Goal: Task Accomplishment & Management: Manage account settings

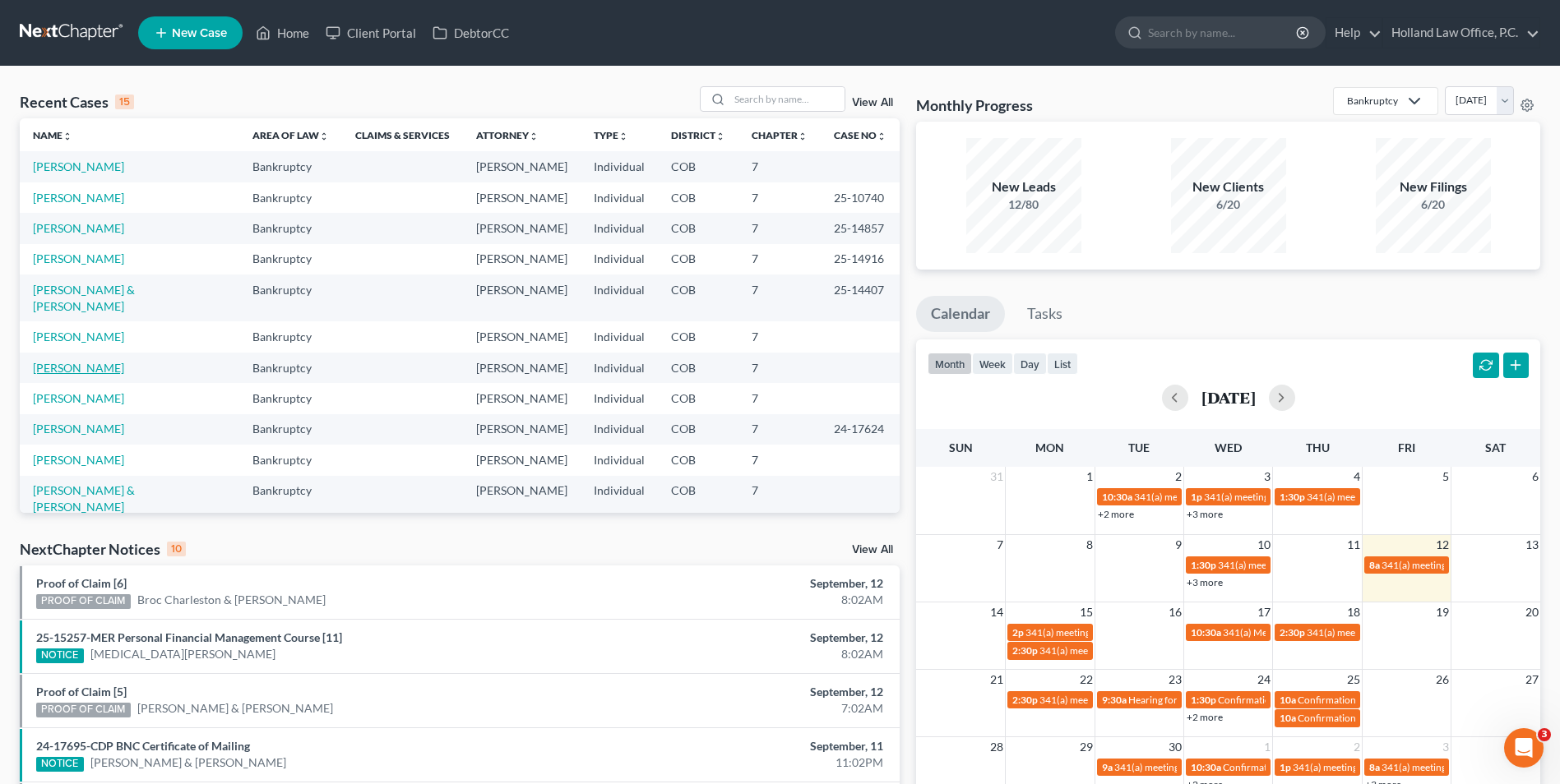
click at [120, 361] on link "[PERSON_NAME]" at bounding box center [79, 368] width 92 height 14
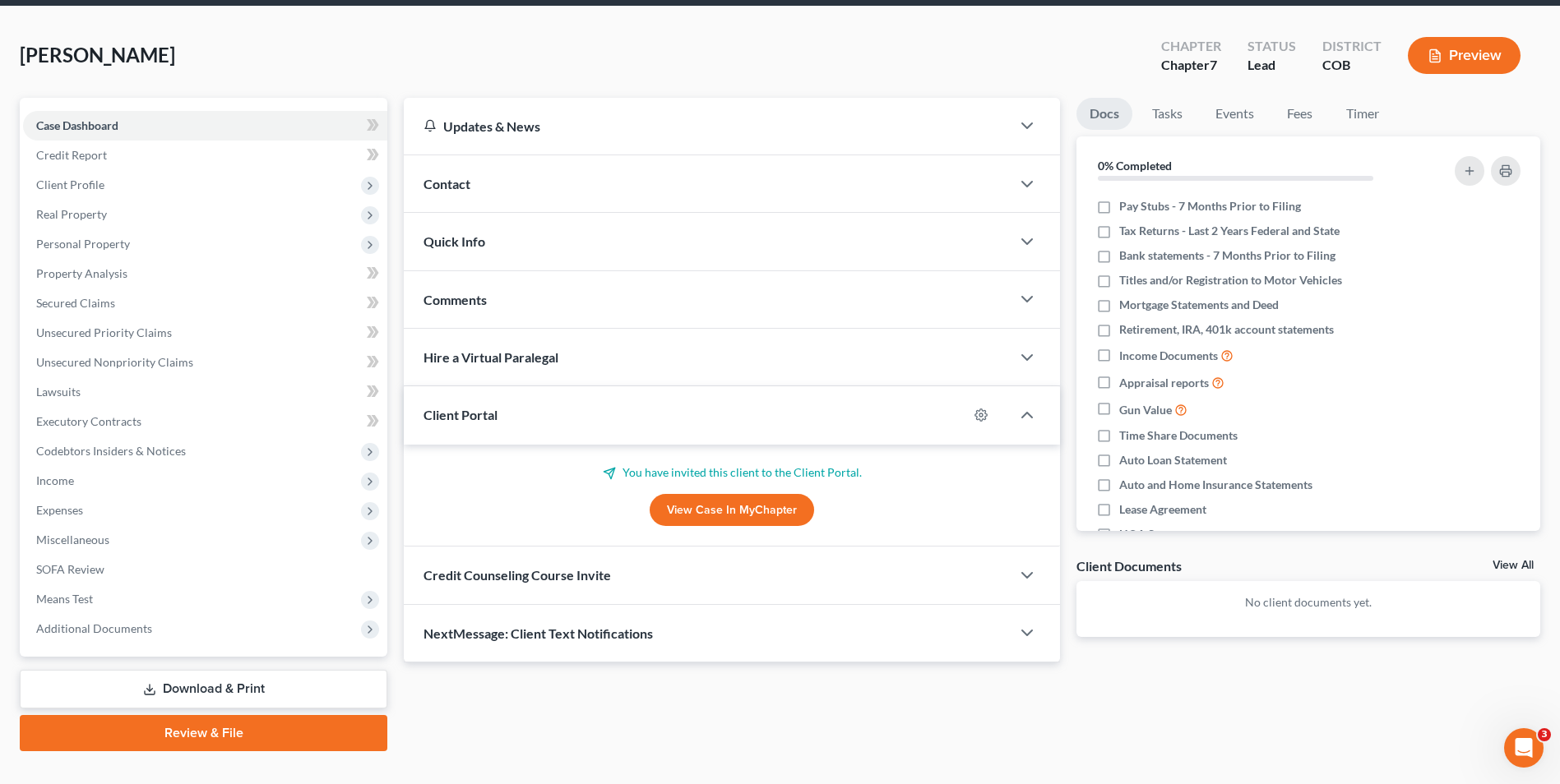
scroll to position [90, 0]
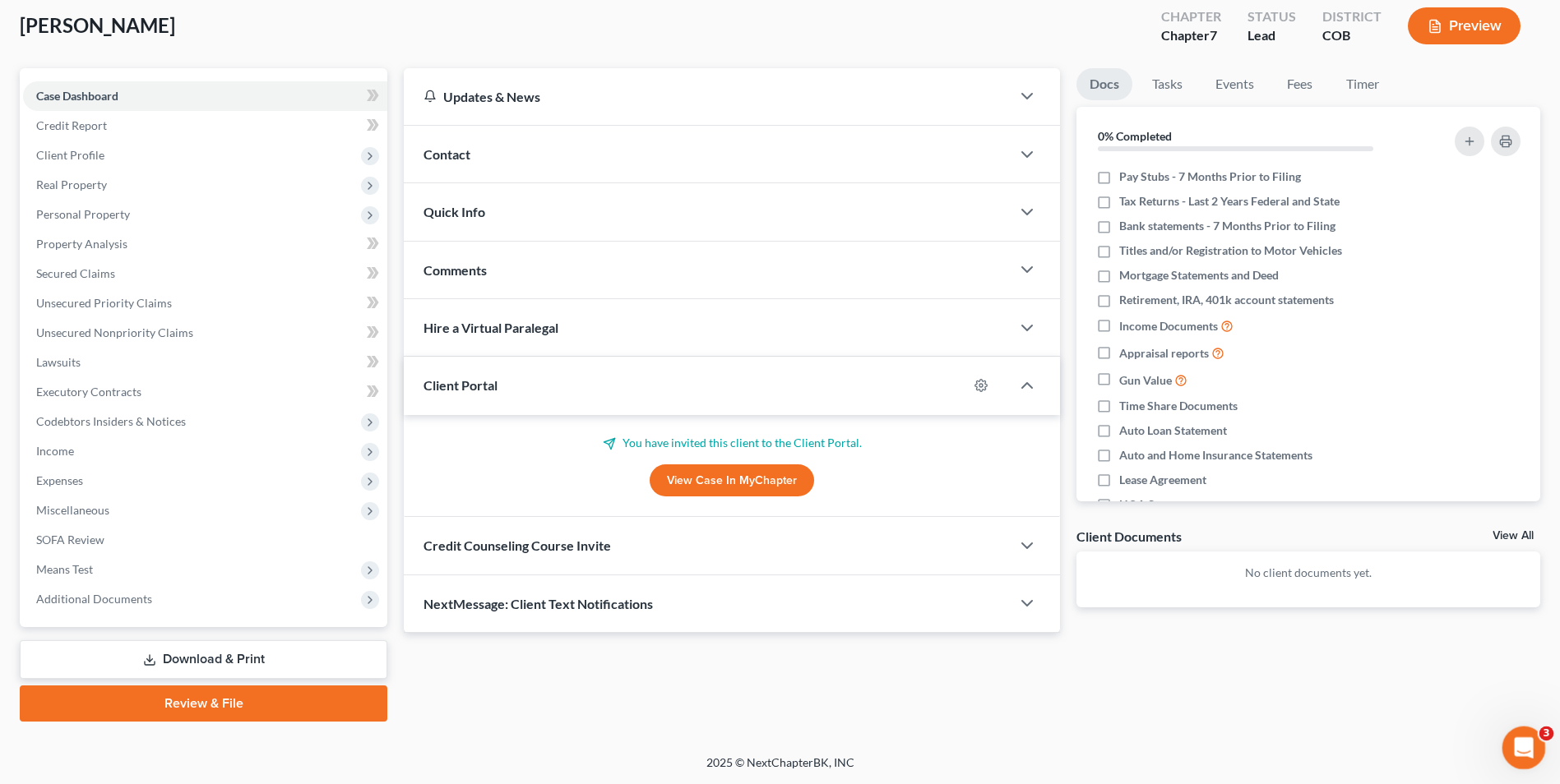
click at [1533, 744] on div "Open Intercom Messenger" at bounding box center [1521, 745] width 54 height 54
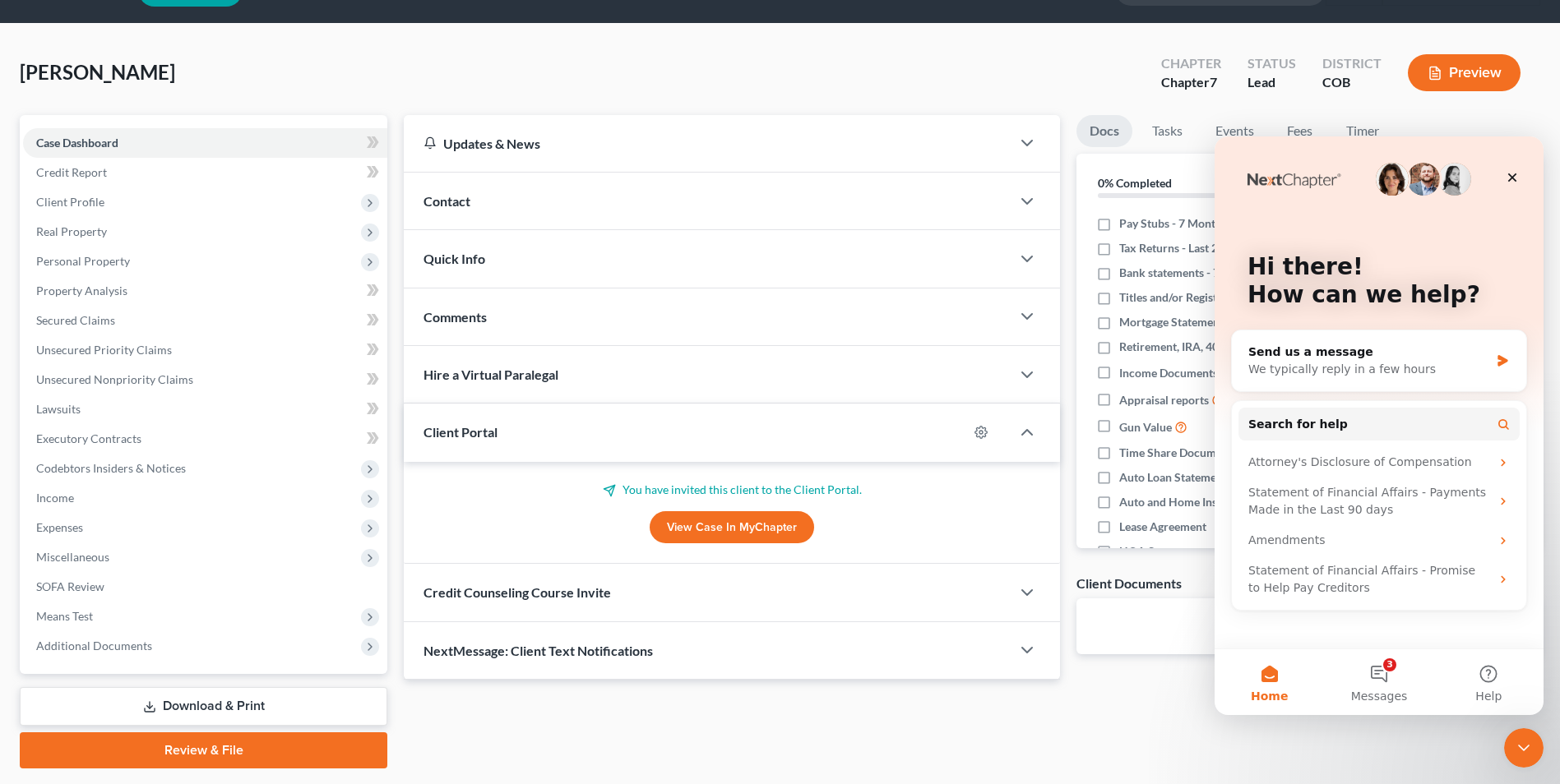
scroll to position [0, 0]
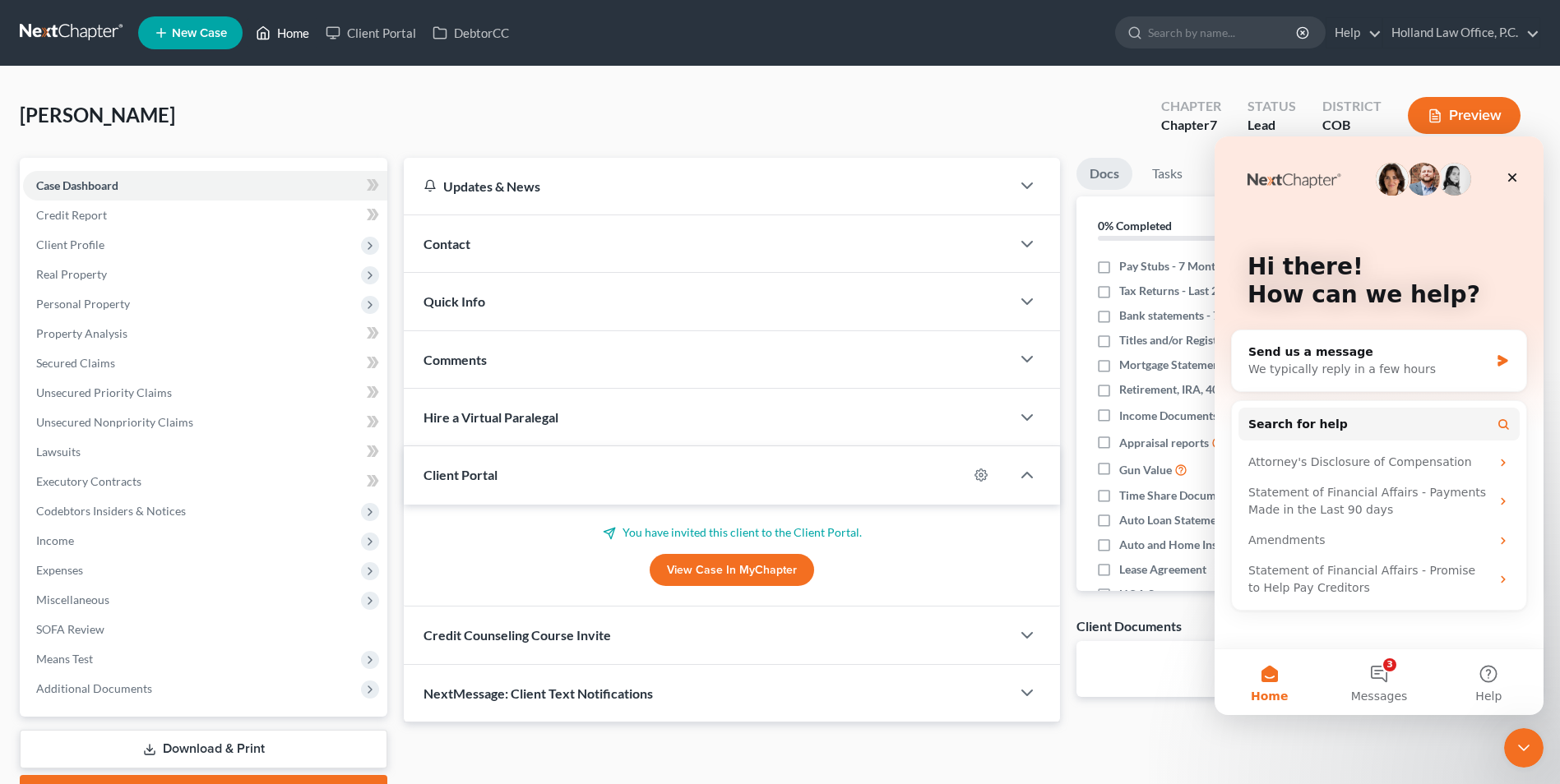
click at [269, 34] on icon at bounding box center [263, 33] width 14 height 20
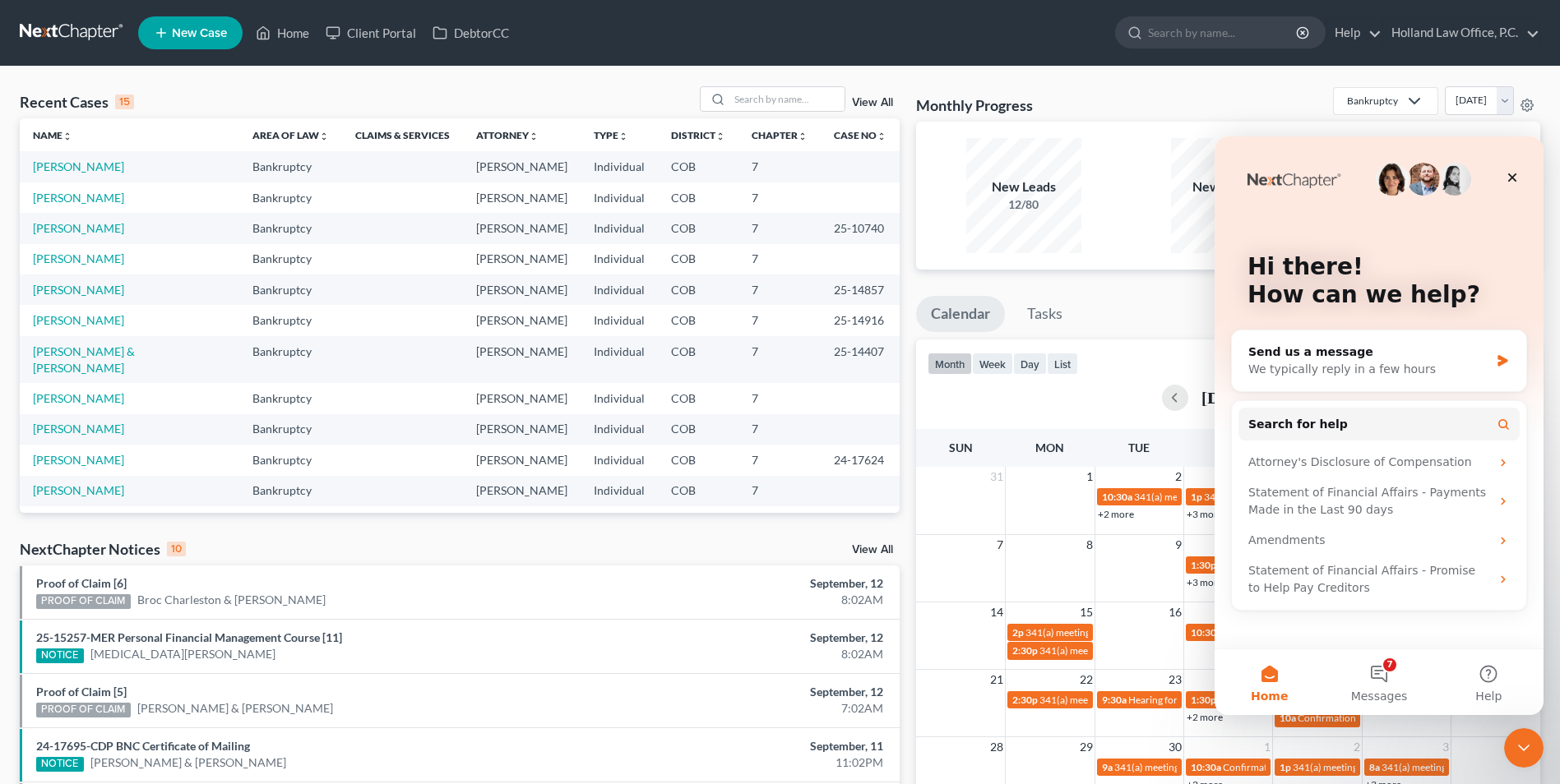
click at [102, 383] on td "[PERSON_NAME]" at bounding box center [129, 398] width 220 height 30
click at [102, 391] on link "[PERSON_NAME]" at bounding box center [79, 398] width 92 height 14
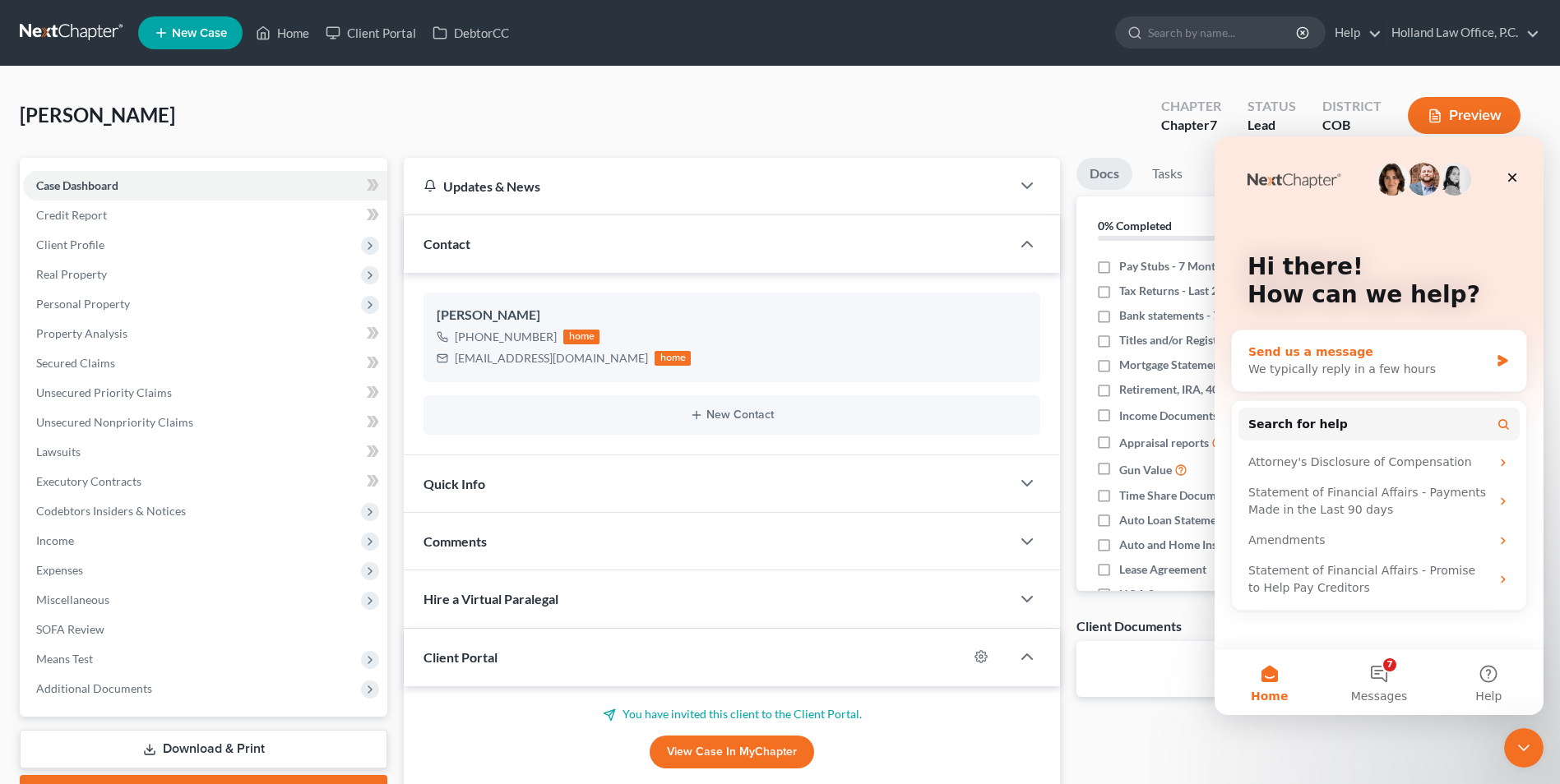
click at [1338, 354] on div "Send us a message" at bounding box center [1368, 352] width 241 height 17
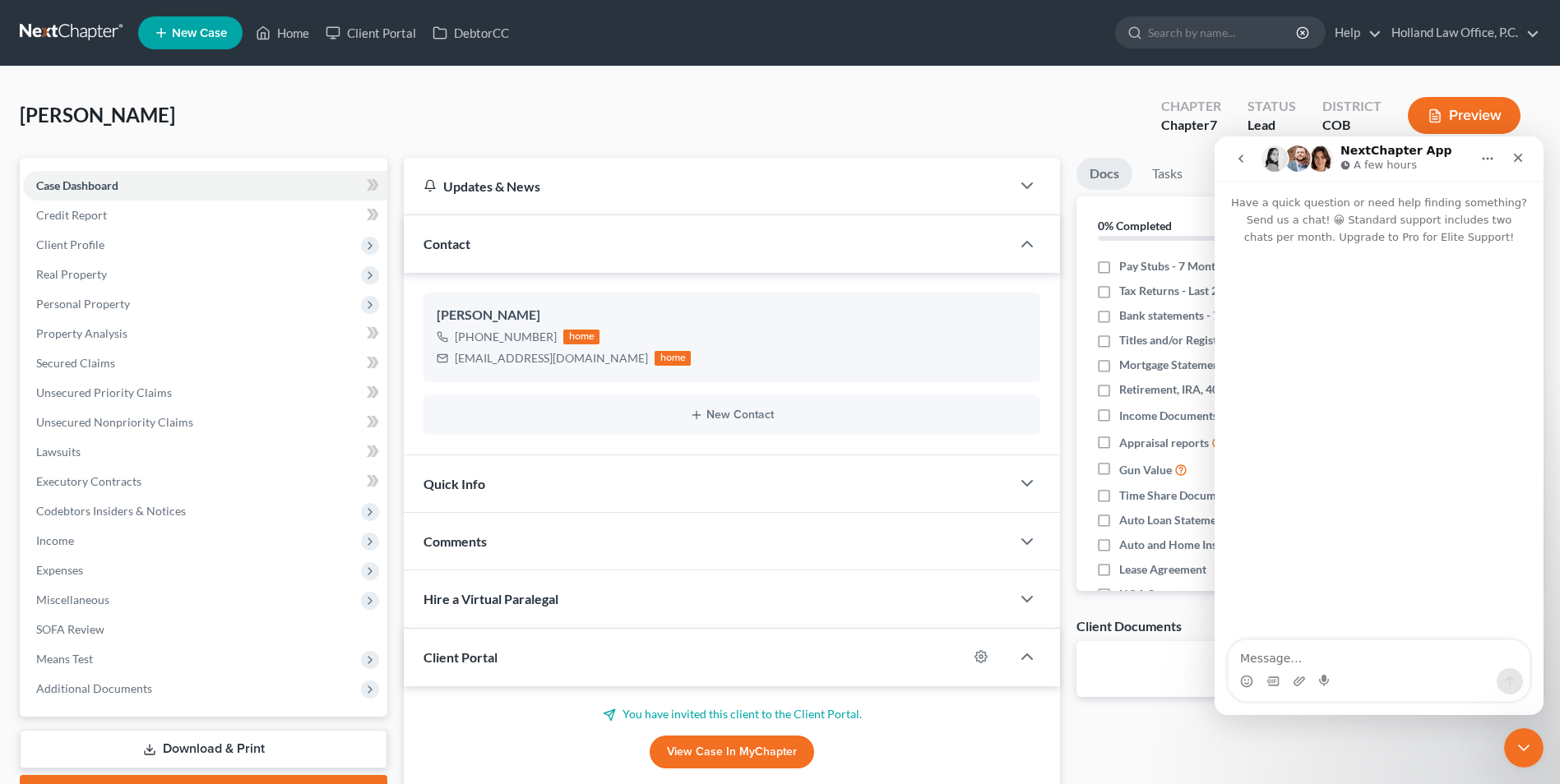
click at [1302, 655] on textarea "Message…" at bounding box center [1378, 654] width 301 height 28
type textarea "The portal is not sending to clients when we put their email in."
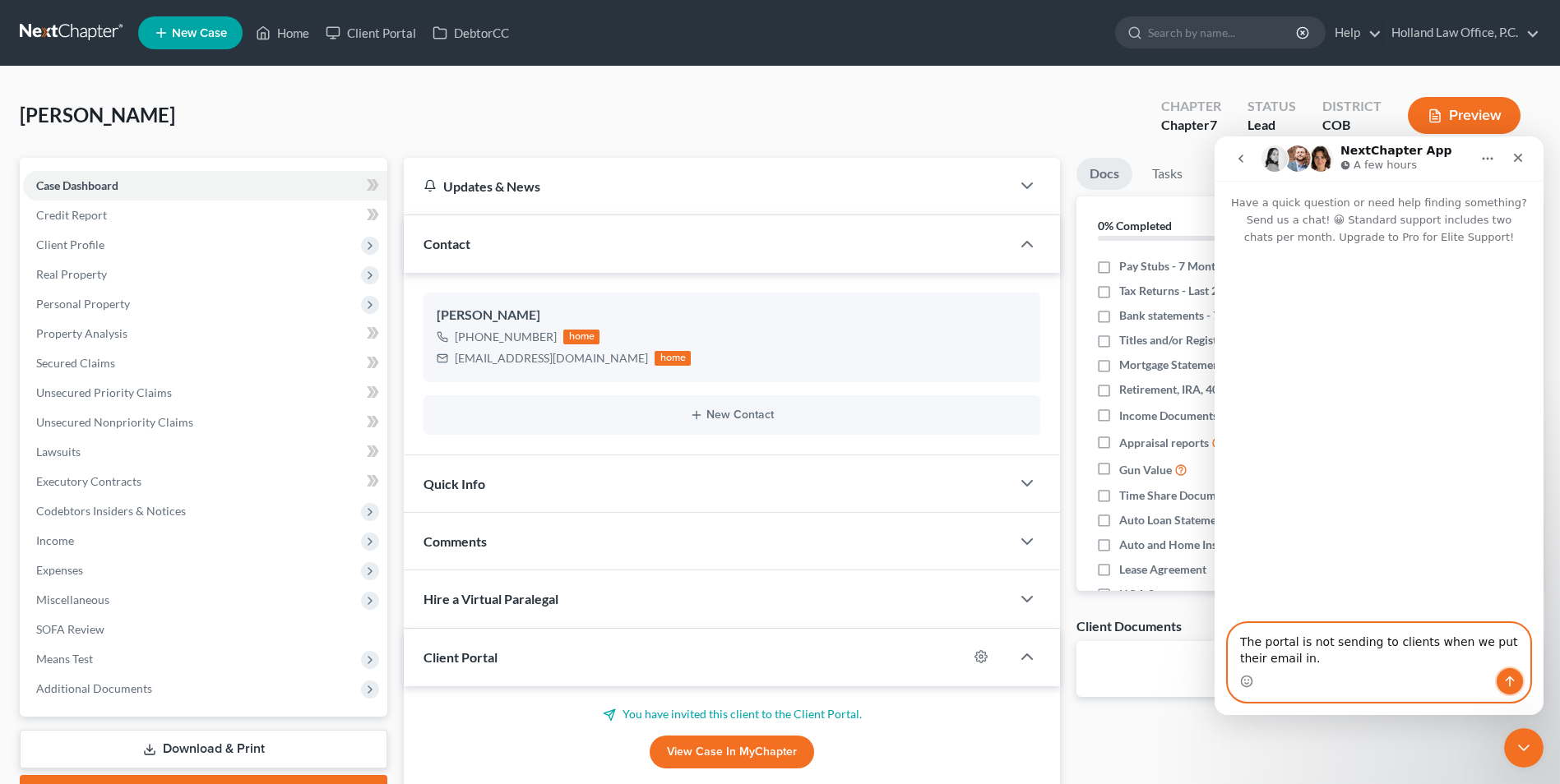
click at [1503, 676] on icon "Send a message…" at bounding box center [1509, 681] width 13 height 13
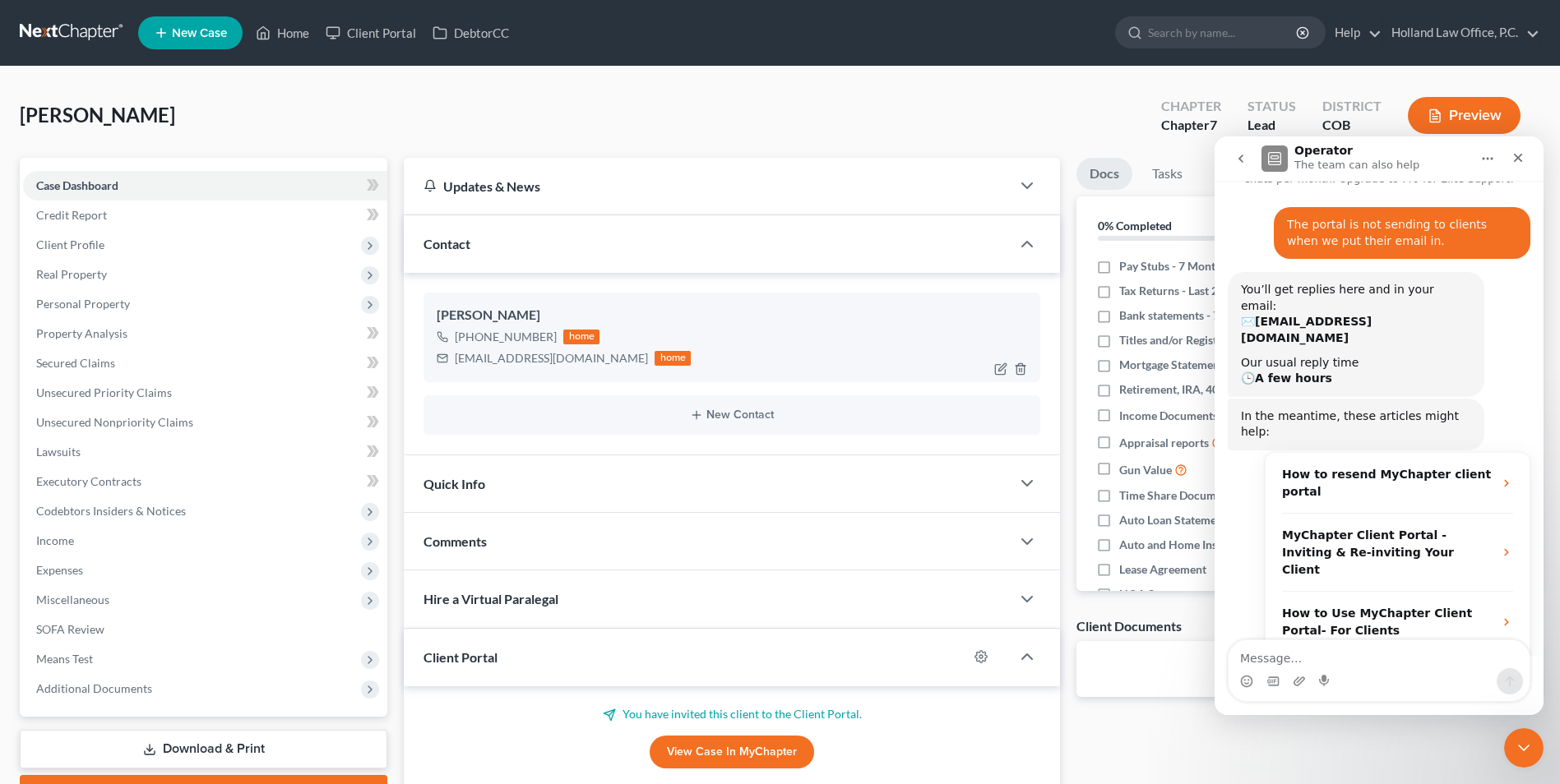
scroll to position [64, 0]
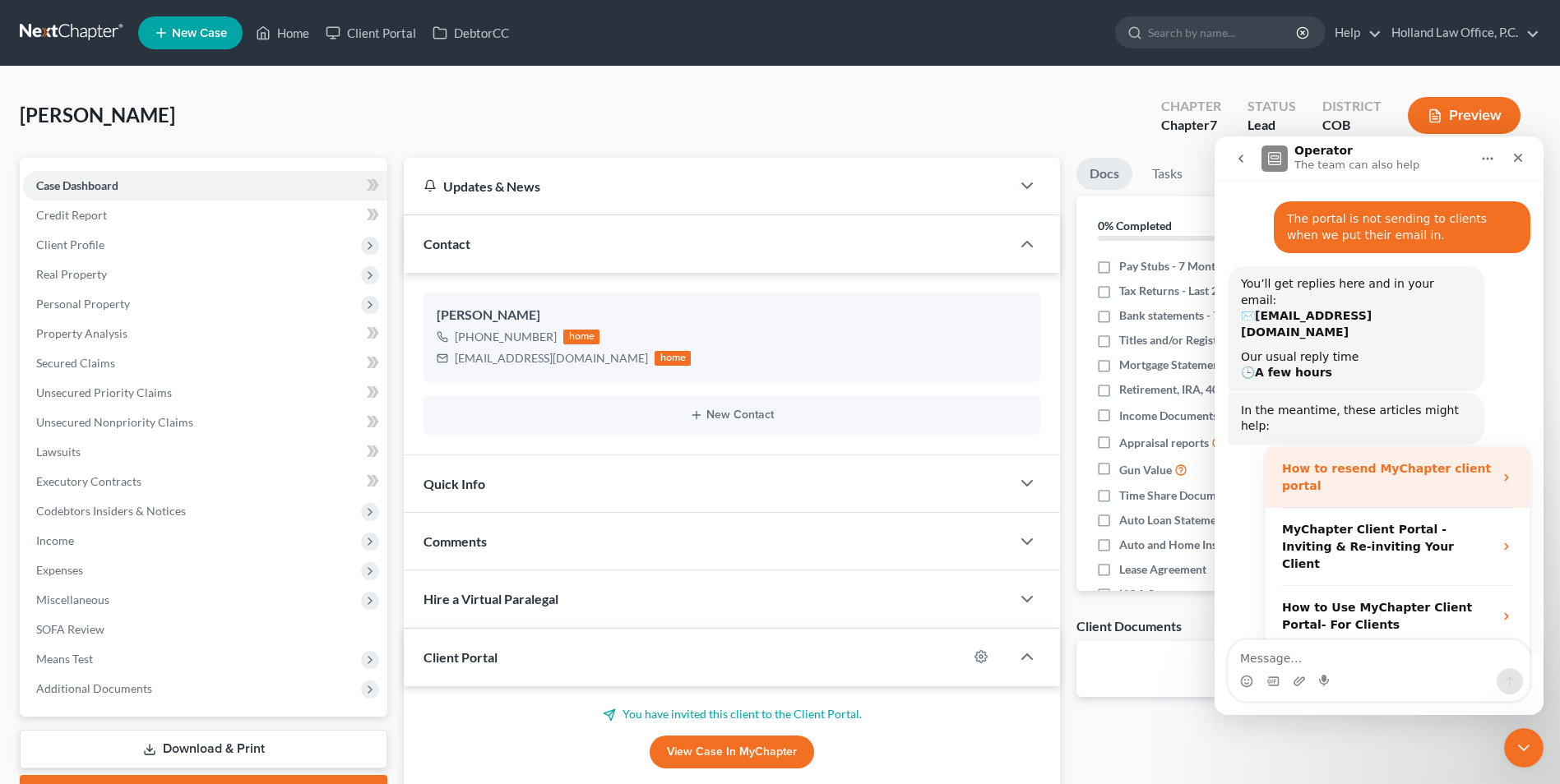
click at [1389, 460] on div "How to resend MyChapter client portal" at bounding box center [1388, 477] width 212 height 34
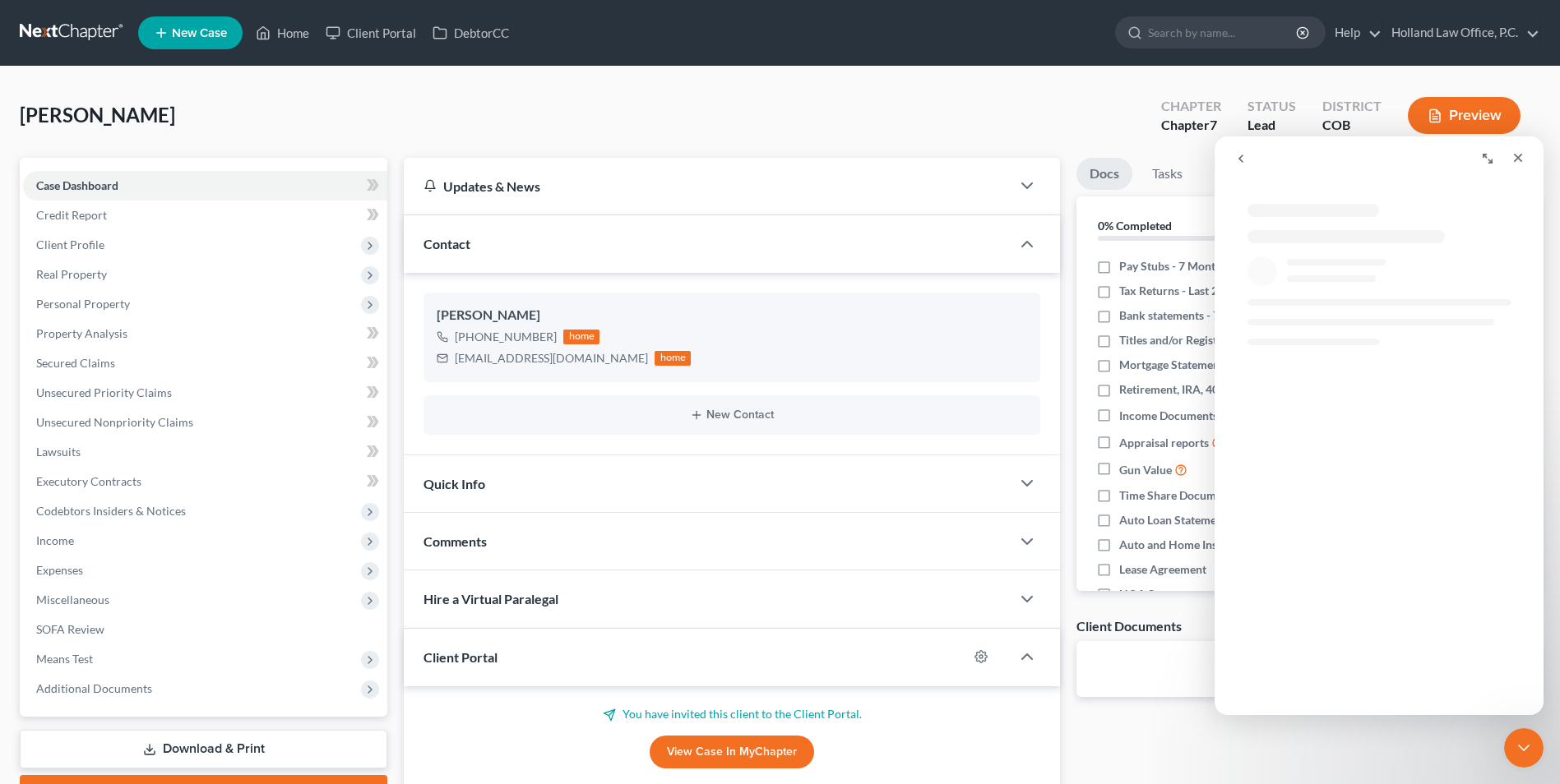
scroll to position [0, 0]
click at [309, 30] on link "Home" at bounding box center [283, 32] width 70 height 30
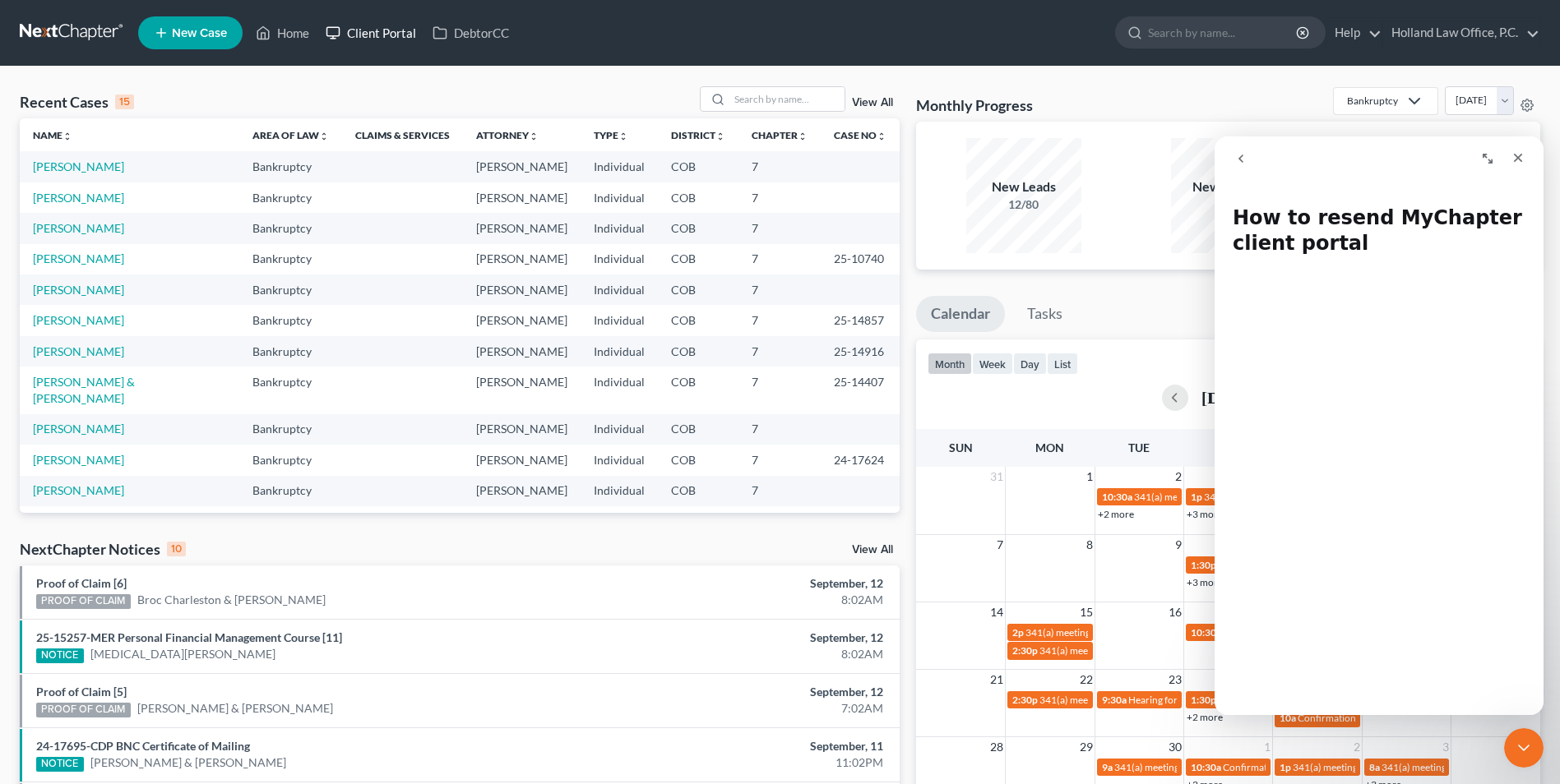
click at [365, 30] on link "Client Portal" at bounding box center [370, 32] width 107 height 30
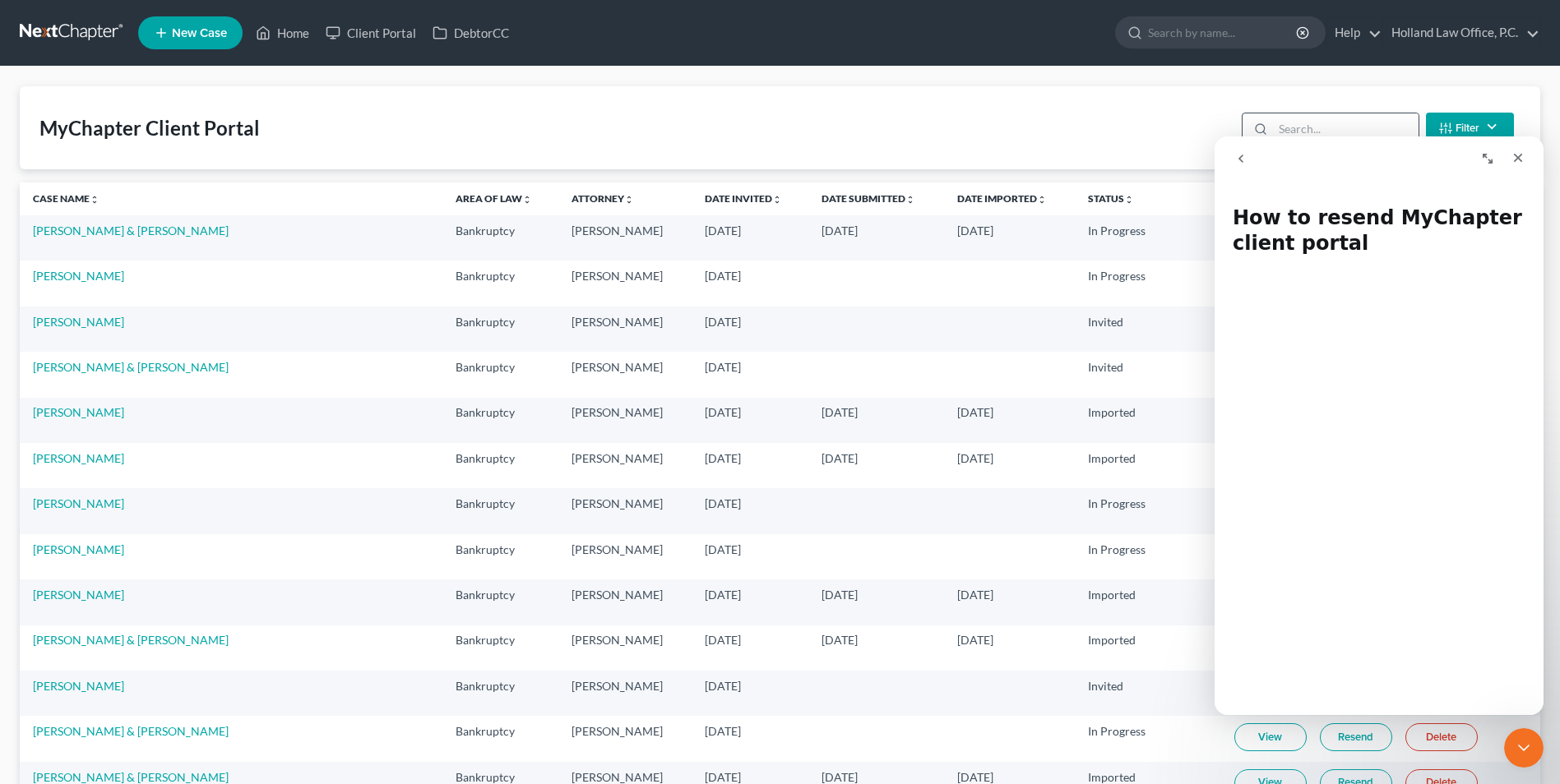
click at [1335, 126] on input "search" at bounding box center [1346, 128] width 145 height 31
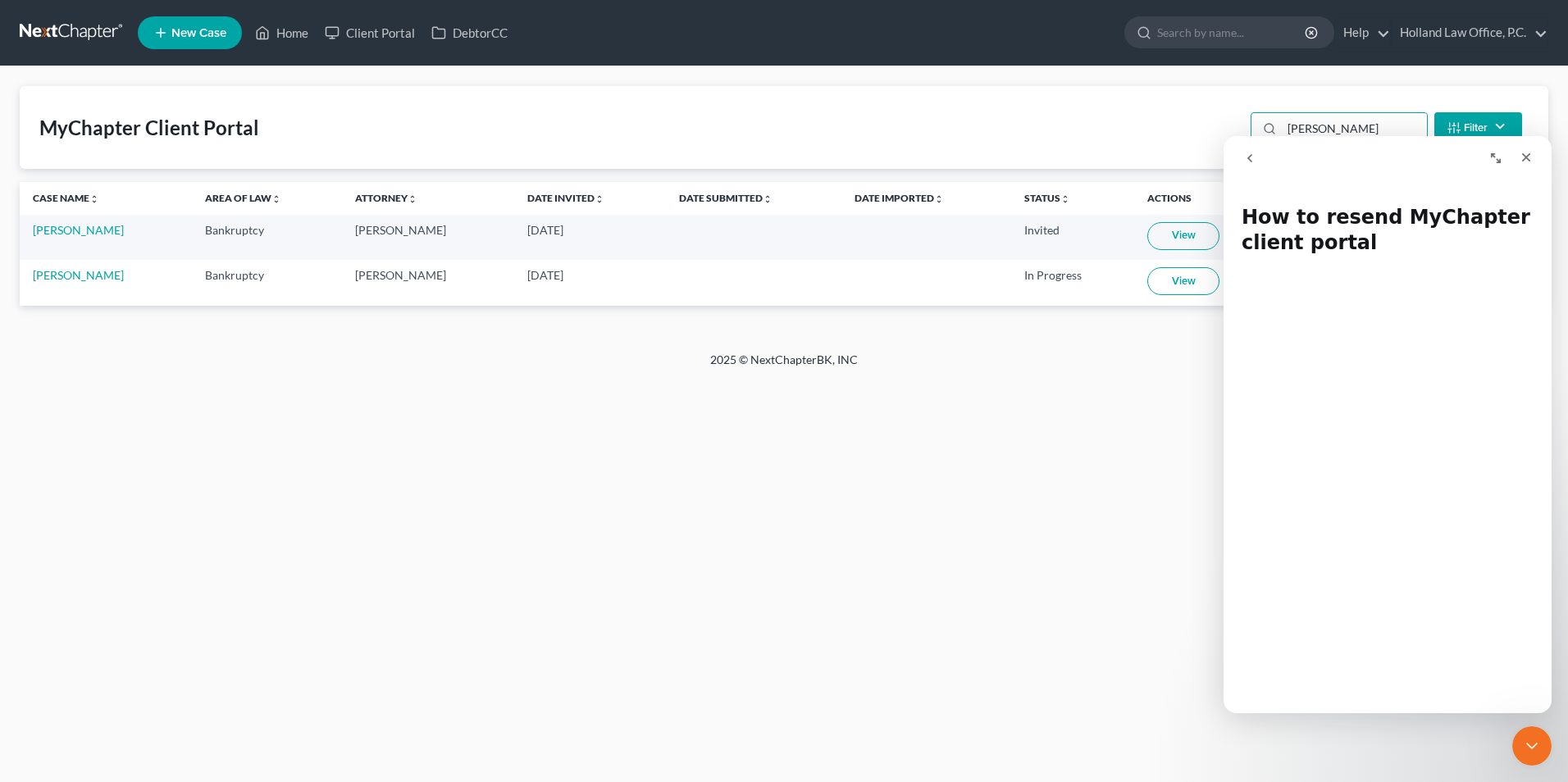
type input "[PERSON_NAME]"
click at [1485, 157] on button "Expand window" at bounding box center [1496, 157] width 31 height 31
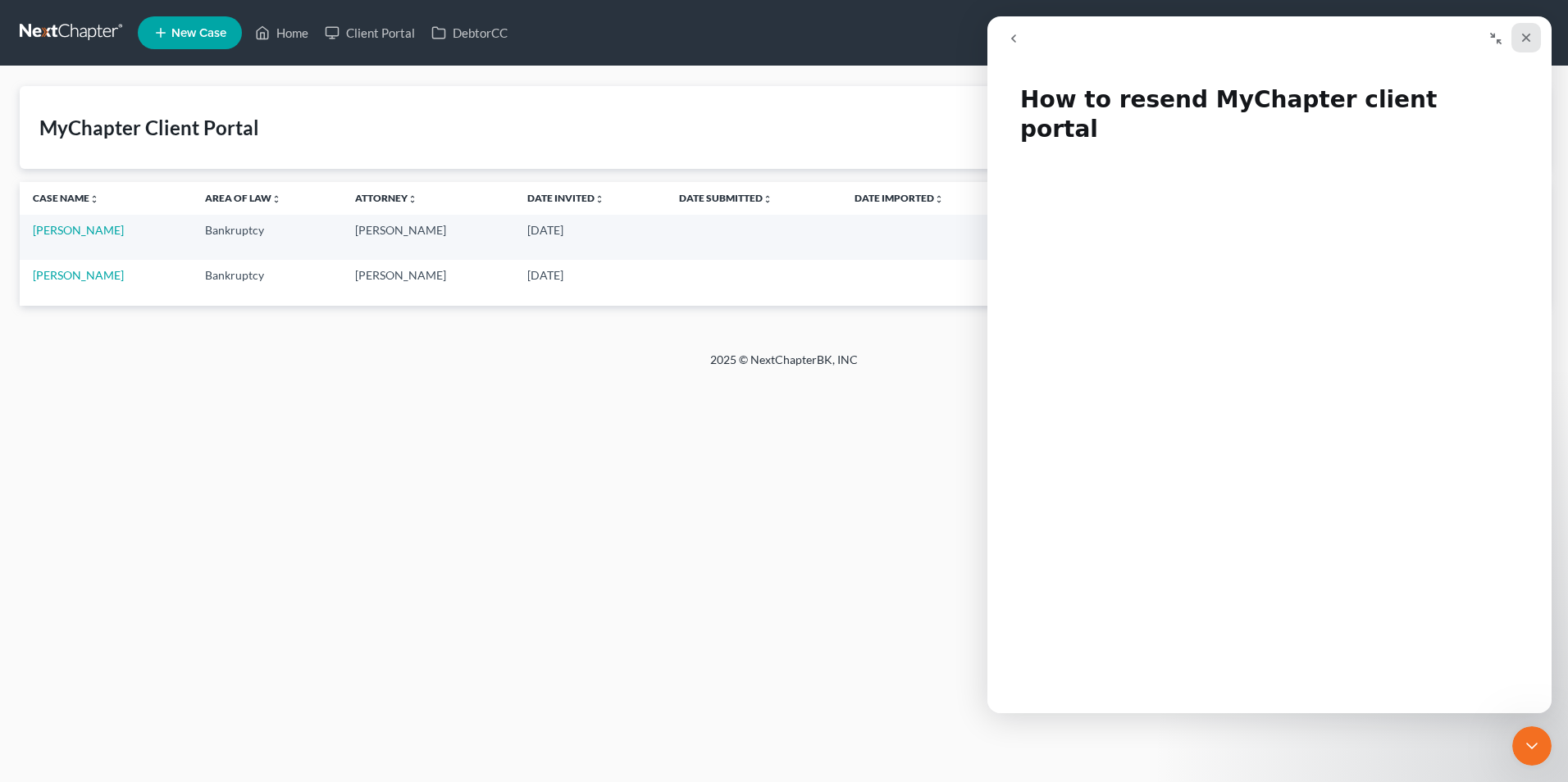
click at [1539, 34] on div "Close" at bounding box center [1526, 38] width 30 height 30
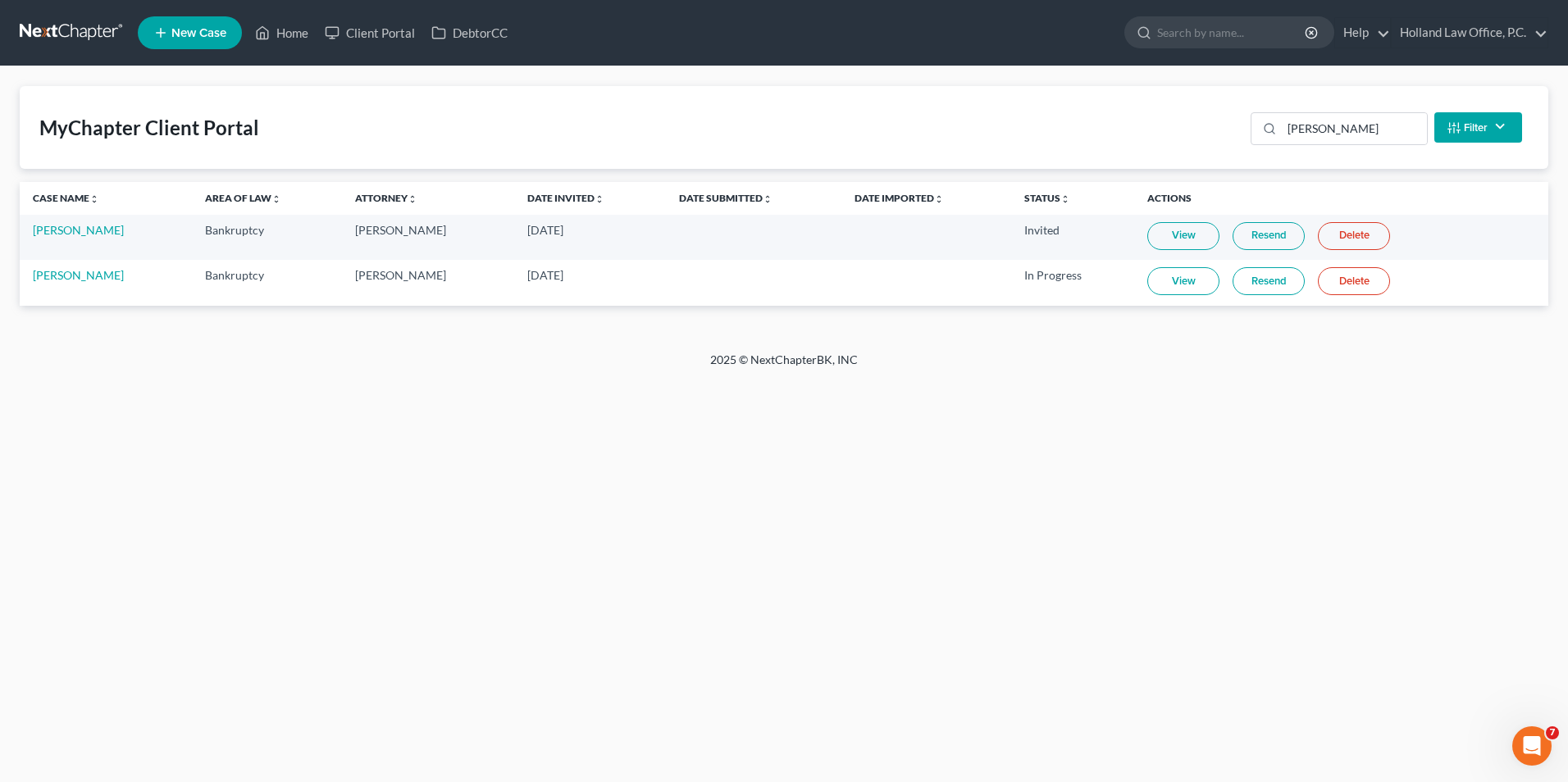
click at [1283, 231] on link "Resend" at bounding box center [1269, 235] width 72 height 28
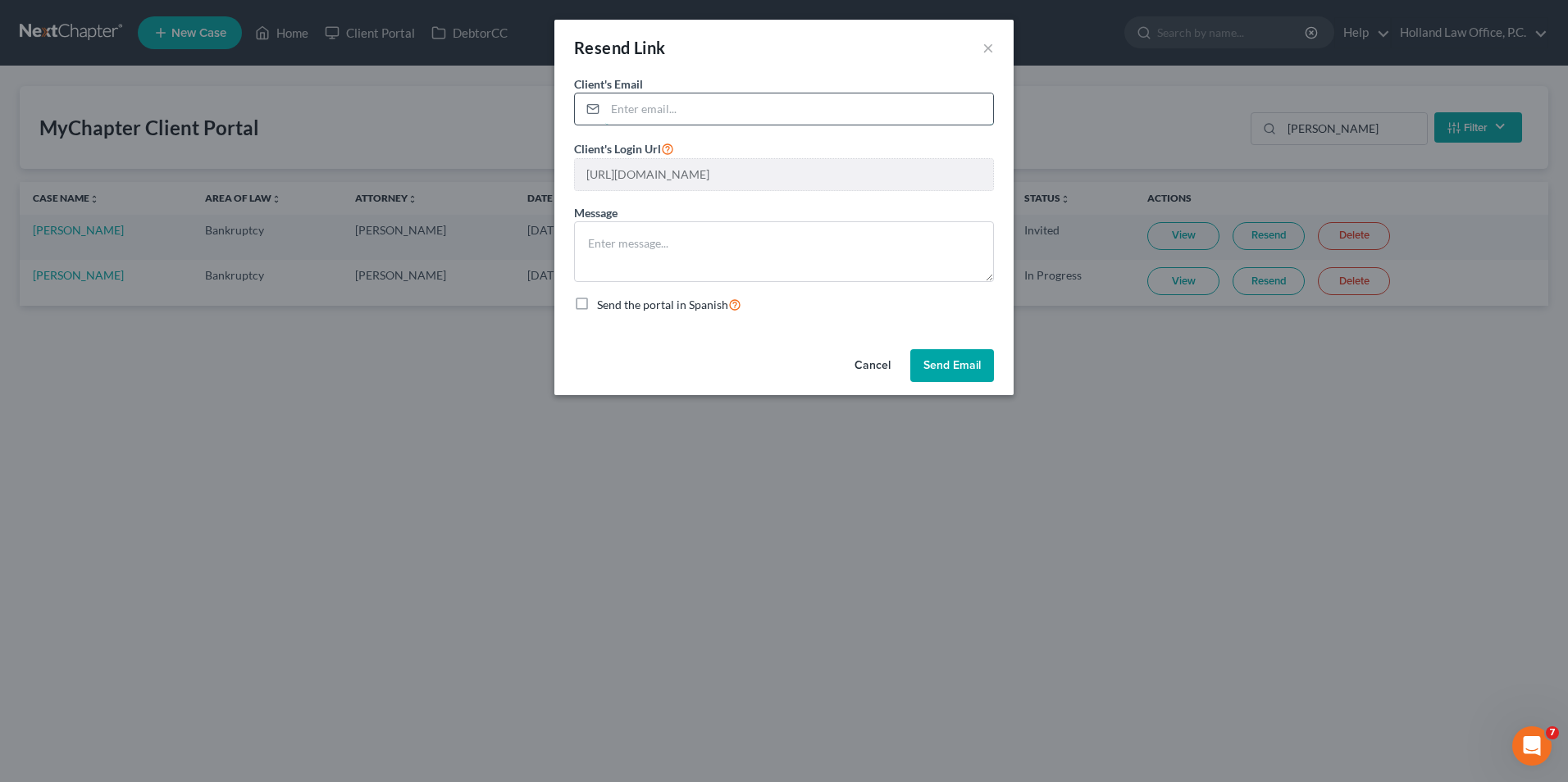
click at [664, 115] on input "email" at bounding box center [799, 108] width 388 height 31
paste input "[EMAIL_ADDRESS][DOMAIN_NAME]"
type input "[EMAIL_ADDRESS][DOMAIN_NAME]"
click at [804, 84] on div "Client's Email * [EMAIL_ADDRESS][DOMAIN_NAME]" at bounding box center [784, 100] width 420 height 50
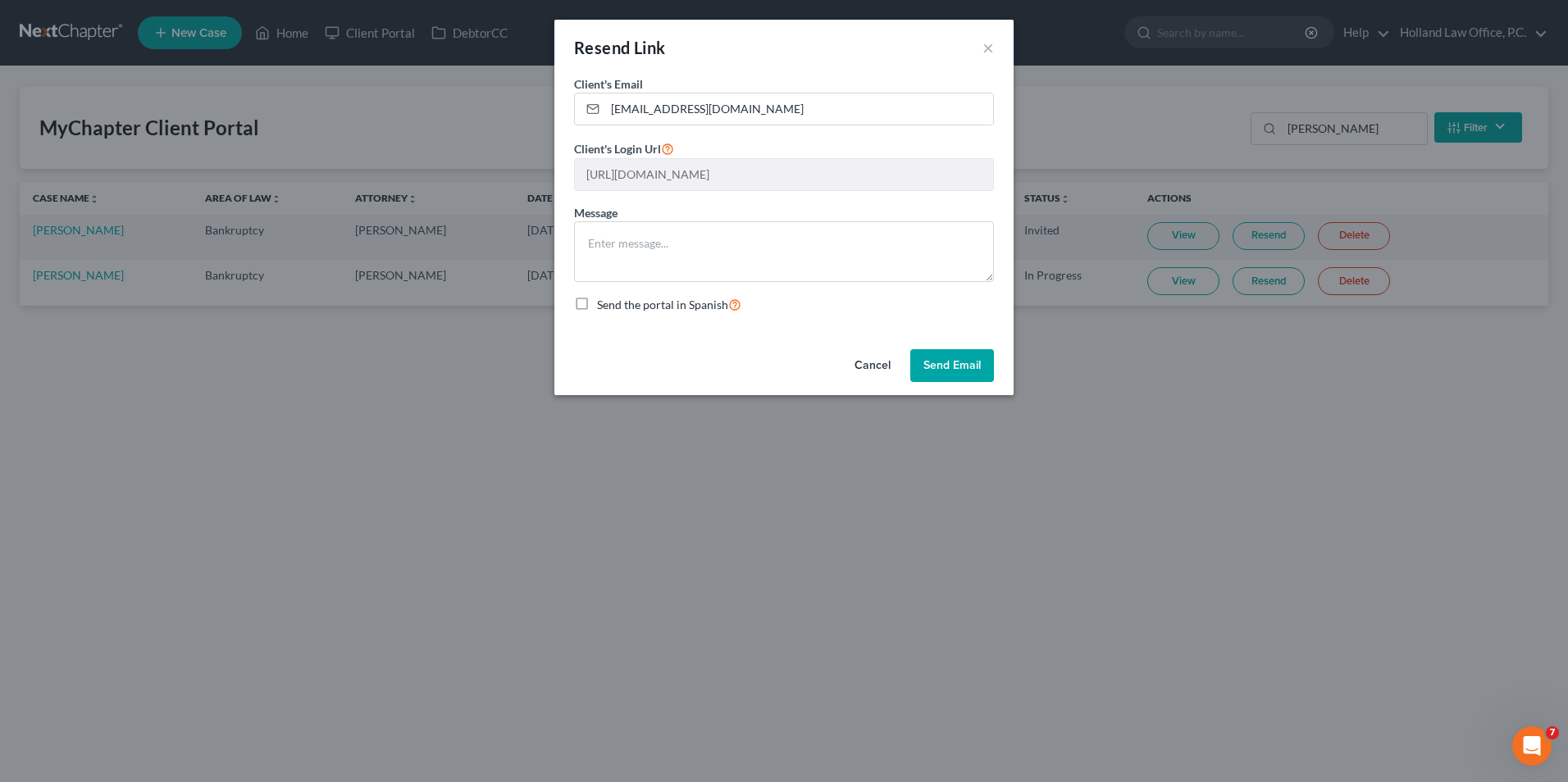
click at [1087, 192] on div "Resend Link × Client's Email * [EMAIL_ADDRESS][DOMAIN_NAME] Client's Login Url …" at bounding box center [784, 391] width 1568 height 782
click at [686, 211] on div "Message" at bounding box center [784, 242] width 420 height 78
click at [913, 357] on button "Send Email" at bounding box center [951, 365] width 83 height 33
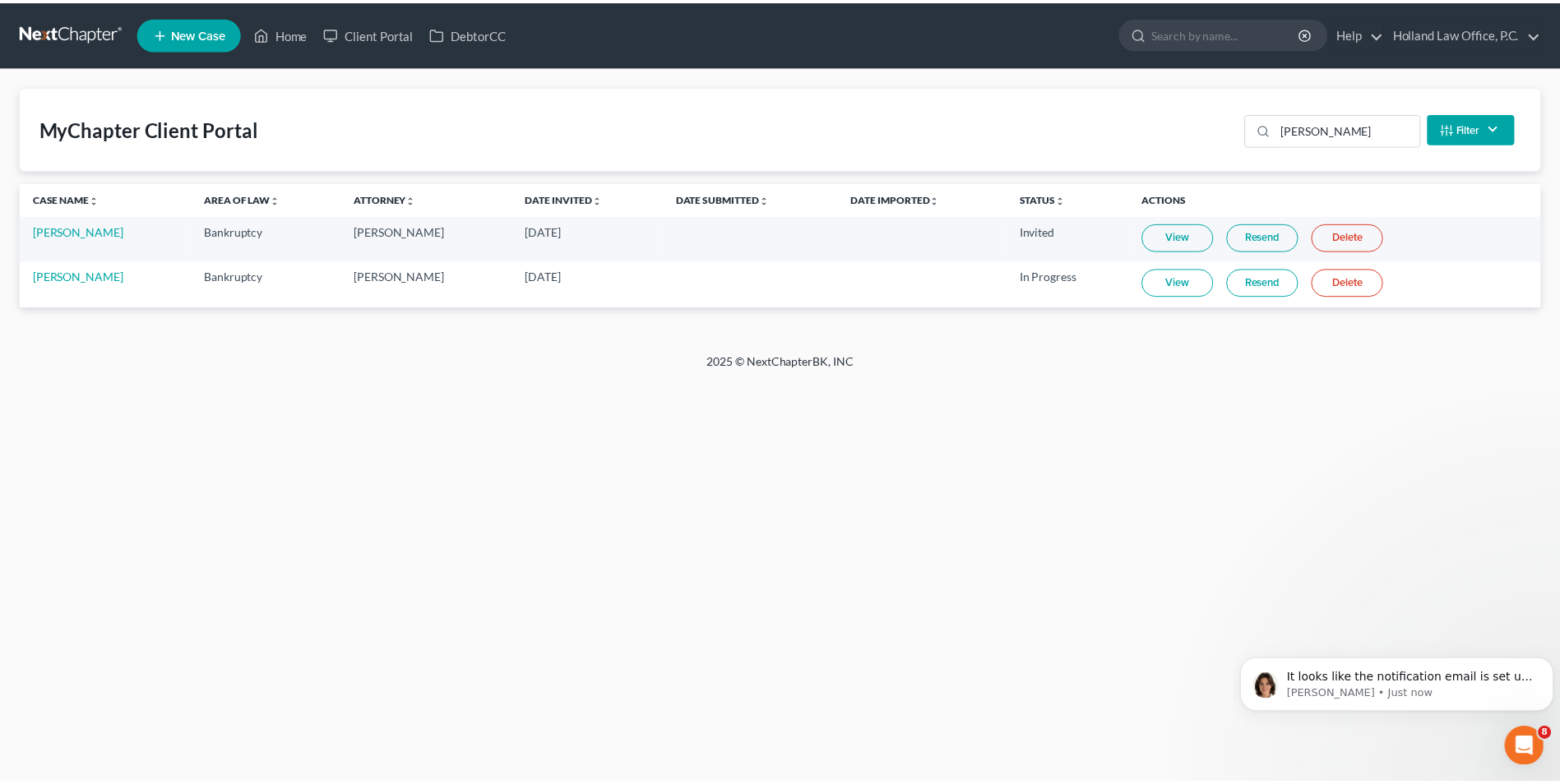
scroll to position [0, 0]
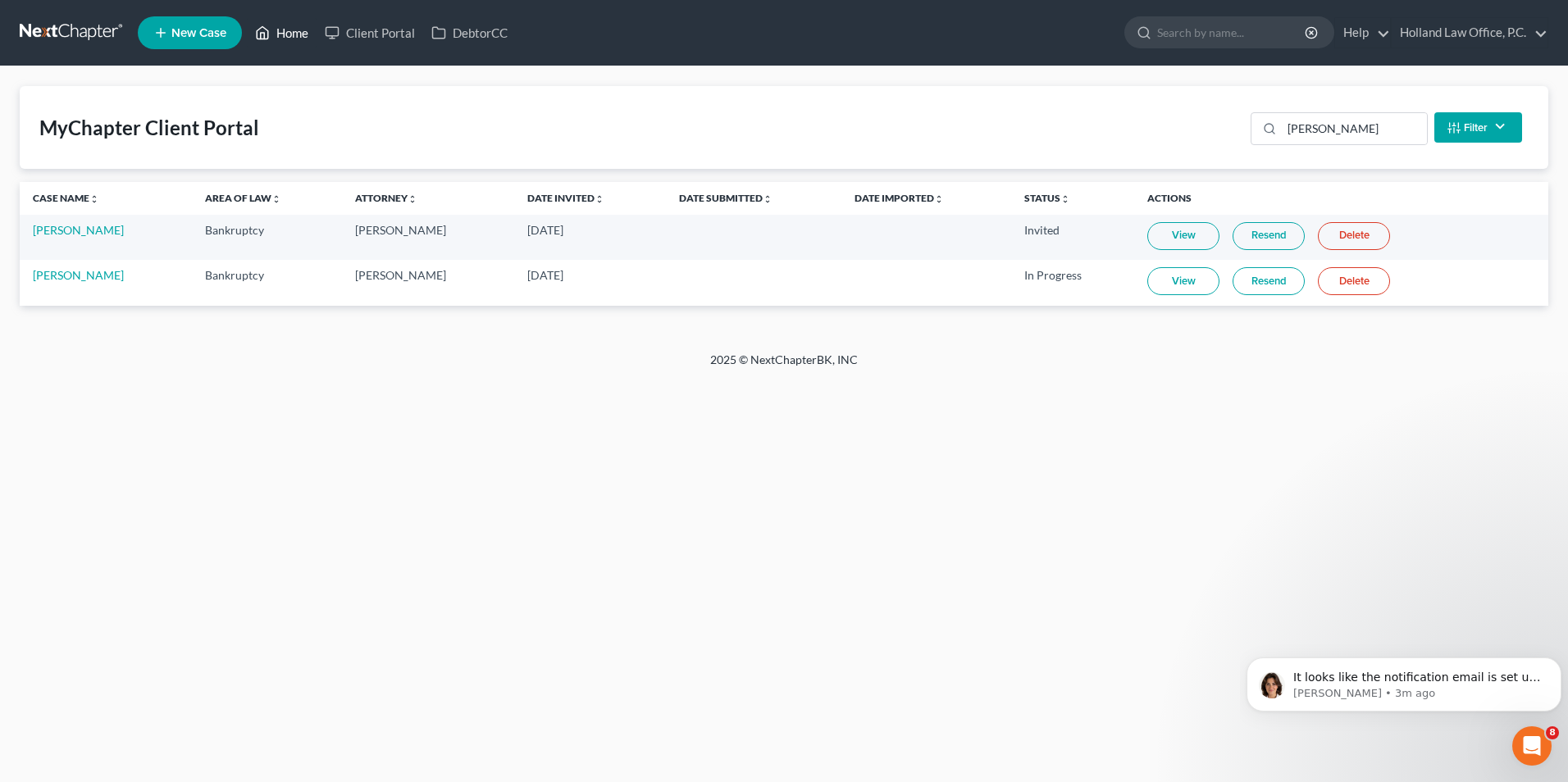
drag, startPoint x: 296, startPoint y: 34, endPoint x: 239, endPoint y: 6, distance: 63.5
click at [294, 33] on link "Home" at bounding box center [282, 32] width 70 height 30
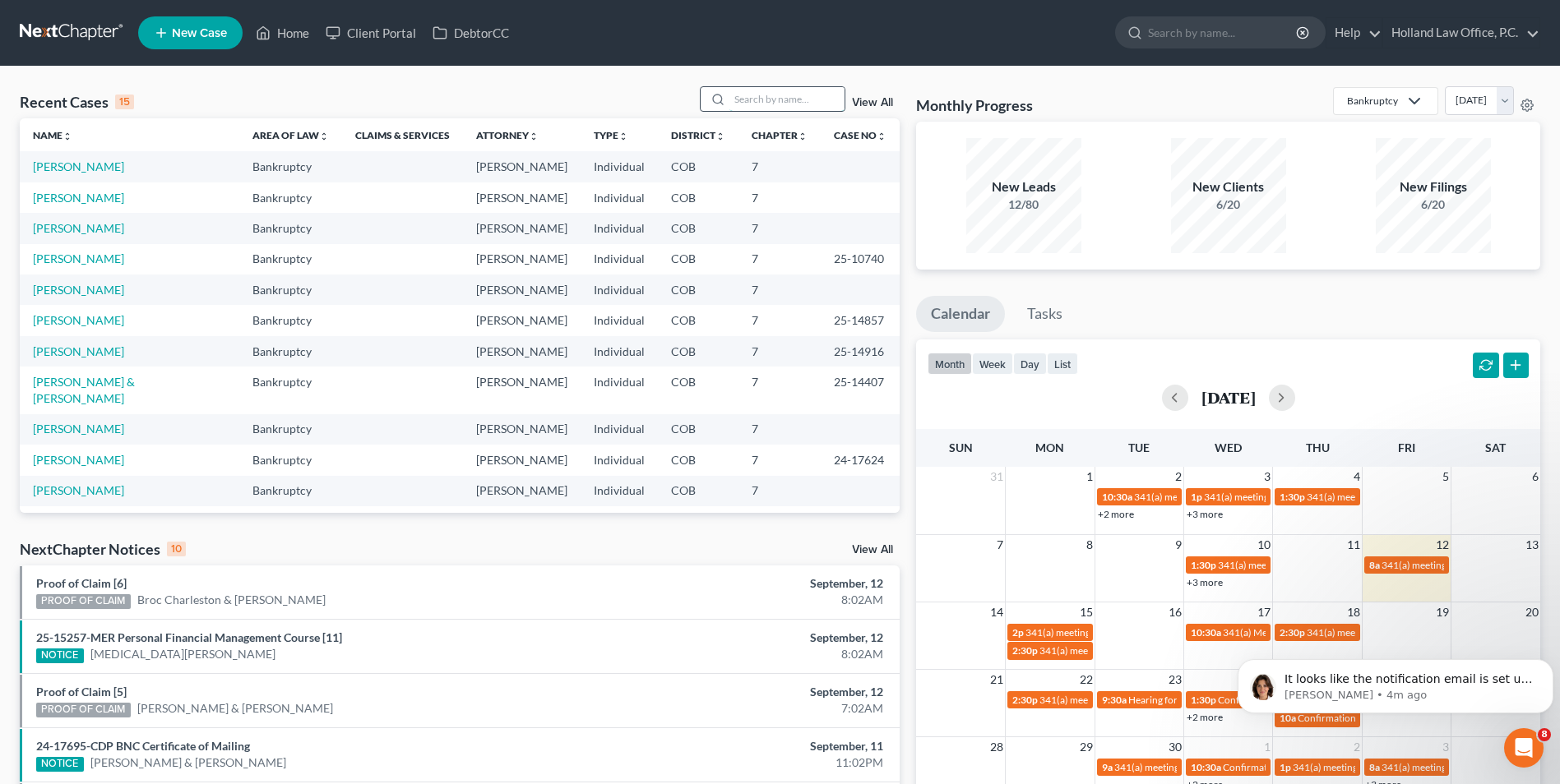
click at [736, 100] on input "search" at bounding box center [787, 99] width 115 height 24
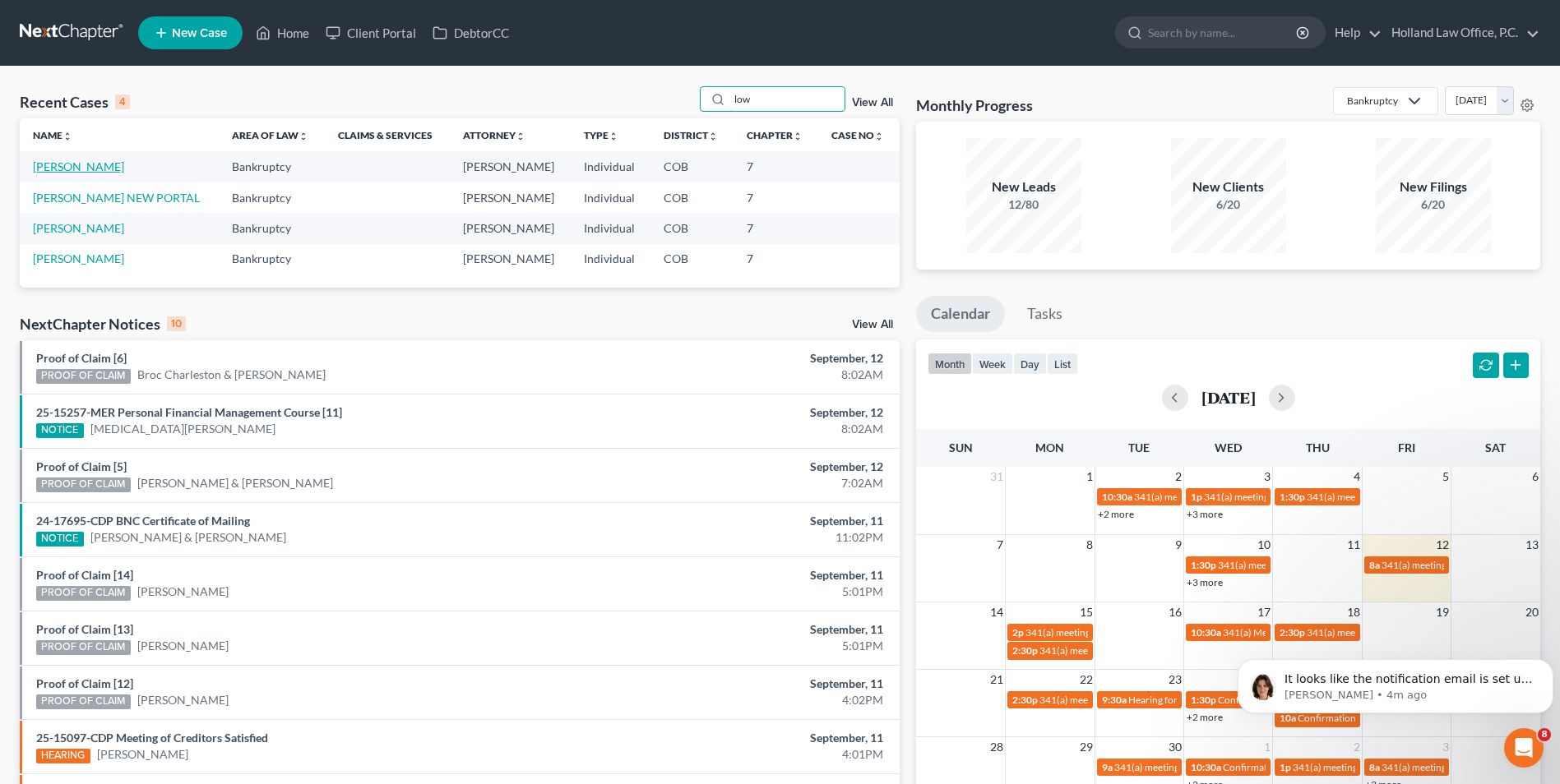
type input "low"
click at [79, 170] on link "[PERSON_NAME]" at bounding box center [79, 167] width 92 height 14
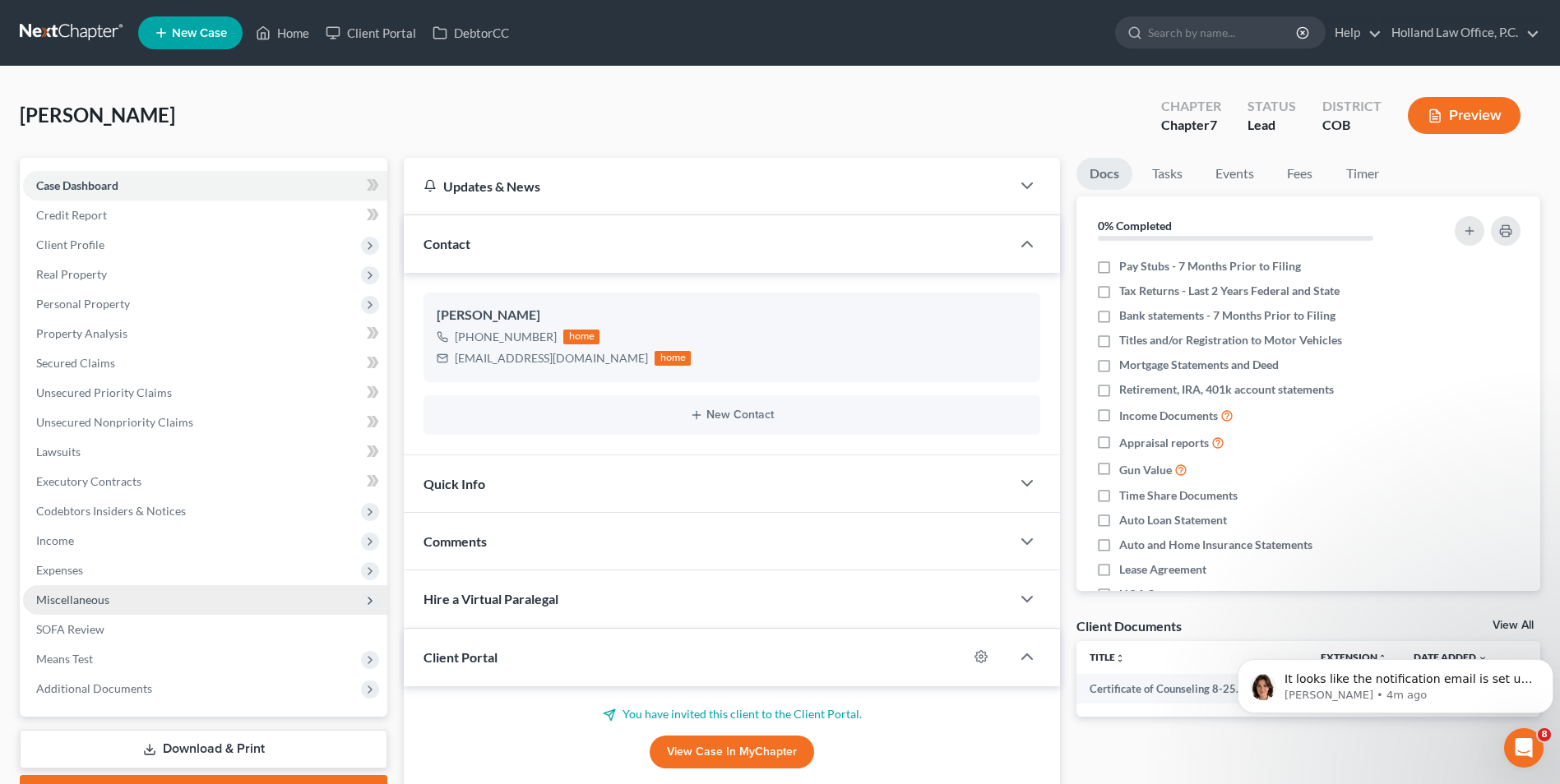
scroll to position [83, 0]
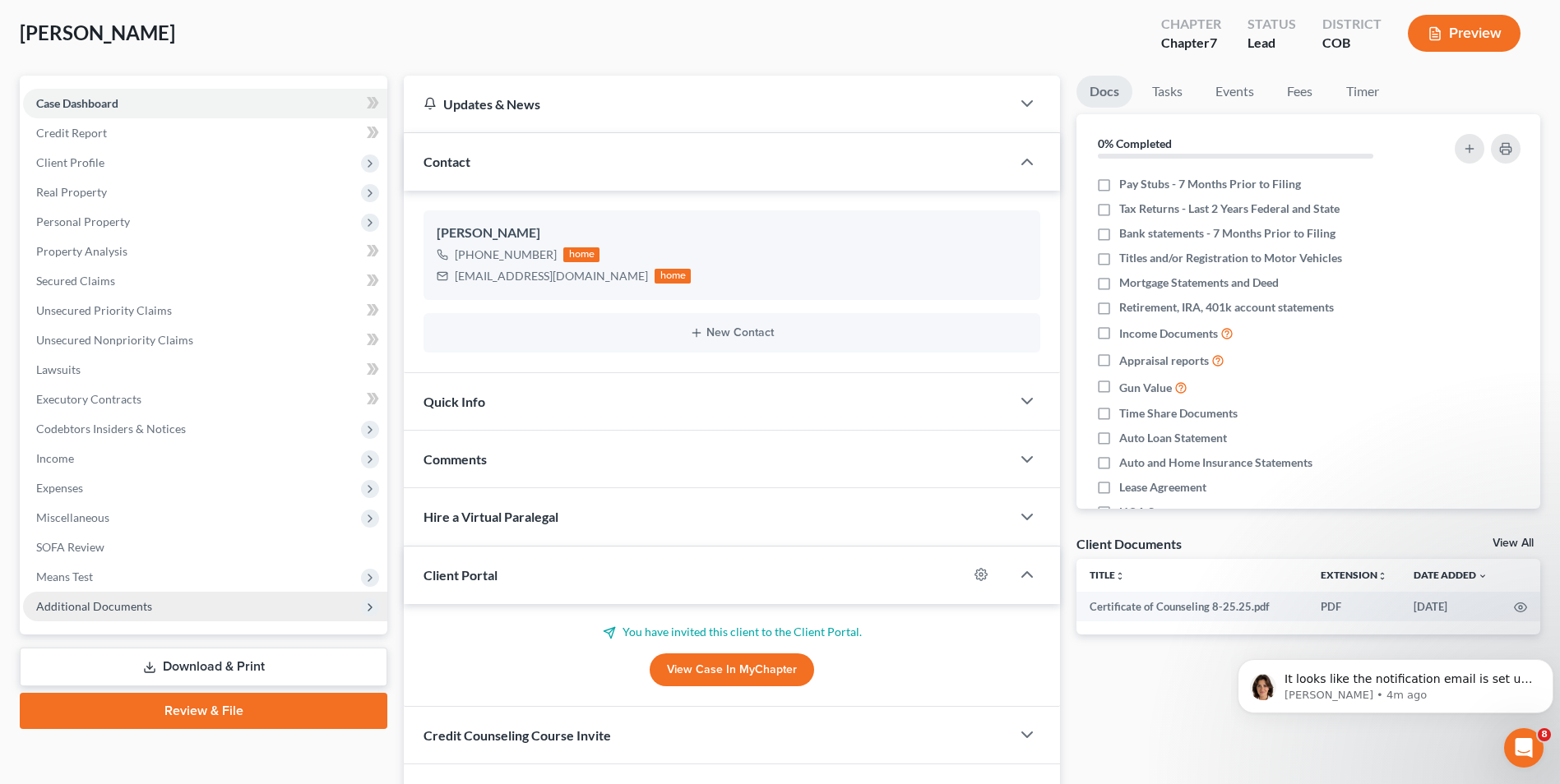
click at [118, 606] on span "Additional Documents" at bounding box center [93, 606] width 116 height 14
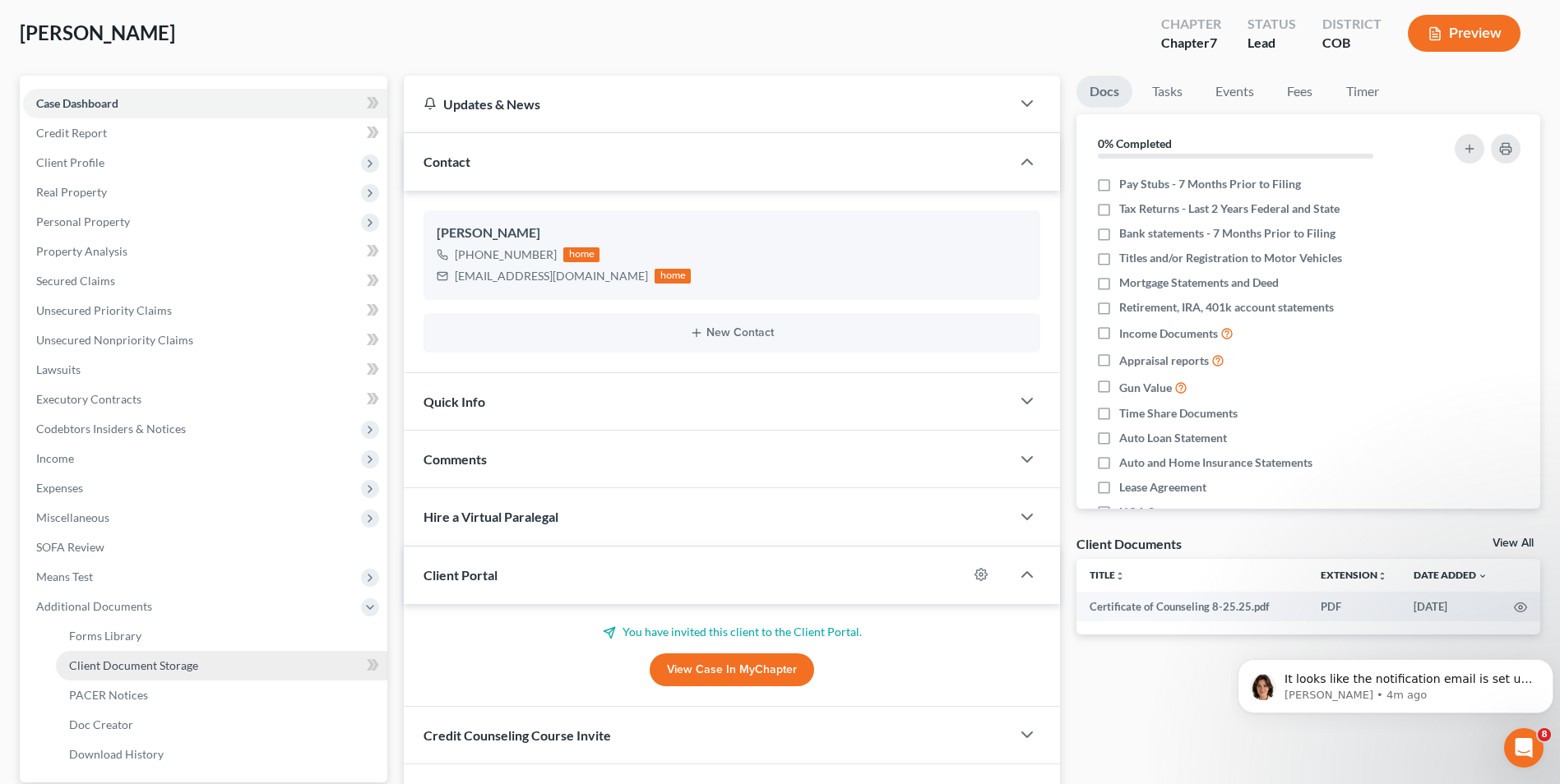
click at [146, 666] on span "Client Document Storage" at bounding box center [134, 666] width 129 height 14
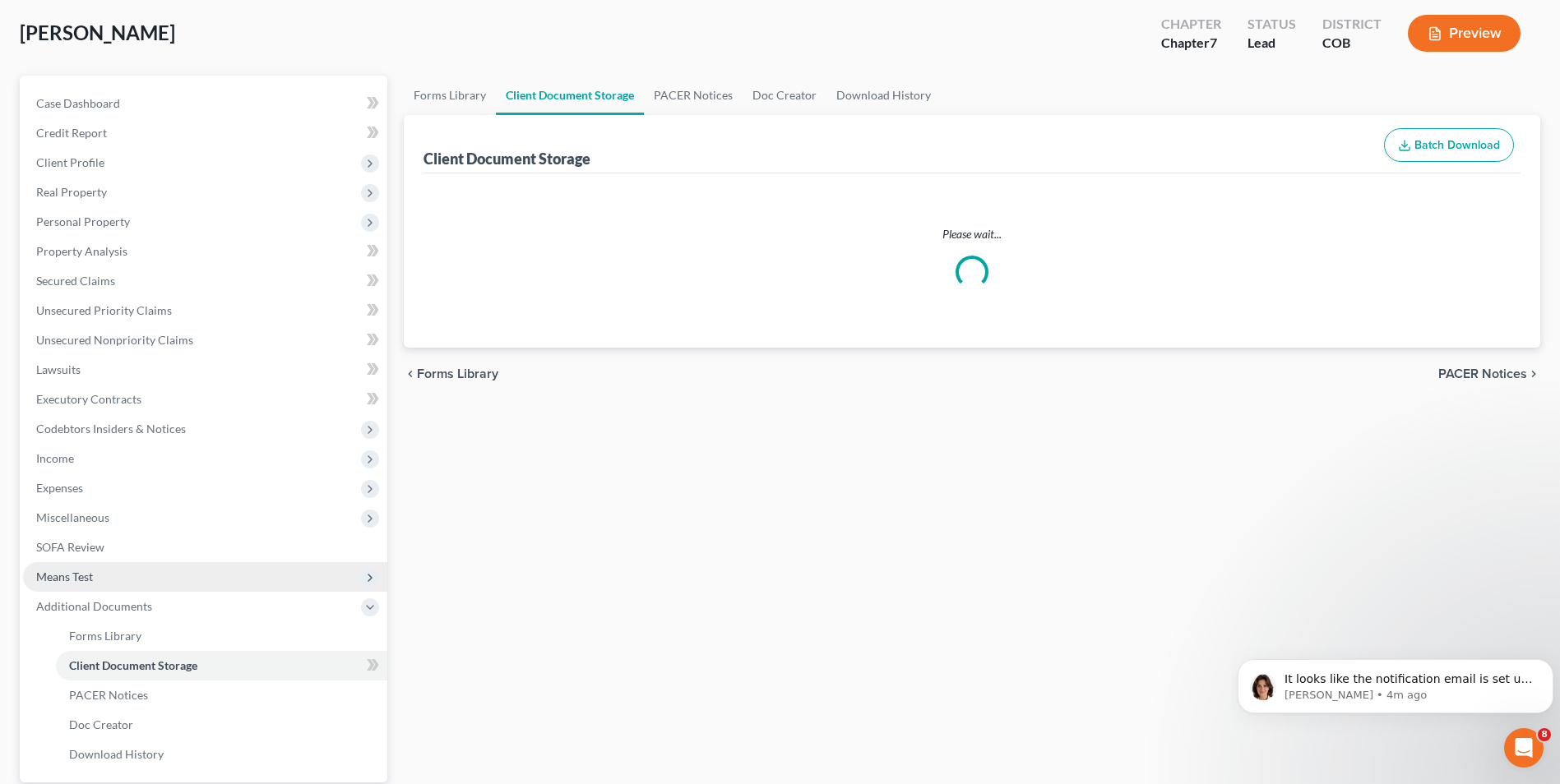
scroll to position [15, 0]
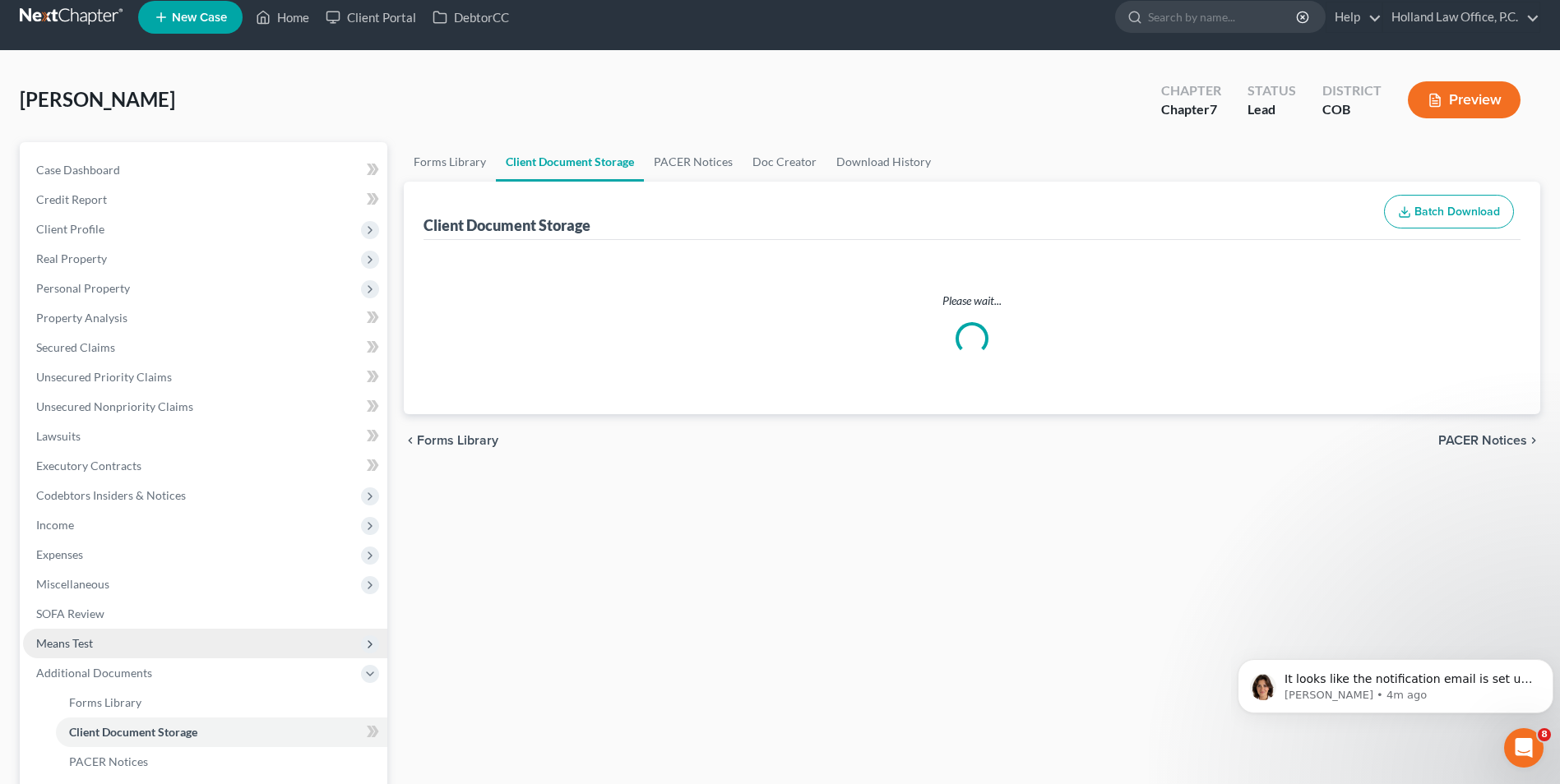
select select "5"
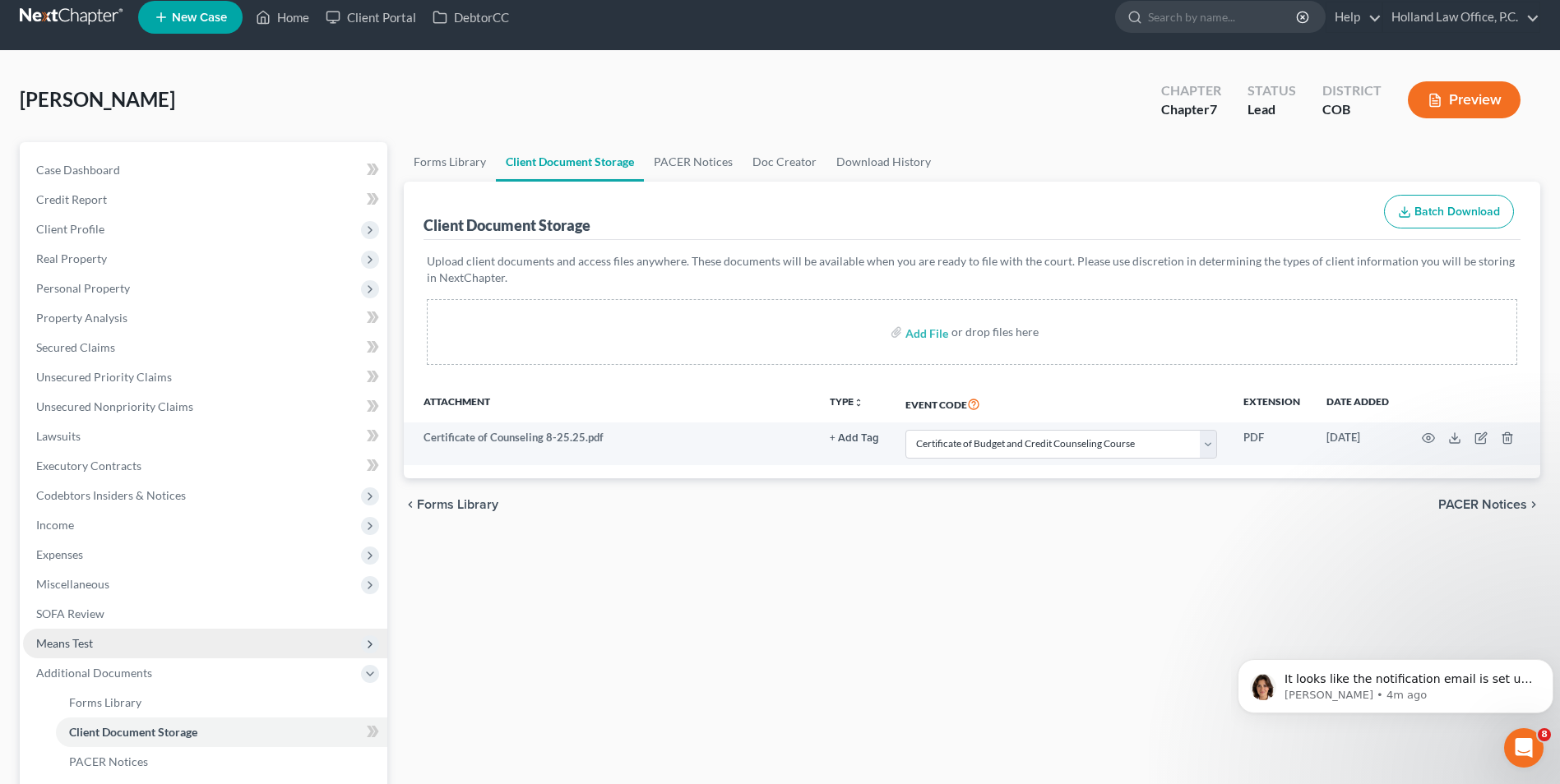
scroll to position [0, 0]
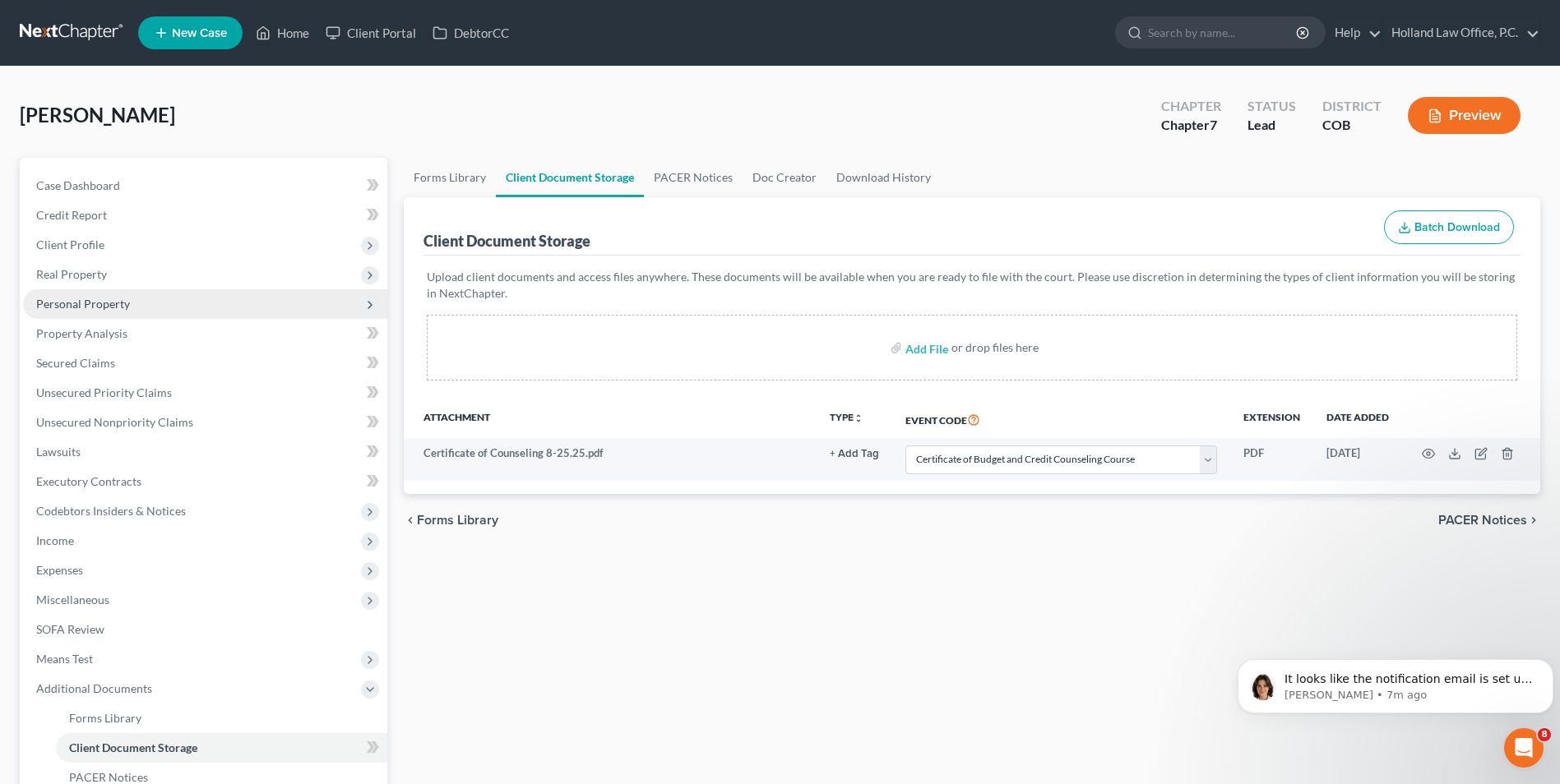
click at [136, 301] on span "Personal Property" at bounding box center [205, 304] width 364 height 30
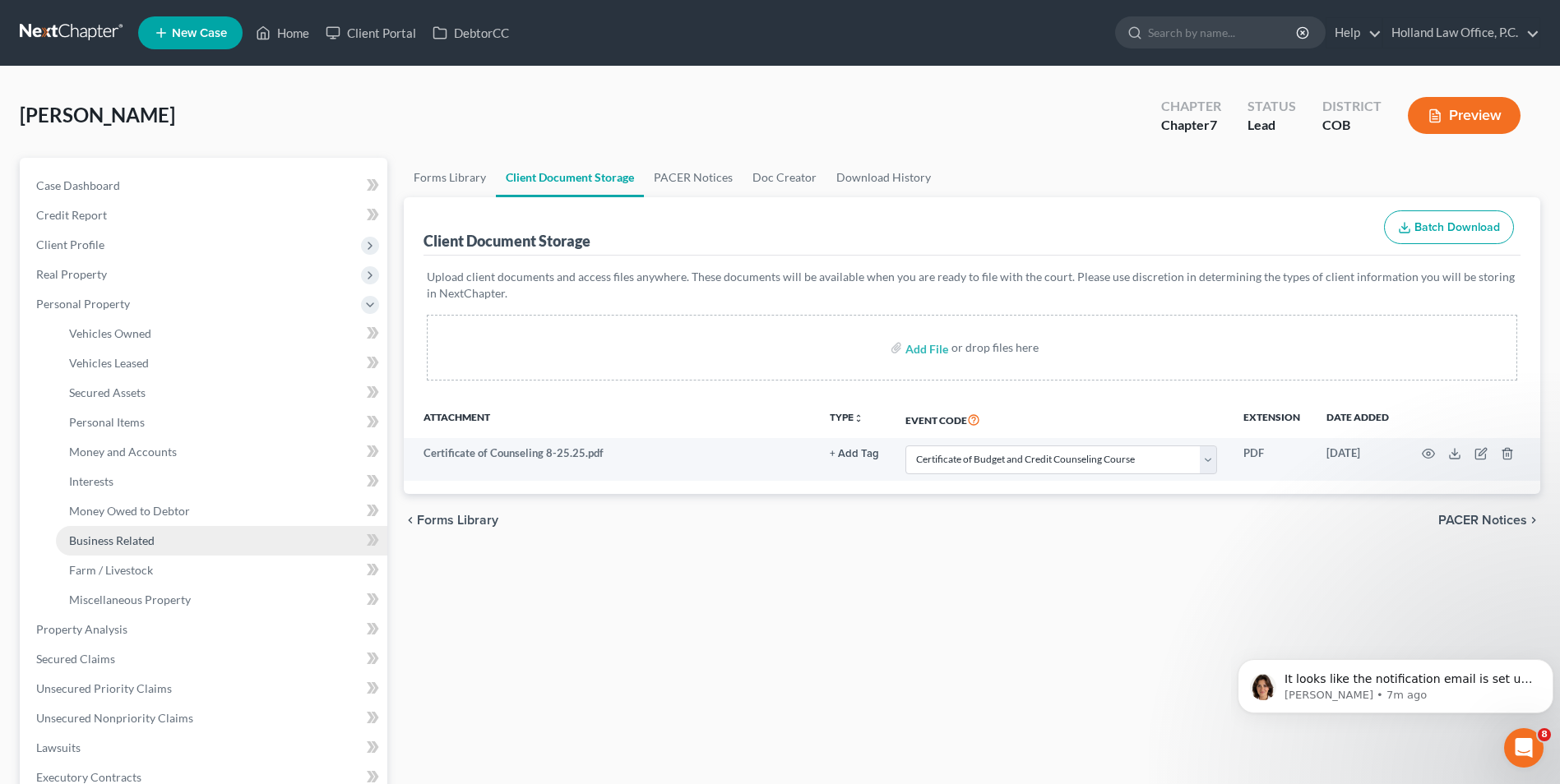
click at [143, 546] on span "Business Related" at bounding box center [111, 541] width 85 height 14
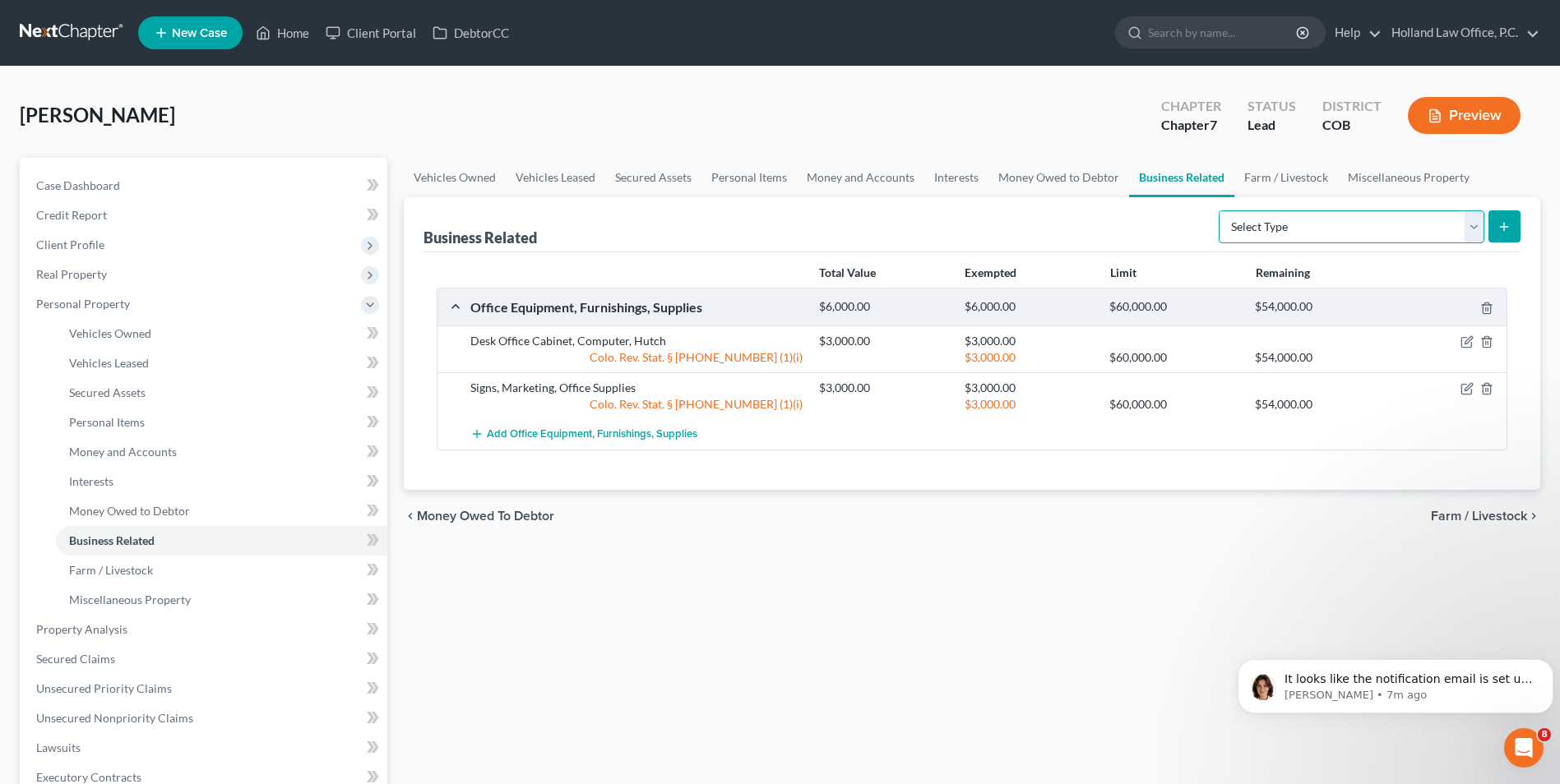
click at [1402, 228] on select "Select Type Customer Lists Franchises Inventory Licenses Machinery Office Equip…" at bounding box center [1351, 227] width 266 height 33
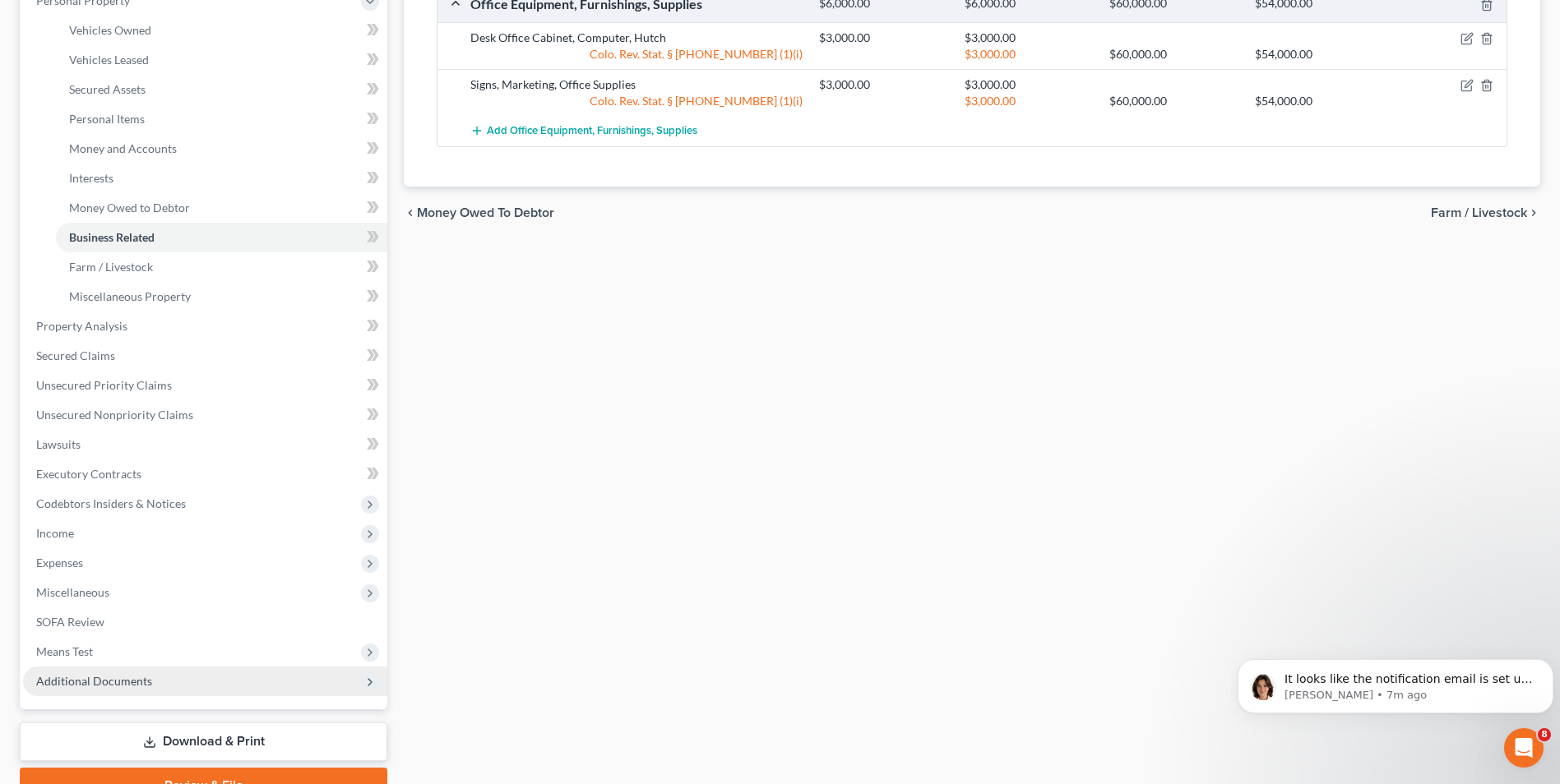
click at [129, 687] on span "Additional Documents" at bounding box center [93, 682] width 116 height 14
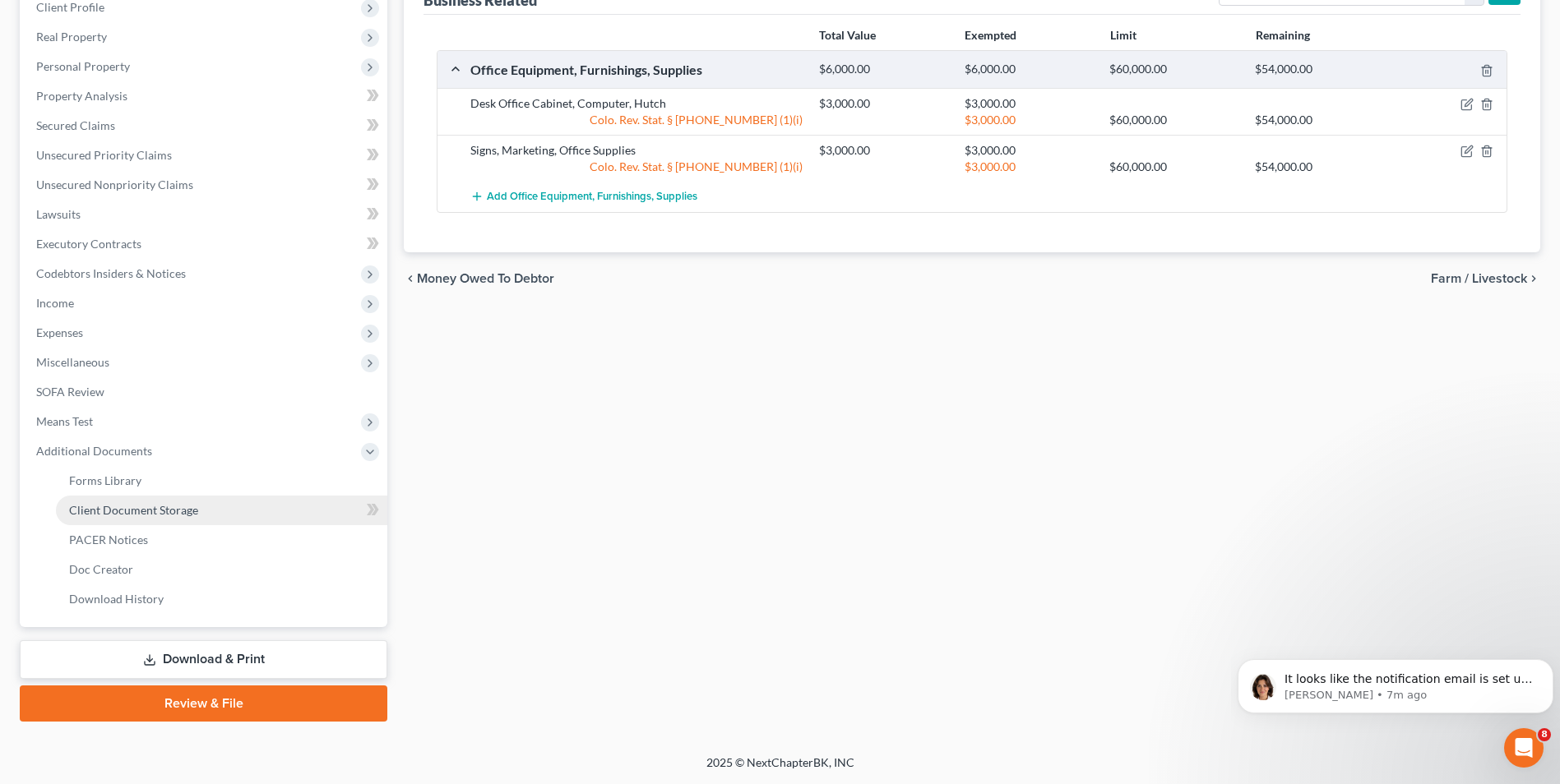
click at [154, 520] on link "Client Document Storage" at bounding box center [221, 510] width 331 height 30
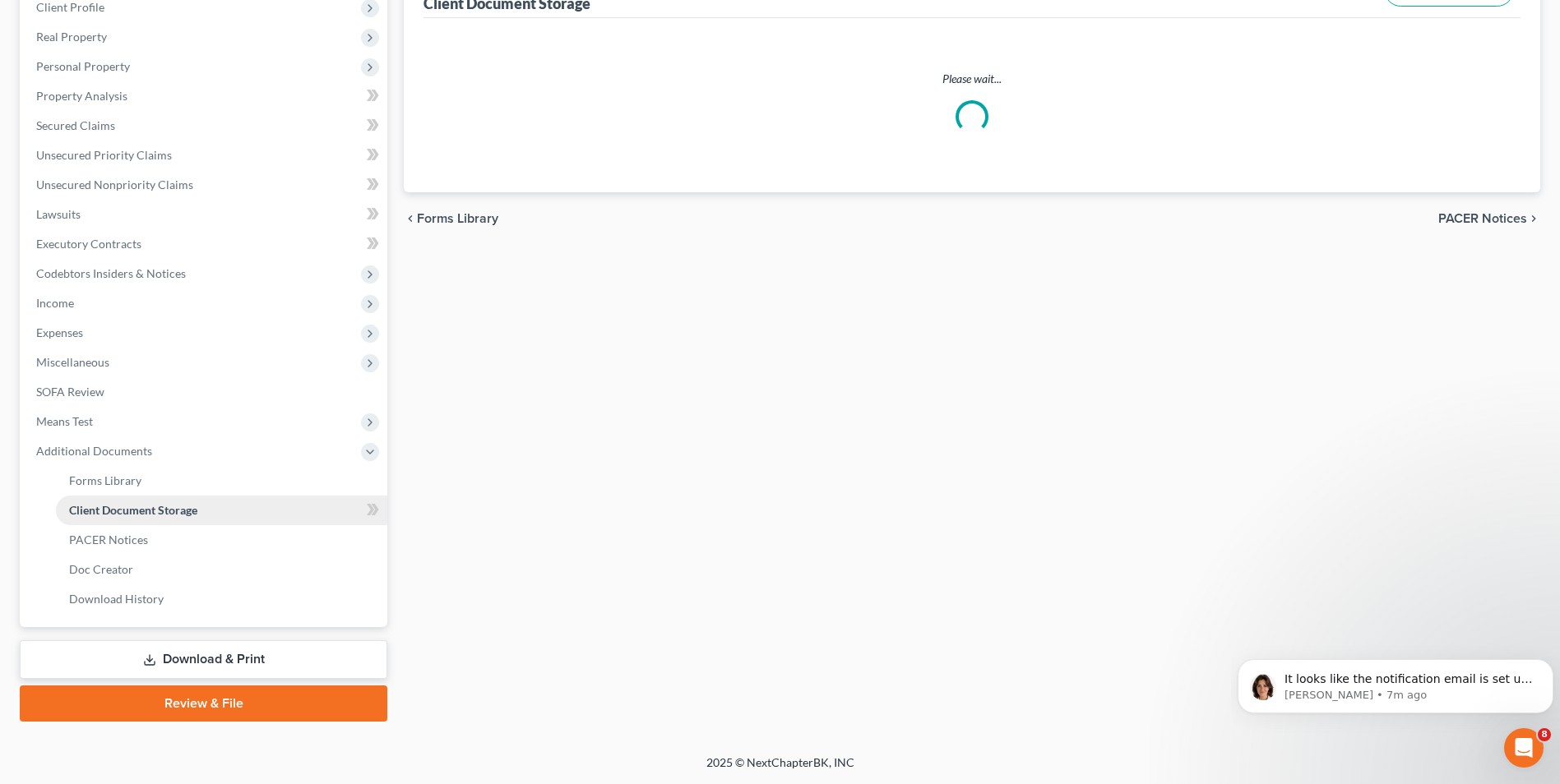
scroll to position [14, 0]
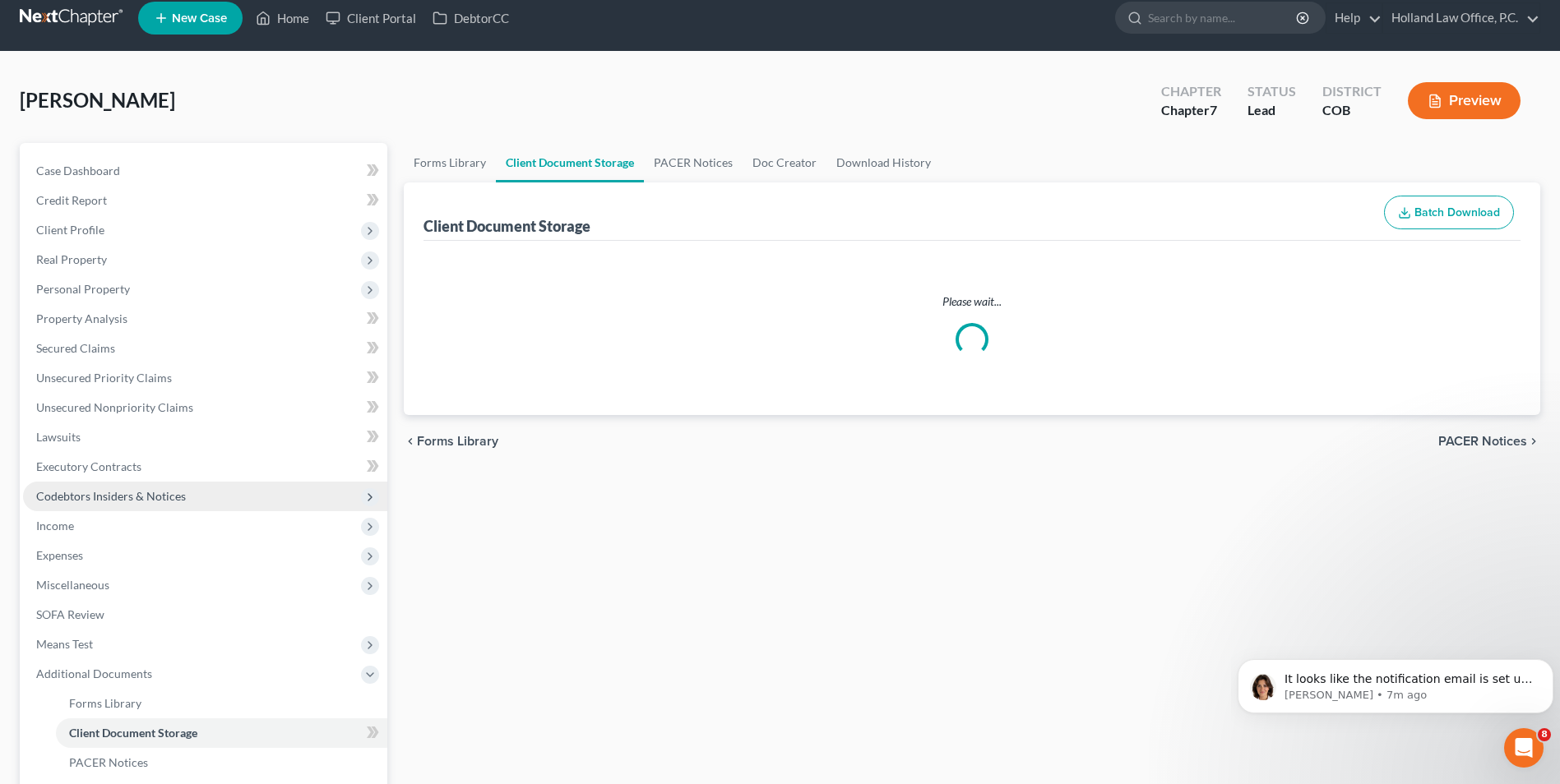
select select "5"
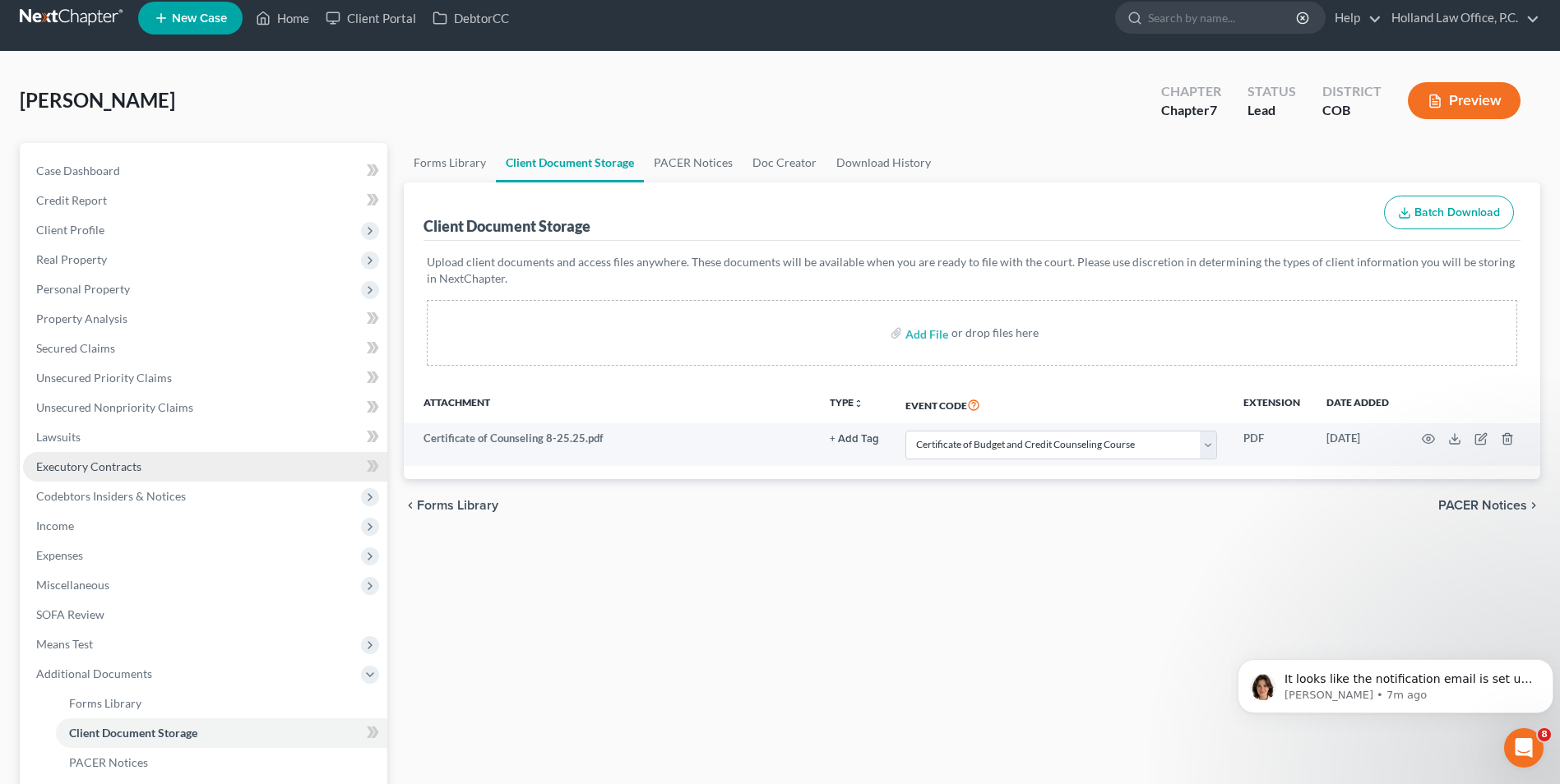
scroll to position [0, 0]
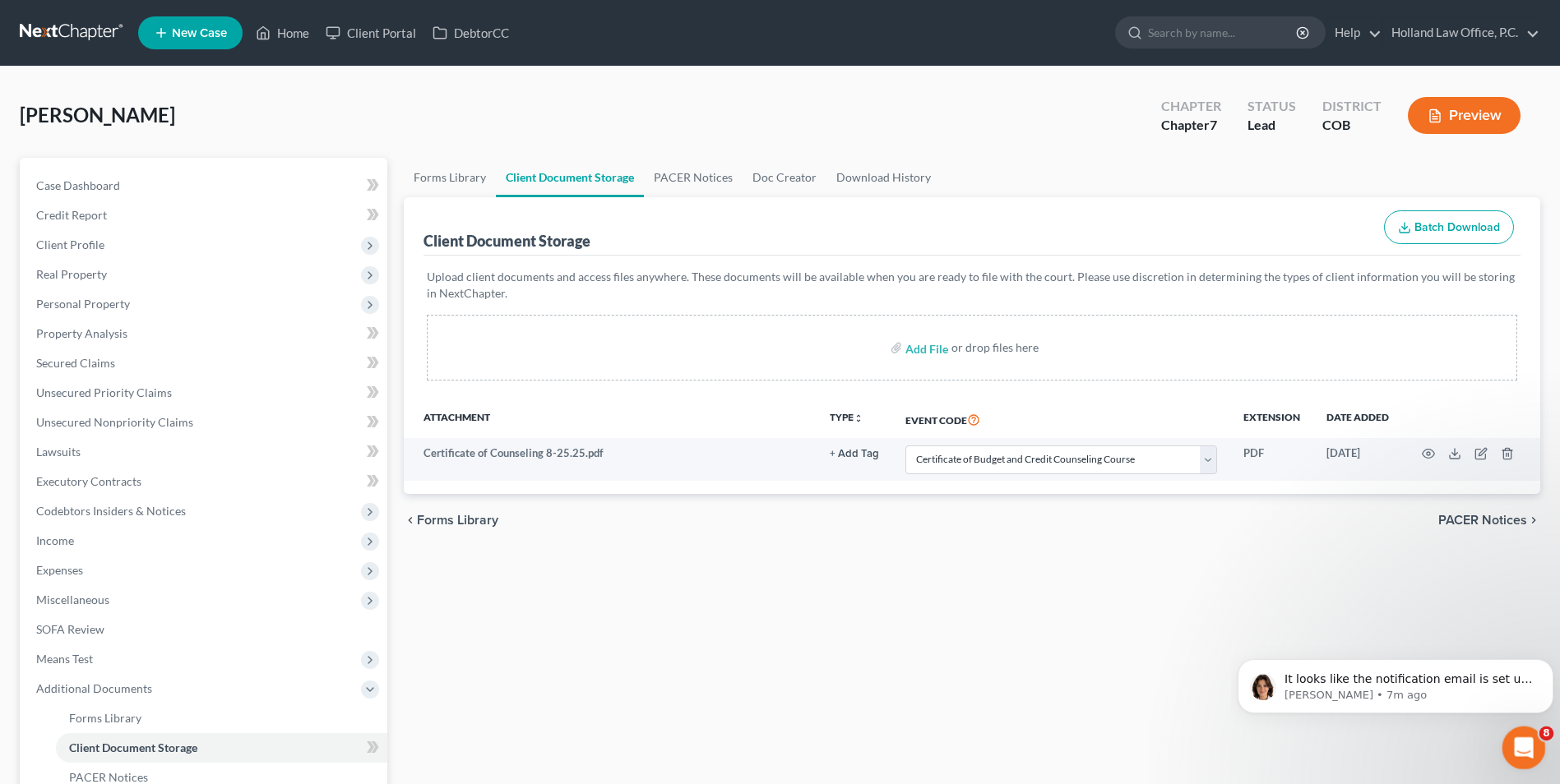
click at [1513, 738] on icon "Open Intercom Messenger" at bounding box center [1521, 746] width 27 height 27
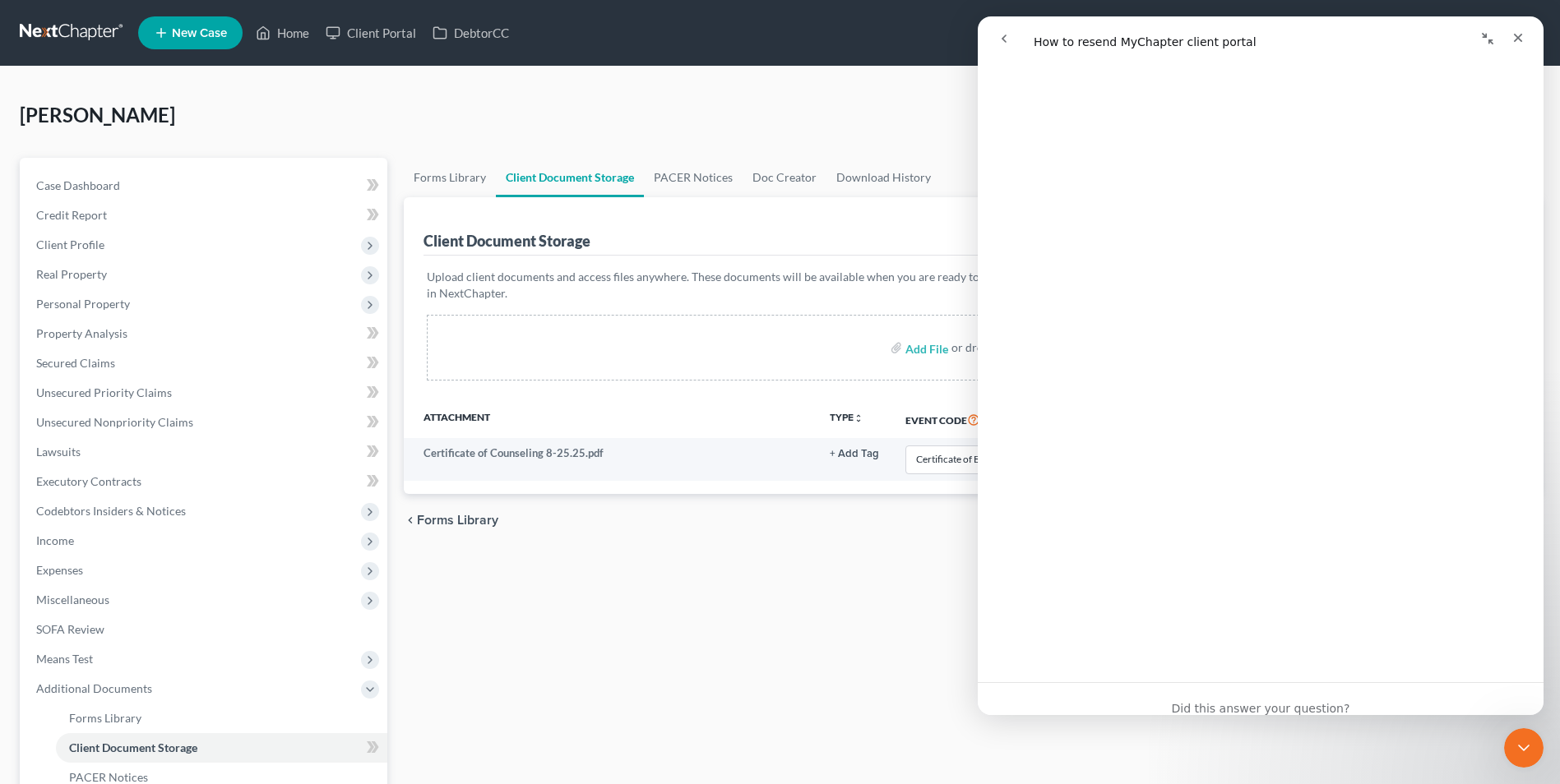
scroll to position [337, 0]
click at [999, 33] on icon "go back" at bounding box center [1004, 39] width 13 height 13
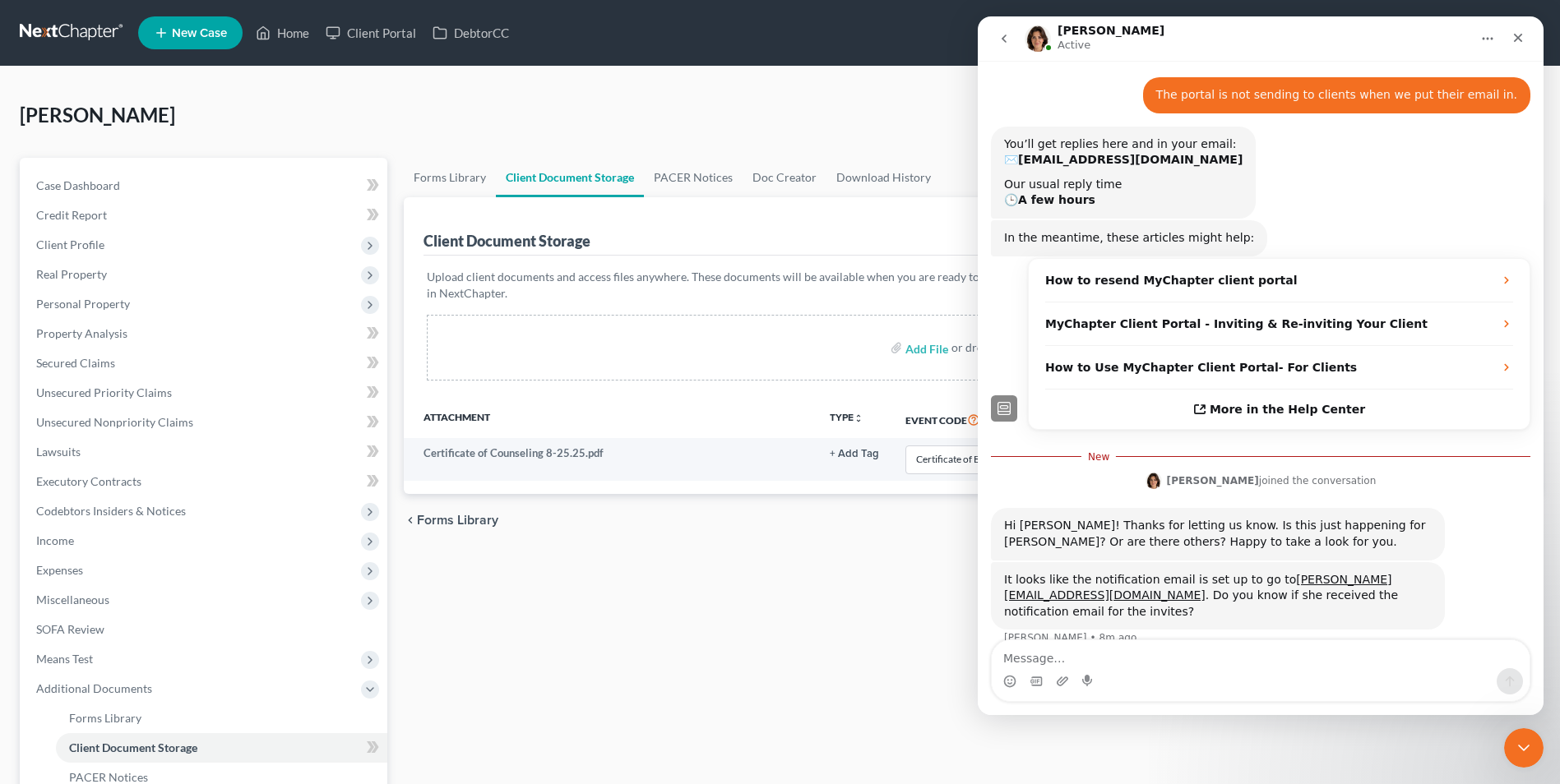
scroll to position [59, 0]
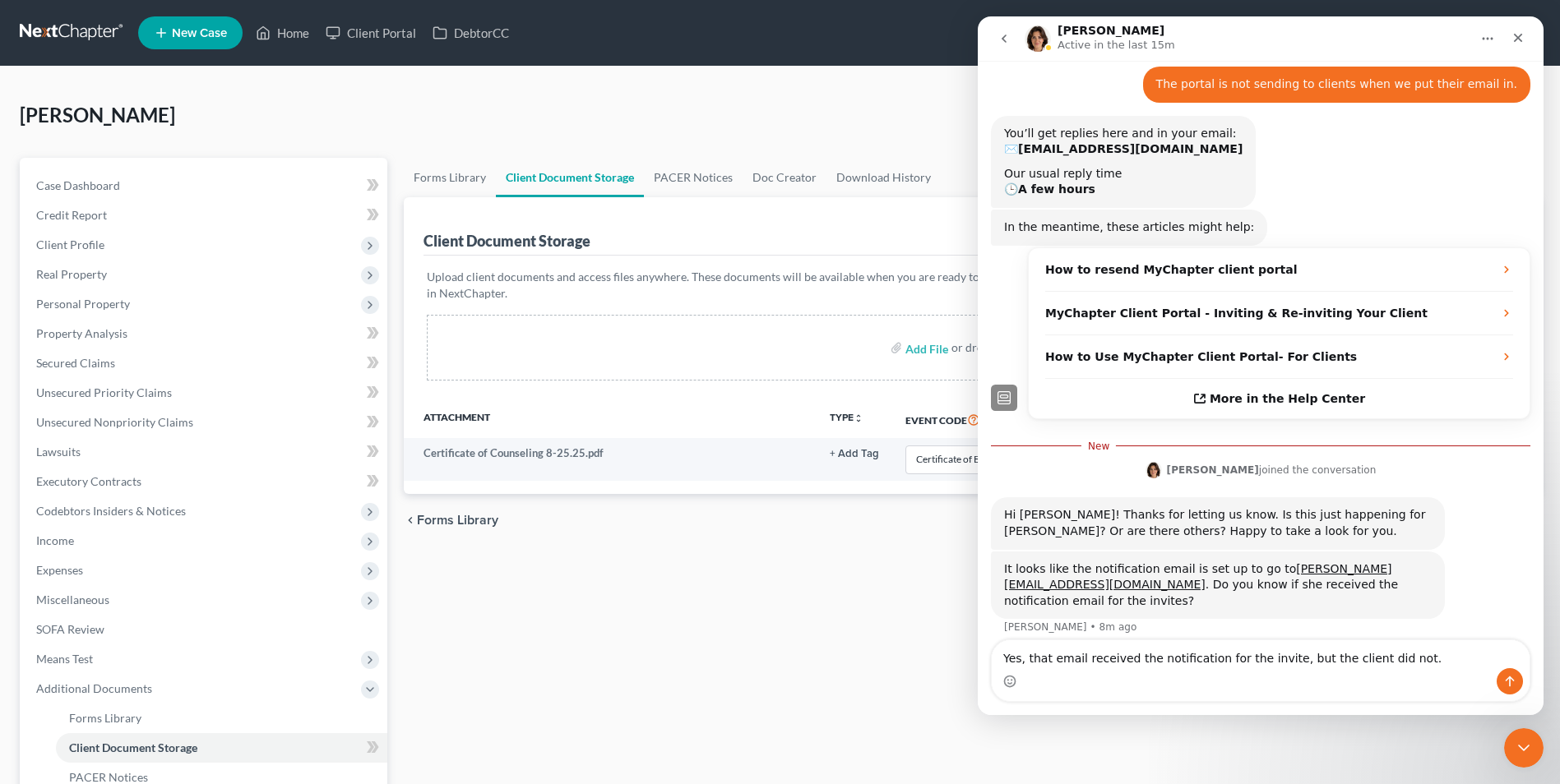
type textarea "Yes, that email received the notification for the invite, but the client did no…"
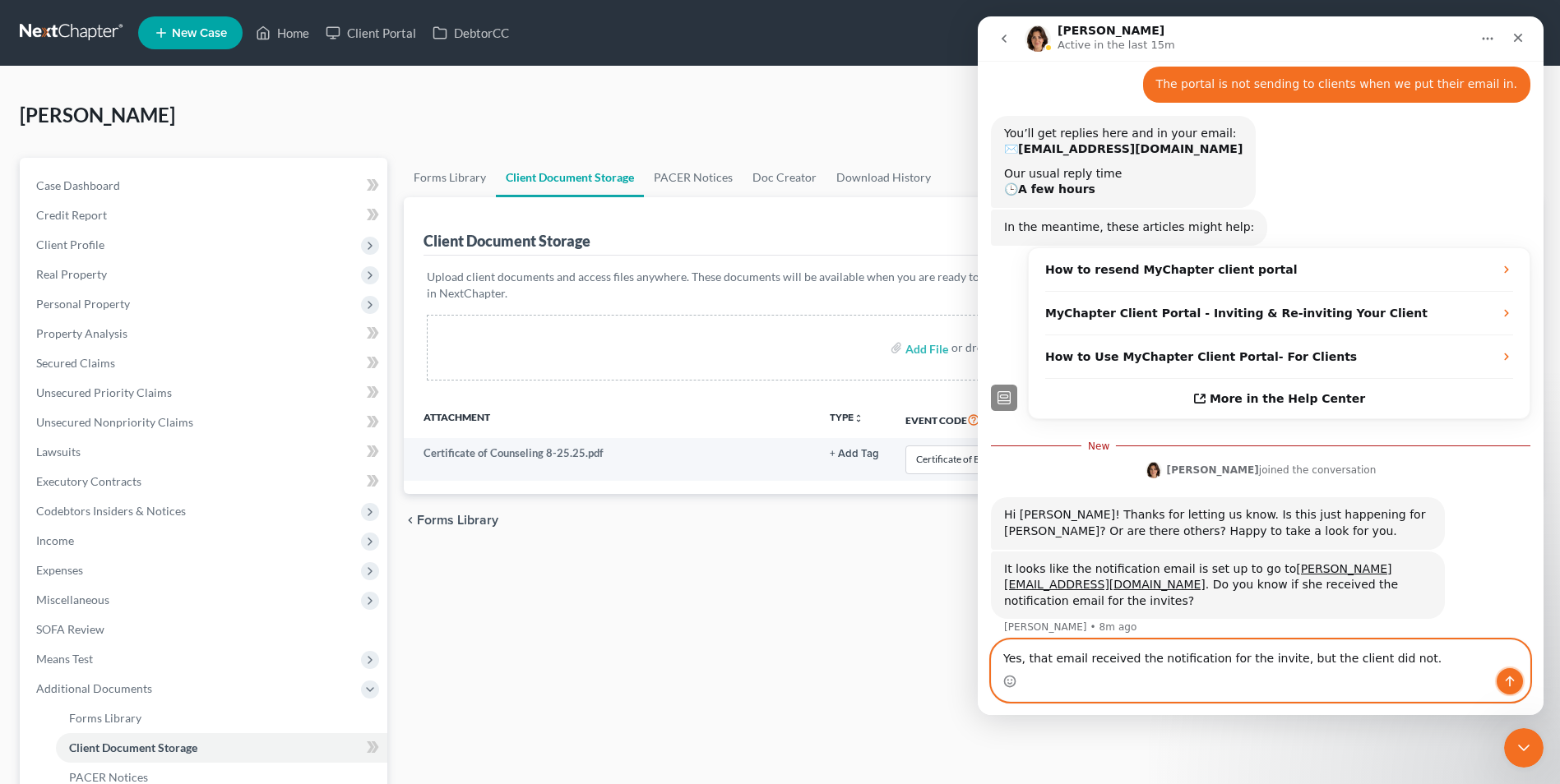
click at [1507, 677] on icon "Send a message…" at bounding box center [1509, 681] width 13 height 13
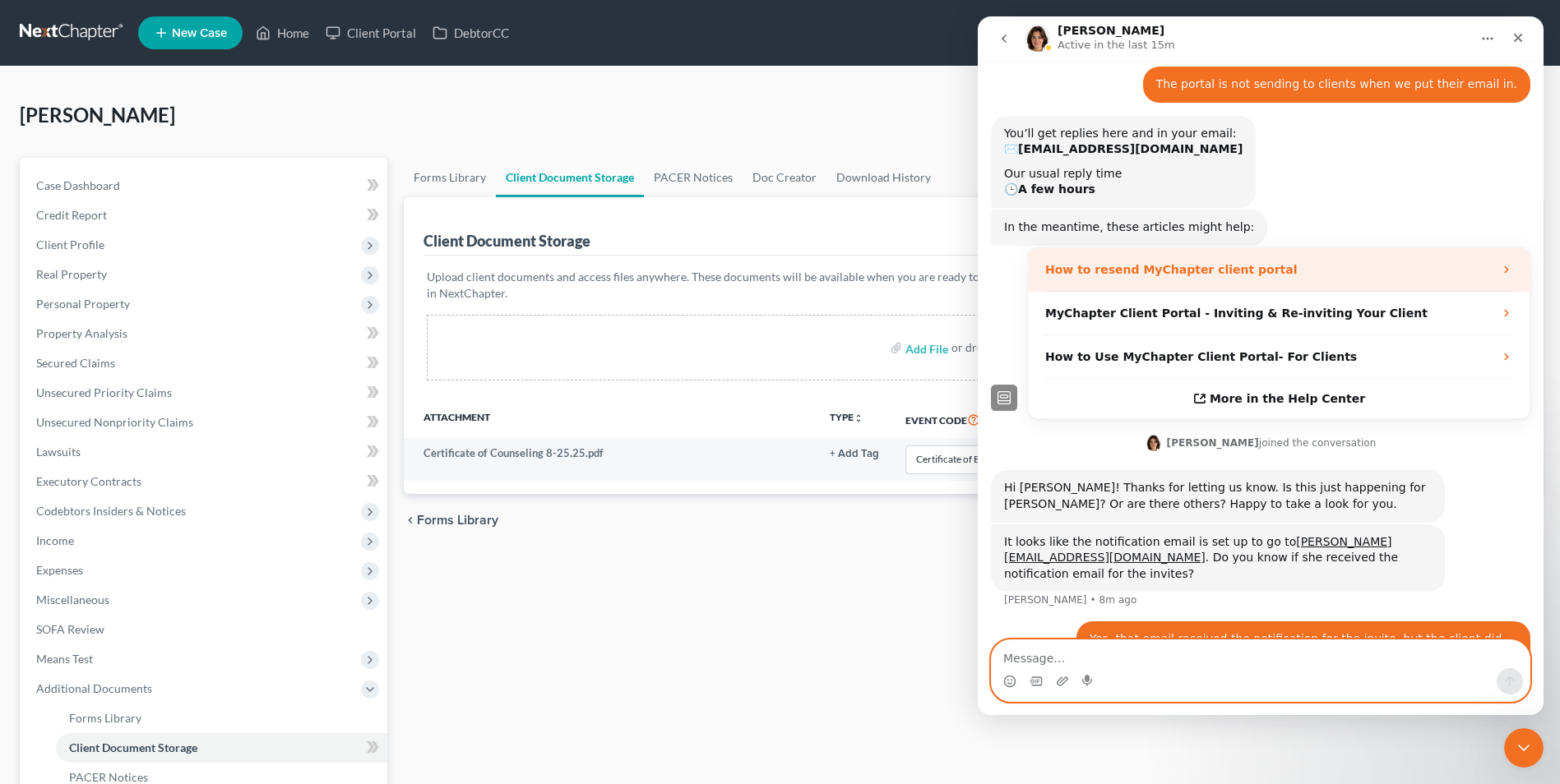
scroll to position [81, 0]
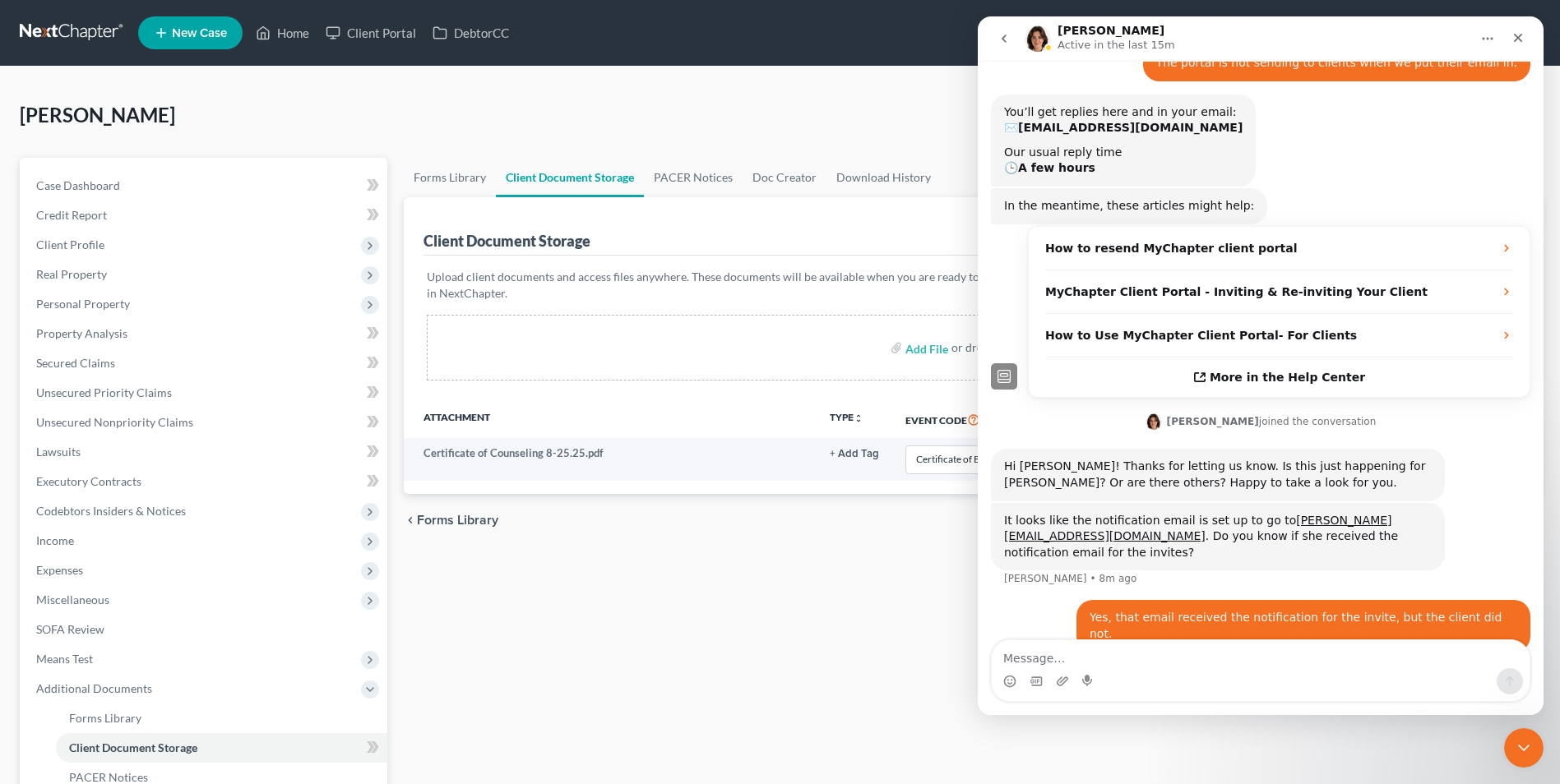
click at [1001, 33] on icon "go back" at bounding box center [1004, 39] width 13 height 13
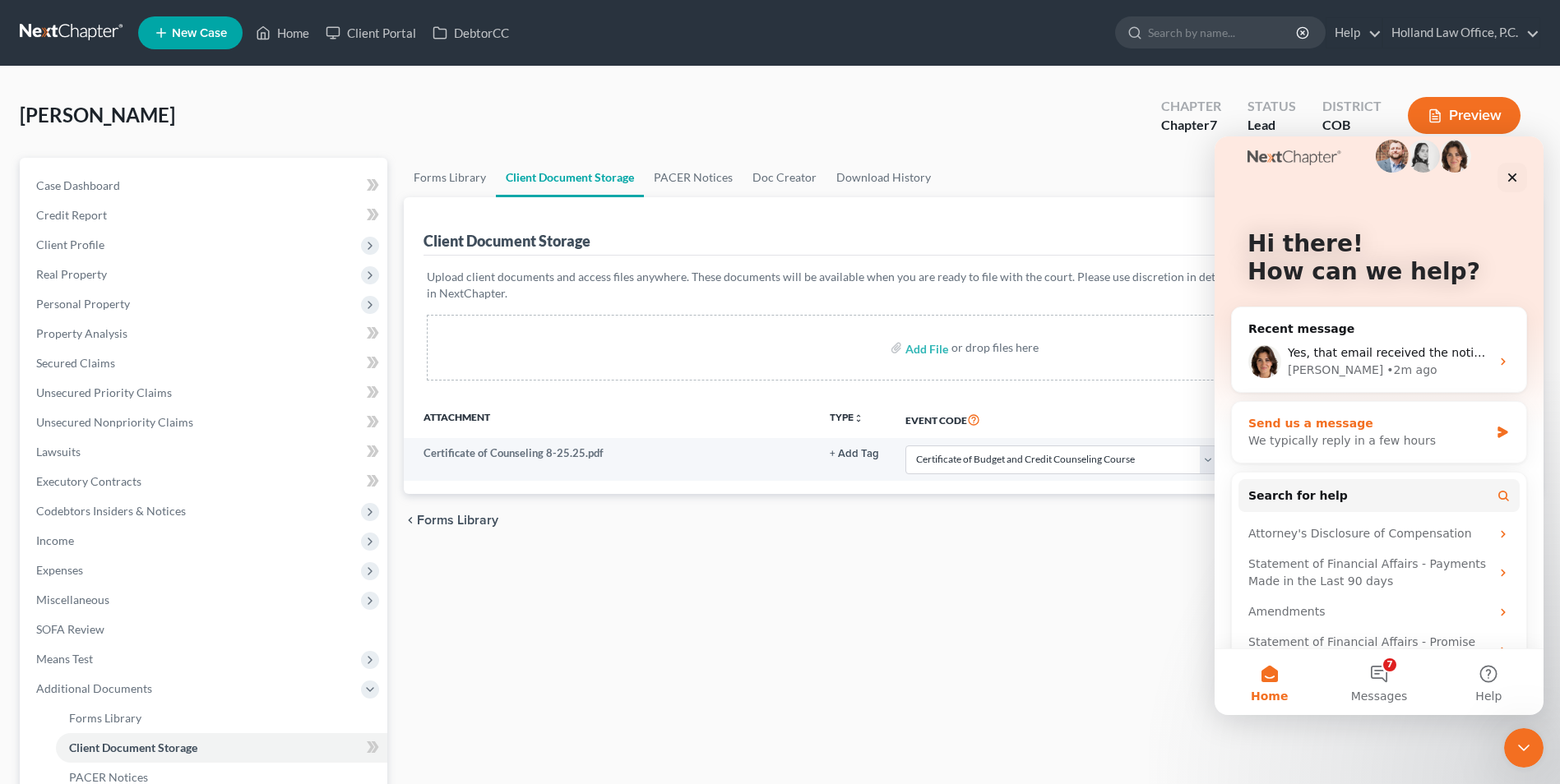
scroll to position [0, 0]
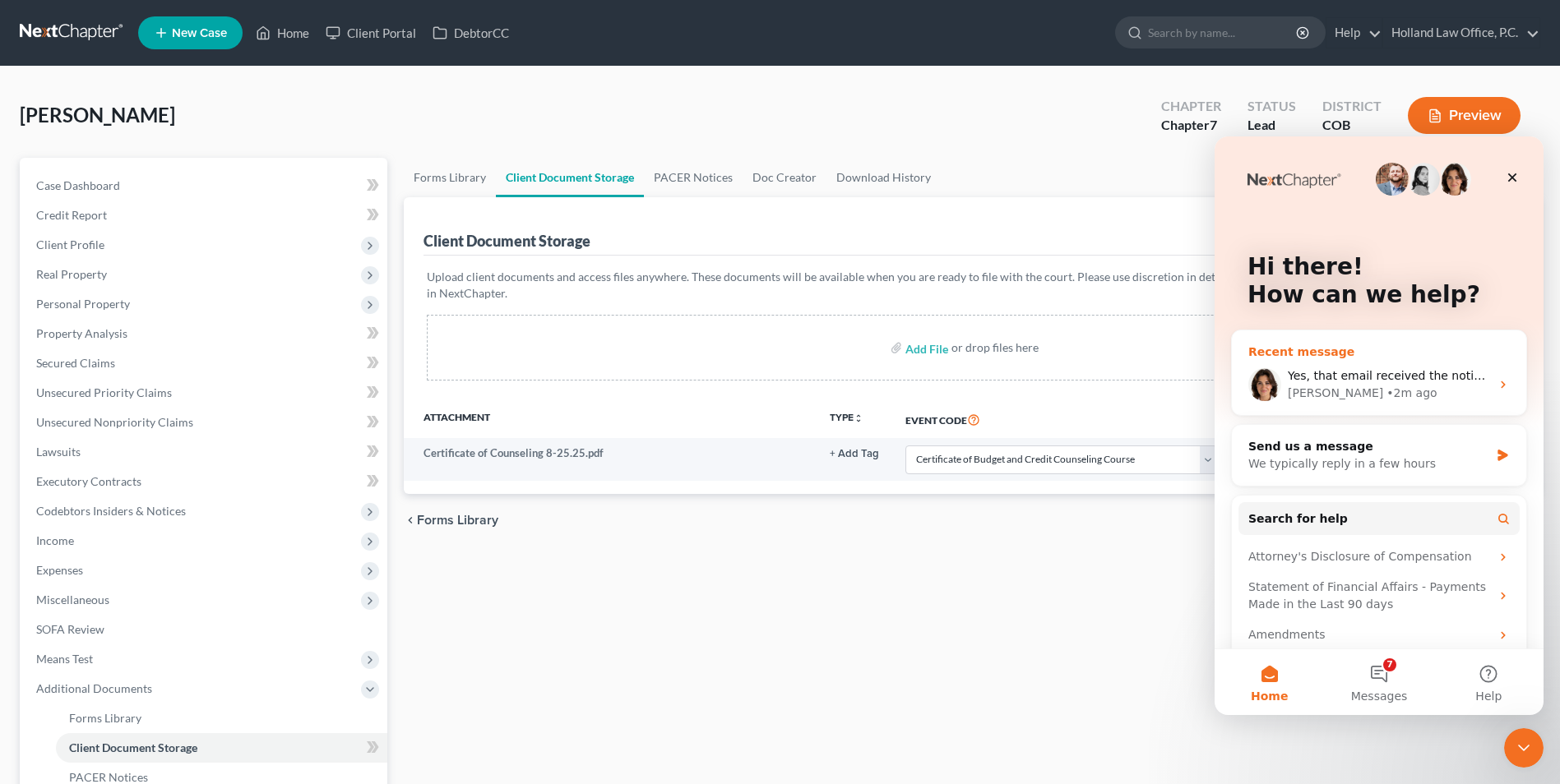
click at [1374, 393] on div "[PERSON_NAME] • 2m ago" at bounding box center [1388, 393] width 202 height 17
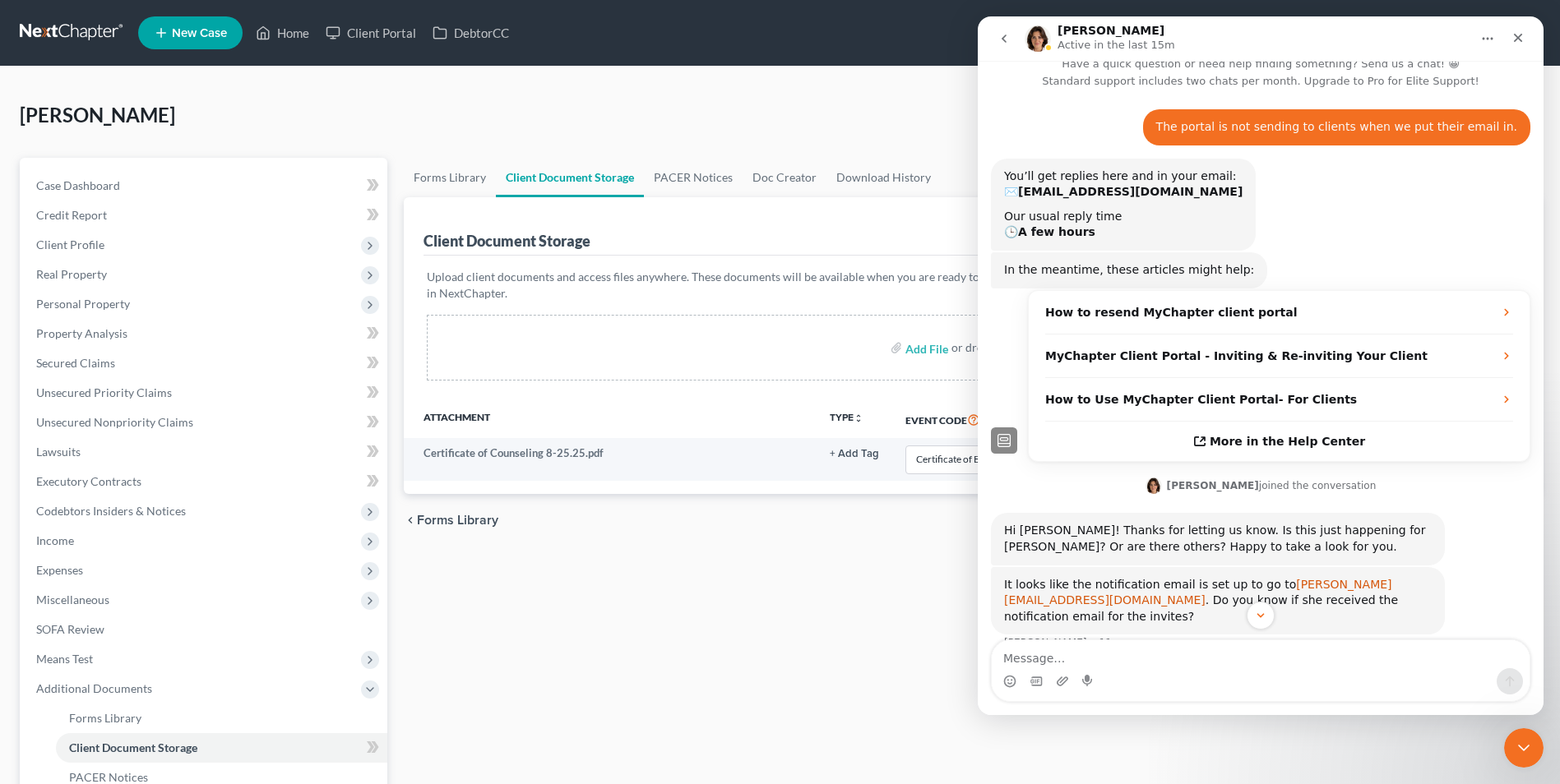
scroll to position [81, 0]
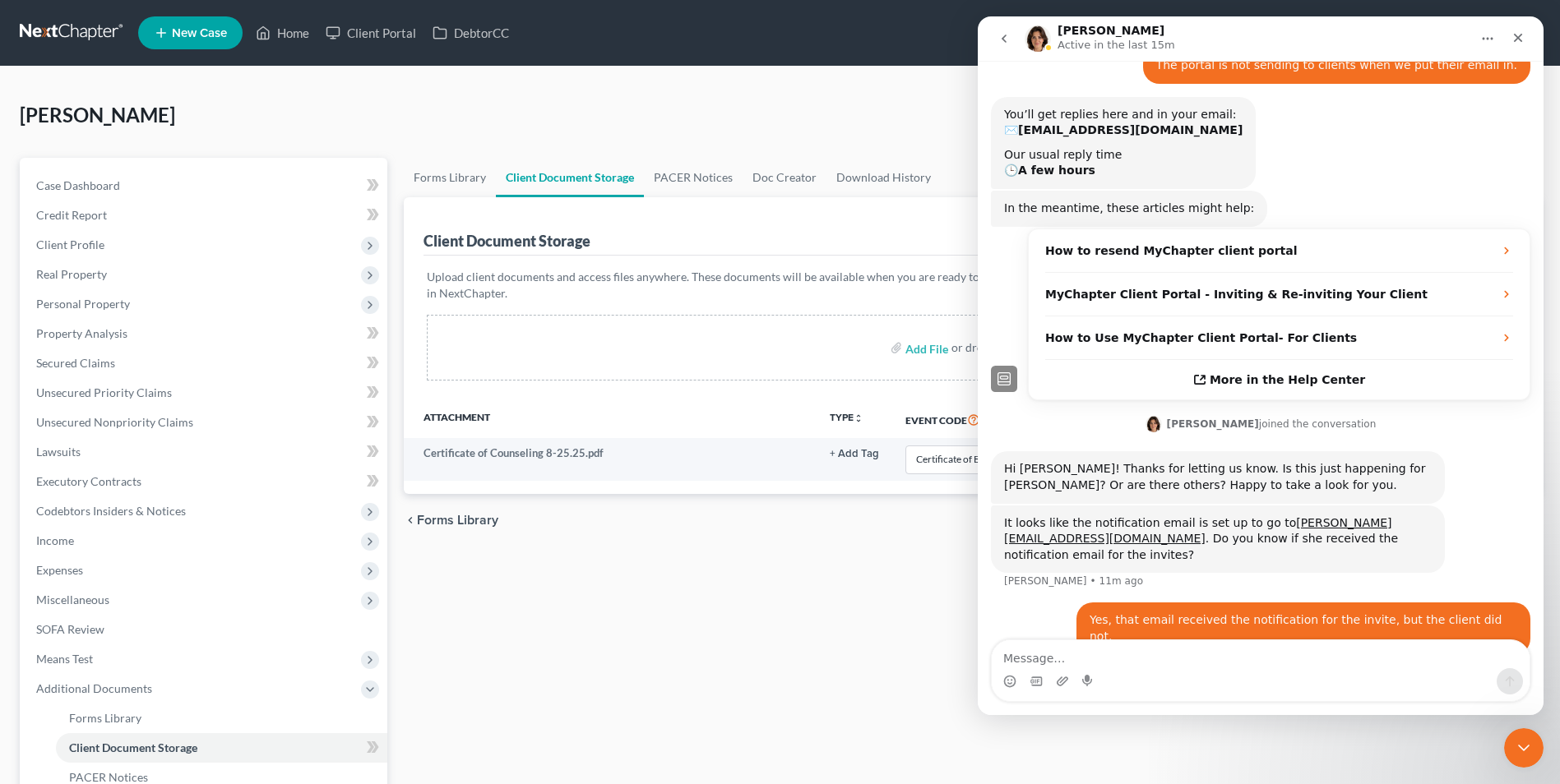
click at [655, 553] on div "Forms Library Client Document Storage PACER Notices Doc Creator Download Histor…" at bounding box center [972, 559] width 1153 height 802
click at [289, 41] on link "Home" at bounding box center [283, 32] width 70 height 30
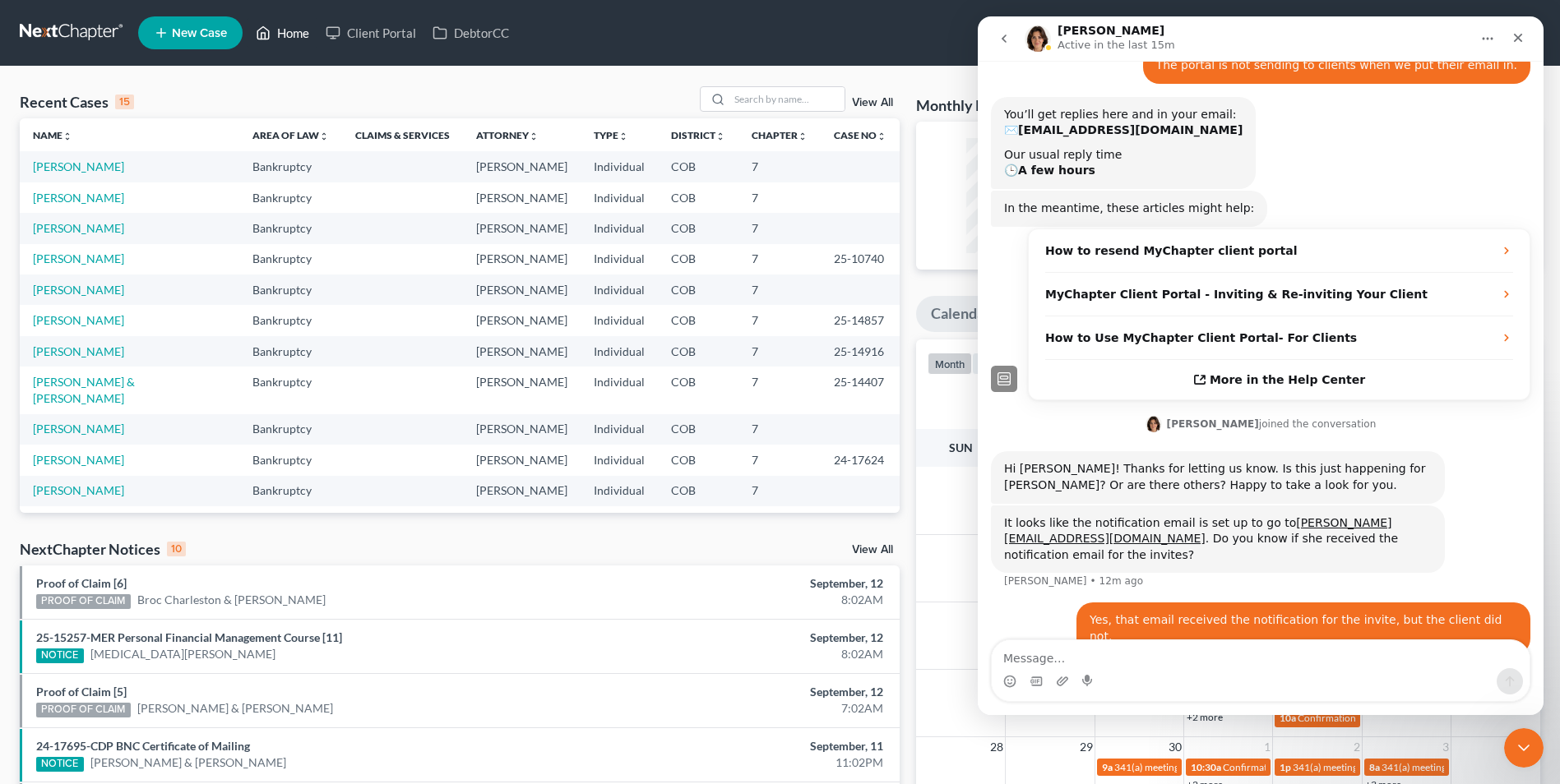
click at [260, 24] on icon at bounding box center [263, 33] width 14 height 20
click at [1511, 37] on div "Close" at bounding box center [1517, 38] width 30 height 30
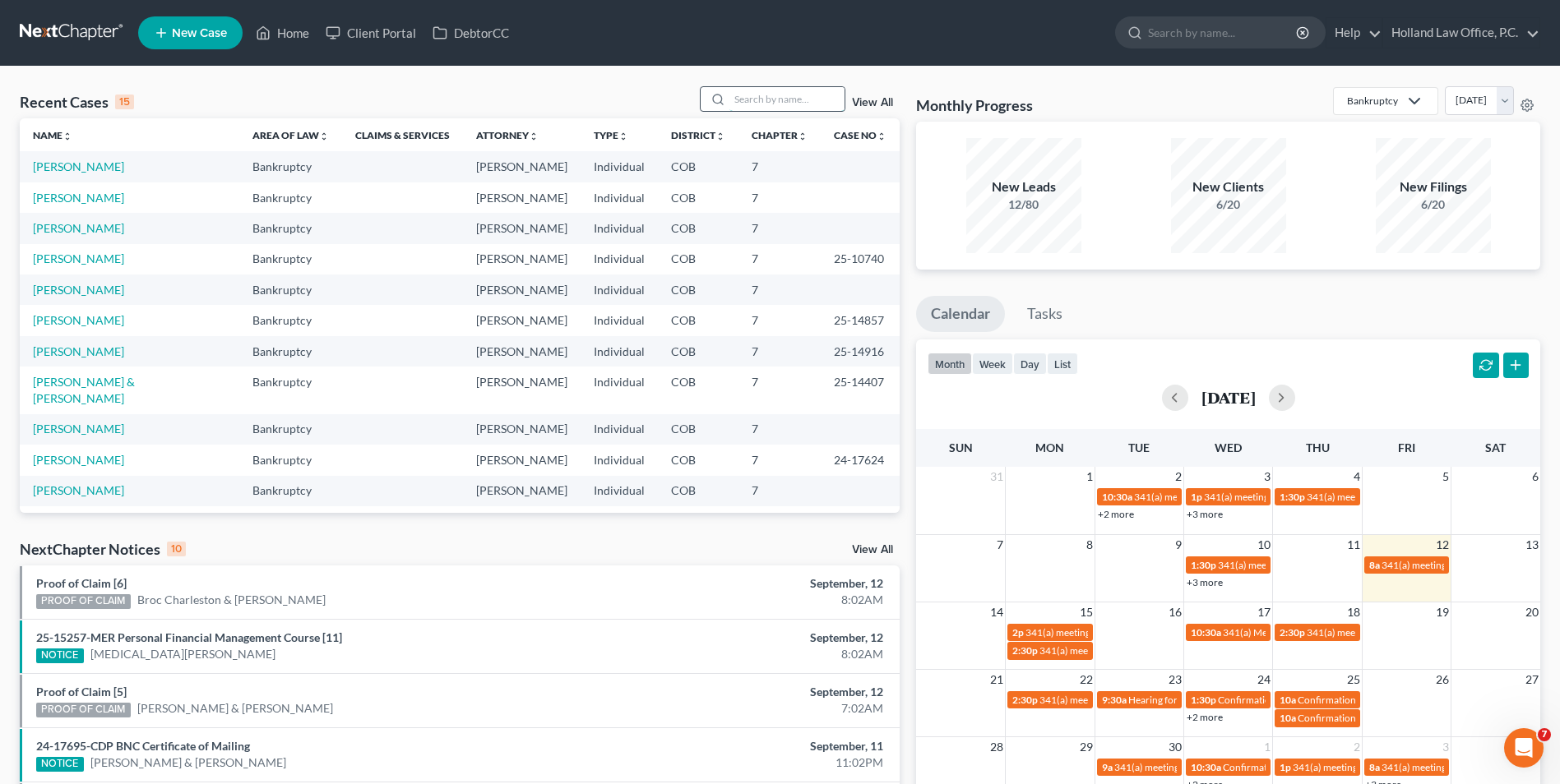
drag, startPoint x: 779, startPoint y: 97, endPoint x: 743, endPoint y: 89, distance: 36.9
click at [775, 97] on input "search" at bounding box center [787, 99] width 115 height 24
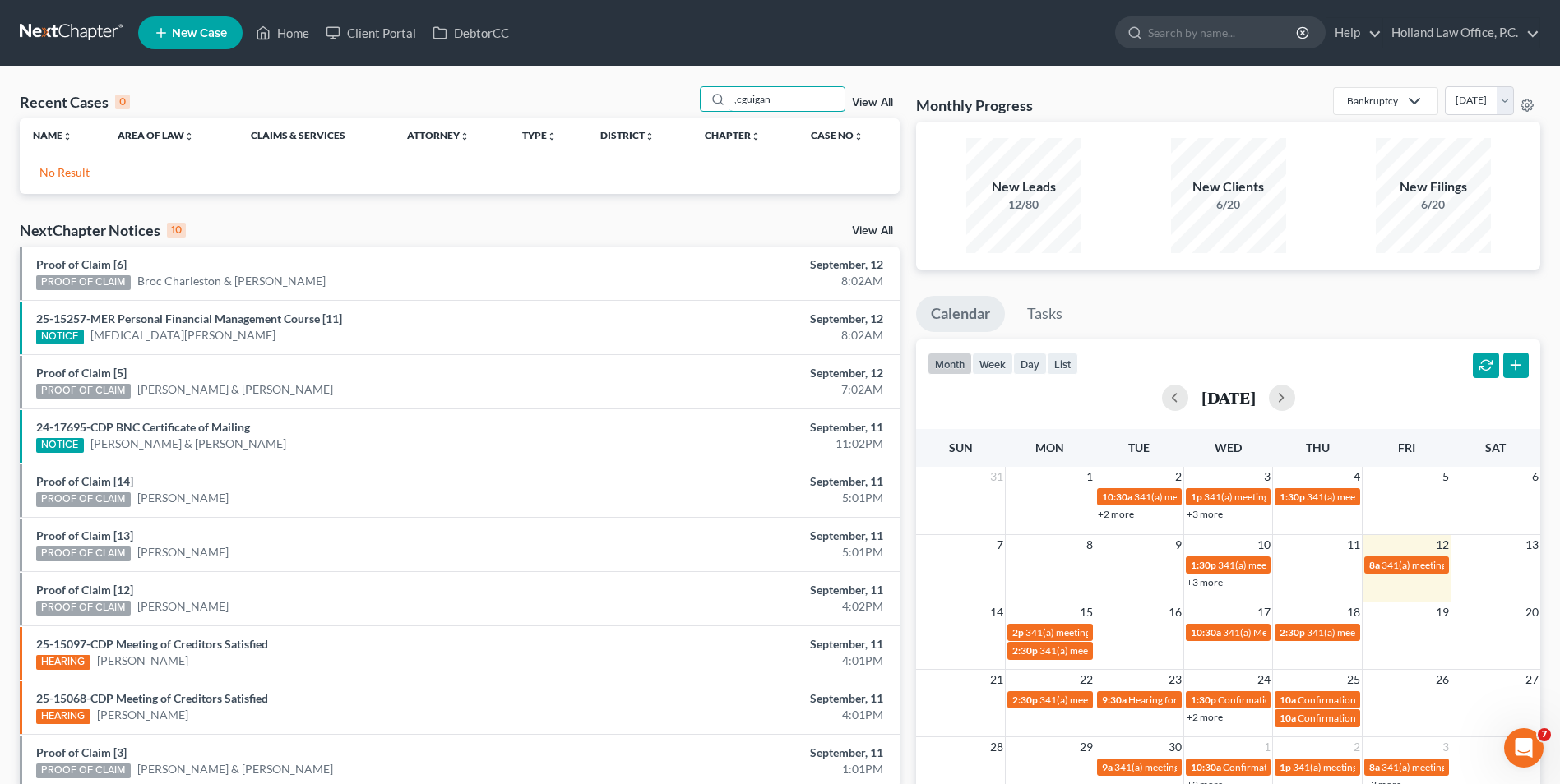
drag, startPoint x: 804, startPoint y: 90, endPoint x: 649, endPoint y: 91, distance: 155.0
click at [652, 92] on div "Recent Cases 0 ,cguigan View All" at bounding box center [459, 102] width 880 height 32
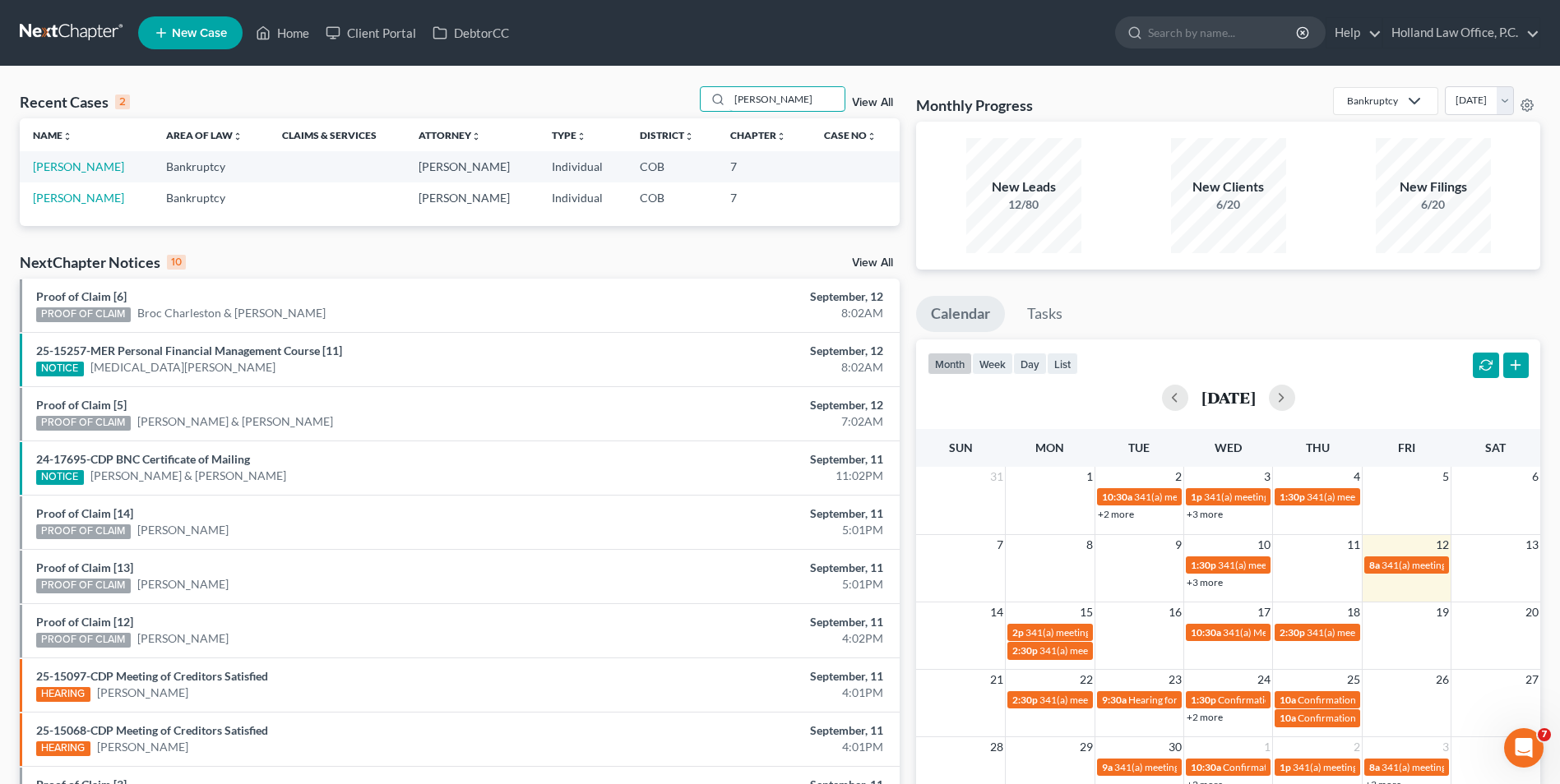
type input "[PERSON_NAME]"
click at [90, 170] on link "[PERSON_NAME]" at bounding box center [79, 167] width 92 height 14
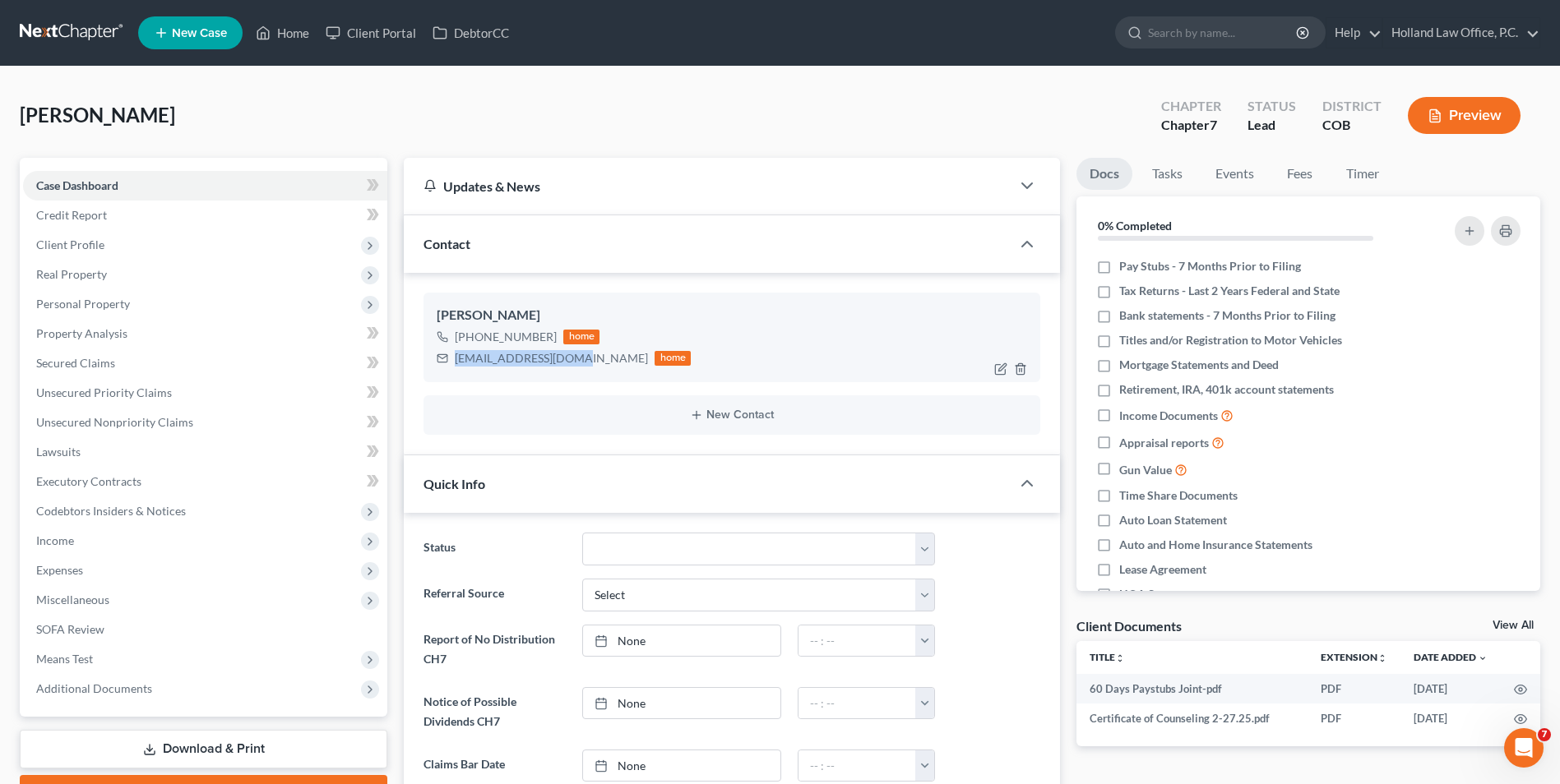
drag, startPoint x: 527, startPoint y: 362, endPoint x: 501, endPoint y: 368, distance: 26.7
click at [458, 365] on div "[EMAIL_ADDRESS][DOMAIN_NAME]" at bounding box center [551, 358] width 193 height 16
drag, startPoint x: 501, startPoint y: 368, endPoint x: 511, endPoint y: 366, distance: 10.2
copy div "[EMAIL_ADDRESS][DOMAIN_NAME]"
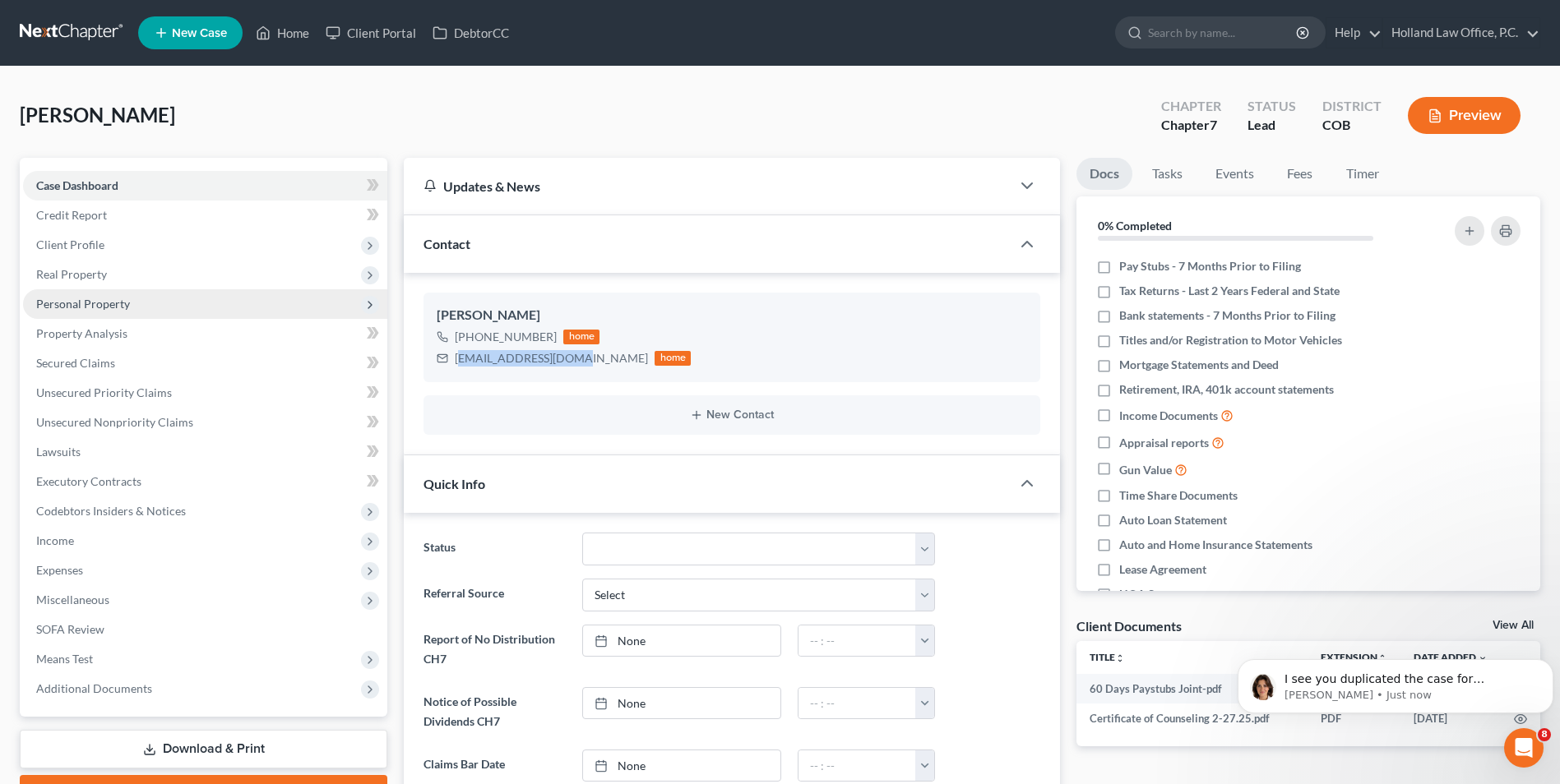
scroll to position [183, 0]
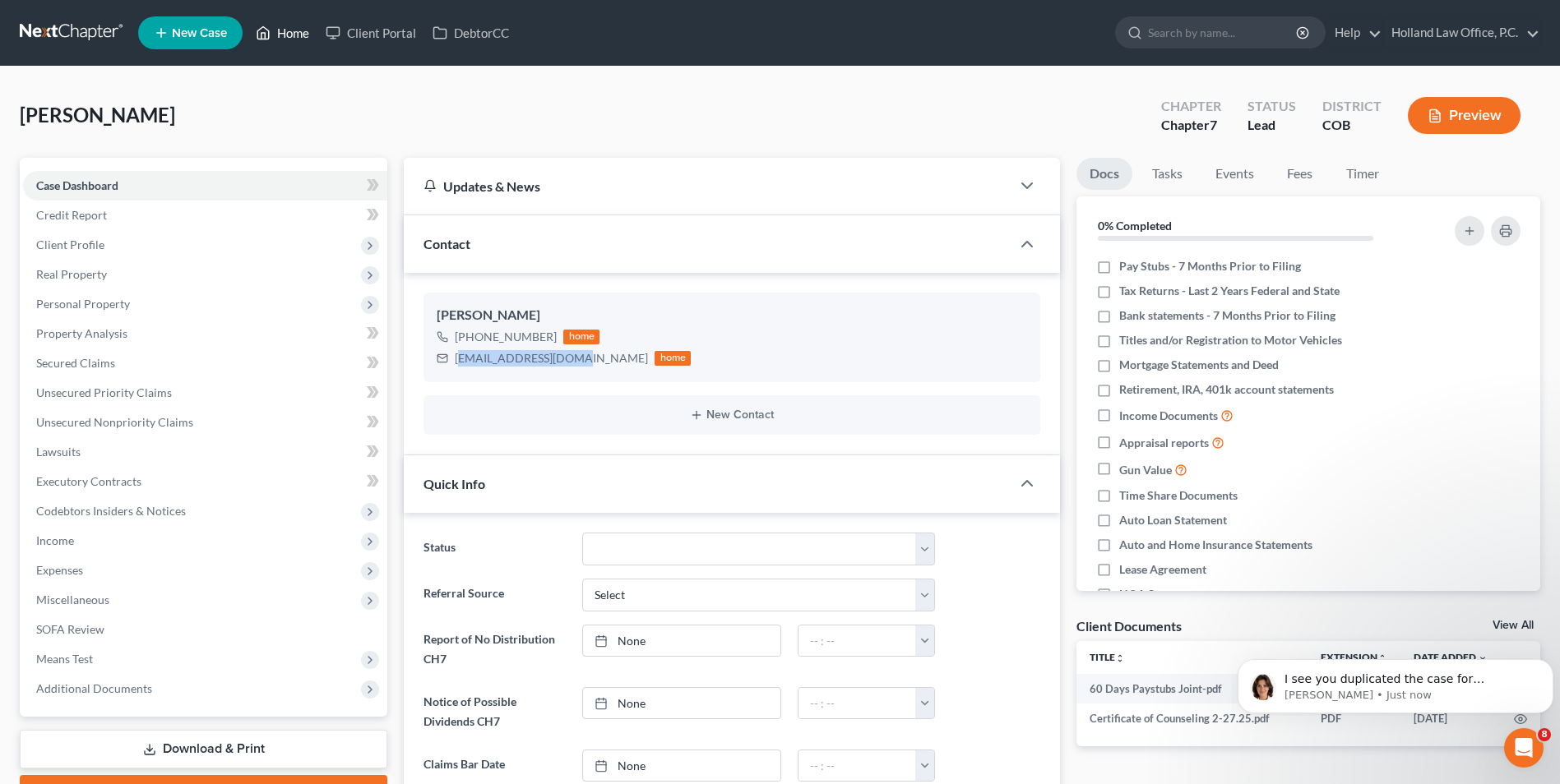
click at [283, 24] on link "Home" at bounding box center [283, 32] width 70 height 30
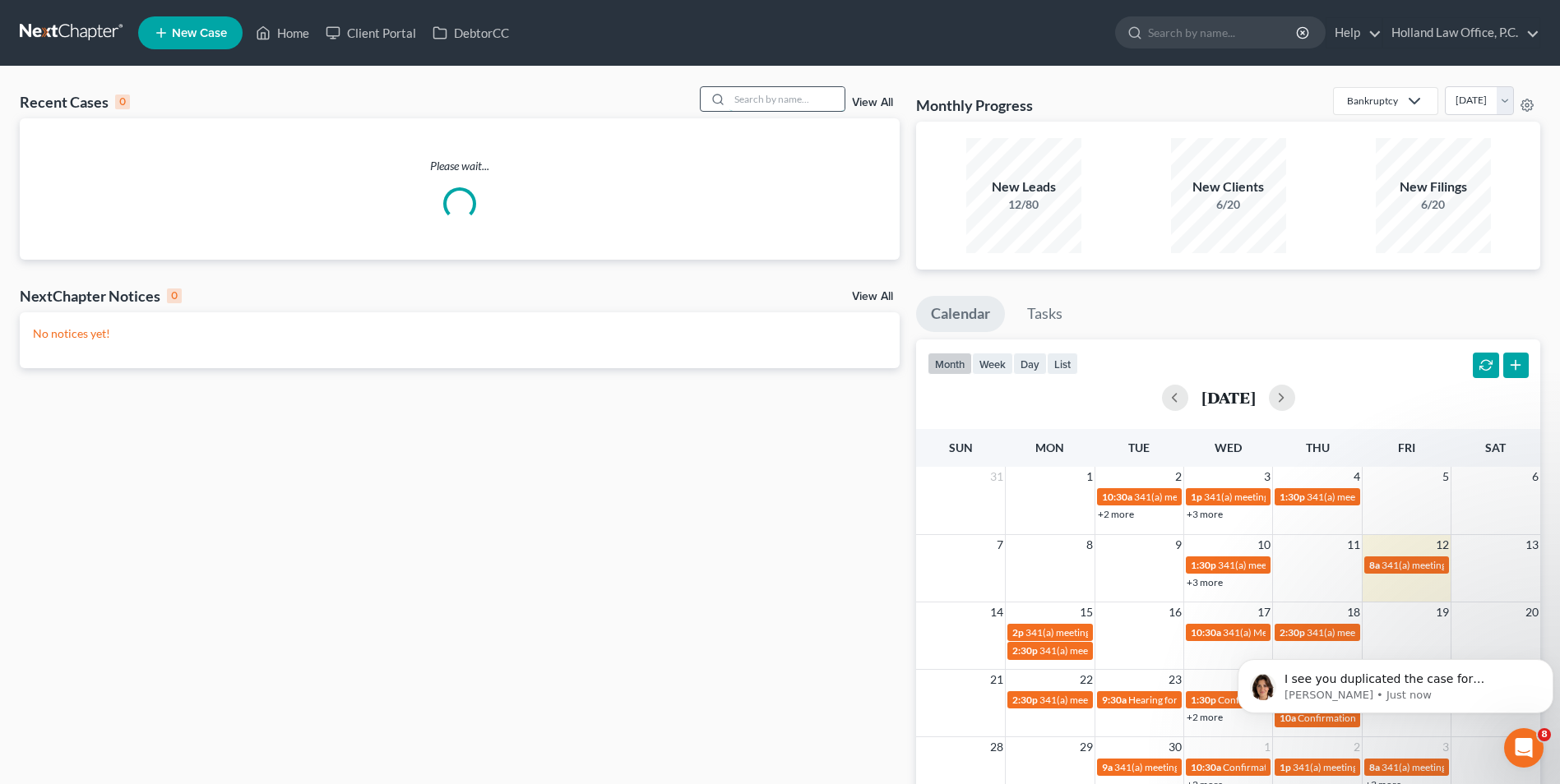
click at [780, 100] on input "search" at bounding box center [787, 99] width 115 height 24
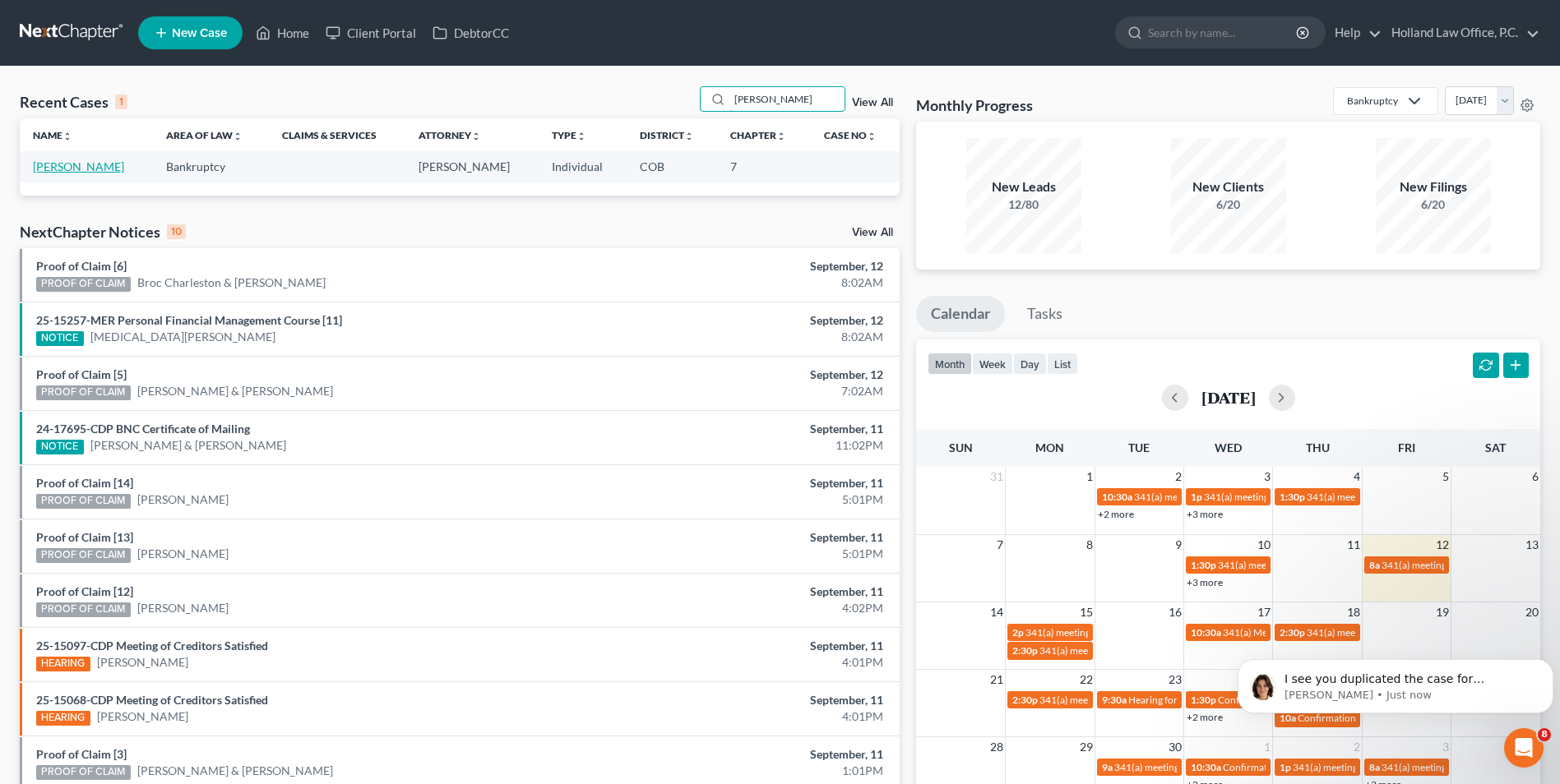
type input "[PERSON_NAME]"
click at [56, 165] on link "[PERSON_NAME]" at bounding box center [79, 167] width 92 height 14
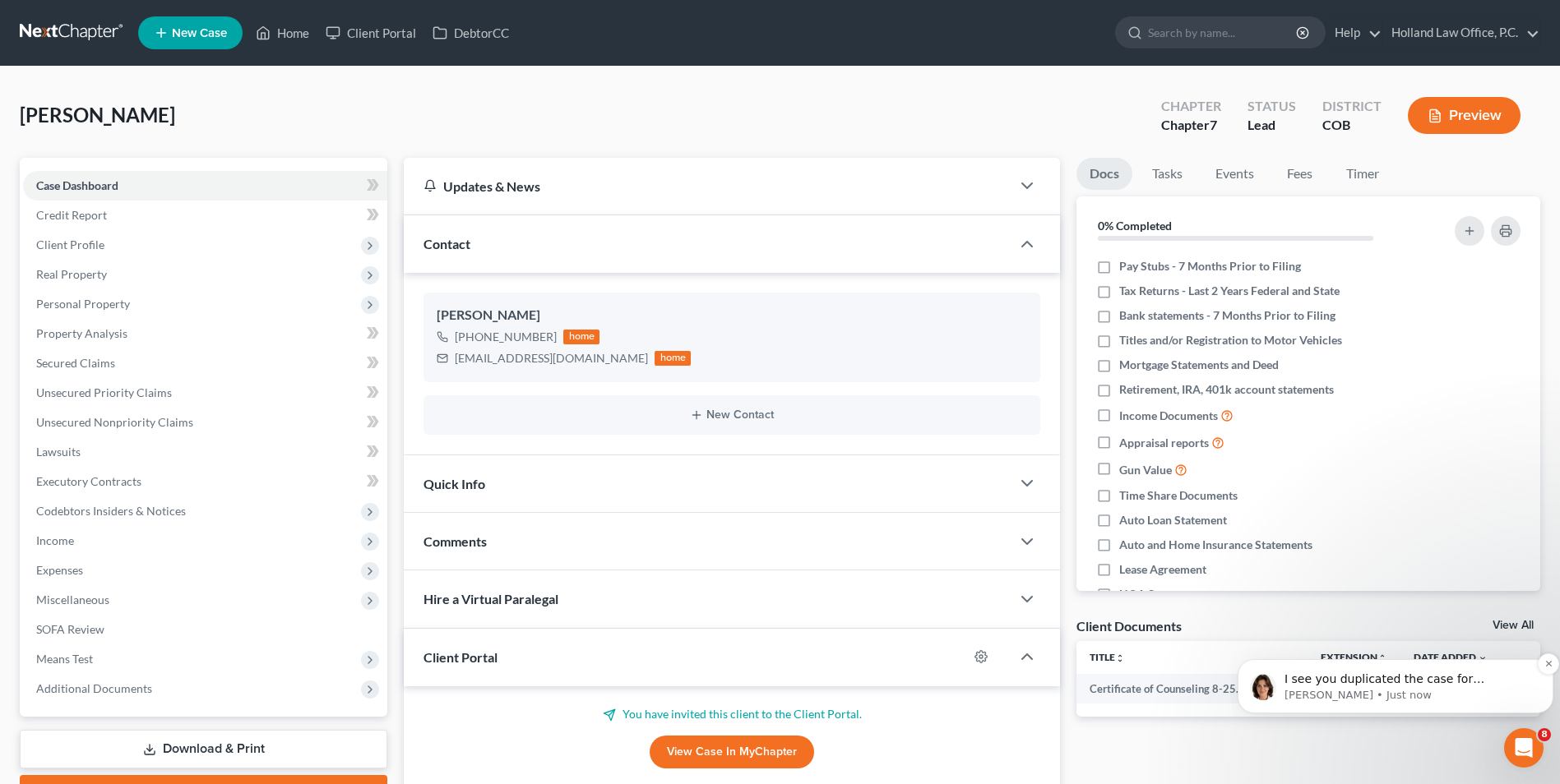
click at [1382, 683] on p "I see you duplicated the case for [PERSON_NAME] as well. Was that to send the i…" at bounding box center [1408, 680] width 248 height 16
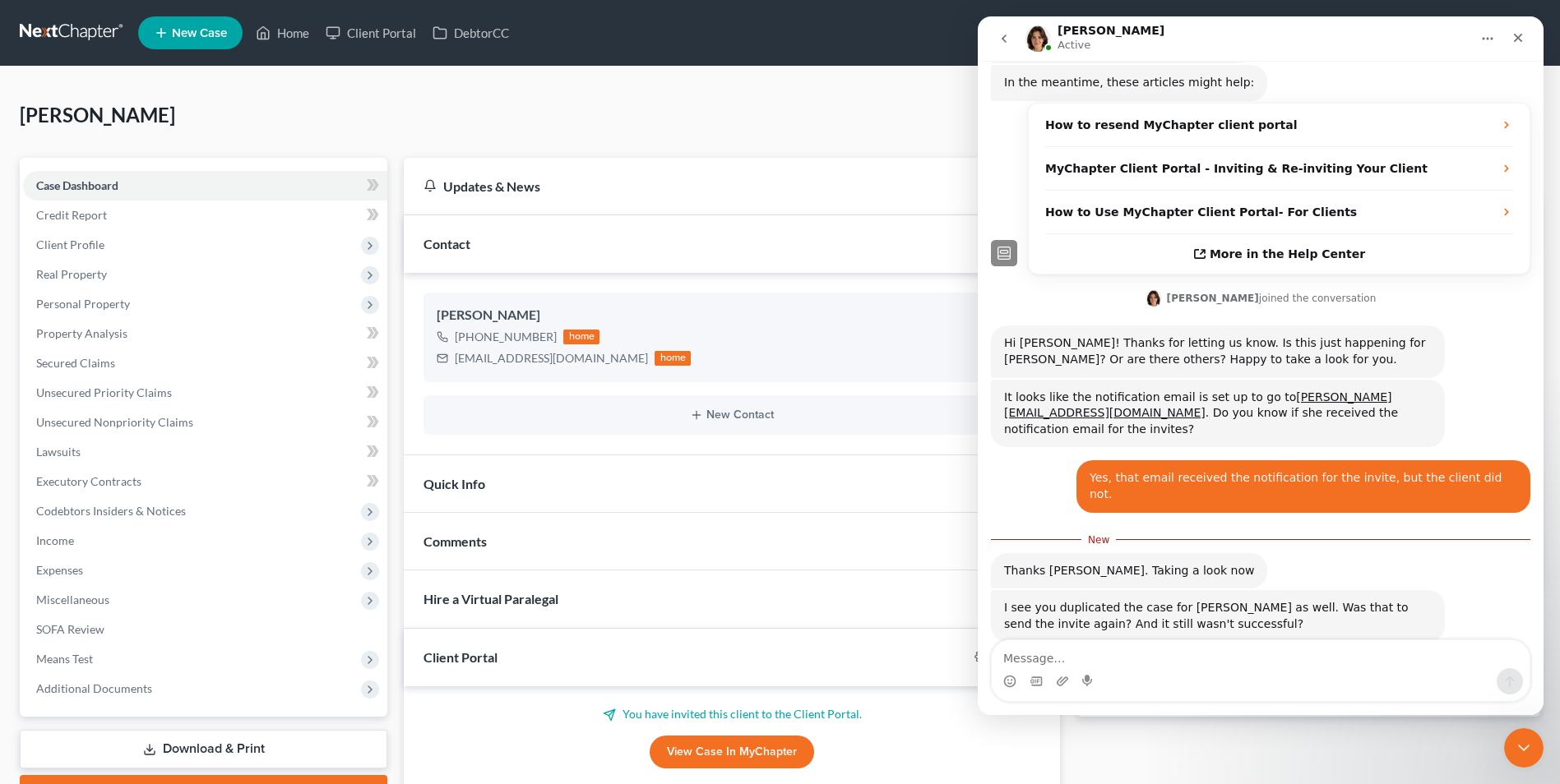
scroll to position [211, 0]
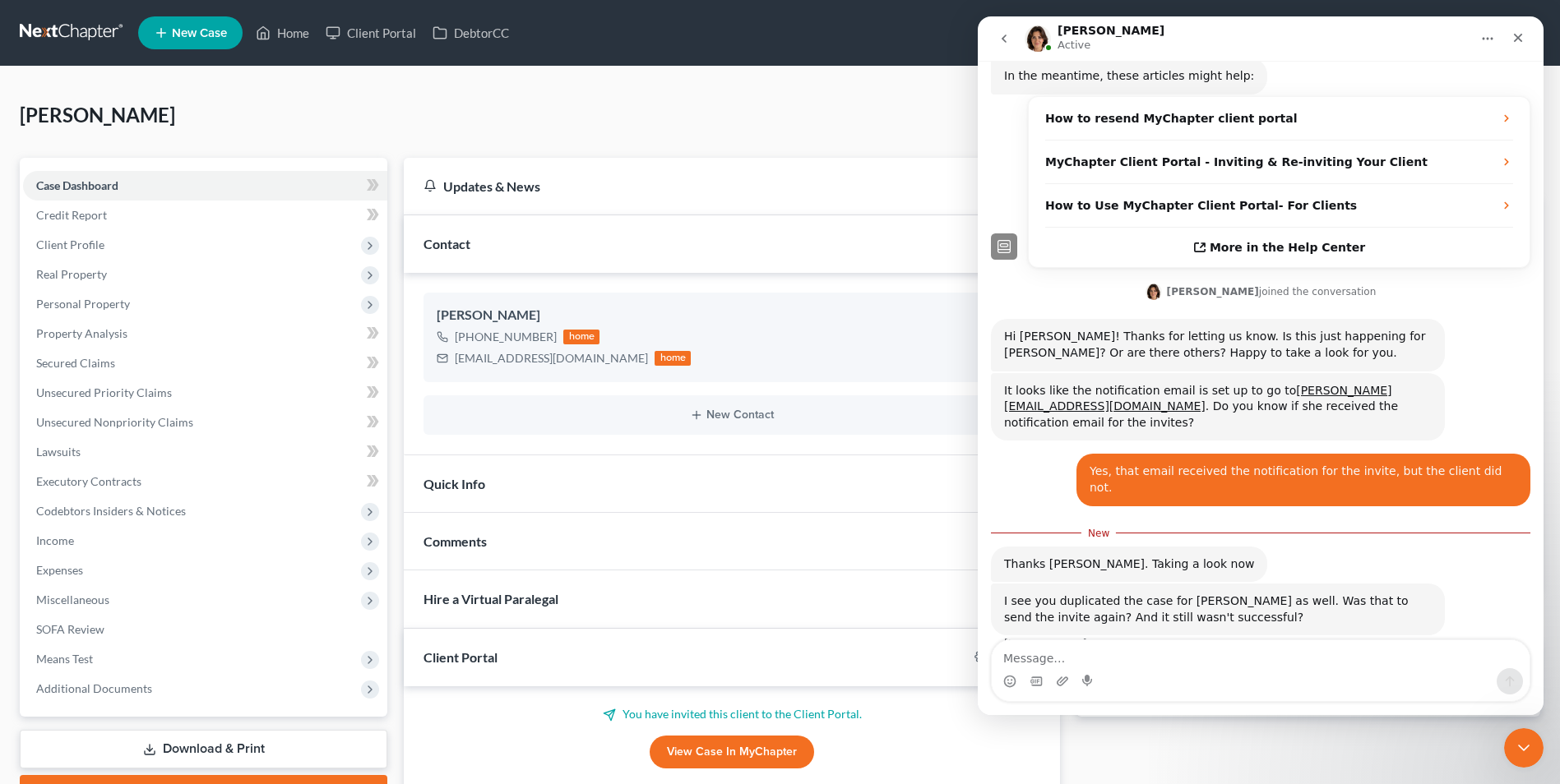
click at [1113, 654] on textarea "Message…" at bounding box center [1259, 654] width 537 height 28
type textarea "Yes, I tried to send it again using a different case."
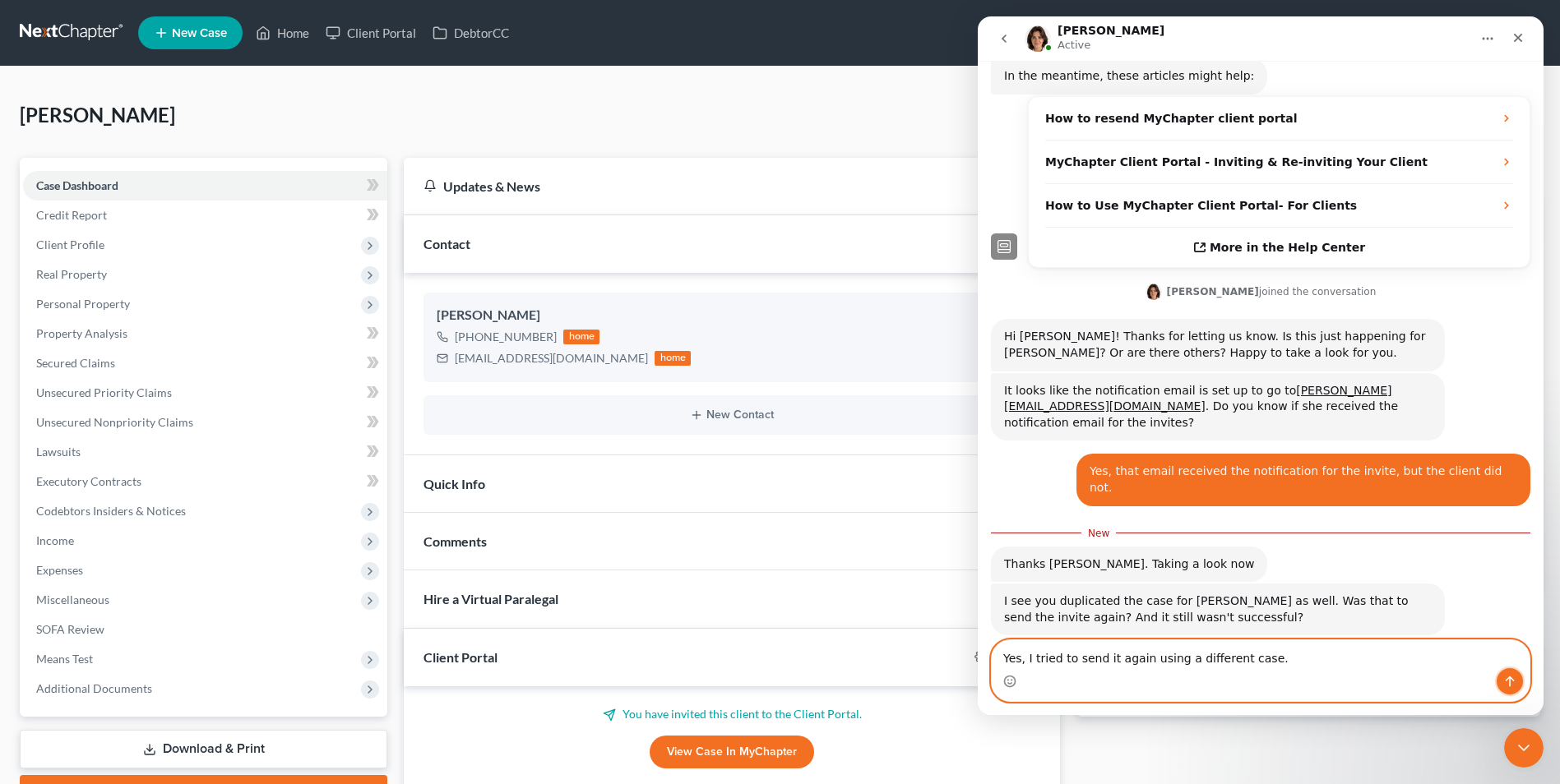
click at [1509, 678] on icon "Send a message…" at bounding box center [1510, 682] width 9 height 11
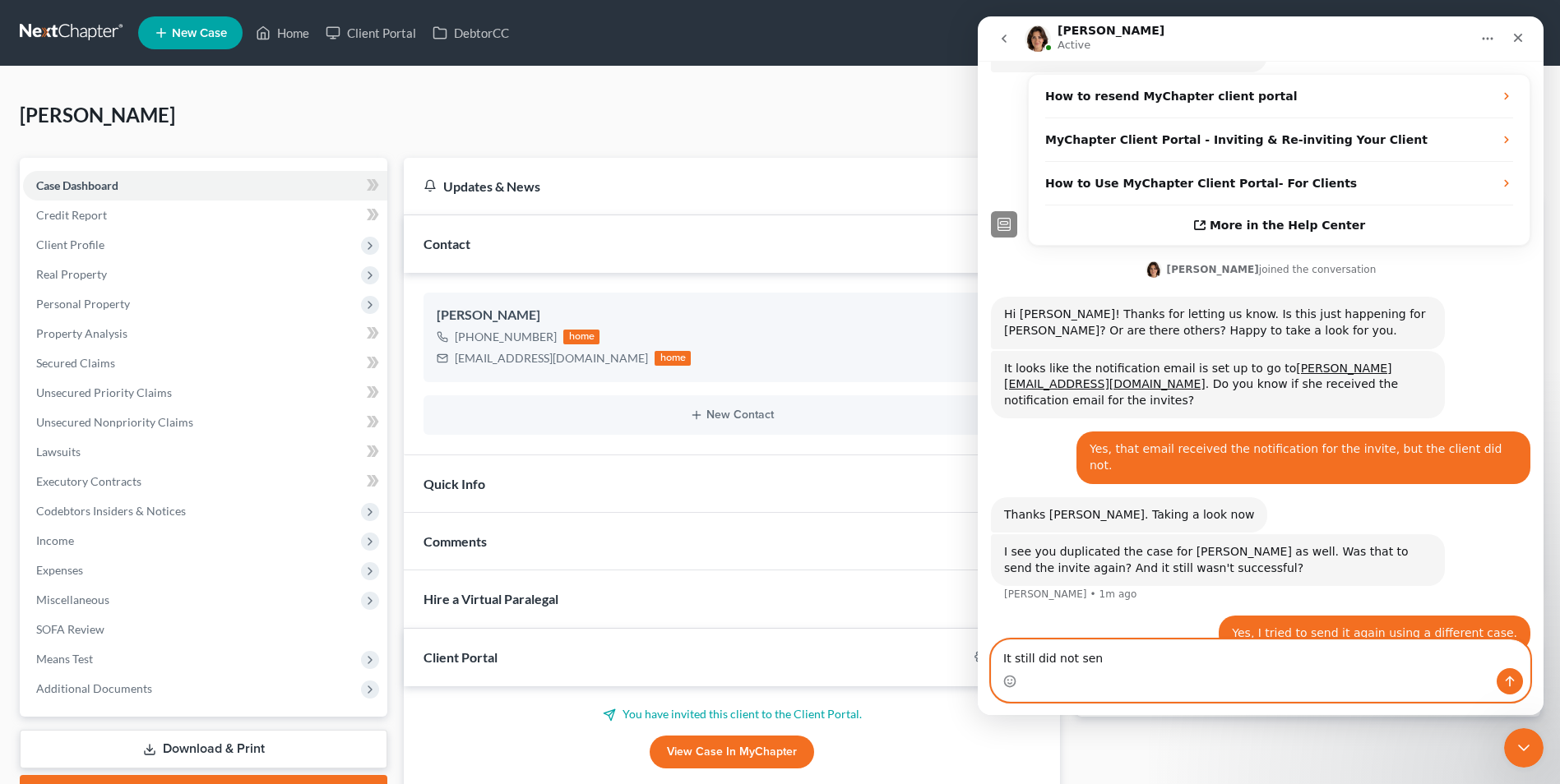
type textarea "It still did not send"
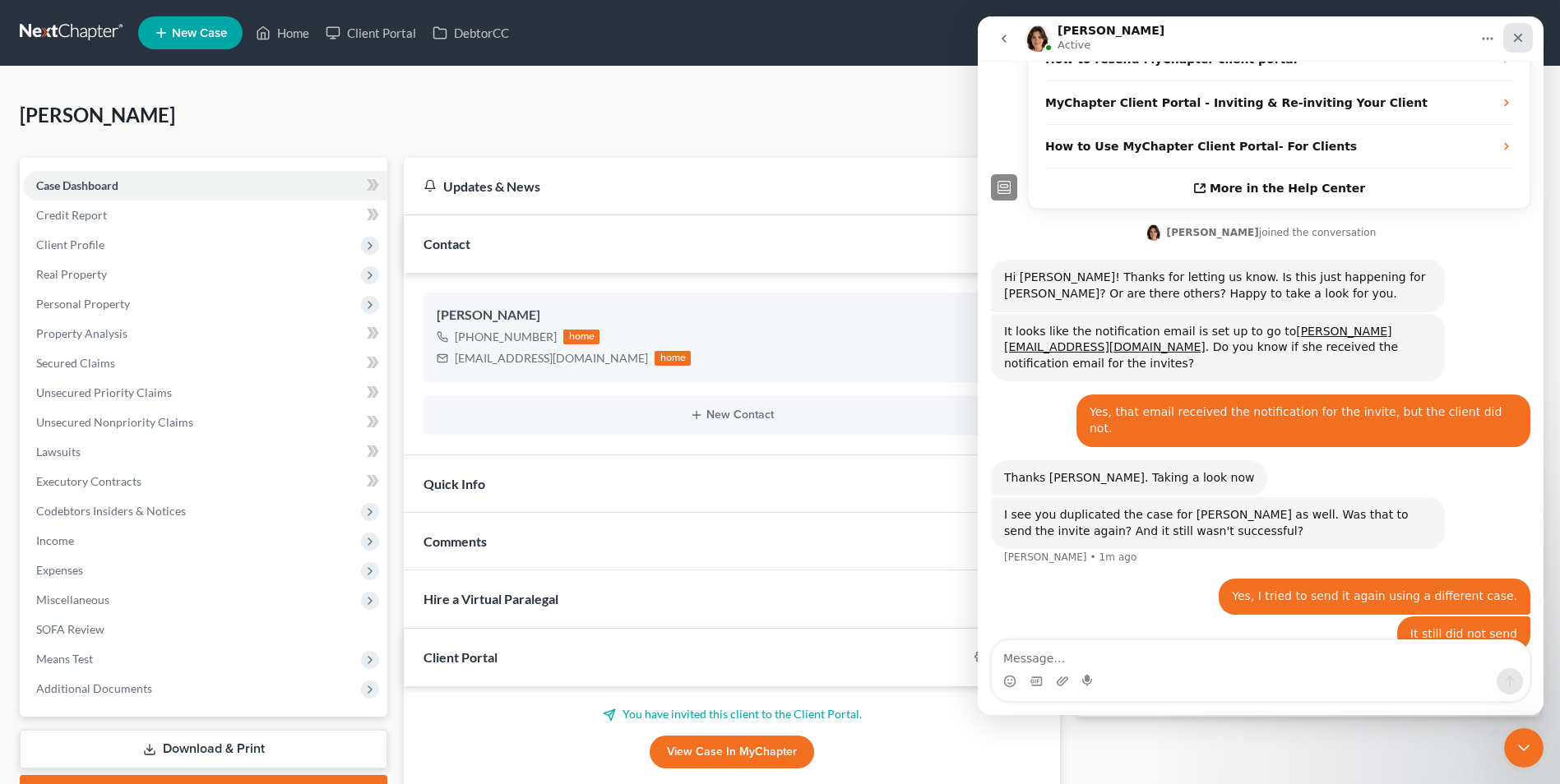
click at [1525, 36] on div "Close" at bounding box center [1517, 38] width 30 height 30
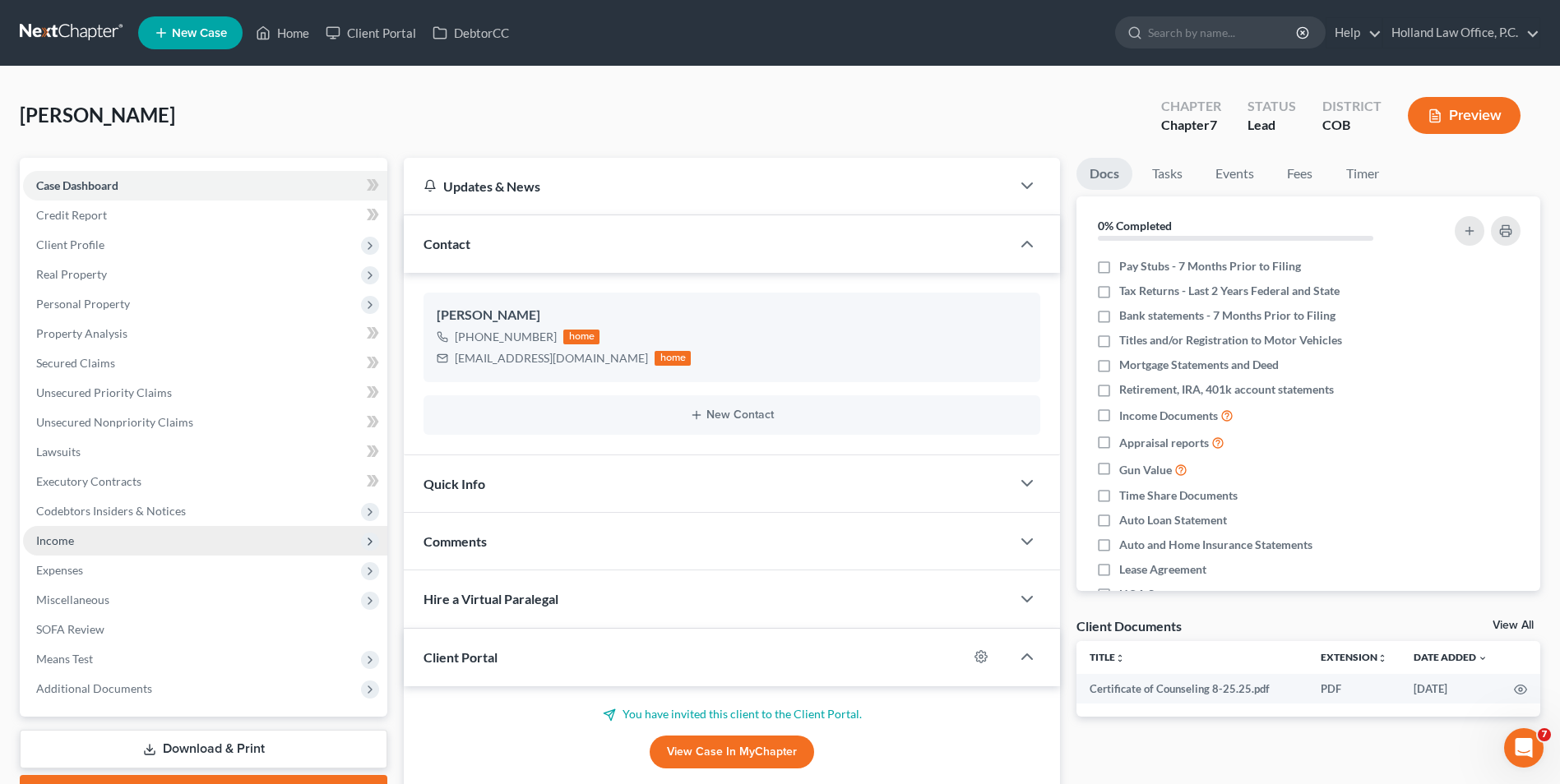
click at [65, 550] on span "Income" at bounding box center [205, 541] width 364 height 30
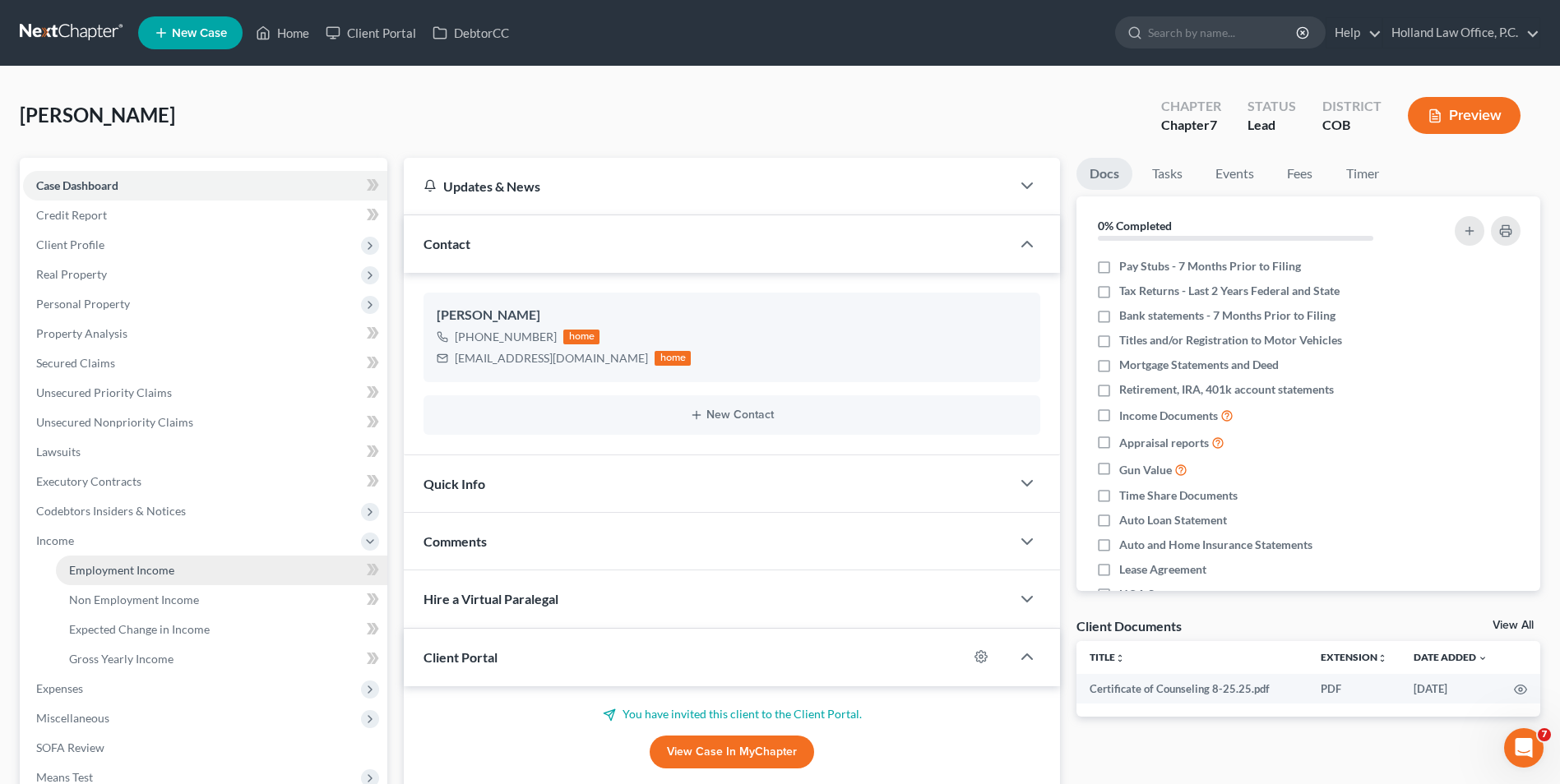
click at [166, 578] on link "Employment Income" at bounding box center [221, 571] width 331 height 30
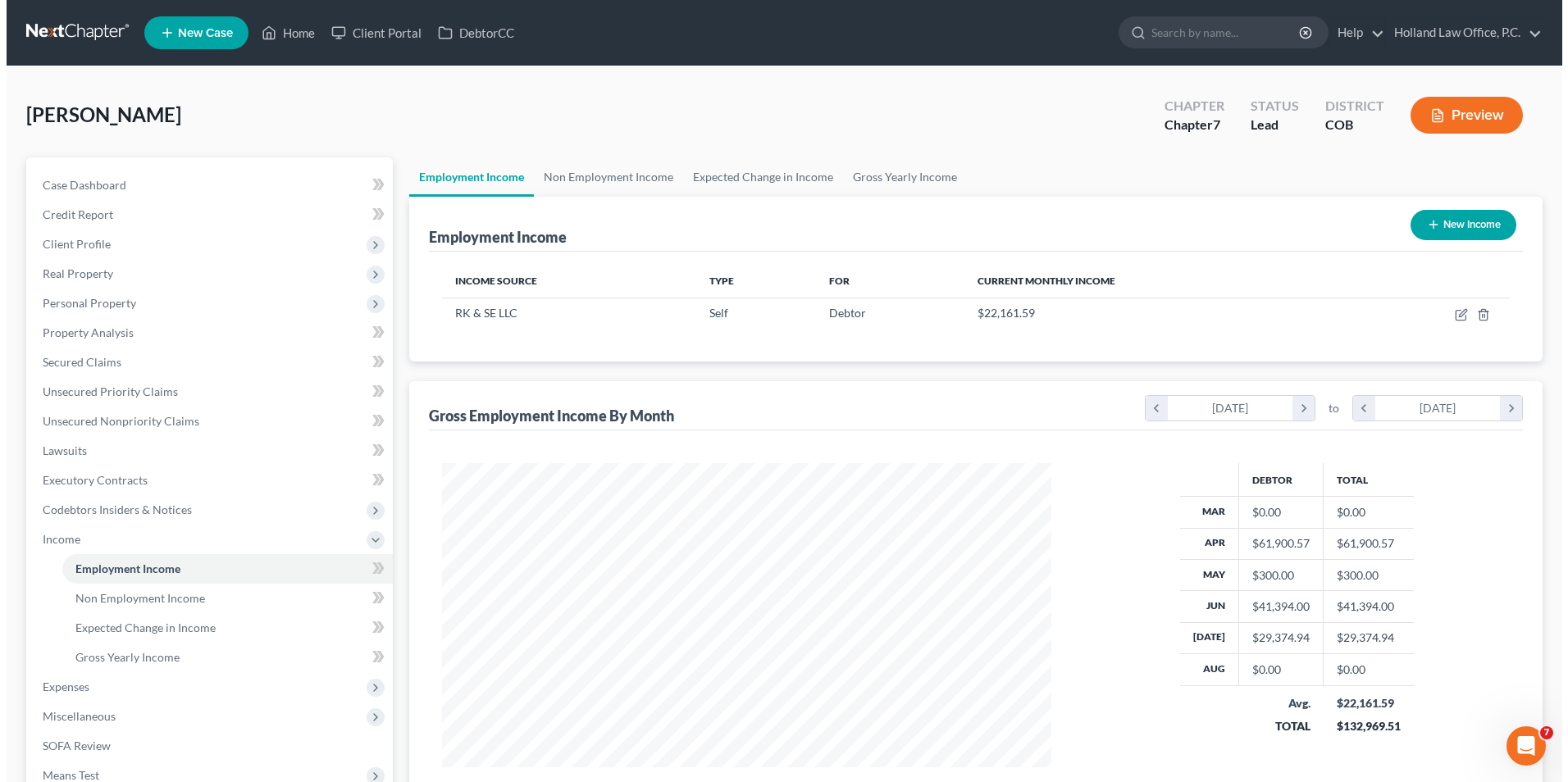
scroll to position [304, 642]
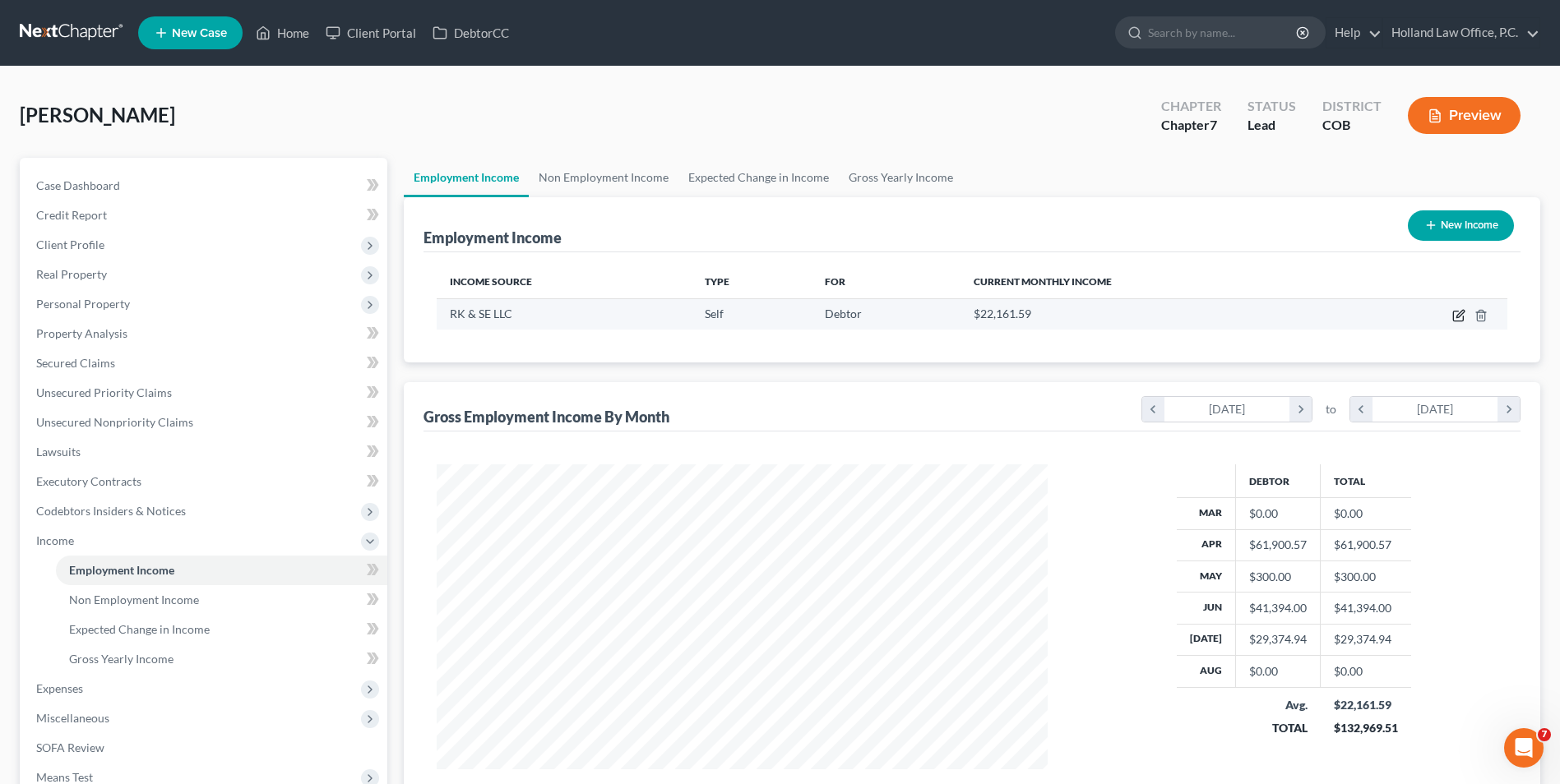
click at [1455, 312] on icon "button" at bounding box center [1459, 316] width 13 height 13
select select "1"
select select "0"
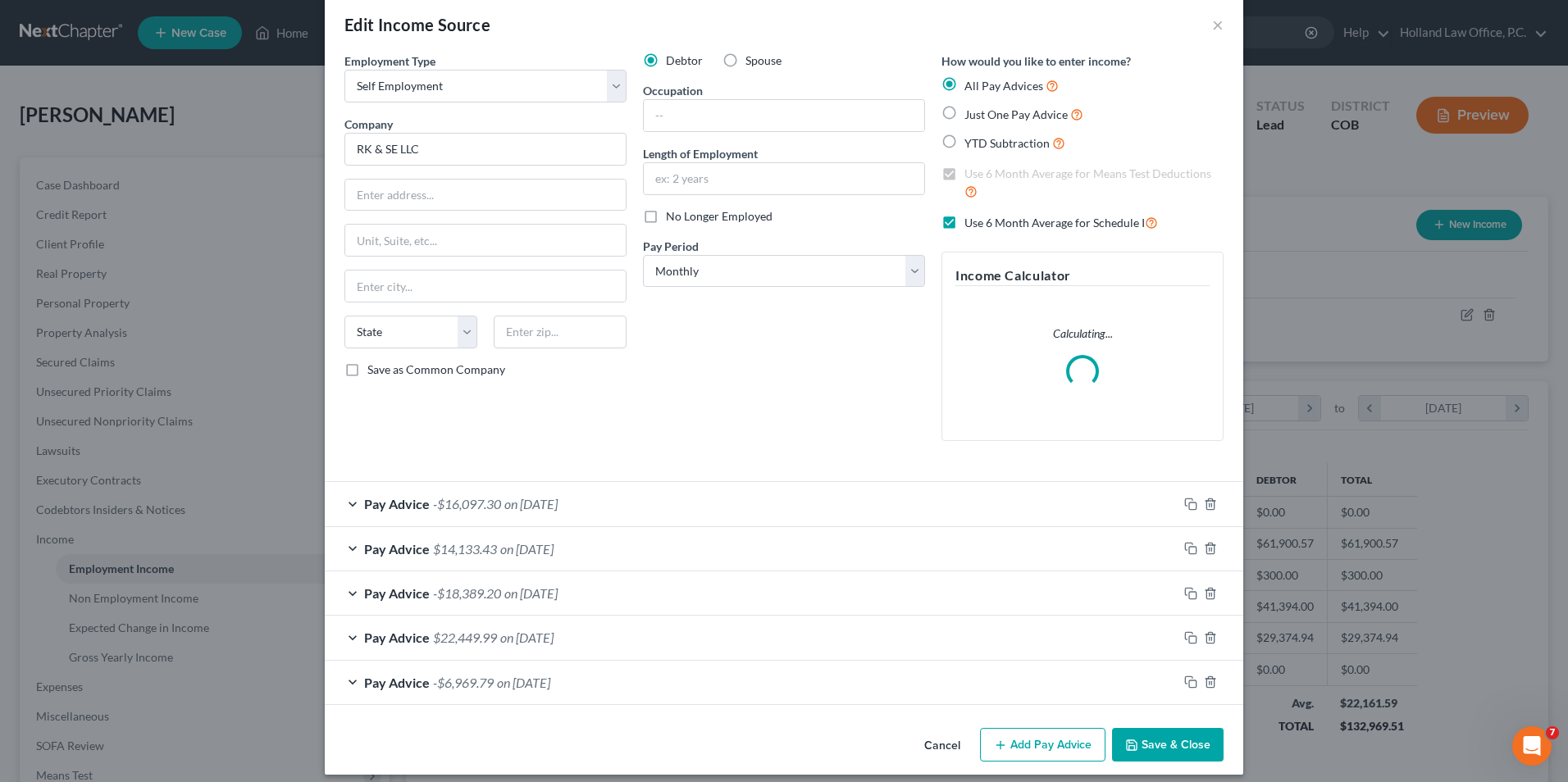
scroll to position [35, 0]
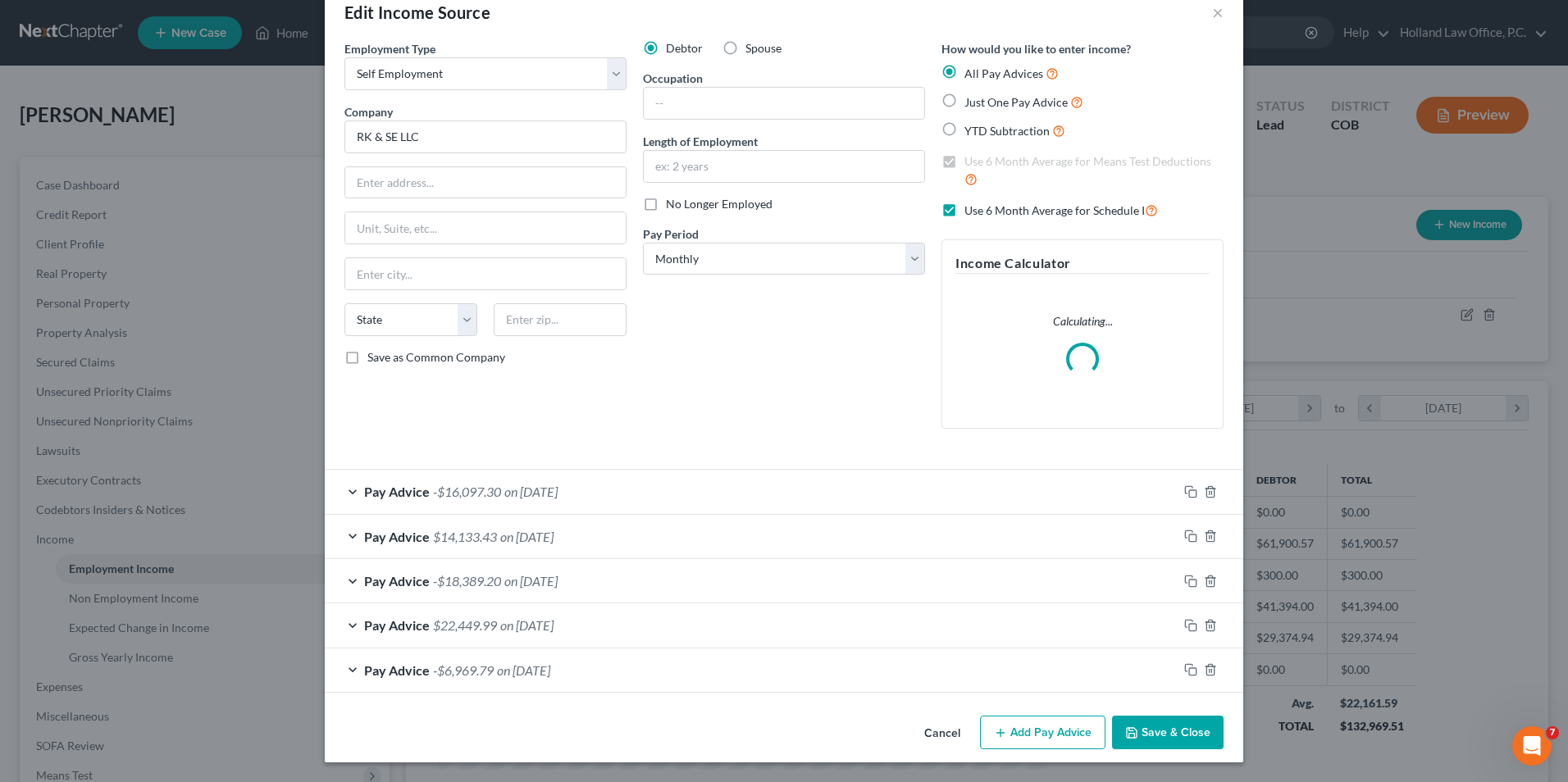
click at [1011, 732] on button "Add Pay Advice" at bounding box center [1043, 733] width 125 height 34
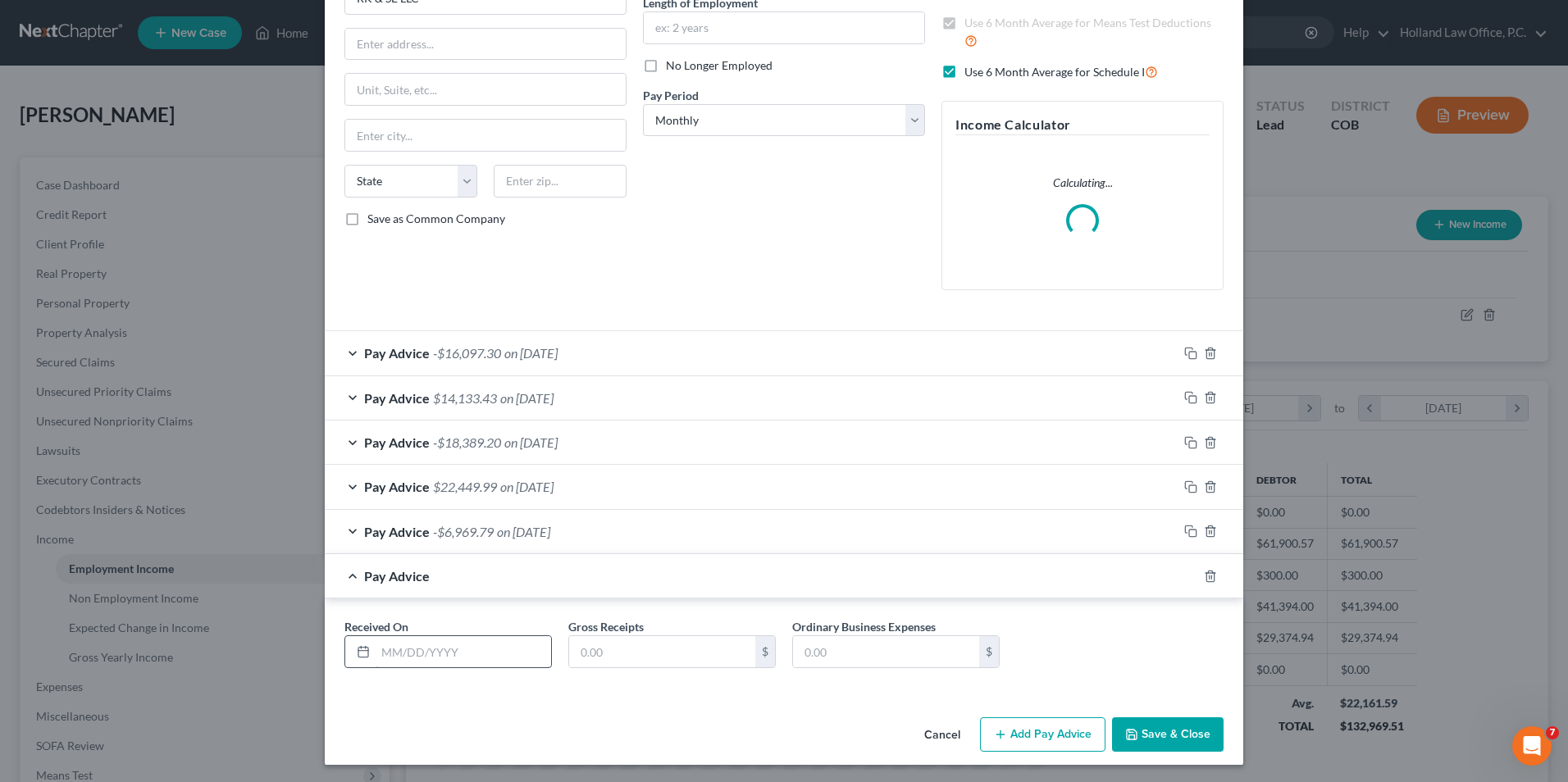
scroll to position [176, 0]
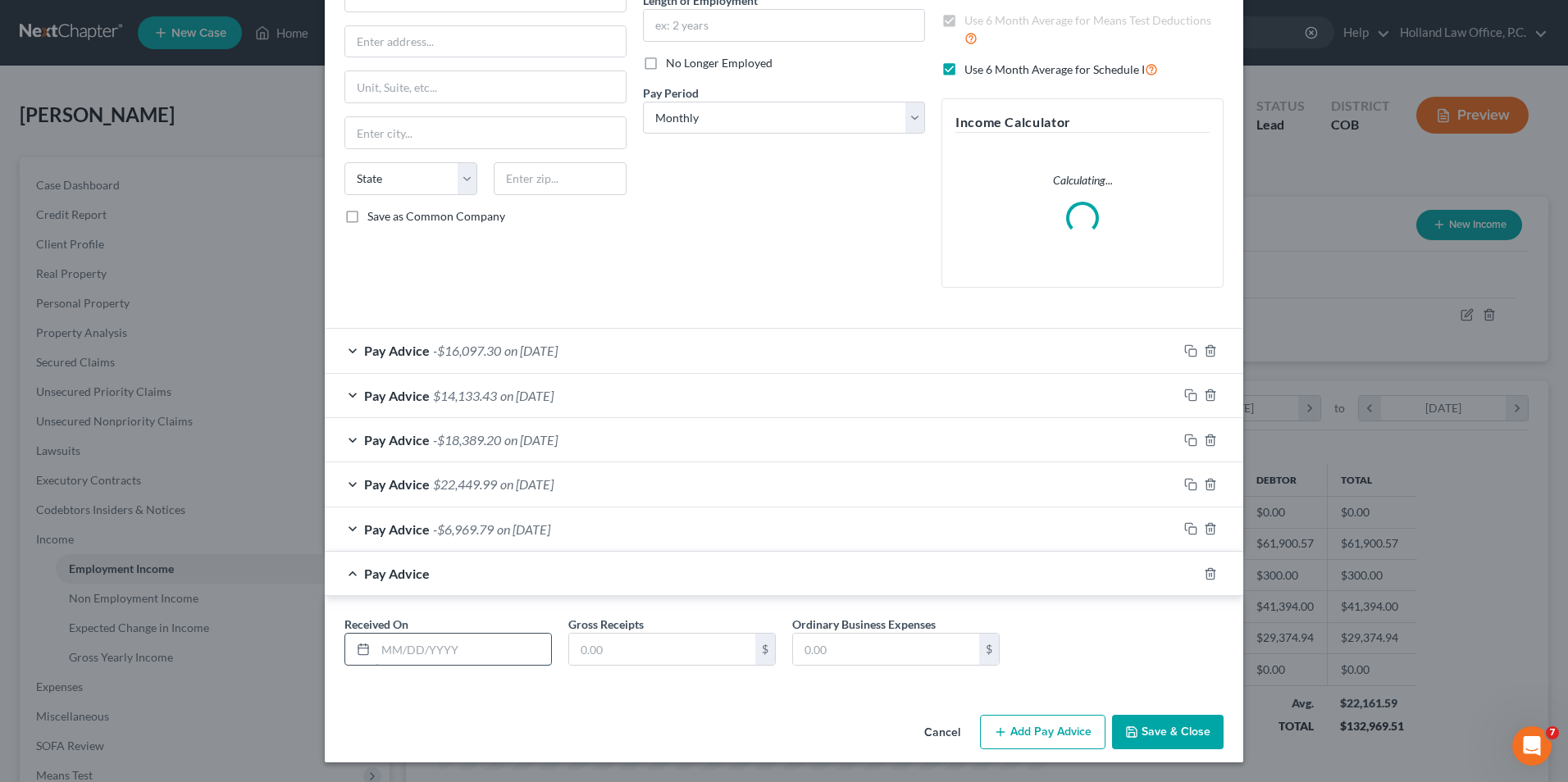
click at [396, 647] on input "text" at bounding box center [464, 649] width 175 height 31
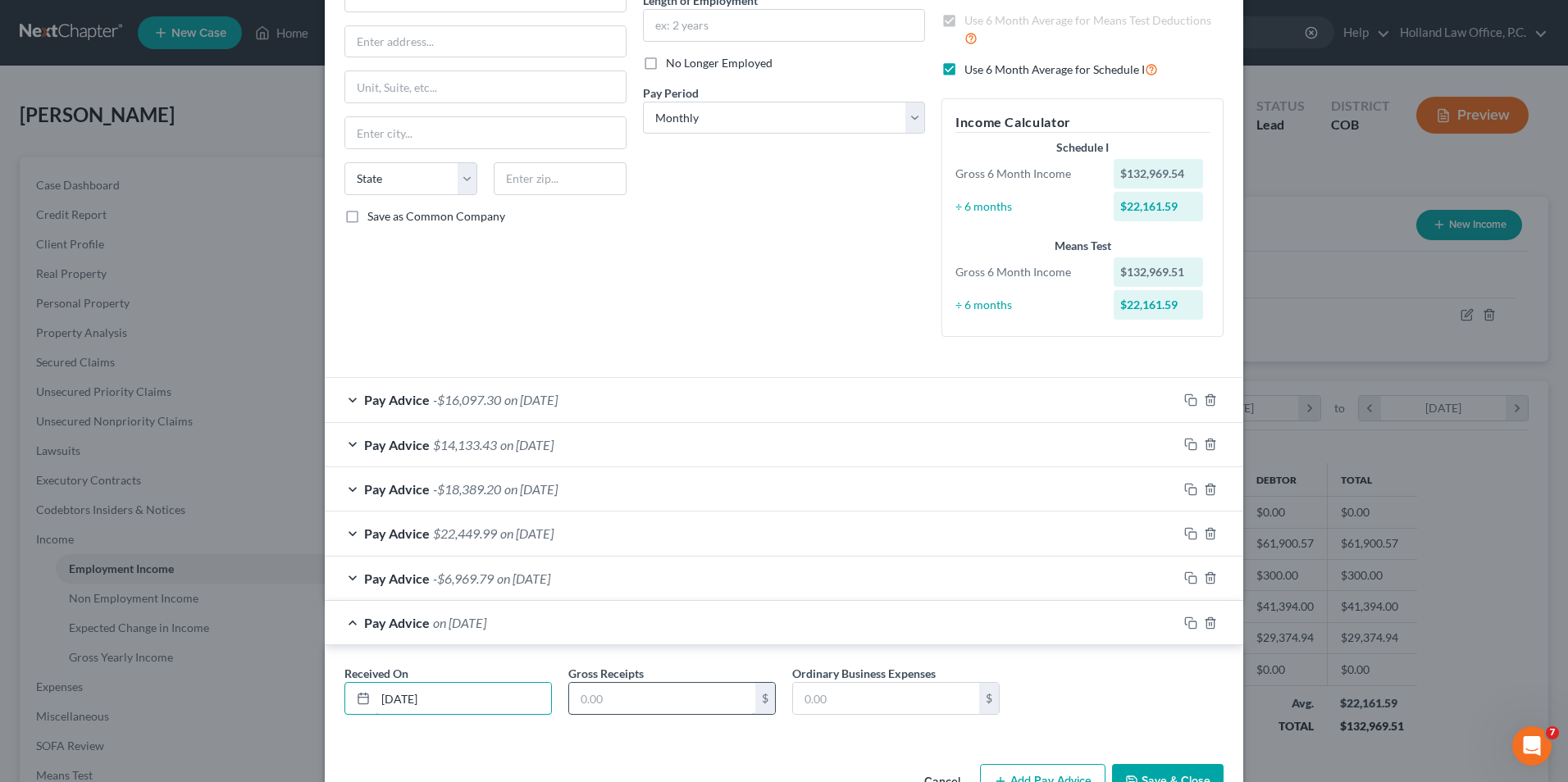
type input "[DATE]"
click at [625, 703] on input "text" at bounding box center [662, 698] width 186 height 31
type input "28,362.00"
click at [888, 697] on input "text" at bounding box center [886, 698] width 186 height 31
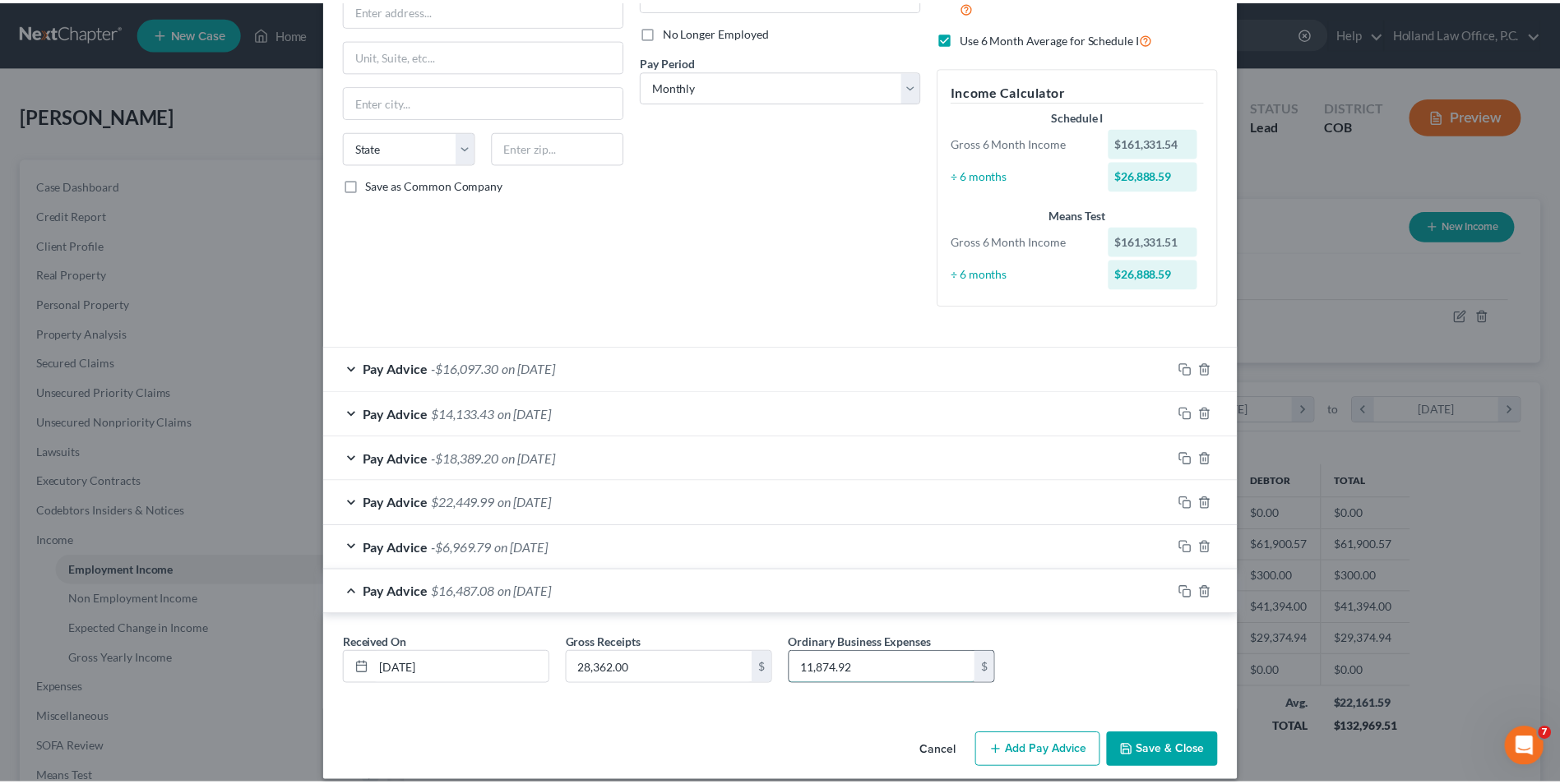
scroll to position [226, 0]
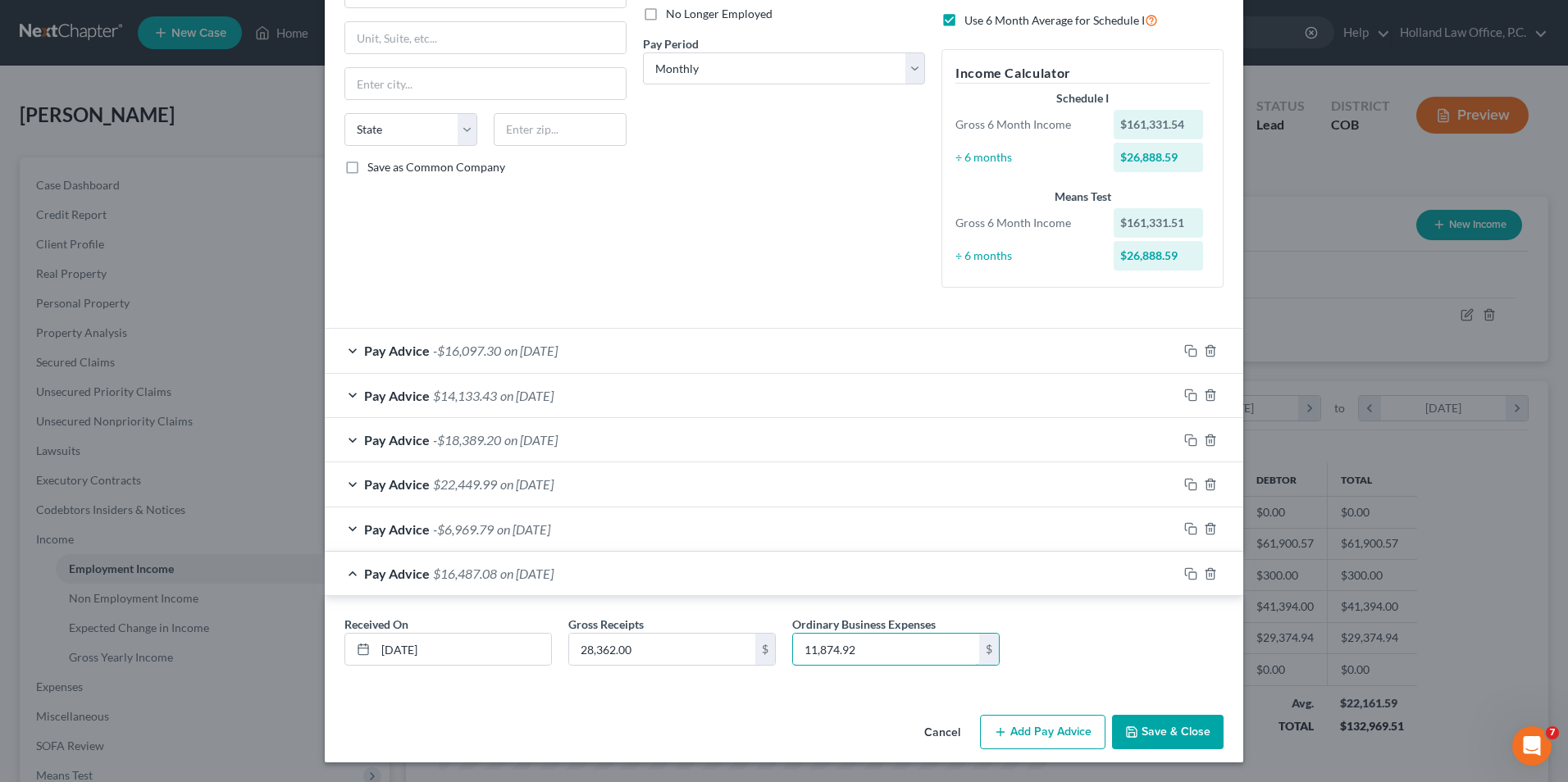
type input "11,874.92"
click at [1155, 735] on button "Save & Close" at bounding box center [1168, 732] width 112 height 34
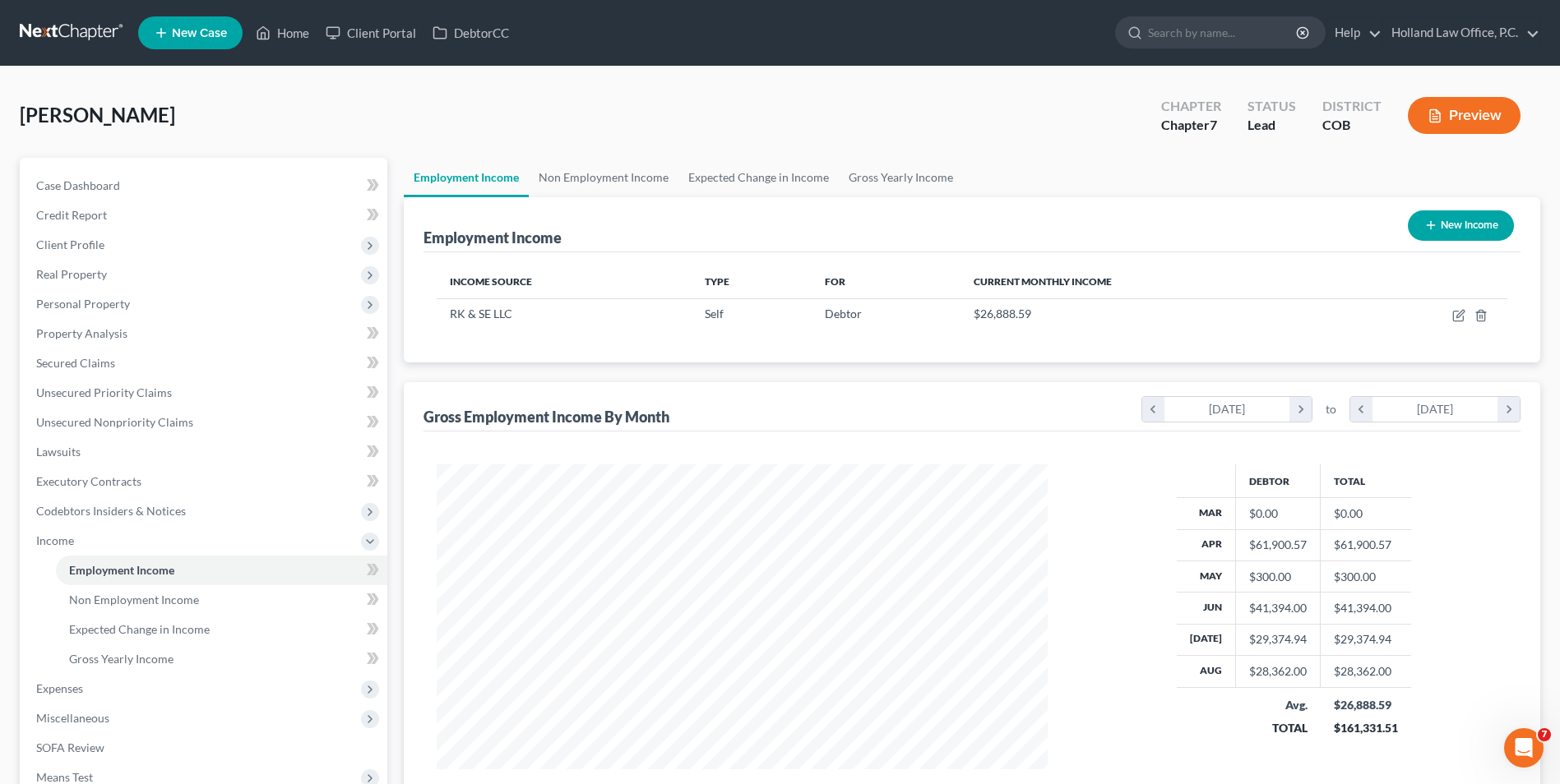
scroll to position [83, 0]
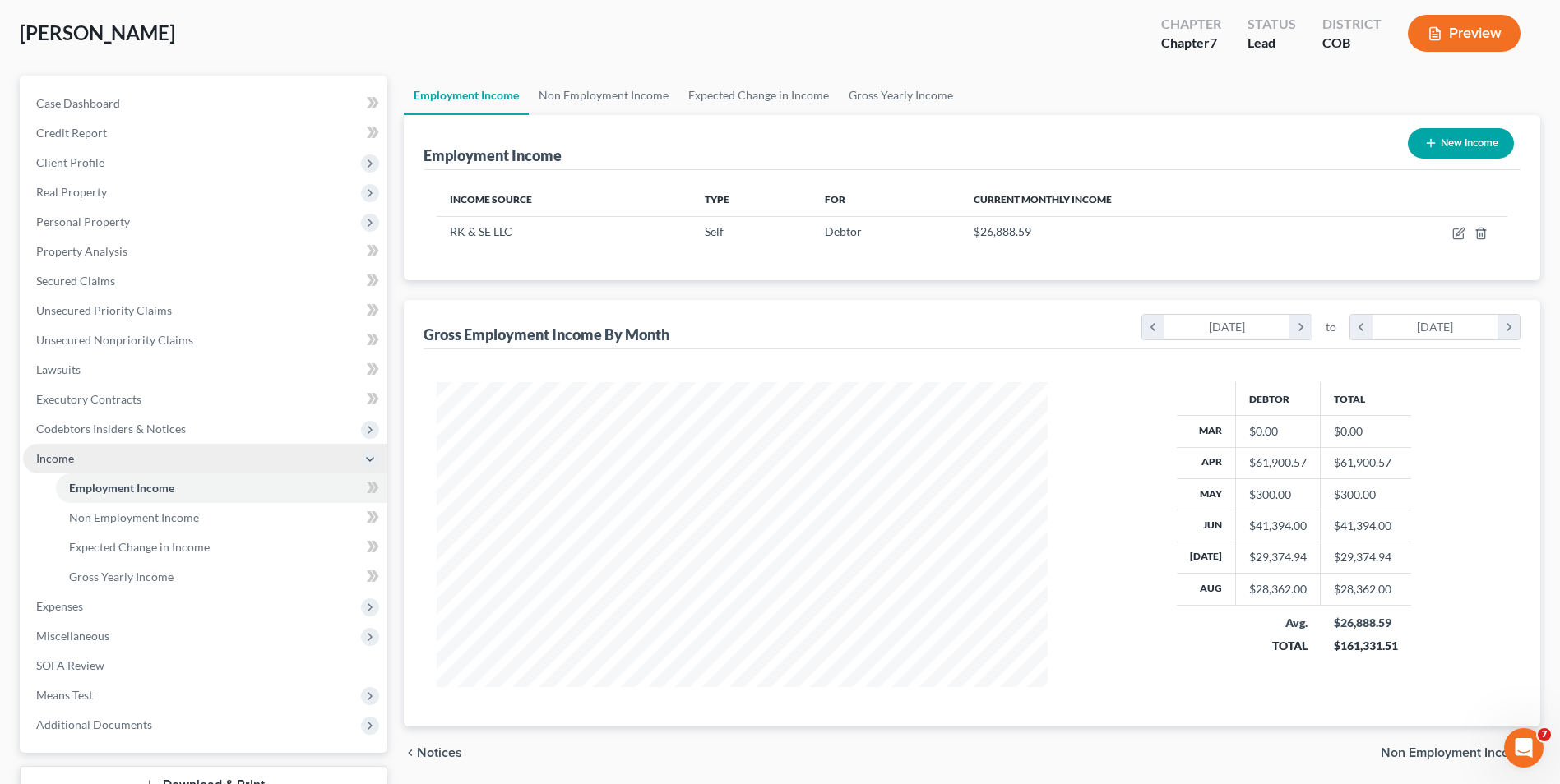
click at [78, 449] on span "Income" at bounding box center [205, 458] width 364 height 30
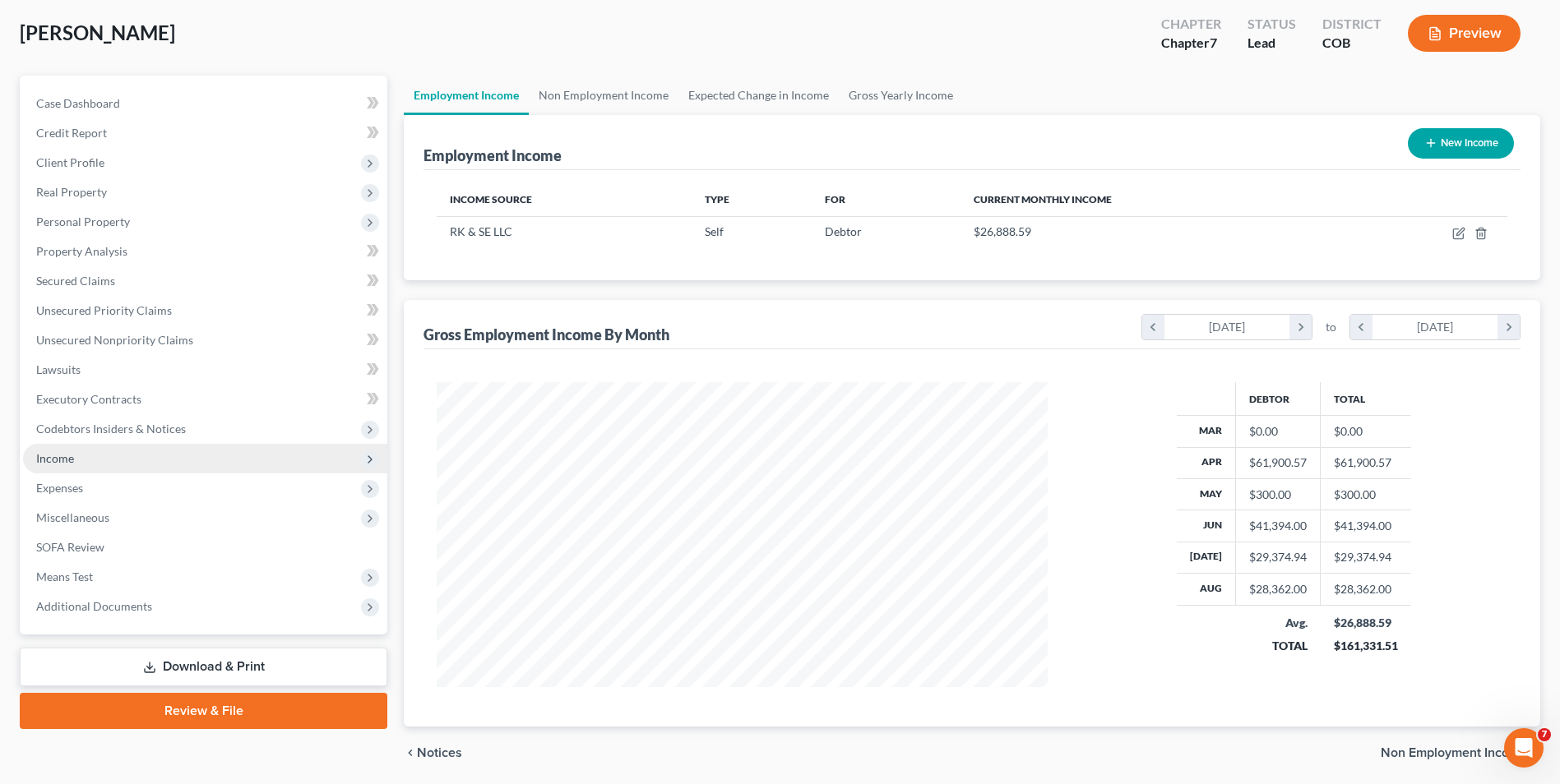
click at [96, 452] on span "Income" at bounding box center [205, 458] width 364 height 30
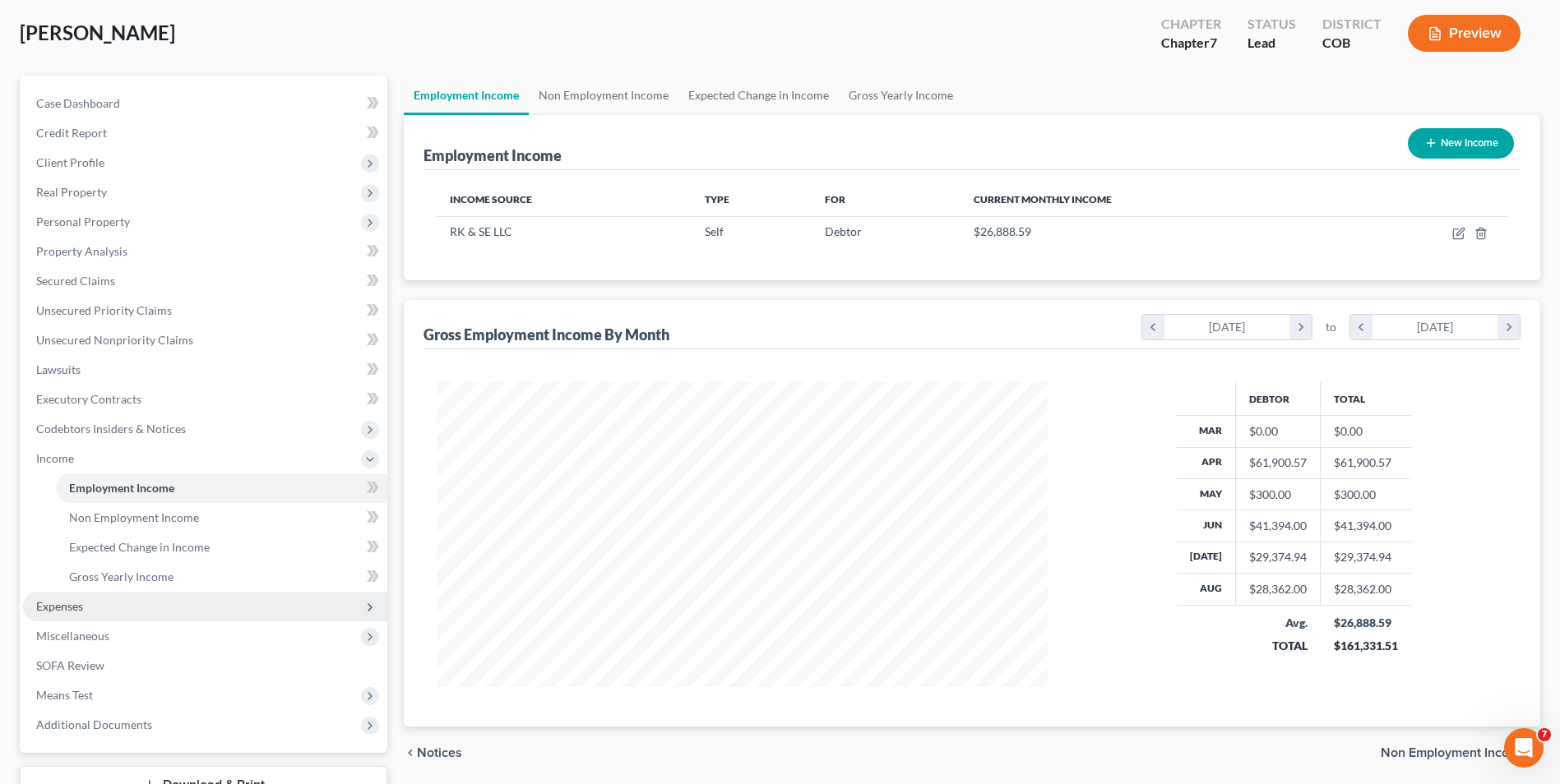
click at [78, 616] on span "Expenses" at bounding box center [205, 606] width 364 height 30
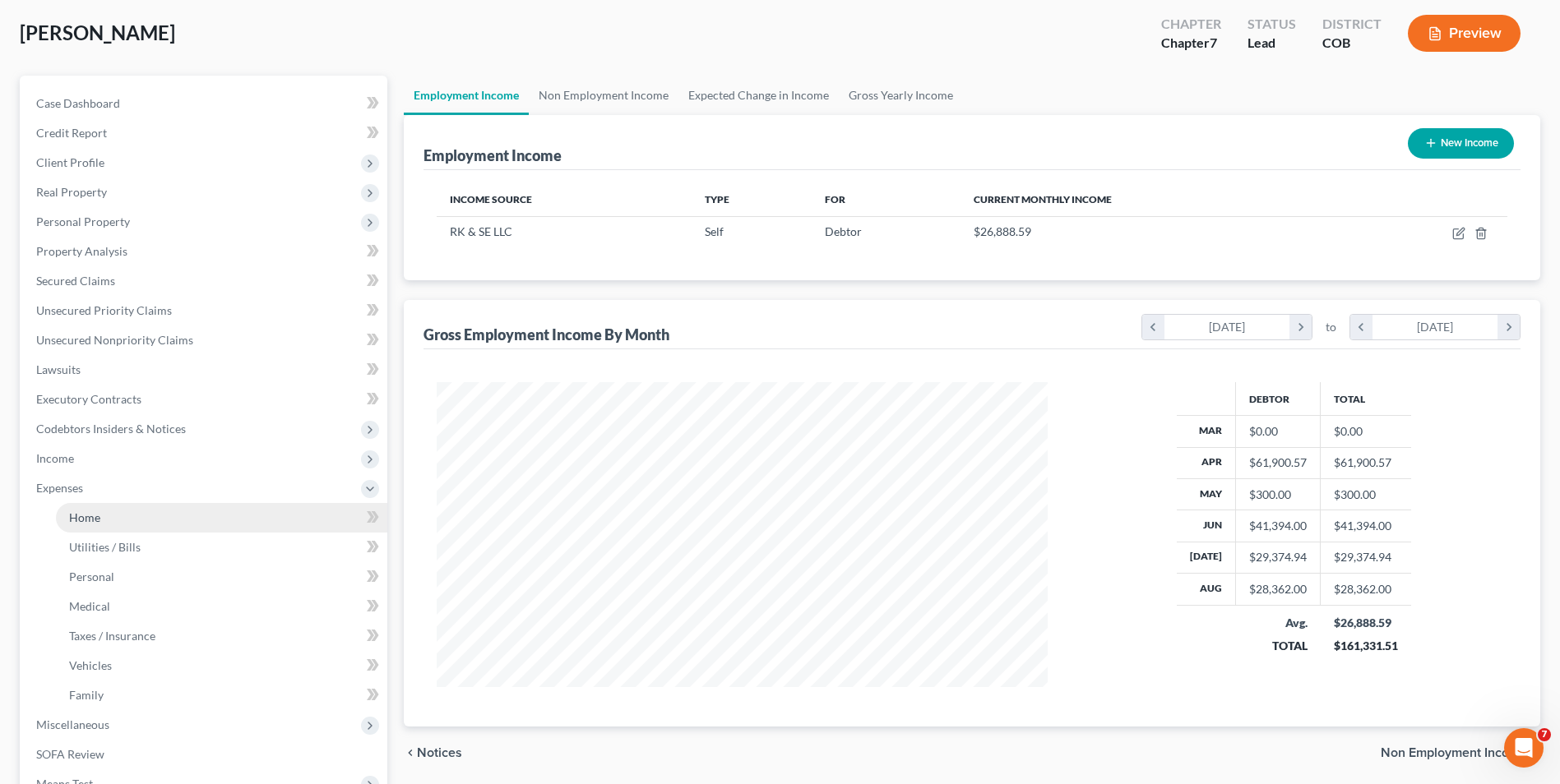
click at [140, 516] on link "Home" at bounding box center [221, 518] width 331 height 30
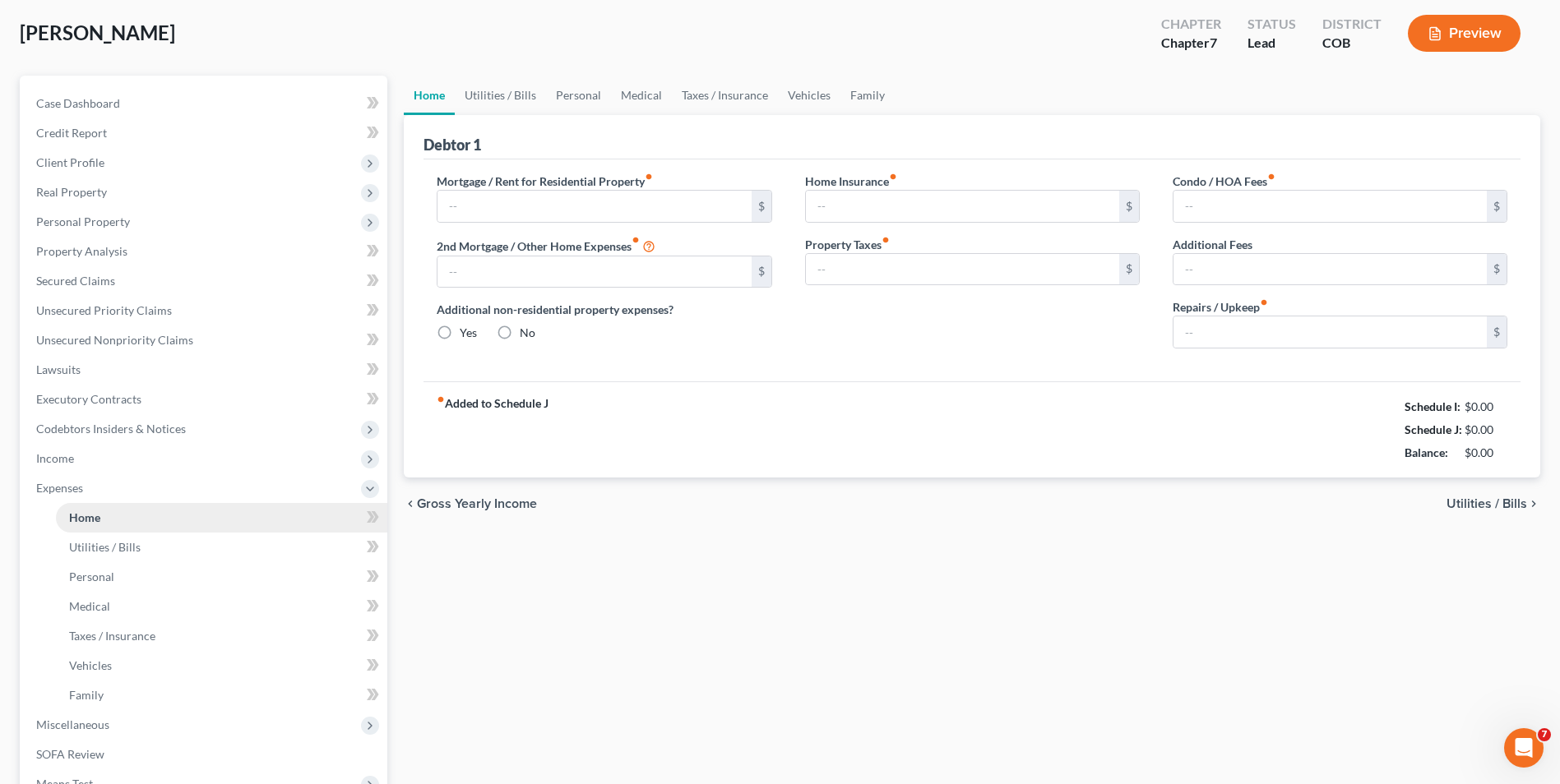
scroll to position [27, 0]
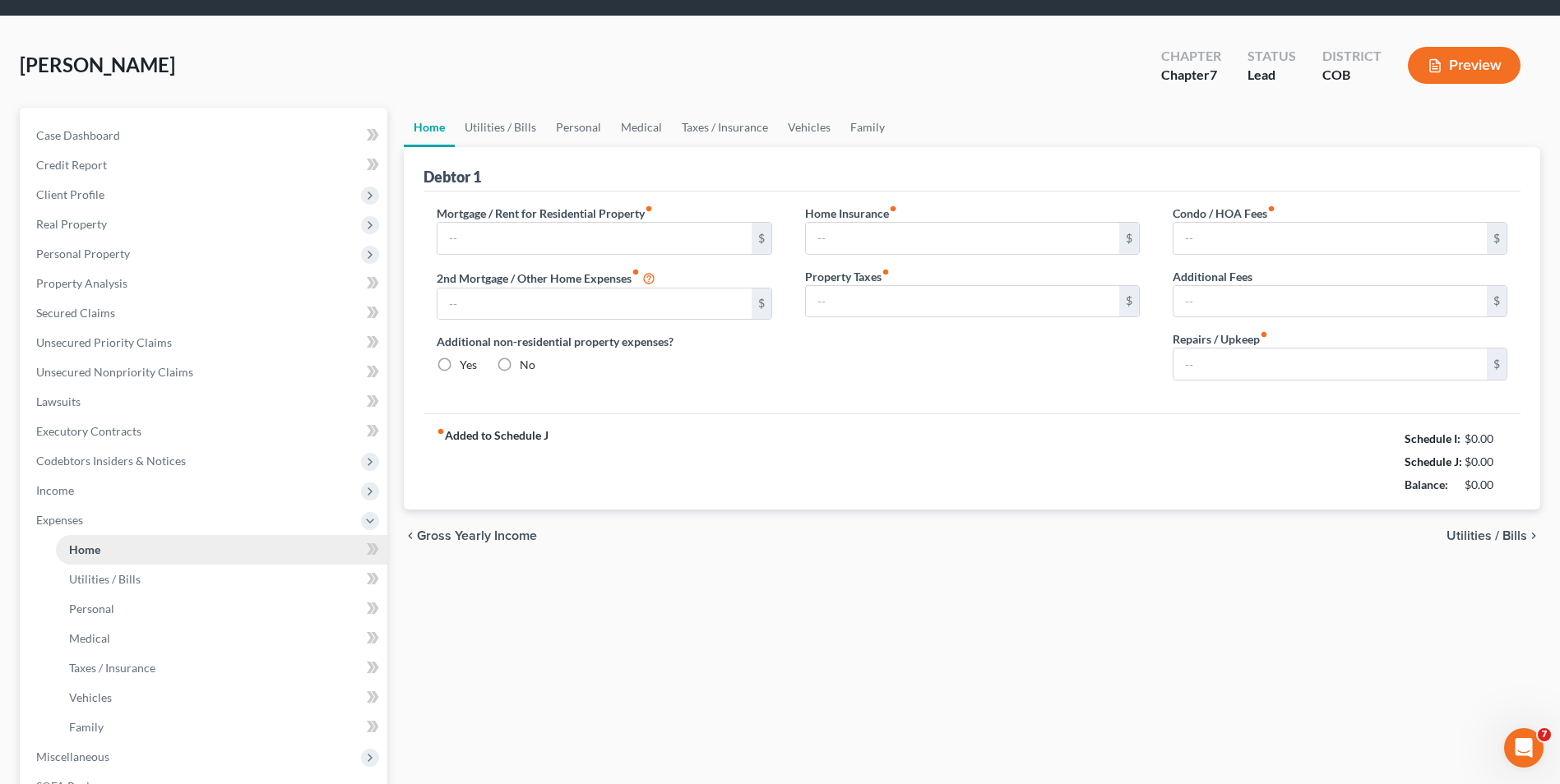
type input "3,298.30"
radio input "true"
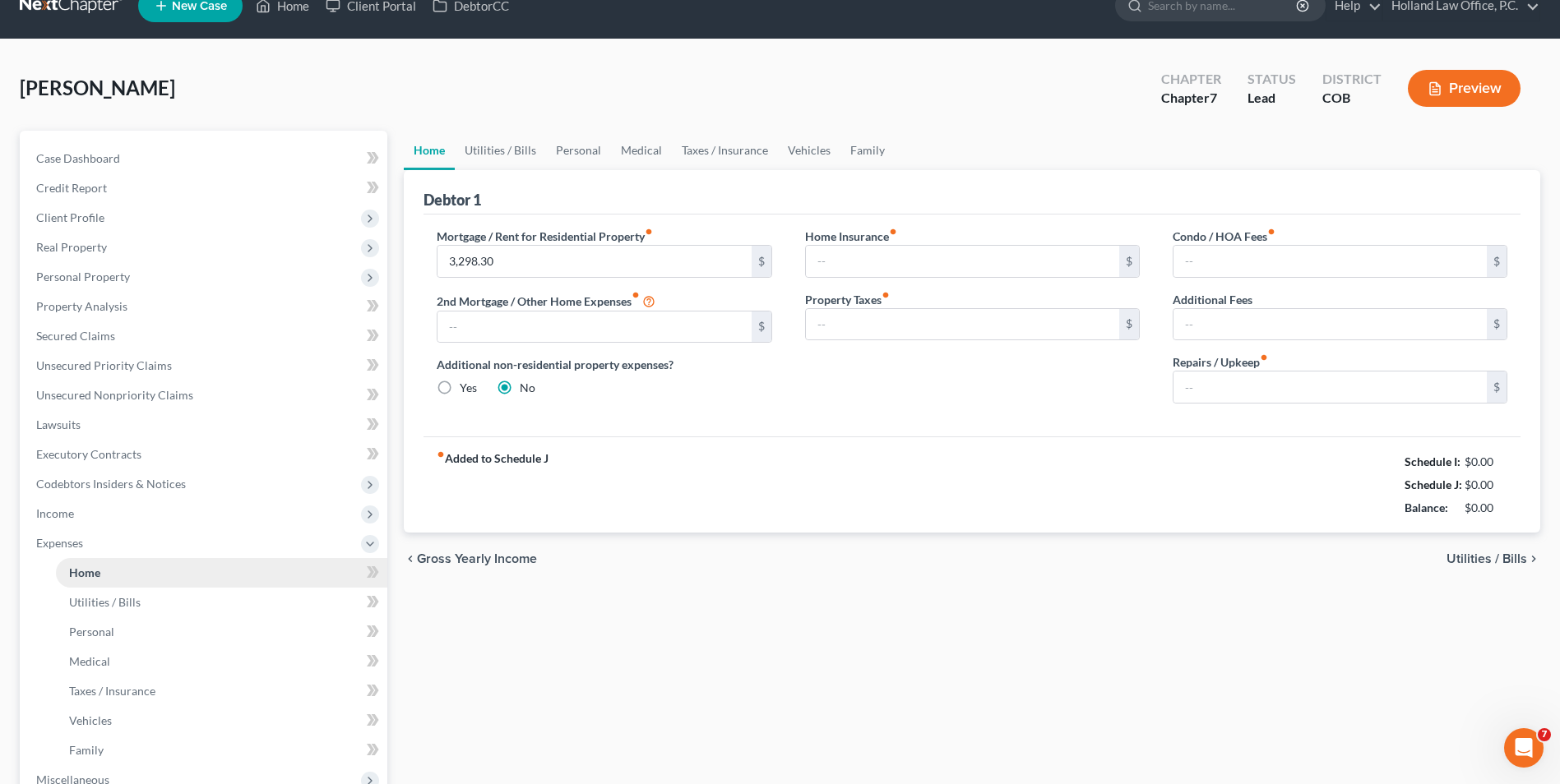
scroll to position [0, 0]
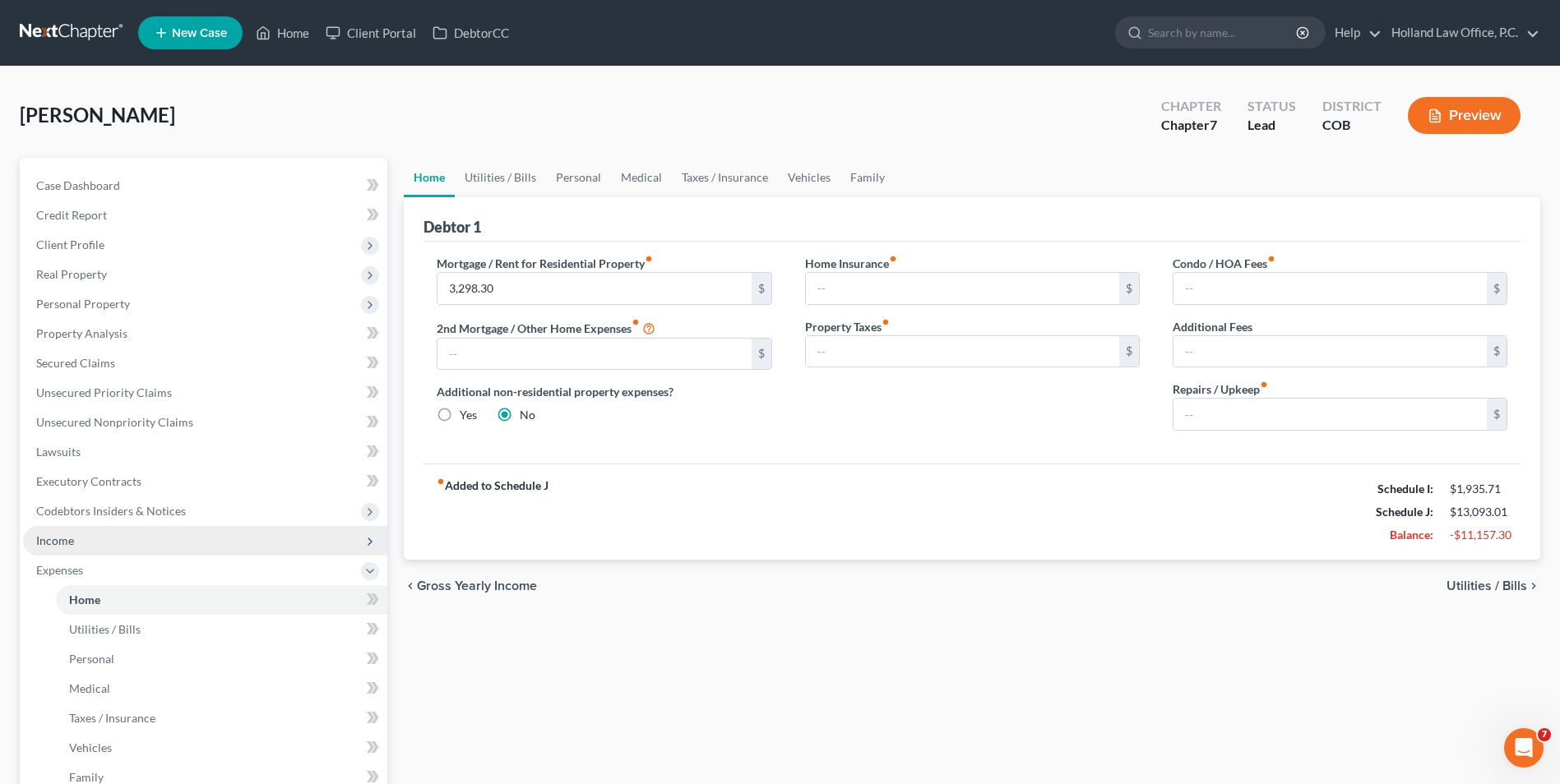
click at [114, 543] on span "Income" at bounding box center [205, 541] width 364 height 30
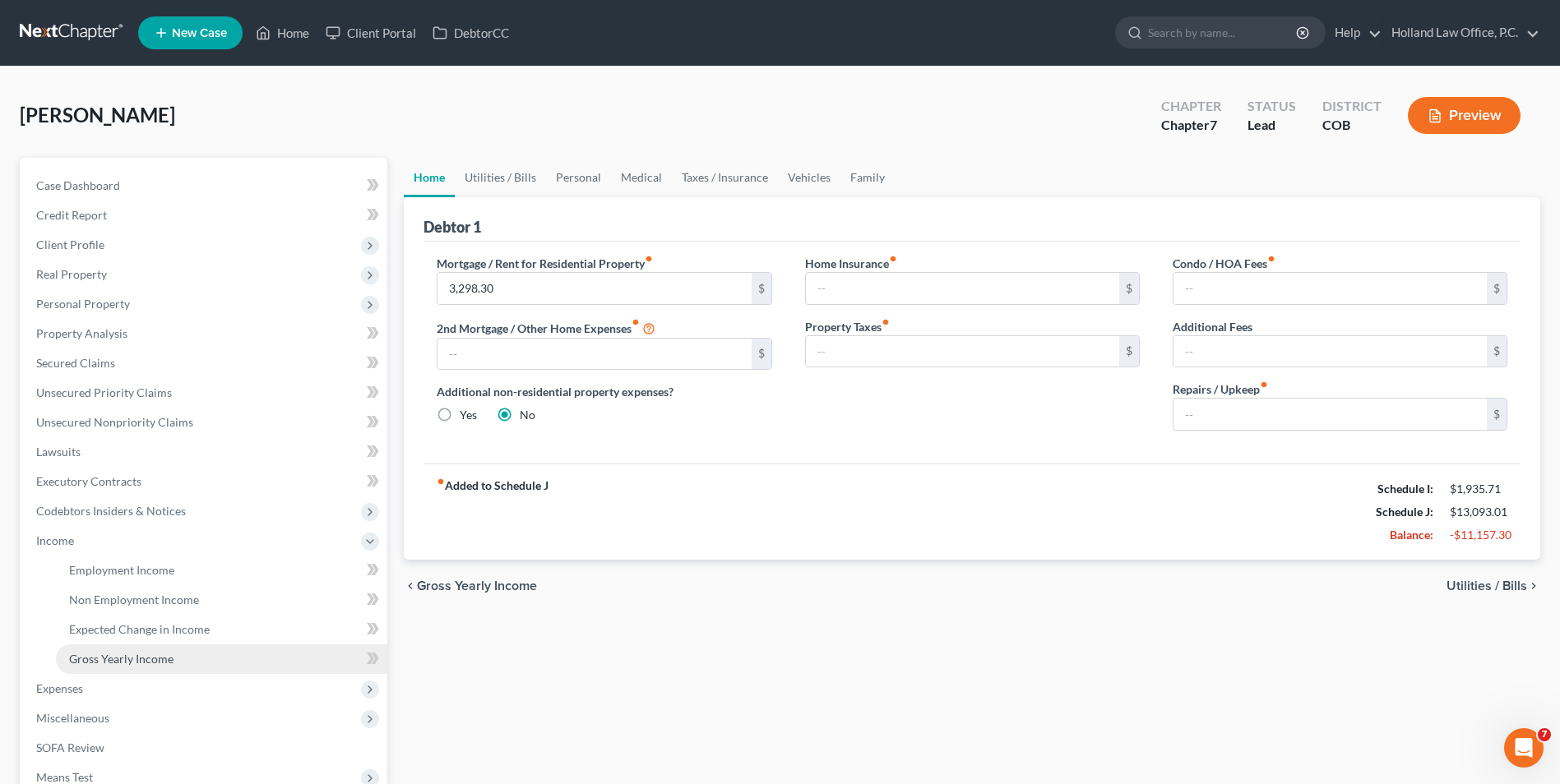
click at [104, 662] on span "Gross Yearly Income" at bounding box center [121, 659] width 104 height 14
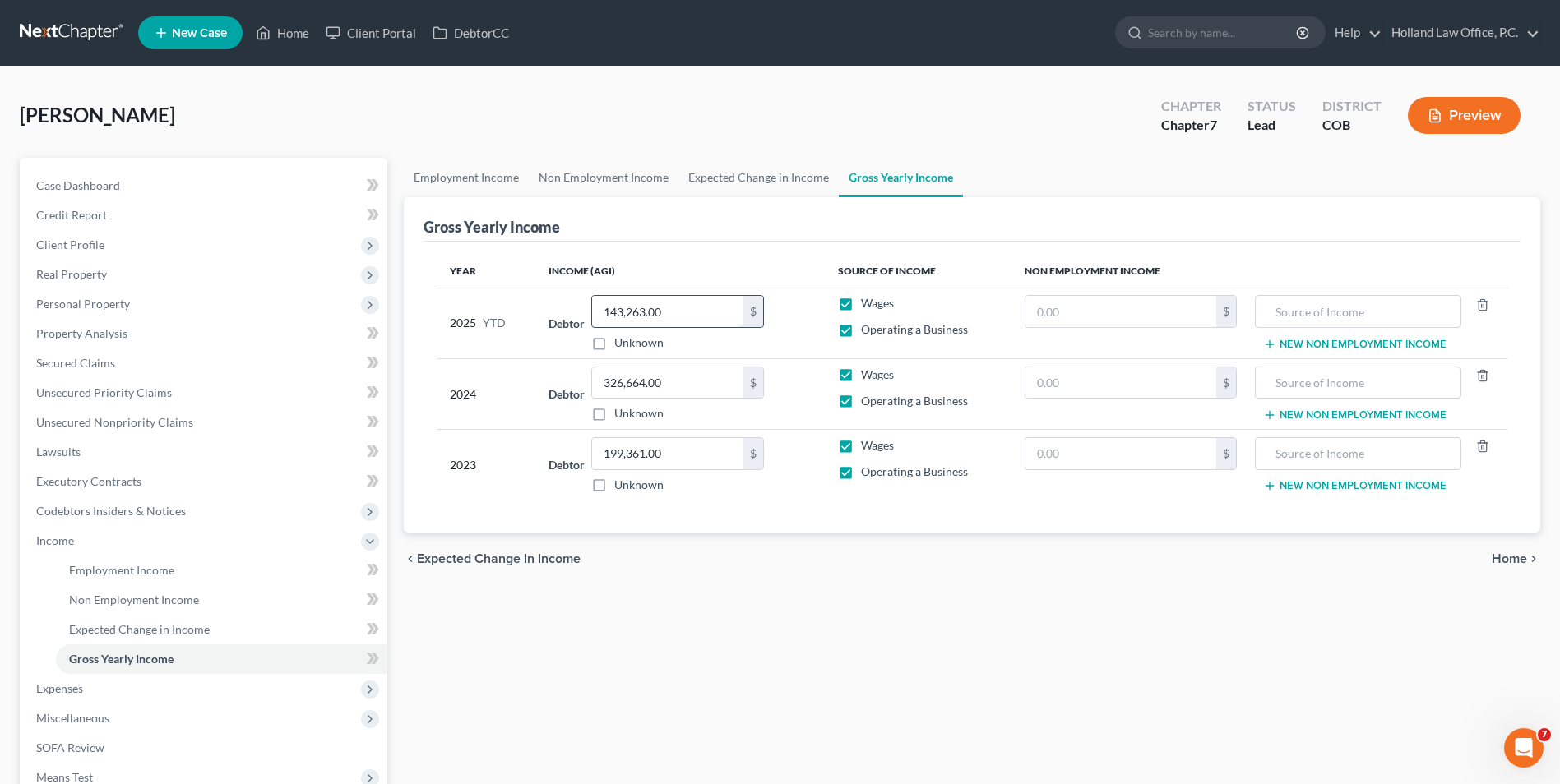
click at [682, 316] on input "143,263.00" at bounding box center [667, 311] width 152 height 31
type input "191,999.05"
drag, startPoint x: 961, startPoint y: 627, endPoint x: 972, endPoint y: 615, distance: 16.3
click at [961, 627] on div "Employment Income Non Employment Income Expected Change in Income Gross Yearly …" at bounding box center [972, 544] width 1153 height 772
click at [483, 177] on link "Employment Income" at bounding box center [466, 178] width 125 height 39
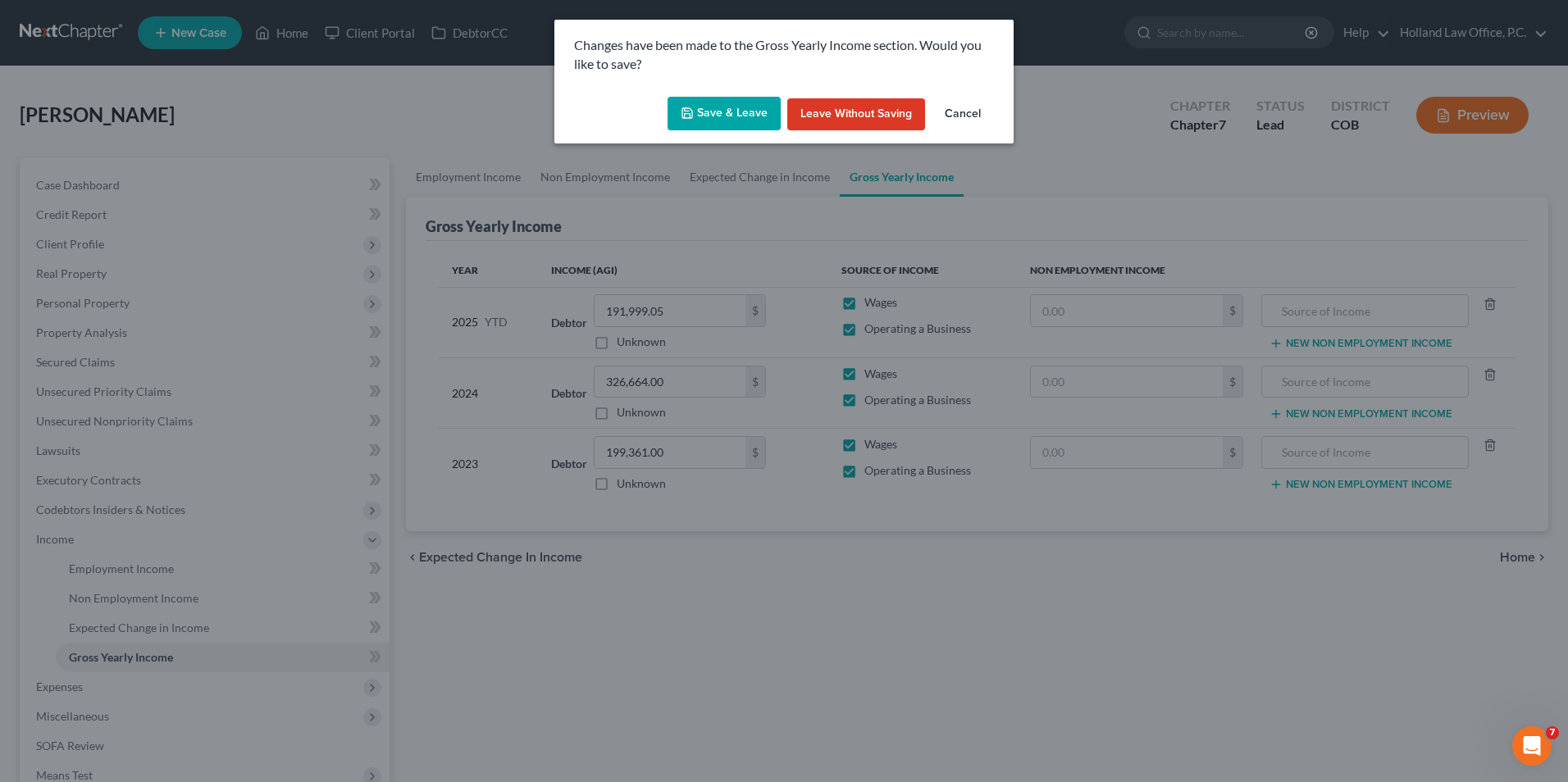
click at [718, 98] on button "Save & Leave" at bounding box center [724, 114] width 113 height 34
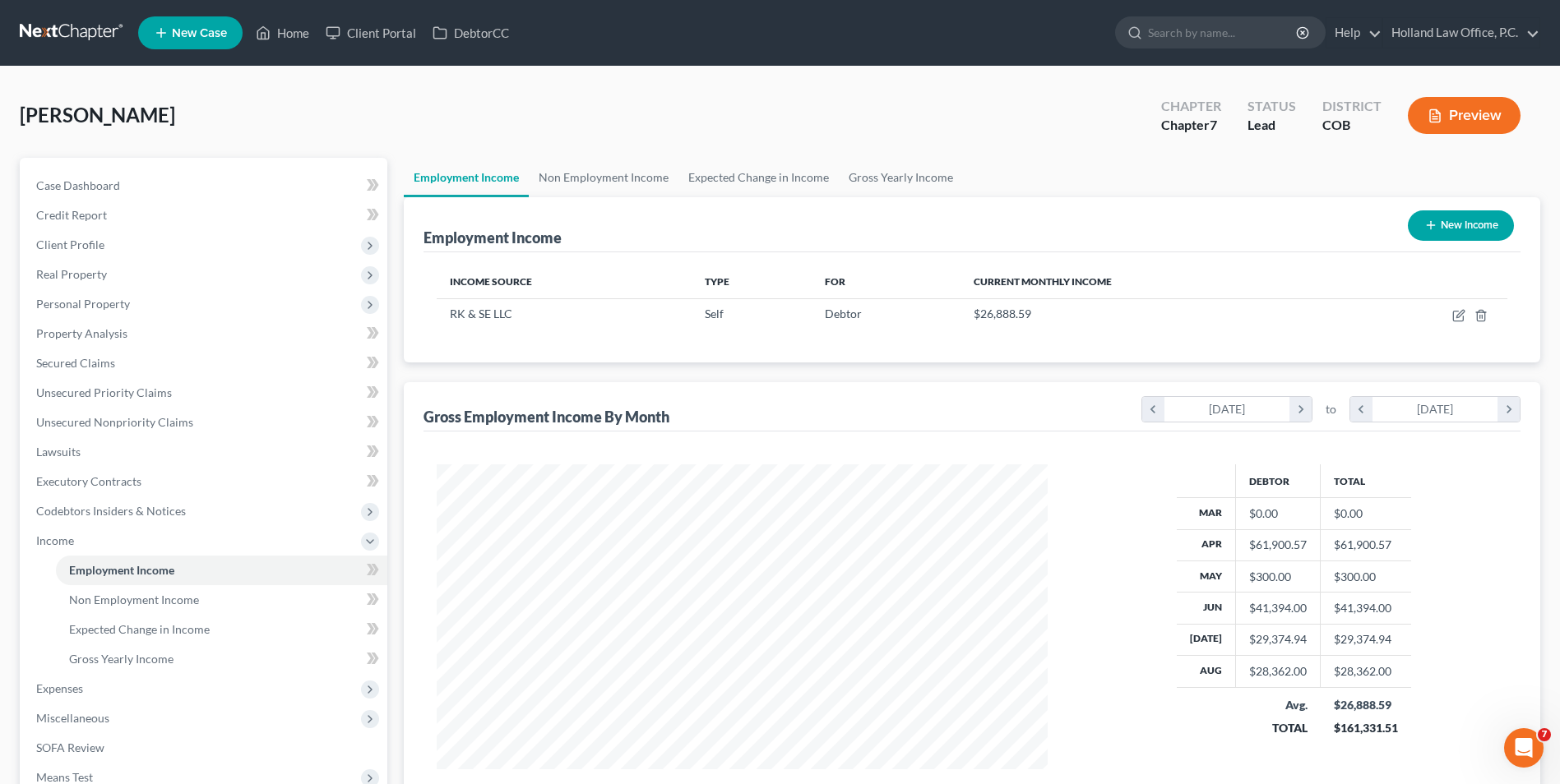
scroll to position [333, 0]
click at [280, 36] on link "Home" at bounding box center [283, 32] width 70 height 30
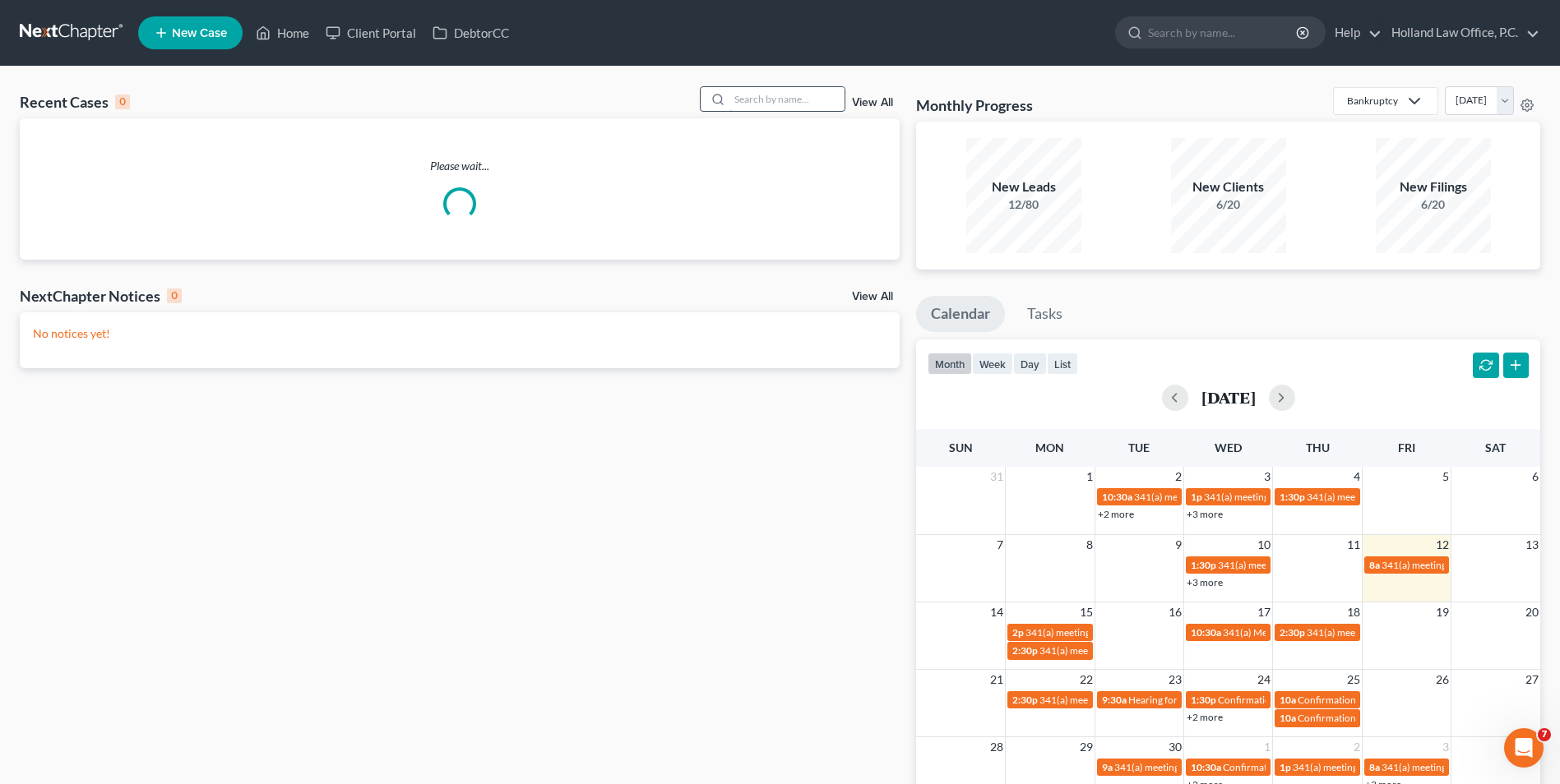
click at [784, 108] on input "search" at bounding box center [787, 99] width 115 height 24
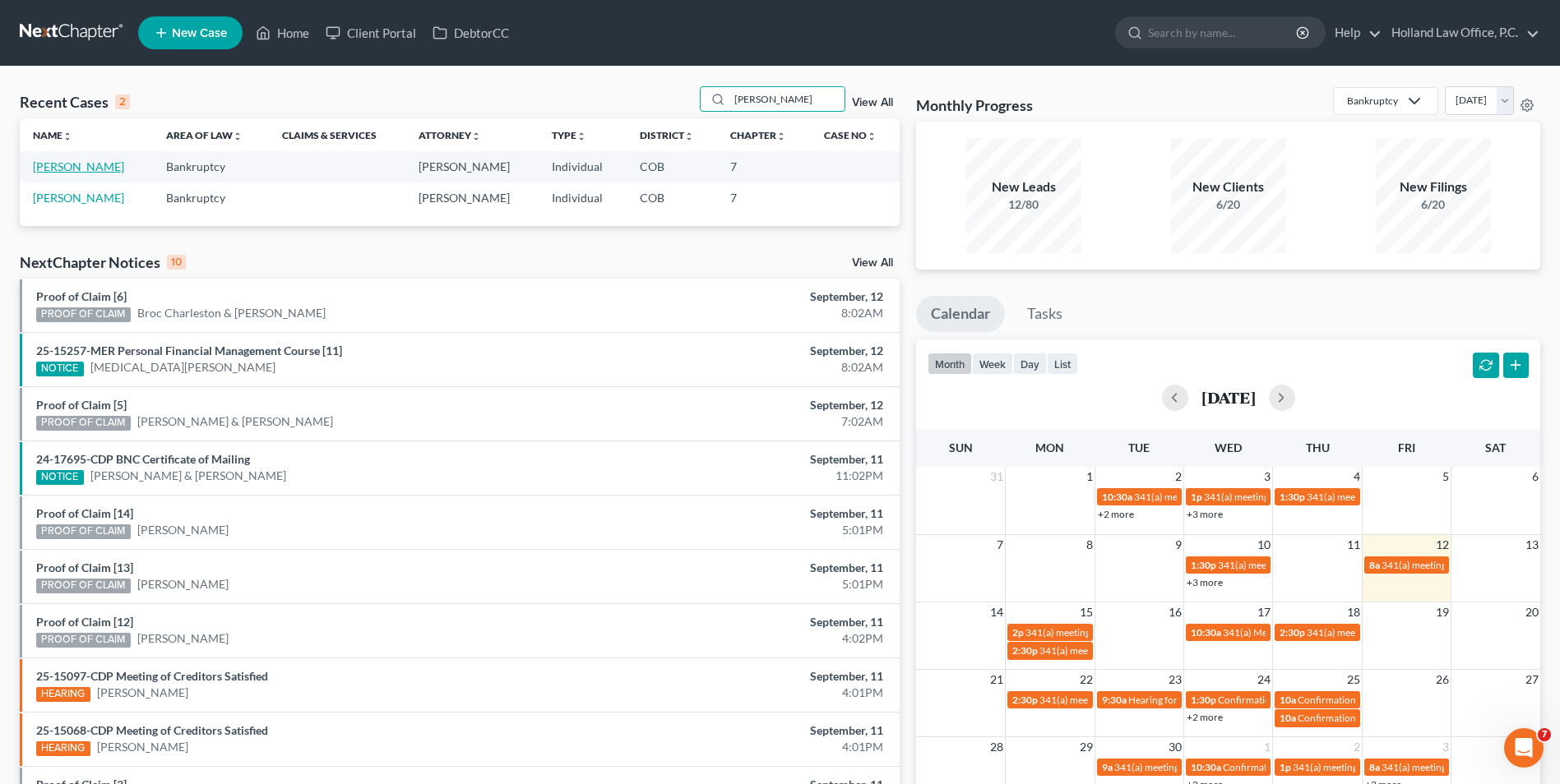
type input "[PERSON_NAME]"
click at [80, 165] on link "[PERSON_NAME]" at bounding box center [79, 167] width 92 height 14
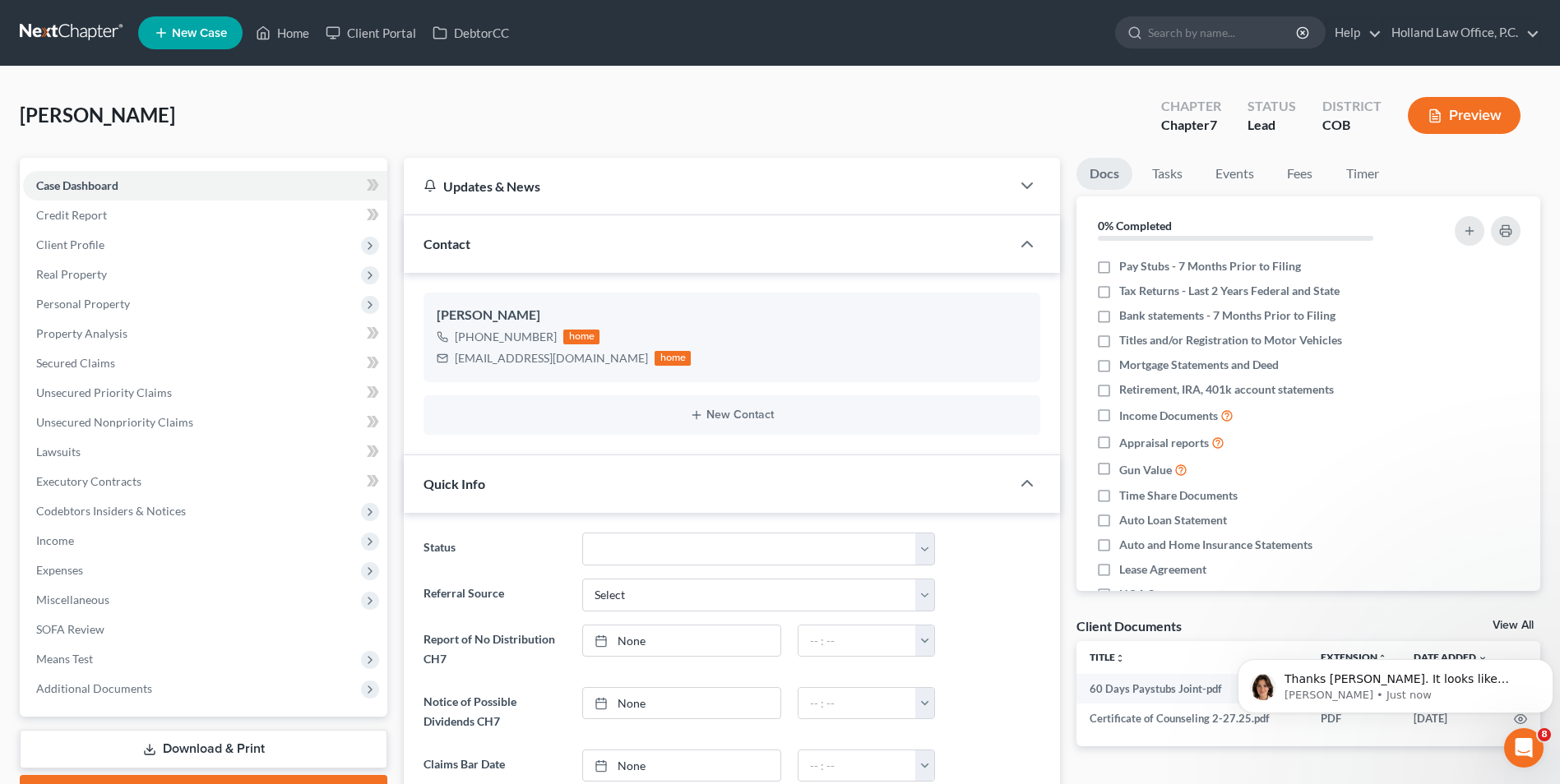
scroll to position [383, 0]
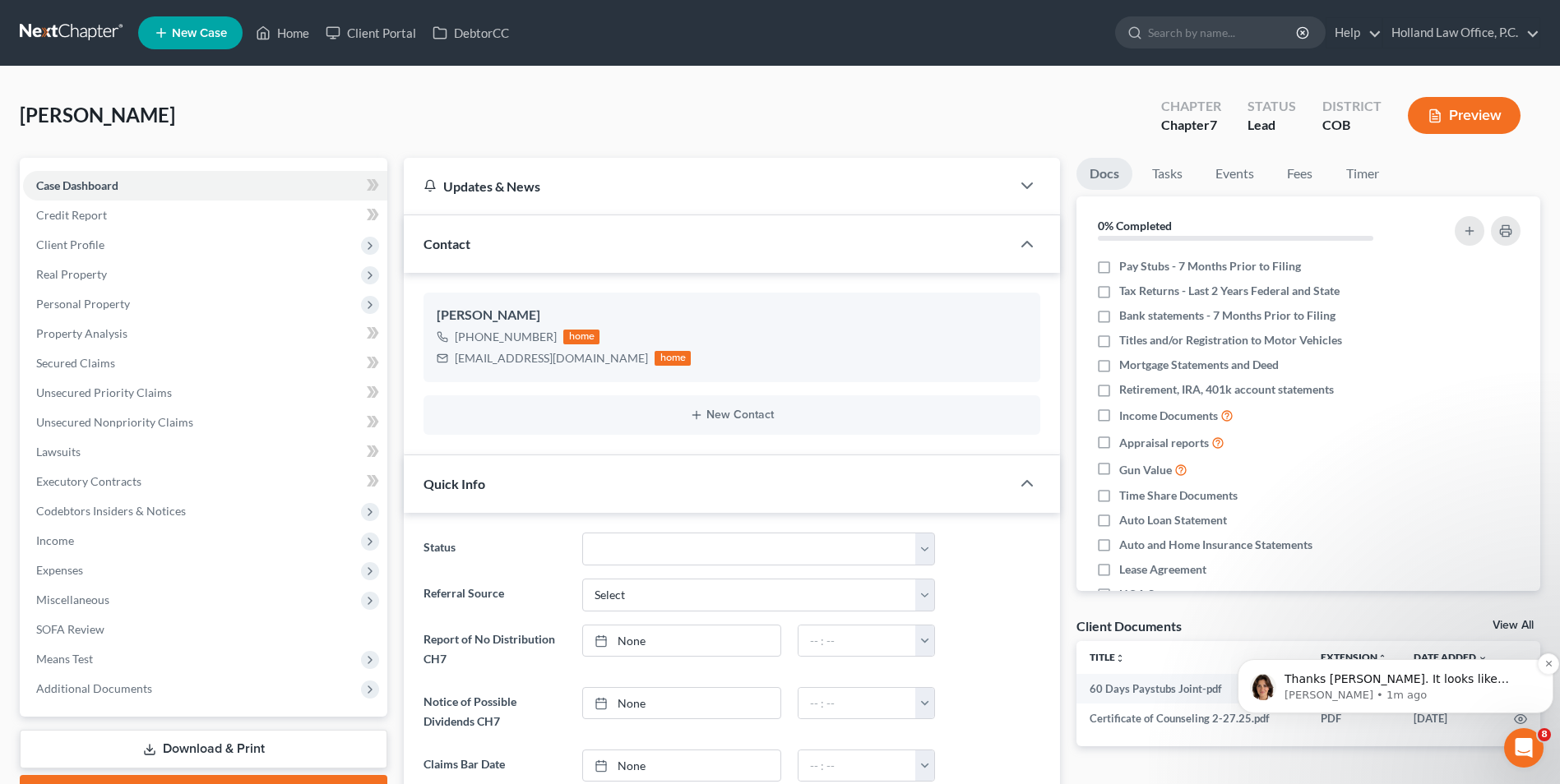
click at [1391, 683] on p "Thanks [PERSON_NAME]. It looks like everything was set up correctly. Can you co…" at bounding box center [1408, 680] width 248 height 16
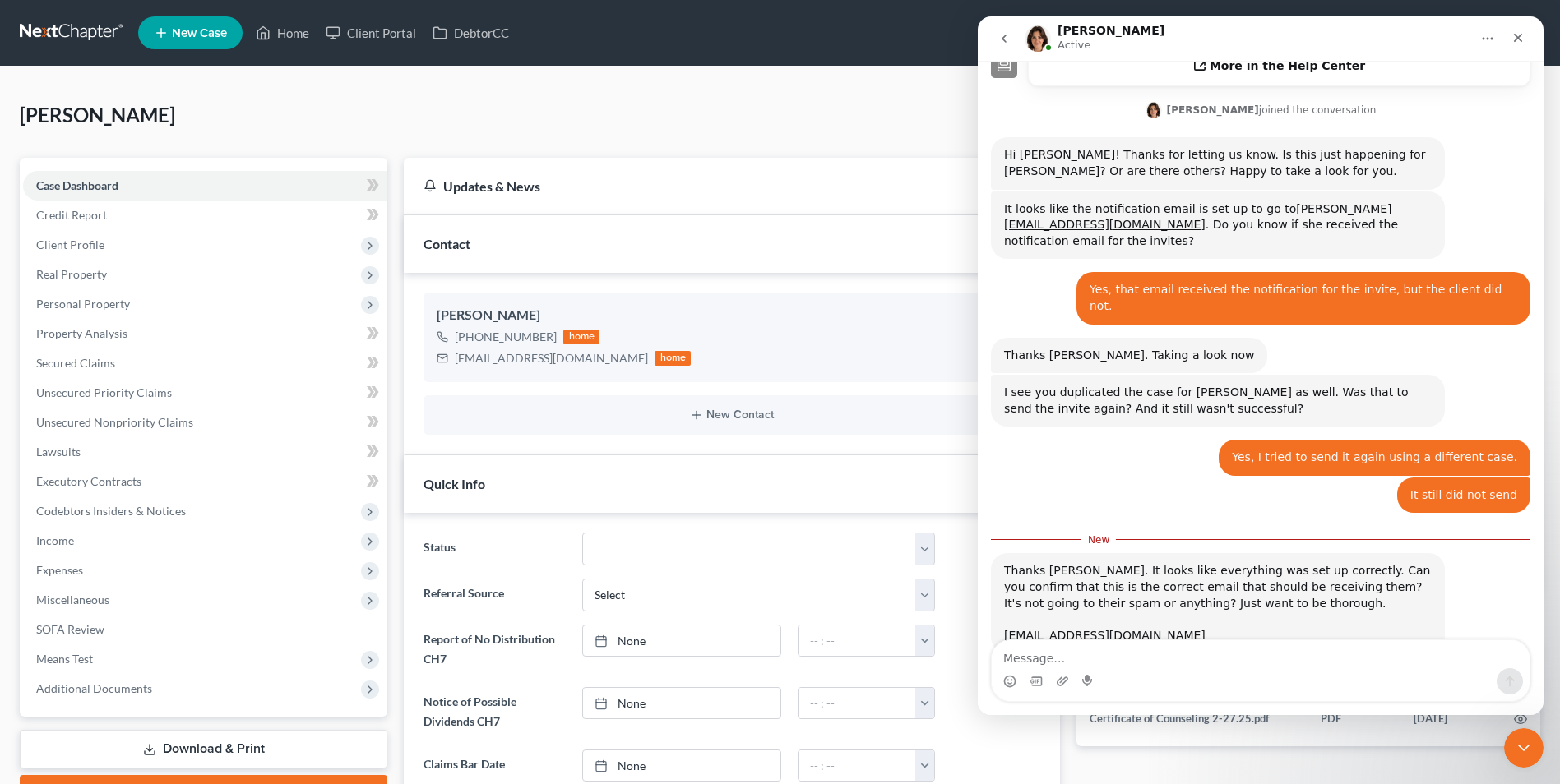
scroll to position [410, 0]
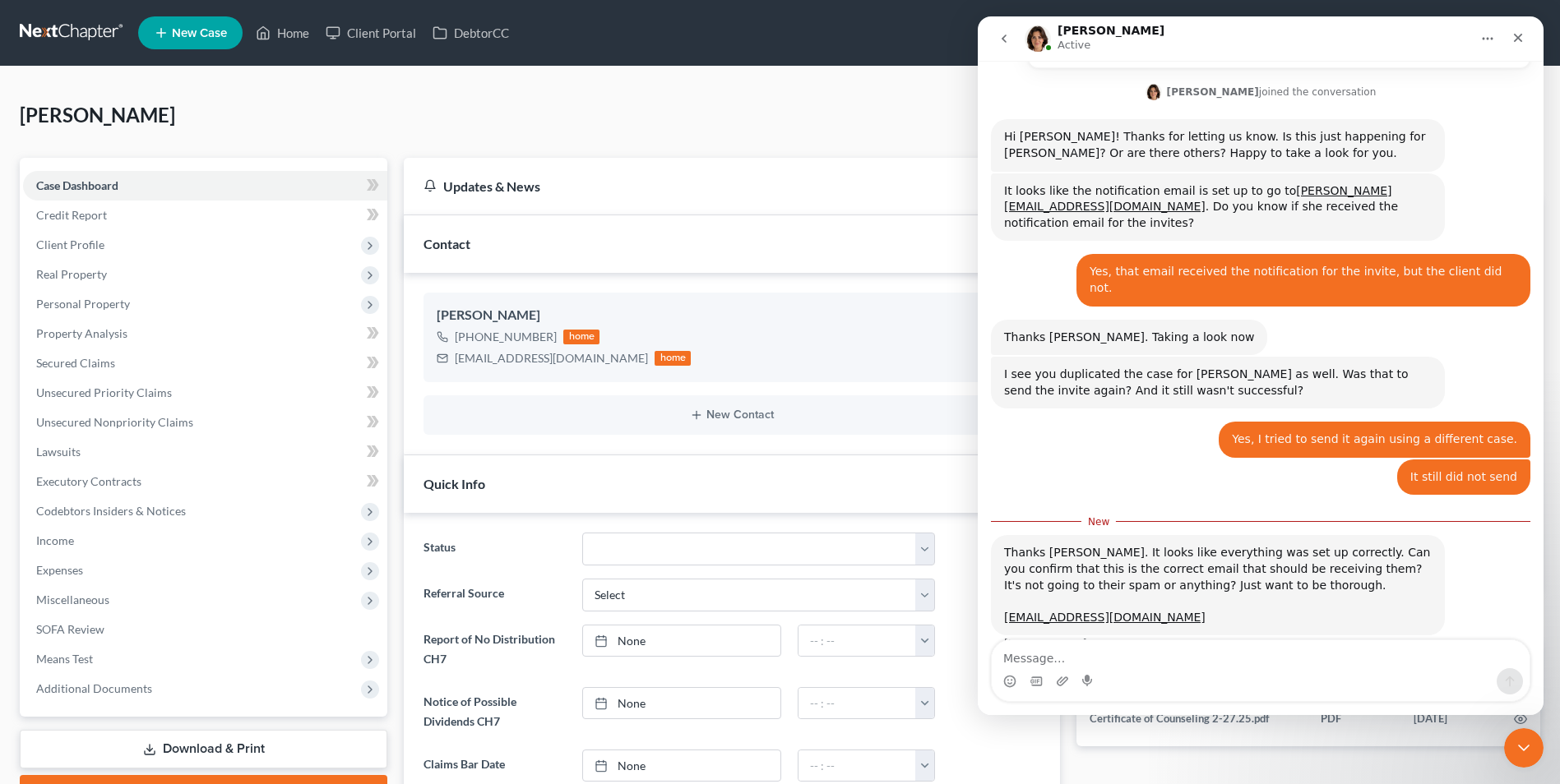
click at [1123, 652] on textarea "Message…" at bounding box center [1259, 654] width 537 height 28
type textarea "T"
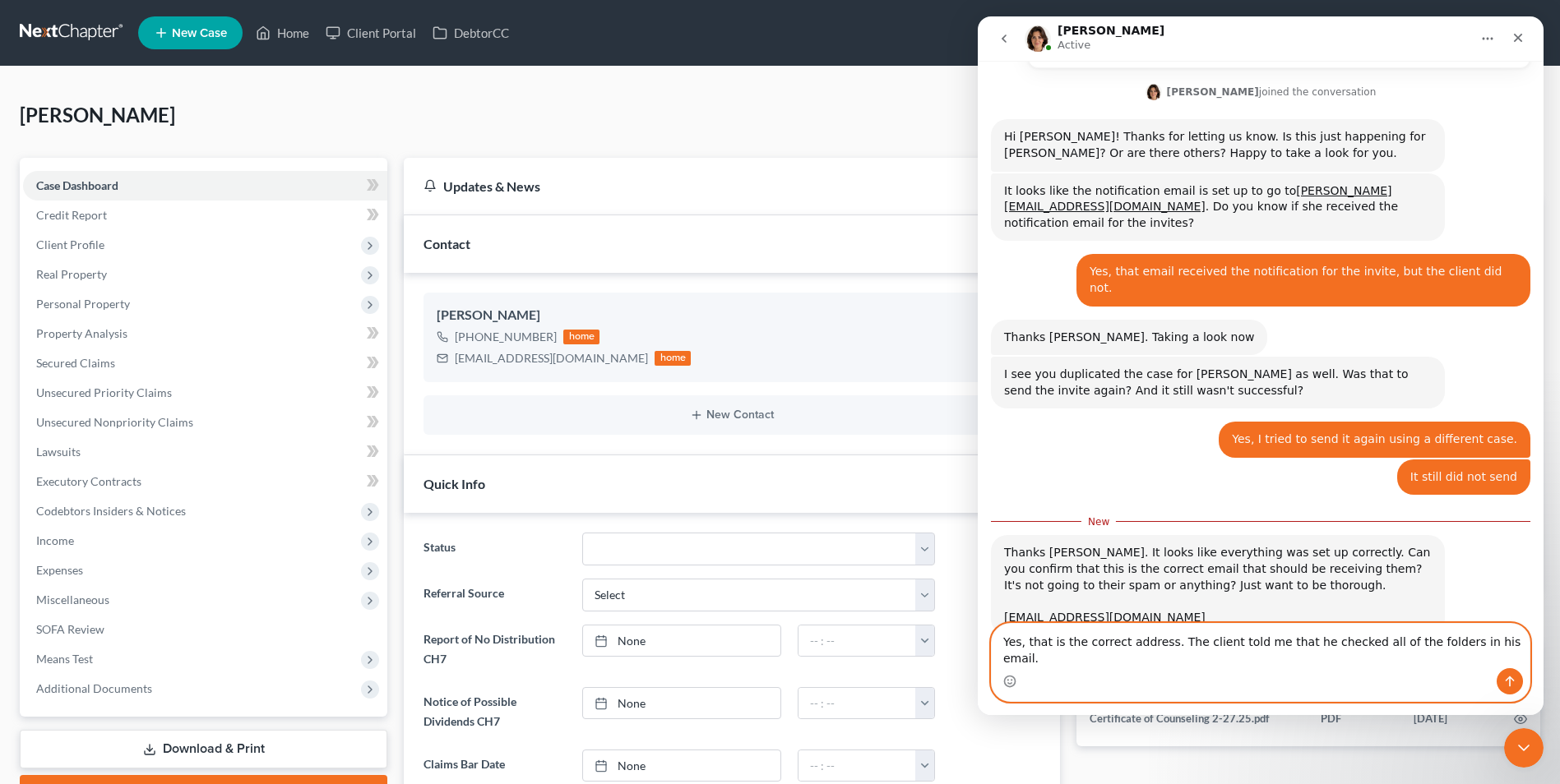
click at [1494, 661] on textarea "Yes, that is the correct address. The client told me that he checked all of the…" at bounding box center [1259, 646] width 537 height 44
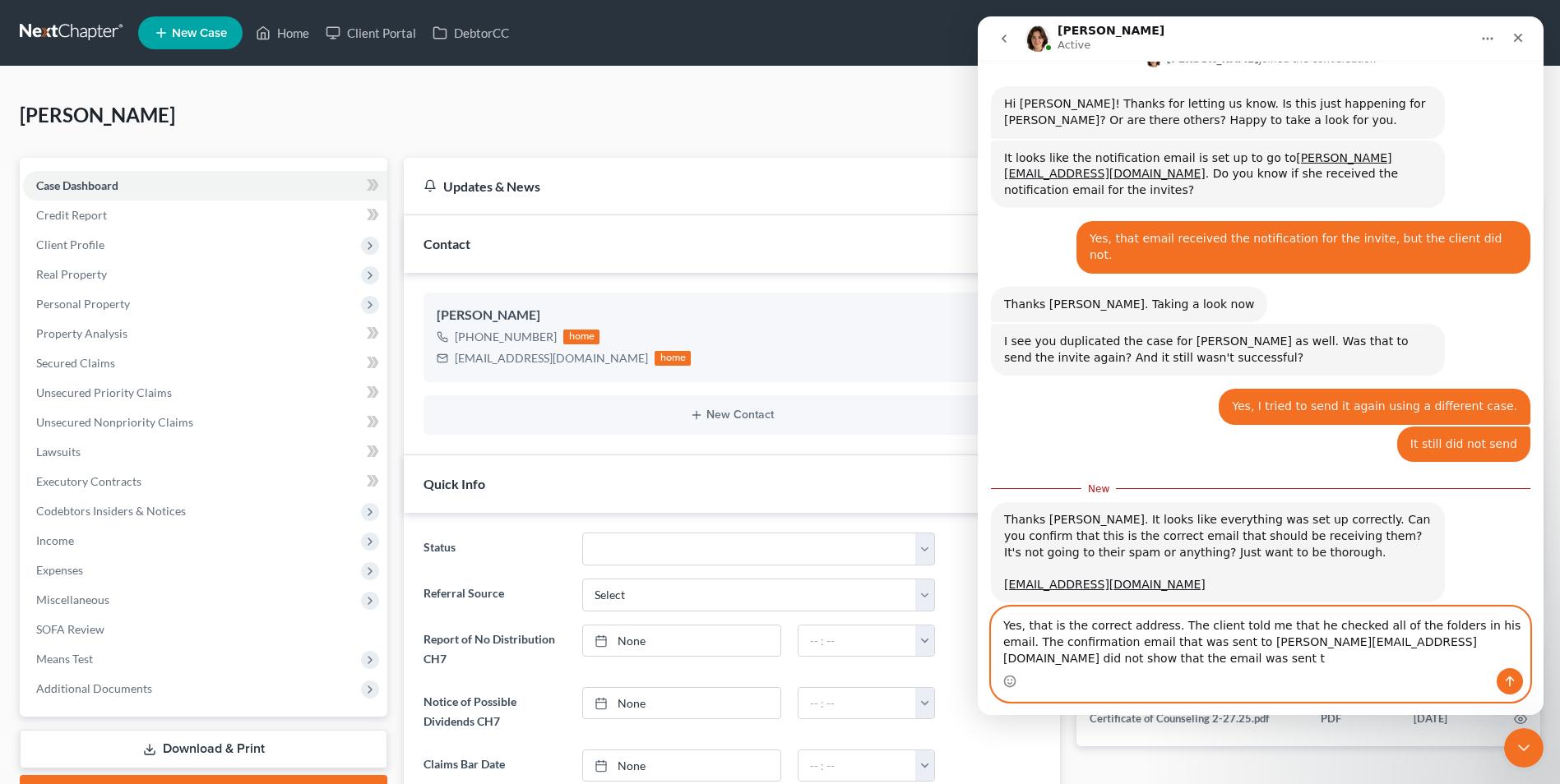
scroll to position [443, 0]
type textarea "Yes, that is the correct address. The client told me that he checked all of the…"
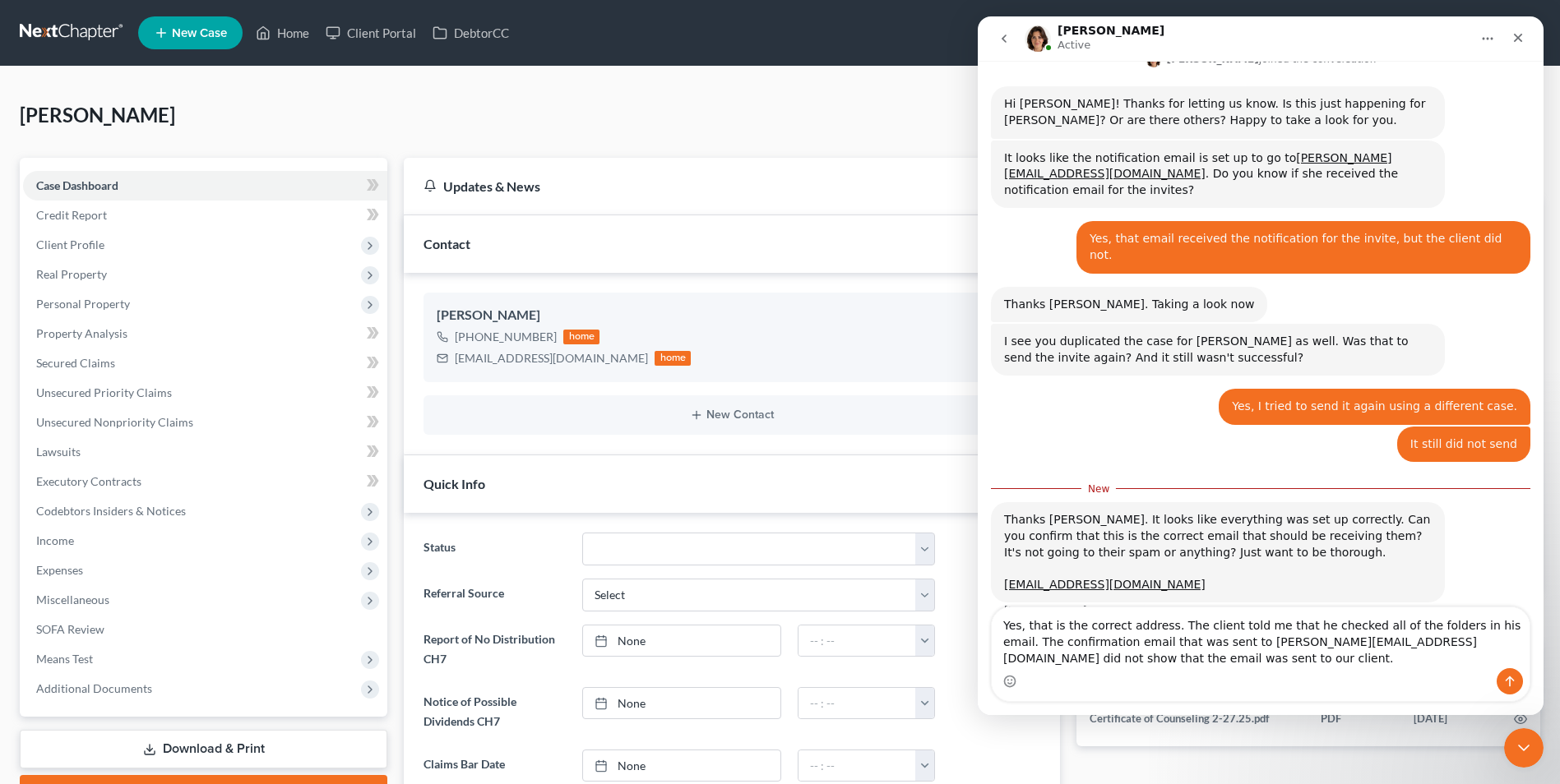
click at [1103, 669] on div "Intercom messenger" at bounding box center [1259, 681] width 537 height 26
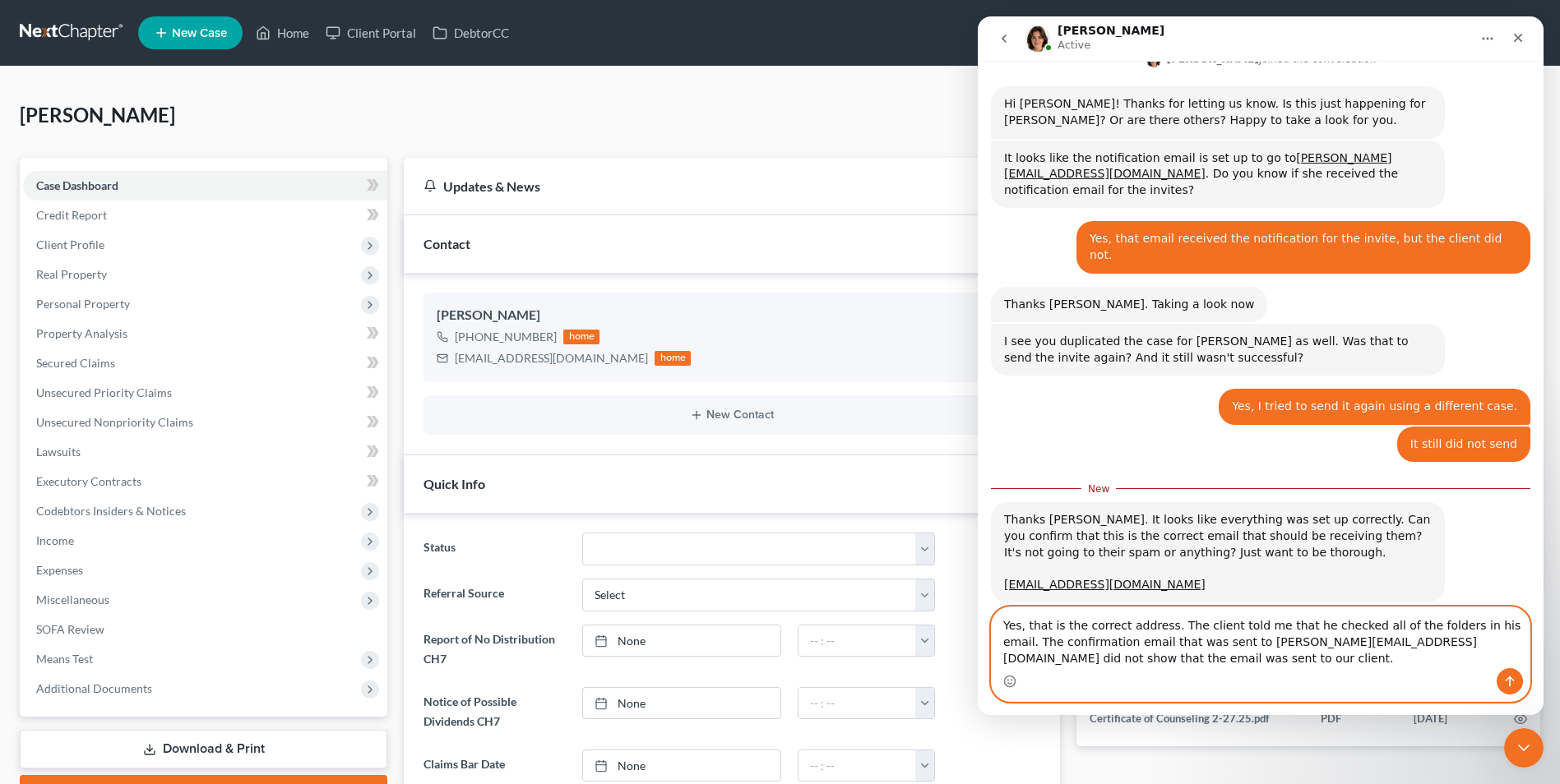
click at [1137, 664] on textarea "Yes, that is the correct address. The client told me that he checked all of the…" at bounding box center [1259, 638] width 537 height 61
click at [1509, 677] on icon "Send a message…" at bounding box center [1510, 682] width 9 height 11
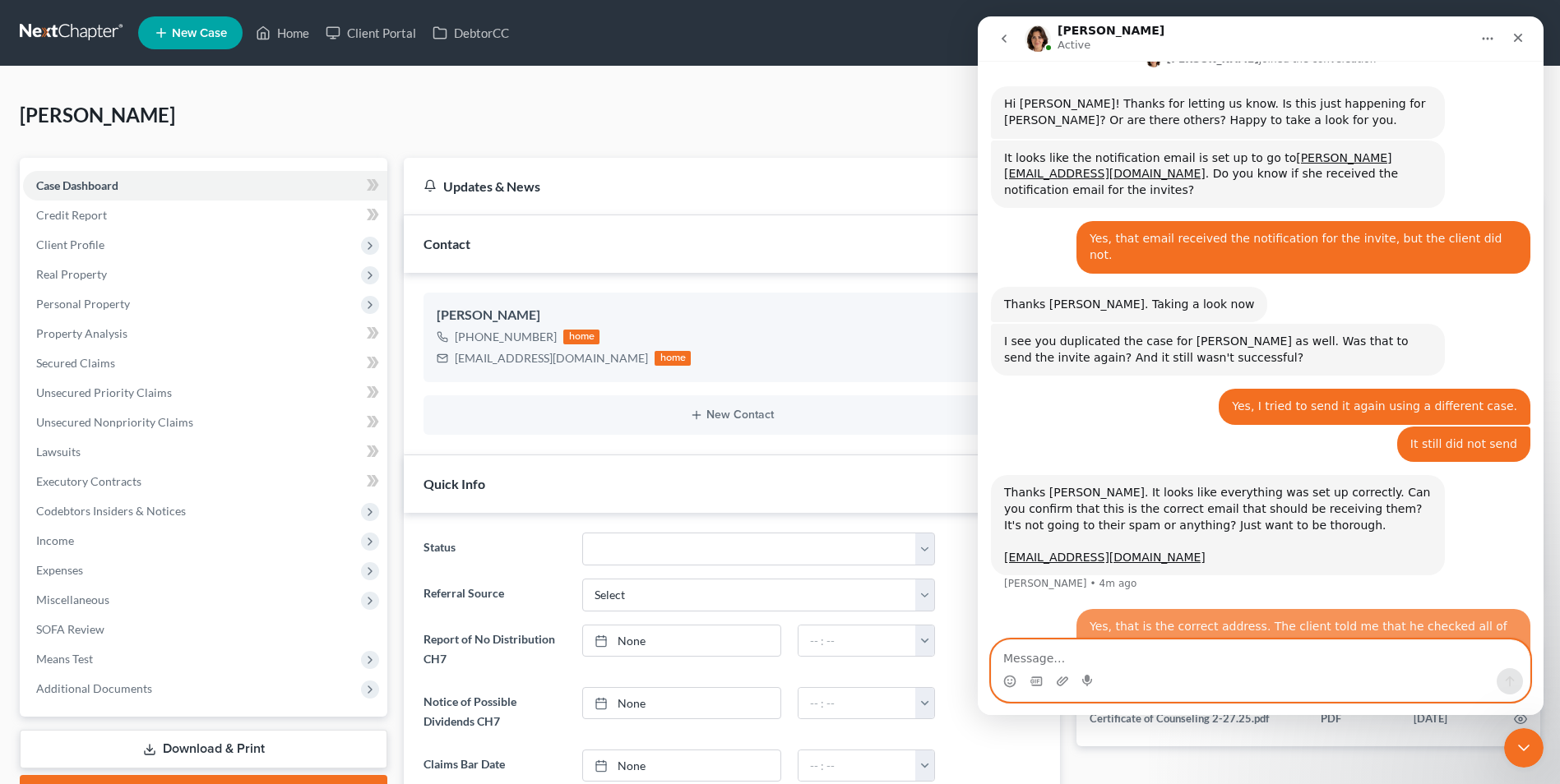
scroll to position [465, 0]
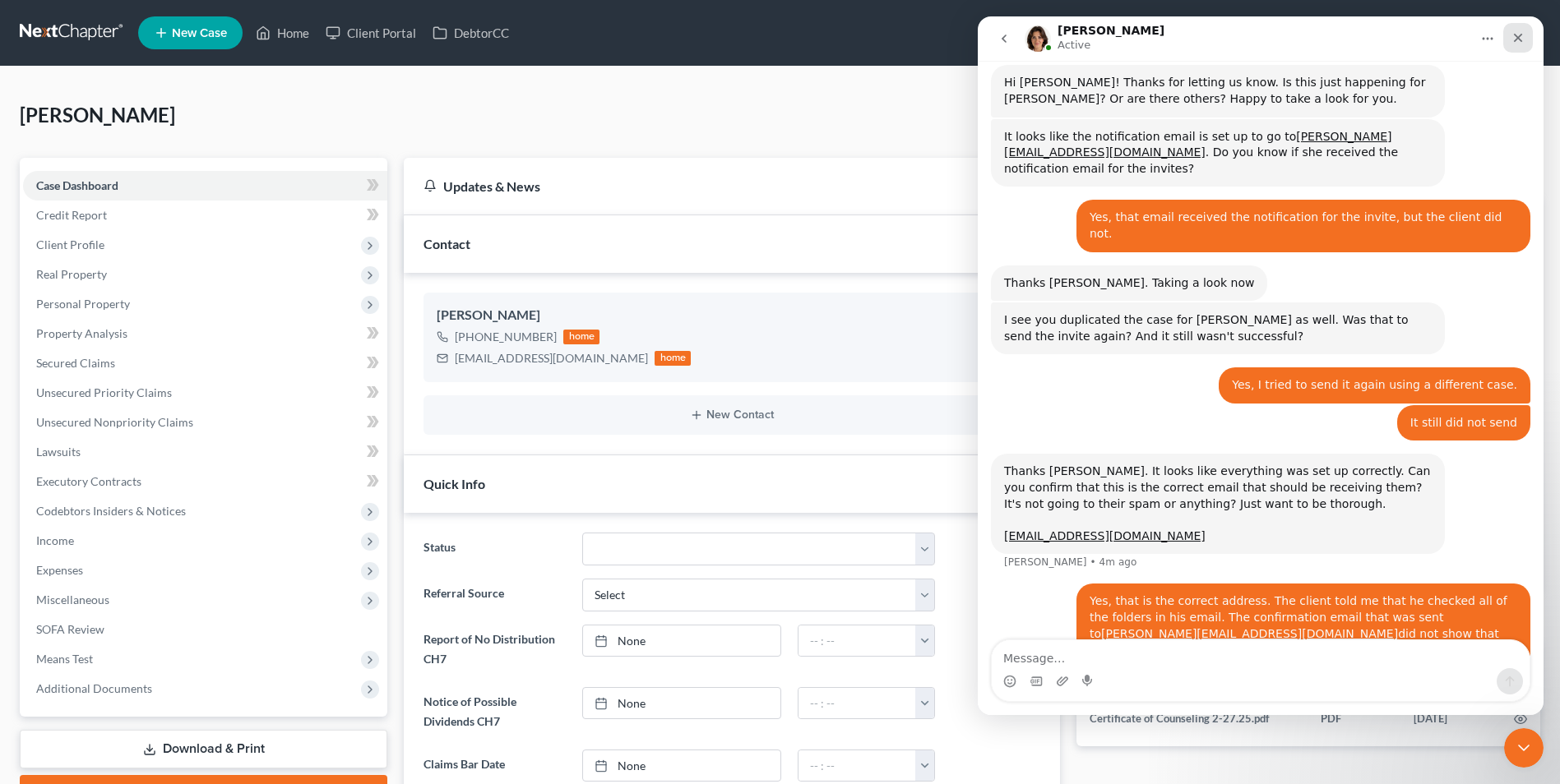
click at [1521, 35] on icon "Close" at bounding box center [1518, 38] width 13 height 13
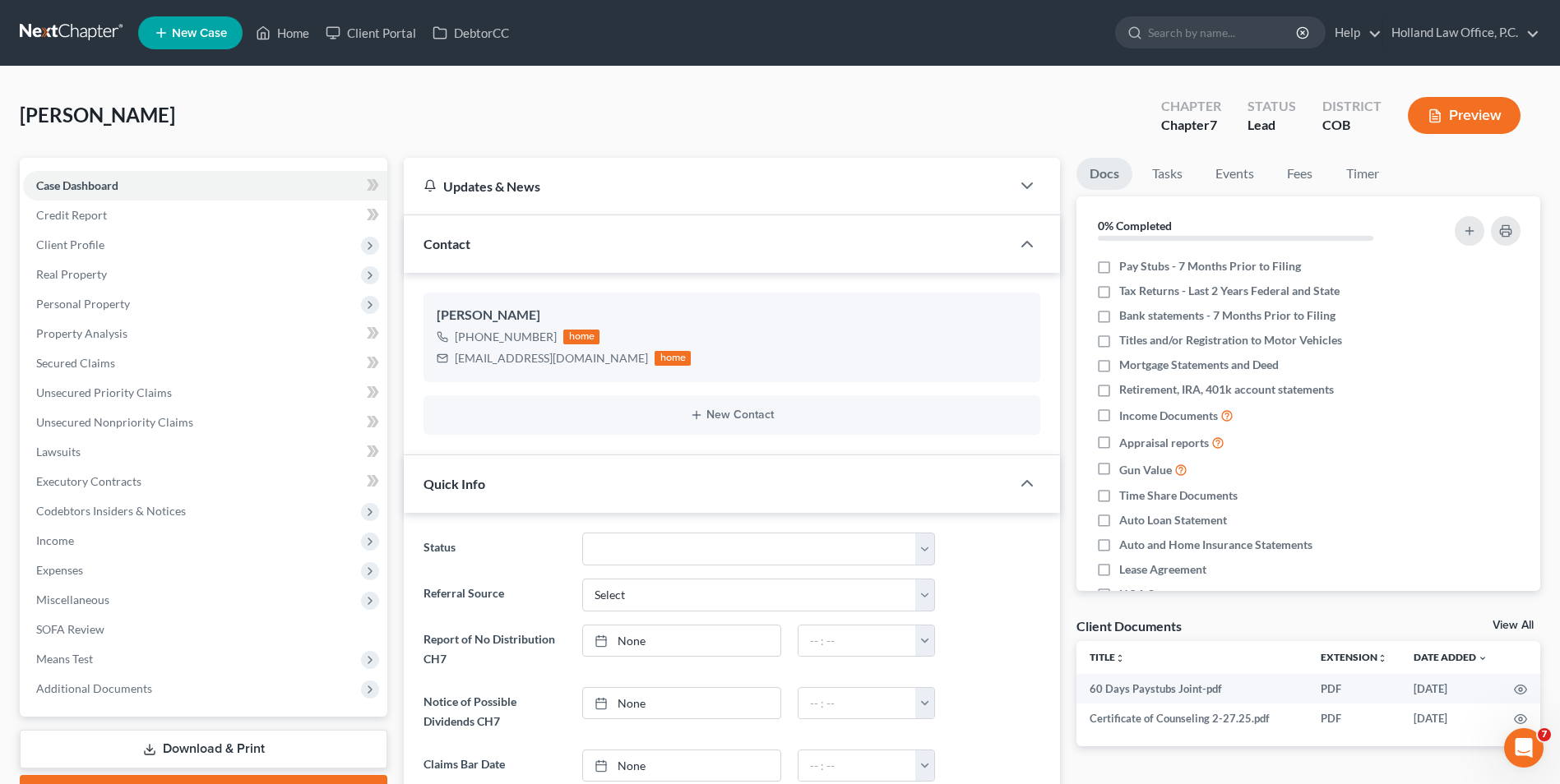
scroll to position [527, 0]
drag, startPoint x: 570, startPoint y: 356, endPoint x: 455, endPoint y: 371, distance: 116.0
click at [455, 371] on div "[PERSON_NAME] [PHONE_NUMBER] home [EMAIL_ADDRESS][DOMAIN_NAME] home" at bounding box center [731, 336] width 616 height 89
copy div "[EMAIL_ADDRESS][DOMAIN_NAME]"
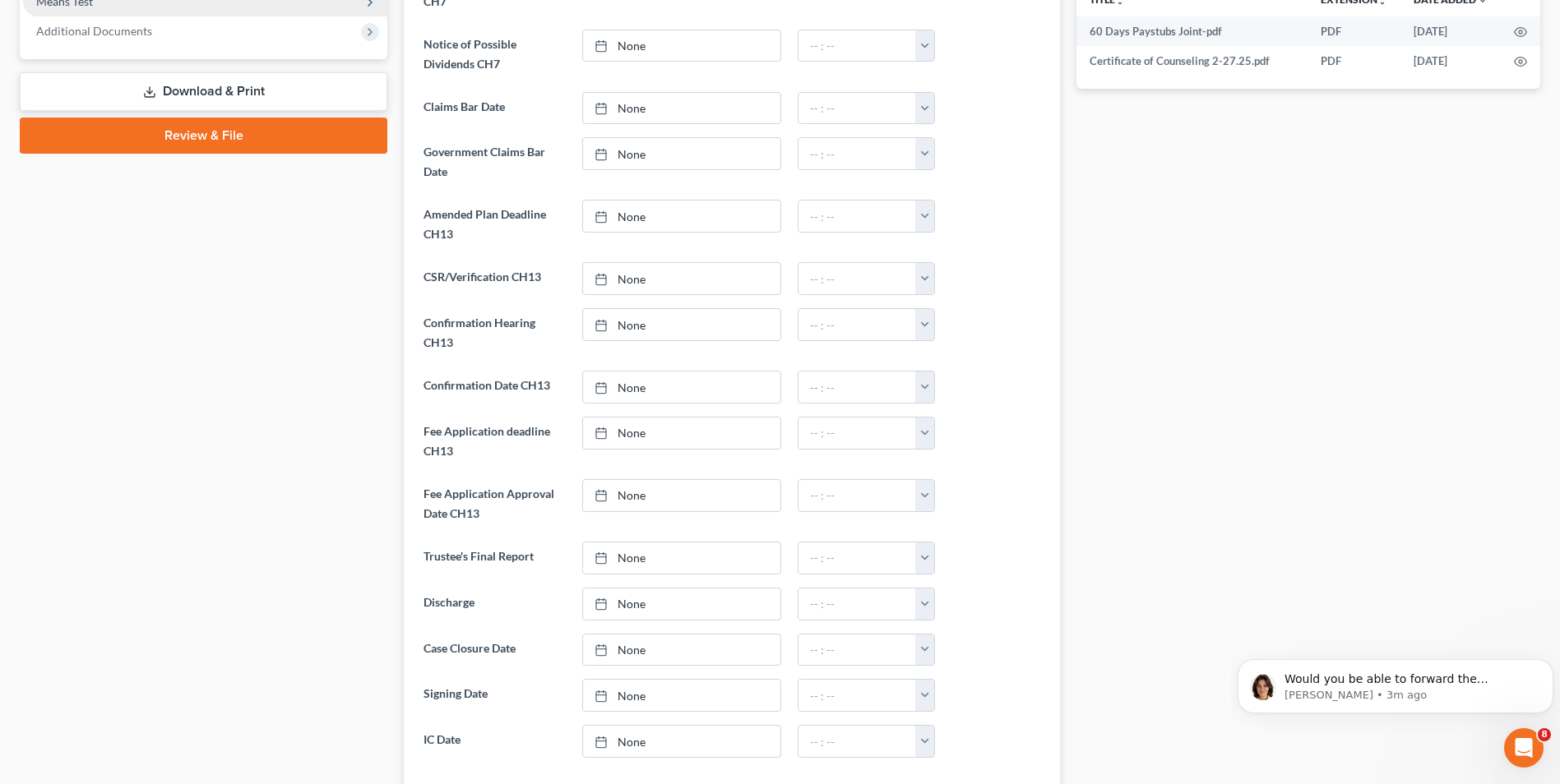
scroll to position [529, 0]
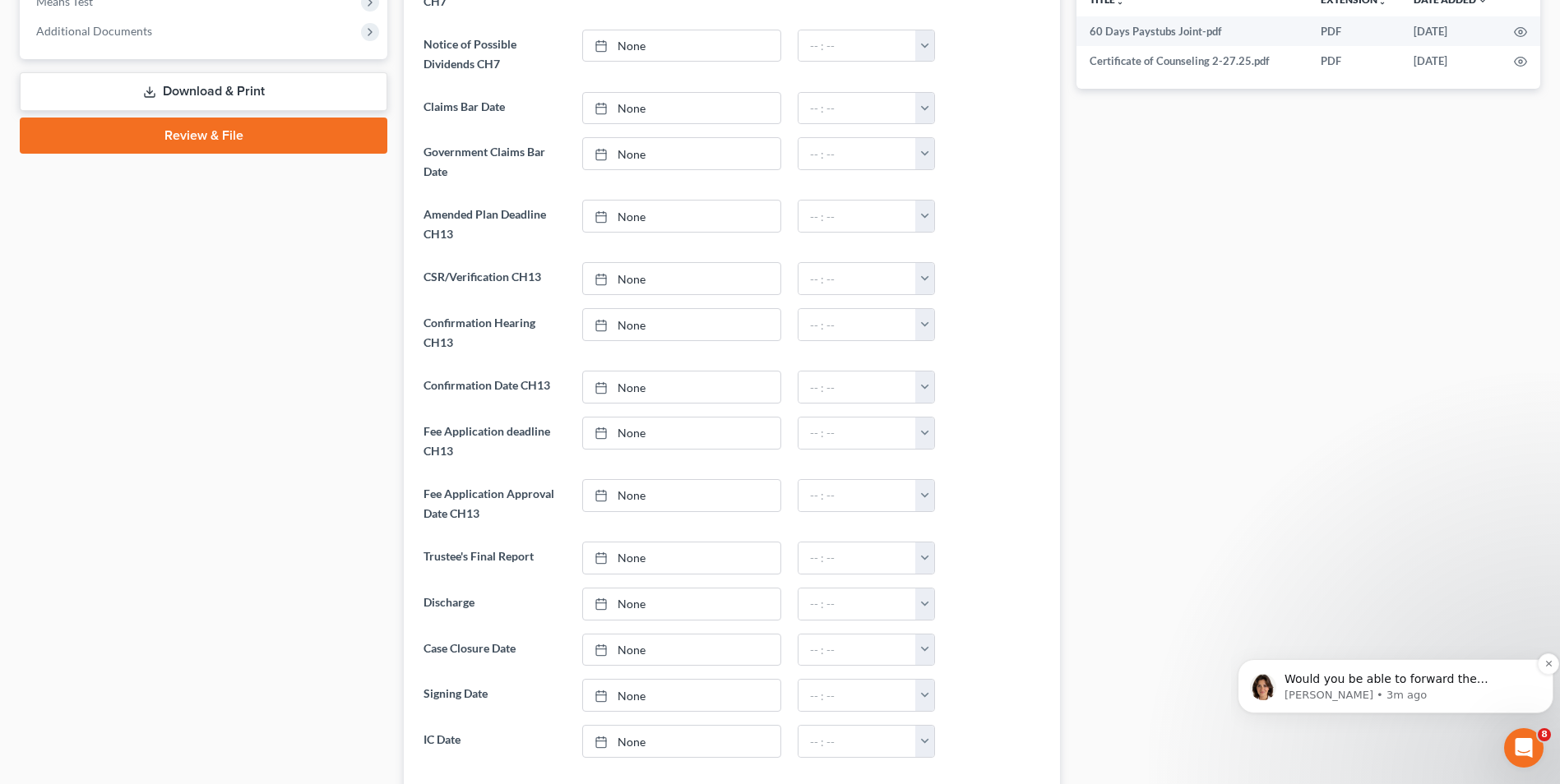
click at [1363, 684] on p "Would you be able to forward the confirmation email to me so I can take a look?…" at bounding box center [1408, 680] width 248 height 16
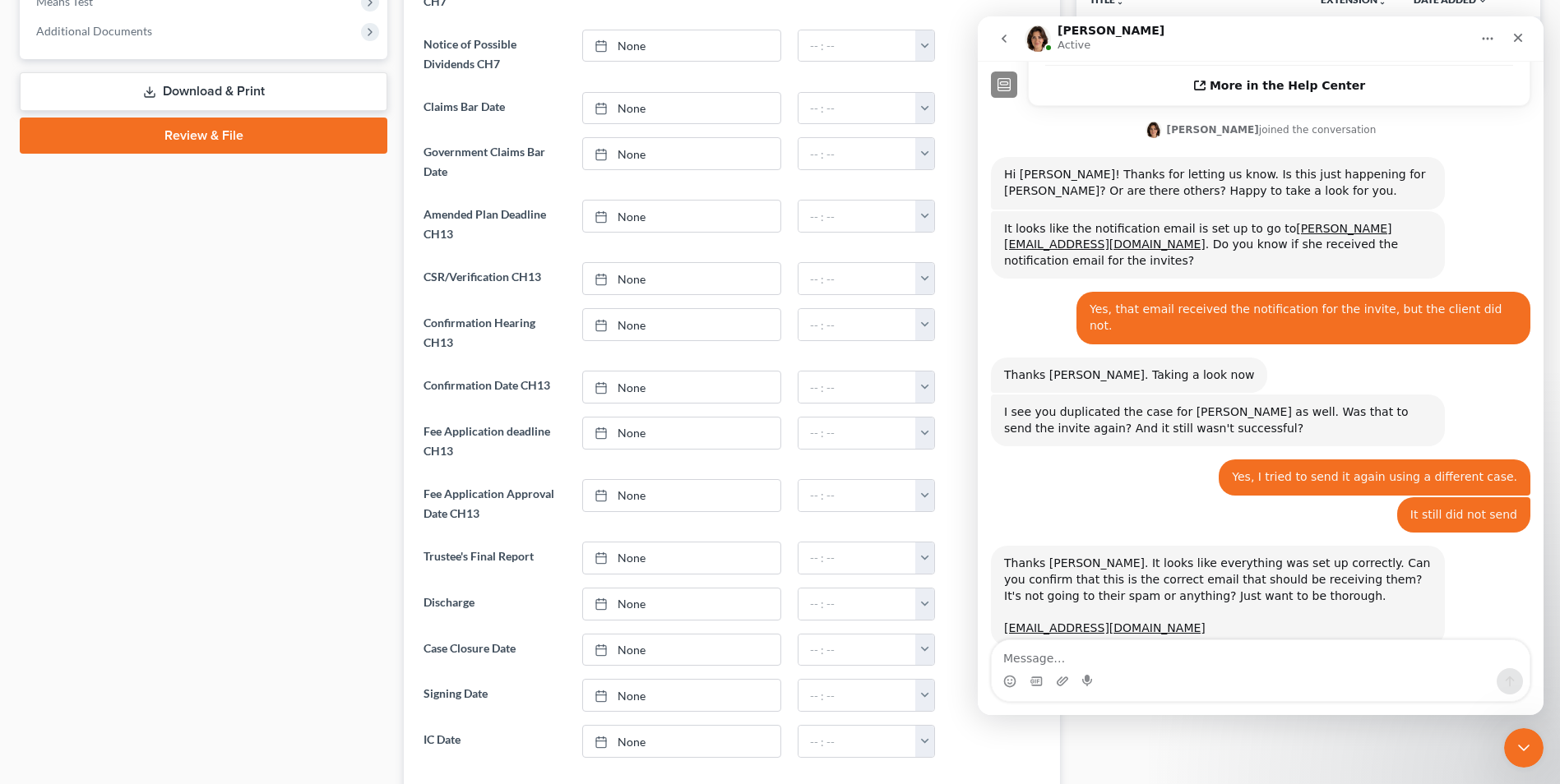
scroll to position [556, 0]
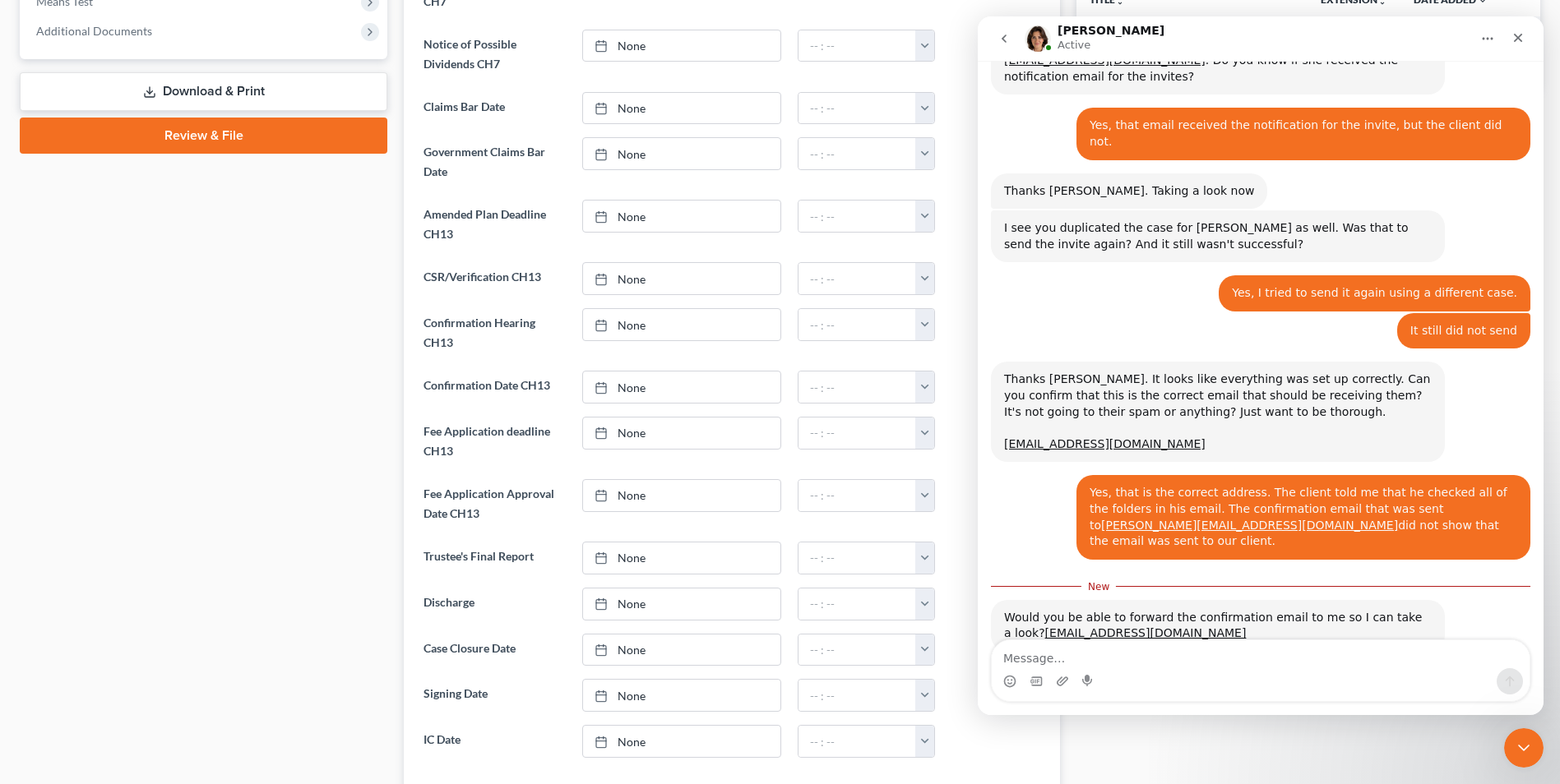
click at [1194, 659] on textarea "Message…" at bounding box center [1259, 654] width 537 height 28
drag, startPoint x: 1154, startPoint y: 586, endPoint x: 983, endPoint y: 602, distance: 171.7
click at [983, 602] on div "The portal is not sending to clients when we put their email in. [PERSON_NAME] …" at bounding box center [1260, 118] width 566 height 1138
copy link "[EMAIL_ADDRESS][DOMAIN_NAME]"
click at [1089, 684] on div "Intercom messenger" at bounding box center [1259, 681] width 537 height 26
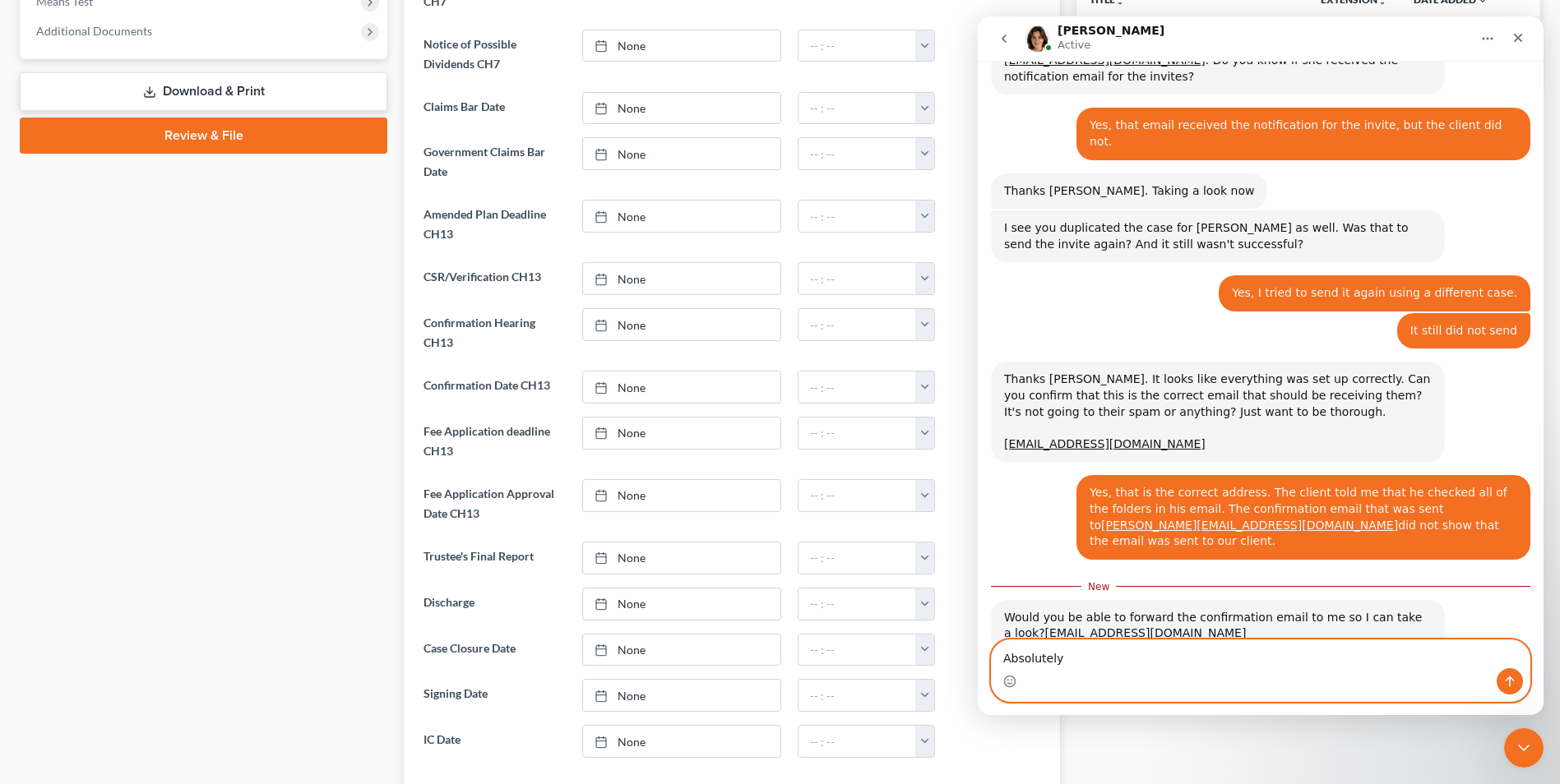
click at [1101, 666] on textarea "Absolutely" at bounding box center [1259, 654] width 537 height 28
type textarea "Absolutely. The email was forwarded to you!"
click at [1519, 684] on button "Send a message…" at bounding box center [1509, 681] width 26 height 26
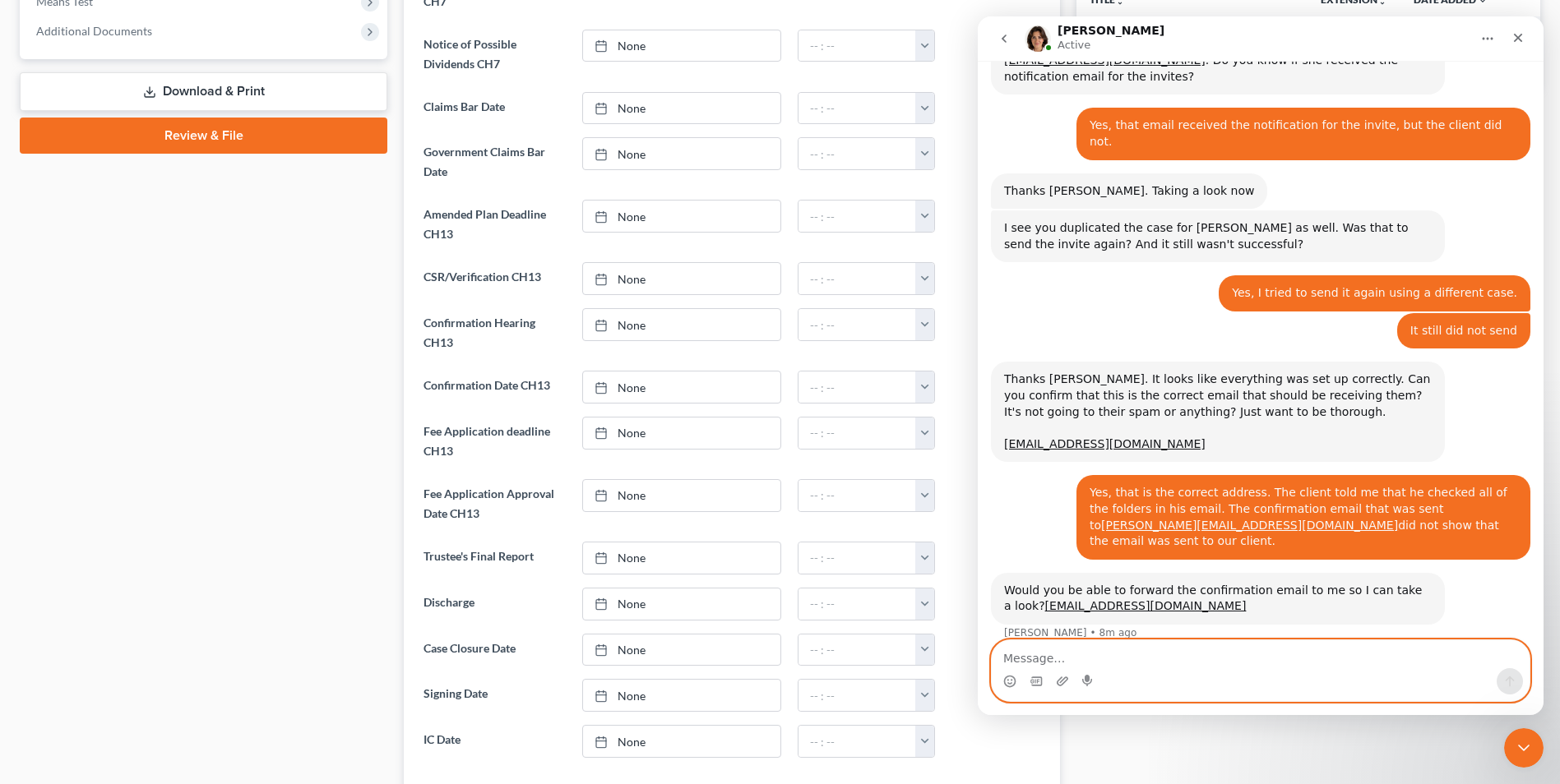
scroll to position [579, 0]
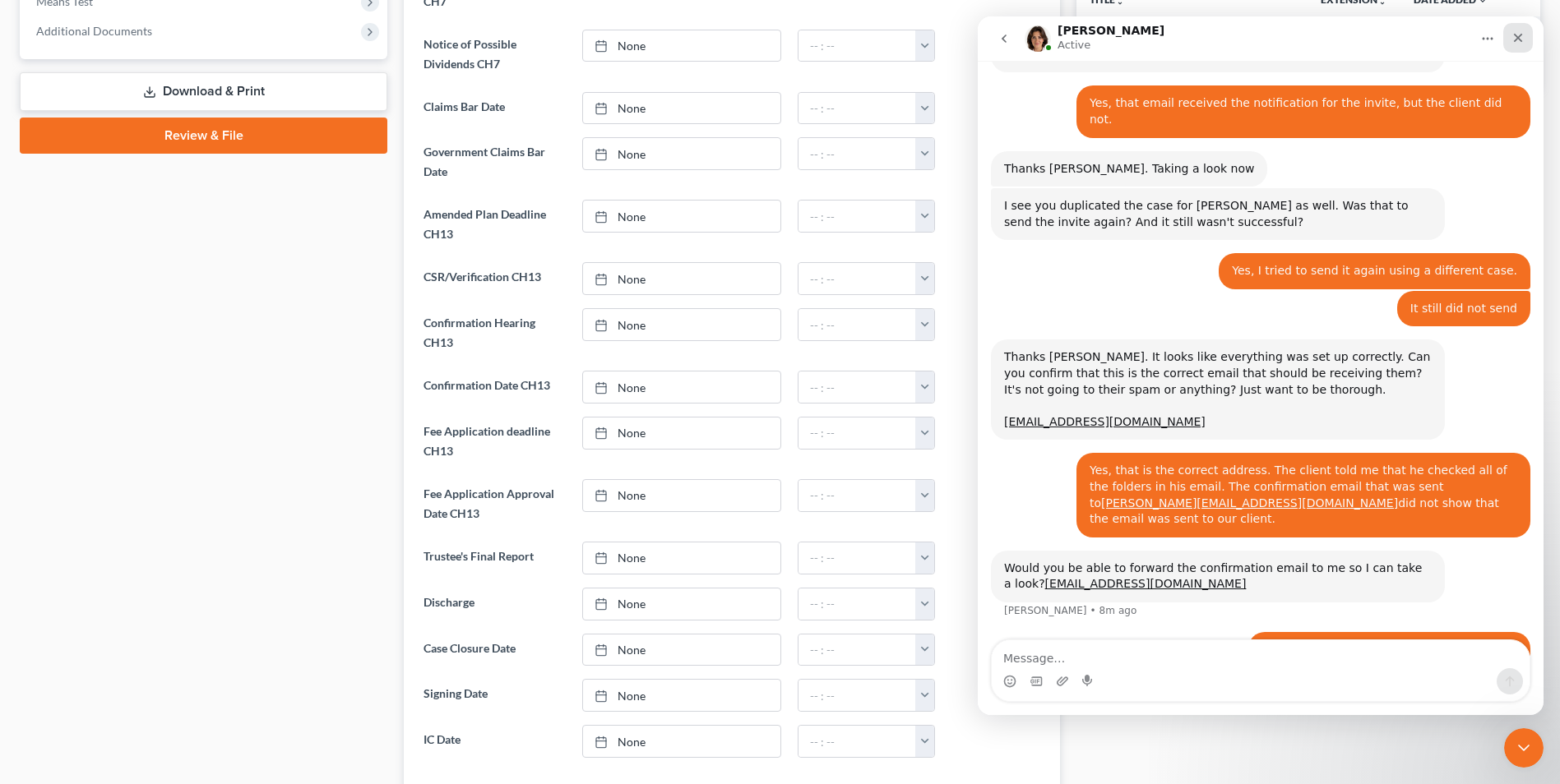
click at [1508, 40] on div "Close" at bounding box center [1517, 38] width 30 height 30
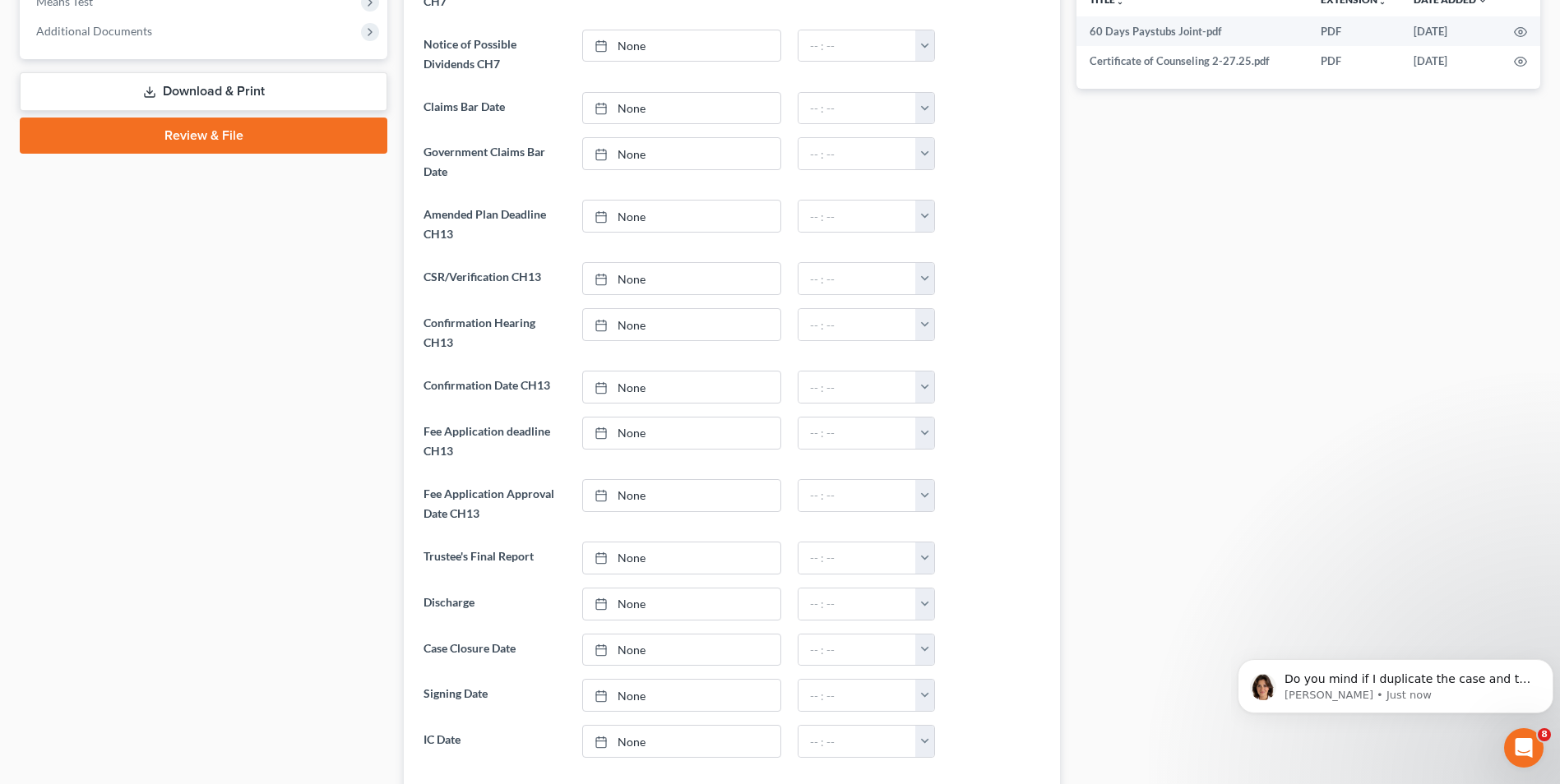
scroll to position [682, 0]
click at [1525, 745] on icon "Open Intercom Messenger" at bounding box center [1521, 746] width 27 height 27
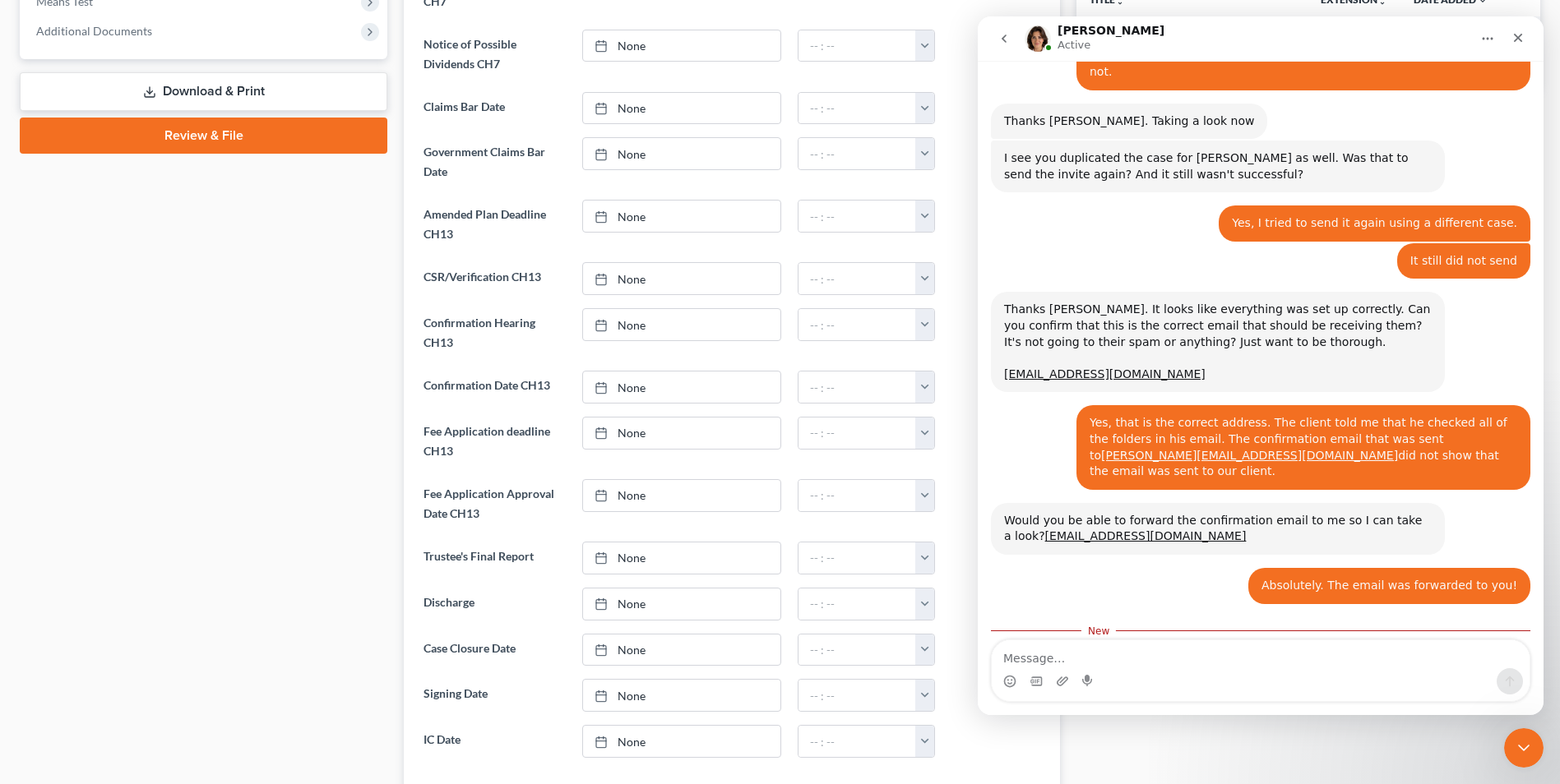
scroll to position [709, 0]
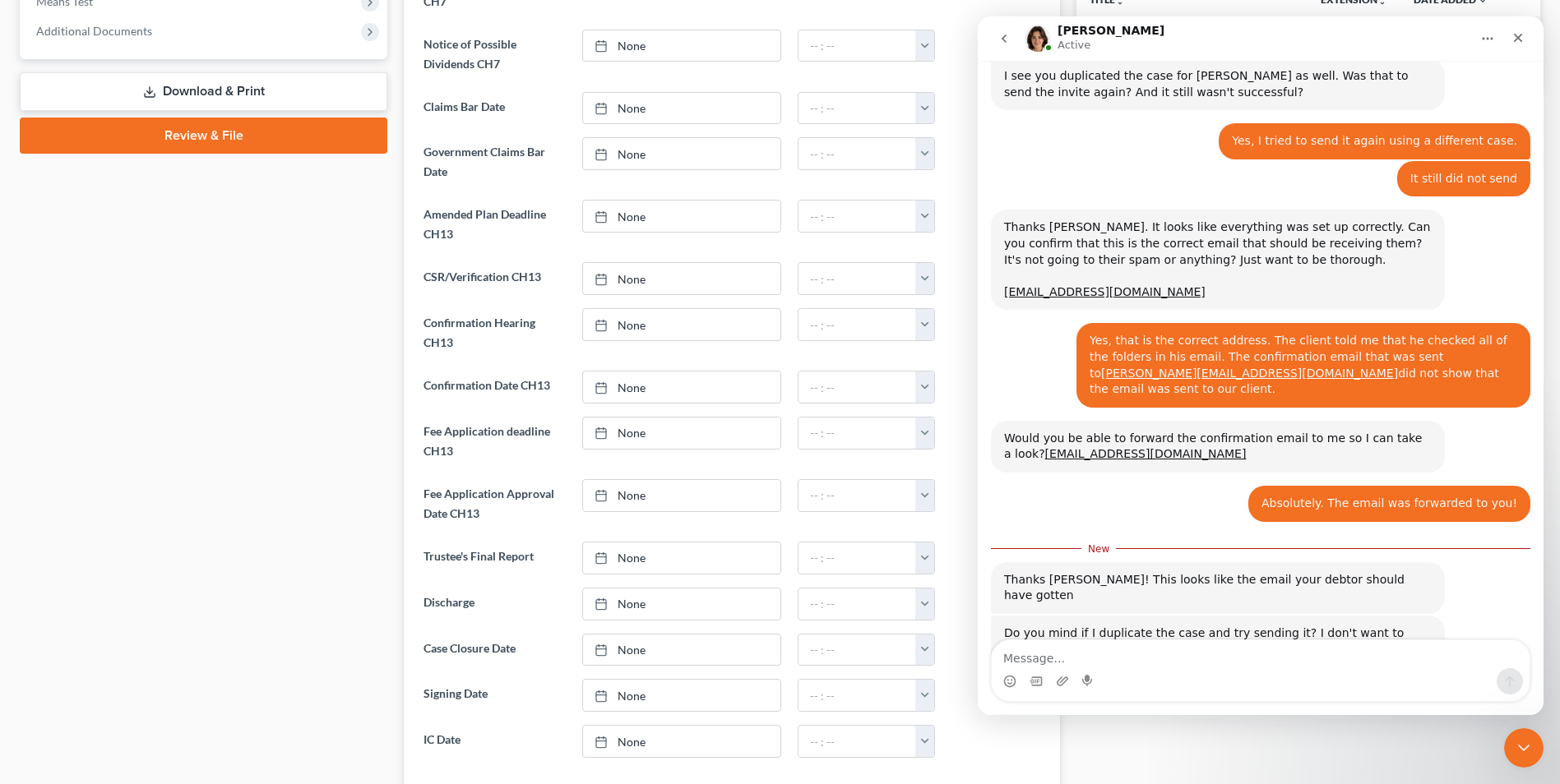
click at [1180, 656] on textarea "Message…" at bounding box center [1259, 654] width 537 height 28
type textarea "Go for it! Thank you."
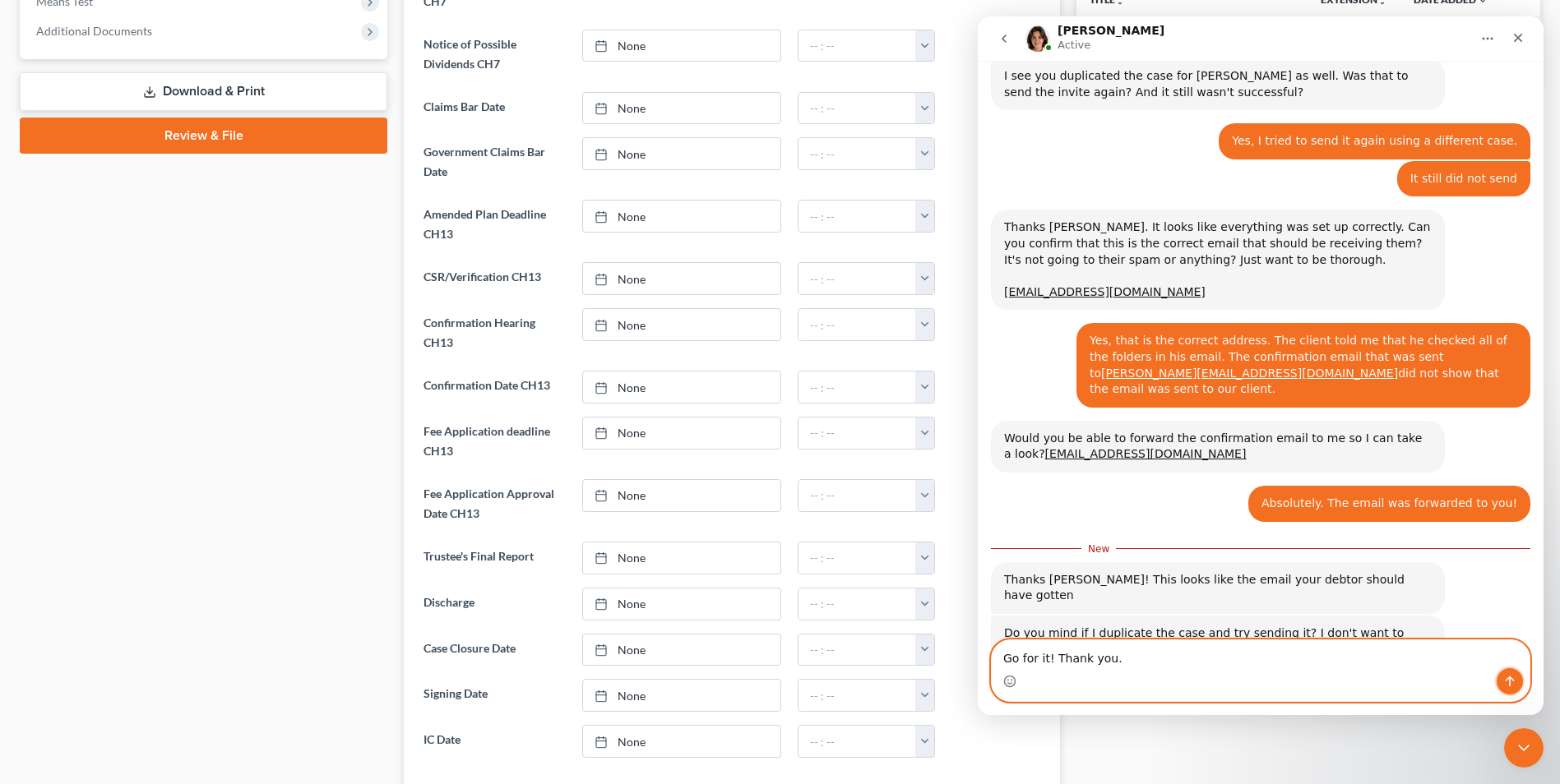
click at [1507, 681] on icon "Send a message…" at bounding box center [1509, 681] width 13 height 13
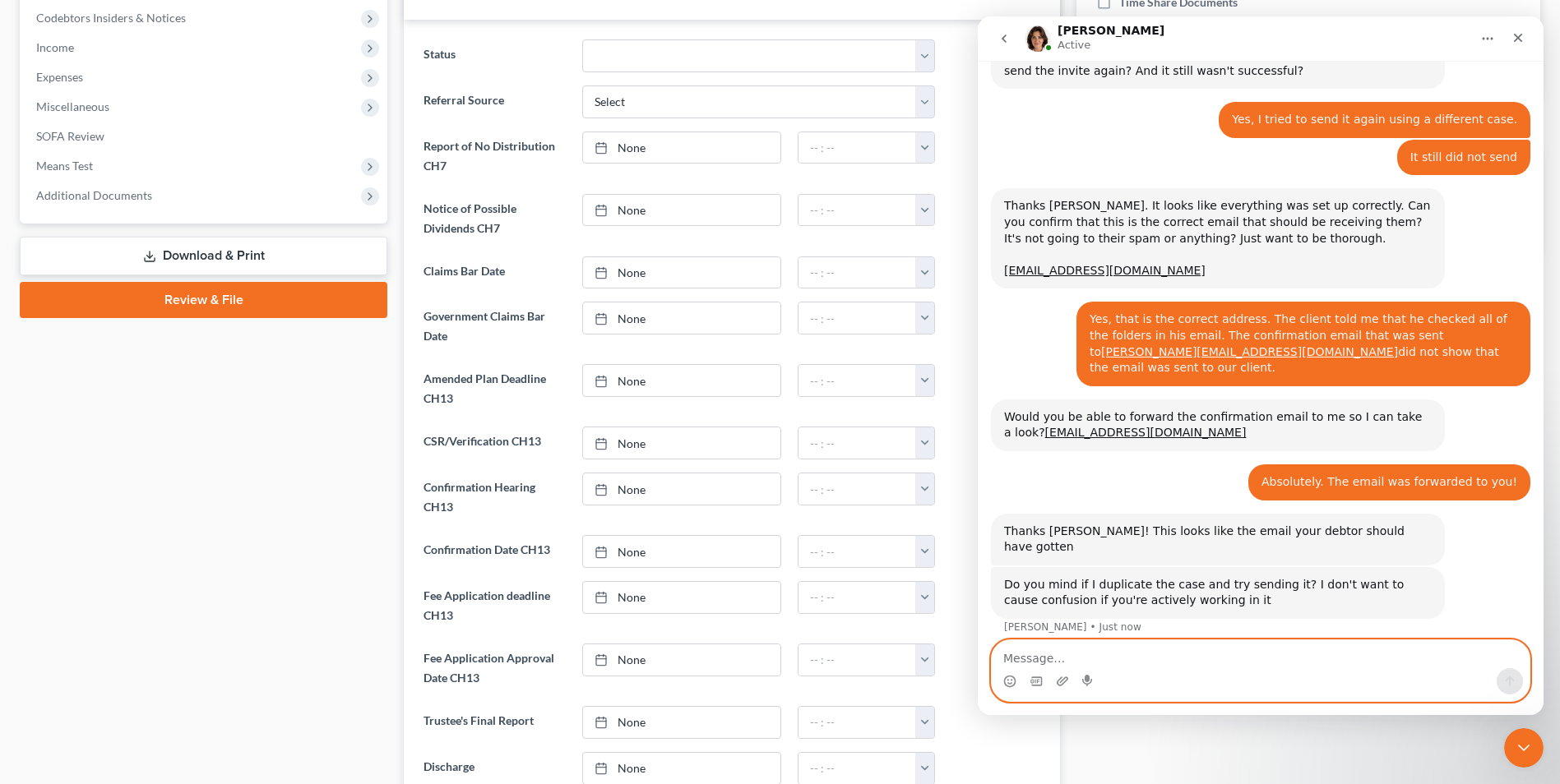
scroll to position [411, 0]
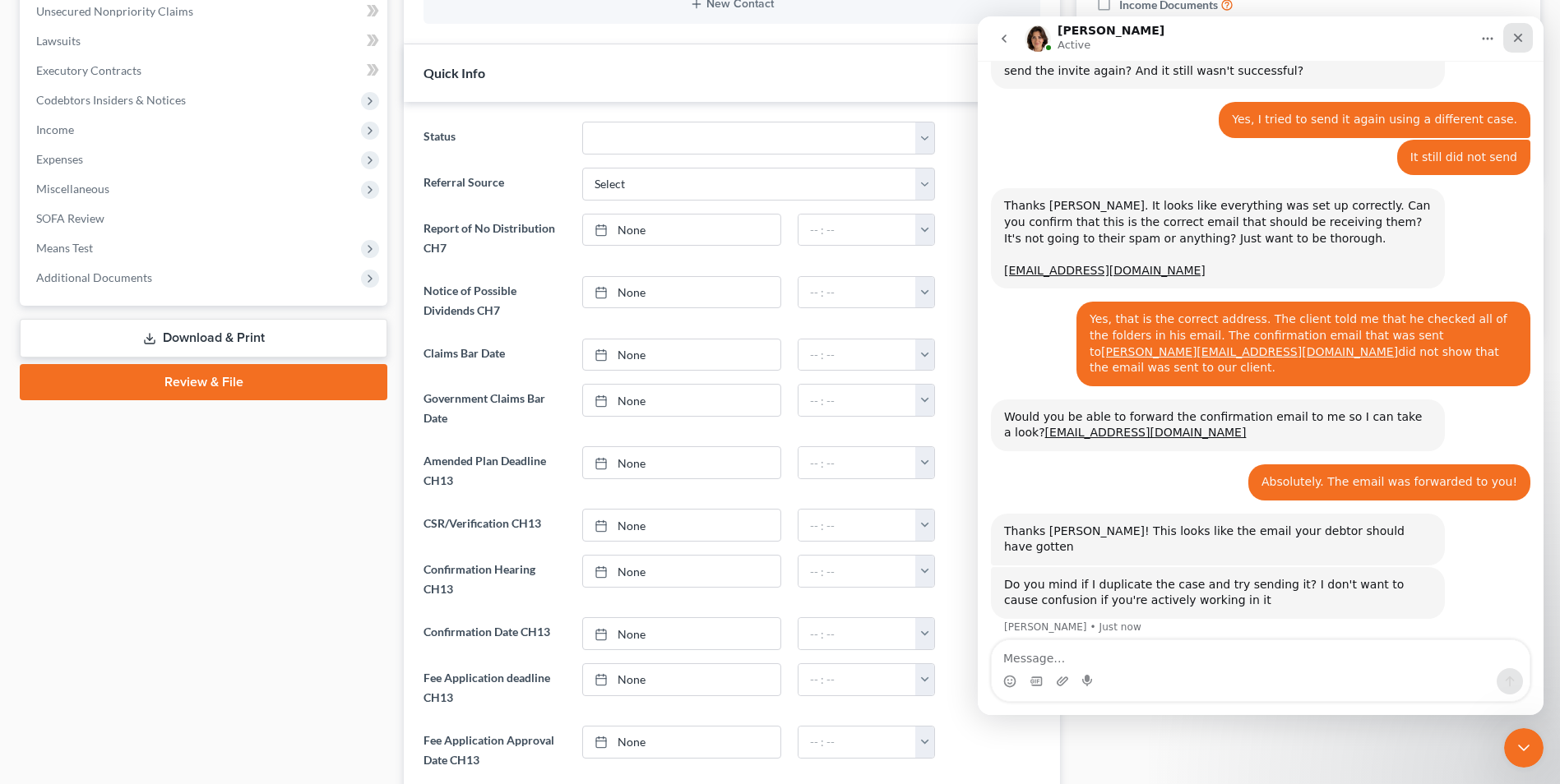
click at [1523, 33] on icon "Close" at bounding box center [1518, 38] width 13 height 13
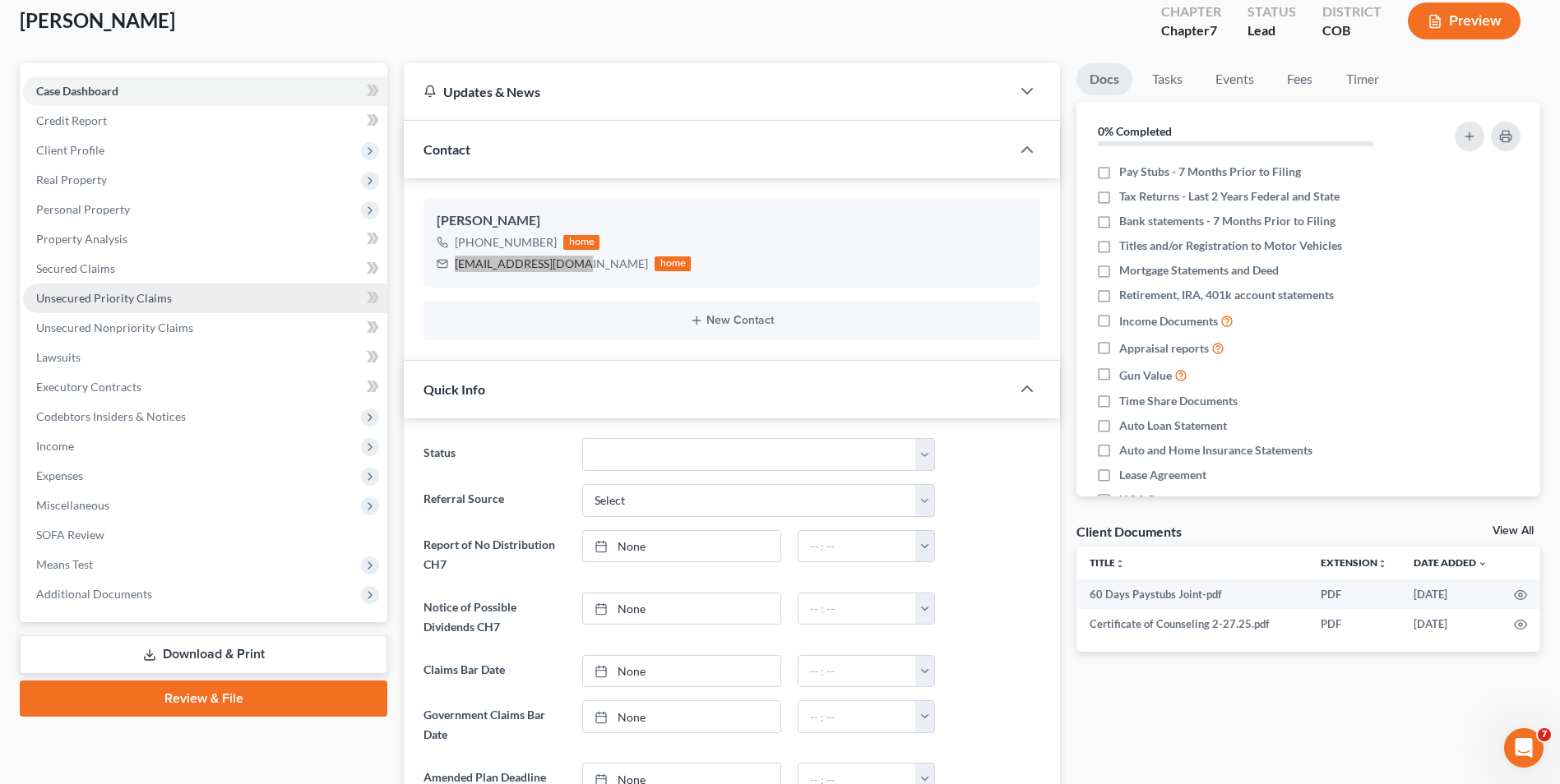
scroll to position [83, 0]
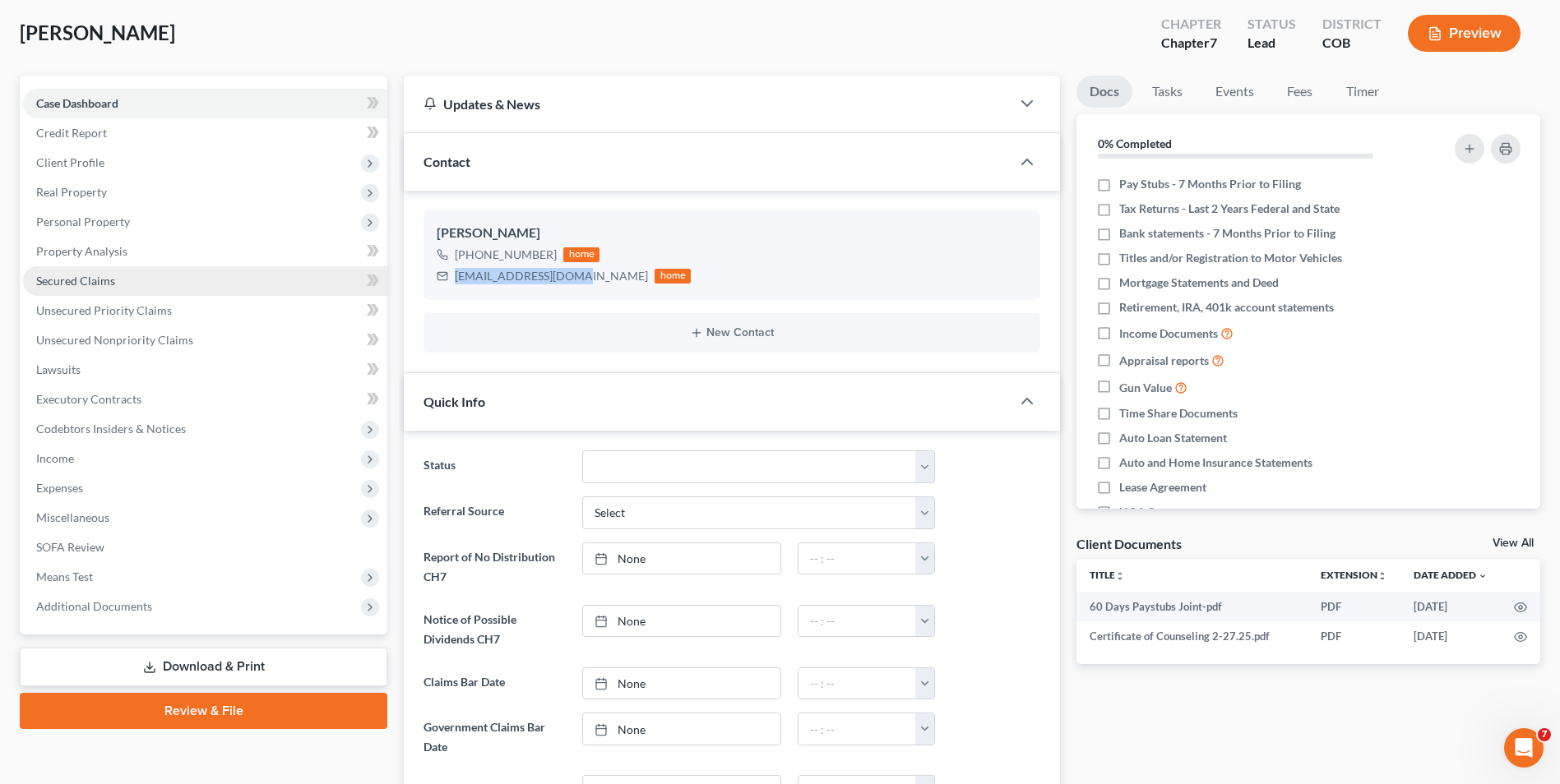
click at [107, 280] on span "Secured Claims" at bounding box center [75, 281] width 79 height 14
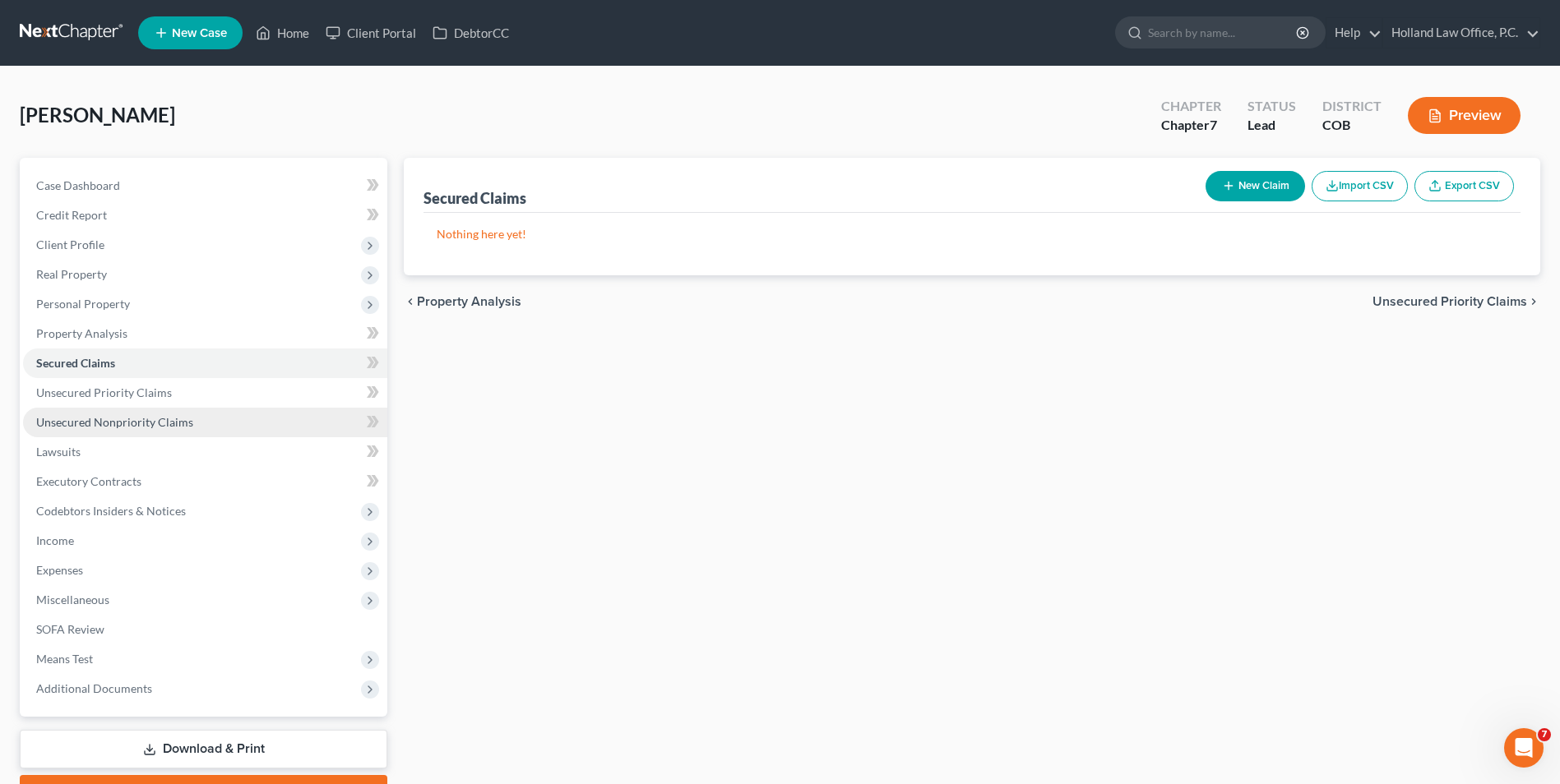
click at [105, 418] on span "Unsecured Nonpriority Claims" at bounding box center [114, 422] width 157 height 14
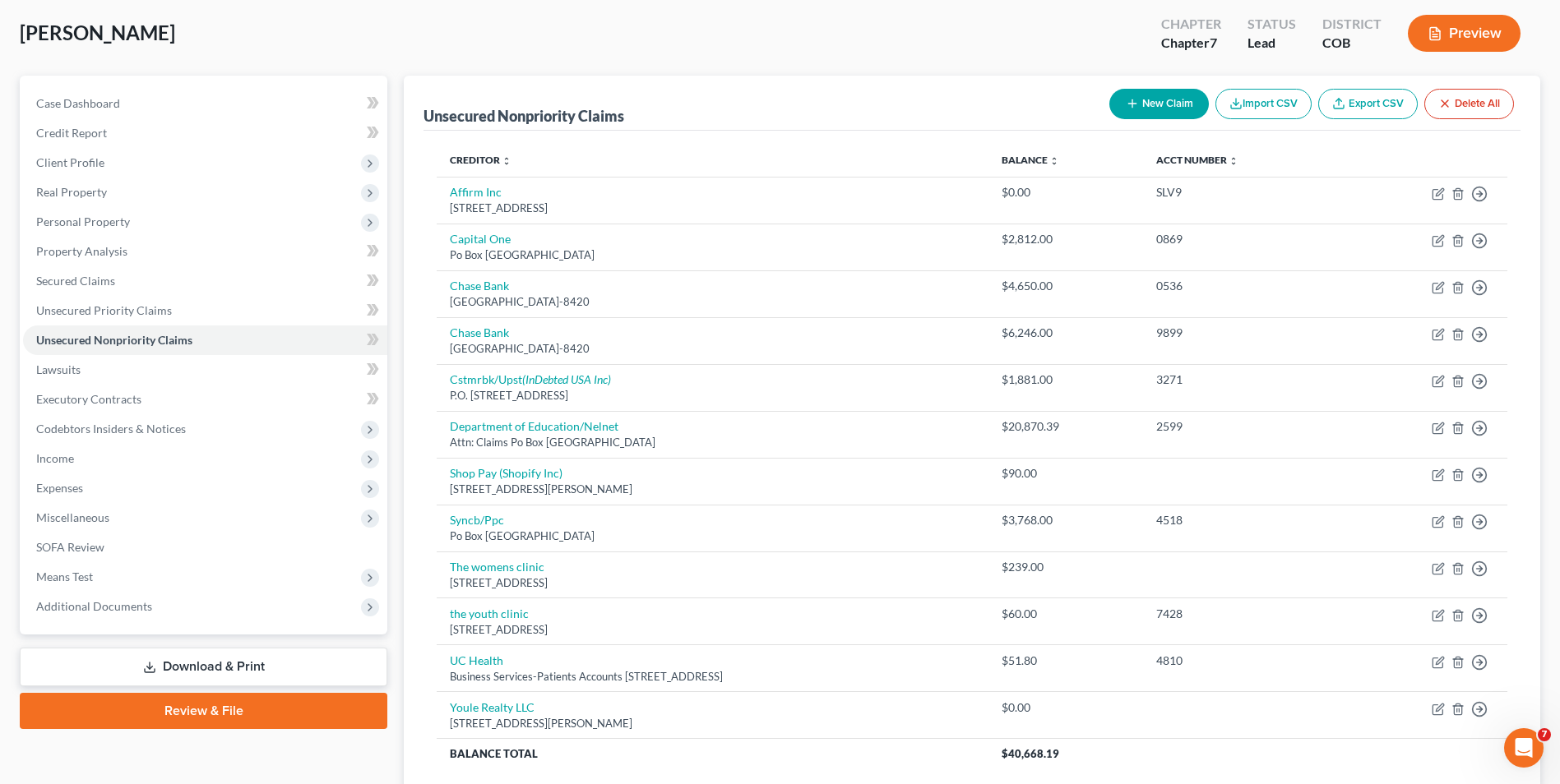
scroll to position [793, 0]
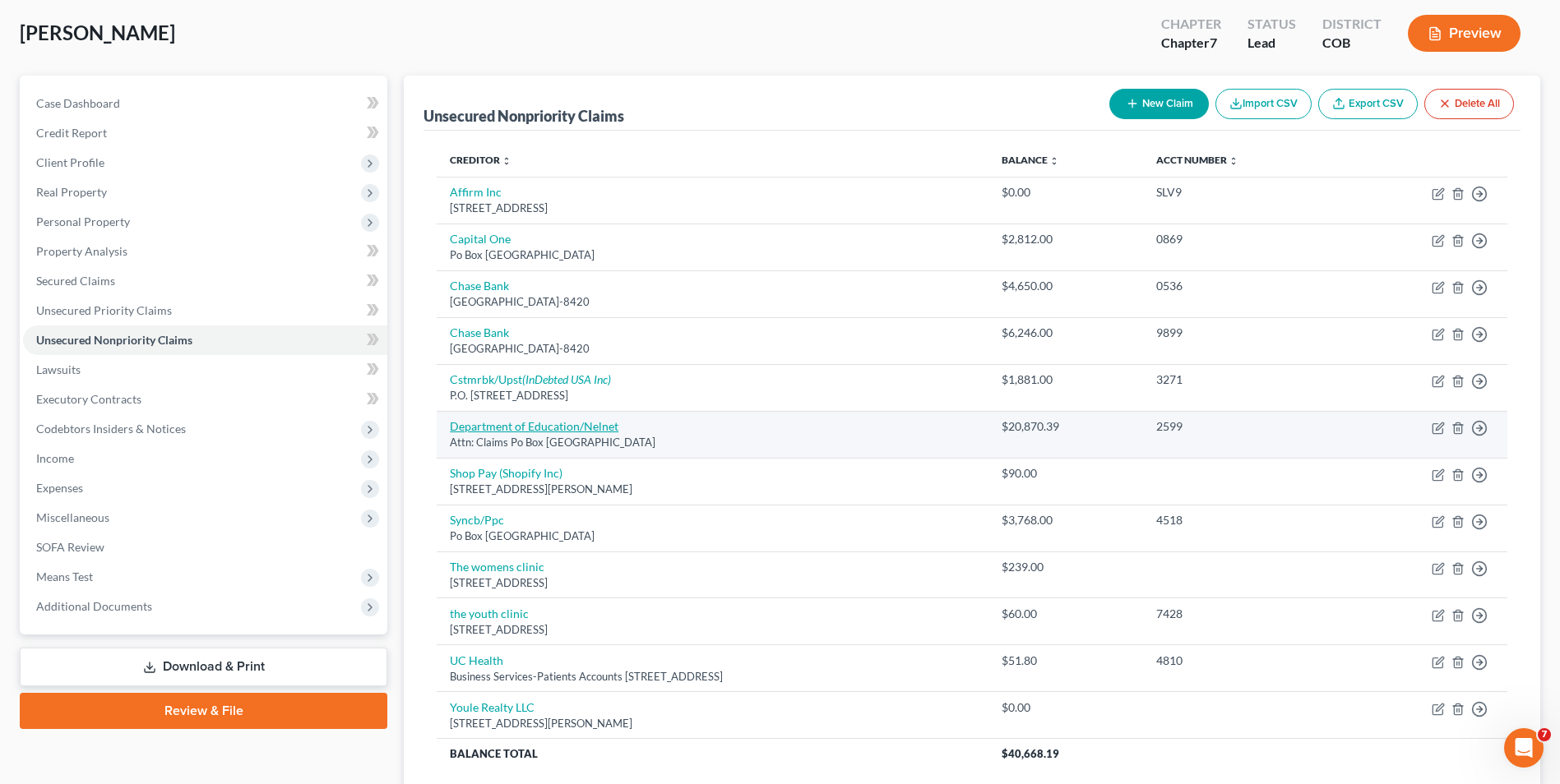
click at [539, 427] on link "Department of Education/Nelnet" at bounding box center [534, 426] width 169 height 14
select select "30"
select select "17"
select select "0"
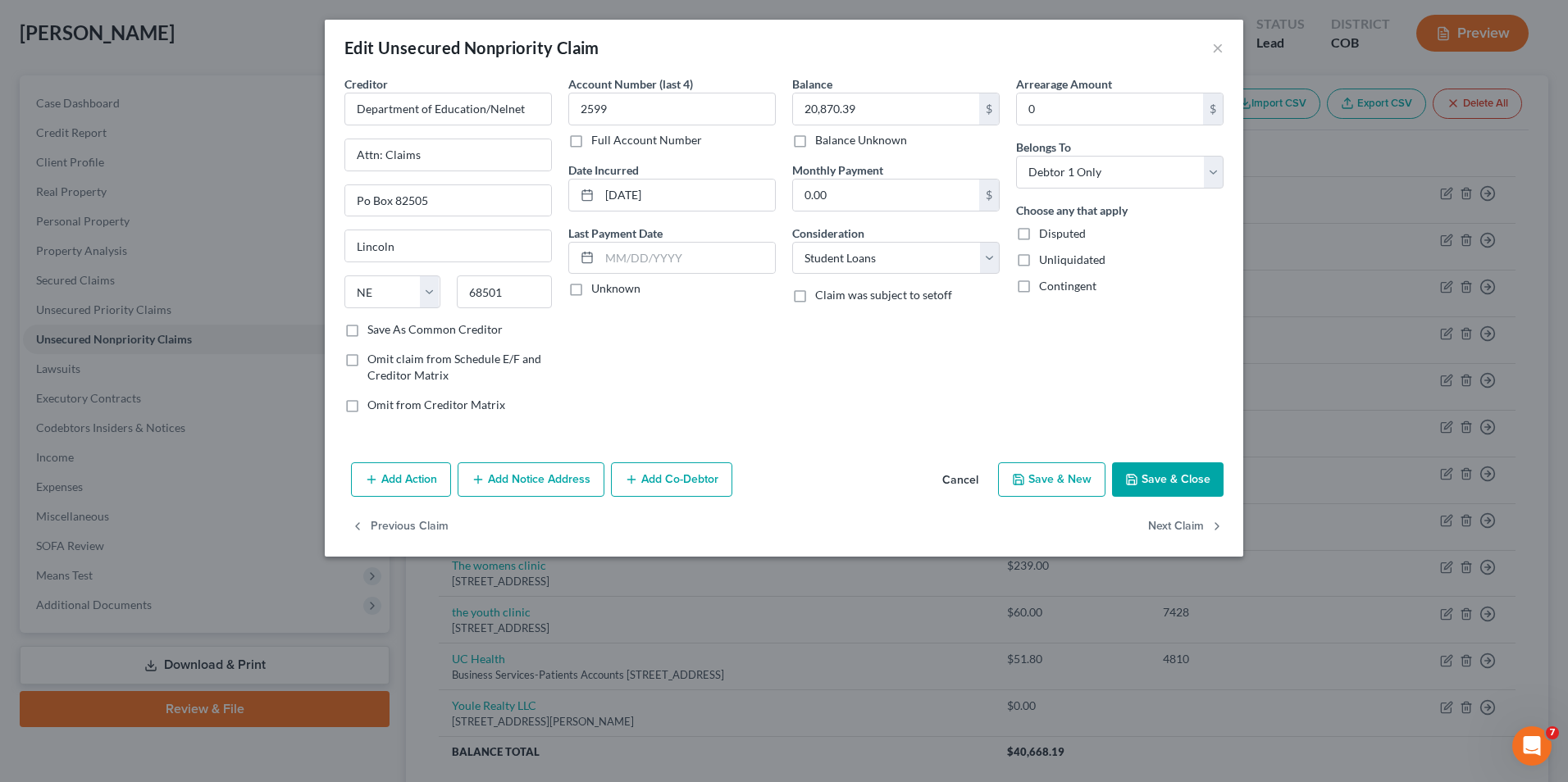
click at [1114, 485] on button "Save & Close" at bounding box center [1168, 480] width 112 height 34
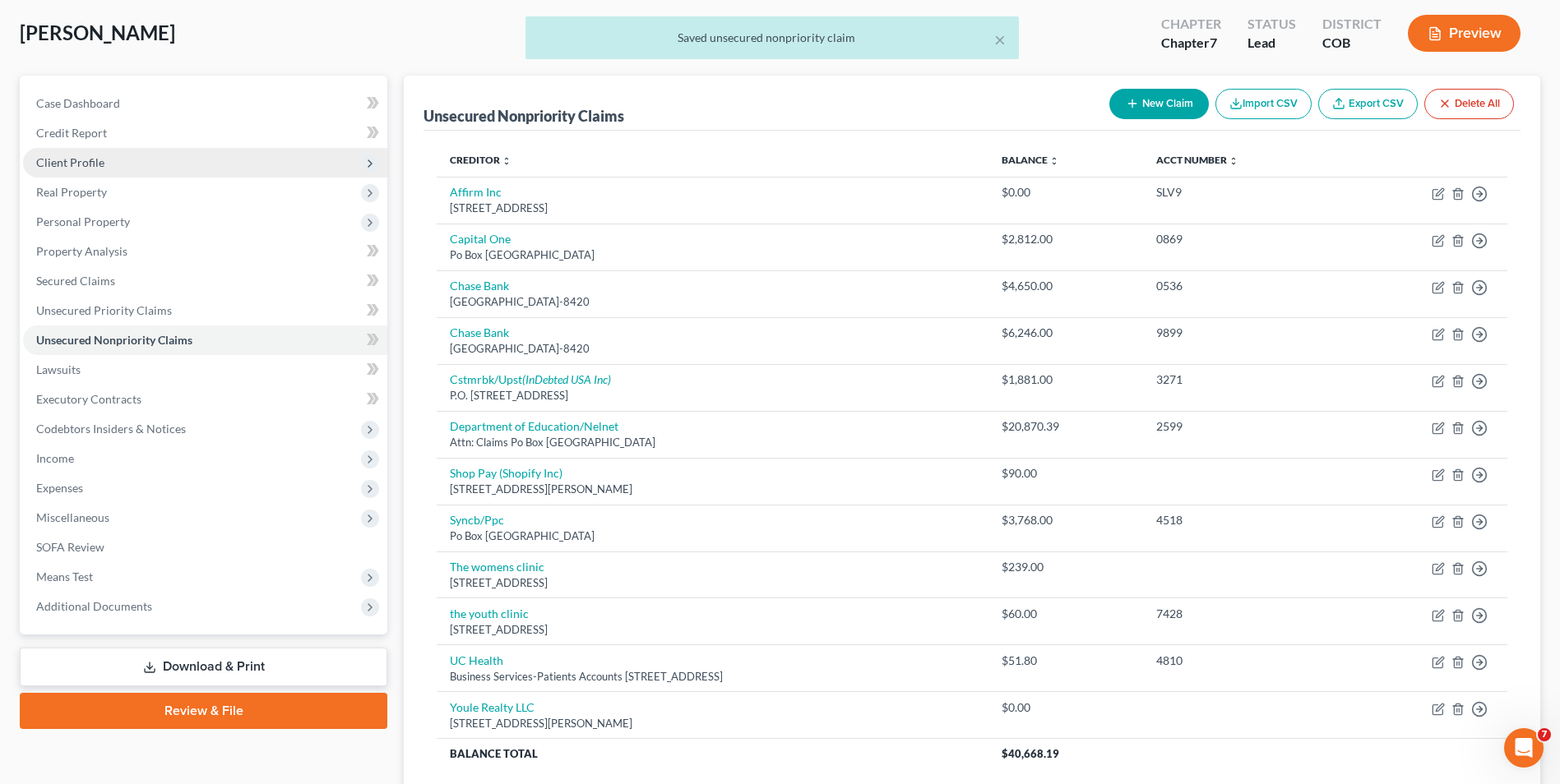
click at [115, 154] on span "Client Profile" at bounding box center [205, 162] width 364 height 30
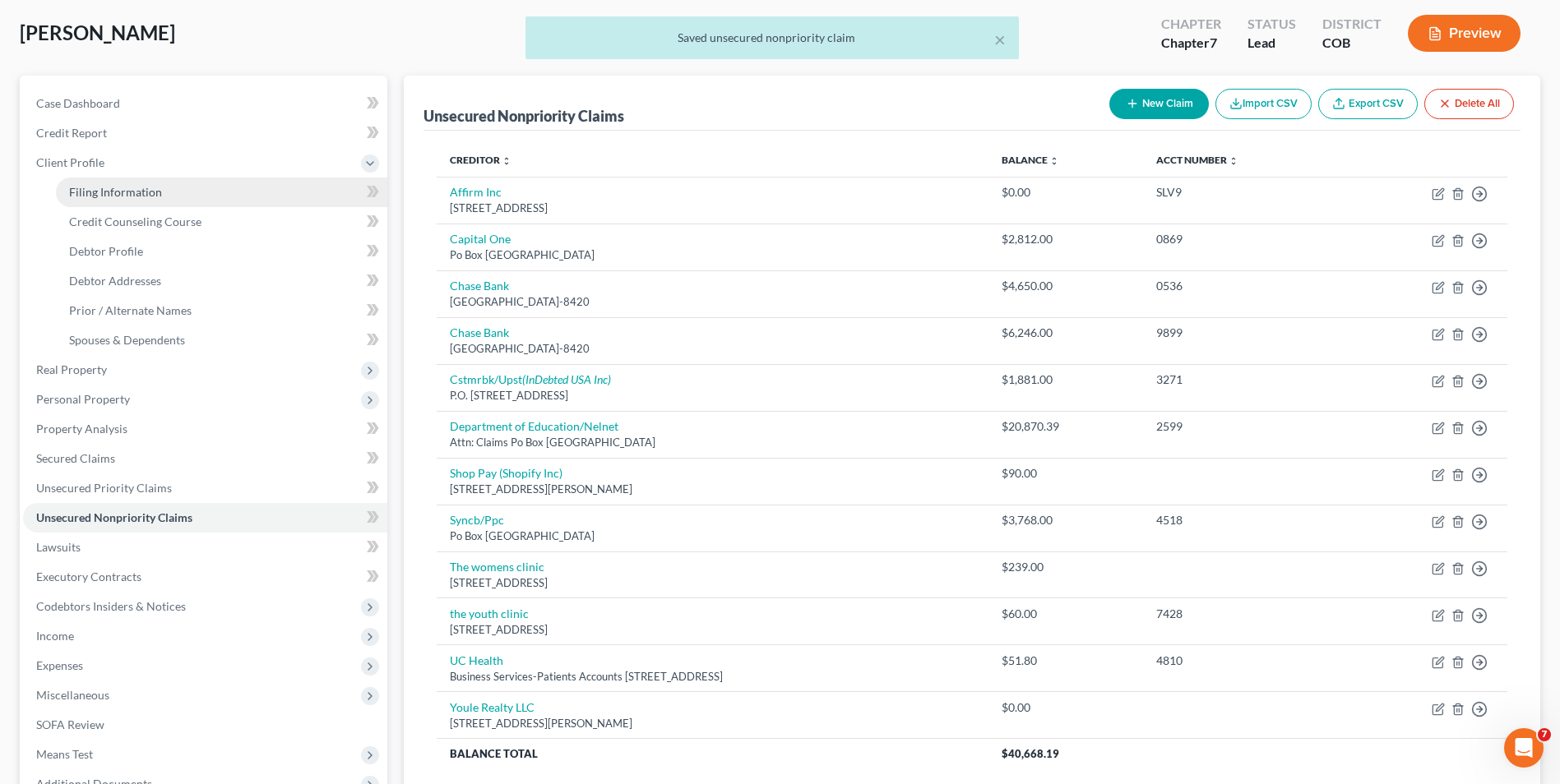
click at [127, 200] on link "Filing Information" at bounding box center [221, 192] width 331 height 30
select select "1"
select select "0"
select select "5"
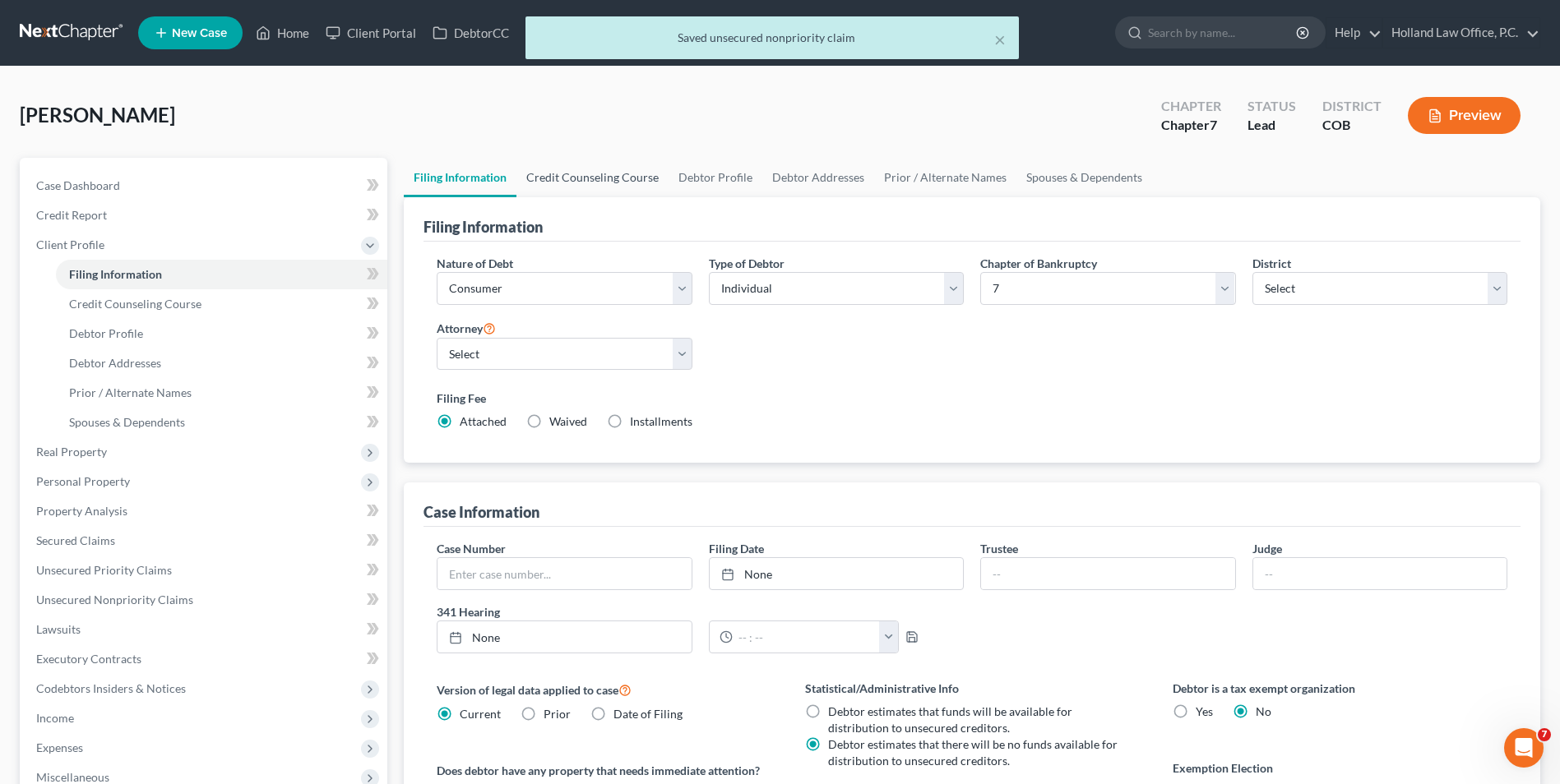
click at [586, 166] on link "Credit Counseling Course" at bounding box center [593, 178] width 153 height 39
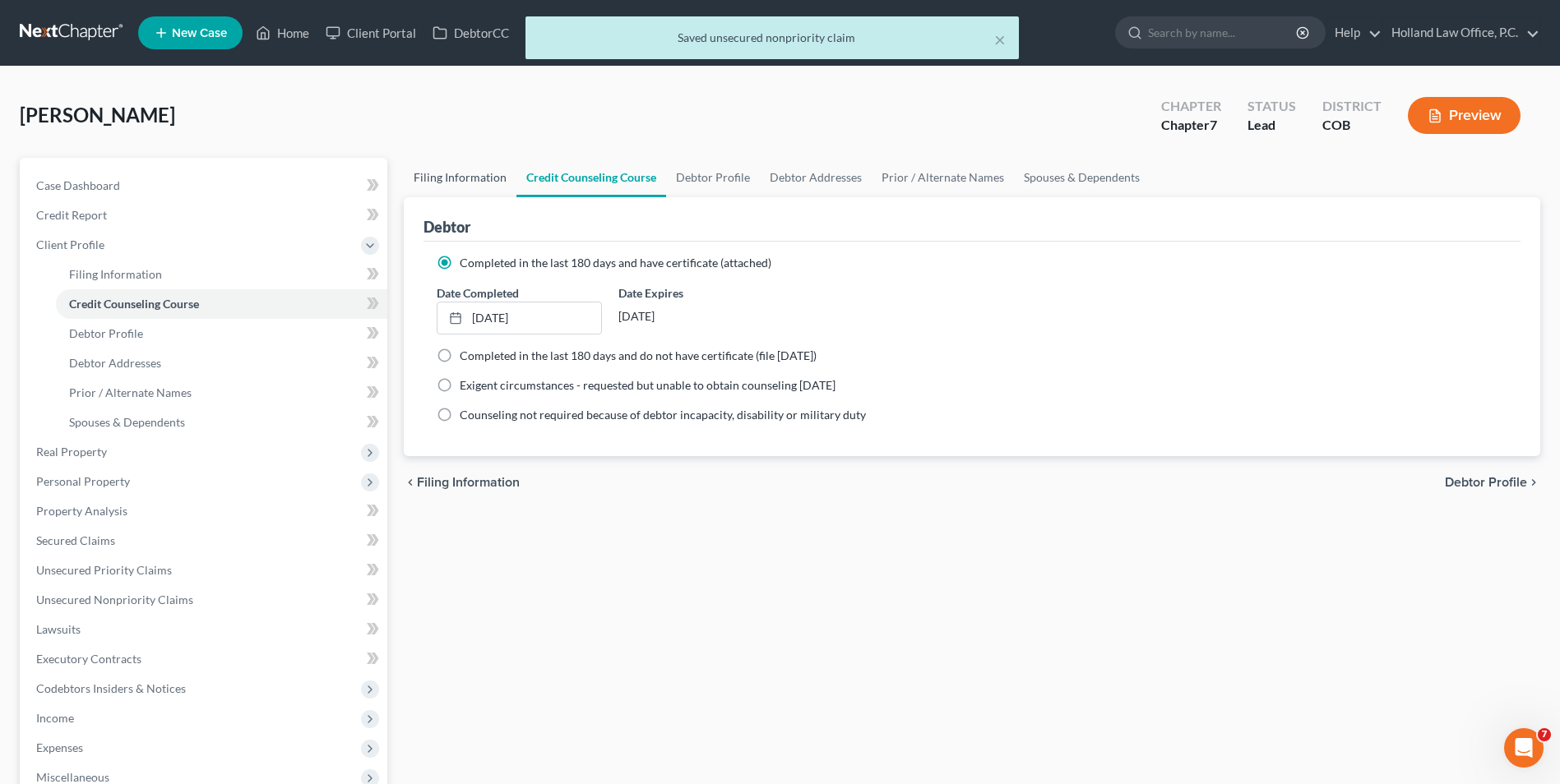
click at [457, 167] on link "Filing Information" at bounding box center [460, 178] width 113 height 39
select select "1"
select select "0"
select select "11"
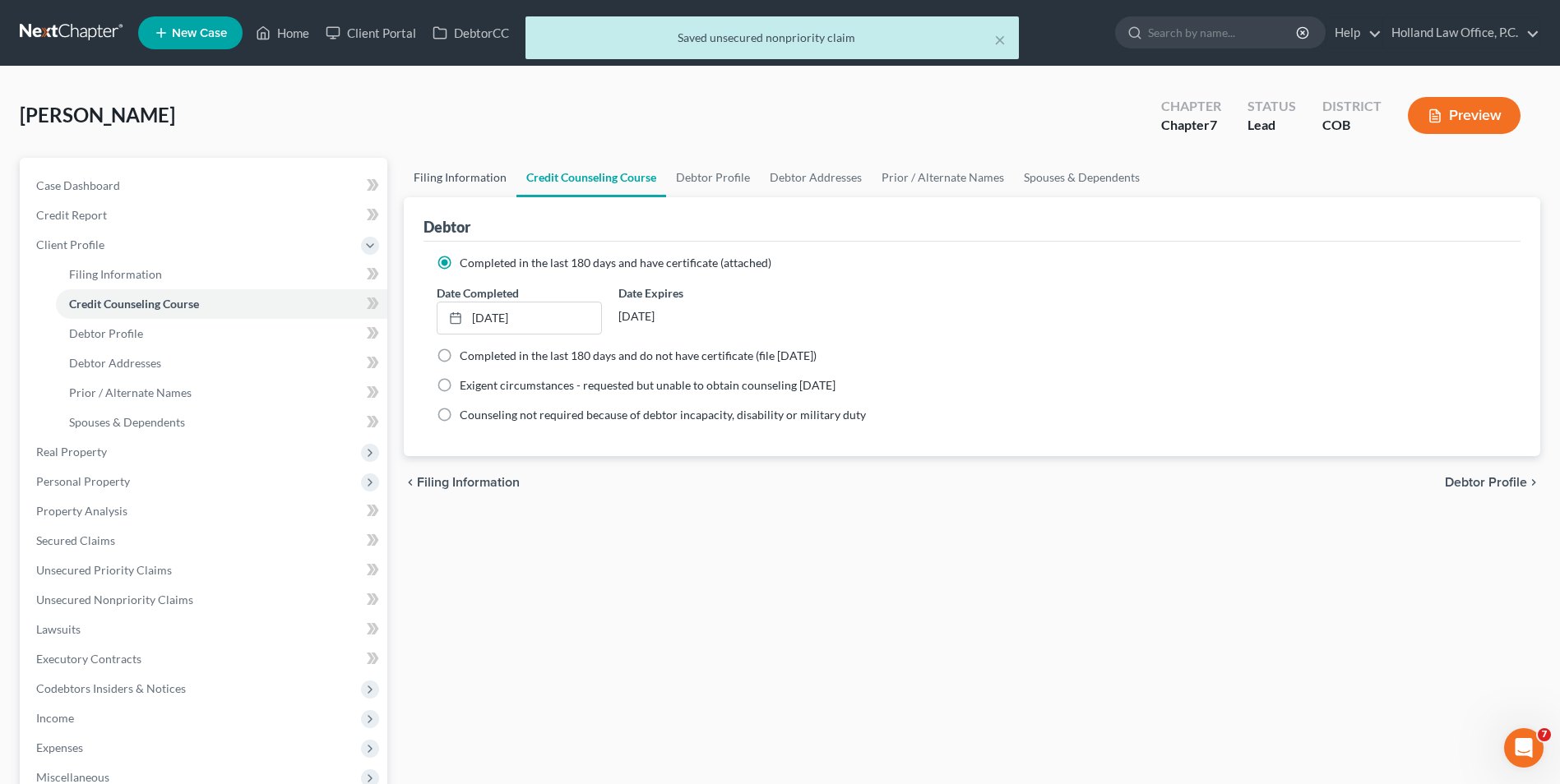
select select "0"
select select "5"
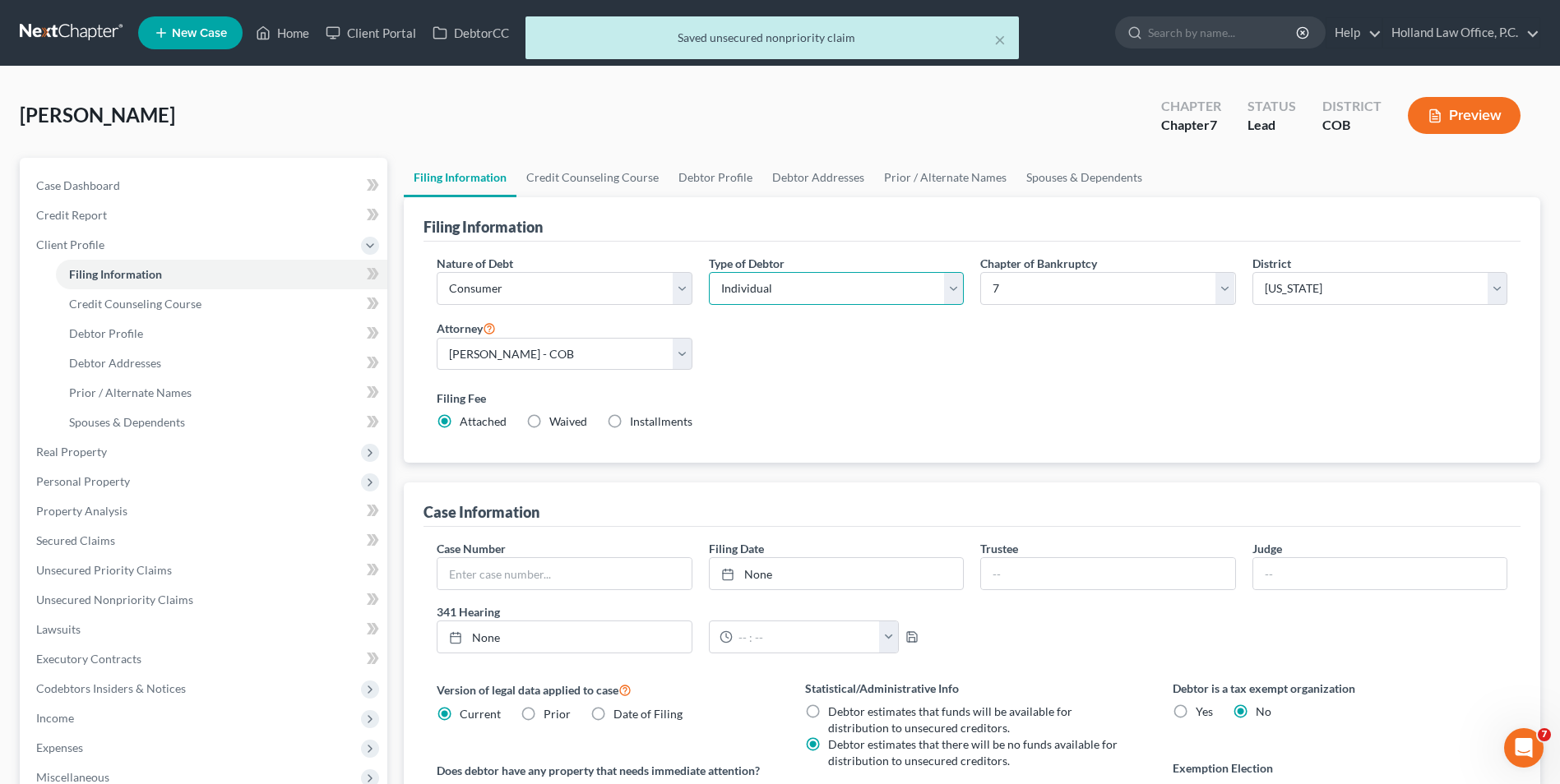
click at [768, 291] on select "Select Individual Joint" at bounding box center [836, 288] width 255 height 33
select select "1"
click at [709, 272] on select "Select Individual Joint" at bounding box center [836, 288] width 255 height 33
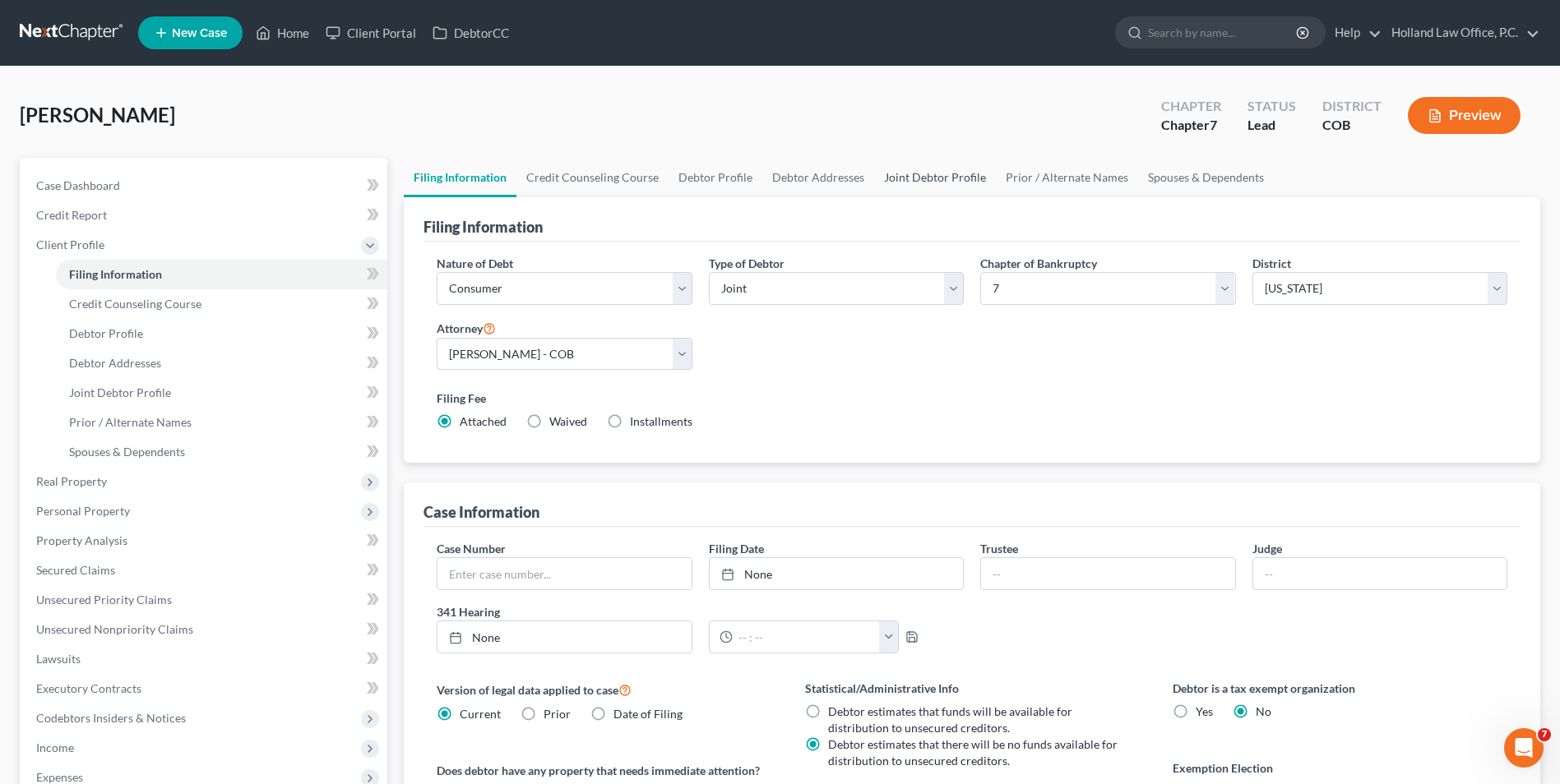
click at [921, 180] on link "Joint Debtor Profile" at bounding box center [935, 178] width 122 height 39
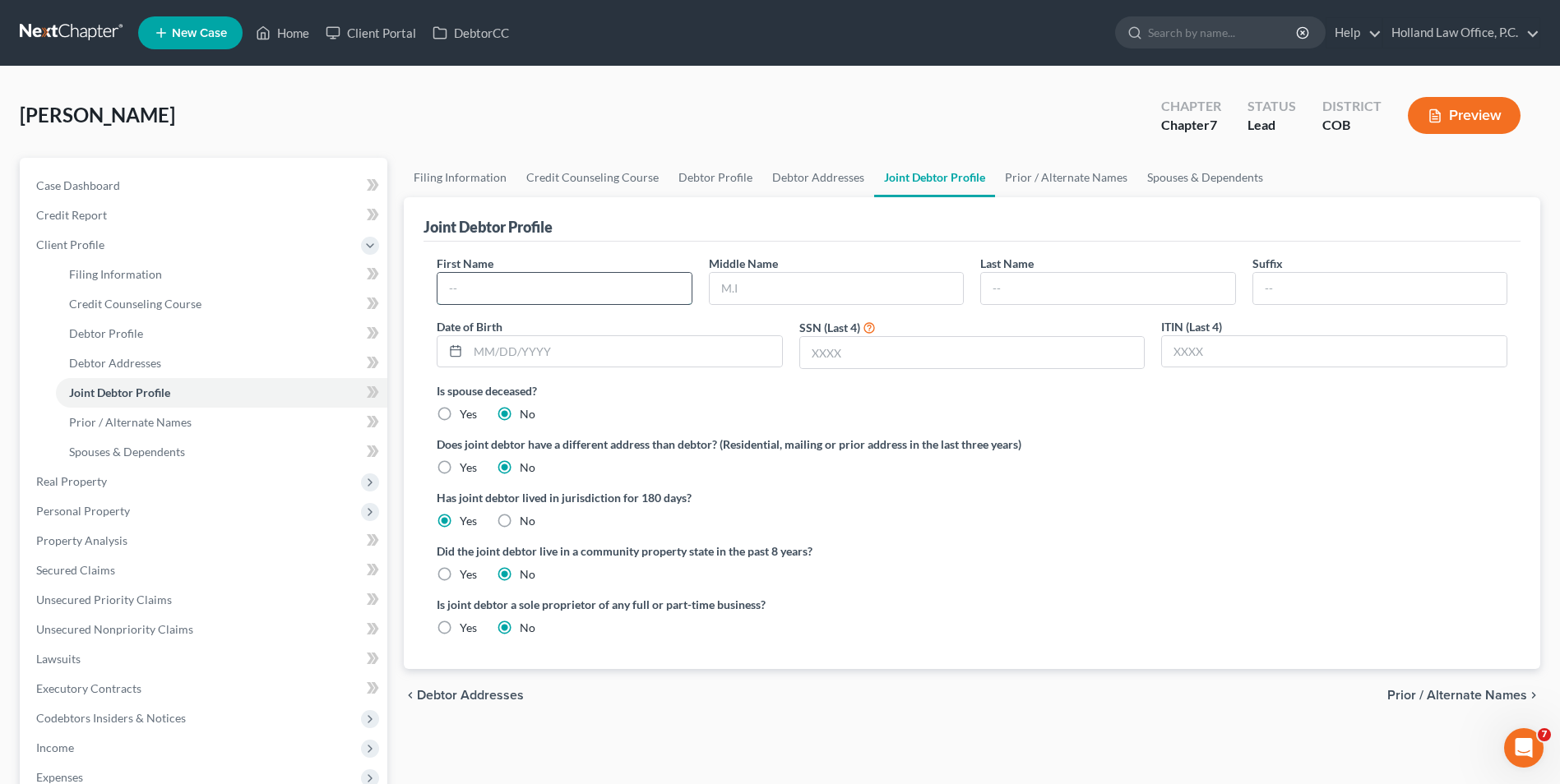
click at [576, 282] on input "text" at bounding box center [564, 288] width 253 height 31
type input "Lauren"
click at [709, 161] on link "Debtor Profile" at bounding box center [715, 178] width 93 height 39
select select "1"
select select "2"
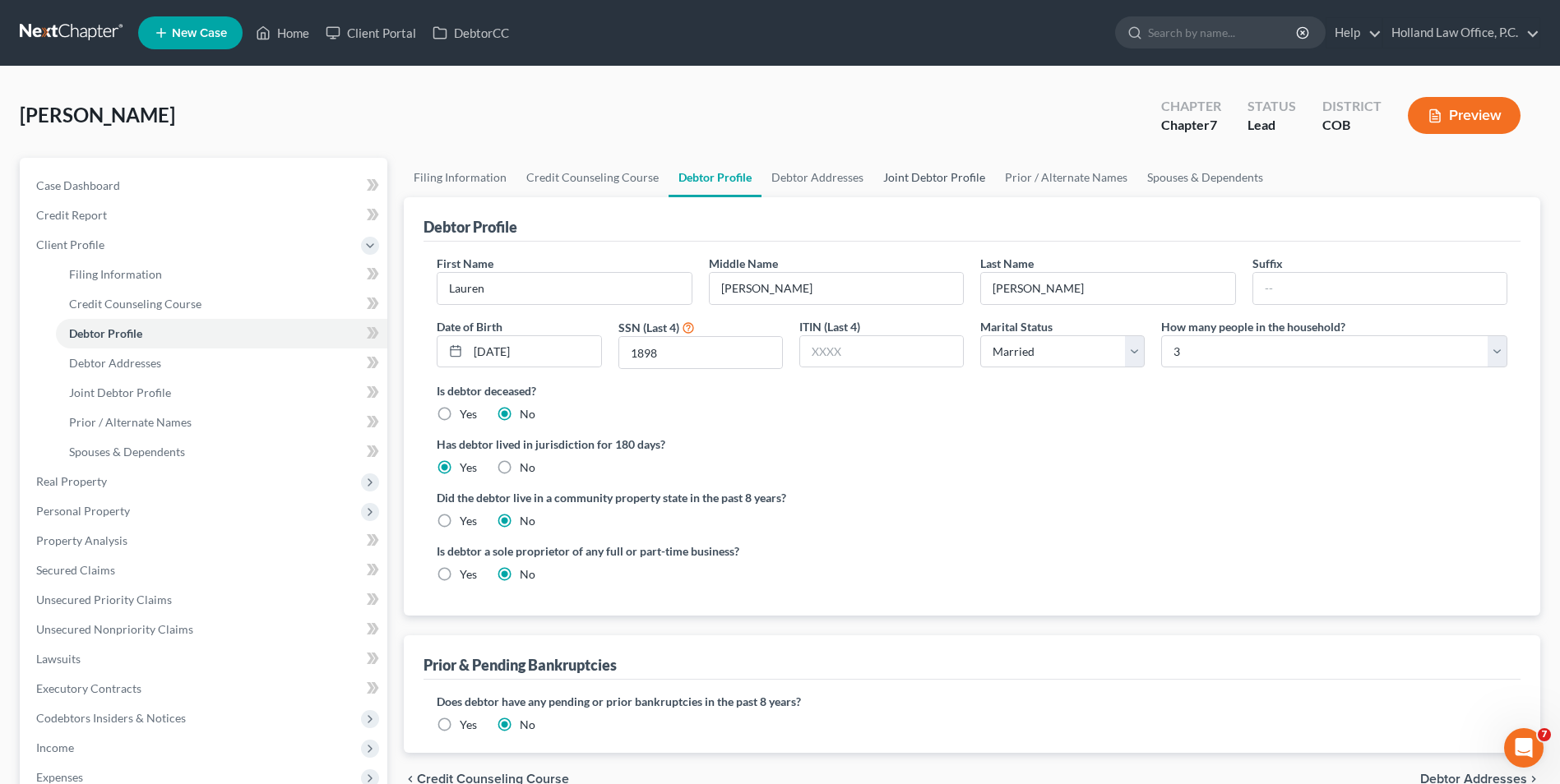
click at [969, 187] on link "Joint Debtor Profile" at bounding box center [934, 178] width 122 height 39
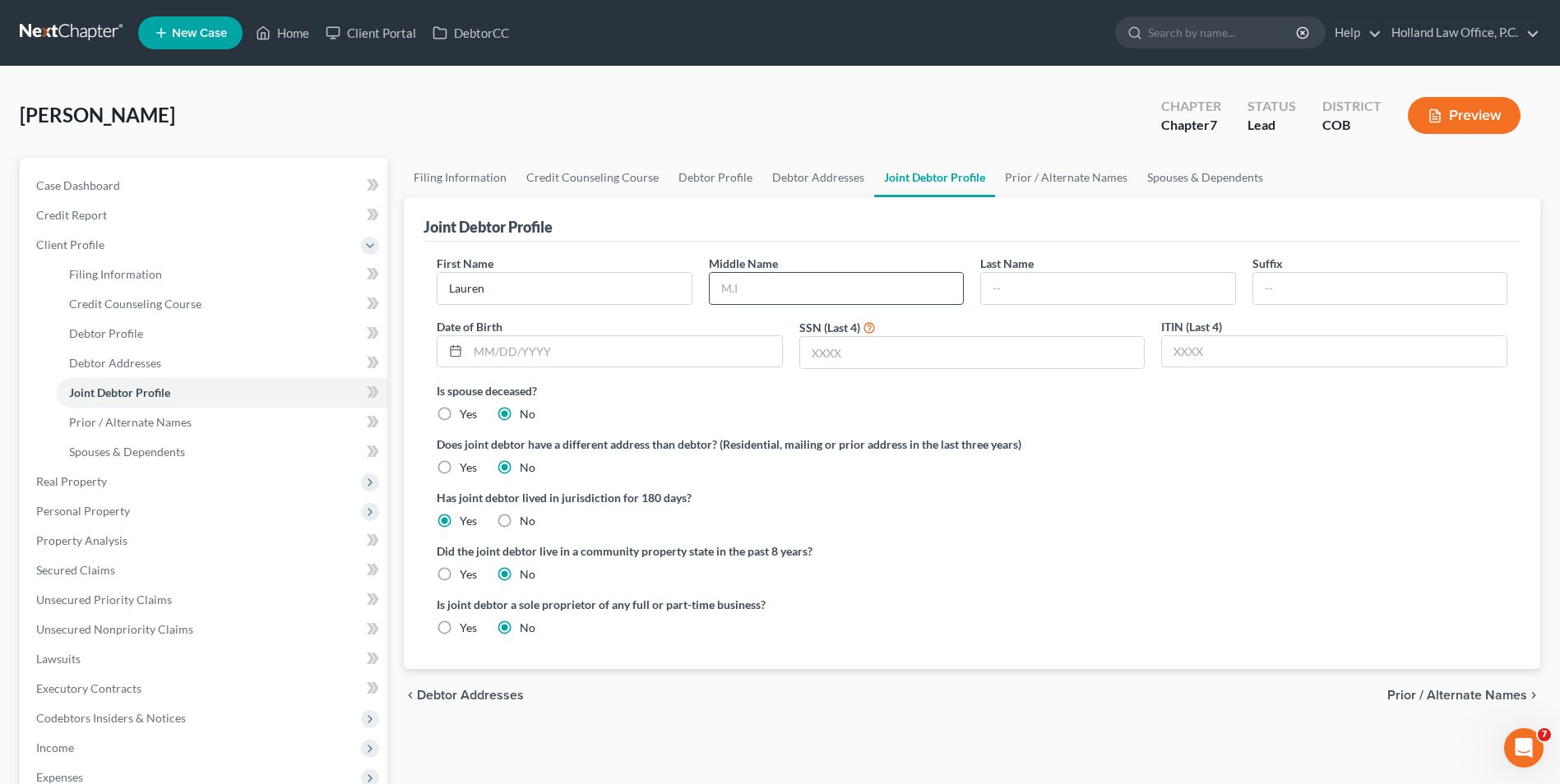
click at [834, 283] on input "text" at bounding box center [836, 288] width 253 height 31
type input "[PERSON_NAME]"
click at [1048, 282] on input "text" at bounding box center [1107, 288] width 253 height 31
type input "[PERSON_NAME]"
click at [699, 181] on link "Debtor Profile" at bounding box center [715, 178] width 93 height 39
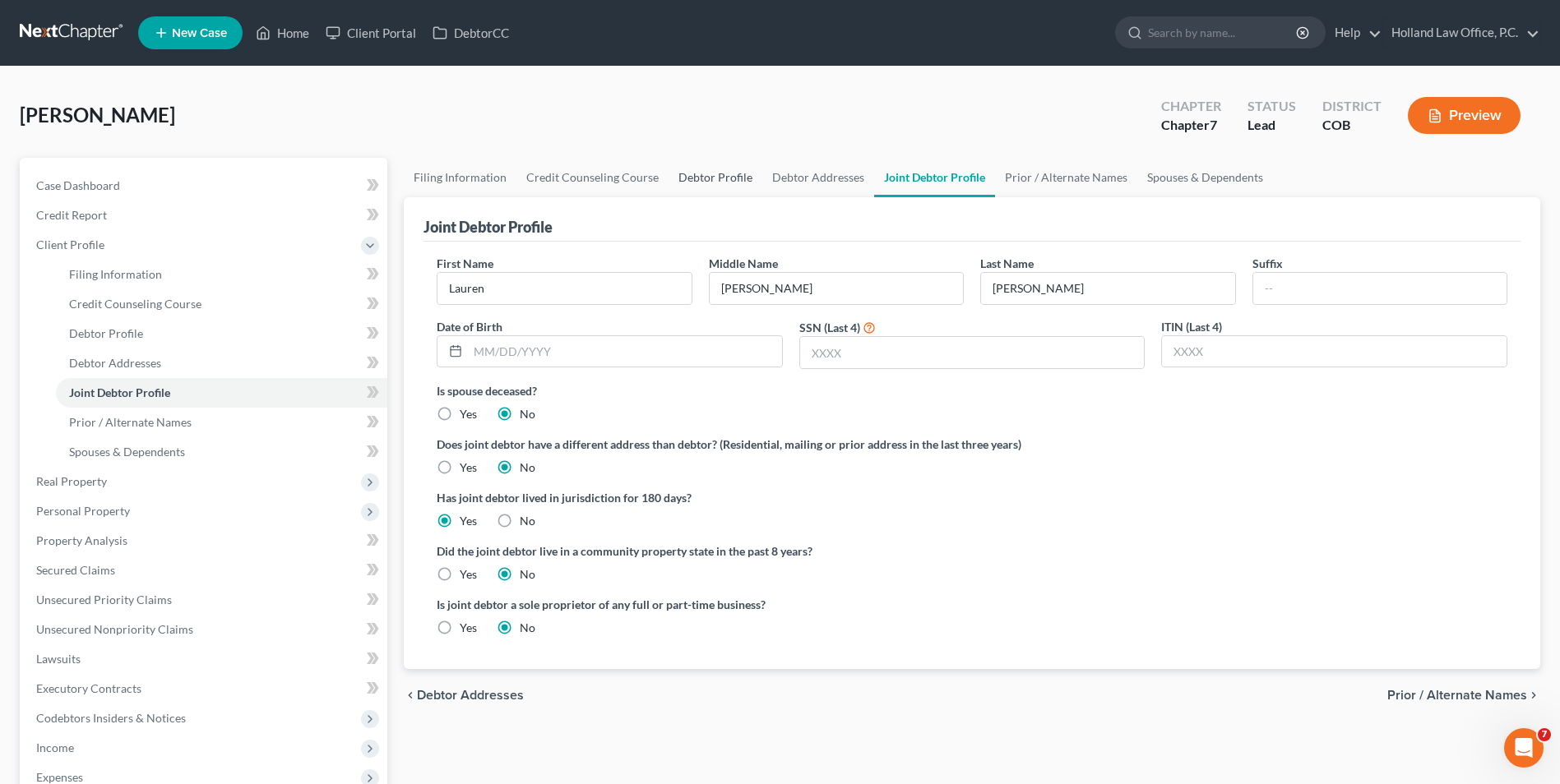
select select "1"
select select "2"
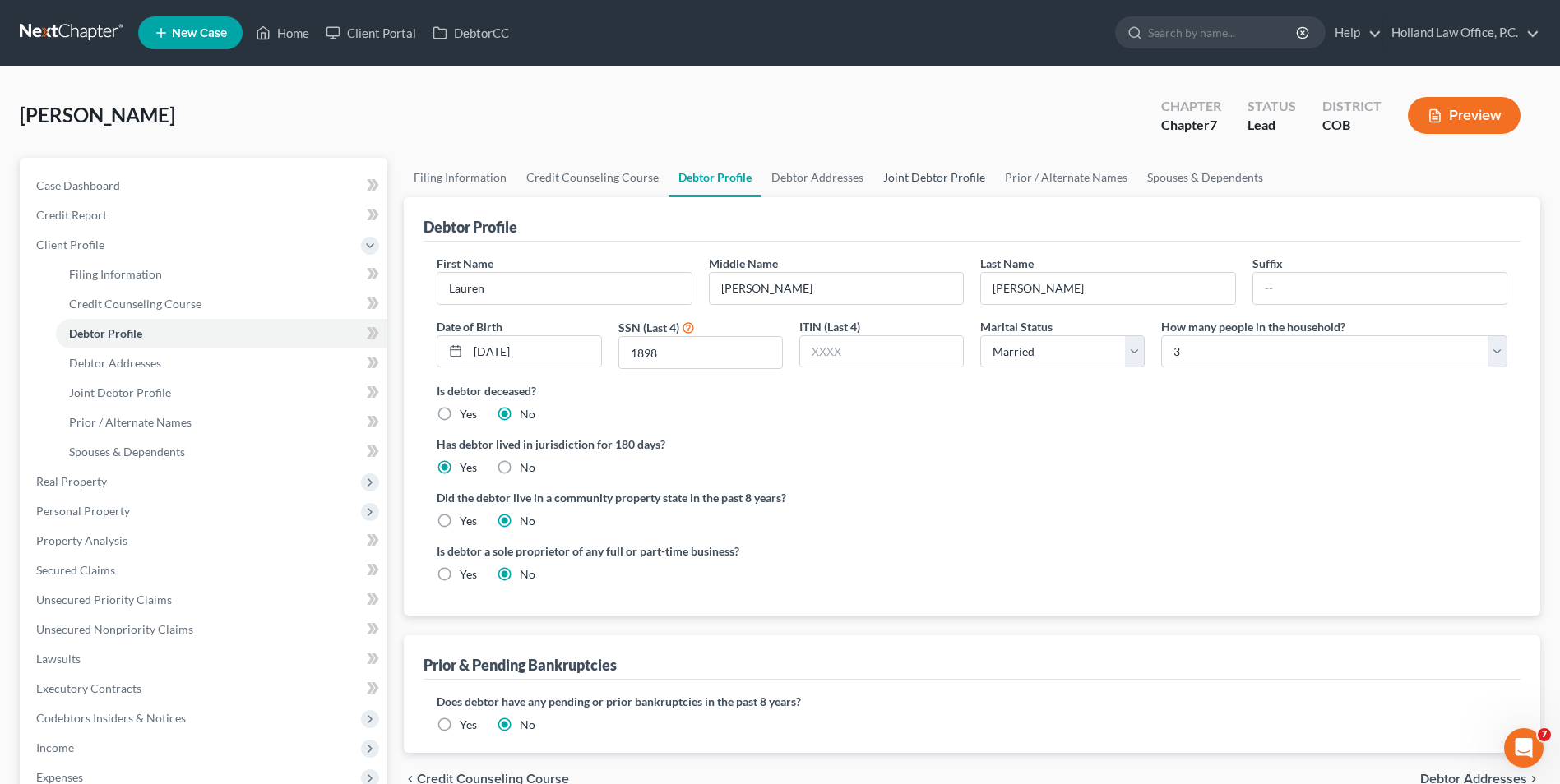
click at [941, 180] on link "Joint Debtor Profile" at bounding box center [934, 178] width 122 height 39
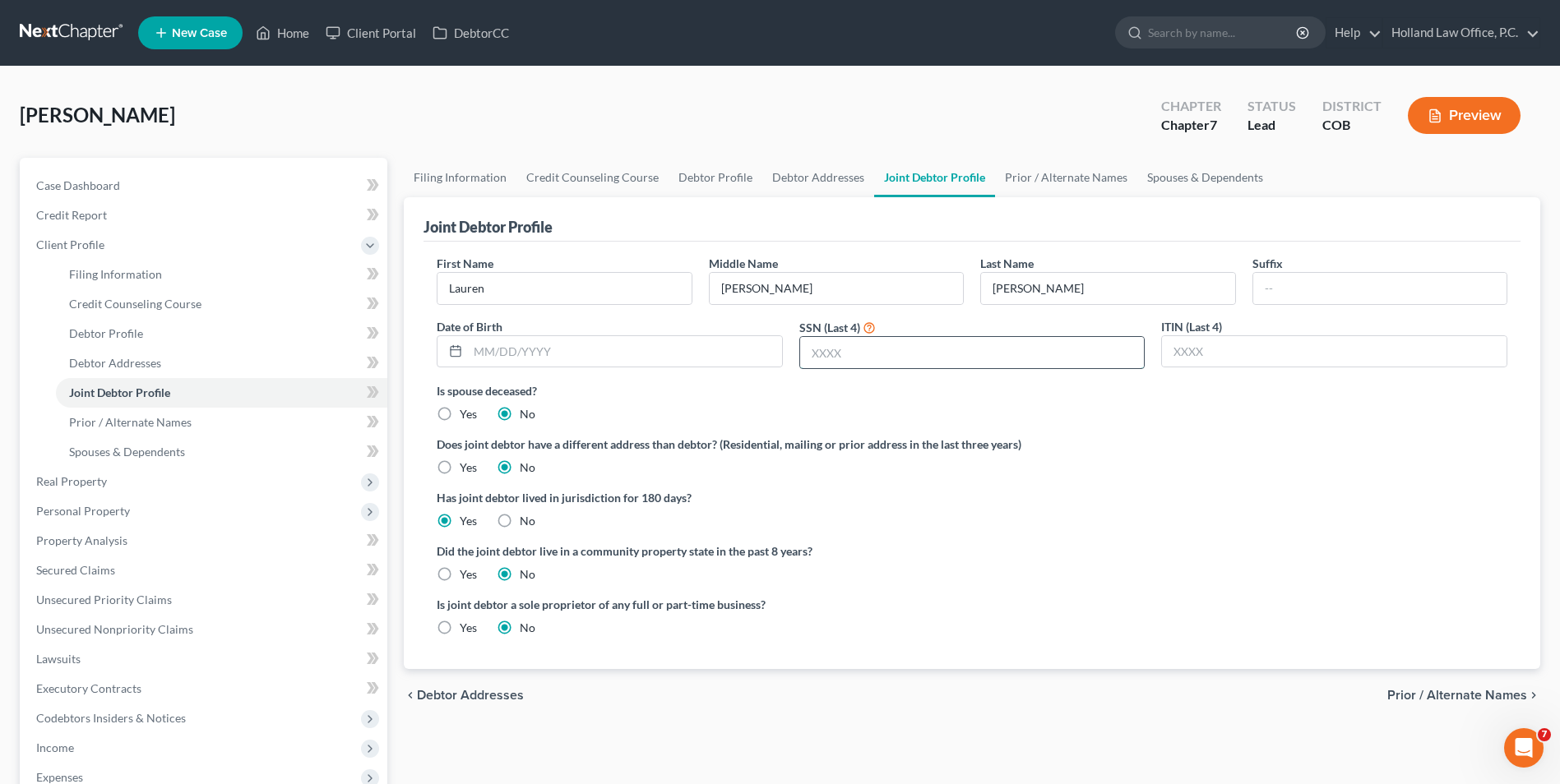
click at [830, 365] on input "text" at bounding box center [972, 353] width 344 height 31
type input "1898"
click at [719, 172] on link "Debtor Profile" at bounding box center [715, 178] width 93 height 39
select select "1"
select select "2"
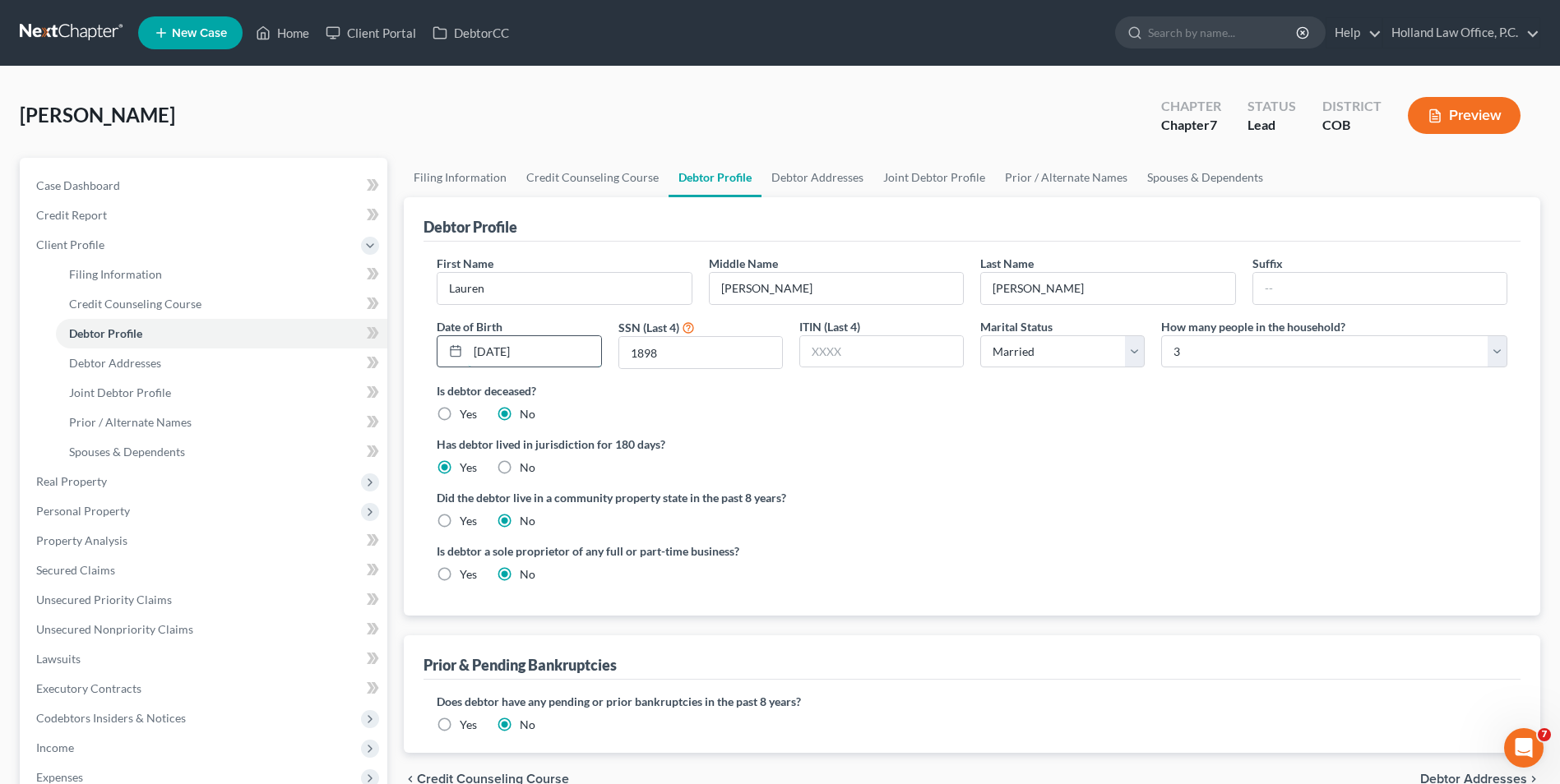
drag, startPoint x: 493, startPoint y: 349, endPoint x: 454, endPoint y: 347, distance: 39.1
click at [454, 347] on div "[DATE]" at bounding box center [519, 352] width 164 height 33
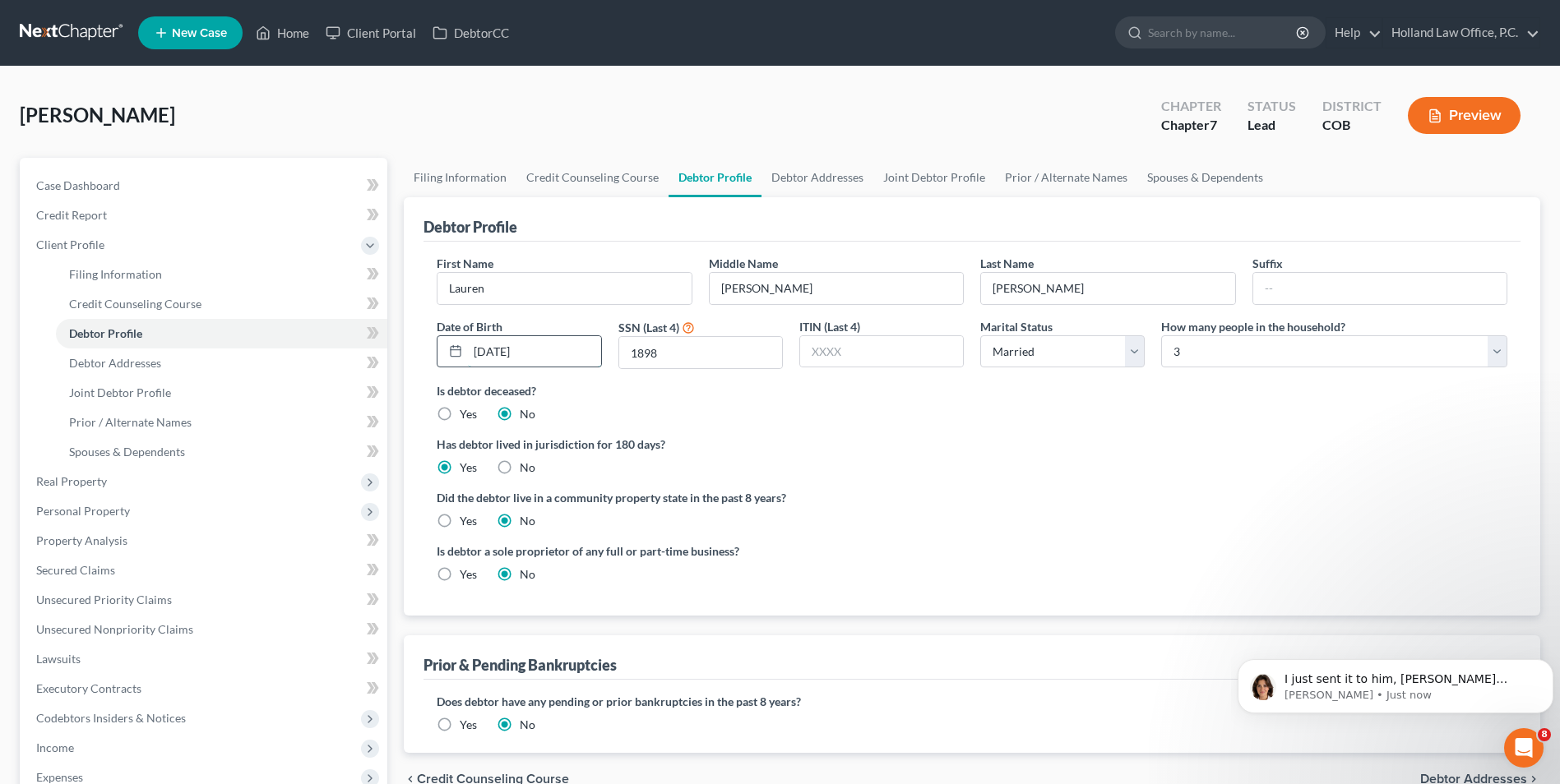
scroll to position [795, 0]
click at [927, 185] on link "Joint Debtor Profile" at bounding box center [934, 178] width 122 height 39
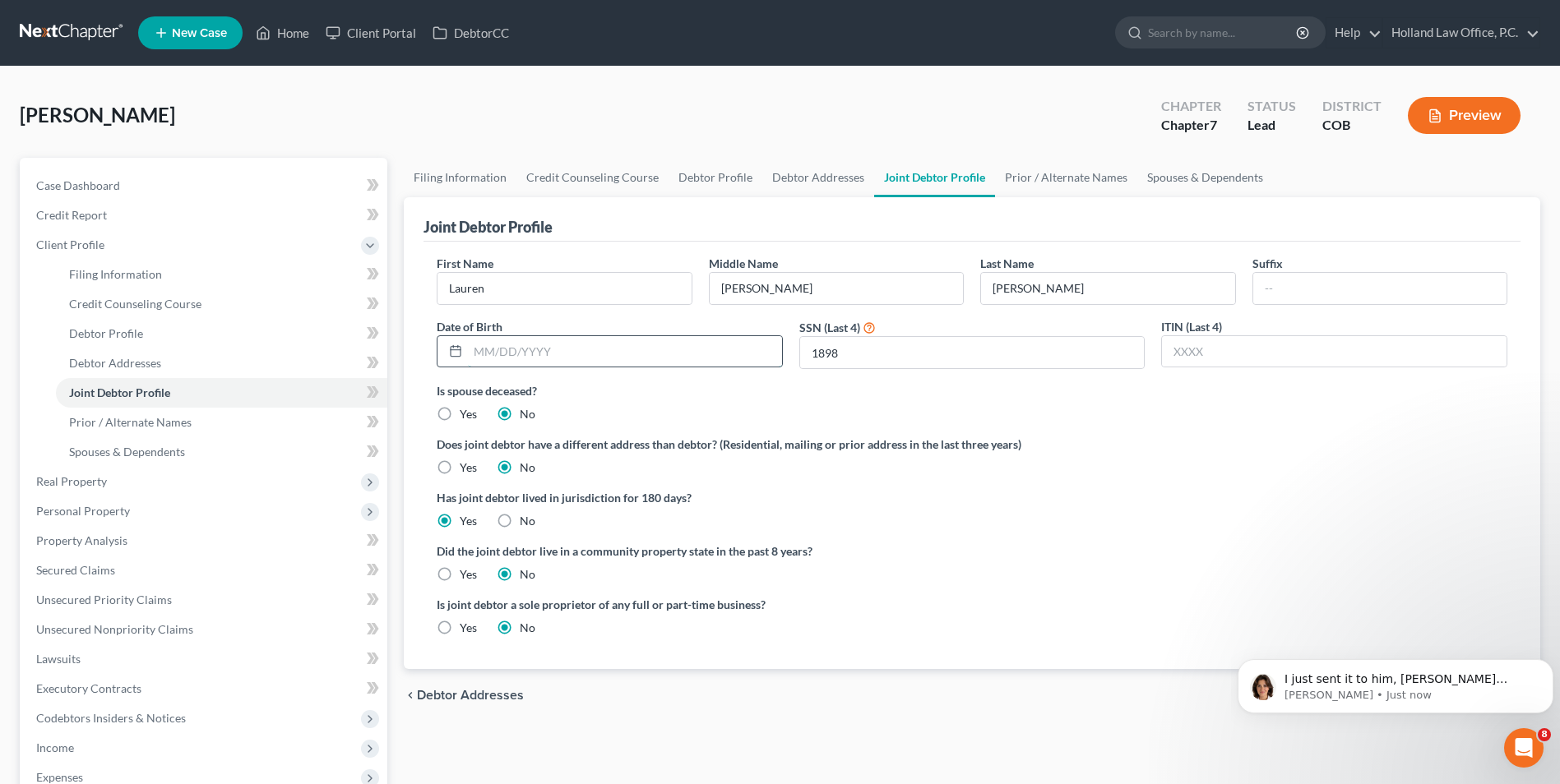
paste input "[DATE]"
type input "[DATE]"
click at [737, 178] on link "Debtor Profile" at bounding box center [715, 178] width 93 height 39
select select "1"
select select "2"
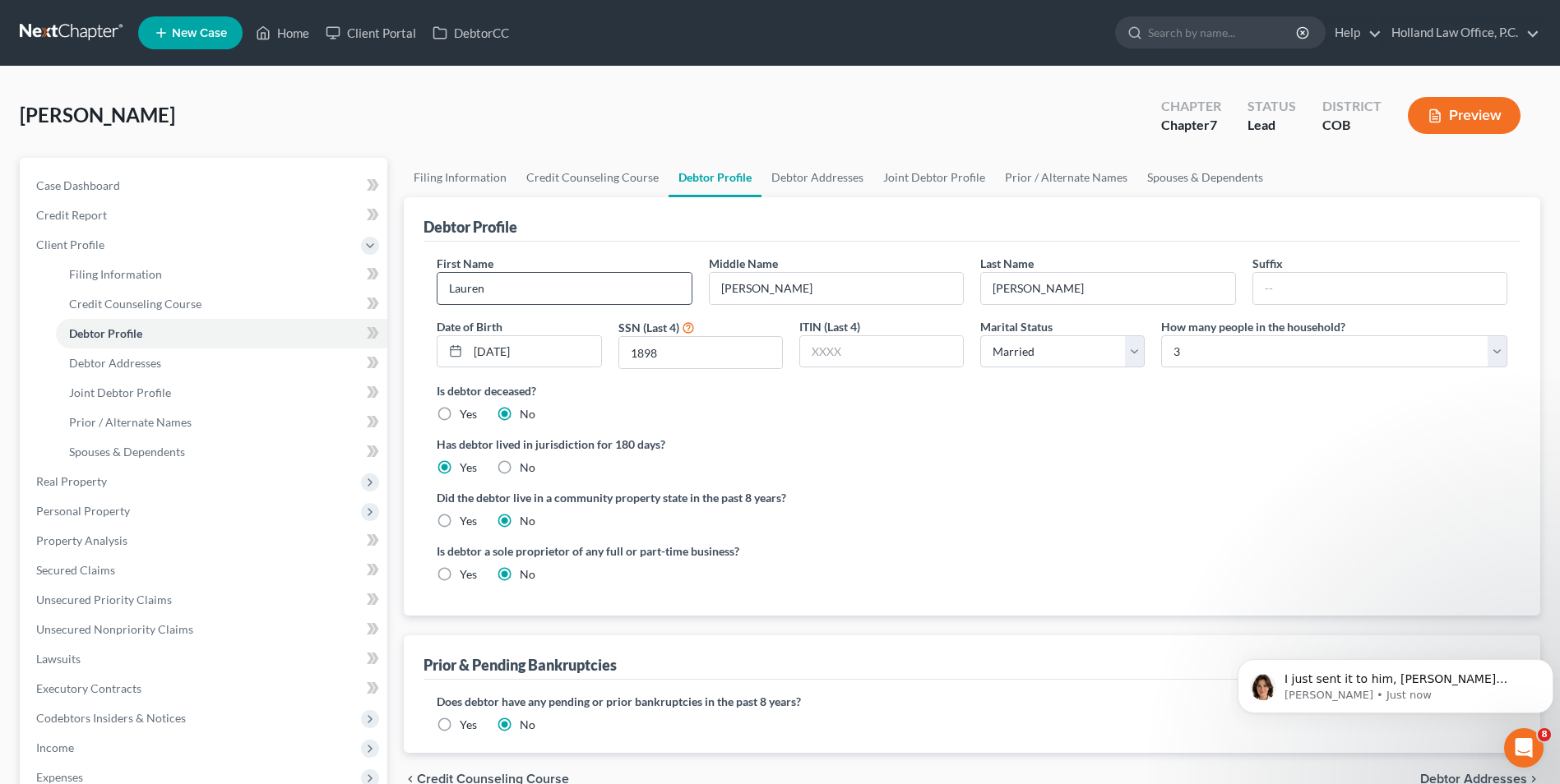
click at [536, 288] on input "Lauren" at bounding box center [564, 288] width 253 height 31
drag, startPoint x: 536, startPoint y: 288, endPoint x: 370, endPoint y: 291, distance: 166.0
click at [370, 291] on div "Petition Navigation Case Dashboard Payments Invoices Payments Payments Credit R…" at bounding box center [780, 588] width 1537 height 861
type input "[PERSON_NAME]"
click at [785, 301] on input "[PERSON_NAME]" at bounding box center [836, 288] width 253 height 31
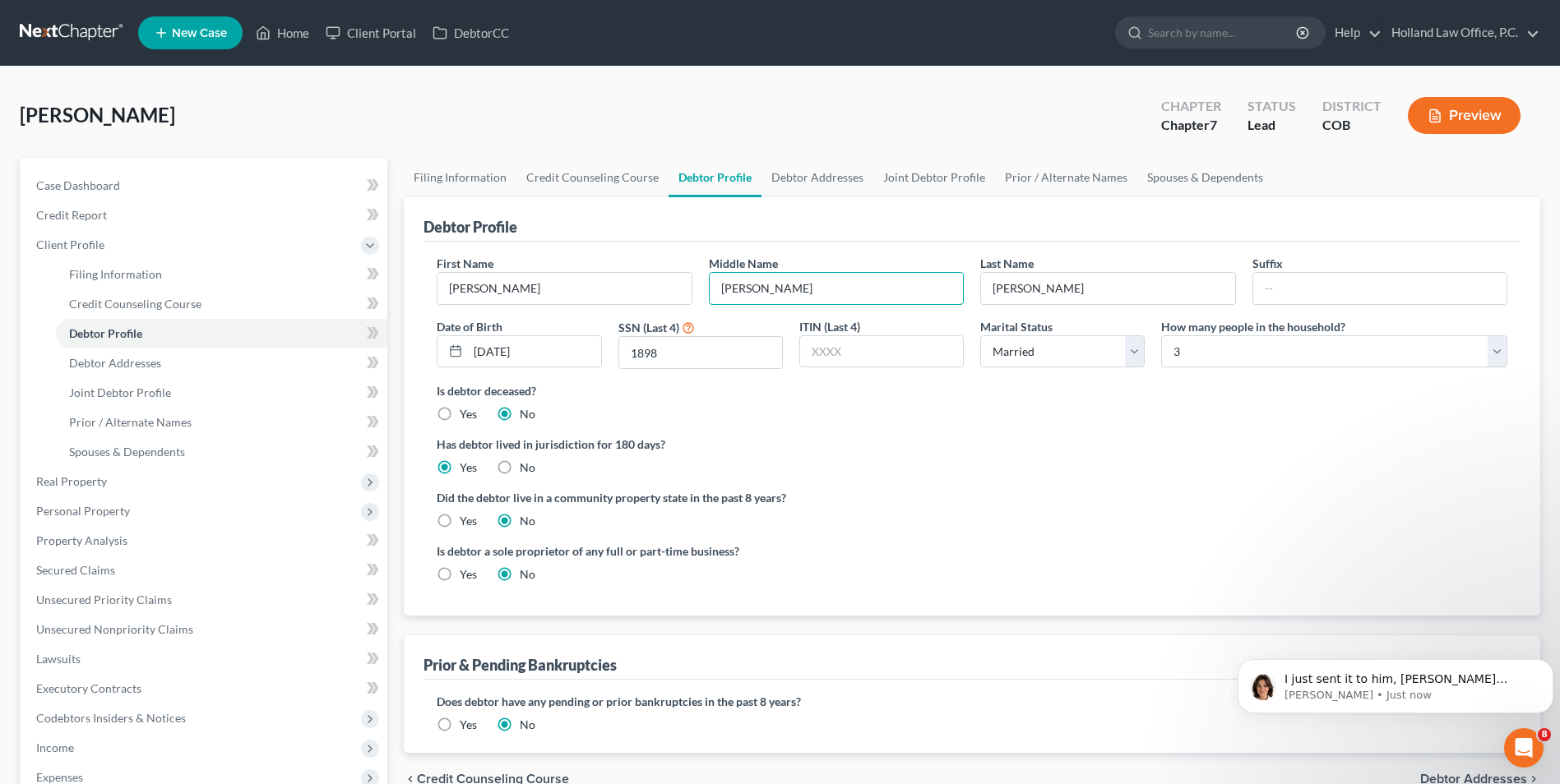
drag, startPoint x: 711, startPoint y: 283, endPoint x: 694, endPoint y: 283, distance: 17.0
click at [694, 283] on div "First Name [PERSON_NAME] Middle Name [PERSON_NAME] Last Name [PERSON_NAME] Suff…" at bounding box center [972, 318] width 1087 height 127
drag, startPoint x: 698, startPoint y: 366, endPoint x: 564, endPoint y: 350, distance: 135.0
click at [564, 351] on div "First Name [PERSON_NAME] Middle Name Last Name [PERSON_NAME] Suffix Date of Bir…" at bounding box center [972, 318] width 1087 height 127
drag, startPoint x: 509, startPoint y: 353, endPoint x: 565, endPoint y: 352, distance: 56.0
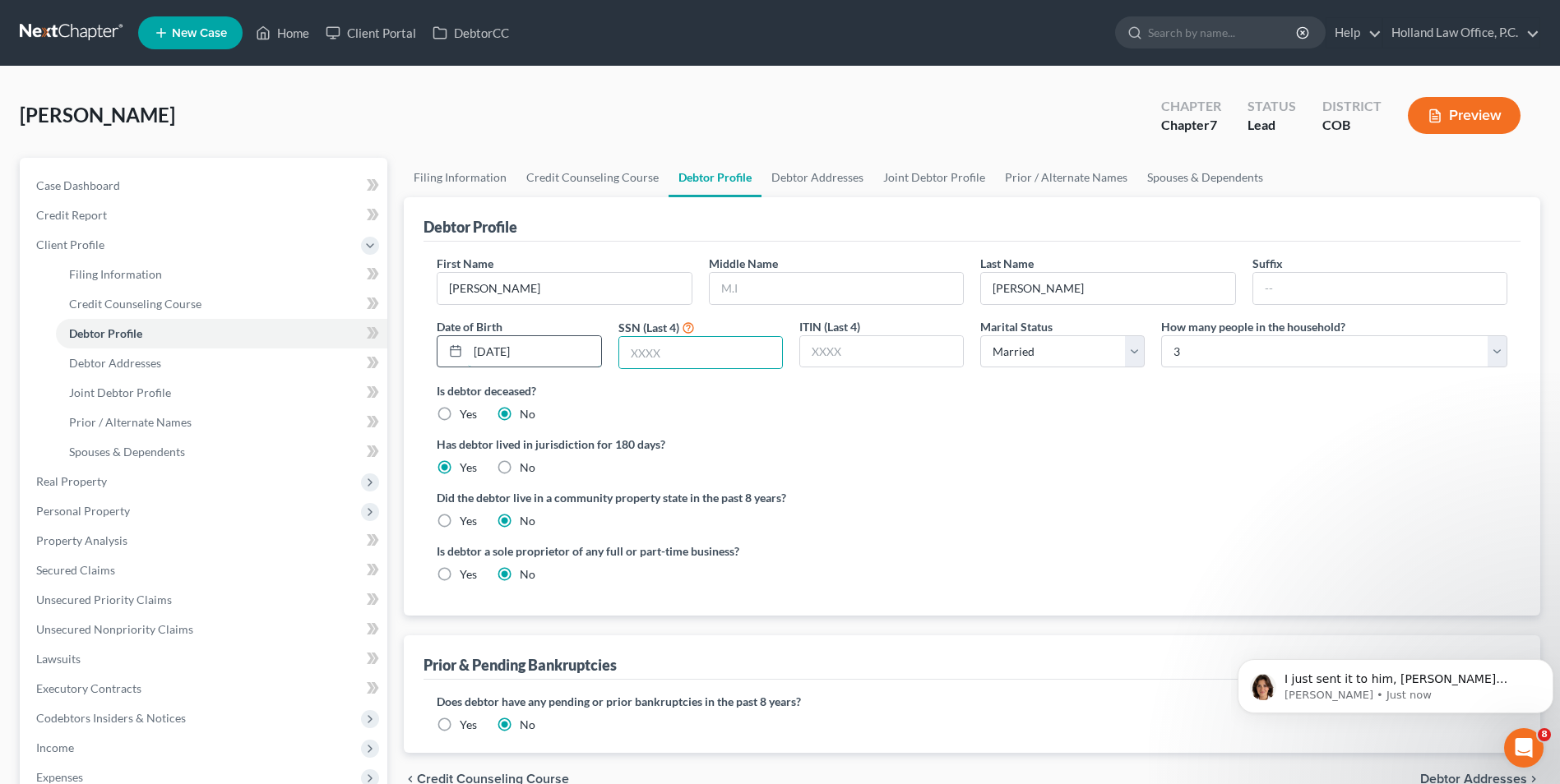
click at [530, 353] on input "[DATE]" at bounding box center [535, 352] width 133 height 31
drag, startPoint x: 543, startPoint y: 352, endPoint x: 362, endPoint y: 353, distance: 181.0
click at [362, 353] on div "Petition Navigation Case Dashboard Payments Invoices Payments Payments Credit R…" at bounding box center [780, 588] width 1537 height 861
click at [667, 353] on input "text" at bounding box center [700, 353] width 162 height 31
type input "7048"
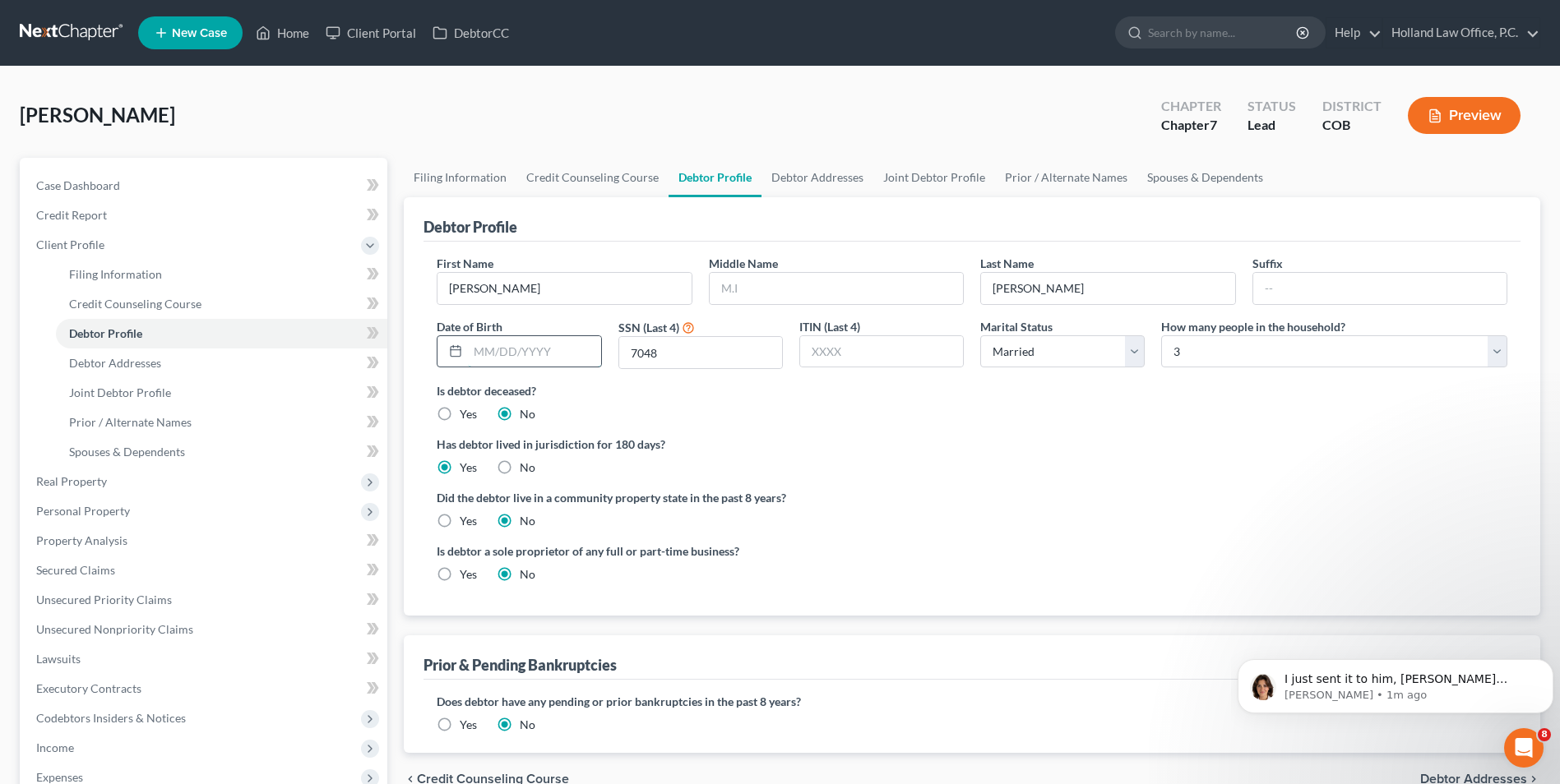
click at [535, 341] on input "text" at bounding box center [535, 352] width 133 height 31
drag, startPoint x: 945, startPoint y: 401, endPoint x: 923, endPoint y: 399, distance: 22.1
click at [945, 401] on div "Is debtor deceased? Yes No" at bounding box center [972, 402] width 1070 height 40
drag, startPoint x: 684, startPoint y: 321, endPoint x: 786, endPoint y: 277, distance: 111.1
click at [786, 277] on input "text" at bounding box center [836, 288] width 253 height 31
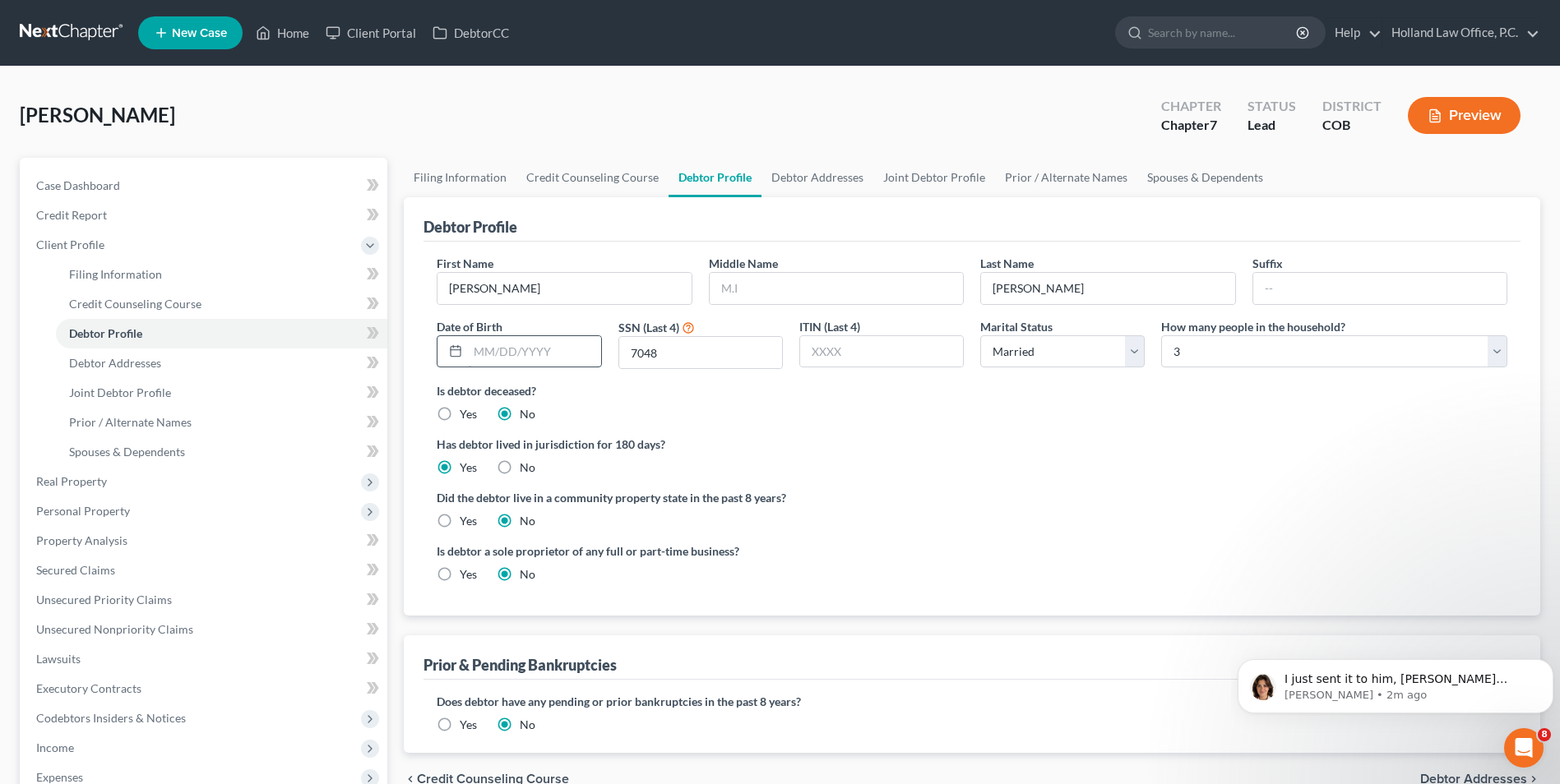
click at [561, 360] on input "text" at bounding box center [535, 352] width 133 height 31
click at [532, 351] on input "text" at bounding box center [535, 352] width 133 height 31
click at [1521, 745] on icon "Open Intercom Messenger" at bounding box center [1521, 746] width 27 height 27
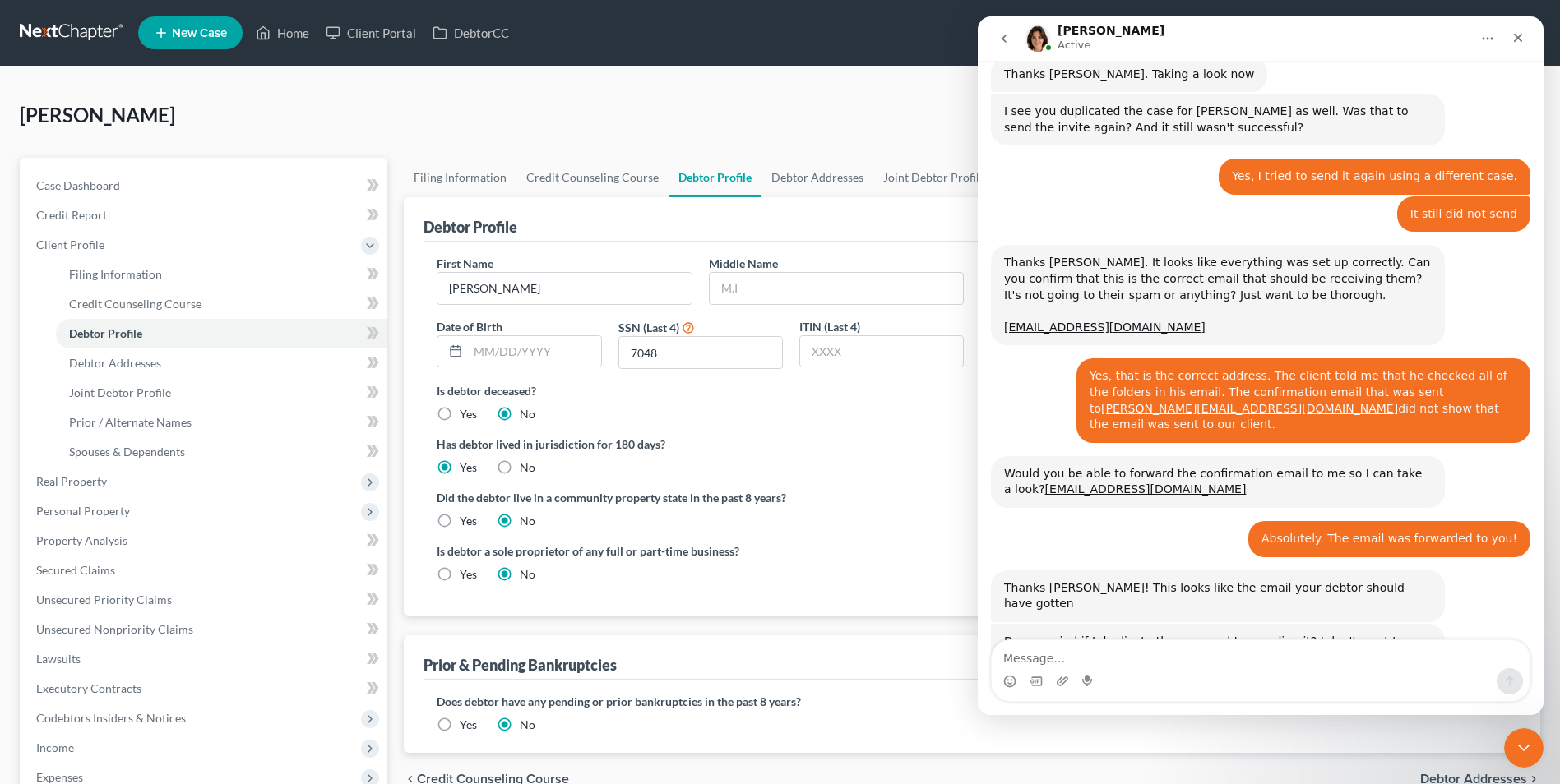
scroll to position [823, 0]
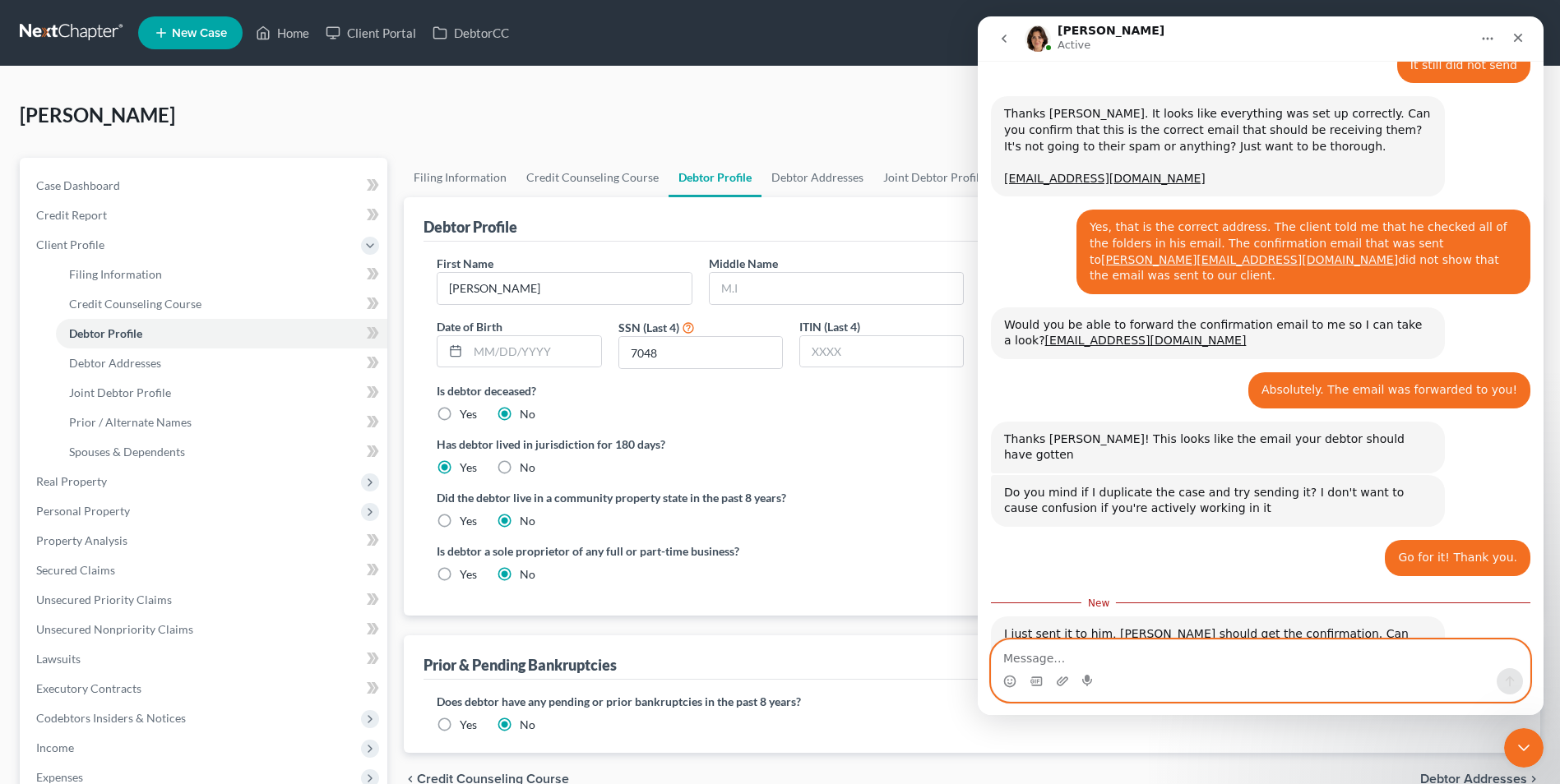
click at [1187, 664] on textarea "Message…" at bounding box center [1259, 654] width 537 height 28
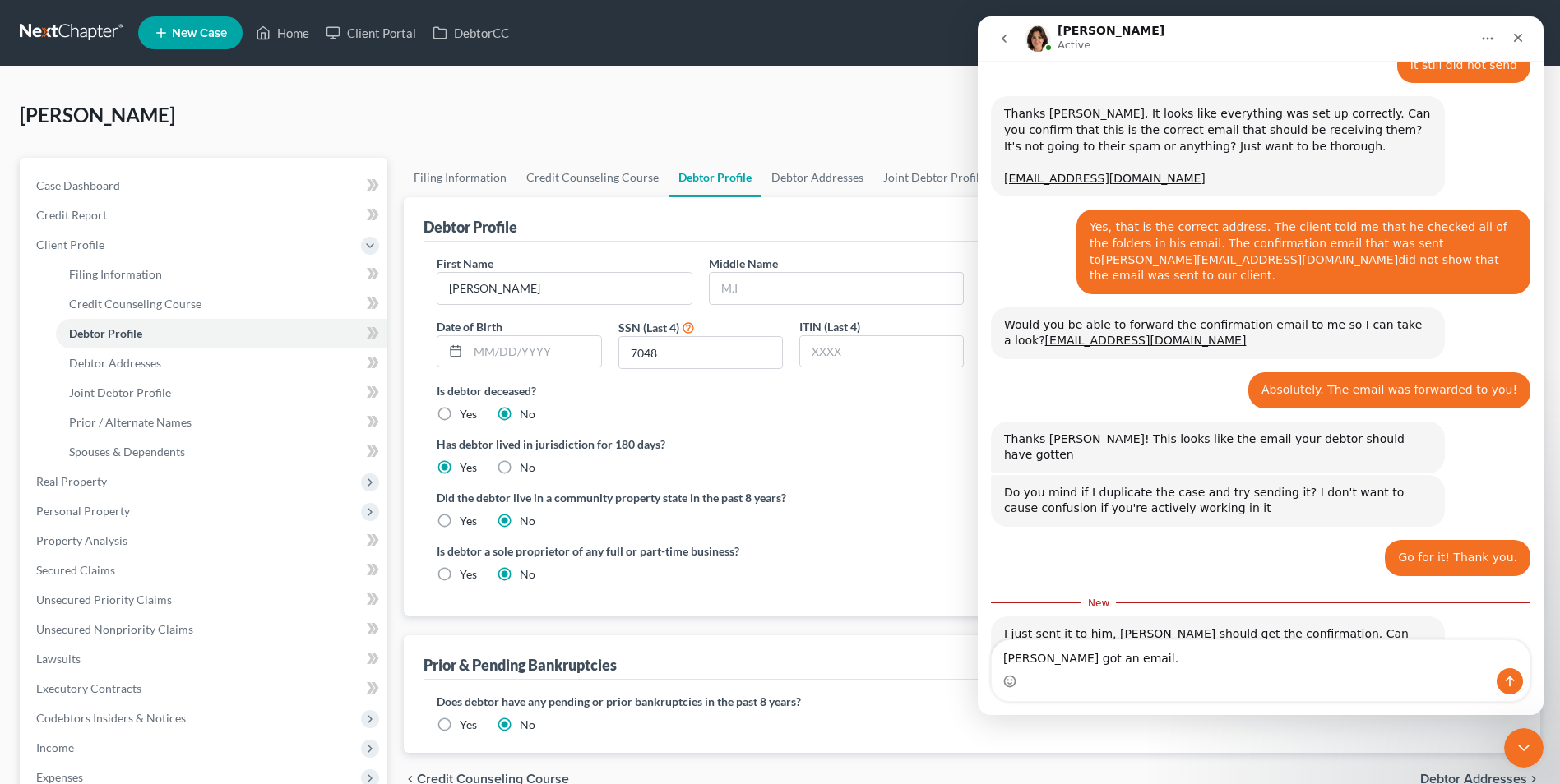
scroll to position [740, 0]
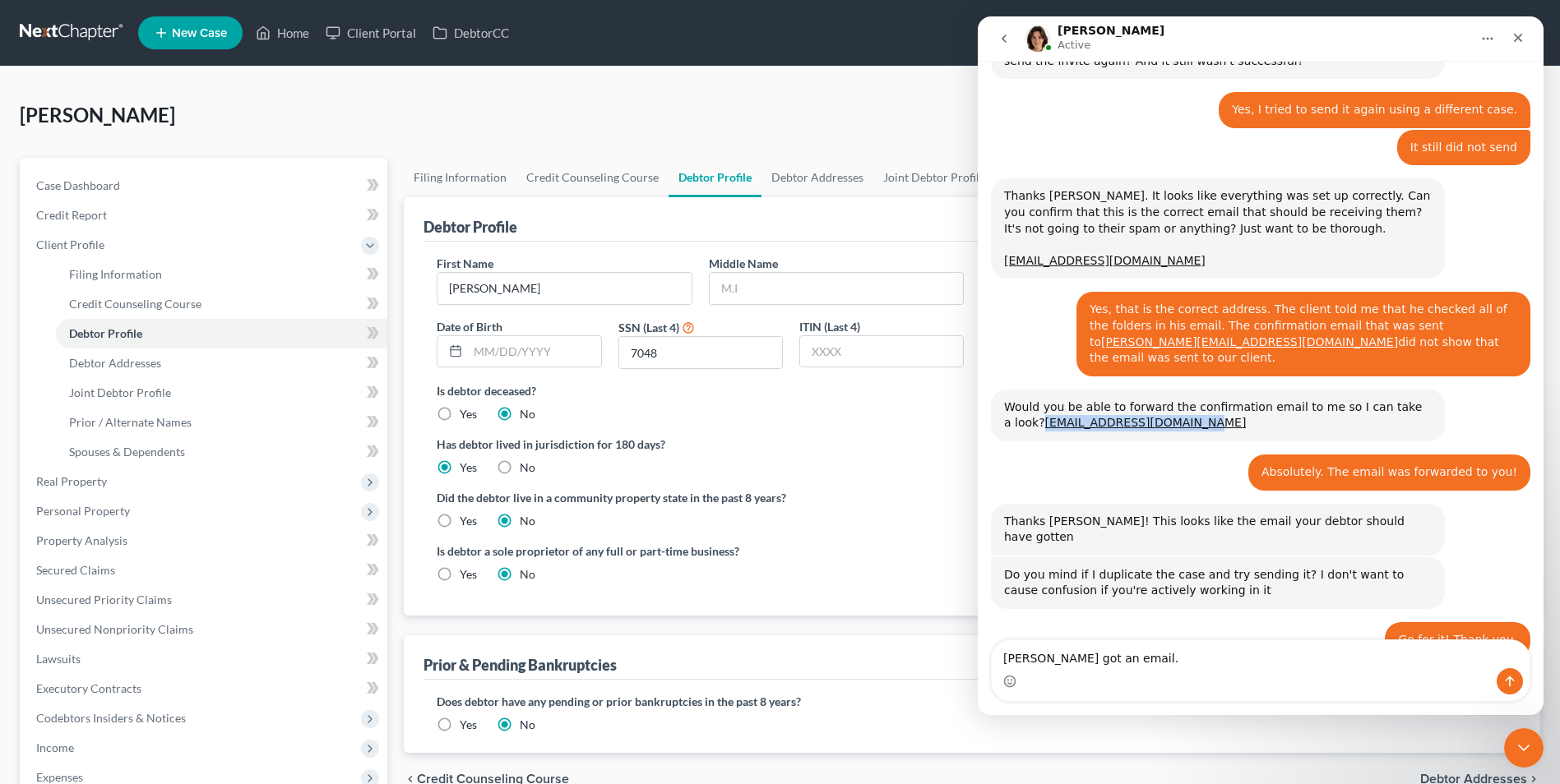
drag, startPoint x: 1097, startPoint y: 375, endPoint x: 999, endPoint y: 379, distance: 98.1
click at [999, 389] on div "Would you be able to forward the confirmation email to me so I can take a look?…" at bounding box center [1217, 415] width 454 height 52
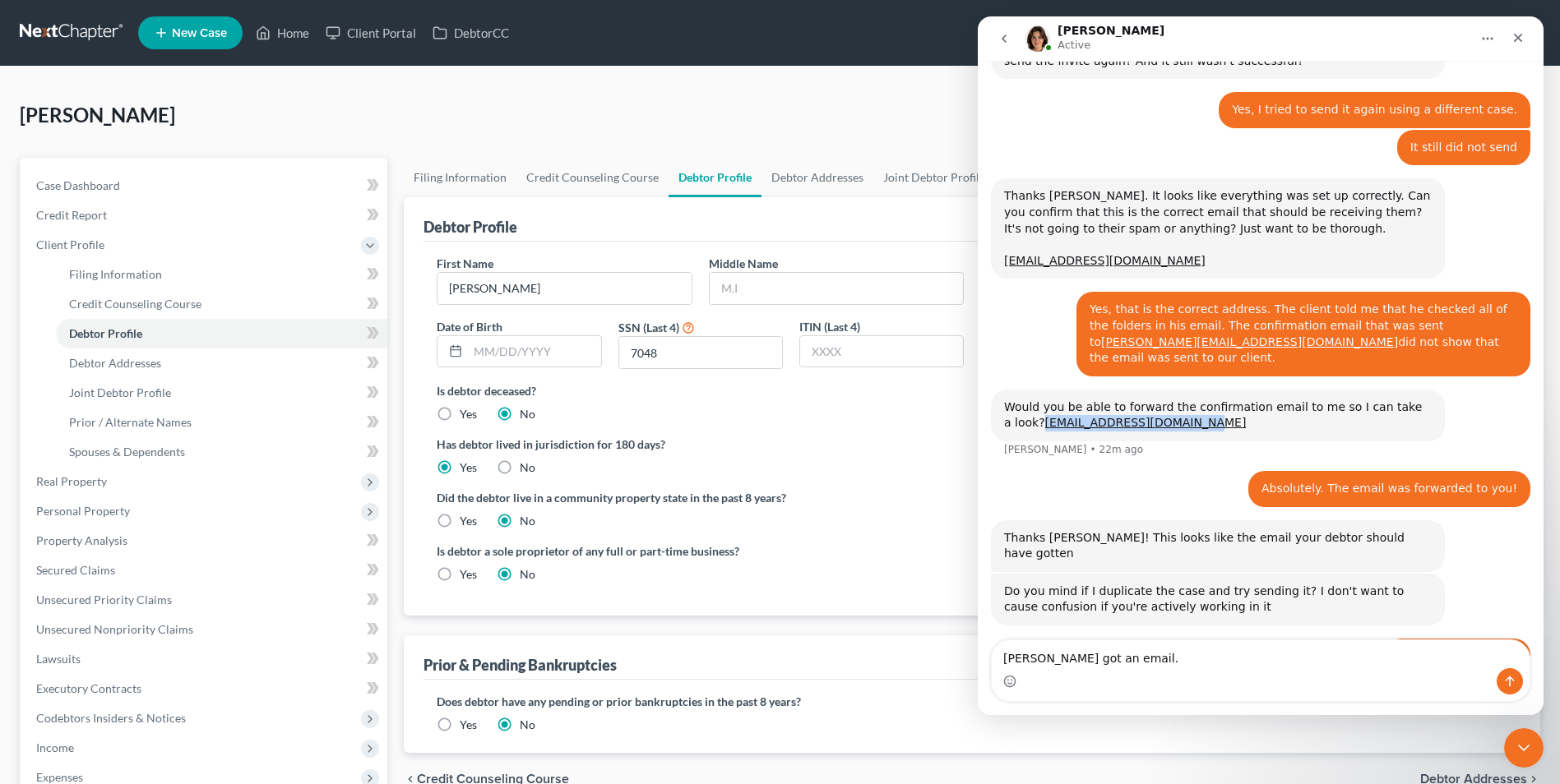
scroll to position [839, 0]
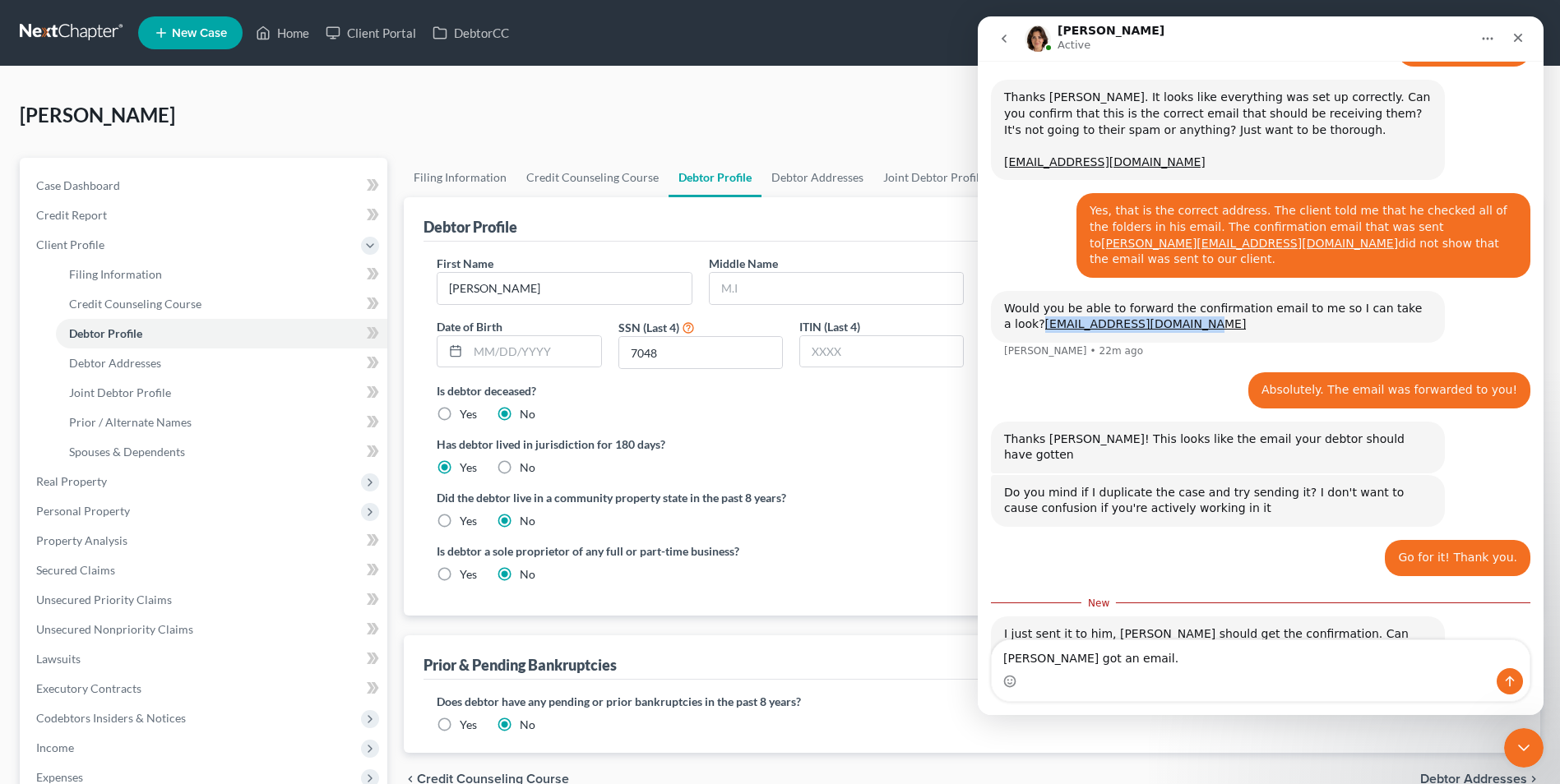
copy link "[EMAIL_ADDRESS][DOMAIN_NAME]"
click at [1147, 675] on div "Intercom messenger" at bounding box center [1259, 681] width 537 height 26
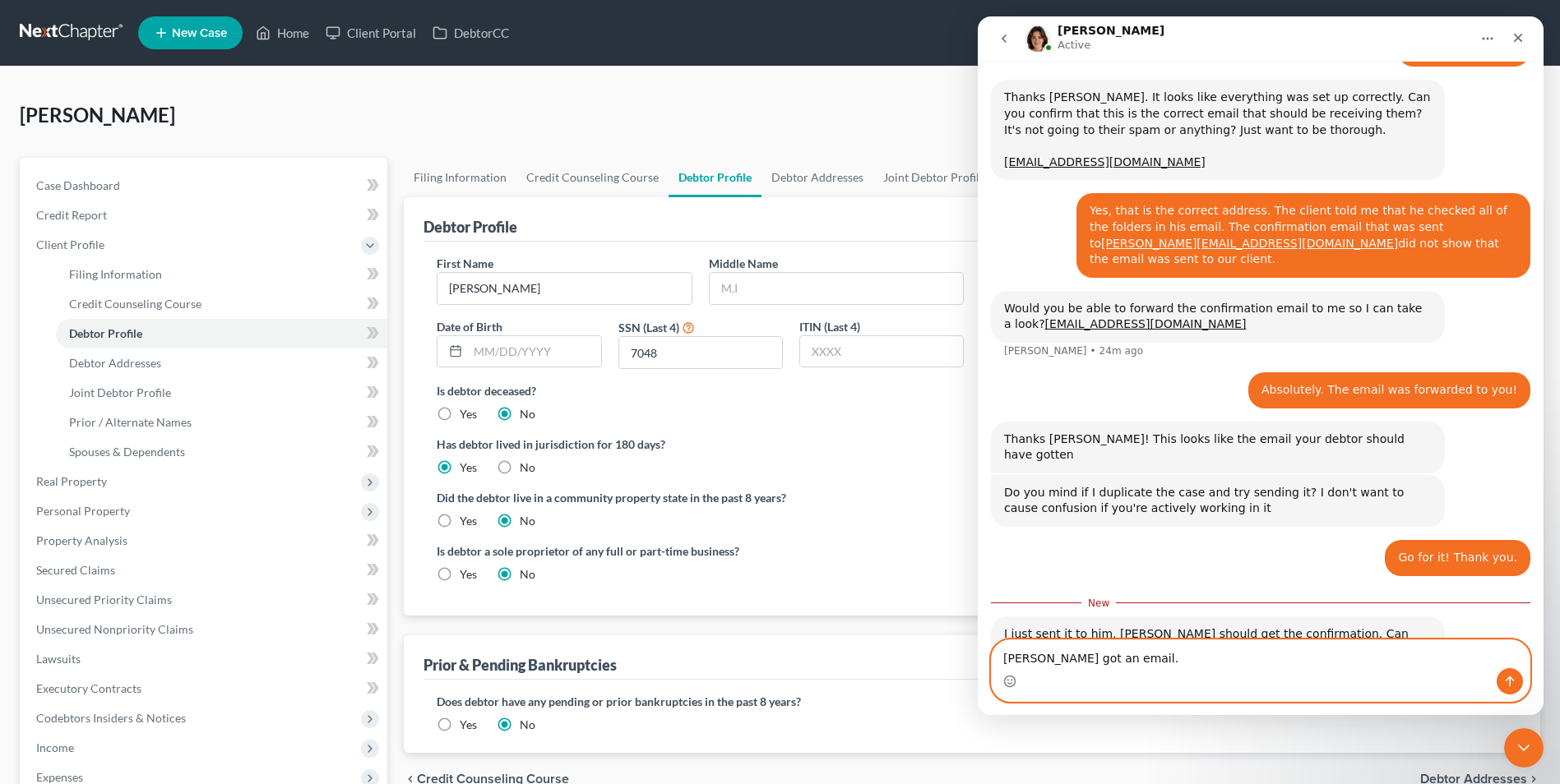
click at [1148, 655] on textarea "[PERSON_NAME] got an email." at bounding box center [1259, 654] width 537 height 28
type textarea "[PERSON_NAME] got an email. I forwarded you the email."
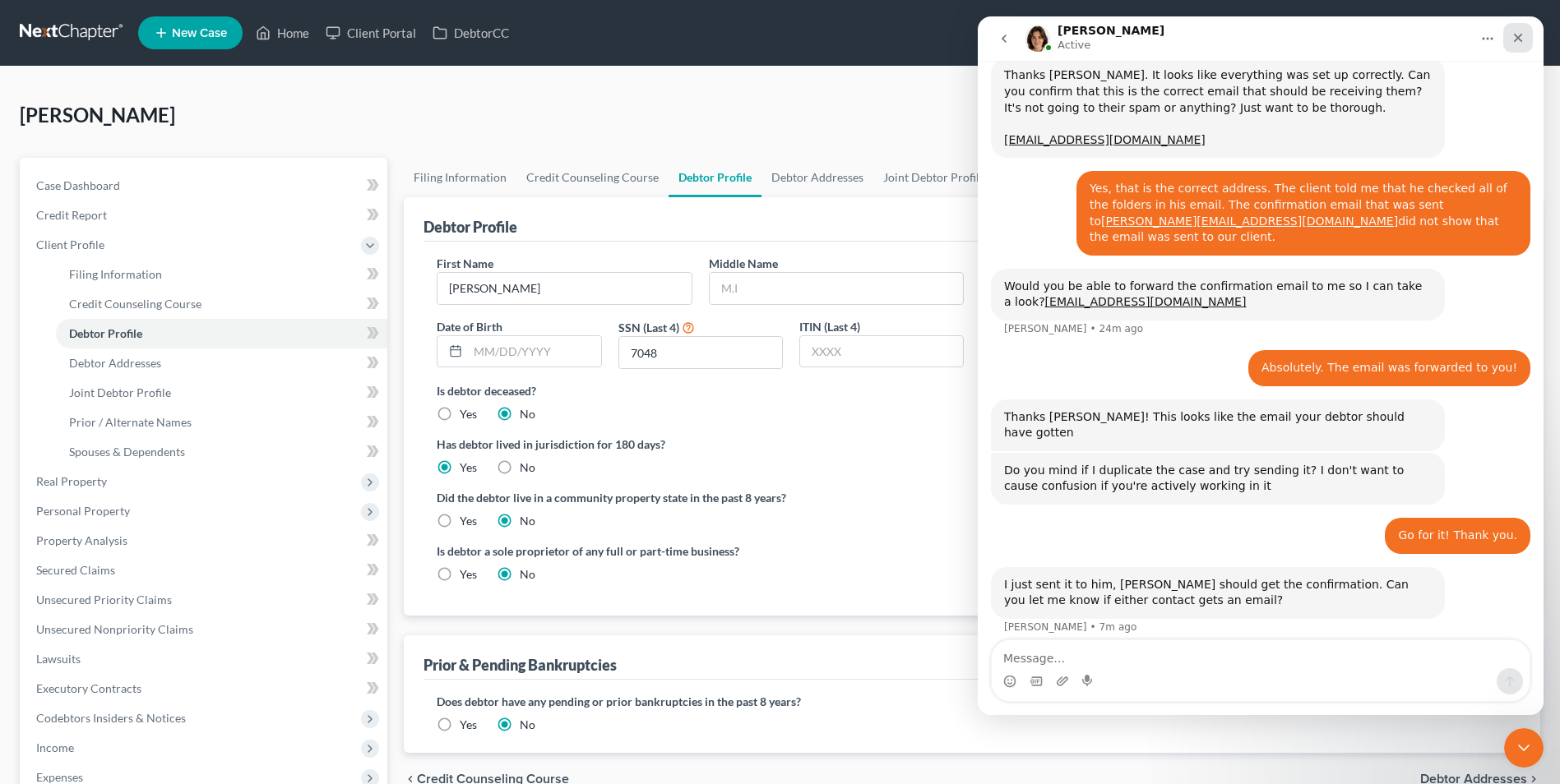
click at [1520, 36] on icon "Close" at bounding box center [1518, 39] width 9 height 9
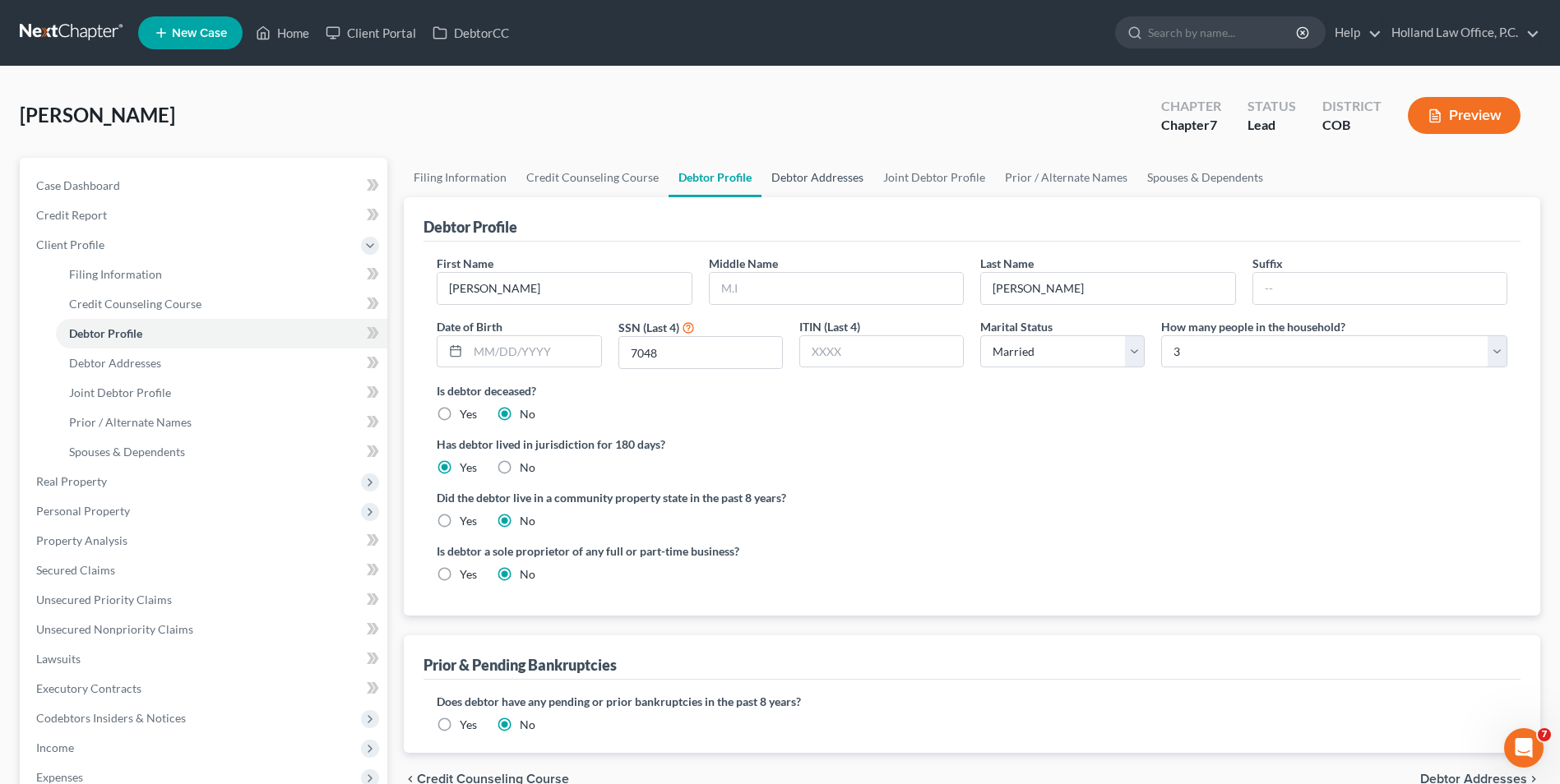
click at [843, 179] on link "Debtor Addresses" at bounding box center [817, 178] width 112 height 39
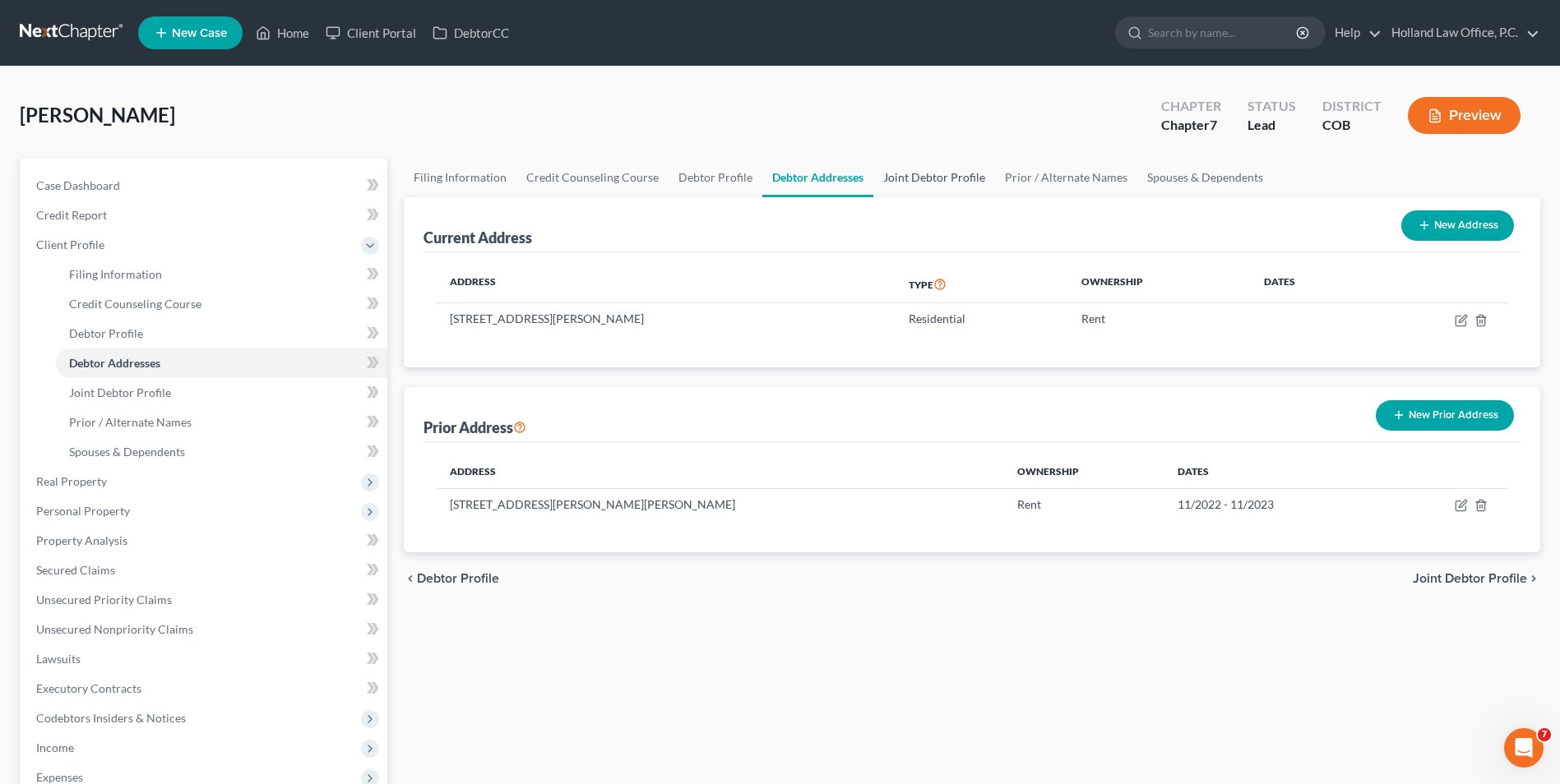
click at [958, 179] on link "Joint Debtor Profile" at bounding box center [934, 178] width 122 height 39
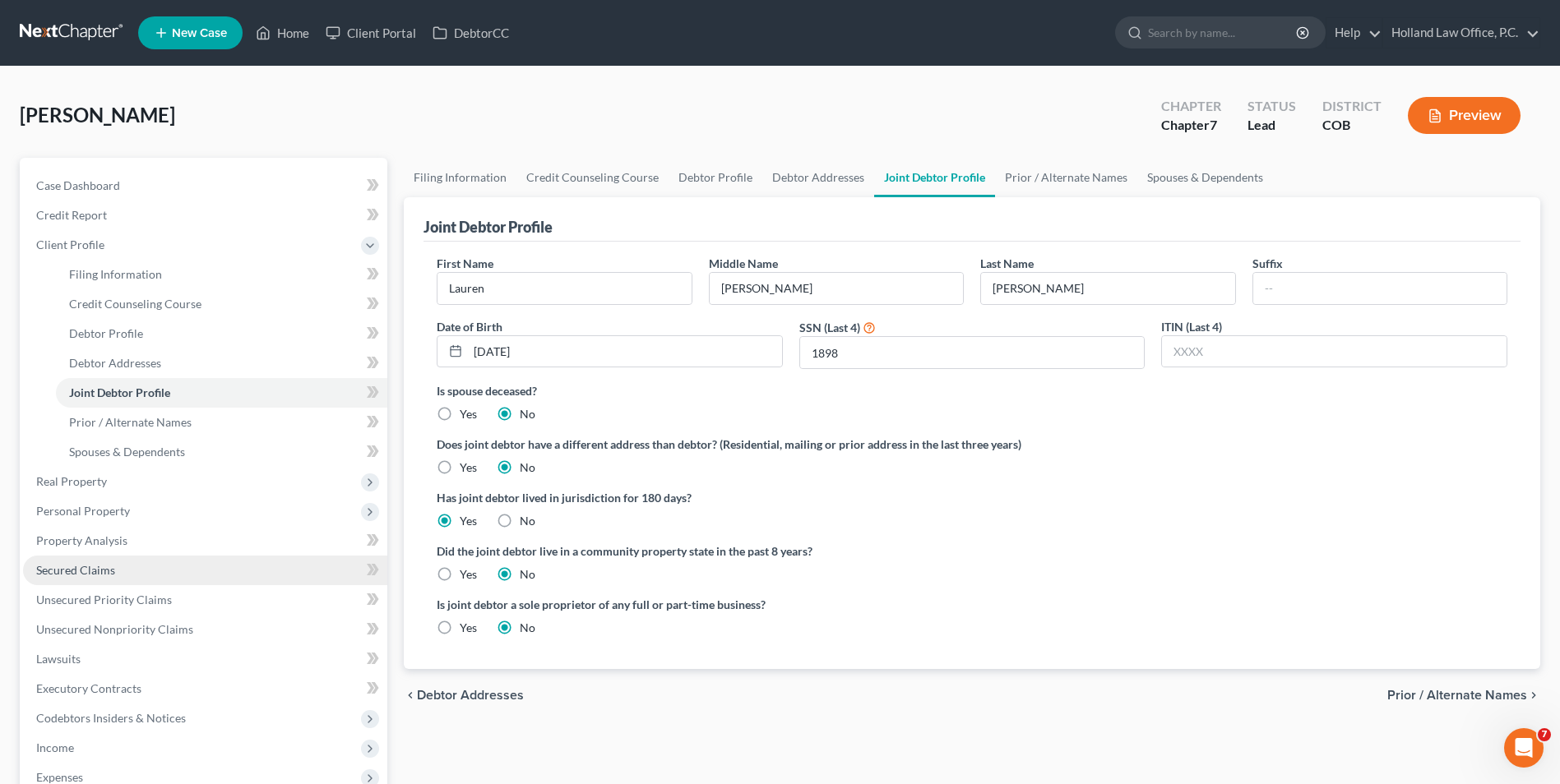
click at [77, 569] on span "Secured Claims" at bounding box center [75, 571] width 79 height 14
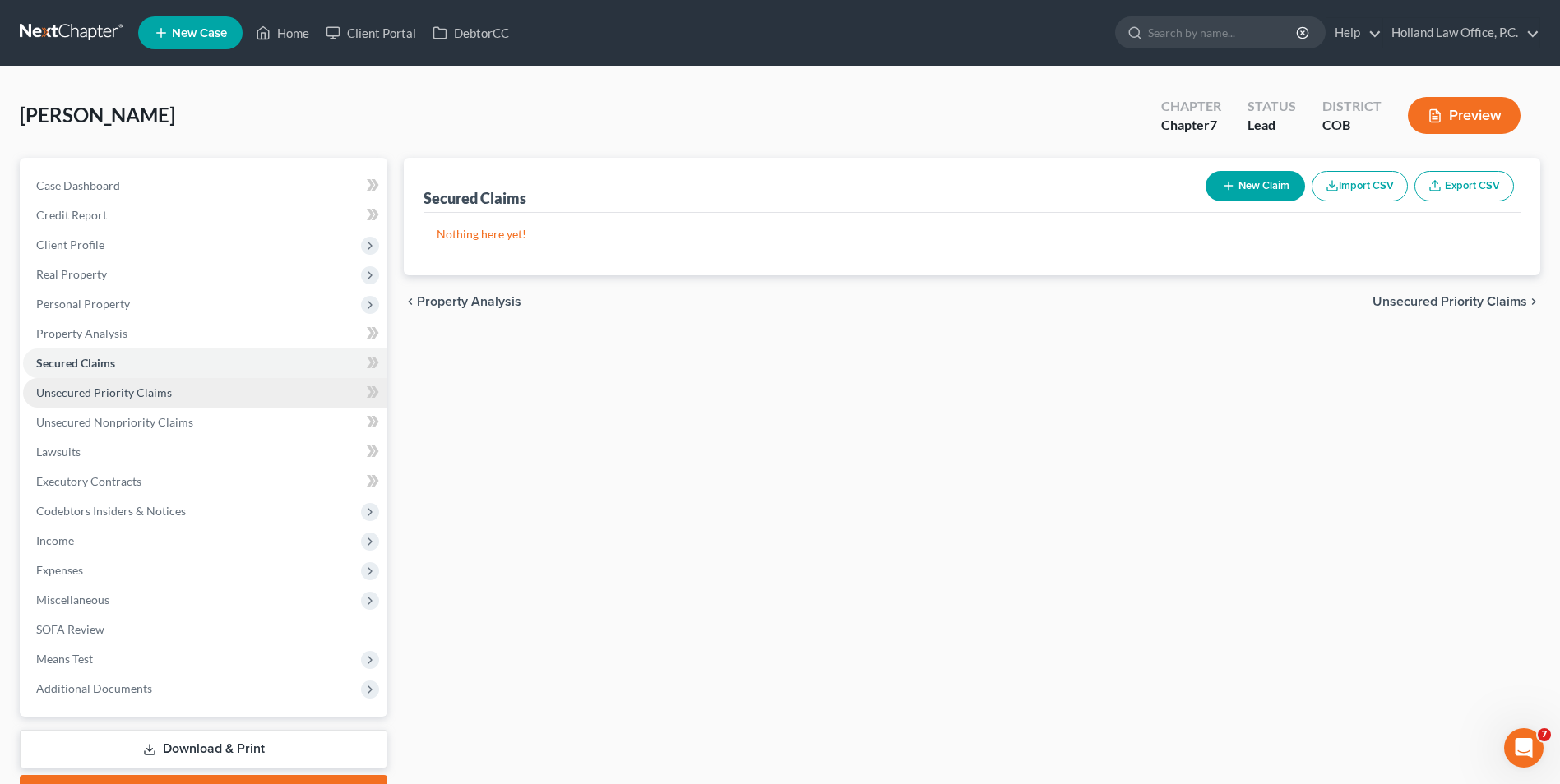
click at [106, 387] on span "Unsecured Priority Claims" at bounding box center [103, 393] width 135 height 14
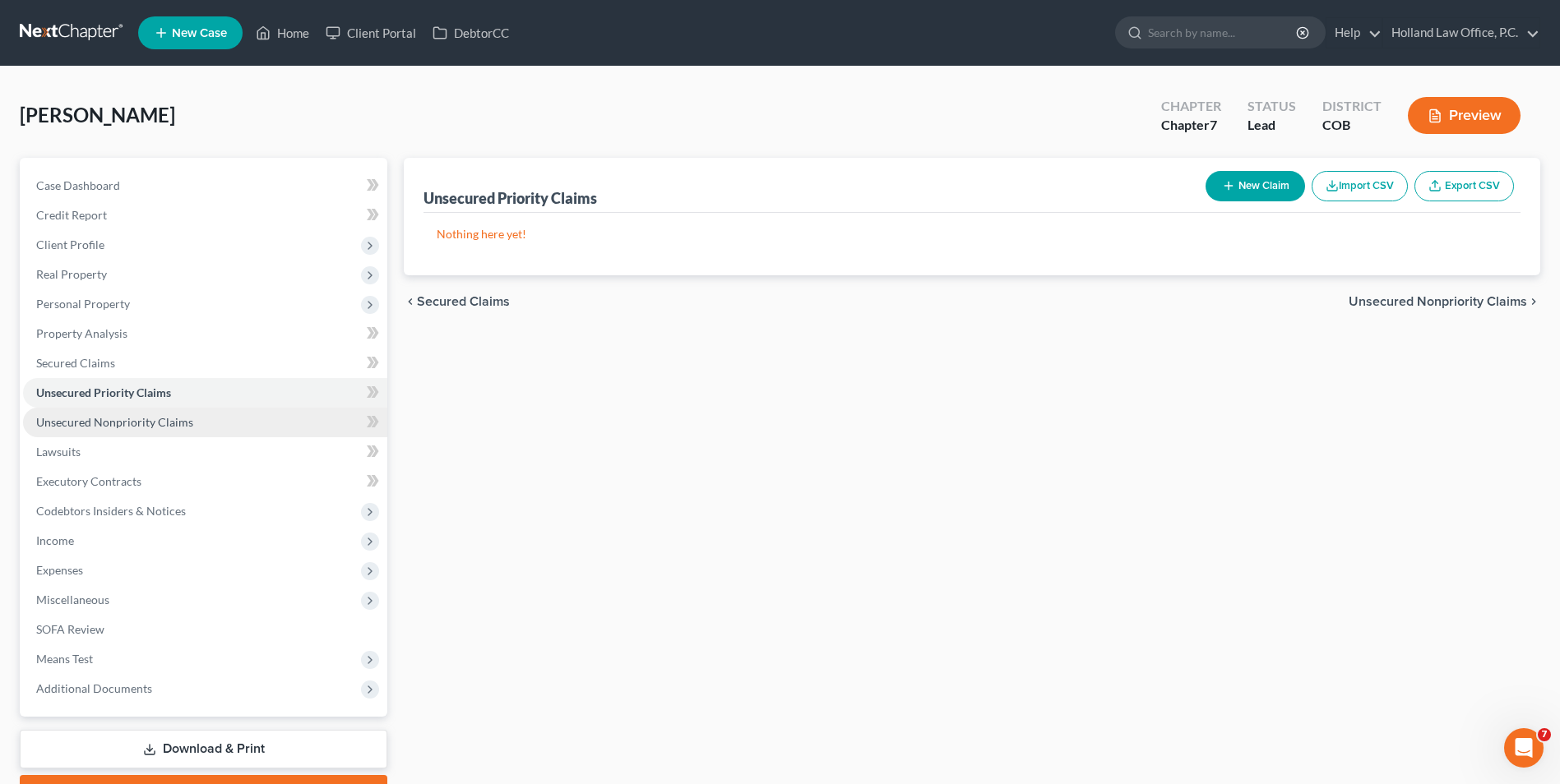
click at [156, 422] on span "Unsecured Nonpriority Claims" at bounding box center [114, 422] width 157 height 14
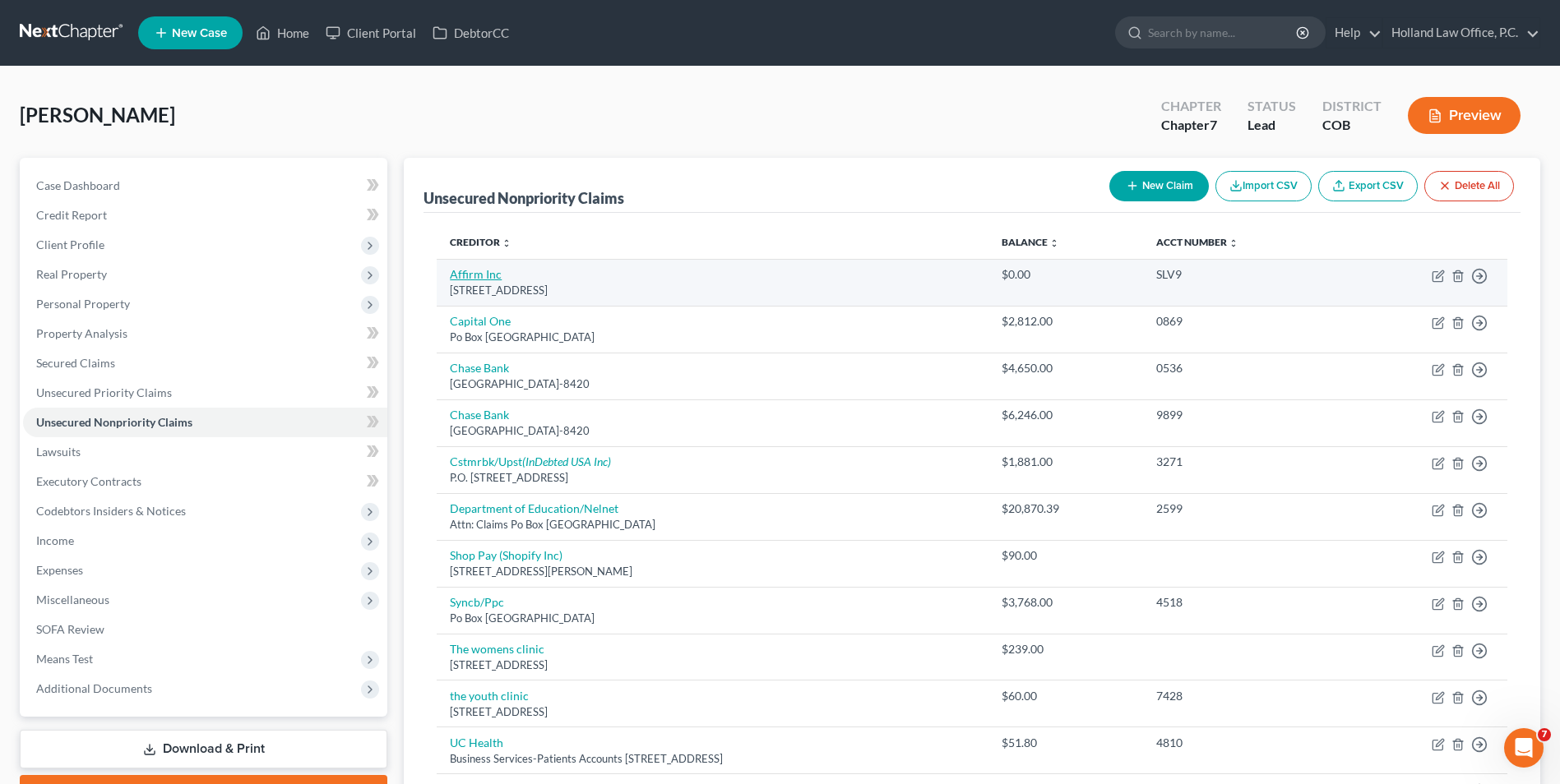
click at [467, 271] on link "Affirm Inc" at bounding box center [475, 274] width 52 height 14
select select "4"
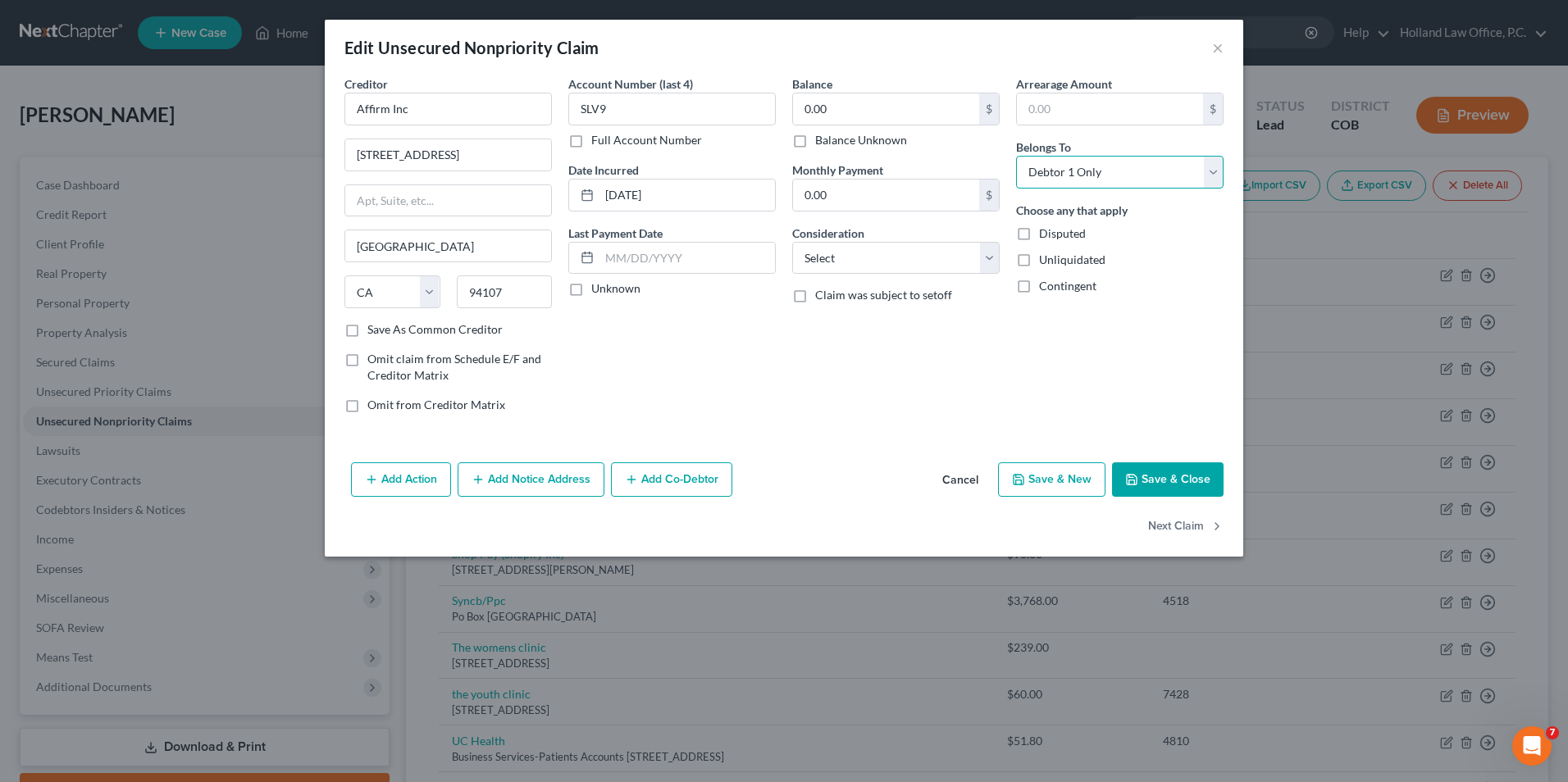
click at [1074, 182] on select "Select Debtor 1 Only Debtor 2 Only Debtor 1 And Debtor 2 Only At Least One Of T…" at bounding box center [1121, 172] width 208 height 33
select select "1"
click at [1017, 156] on select "Select Debtor 1 Only Debtor 2 Only Debtor 1 And Debtor 2 Only At Least One Of T…" at bounding box center [1121, 172] width 208 height 33
click at [1136, 474] on icon "button" at bounding box center [1131, 480] width 13 height 13
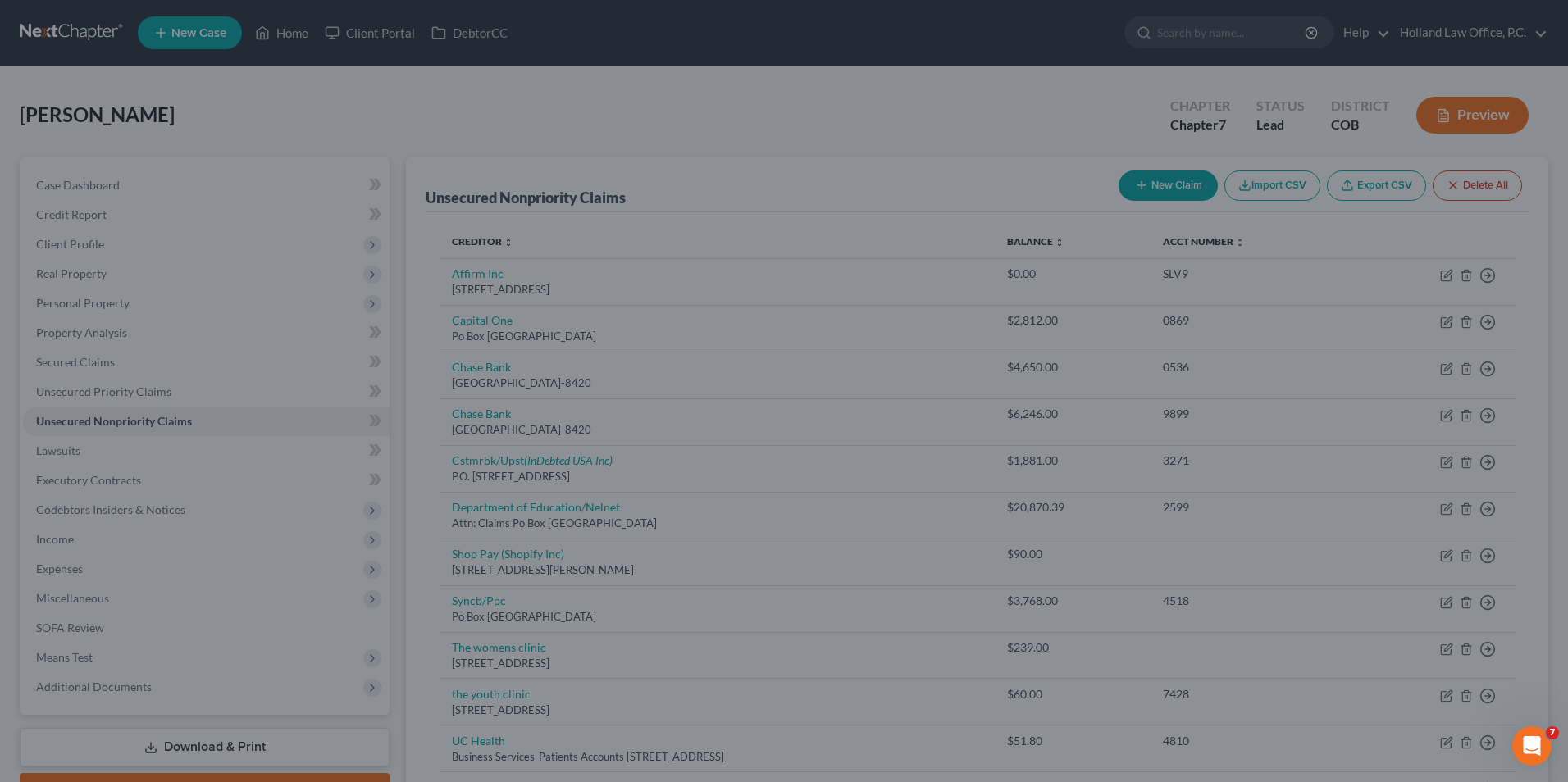
type input "0"
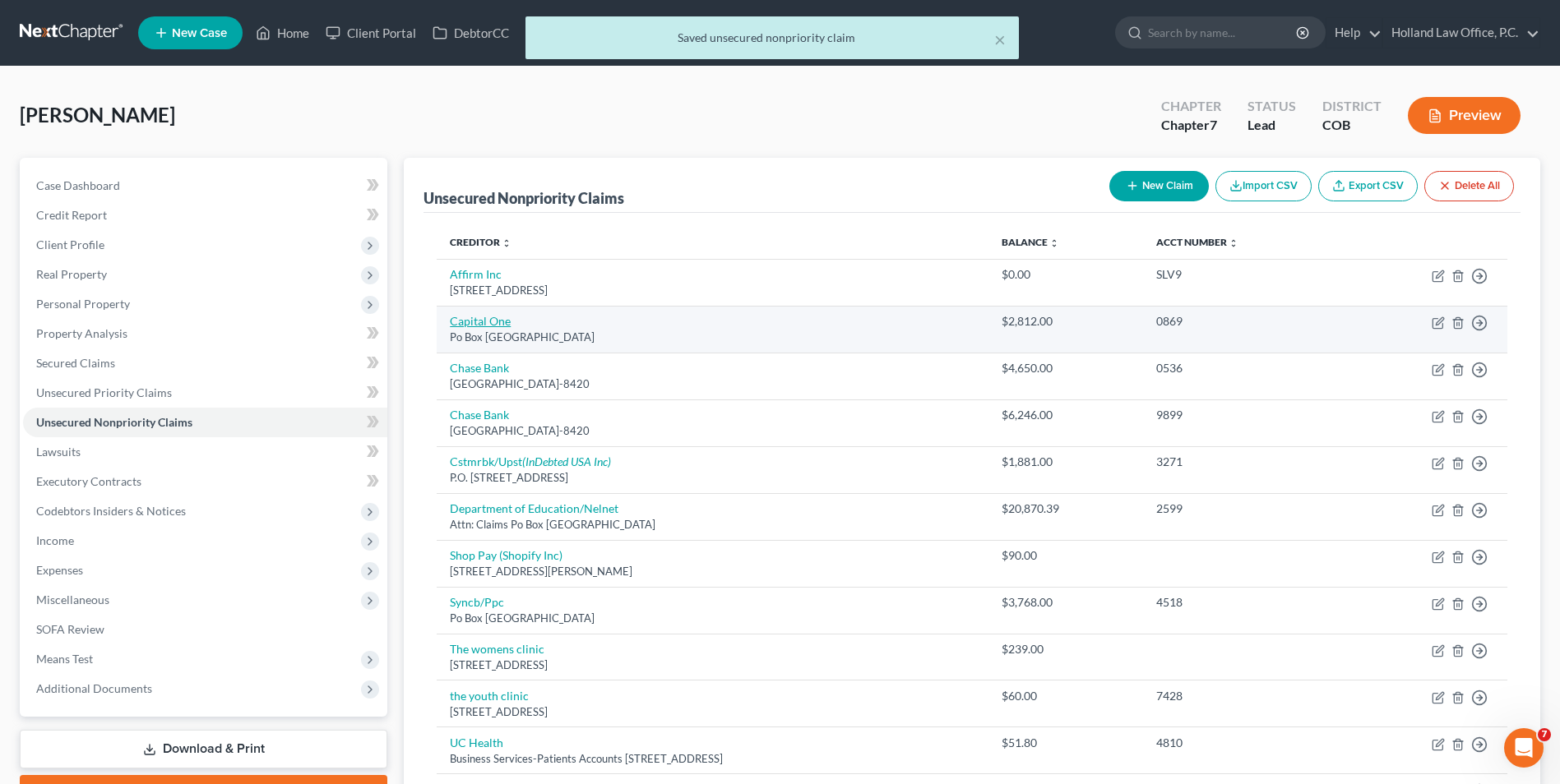
click at [475, 323] on link "Capital One" at bounding box center [480, 321] width 61 height 14
select select "48"
select select "2"
select select "0"
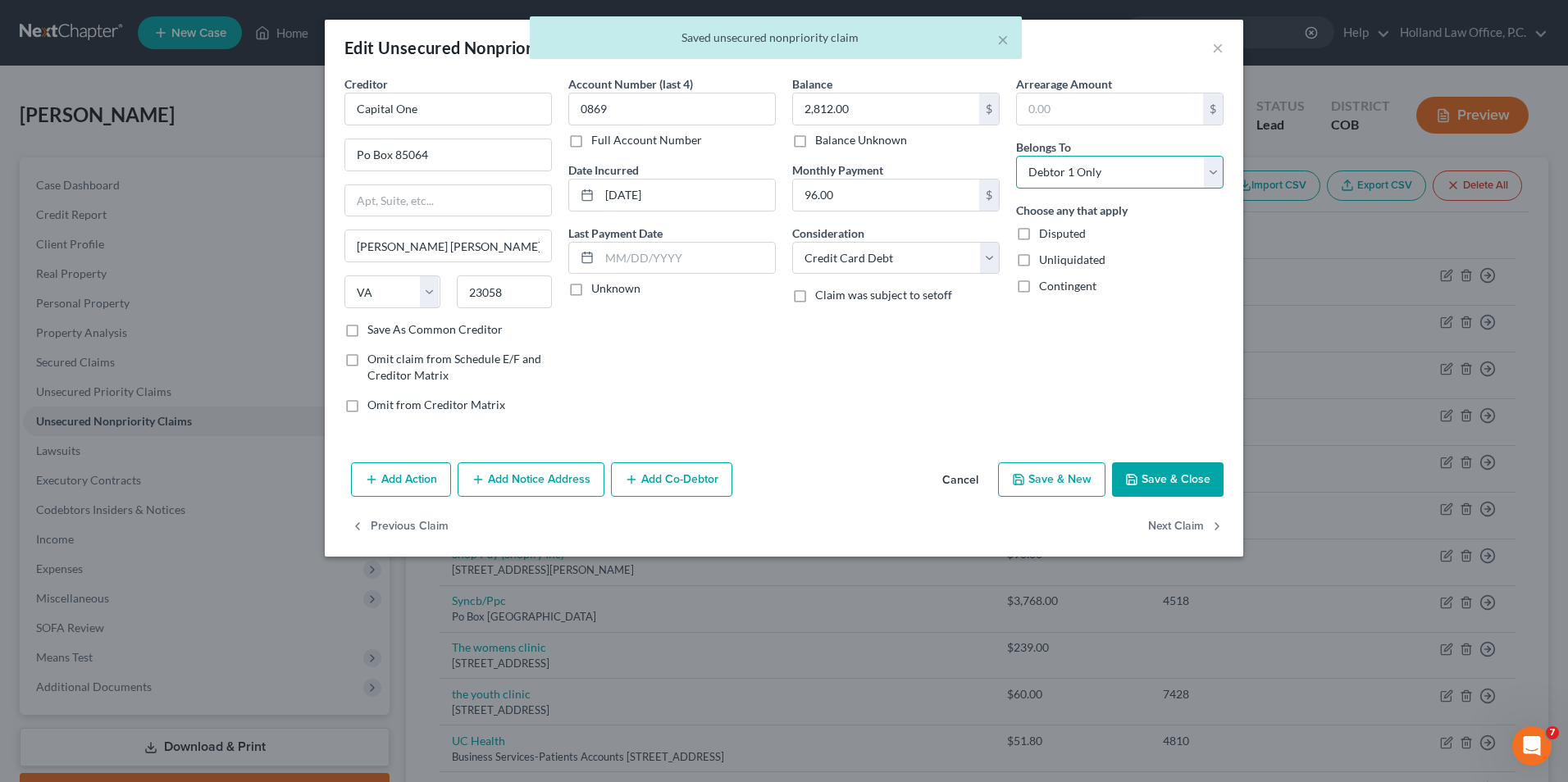
drag, startPoint x: 1129, startPoint y: 181, endPoint x: 1126, endPoint y: 191, distance: 10.4
click at [1129, 181] on select "Select Debtor 1 Only Debtor 2 Only Debtor 1 And Debtor 2 Only At Least One Of T…" at bounding box center [1121, 172] width 208 height 33
click at [1200, 473] on button "Save & Close" at bounding box center [1168, 480] width 112 height 34
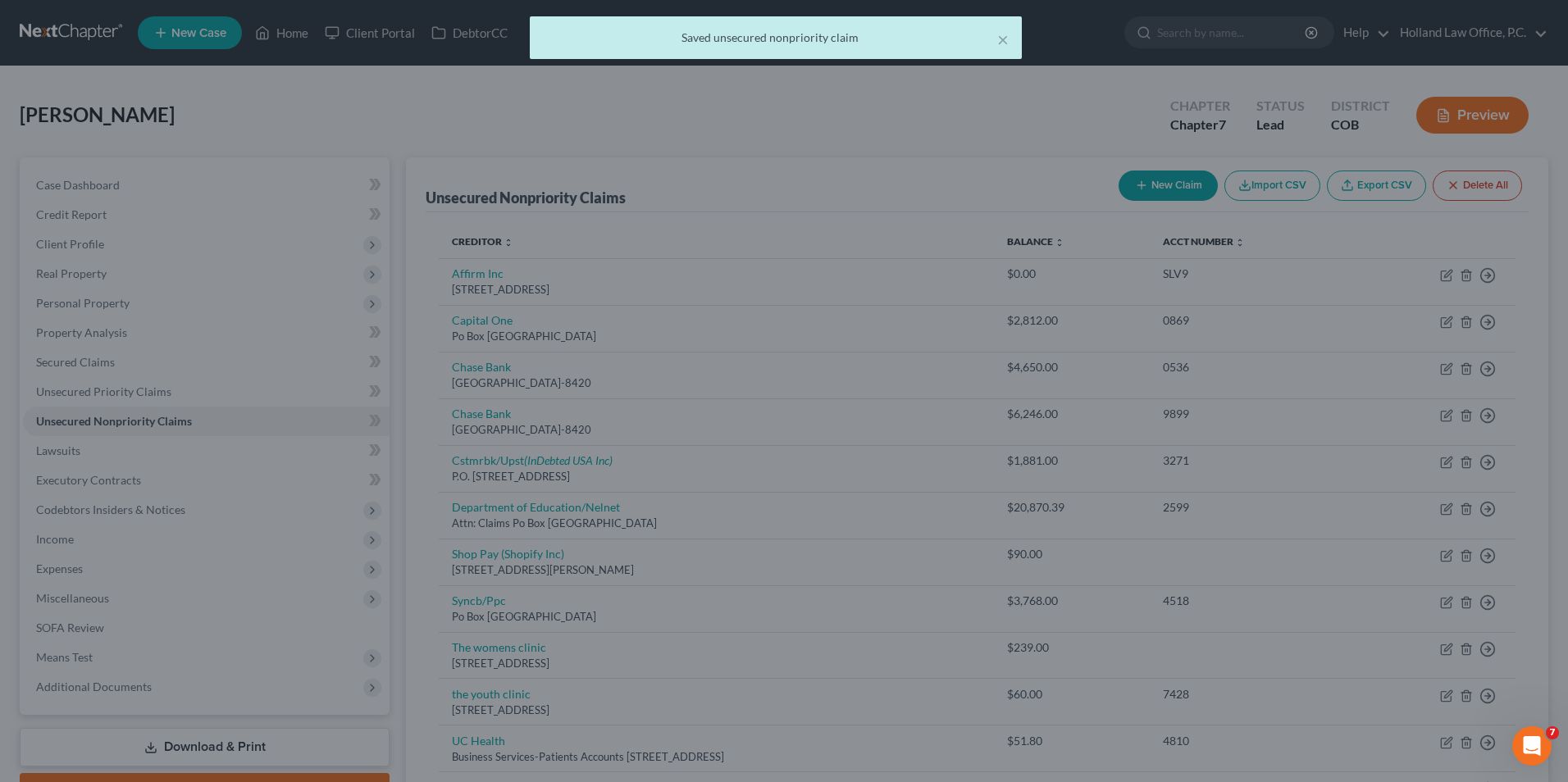
type input "0"
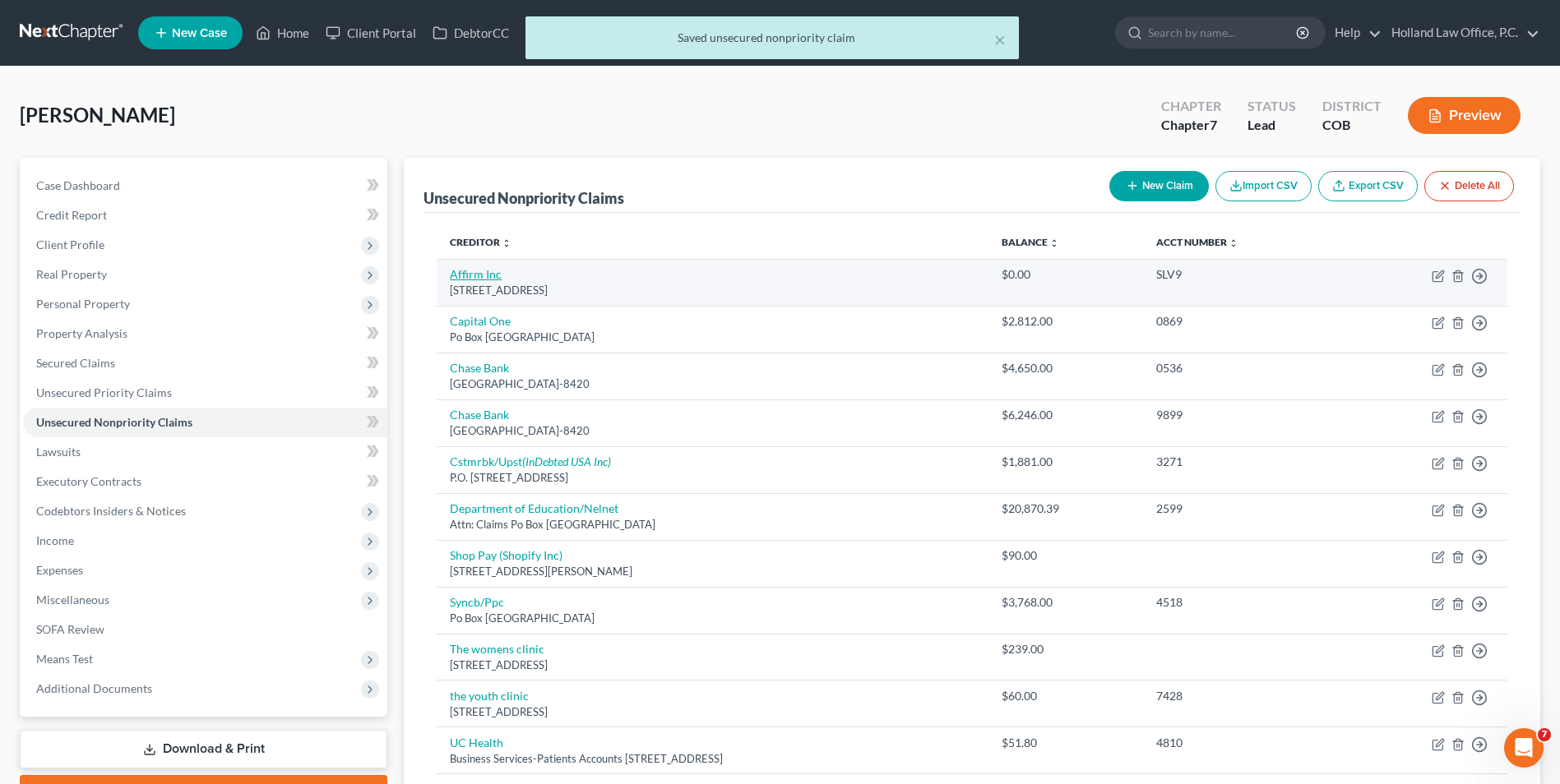
click at [479, 277] on link "Affirm Inc" at bounding box center [475, 274] width 52 height 14
select select "4"
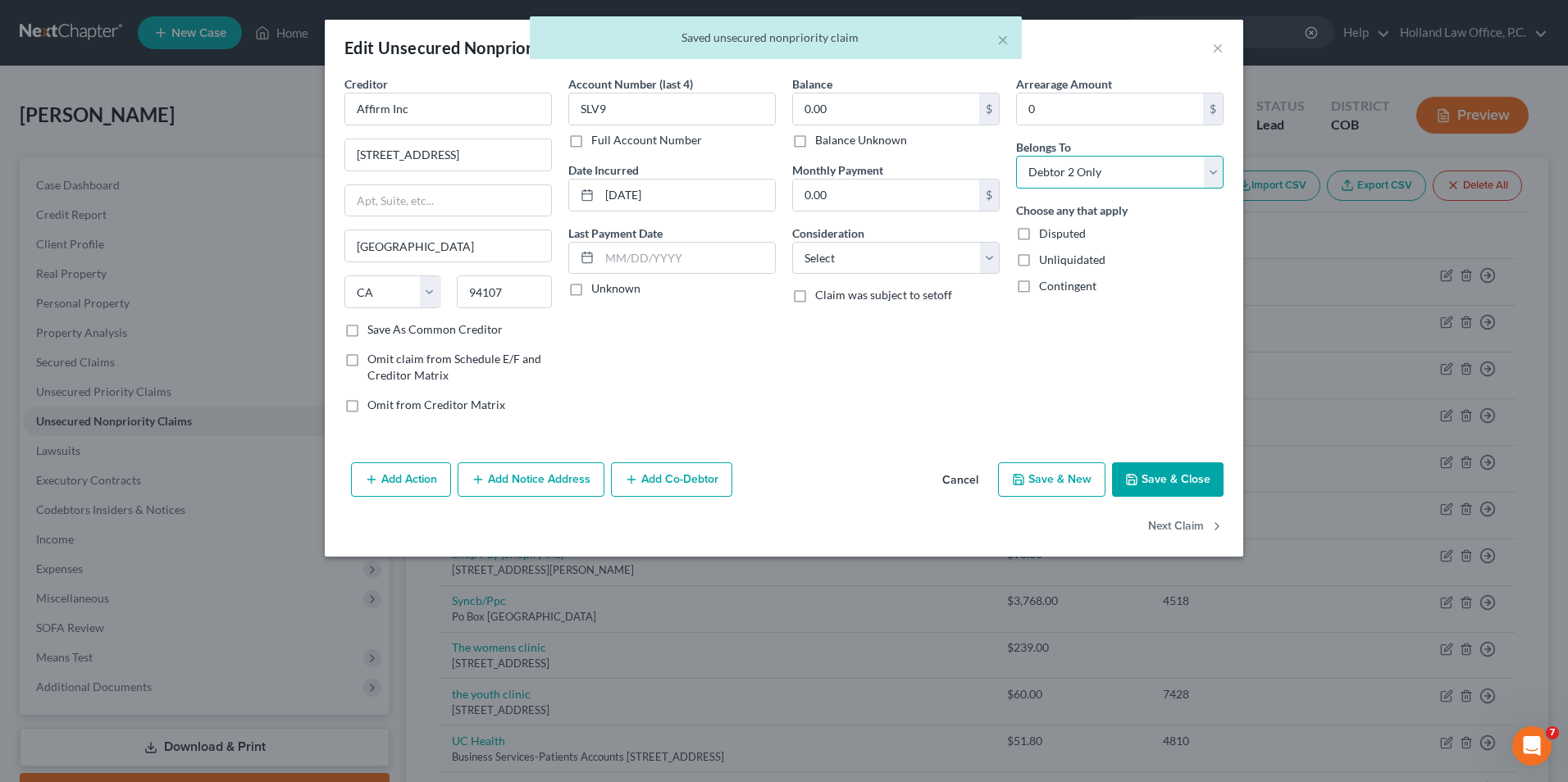
drag, startPoint x: 1073, startPoint y: 181, endPoint x: 1069, endPoint y: 190, distance: 9.8
click at [1073, 181] on select "Select Debtor 1 Only Debtor 2 Only Debtor 1 And Debtor 2 Only At Least One Of T…" at bounding box center [1121, 172] width 208 height 33
select select "0"
click at [1017, 156] on select "Select Debtor 1 Only Debtor 2 Only Debtor 1 And Debtor 2 Only At Least One Of T…" at bounding box center [1121, 172] width 208 height 33
click at [1128, 467] on button "Save & Close" at bounding box center [1168, 480] width 112 height 34
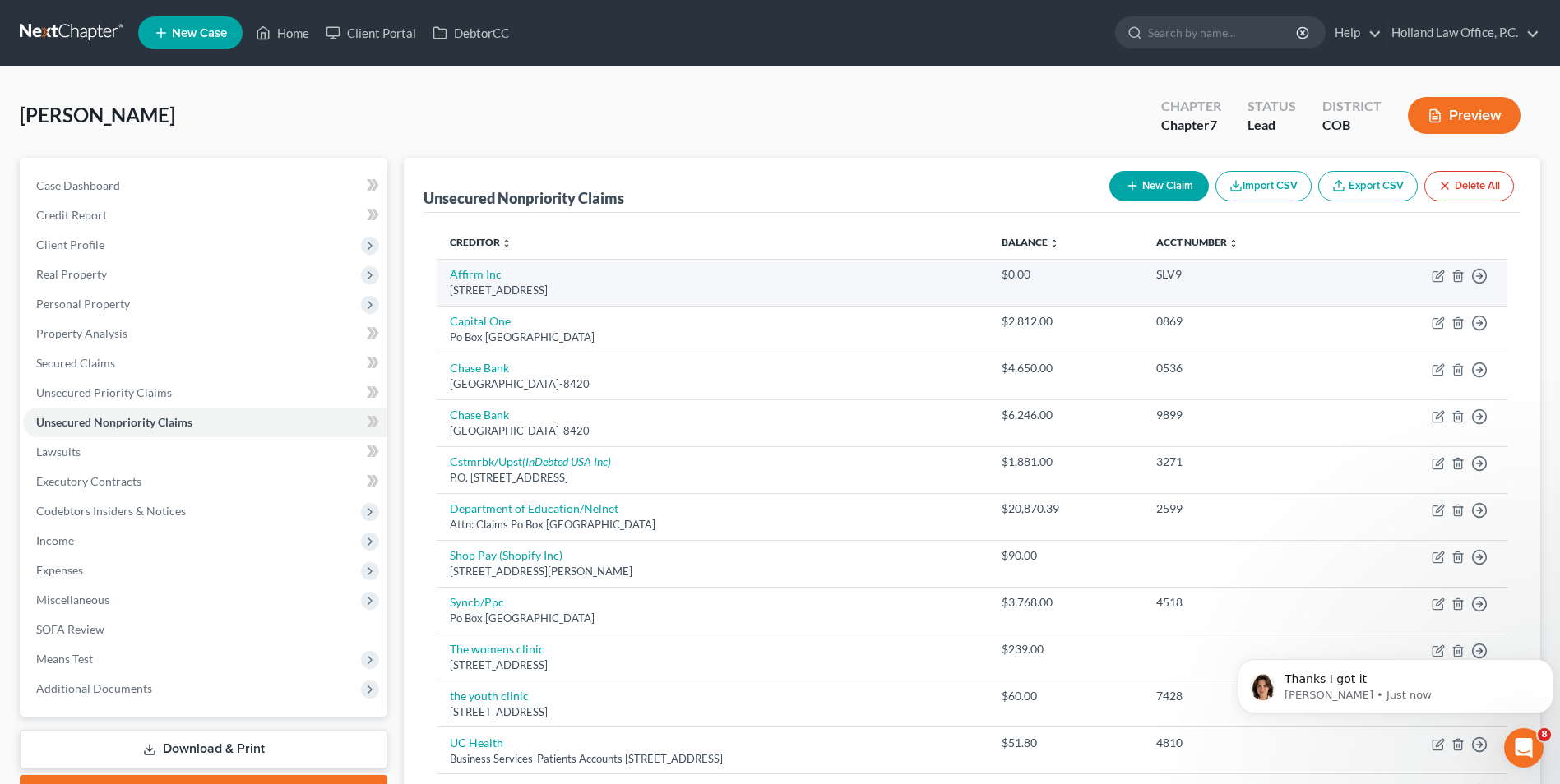
scroll to position [973, 0]
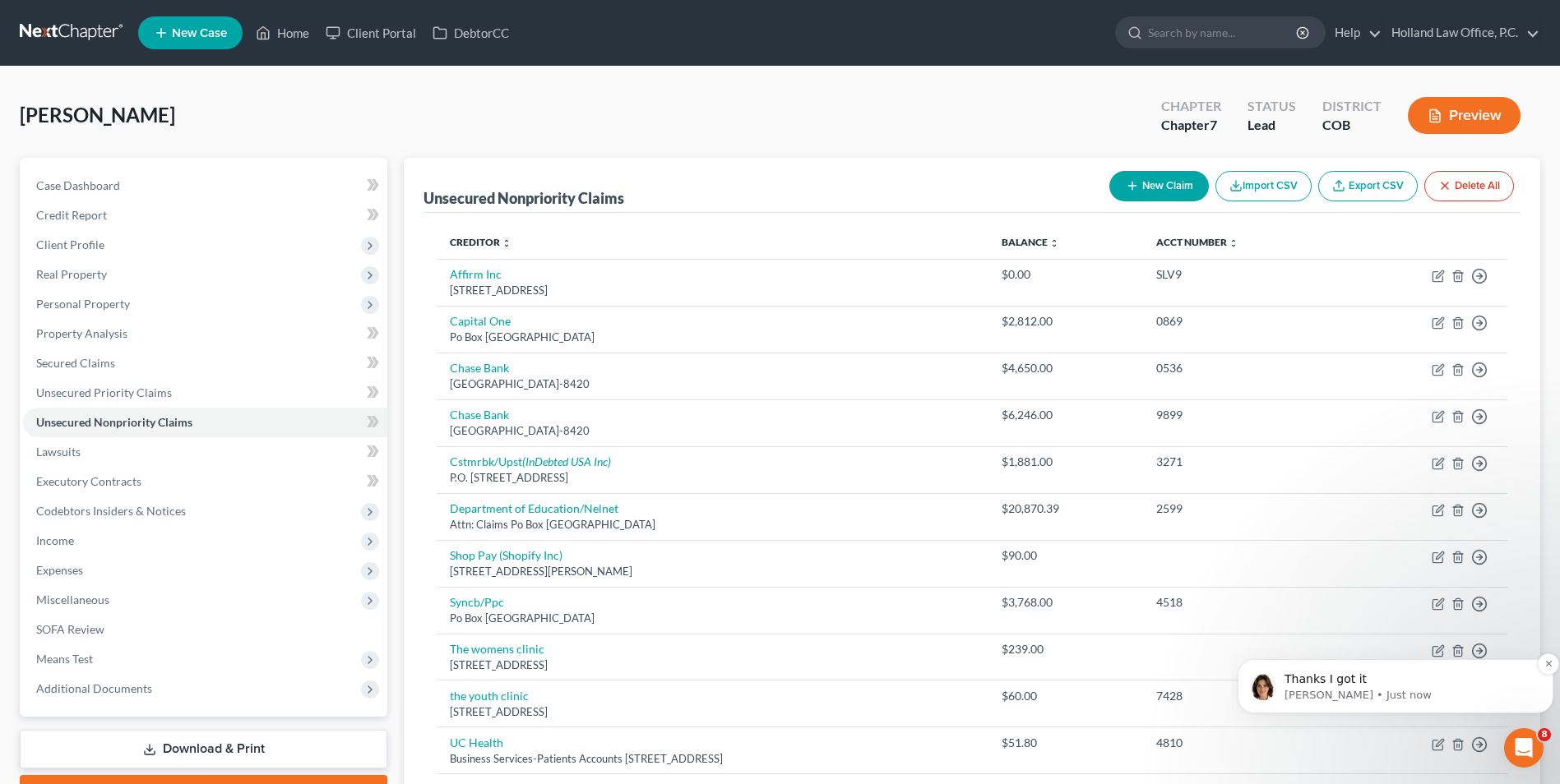
click at [1373, 682] on p "Thanks I got it" at bounding box center [1408, 680] width 248 height 16
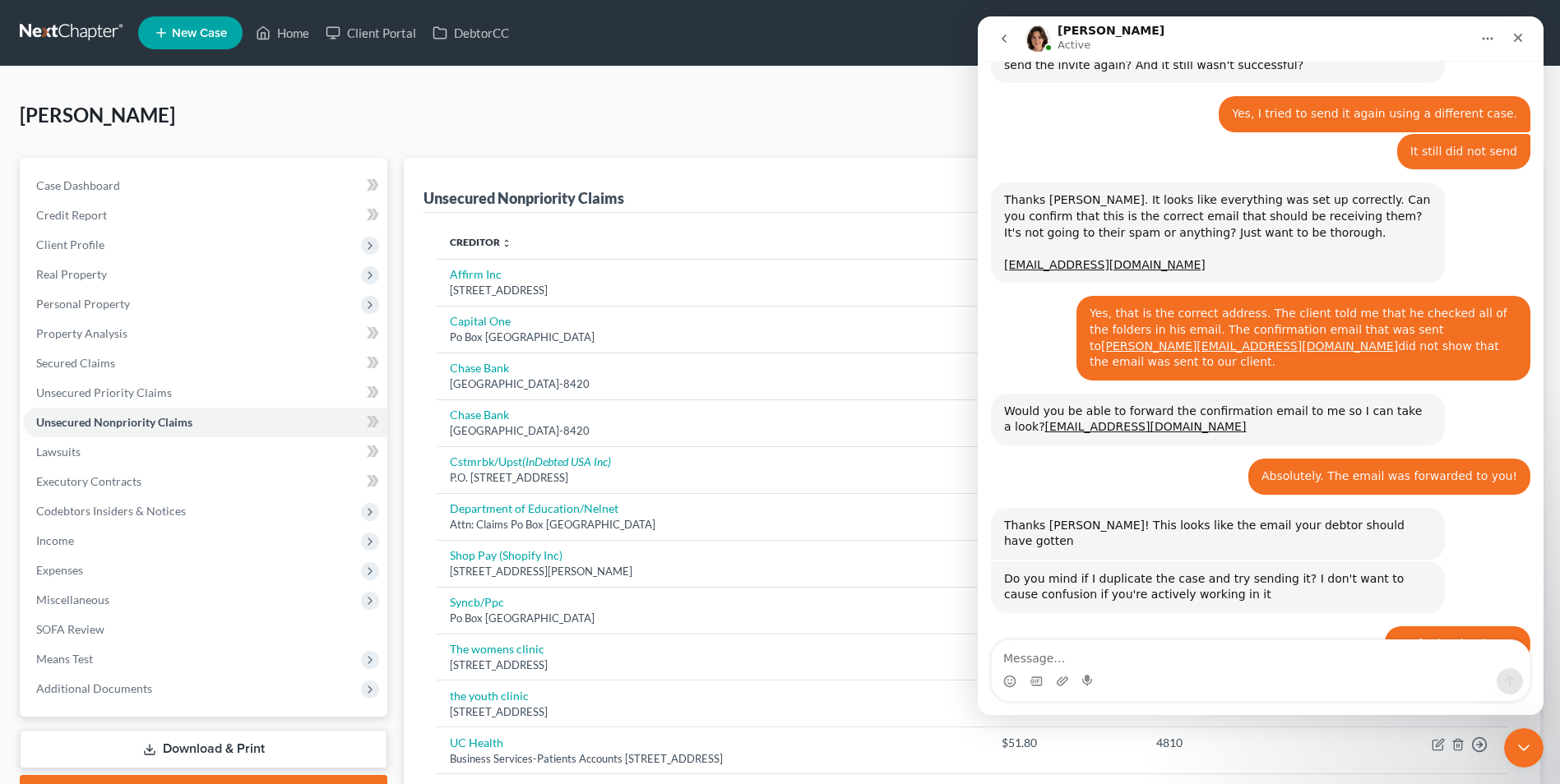
scroll to position [984, 0]
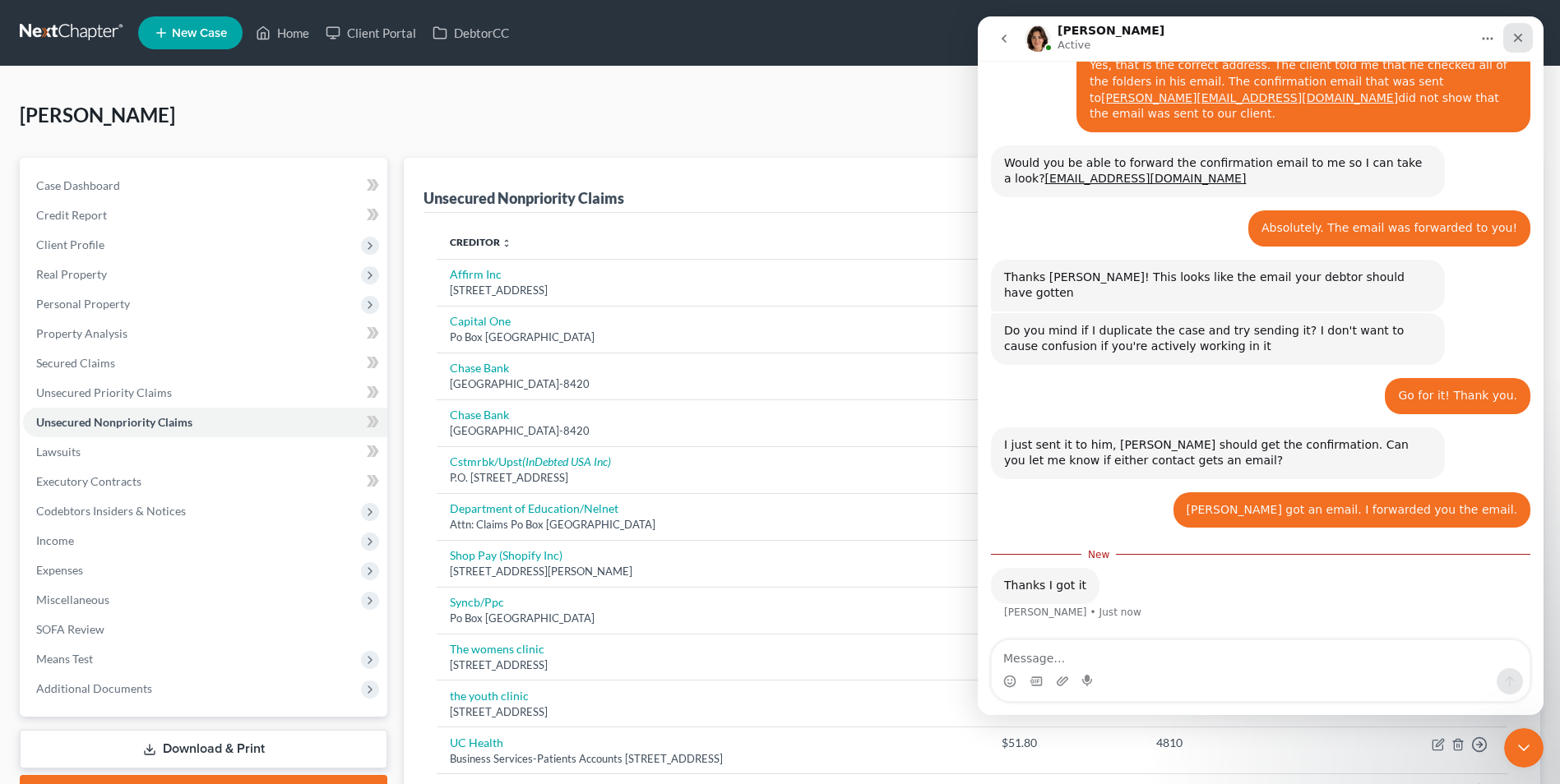
drag, startPoint x: 1521, startPoint y: 44, endPoint x: 1564, endPoint y: 23, distance: 47.9
click at [1521, 44] on div "Close" at bounding box center [1517, 38] width 30 height 30
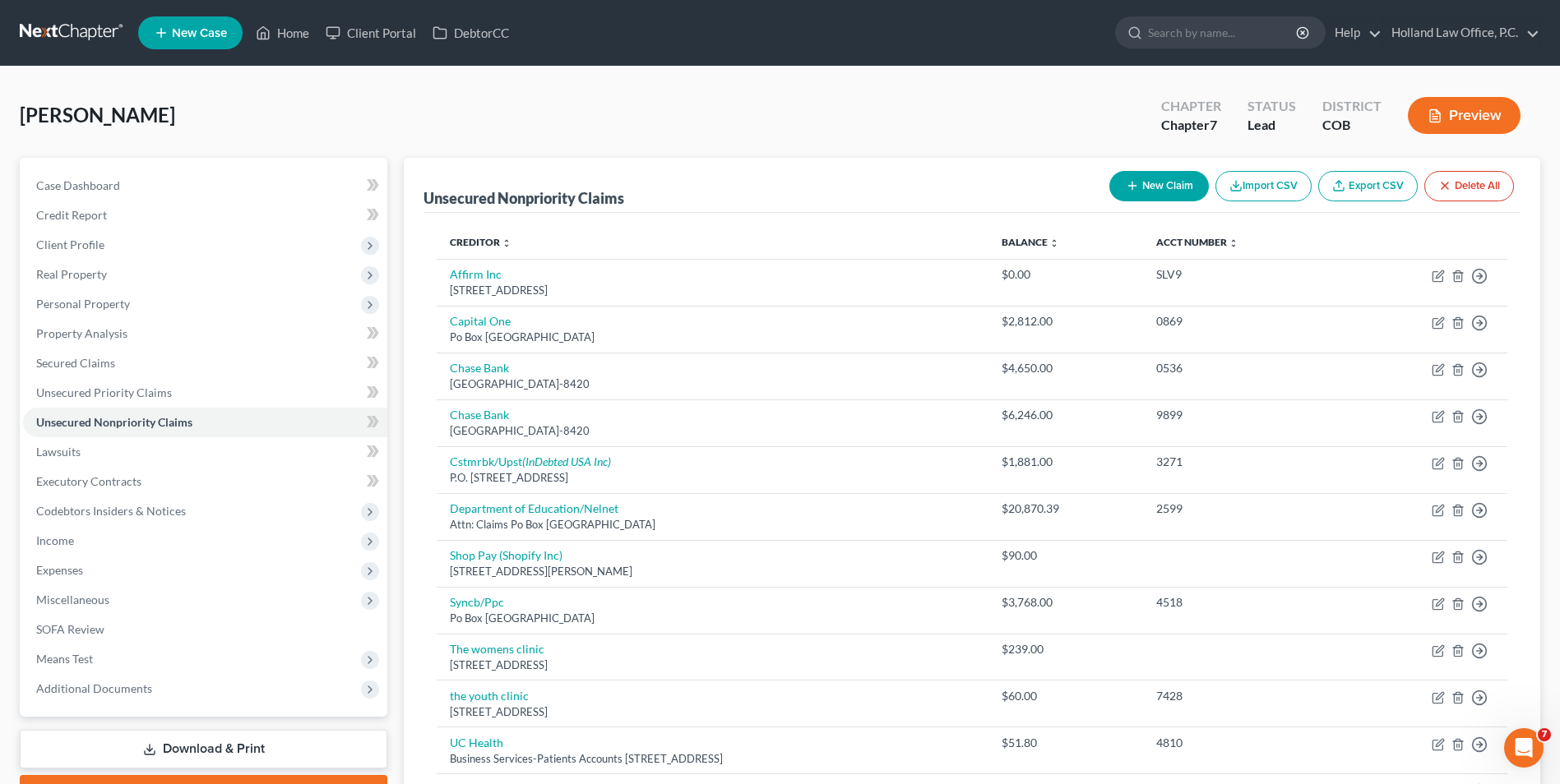
scroll to position [921, 0]
click at [300, 42] on link "Home" at bounding box center [283, 32] width 70 height 30
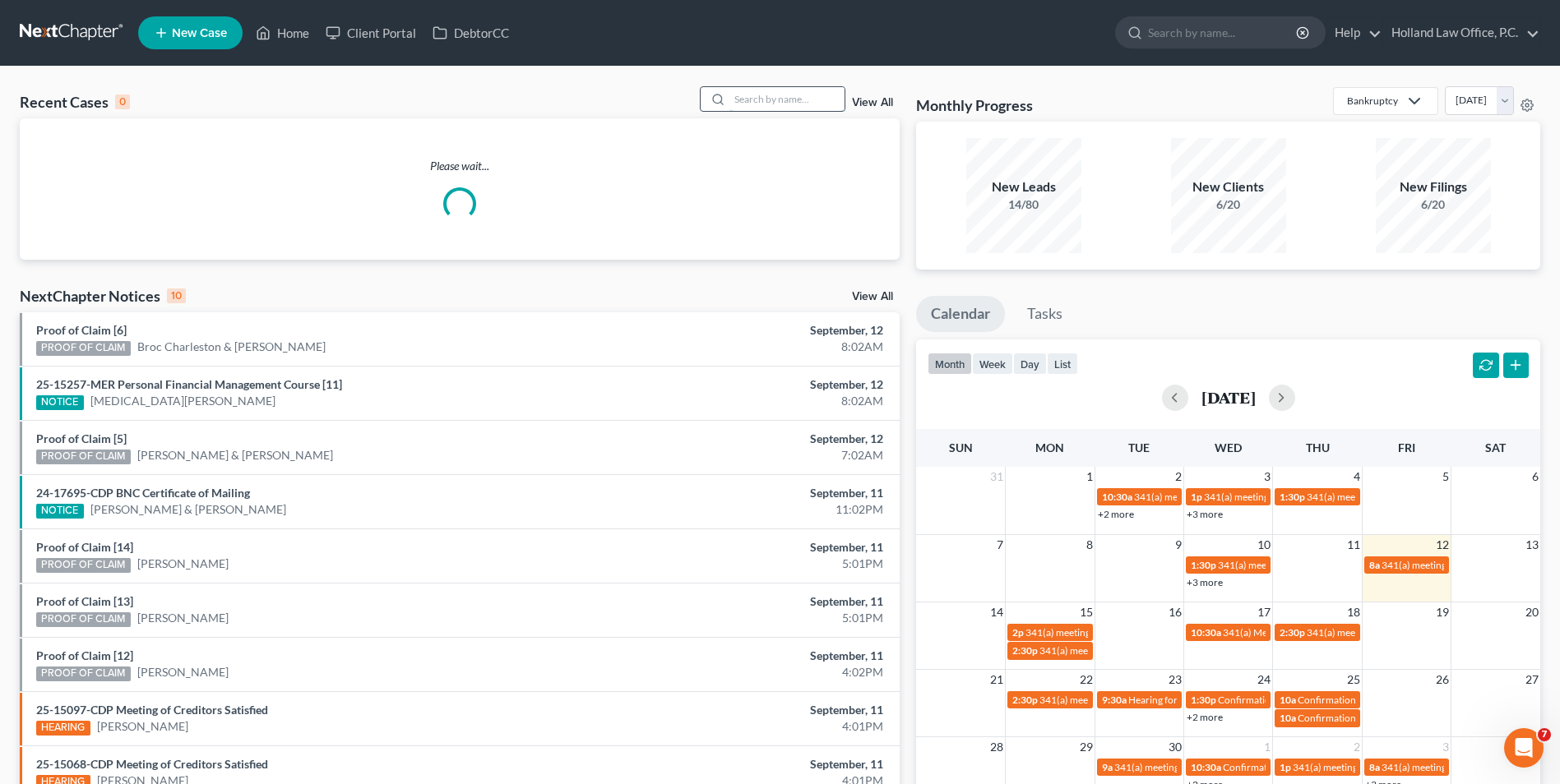
click at [799, 102] on input "search" at bounding box center [787, 99] width 115 height 24
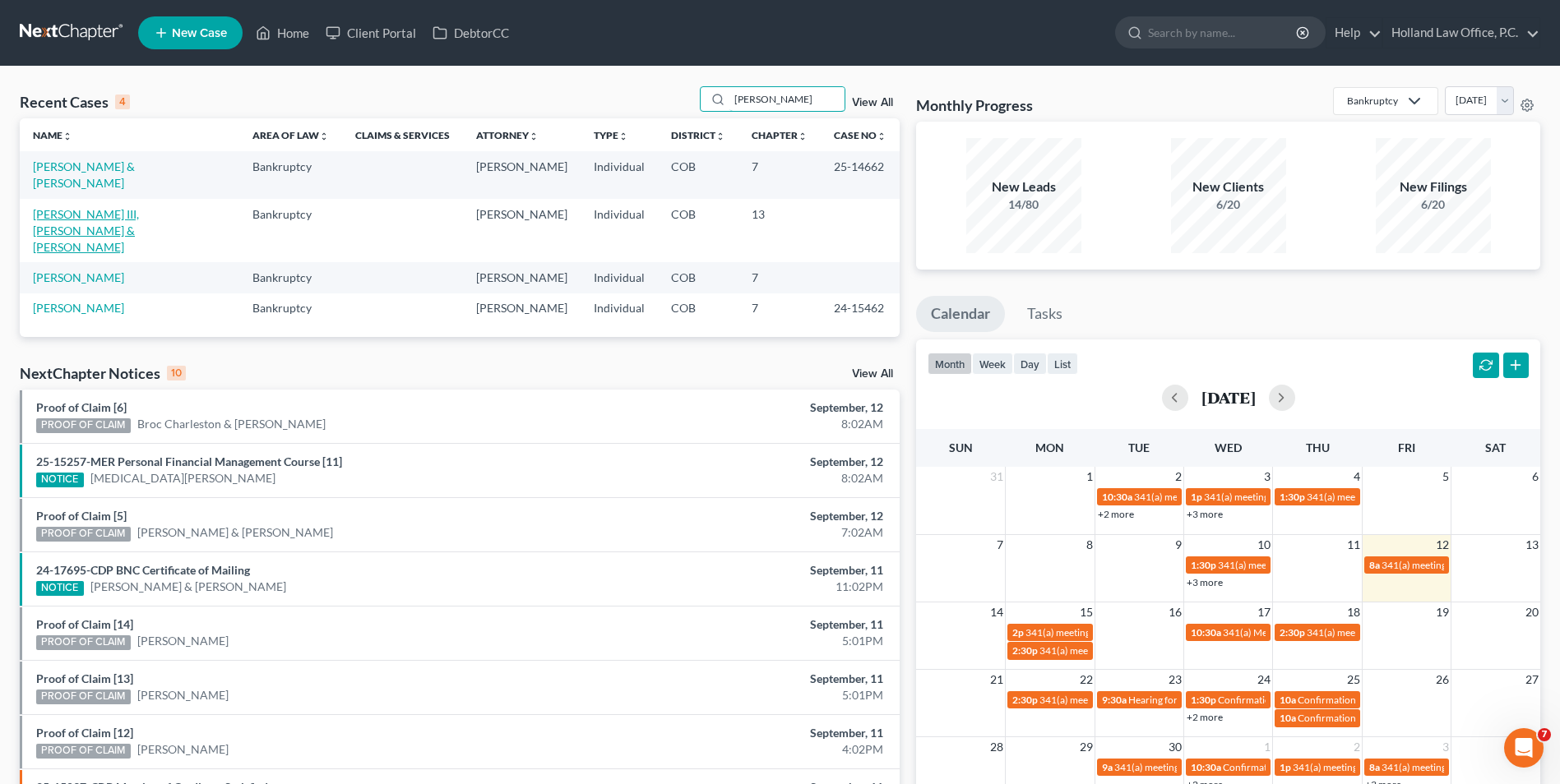
type input "[PERSON_NAME]"
click at [115, 207] on link "[PERSON_NAME] III, [PERSON_NAME] & [PERSON_NAME]" at bounding box center [86, 231] width 106 height 47
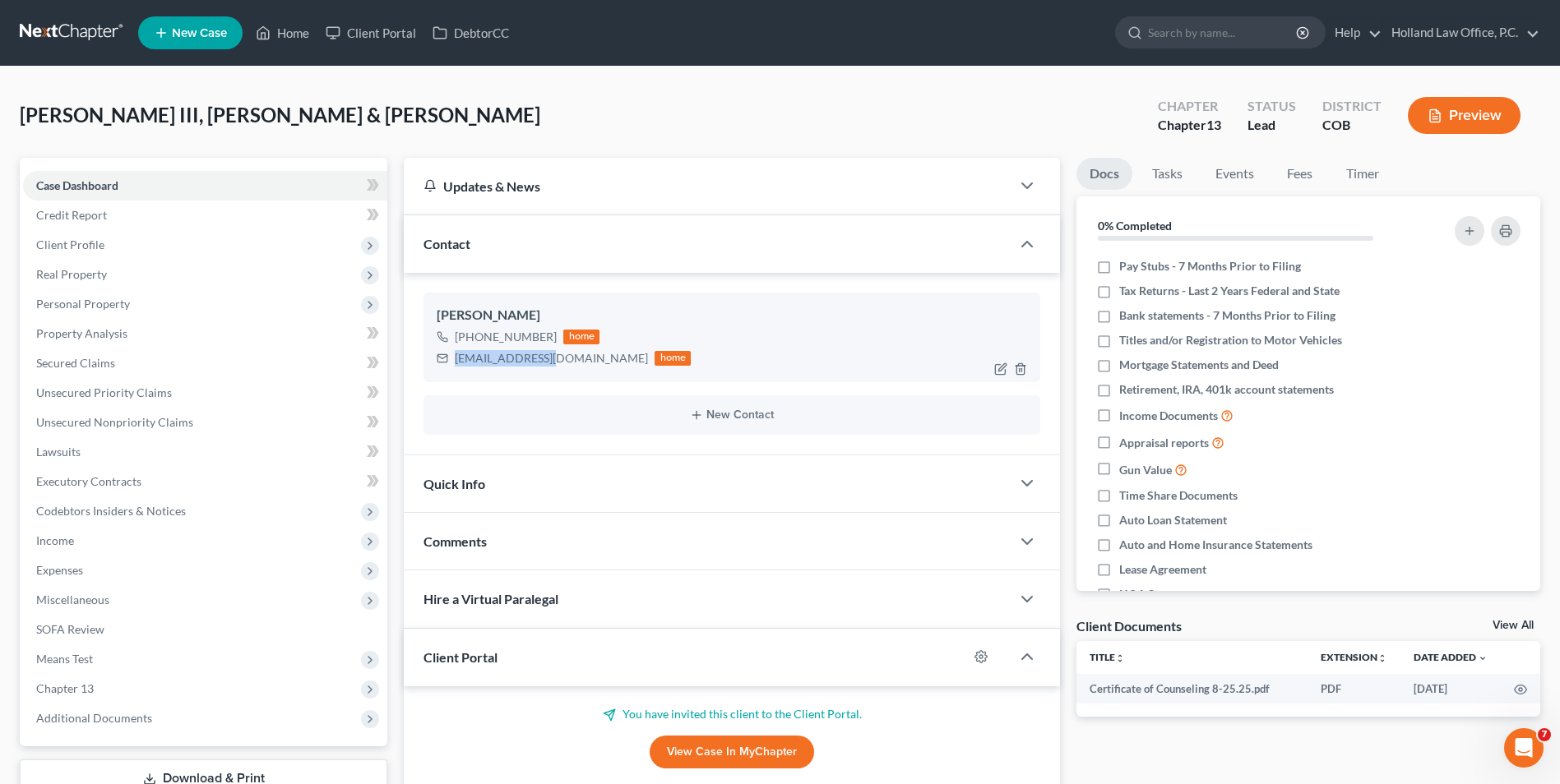
drag, startPoint x: 547, startPoint y: 362, endPoint x: 448, endPoint y: 367, distance: 99.1
click at [448, 367] on div "[EMAIL_ADDRESS][DOMAIN_NAME] home" at bounding box center [563, 359] width 254 height 22
drag, startPoint x: 488, startPoint y: 353, endPoint x: 511, endPoint y: 359, distance: 23.8
copy div "[EMAIL_ADDRESS][DOMAIN_NAME]"
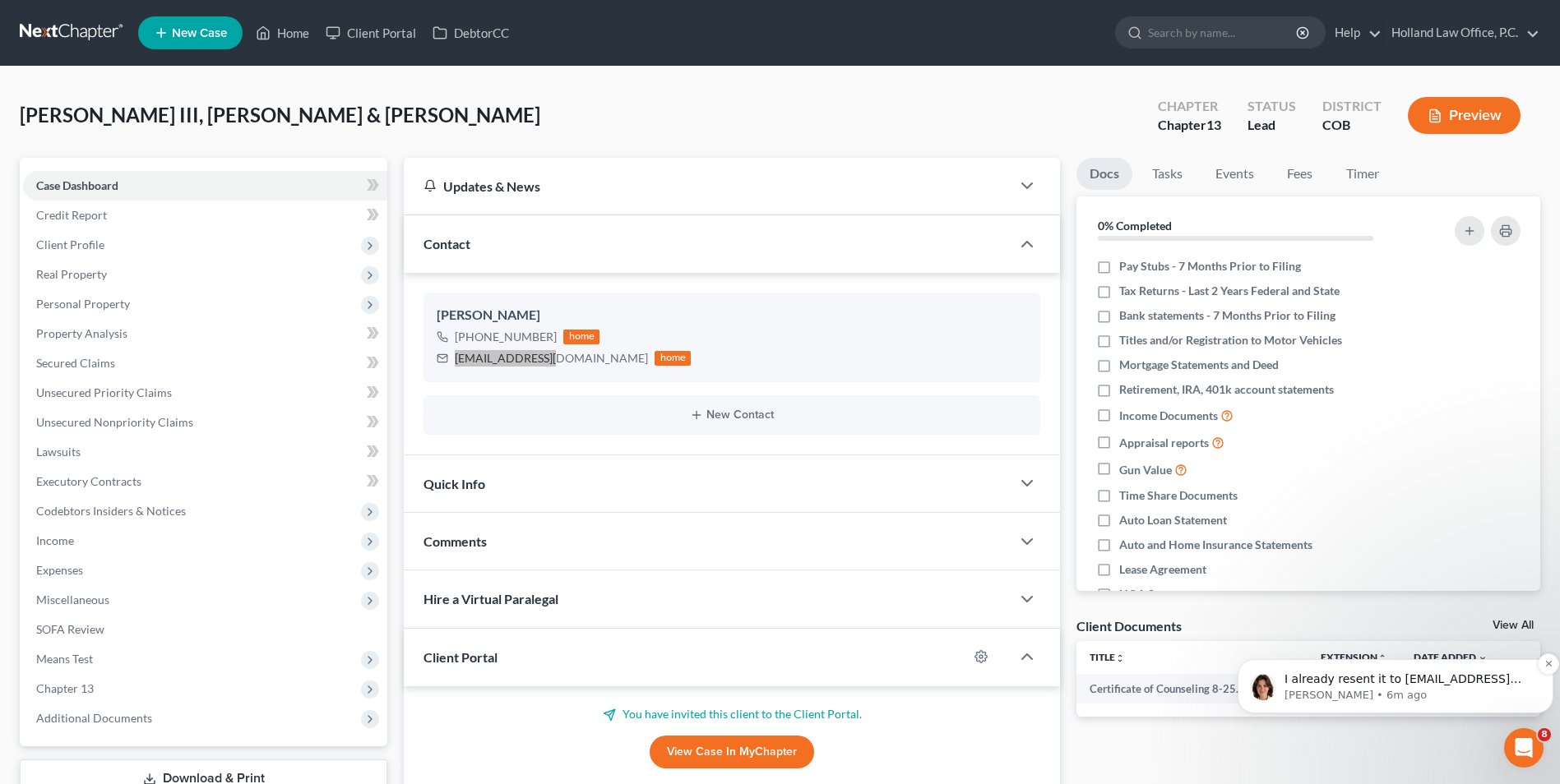
click at [1369, 683] on p "I already resent it to ​[EMAIL_ADDRESS][DOMAIN_NAME] and deleted my duplicate c…" at bounding box center [1408, 680] width 248 height 16
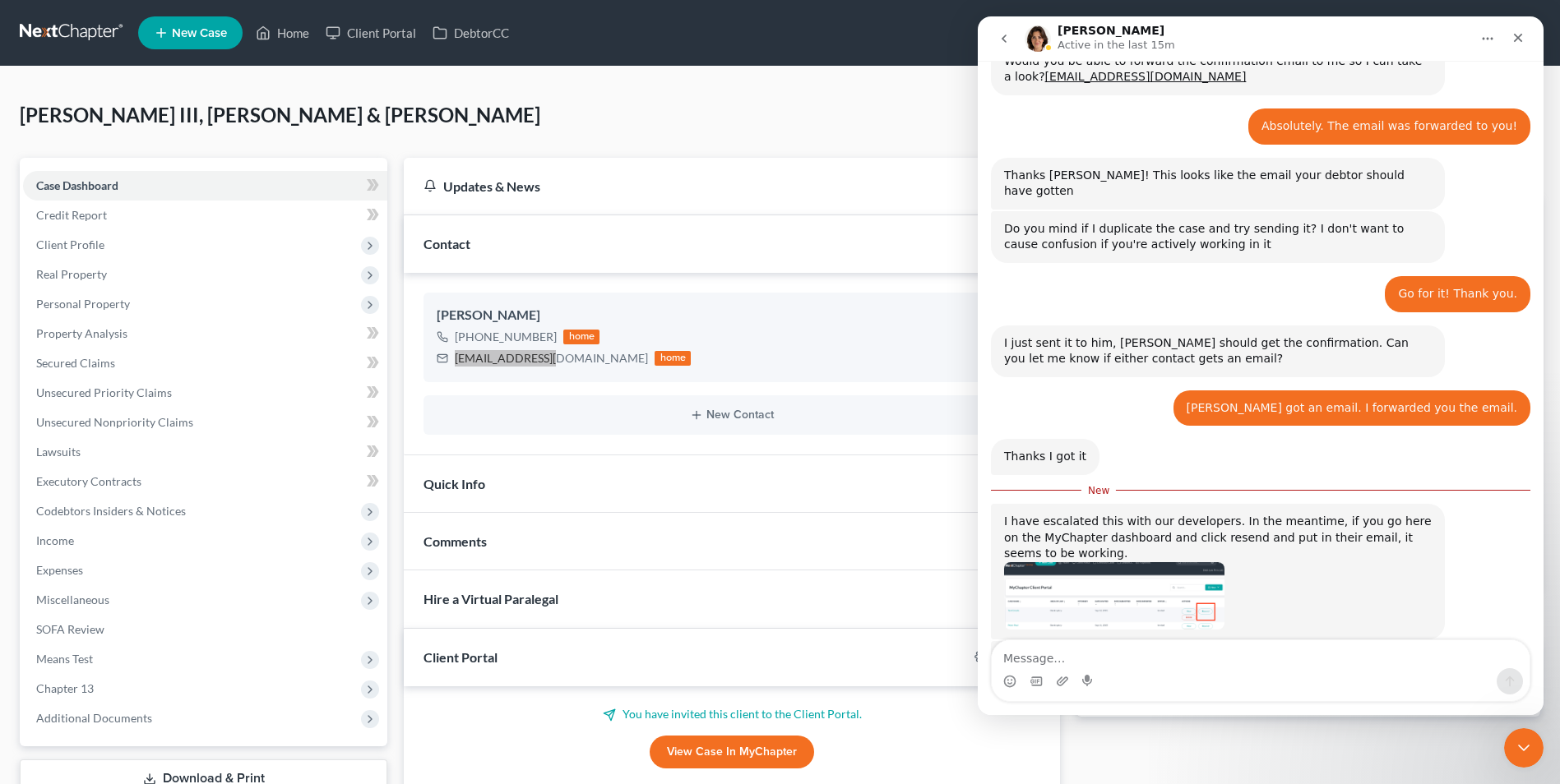
scroll to position [1095, 0]
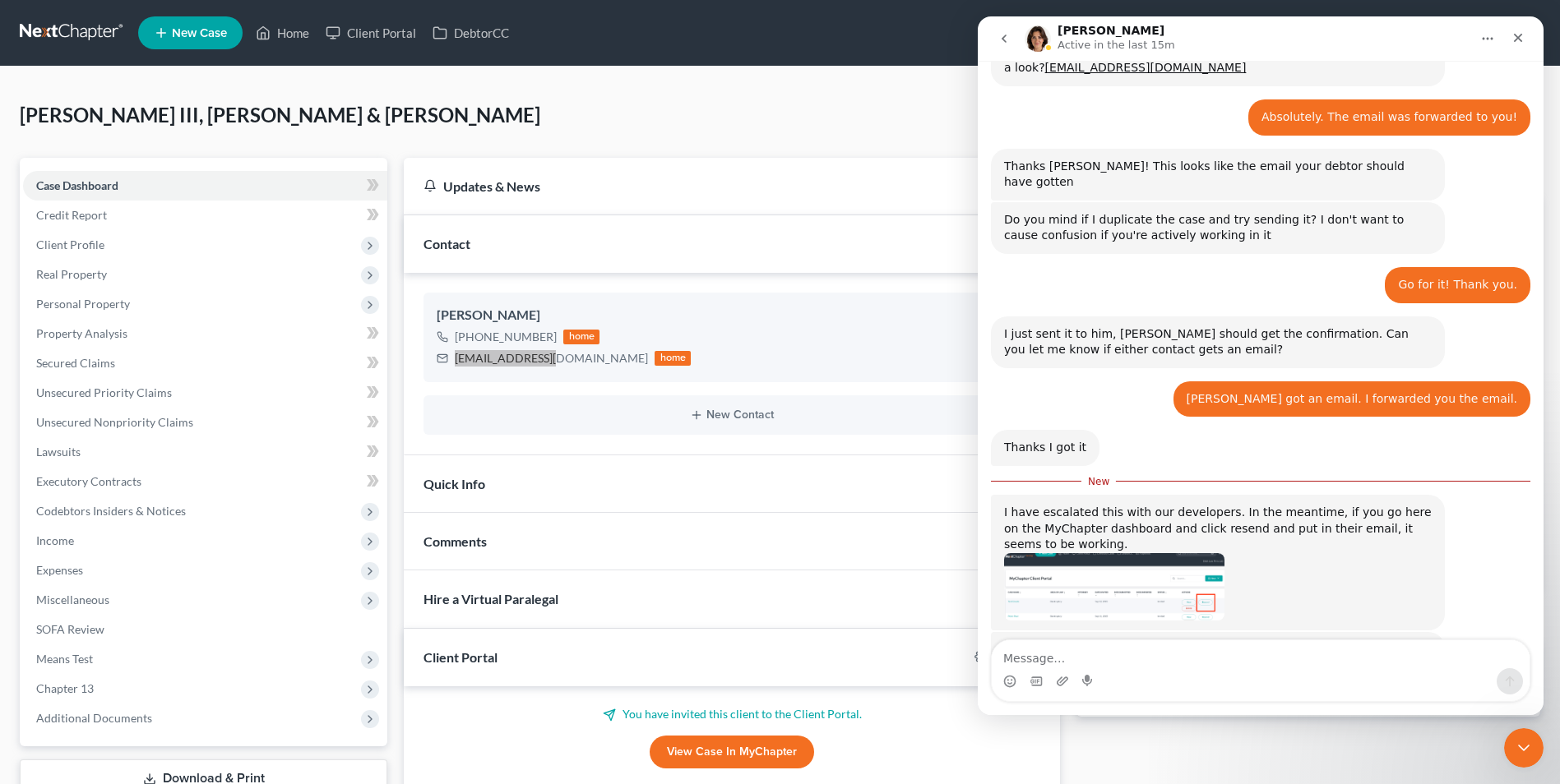
click at [1033, 656] on textarea "Message…" at bounding box center [1259, 654] width 537 height 28
type textarea "Thank you!"
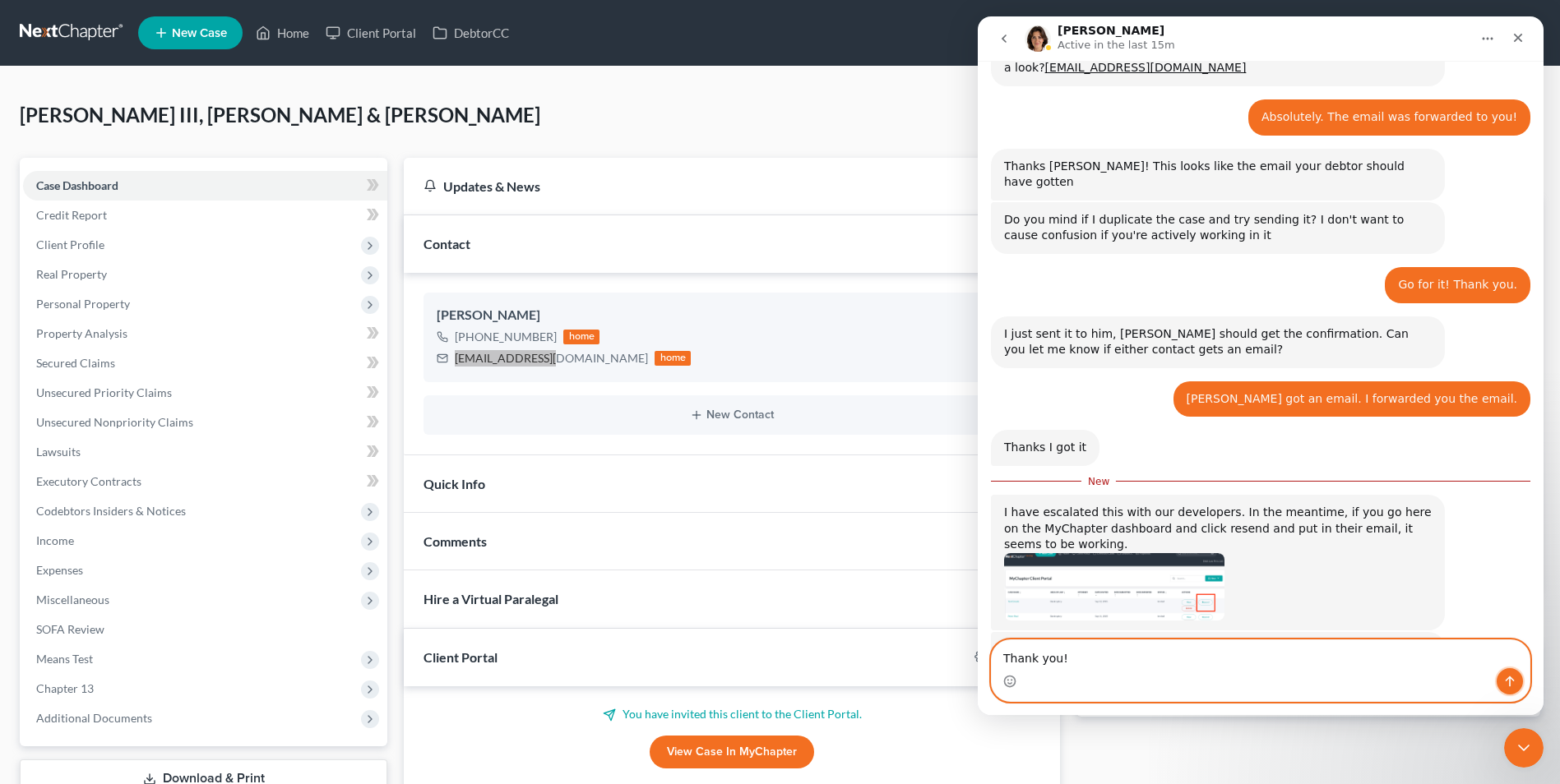
click at [1507, 680] on icon "Send a message…" at bounding box center [1510, 682] width 9 height 11
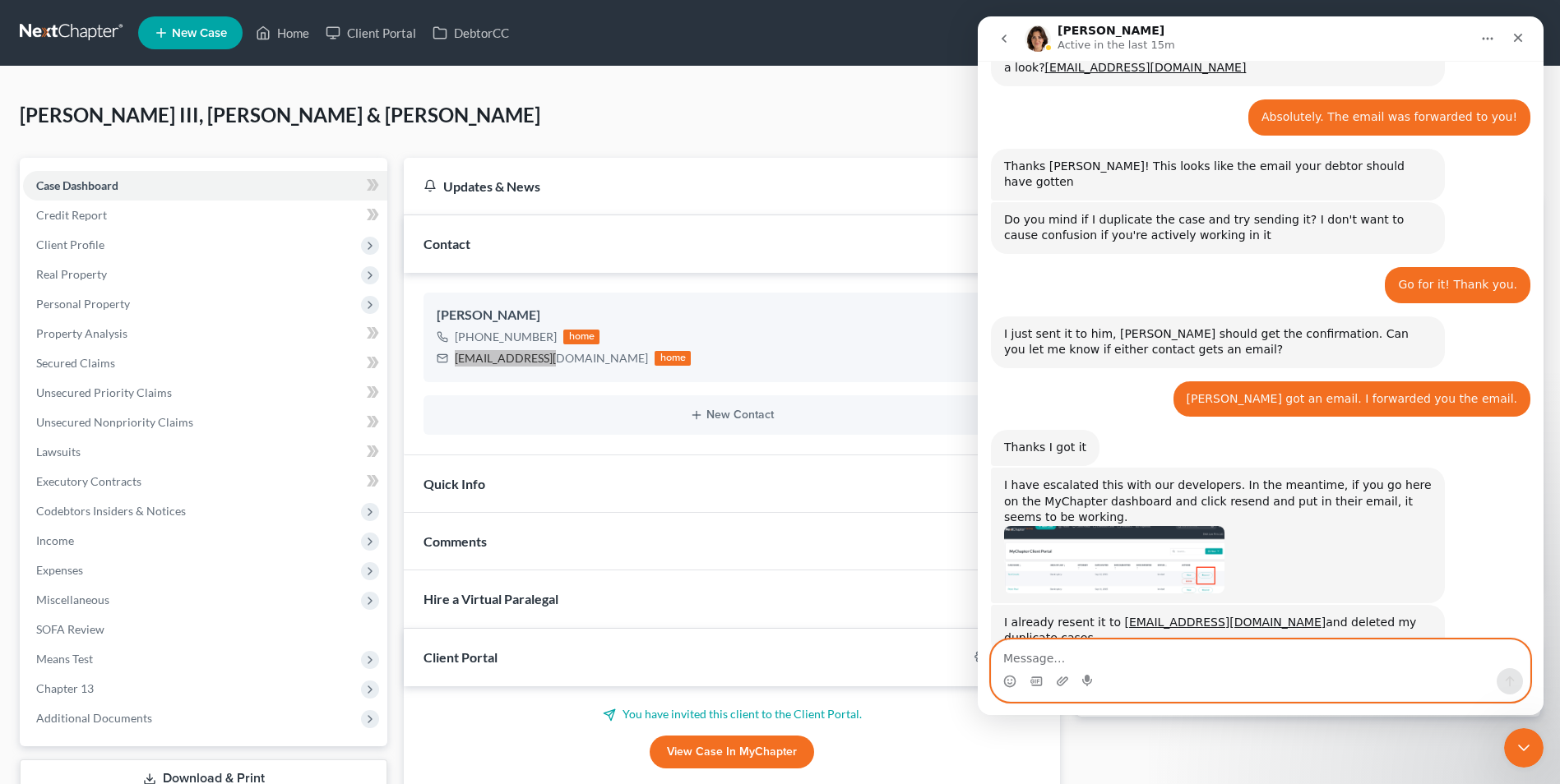
scroll to position [1118, 0]
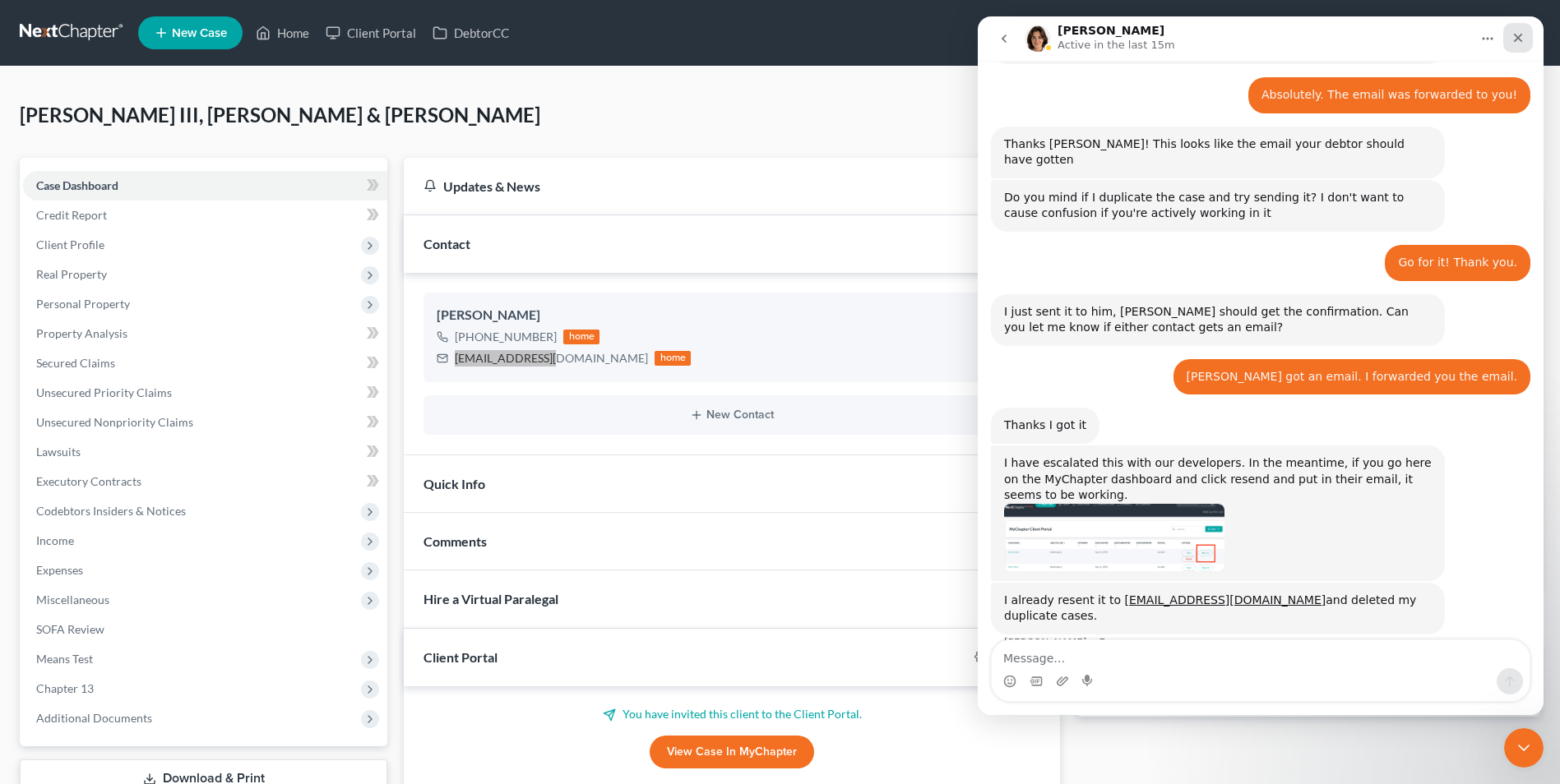
drag, startPoint x: 1513, startPoint y: 44, endPoint x: 2351, endPoint y: 26, distance: 838.2
click at [1513, 44] on icon "Close" at bounding box center [1518, 38] width 13 height 13
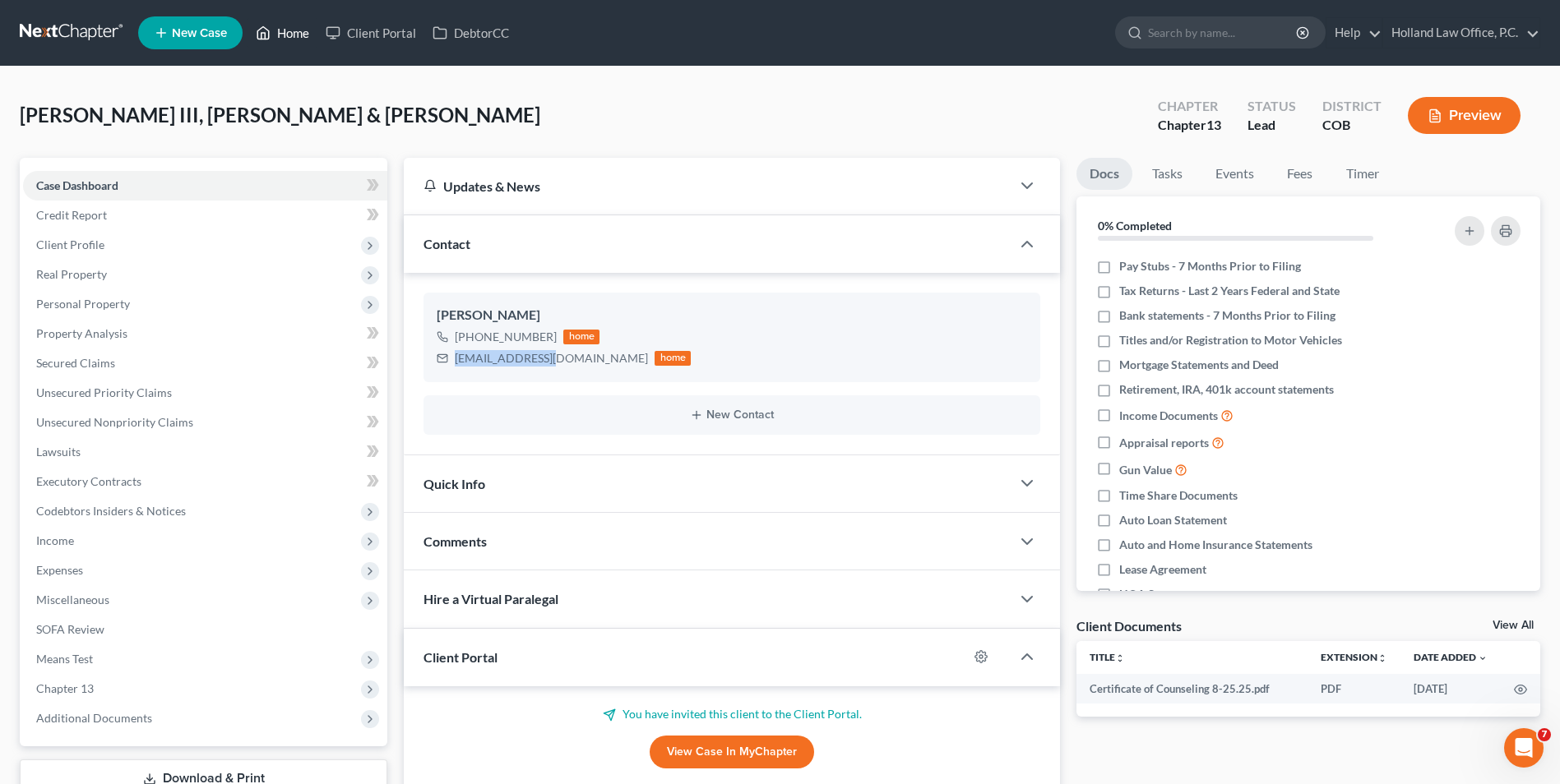
click at [301, 35] on link "Home" at bounding box center [283, 32] width 70 height 30
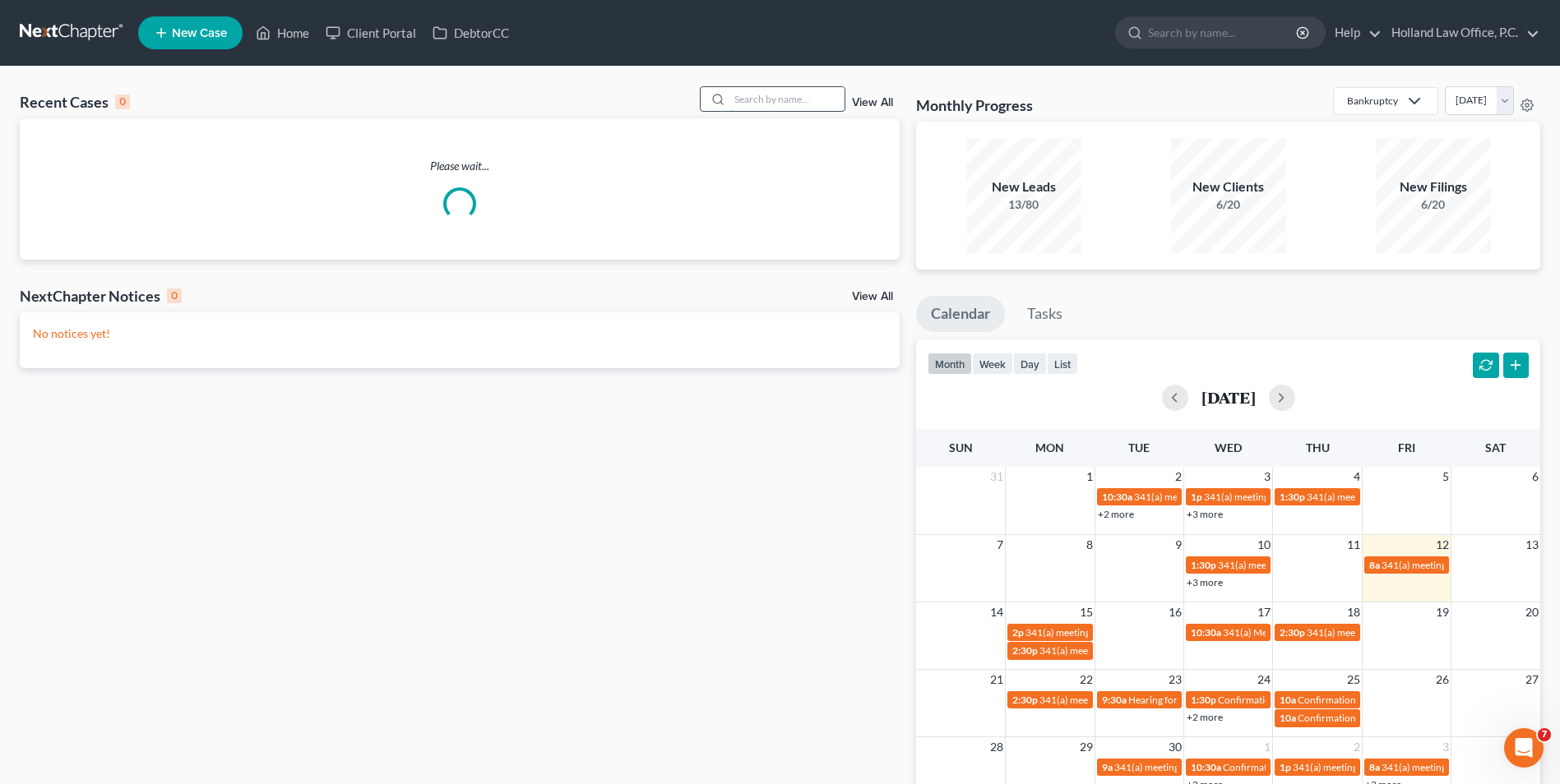
click at [821, 107] on input "search" at bounding box center [787, 99] width 115 height 24
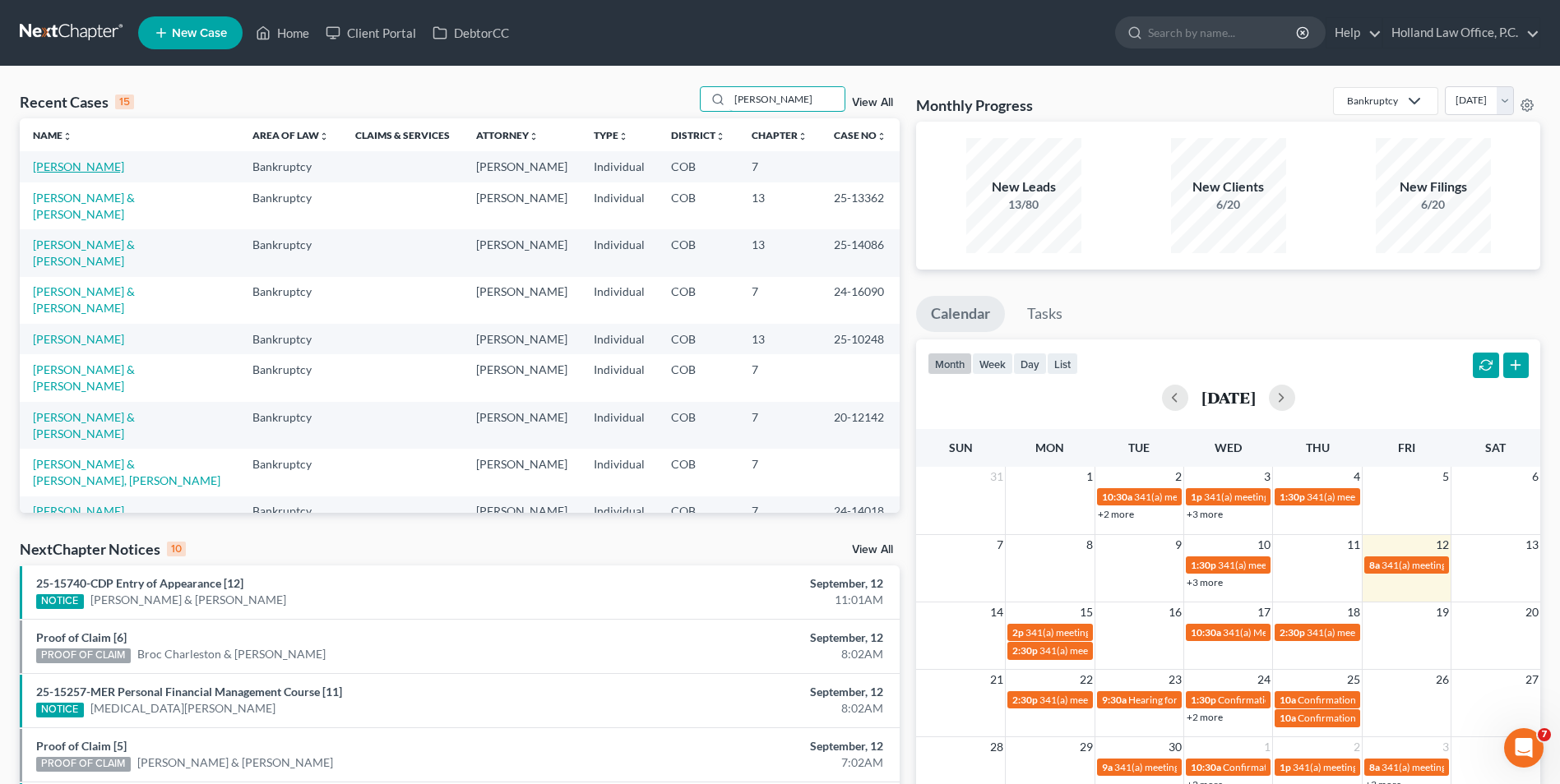
type input "[PERSON_NAME]"
click at [71, 167] on link "[PERSON_NAME]" at bounding box center [79, 167] width 92 height 14
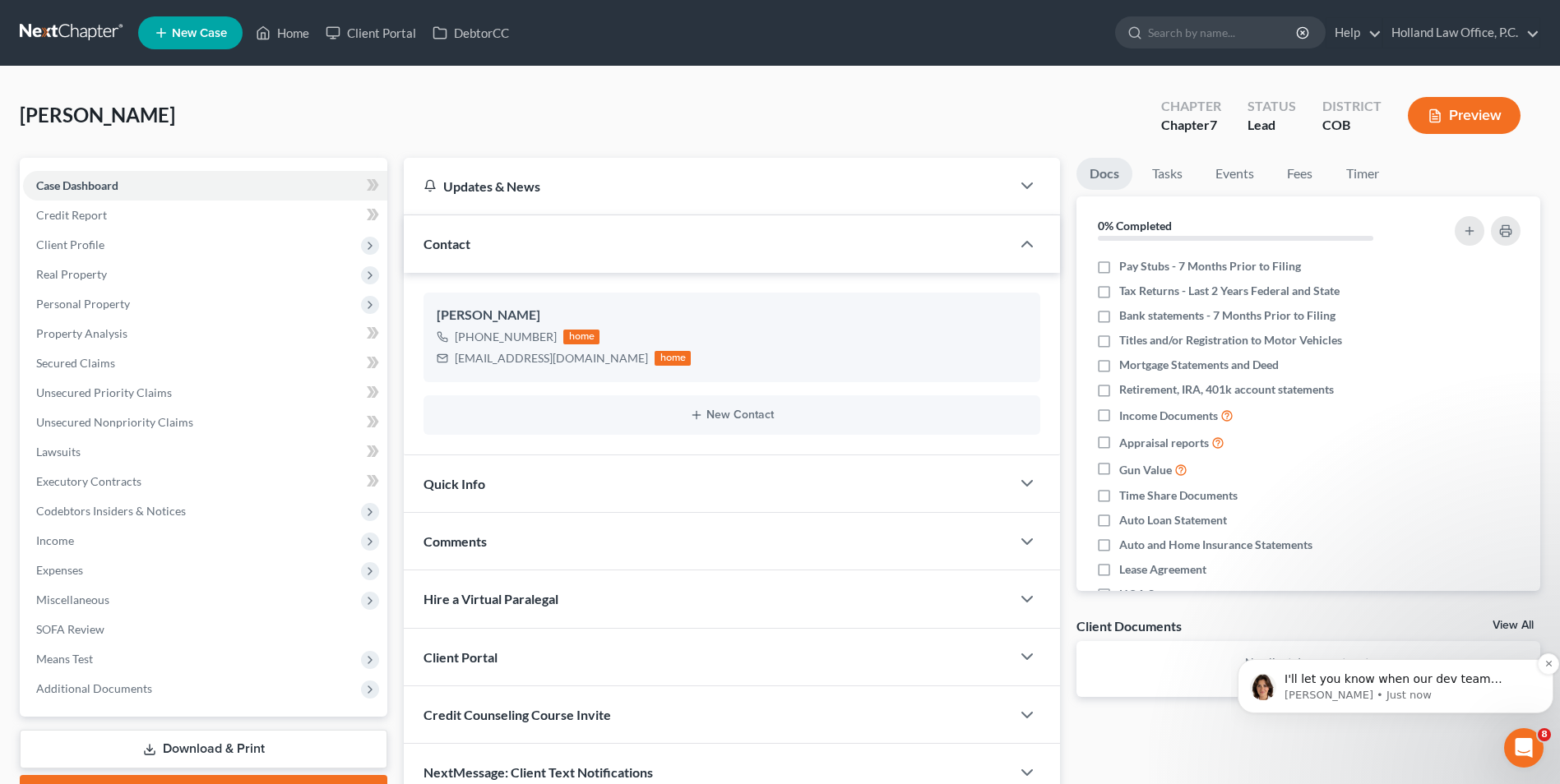
click at [1372, 680] on p "I'll let you know when our dev team deploys a fix for this and if you run into …" at bounding box center [1408, 680] width 248 height 16
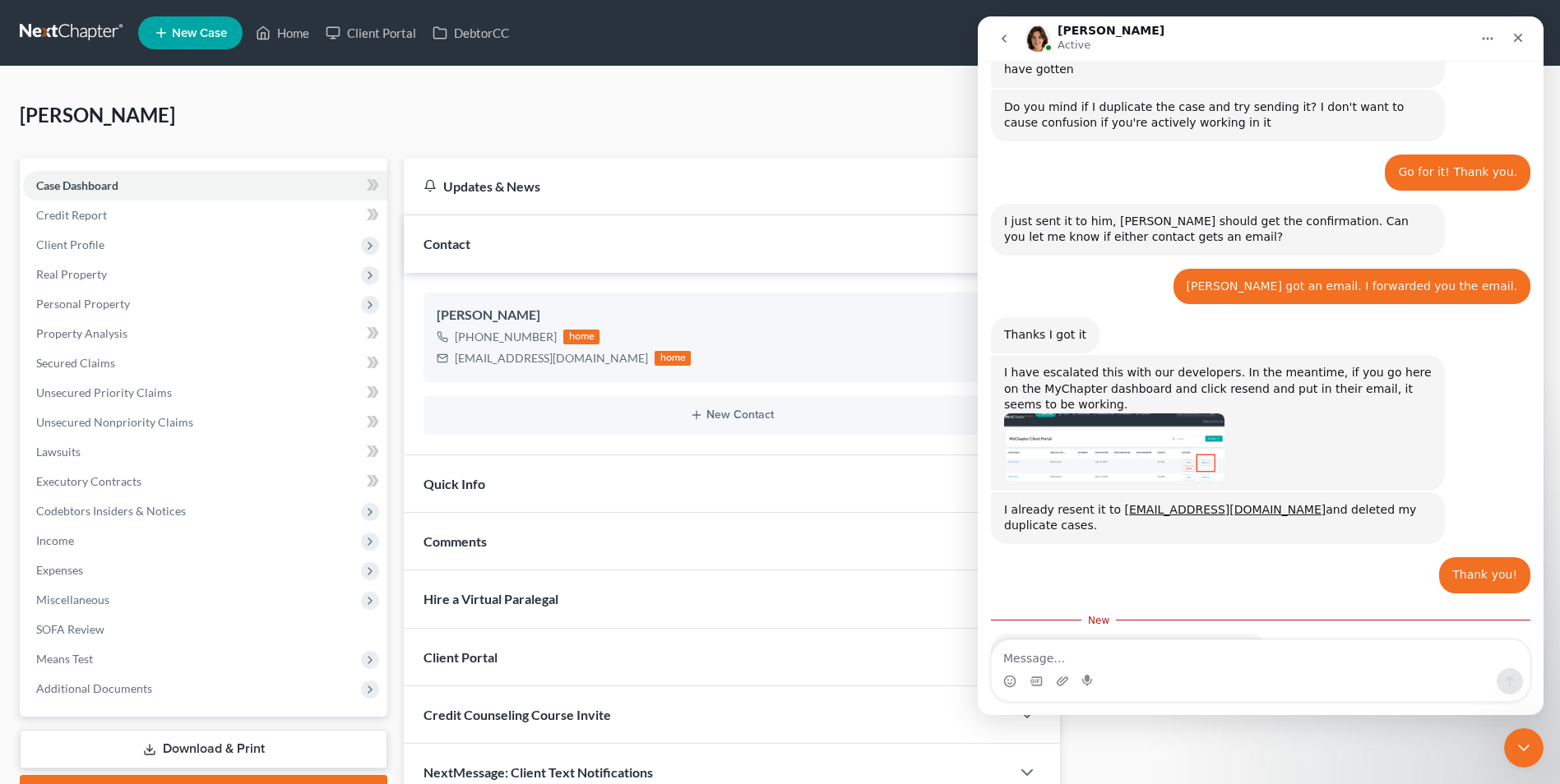
scroll to position [1246, 0]
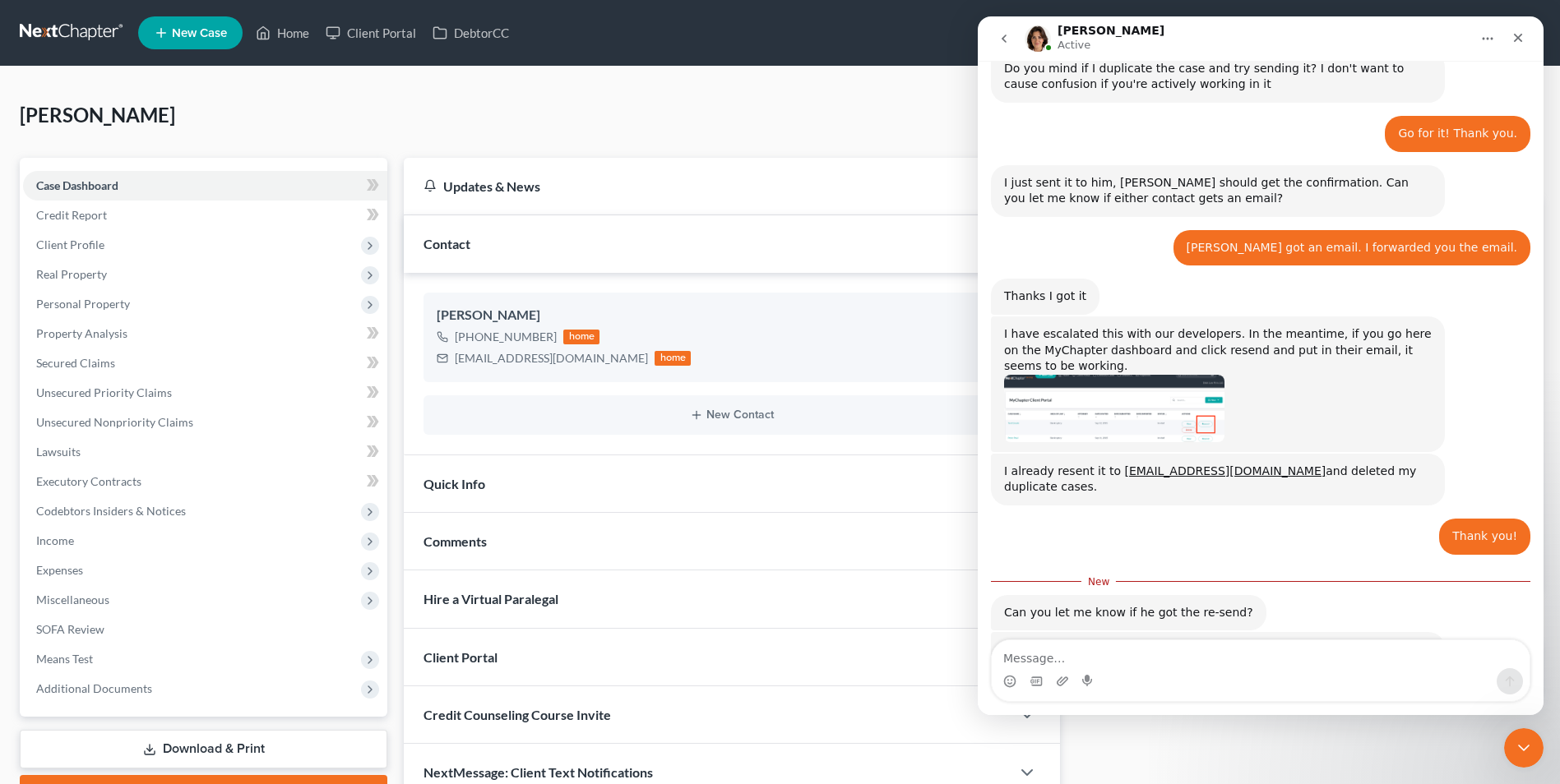
click at [1141, 642] on textarea "Message…" at bounding box center [1259, 654] width 537 height 28
type textarea "Yes, he just let me know that he got the re-send! Thank you!"
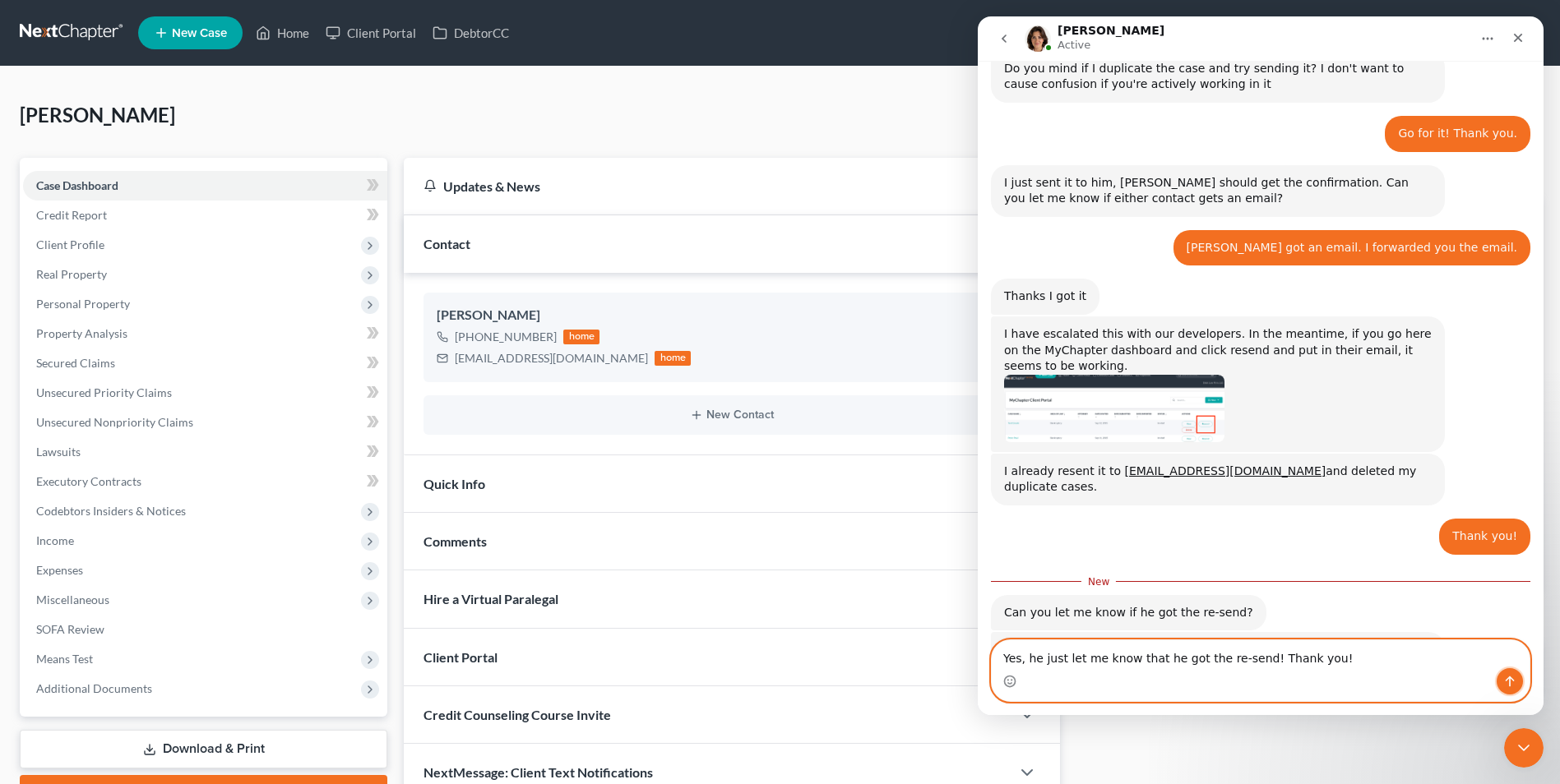
click at [1512, 685] on icon "Send a message…" at bounding box center [1509, 681] width 13 height 13
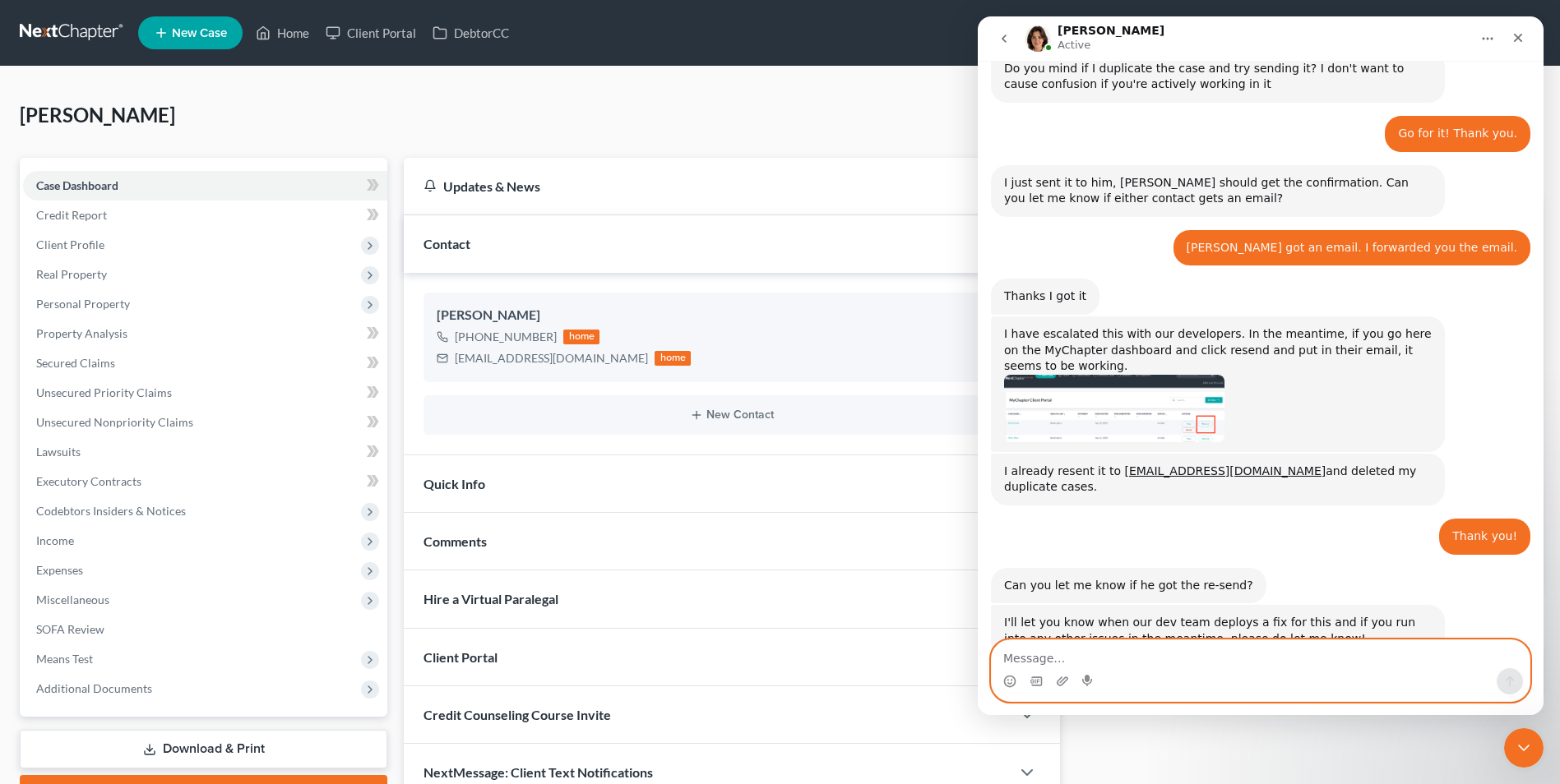
scroll to position [1268, 0]
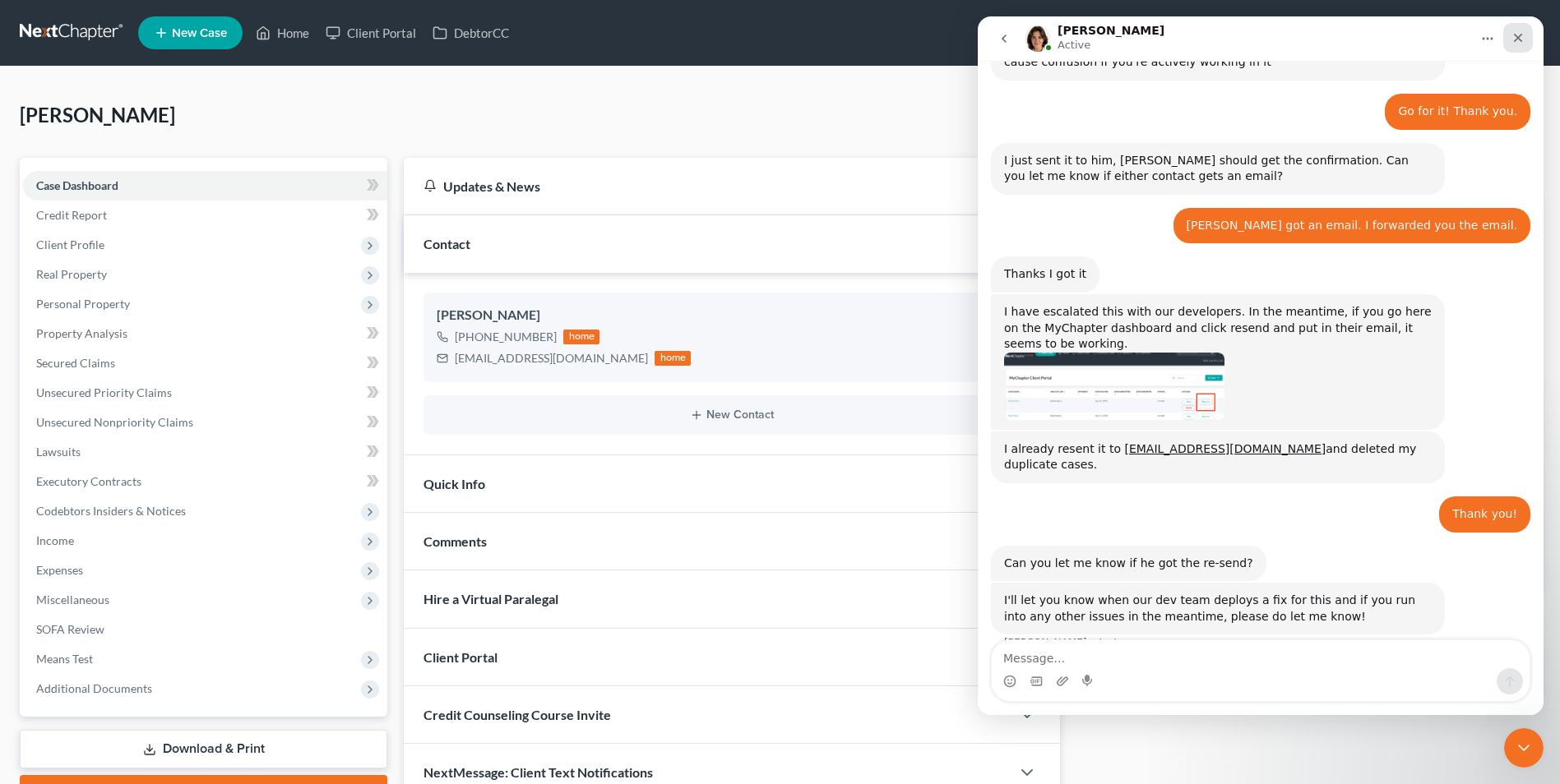
drag, startPoint x: 1511, startPoint y: 39, endPoint x: 2447, endPoint y: 51, distance: 936.1
click at [1511, 39] on div "Close" at bounding box center [1517, 38] width 30 height 30
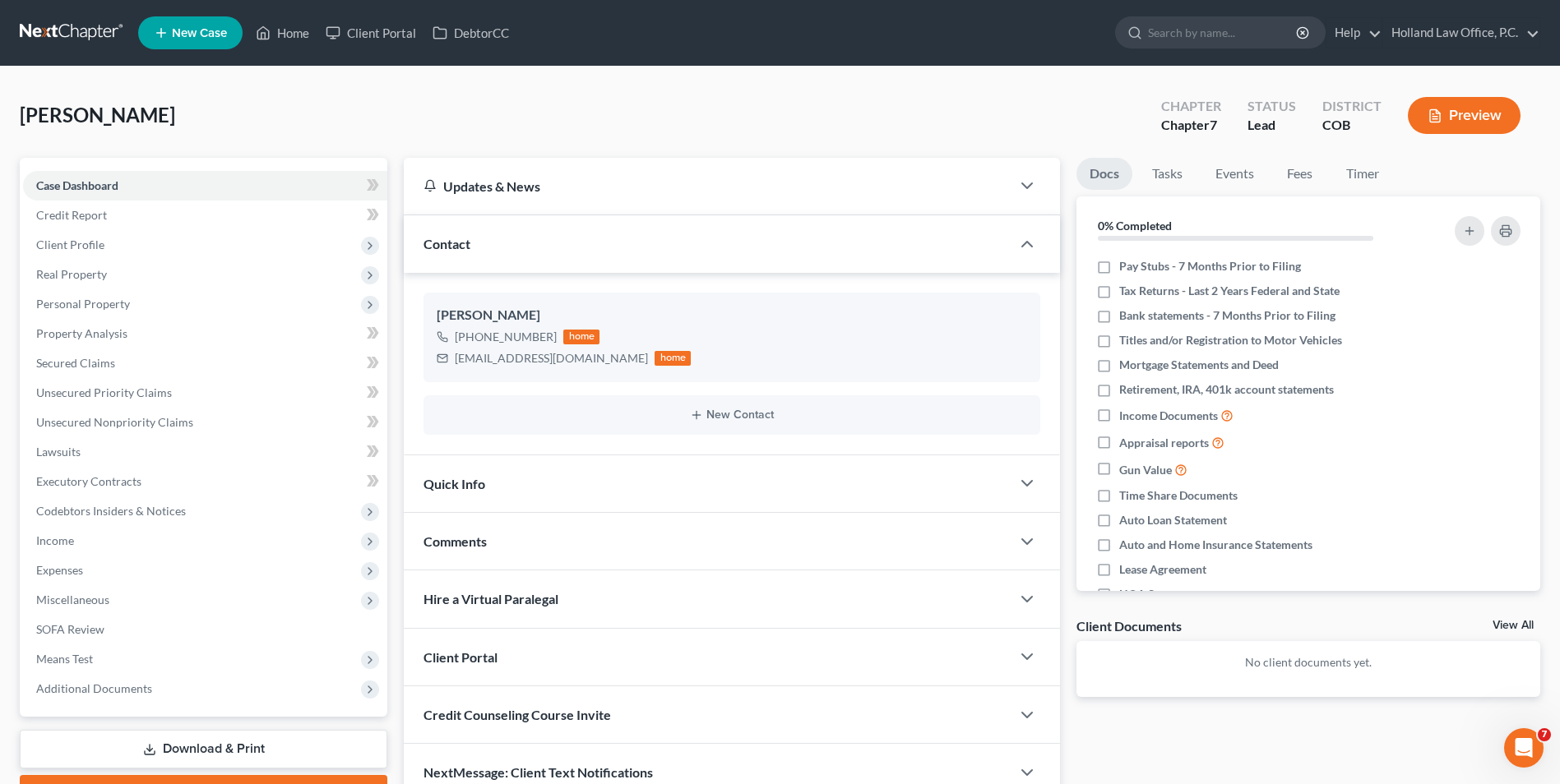
scroll to position [1332, 0]
click at [118, 222] on link "Credit Report" at bounding box center [205, 215] width 364 height 30
click at [94, 240] on span "Client Profile" at bounding box center [70, 245] width 68 height 14
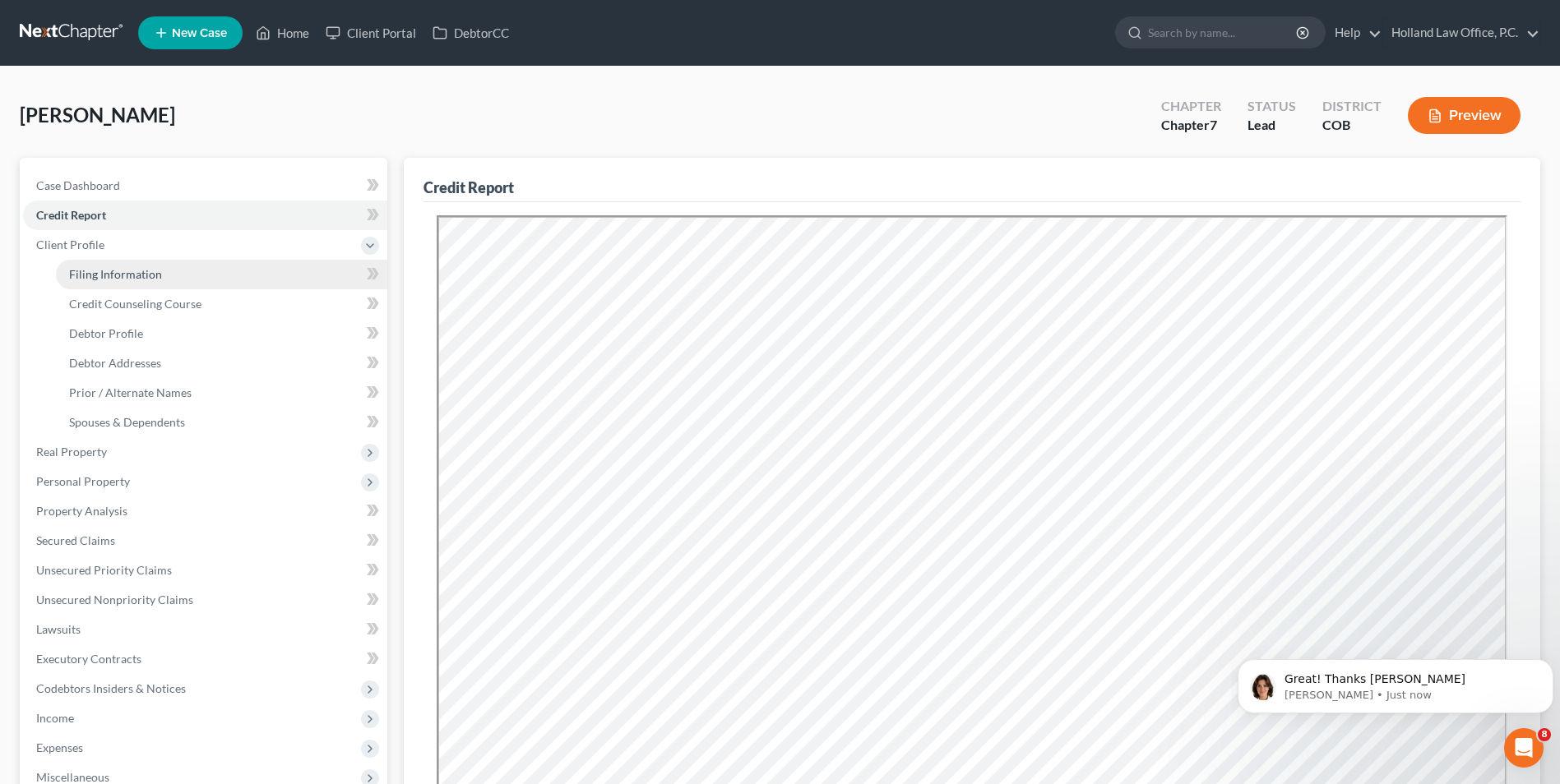
click at [160, 281] on link "Filing Information" at bounding box center [221, 274] width 331 height 30
select select "1"
select select "0"
select select "11"
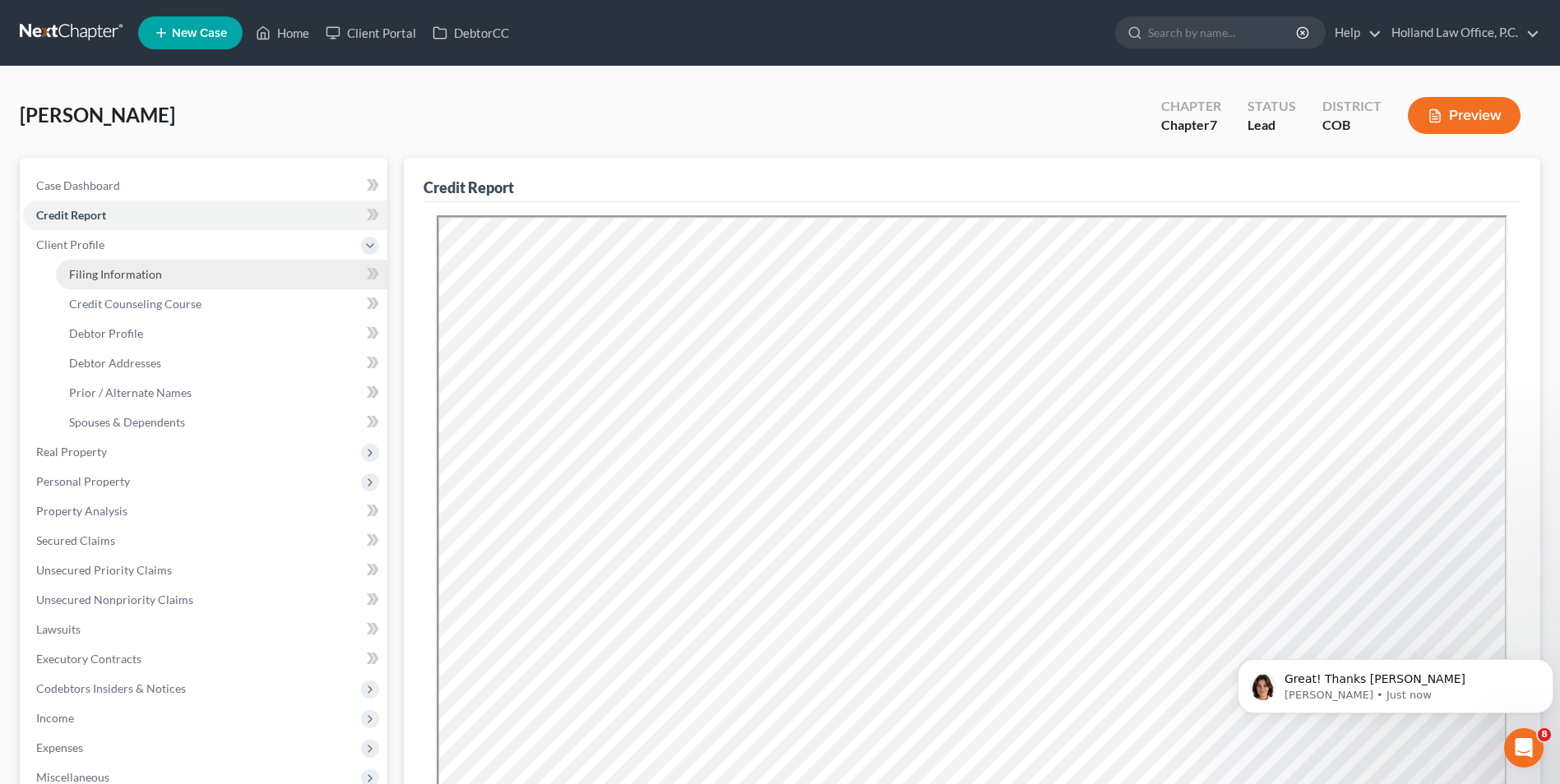
select select "0"
select select "5"
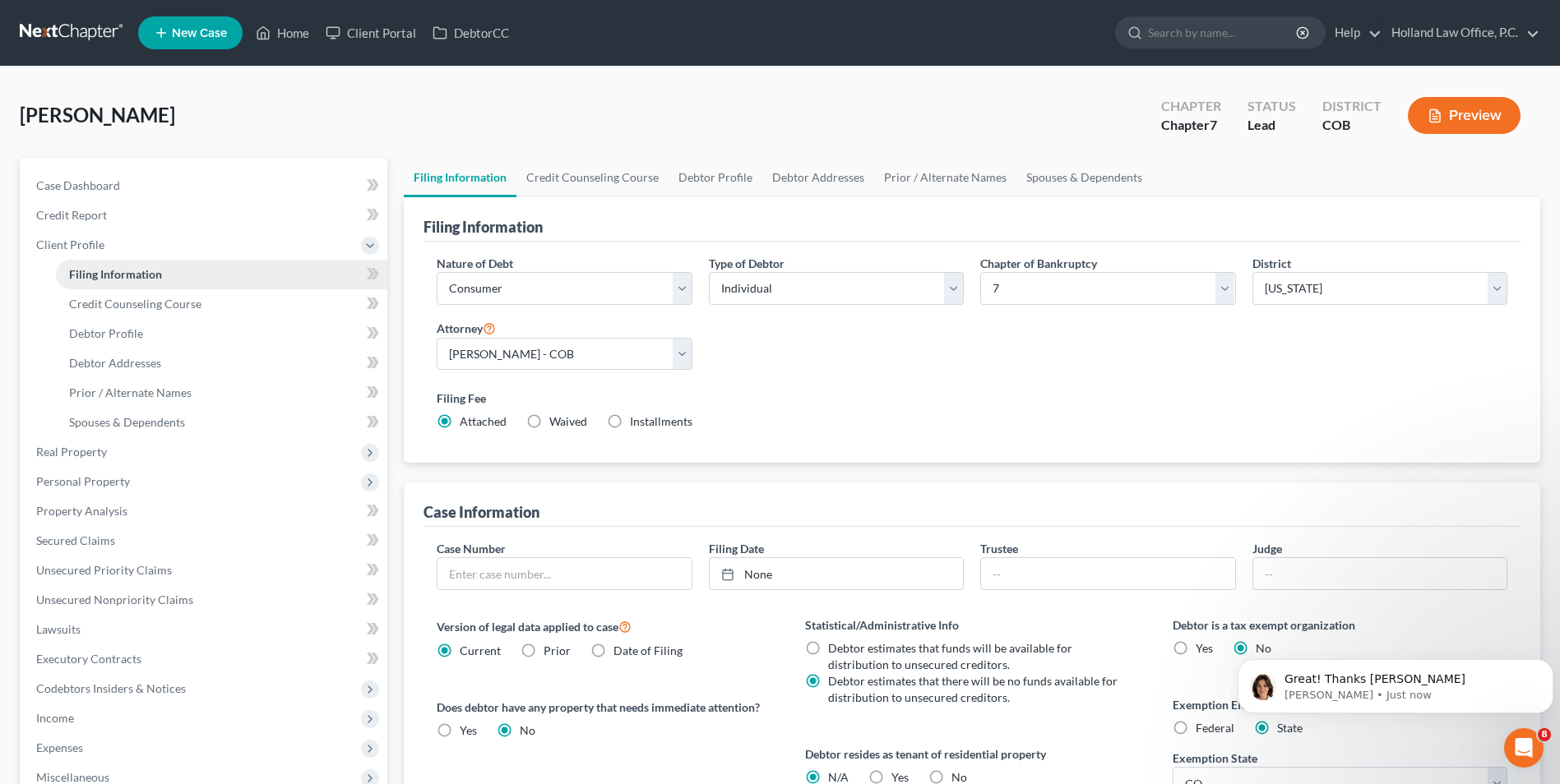
scroll to position [1318, 0]
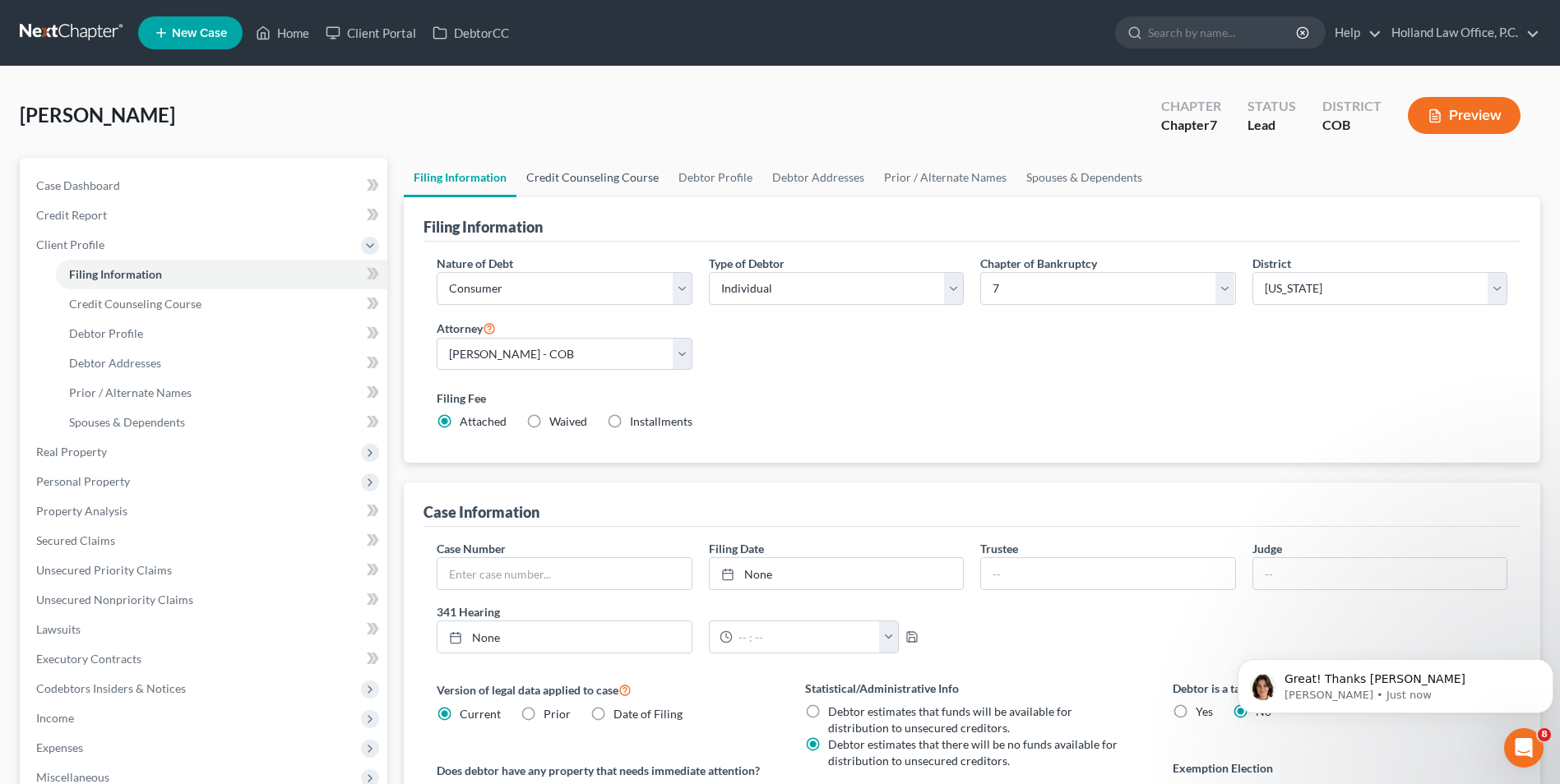
click at [588, 180] on link "Credit Counseling Course" at bounding box center [593, 178] width 153 height 39
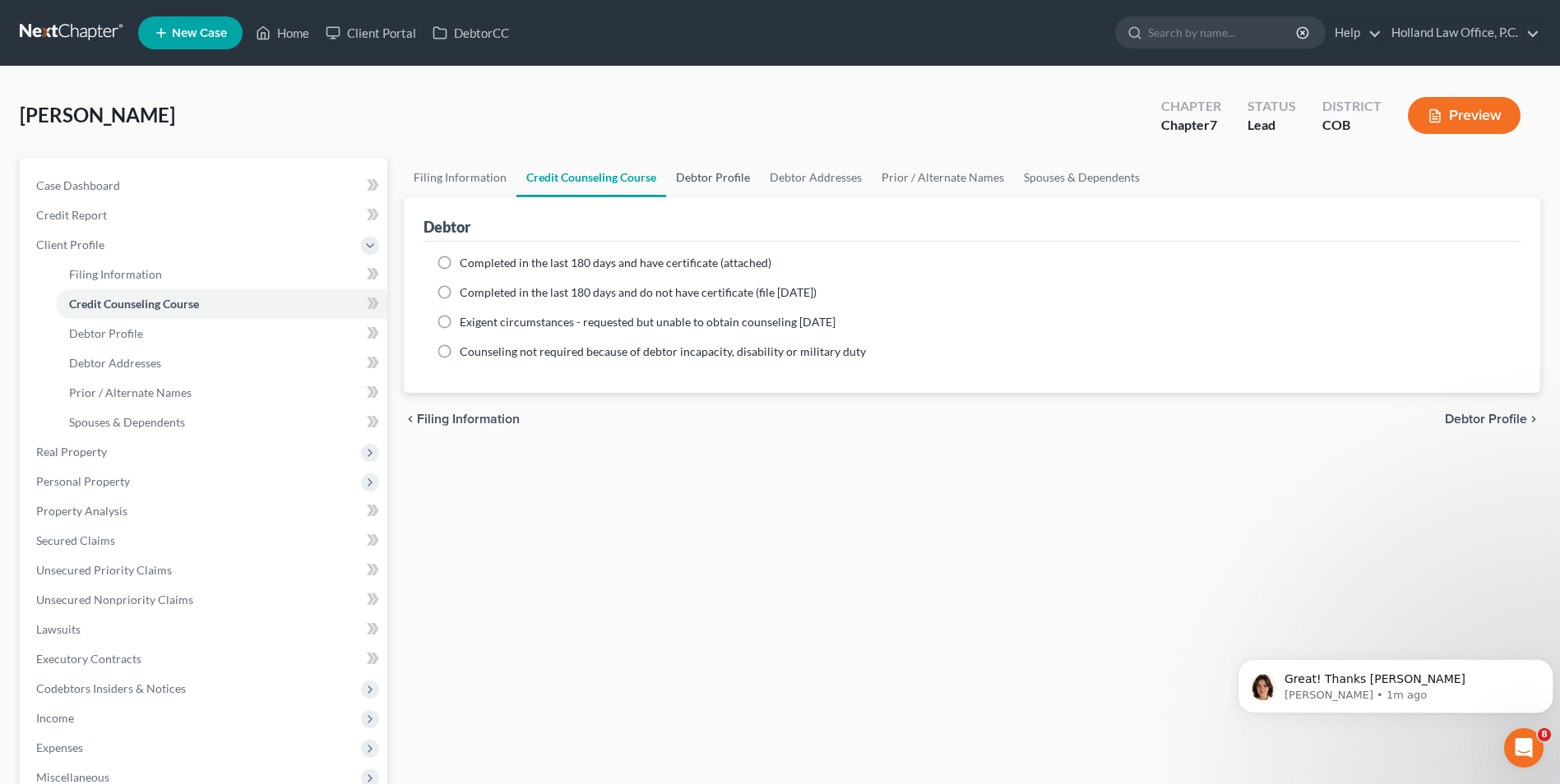
click at [683, 191] on link "Debtor Profile" at bounding box center [712, 178] width 93 height 39
select select "0"
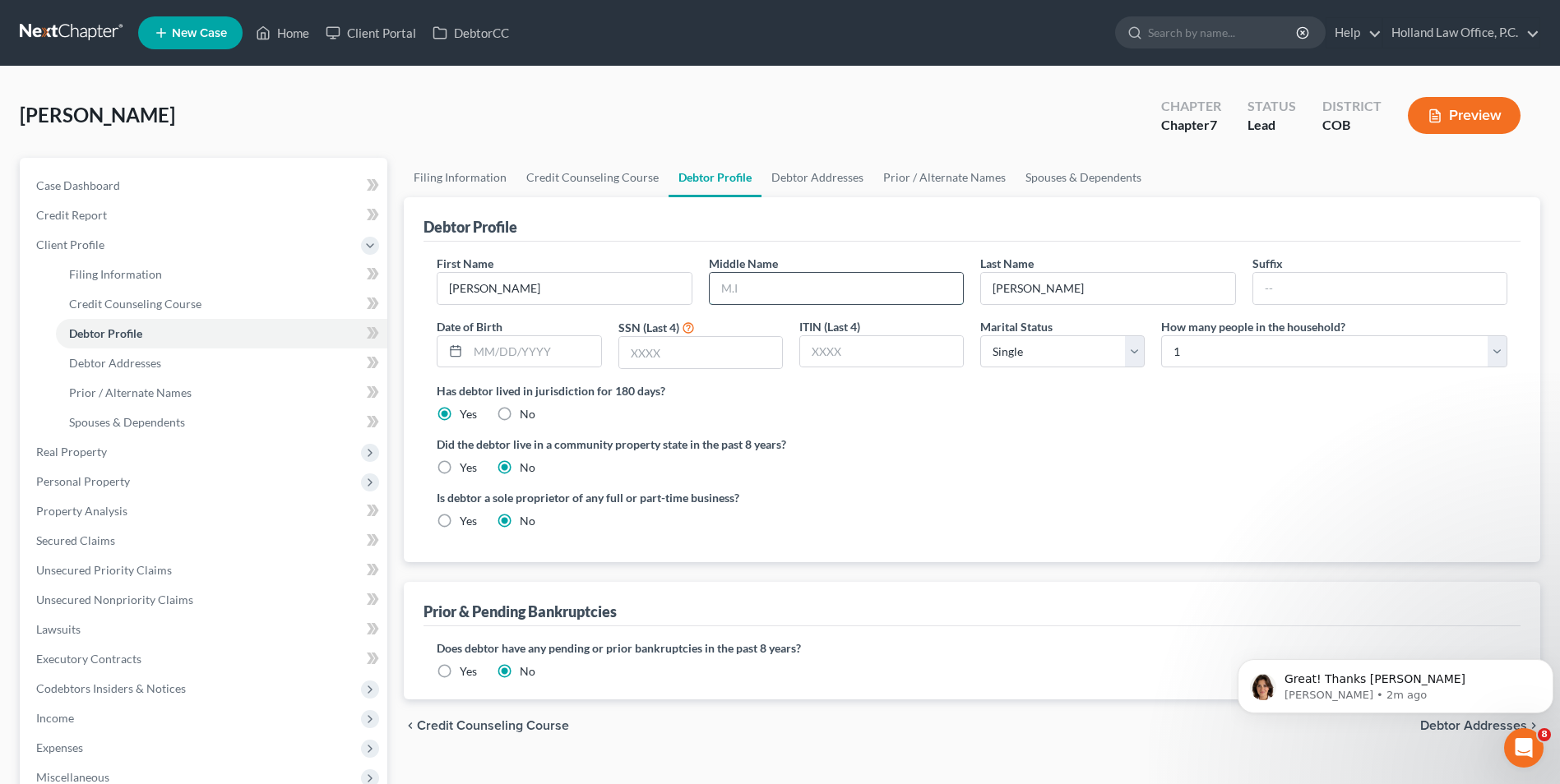
click at [761, 284] on input "text" at bounding box center [836, 288] width 253 height 31
type input "[PERSON_NAME]"
click at [529, 369] on div "Date of Birth" at bounding box center [519, 344] width 181 height 52
click at [478, 360] on input "text" at bounding box center [535, 352] width 133 height 31
type input "[DATE]"
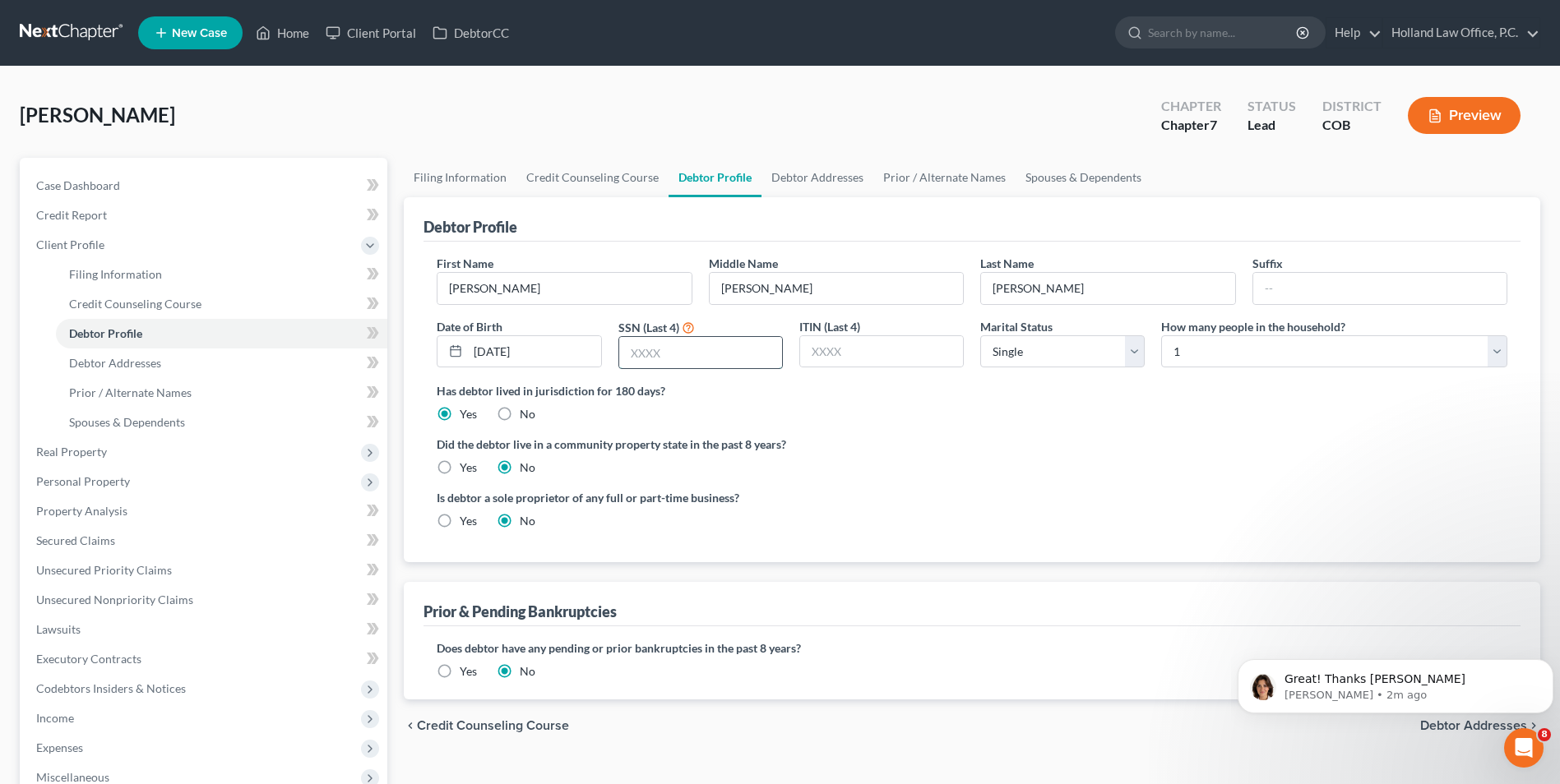
click at [644, 340] on input "text" at bounding box center [700, 353] width 162 height 31
type input "2337"
click at [842, 183] on link "Debtor Addresses" at bounding box center [817, 178] width 112 height 39
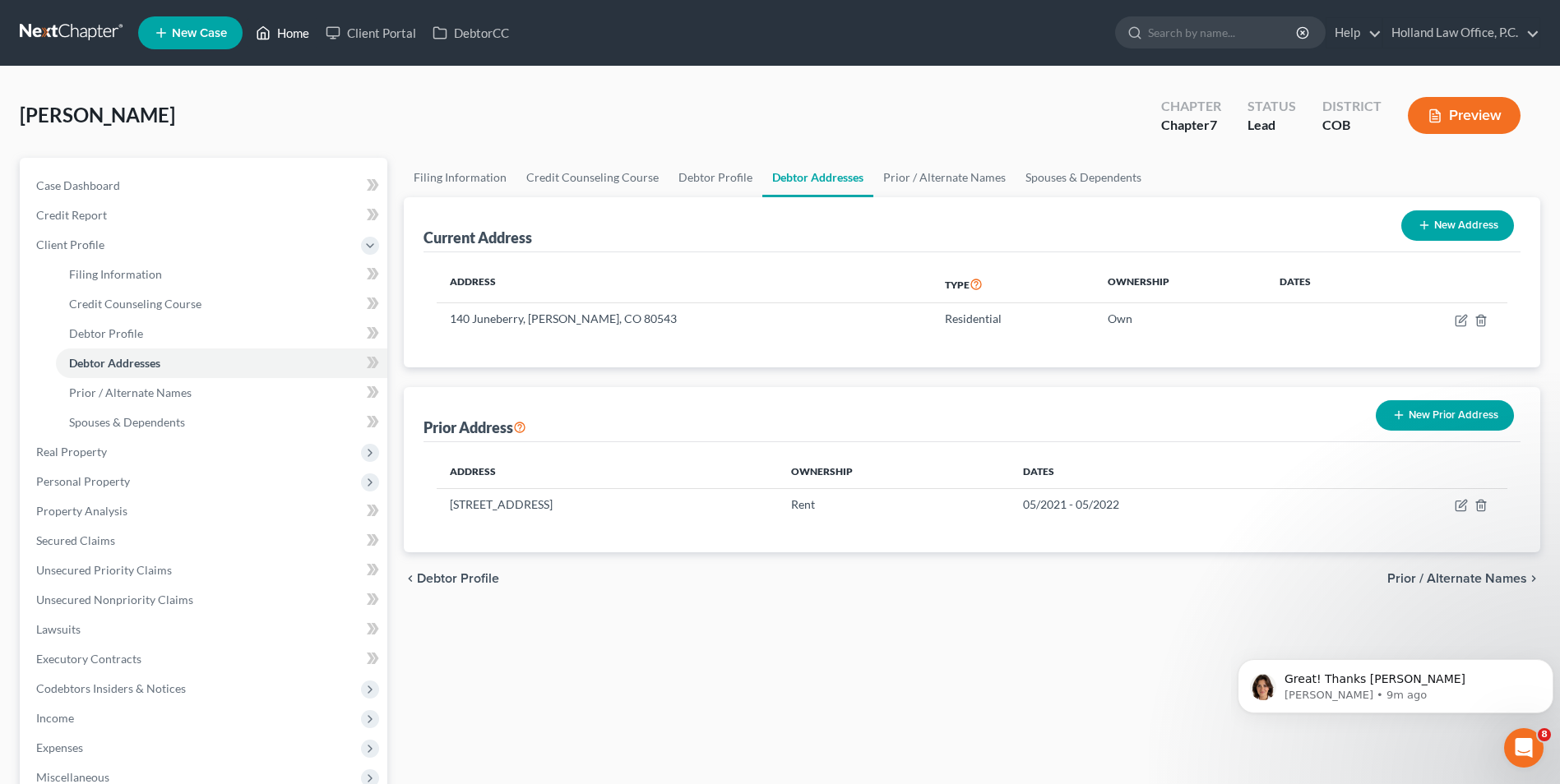
click at [288, 22] on link "Home" at bounding box center [283, 32] width 70 height 30
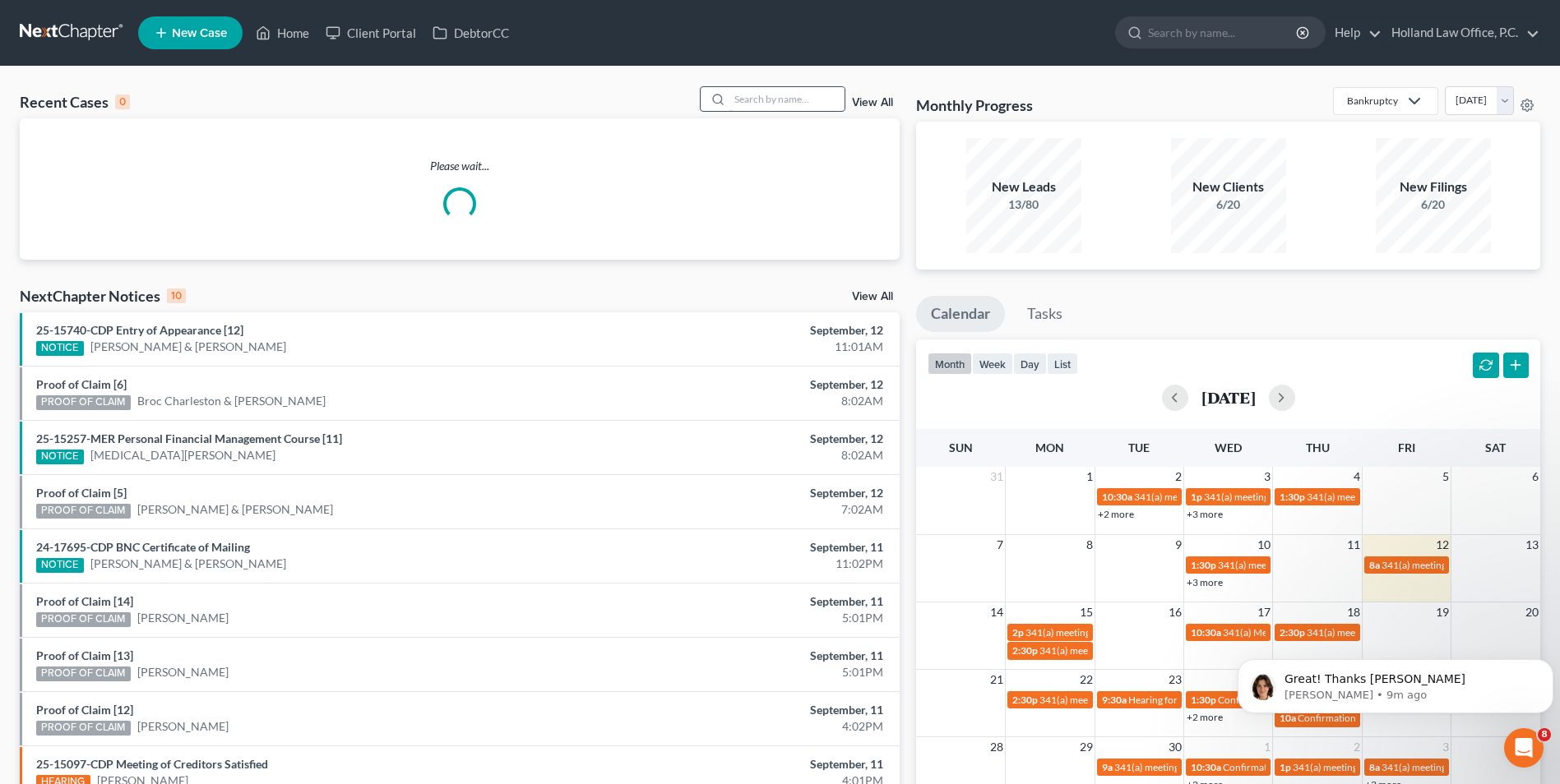
drag, startPoint x: 775, startPoint y: 100, endPoint x: 765, endPoint y: 98, distance: 10.2
click at [771, 100] on input "search" at bounding box center [787, 99] width 115 height 24
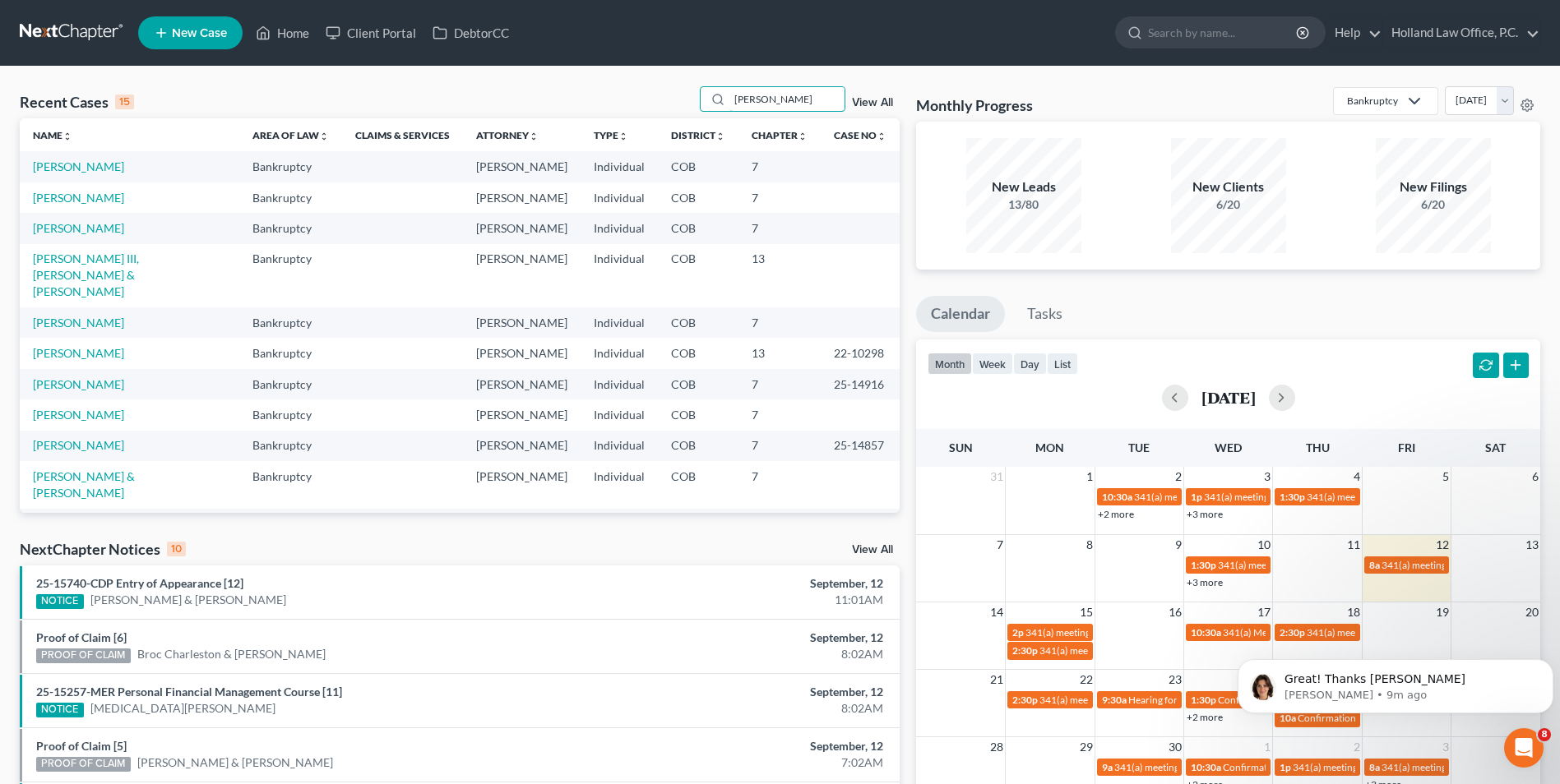
type input "[PERSON_NAME]"
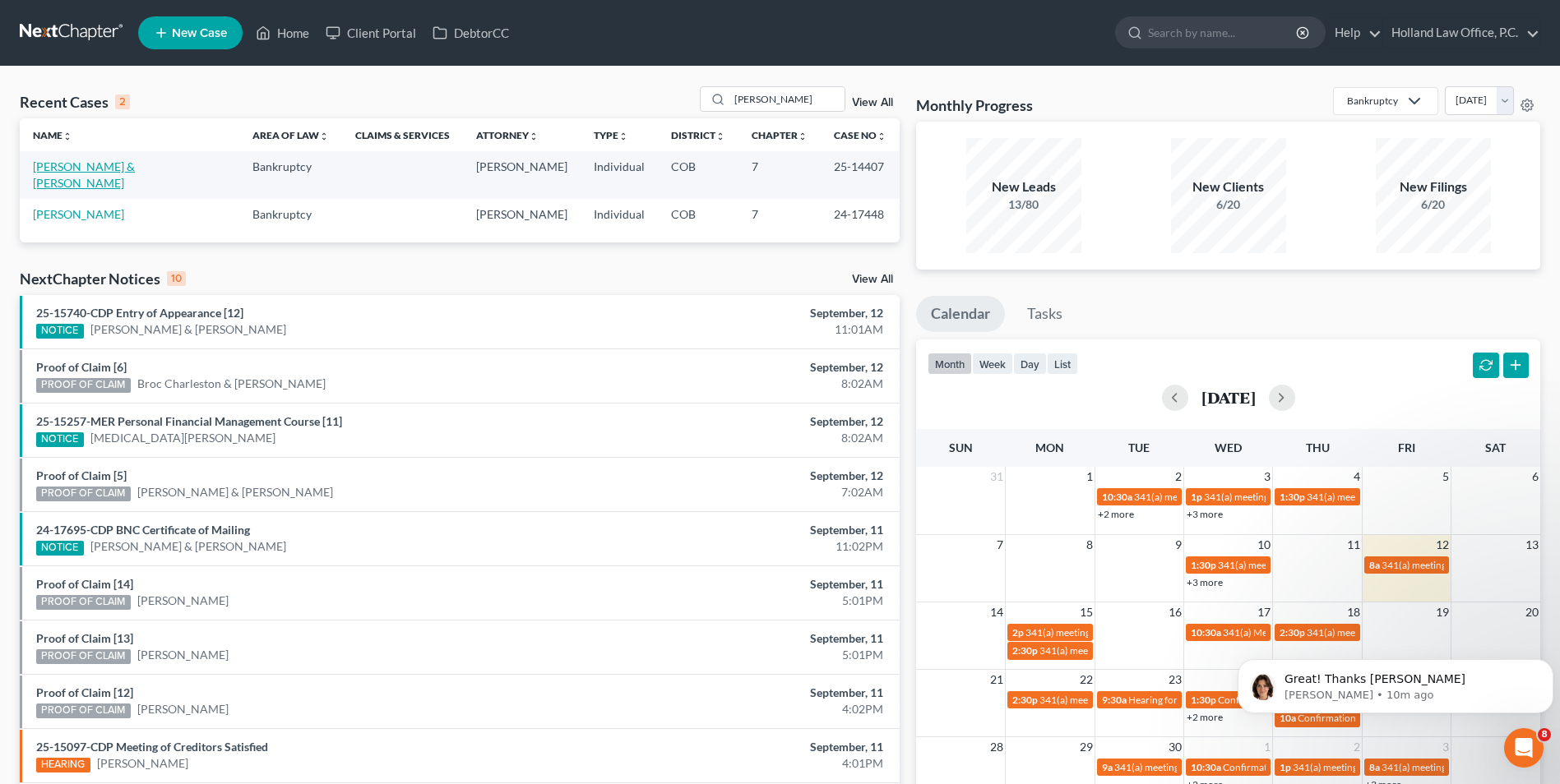
click at [57, 172] on link "[PERSON_NAME] & [PERSON_NAME]" at bounding box center [84, 175] width 102 height 30
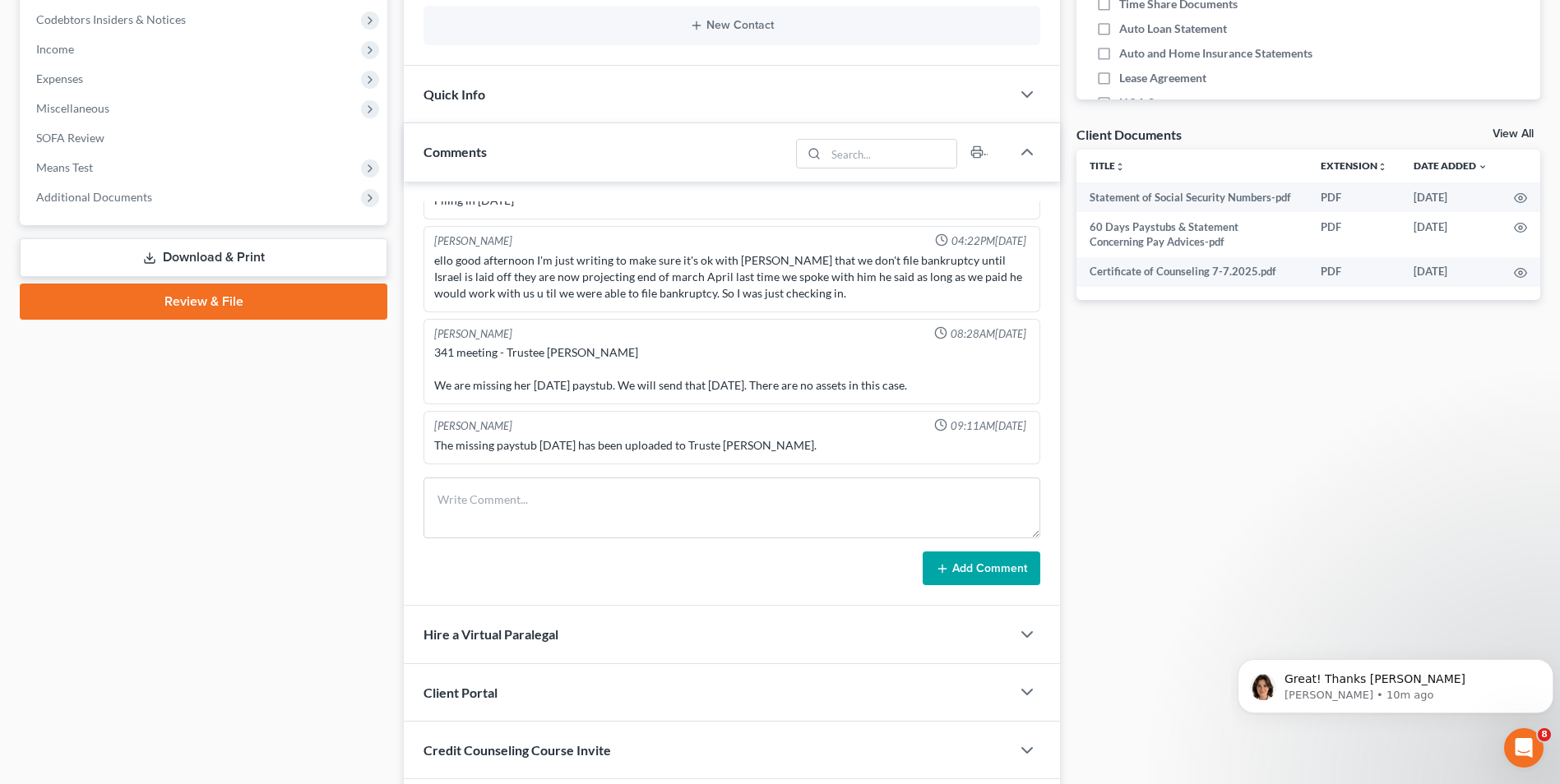
scroll to position [493, 0]
click at [524, 497] on textarea at bounding box center [731, 507] width 616 height 61
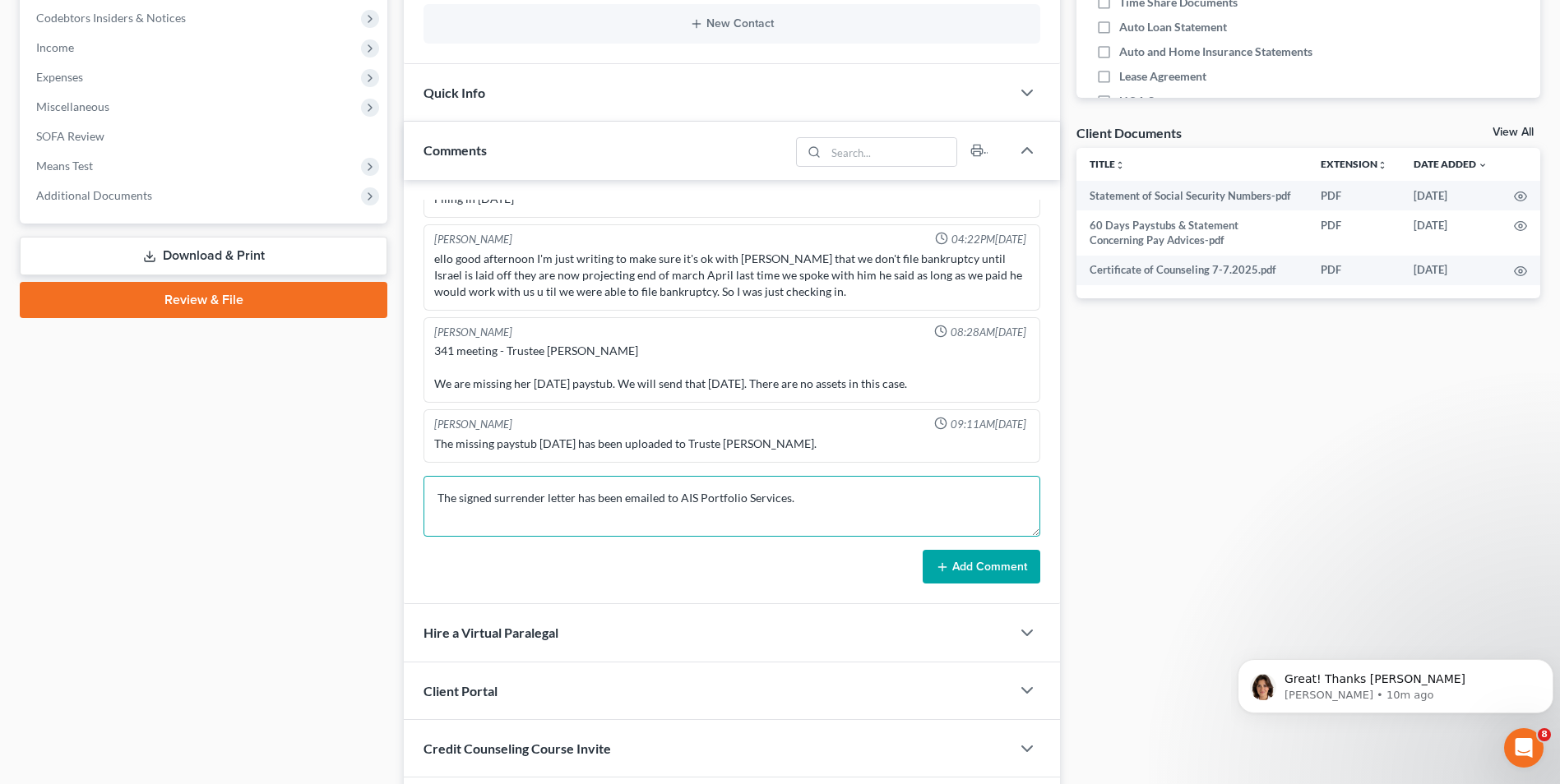
type textarea "The signed surrender letter has been emailed to AIS Portfolio Services."
click at [959, 563] on button "Add Comment" at bounding box center [980, 567] width 118 height 34
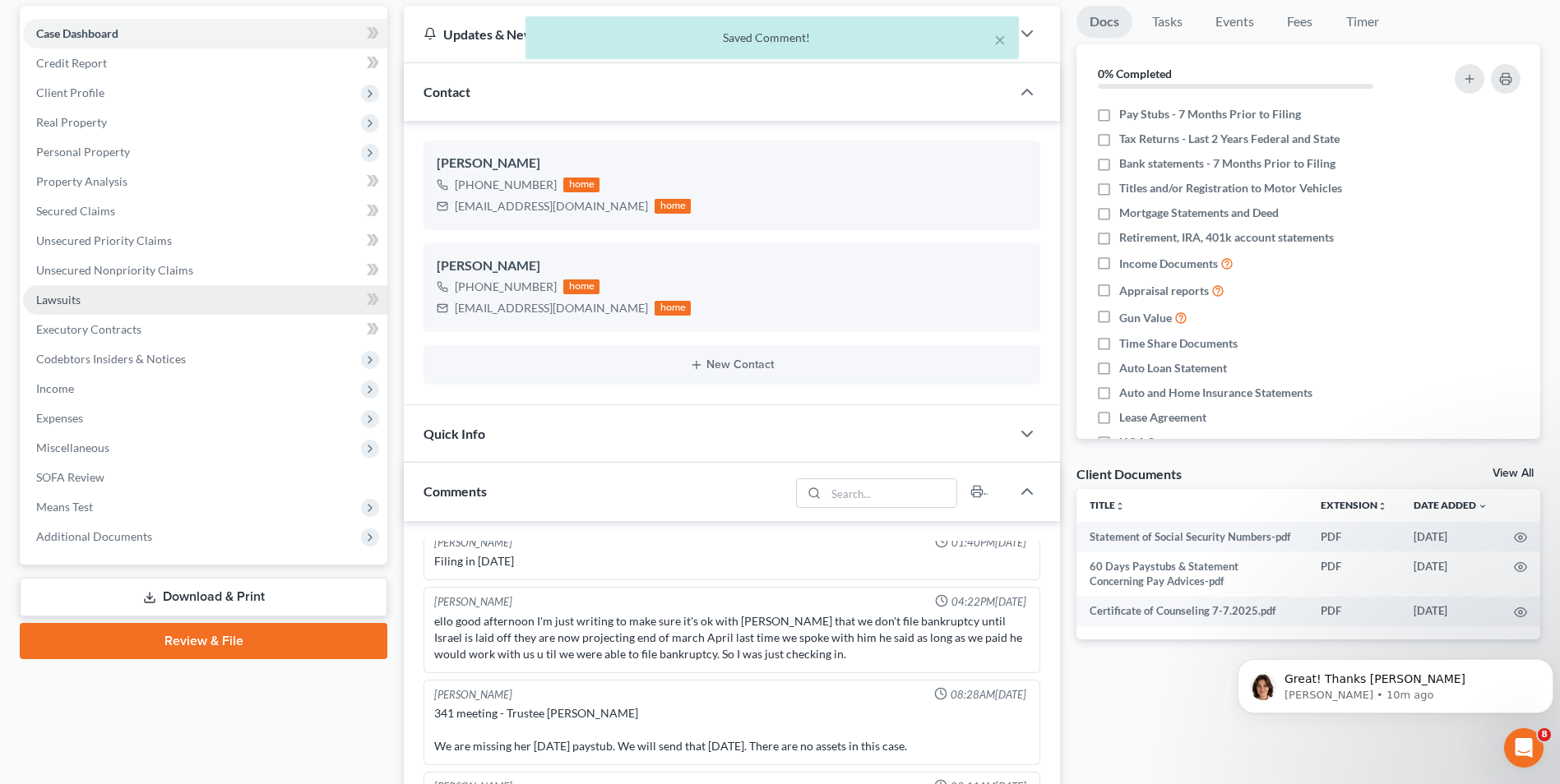
scroll to position [0, 0]
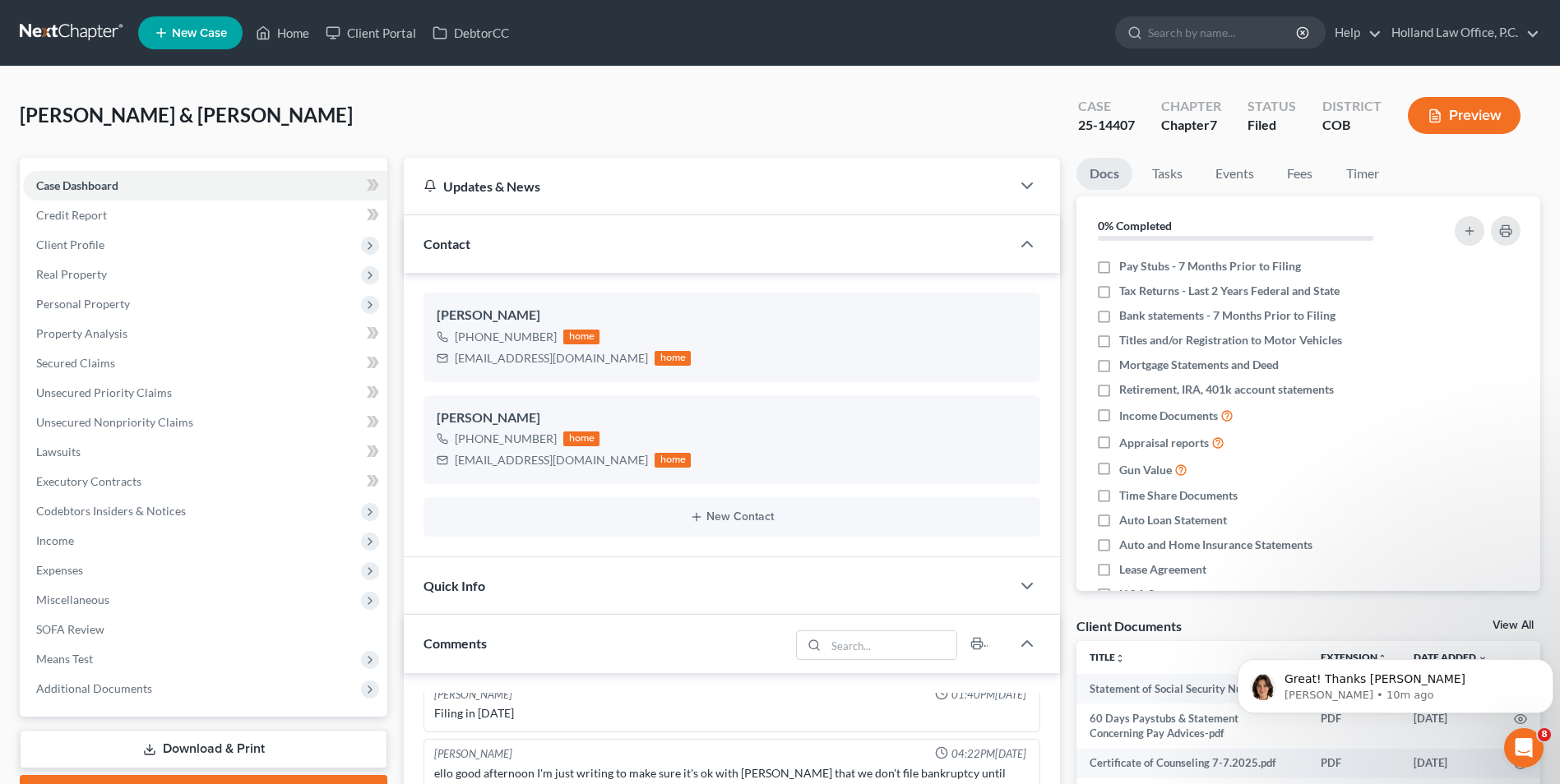
click at [262, 10] on nav "Home New Case Client Portal DebtorCC Holland Law Office, P.C. [EMAIL_ADDRESS][D…" at bounding box center [780, 32] width 1560 height 65
click at [267, 26] on icon at bounding box center [263, 33] width 14 height 20
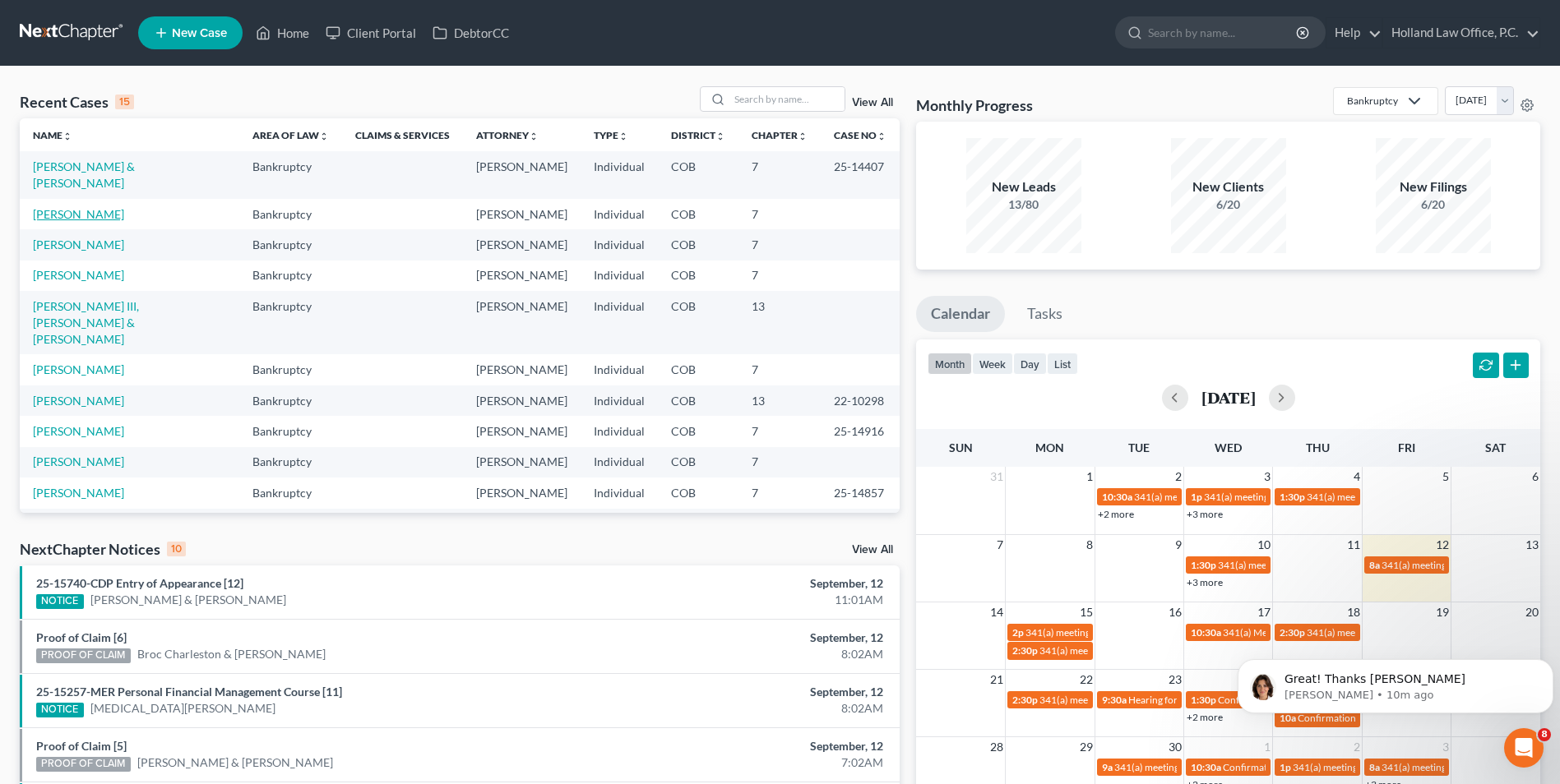
click at [85, 207] on link "[PERSON_NAME]" at bounding box center [79, 214] width 92 height 14
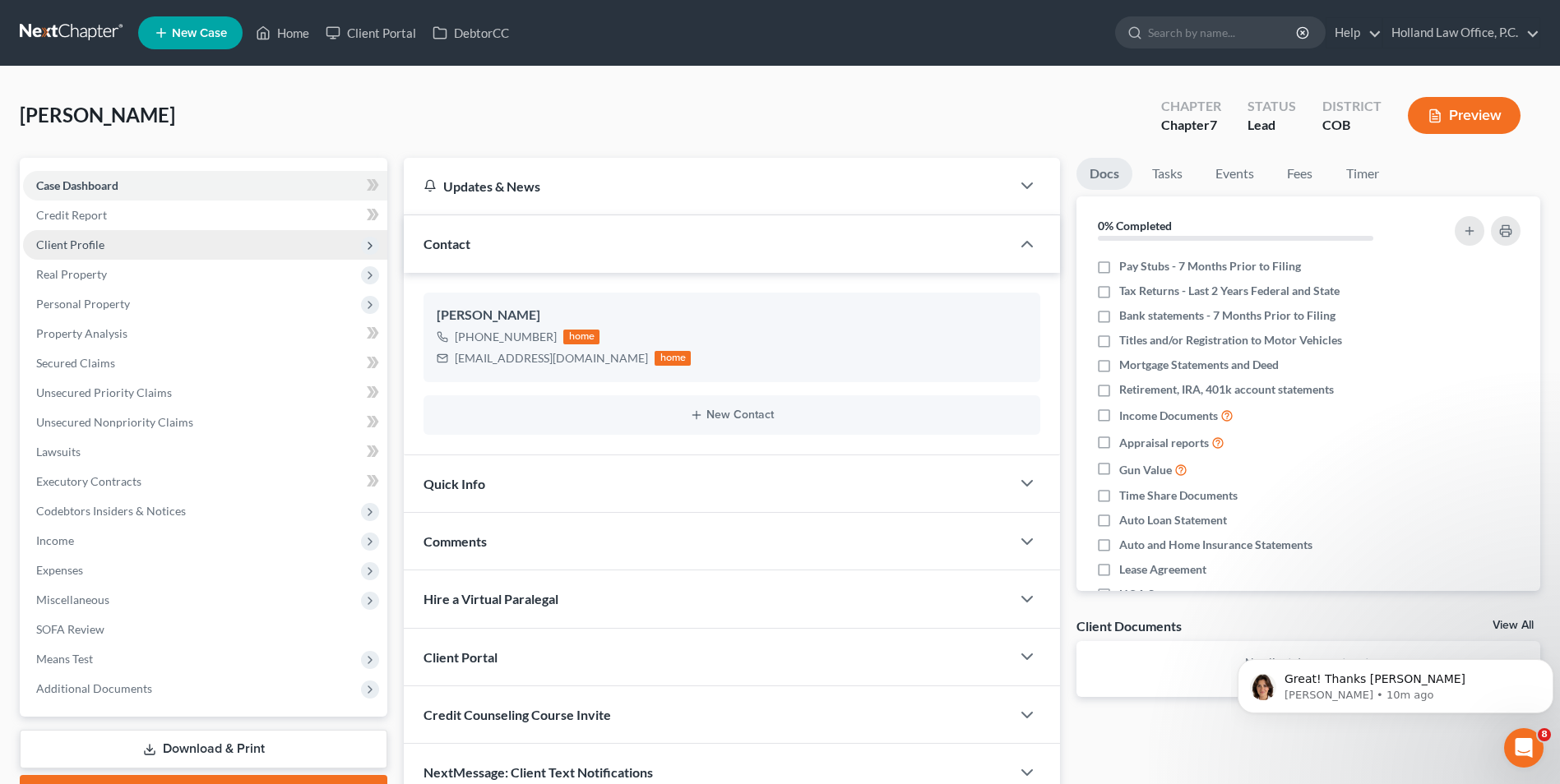
click at [83, 239] on span "Client Profile" at bounding box center [70, 245] width 68 height 14
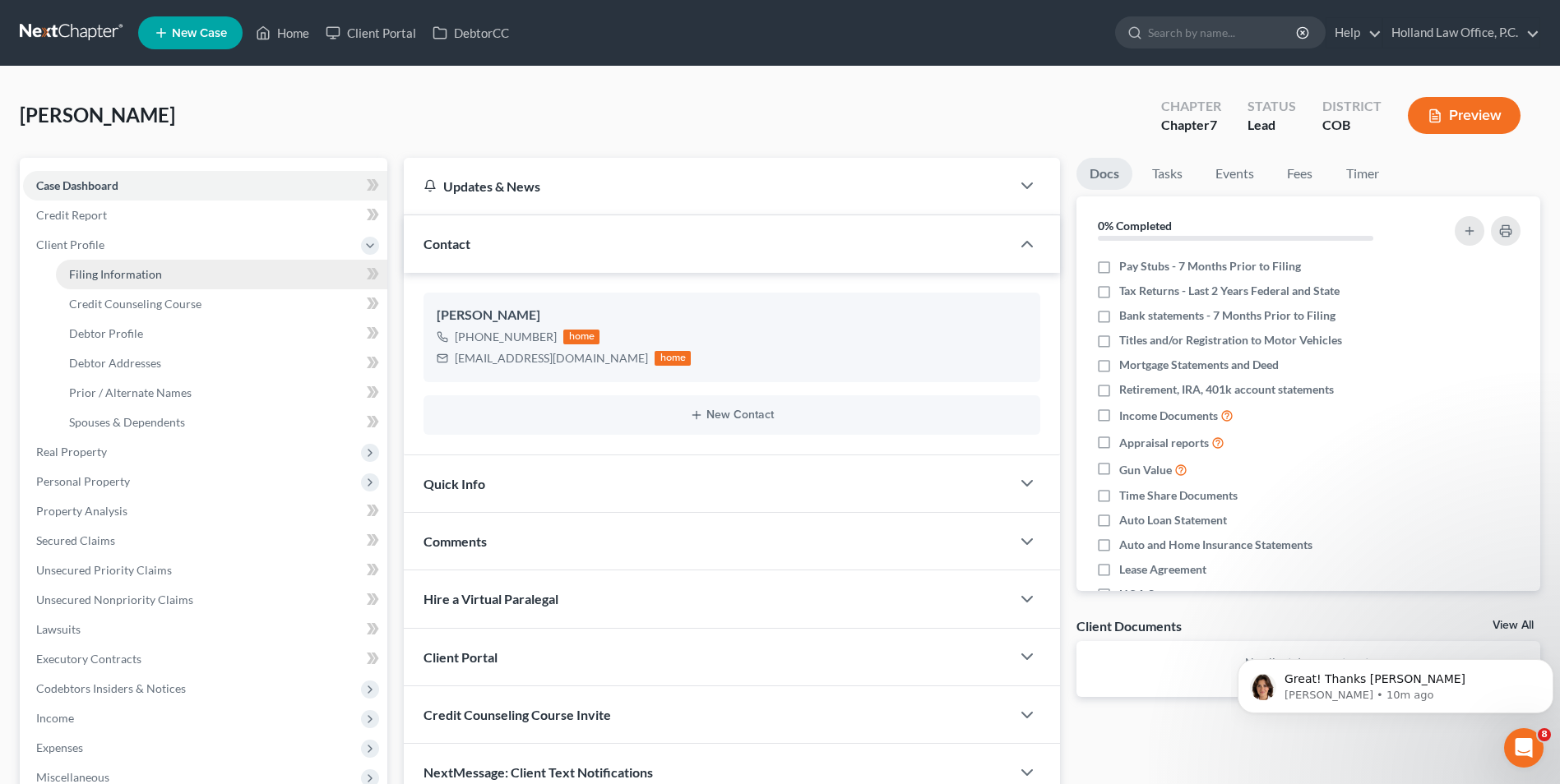
click at [113, 279] on span "Filing Information" at bounding box center [116, 274] width 93 height 14
select select "1"
select select "0"
select select "11"
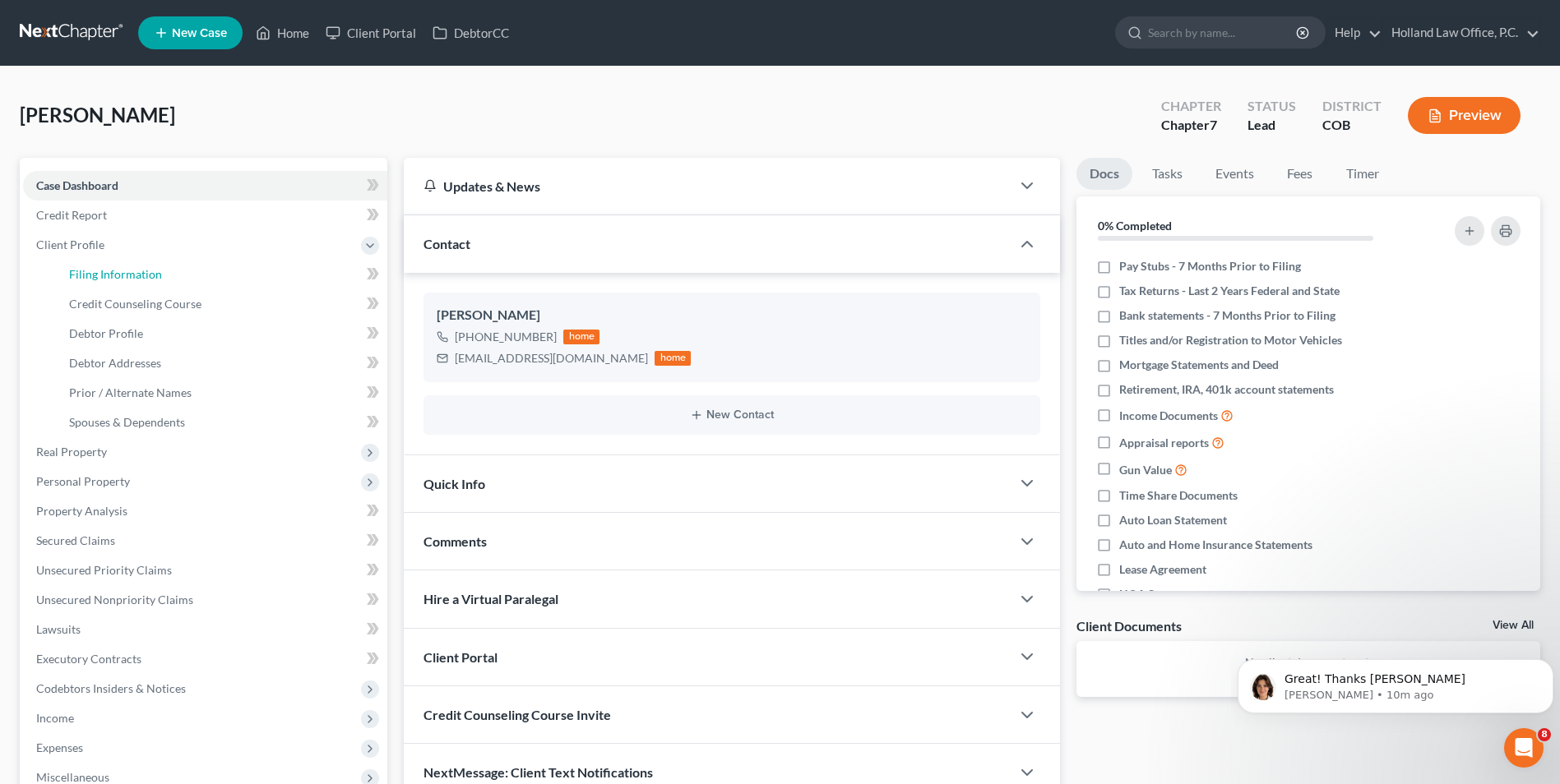
select select "0"
select select "5"
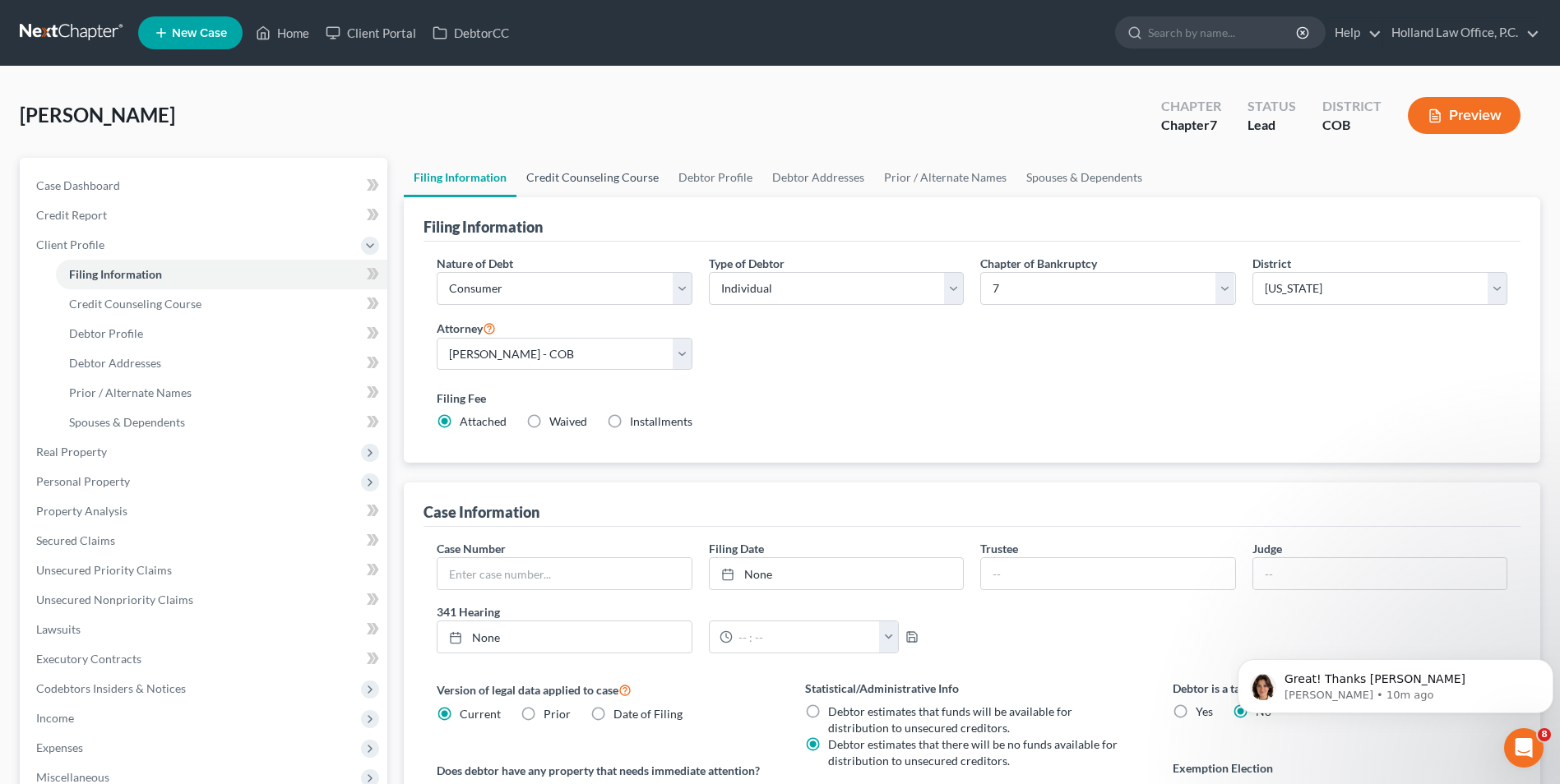
click at [614, 171] on link "Credit Counseling Course" at bounding box center [593, 178] width 153 height 39
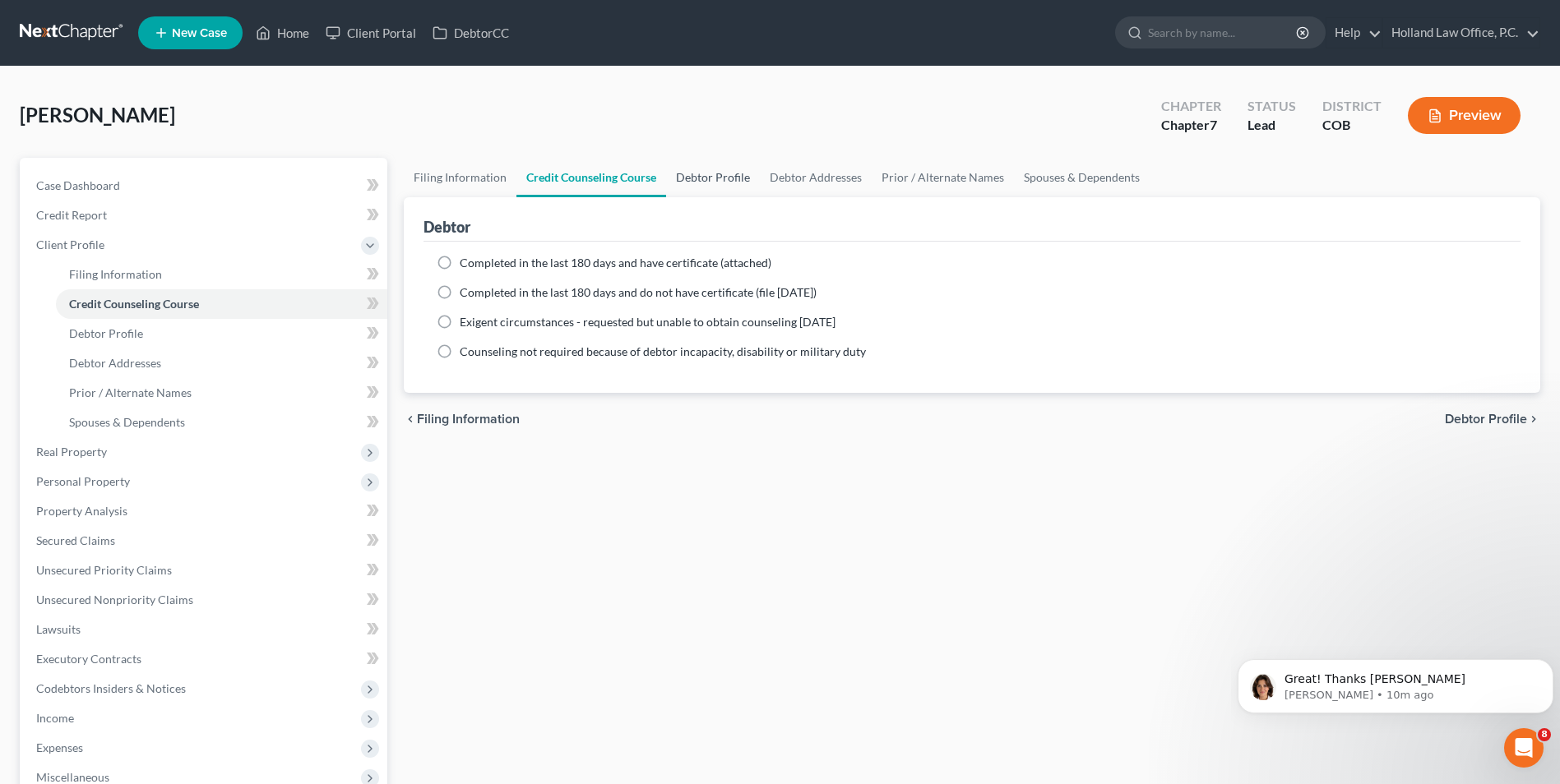
click at [719, 182] on link "Debtor Profile" at bounding box center [712, 178] width 93 height 39
select select "0"
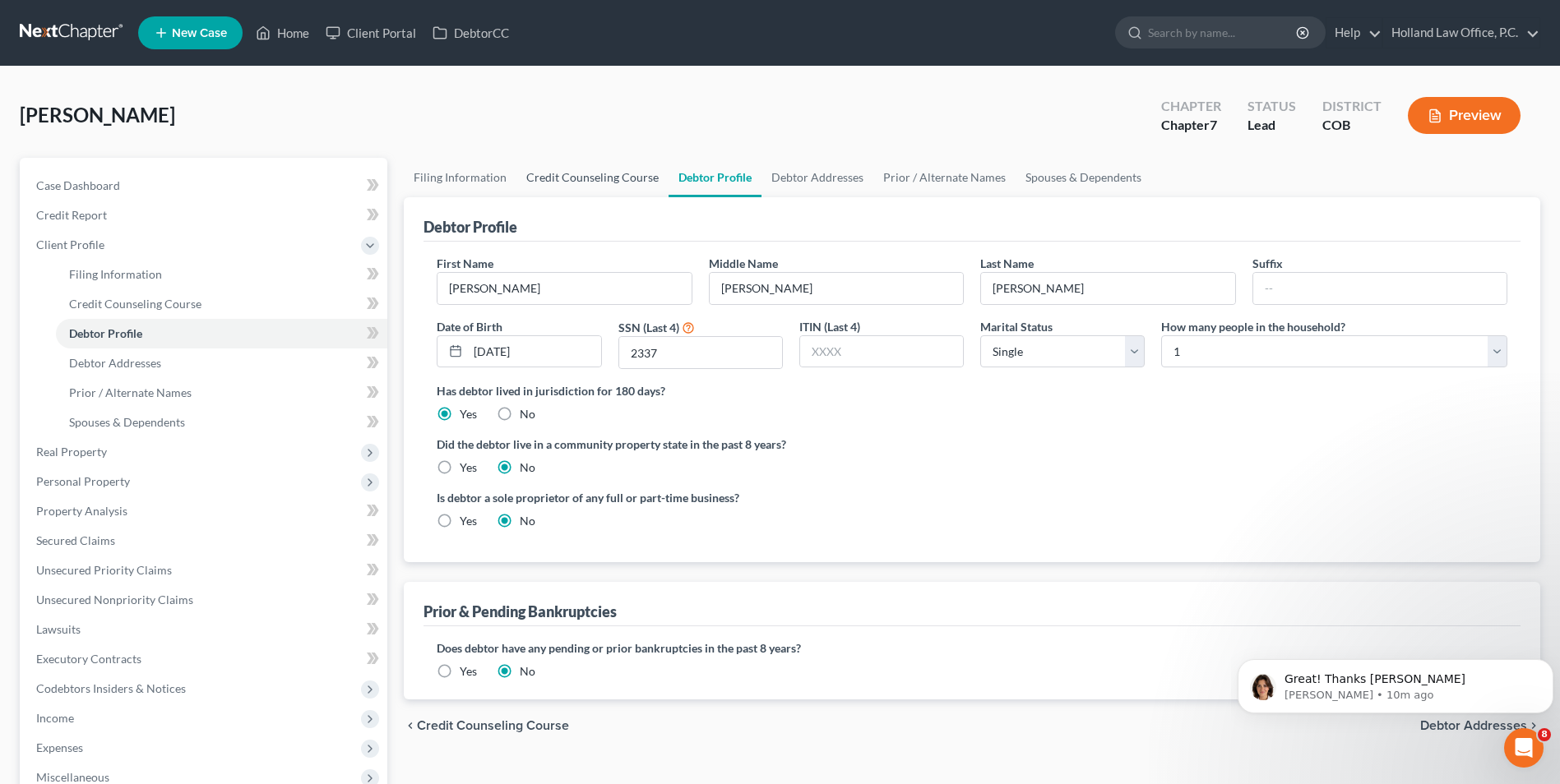
click at [553, 176] on link "Credit Counseling Course" at bounding box center [593, 178] width 153 height 39
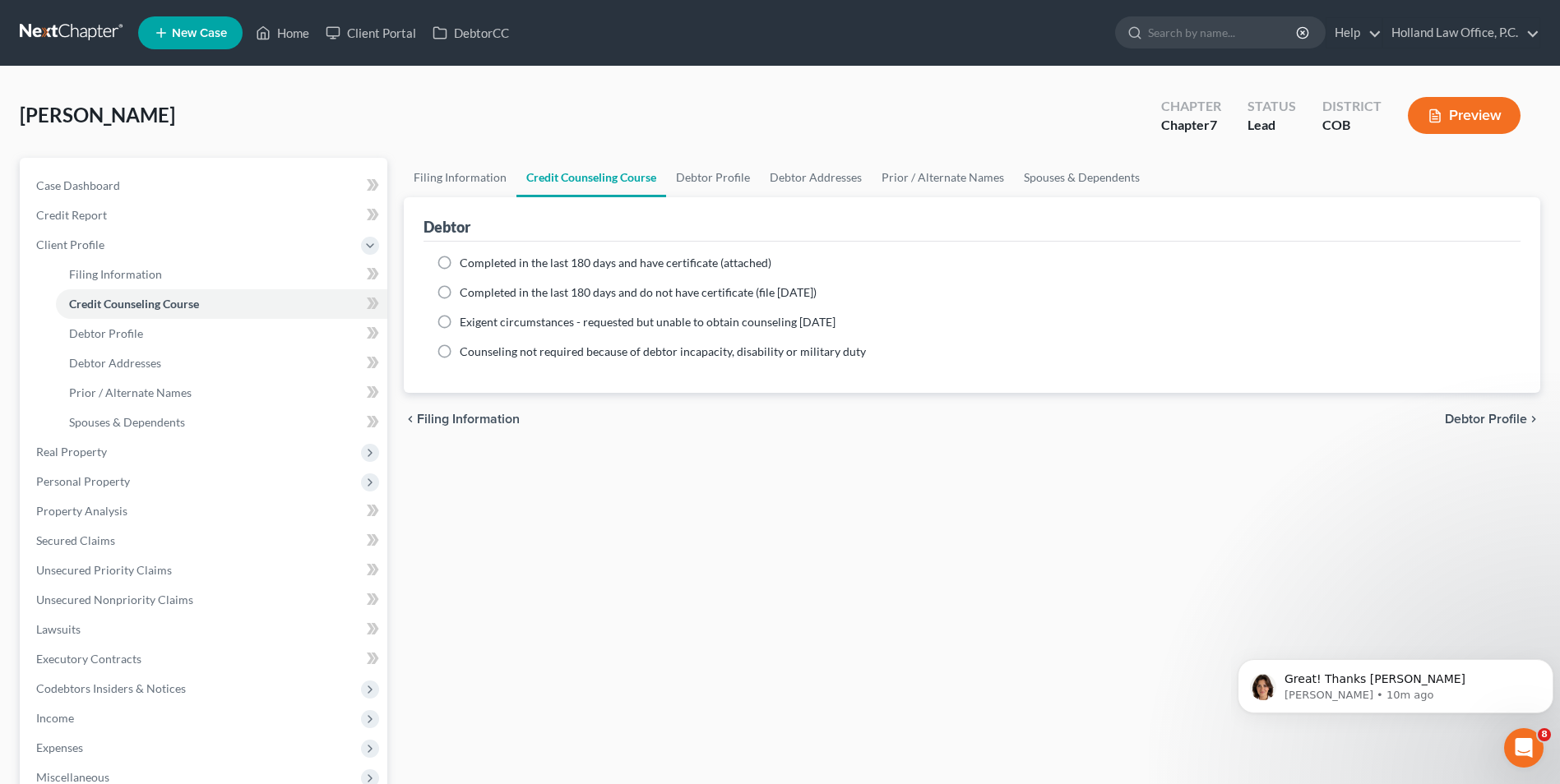
click at [484, 272] on ng-include "Completed in the last 180 days and have certificate (attached) Date Completed N…" at bounding box center [972, 307] width 1070 height 105
click at [492, 263] on span "Completed in the last 180 days and have certificate (attached)" at bounding box center [614, 263] width 311 height 14
click at [477, 263] on input "Completed in the last 180 days and have certificate (attached)" at bounding box center [472, 260] width 11 height 11
radio input "true"
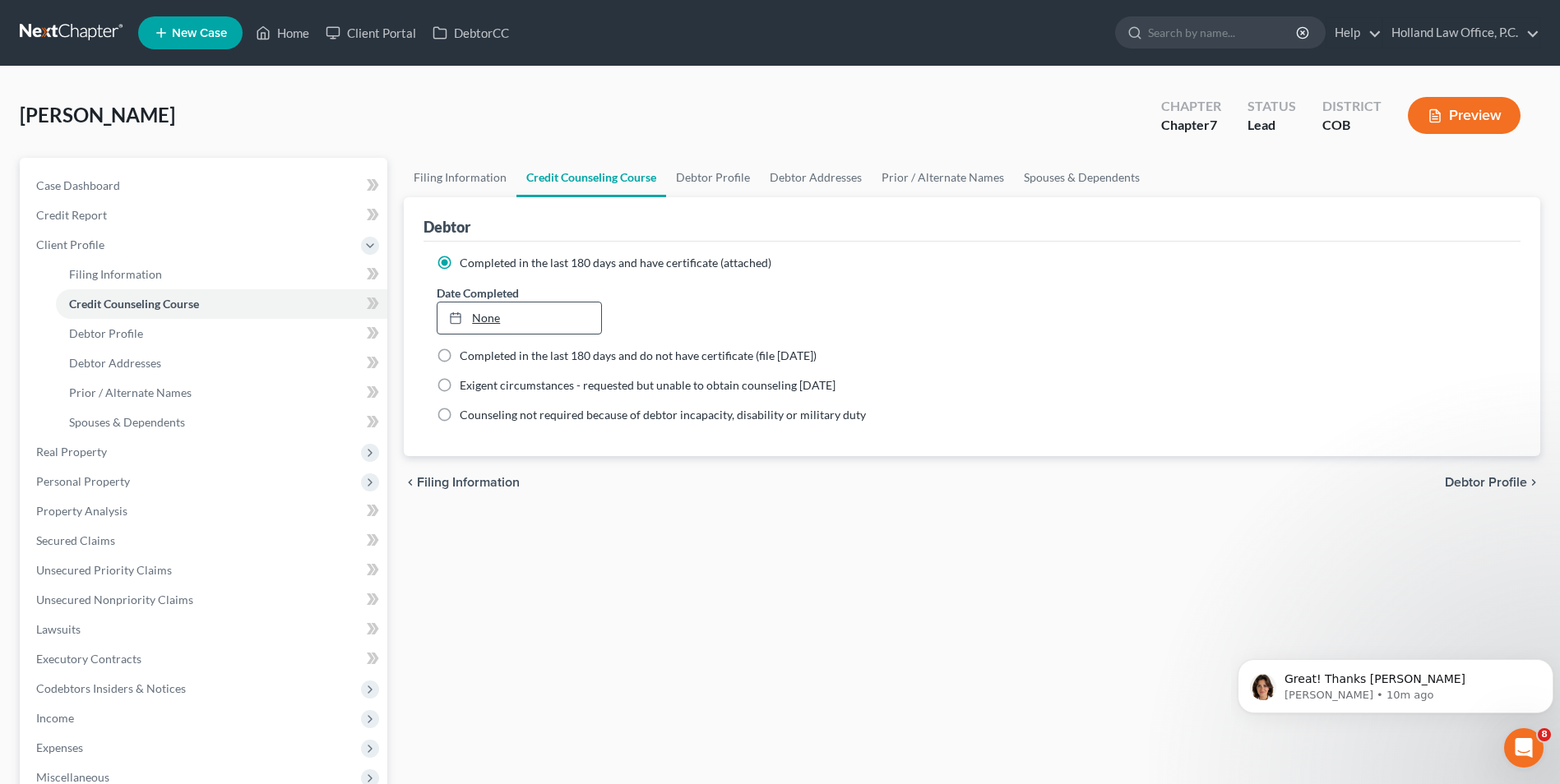
type input "[DATE]"
click at [508, 315] on link "None" at bounding box center [519, 318] width 162 height 31
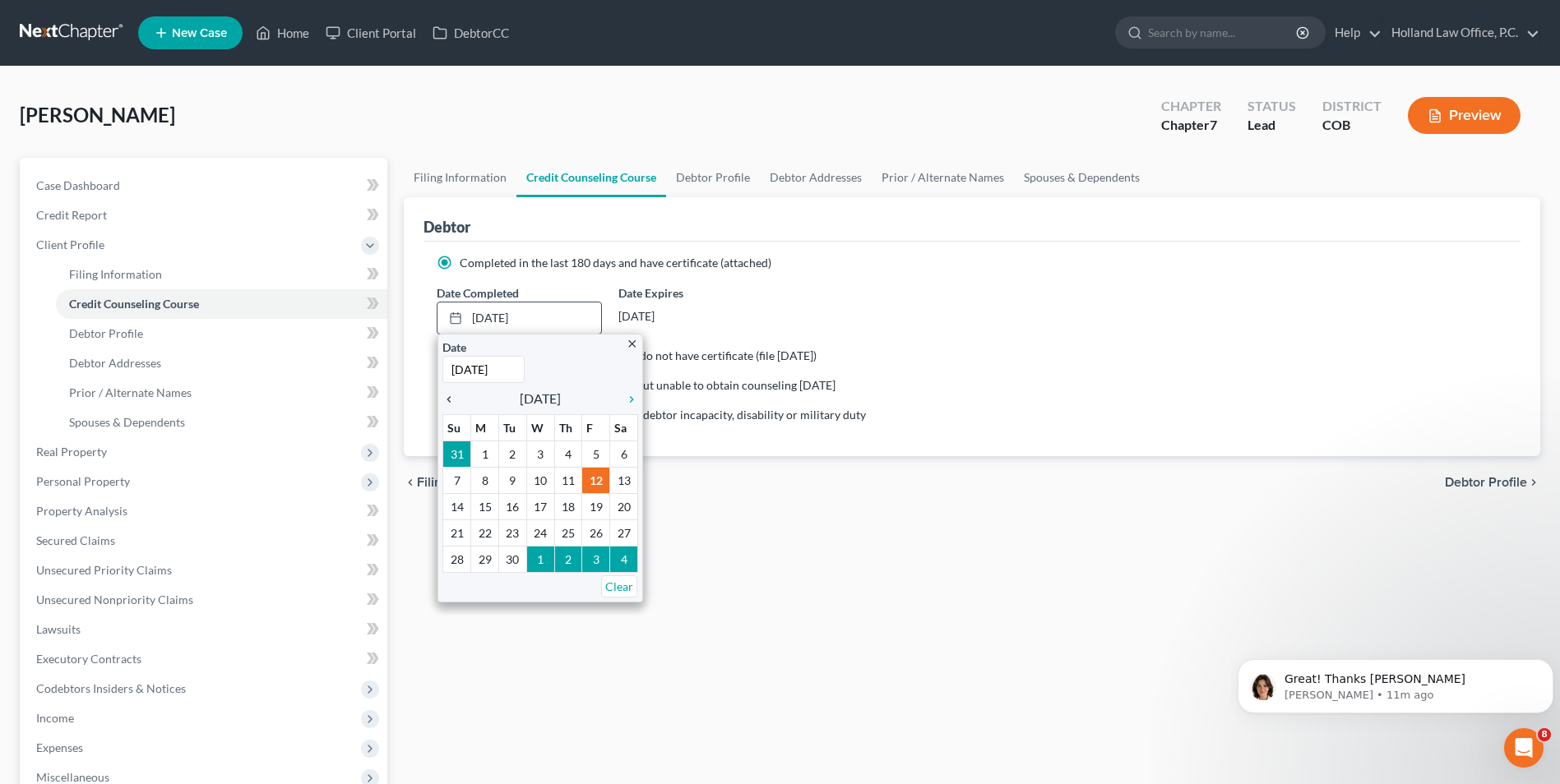
drag, startPoint x: 449, startPoint y: 395, endPoint x: 450, endPoint y: 404, distance: 9.1
click at [449, 394] on icon "chevron_left" at bounding box center [453, 399] width 22 height 13
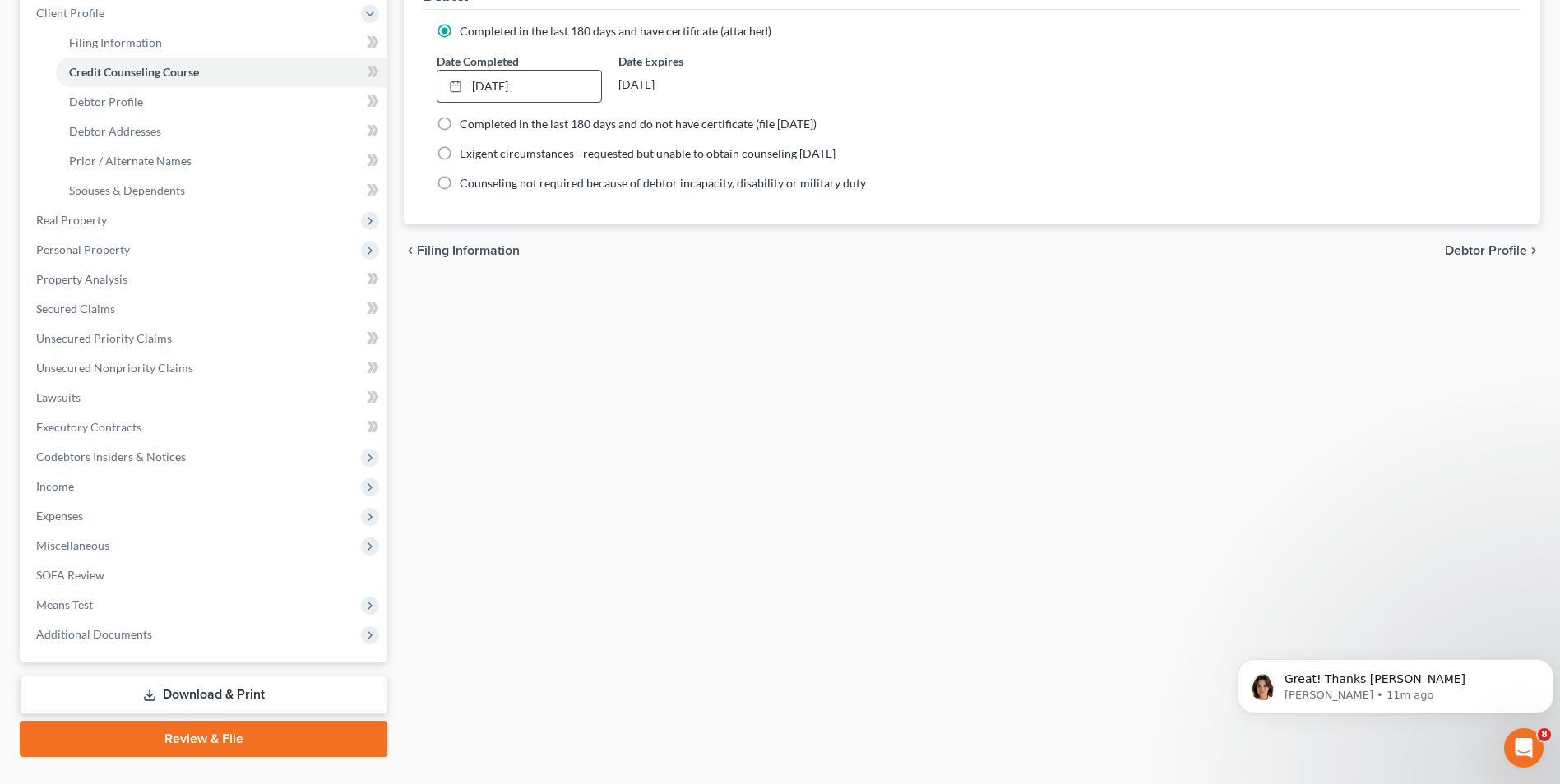
scroll to position [267, 0]
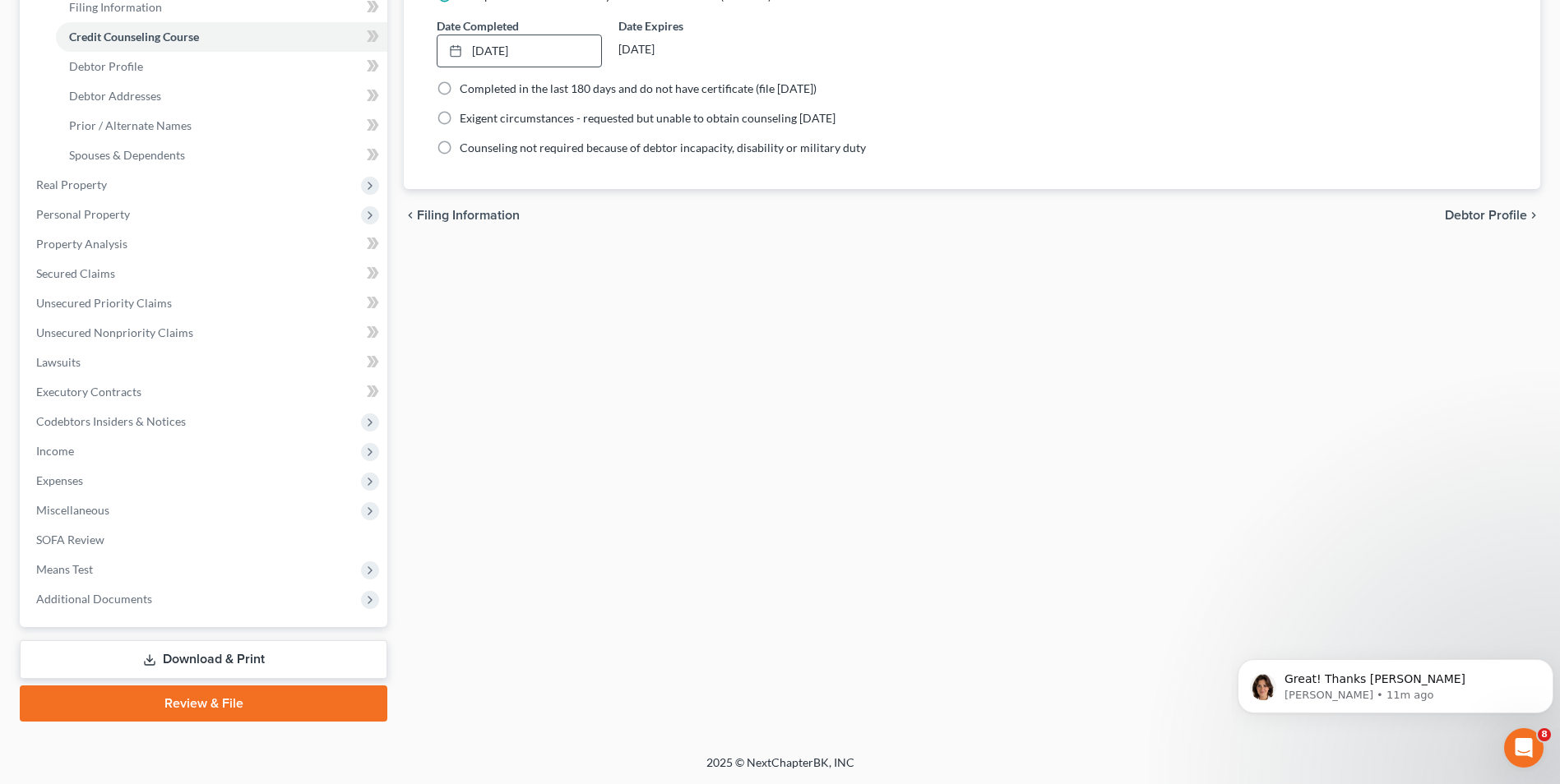
click at [131, 615] on div "Case Dashboard Payments Invoices Payments Payments Credit Report Client Profile…" at bounding box center [204, 258] width 368 height 736
click at [132, 605] on span "Additional Documents" at bounding box center [205, 599] width 364 height 30
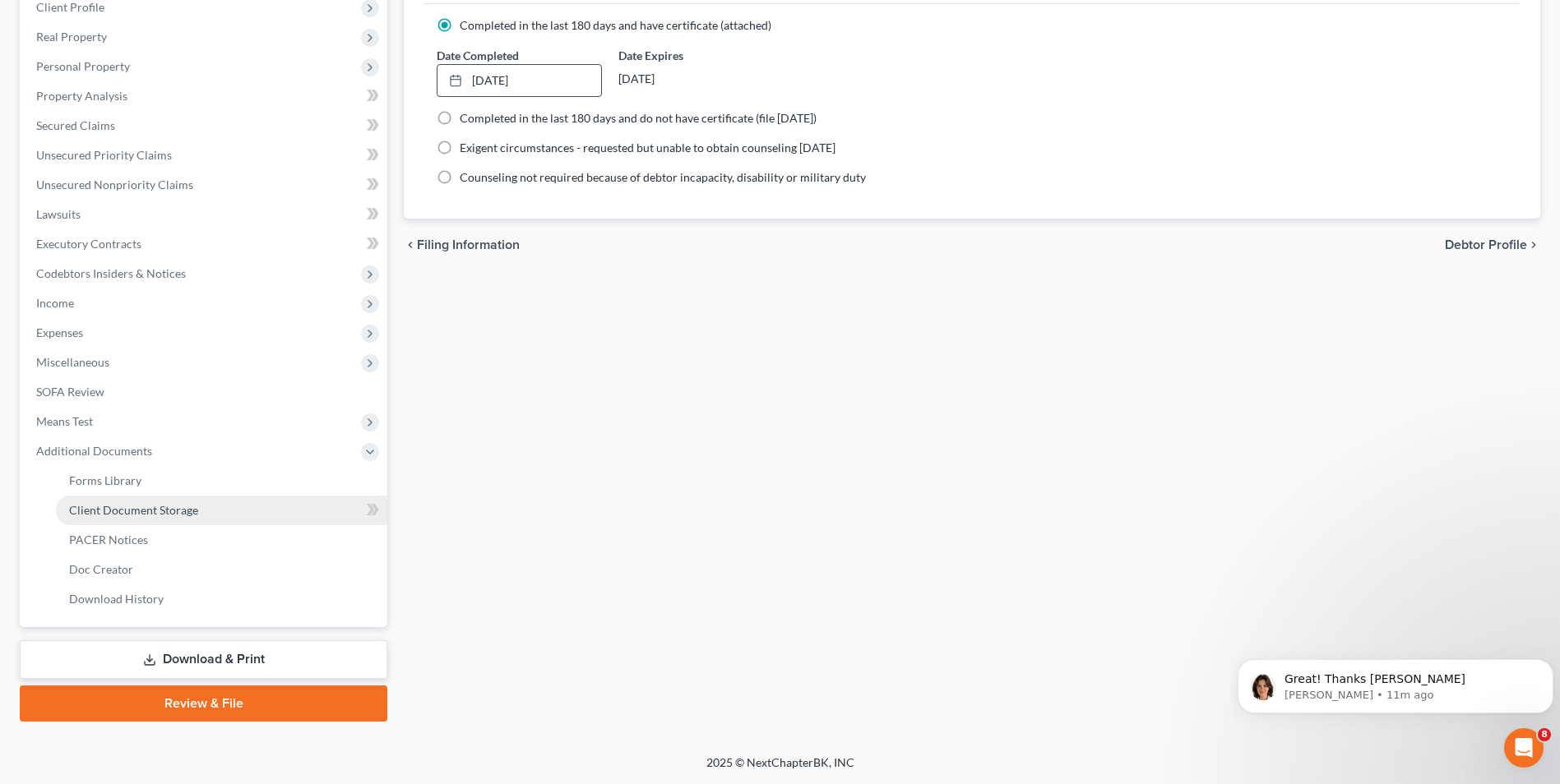
click at [156, 505] on span "Client Document Storage" at bounding box center [134, 510] width 129 height 14
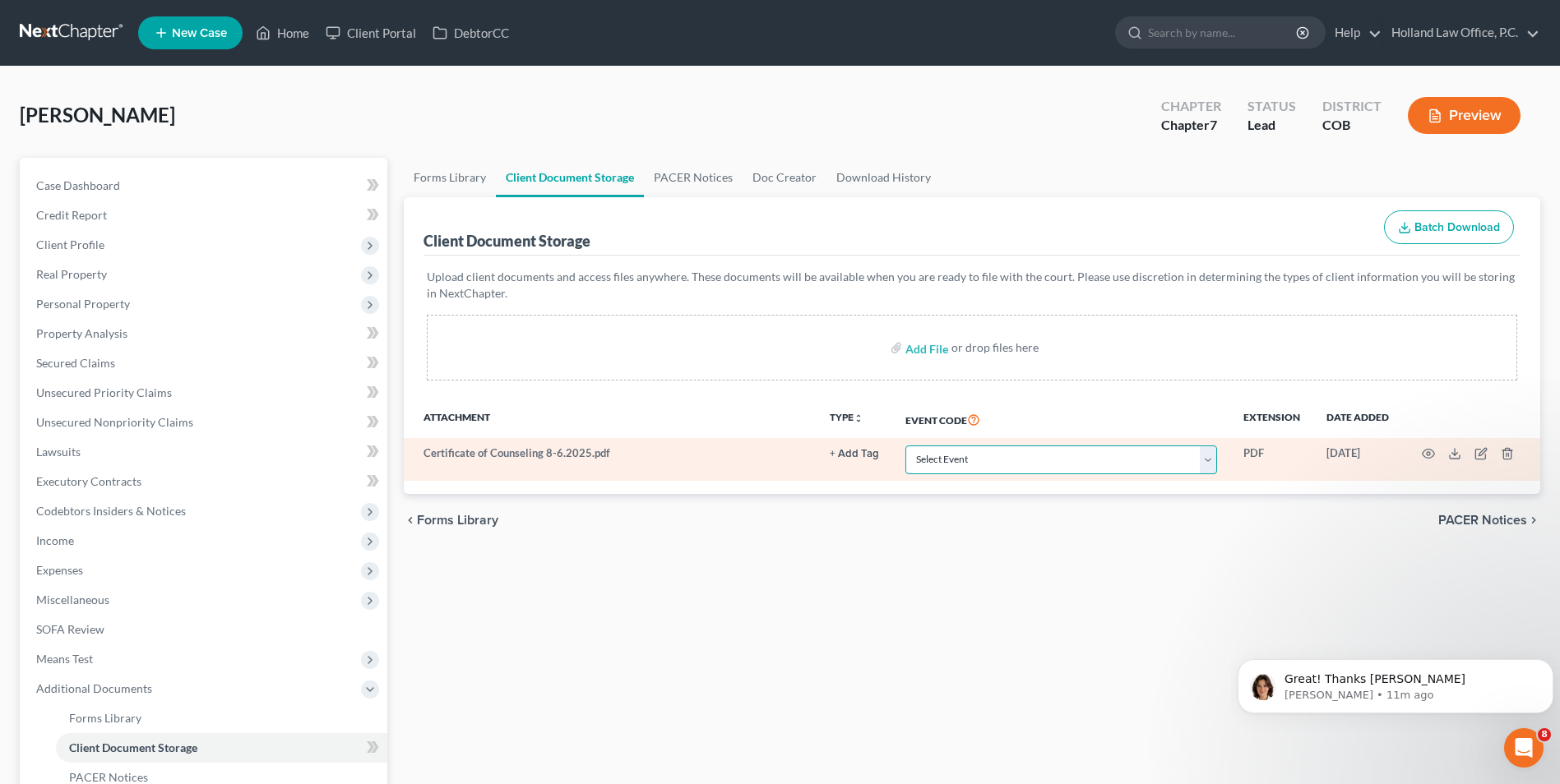
click at [1052, 464] on select "Select Event 1009-1.1 Notice of Amendments 20 Largest Unsecured Creditors Amend…" at bounding box center [1060, 460] width 311 height 29
select select "5"
click at [905, 446] on select "Select Event 1009-1.1 Notice of Amendments 20 Largest Unsecured Creditors Amend…" at bounding box center [1060, 460] width 311 height 29
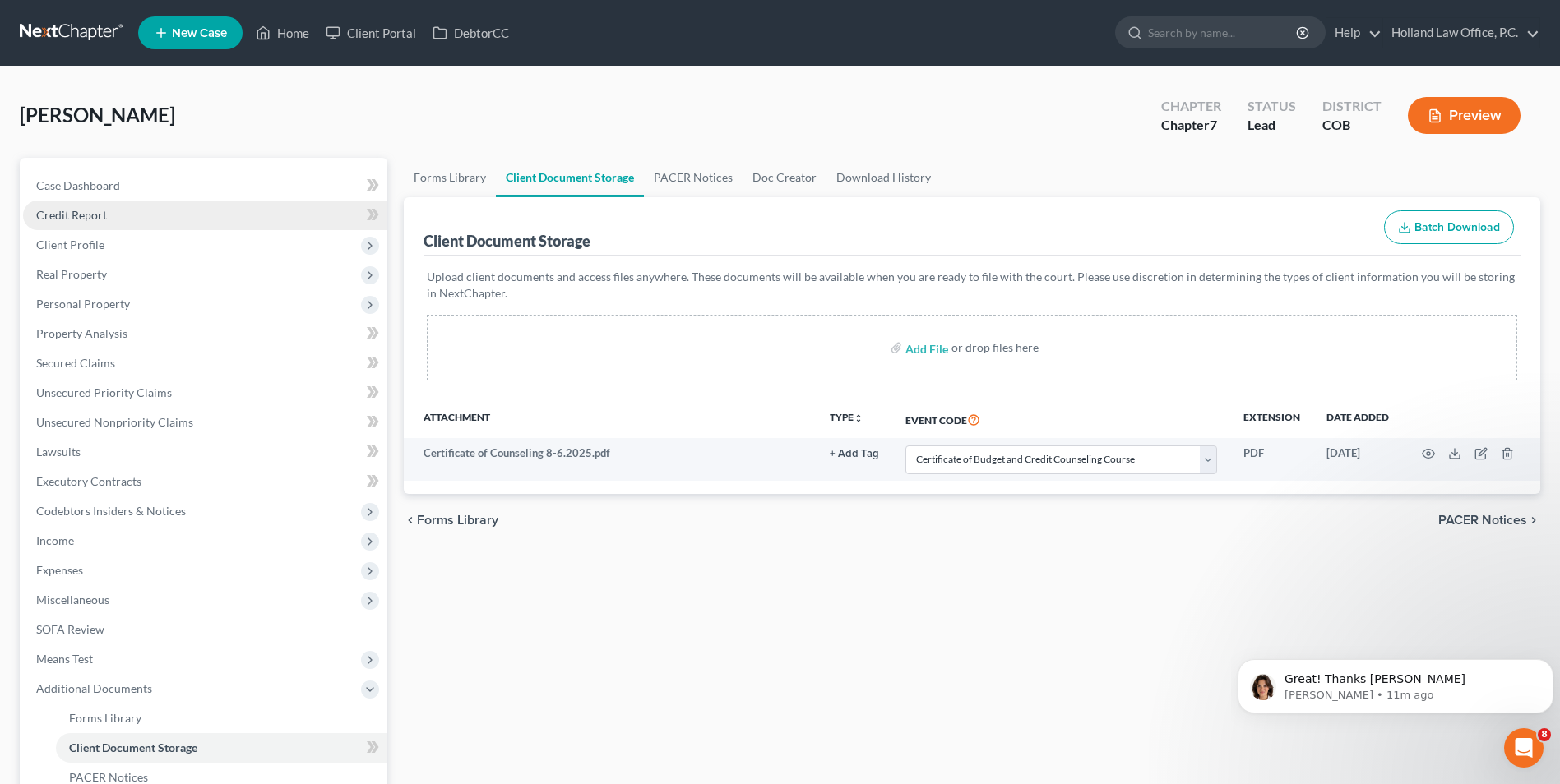
click at [110, 207] on link "Credit Report" at bounding box center [205, 215] width 364 height 30
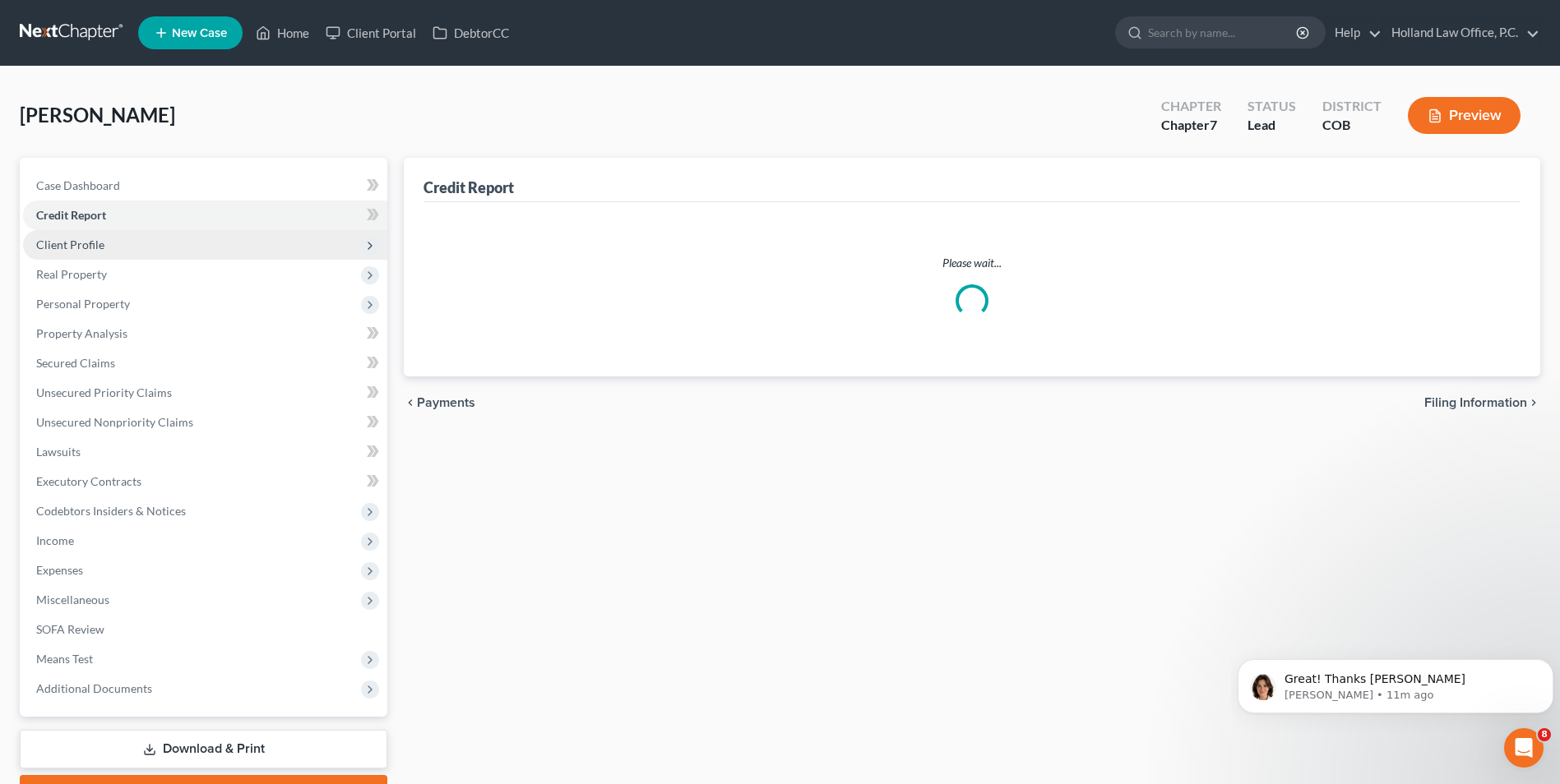
click at [101, 240] on span "Client Profile" at bounding box center [70, 245] width 68 height 14
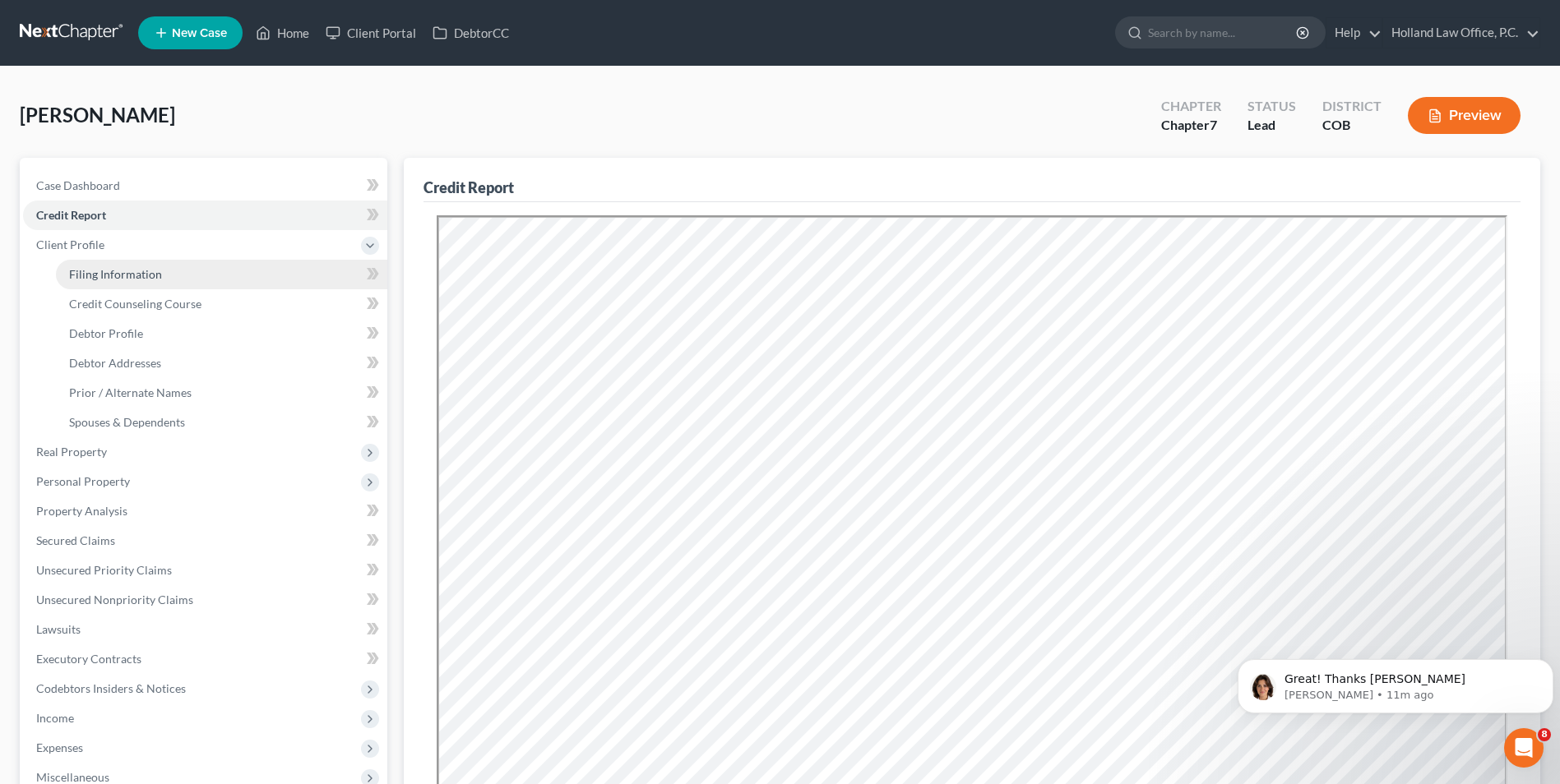
click at [98, 277] on span "Filing Information" at bounding box center [116, 274] width 93 height 14
select select "1"
select select "0"
select select "11"
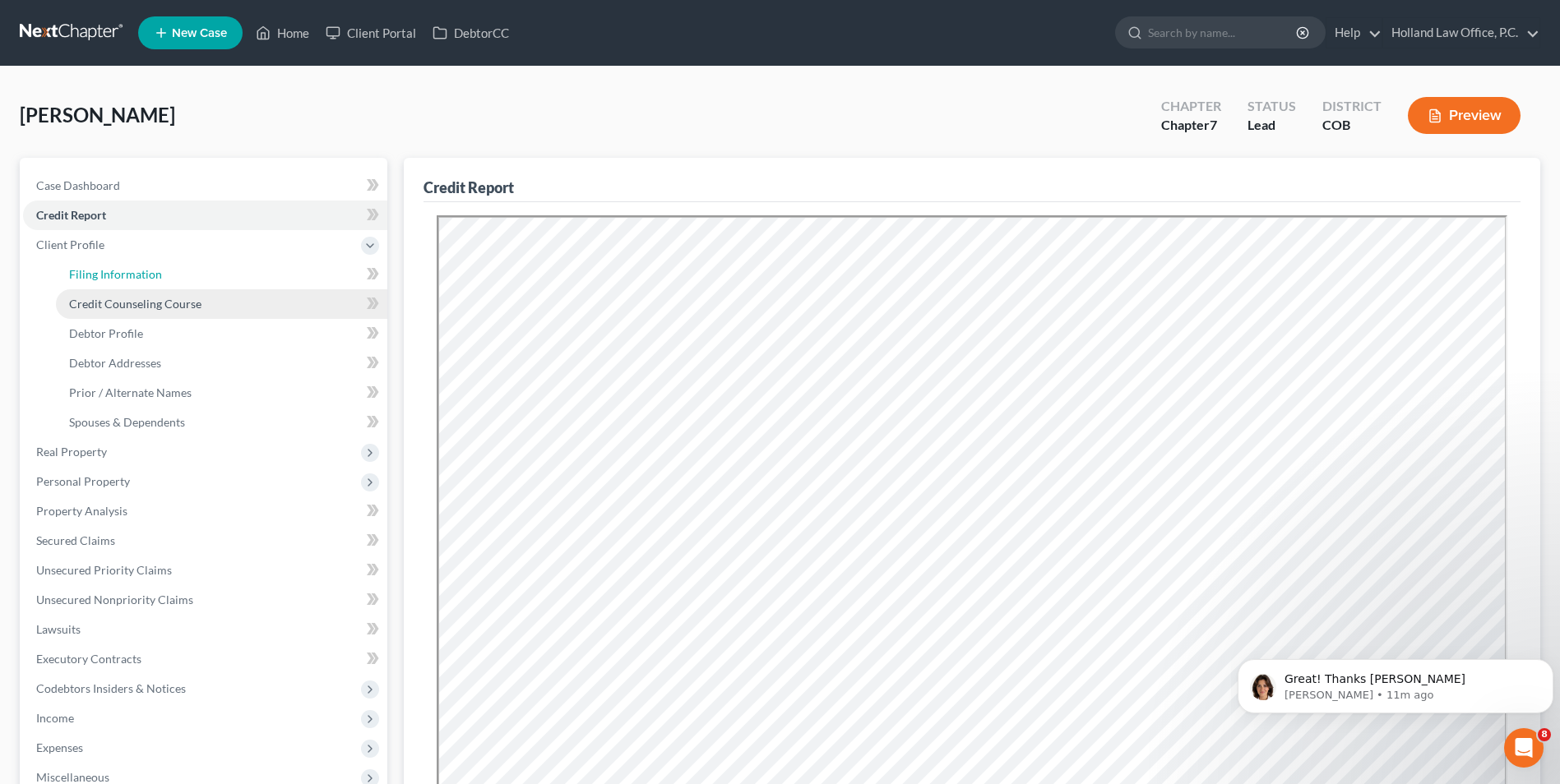
select select "0"
select select "5"
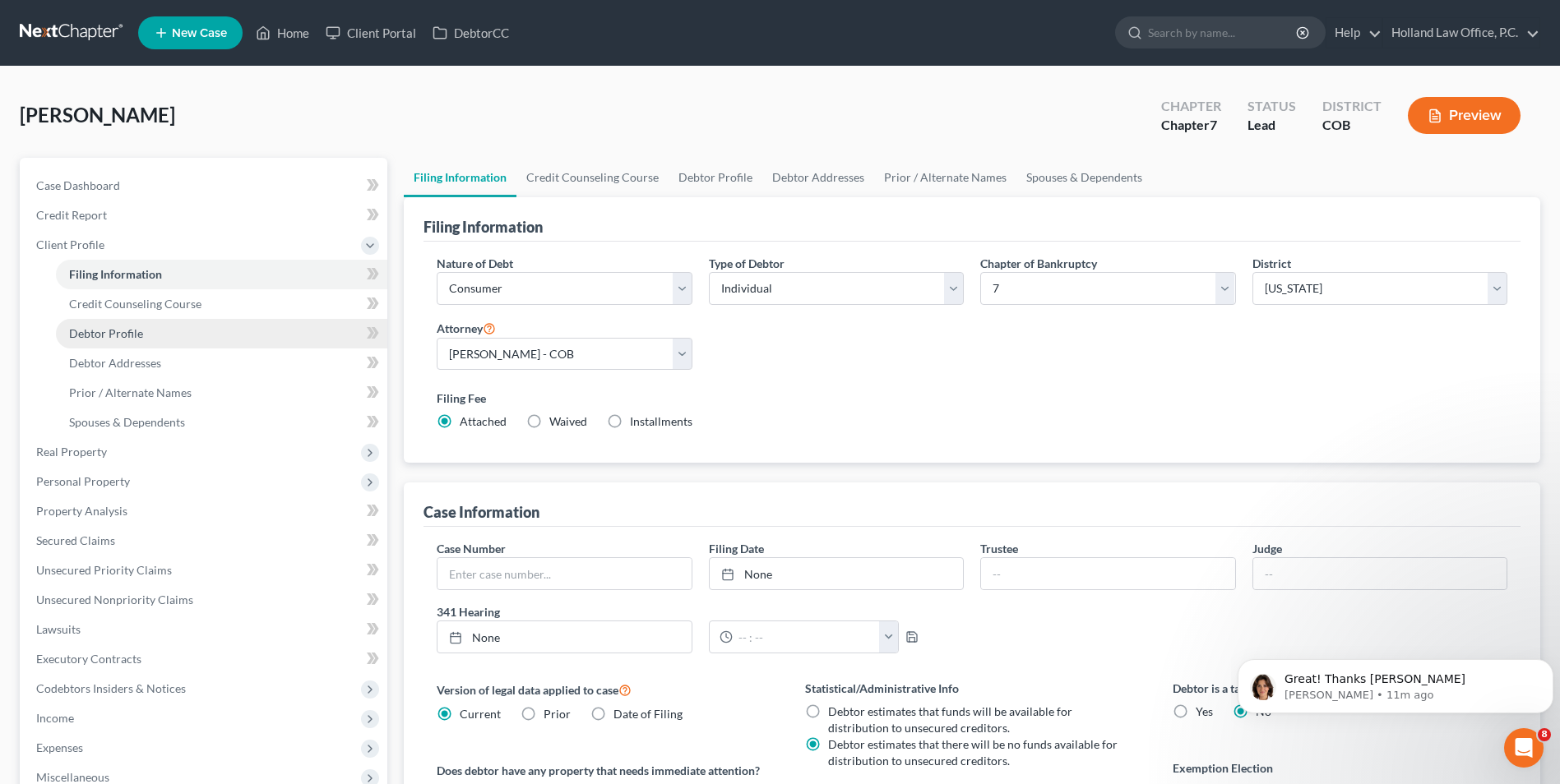
click at [92, 341] on link "Debtor Profile" at bounding box center [221, 334] width 331 height 30
select select "0"
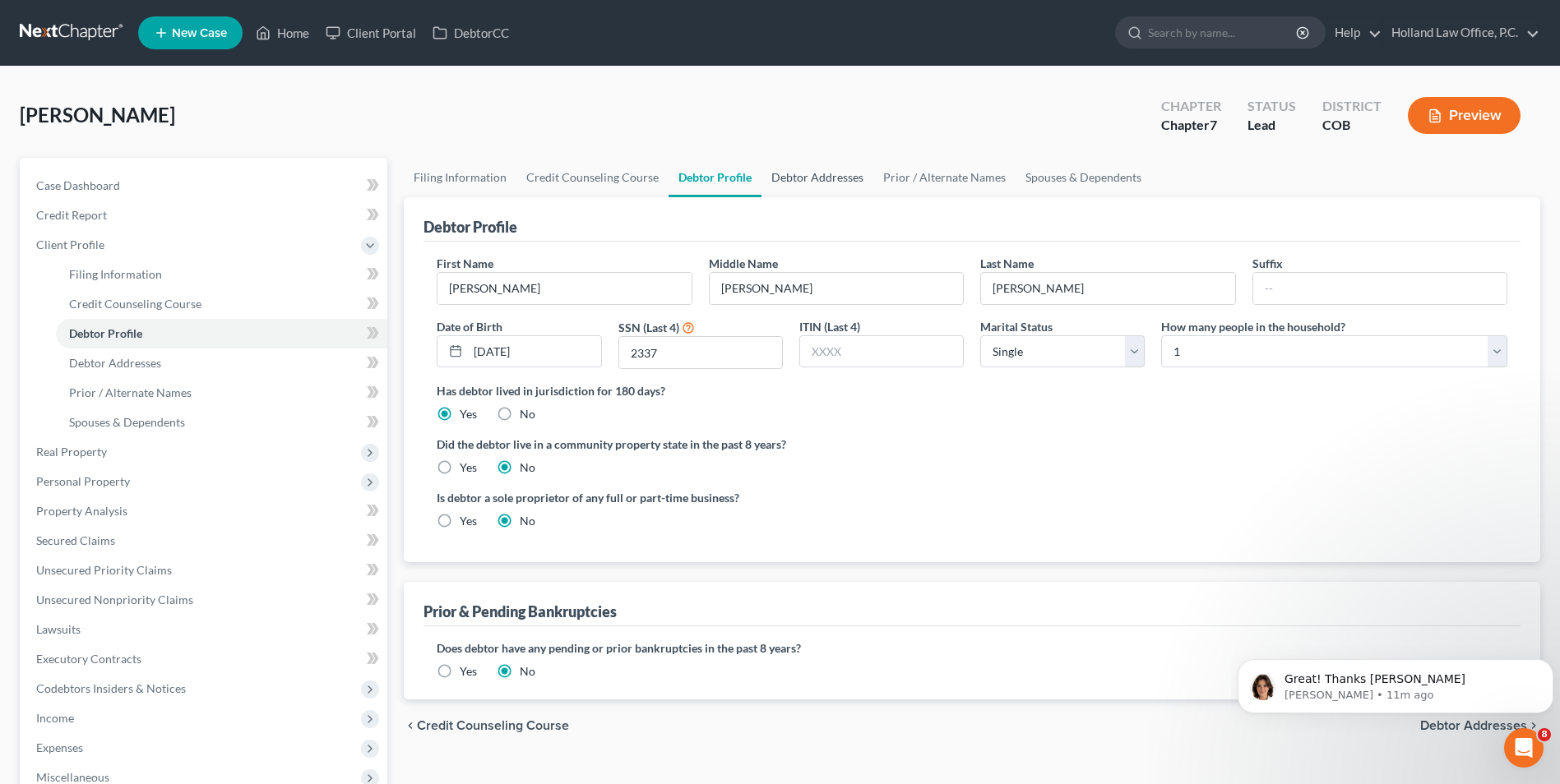
click at [829, 186] on link "Debtor Addresses" at bounding box center [817, 178] width 112 height 39
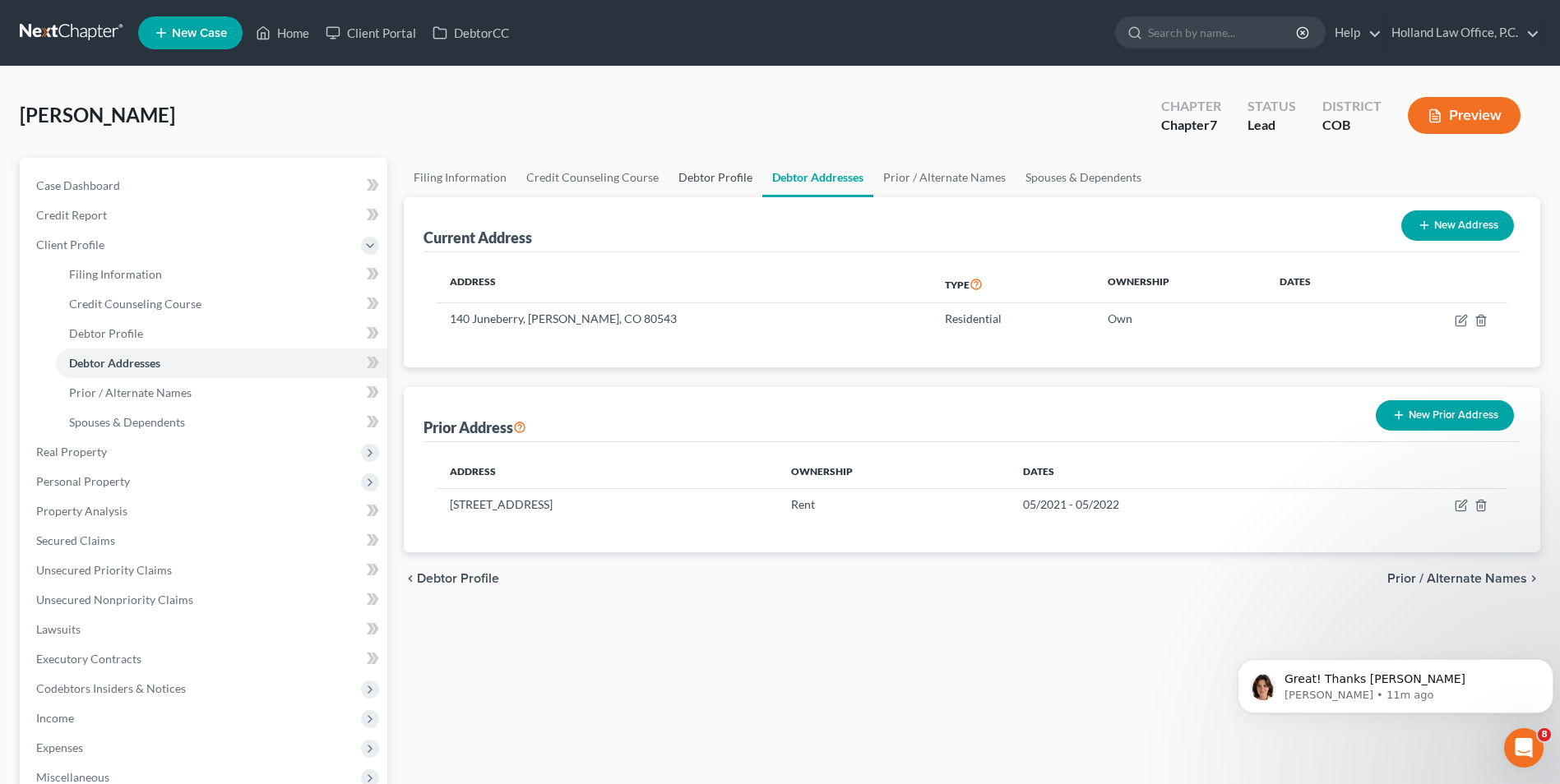
click at [684, 168] on link "Debtor Profile" at bounding box center [715, 178] width 93 height 39
select select "0"
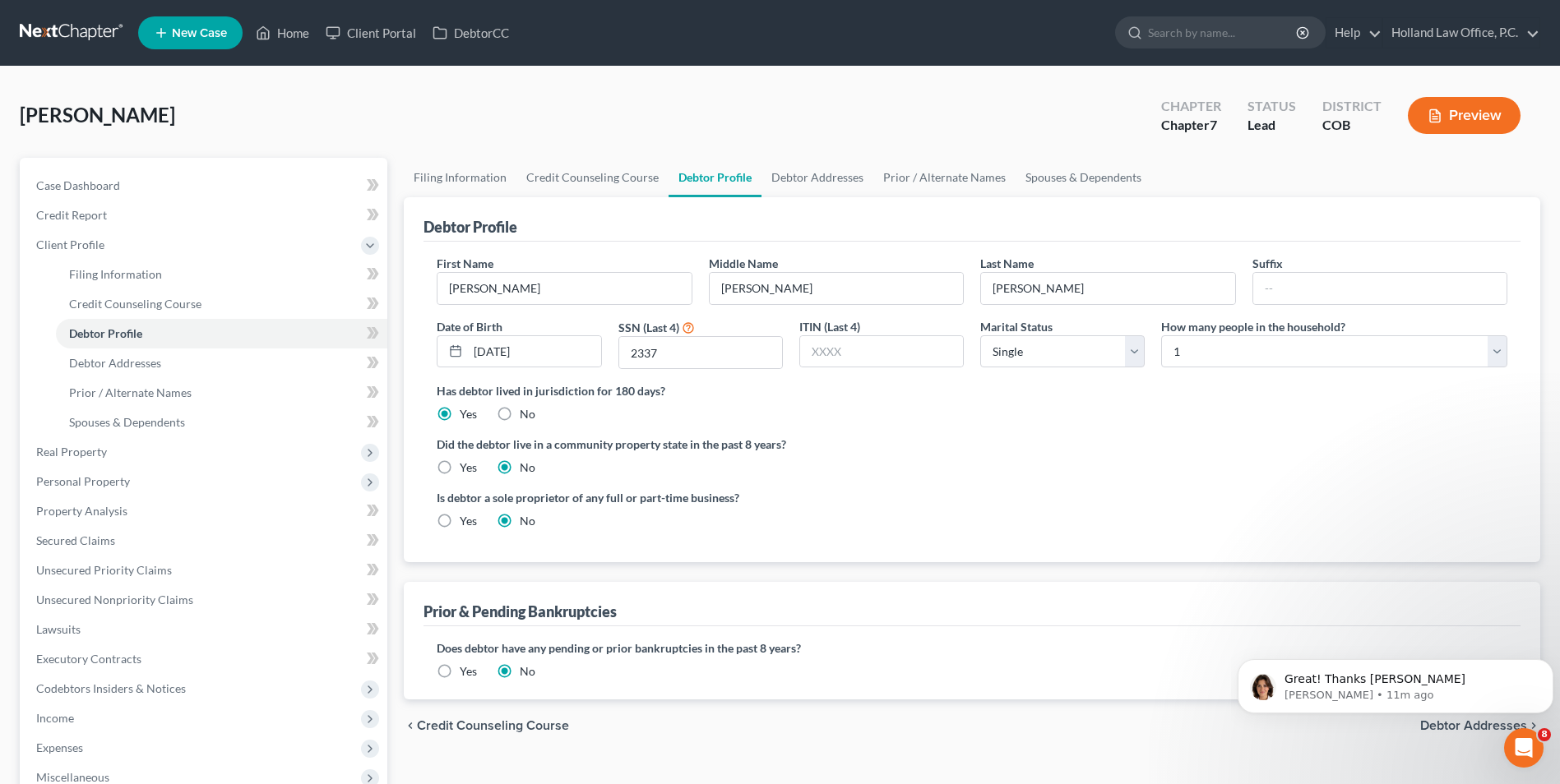
scroll to position [83, 0]
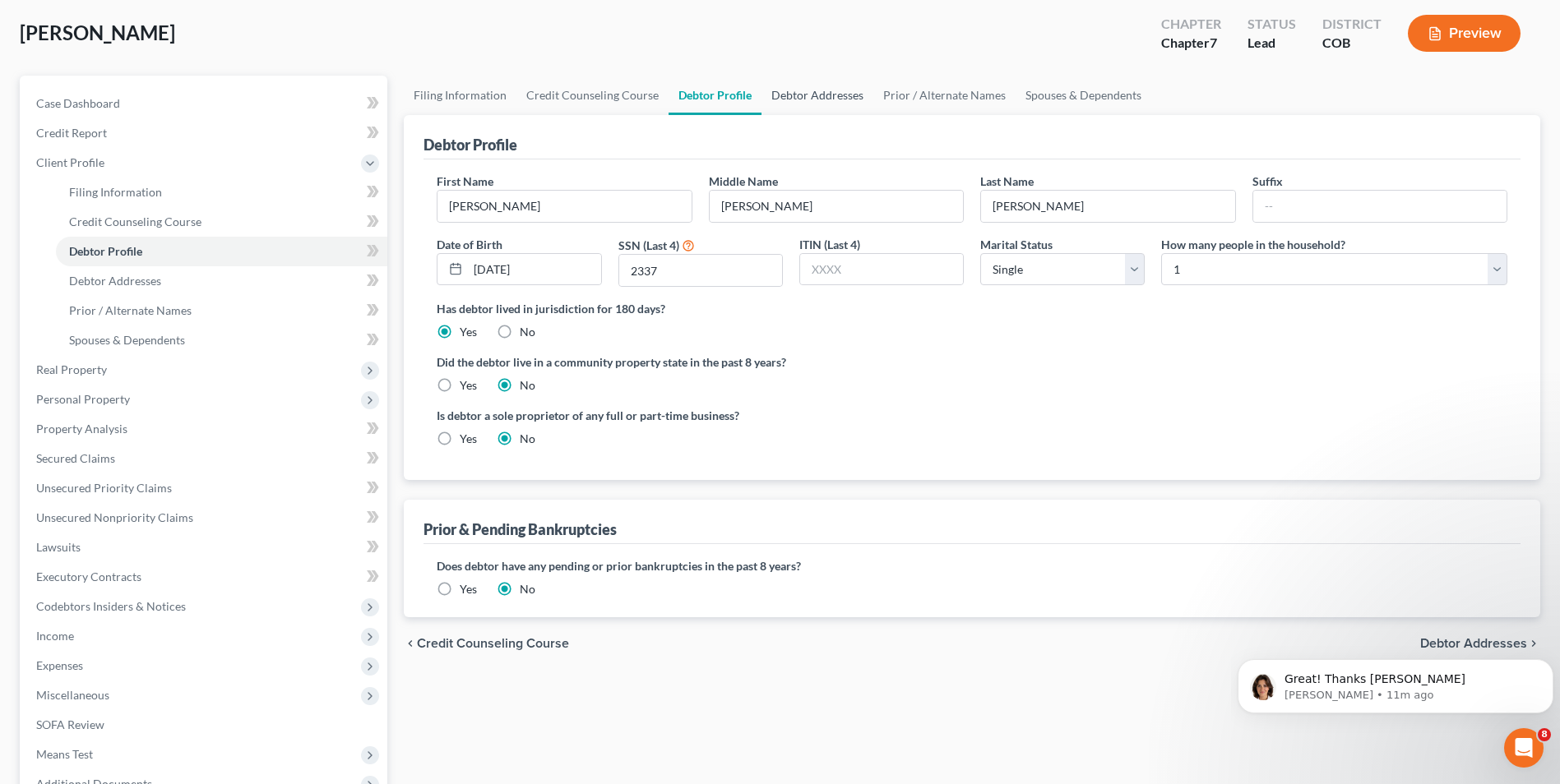
click at [786, 95] on link "Debtor Addresses" at bounding box center [817, 95] width 112 height 39
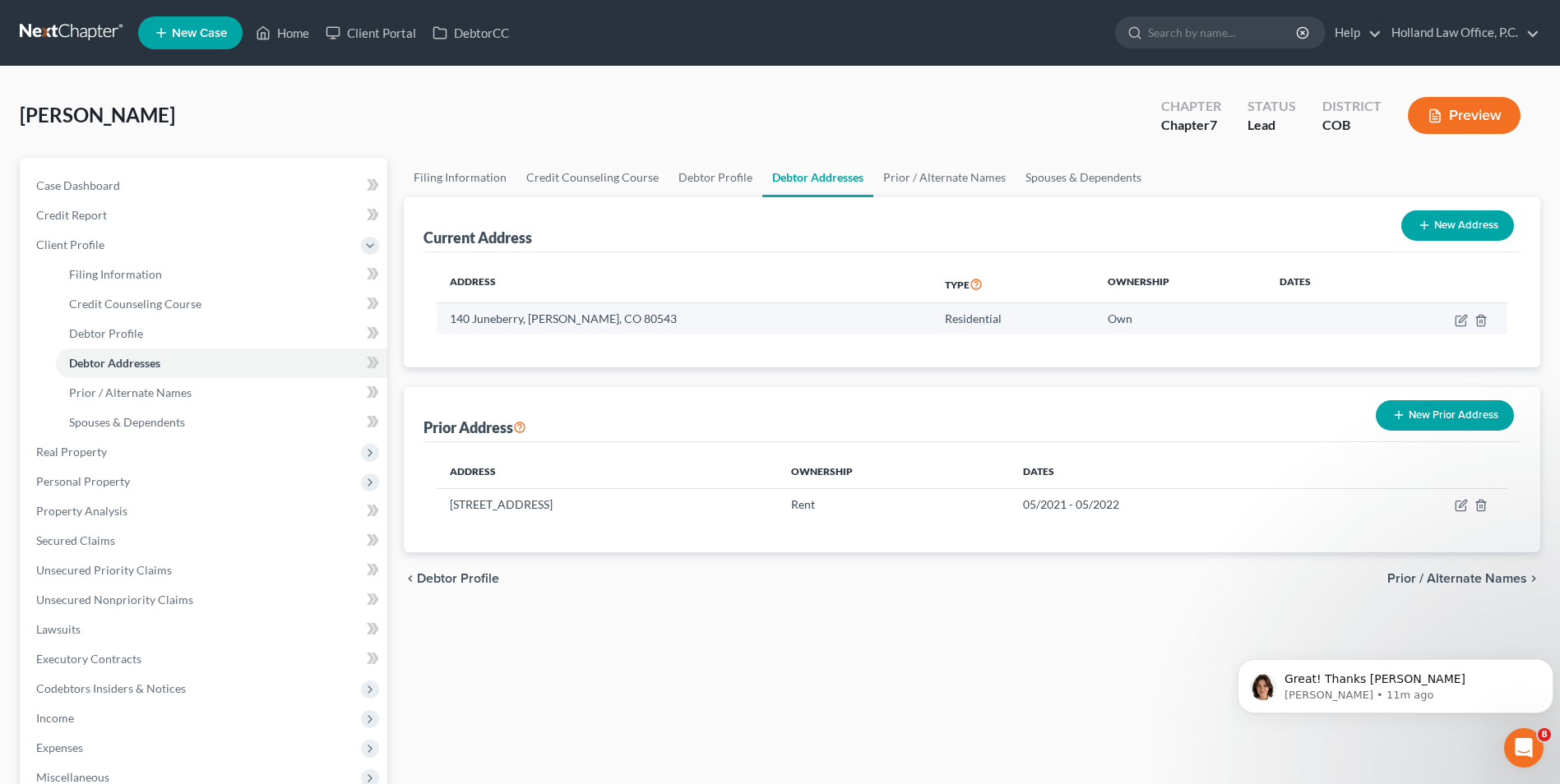
click at [1453, 319] on td at bounding box center [1442, 318] width 128 height 31
click at [1463, 319] on icon "button" at bounding box center [1460, 320] width 13 height 13
select select "5"
select select "62"
select select "0"
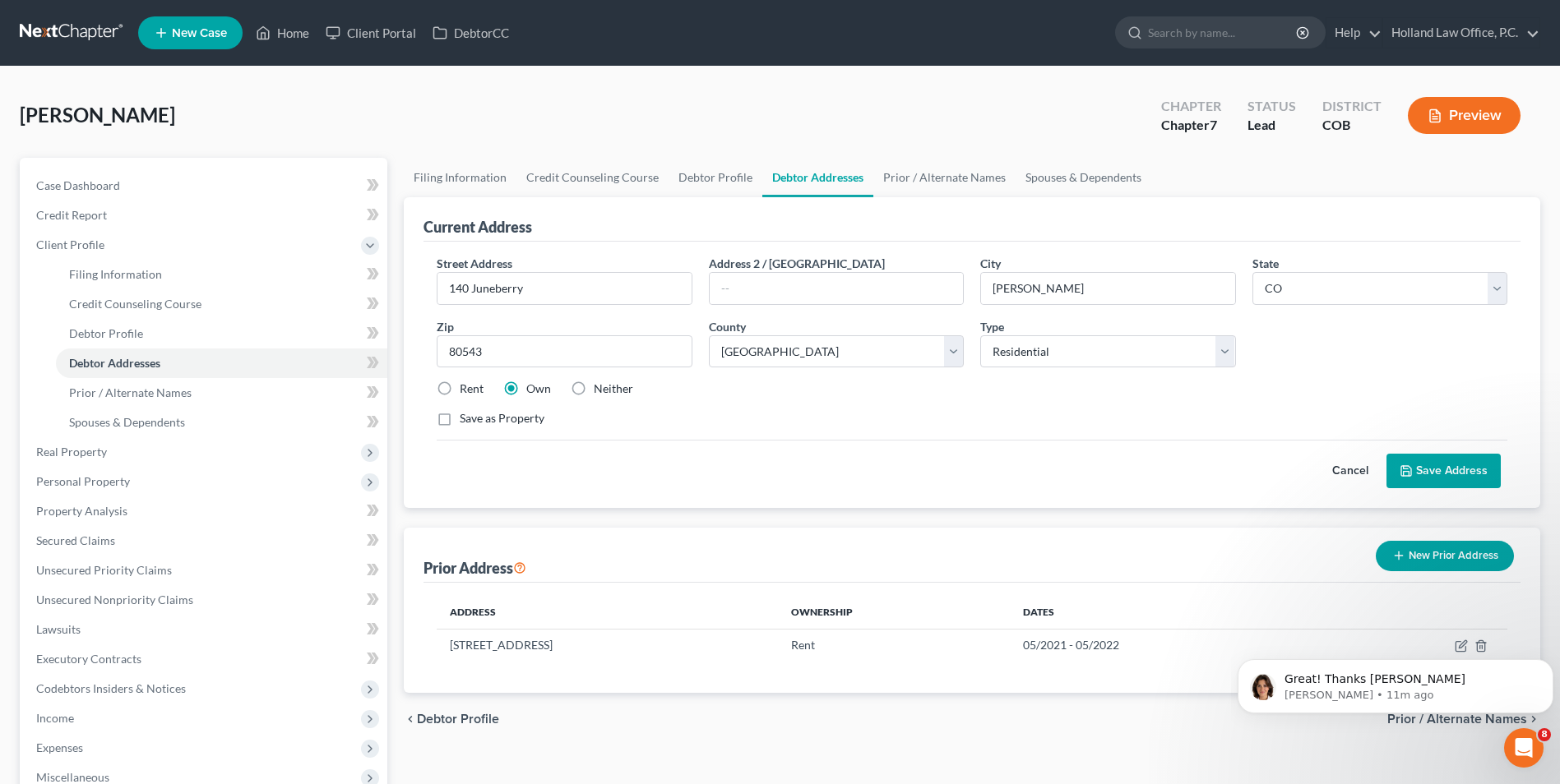
click at [459, 386] on label "Rent" at bounding box center [471, 388] width 24 height 16
click at [466, 386] on input "Rent" at bounding box center [472, 386] width 11 height 11
radio input "true"
drag, startPoint x: 1443, startPoint y: 475, endPoint x: 1143, endPoint y: 338, distance: 329.8
click at [1443, 475] on button "Save Address" at bounding box center [1442, 471] width 114 height 34
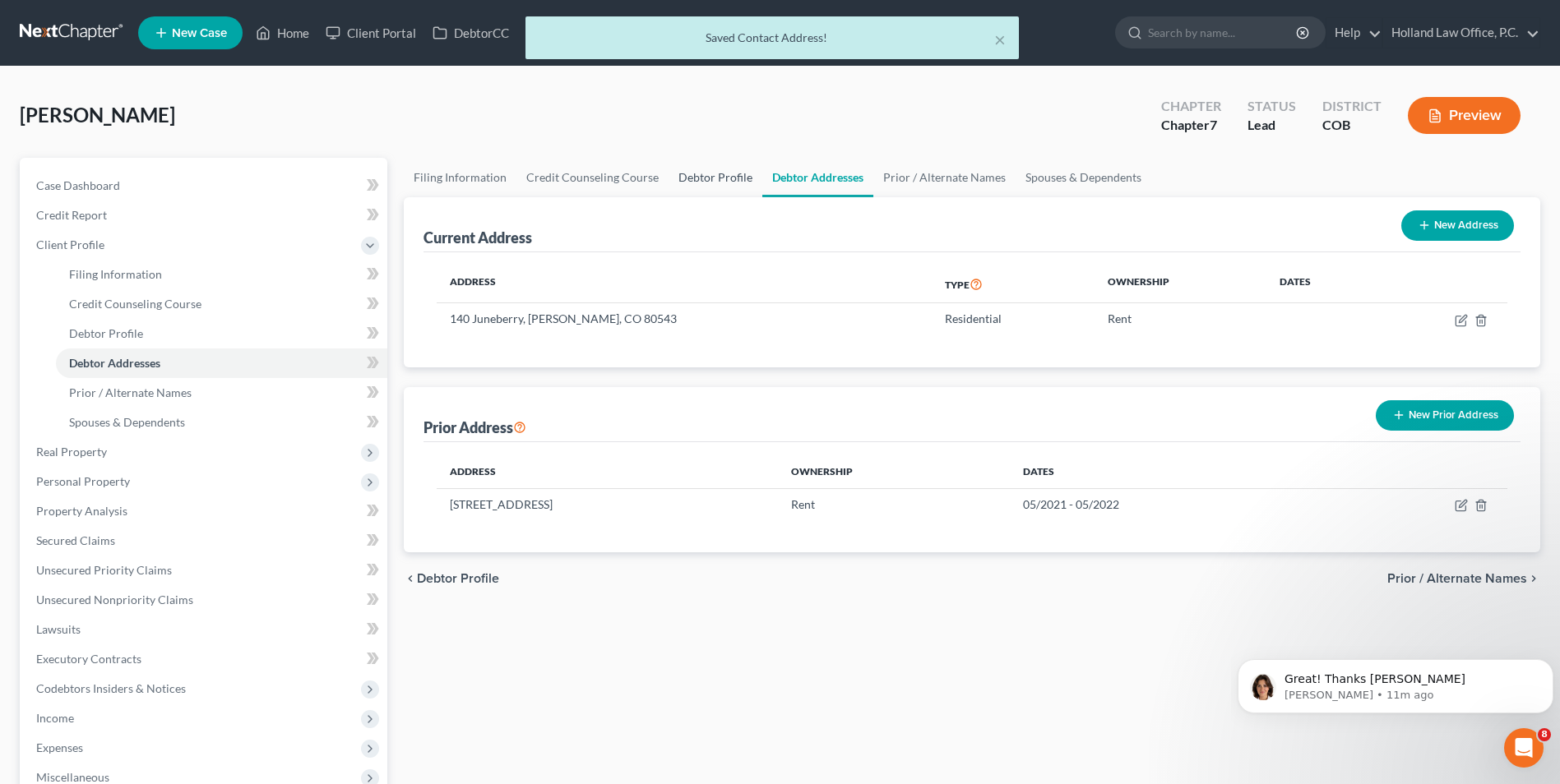
drag, startPoint x: 692, startPoint y: 178, endPoint x: 680, endPoint y: 179, distance: 12.0
click at [692, 178] on link "Debtor Profile" at bounding box center [715, 178] width 93 height 39
select select "0"
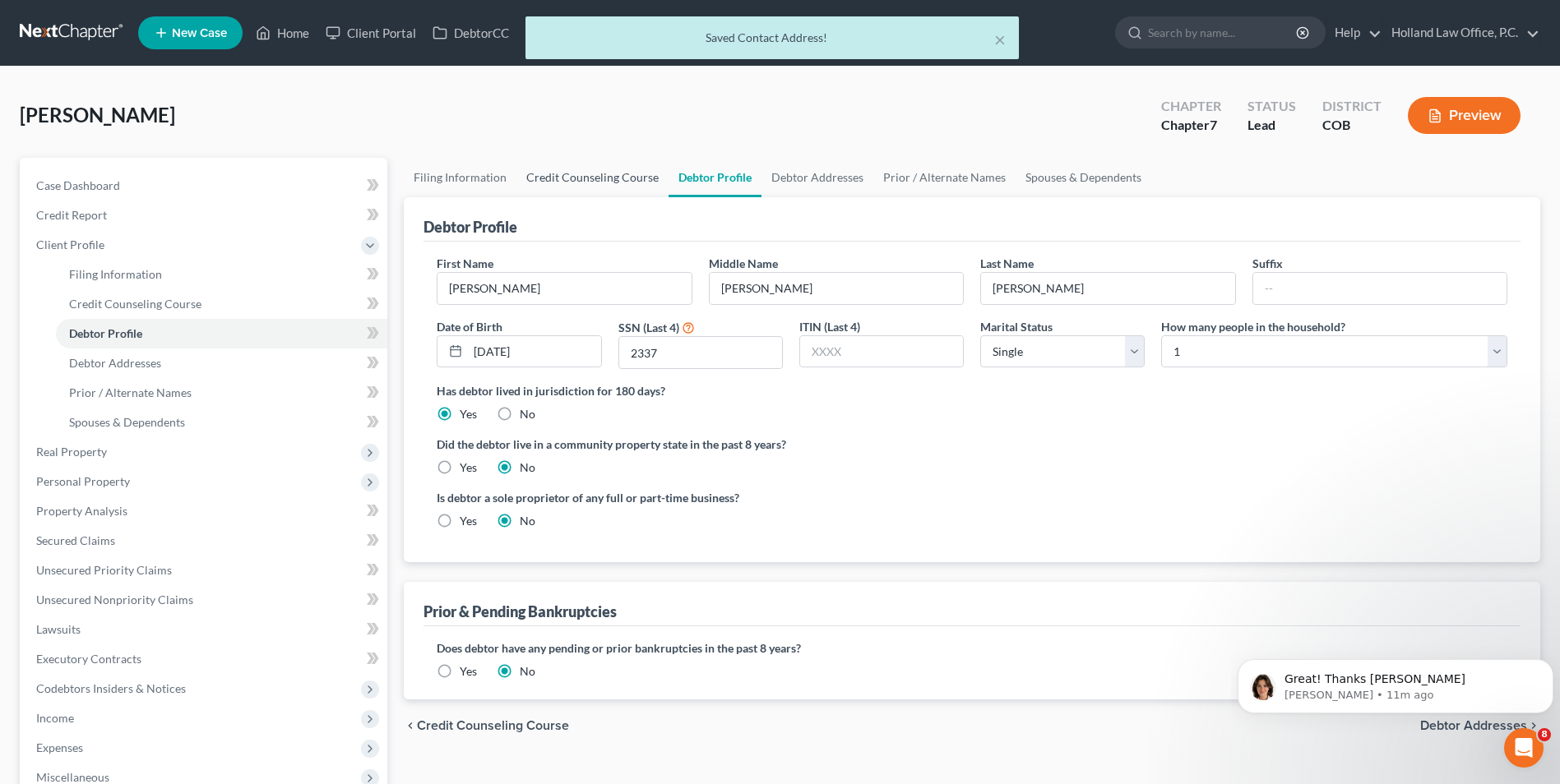
click at [605, 189] on link "Credit Counseling Course" at bounding box center [593, 178] width 153 height 39
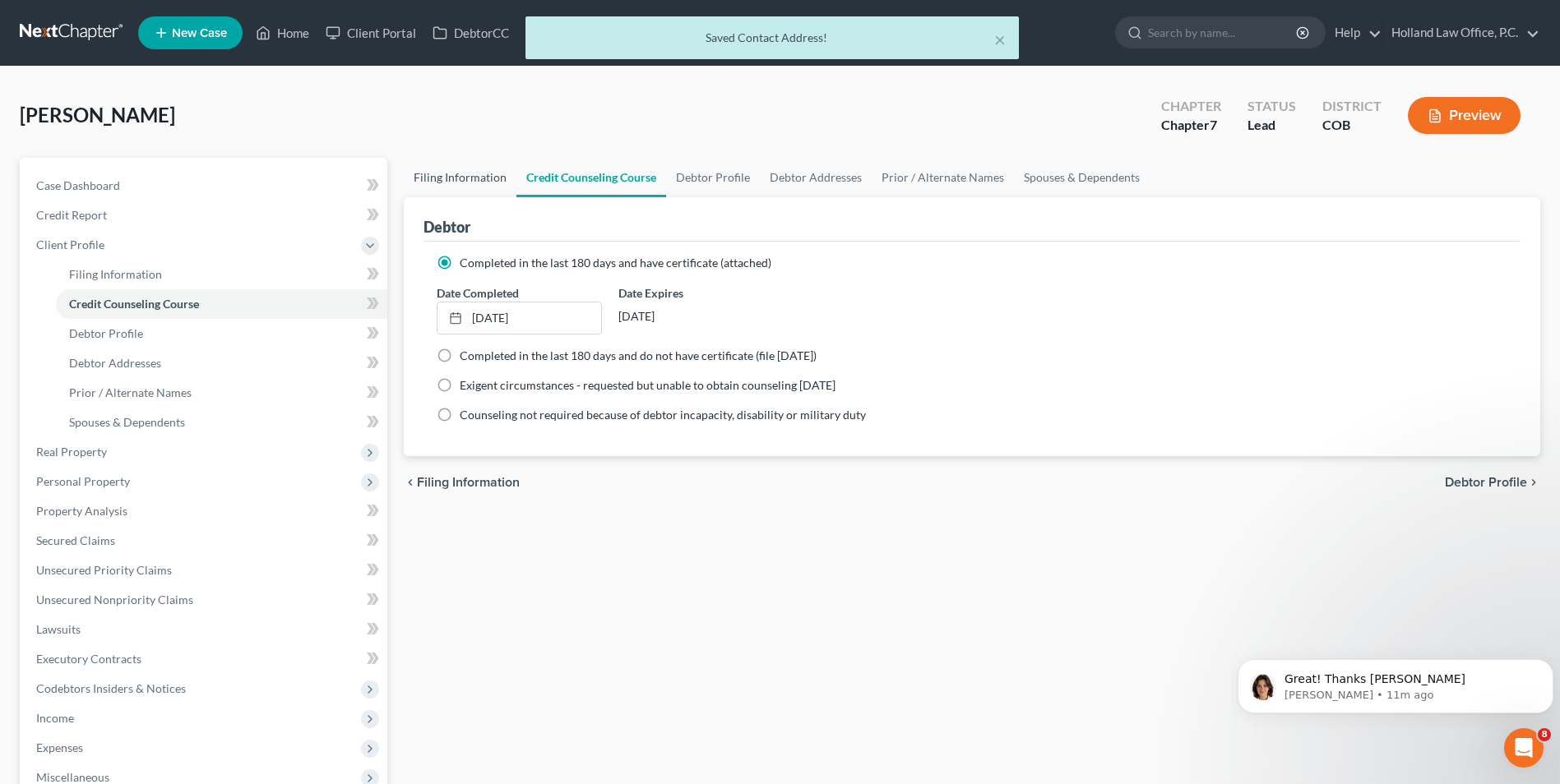
click at [481, 178] on link "Filing Information" at bounding box center [460, 178] width 113 height 39
select select "1"
select select "0"
select select "11"
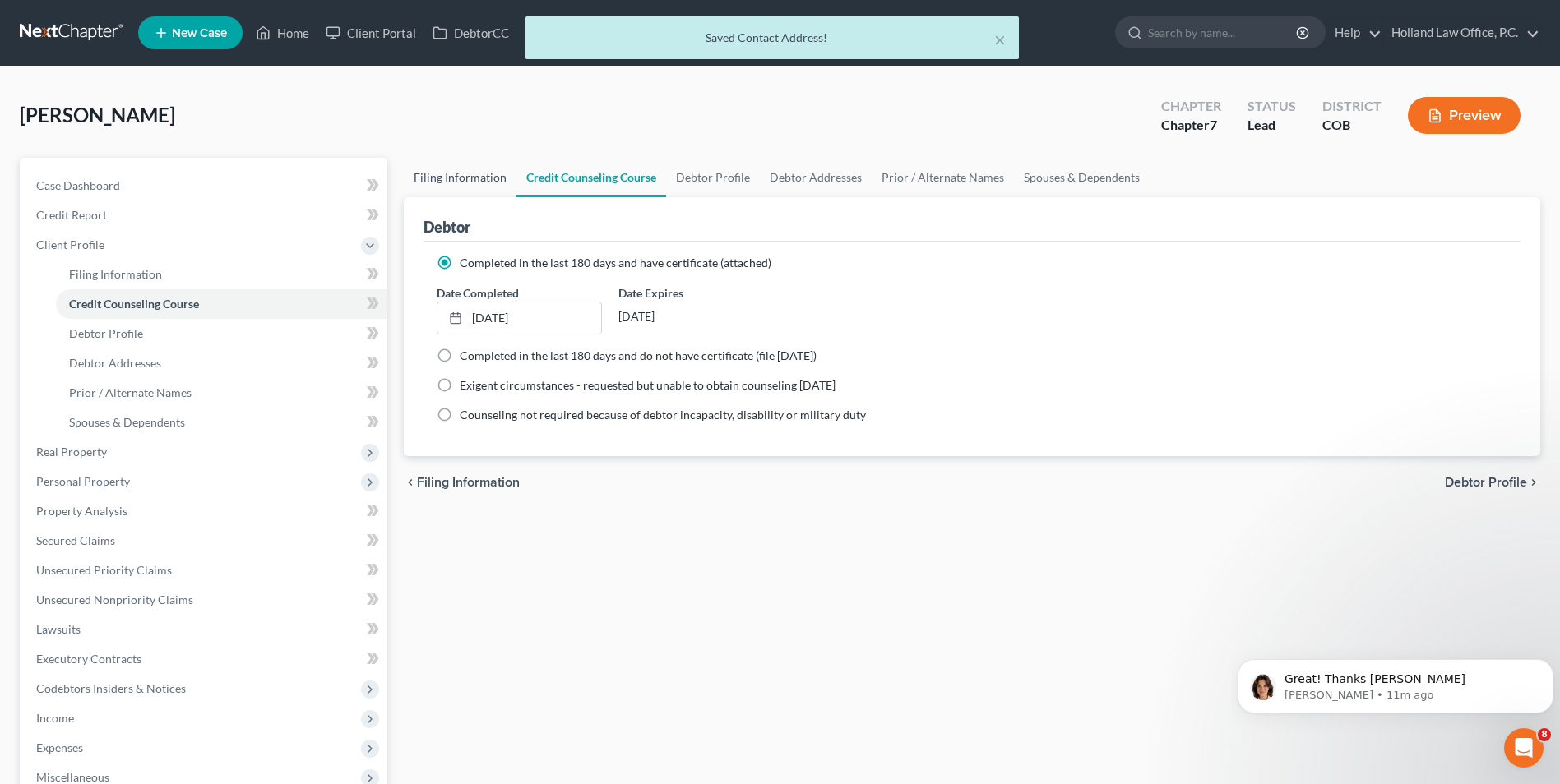
select select "0"
select select "5"
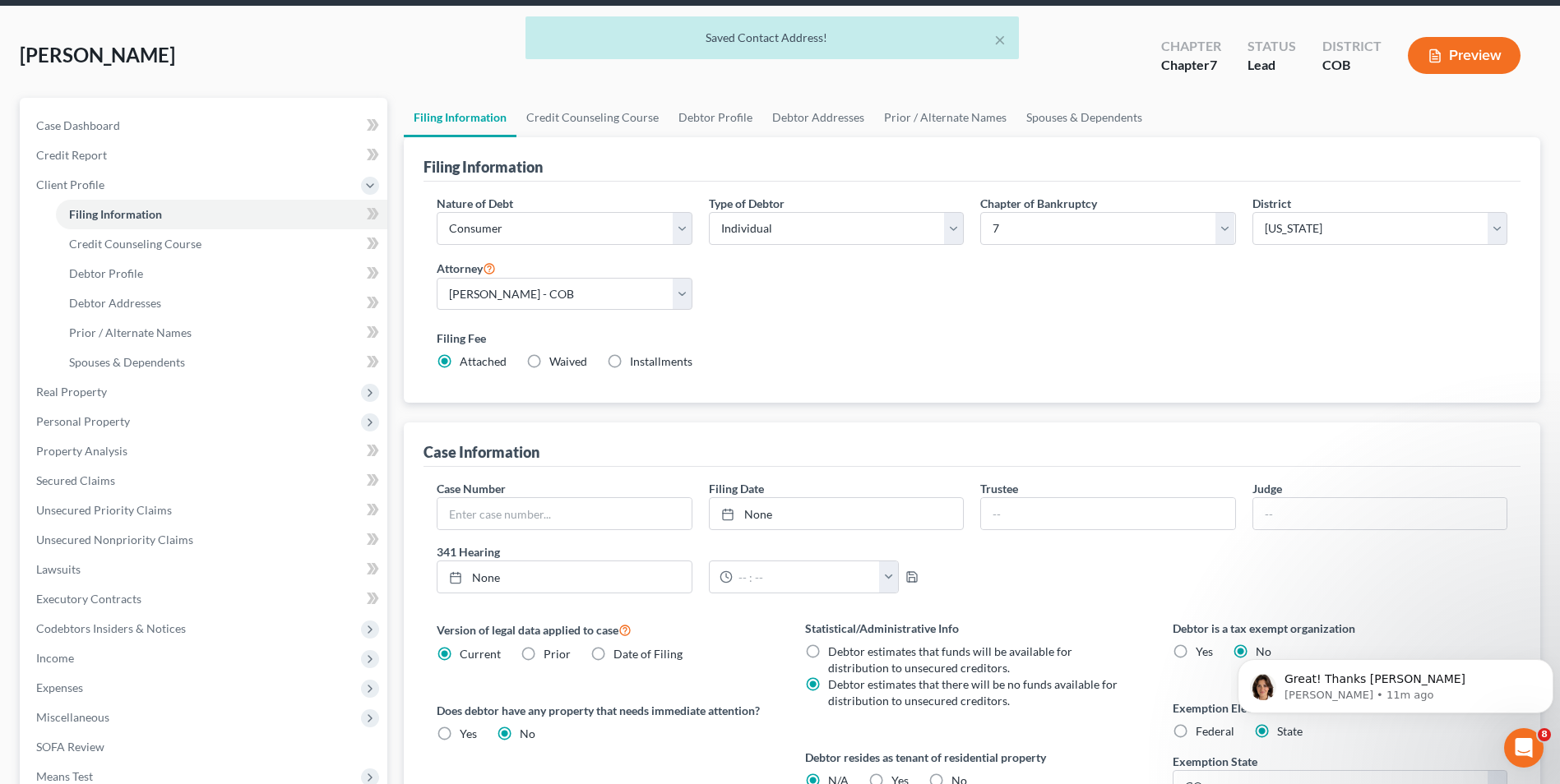
scroll to position [247, 0]
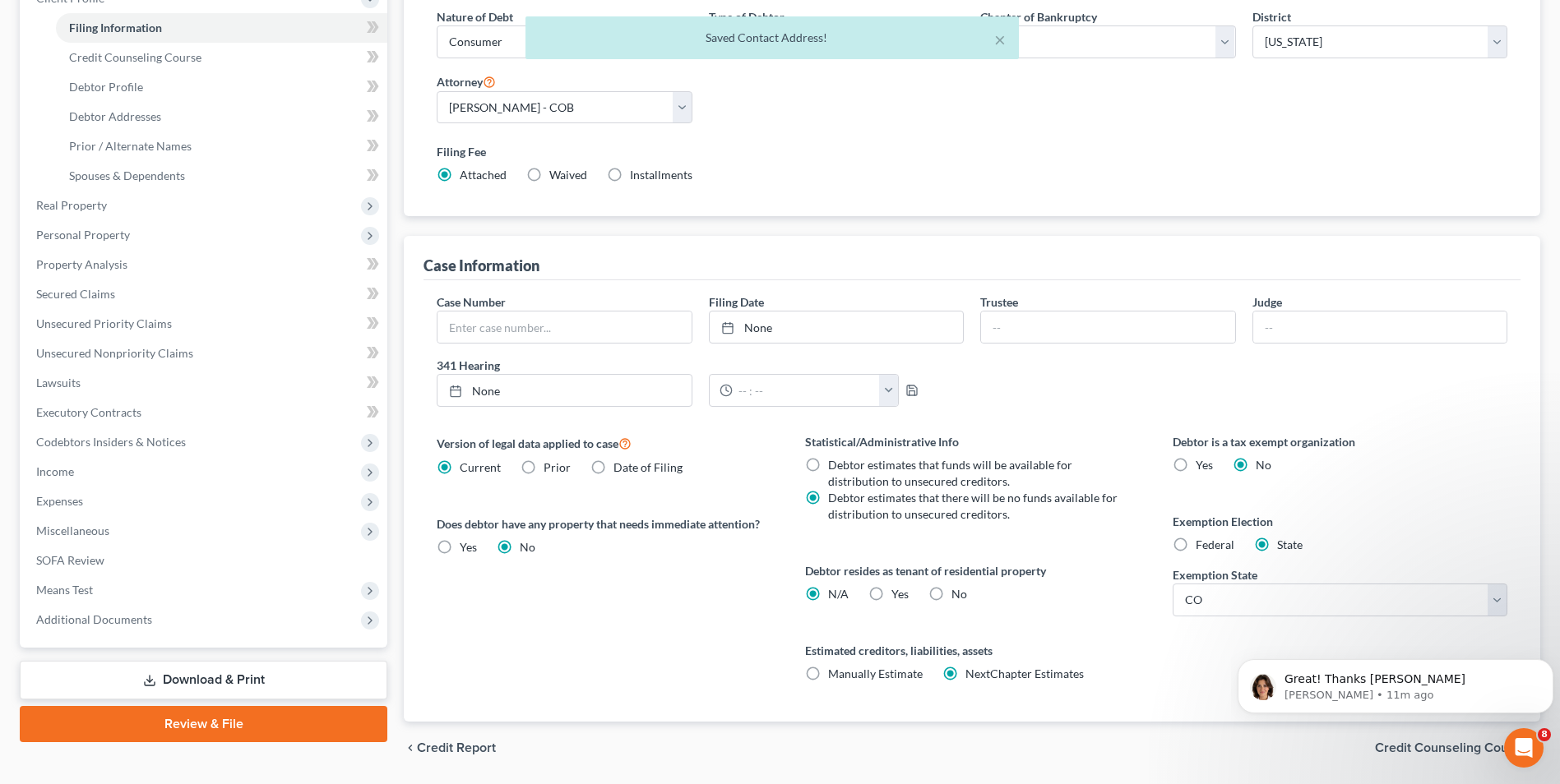
drag, startPoint x: 882, startPoint y: 582, endPoint x: 881, endPoint y: 590, distance: 8.1
click at [882, 588] on div "Debtor resides as tenant of residential property N/A Yes Yes No" at bounding box center [972, 582] width 335 height 40
click at [892, 590] on label "Yes Yes" at bounding box center [900, 594] width 17 height 16
click at [898, 590] on input "Yes Yes" at bounding box center [903, 591] width 11 height 11
radio input "true"
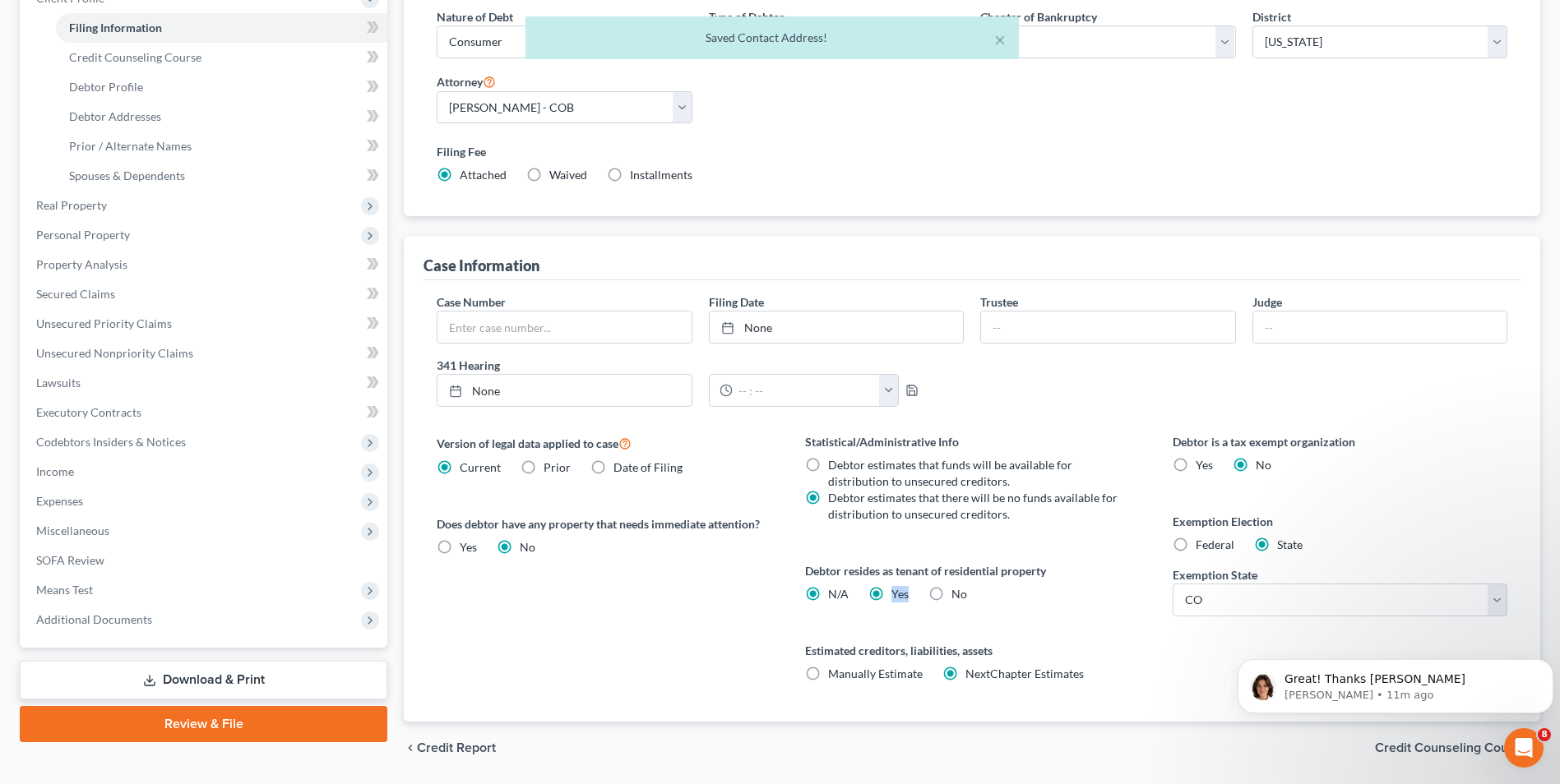
radio input "false"
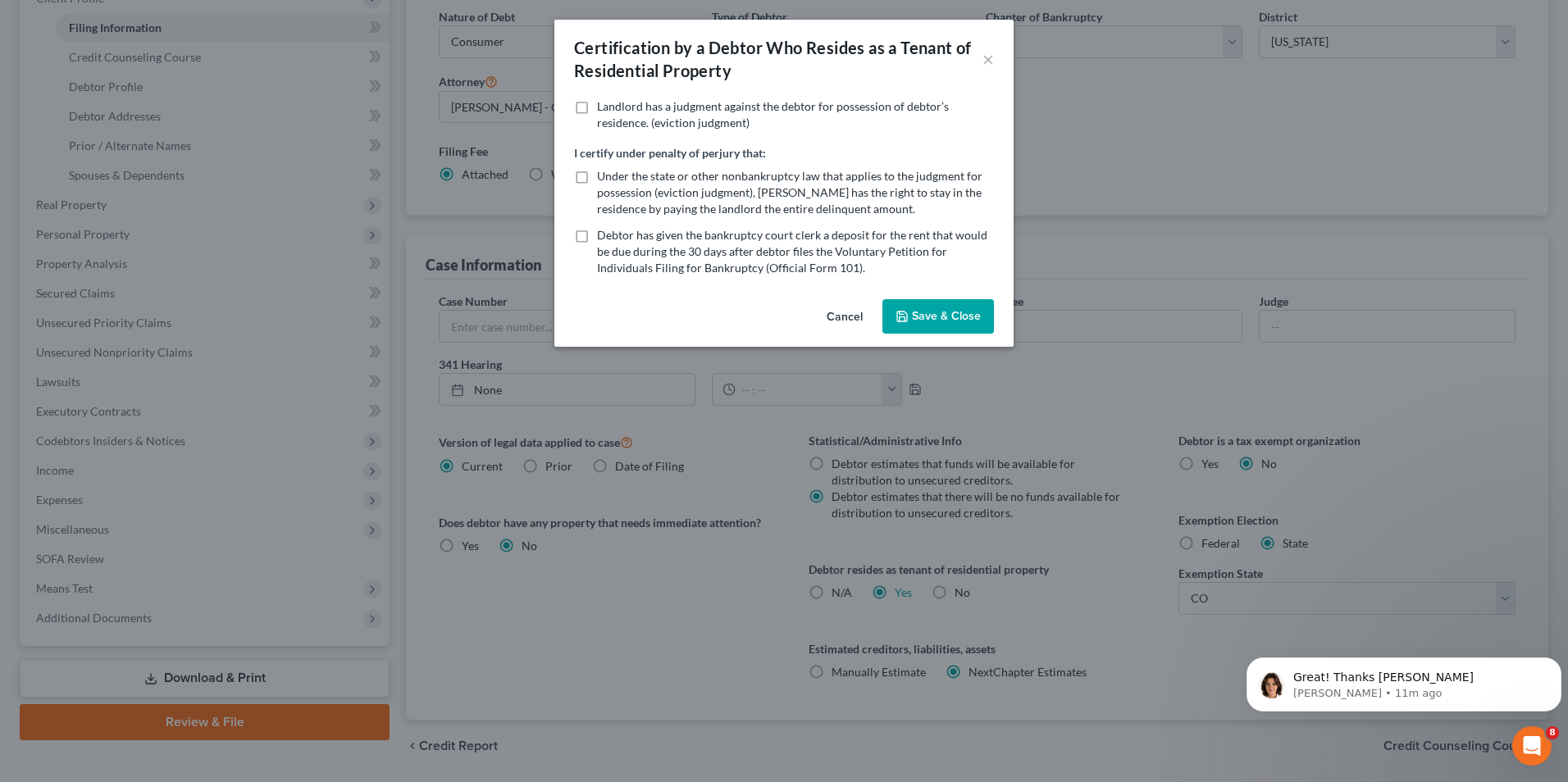
drag, startPoint x: 936, startPoint y: 309, endPoint x: 1069, endPoint y: 440, distance: 186.7
click at [935, 311] on button "Save & Close" at bounding box center [938, 317] width 112 height 34
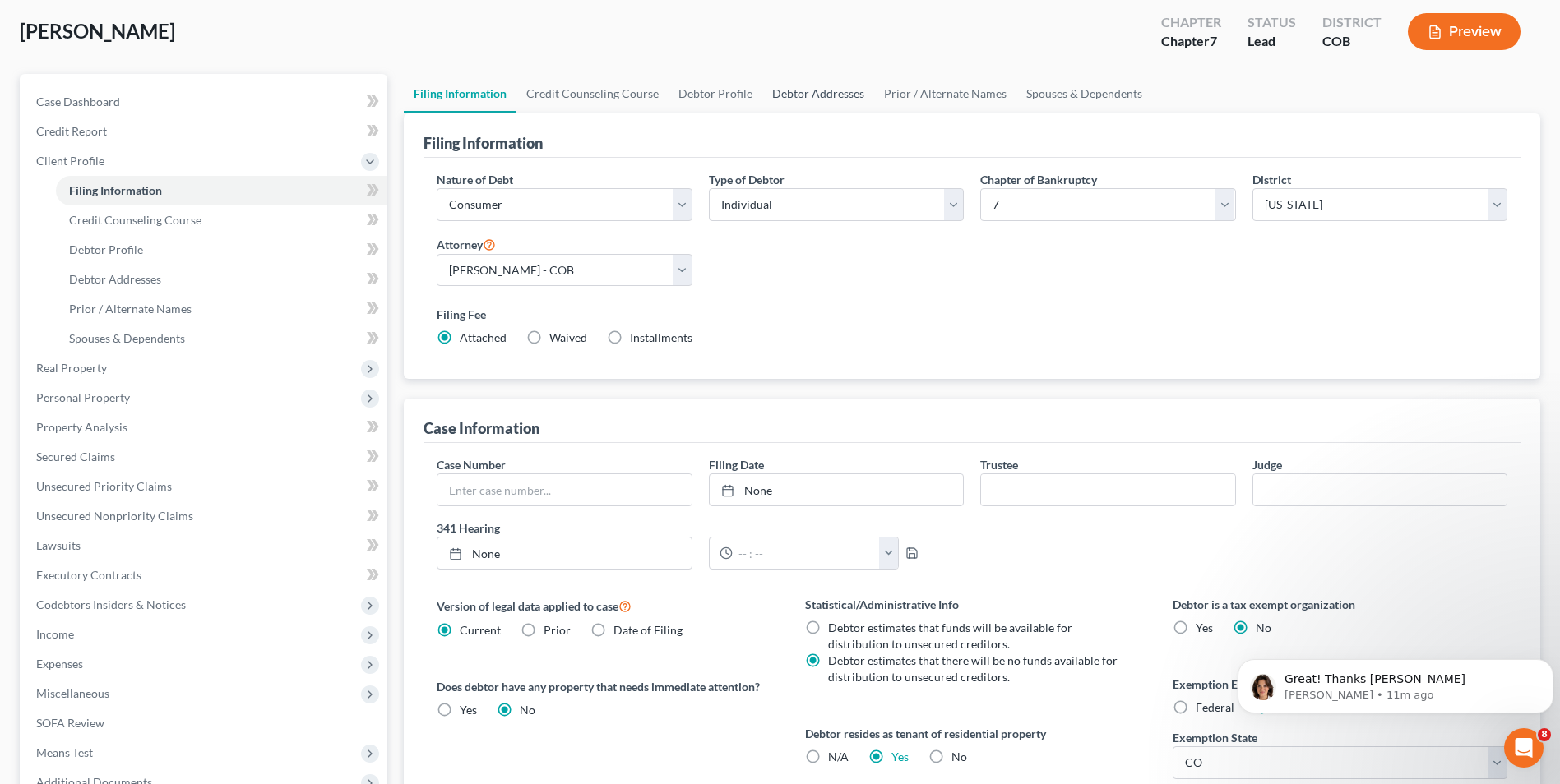
scroll to position [83, 0]
click at [851, 93] on link "Debtor Addresses" at bounding box center [818, 95] width 112 height 39
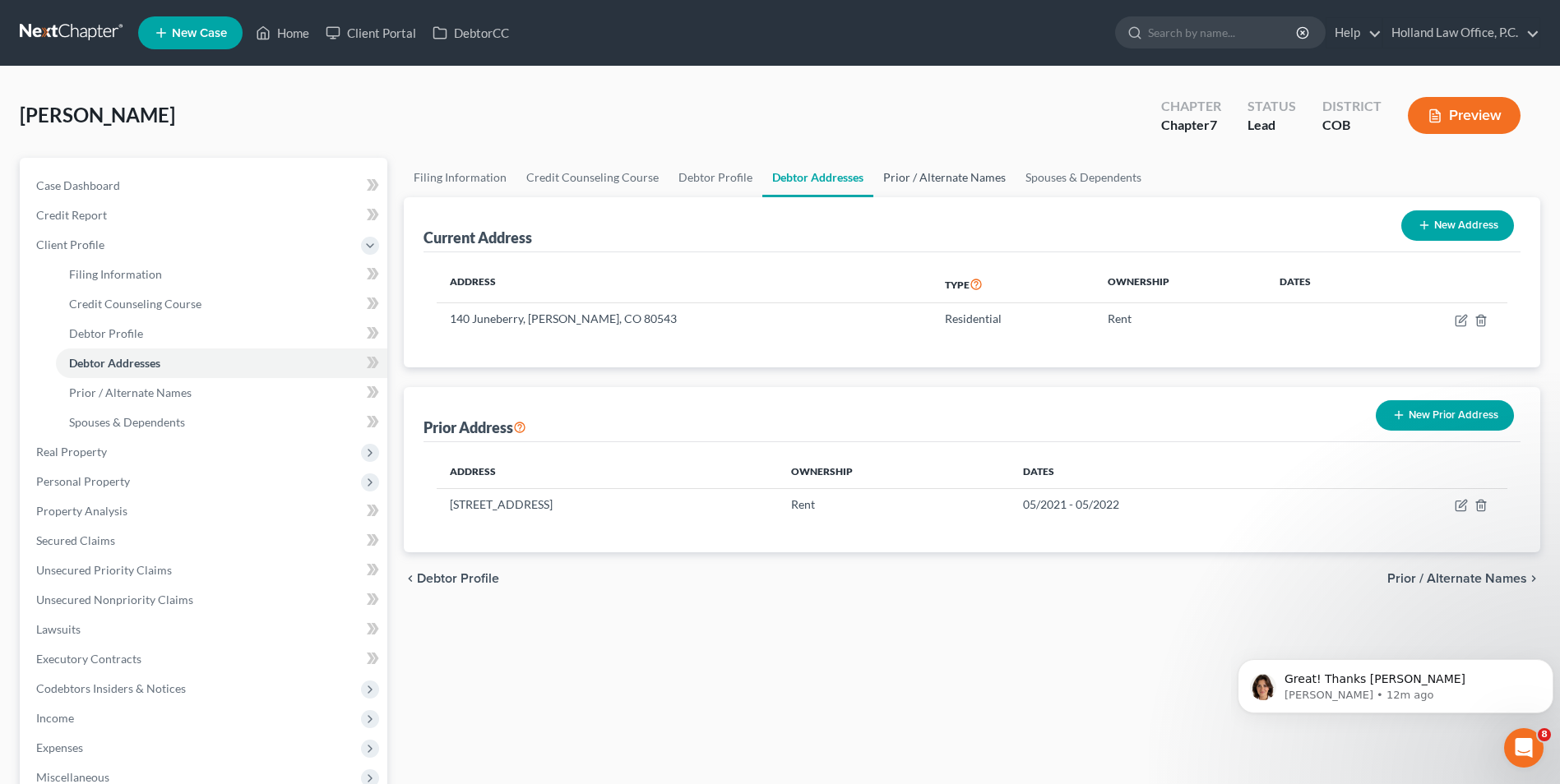
click at [915, 189] on link "Prior / Alternate Names" at bounding box center [944, 178] width 143 height 39
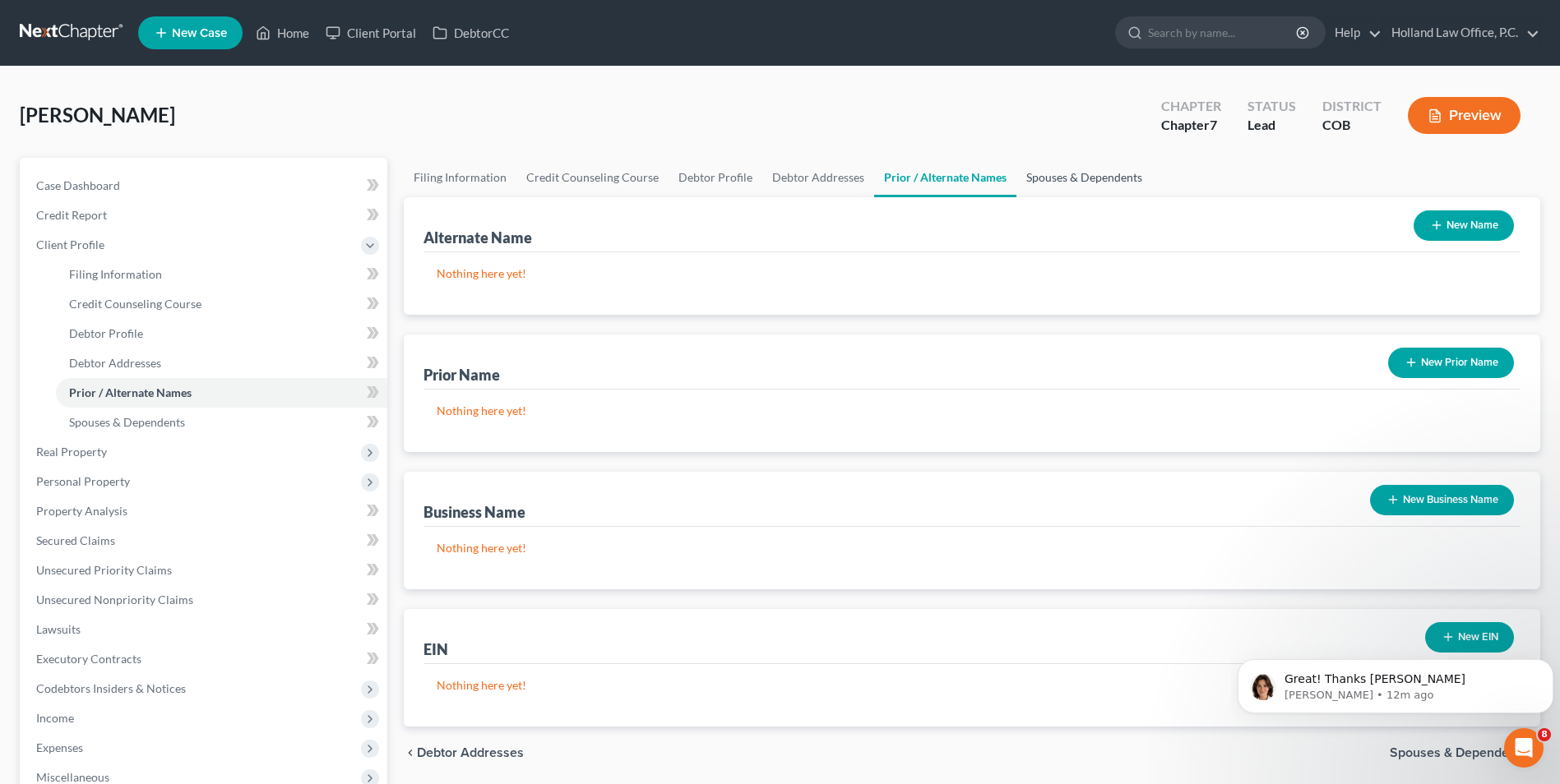
click at [1052, 187] on link "Spouses & Dependents" at bounding box center [1084, 178] width 135 height 39
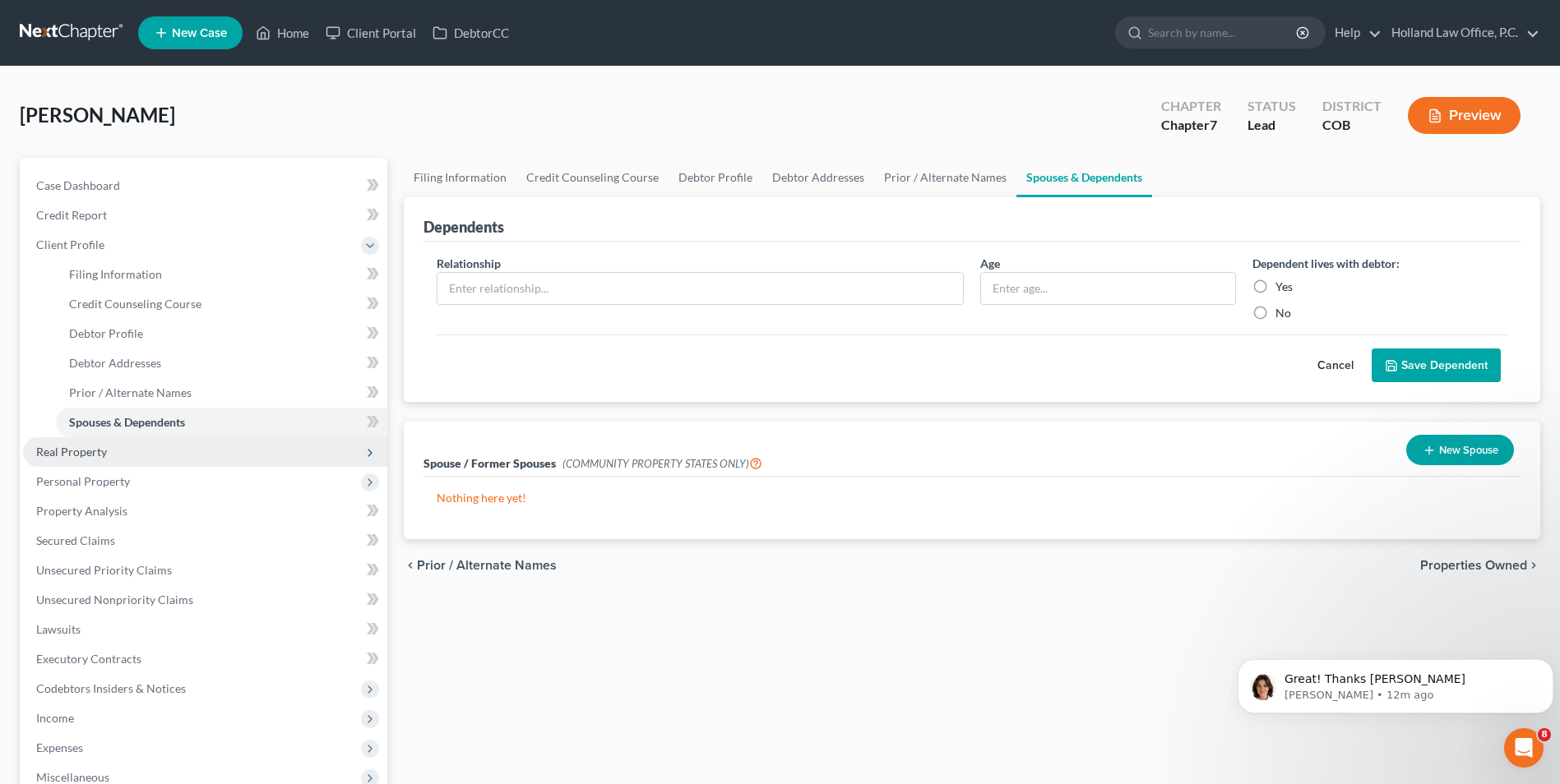
click at [120, 450] on span "Real Property" at bounding box center [205, 452] width 364 height 30
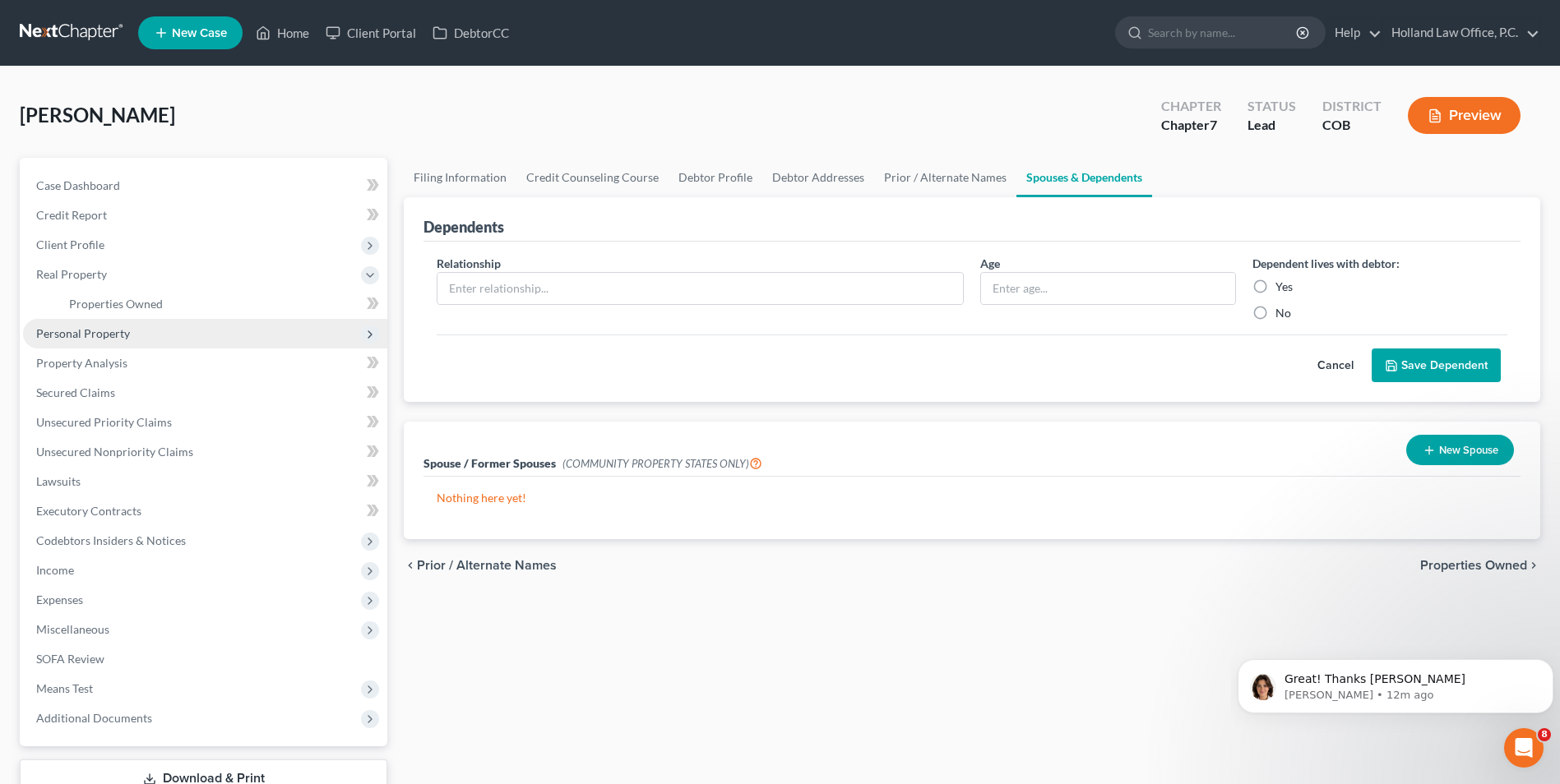
click at [109, 327] on span "Personal Property" at bounding box center [83, 334] width 93 height 14
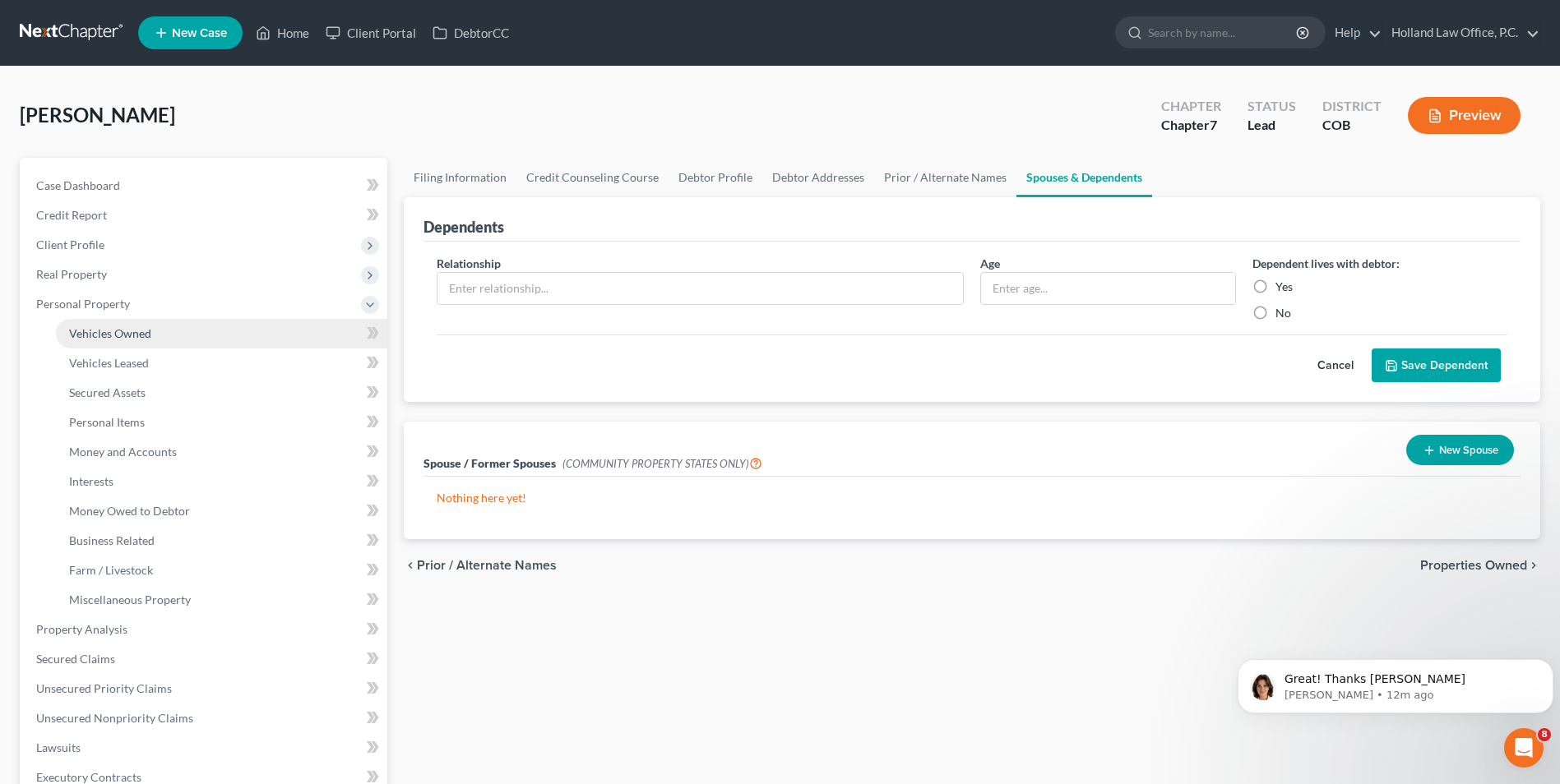
click at [113, 327] on span "Vehicles Owned" at bounding box center [110, 334] width 83 height 14
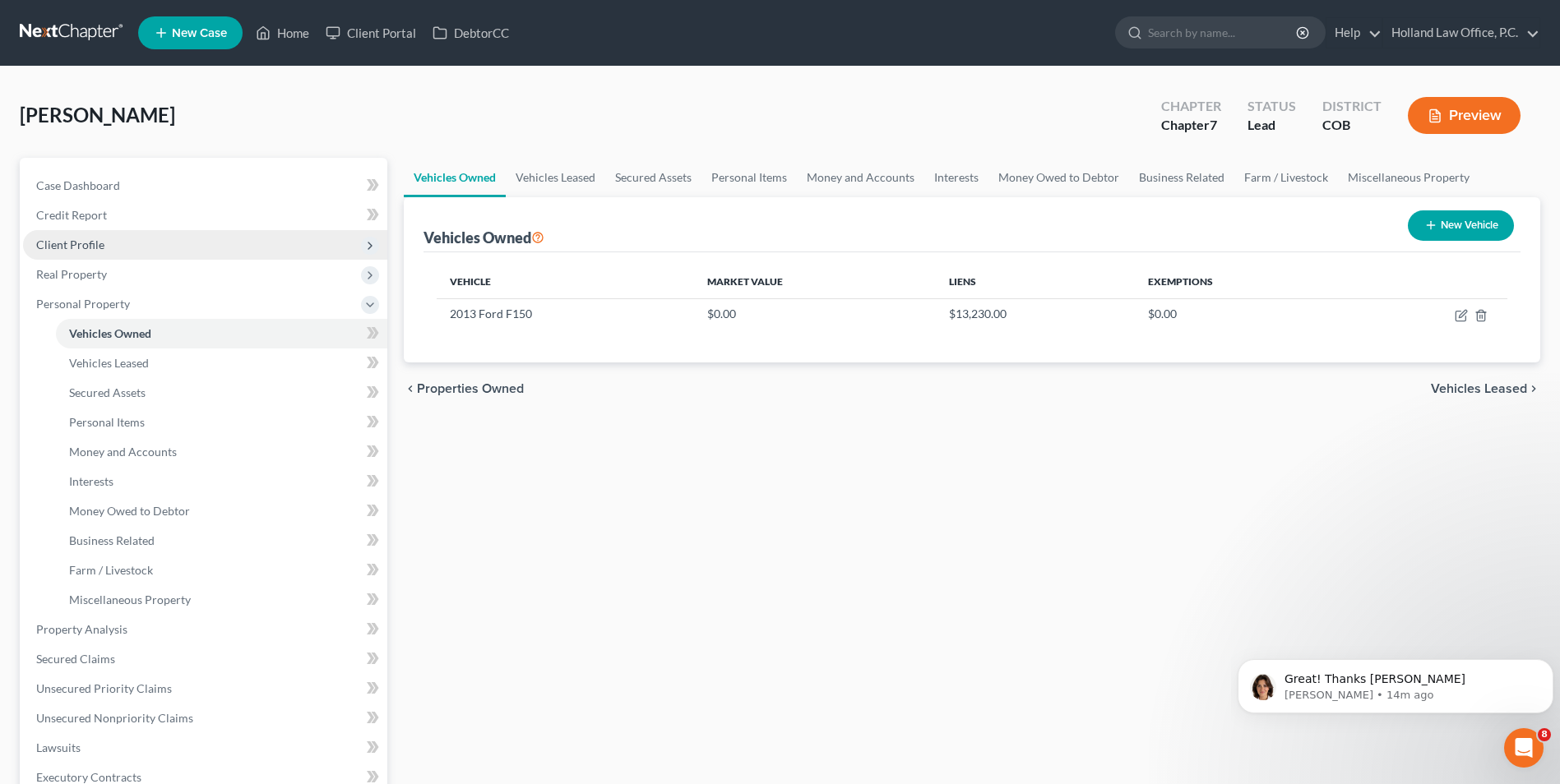
click at [114, 241] on span "Client Profile" at bounding box center [205, 245] width 364 height 30
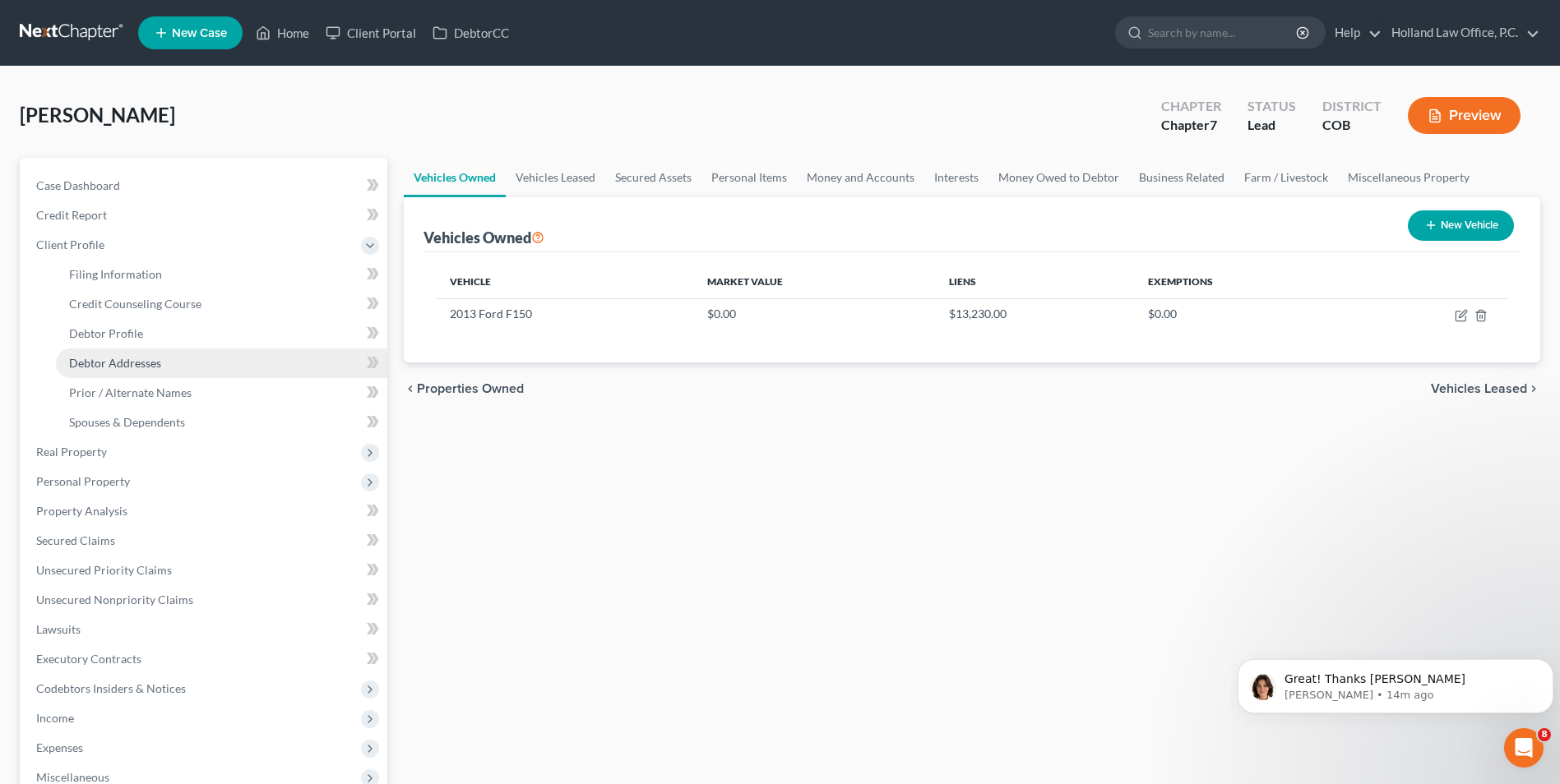
click at [131, 353] on link "Debtor Addresses" at bounding box center [221, 363] width 331 height 30
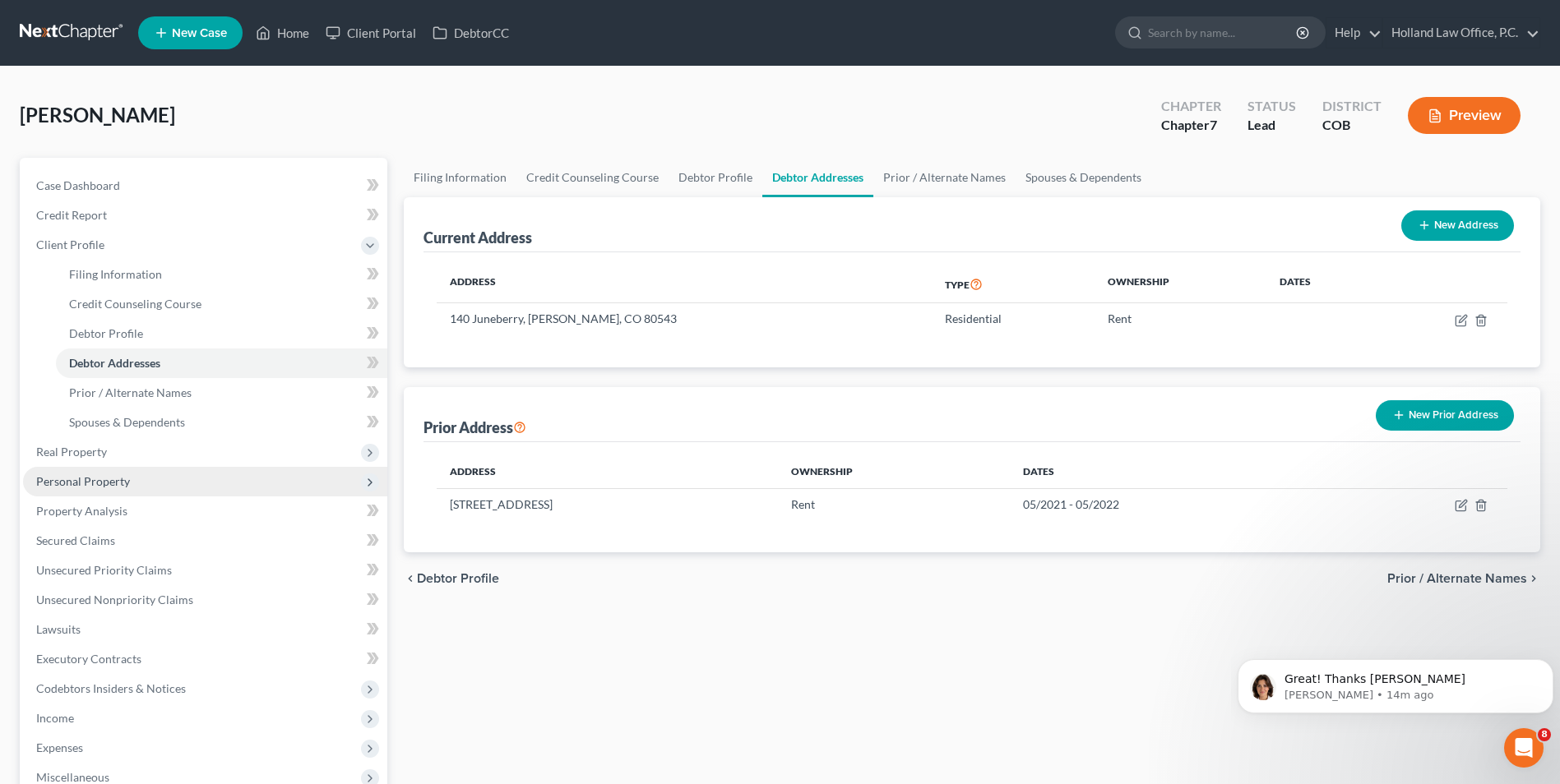
click at [89, 489] on span "Personal Property" at bounding box center [205, 482] width 364 height 30
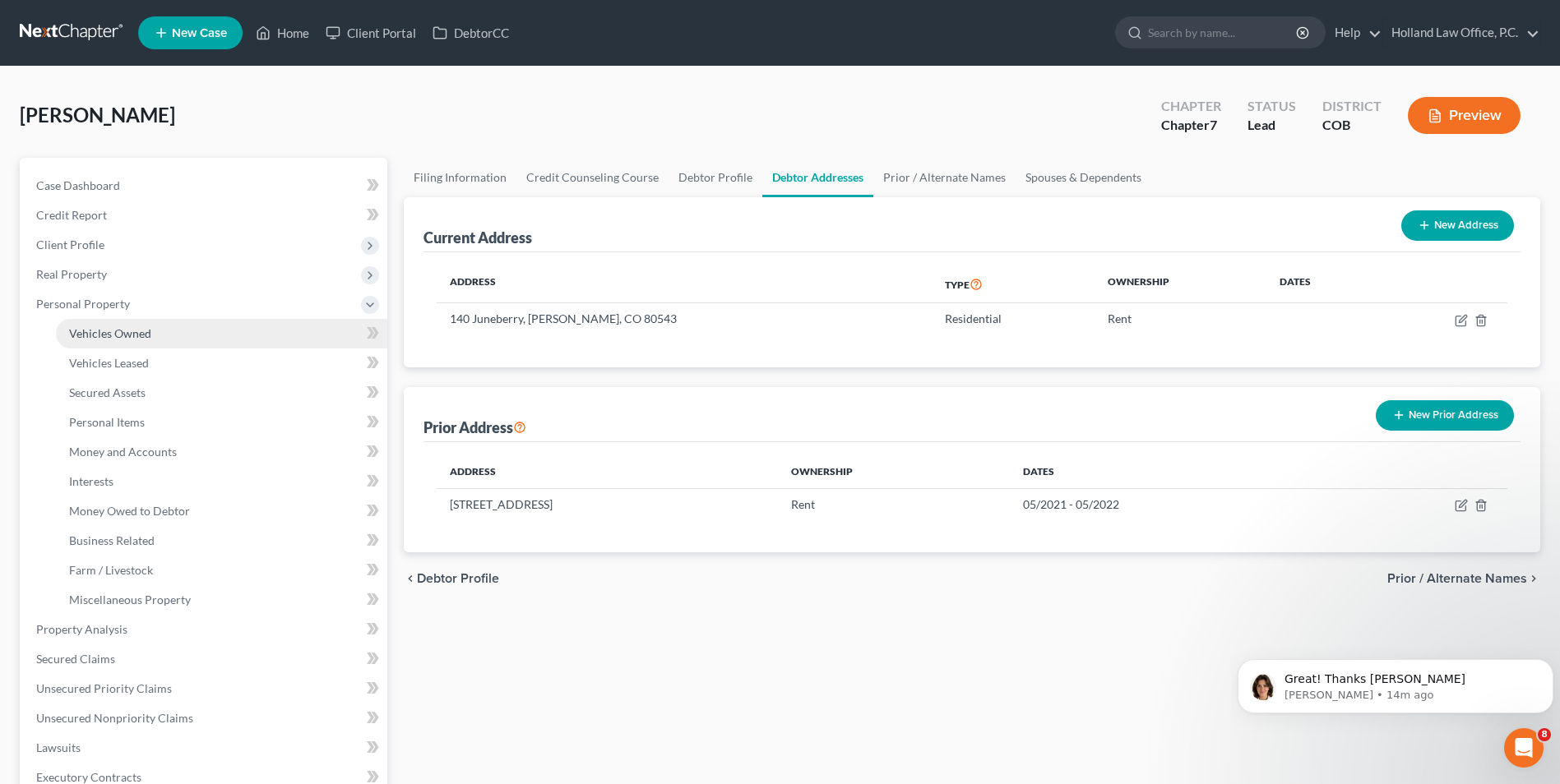
click at [154, 337] on link "Vehicles Owned" at bounding box center [221, 334] width 331 height 30
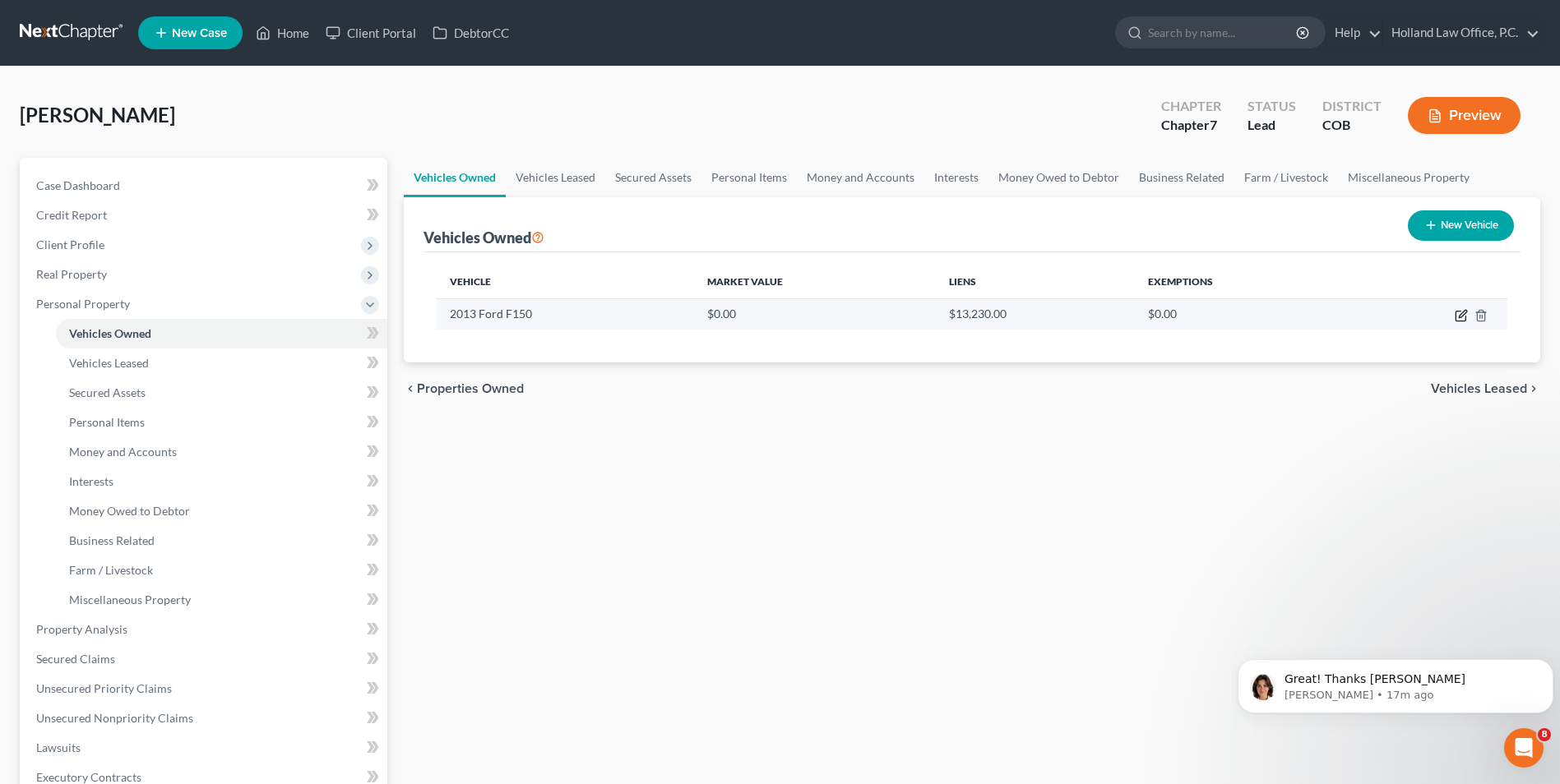
drag, startPoint x: 1462, startPoint y: 314, endPoint x: 1367, endPoint y: 301, distance: 95.9
click at [1462, 314] on icon "button" at bounding box center [1460, 316] width 13 height 13
select select "0"
select select "13"
select select "2"
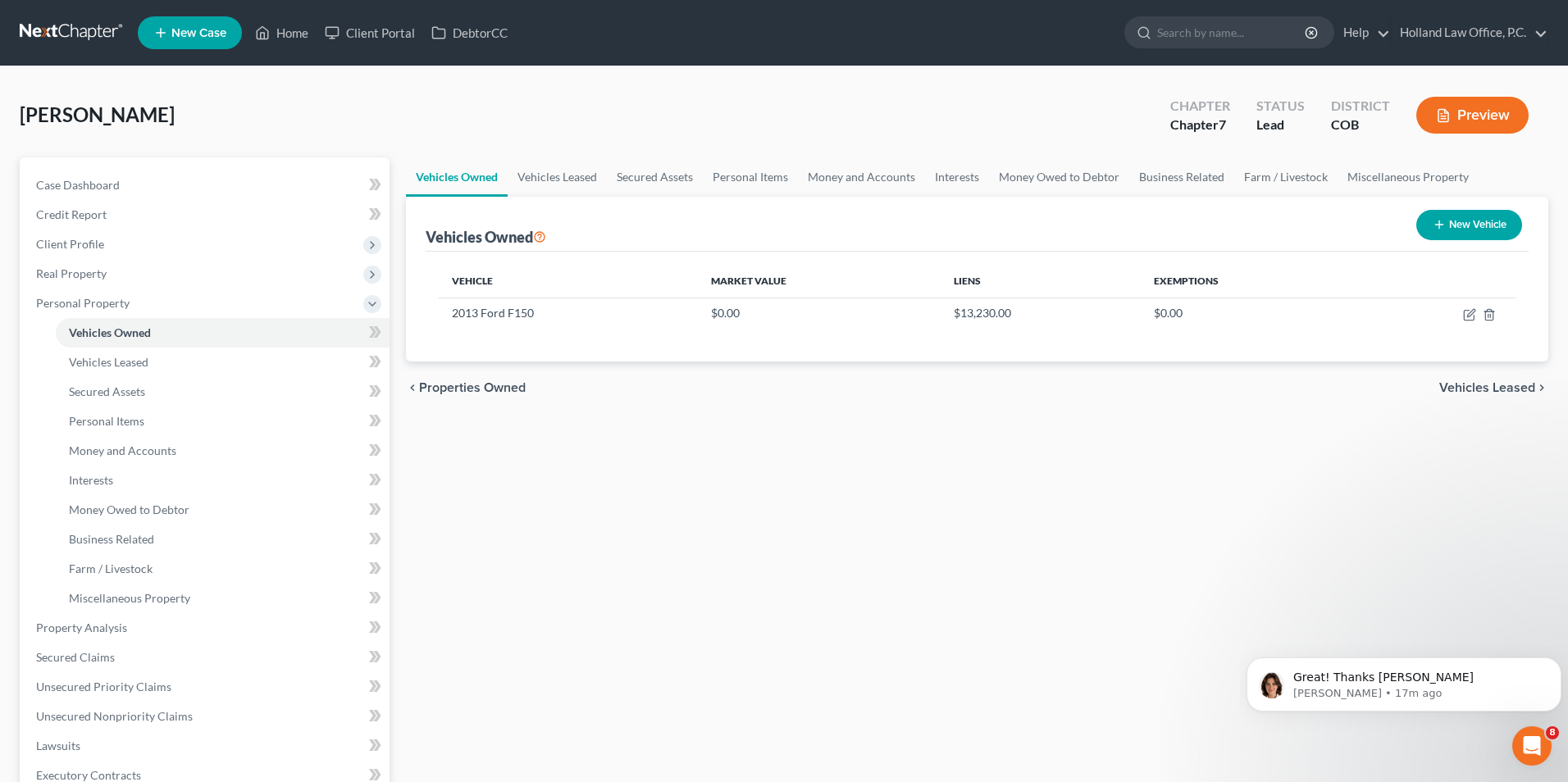
select select "0"
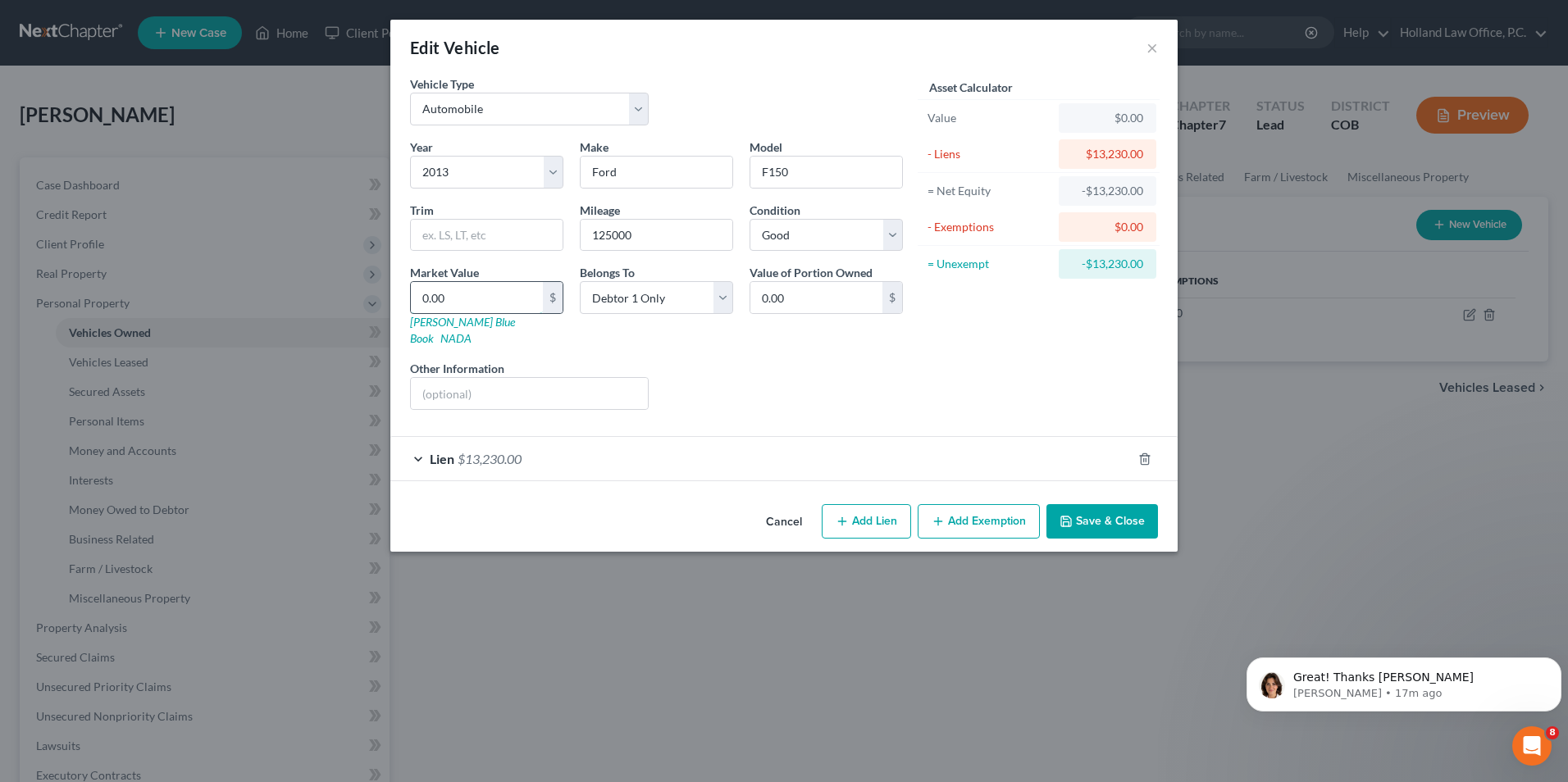
click at [495, 301] on input "0.00" at bounding box center [477, 297] width 132 height 31
type input "6"
type input "6.00"
type input "64"
type input "64.00"
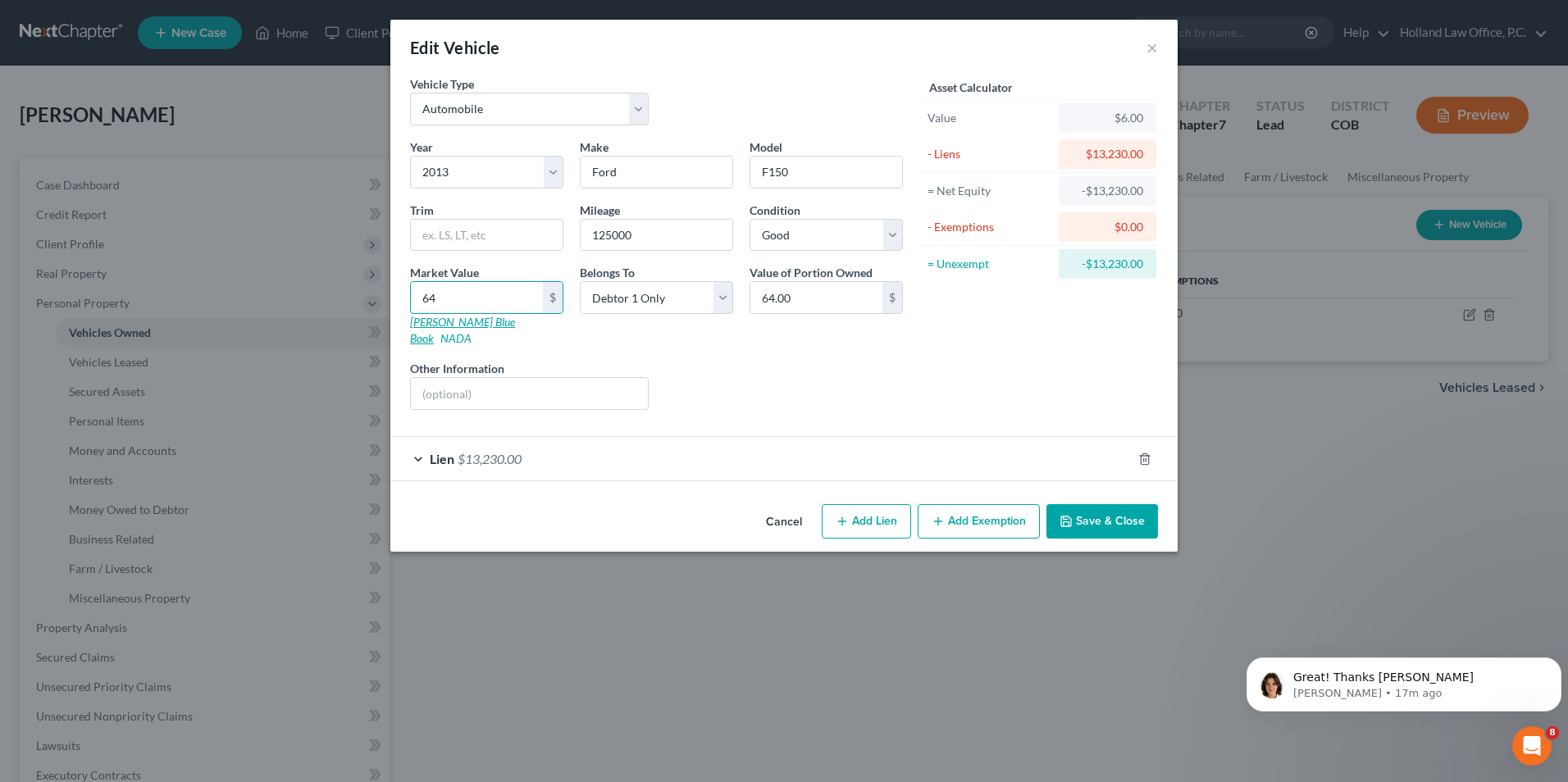
type input "648"
type input "648.00"
type input "6487"
type input "6,487.00"
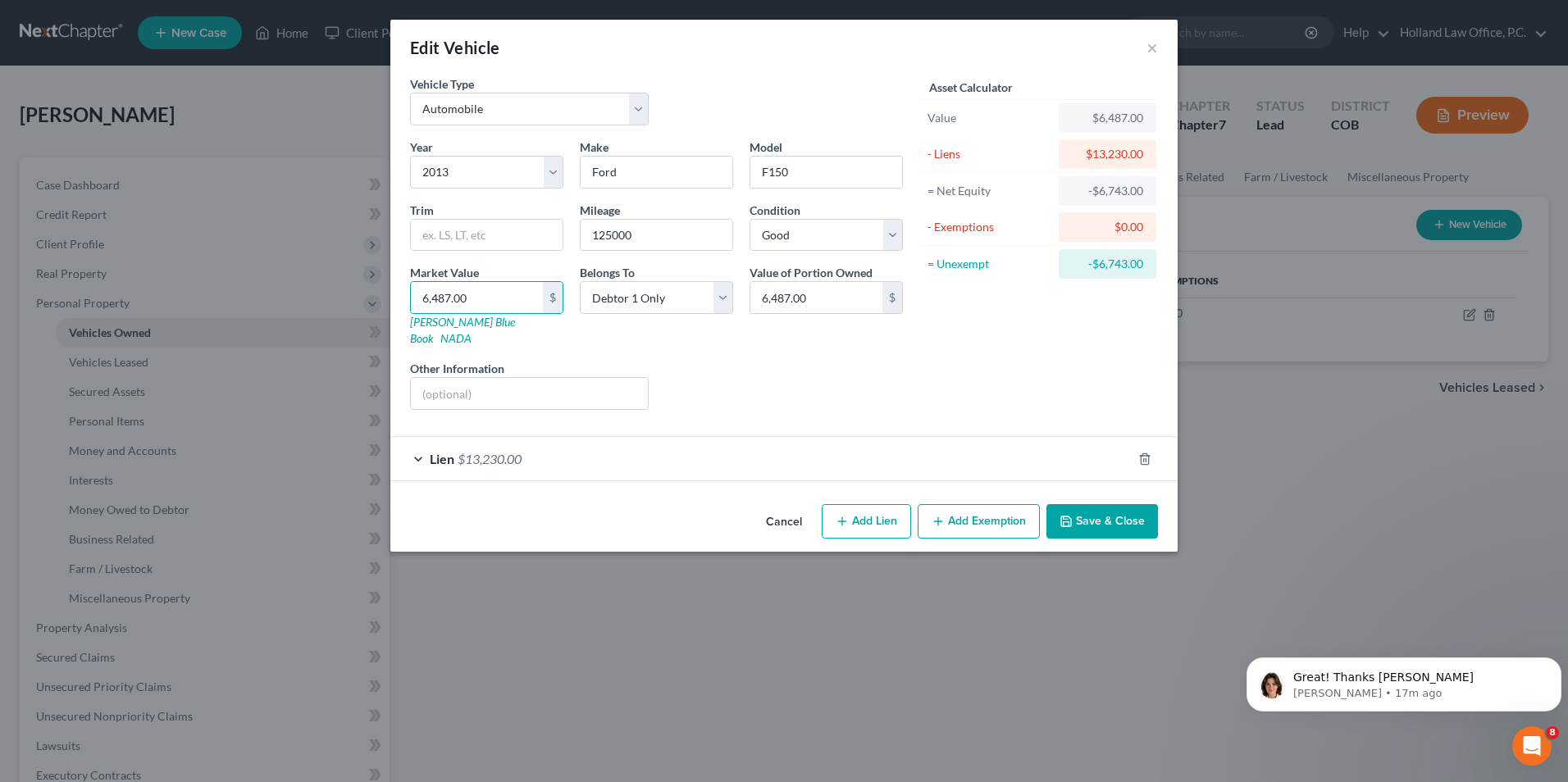
click at [1089, 507] on button "Save & Close" at bounding box center [1102, 522] width 112 height 34
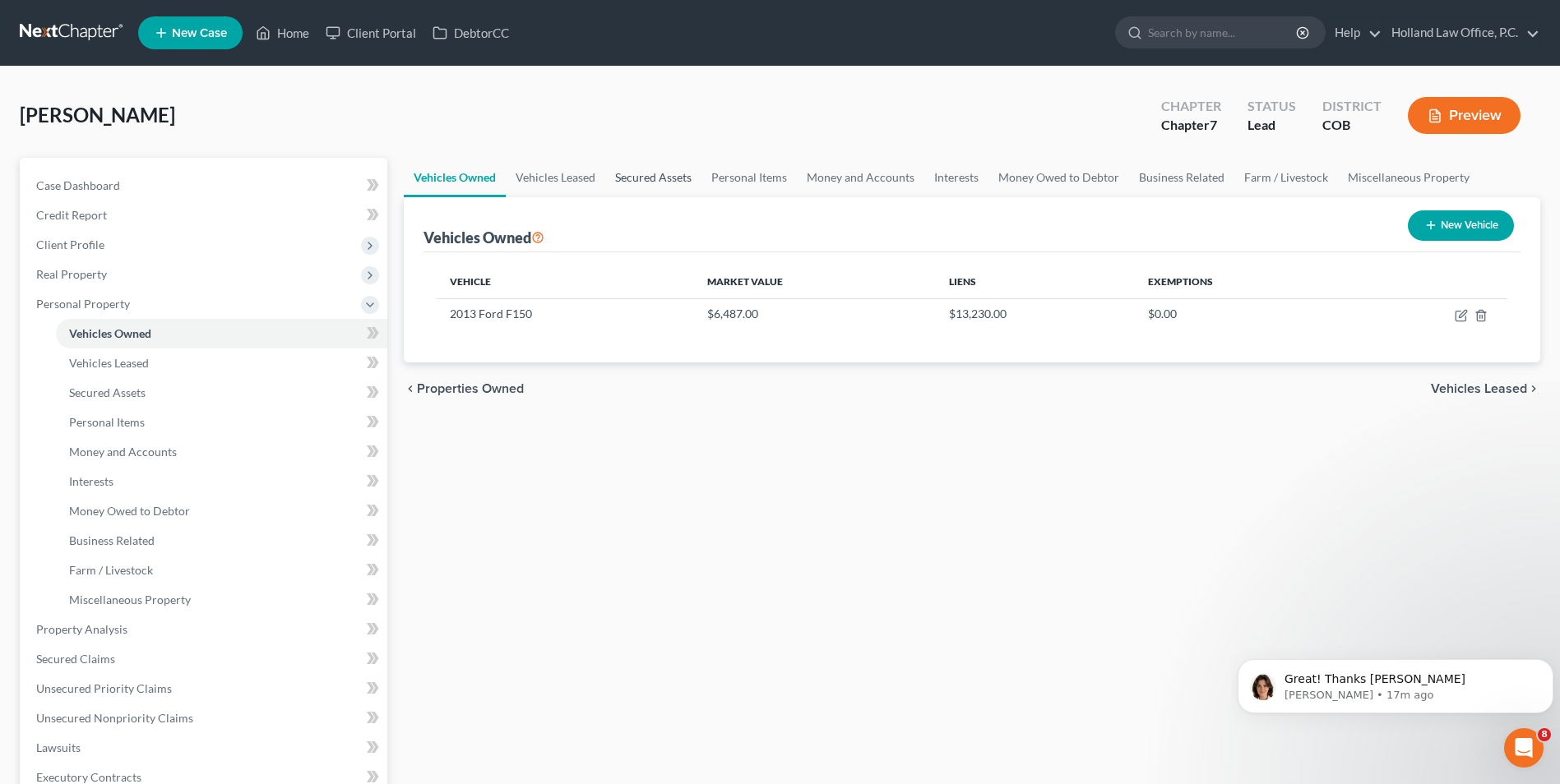
click at [635, 174] on link "Secured Assets" at bounding box center [653, 178] width 96 height 39
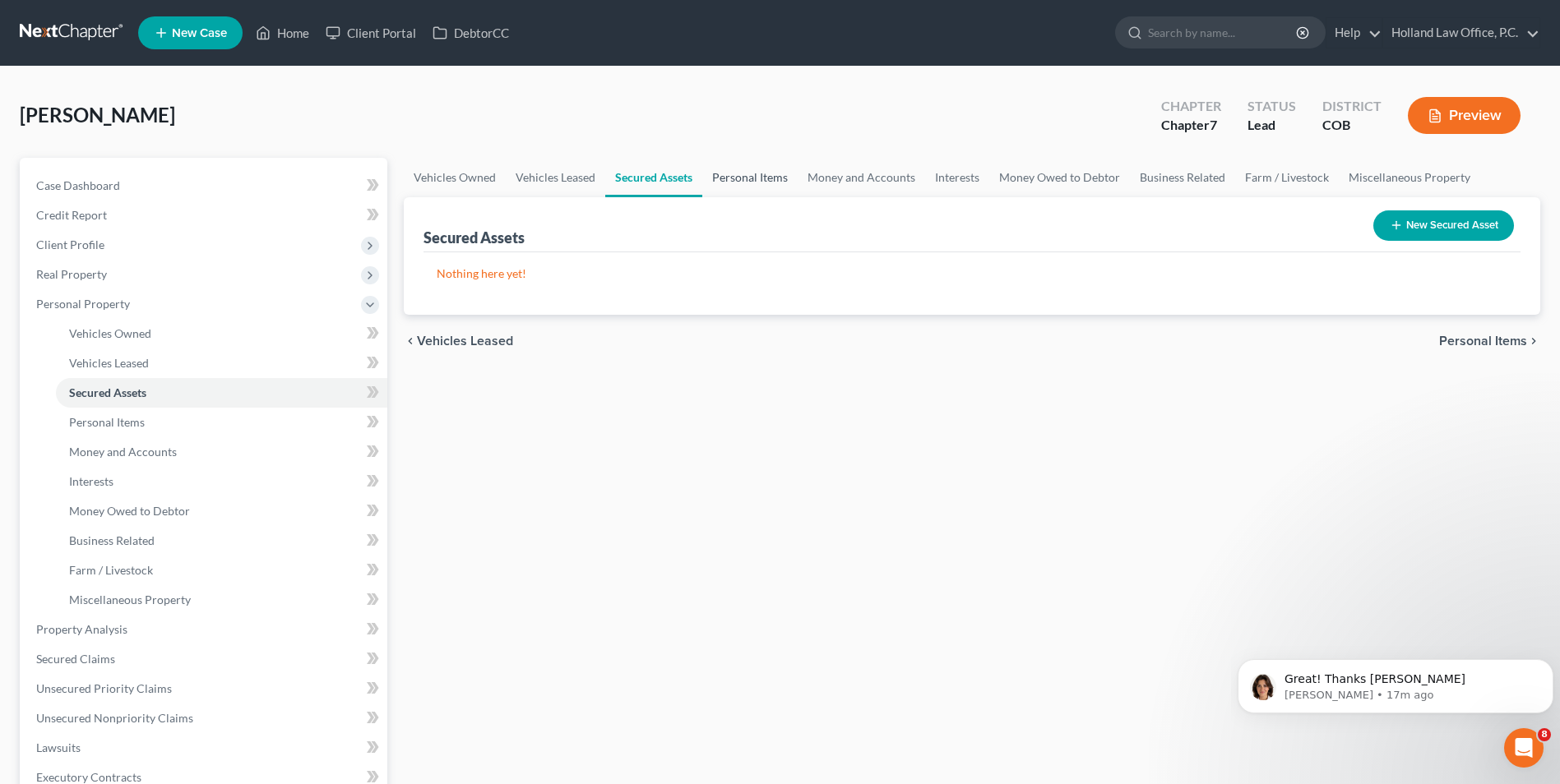
click at [746, 170] on link "Personal Items" at bounding box center [750, 178] width 95 height 39
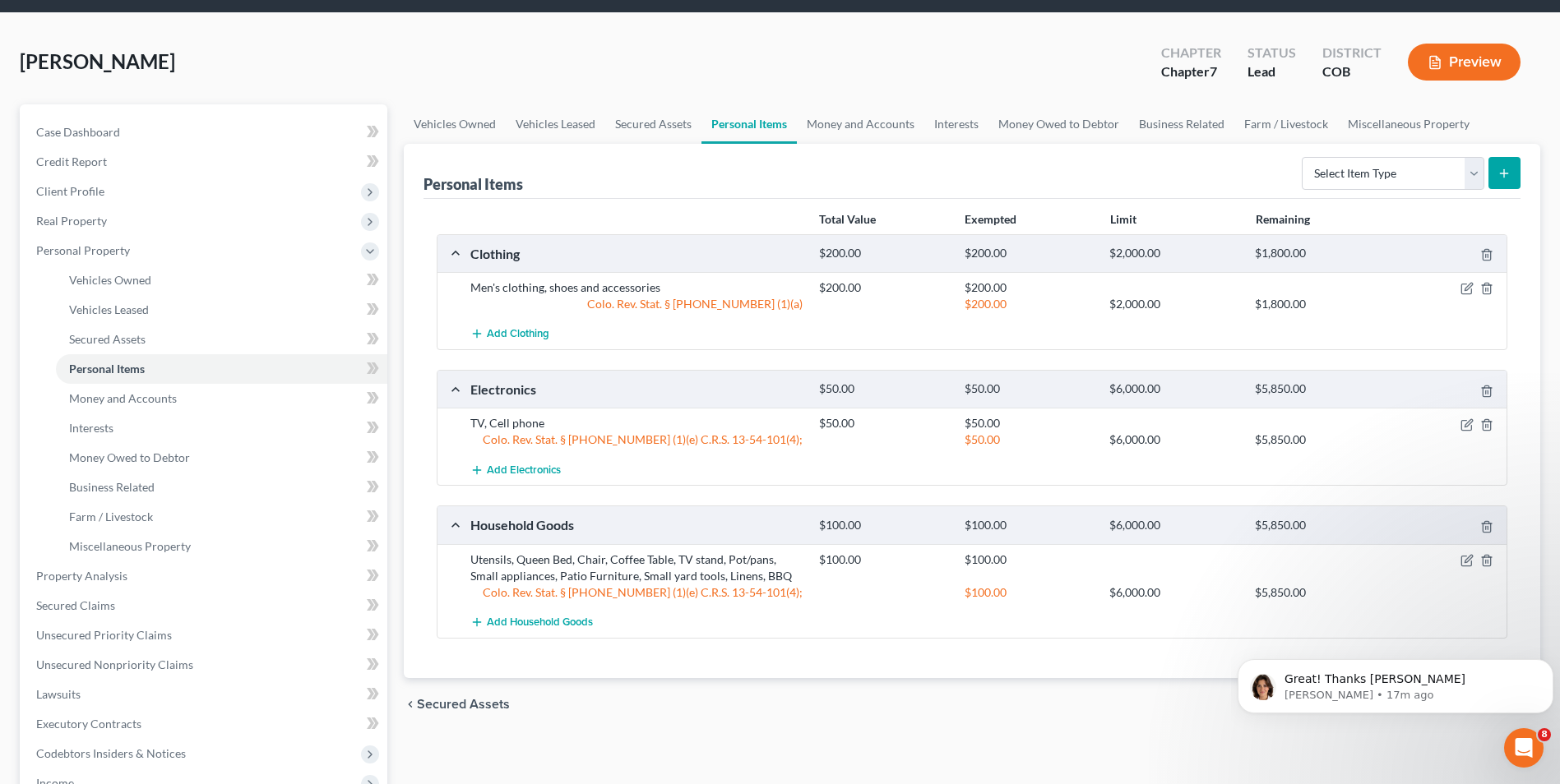
scroll to position [83, 0]
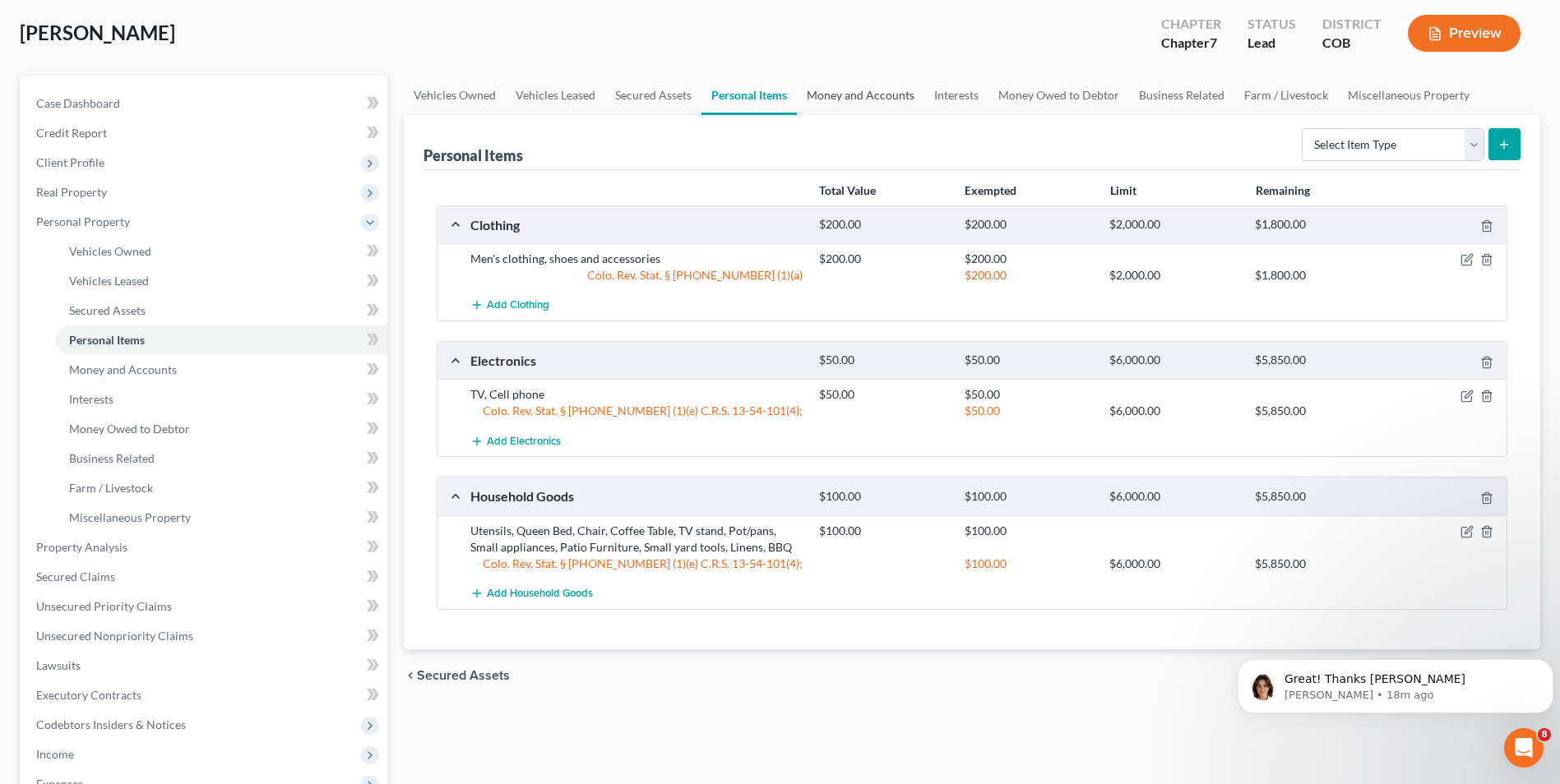
click at [865, 96] on link "Money and Accounts" at bounding box center [860, 95] width 127 height 39
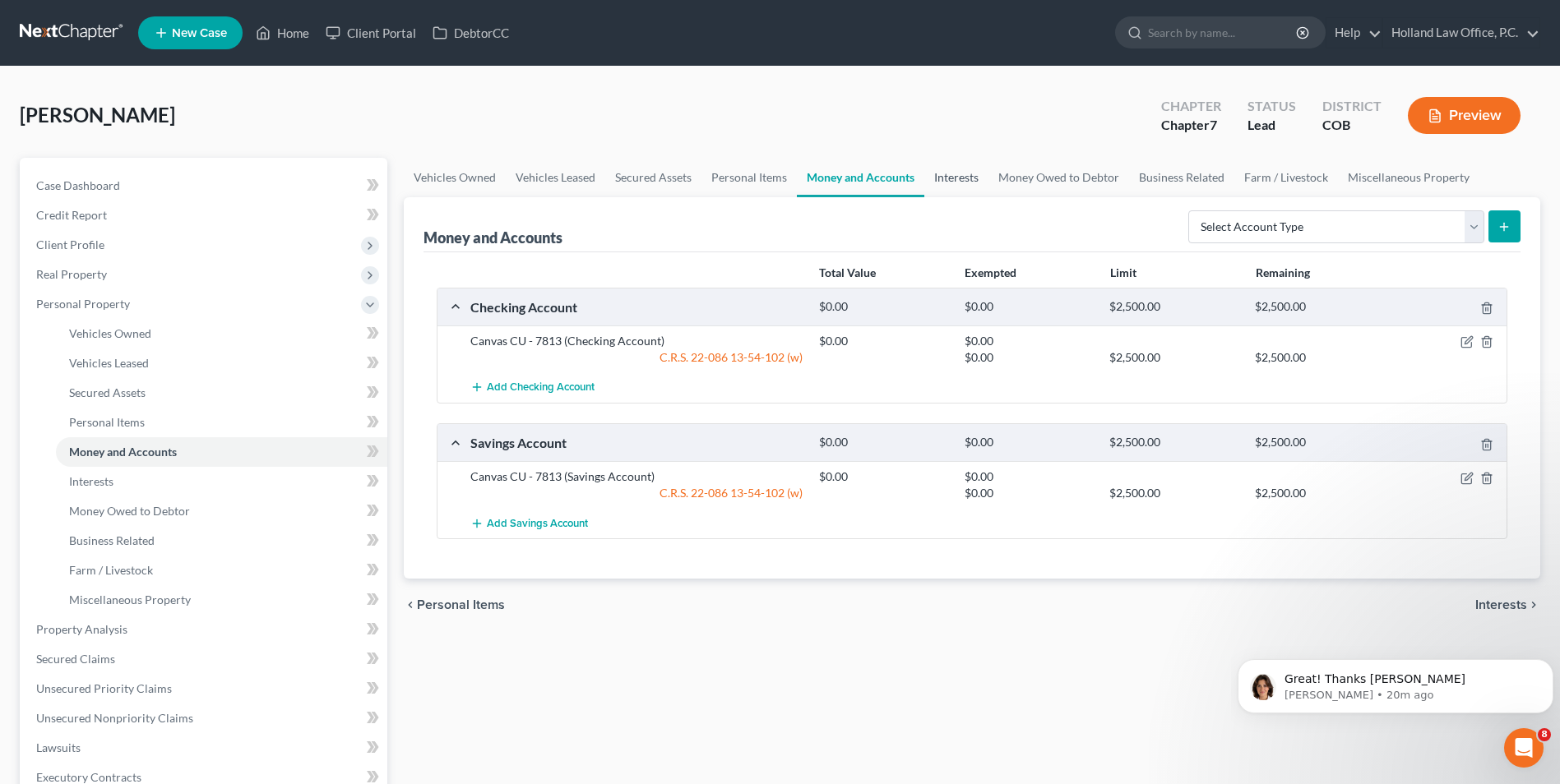
click at [946, 171] on link "Interests" at bounding box center [955, 178] width 64 height 39
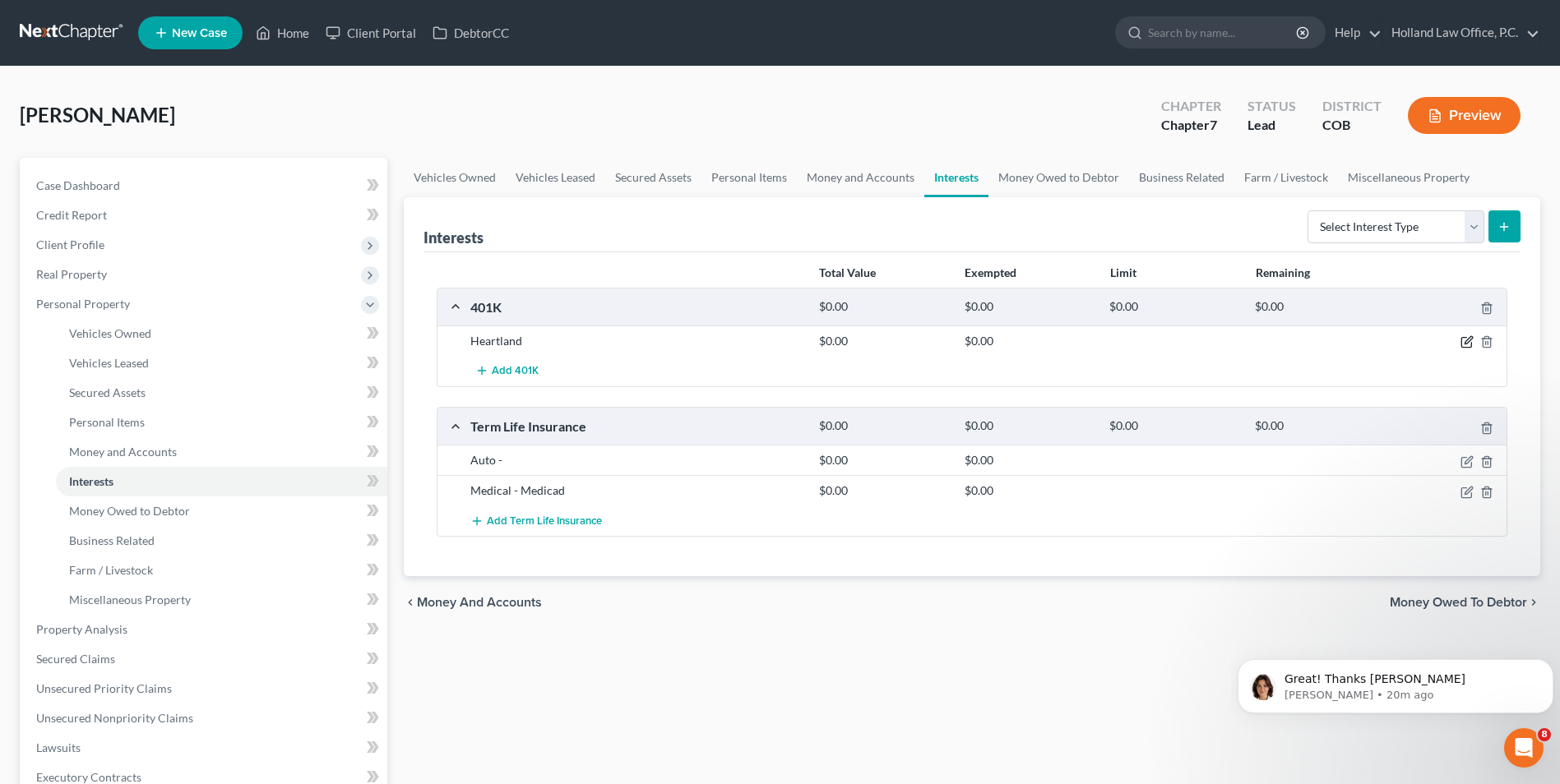
click at [1466, 345] on icon "button" at bounding box center [1467, 342] width 13 height 13
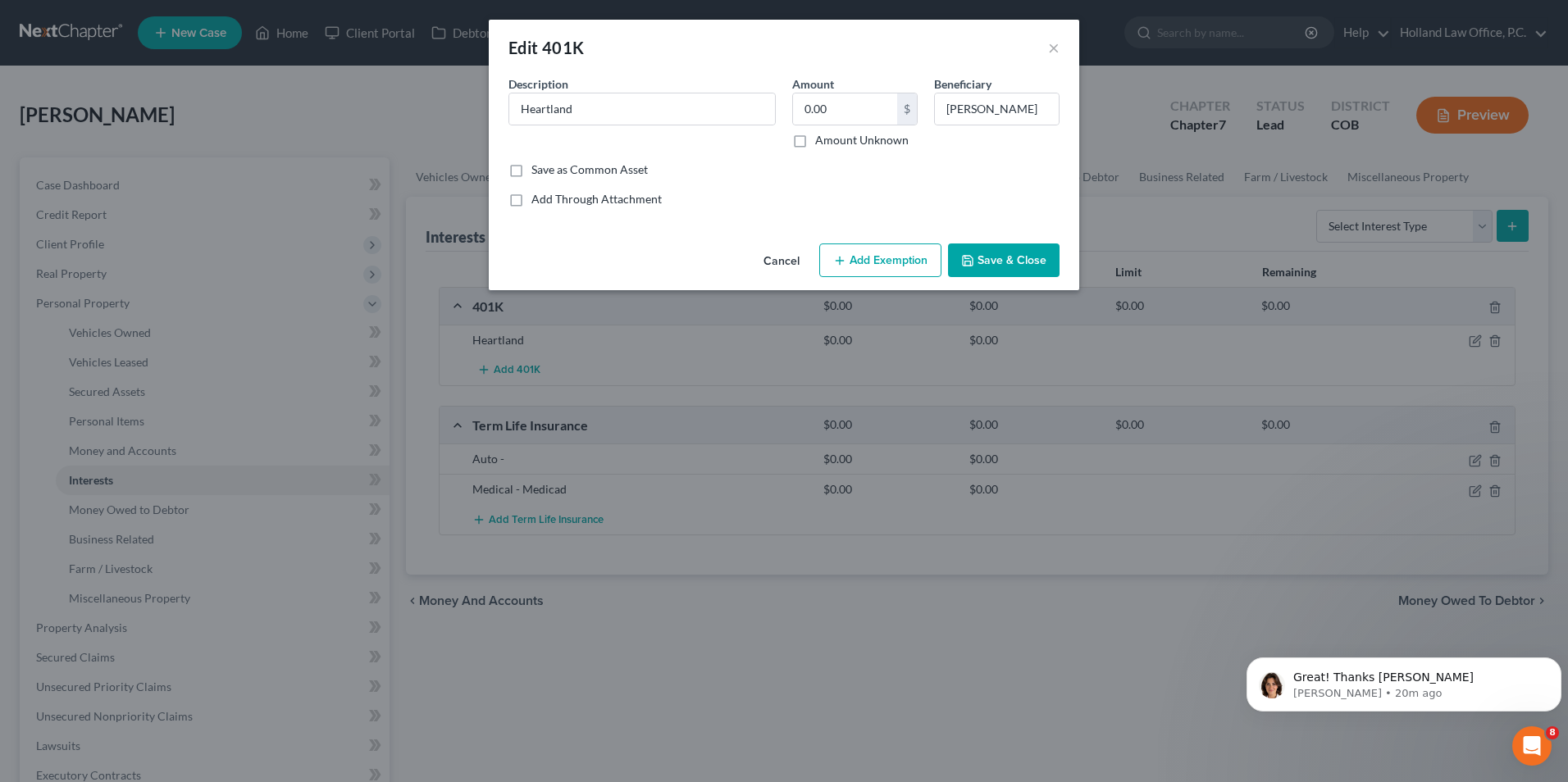
click at [871, 271] on button "Add Exemption" at bounding box center [881, 260] width 123 height 34
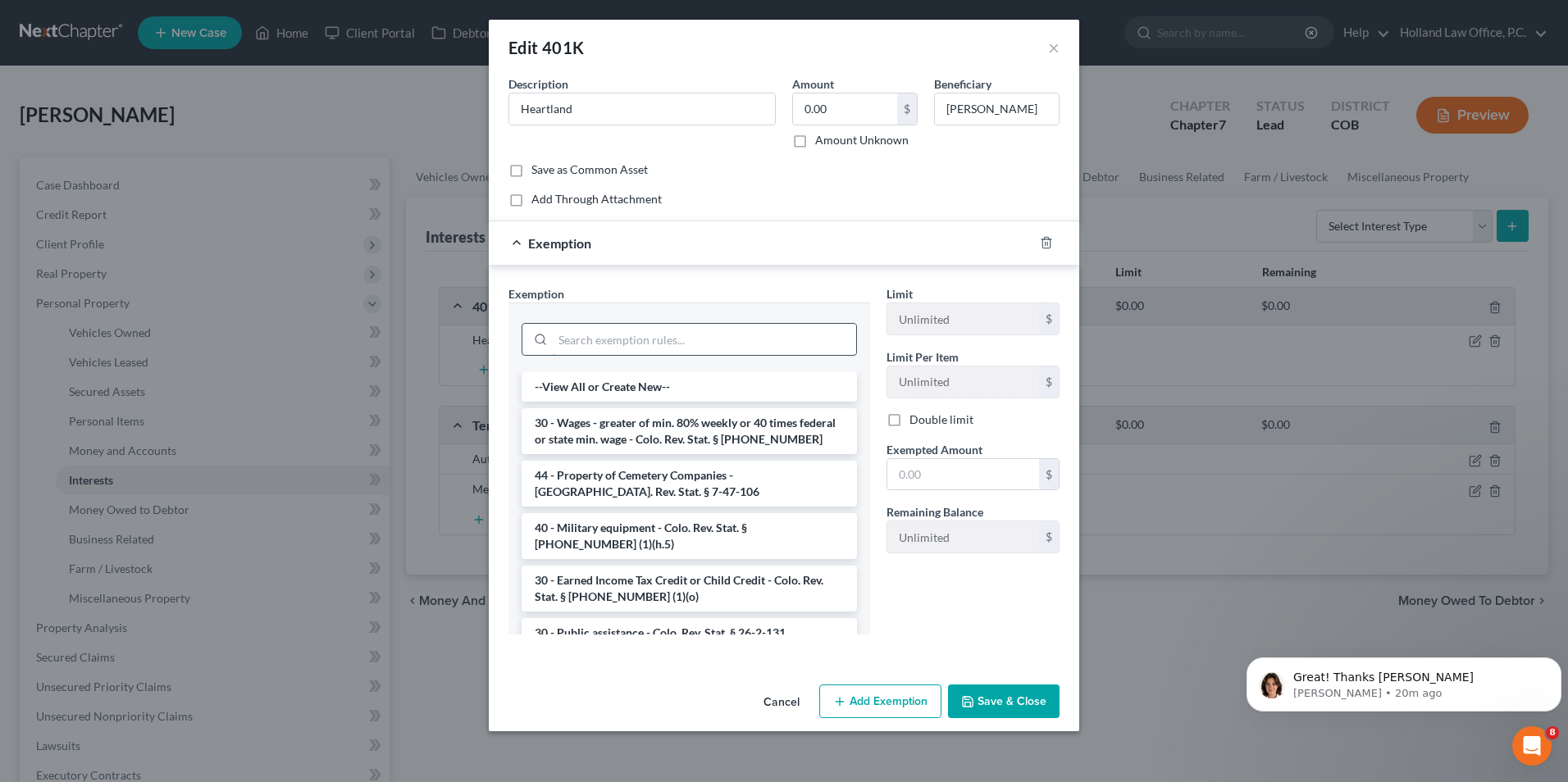
drag, startPoint x: 626, startPoint y: 339, endPoint x: 625, endPoint y: 327, distance: 12.0
click at [625, 331] on input "search" at bounding box center [704, 339] width 303 height 31
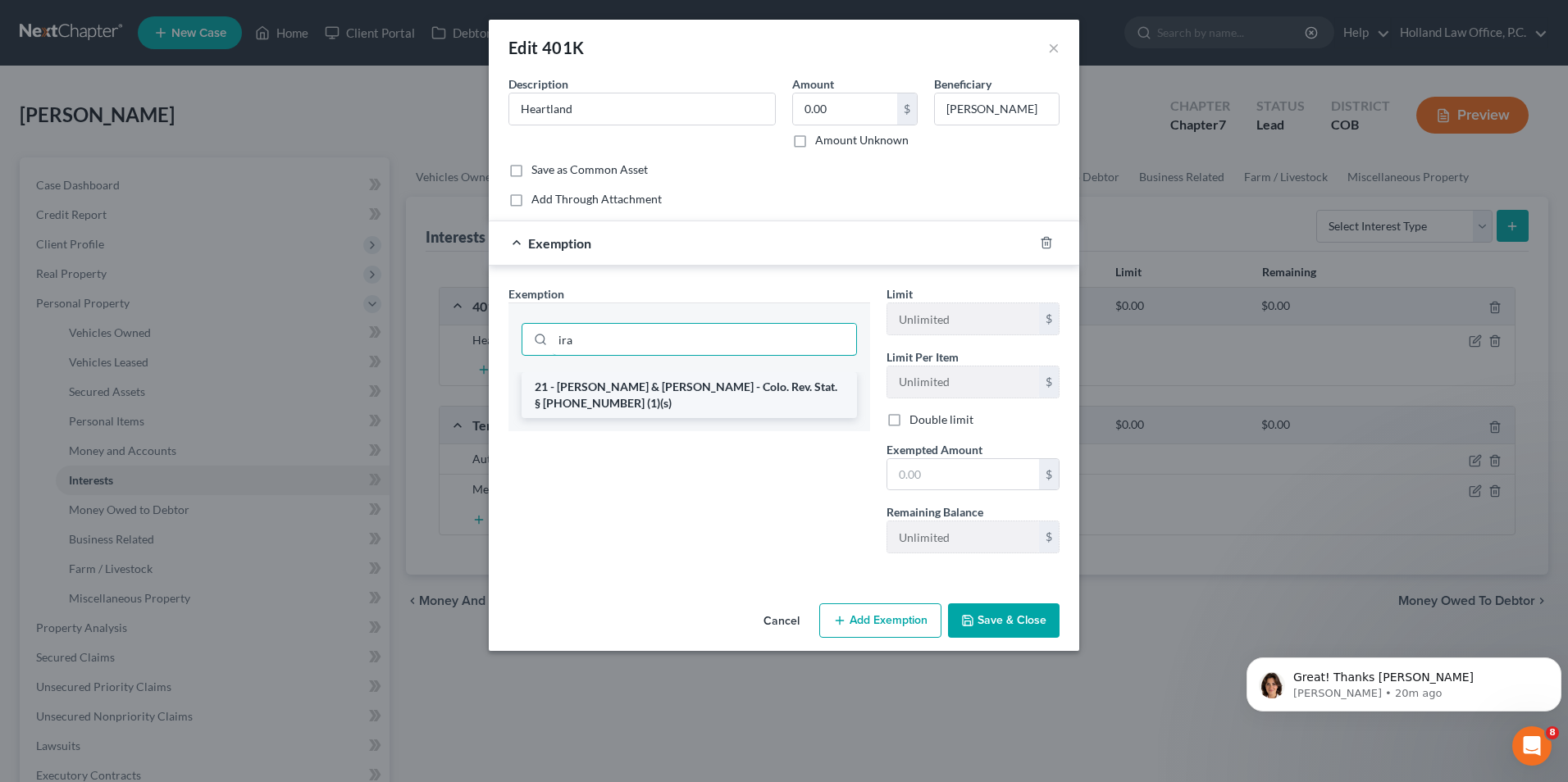
type input "ira"
drag, startPoint x: 632, startPoint y: 377, endPoint x: 691, endPoint y: 372, distance: 59.2
click at [634, 377] on li "21 - [PERSON_NAME] & [PERSON_NAME] - Colo. Rev. Stat. § [PHONE_NUMBER] (1)(s)" at bounding box center [689, 395] width 336 height 46
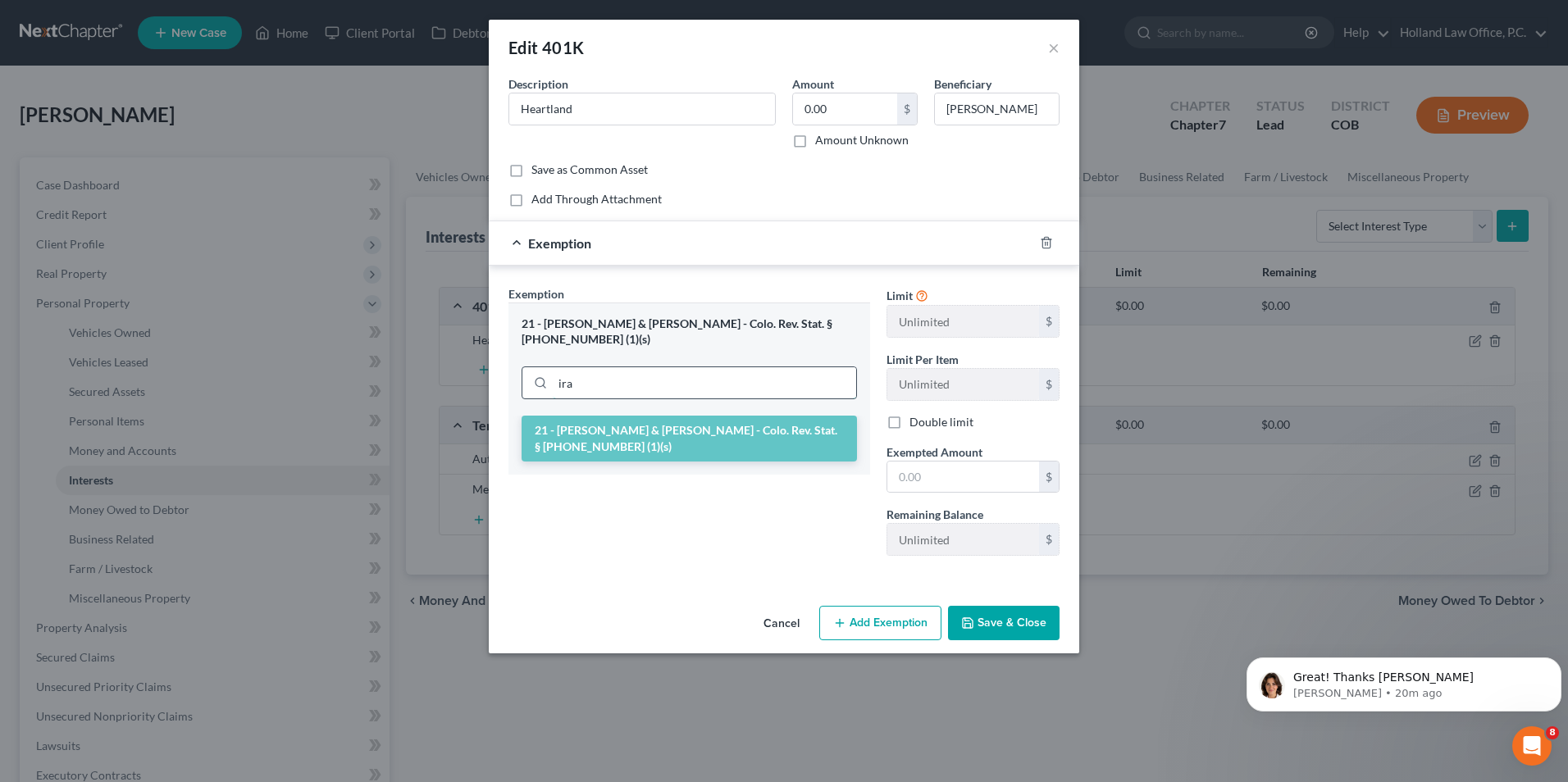
click at [754, 368] on input "ira" at bounding box center [704, 383] width 303 height 31
click at [672, 419] on li "21 - [PERSON_NAME] & [PERSON_NAME] - Colo. Rev. Stat. § [PHONE_NUMBER] (1)(s)" at bounding box center [689, 438] width 336 height 46
click at [649, 377] on input "ira" at bounding box center [704, 383] width 303 height 31
click at [584, 416] on li "21 - [PERSON_NAME] & [PERSON_NAME] - Colo. Rev. Stat. § [PHONE_NUMBER] (1)(s)" at bounding box center [689, 438] width 336 height 46
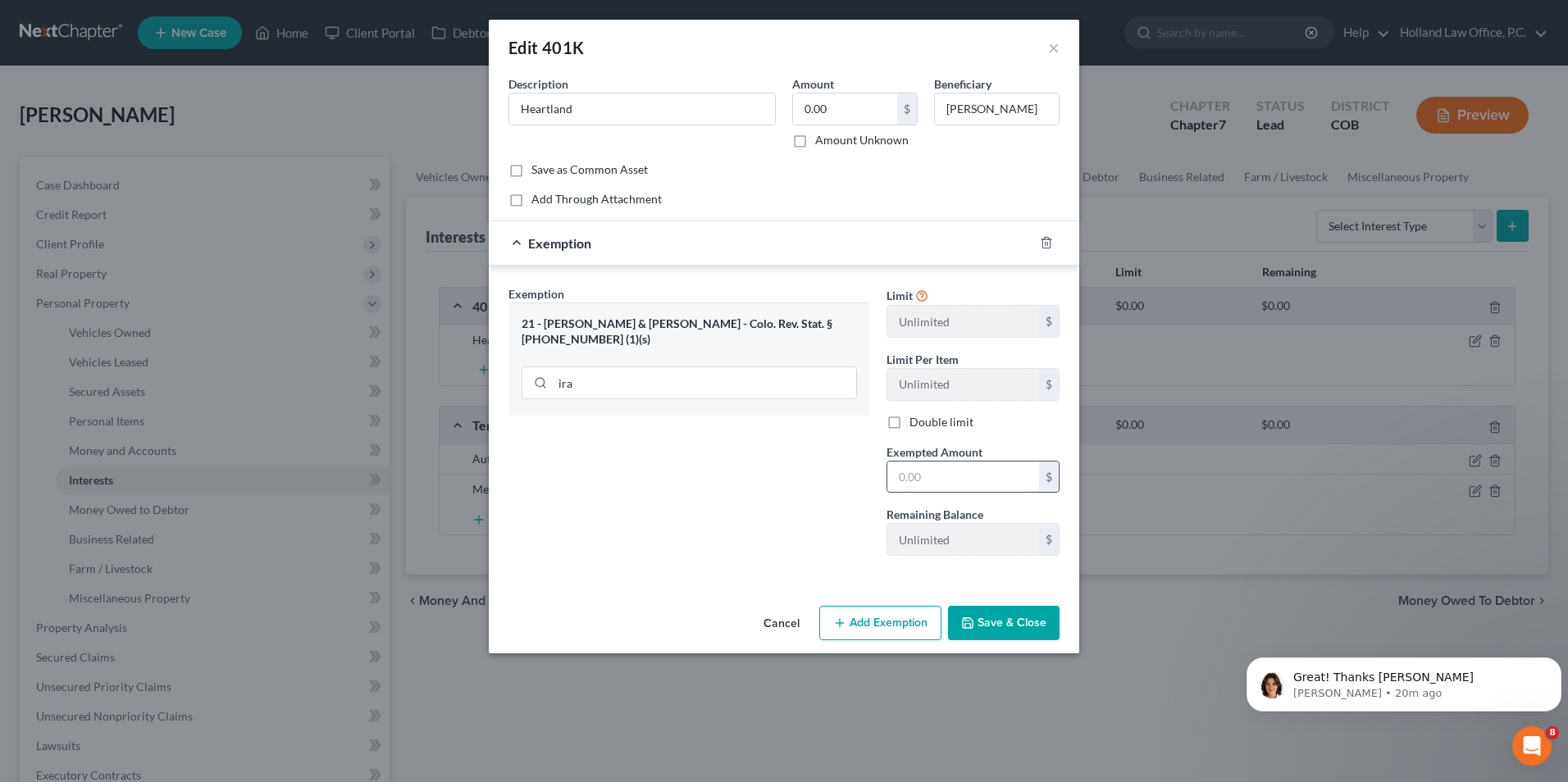
click at [966, 490] on input "text" at bounding box center [964, 477] width 152 height 31
type input "0.00"
drag, startPoint x: 820, startPoint y: 447, endPoint x: 936, endPoint y: 632, distance: 218.4
click at [820, 446] on div "Exemption Set must be selected for CA. Exemption * 21 - IRA & [PERSON_NAME] - C…" at bounding box center [689, 427] width 379 height 284
click at [1036, 624] on button "Save & Close" at bounding box center [1004, 623] width 112 height 34
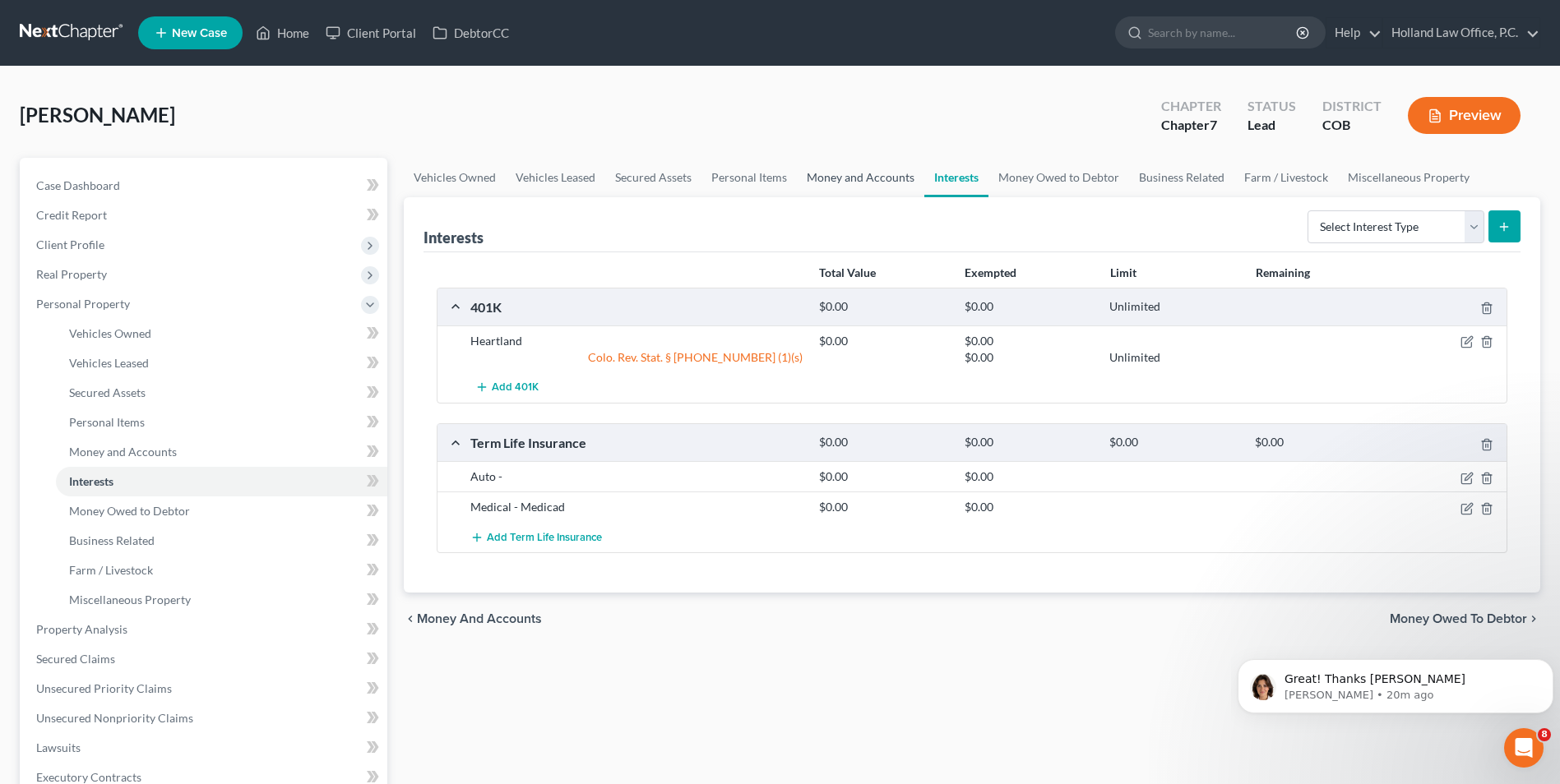
click at [823, 172] on link "Money and Accounts" at bounding box center [860, 178] width 127 height 39
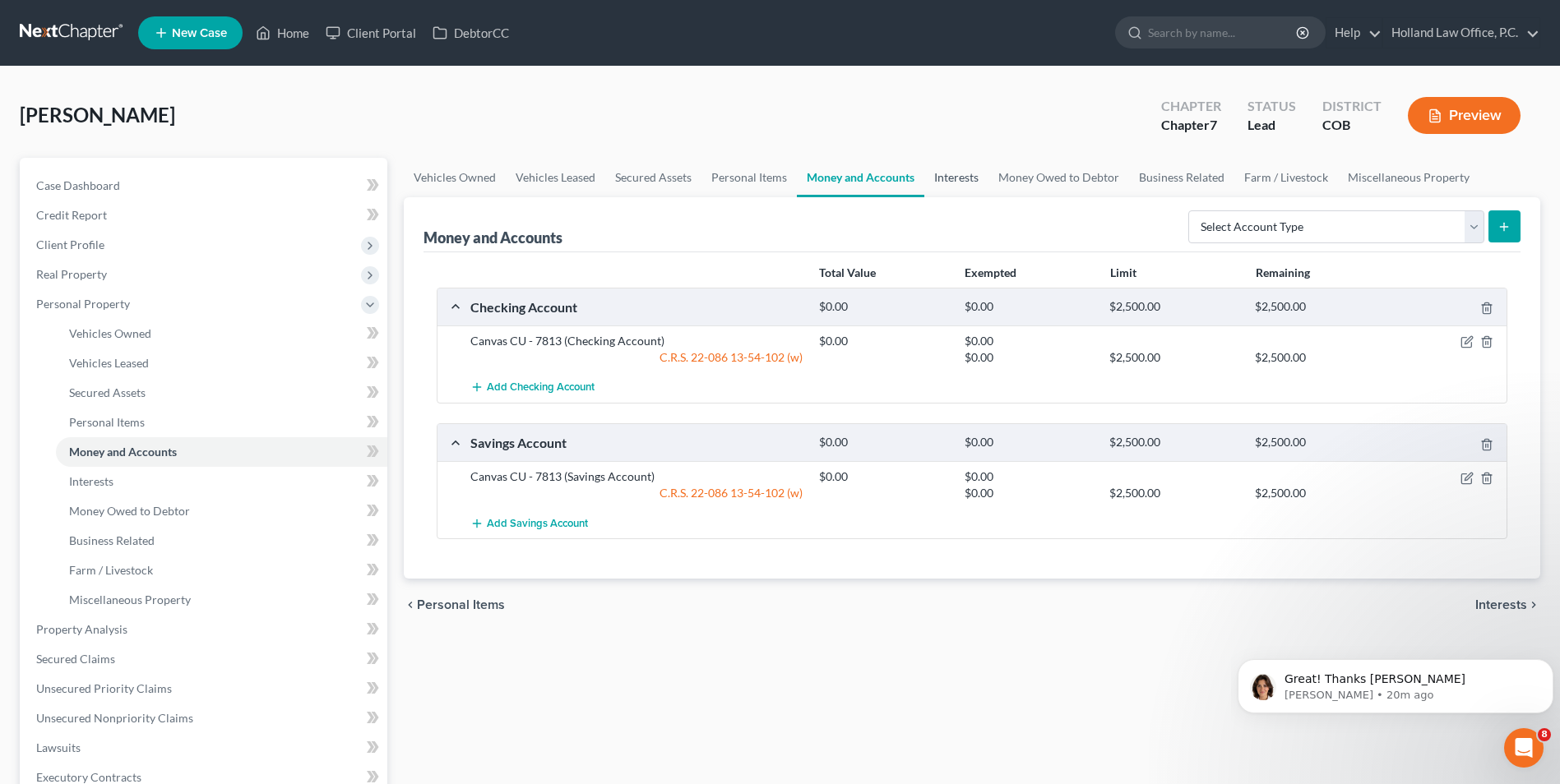
click at [937, 167] on link "Interests" at bounding box center [955, 178] width 64 height 39
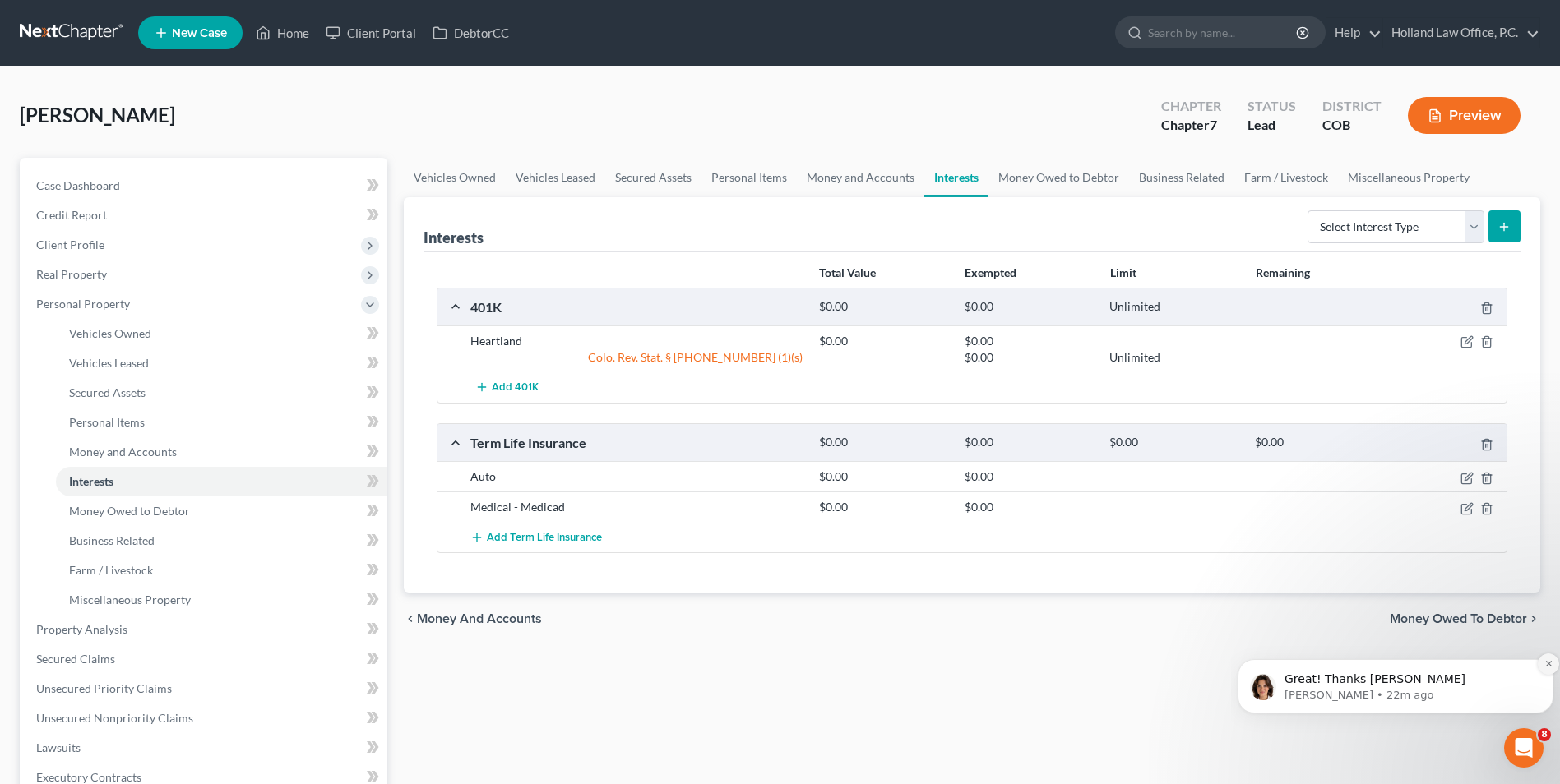
click at [1543, 669] on button "Dismiss notification" at bounding box center [1548, 665] width 22 height 22
click at [524, 548] on button "Add Term Life Insurance" at bounding box center [536, 537] width 132 height 30
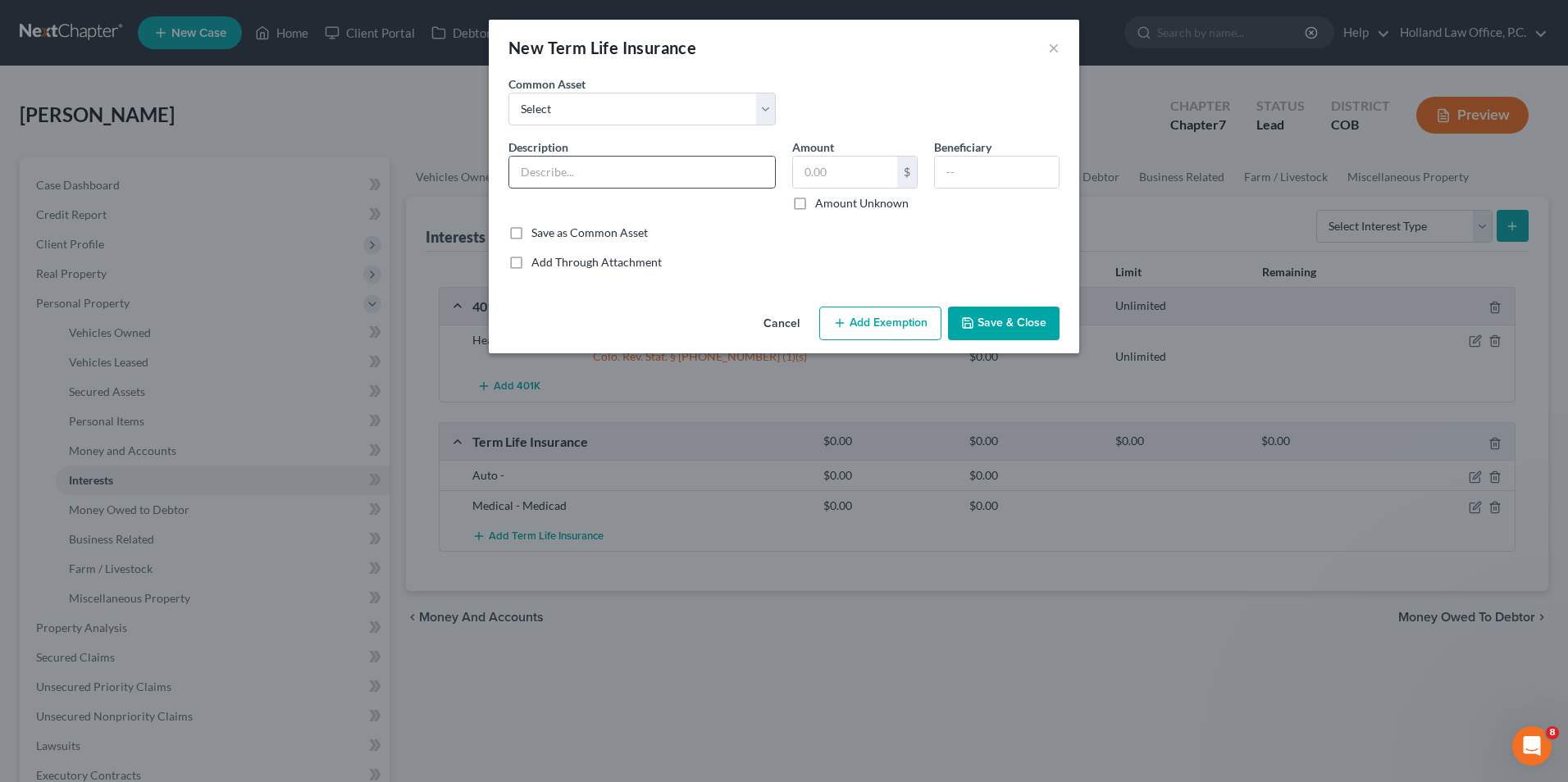
drag, startPoint x: 597, startPoint y: 178, endPoint x: 609, endPoint y: 177, distance: 12.0
click at [597, 178] on input "text" at bounding box center [642, 172] width 266 height 31
type input "Dental - Medicaid"
click at [866, 171] on input "text" at bounding box center [845, 172] width 104 height 31
type input "0.00"
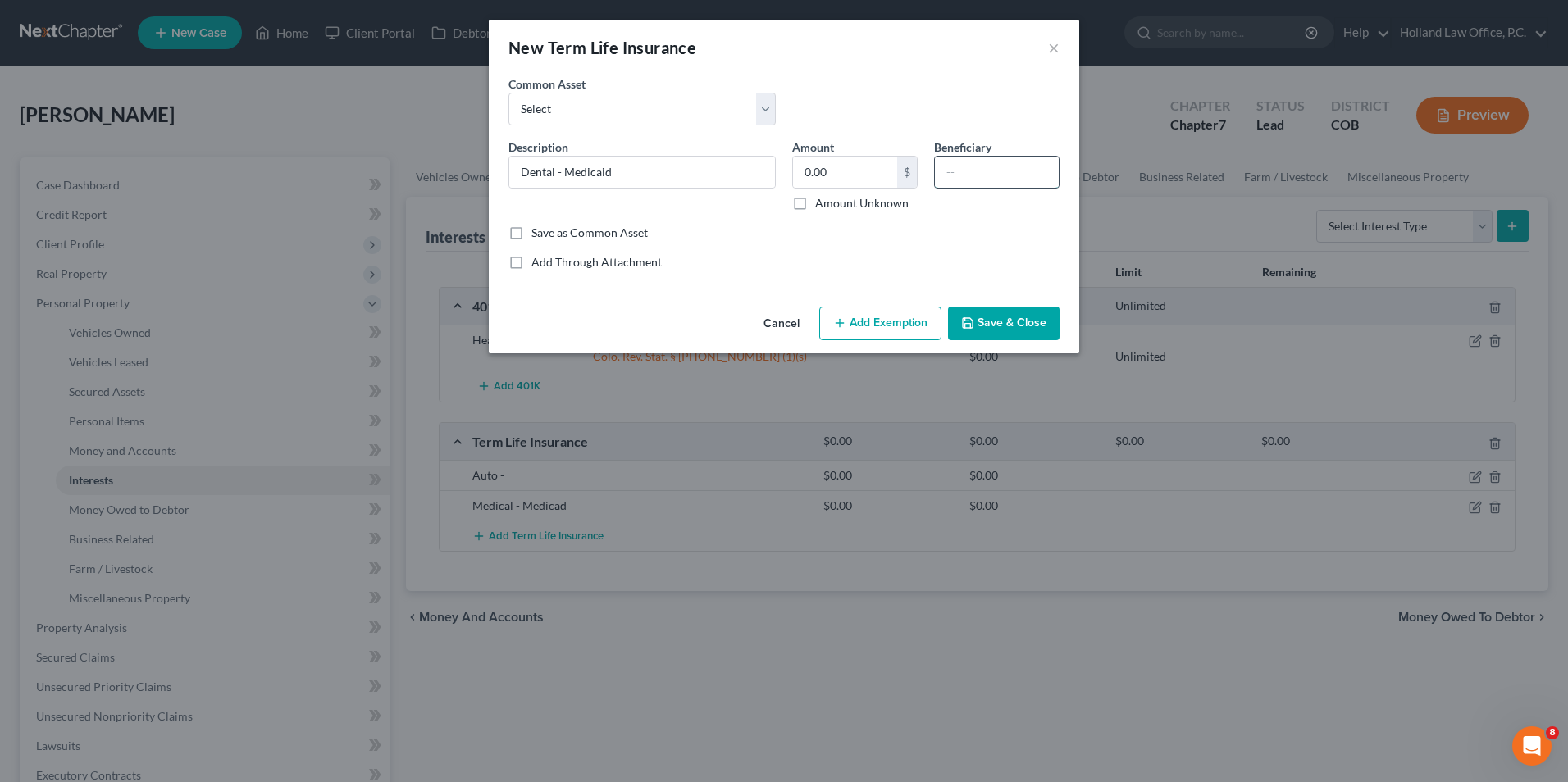
click at [1001, 170] on input "text" at bounding box center [997, 172] width 124 height 31
type input "[PERSON_NAME]"
click at [996, 317] on button "Save & Close" at bounding box center [1004, 324] width 112 height 34
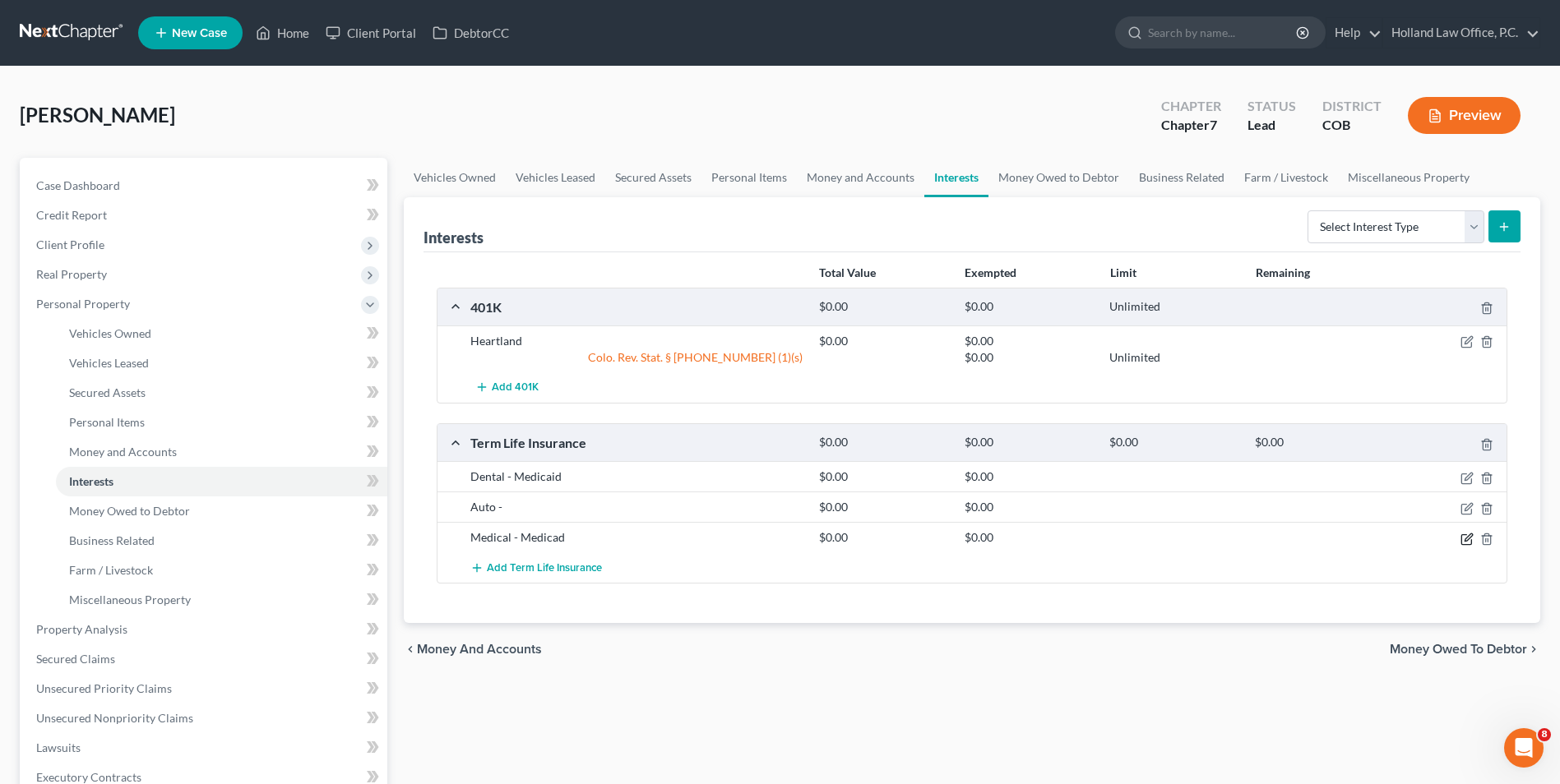
click at [1463, 536] on icon "button" at bounding box center [1467, 539] width 13 height 13
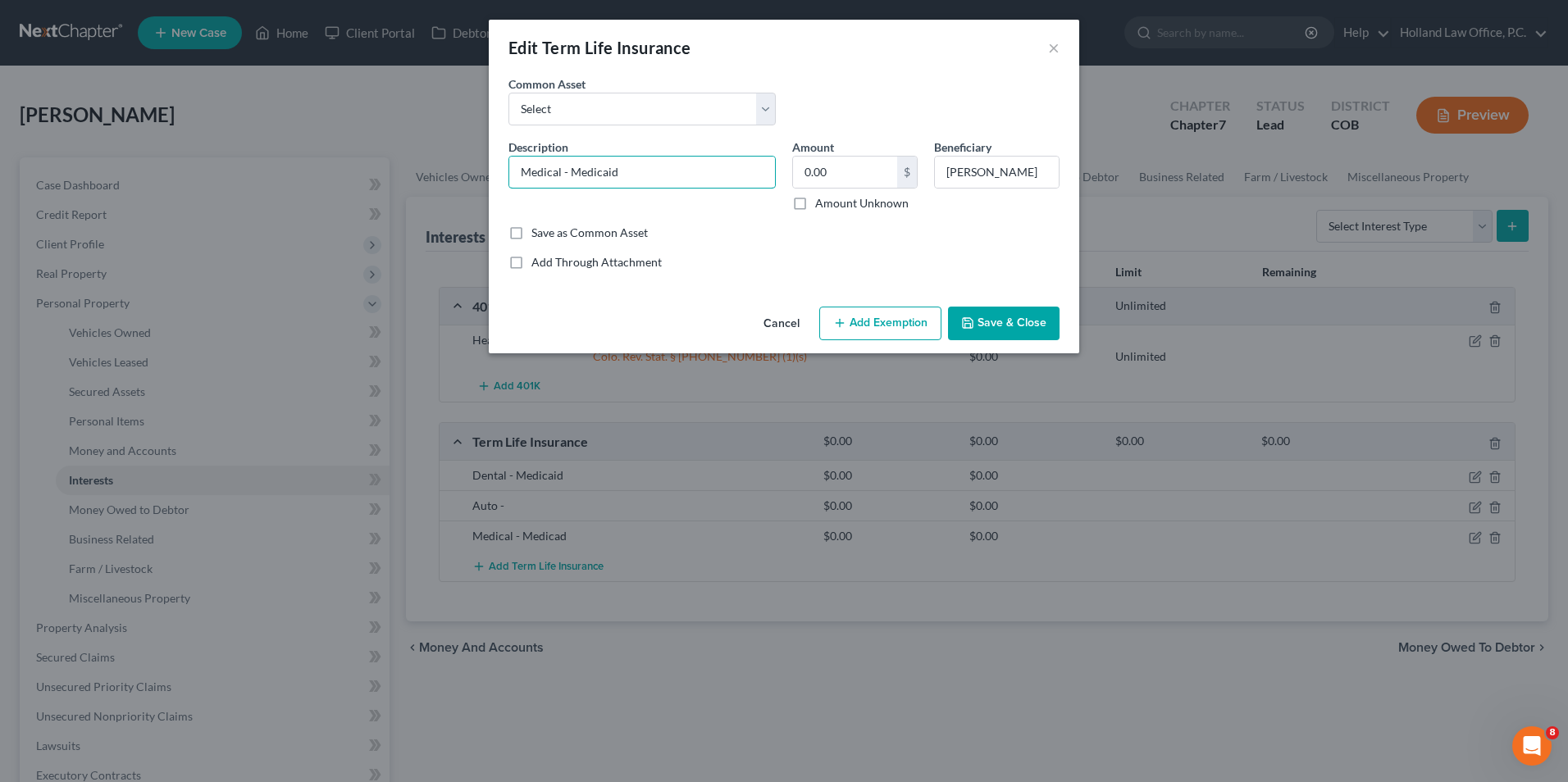
type input "Medical - Medicaid"
click at [984, 319] on button "Save & Close" at bounding box center [1004, 324] width 112 height 34
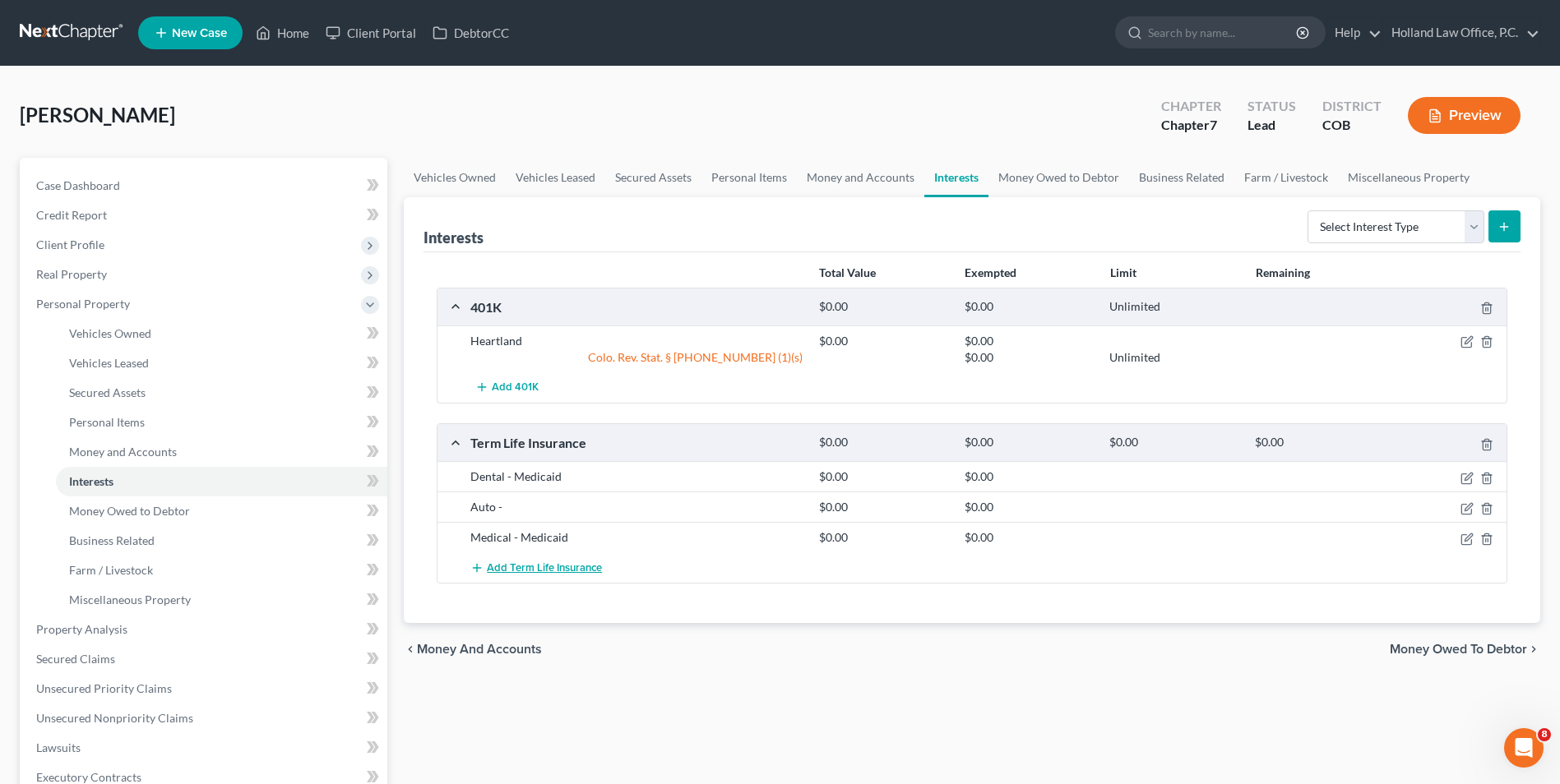
click at [541, 577] on button "Add Term Life Insurance" at bounding box center [536, 568] width 132 height 30
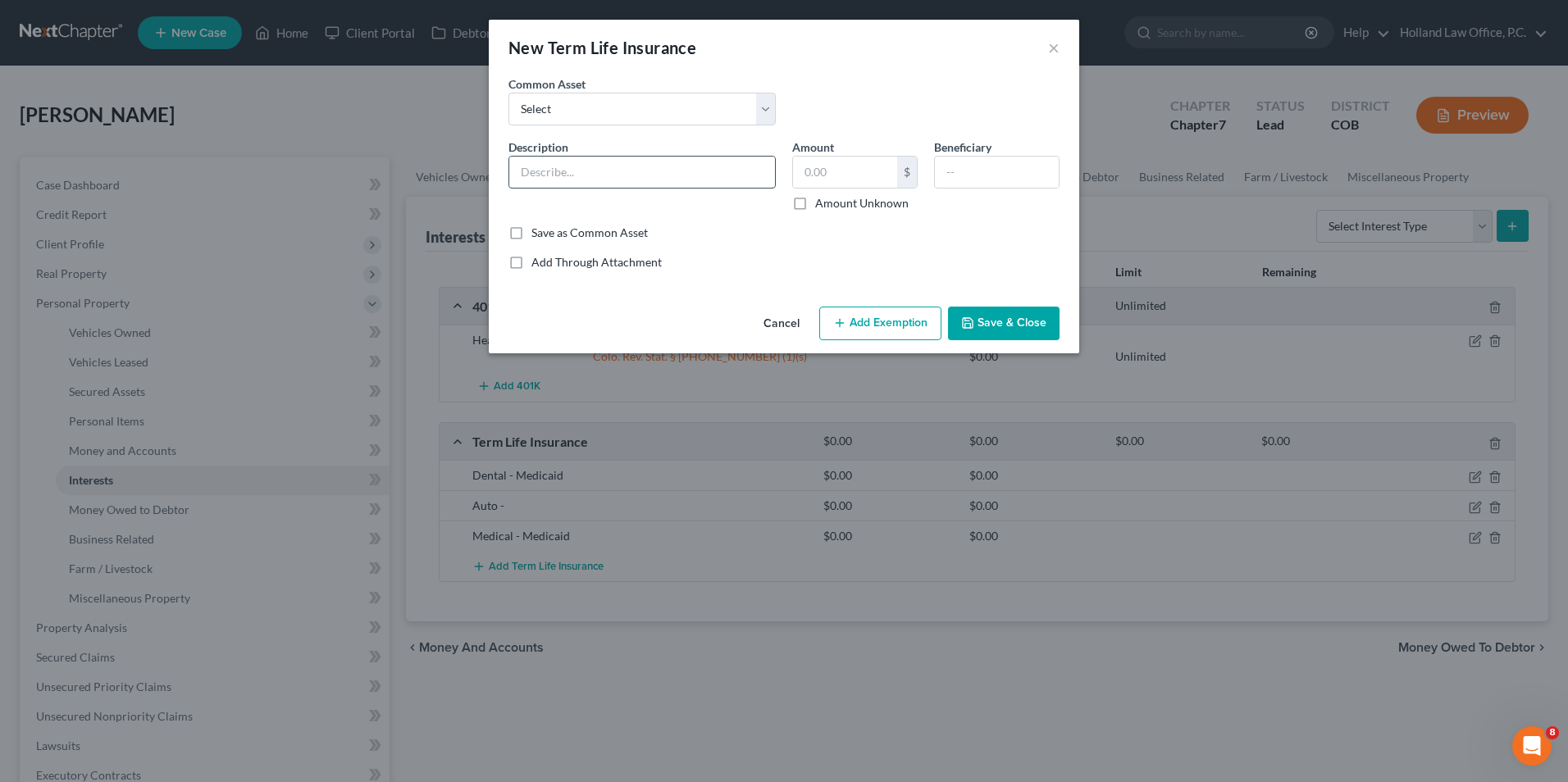
click at [584, 163] on input "text" at bounding box center [642, 172] width 266 height 31
type input "Vision - Medicaid"
click at [831, 172] on input "text" at bounding box center [845, 172] width 104 height 31
type input "0.00"
drag, startPoint x: 981, startPoint y: 175, endPoint x: 970, endPoint y: 176, distance: 11.0
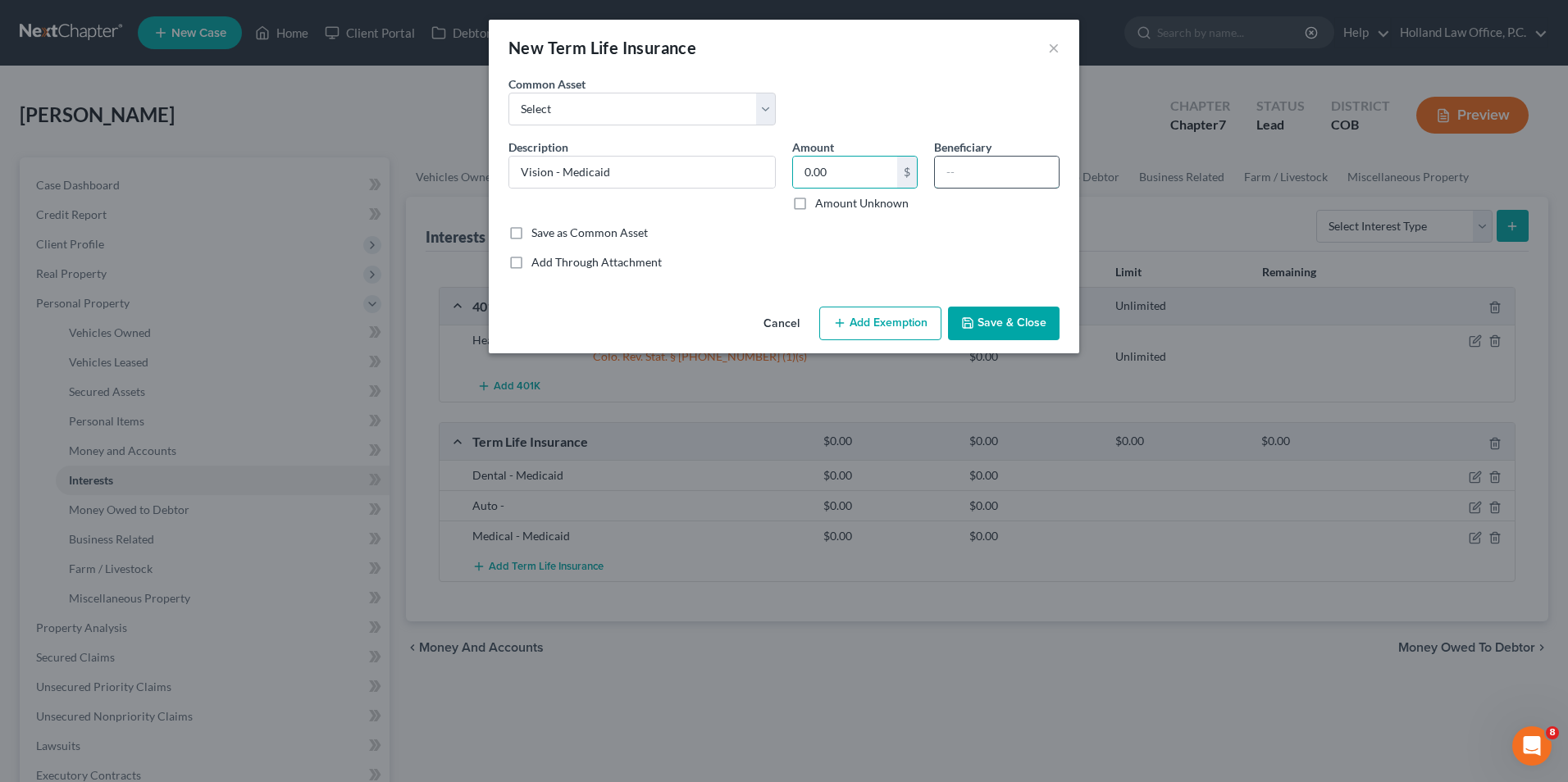
click at [980, 175] on input "text" at bounding box center [997, 172] width 124 height 31
type input "[PERSON_NAME]"
click at [976, 331] on button "Save & Close" at bounding box center [1004, 324] width 112 height 34
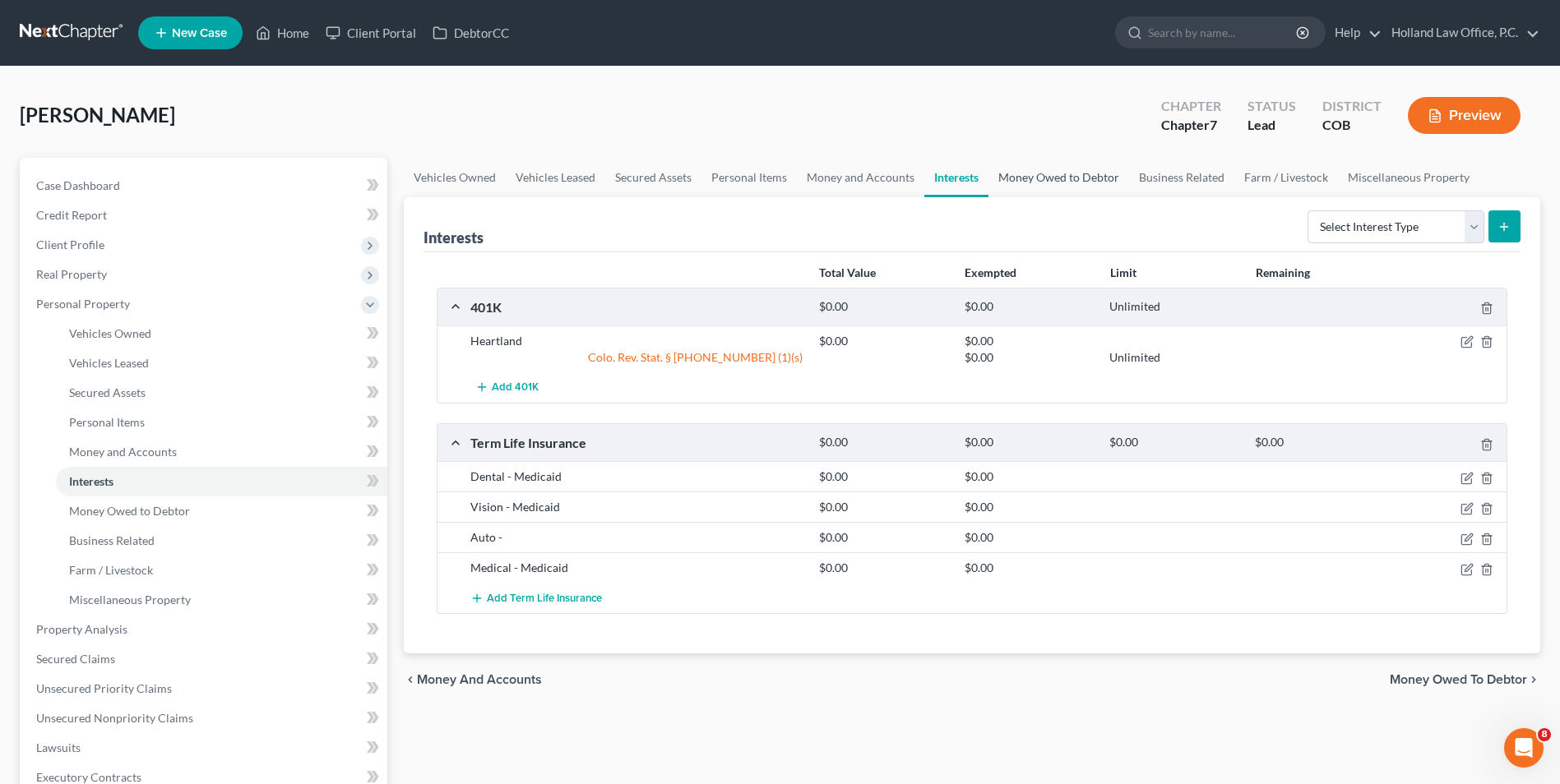
click at [1017, 173] on link "Money Owed to Debtor" at bounding box center [1059, 178] width 141 height 39
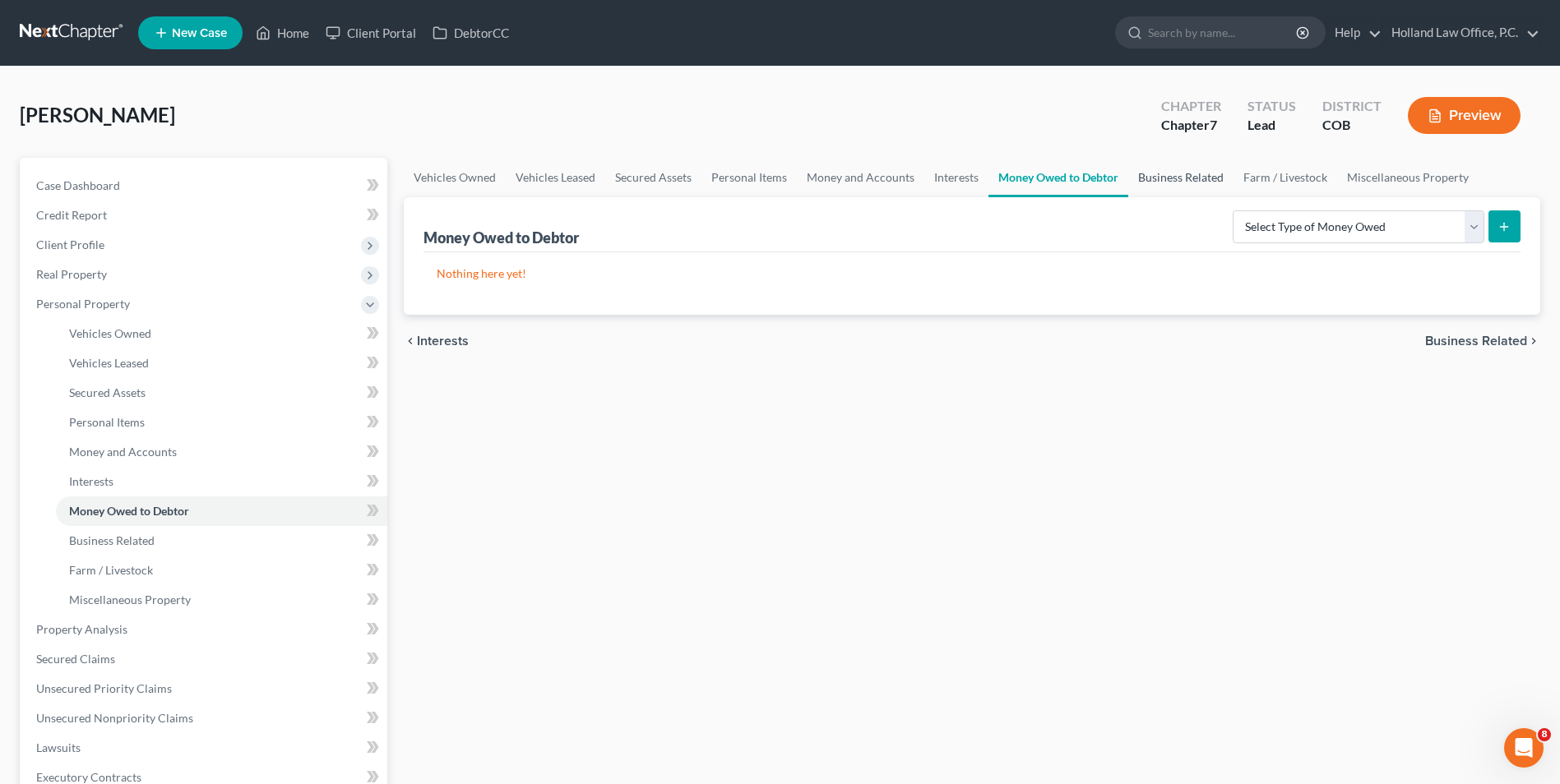
click at [1142, 181] on link "Business Related" at bounding box center [1180, 178] width 105 height 39
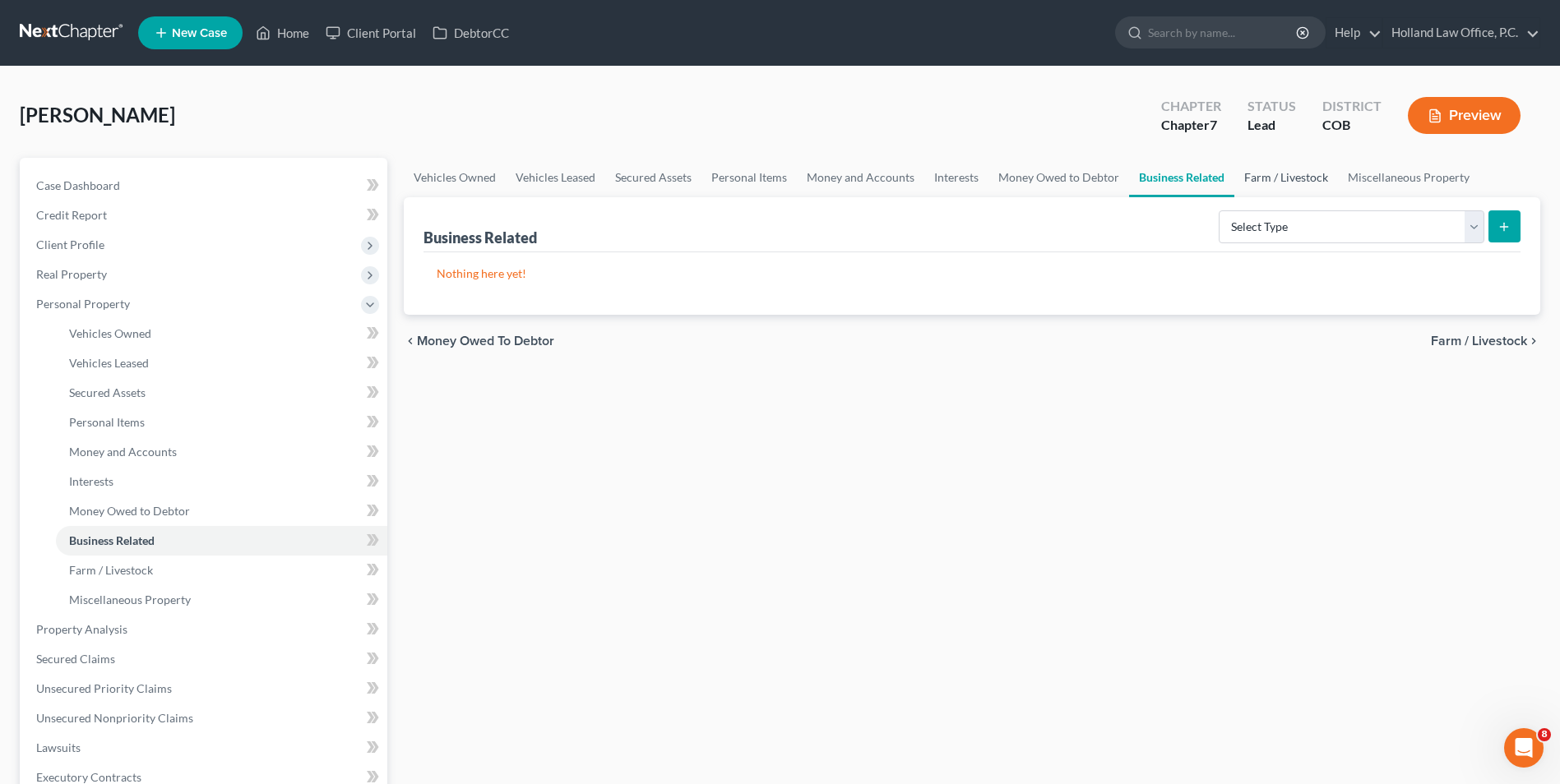
click at [1265, 179] on link "Farm / Livestock" at bounding box center [1285, 178] width 103 height 39
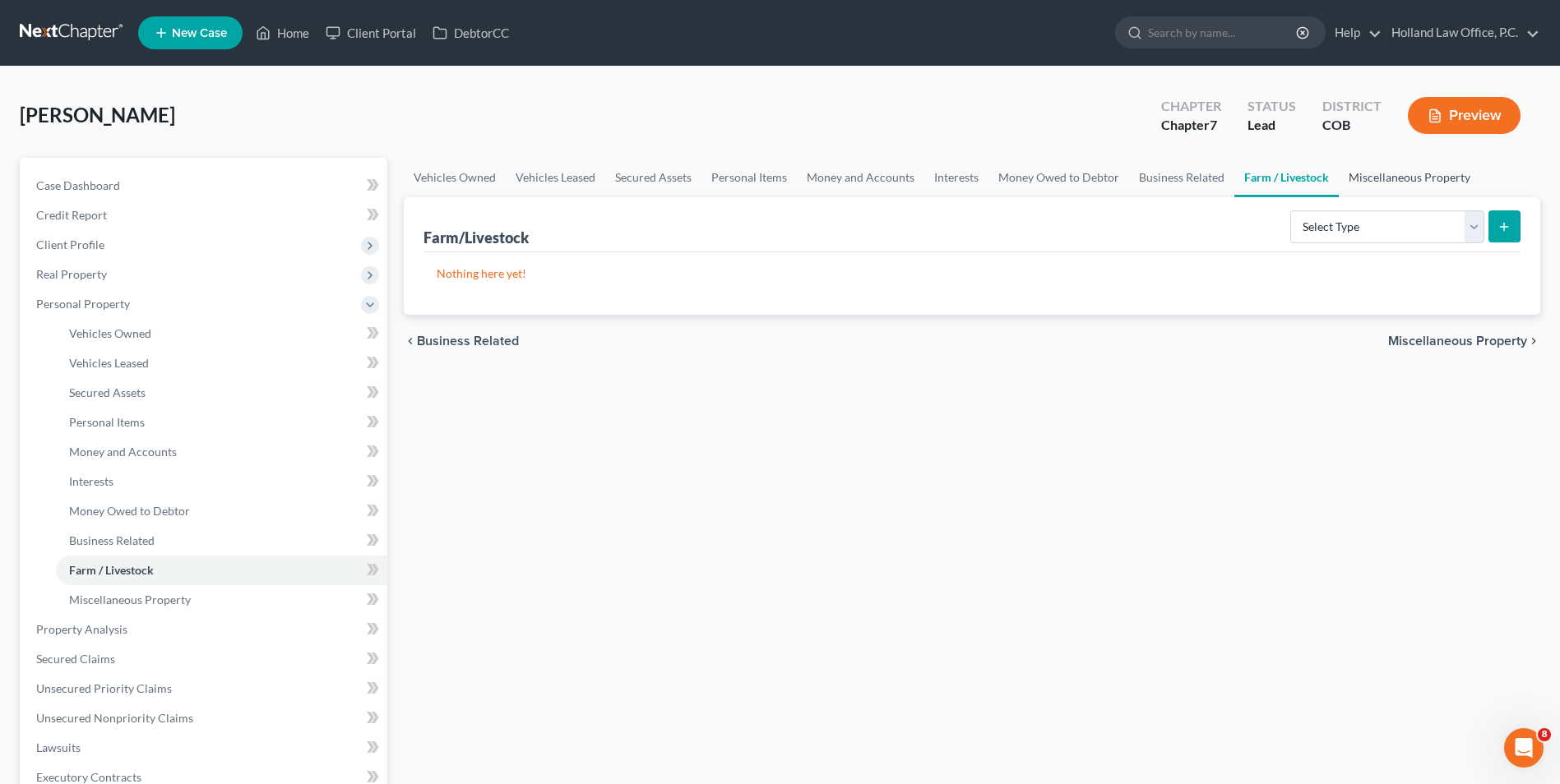
click at [1388, 179] on link "Miscellaneous Property" at bounding box center [1409, 178] width 142 height 39
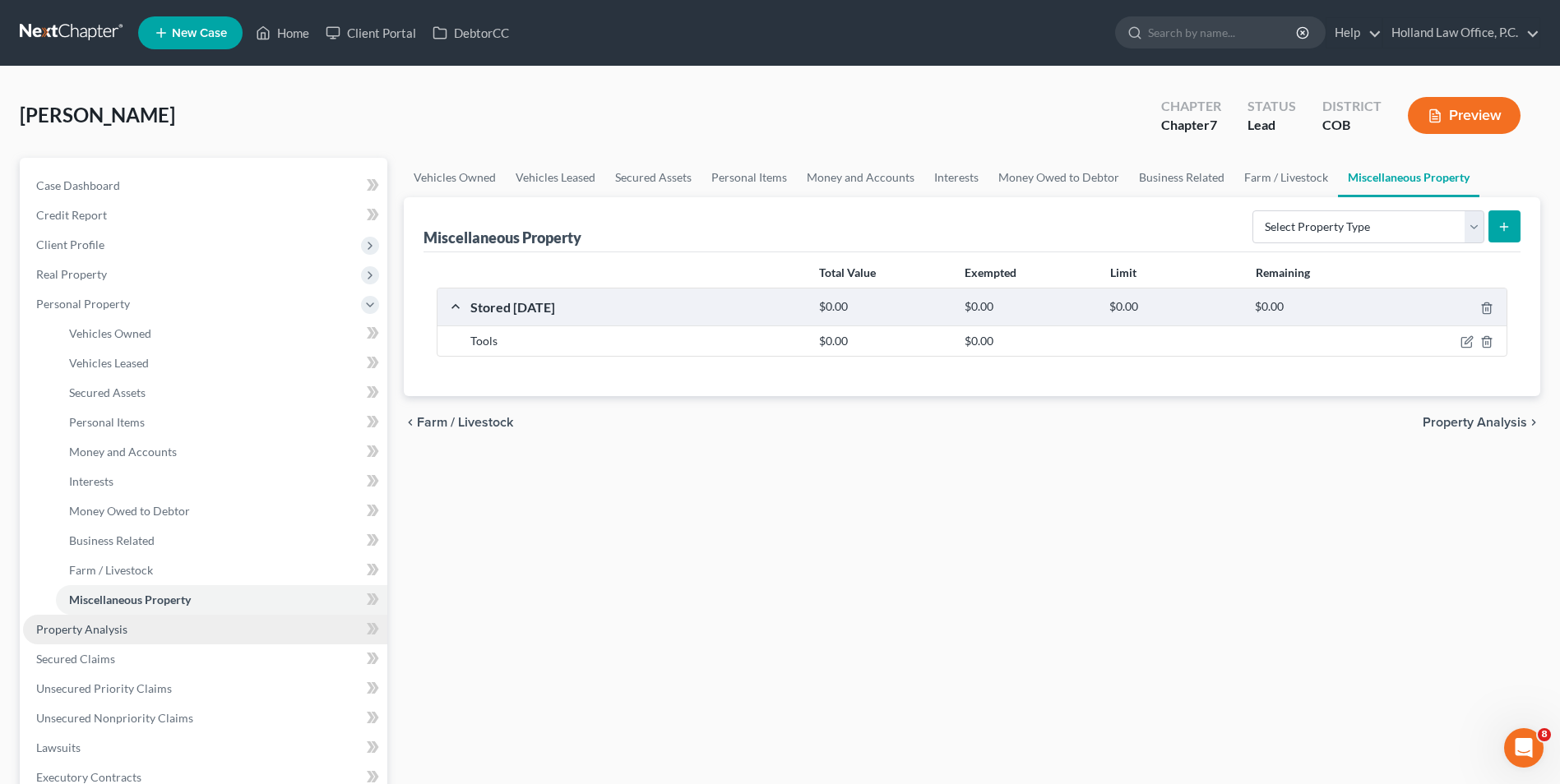
click at [103, 632] on span "Property Analysis" at bounding box center [82, 630] width 92 height 14
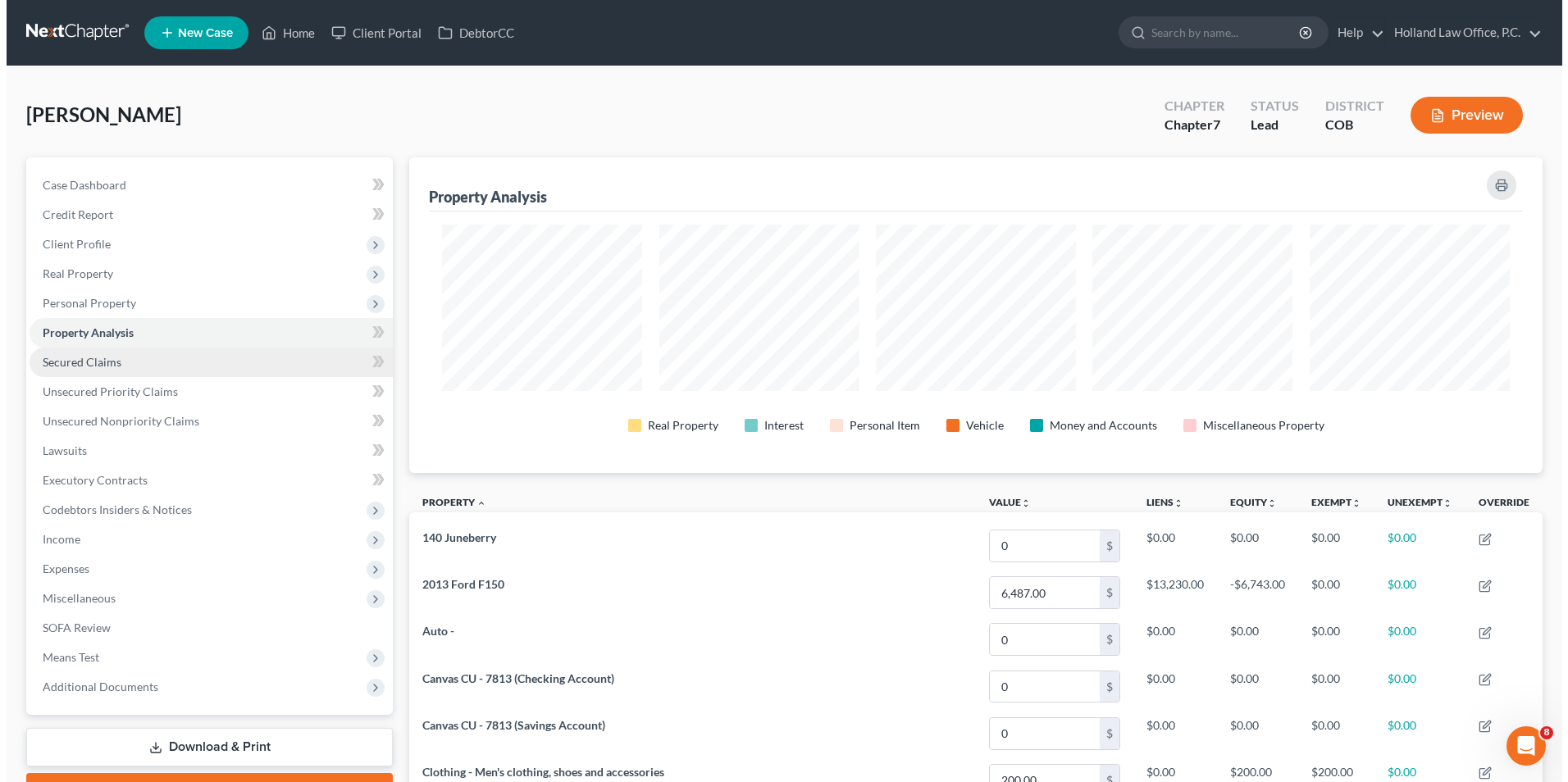
scroll to position [316, 1134]
click at [112, 358] on span "Secured Claims" at bounding box center [75, 362] width 79 height 14
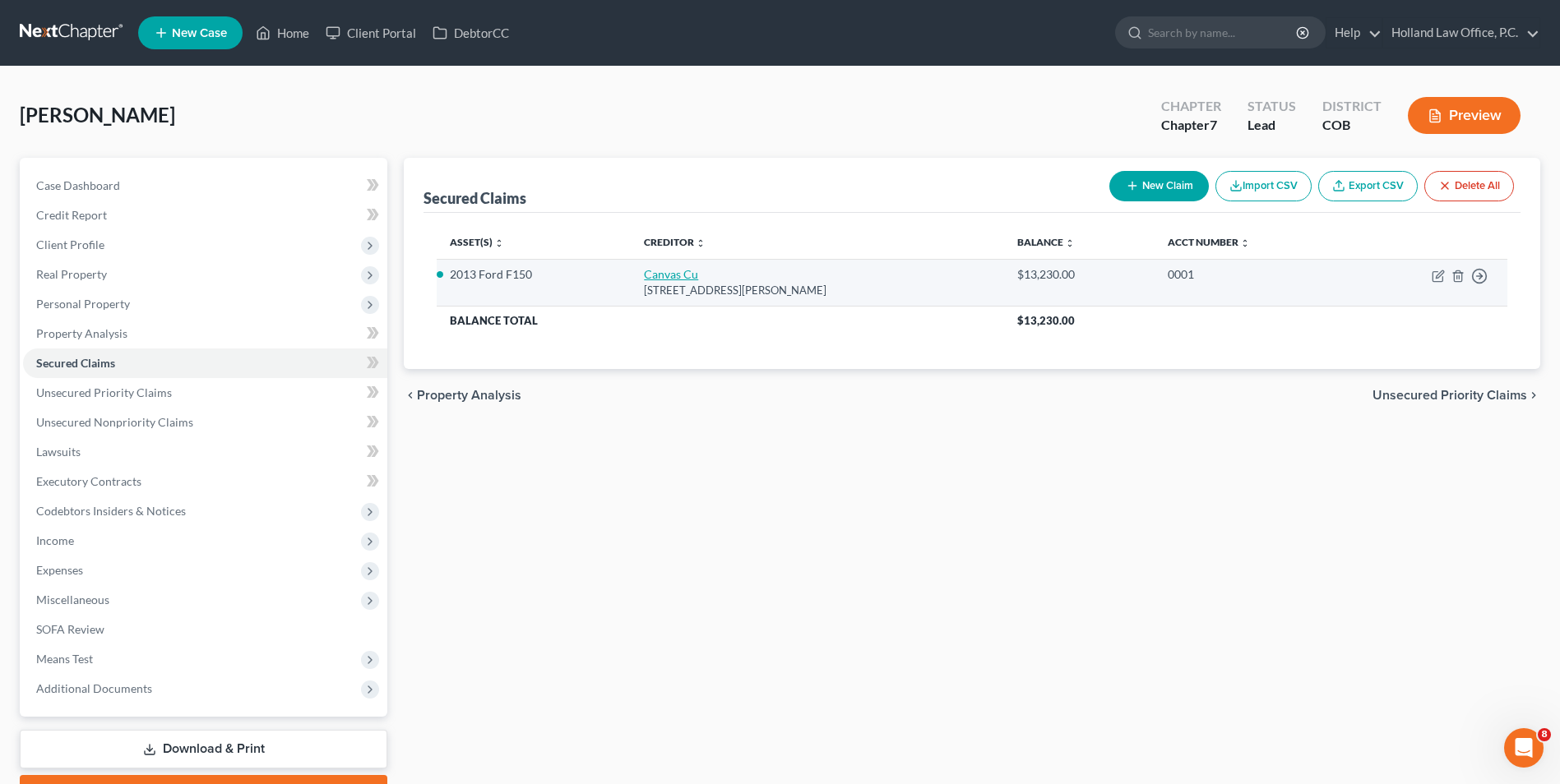
click at [662, 274] on link "Canvas Cu" at bounding box center [671, 274] width 54 height 14
select select "5"
select select "0"
select select "2"
select select "0"
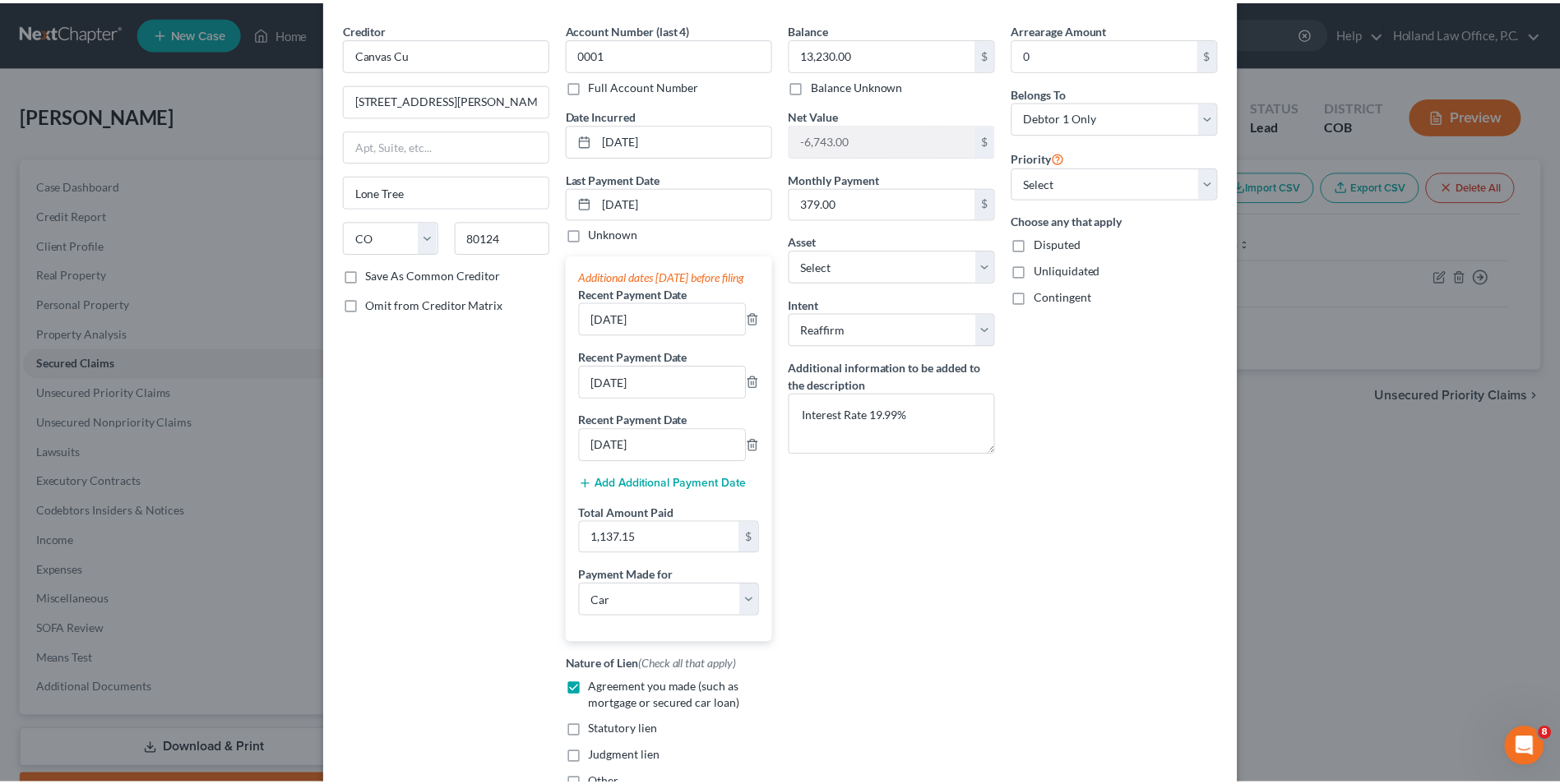
scroll to position [210, 0]
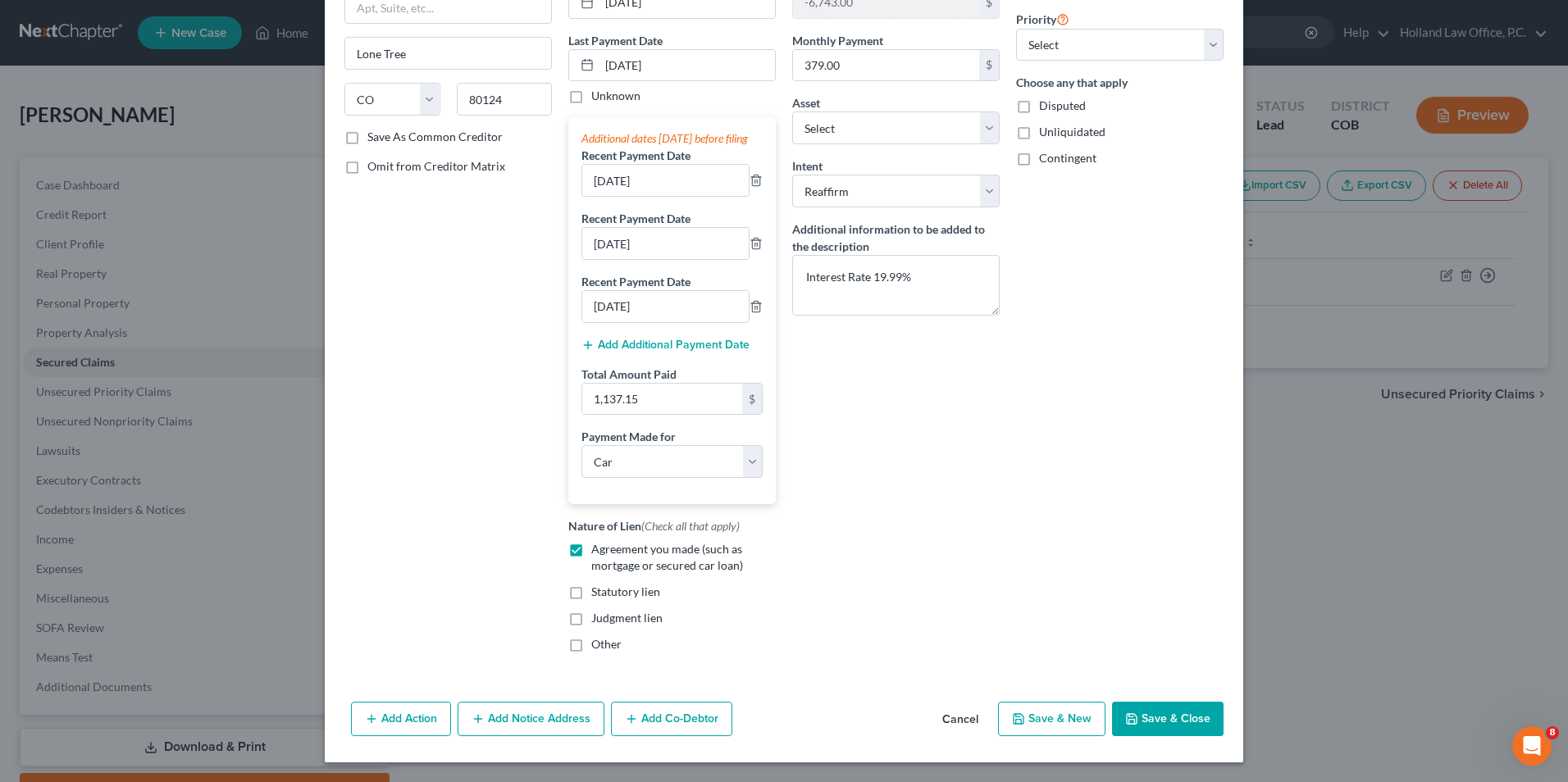
click at [1151, 716] on button "Save & Close" at bounding box center [1168, 719] width 112 height 34
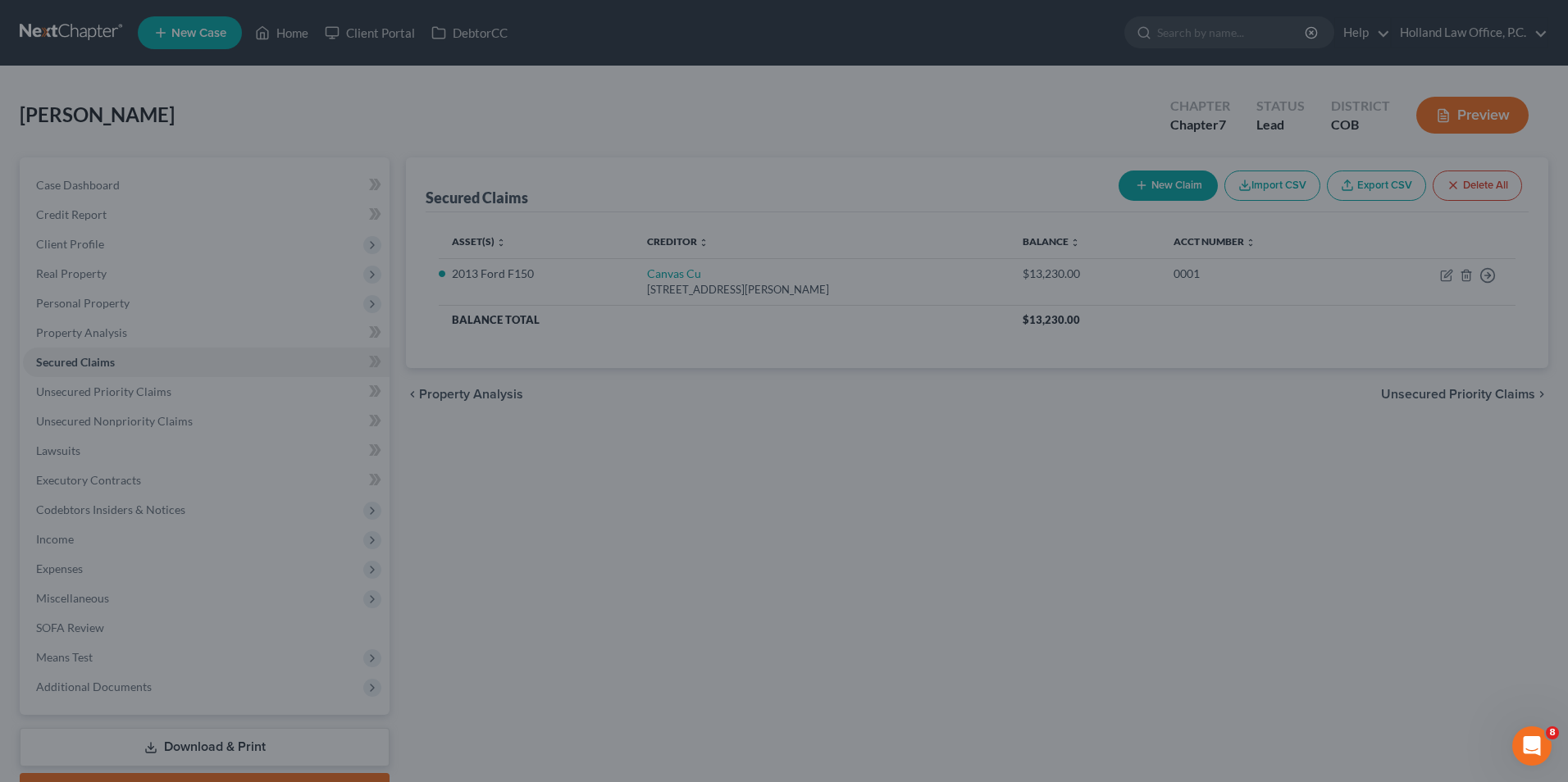
select select "7"
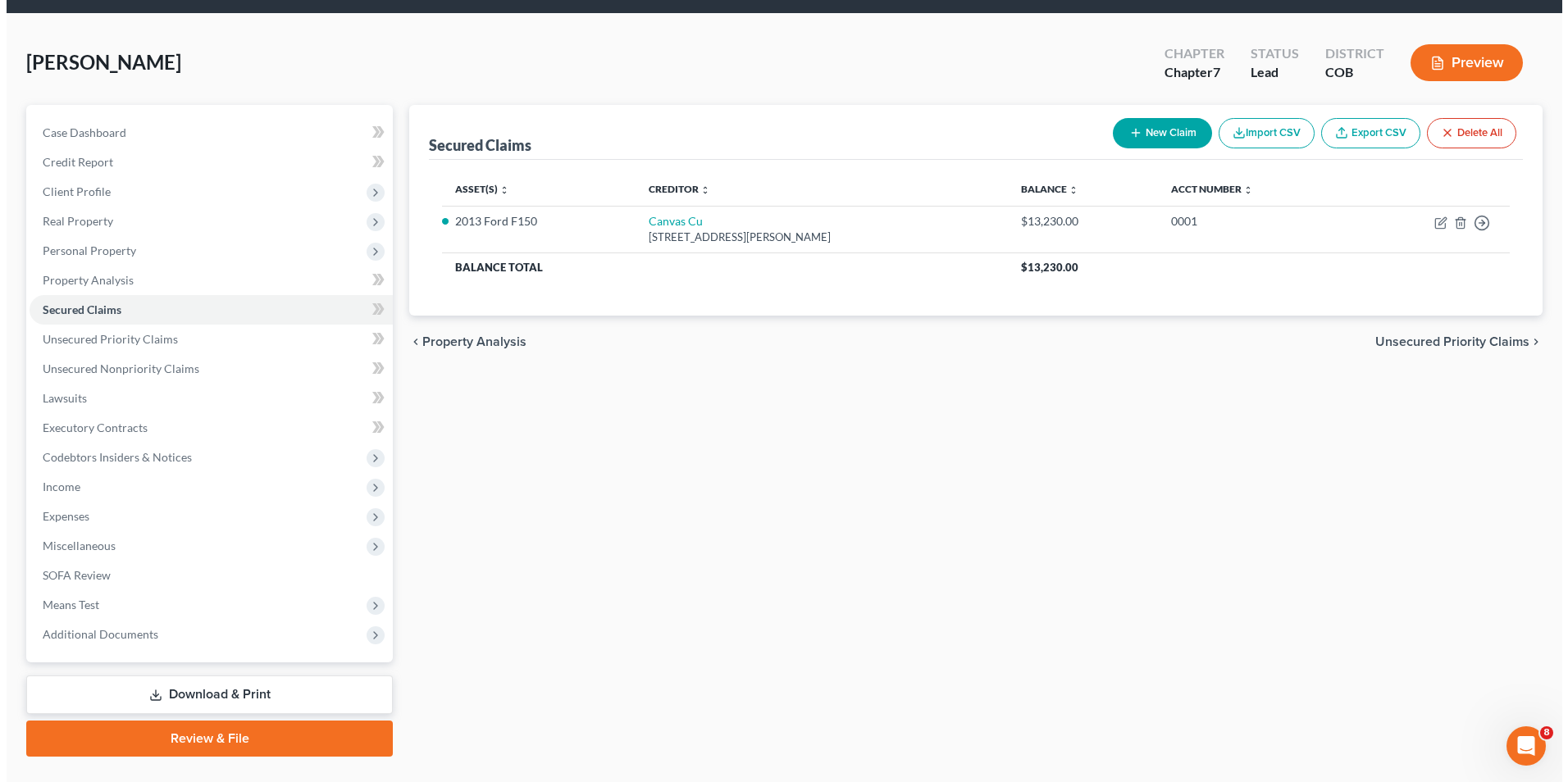
scroll to position [89, 0]
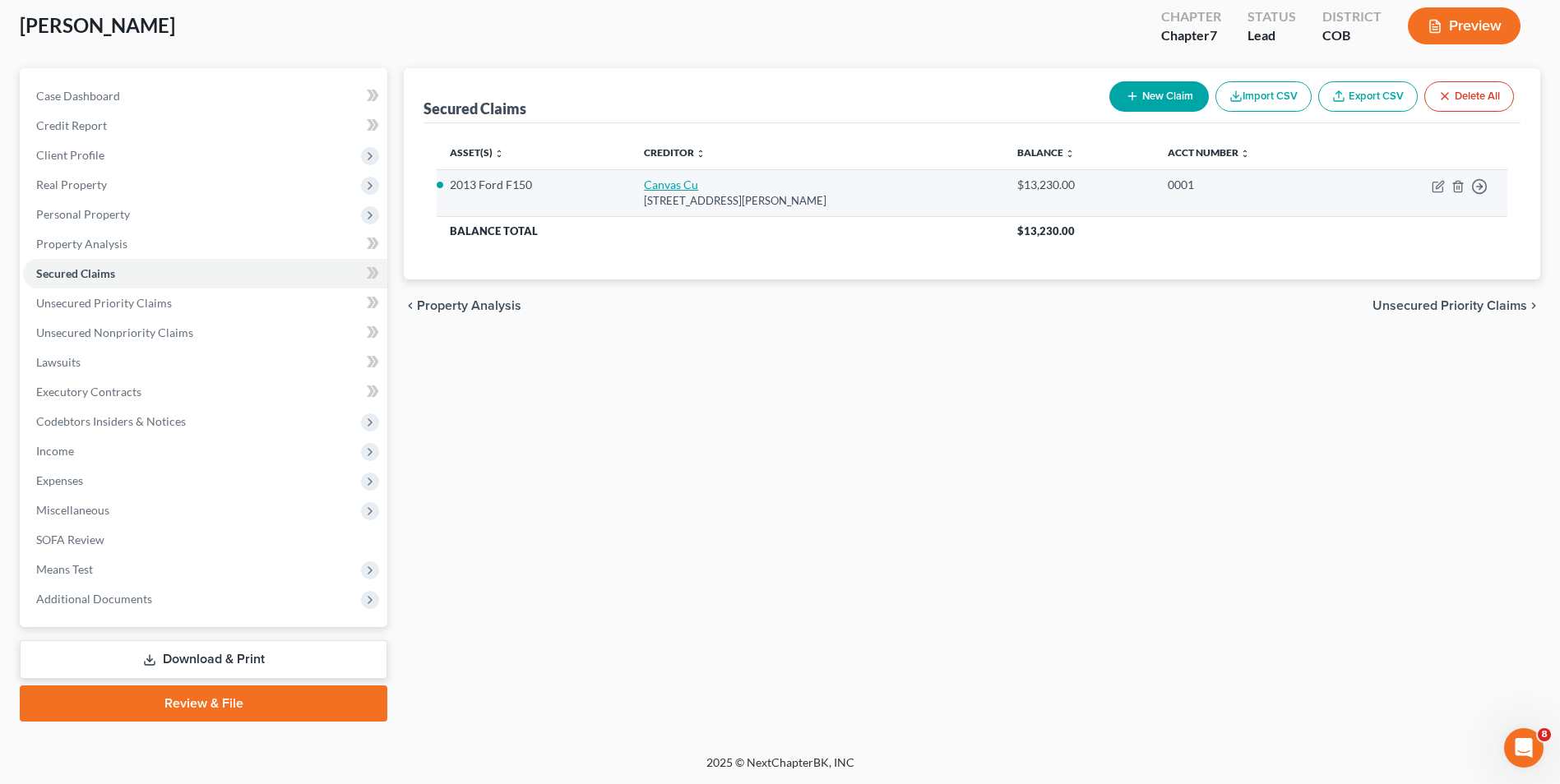
click at [652, 184] on link "Canvas Cu" at bounding box center [671, 185] width 54 height 14
select select "5"
select select "0"
select select "2"
select select "0"
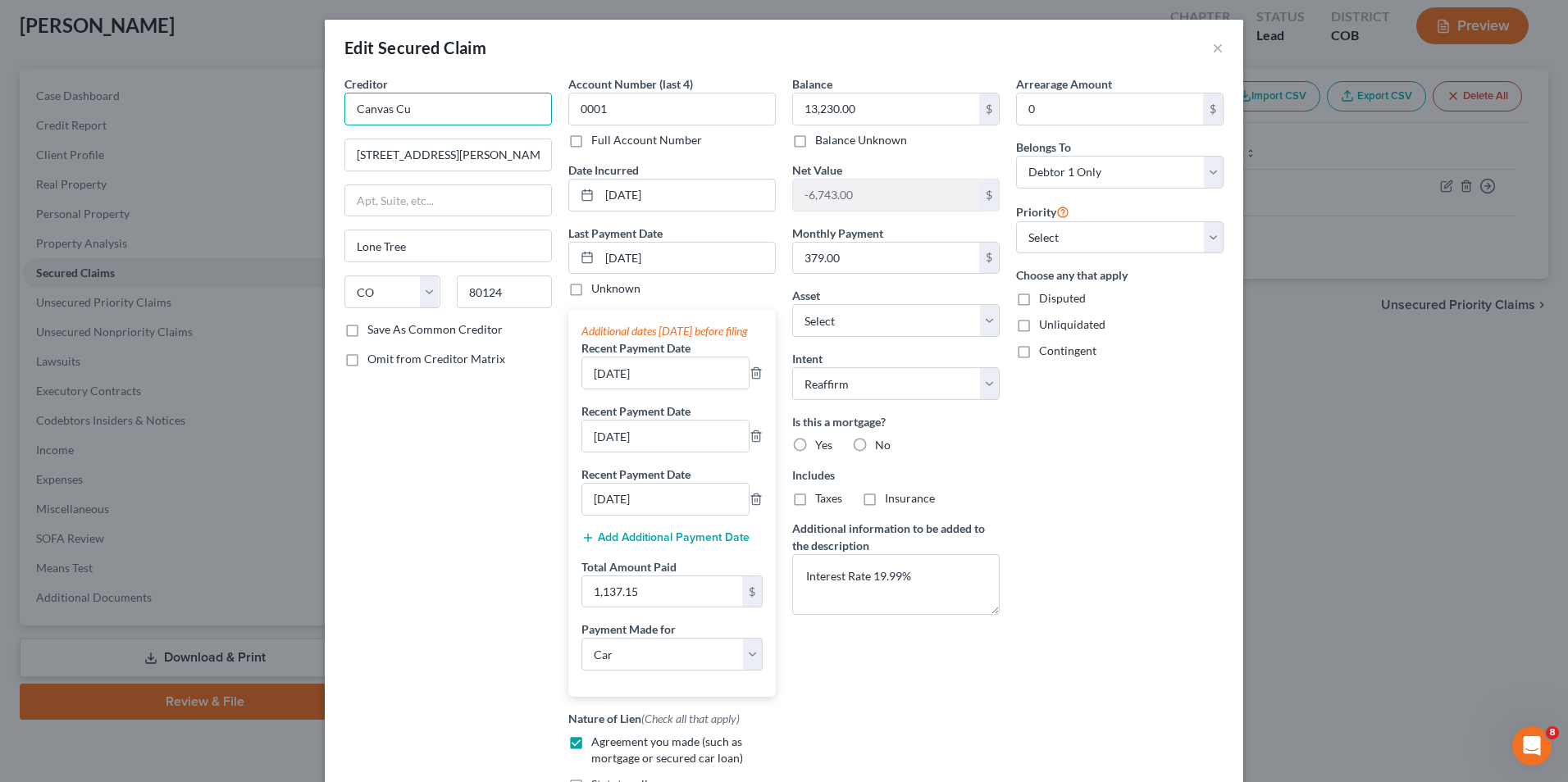
drag, startPoint x: 147, startPoint y: 73, endPoint x: 108, endPoint y: 71, distance: 39.1
click at [123, 72] on div "Edit Secured Claim × Creditor * Canvas Cu [STREET_ADDRESS][PERSON_NAME] [GEOGRA…" at bounding box center [784, 391] width 1568 height 782
click at [423, 144] on div "Canvas CU" at bounding box center [443, 138] width 171 height 16
type input "Canvas CU"
type input "PO Box 5238"
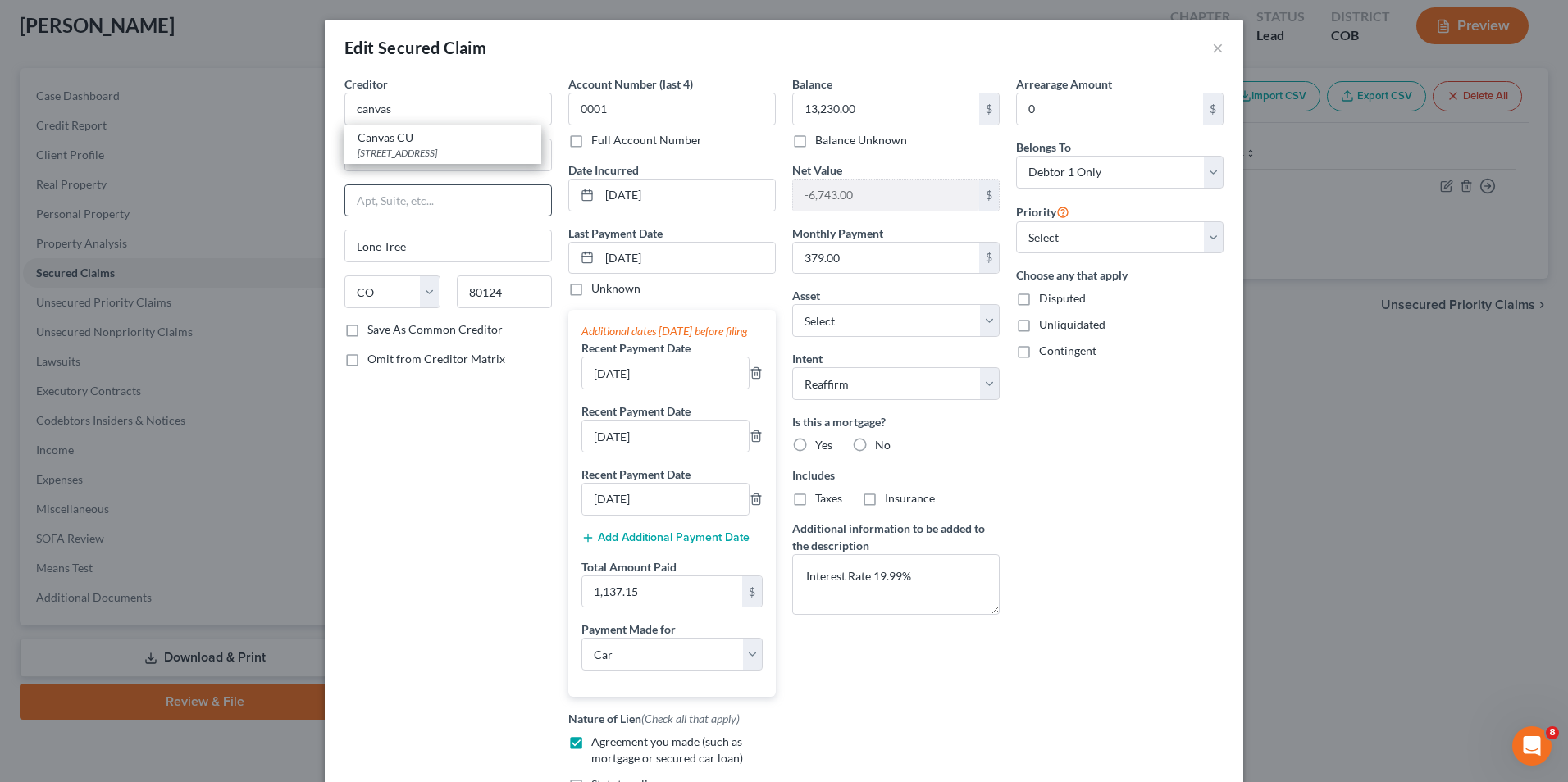
type input "[GEOGRAPHIC_DATA]"
type input "80155"
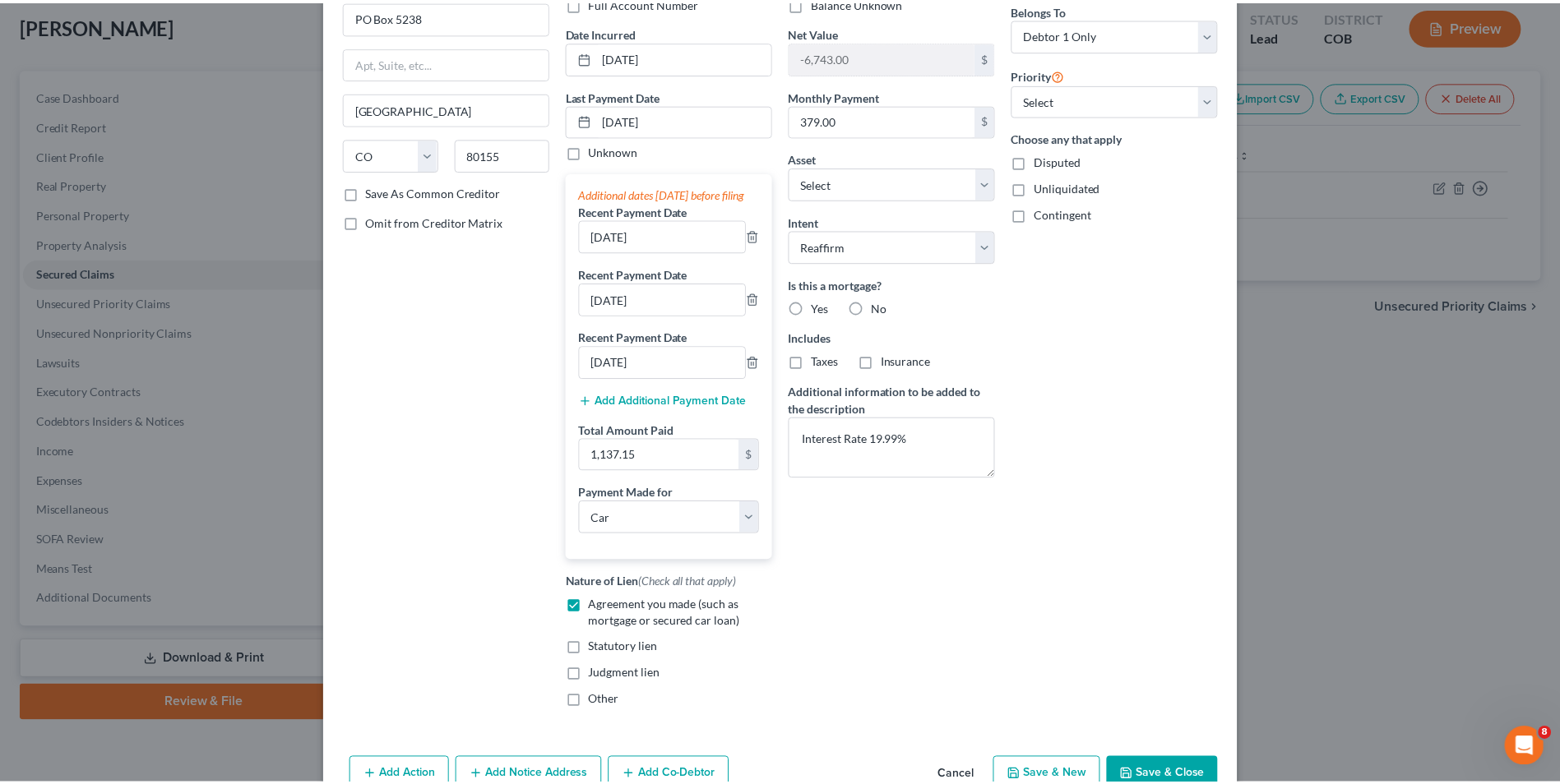
scroll to position [164, 0]
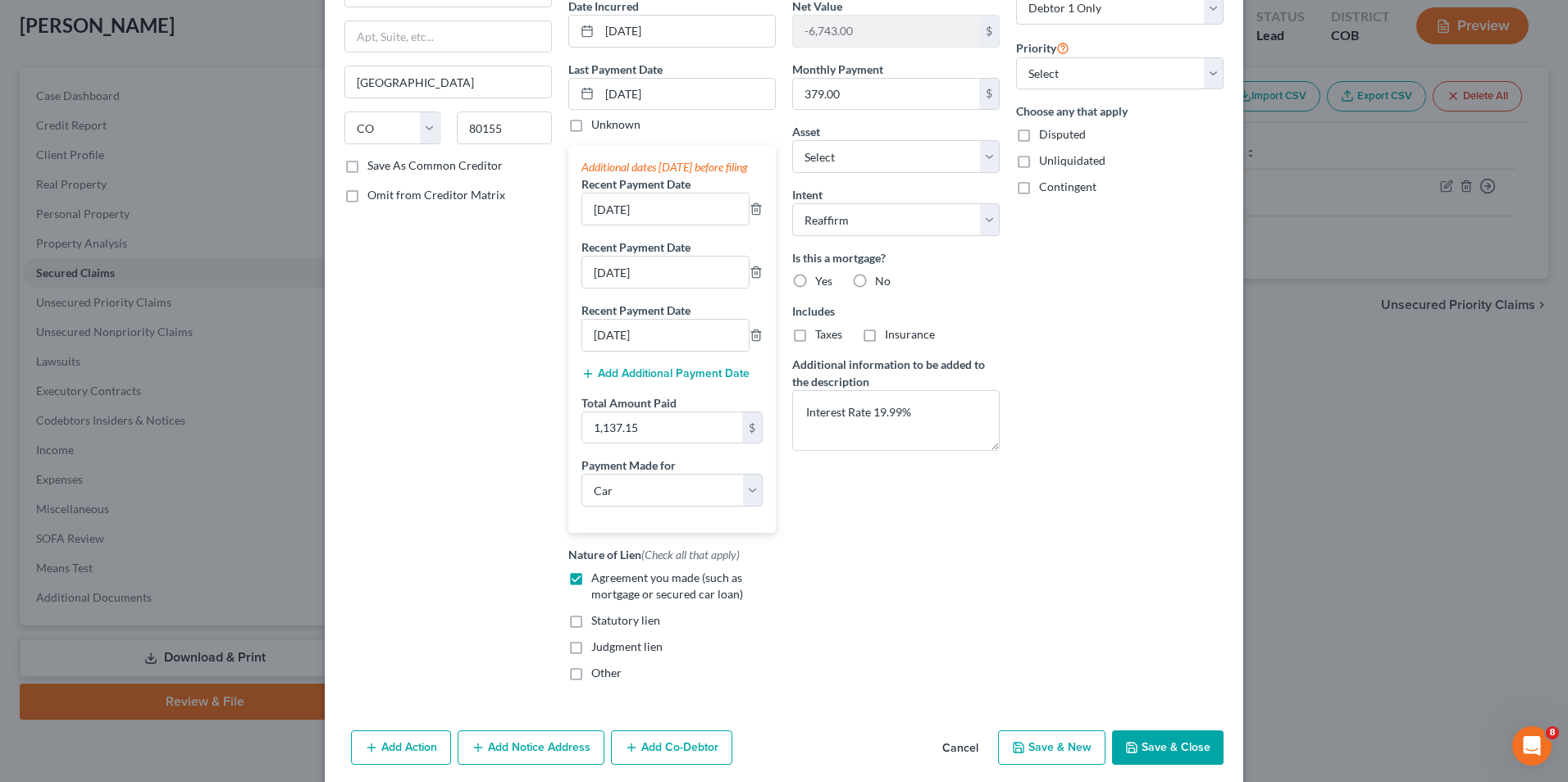
click at [1146, 751] on button "Save & Close" at bounding box center [1168, 748] width 112 height 34
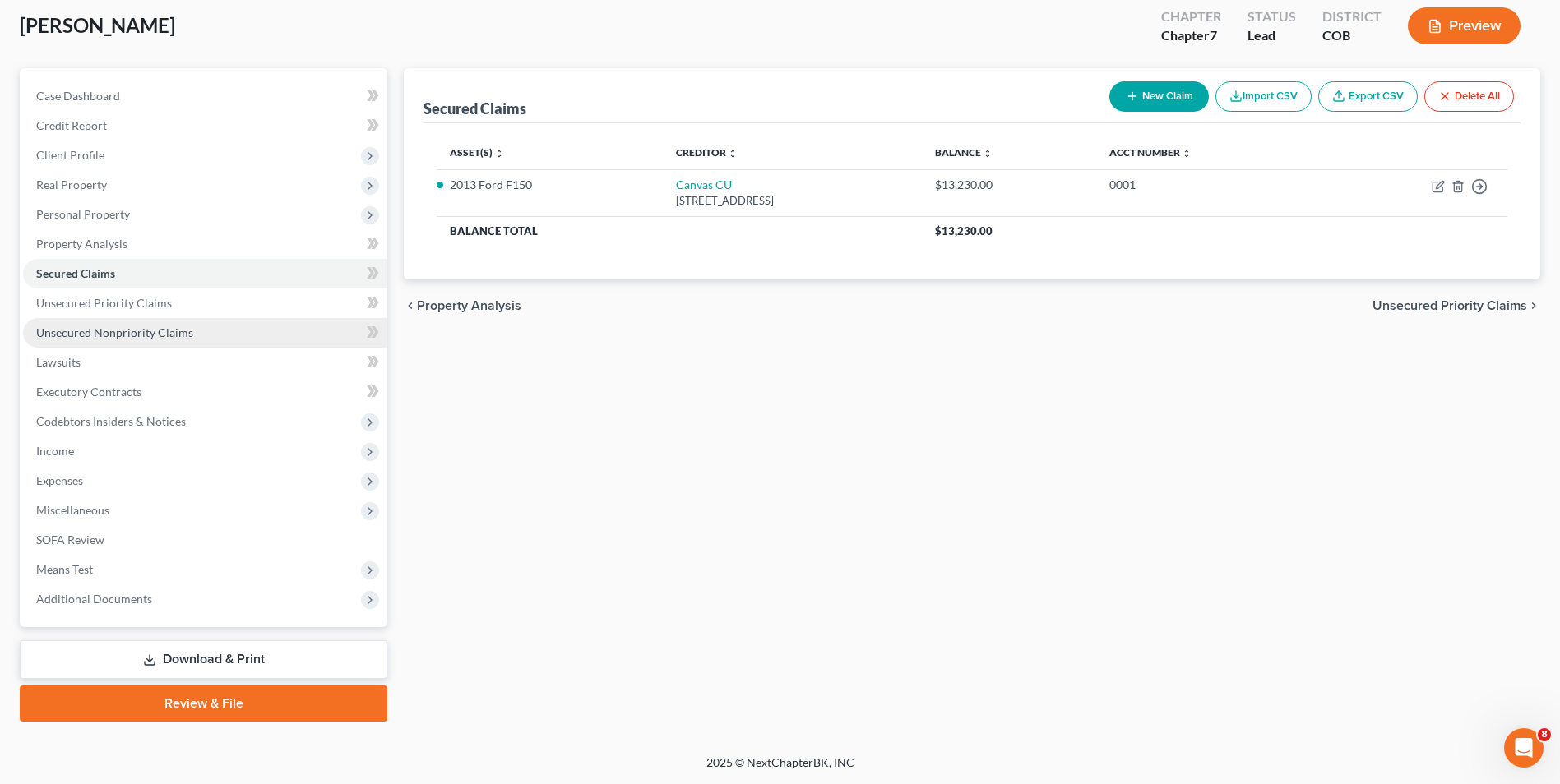
click at [80, 344] on link "Unsecured Nonpriority Claims" at bounding box center [205, 333] width 364 height 30
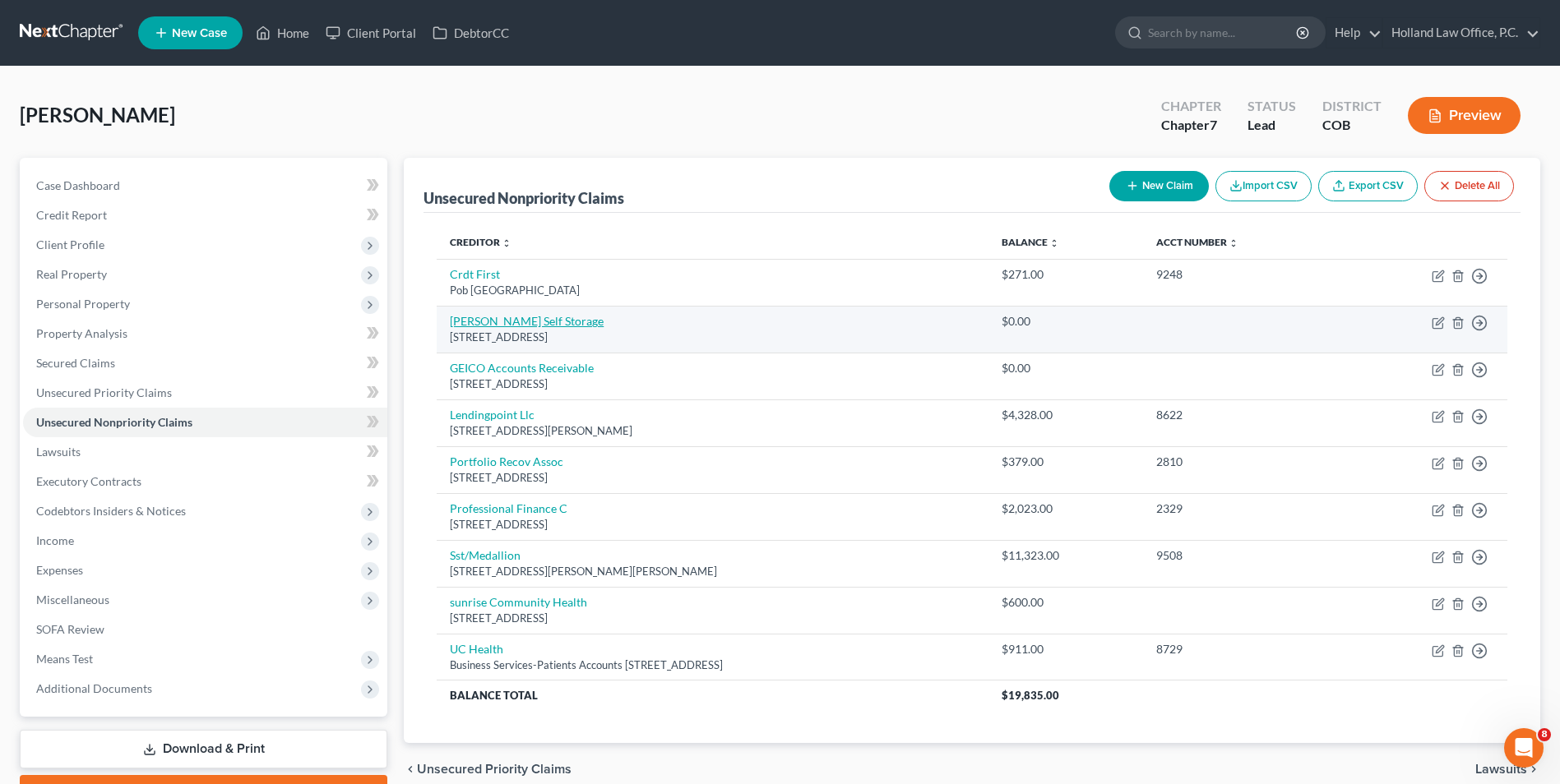
click at [496, 320] on link "[PERSON_NAME] Self Storage" at bounding box center [526, 321] width 153 height 14
select select "5"
select select "0"
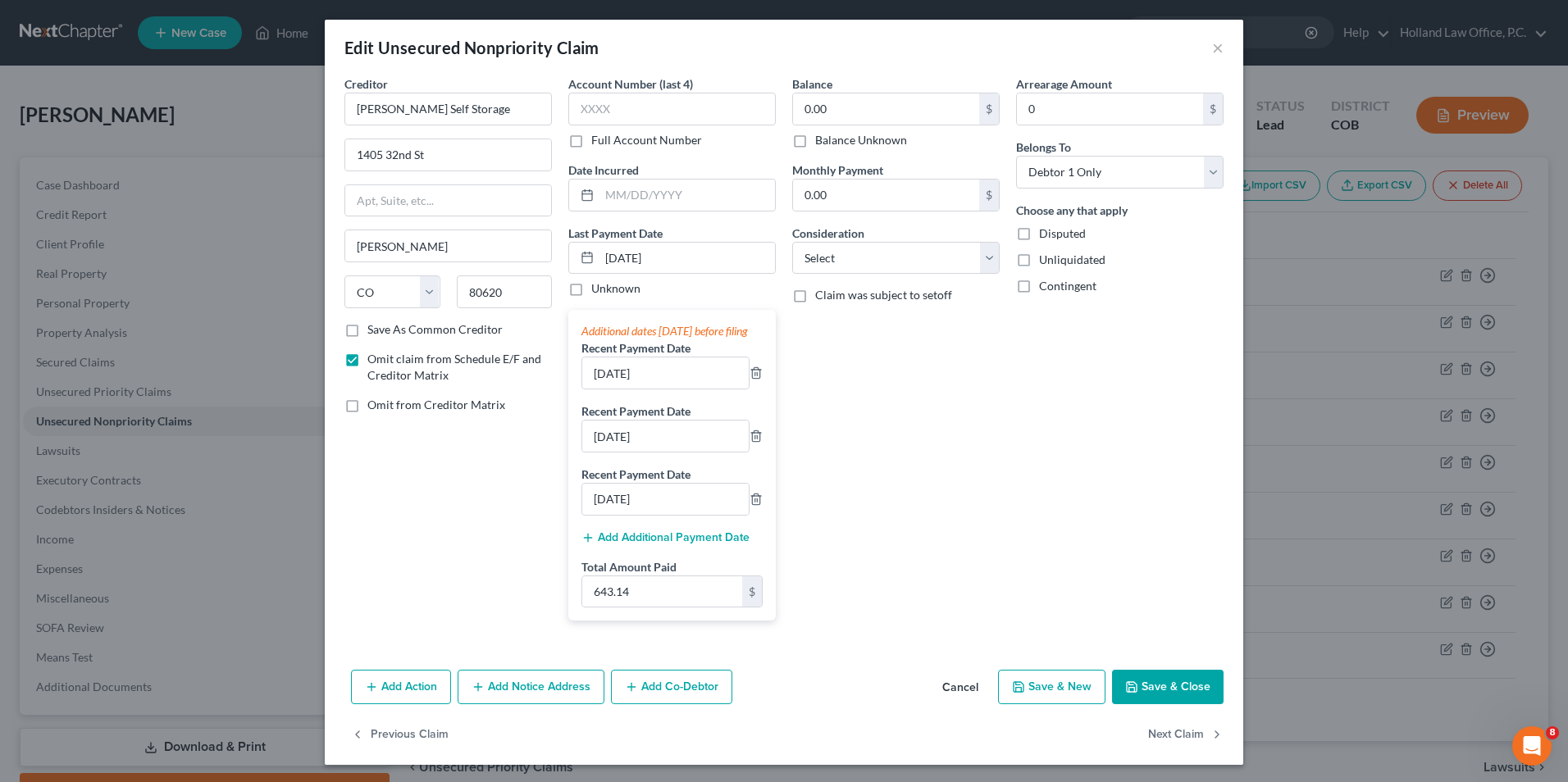
click at [368, 410] on label "Omit from Creditor Matrix" at bounding box center [437, 405] width 138 height 16
click at [374, 408] on input "Omit from Creditor Matrix" at bounding box center [379, 403] width 11 height 11
checkbox input "true"
click at [1171, 695] on button "Save & Close" at bounding box center [1168, 687] width 112 height 34
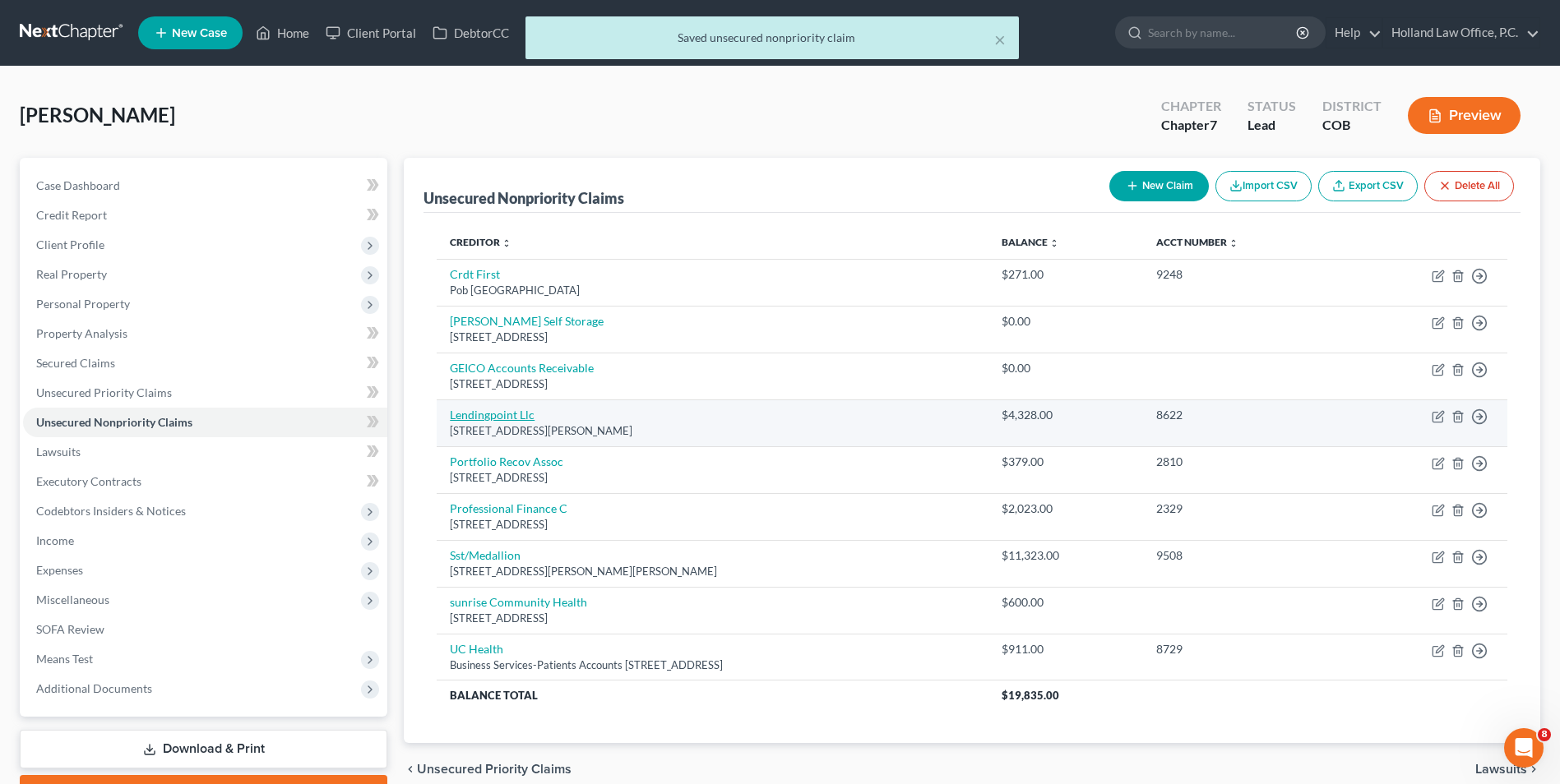
click at [513, 412] on link "Lendingpoint Llc" at bounding box center [492, 415] width 84 height 14
select select "10"
select select "0"
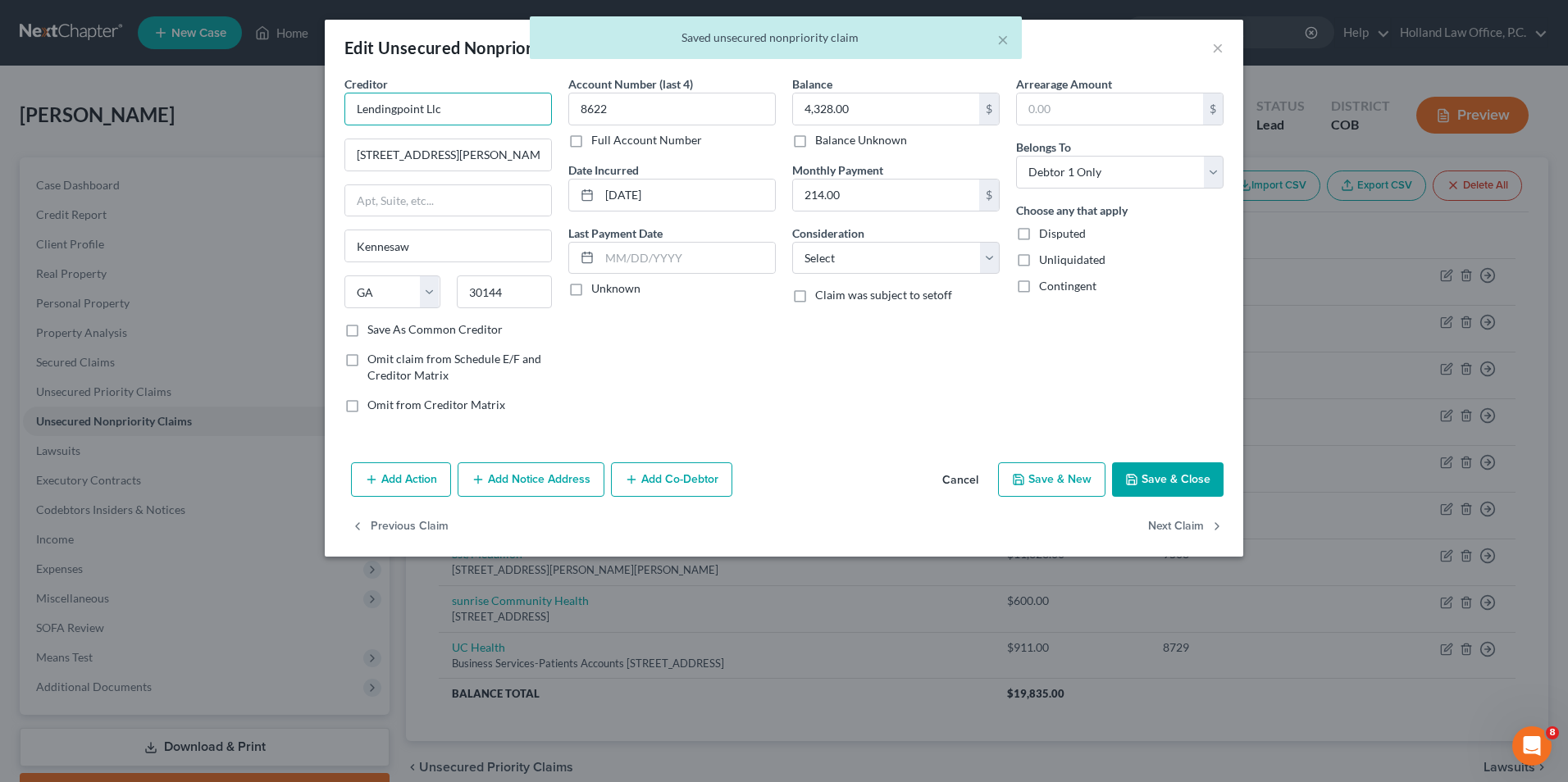
drag, startPoint x: 476, startPoint y: 102, endPoint x: 77, endPoint y: 71, distance: 400.2
click at [77, 71] on div "Edit Unsecured Nonpriority Claim × Creditor * Lendingpoint Llc [STREET_ADDRESS]…" at bounding box center [784, 391] width 1568 height 782
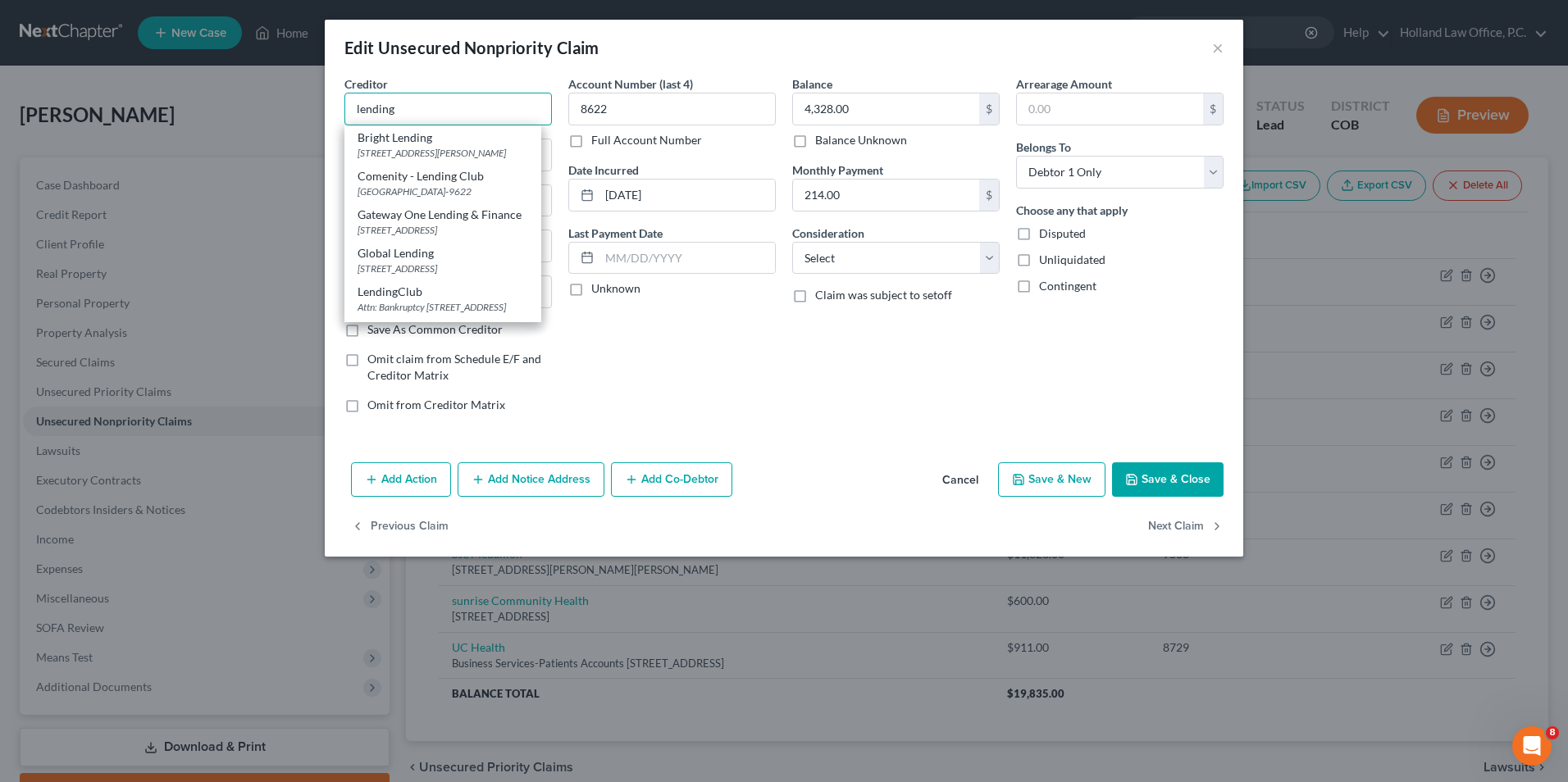
type input "lending"
click at [978, 488] on button "Cancel" at bounding box center [960, 480] width 63 height 33
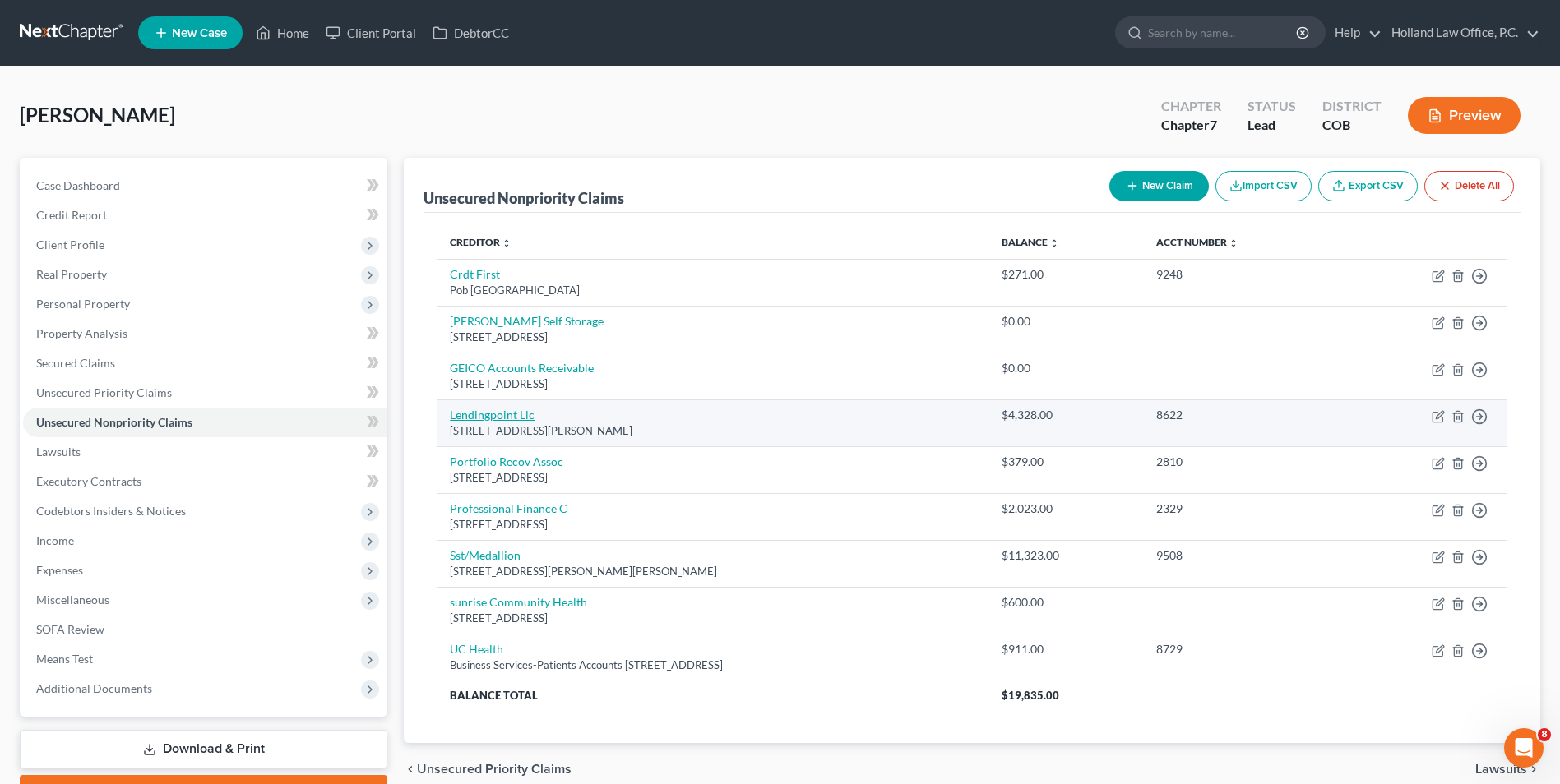
click at [504, 411] on link "Lendingpoint Llc" at bounding box center [492, 415] width 84 height 14
select select "10"
select select "0"
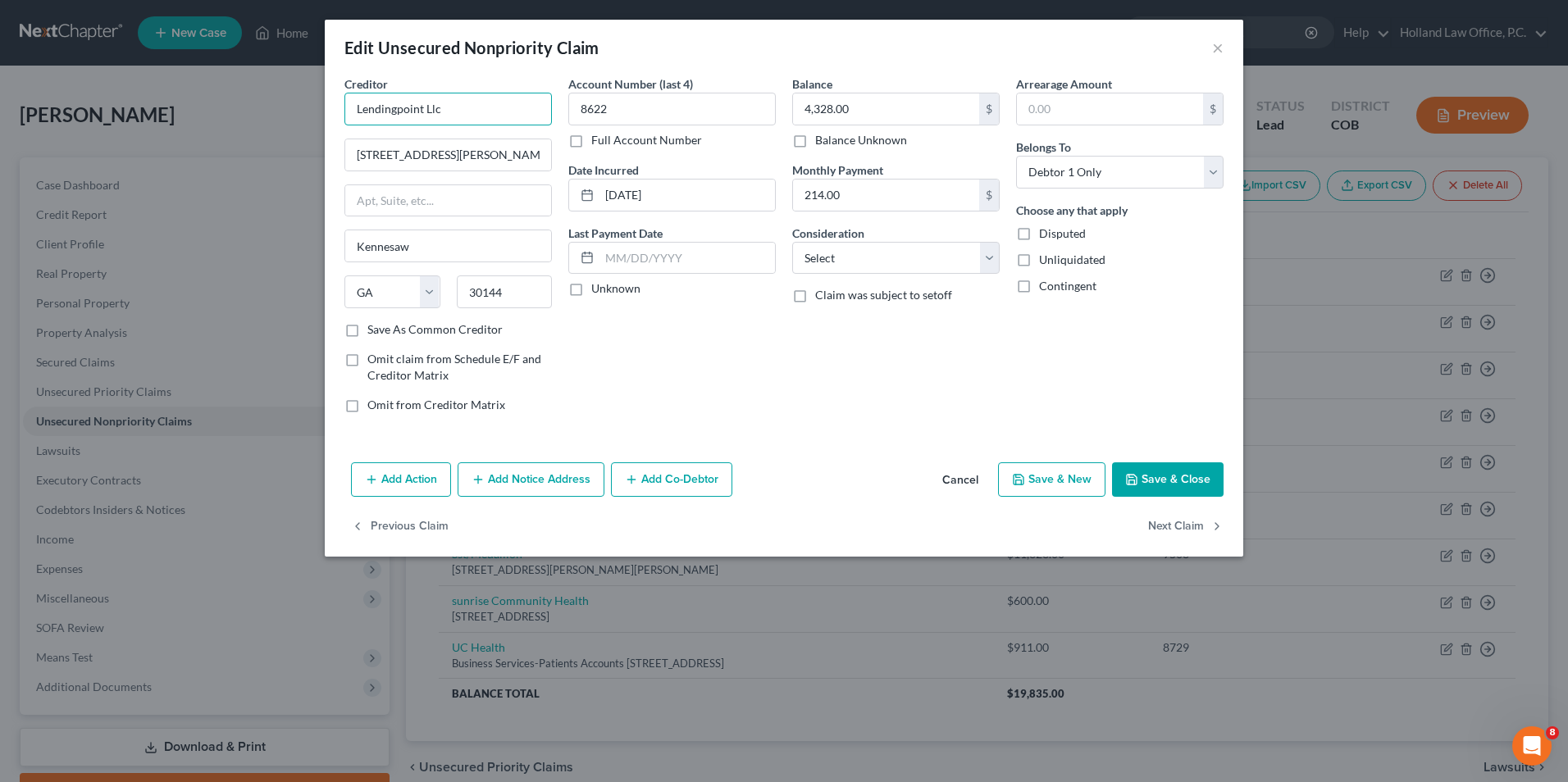
drag, startPoint x: 487, startPoint y: 115, endPoint x: 398, endPoint y: 115, distance: 89.0
click at [398, 115] on input "Lendingpoint Llc" at bounding box center [448, 109] width 208 height 33
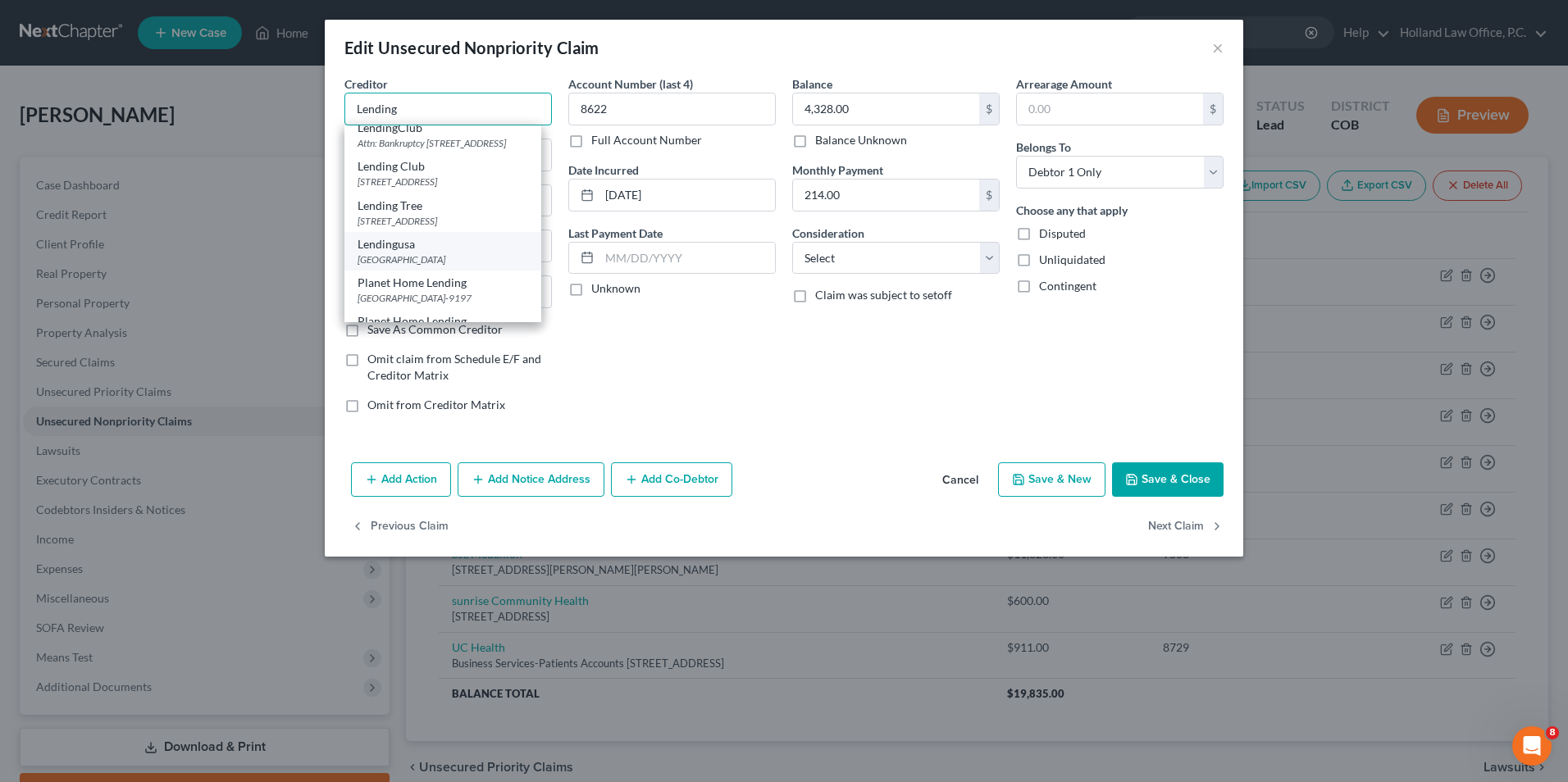
scroll to position [351, 0]
type input "Lending"
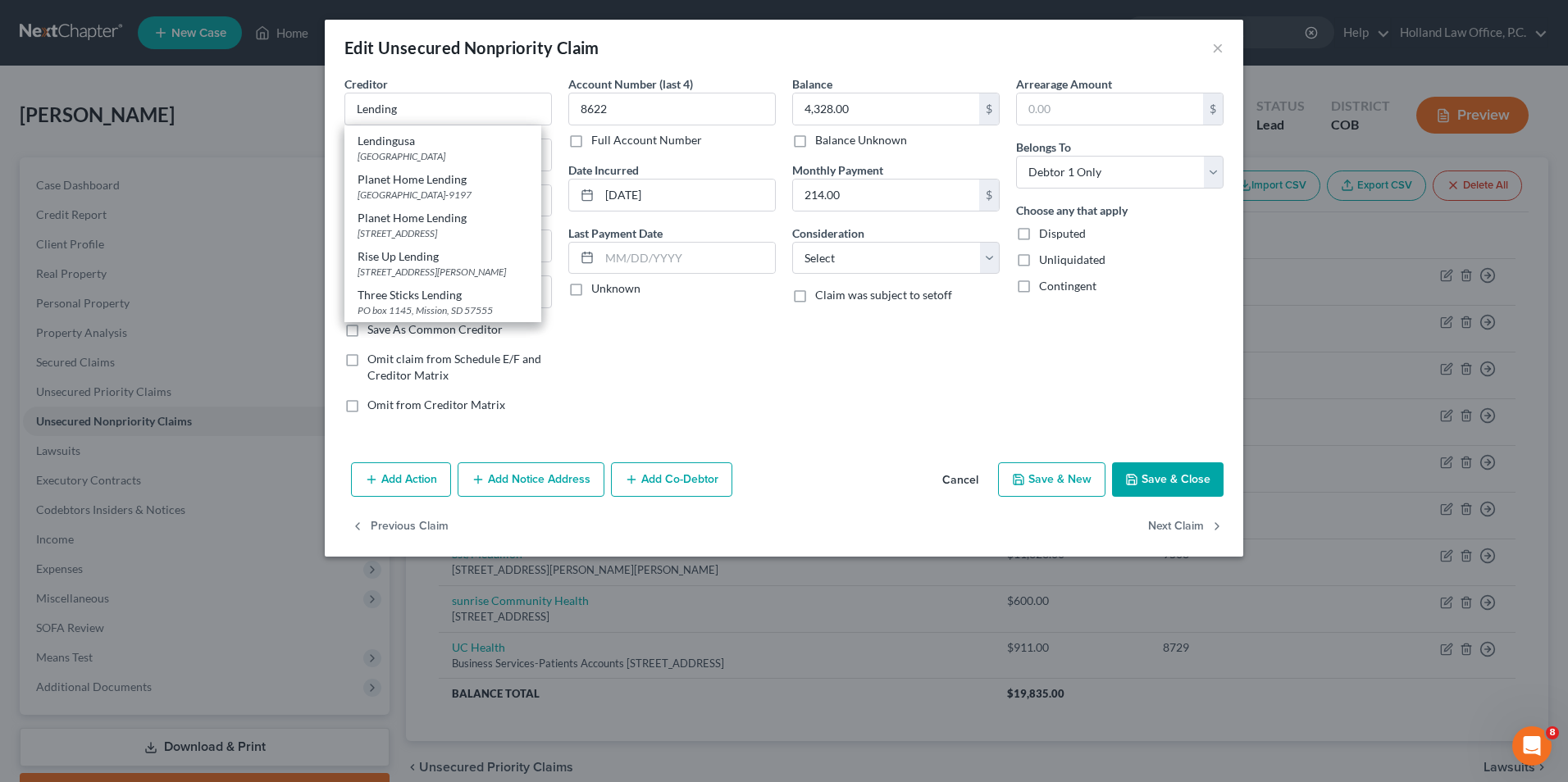
drag, startPoint x: 967, startPoint y: 475, endPoint x: 626, endPoint y: 436, distance: 343.2
click at [963, 475] on button "Cancel" at bounding box center [960, 480] width 63 height 33
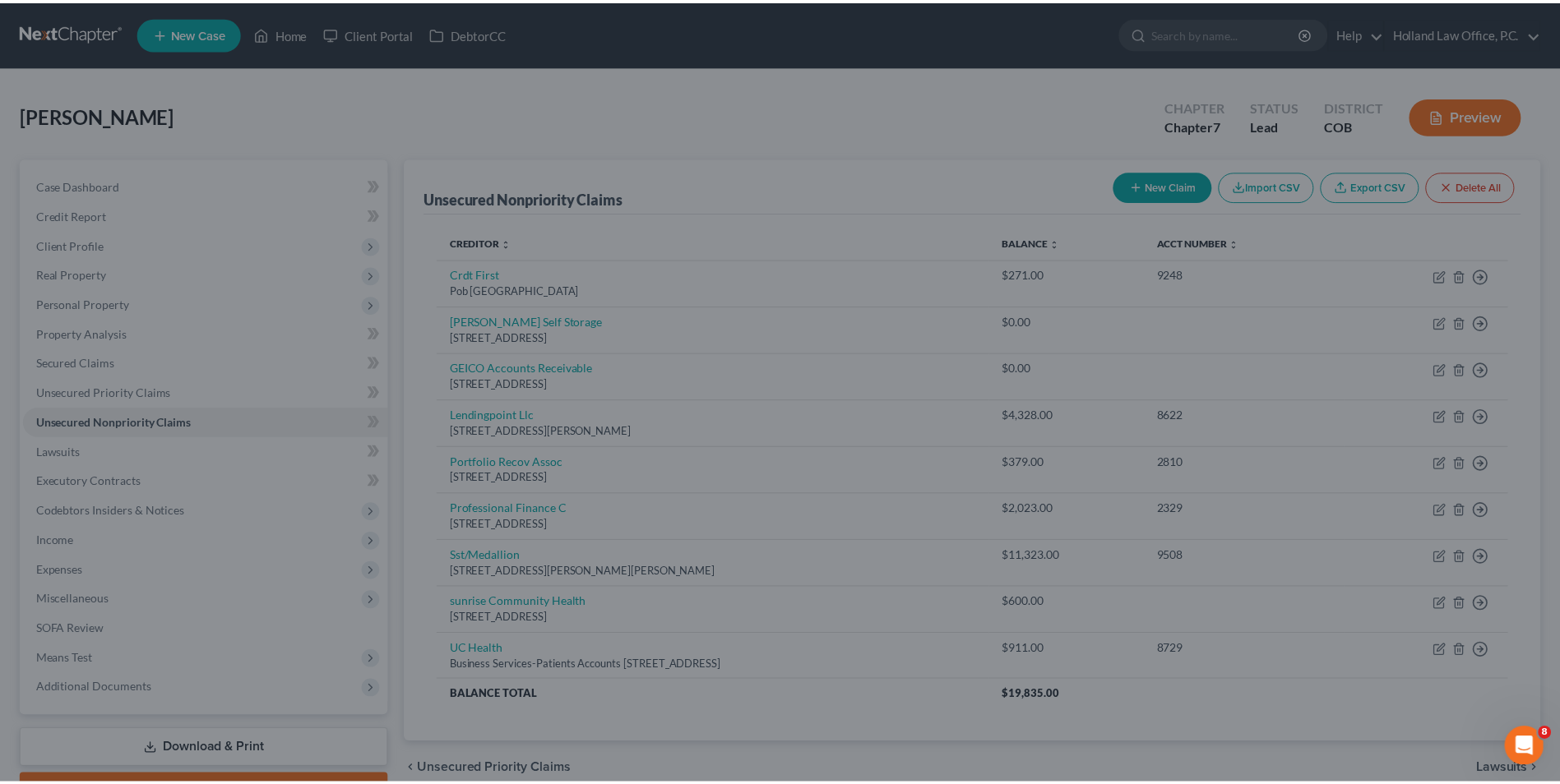
scroll to position [0, 0]
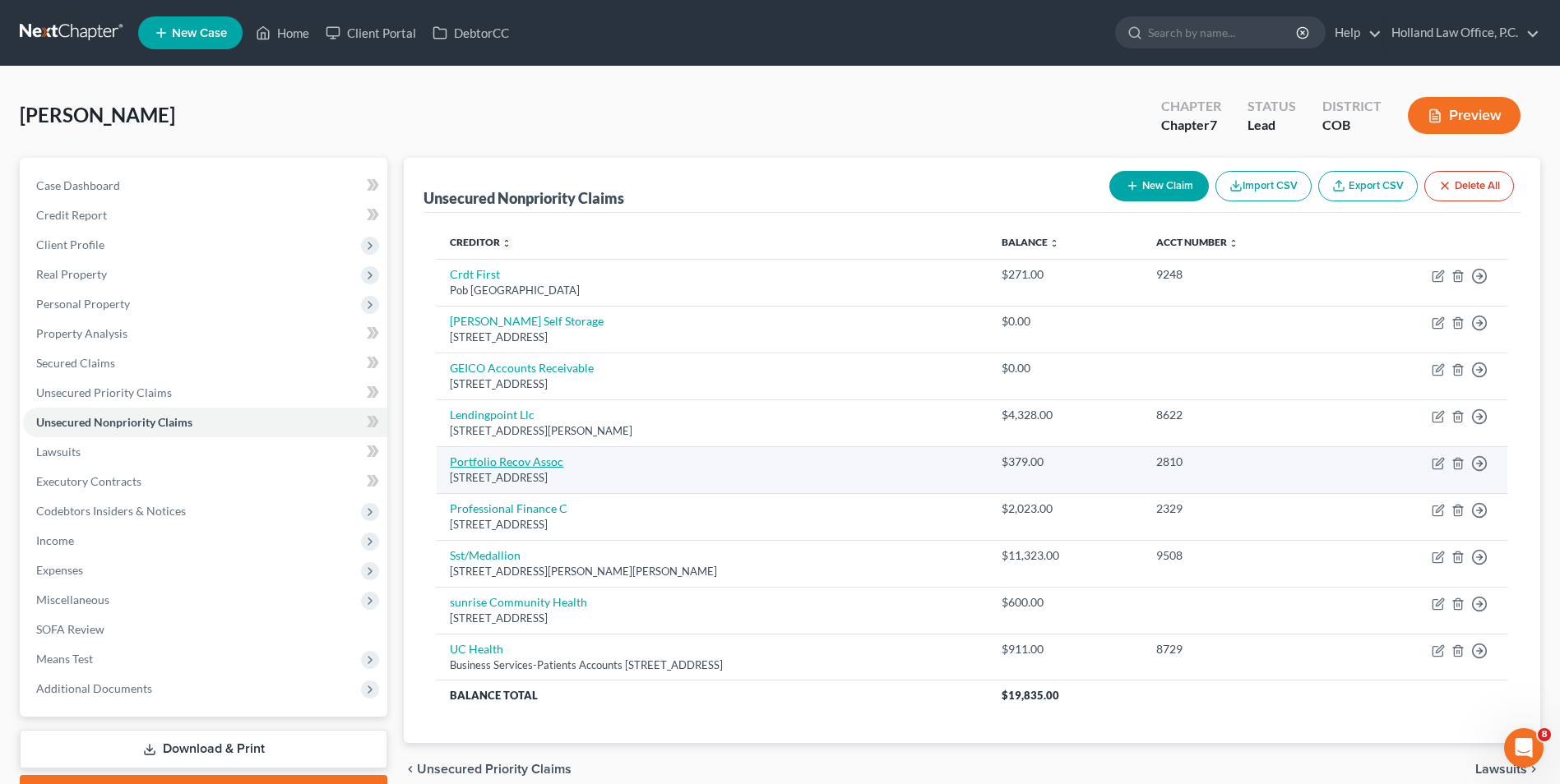
click at [510, 464] on link "Portfolio Recov Assoc" at bounding box center [506, 462] width 113 height 14
select select "48"
select select "0"
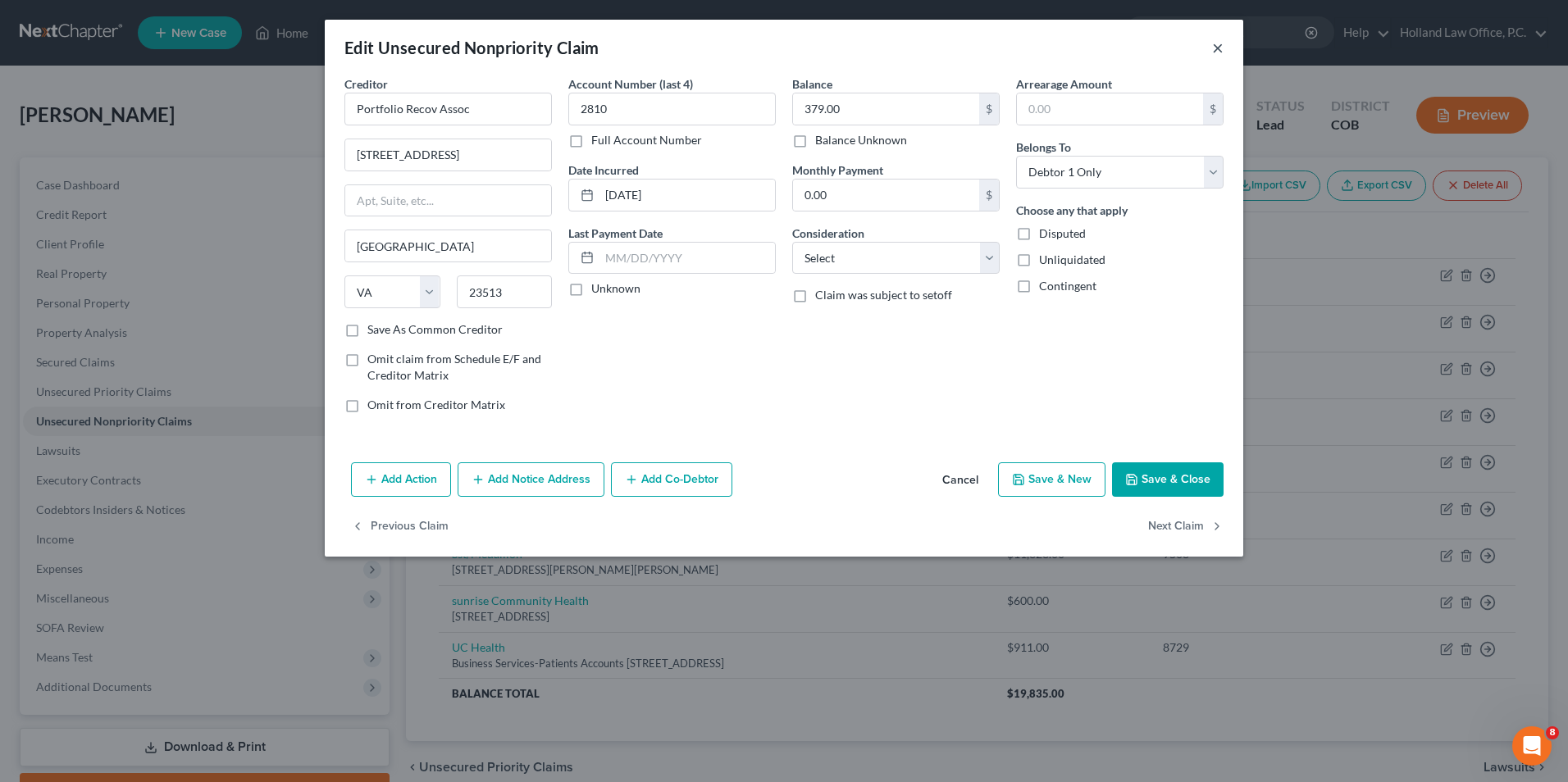
click at [1221, 47] on button "×" at bounding box center [1218, 47] width 12 height 20
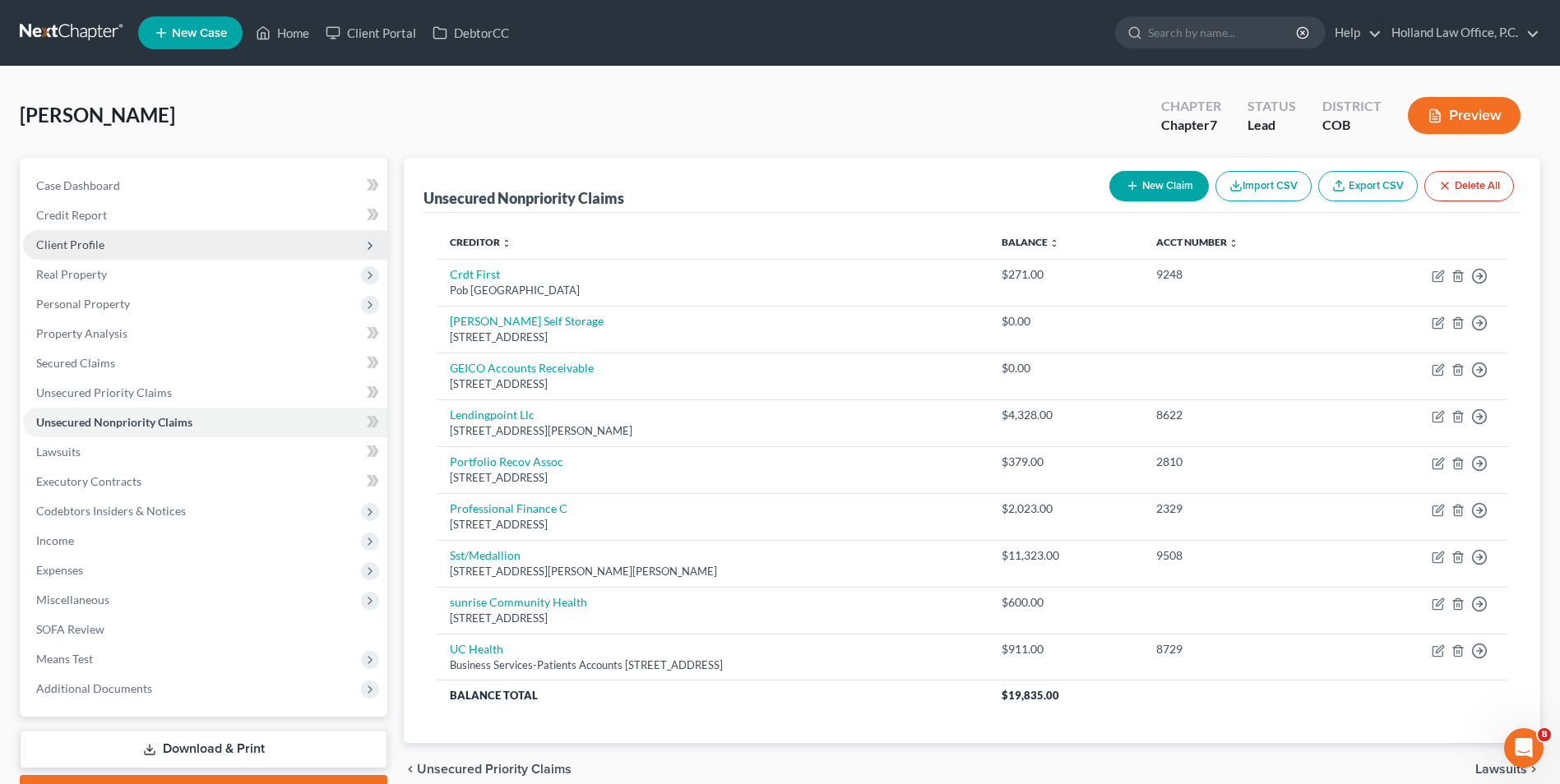
click at [107, 240] on span "Client Profile" at bounding box center [205, 245] width 364 height 30
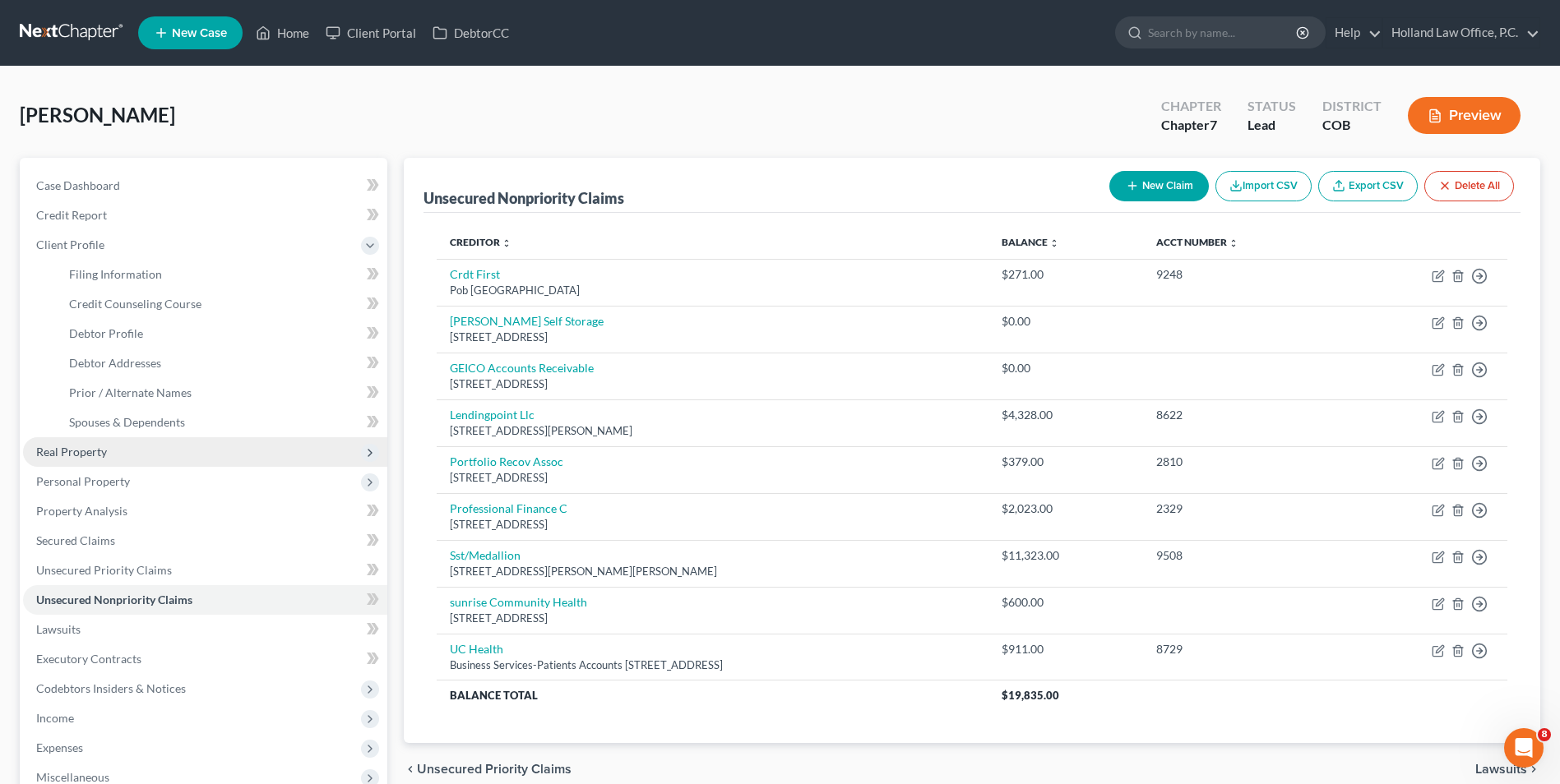
click at [101, 458] on span "Real Property" at bounding box center [205, 452] width 364 height 30
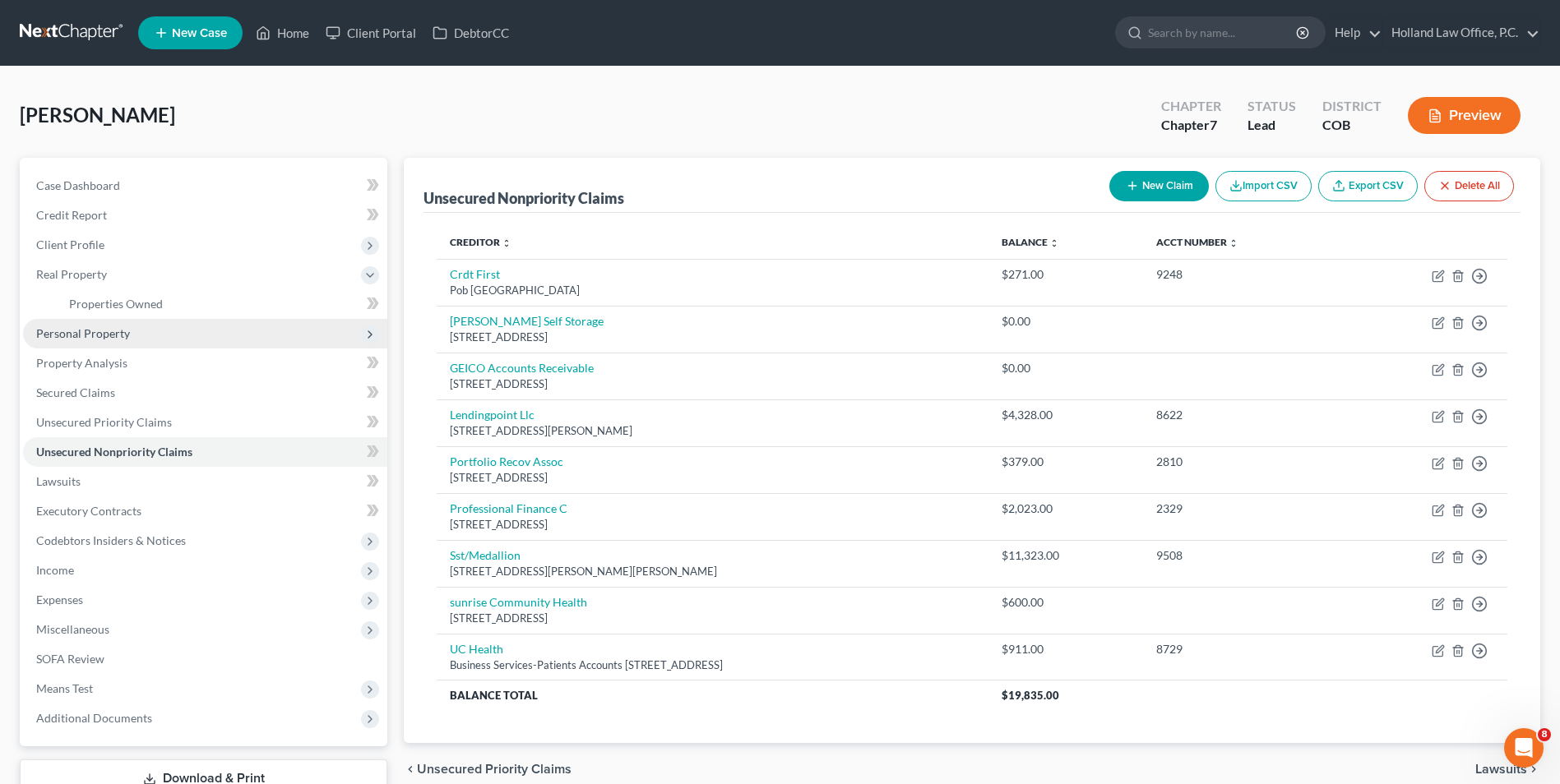
click at [85, 333] on span "Personal Property" at bounding box center [83, 334] width 93 height 14
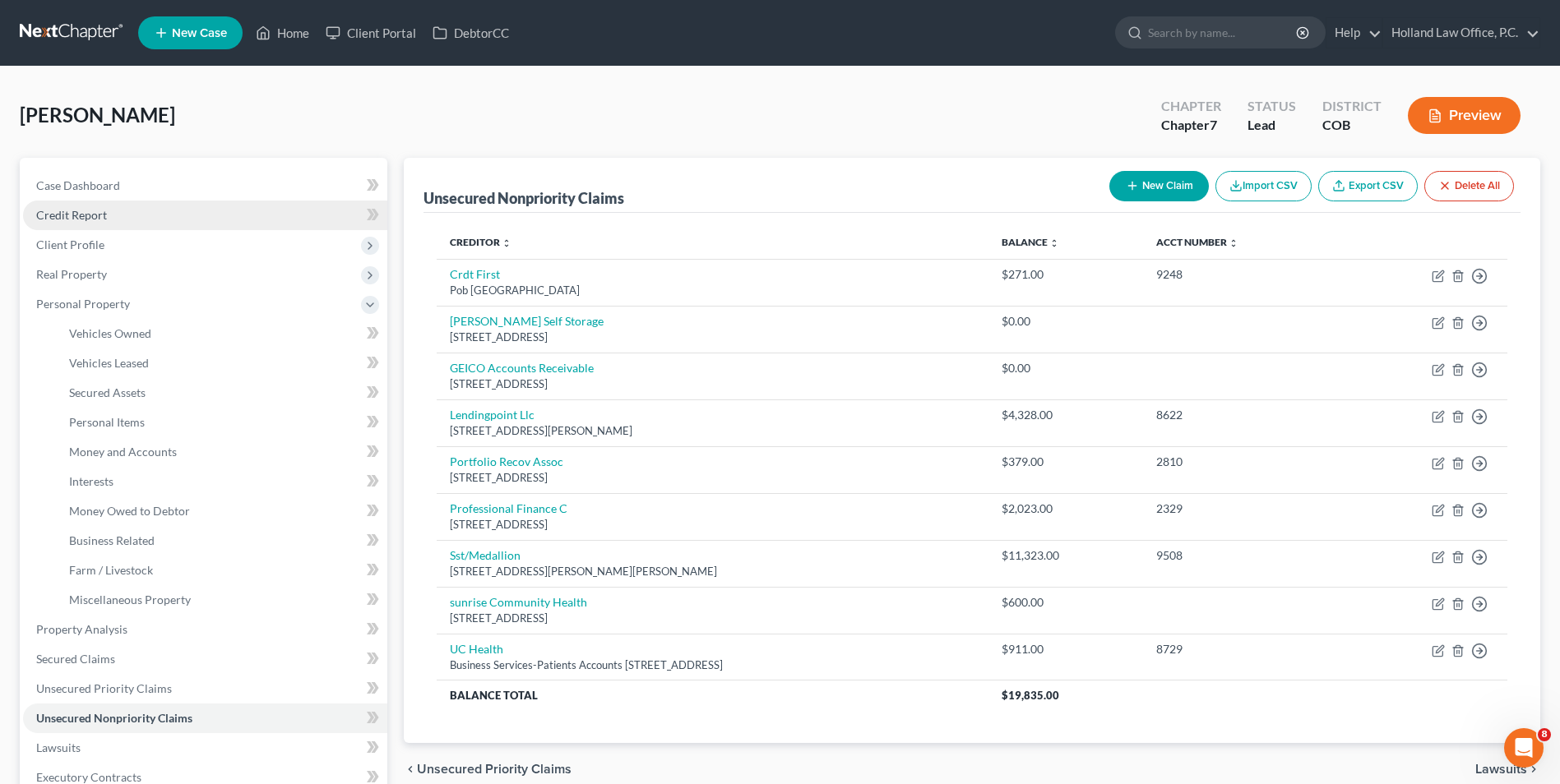
click at [112, 216] on link "Credit Report" at bounding box center [205, 215] width 364 height 30
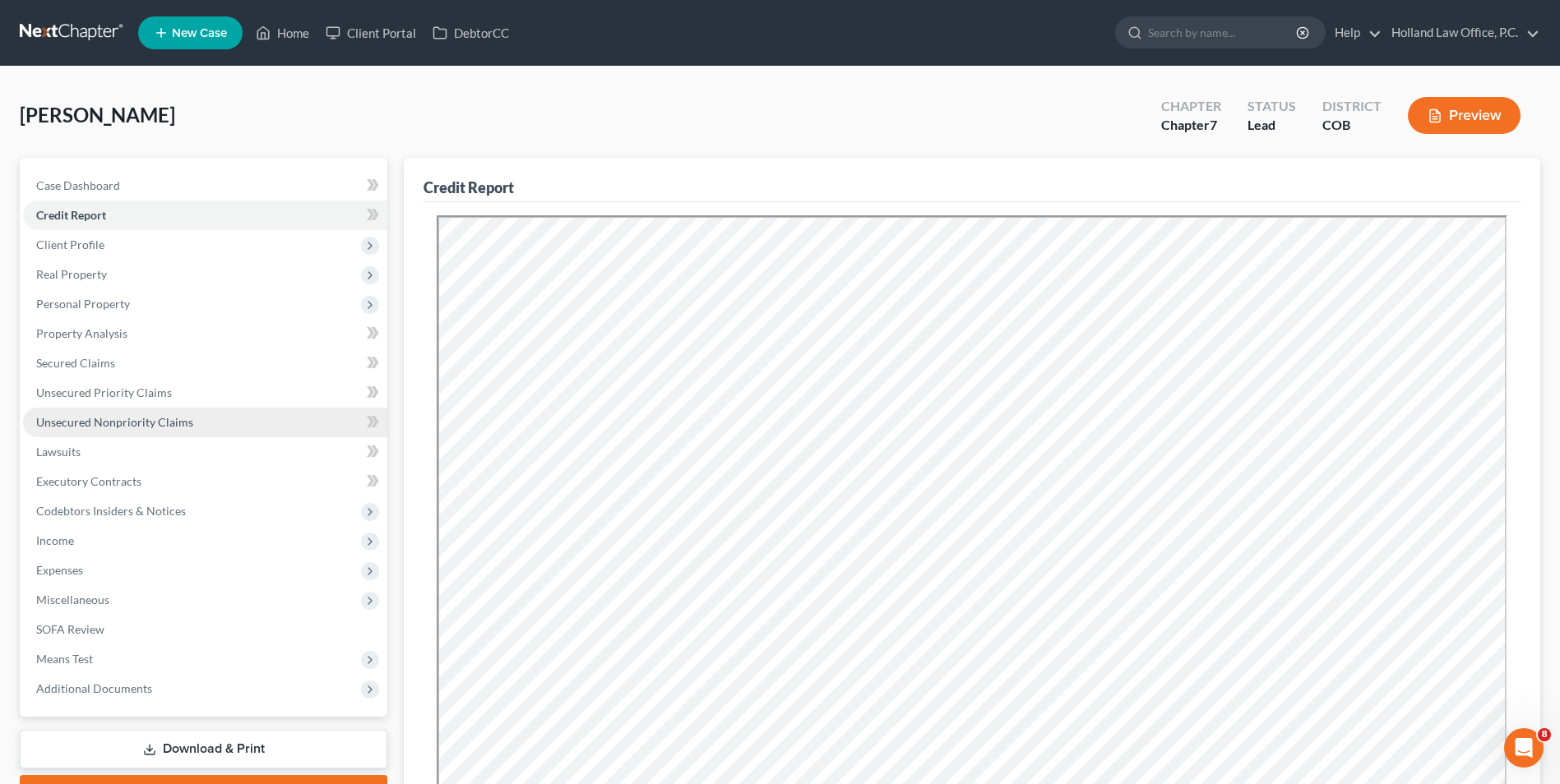
click at [122, 420] on span "Unsecured Nonpriority Claims" at bounding box center [114, 422] width 157 height 14
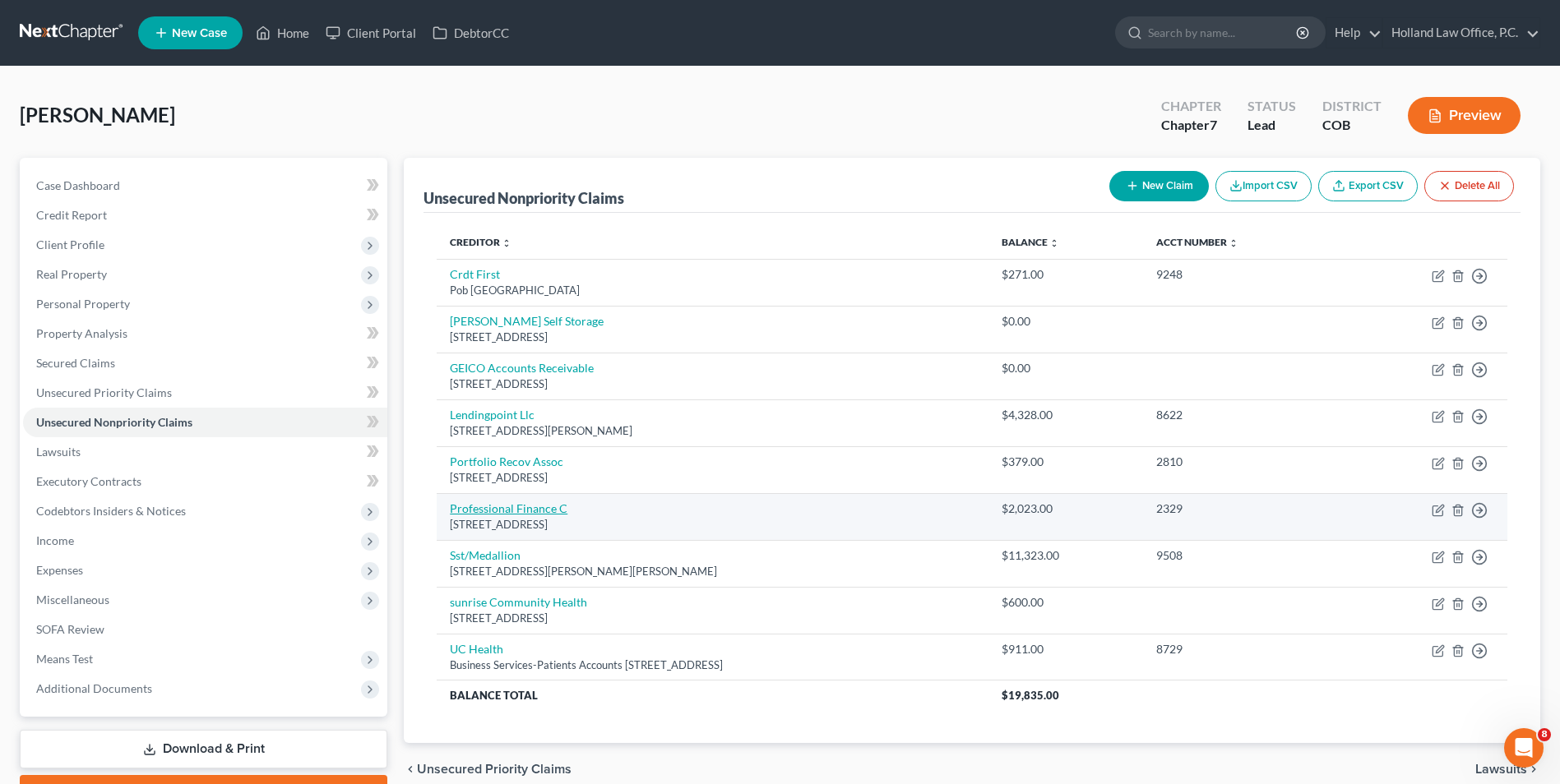
click at [501, 504] on link "Professional Finance C" at bounding box center [508, 509] width 118 height 14
select select "5"
select select "1"
select select "0"
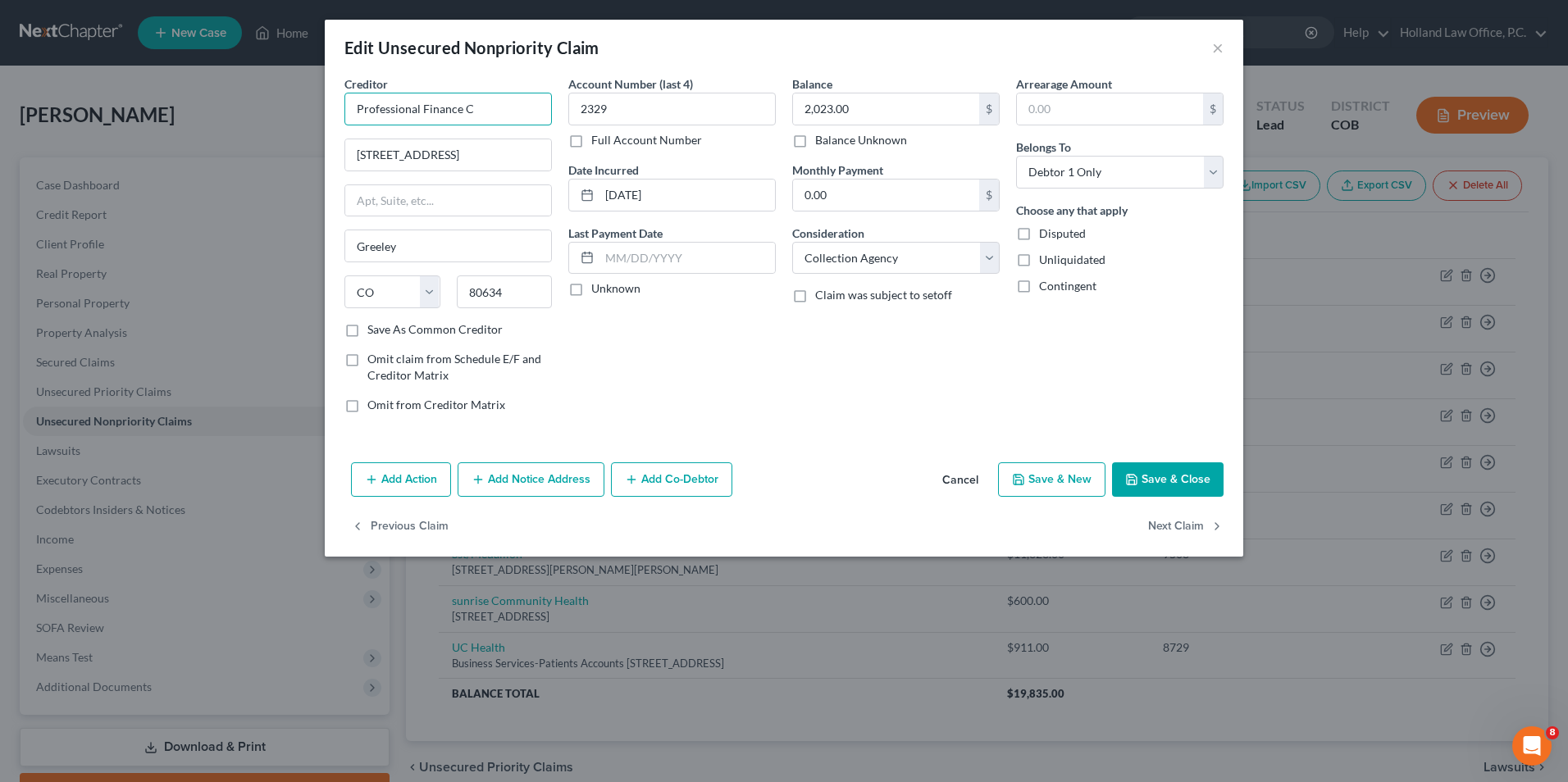
drag, startPoint x: 464, startPoint y: 111, endPoint x: 473, endPoint y: 111, distance: 9.0
click at [473, 111] on input "Professional Finance C" at bounding box center [448, 109] width 208 height 33
type input "P"
type input "Trails at [GEOGRAPHIC_DATA]"
drag, startPoint x: 481, startPoint y: 151, endPoint x: 276, endPoint y: 142, distance: 205.2
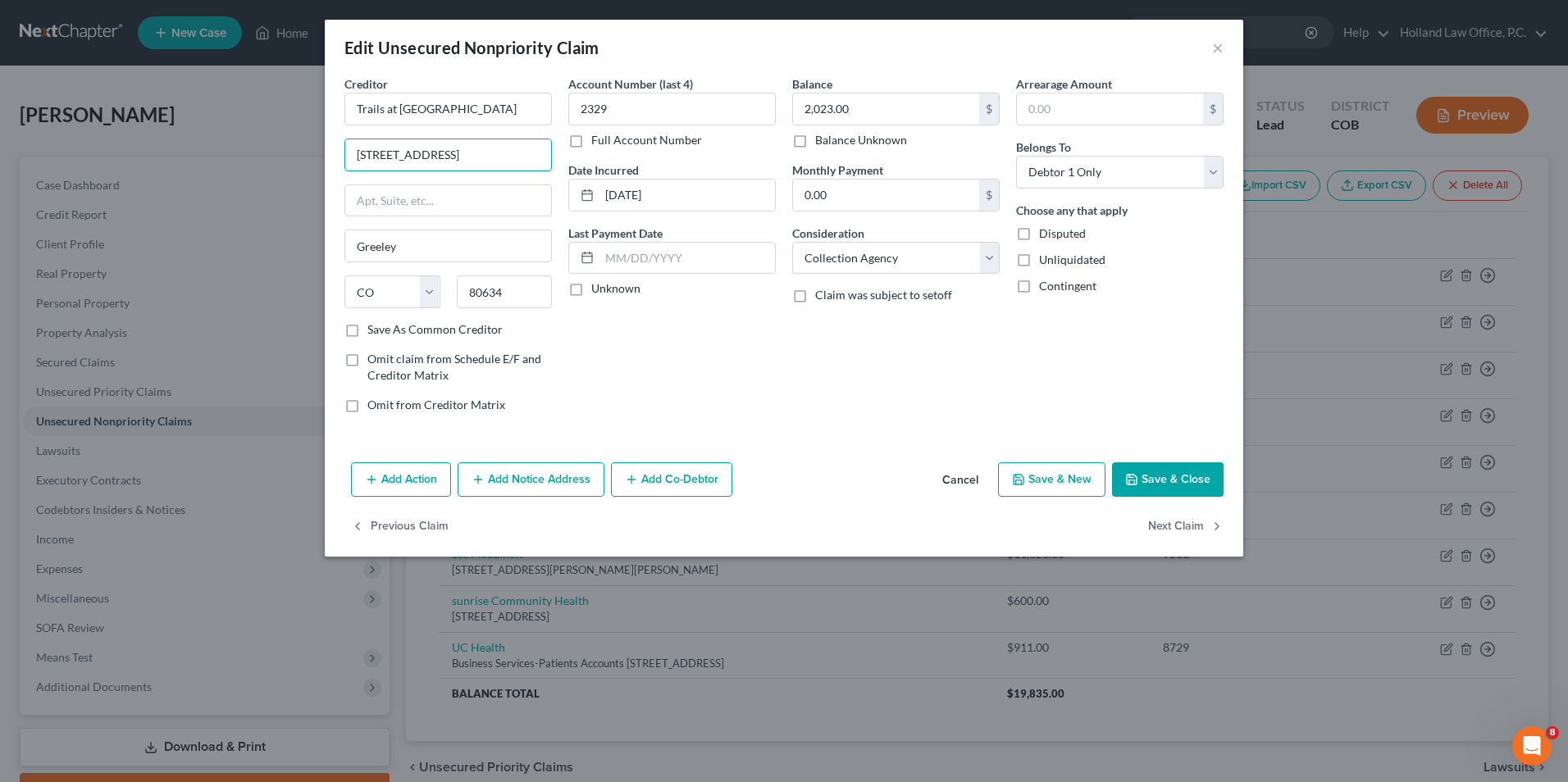
click at [276, 142] on div "Edit Unsecured Nonpriority Claim × Creditor * Trails at [GEOGRAPHIC_DATA] [STRE…" at bounding box center [784, 391] width 1568 height 782
paste input "[STREET_ADDRESS]"
type input "[STREET_ADDRESS]"
click at [674, 365] on div "Account Number (last 4) 2329 Full Account Number Date Incurred [DATE] Last Paym…" at bounding box center [672, 251] width 224 height 351
click at [566, 474] on button "Add Notice Address" at bounding box center [531, 480] width 147 height 34
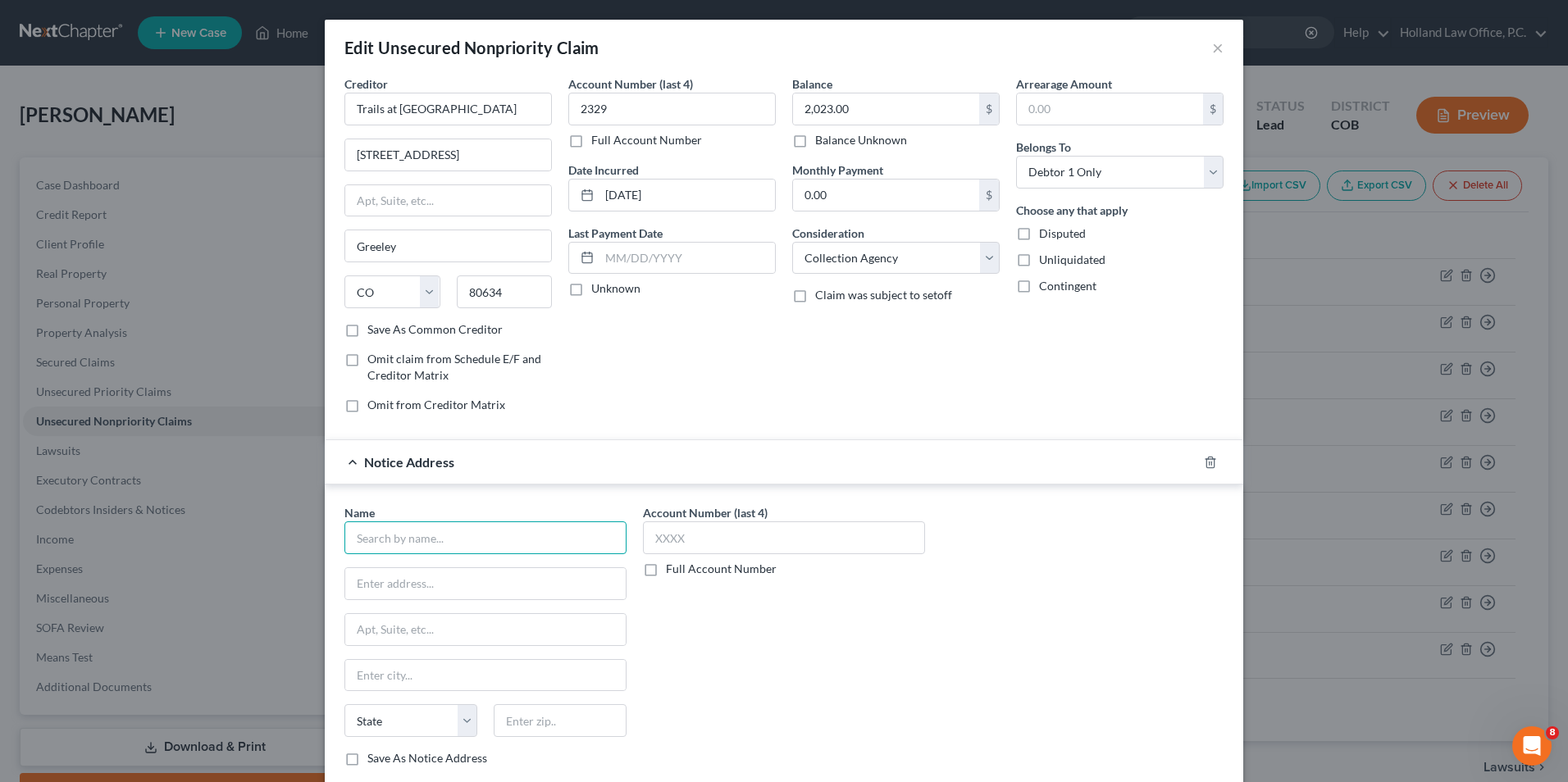
drag, startPoint x: 421, startPoint y: 533, endPoint x: 396, endPoint y: 540, distance: 26.0
click at [413, 537] on input "text" at bounding box center [485, 538] width 282 height 33
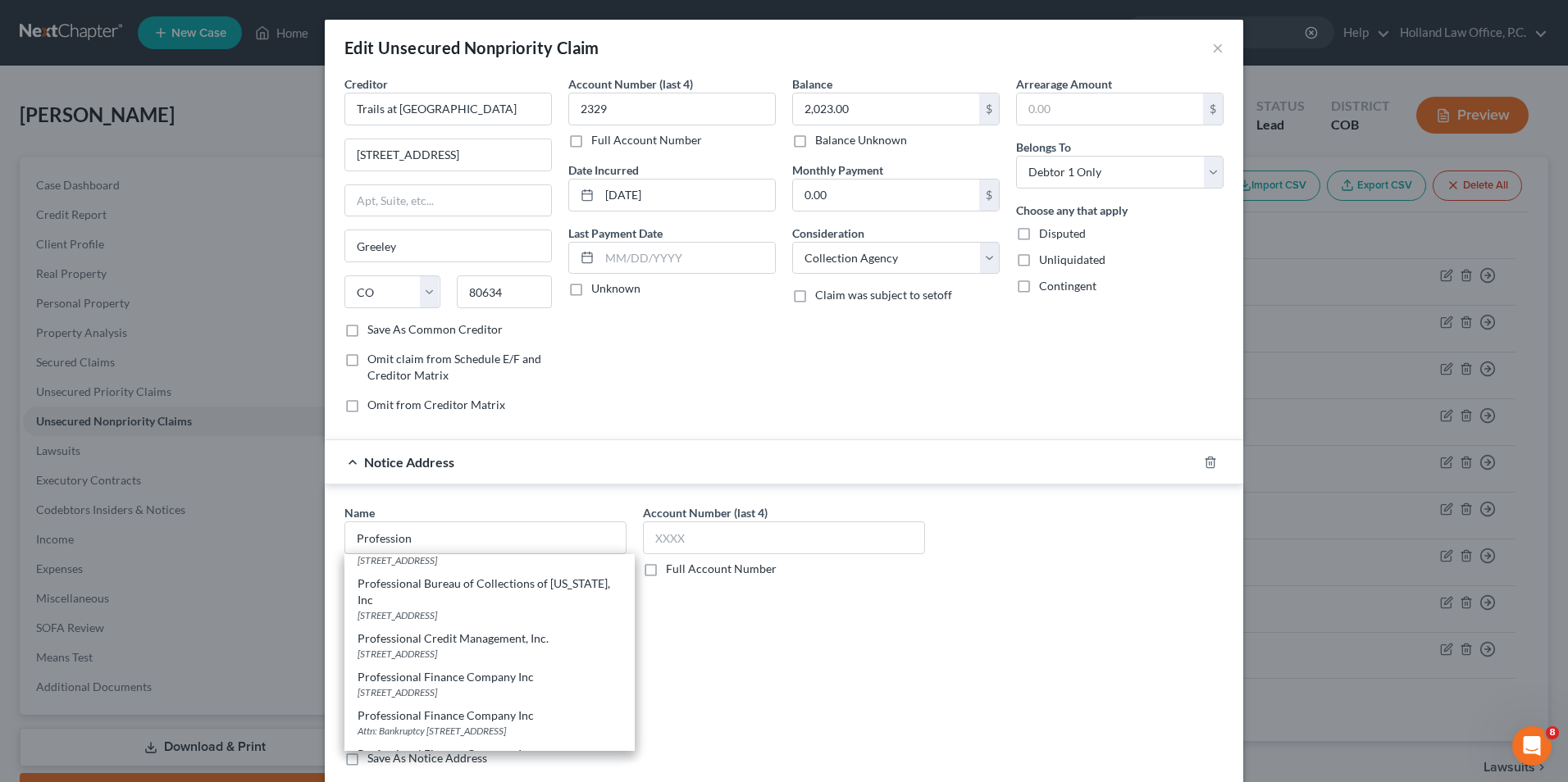
scroll to position [244, 0]
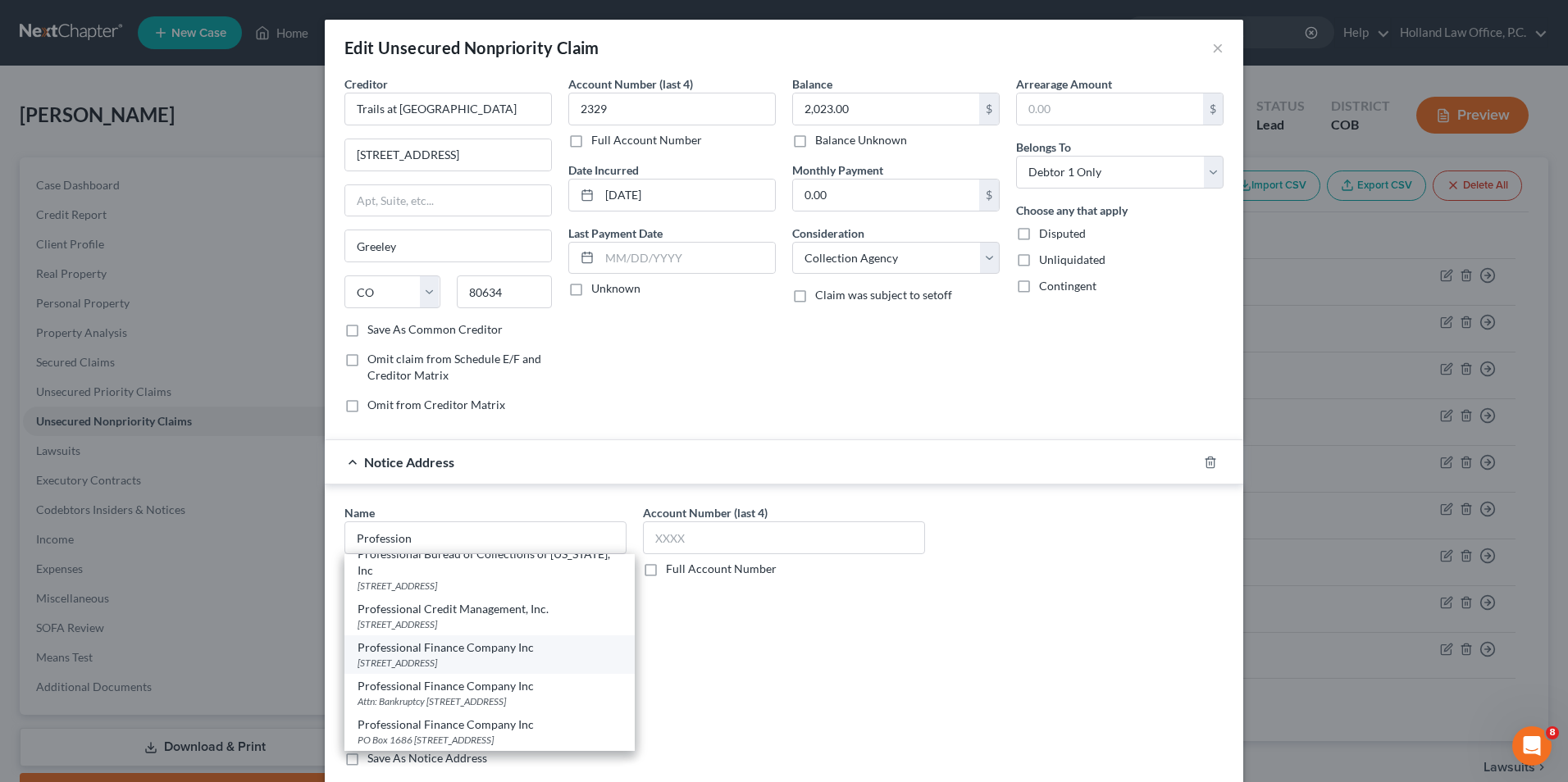
click at [464, 654] on div "Professional Finance Company Inc" at bounding box center [490, 648] width 264 height 16
type input "Professional Finance Company Inc"
type input "PO Box 1686"
type input "Greeley"
select select "5"
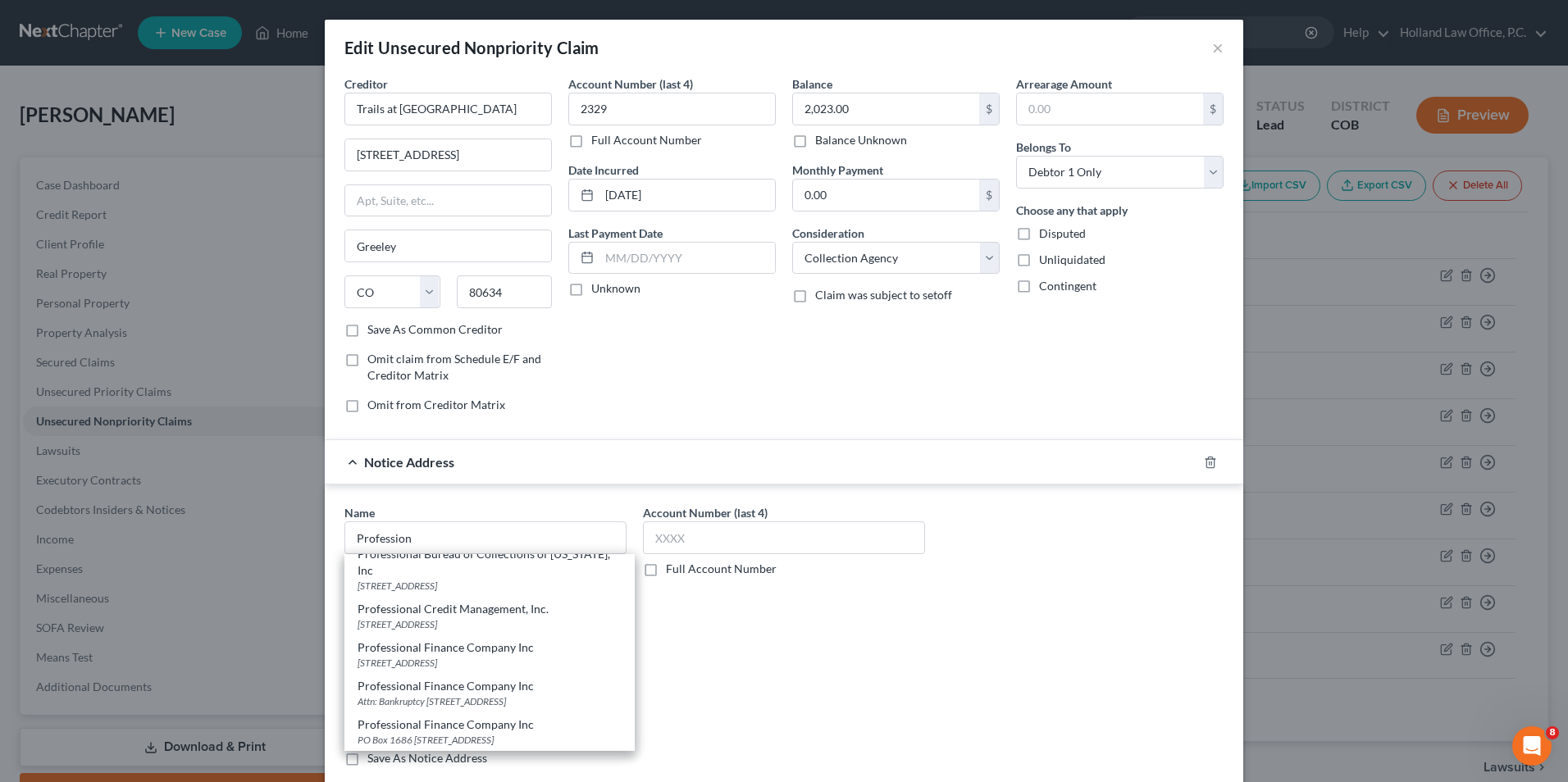
type input "80632"
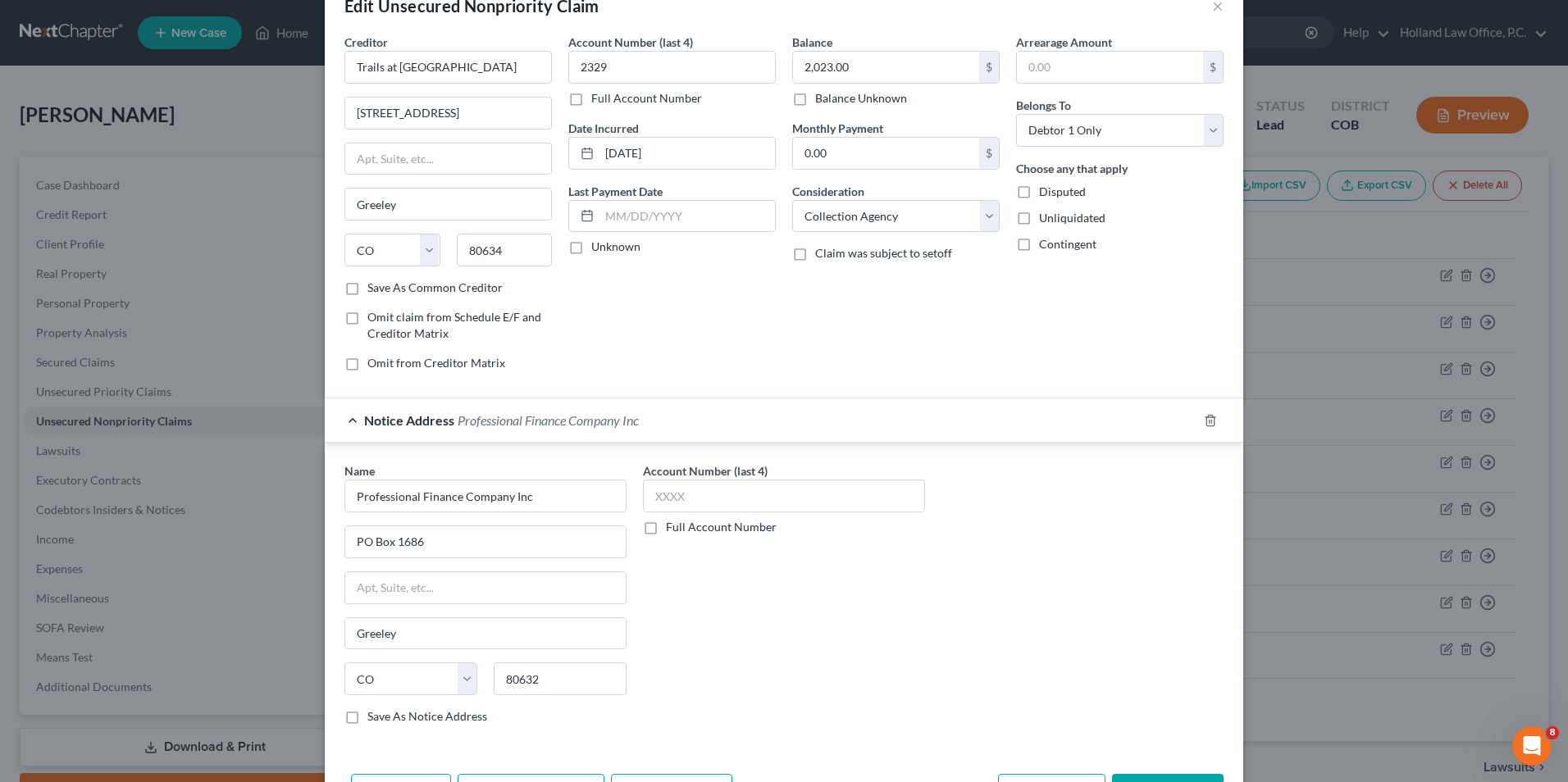
scroll to position [82, 0]
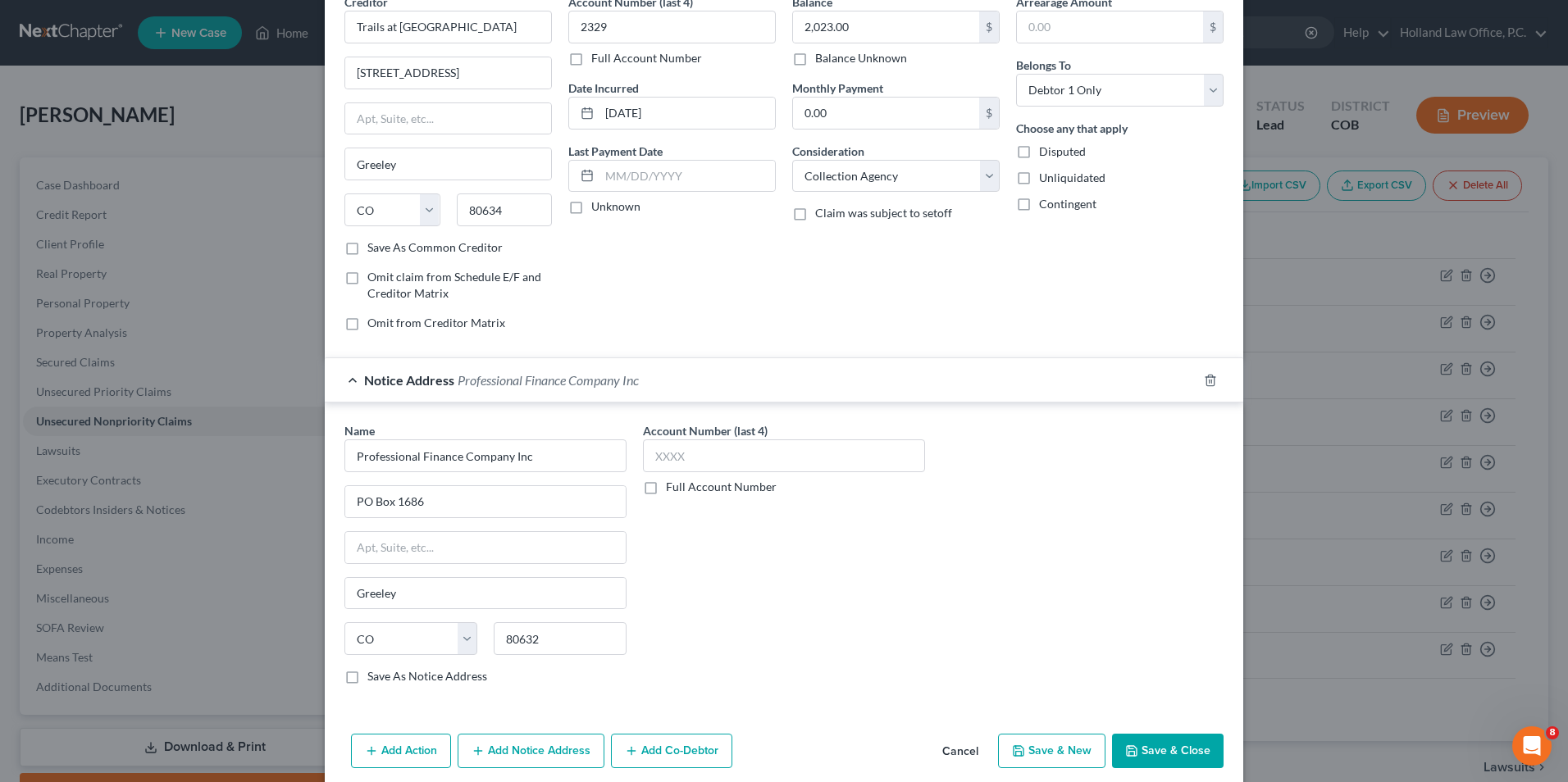
click at [1154, 752] on button "Save & Close" at bounding box center [1168, 751] width 112 height 34
type input "0"
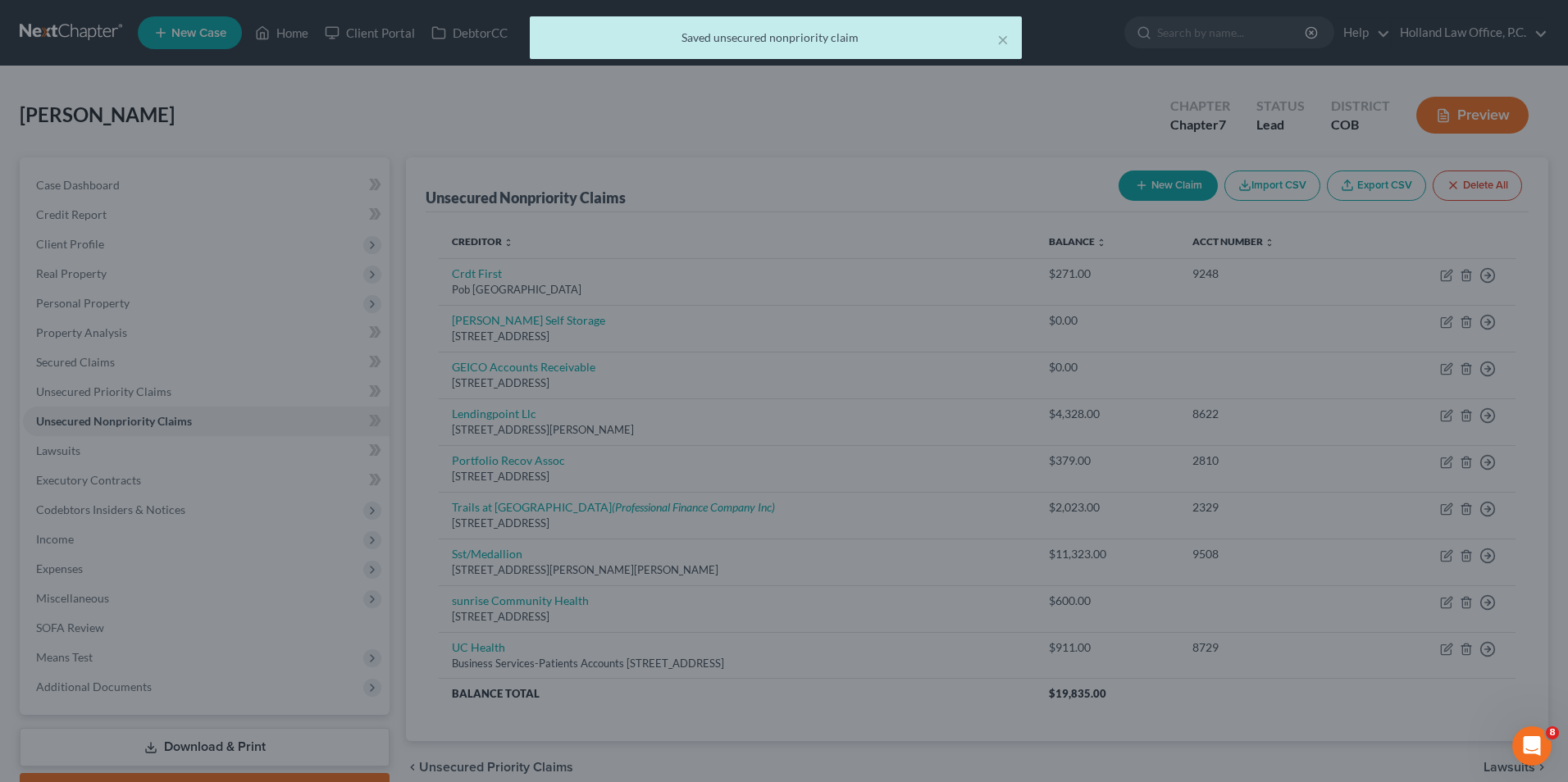
scroll to position [0, 0]
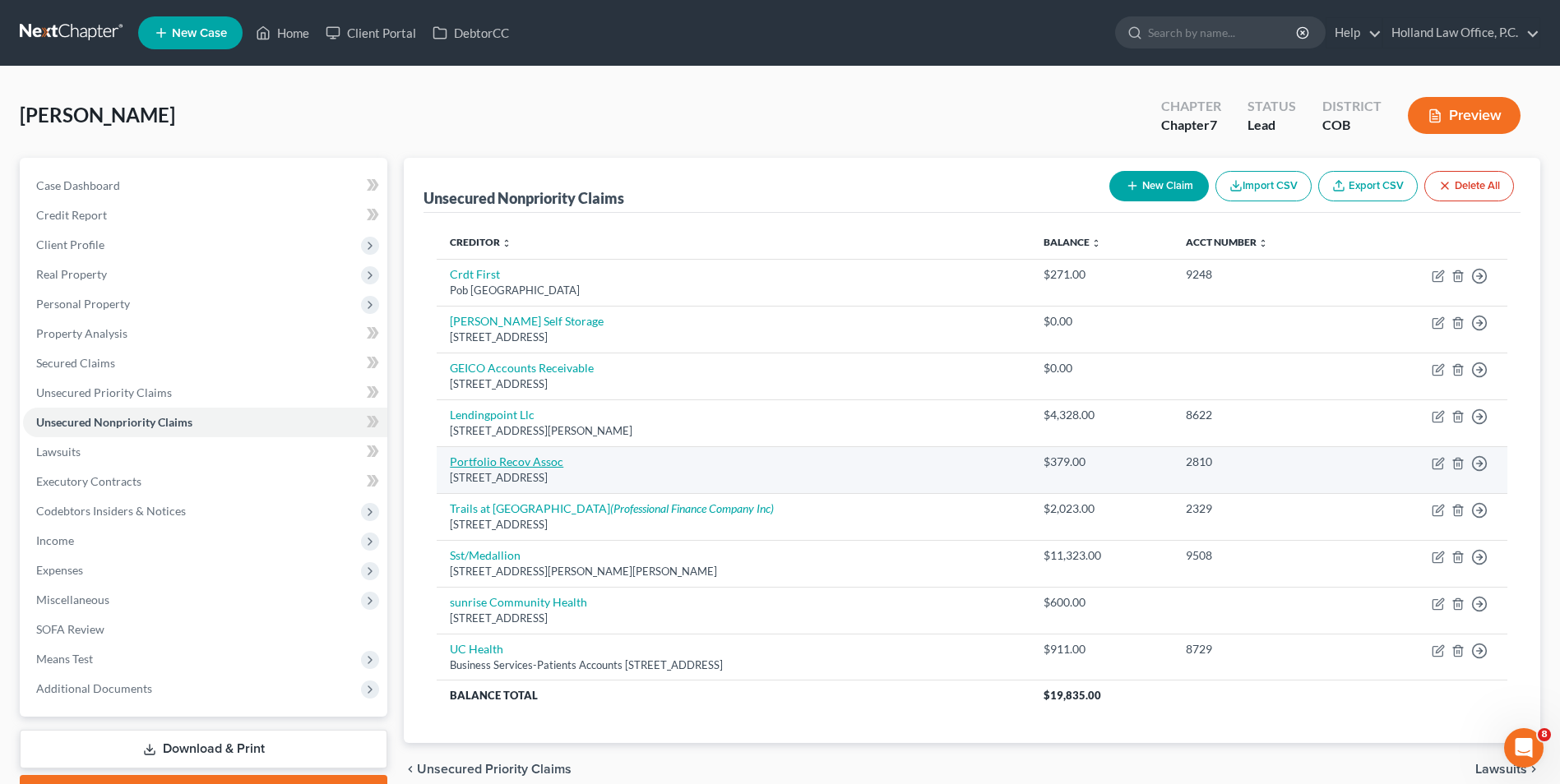
click at [510, 460] on link "Portfolio Recov Assoc" at bounding box center [506, 462] width 113 height 14
select select "48"
select select "0"
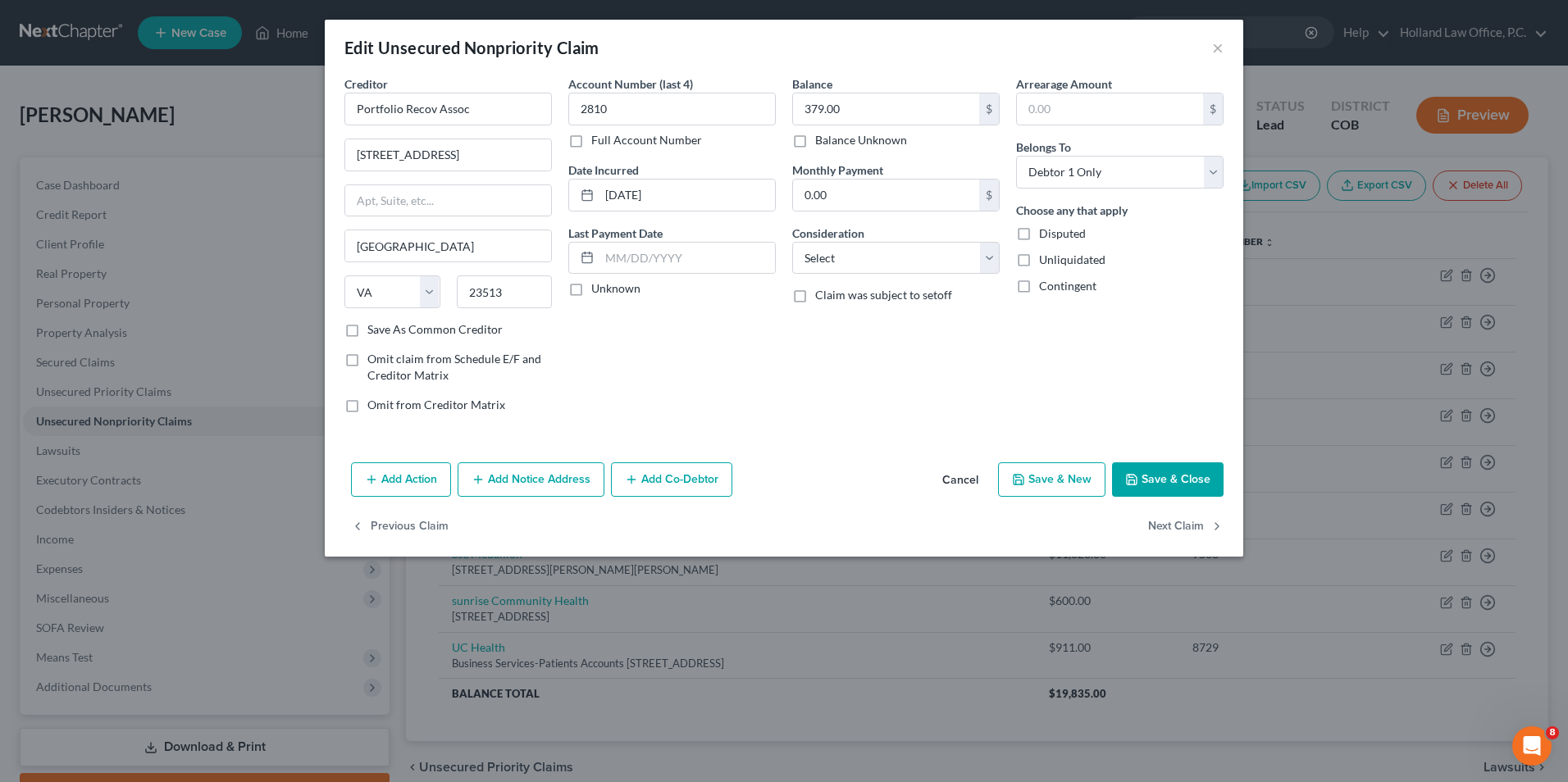
click at [568, 487] on button "Add Notice Address" at bounding box center [531, 480] width 147 height 34
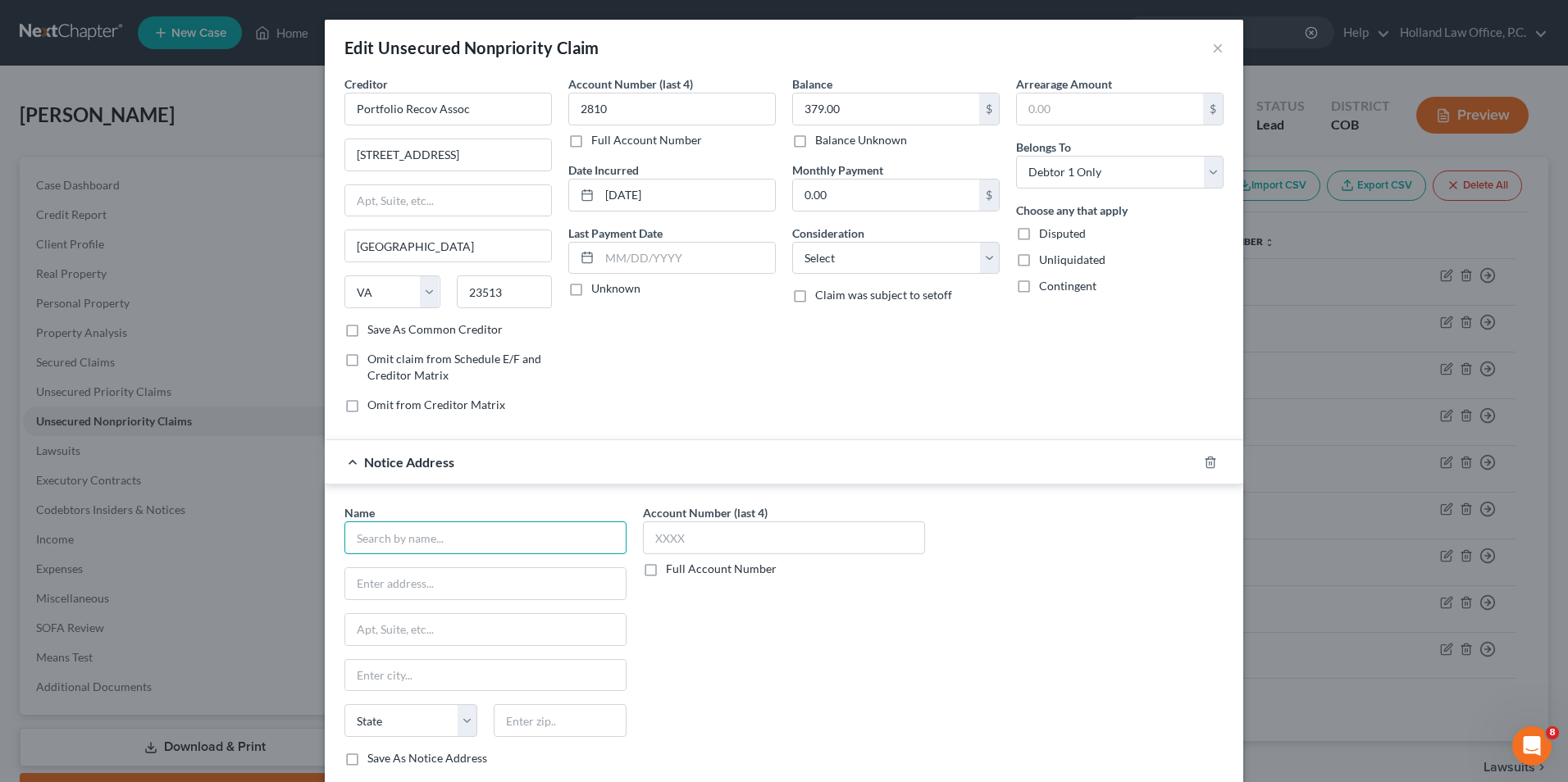
drag, startPoint x: 421, startPoint y: 545, endPoint x: 408, endPoint y: 543, distance: 13.2
click at [409, 544] on input "text" at bounding box center [485, 538] width 282 height 33
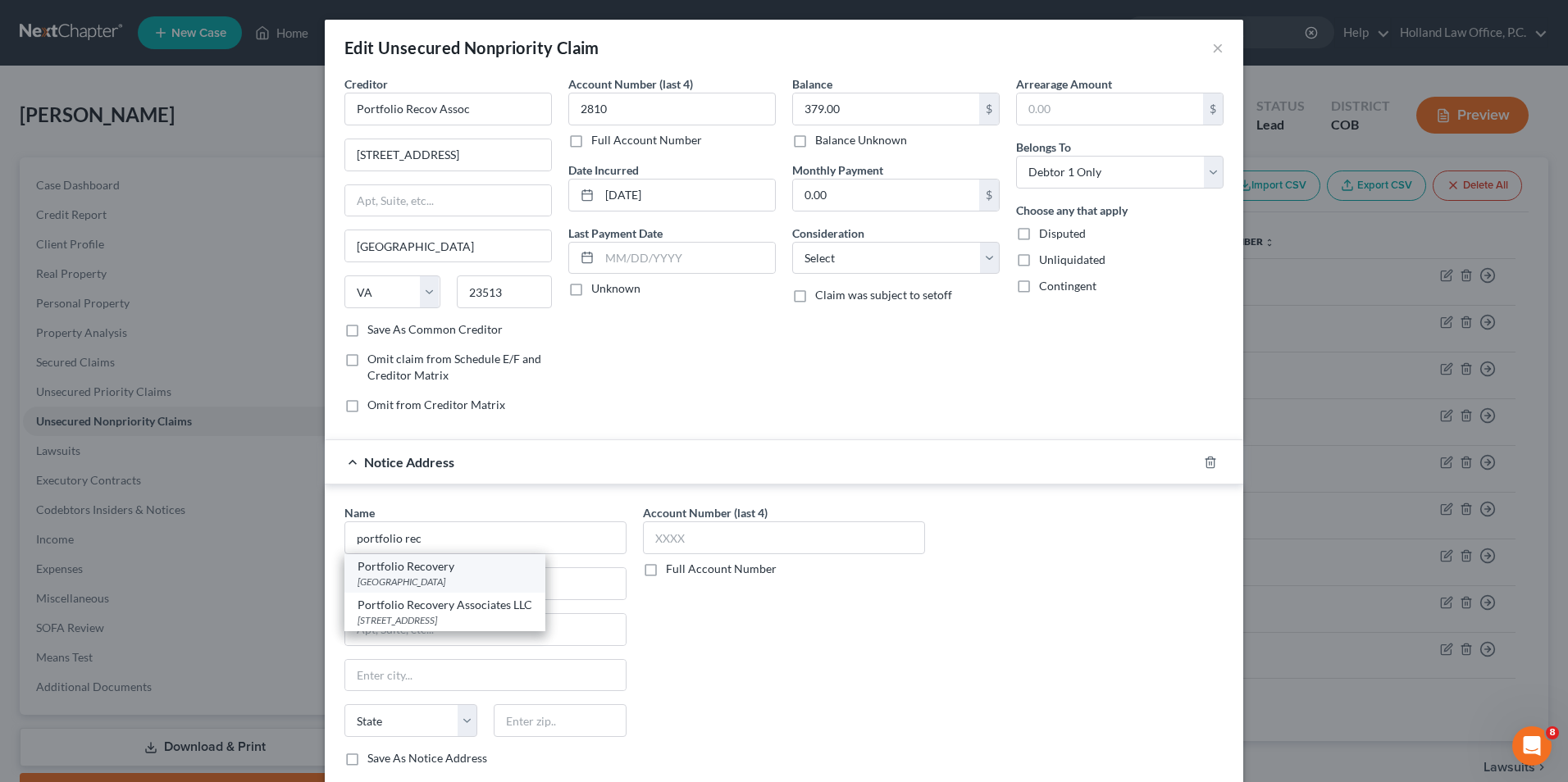
click at [447, 577] on div "[GEOGRAPHIC_DATA]" at bounding box center [445, 582] width 175 height 14
type input "Portfolio Recovery"
type input "PO Box 41021"
type input "[GEOGRAPHIC_DATA]"
select select "48"
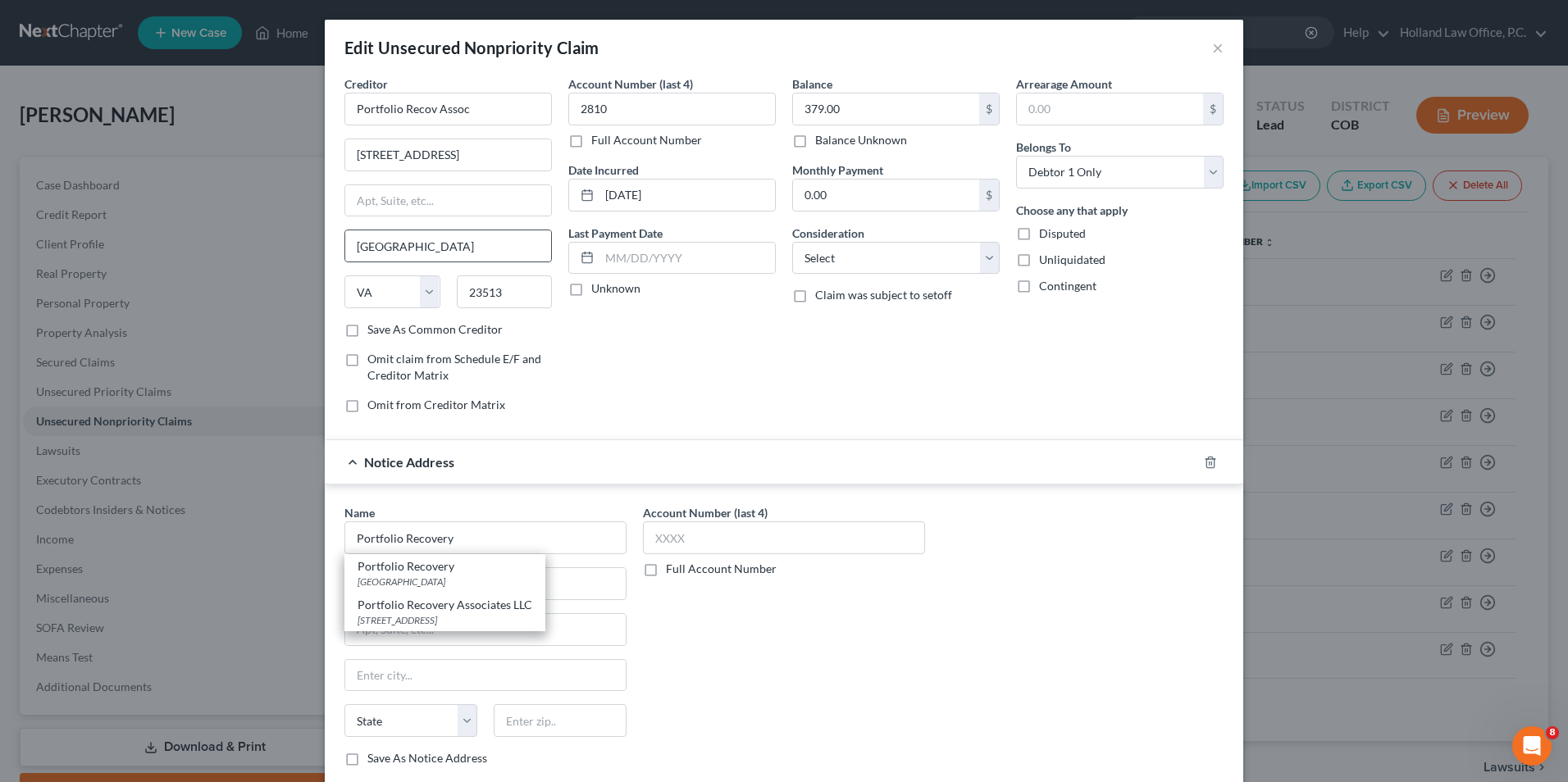
type input "23541"
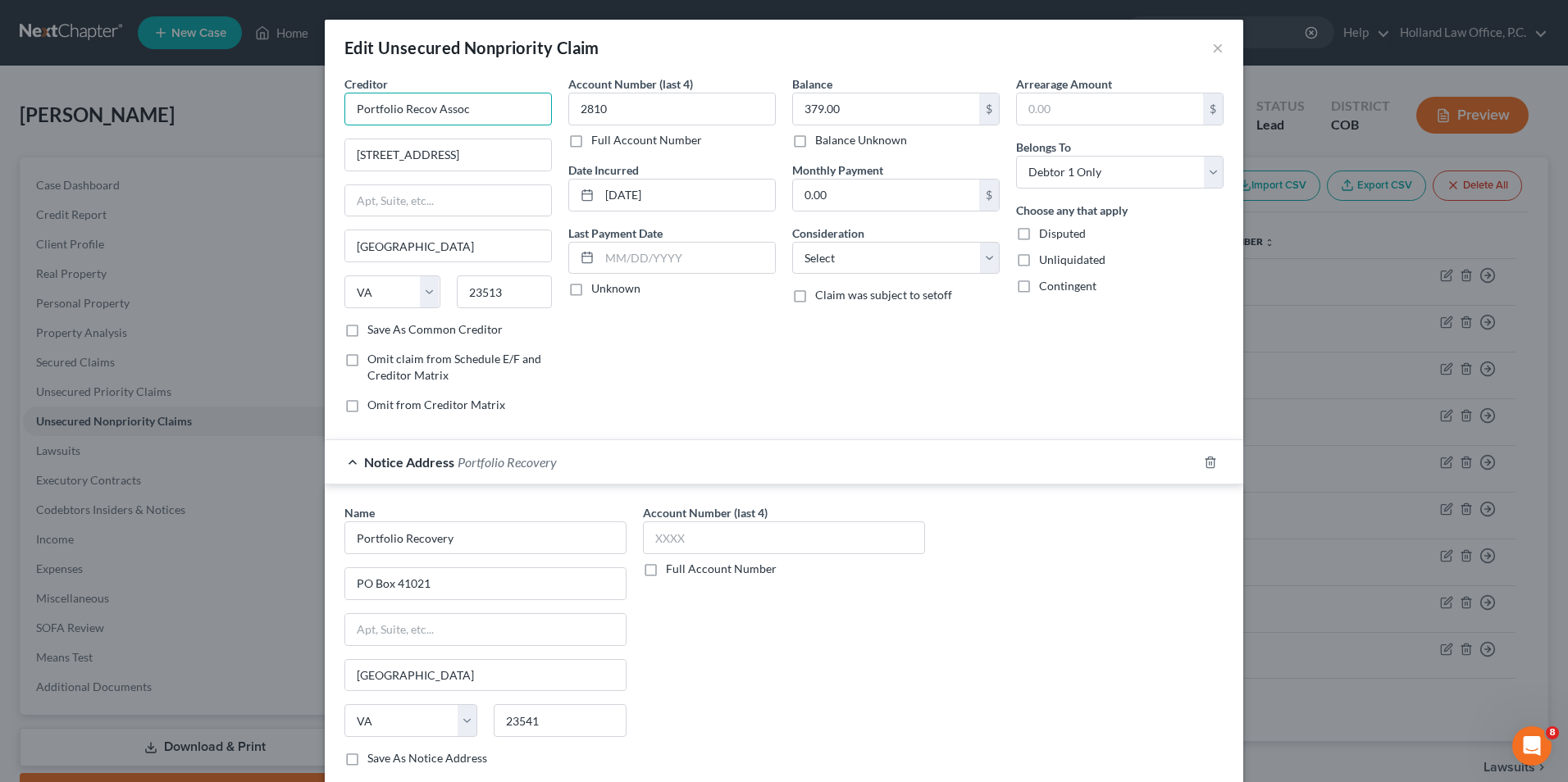
drag, startPoint x: 451, startPoint y: 113, endPoint x: 304, endPoint y: 79, distance: 150.9
click at [325, 81] on div "Creditor * Portfolio Recov Assoc [GEOGRAPHIC_DATA][US_STATE] [GEOGRAPHIC_DATA] …" at bounding box center [784, 442] width 919 height 734
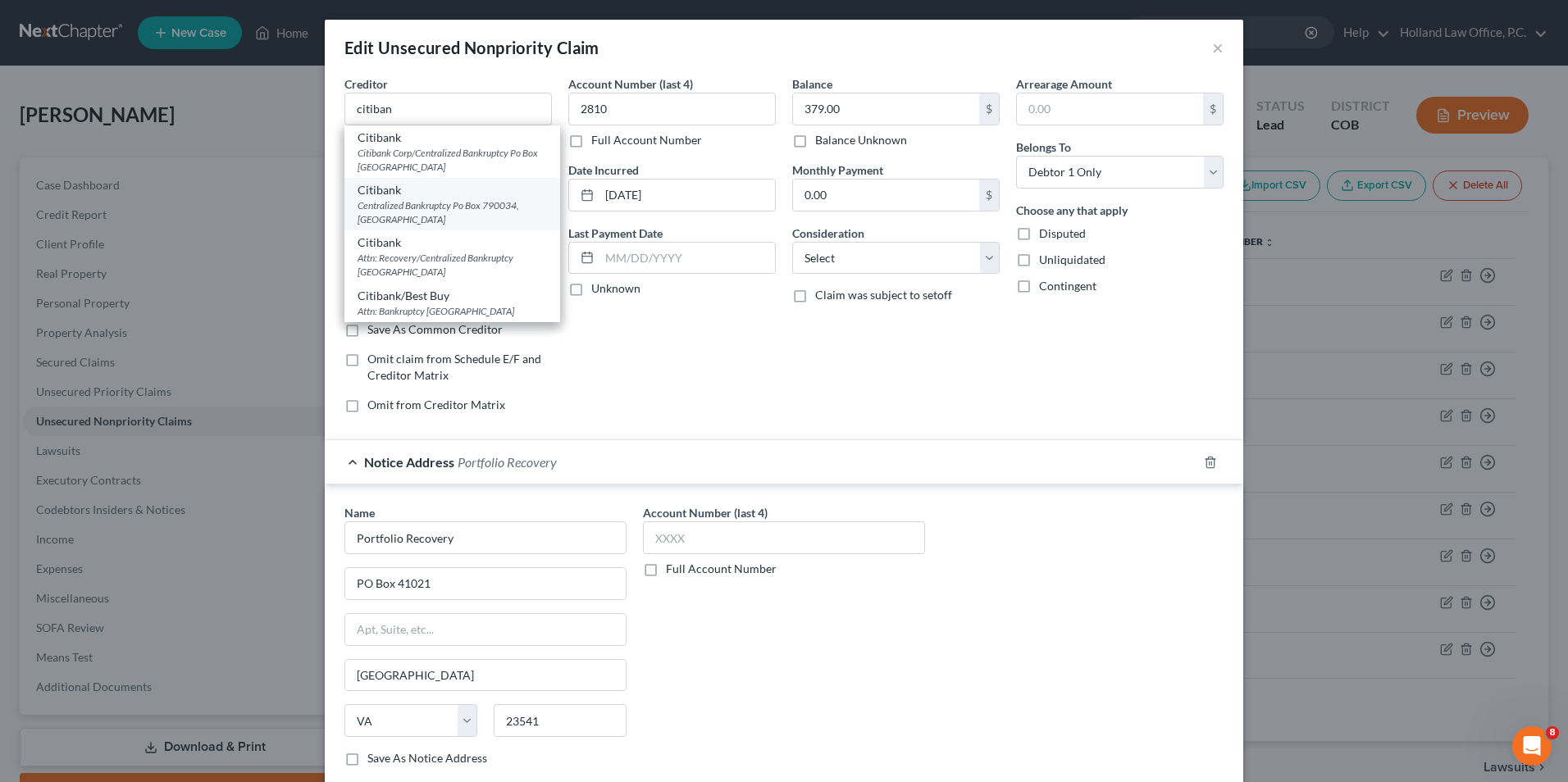
click at [444, 205] on div "Centralized Bankruptcy Po Box 790034, [GEOGRAPHIC_DATA]" at bounding box center [453, 212] width 190 height 28
type input "Citibank"
type input "Centralized Bankruptcy"
type input "Po Box 790034"
type input "Saint Louis"
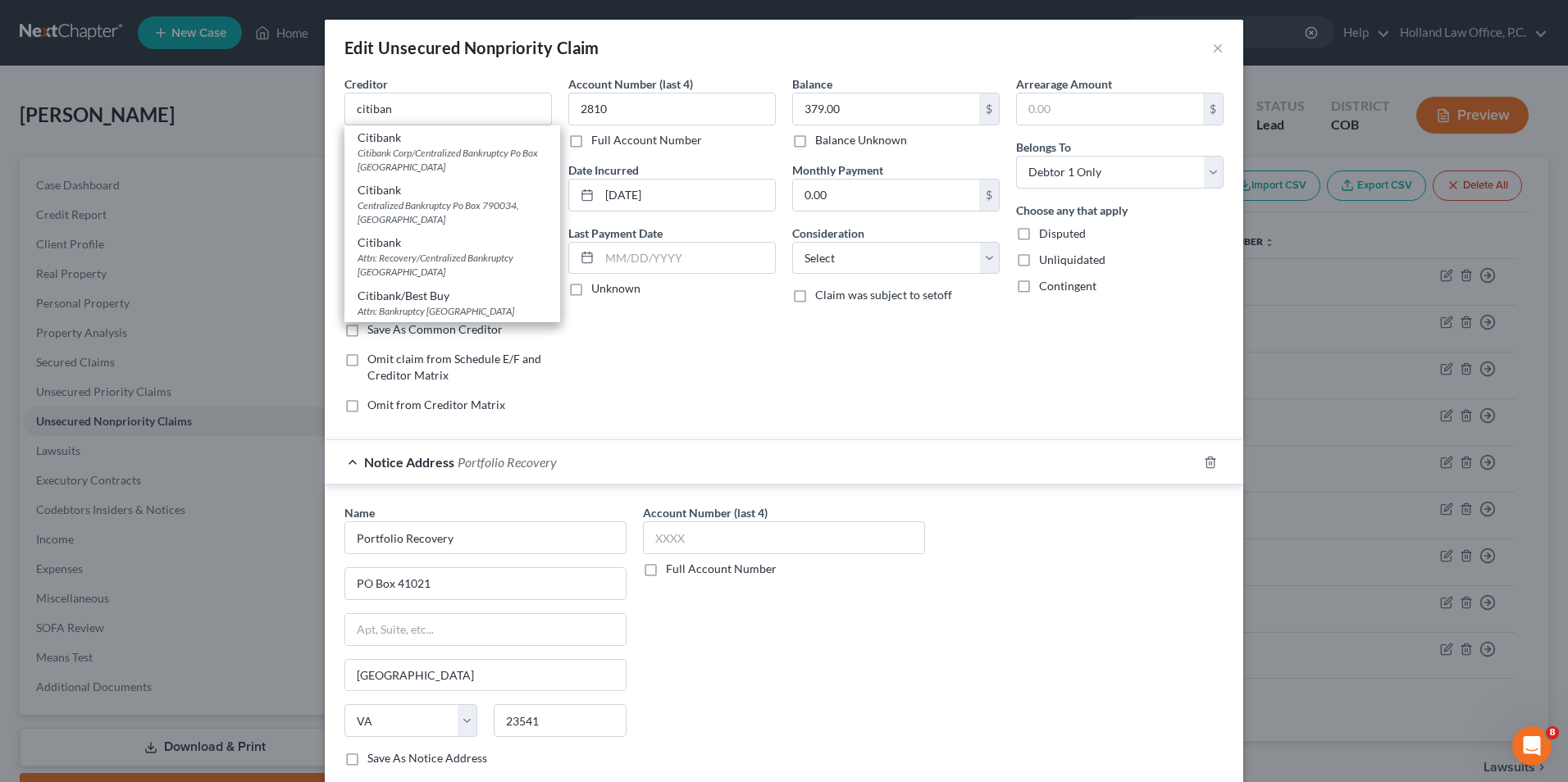
select select "26"
type input "63179"
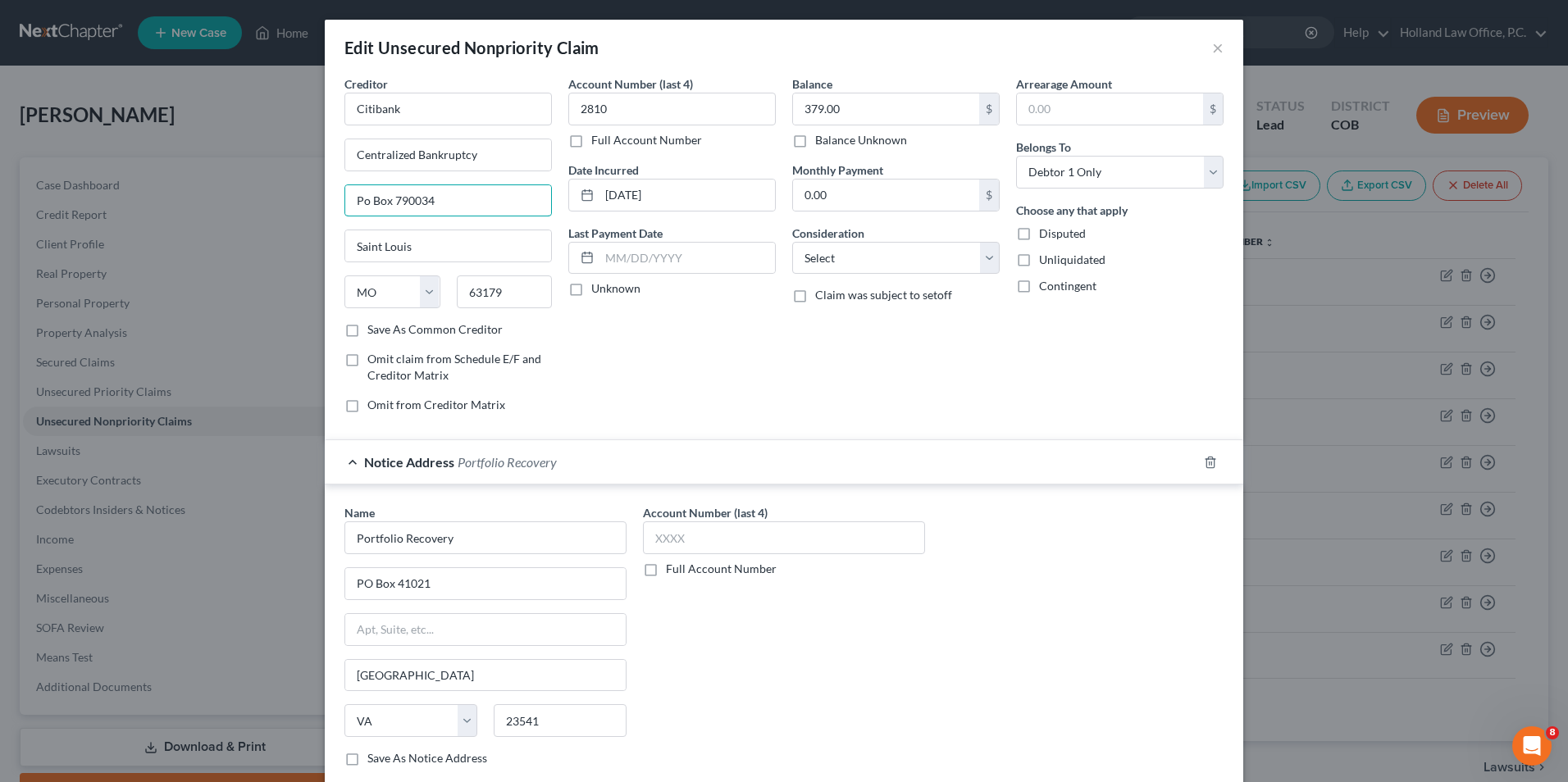
drag, startPoint x: 359, startPoint y: 195, endPoint x: 329, endPoint y: 194, distance: 30.0
click at [329, 194] on div "Creditor * Citibank Centralized Bankruptcy Po Box 790034 [GEOGRAPHIC_DATA] [US_…" at bounding box center [784, 442] width 919 height 734
drag, startPoint x: 490, startPoint y: 153, endPoint x: 316, endPoint y: 142, distance: 174.3
click at [316, 142] on div "Edit Unsecured Nonpriority Claim × Creditor * Citibank Centralized Bankruptcy P…" at bounding box center [784, 391] width 1568 height 782
drag, startPoint x: 435, startPoint y: 207, endPoint x: 372, endPoint y: 201, distance: 63.3
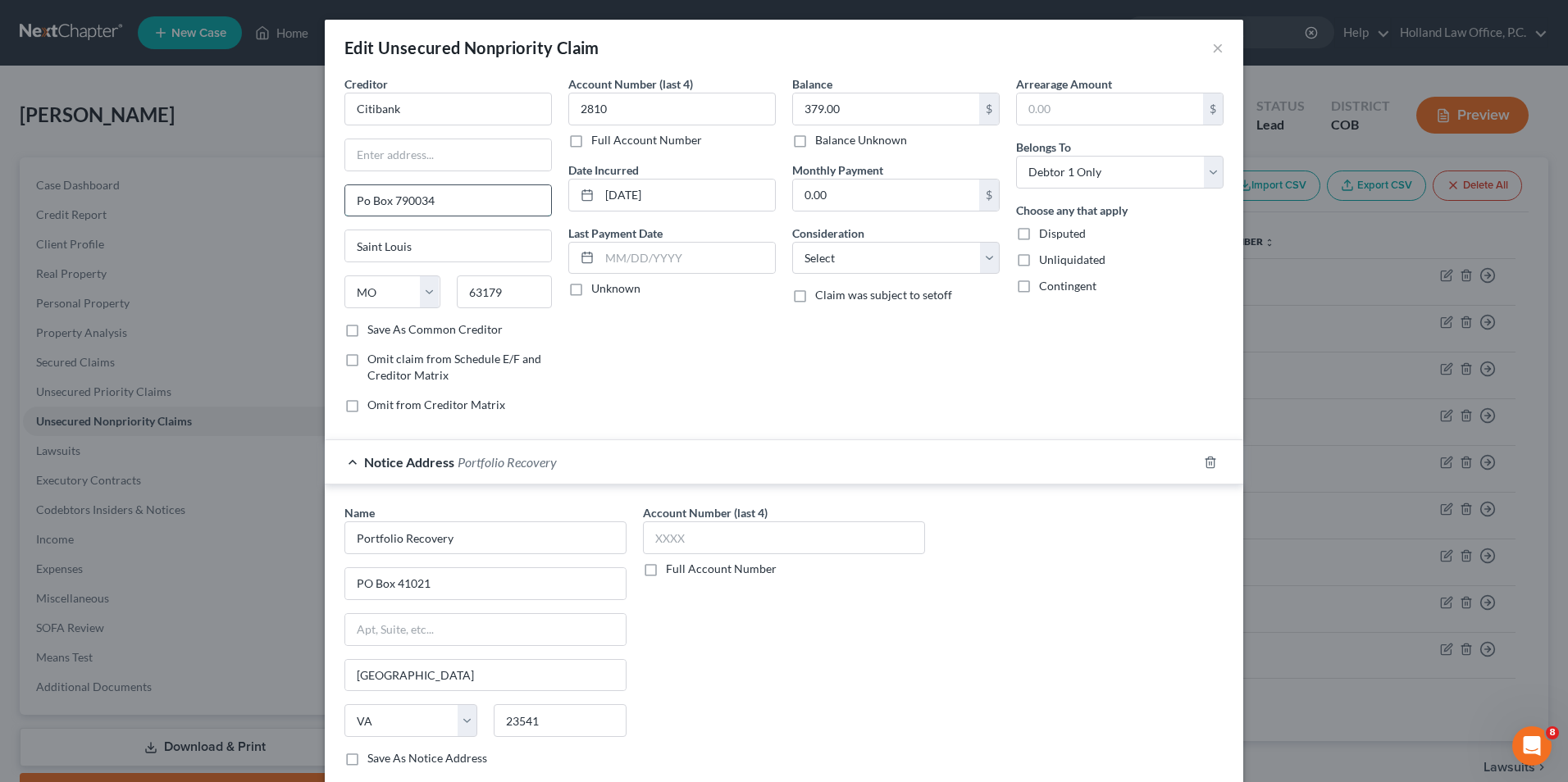
click at [296, 198] on div "Edit Unsecured Nonpriority Claim × Creditor * Citibank Po Box 790034 [GEOGRAPHI…" at bounding box center [784, 391] width 1568 height 782
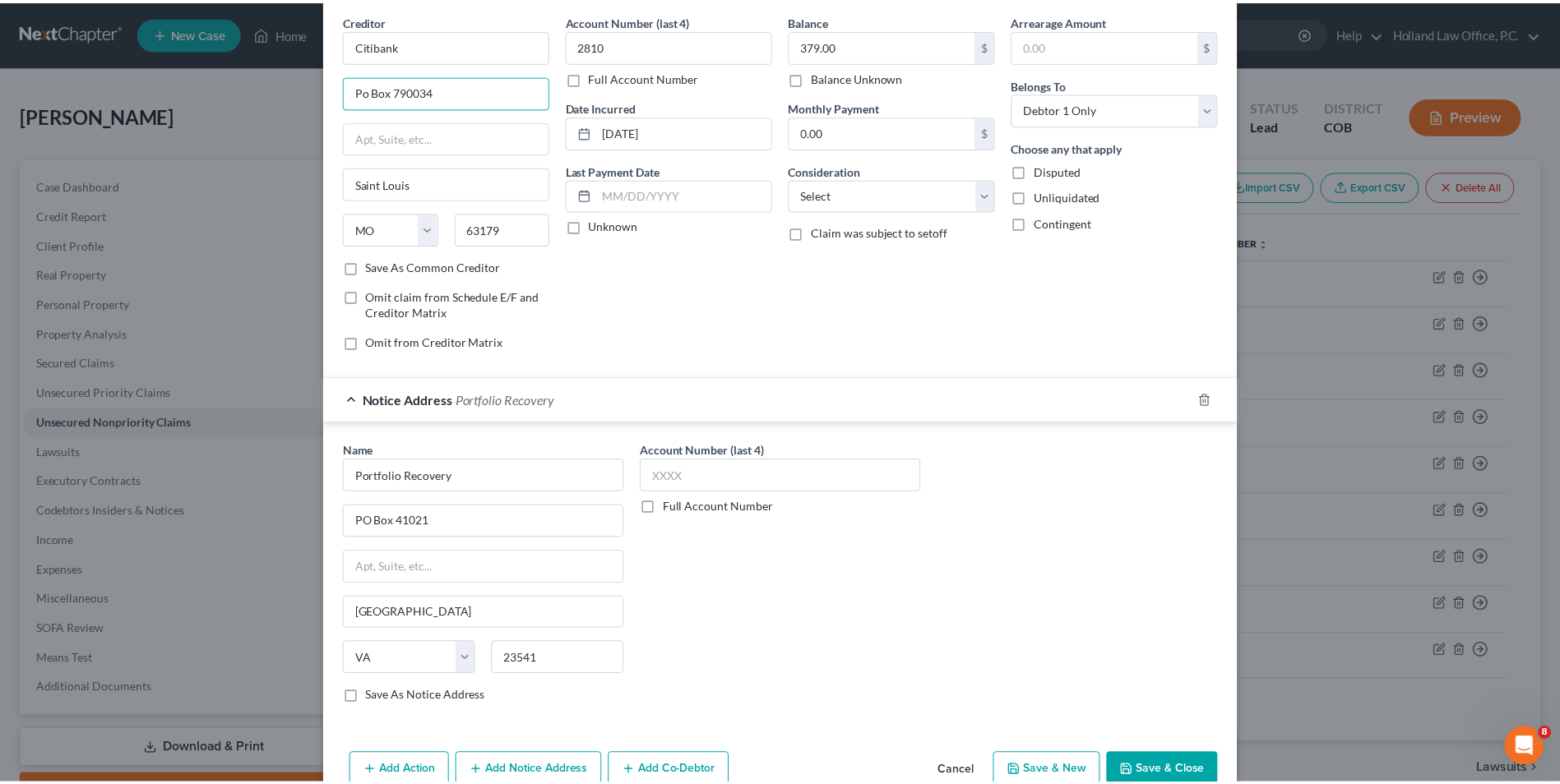
scroll to position [148, 0]
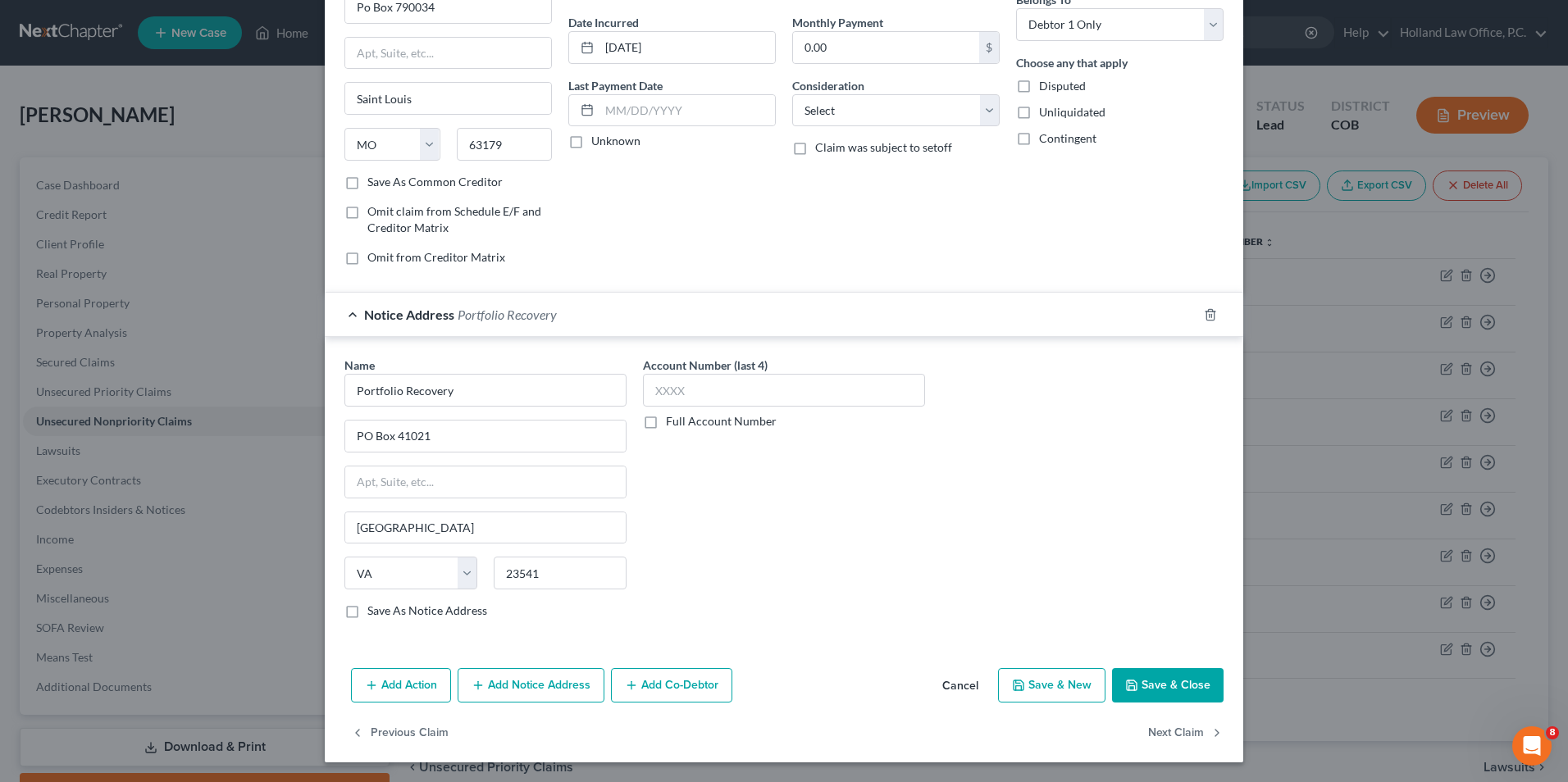
click at [1165, 671] on button "Save & Close" at bounding box center [1168, 685] width 112 height 34
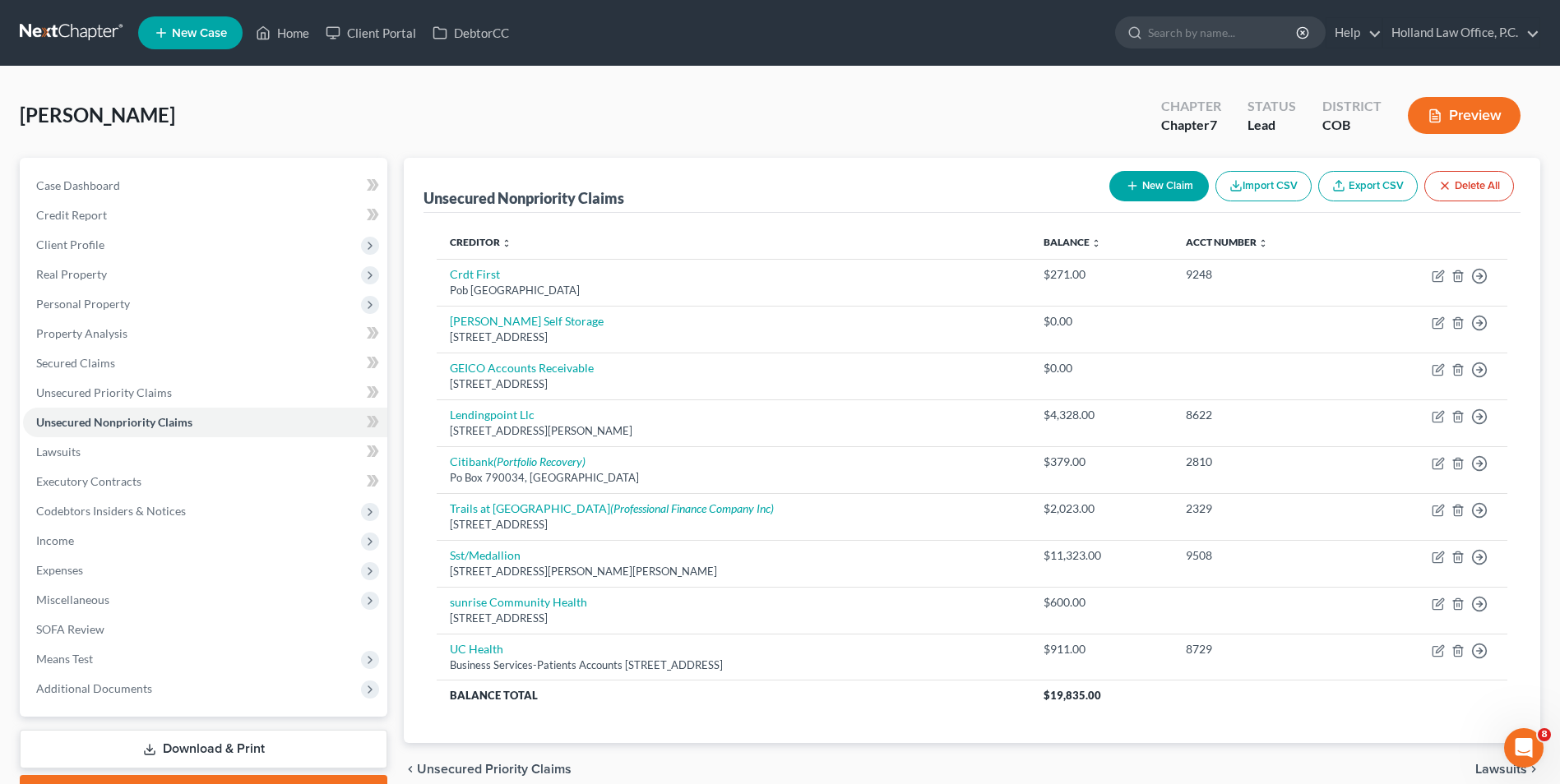
click at [1177, 190] on button "New Claim" at bounding box center [1158, 187] width 100 height 30
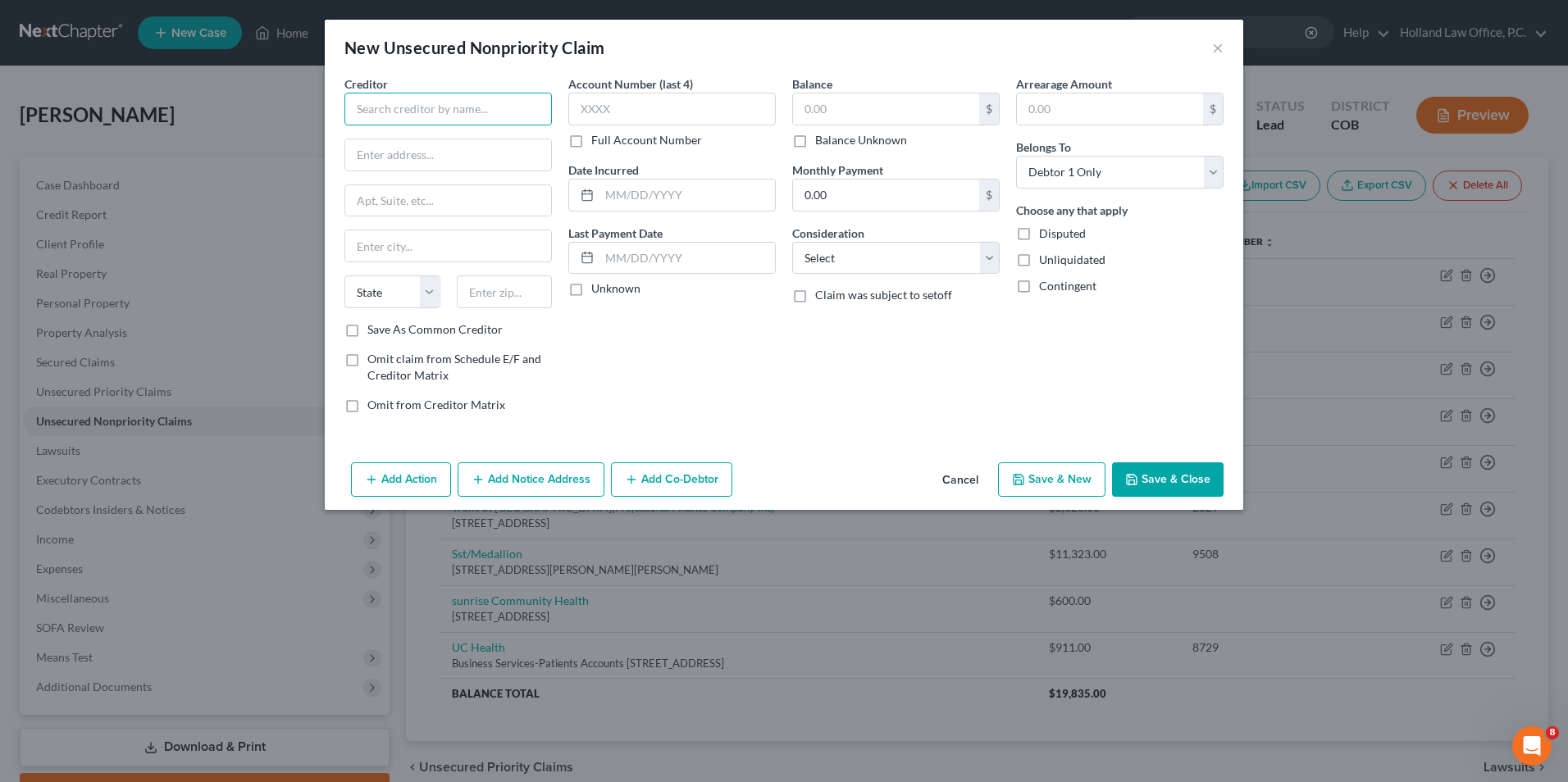
click at [475, 114] on input "text" at bounding box center [448, 109] width 208 height 33
drag, startPoint x: 974, startPoint y: 480, endPoint x: 984, endPoint y: 481, distance: 10.0
click at [974, 480] on button "Cancel" at bounding box center [960, 480] width 63 height 33
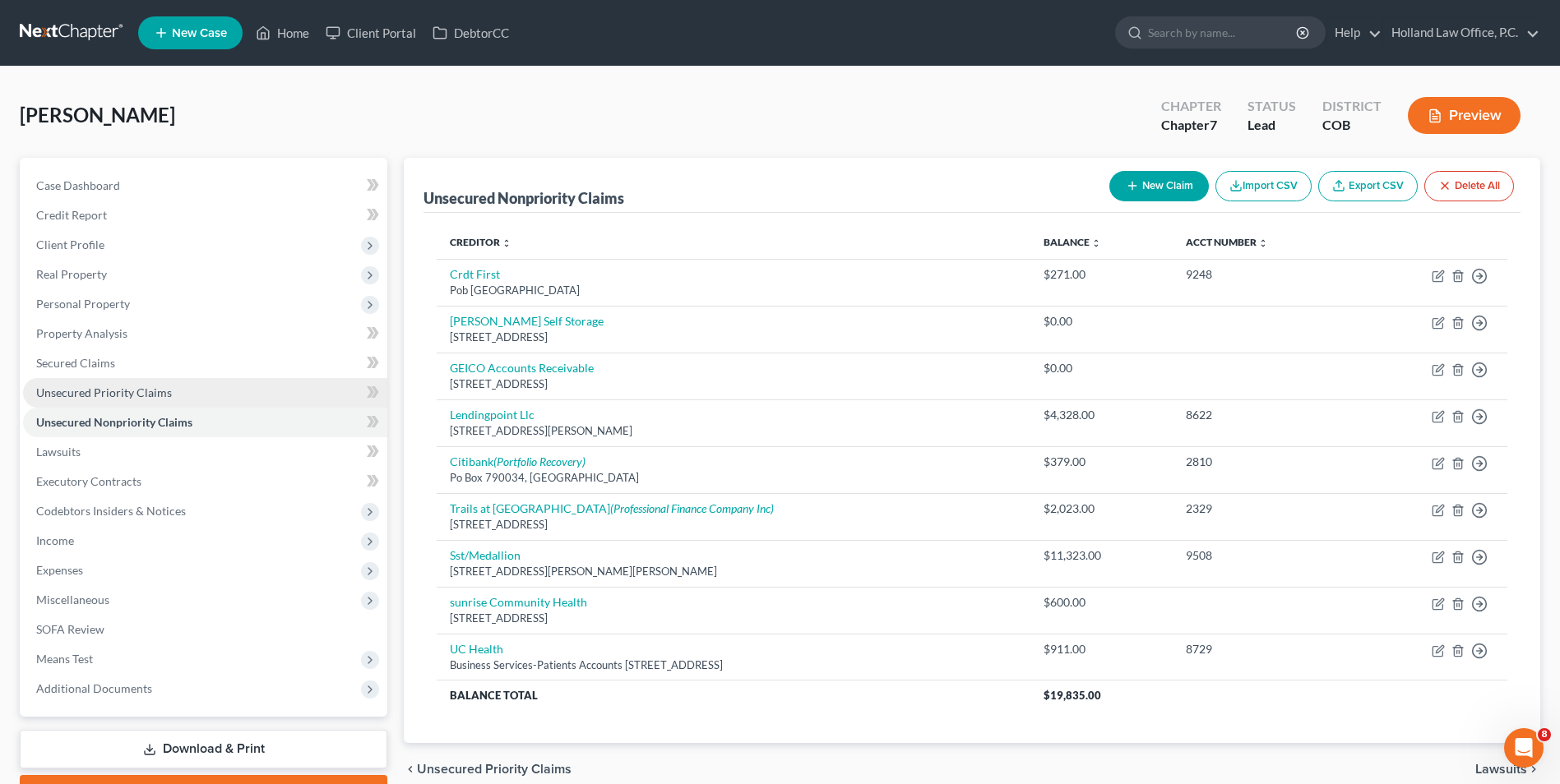
click at [107, 392] on span "Unsecured Priority Claims" at bounding box center [103, 393] width 135 height 14
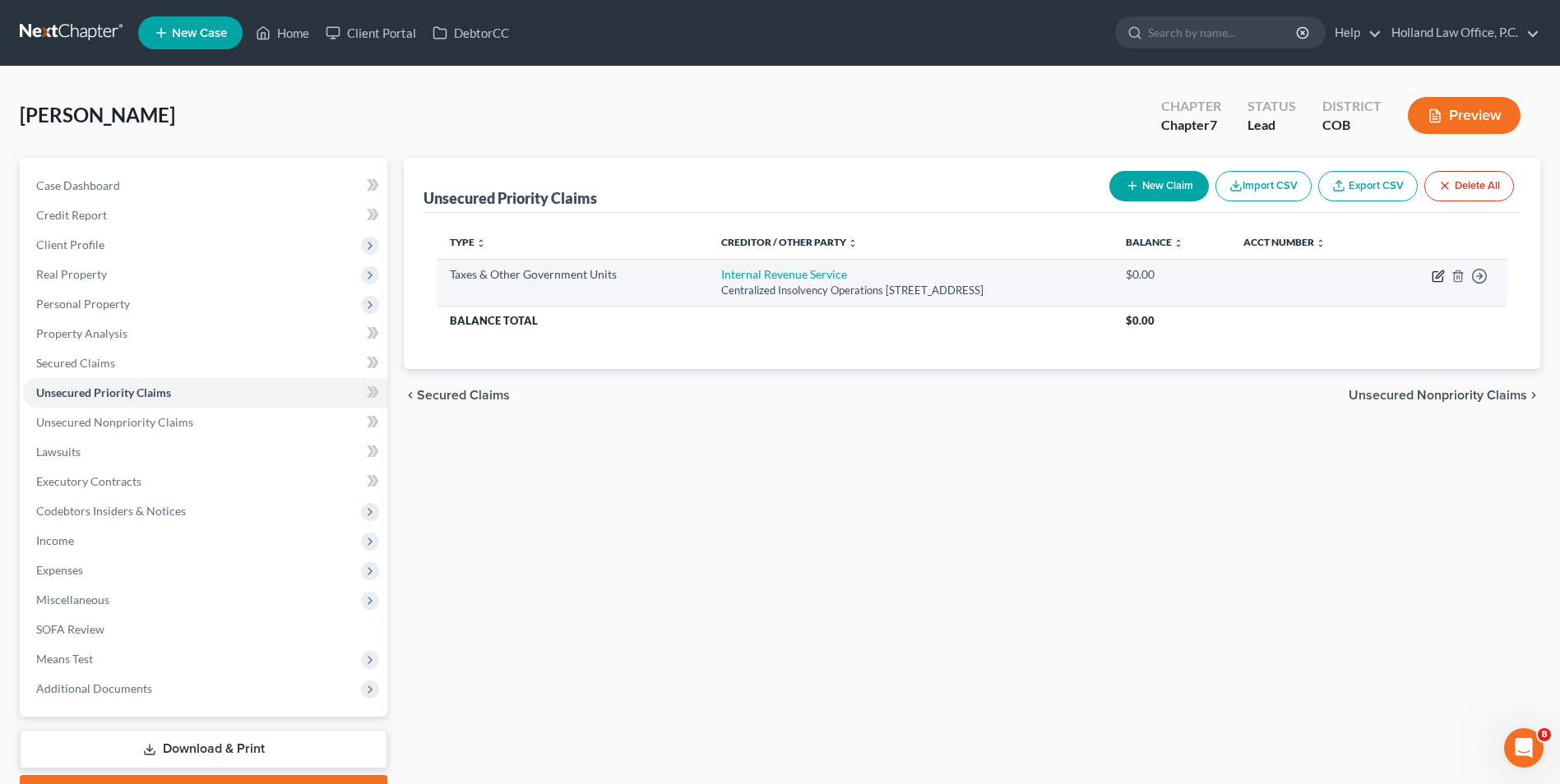
click at [1434, 276] on icon "button" at bounding box center [1438, 276] width 13 height 13
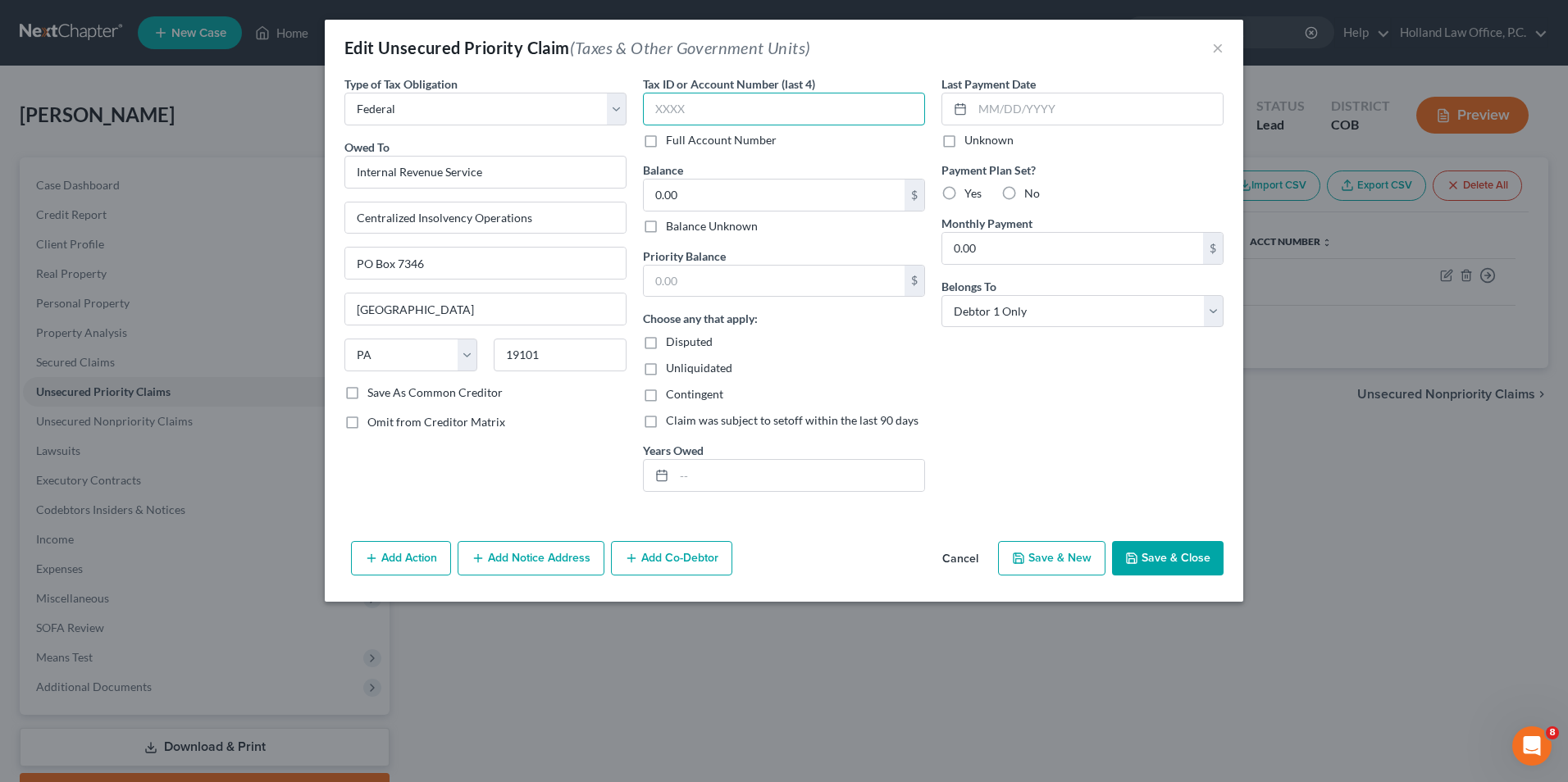
click at [754, 115] on input "text" at bounding box center [784, 109] width 282 height 33
click at [666, 191] on input "0.00" at bounding box center [773, 195] width 260 height 31
click at [746, 477] on input "text" at bounding box center [799, 475] width 251 height 31
click at [1205, 564] on button "Save & Close" at bounding box center [1168, 558] width 112 height 34
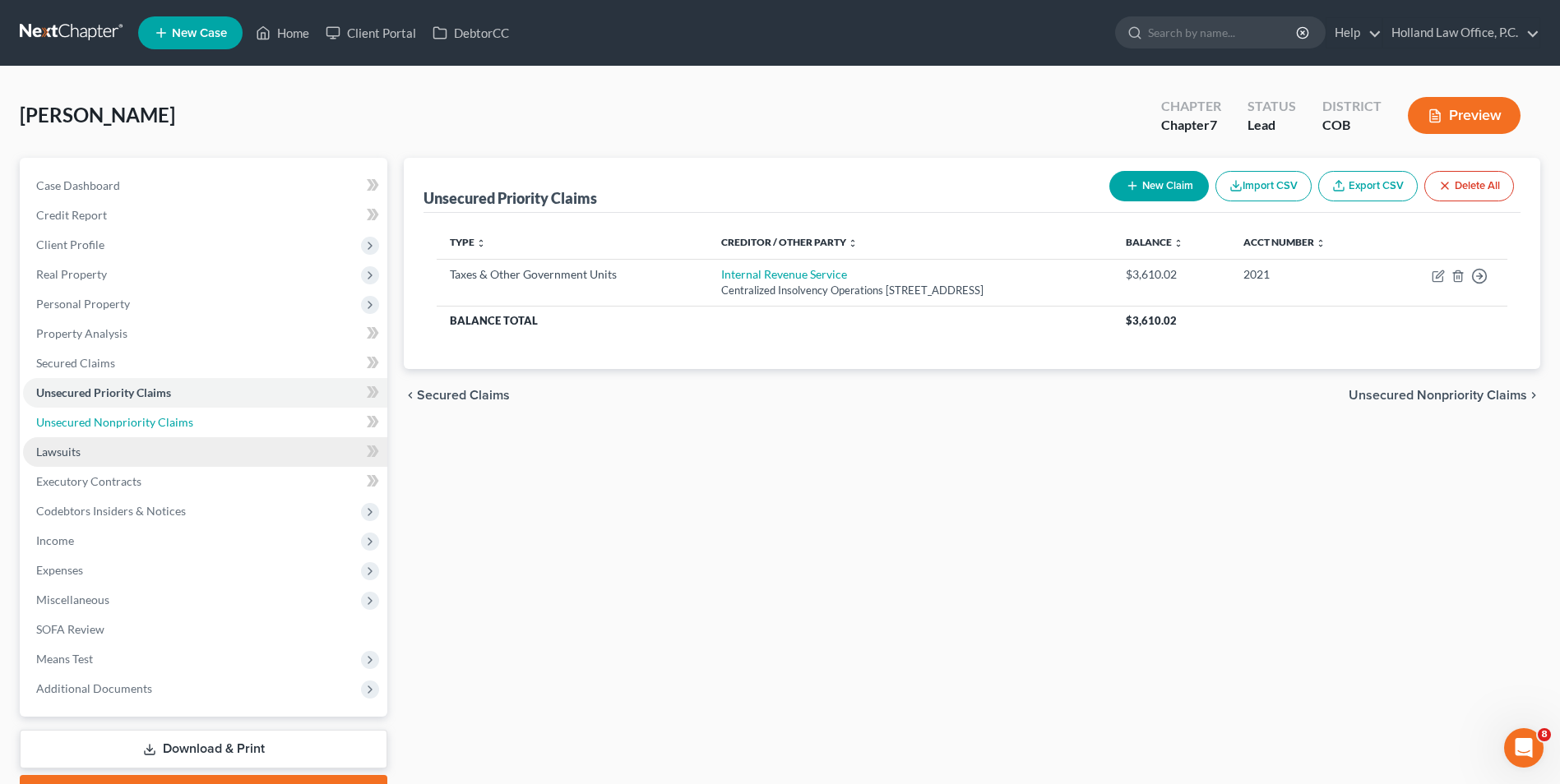
drag, startPoint x: 118, startPoint y: 419, endPoint x: 83, endPoint y: 448, distance: 45.5
click at [118, 419] on span "Unsecured Nonpriority Claims" at bounding box center [114, 422] width 157 height 14
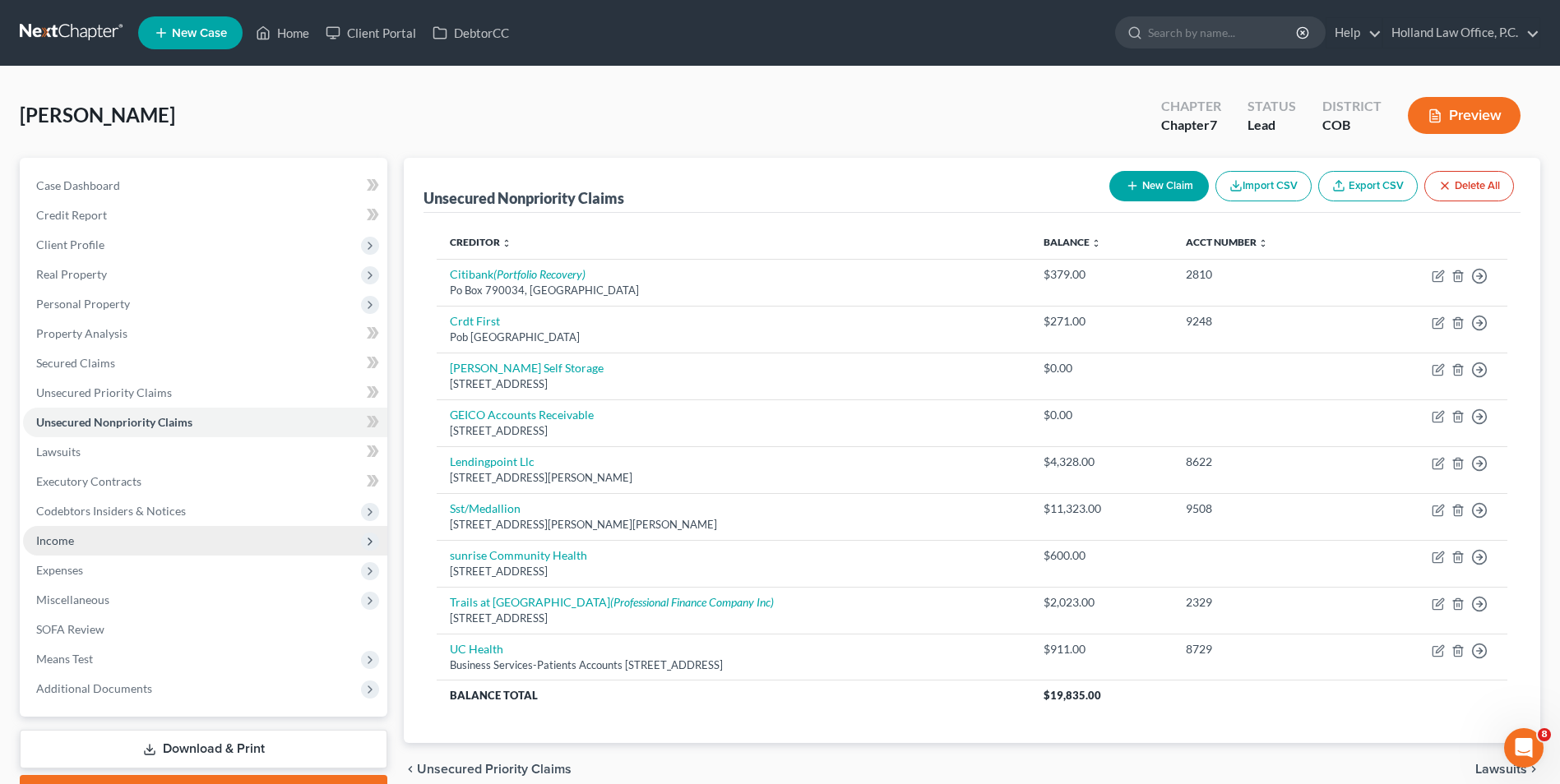
click at [93, 547] on span "Income" at bounding box center [205, 541] width 364 height 30
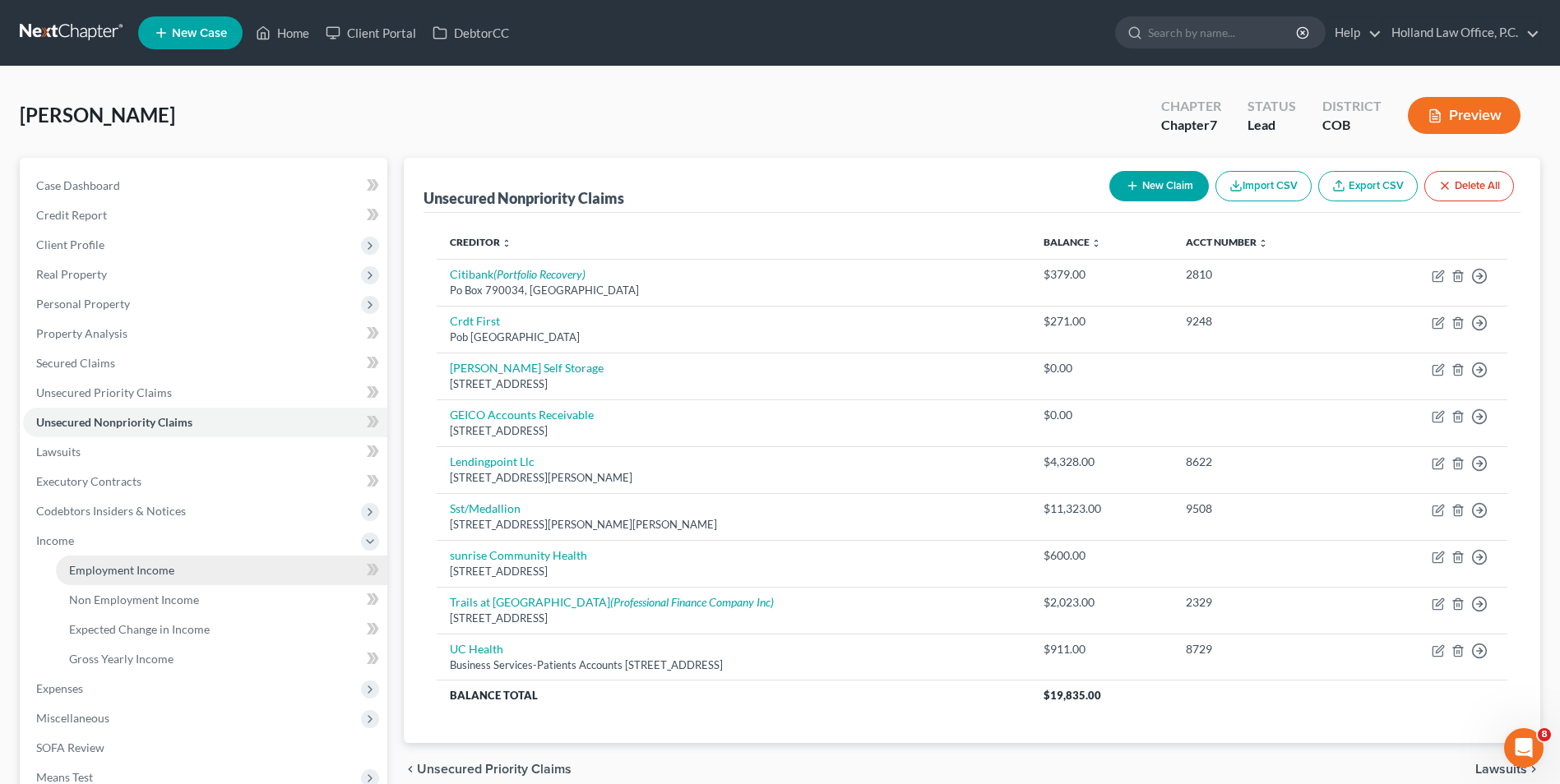
click at [98, 570] on span "Employment Income" at bounding box center [121, 571] width 105 height 14
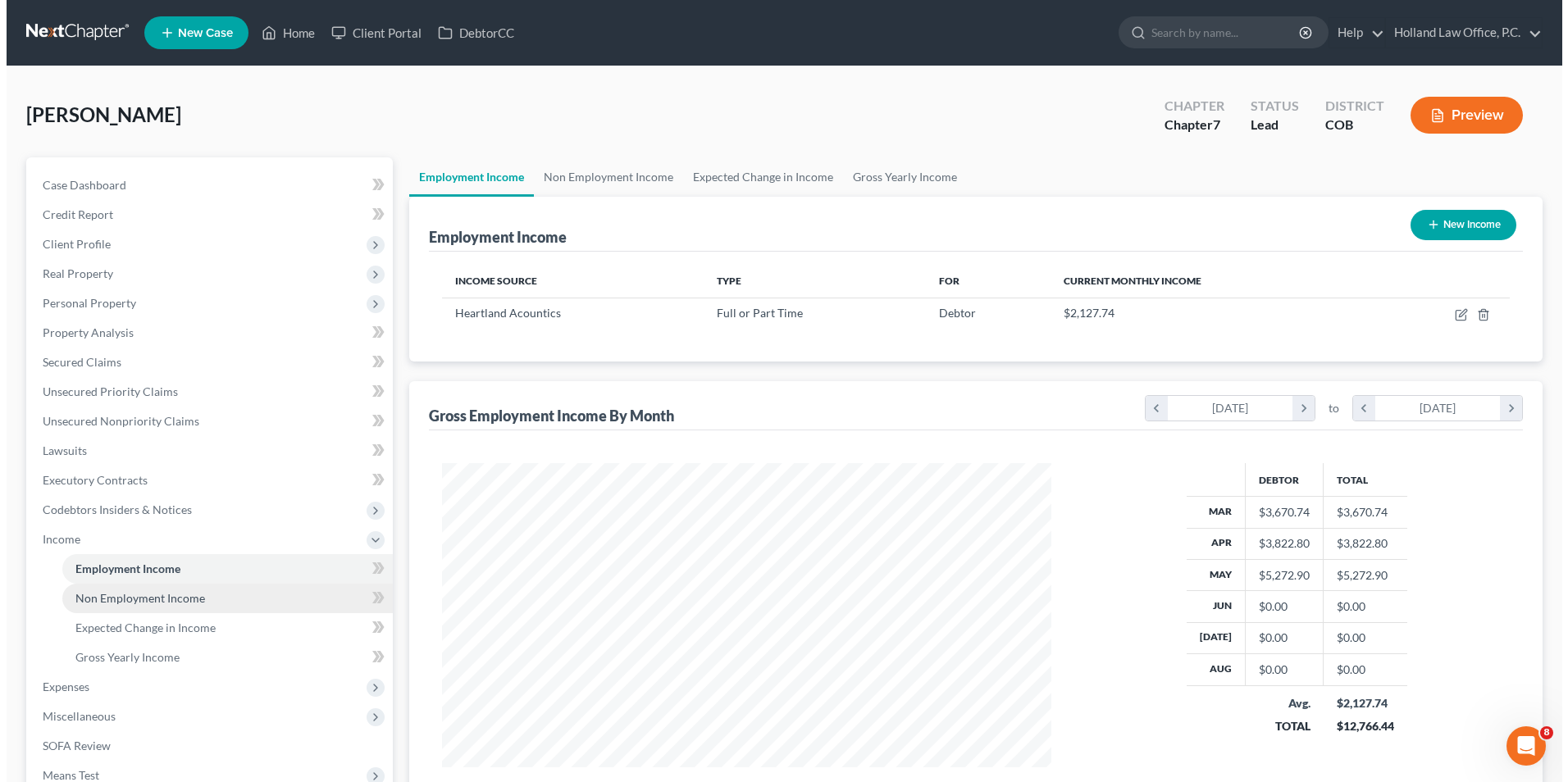
scroll to position [304, 642]
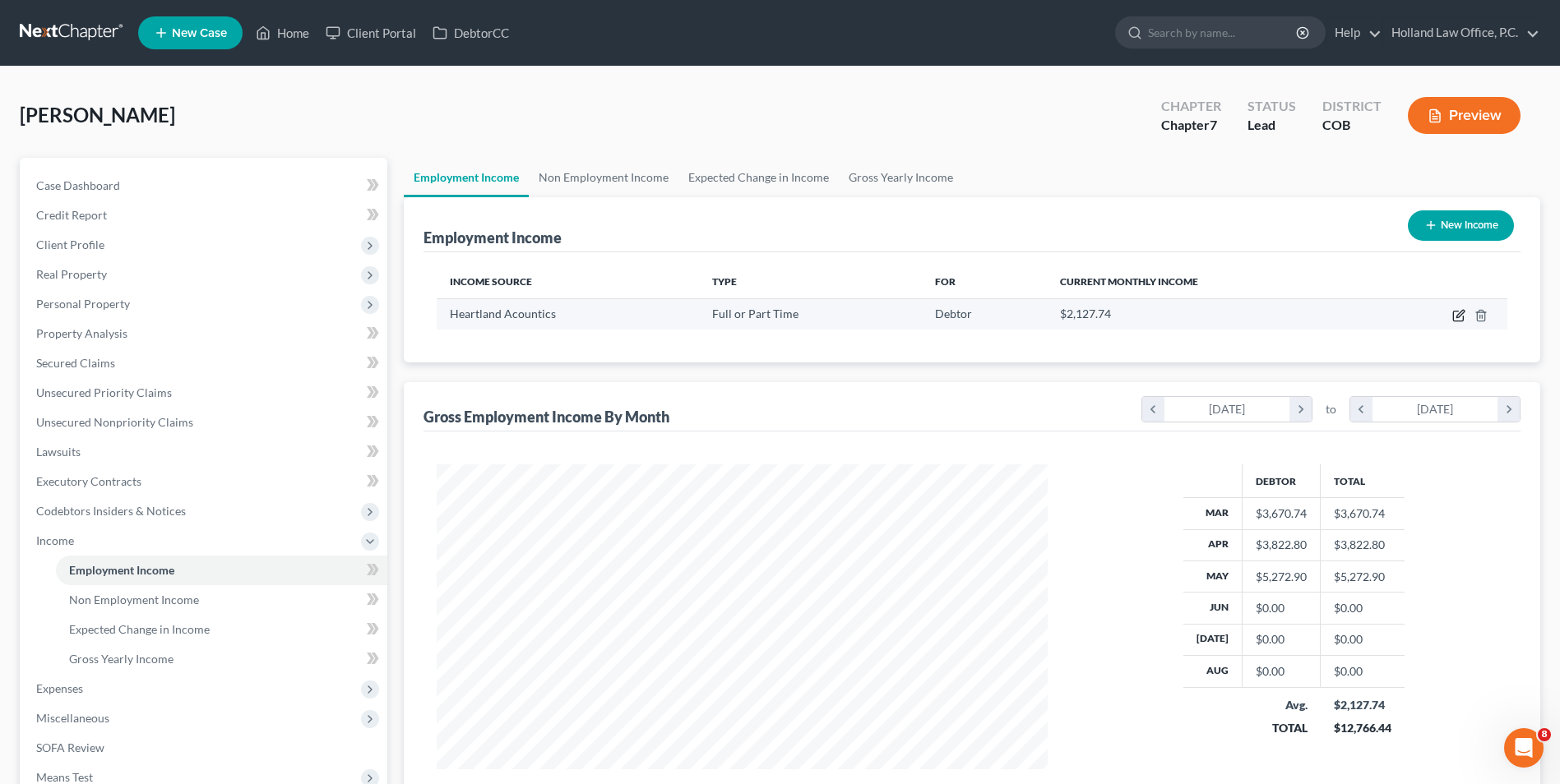
click at [1458, 317] on icon "button" at bounding box center [1459, 316] width 13 height 13
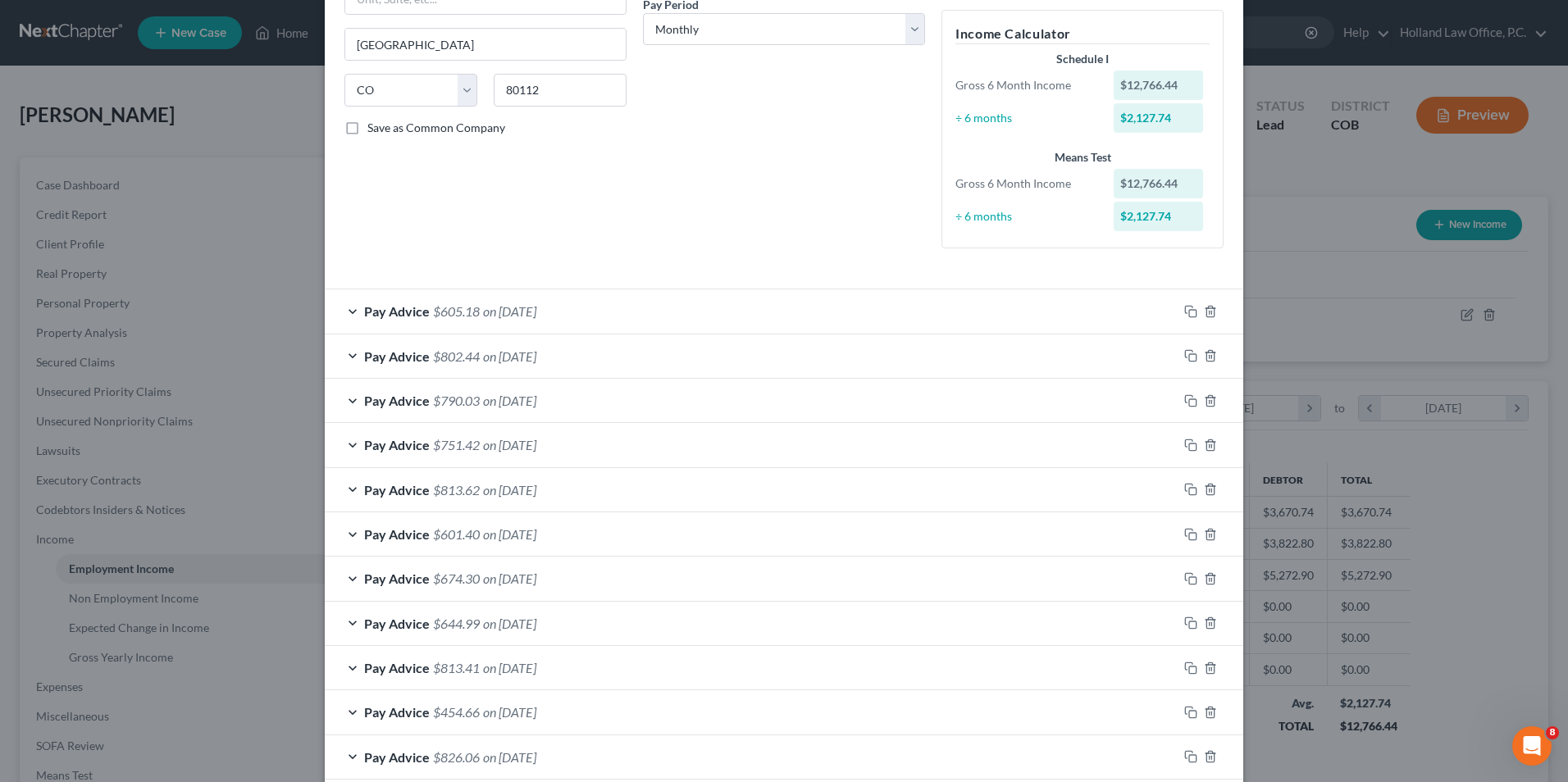
scroll to position [228, 0]
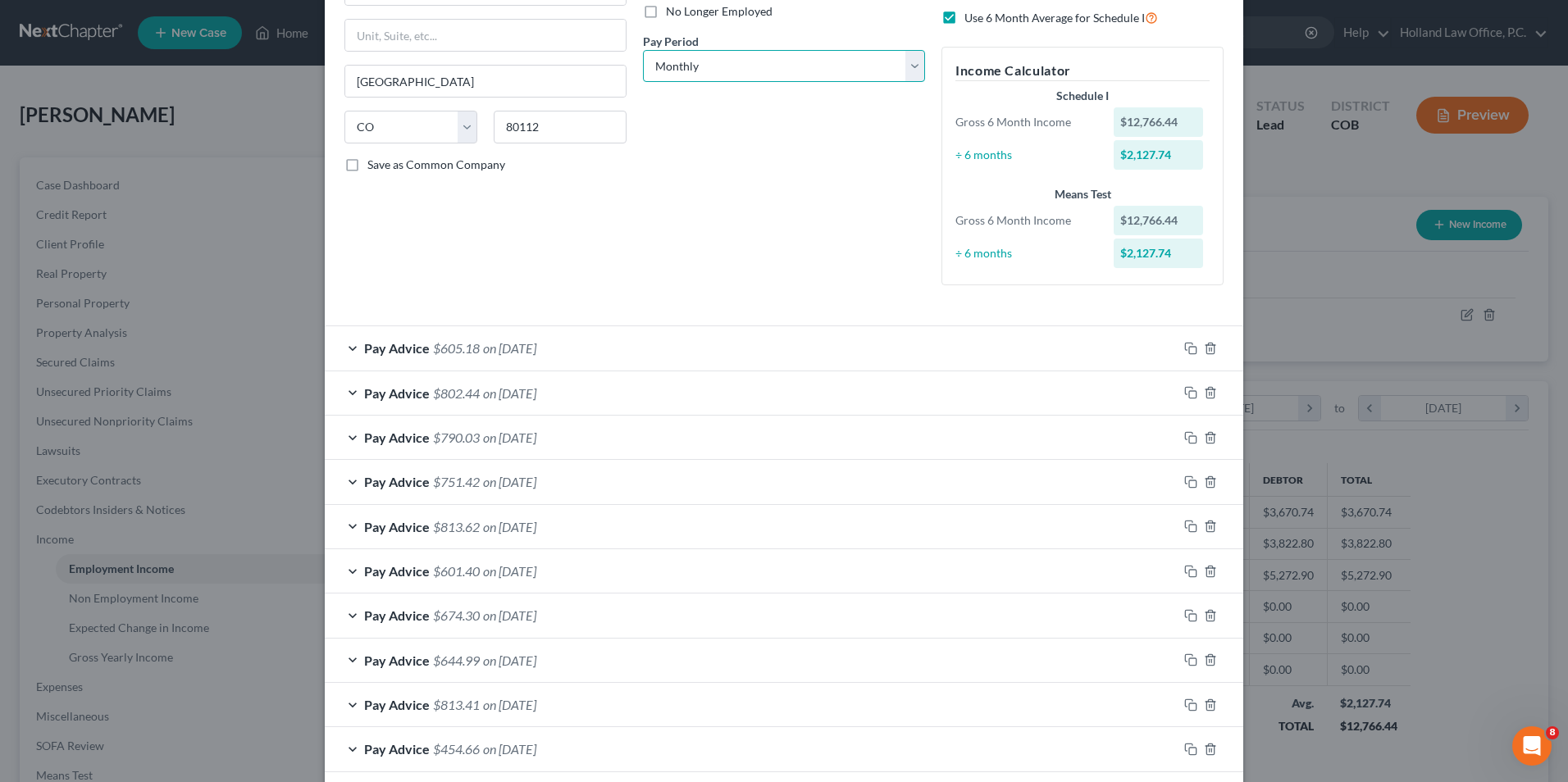
drag, startPoint x: 652, startPoint y: 70, endPoint x: 649, endPoint y: 83, distance: 13.3
click at [652, 70] on select "Select Monthly Twice Monthly Every Other Week Weekly" at bounding box center [784, 66] width 282 height 33
click at [643, 50] on select "Select Monthly Twice Monthly Every Other Week Weekly" at bounding box center [784, 66] width 282 height 33
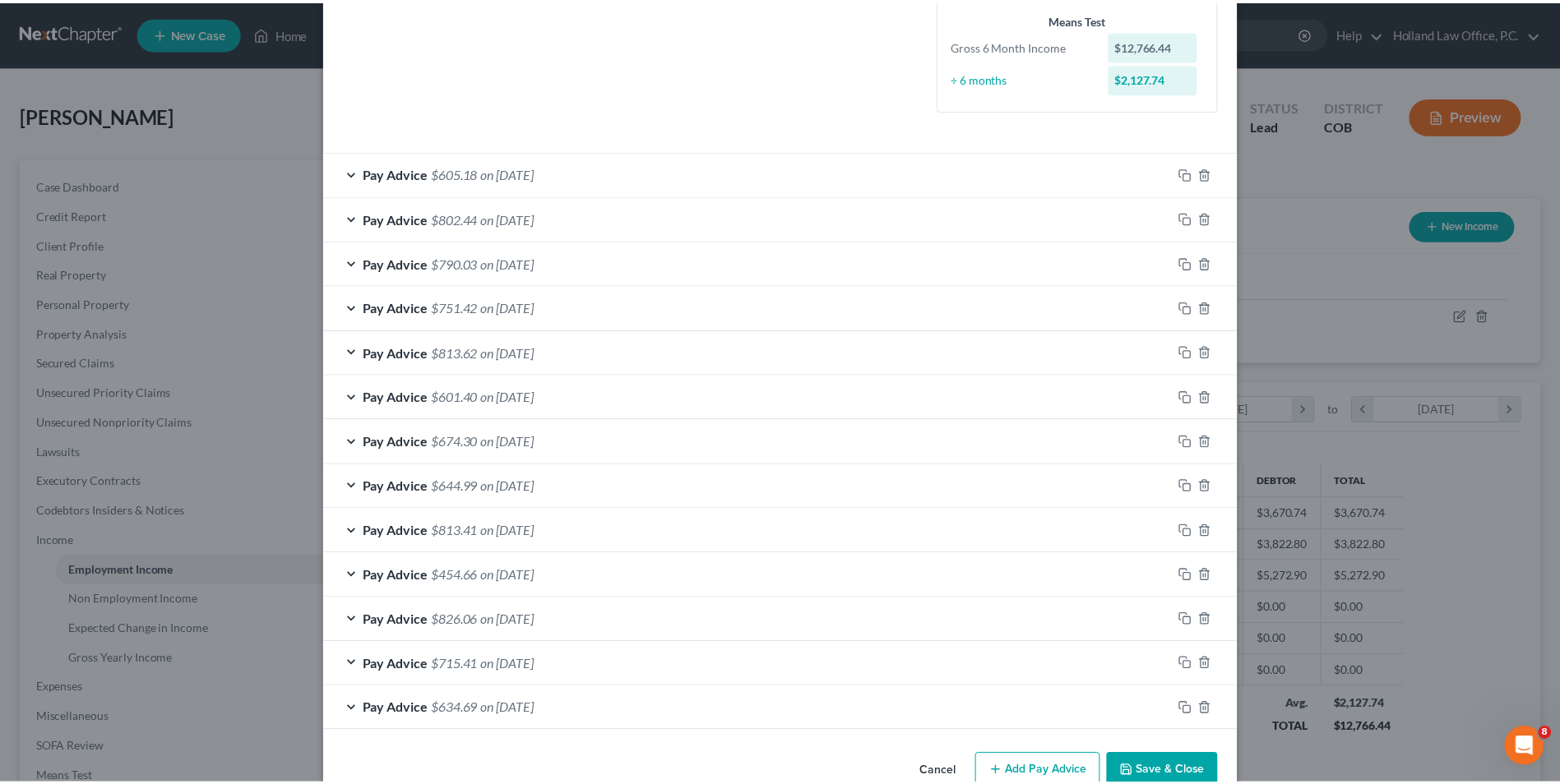
scroll to position [442, 0]
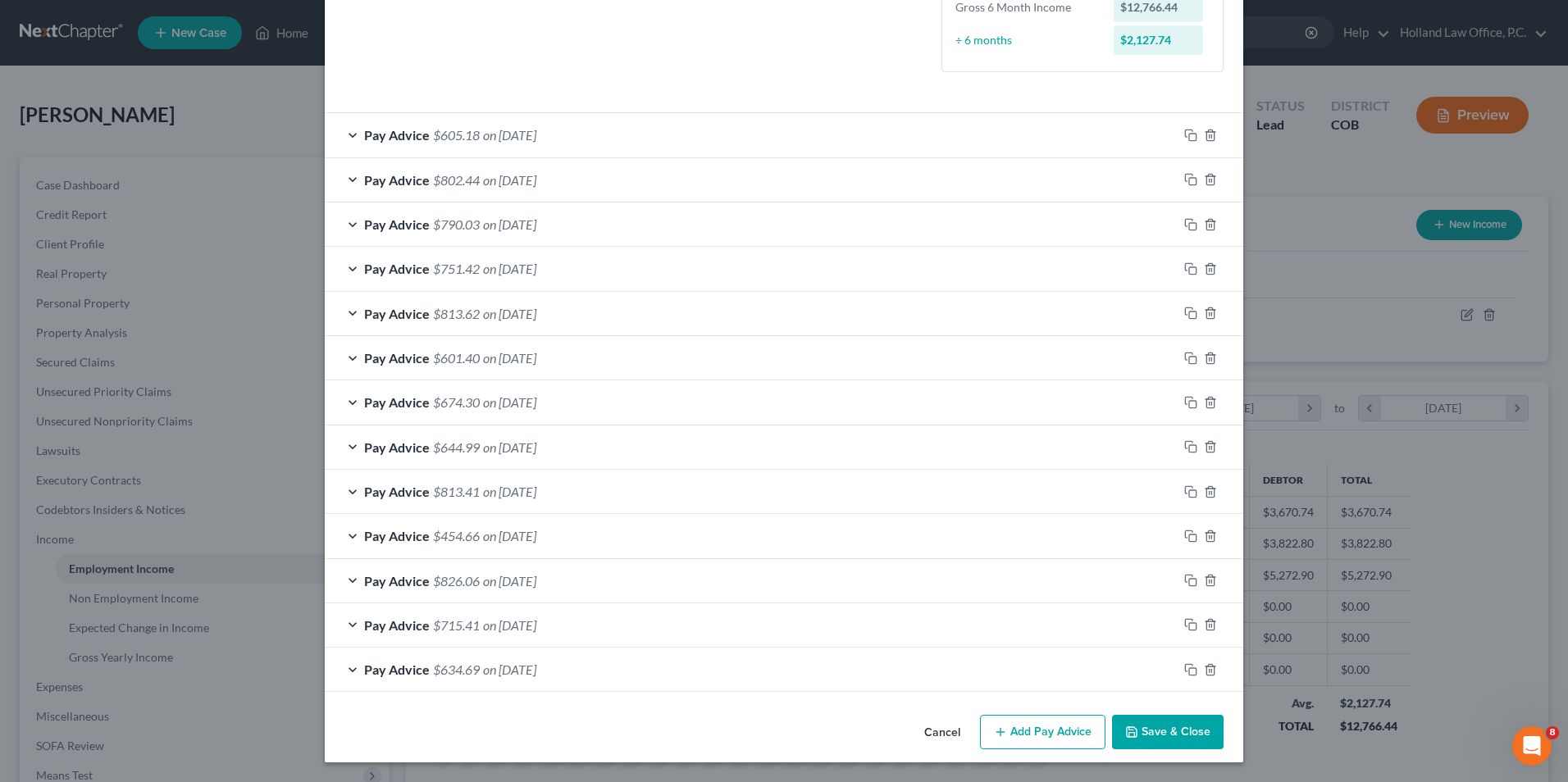
click at [1189, 736] on button "Save & Close" at bounding box center [1168, 732] width 112 height 34
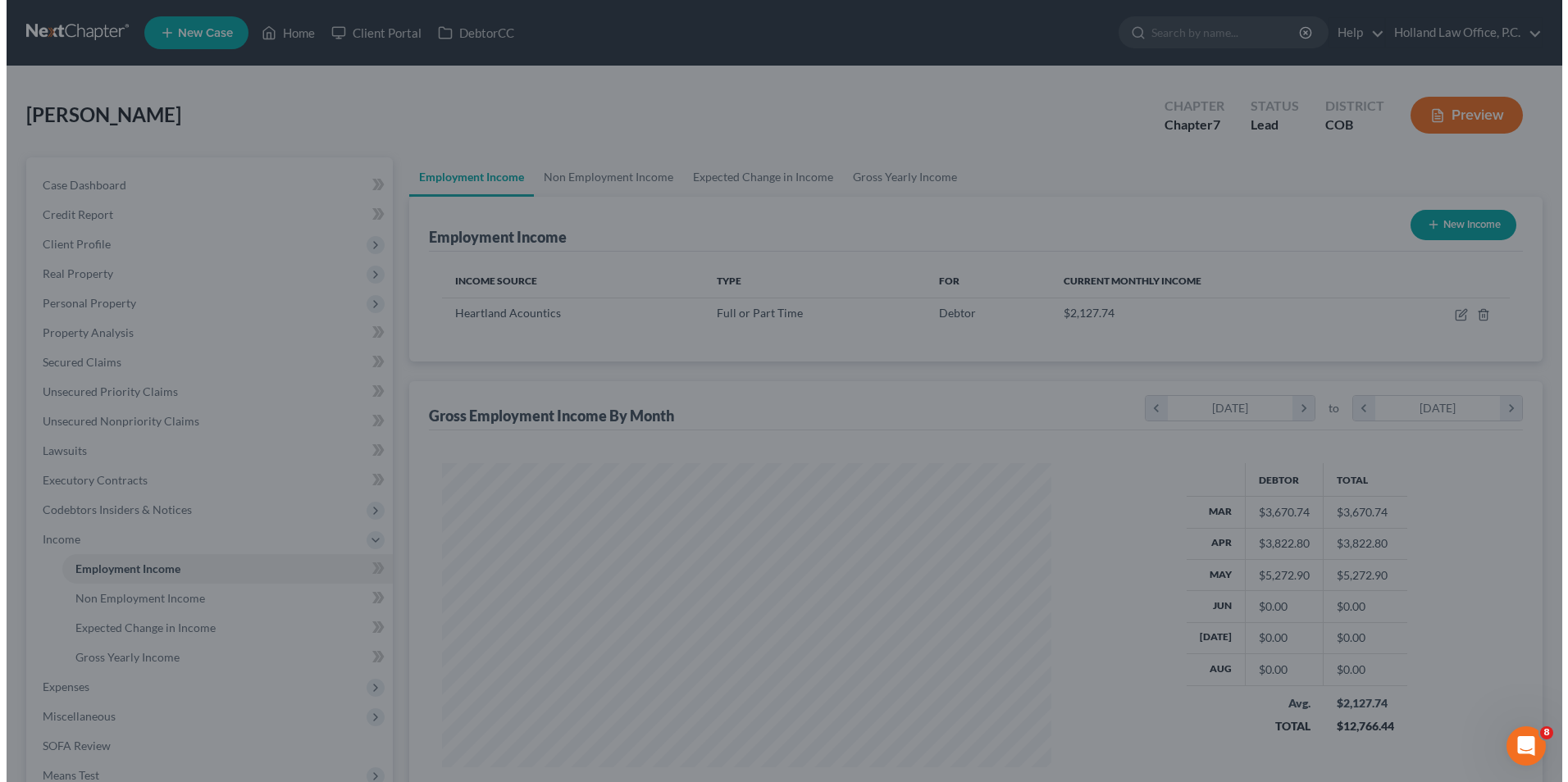
scroll to position [819747, 819630]
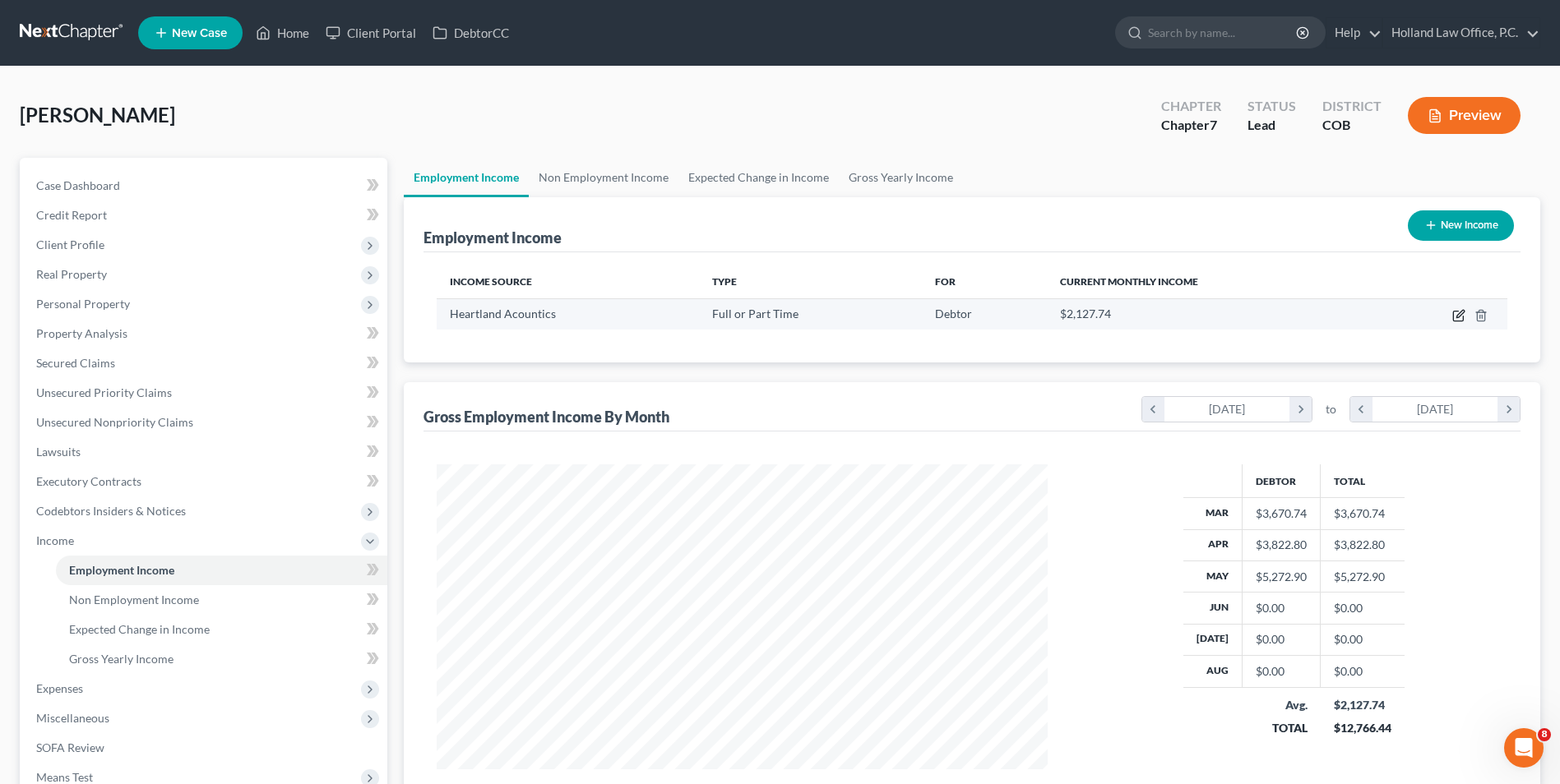
click at [1459, 319] on icon "button" at bounding box center [1459, 316] width 13 height 13
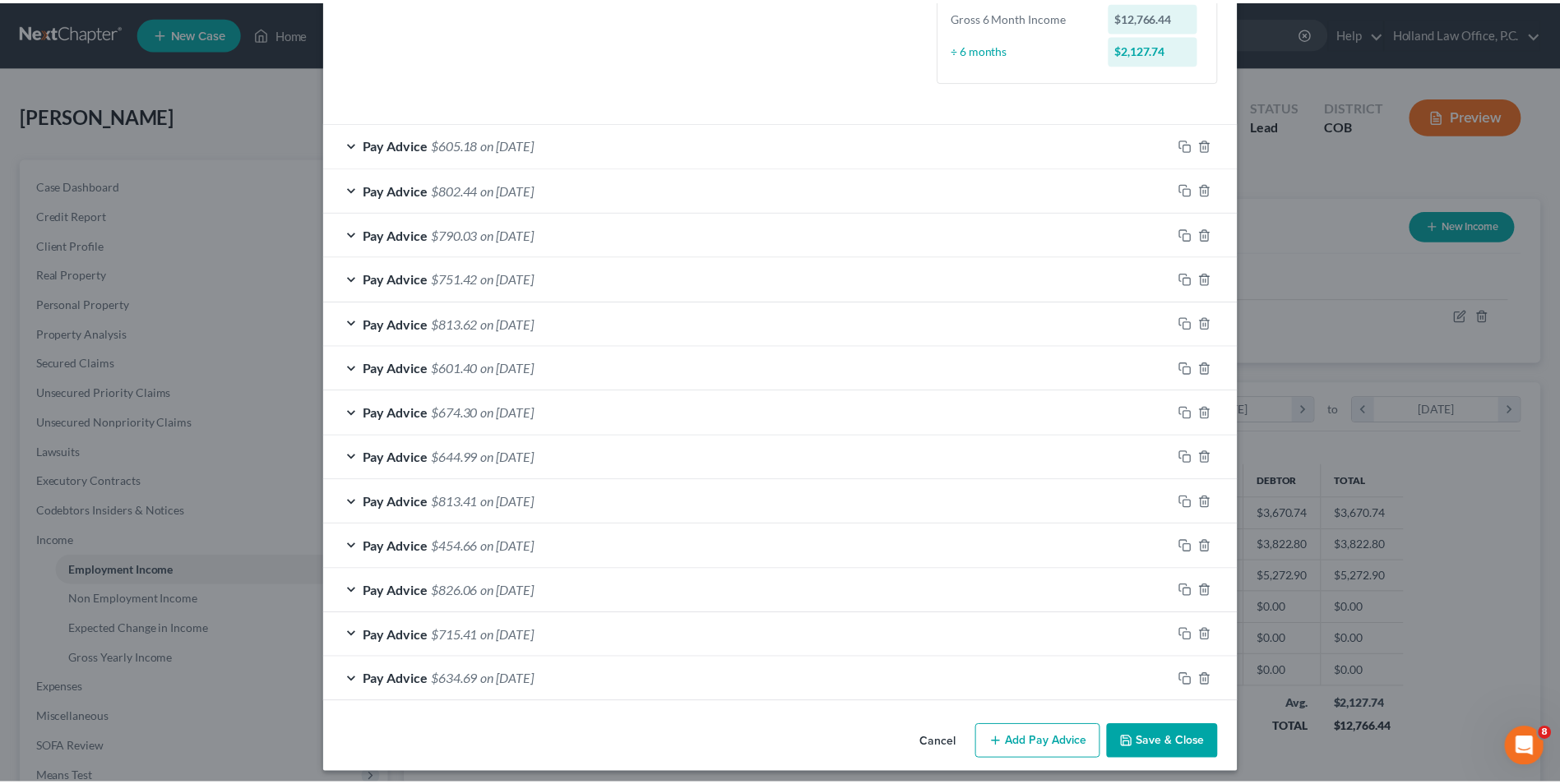
scroll to position [442, 0]
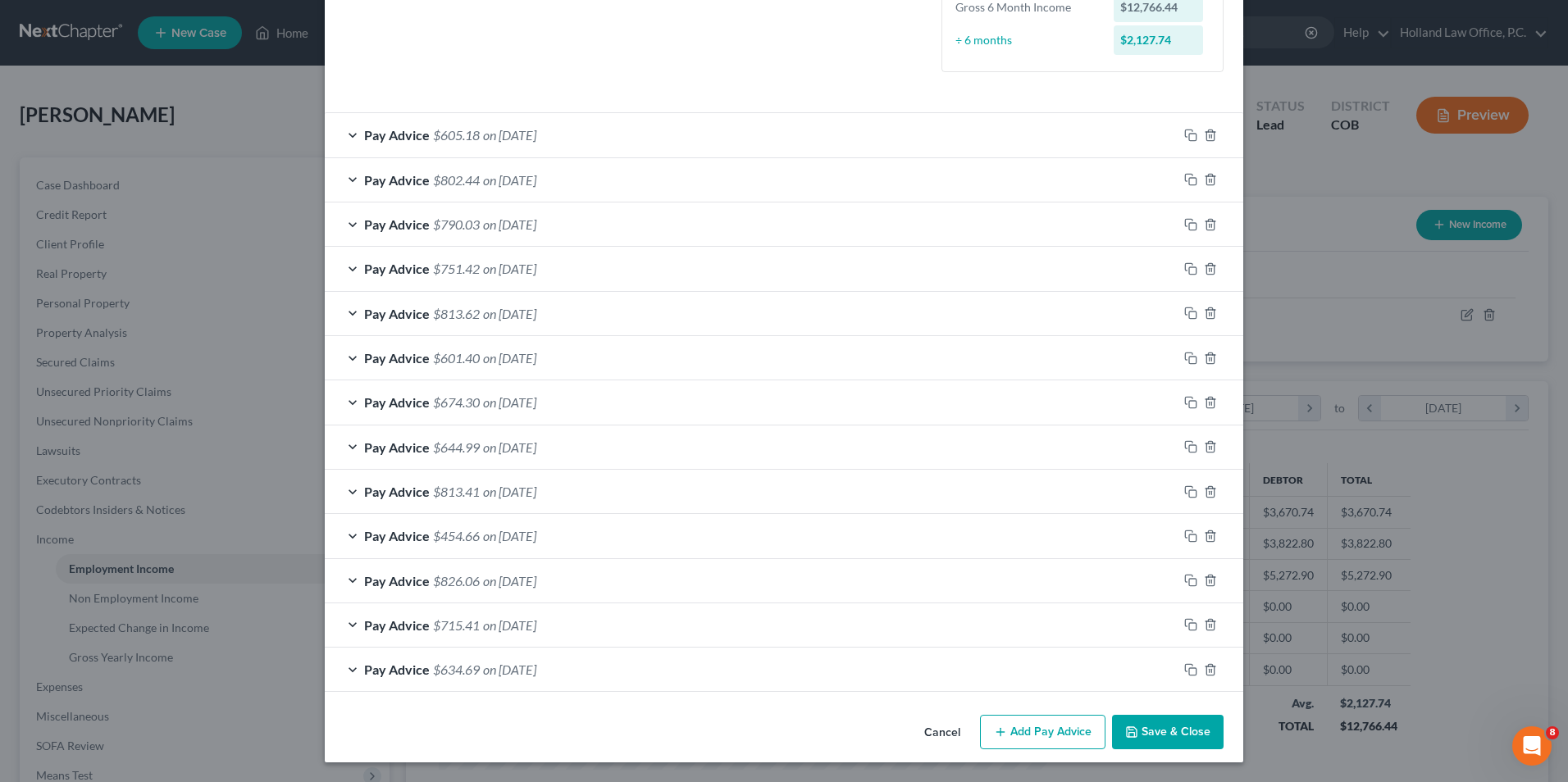
click at [1198, 731] on button "Save & Close" at bounding box center [1168, 732] width 112 height 34
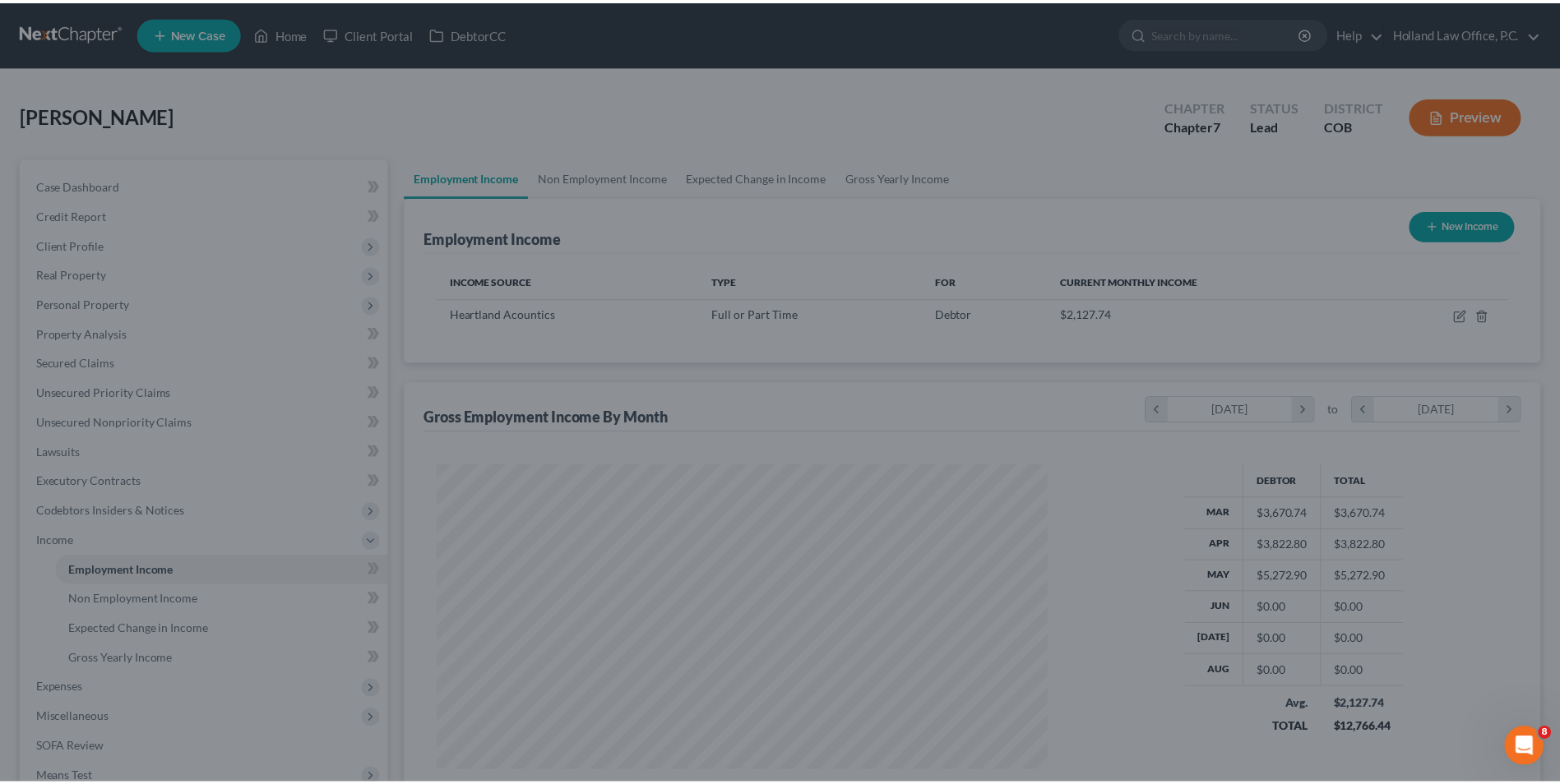
scroll to position [821844, 821544]
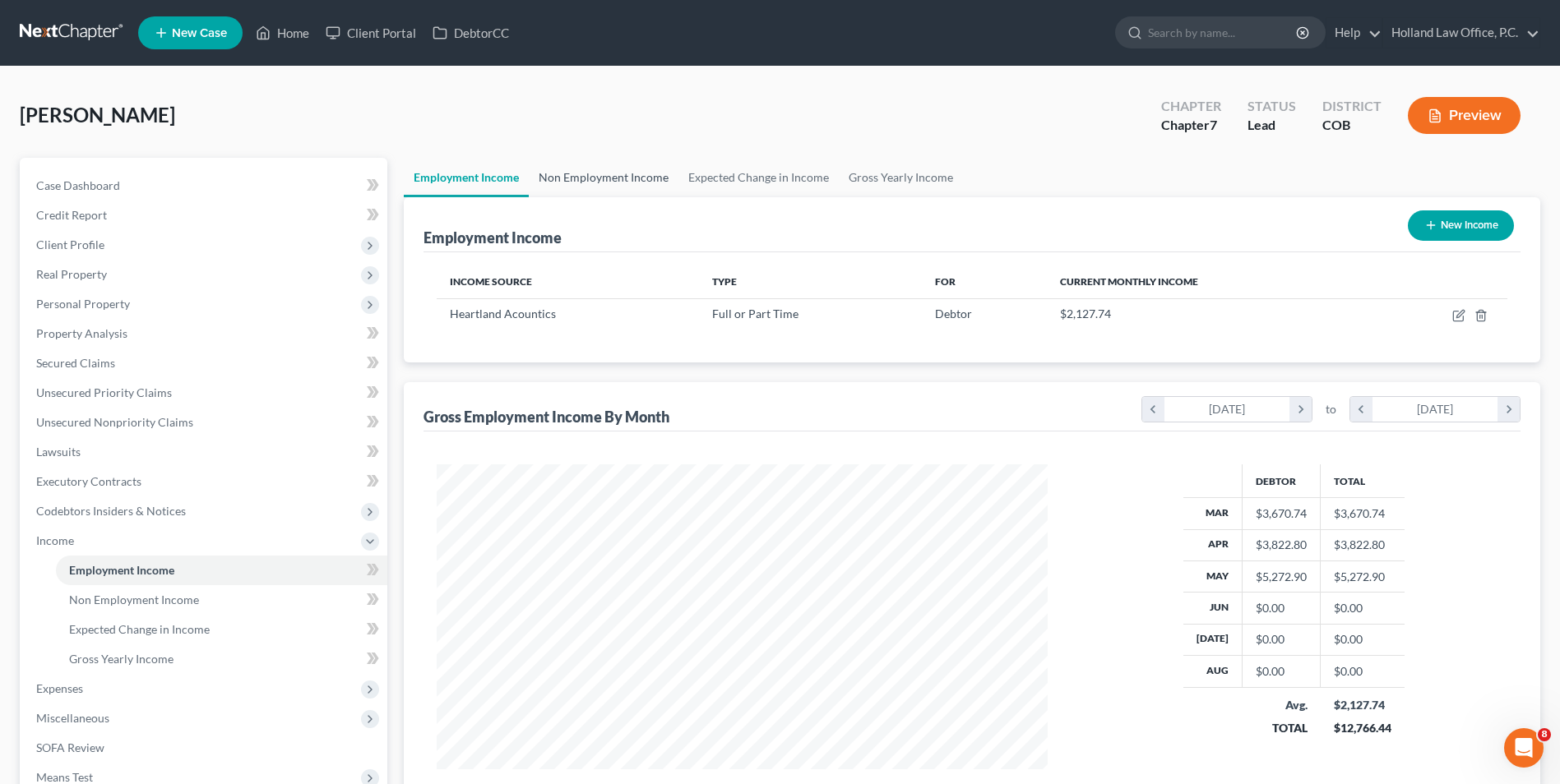
click at [612, 178] on link "Non Employment Income" at bounding box center [603, 178] width 150 height 39
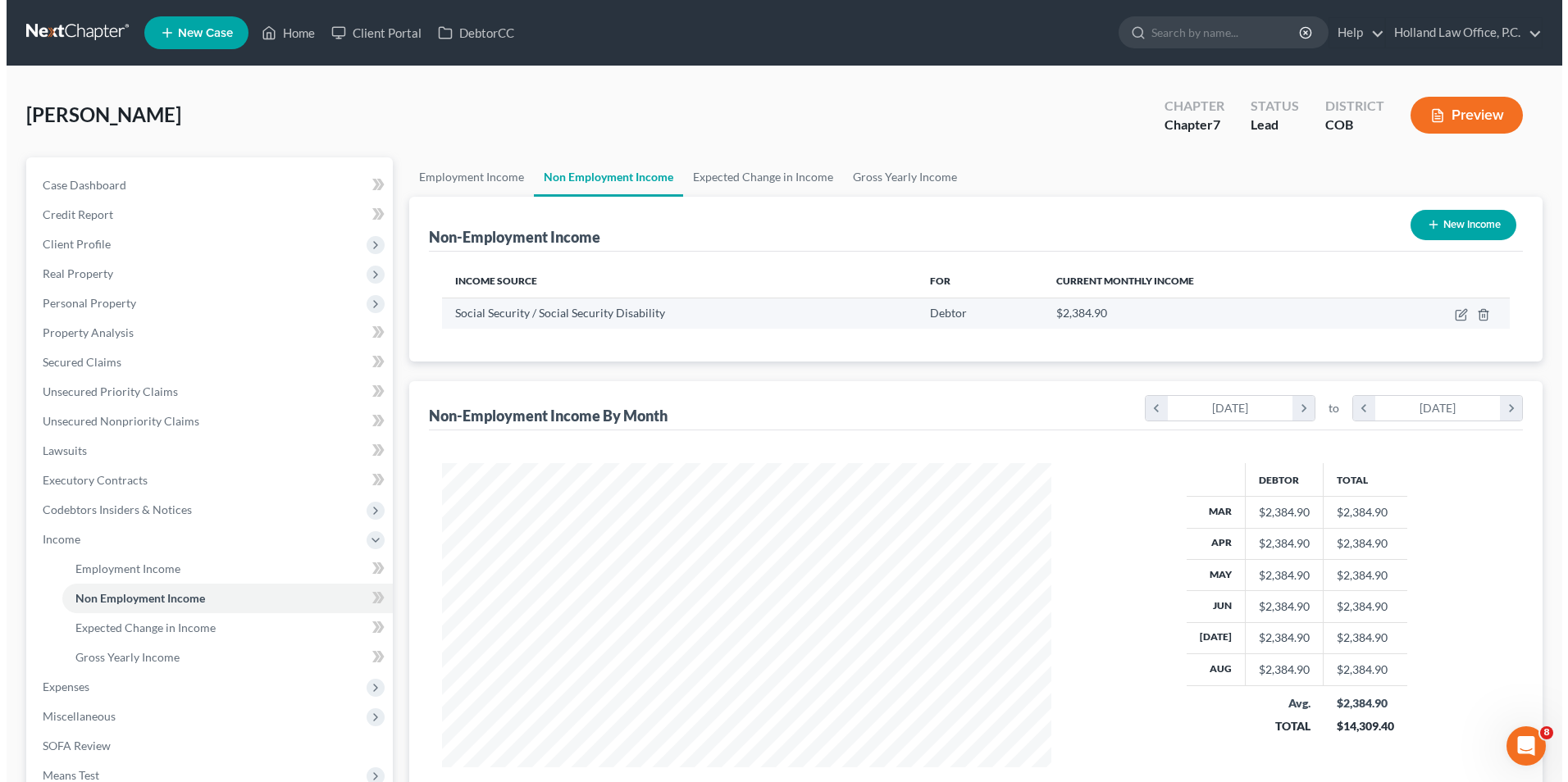
scroll to position [304, 642]
click at [1454, 310] on icon "button" at bounding box center [1455, 315] width 13 height 13
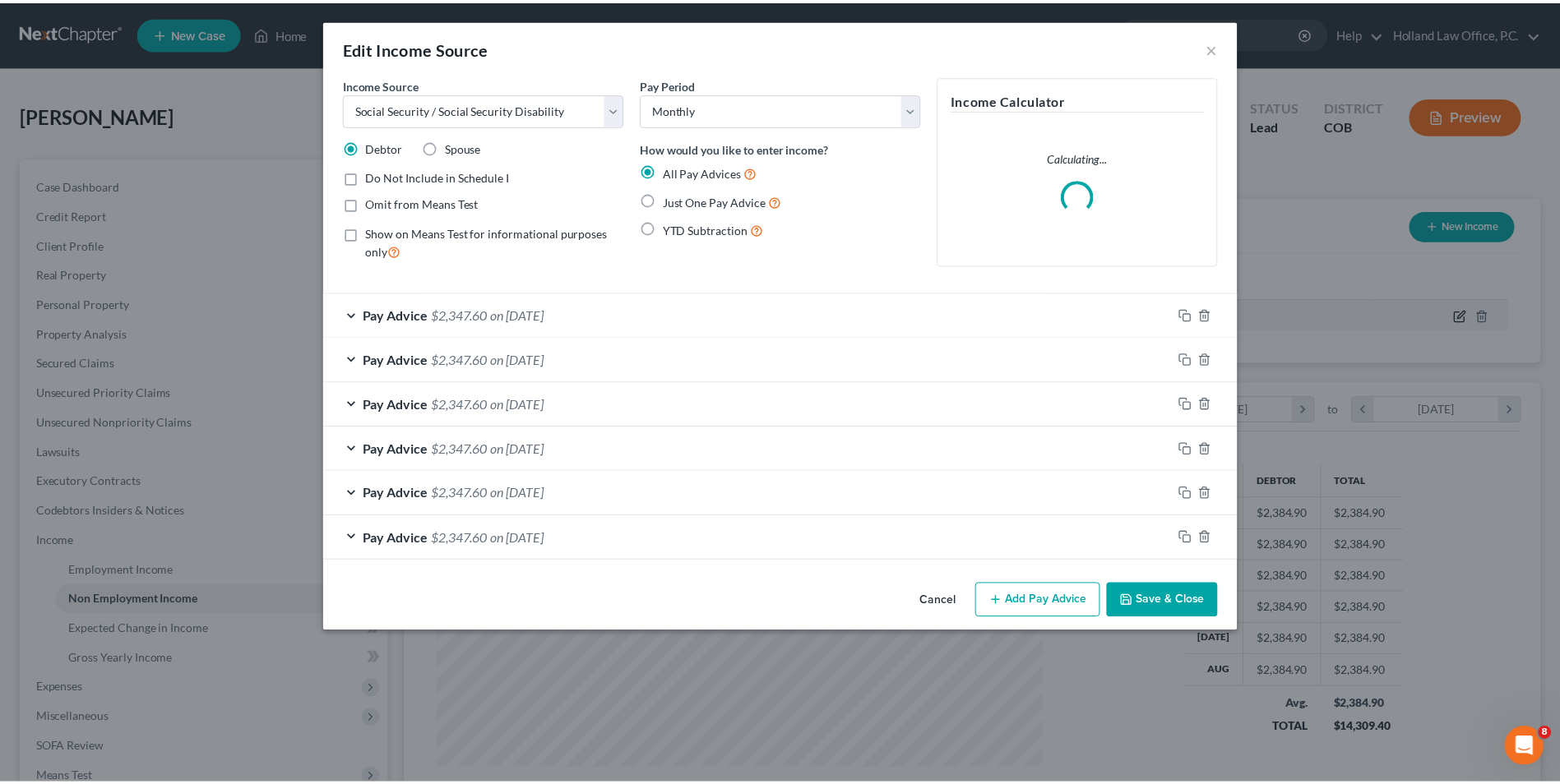
scroll to position [308, 649]
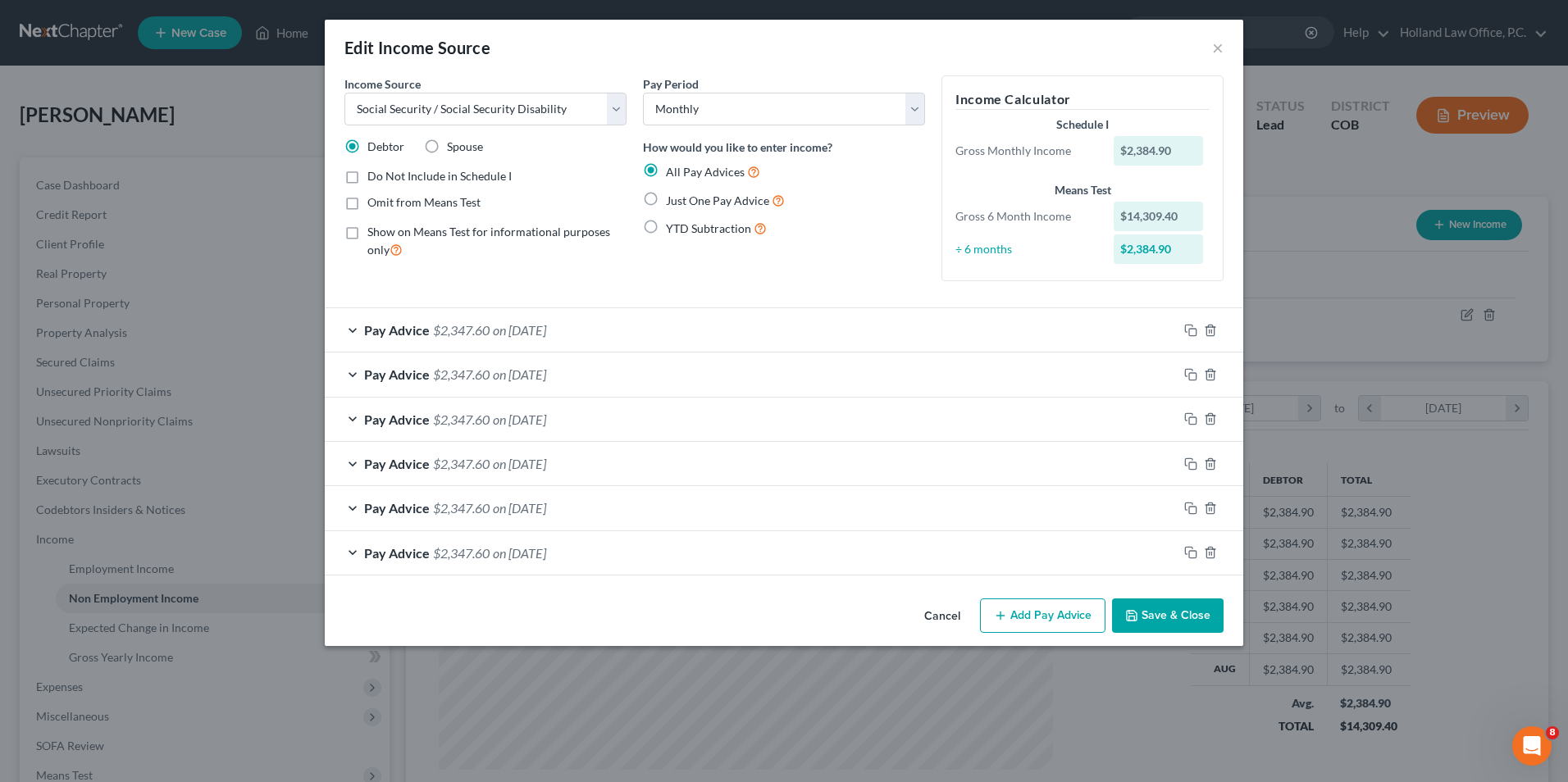
click at [1135, 596] on div "Cancel Add Pay Advice Save & Close" at bounding box center [784, 619] width 919 height 54
click at [1137, 621] on icon "button" at bounding box center [1131, 616] width 10 height 10
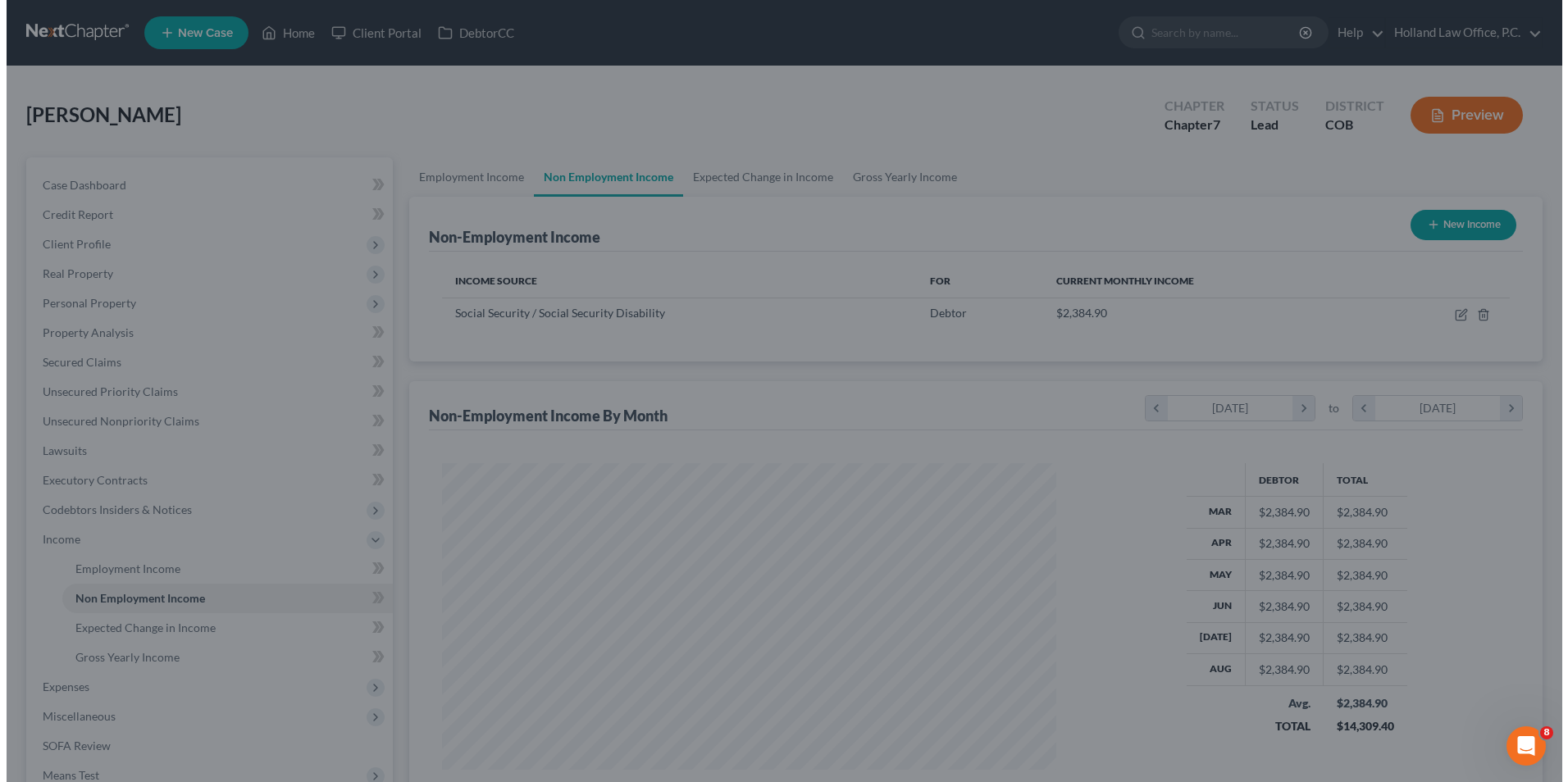
scroll to position [819747, 819630]
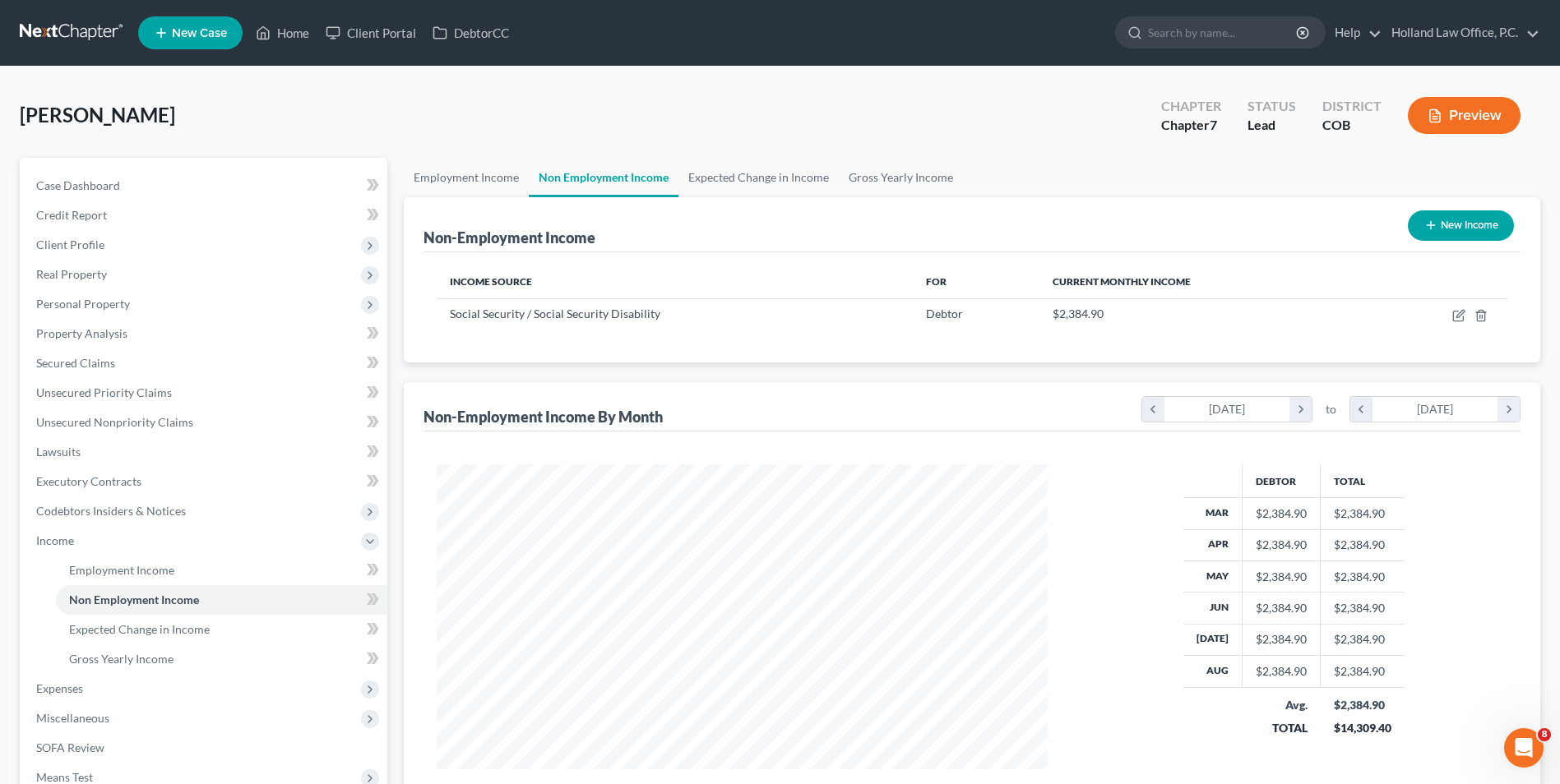
drag, startPoint x: 1139, startPoint y: 623, endPoint x: 589, endPoint y: 336, distance: 620.4
click at [589, 336] on div "Income Source For Current Monthly Income Social Security / Social Security Disa…" at bounding box center [972, 307] width 1097 height 110
click at [1468, 211] on button "New Income" at bounding box center [1460, 226] width 106 height 30
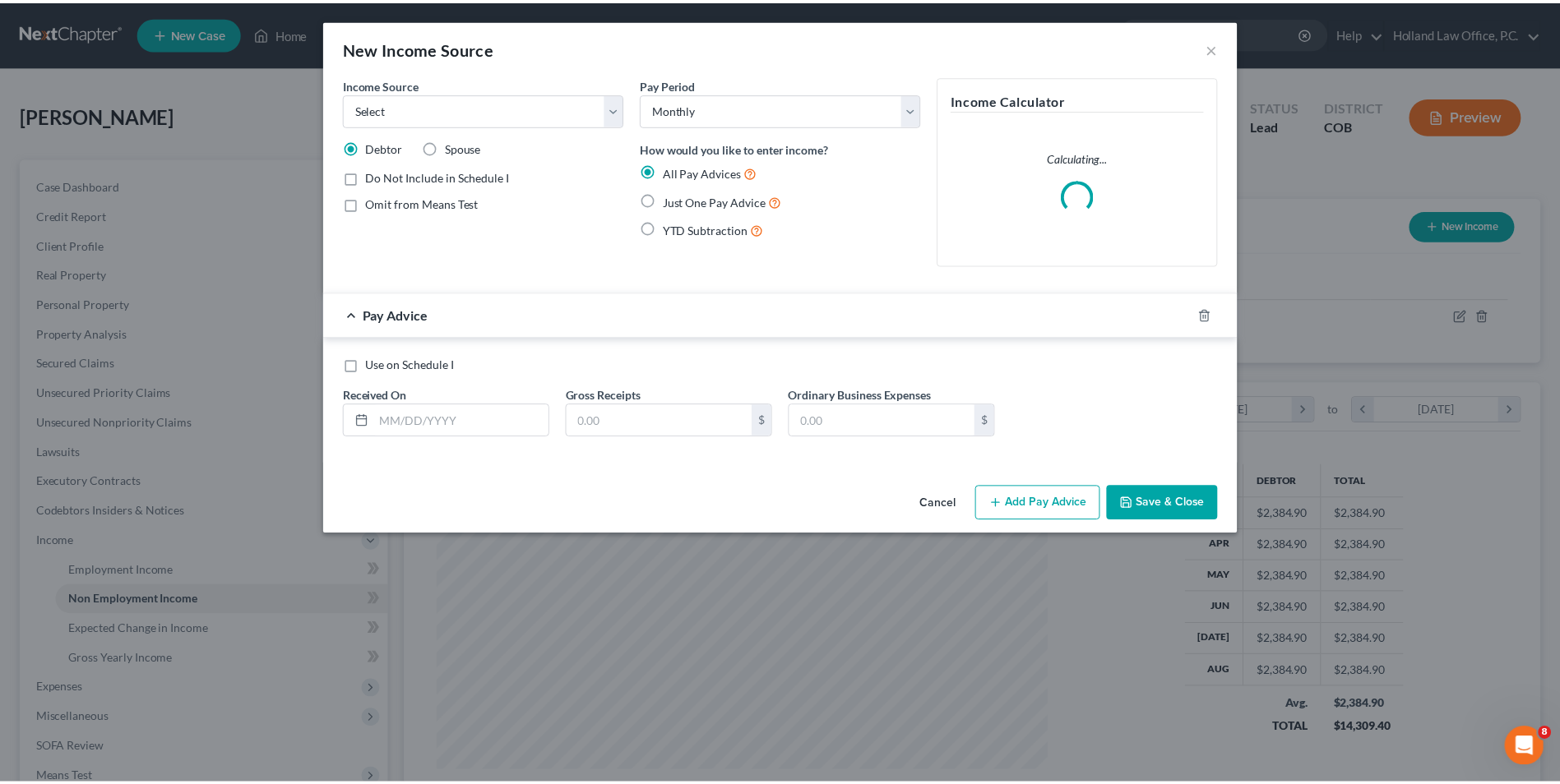
scroll to position [308, 649]
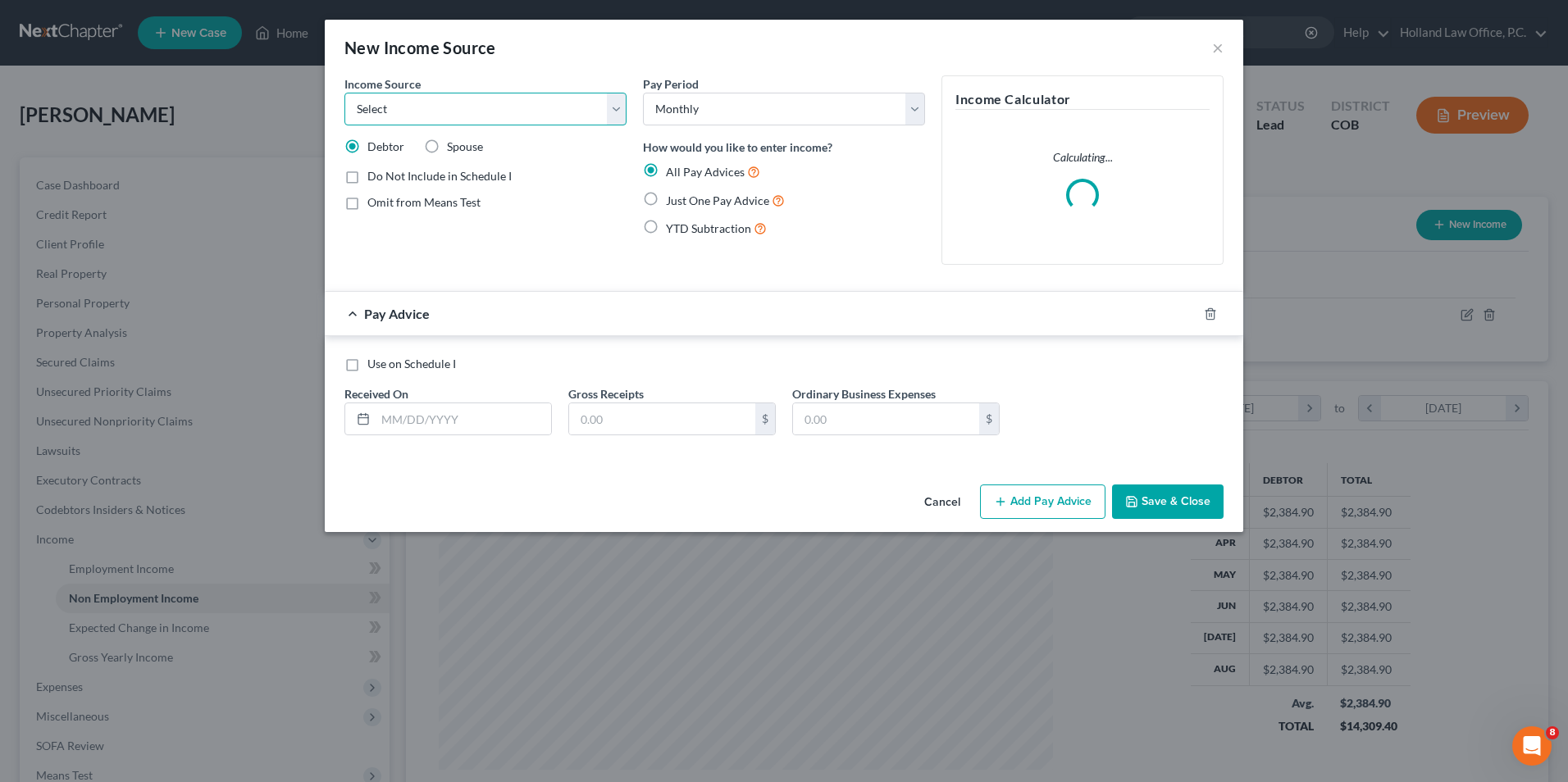
click at [496, 103] on select "Select Unemployment Disability (from employer) Pension Retirement Social Securi…" at bounding box center [485, 109] width 282 height 33
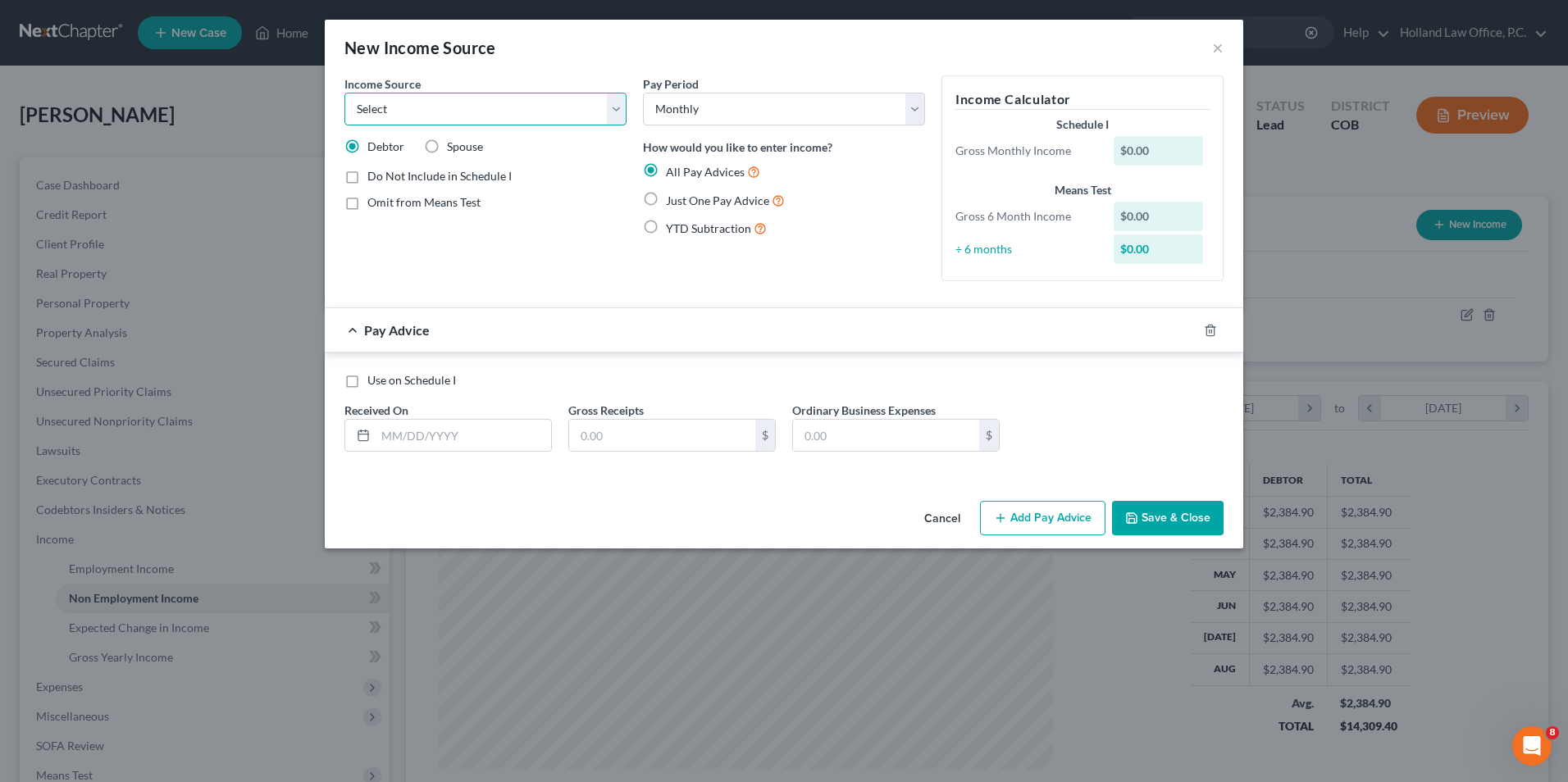
click at [490, 117] on select "Select Unemployment Disability (from employer) Pension Retirement Social Securi…" at bounding box center [485, 109] width 282 height 33
click at [1130, 513] on icon "button" at bounding box center [1131, 518] width 13 height 13
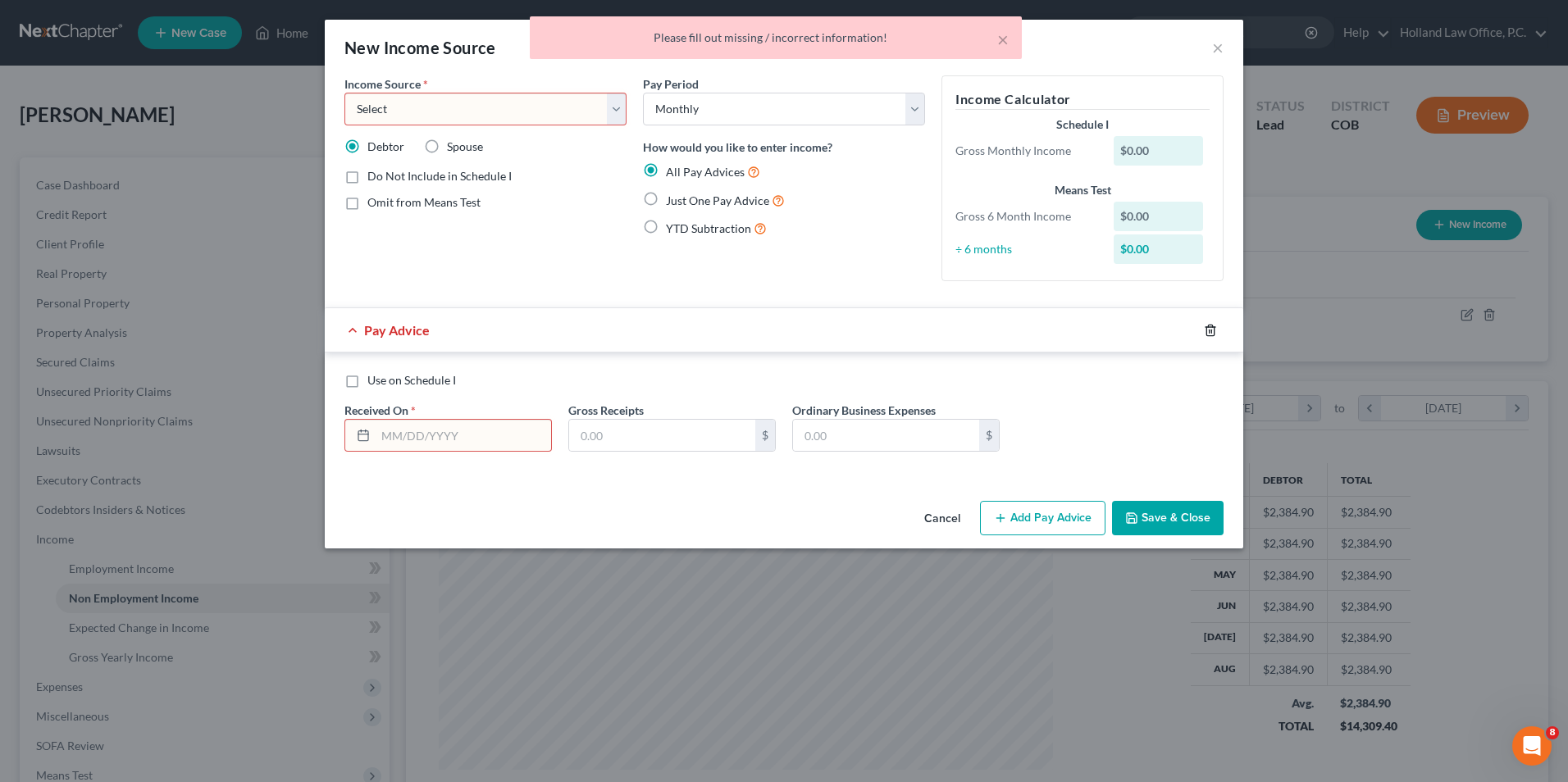
click at [1213, 324] on icon "button" at bounding box center [1210, 330] width 13 height 13
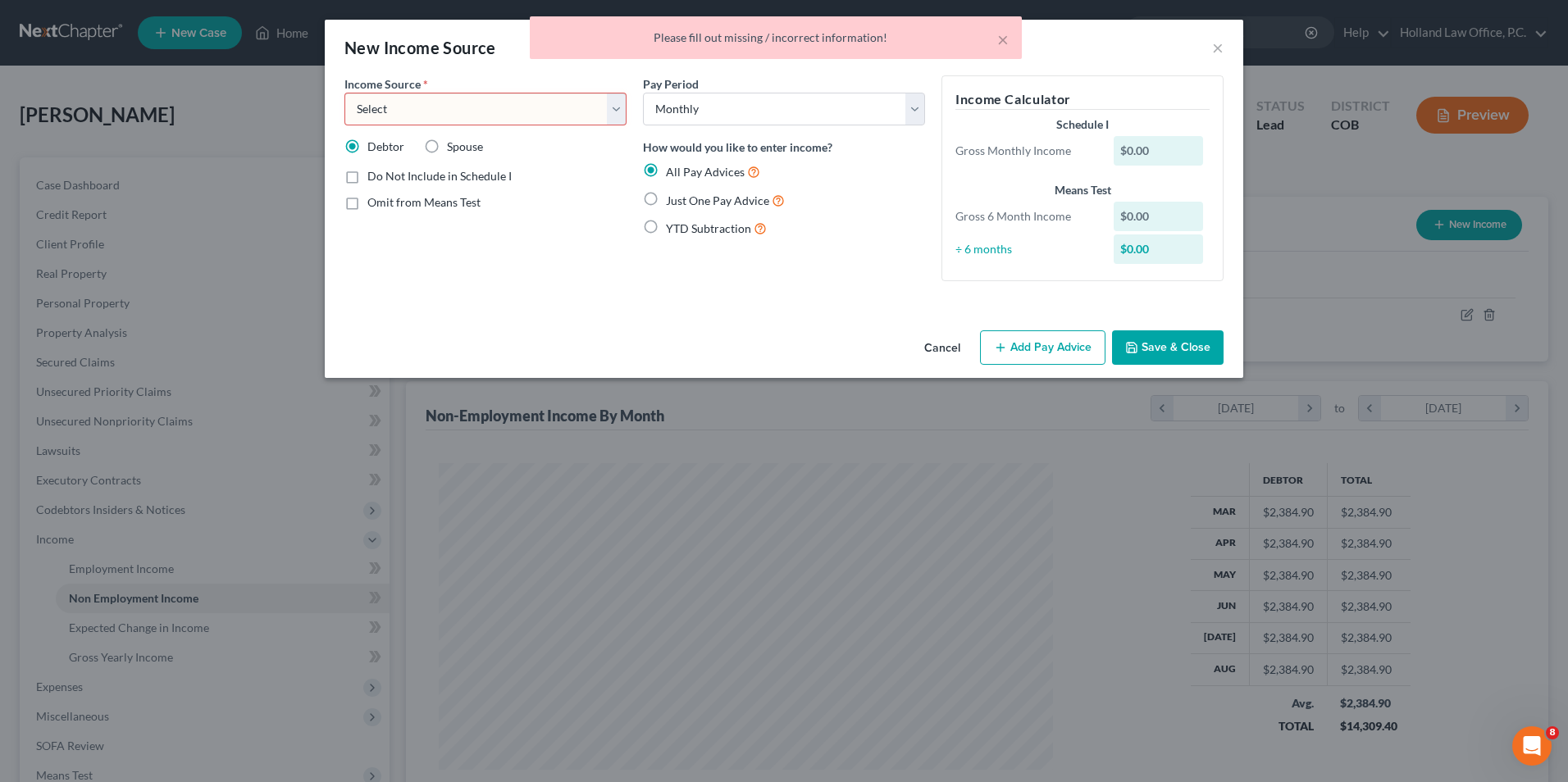
click at [1218, 41] on div "× Please fill out missing / incorrect information!" at bounding box center [776, 41] width 1568 height 51
click at [584, 108] on select "Select Unemployment Disability (from employer) Pension Retirement Social Securi…" at bounding box center [485, 109] width 282 height 33
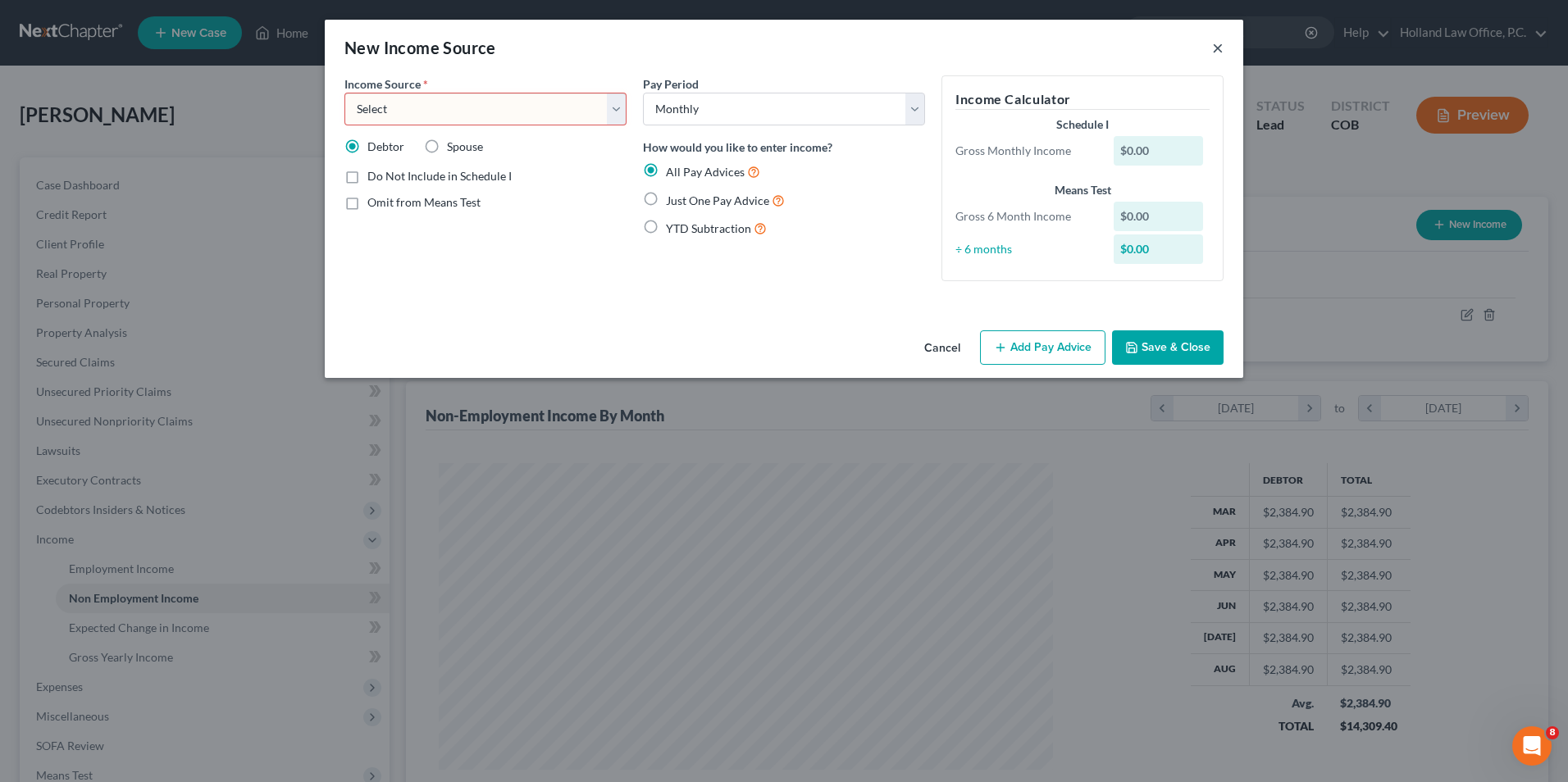
drag, startPoint x: 1219, startPoint y: 45, endPoint x: 499, endPoint y: 98, distance: 721.9
click at [1218, 45] on button "×" at bounding box center [1218, 47] width 12 height 20
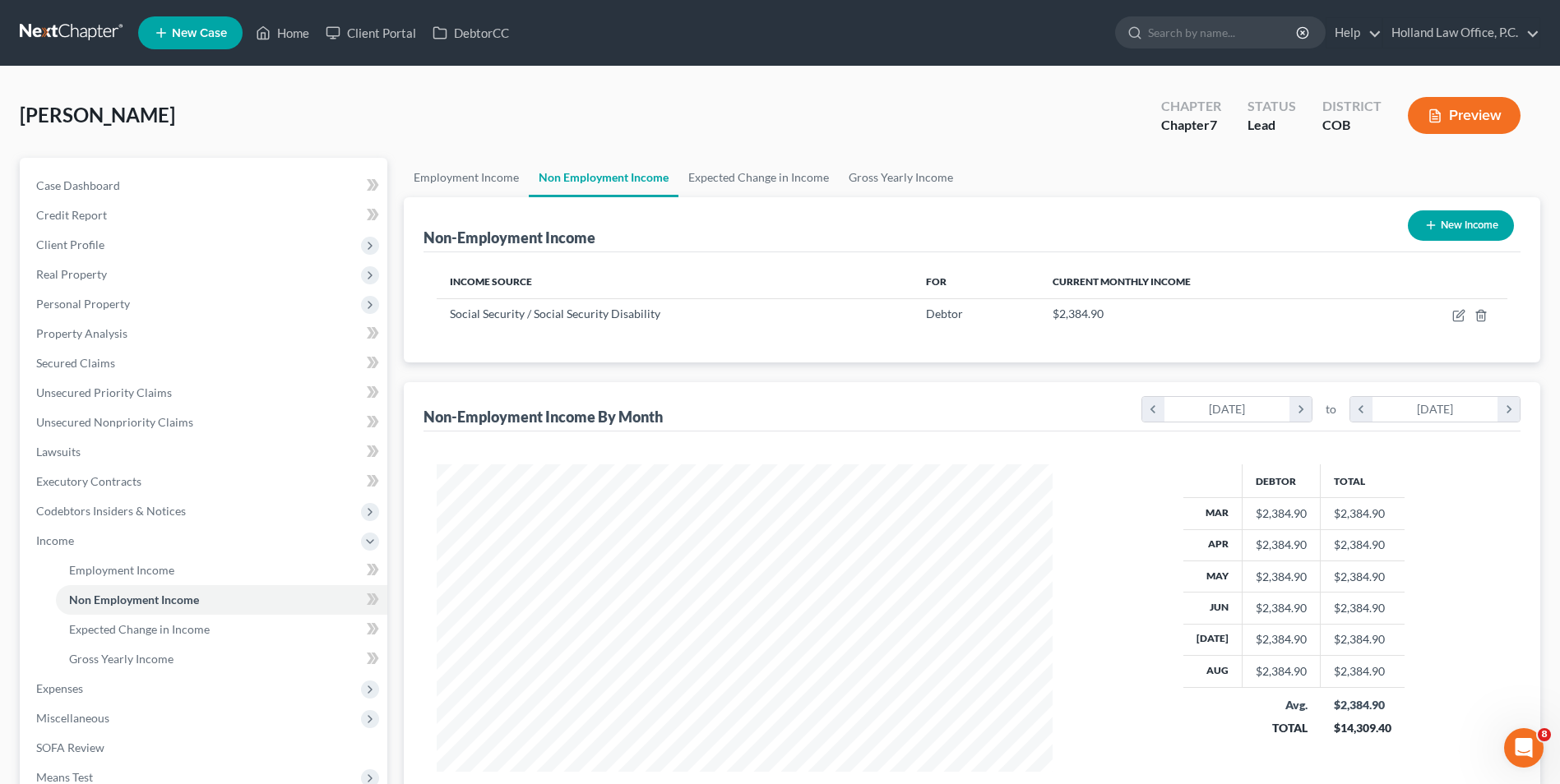
scroll to position [821844, 821544]
click at [294, 28] on link "Home" at bounding box center [283, 32] width 70 height 30
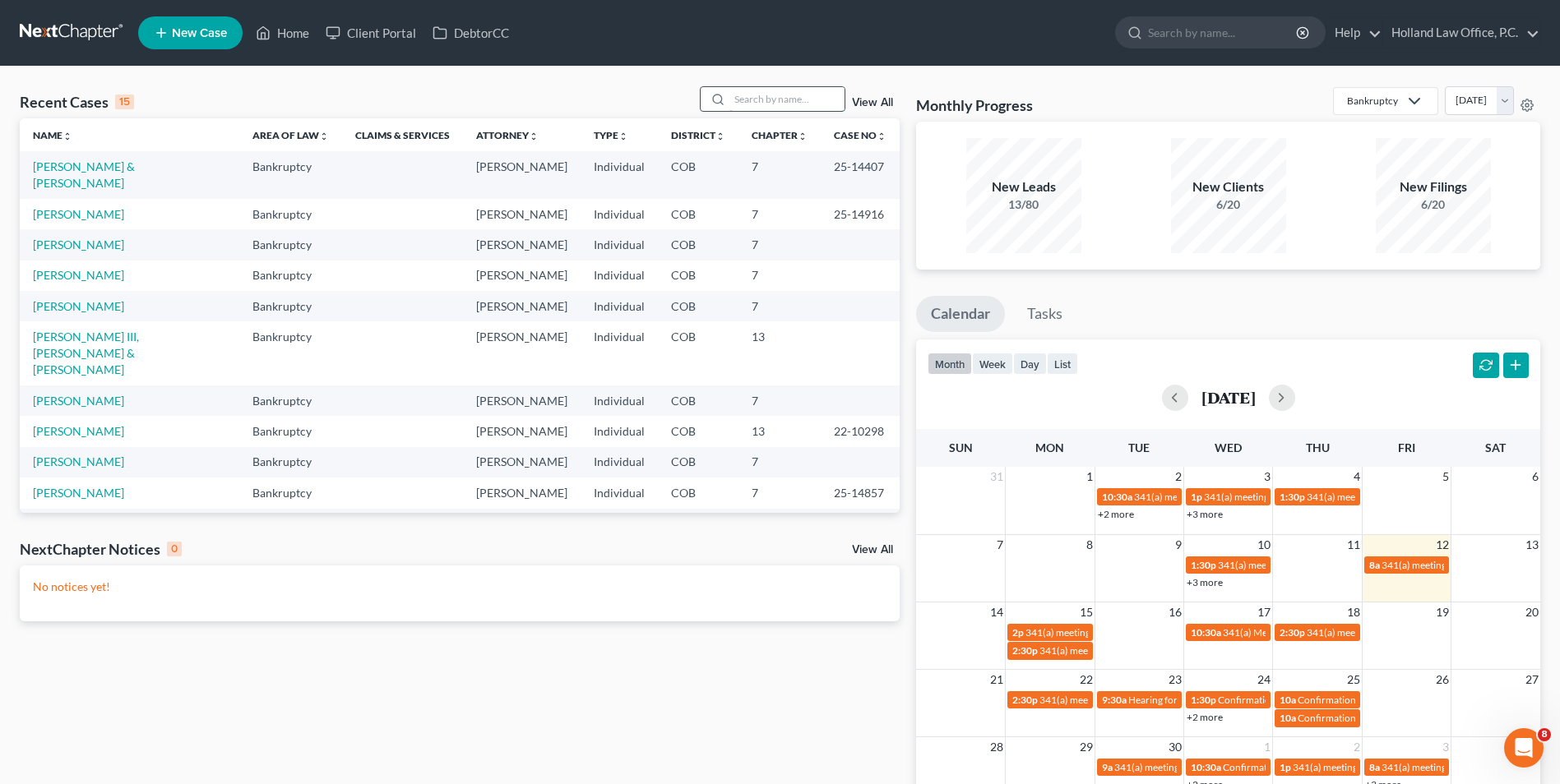
click at [787, 98] on input "search" at bounding box center [787, 99] width 115 height 24
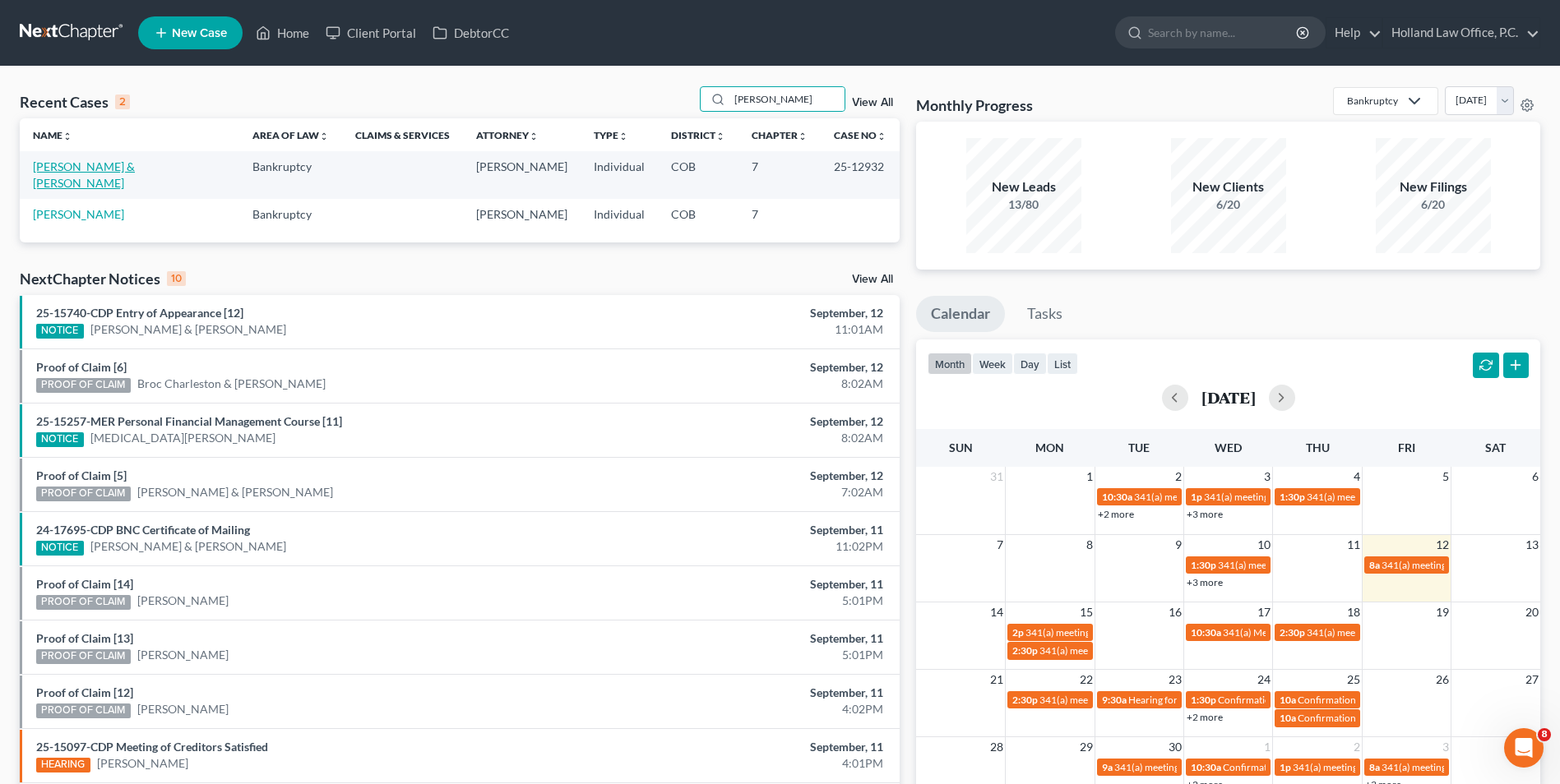
click at [118, 166] on link "[PERSON_NAME] & [PERSON_NAME]" at bounding box center [84, 175] width 102 height 30
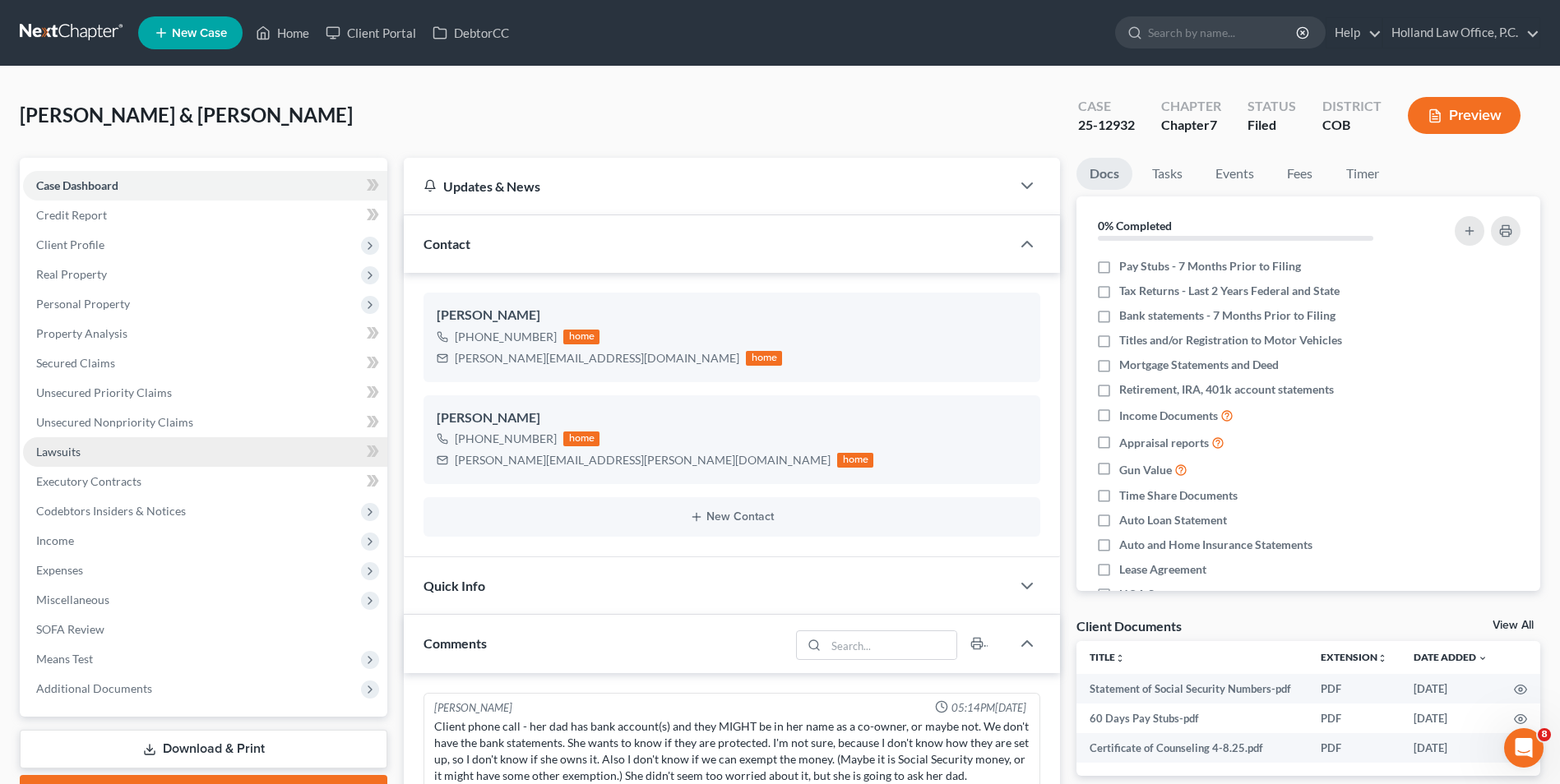
scroll to position [133, 0]
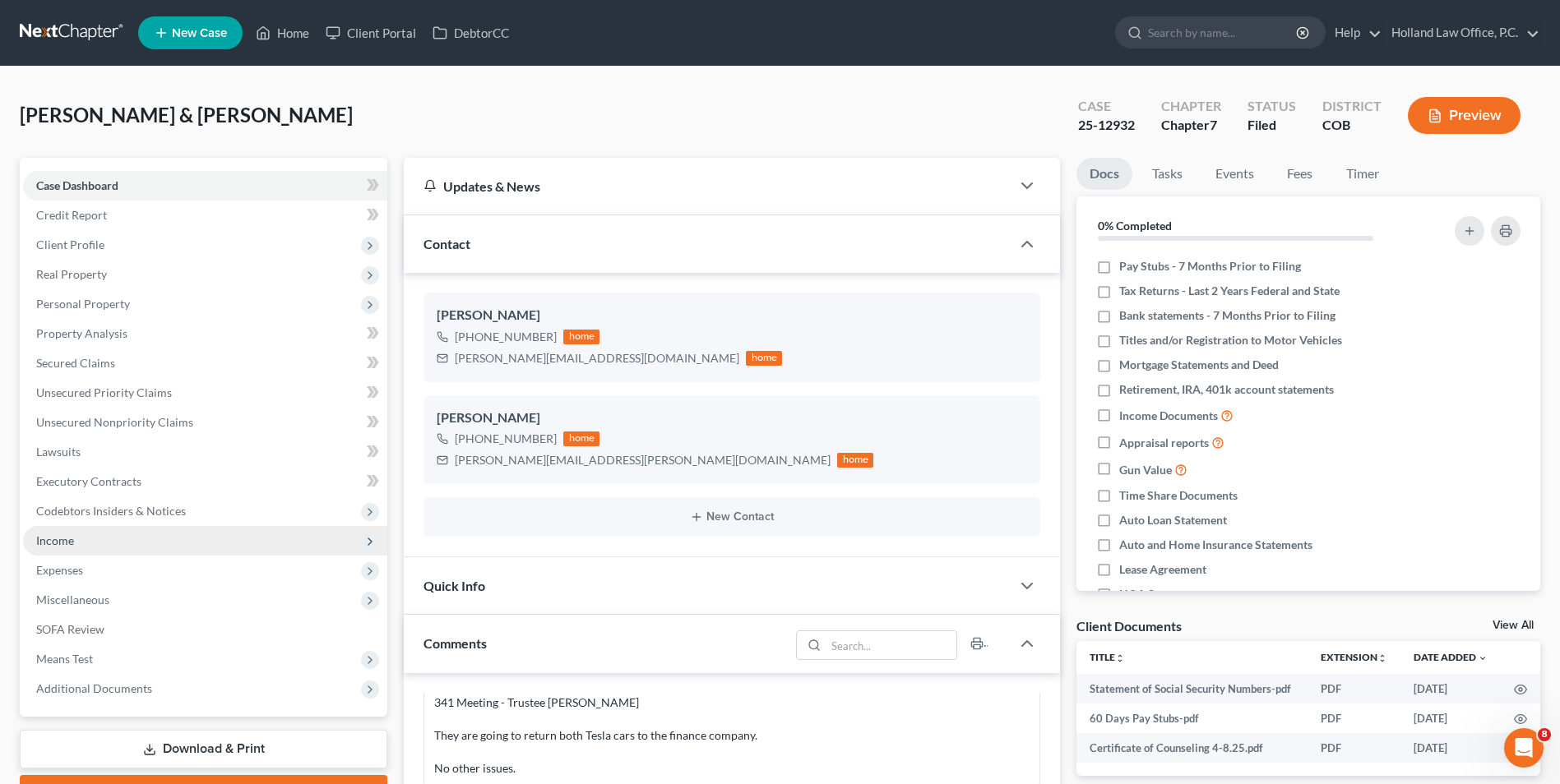
click at [84, 546] on span "Income" at bounding box center [205, 541] width 364 height 30
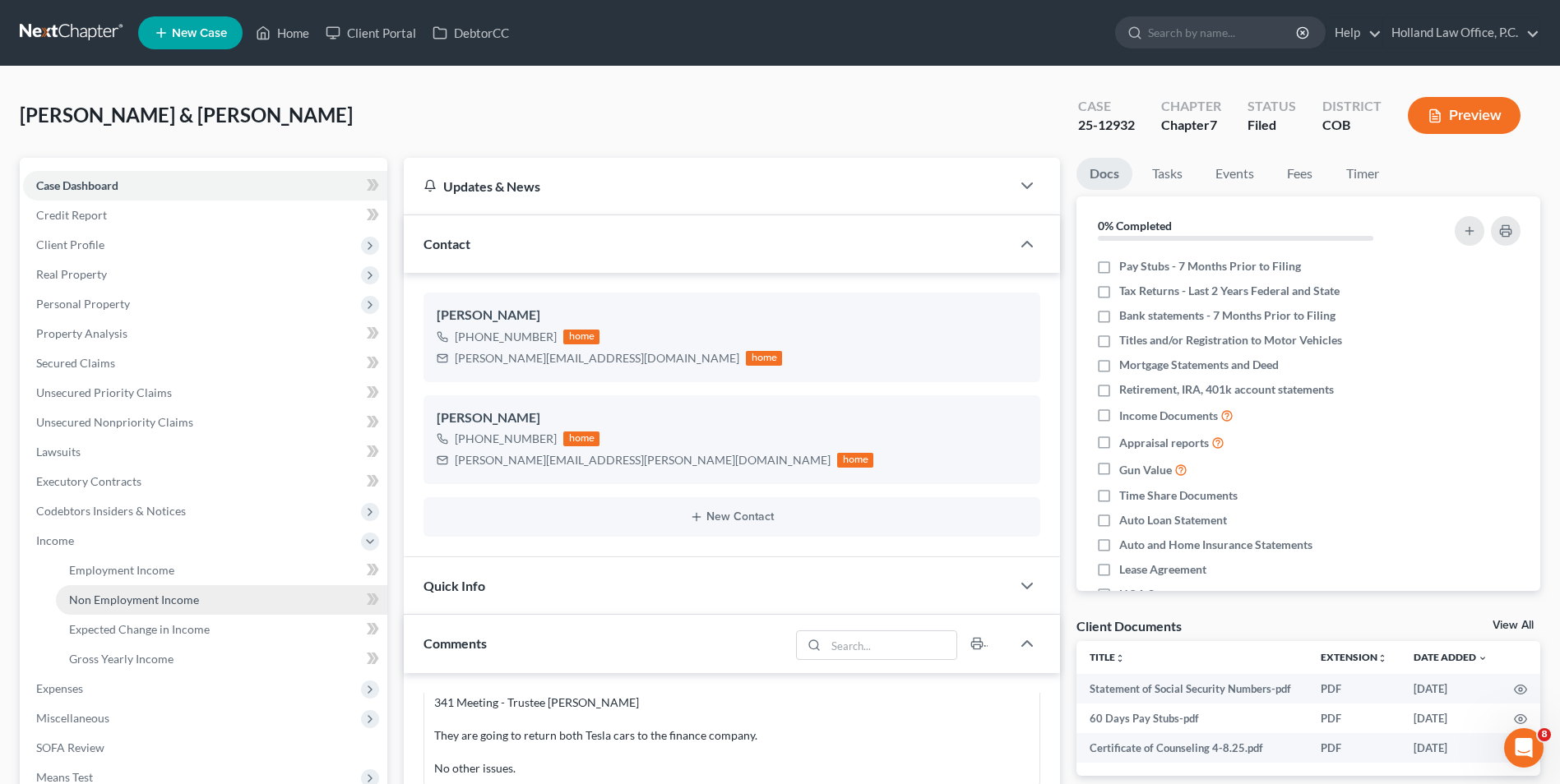
click at [136, 593] on span "Non Employment Income" at bounding box center [134, 600] width 130 height 14
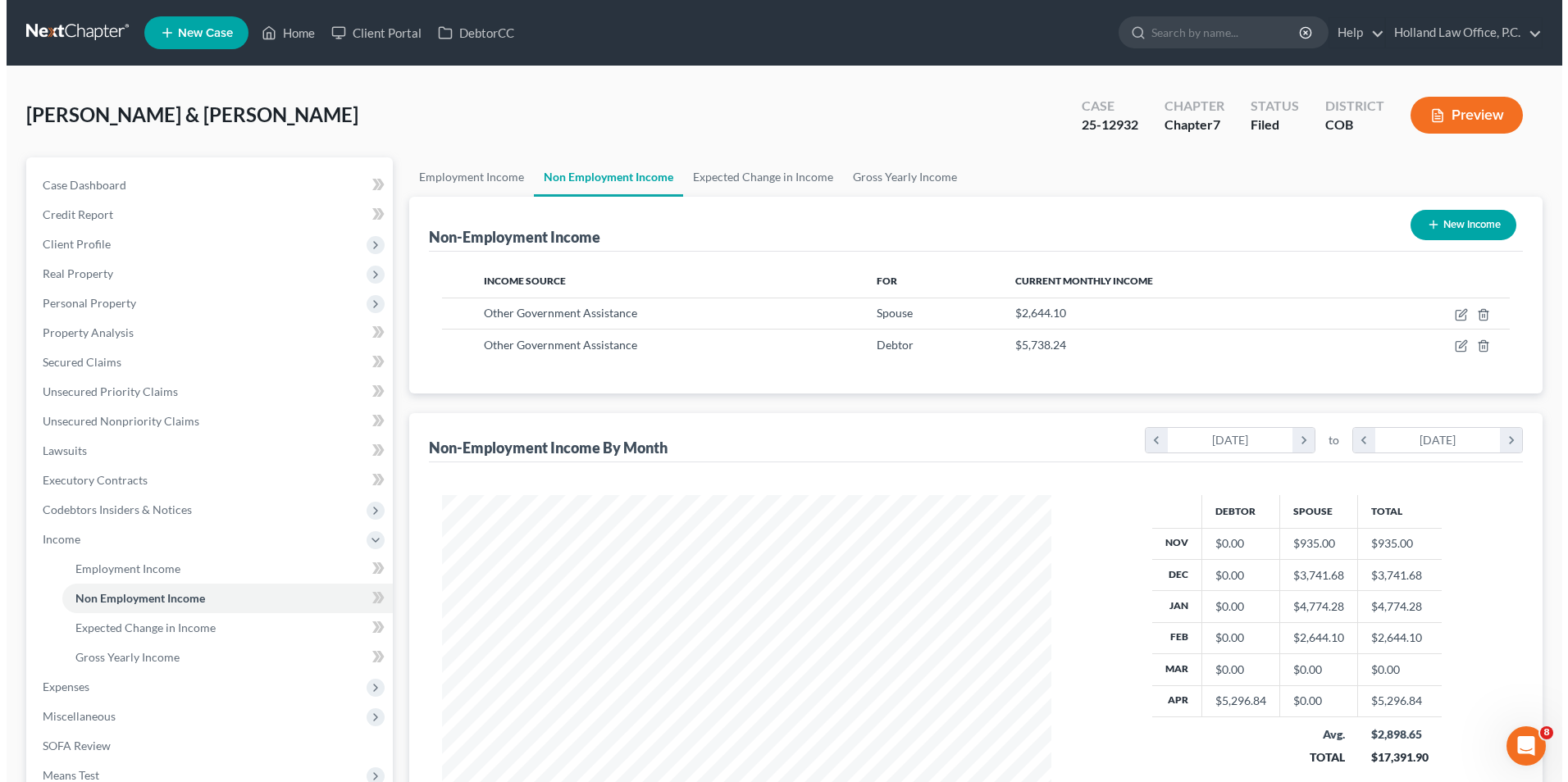
scroll to position [304, 642]
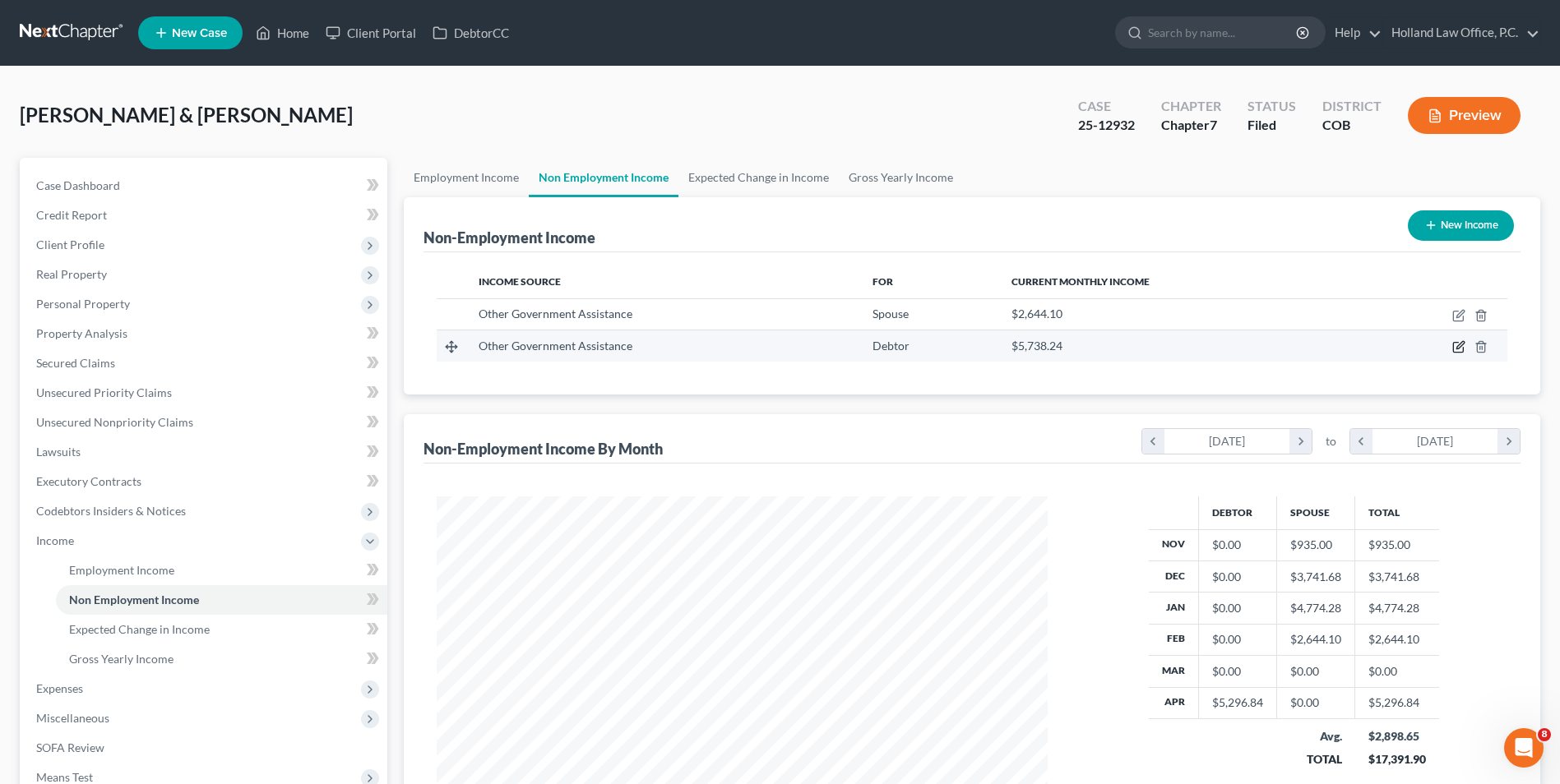
click at [1462, 345] on icon "button" at bounding box center [1460, 345] width 7 height 7
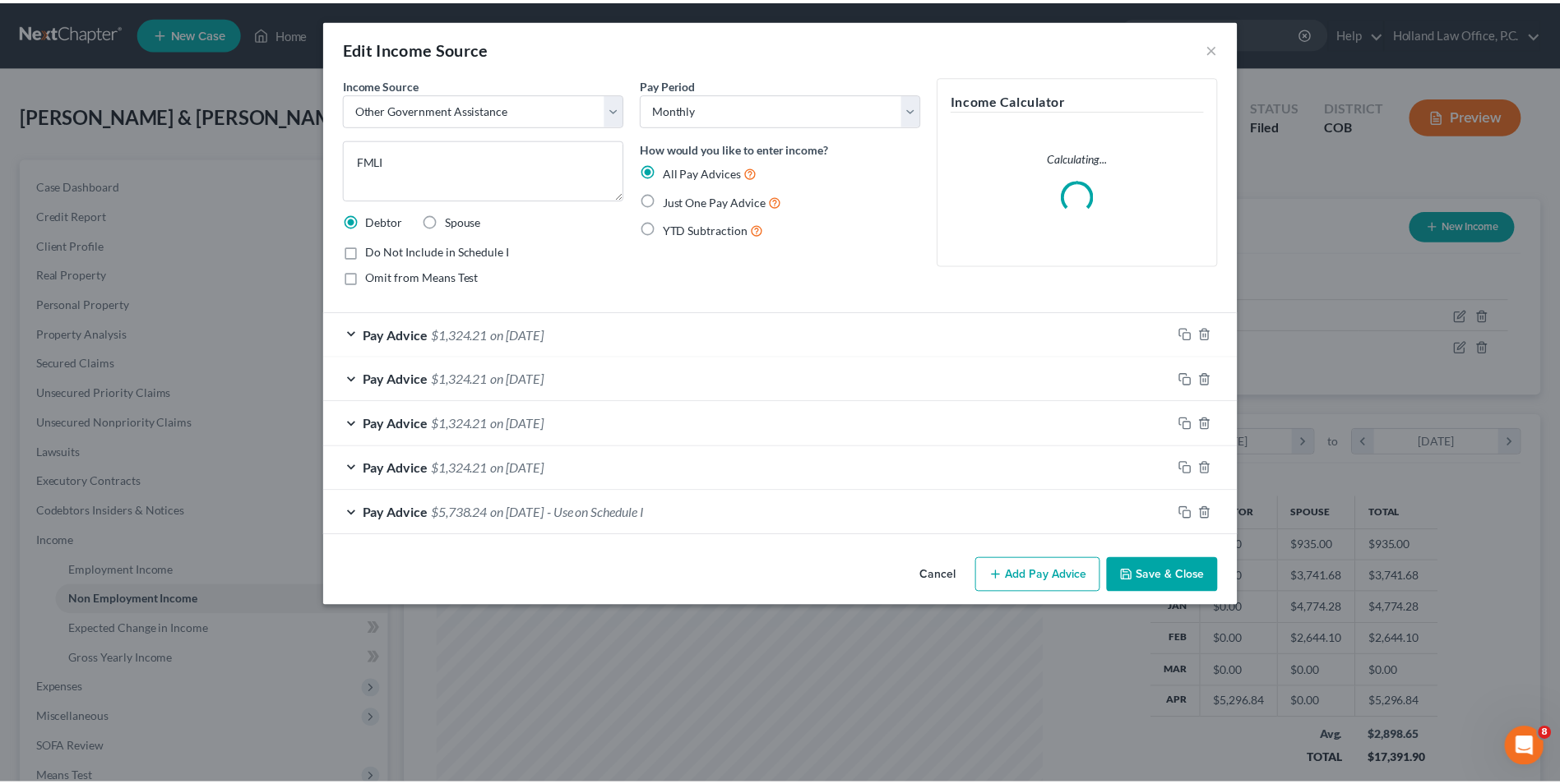
scroll to position [308, 649]
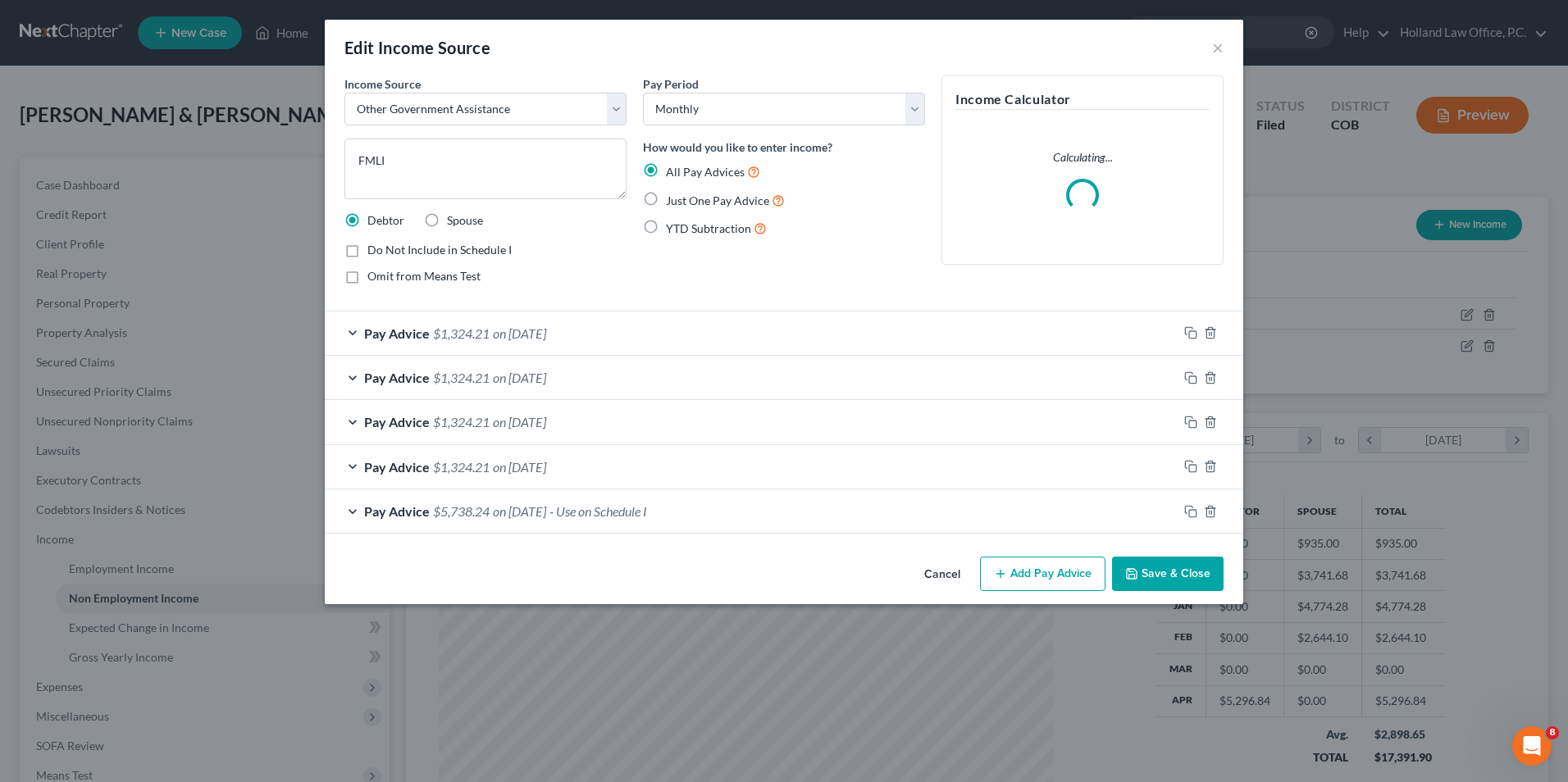
click at [1161, 565] on button "Save & Close" at bounding box center [1168, 574] width 112 height 34
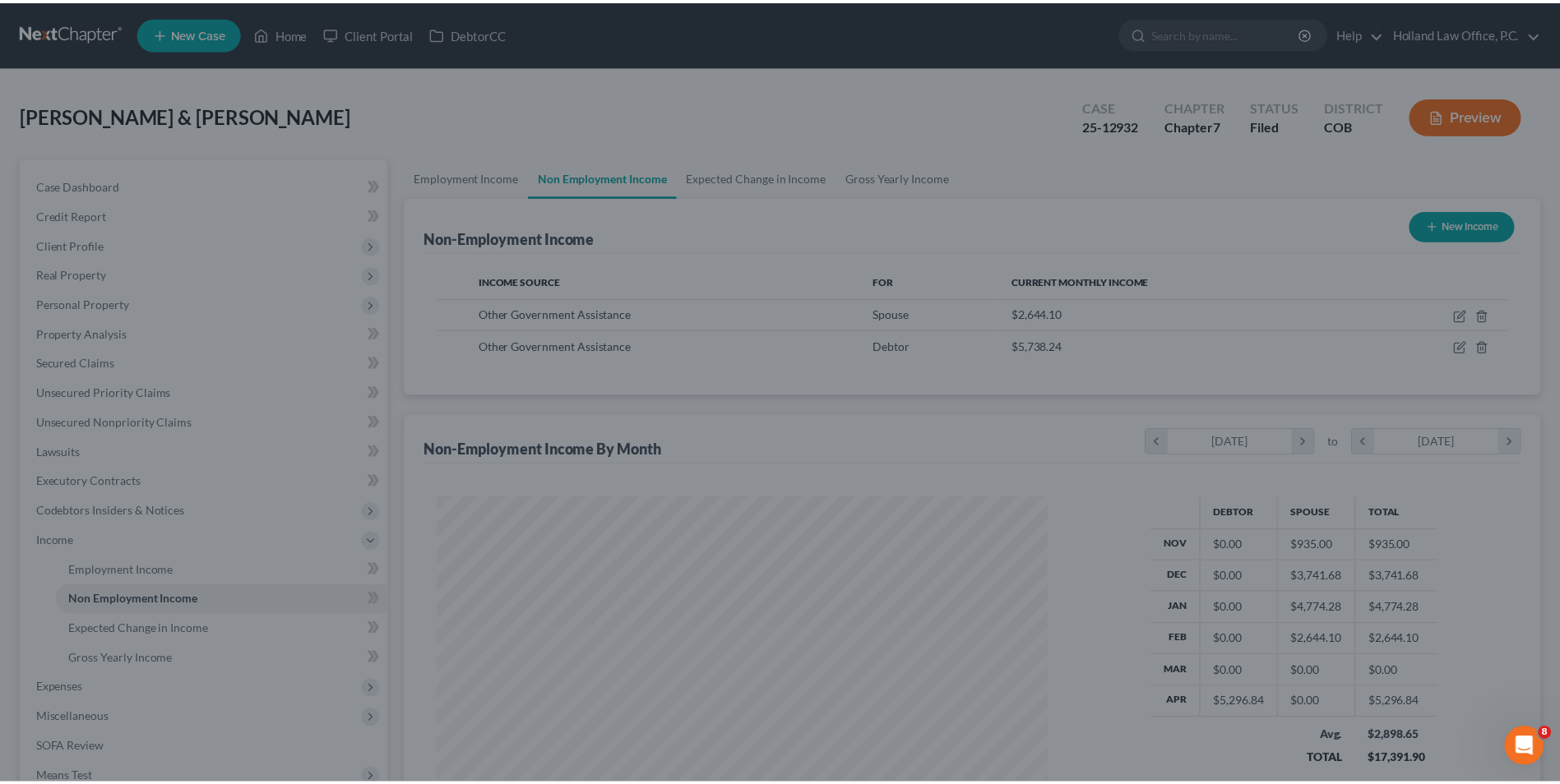
scroll to position [821844, 821544]
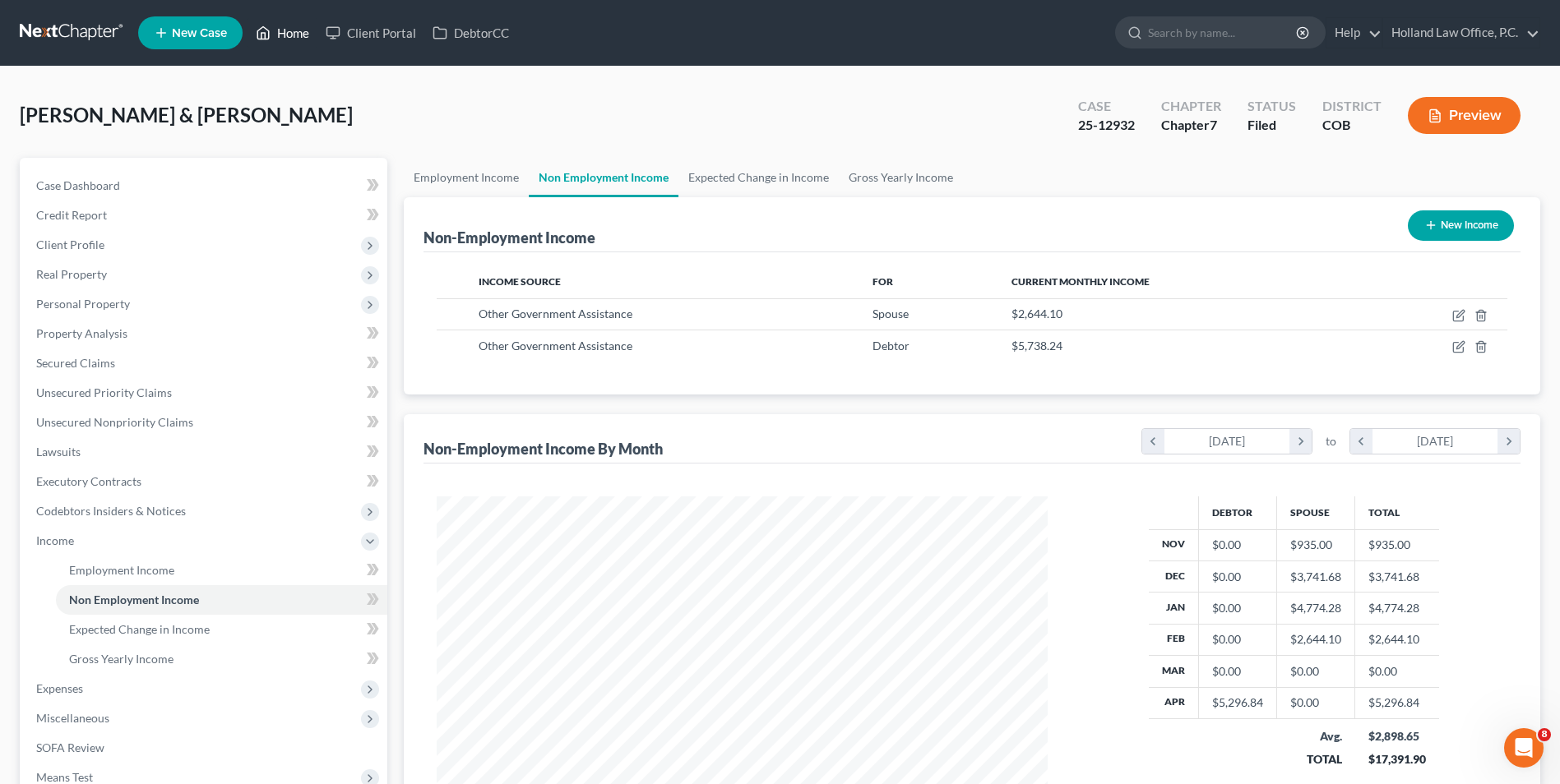
click at [265, 32] on icon at bounding box center [263, 33] width 14 height 20
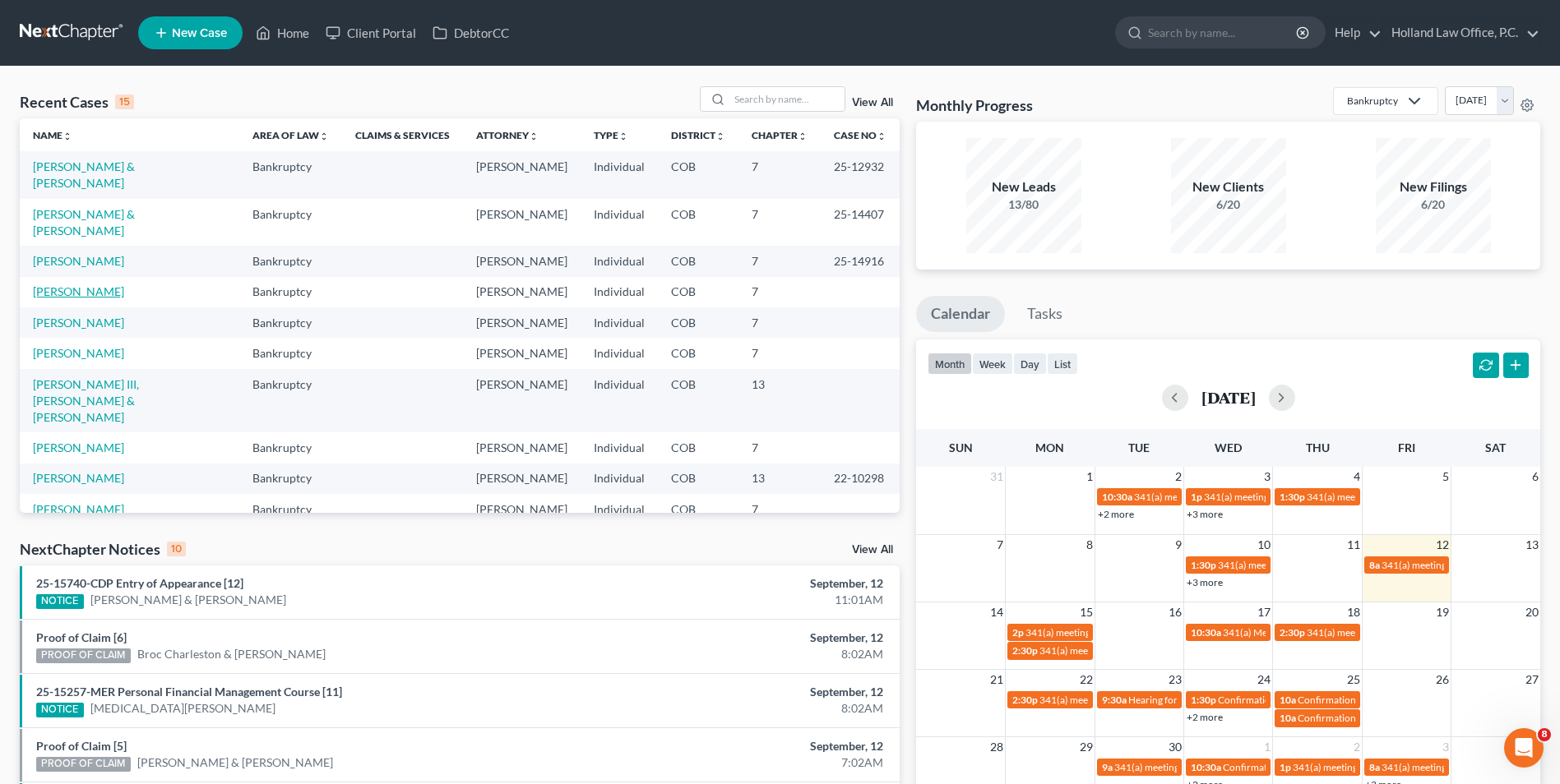
click at [76, 284] on link "[PERSON_NAME]" at bounding box center [79, 292] width 92 height 14
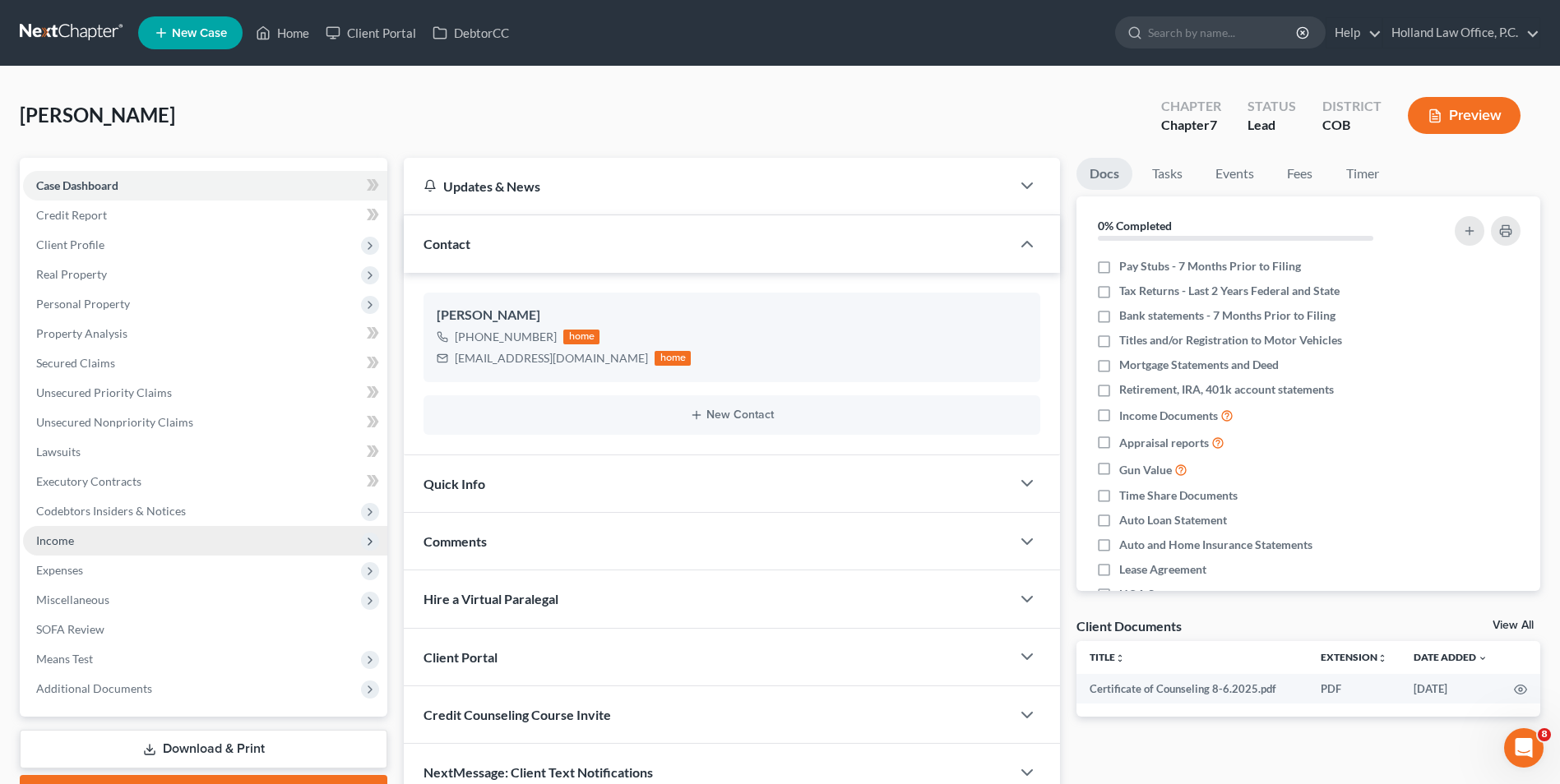
click at [64, 542] on span "Income" at bounding box center [55, 541] width 38 height 14
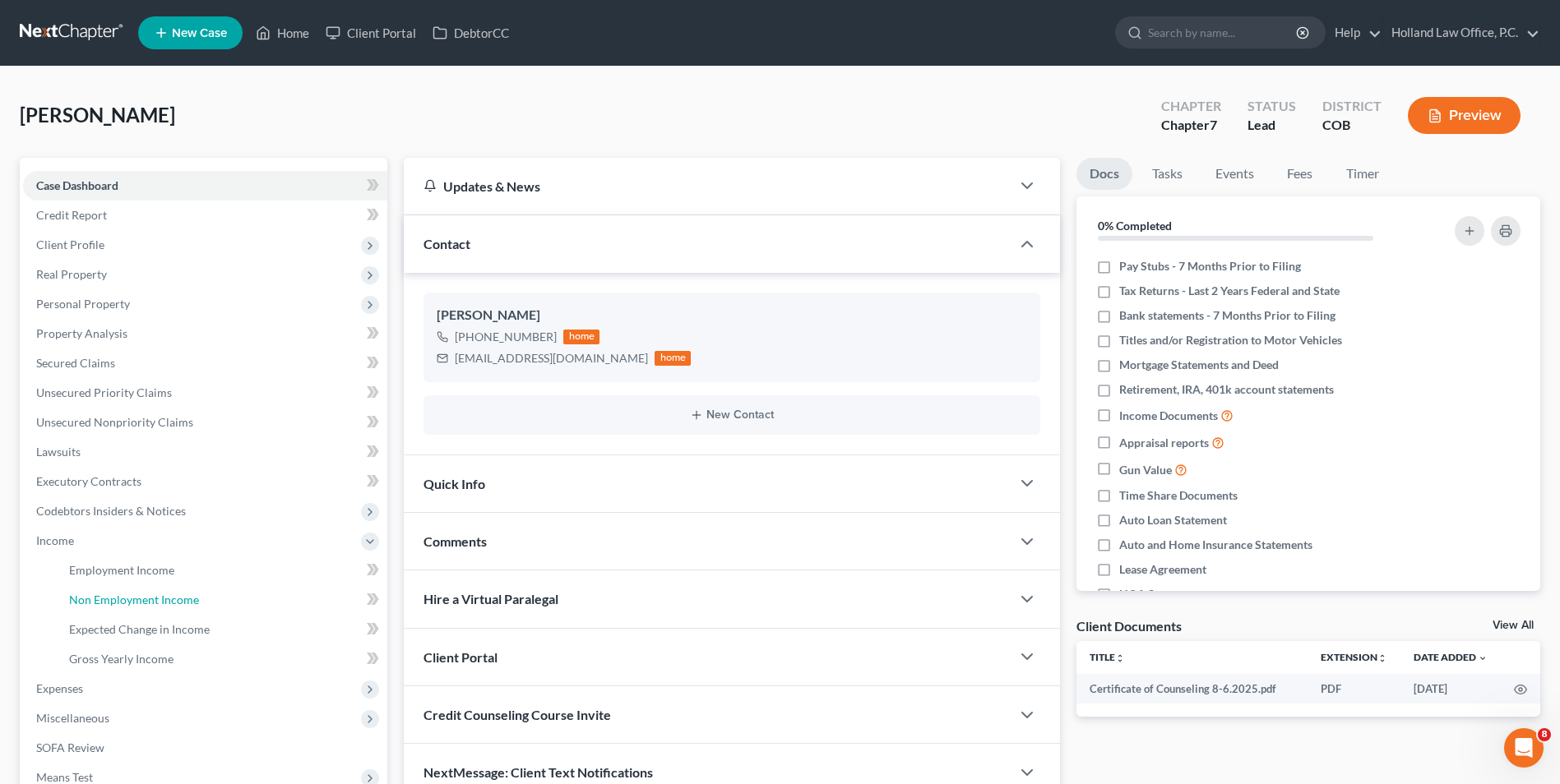
drag, startPoint x: 151, startPoint y: 597, endPoint x: 388, endPoint y: 483, distance: 263.0
click at [151, 598] on span "Non Employment Income" at bounding box center [134, 600] width 130 height 14
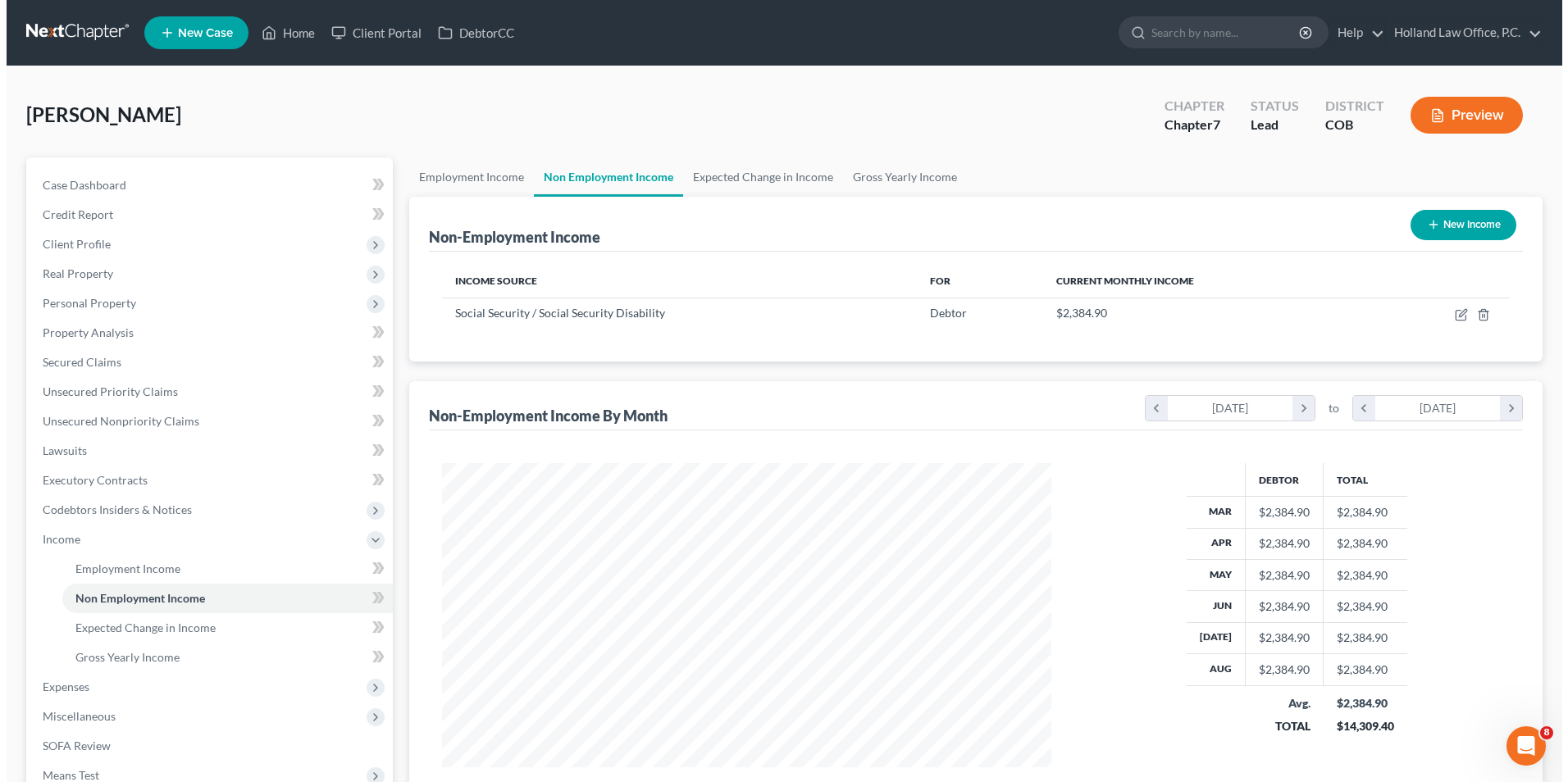
scroll to position [304, 642]
click at [1467, 230] on button "New Income" at bounding box center [1457, 225] width 106 height 30
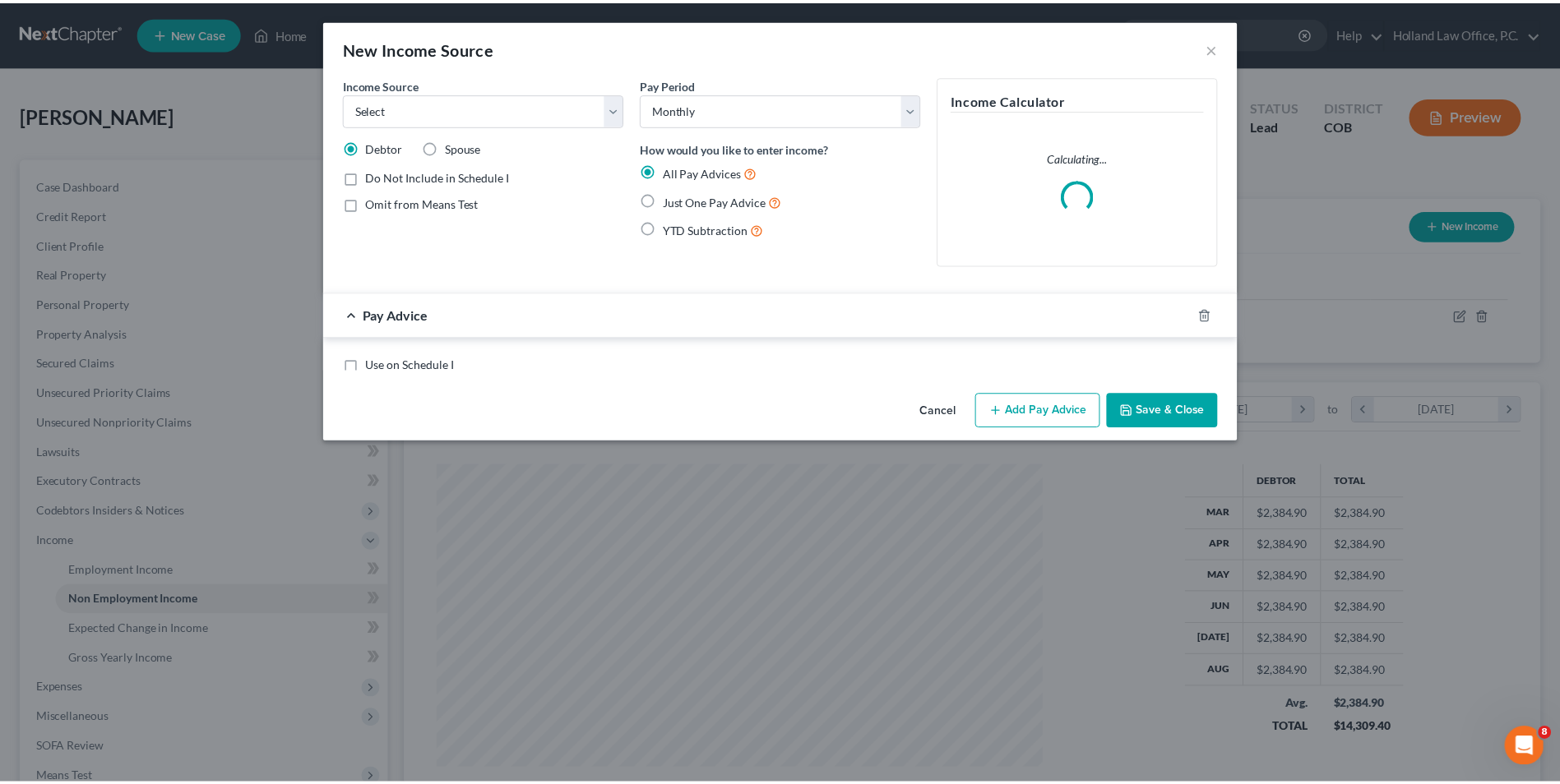
scroll to position [308, 649]
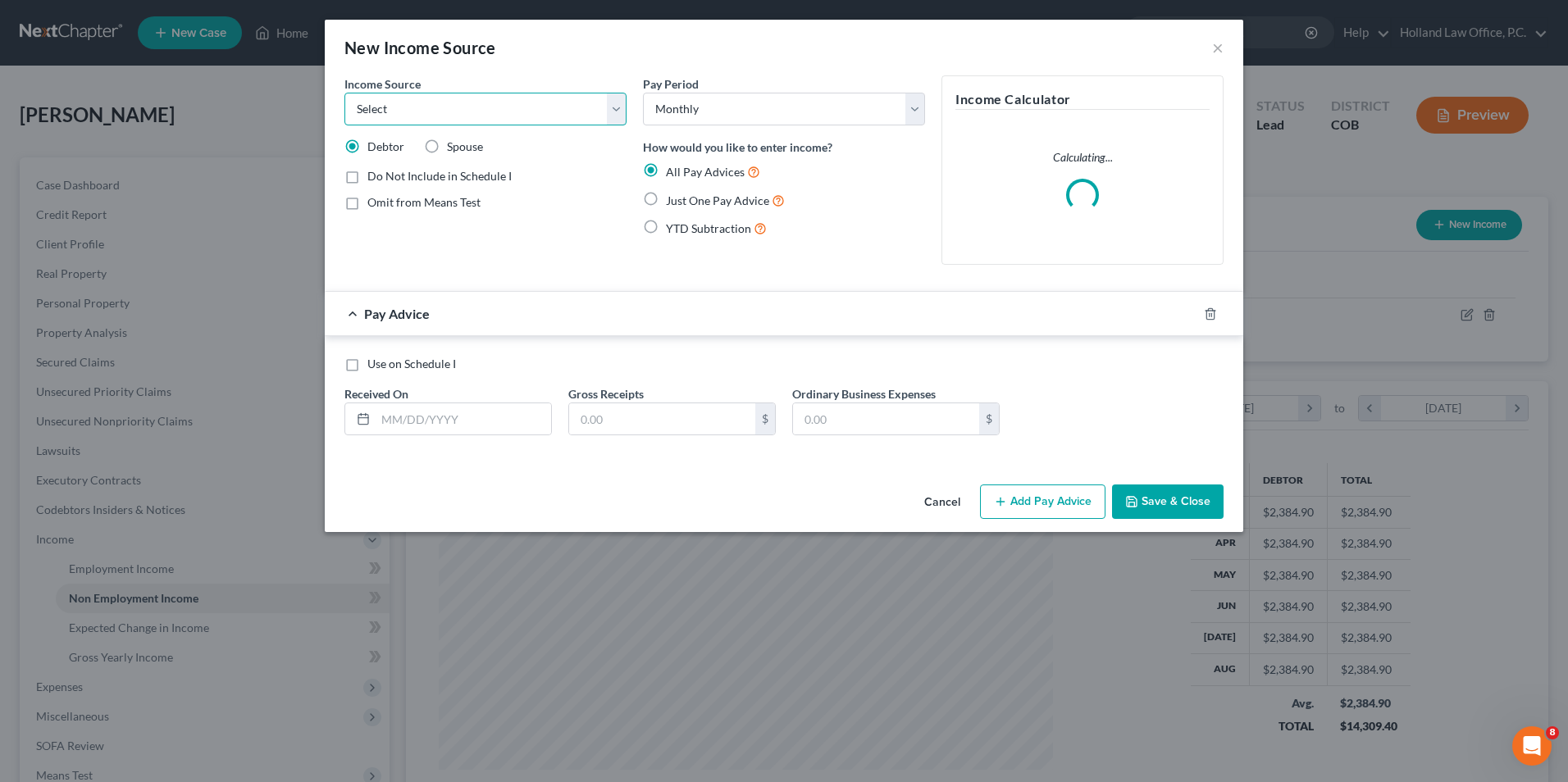
drag, startPoint x: 457, startPoint y: 103, endPoint x: 459, endPoint y: 126, distance: 23.1
click at [457, 103] on select "Select Unemployment Disability (from employer) Pension Retirement Social Securi…" at bounding box center [485, 109] width 282 height 33
click at [345, 93] on select "Select Unemployment Disability (from employer) Pension Retirement Social Securi…" at bounding box center [485, 109] width 282 height 33
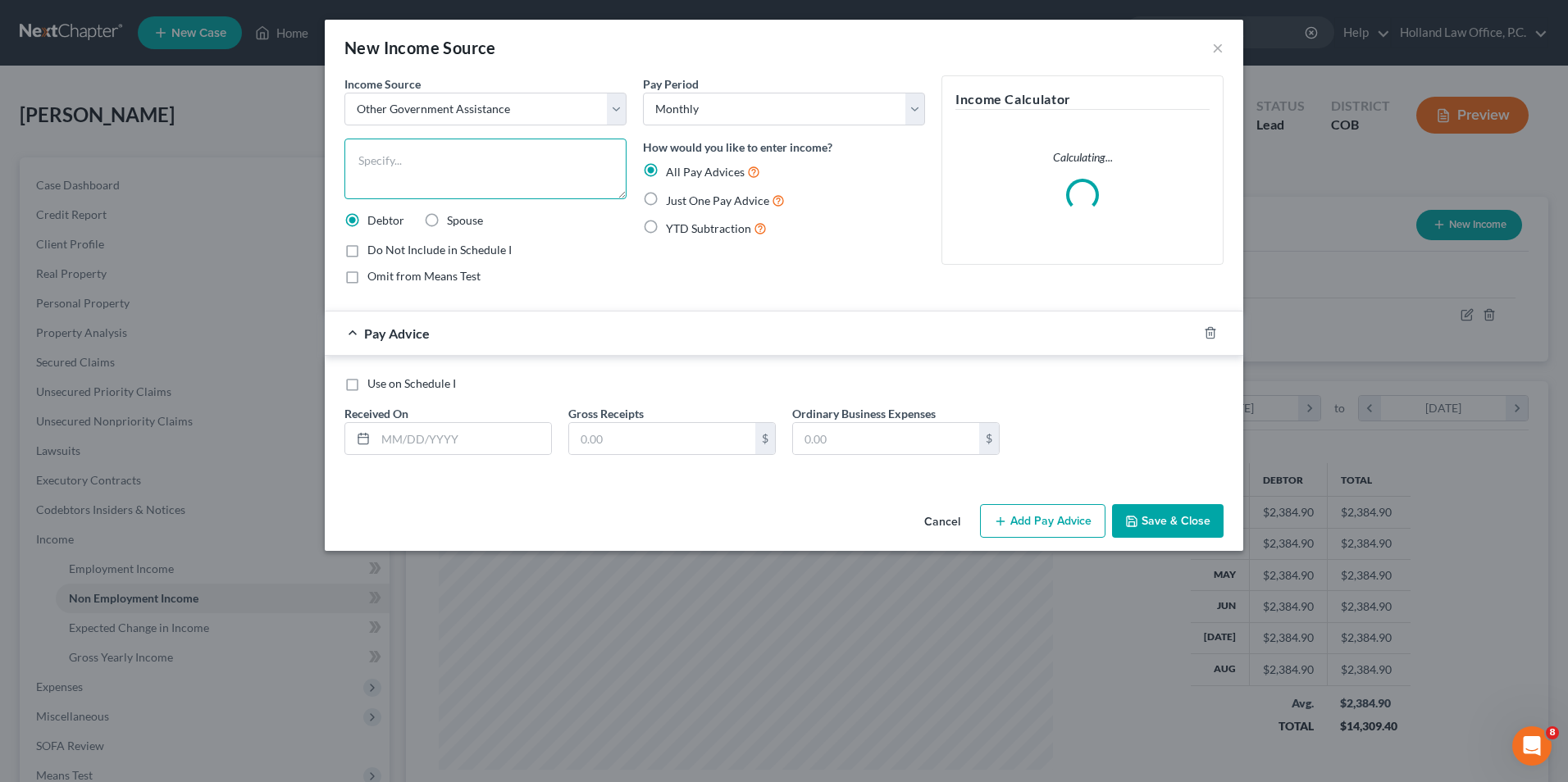
drag, startPoint x: 463, startPoint y: 173, endPoint x: 350, endPoint y: 173, distance: 113.0
click at [428, 173] on textarea at bounding box center [485, 169] width 282 height 61
click at [401, 431] on input "text" at bounding box center [464, 438] width 175 height 31
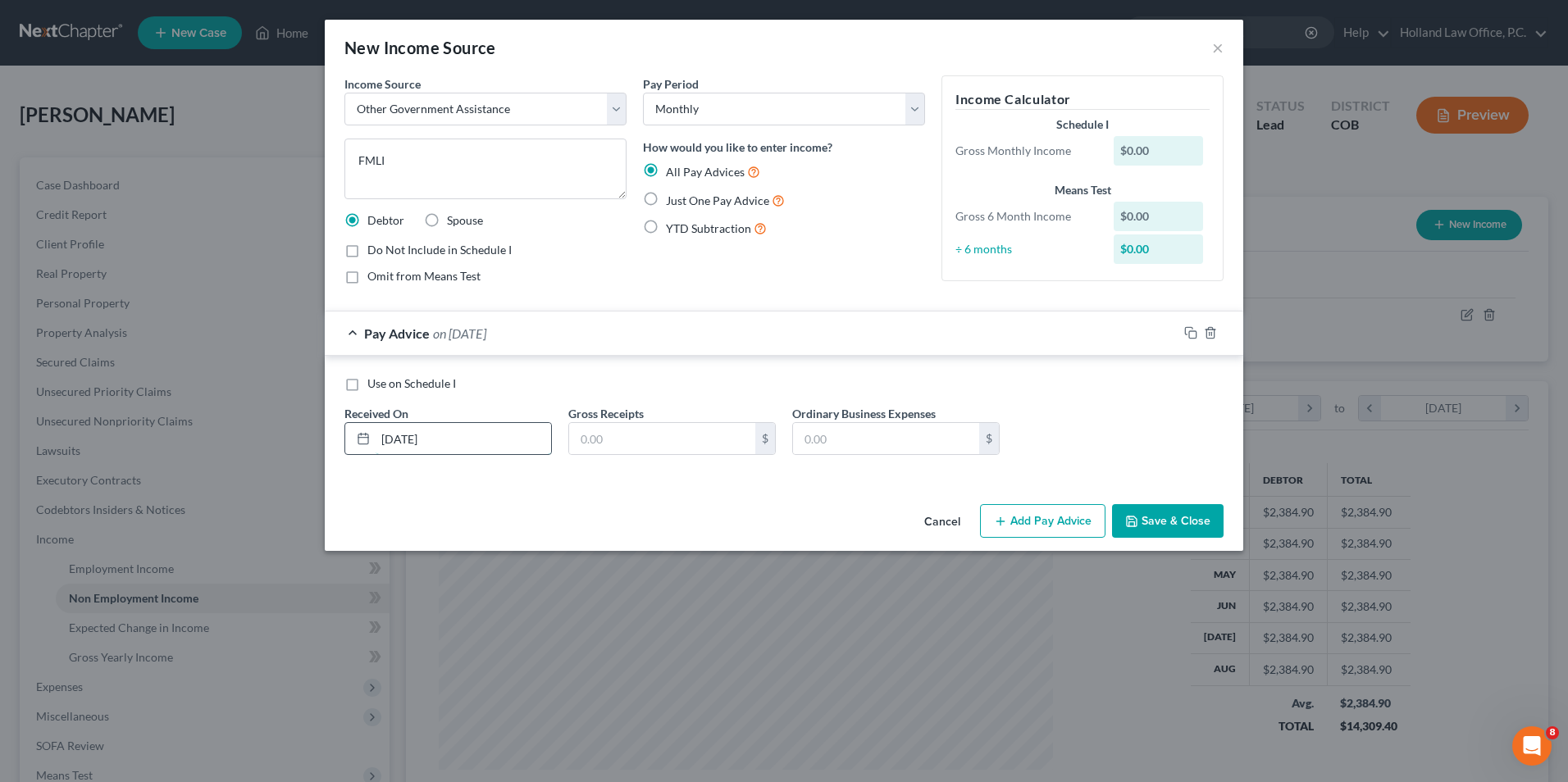
click at [390, 443] on input "[DATE]" at bounding box center [464, 438] width 175 height 31
click at [393, 439] on input "[DATE]" at bounding box center [464, 438] width 175 height 31
click at [589, 448] on input "text" at bounding box center [662, 438] width 186 height 31
click at [827, 420] on label "Ordinary Business Expenses" at bounding box center [864, 413] width 143 height 17
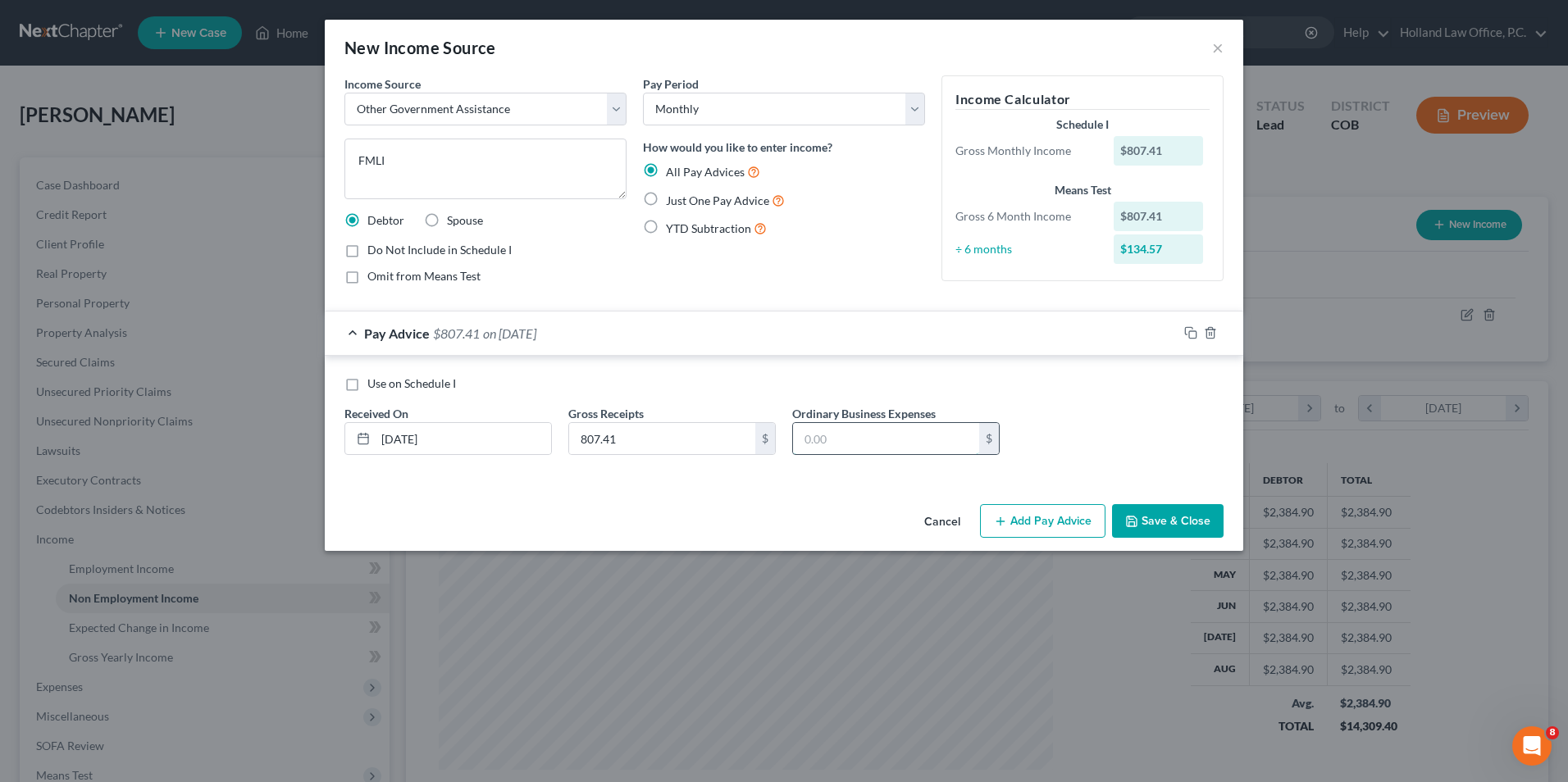
drag, startPoint x: 834, startPoint y: 424, endPoint x: 822, endPoint y: 428, distance: 12.6
click at [831, 424] on input "text" at bounding box center [886, 438] width 186 height 31
click at [1163, 509] on button "Save & Close" at bounding box center [1168, 522] width 112 height 34
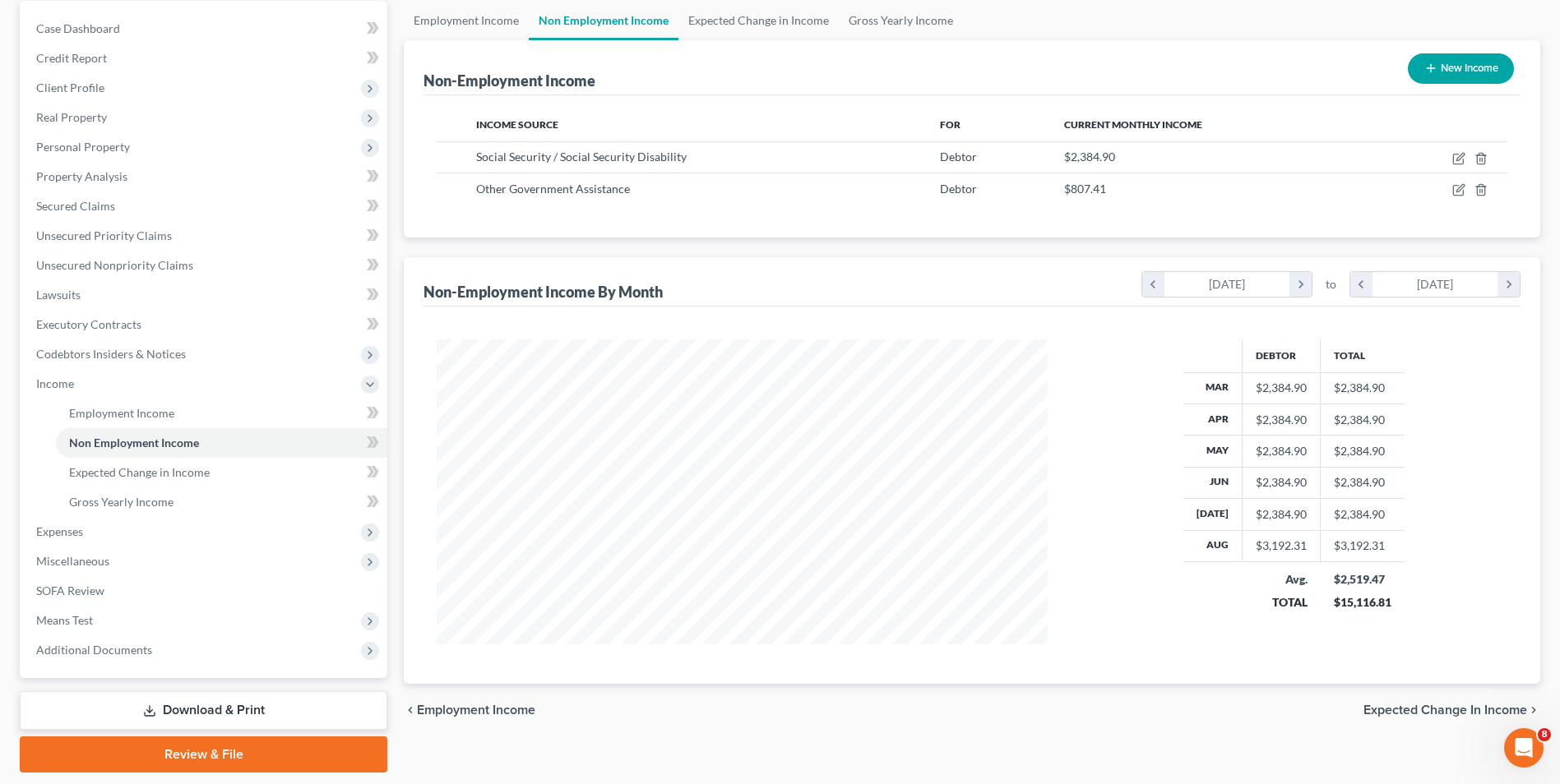
scroll to position [164, 0]
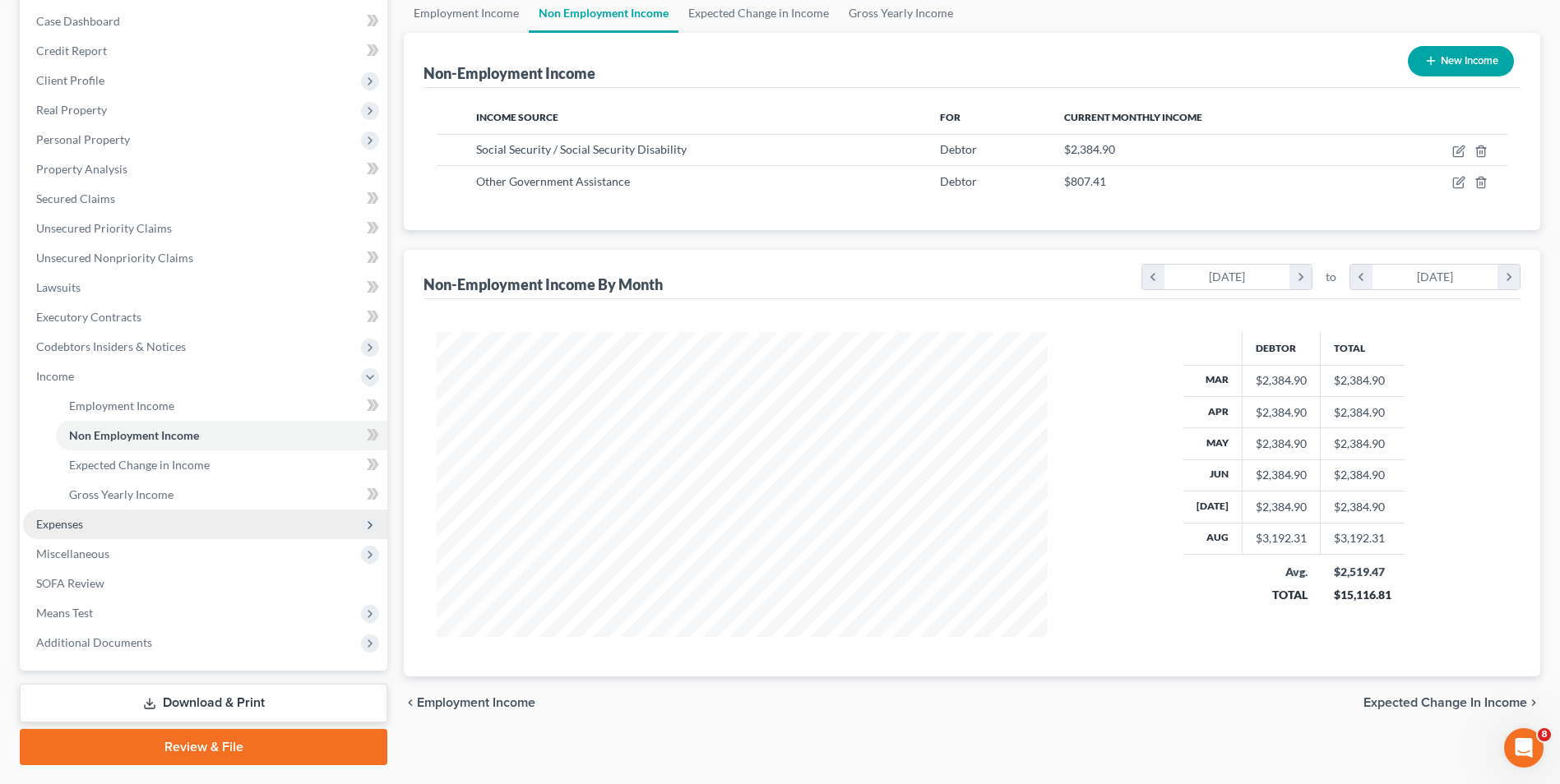
click at [64, 540] on span "Miscellaneous" at bounding box center [205, 553] width 364 height 30
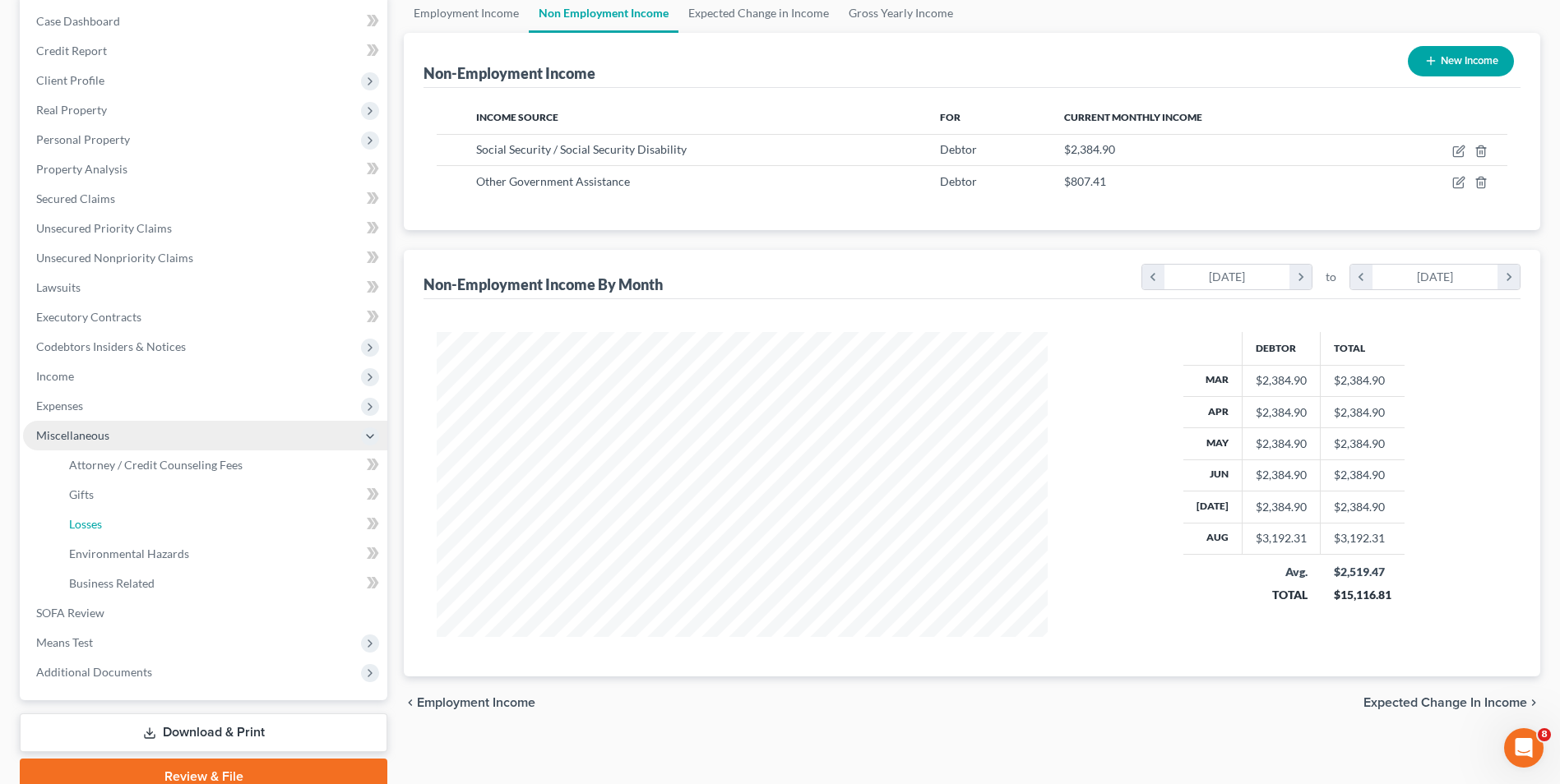
click at [66, 527] on link "Losses" at bounding box center [221, 524] width 331 height 30
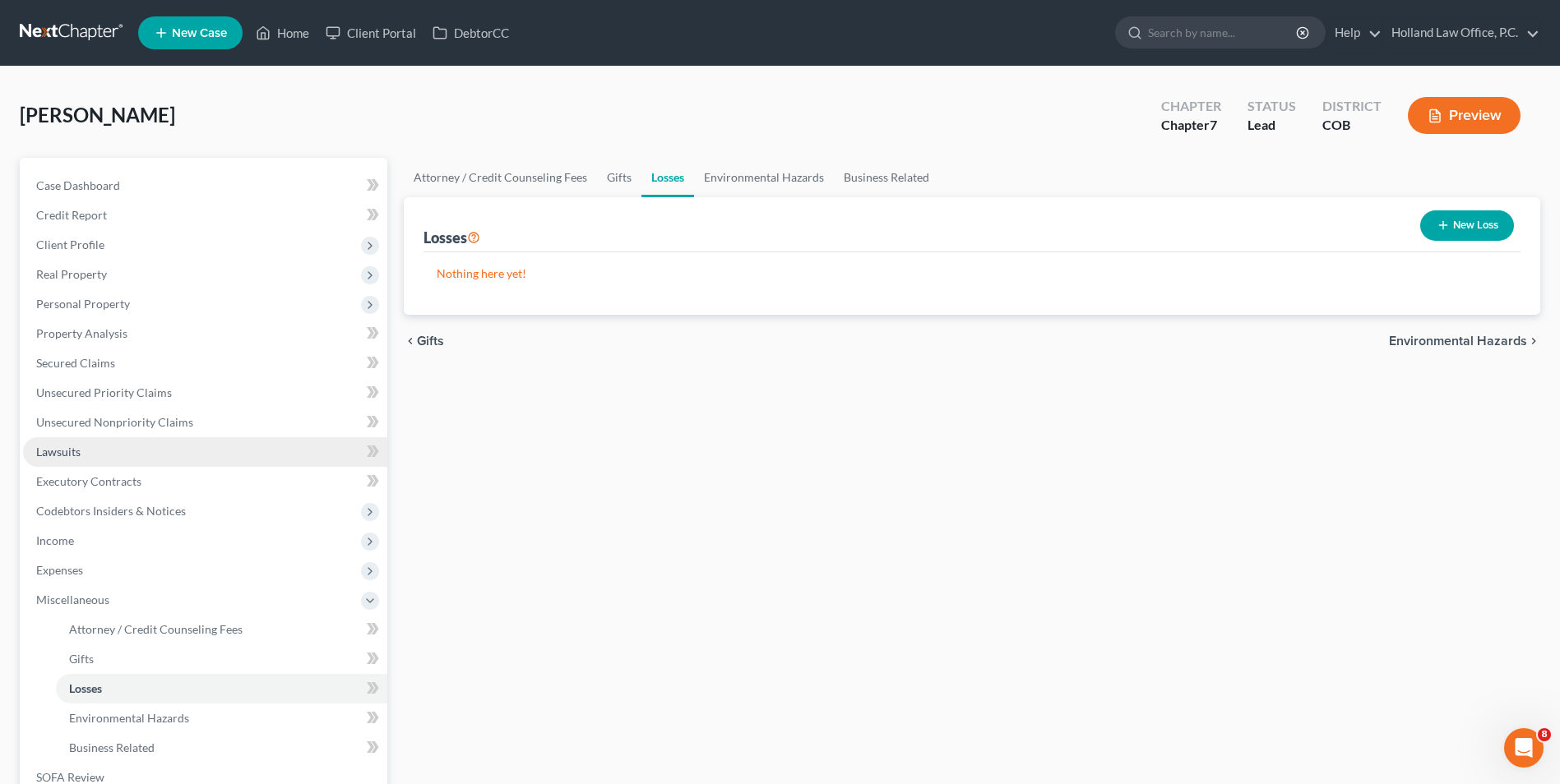
click at [72, 438] on link "Lawsuits" at bounding box center [205, 452] width 364 height 30
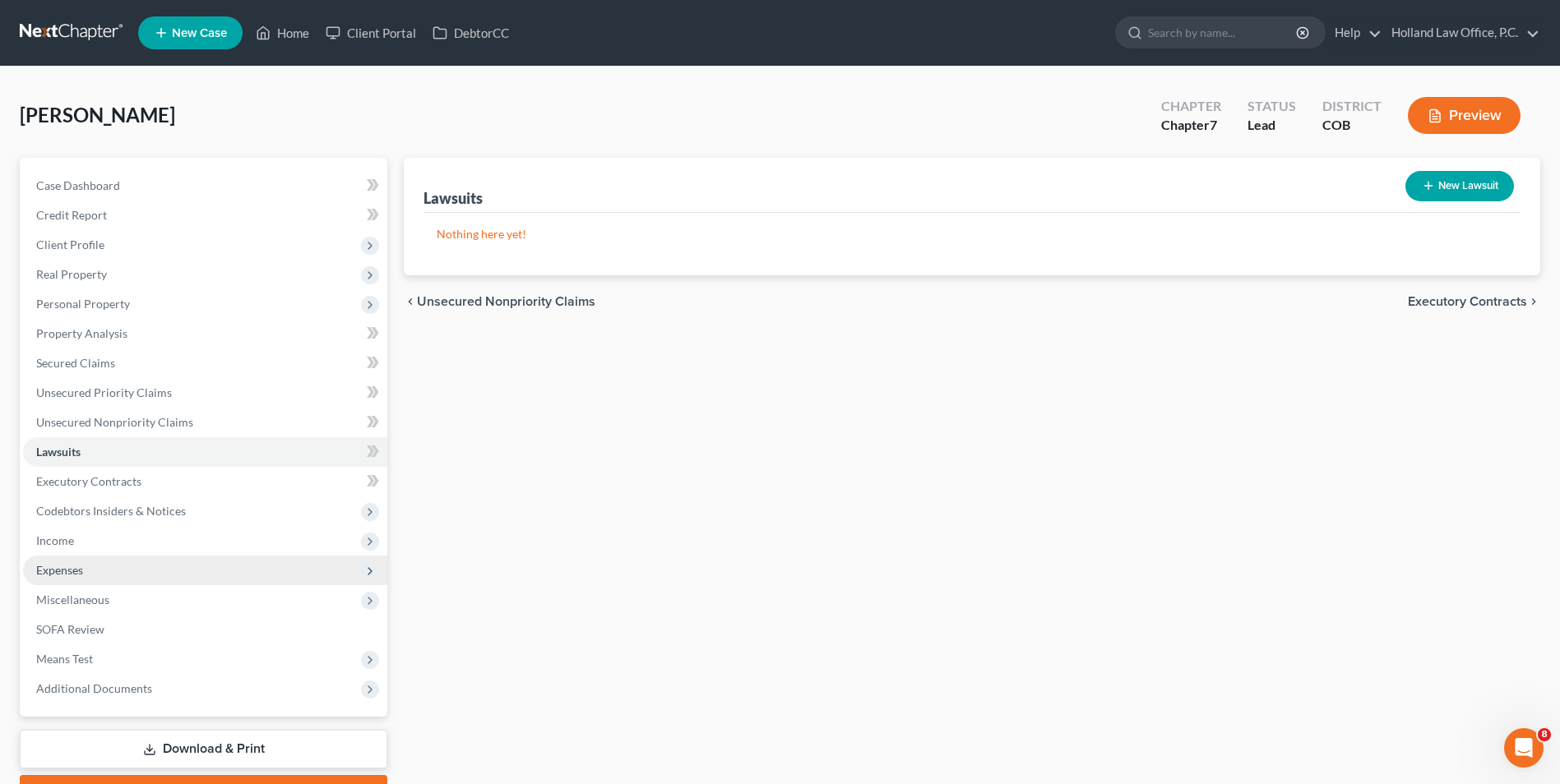
click at [102, 571] on span "Expenses" at bounding box center [205, 571] width 364 height 30
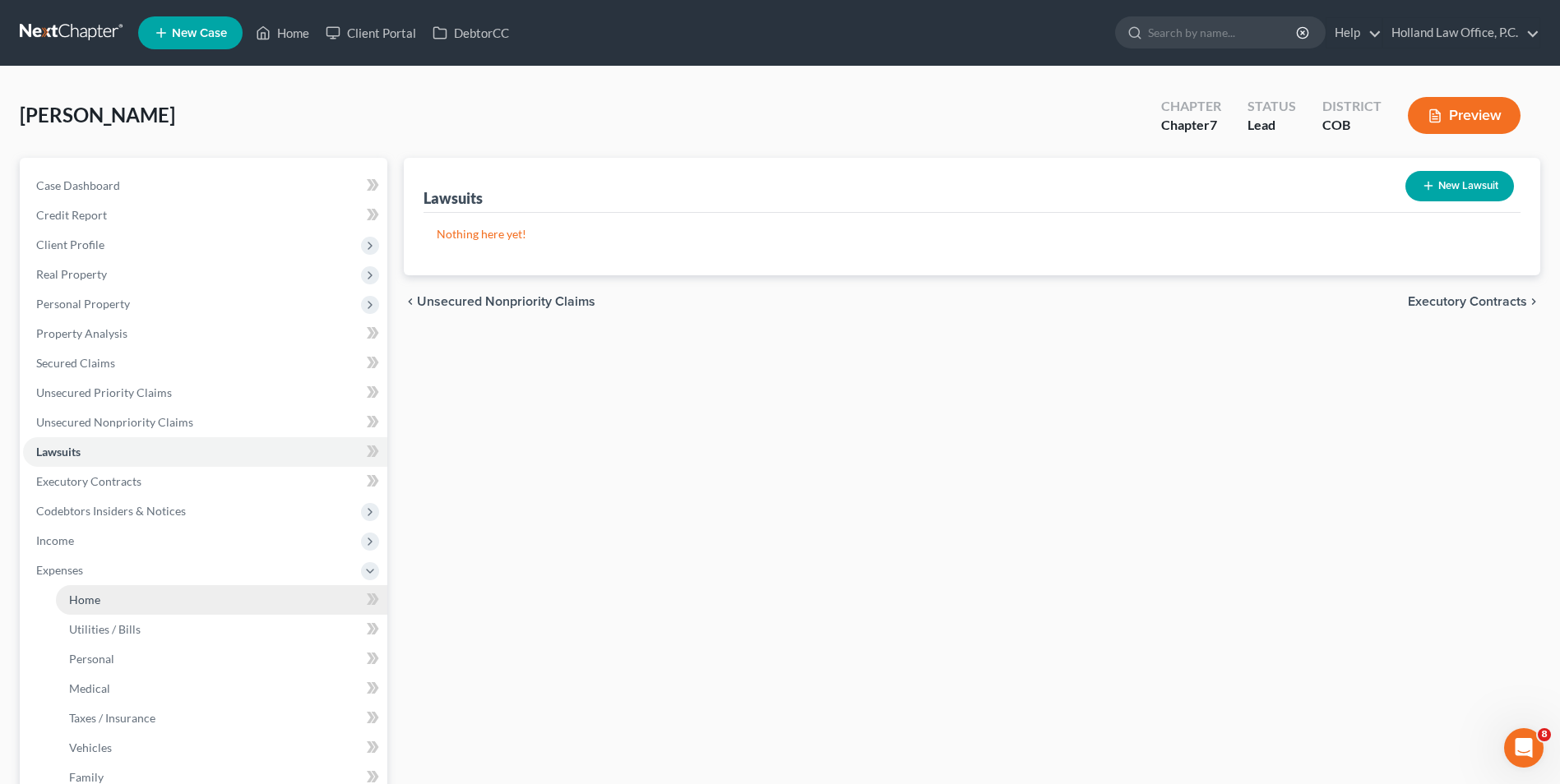
click at [95, 596] on span "Home" at bounding box center [84, 600] width 31 height 14
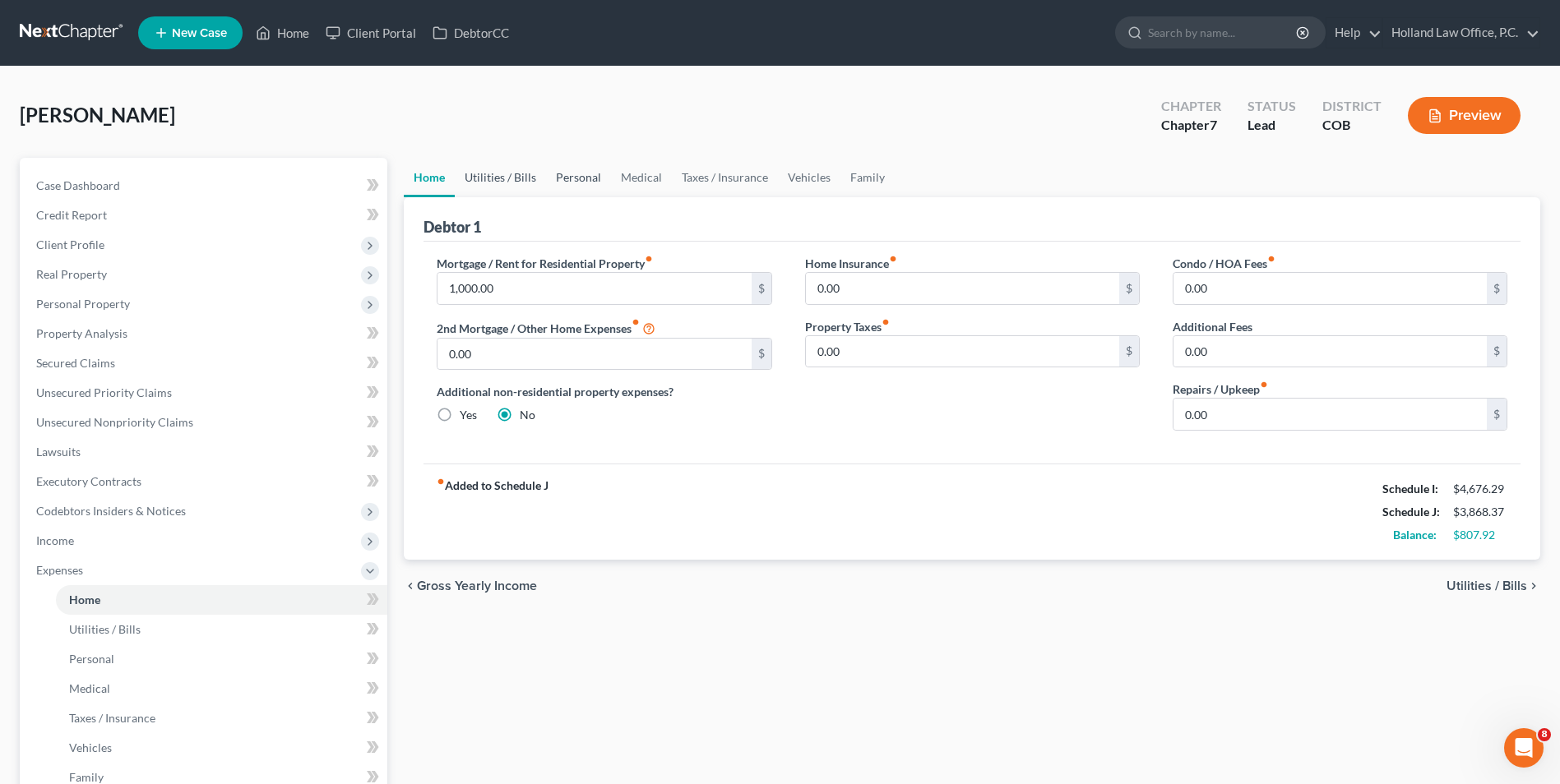
click at [527, 172] on link "Utilities / Bills" at bounding box center [501, 178] width 92 height 39
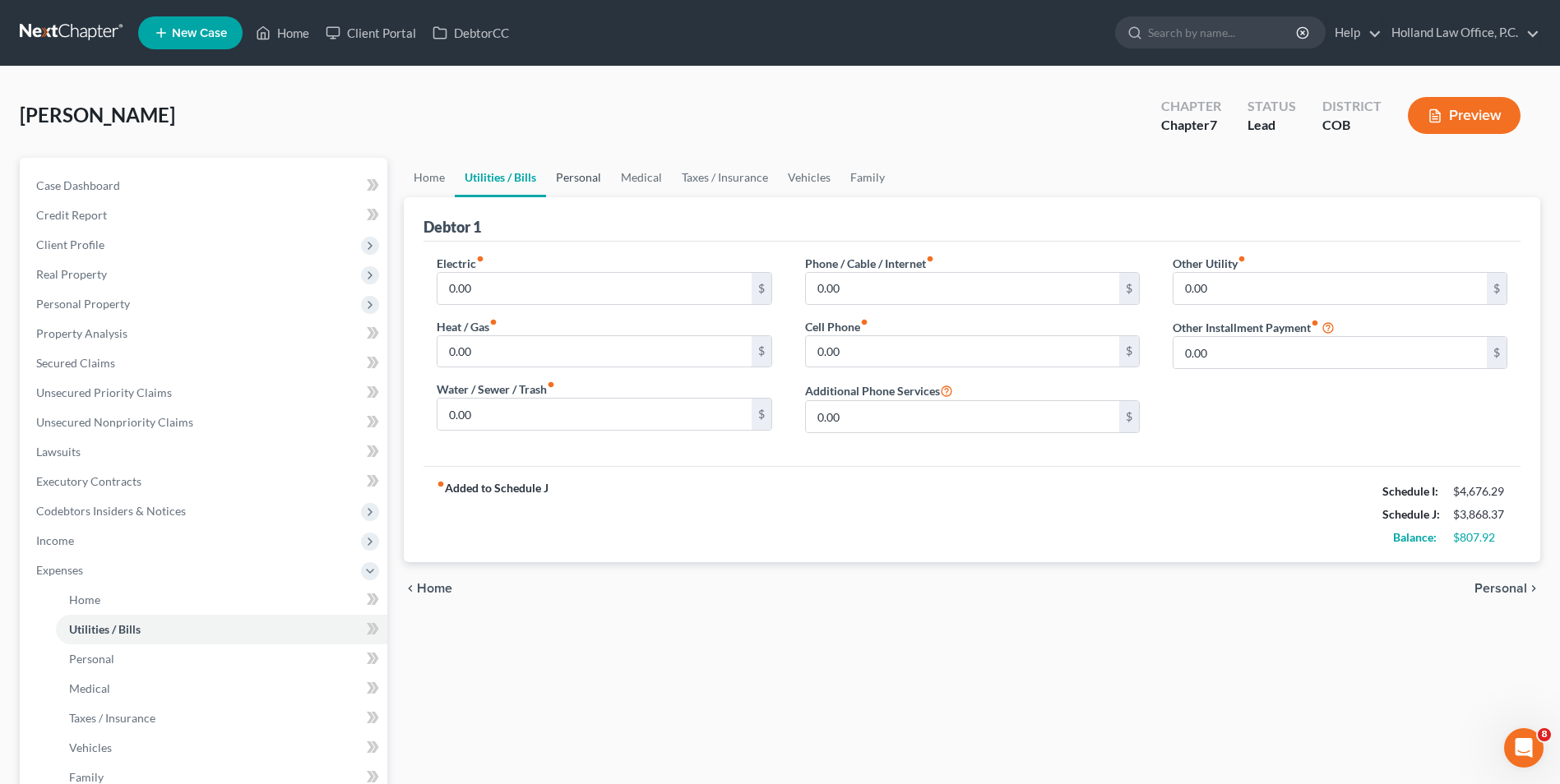
click at [594, 172] on link "Personal" at bounding box center [579, 178] width 65 height 39
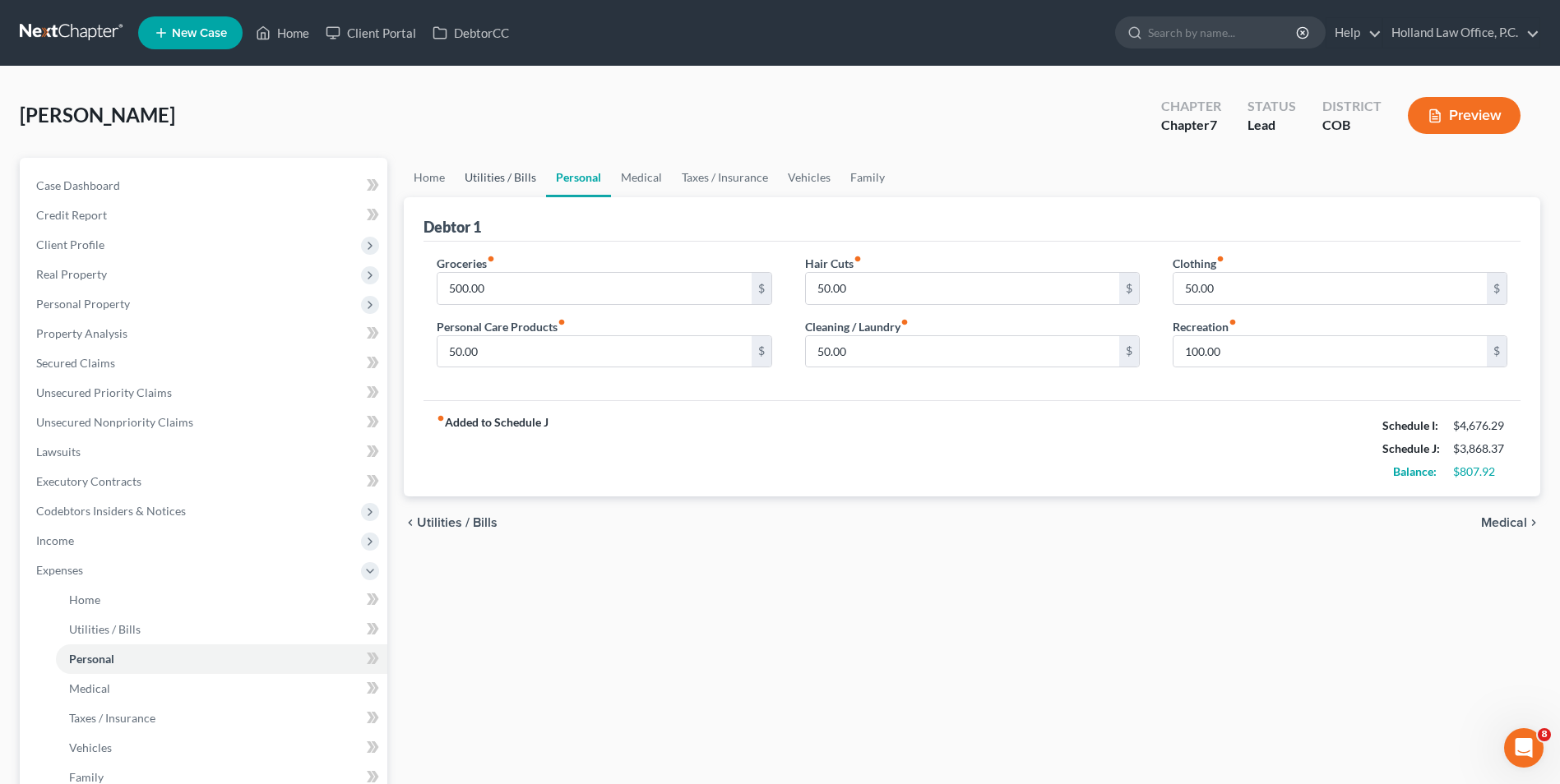
click at [519, 177] on link "Utilities / Bills" at bounding box center [501, 178] width 92 height 39
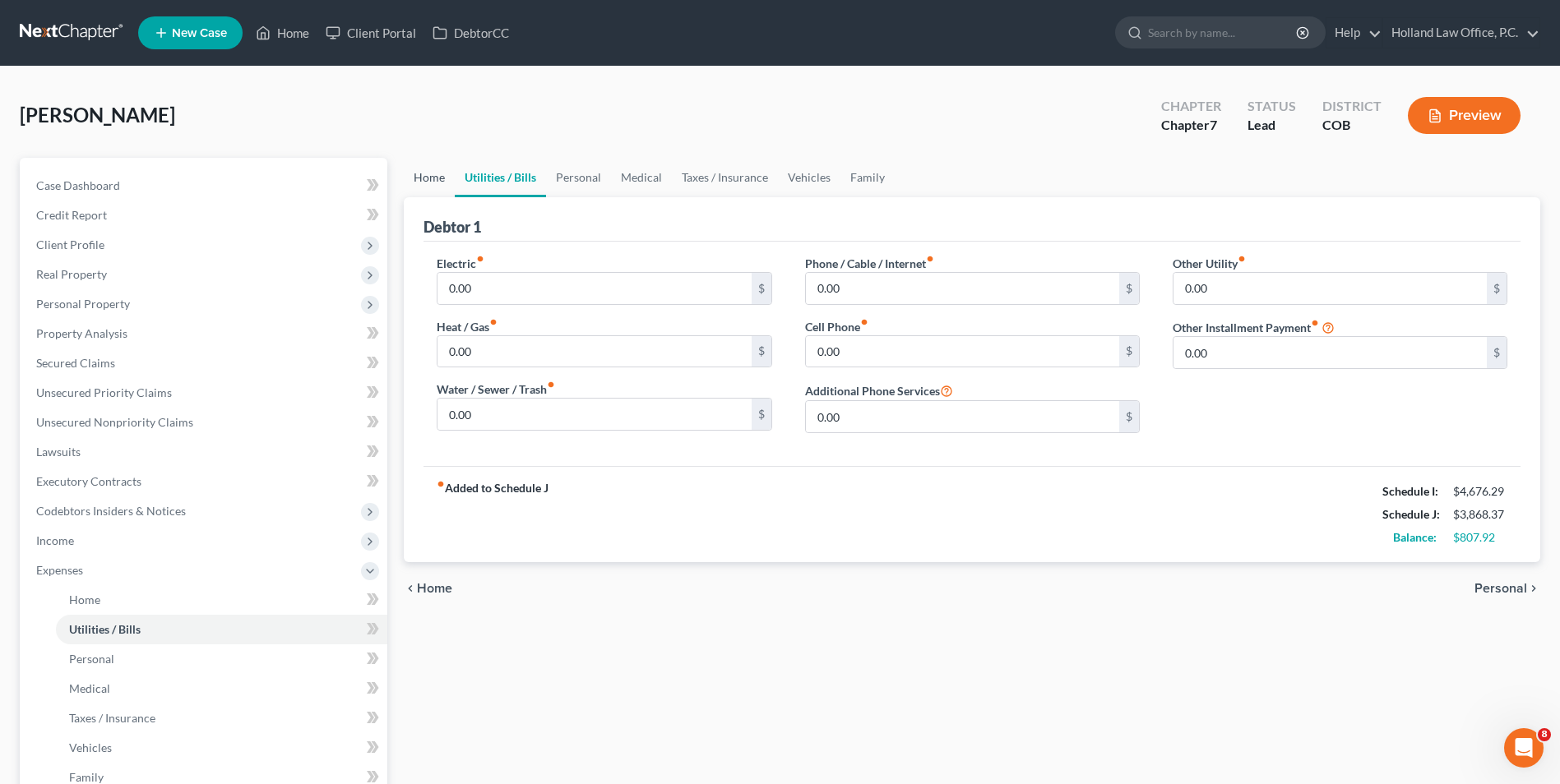
click at [449, 185] on link "Home" at bounding box center [429, 178] width 51 height 39
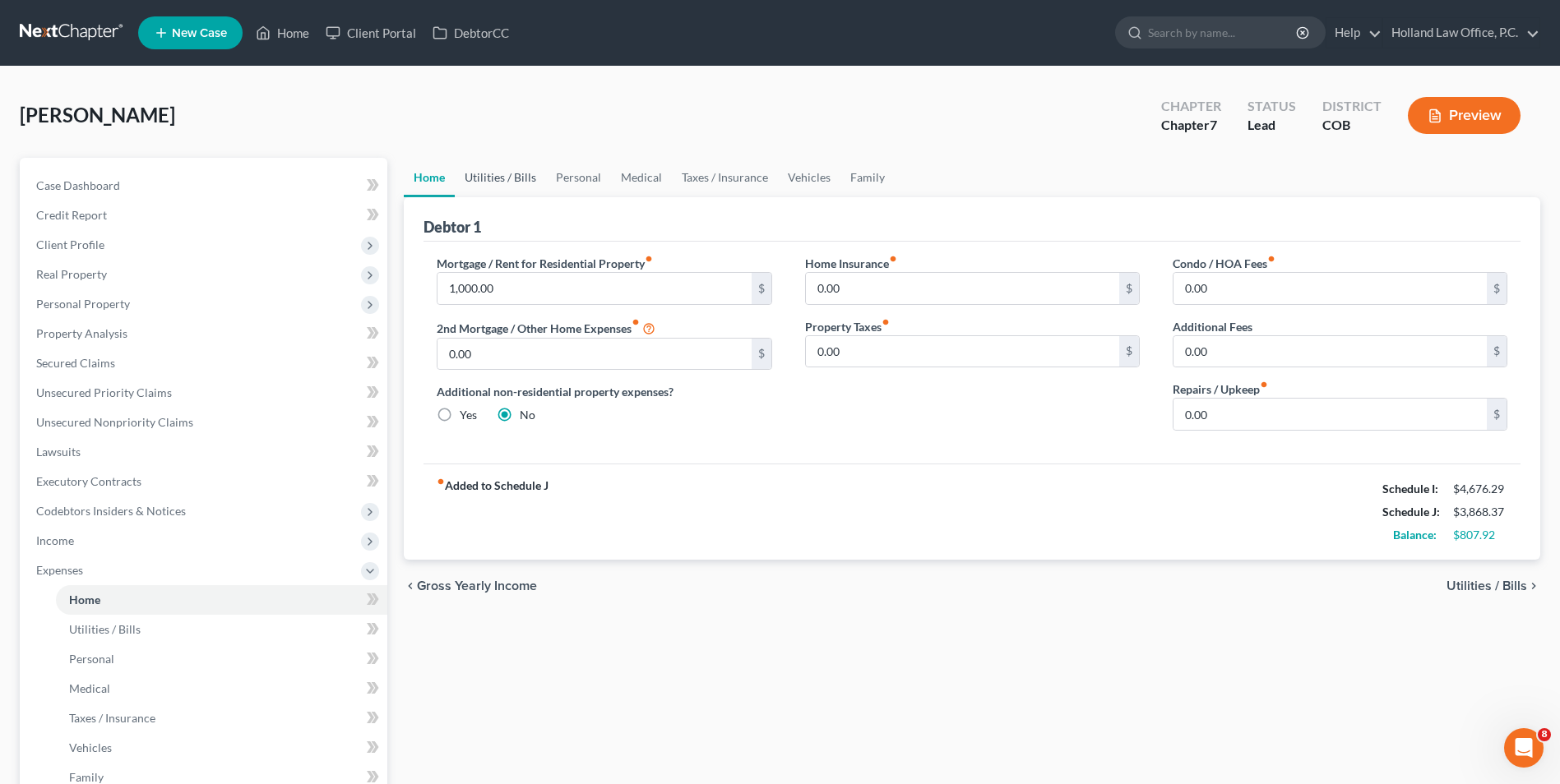
click at [527, 191] on link "Utilities / Bills" at bounding box center [501, 178] width 92 height 39
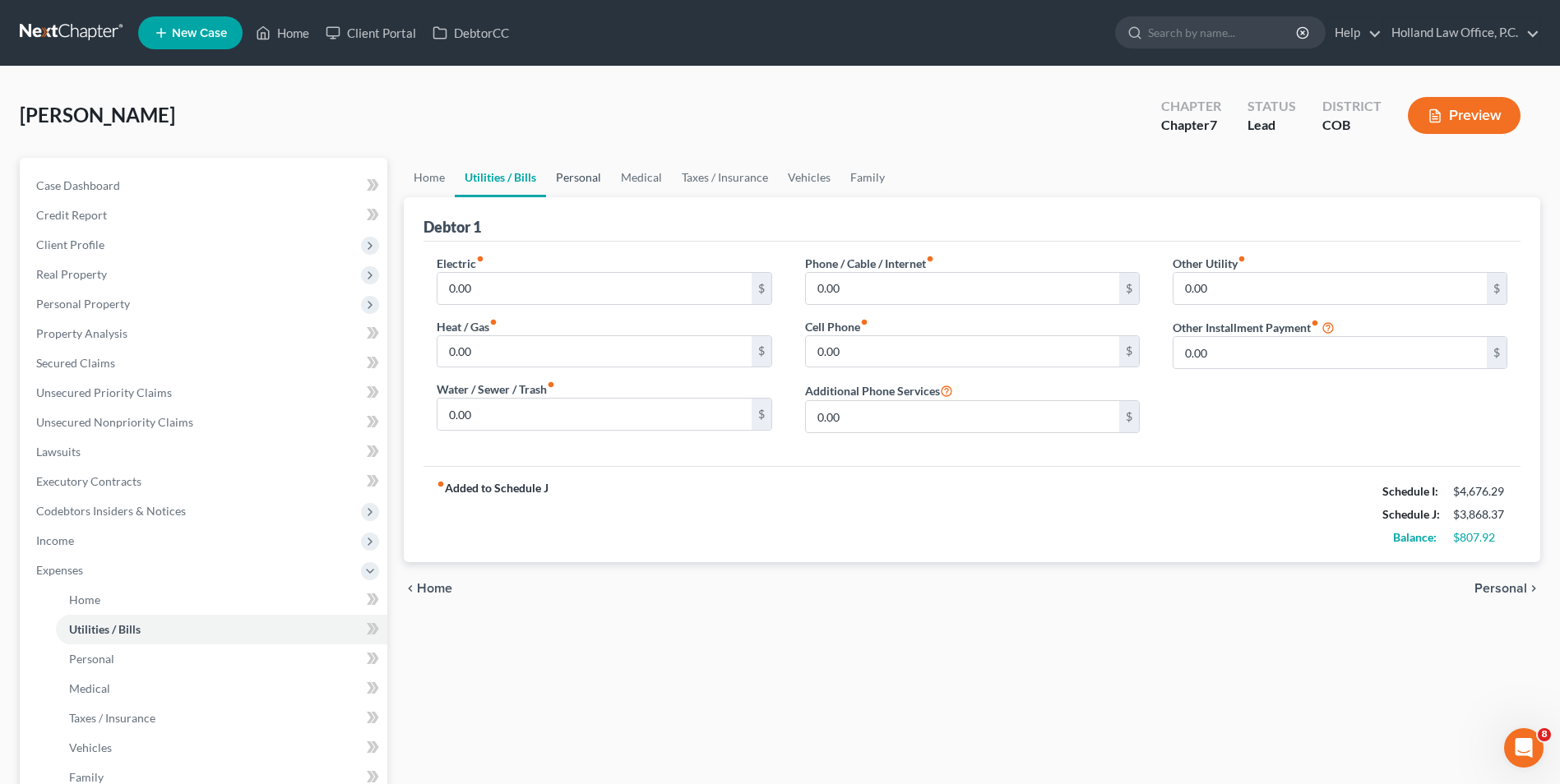
click at [574, 184] on link "Personal" at bounding box center [579, 178] width 65 height 39
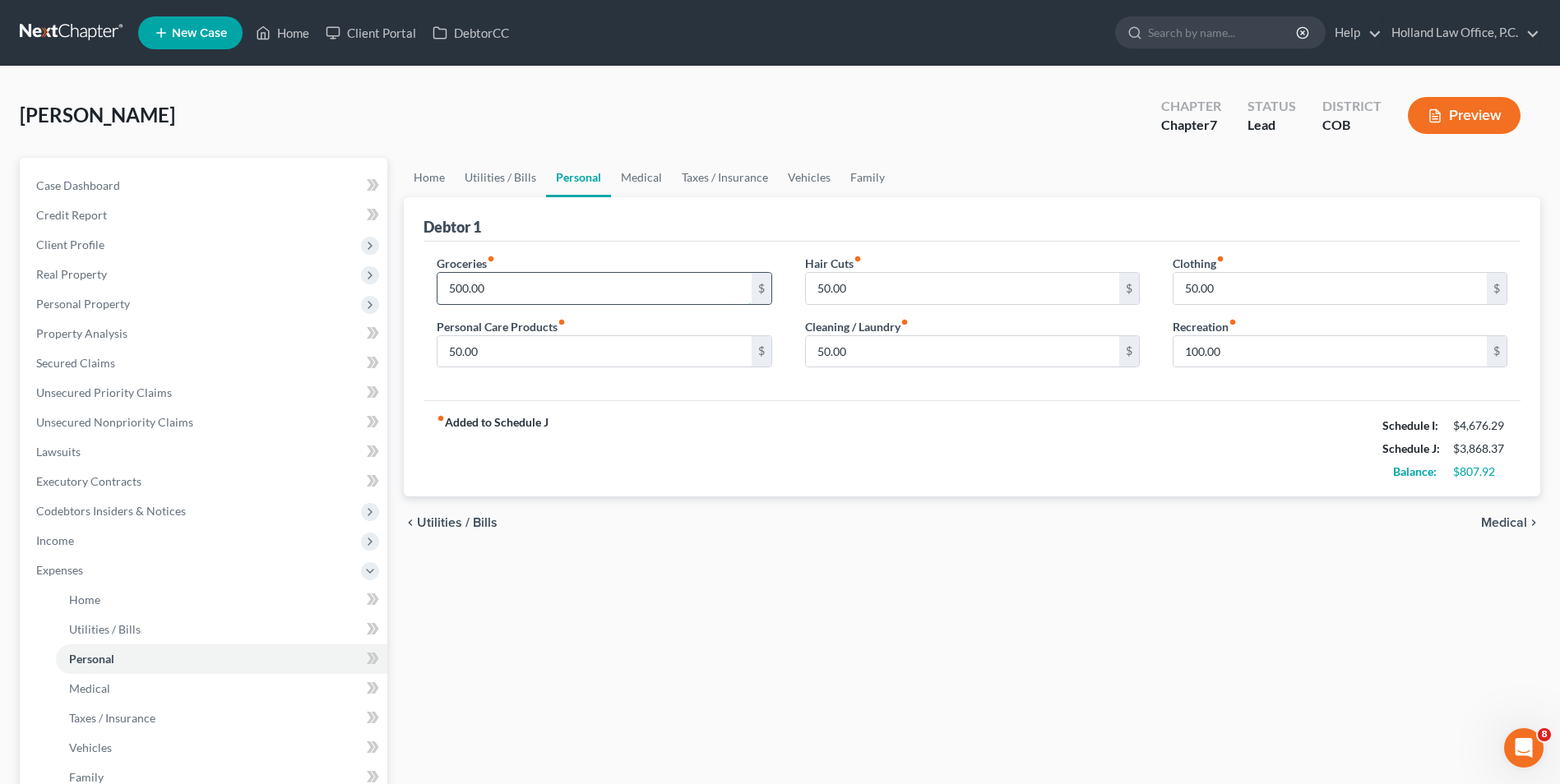
click at [507, 284] on input "500.00" at bounding box center [594, 288] width 313 height 31
click at [562, 347] on input "50.00" at bounding box center [594, 352] width 313 height 31
click at [633, 179] on link "Medical" at bounding box center [641, 178] width 61 height 39
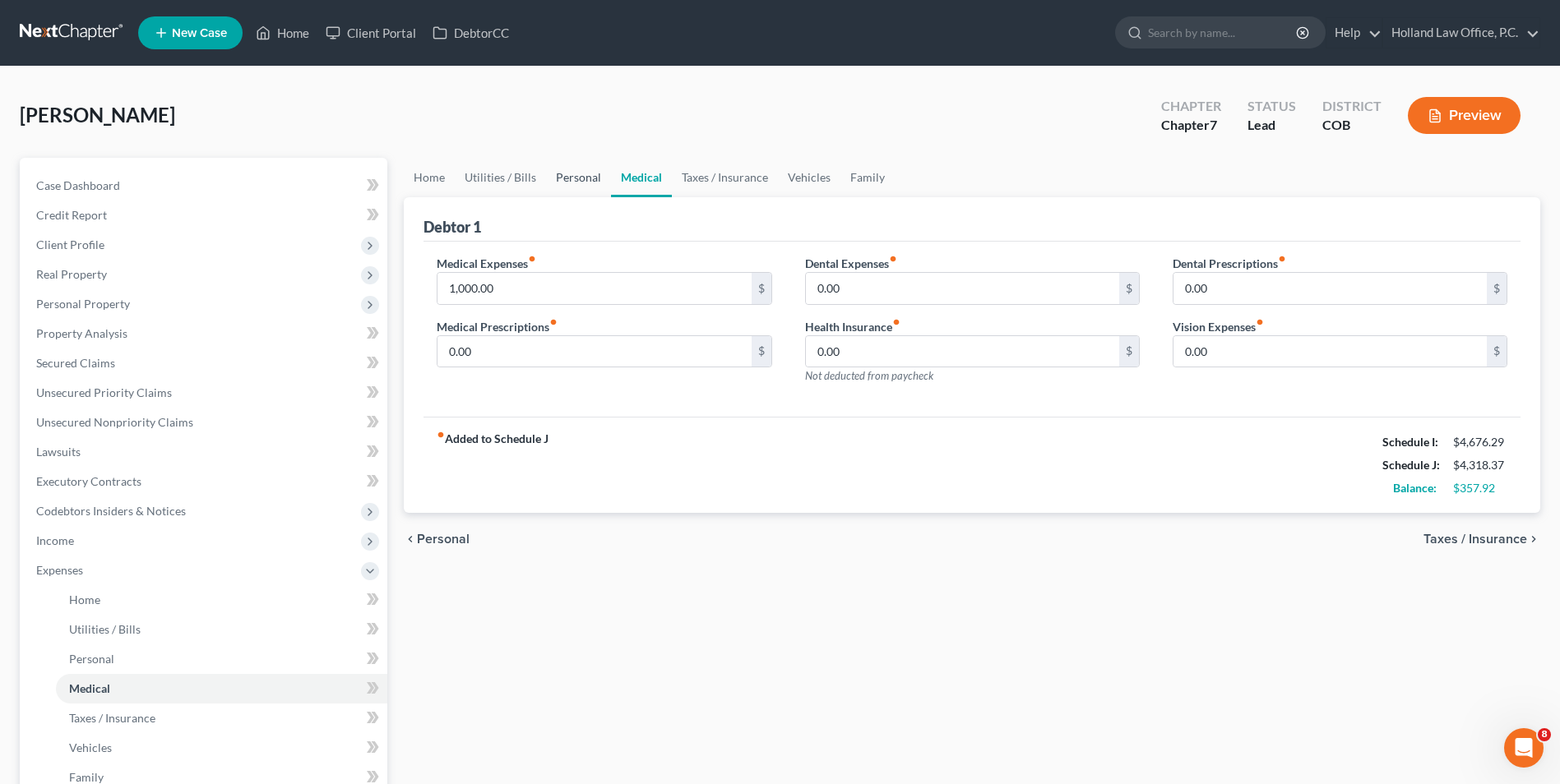
click at [564, 172] on link "Personal" at bounding box center [579, 178] width 65 height 39
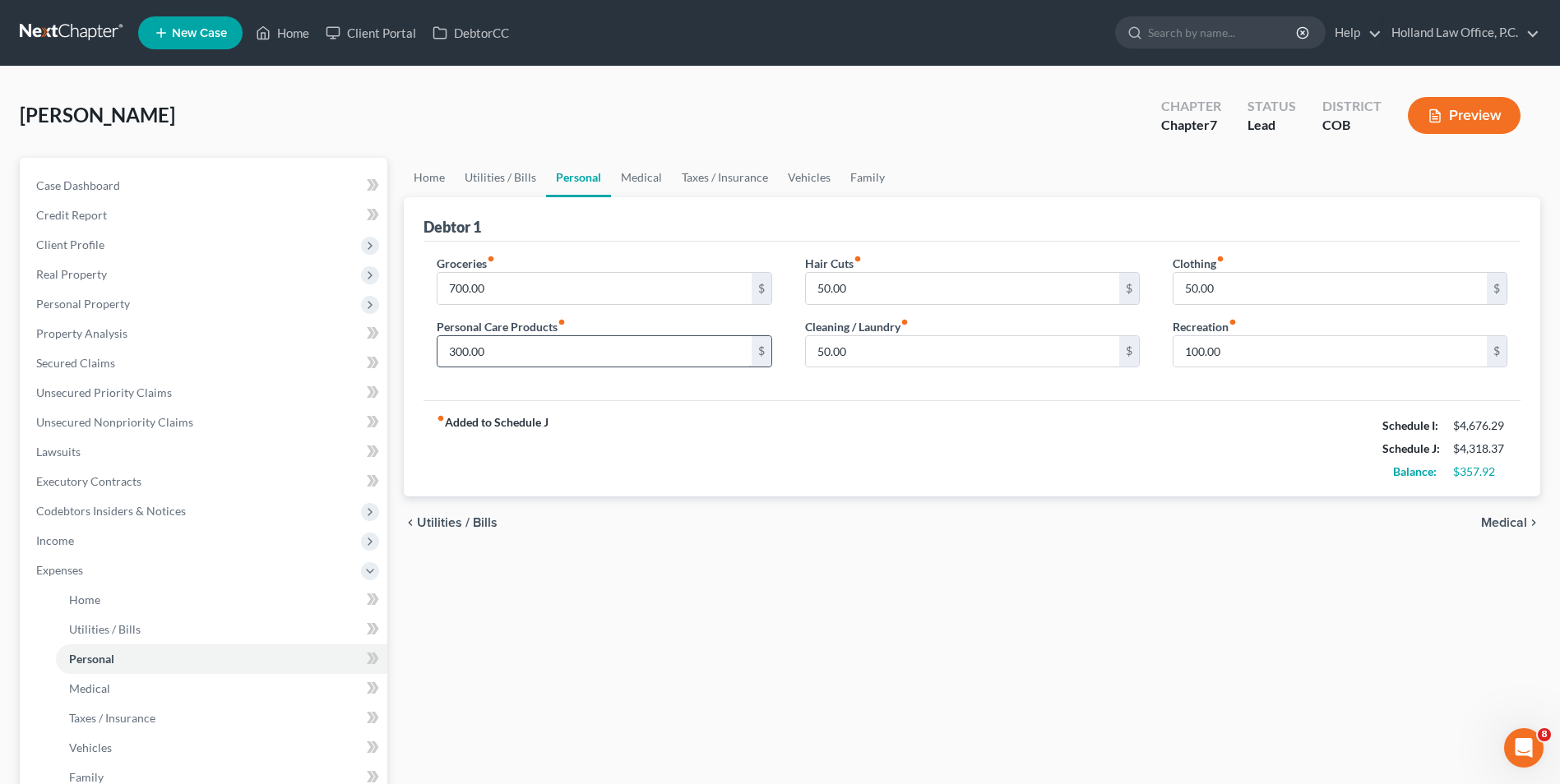
click at [499, 350] on input "300.00" at bounding box center [594, 352] width 313 height 31
click at [808, 174] on link "Vehicles" at bounding box center [809, 178] width 63 height 39
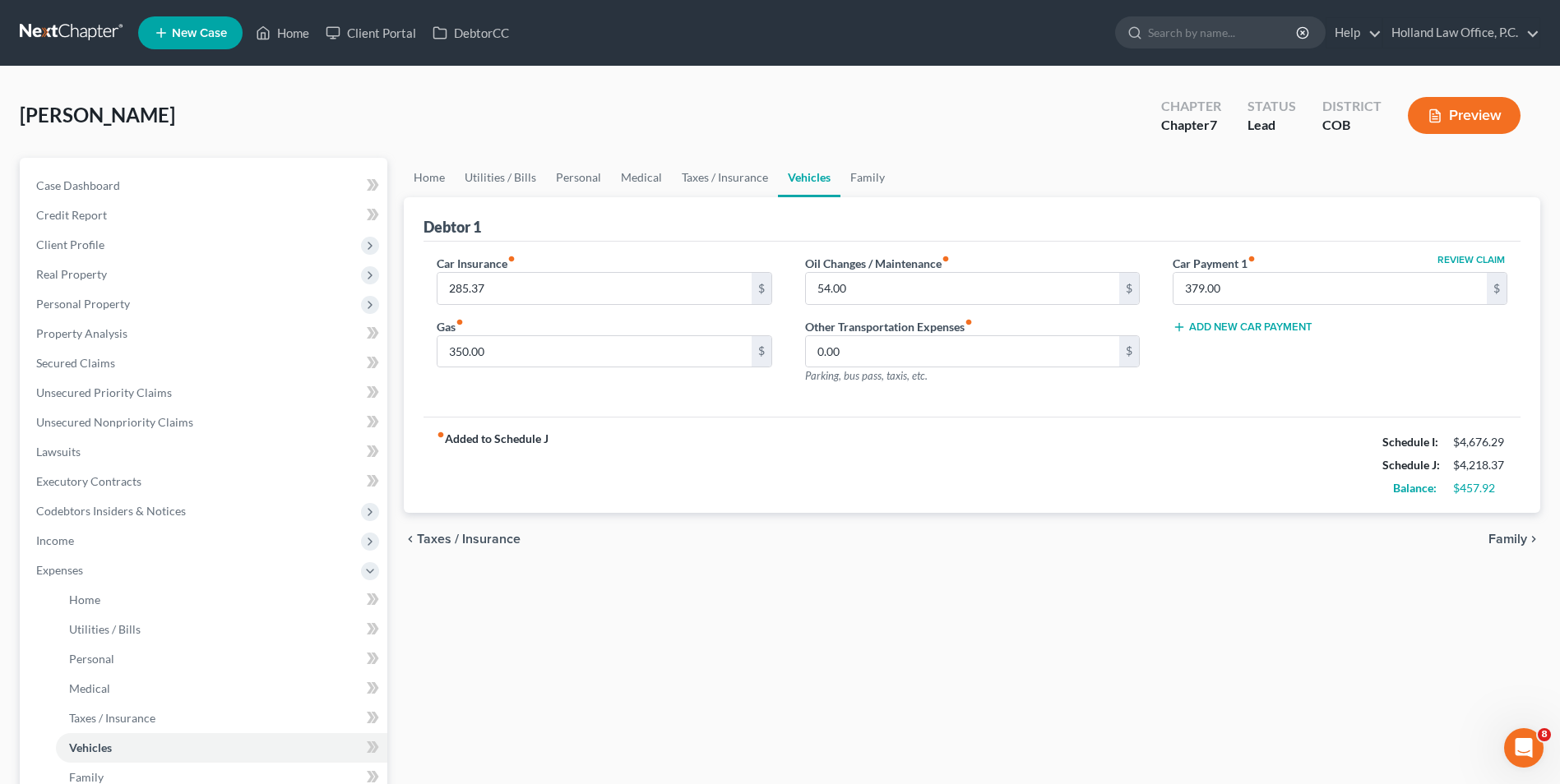
click at [599, 388] on div "Car Insurance fiber_manual_record 285.37 $ Gas fiber_manual_record 350.00 $" at bounding box center [604, 326] width 368 height 143
click at [603, 374] on div "Car Insurance fiber_manual_record 285.37 $ Gas fiber_manual_record 350.00 $" at bounding box center [604, 326] width 368 height 143
click at [623, 356] on input "350.00" at bounding box center [594, 352] width 313 height 31
click at [842, 172] on link "Family" at bounding box center [867, 178] width 54 height 39
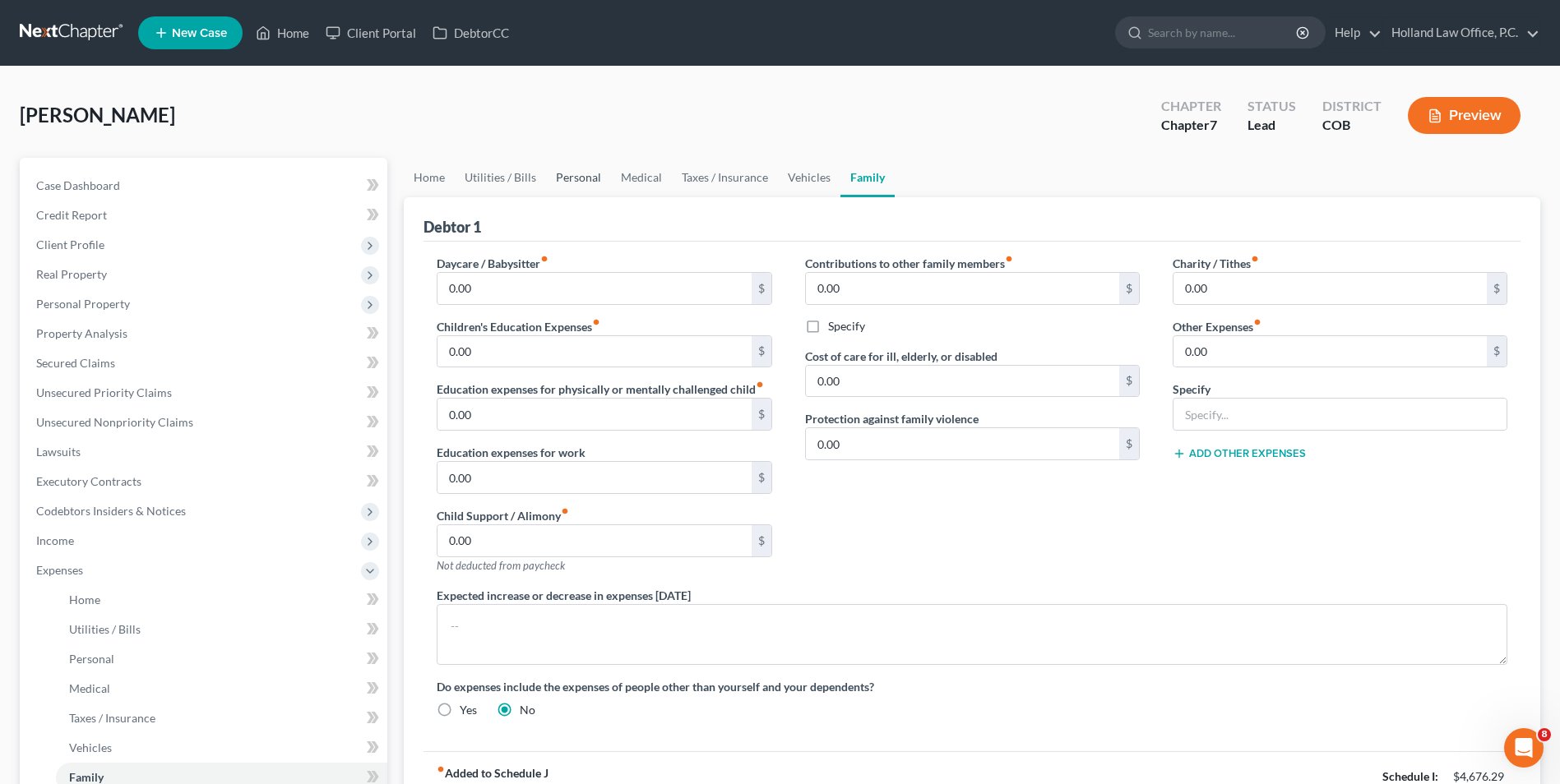
click at [582, 179] on link "Personal" at bounding box center [579, 178] width 65 height 39
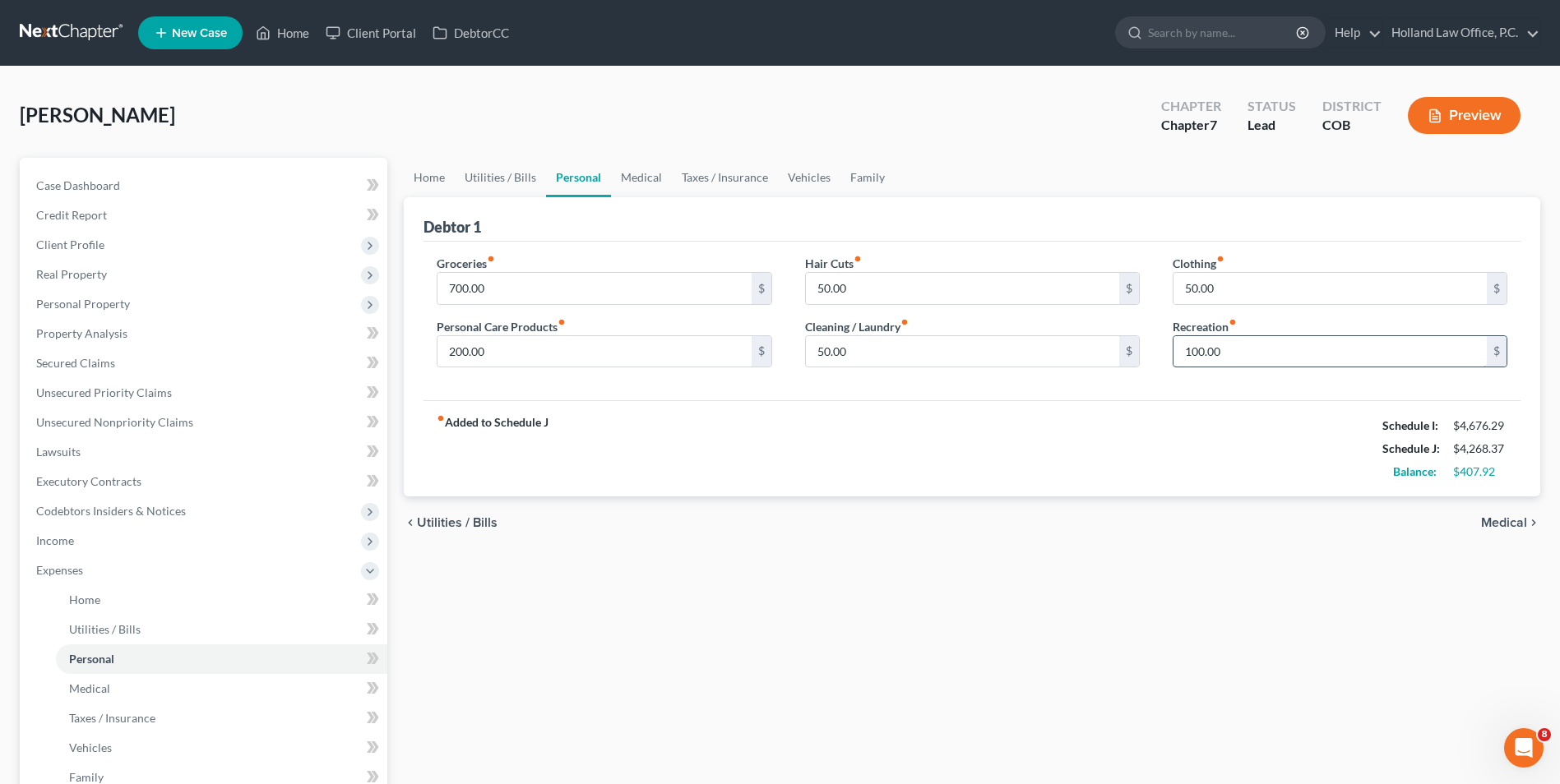
click at [1230, 344] on input "100.00" at bounding box center [1329, 352] width 313 height 31
click at [1094, 382] on div "Groceries fiber_manual_record 700.00 $ Personal Care Products fiber_manual_reco…" at bounding box center [972, 321] width 1097 height 160
click at [649, 179] on link "Medical" at bounding box center [641, 178] width 61 height 39
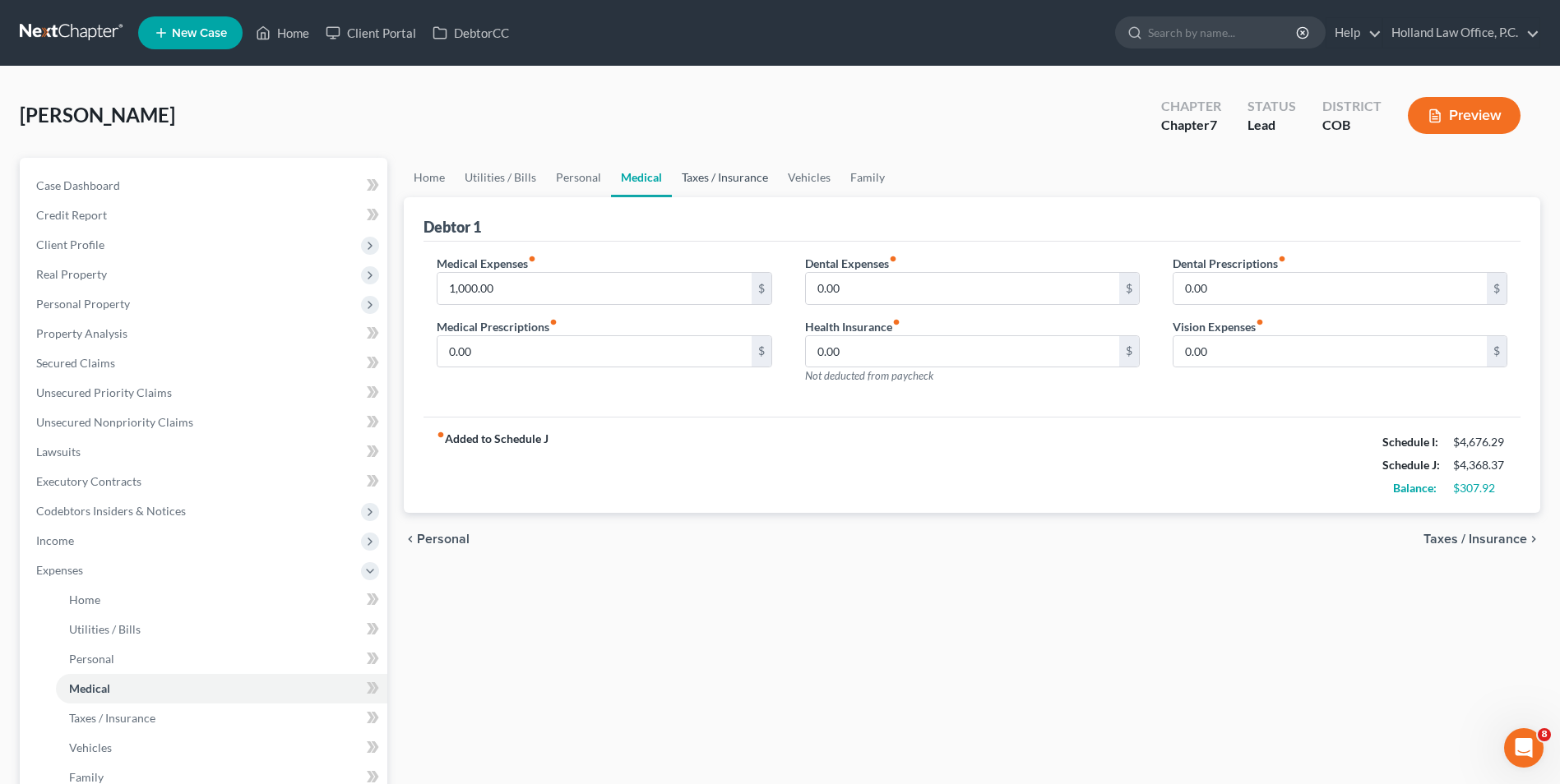
click at [708, 171] on link "Taxes / Insurance" at bounding box center [725, 178] width 106 height 39
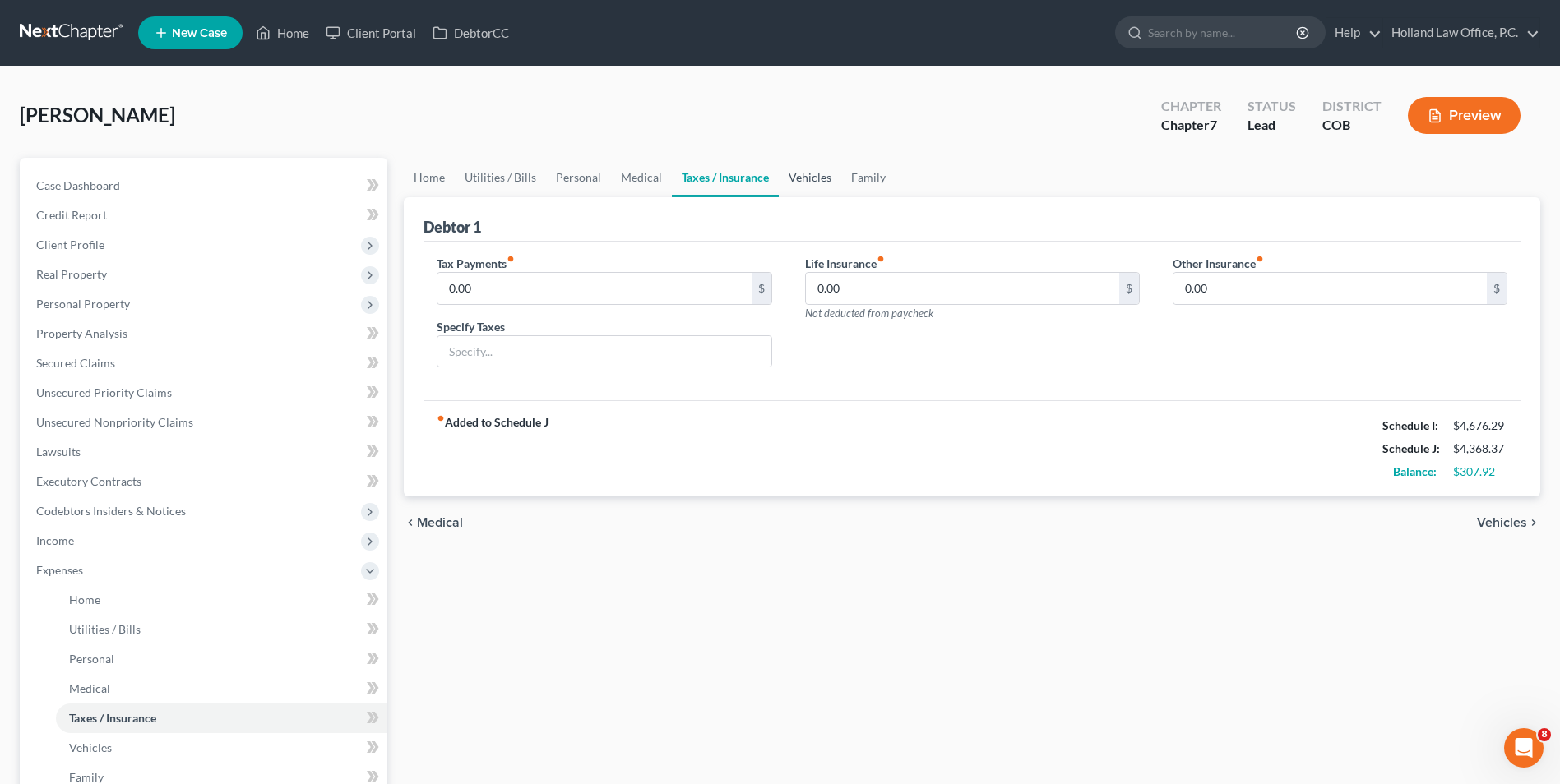
click at [817, 171] on link "Vehicles" at bounding box center [810, 178] width 63 height 39
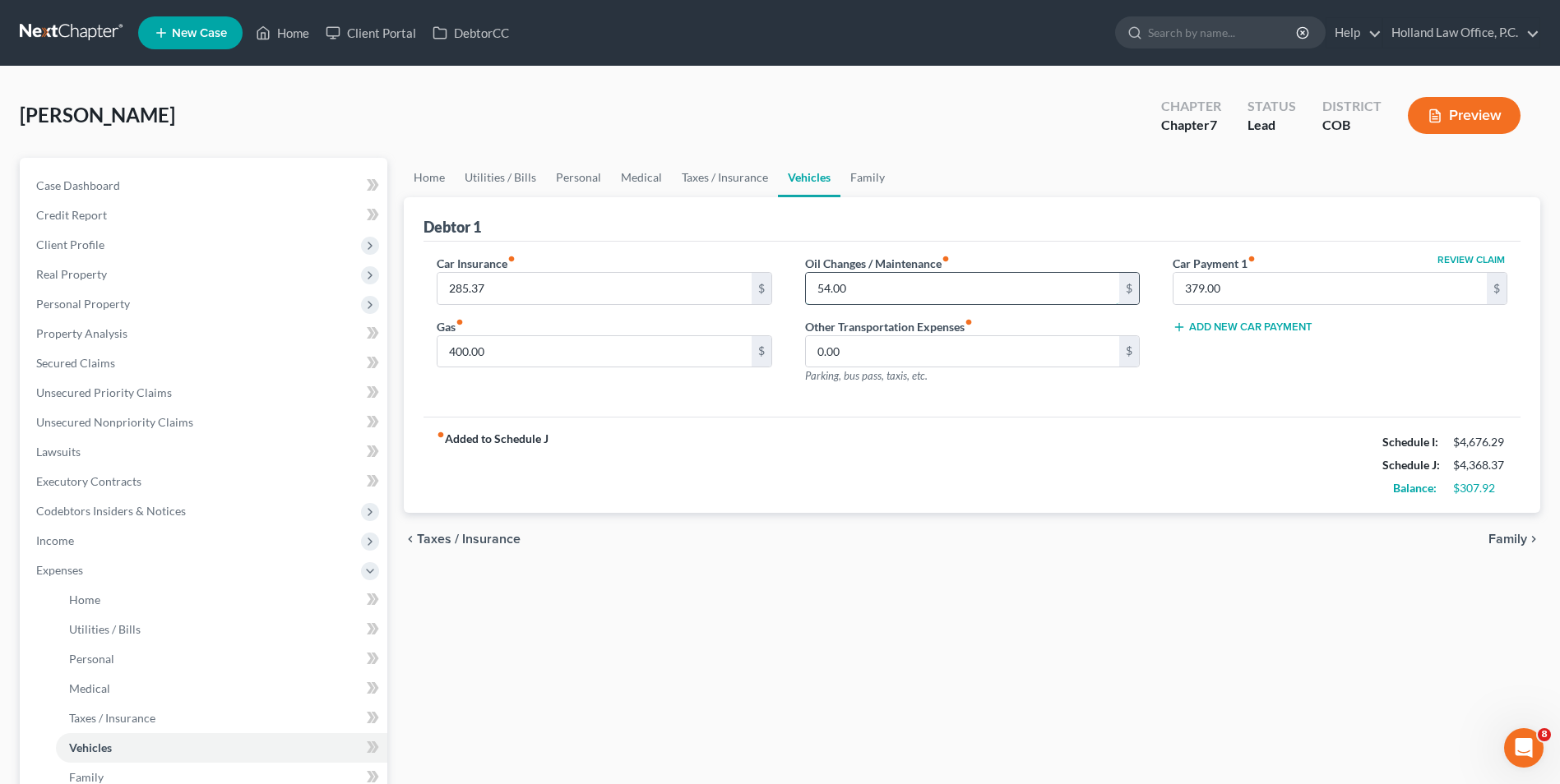
click at [883, 284] on input "54.00" at bounding box center [962, 288] width 313 height 31
click at [961, 222] on div "Debtor 1" at bounding box center [972, 219] width 1097 height 44
click at [634, 182] on link "Medical" at bounding box center [641, 178] width 61 height 39
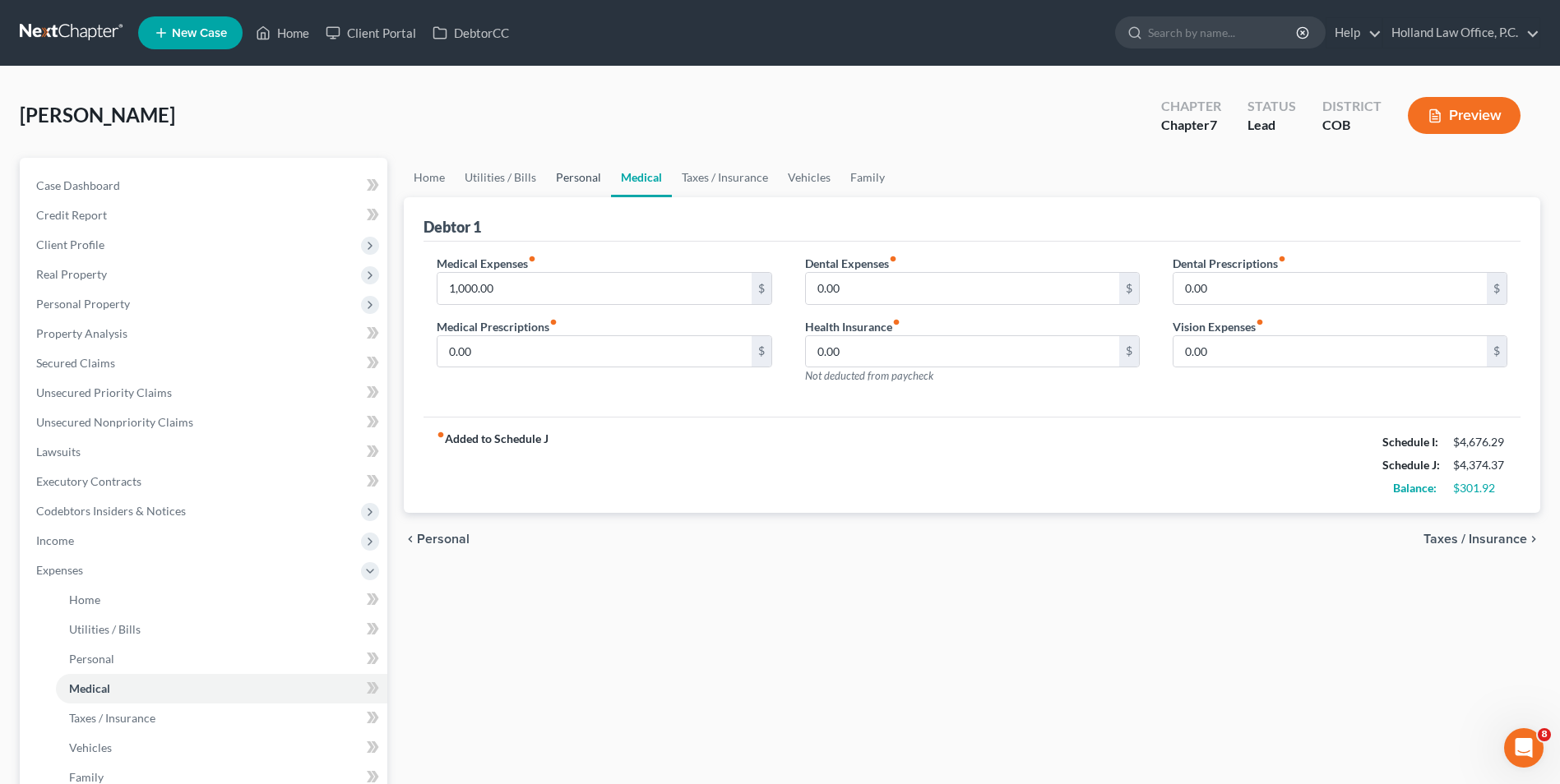
click at [567, 177] on link "Personal" at bounding box center [579, 178] width 65 height 39
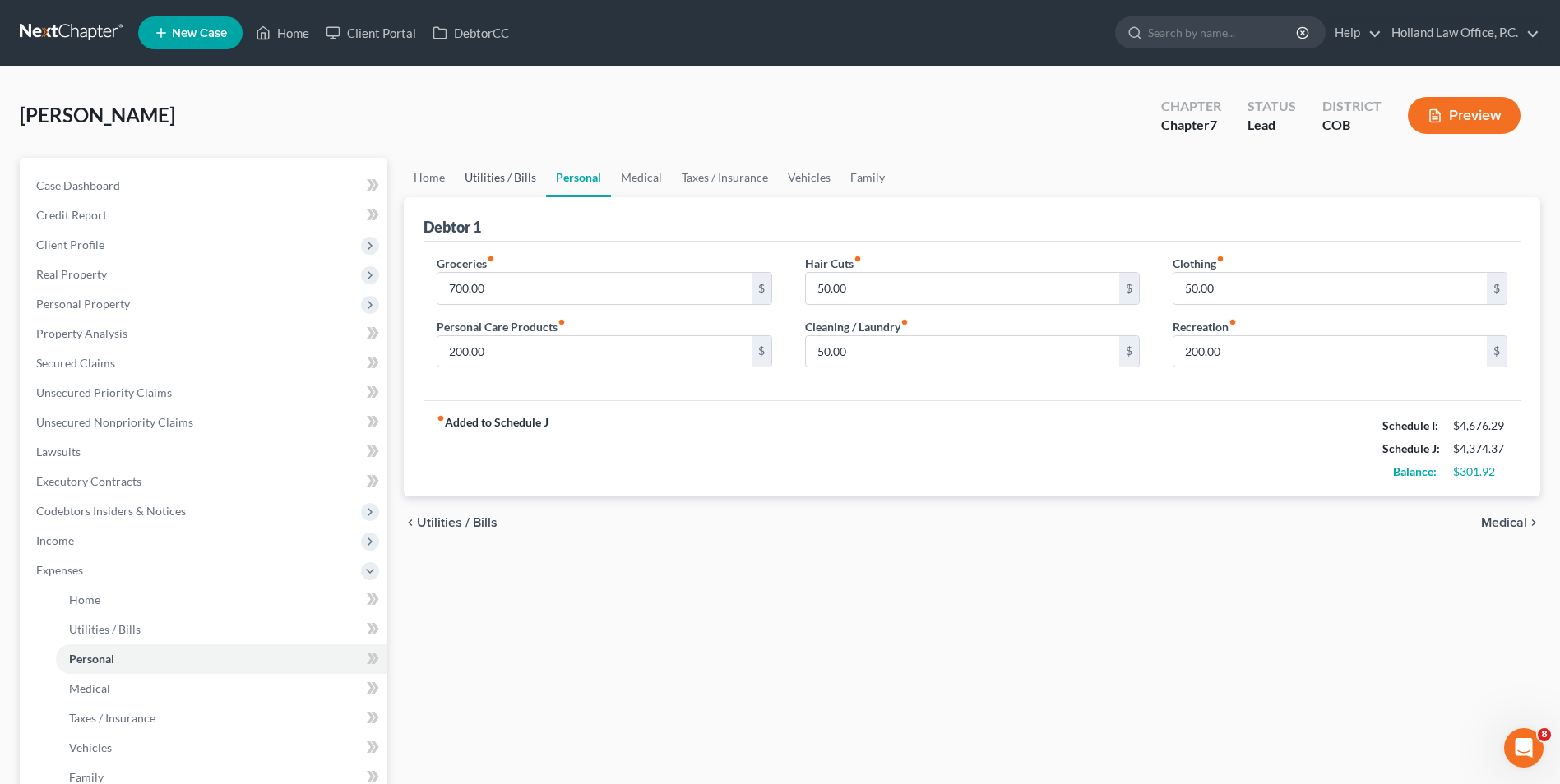
click at [472, 163] on link "Utilities / Bills" at bounding box center [501, 178] width 92 height 39
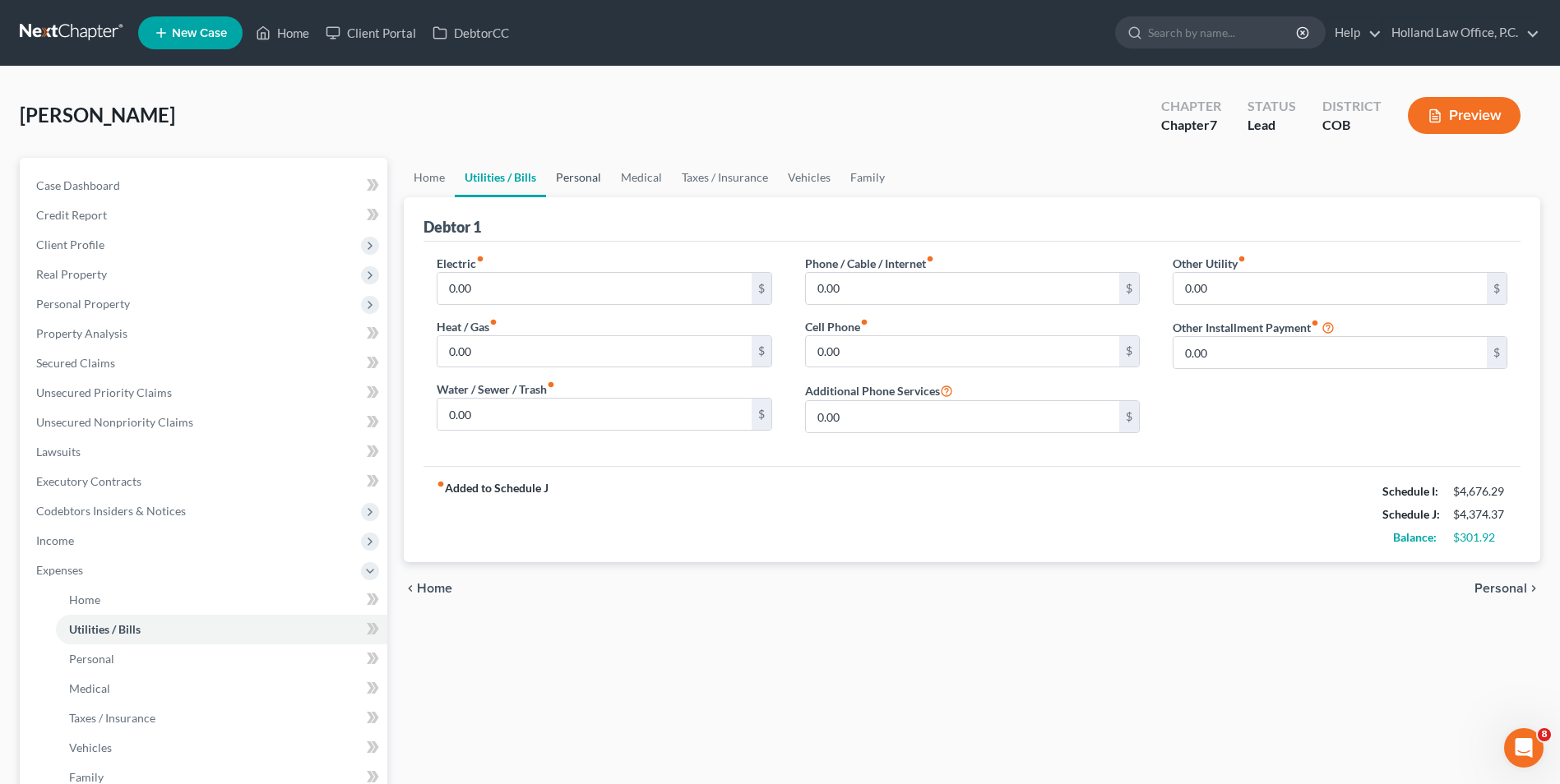
click at [561, 170] on link "Personal" at bounding box center [579, 178] width 65 height 39
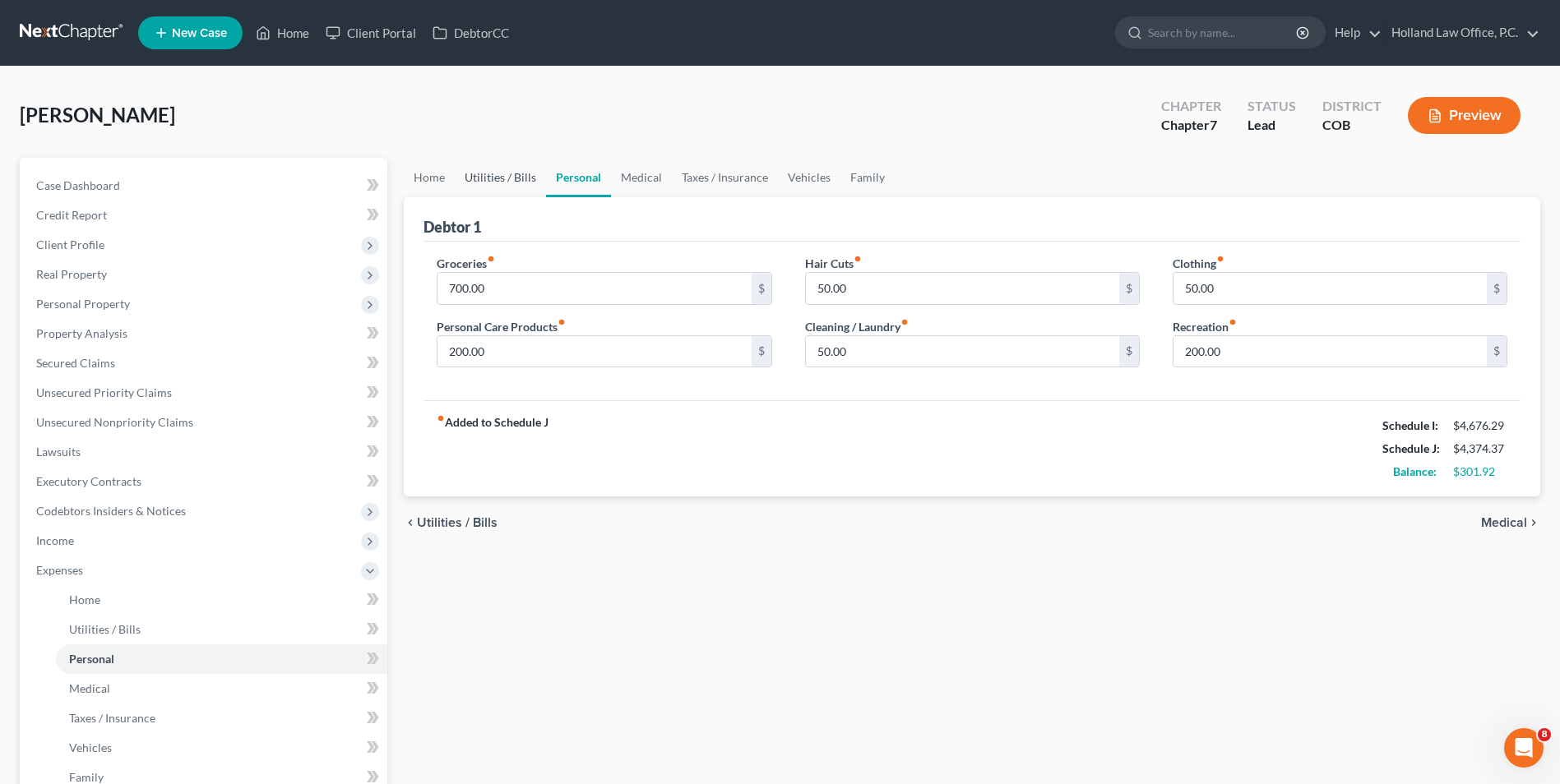
click at [479, 174] on link "Utilities / Bills" at bounding box center [501, 178] width 92 height 39
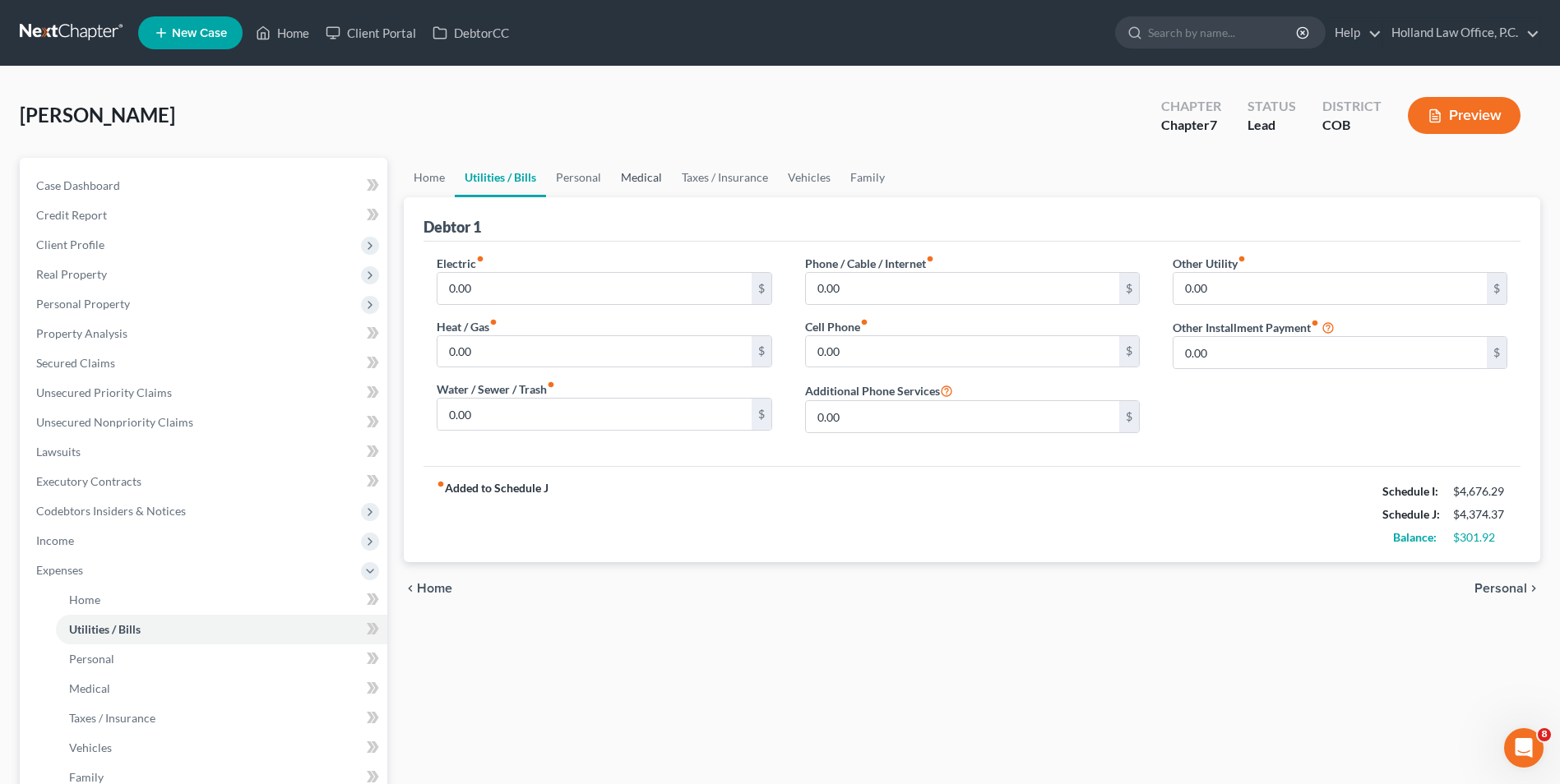
click at [648, 169] on link "Medical" at bounding box center [641, 178] width 61 height 39
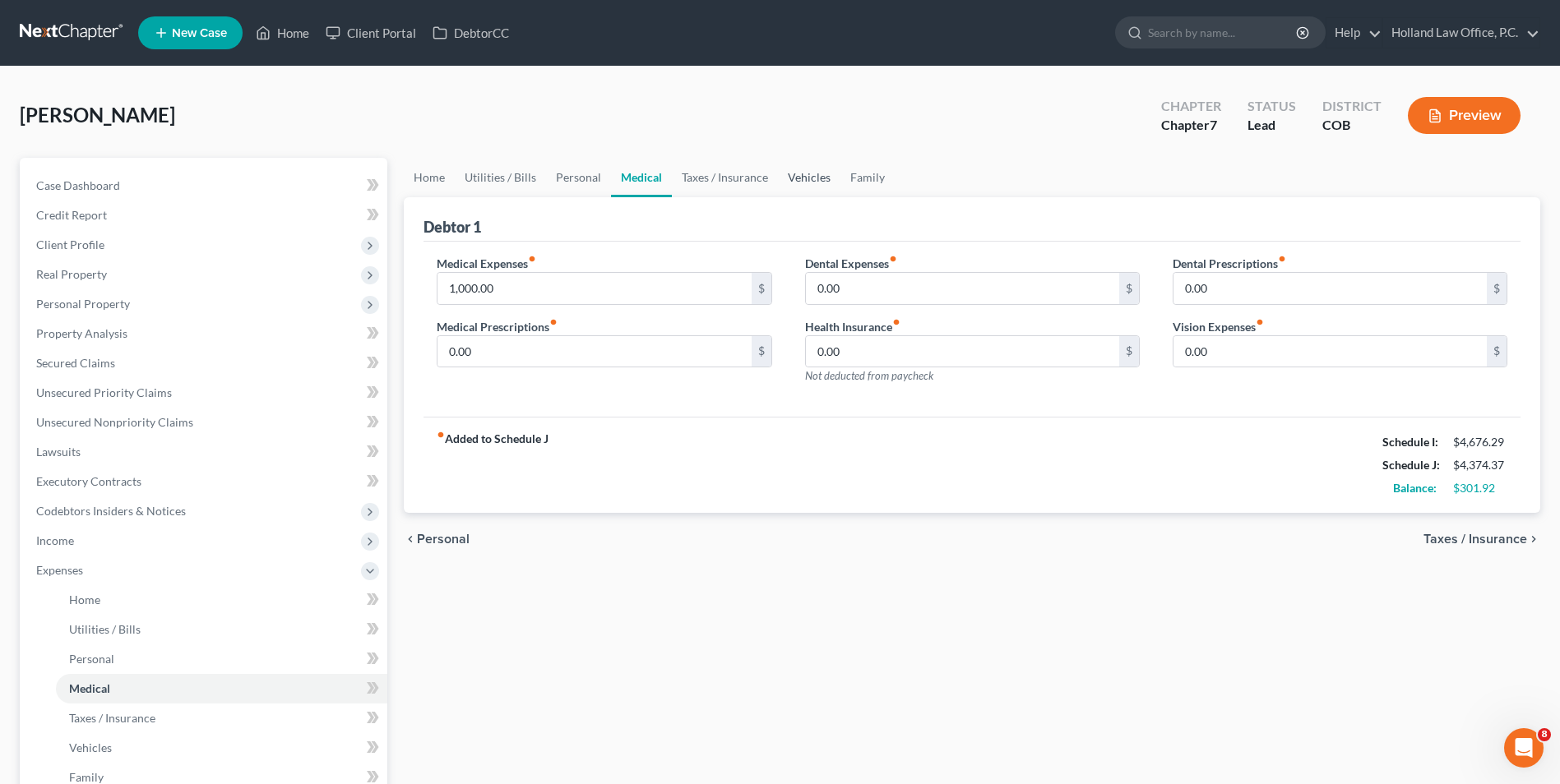
click at [780, 180] on link "Vehicles" at bounding box center [809, 178] width 63 height 39
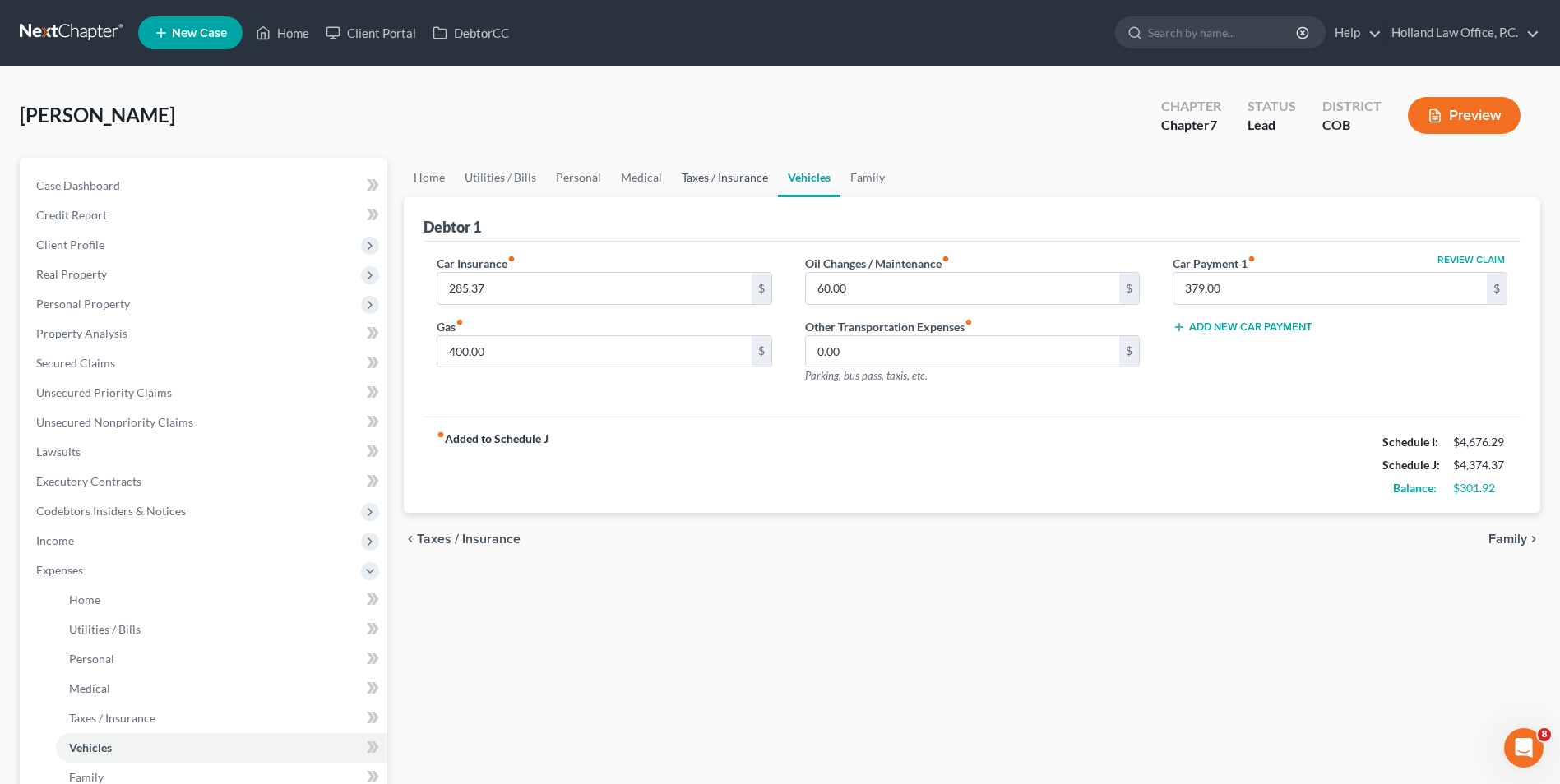
click at [737, 182] on link "Taxes / Insurance" at bounding box center [725, 178] width 106 height 39
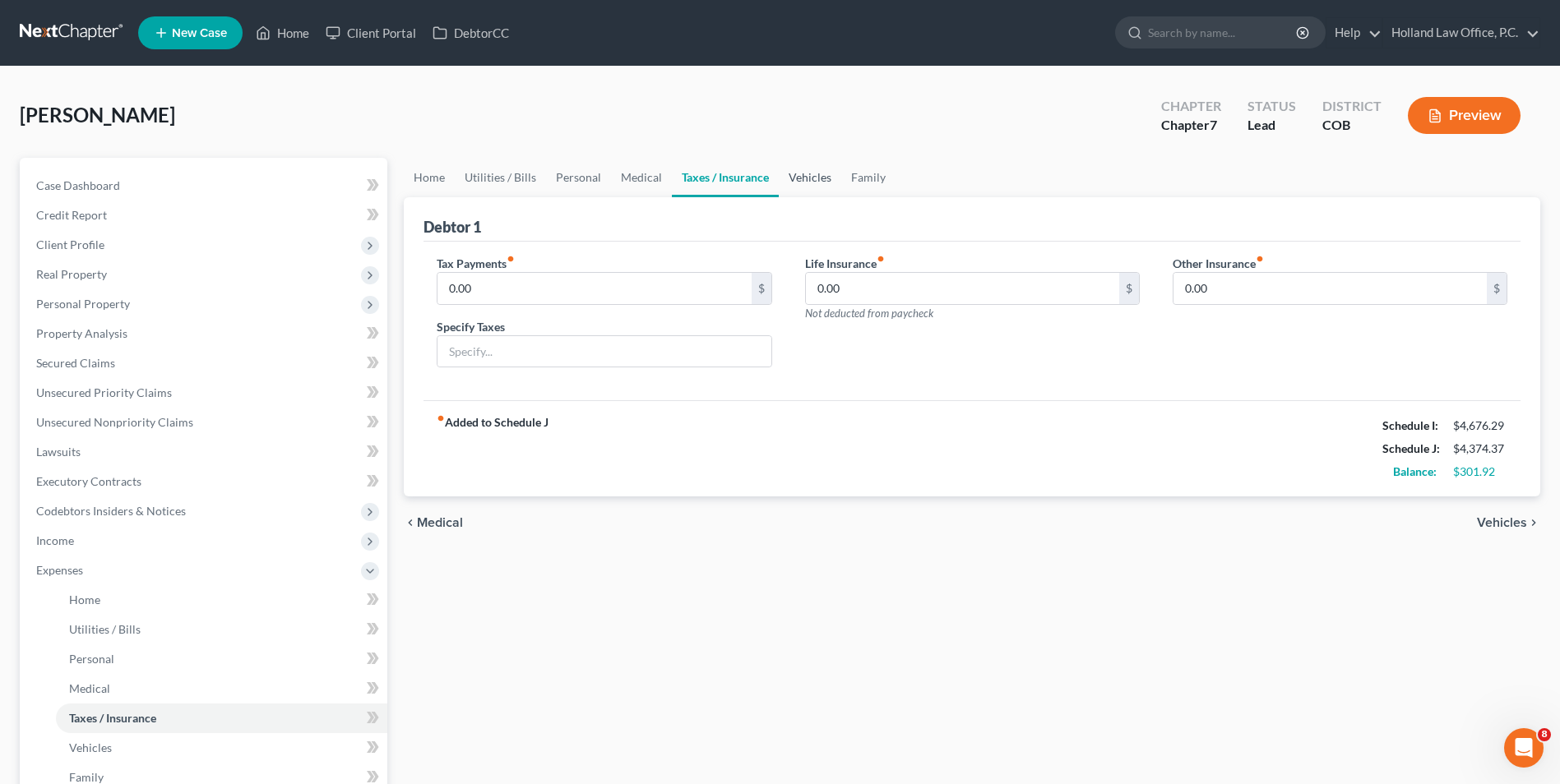
click at [806, 176] on link "Vehicles" at bounding box center [810, 178] width 63 height 39
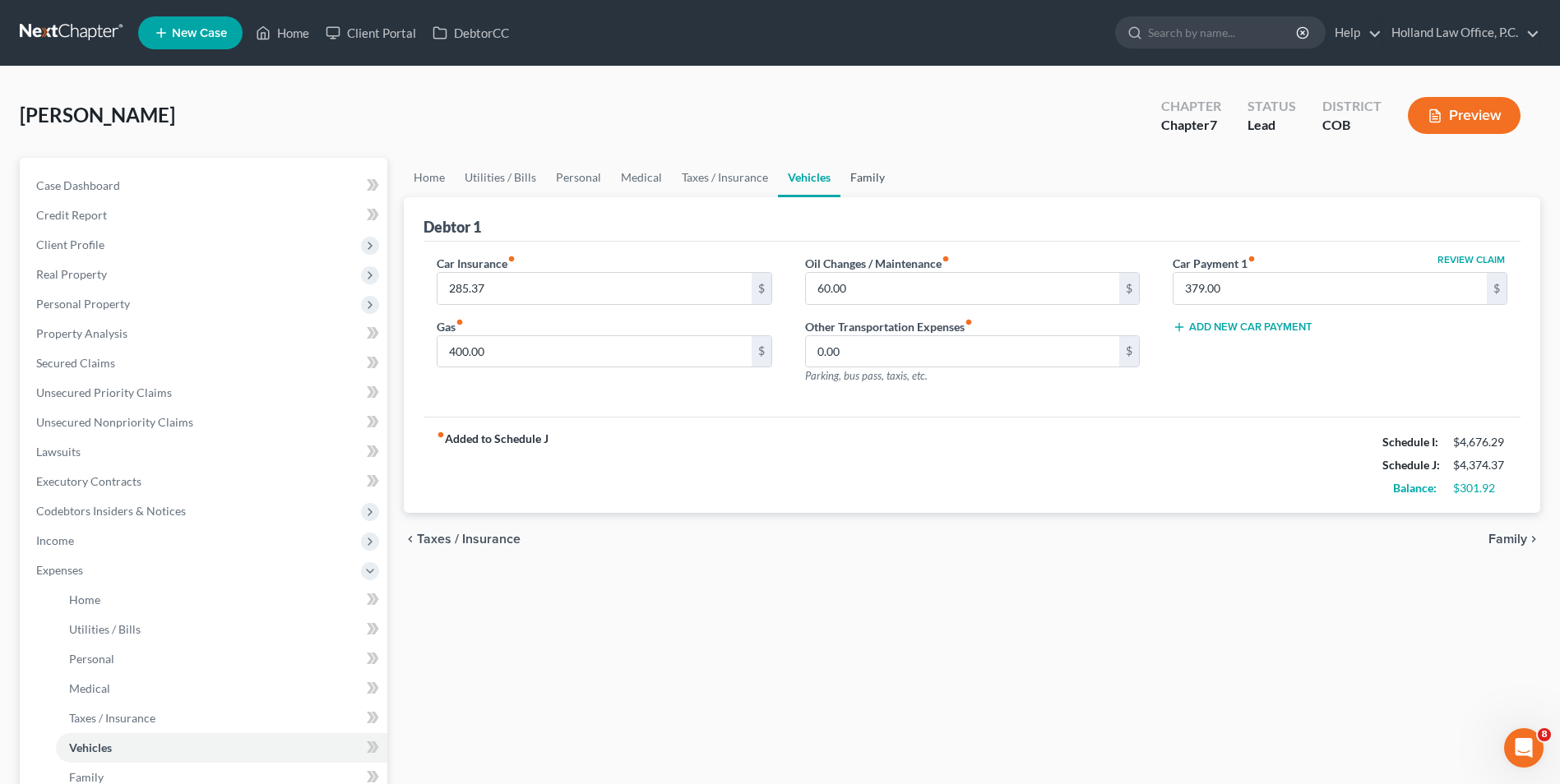
click at [868, 173] on link "Family" at bounding box center [867, 178] width 54 height 39
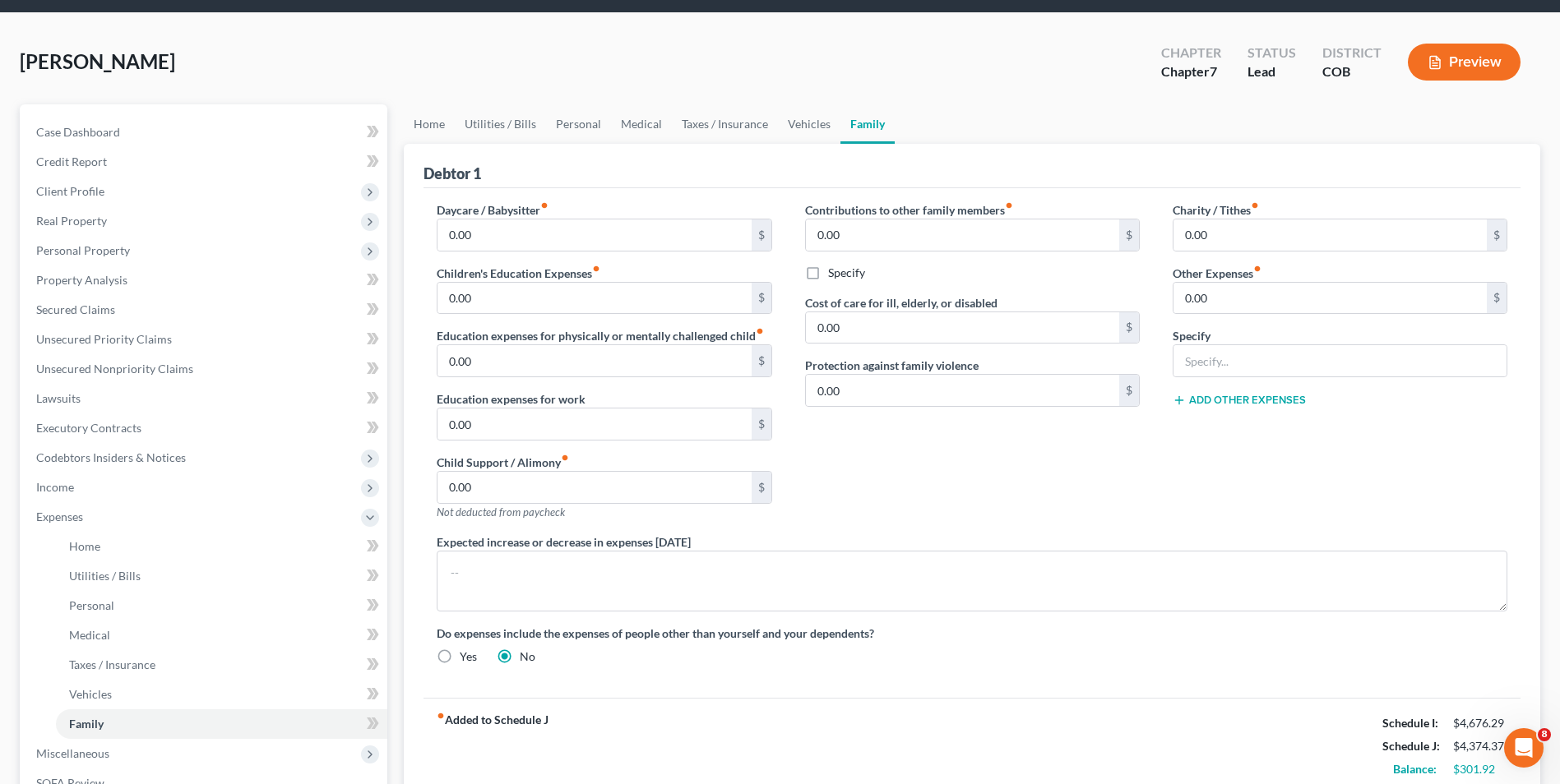
scroll to position [83, 0]
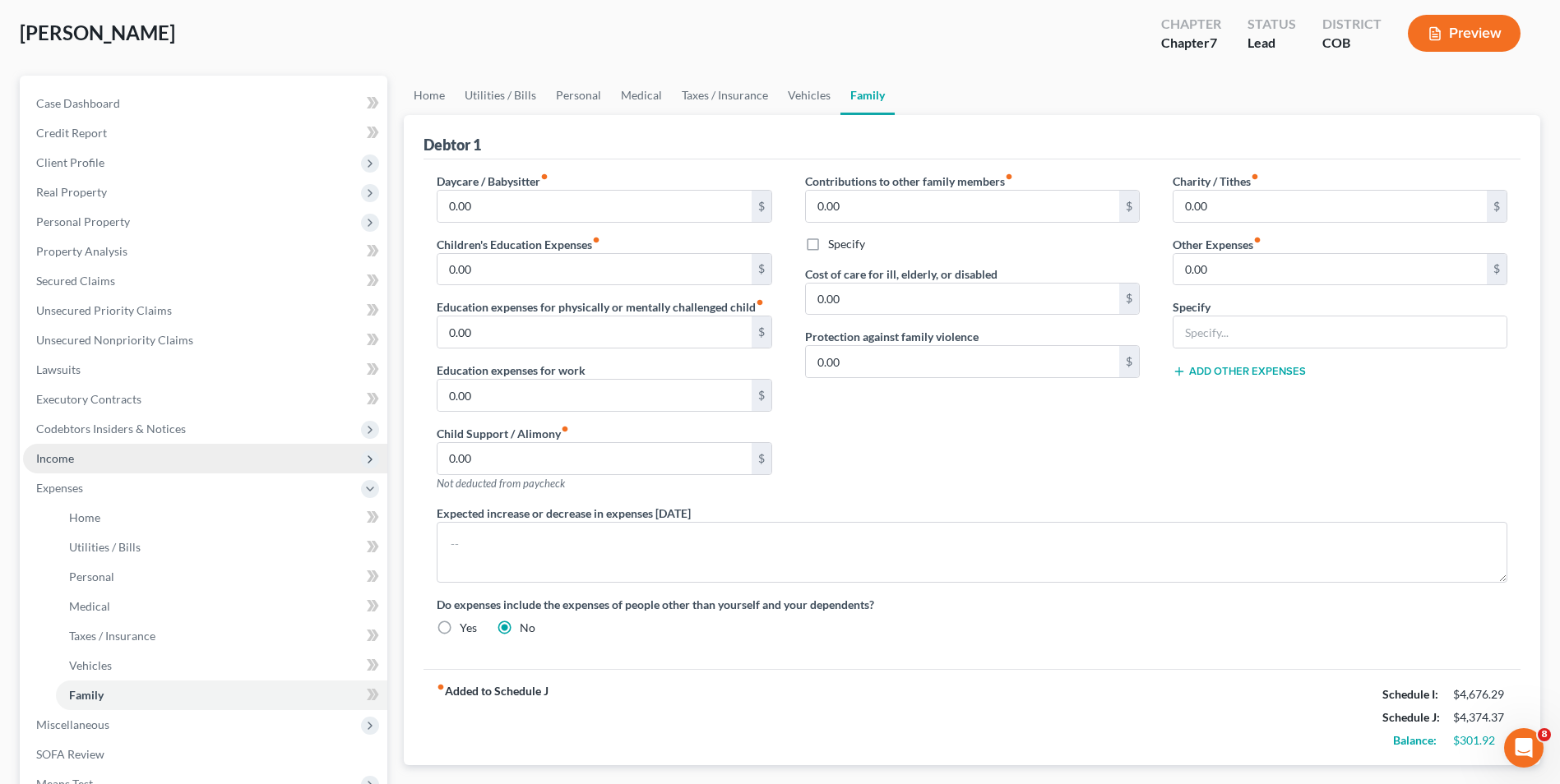
click at [61, 446] on span "Income" at bounding box center [205, 458] width 364 height 30
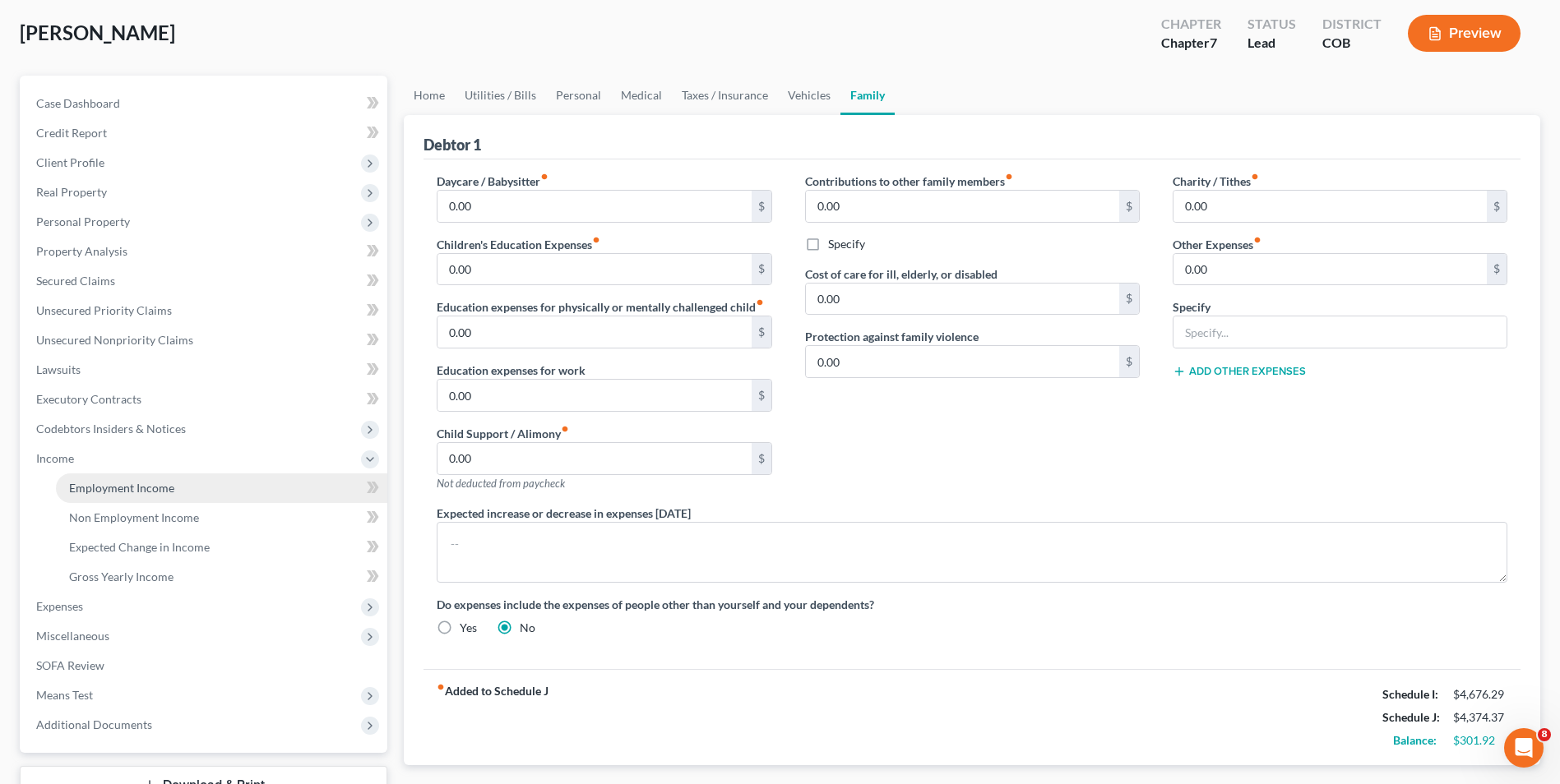
click at [111, 482] on span "Employment Income" at bounding box center [121, 488] width 105 height 14
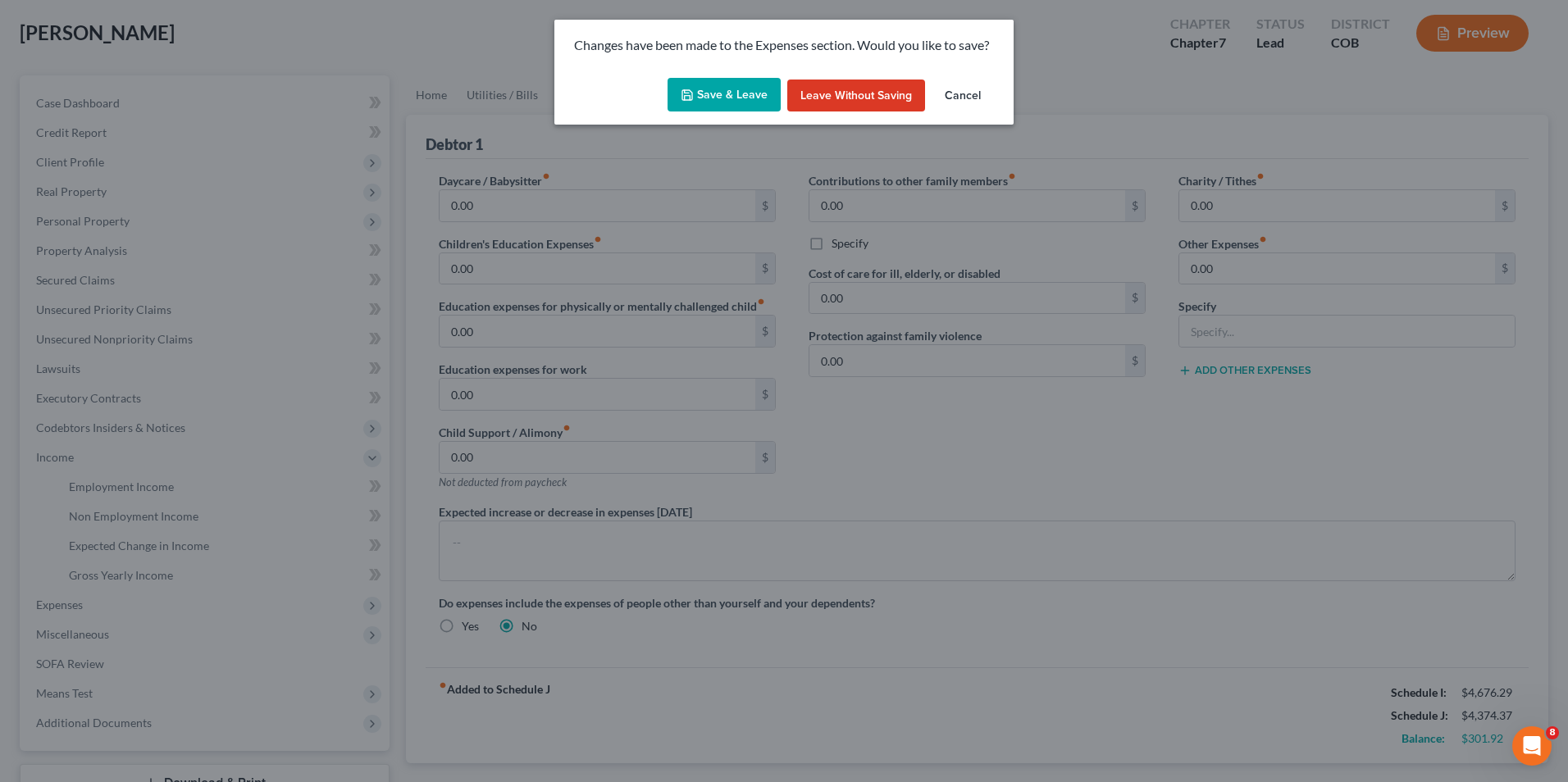
click at [745, 84] on button "Save & Leave" at bounding box center [724, 95] width 113 height 34
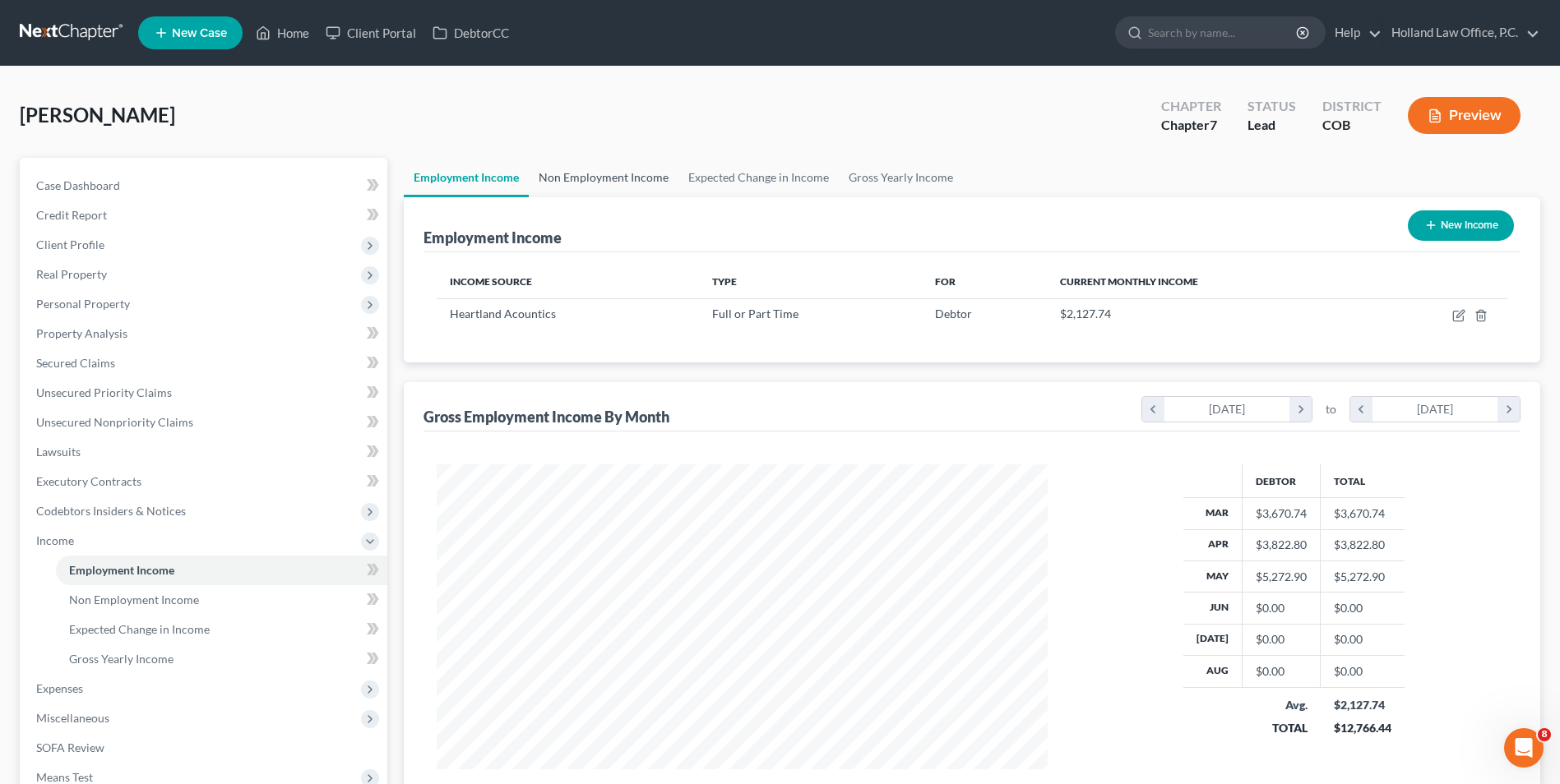
scroll to position [305, 643]
click at [601, 186] on link "Non Employment Income" at bounding box center [603, 178] width 150 height 39
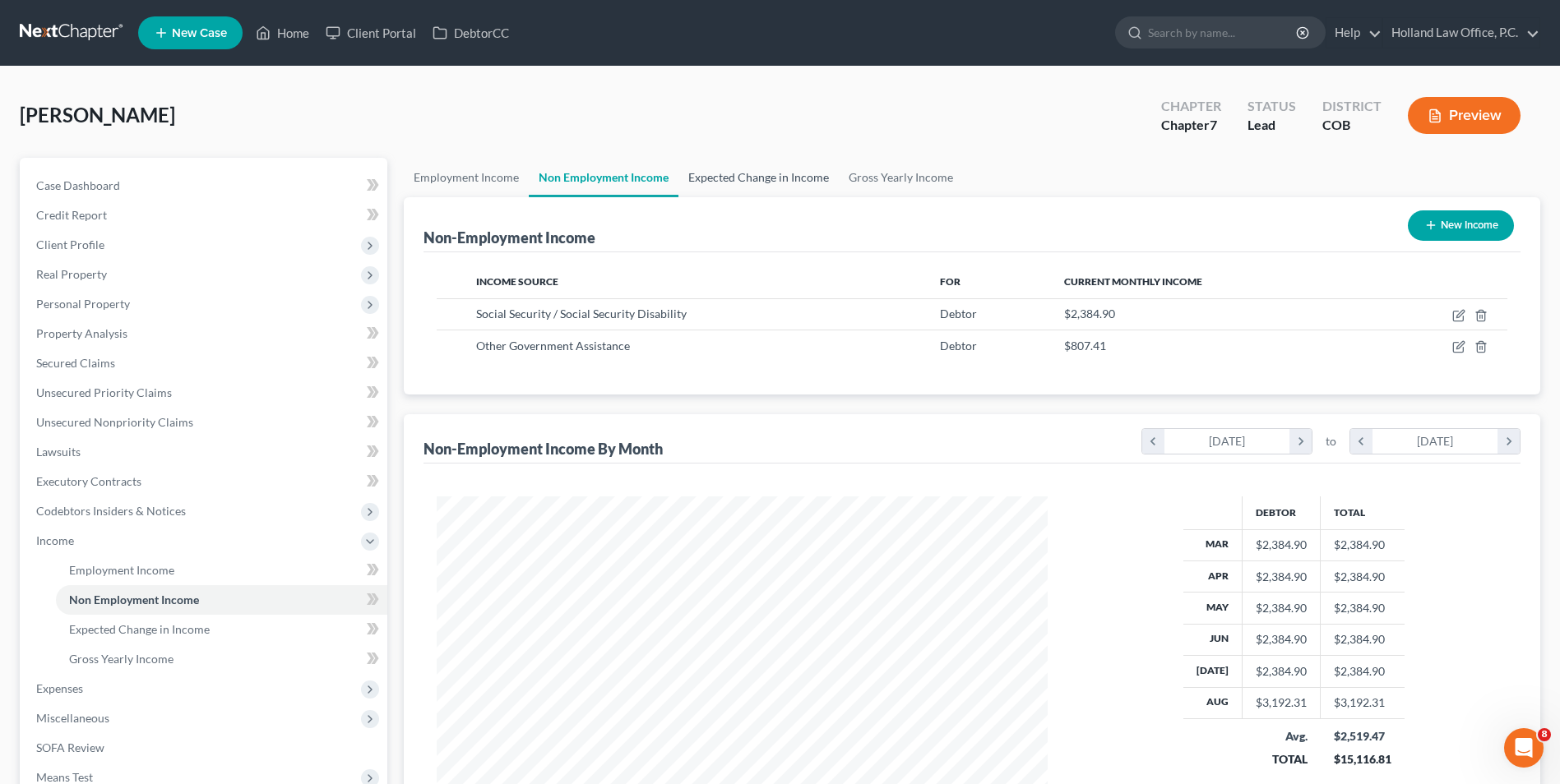
scroll to position [305, 643]
click at [736, 179] on link "Expected Change in Income" at bounding box center [758, 178] width 161 height 39
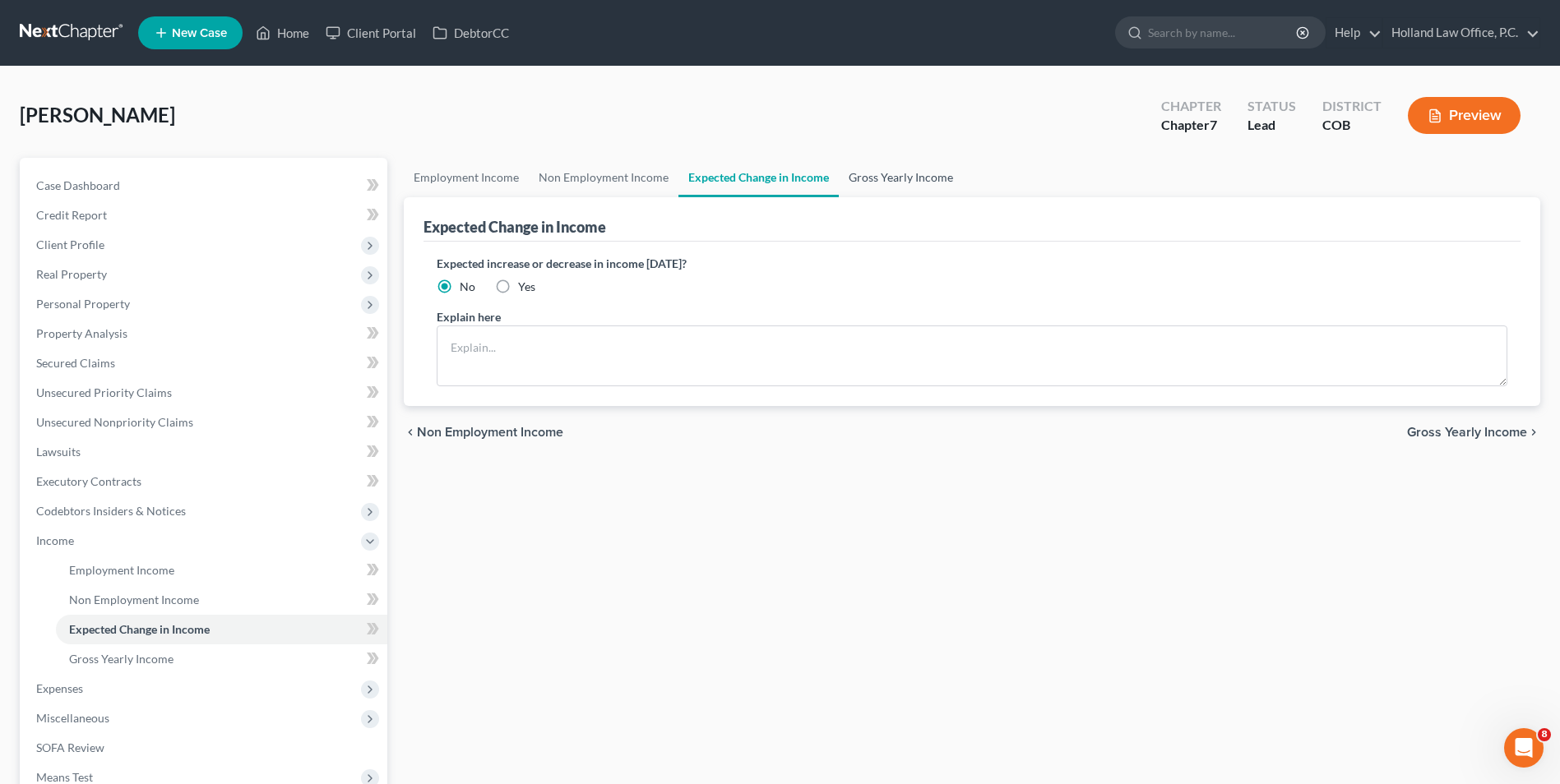
click at [860, 175] on link "Gross Yearly Income" at bounding box center [901, 178] width 124 height 39
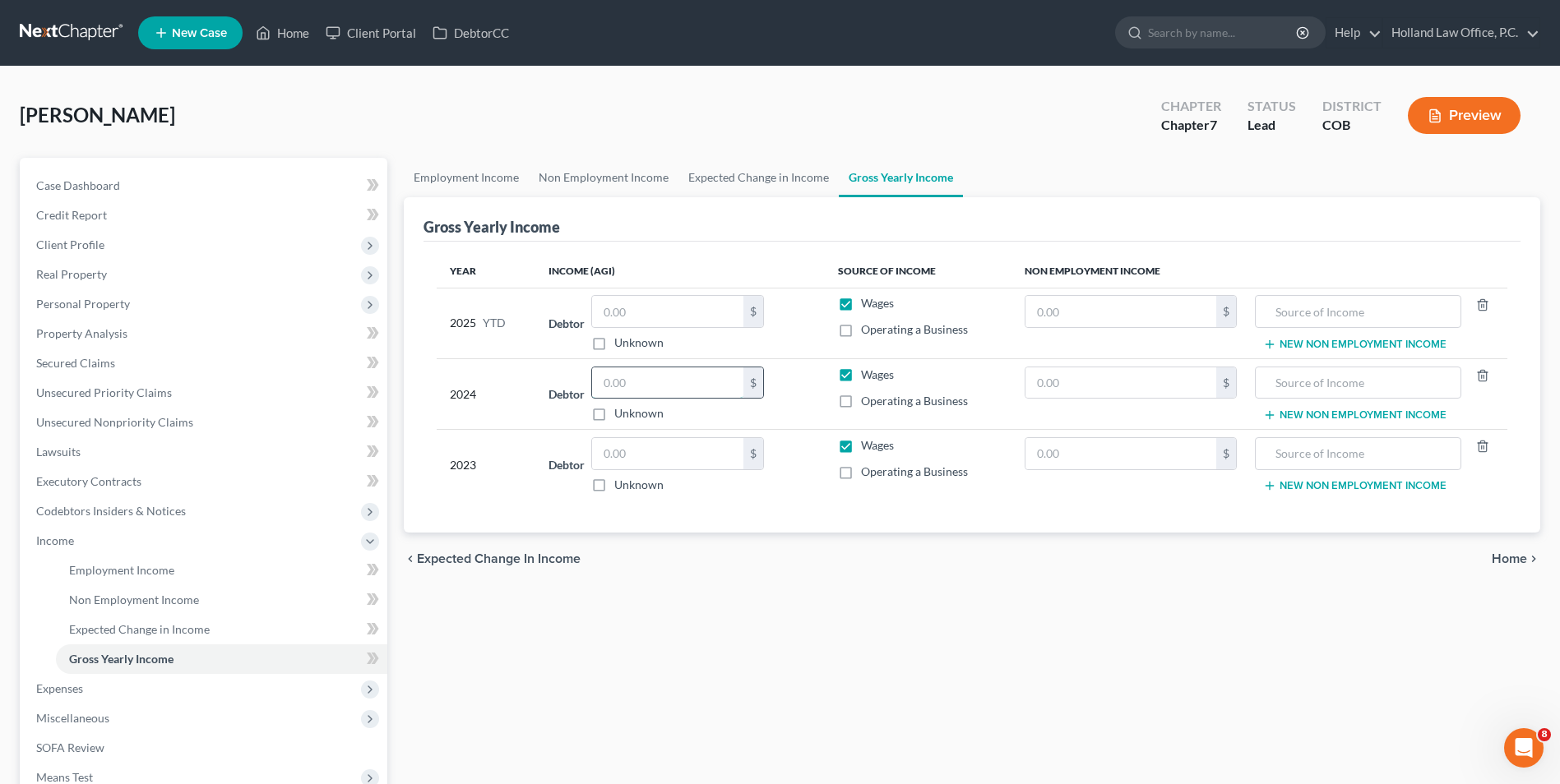
click at [674, 383] on input "text" at bounding box center [667, 383] width 152 height 31
click at [654, 447] on input "text" at bounding box center [667, 454] width 152 height 31
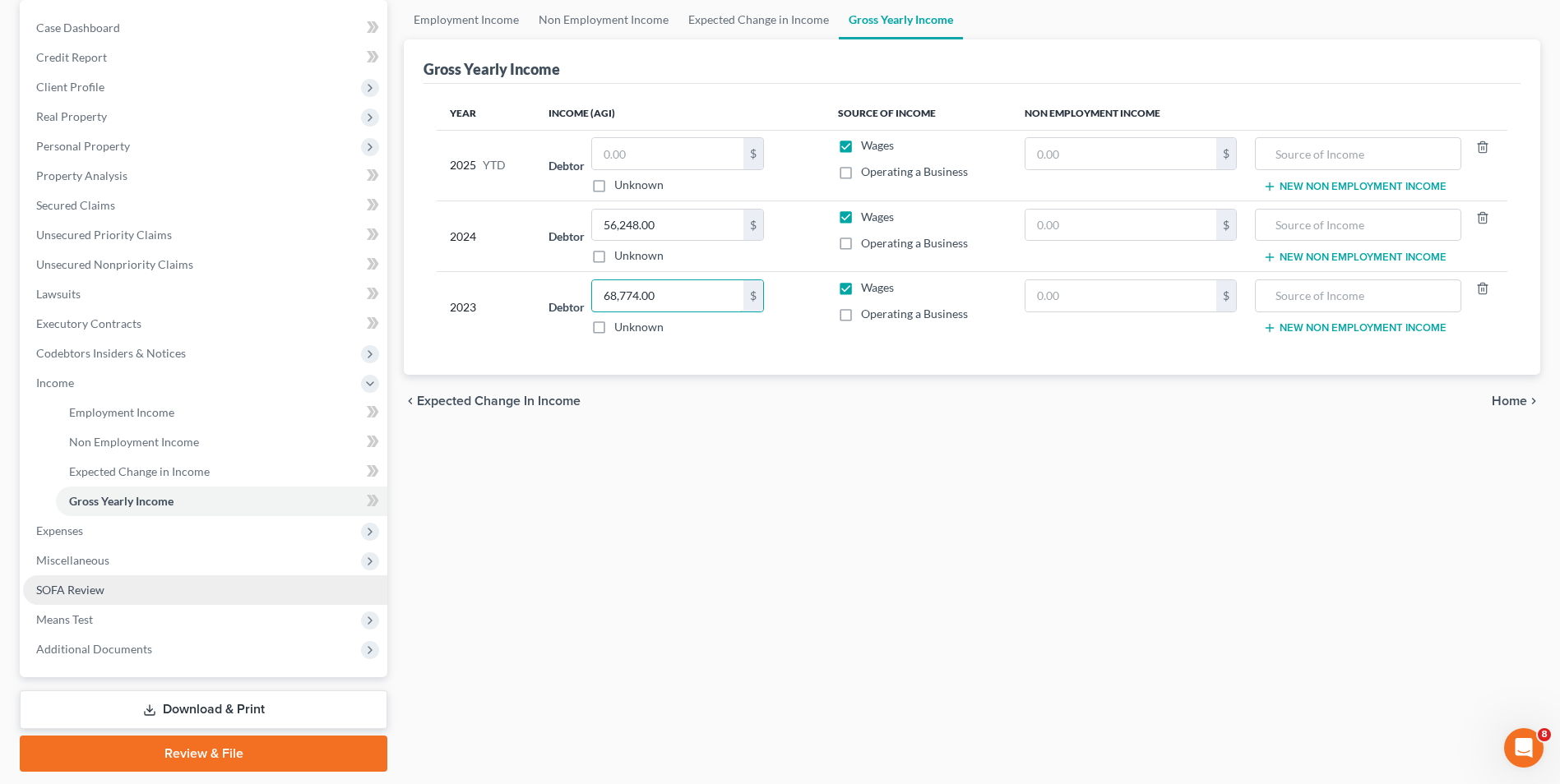
scroll to position [164, 0]
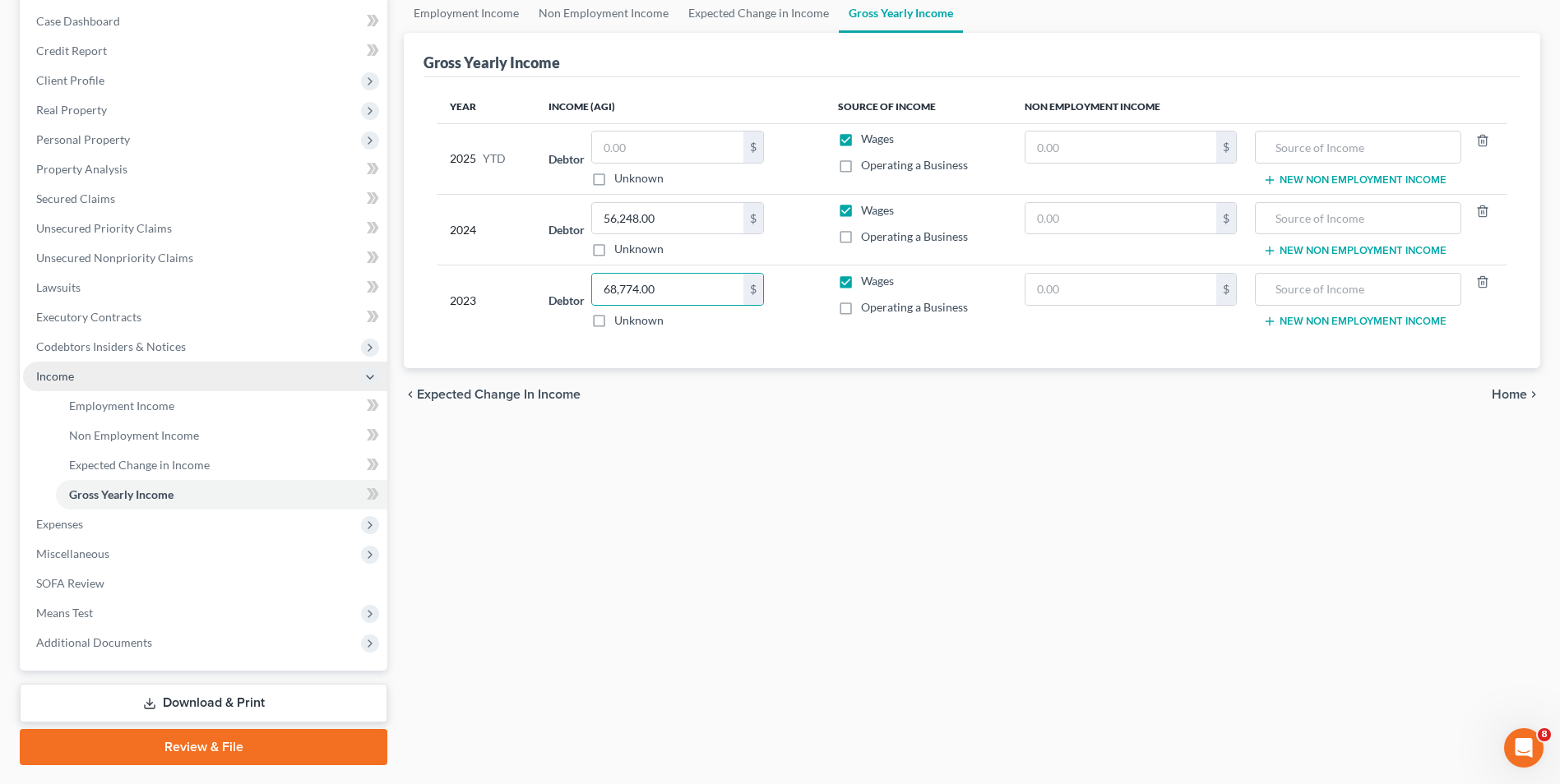
click at [93, 362] on span "Income" at bounding box center [205, 376] width 364 height 30
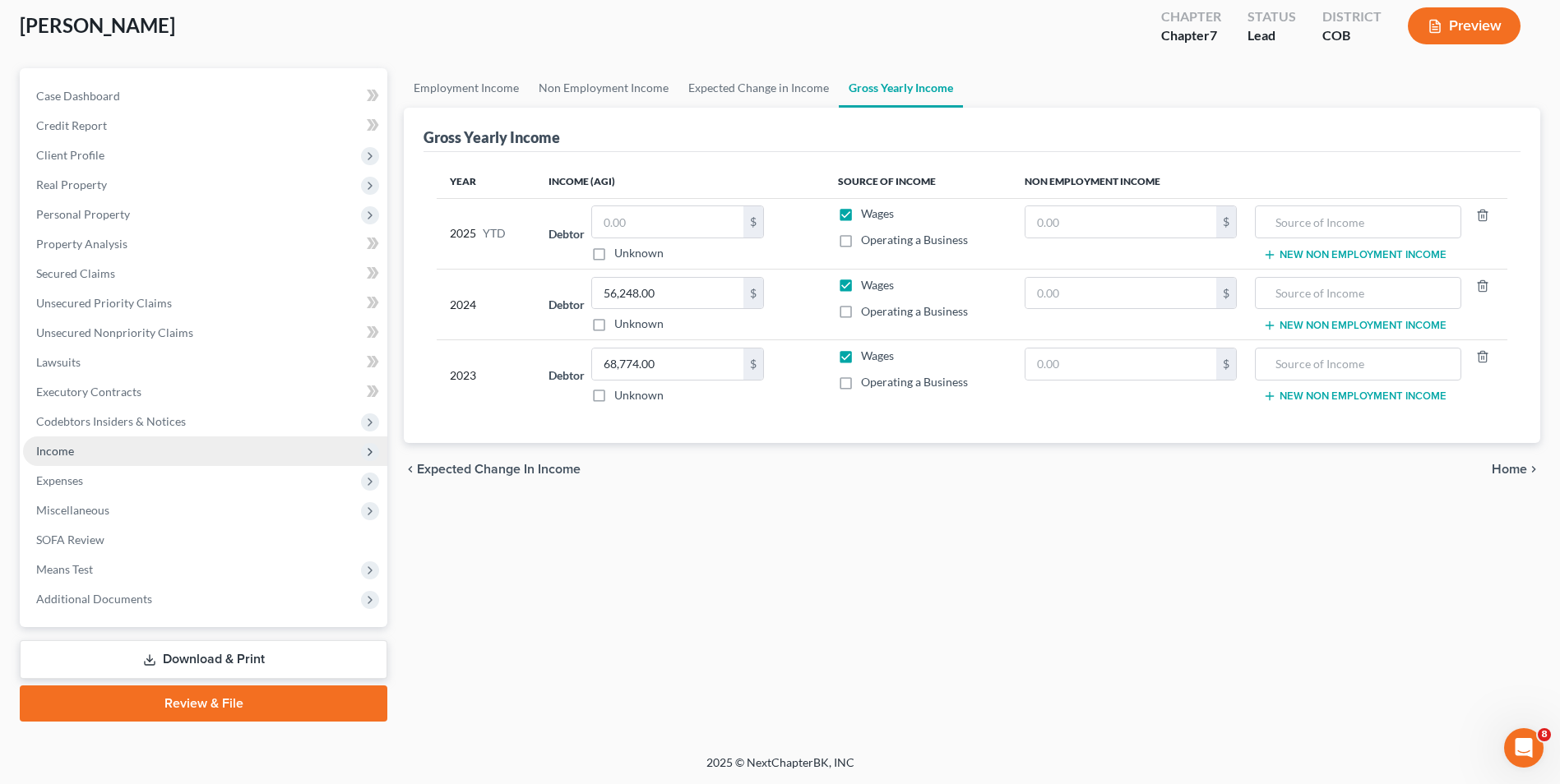
click at [91, 445] on span "Income" at bounding box center [205, 451] width 364 height 30
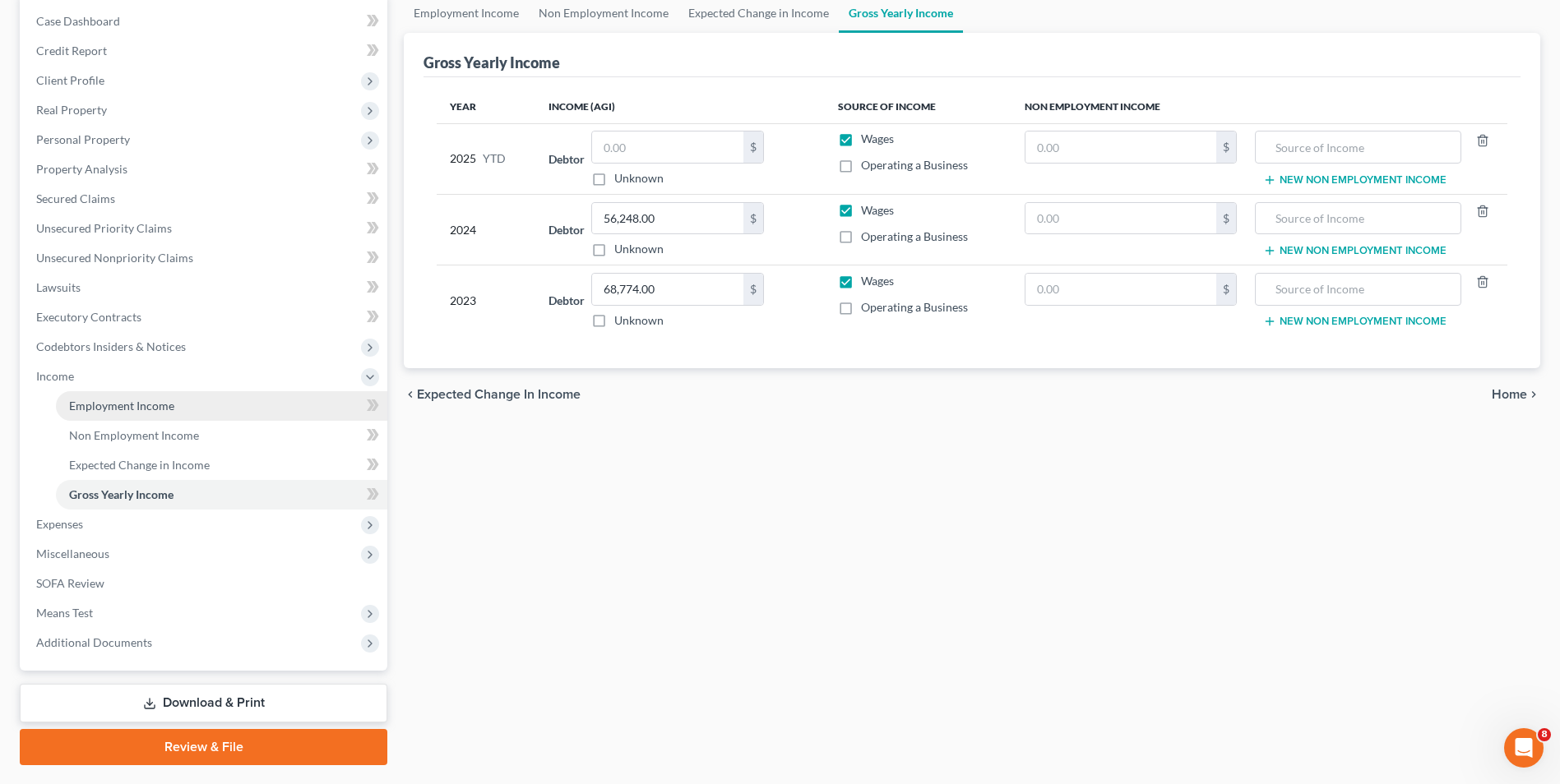
click at [161, 409] on span "Employment Income" at bounding box center [121, 406] width 105 height 14
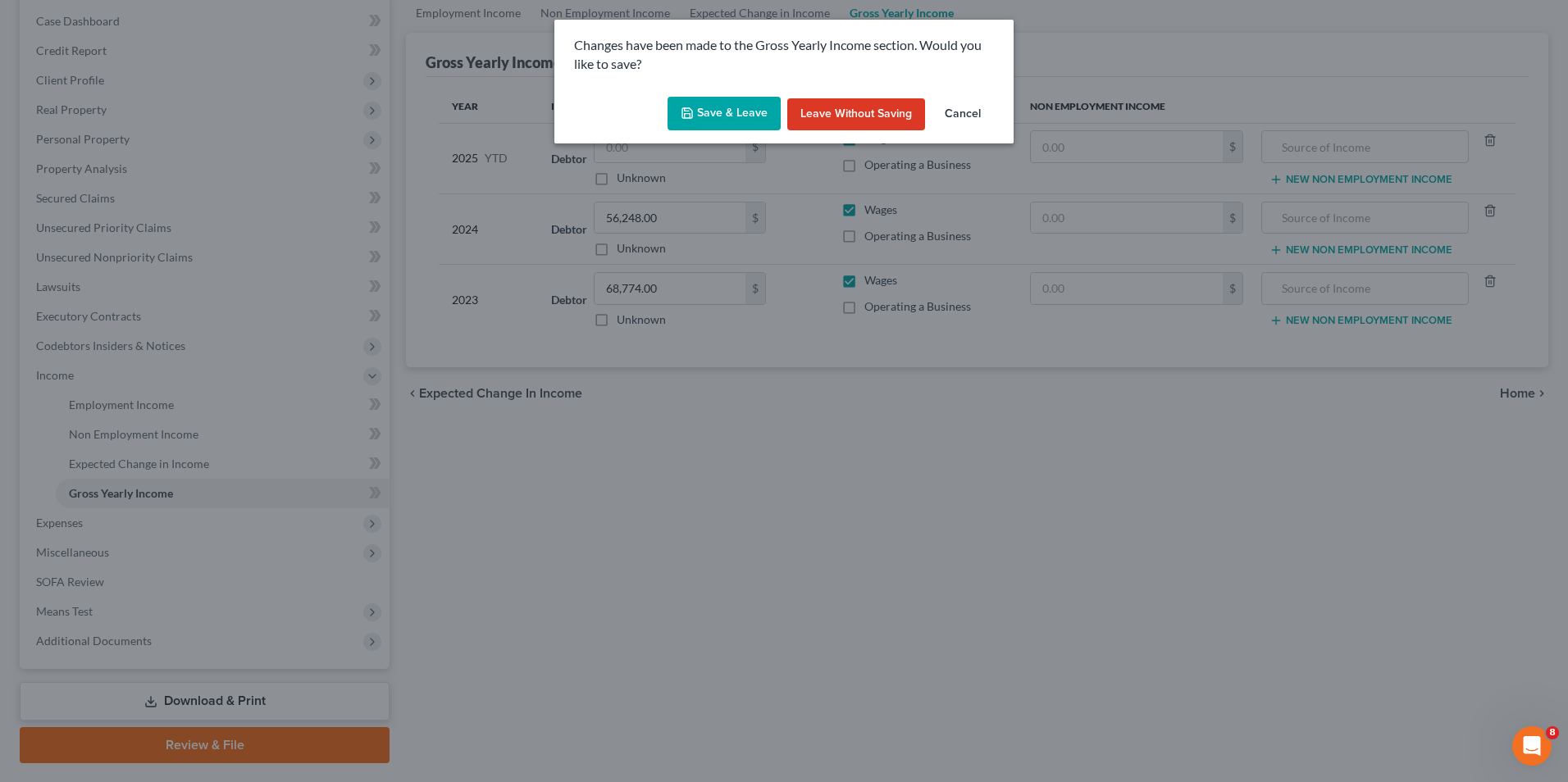
click at [734, 111] on button "Save & Leave" at bounding box center [724, 114] width 113 height 34
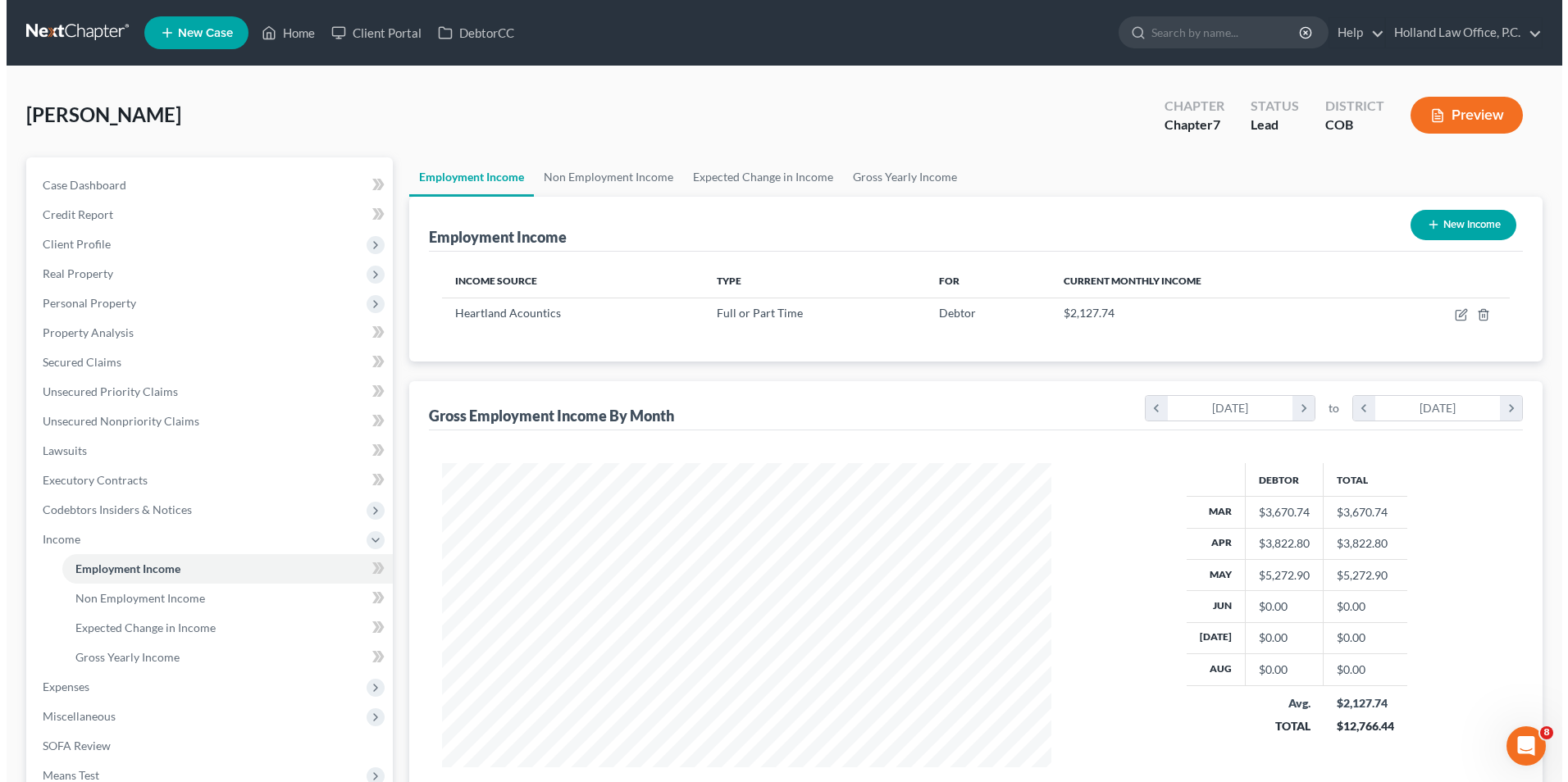
scroll to position [304, 642]
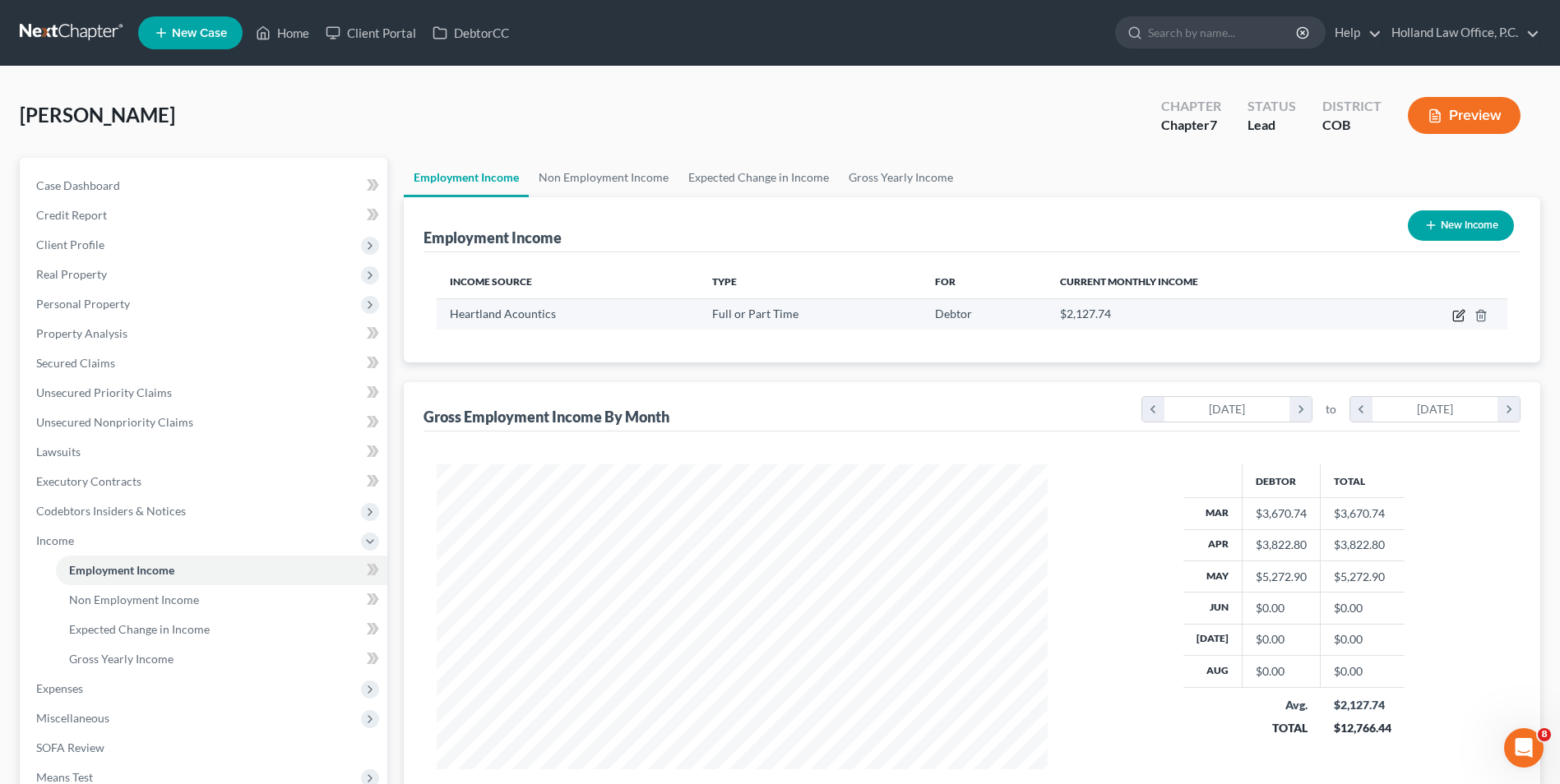
click at [1453, 316] on icon "button" at bounding box center [1458, 316] width 10 height 10
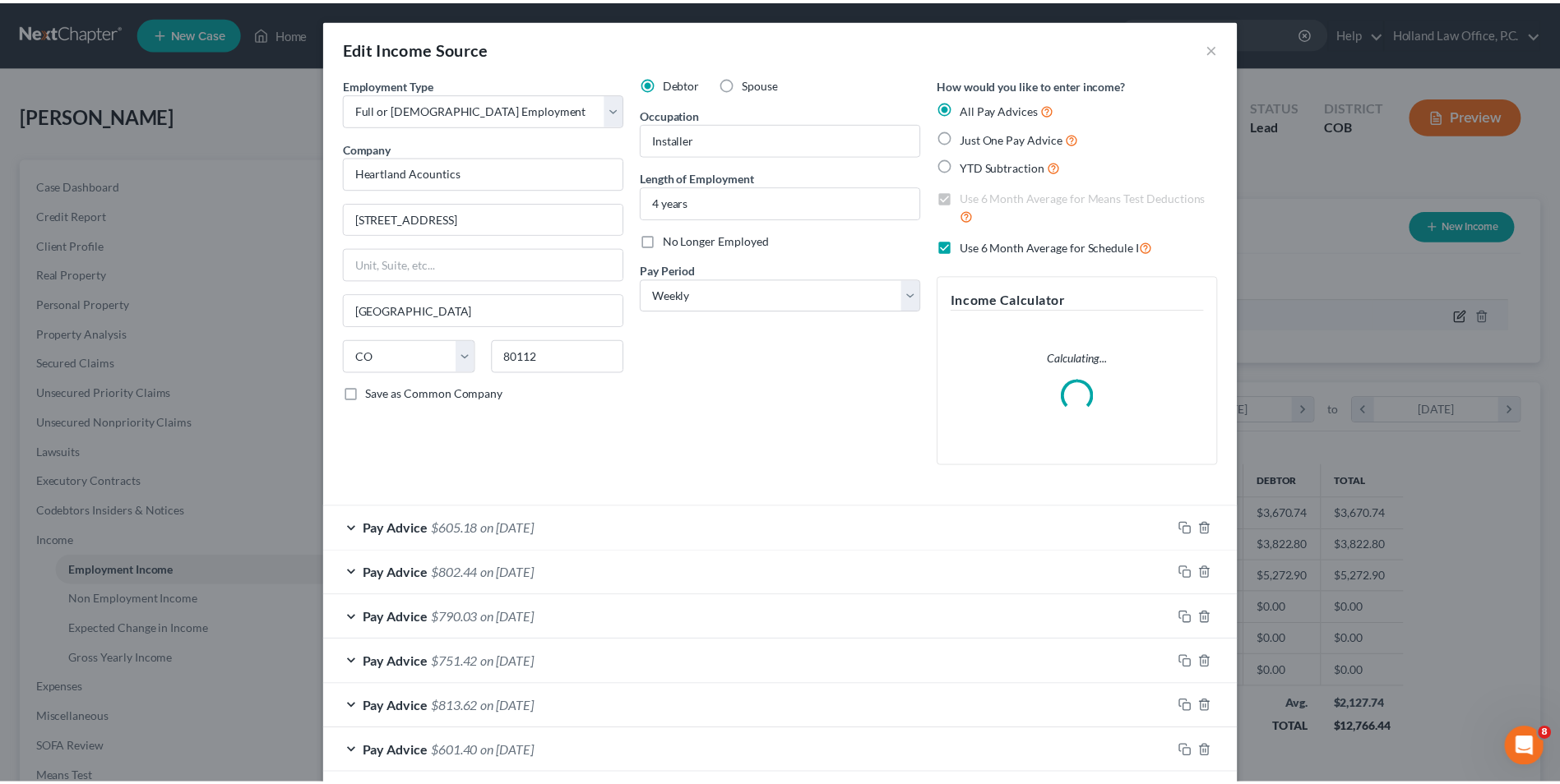
scroll to position [308, 649]
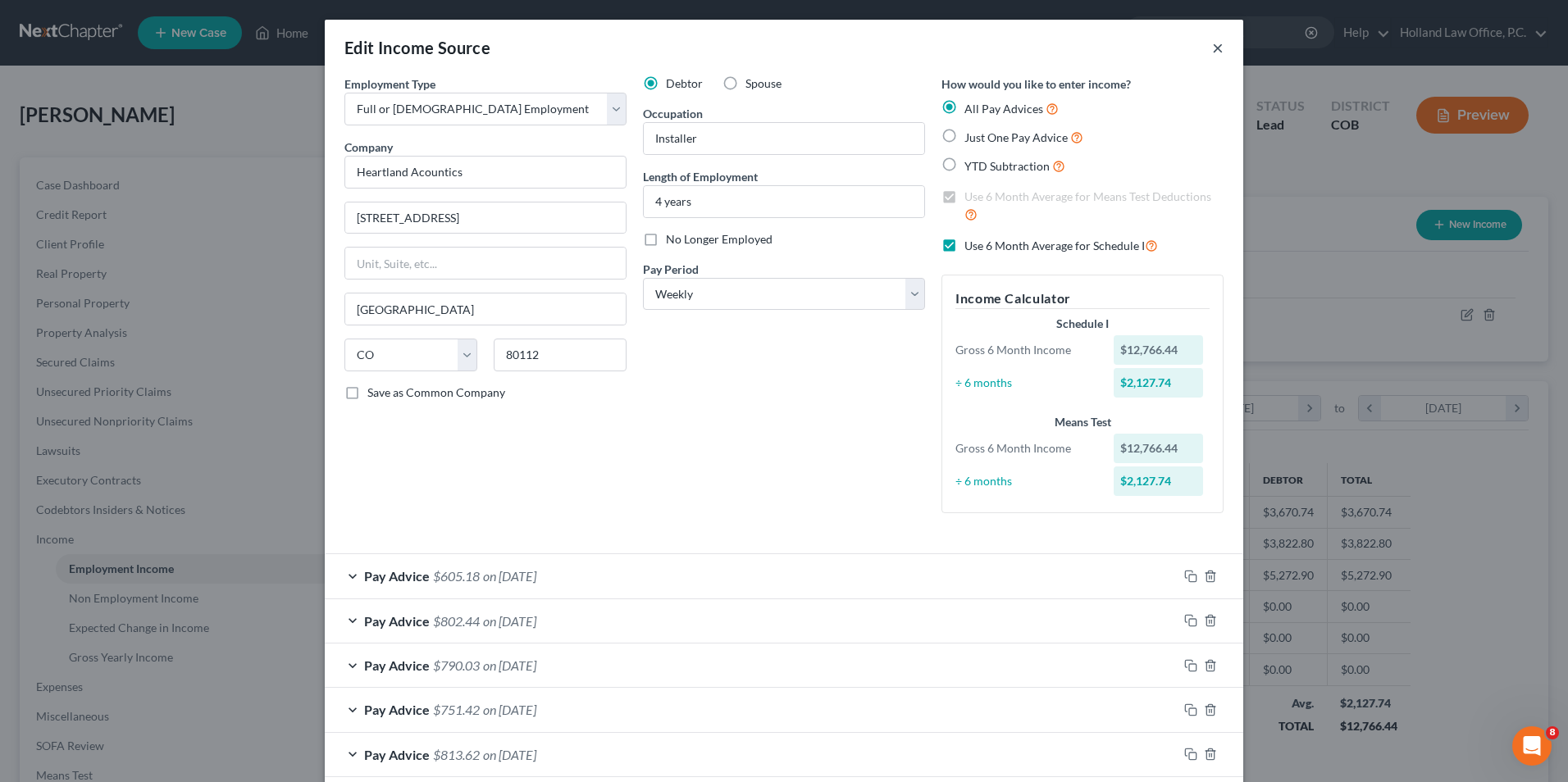
drag, startPoint x: 1209, startPoint y: 42, endPoint x: 376, endPoint y: 434, distance: 920.6
click at [1213, 41] on button "×" at bounding box center [1218, 47] width 12 height 20
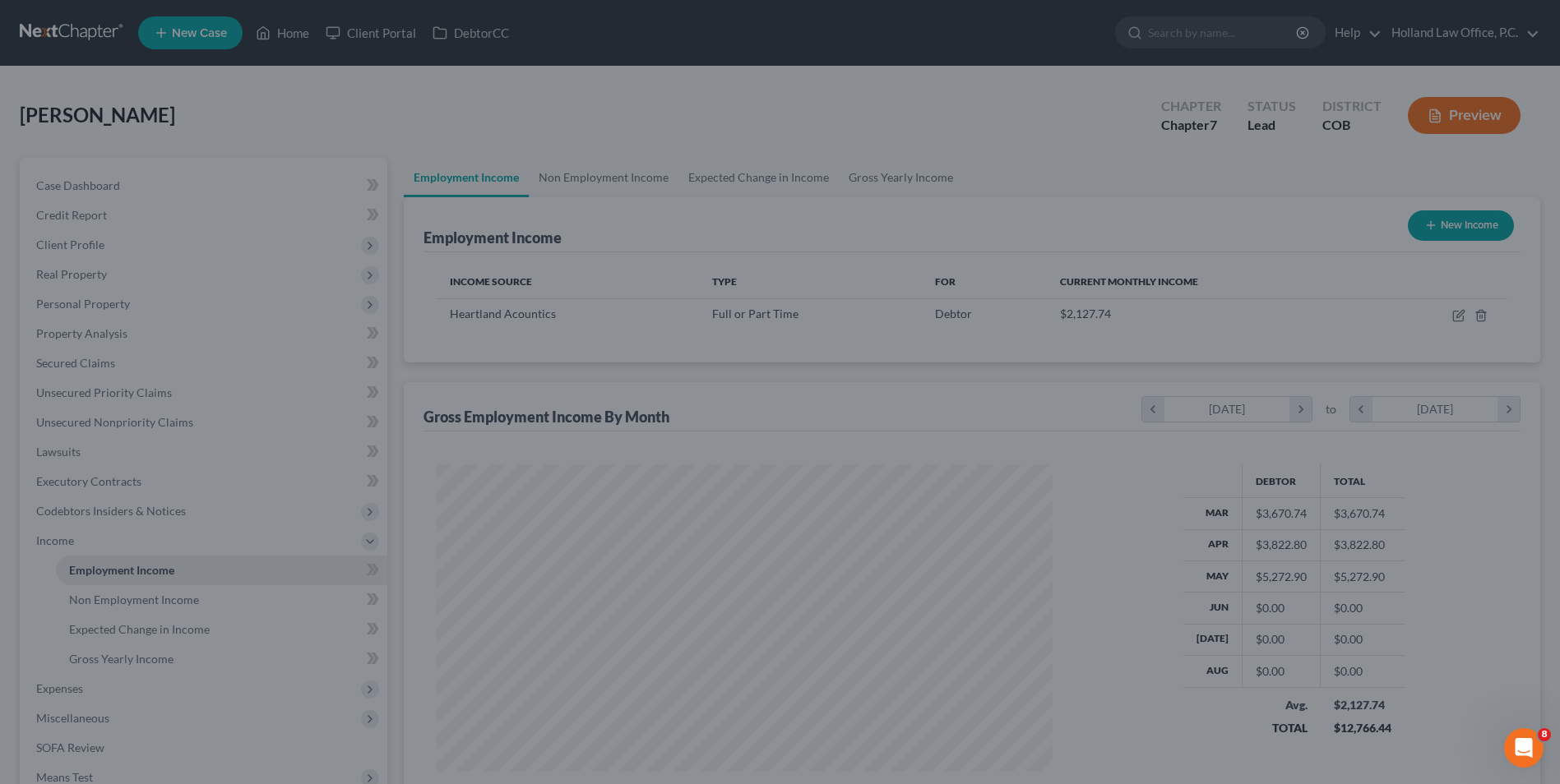
scroll to position [821844, 821544]
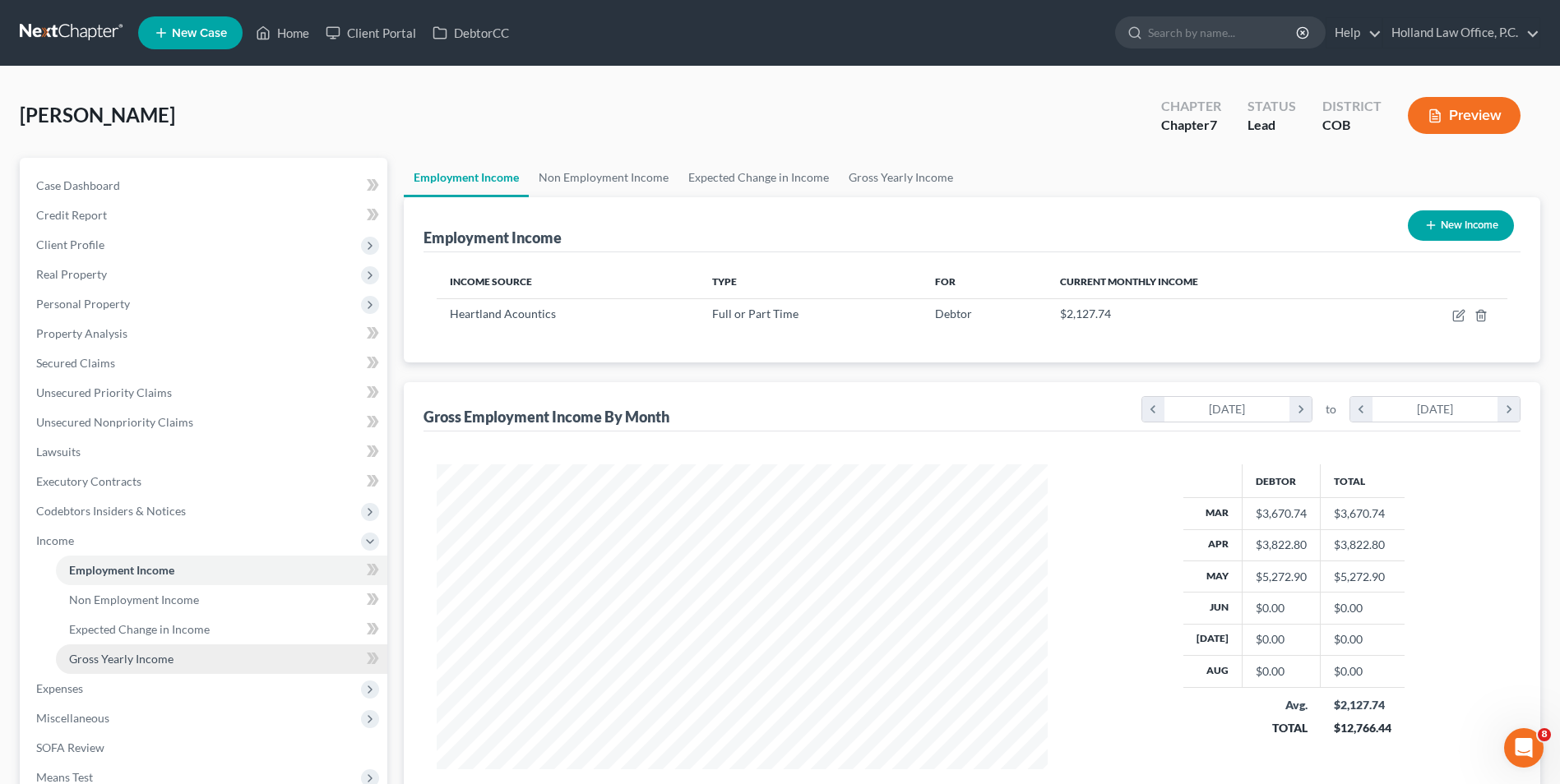
click at [115, 655] on span "Gross Yearly Income" at bounding box center [121, 659] width 104 height 14
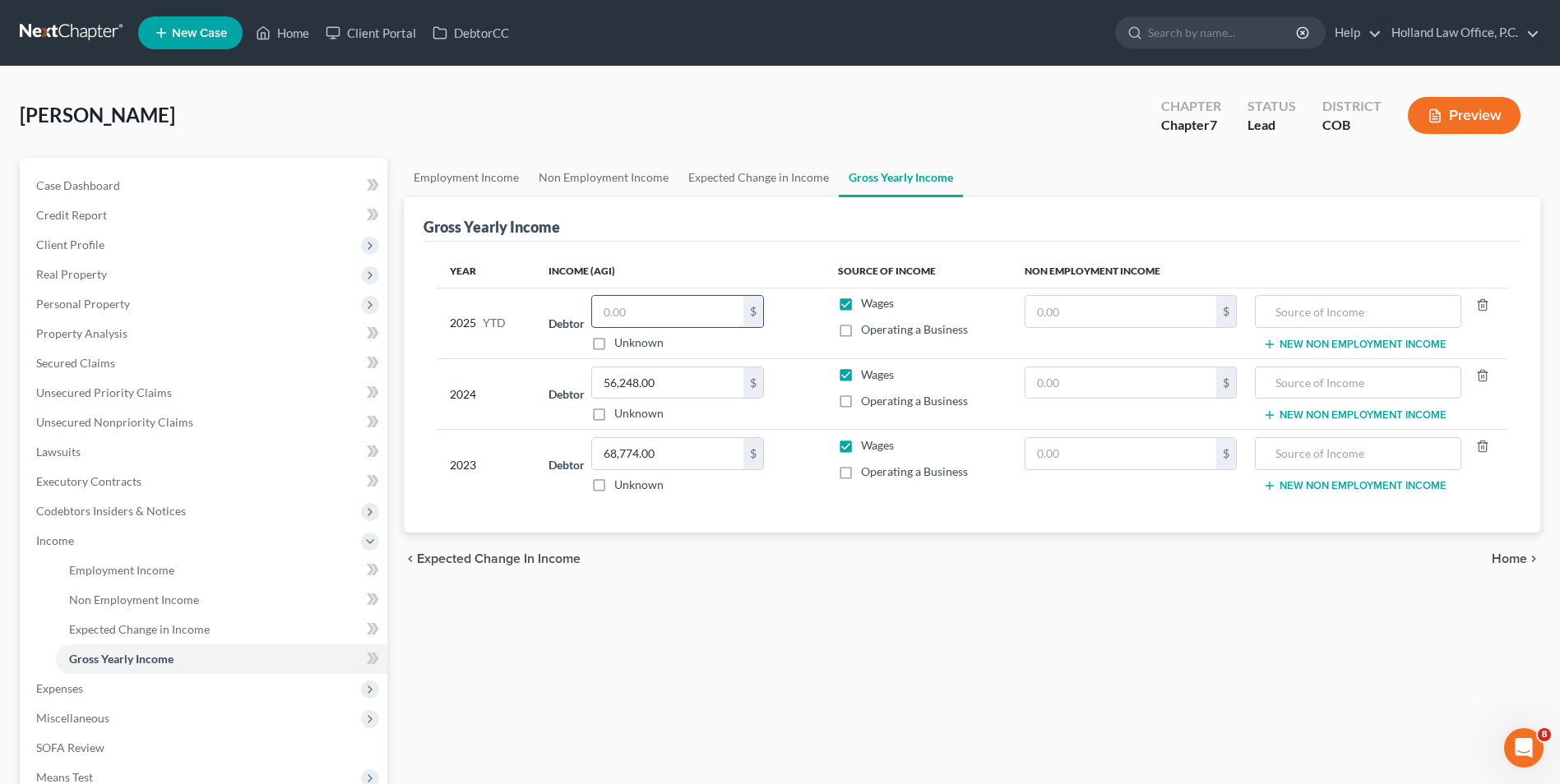
click at [661, 305] on input "text" at bounding box center [667, 311] width 152 height 31
click at [714, 216] on div "Gross Yearly Income" at bounding box center [972, 219] width 1097 height 44
click at [1094, 326] on input "text" at bounding box center [1120, 311] width 191 height 31
drag, startPoint x: 1373, startPoint y: 311, endPoint x: 1327, endPoint y: 309, distance: 46.0
click at [1355, 310] on input "text" at bounding box center [1358, 311] width 188 height 31
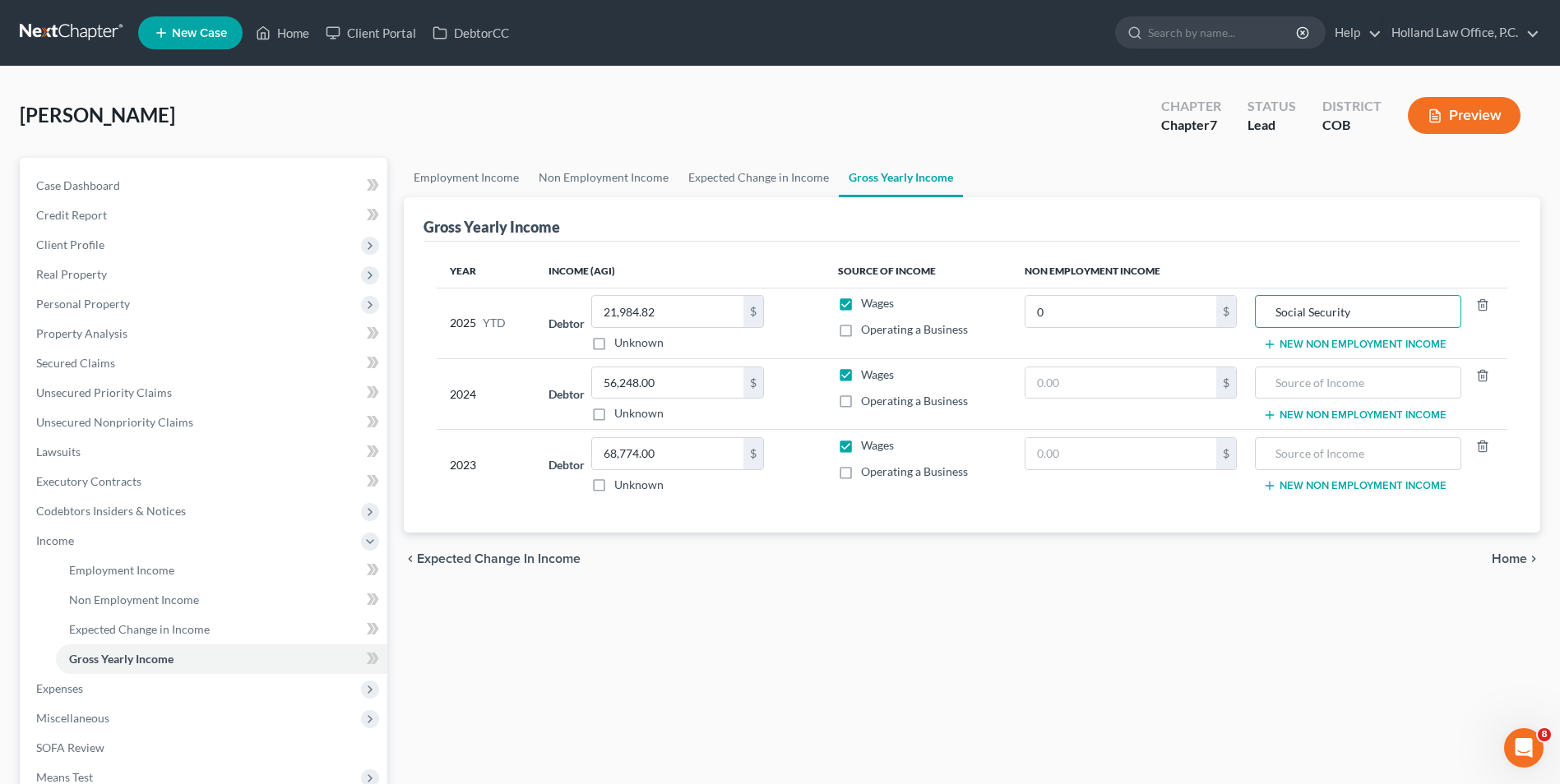
click at [1315, 348] on button "New Non Employment Income" at bounding box center [1355, 344] width 183 height 13
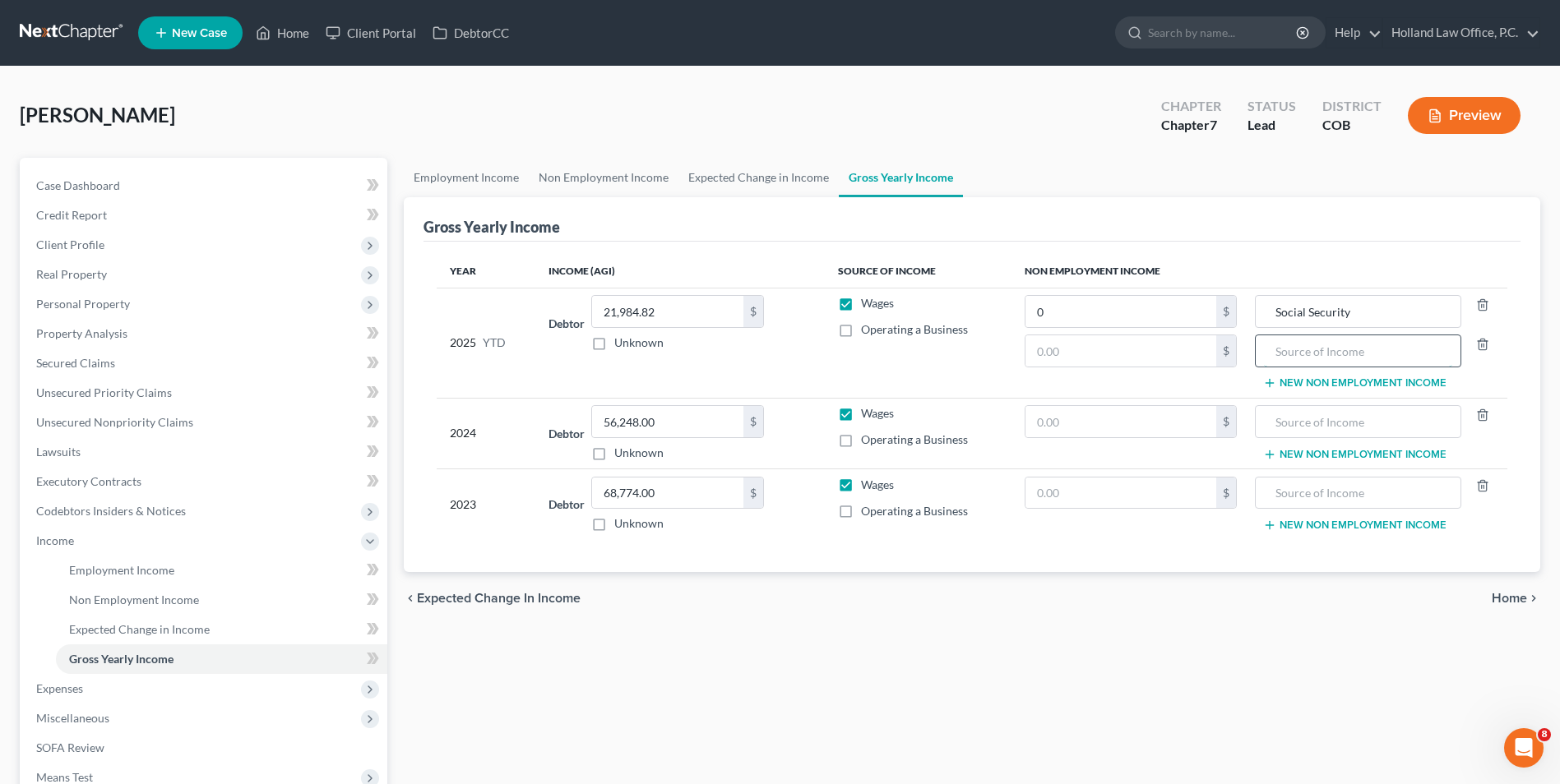
click at [1299, 349] on input "text" at bounding box center [1358, 351] width 188 height 31
click at [1137, 349] on input "text" at bounding box center [1120, 351] width 191 height 31
click at [1112, 298] on input "0" at bounding box center [1120, 311] width 191 height 31
click at [1117, 312] on input "0" at bounding box center [1120, 311] width 191 height 31
click at [1146, 269] on th "Non Employment Income" at bounding box center [1259, 271] width 496 height 33
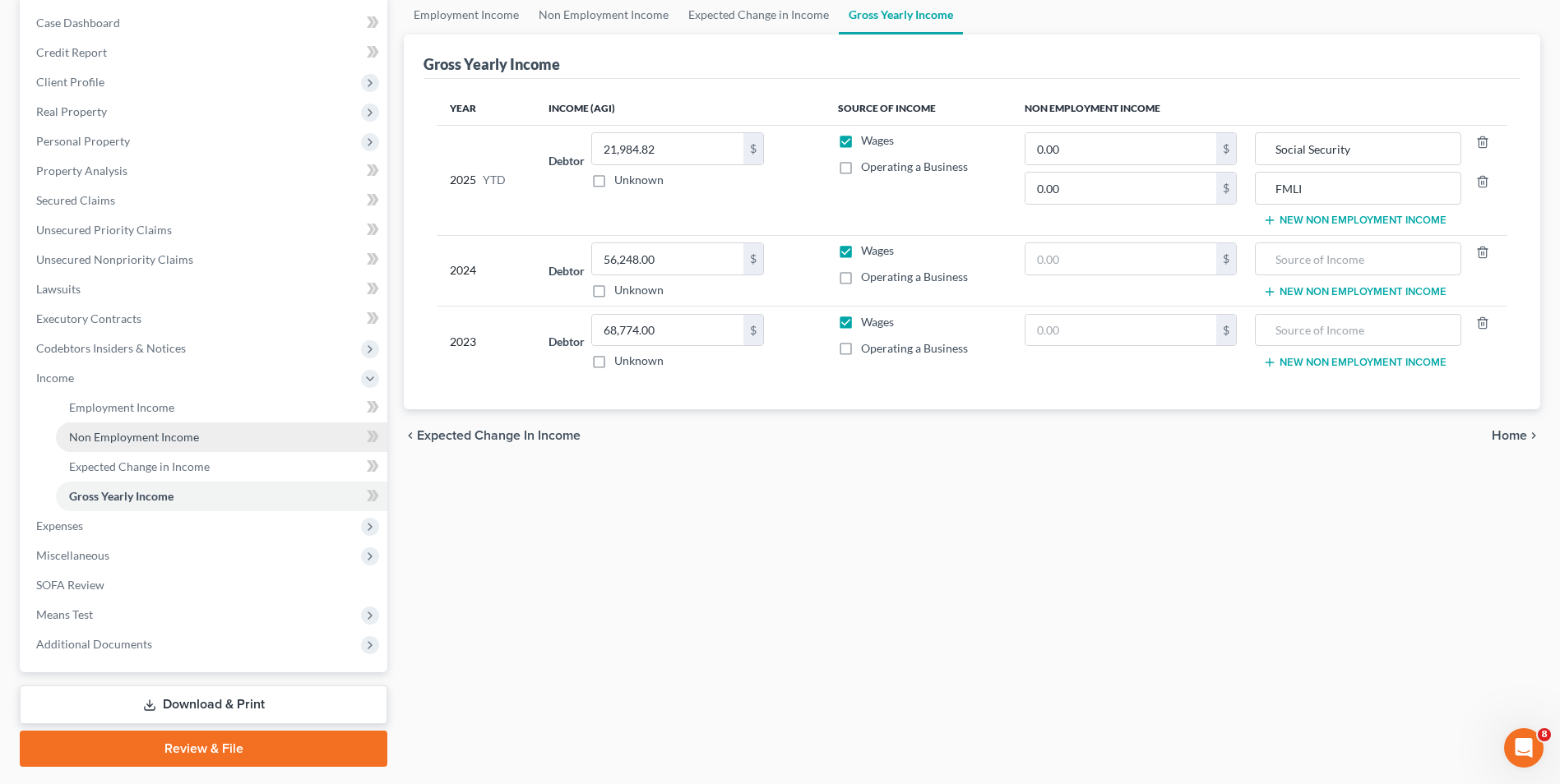
scroll to position [164, 0]
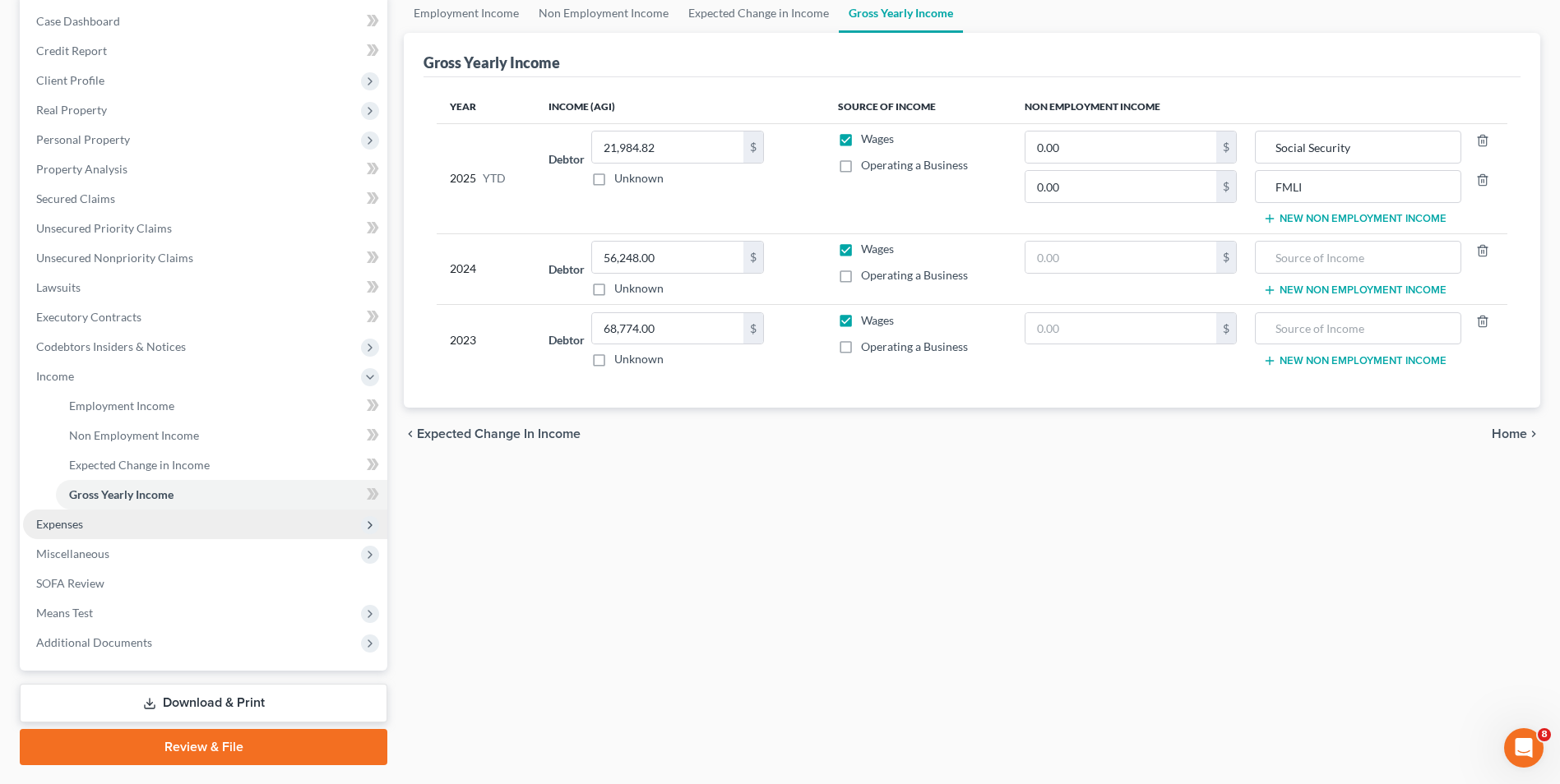
click at [123, 531] on span "Expenses" at bounding box center [205, 524] width 364 height 30
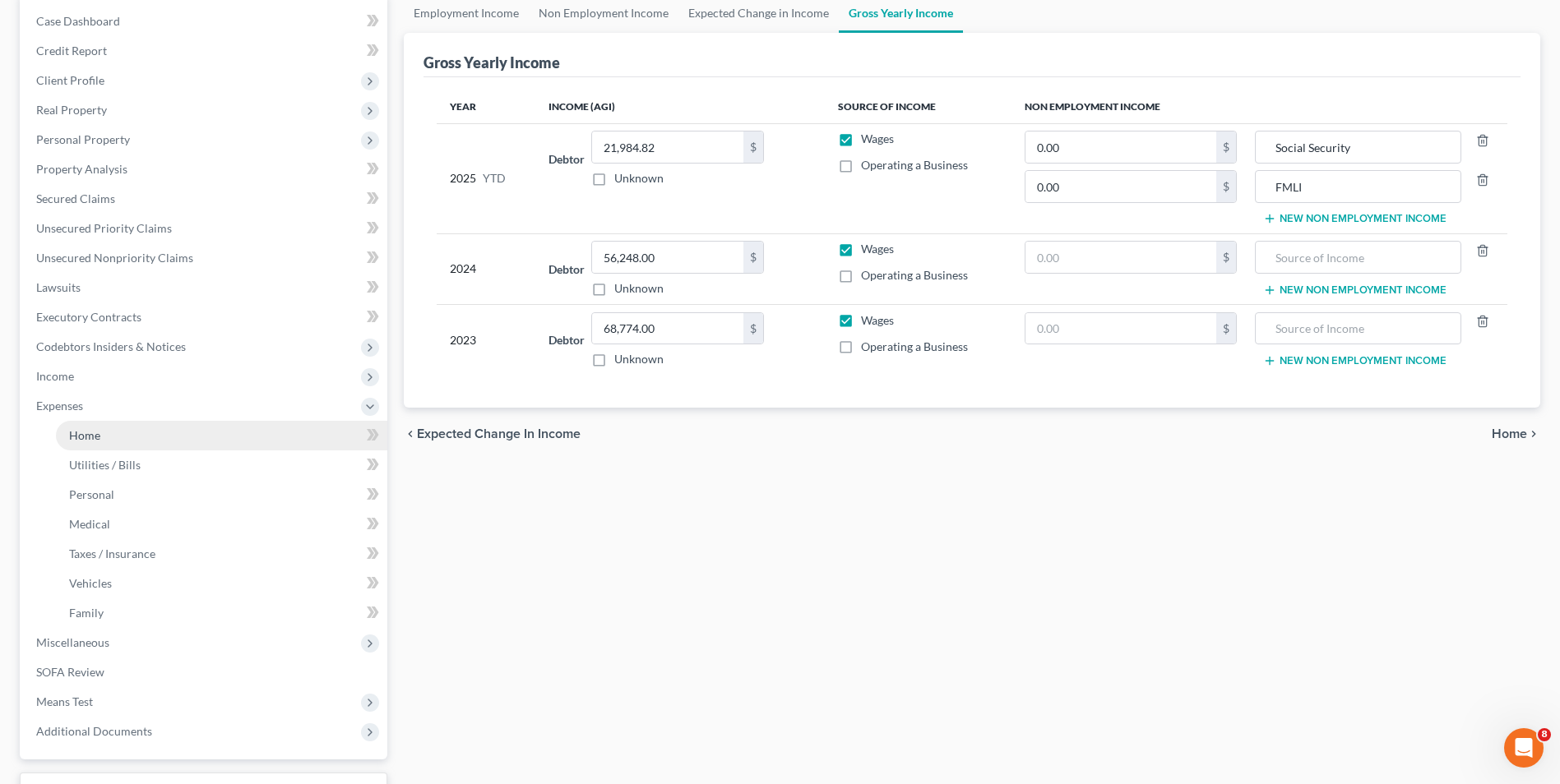
click at [125, 439] on link "Home" at bounding box center [221, 435] width 331 height 30
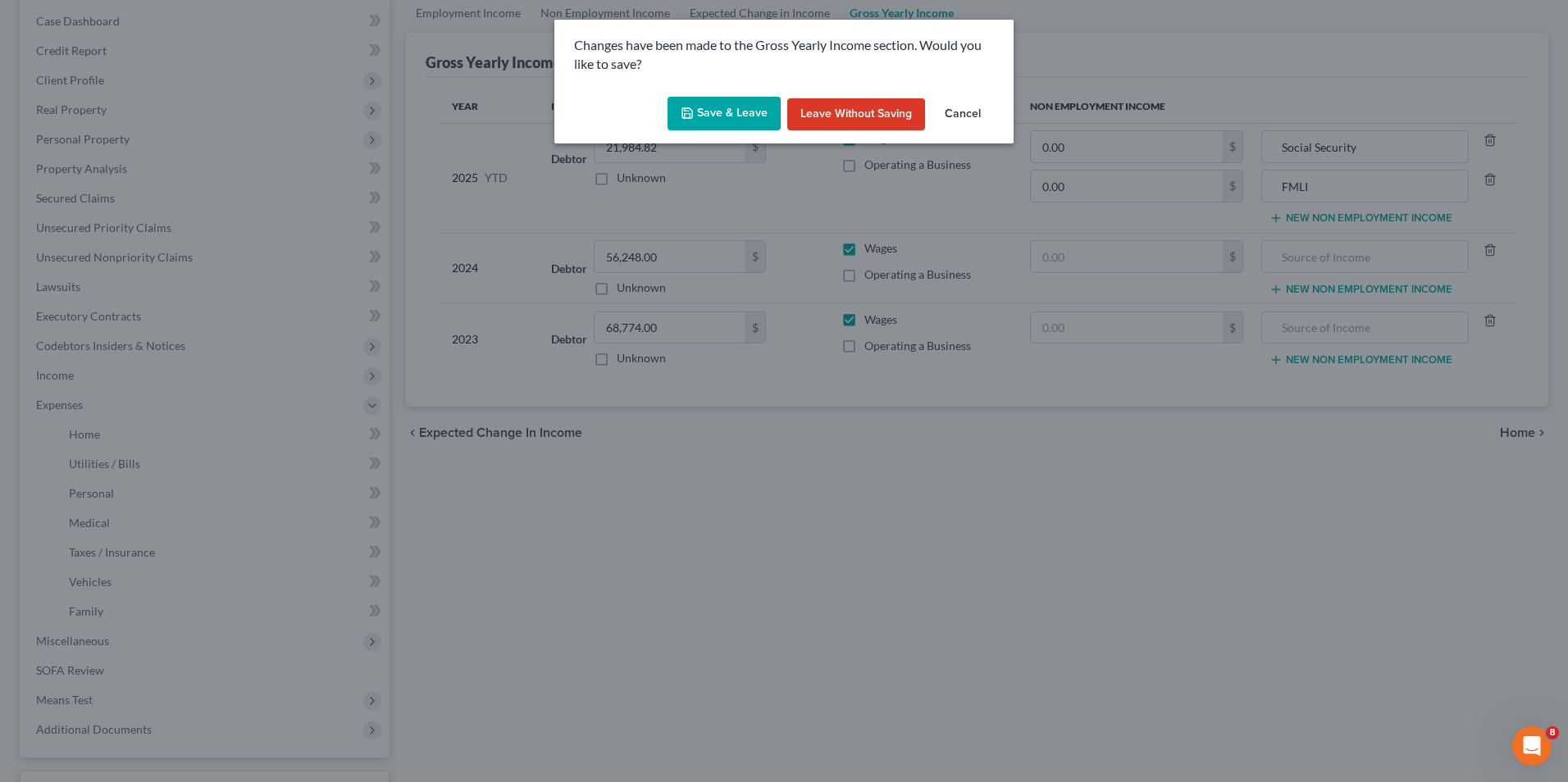
click at [728, 103] on button "Save & Leave" at bounding box center [724, 114] width 113 height 34
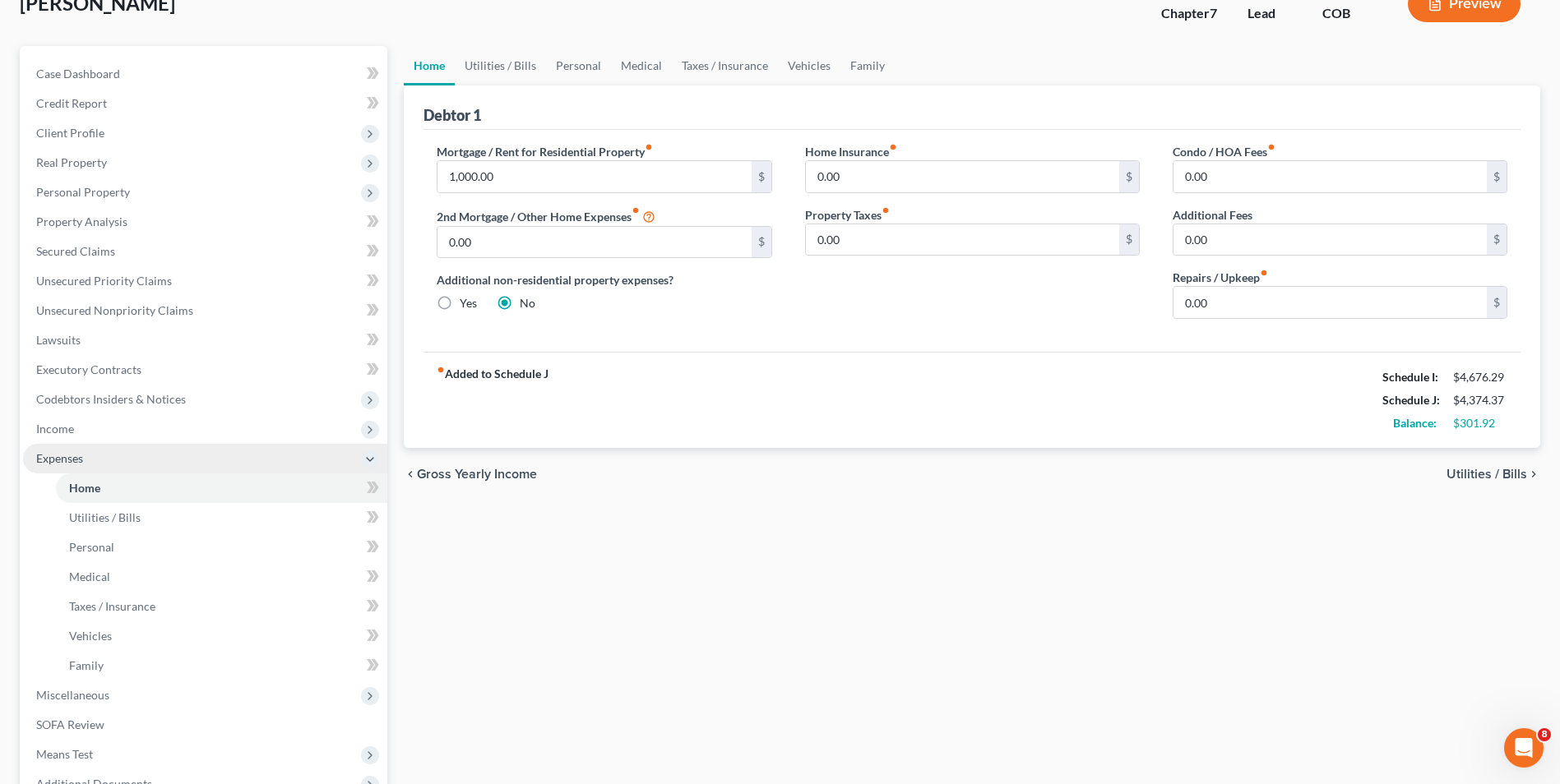
scroll to position [164, 0]
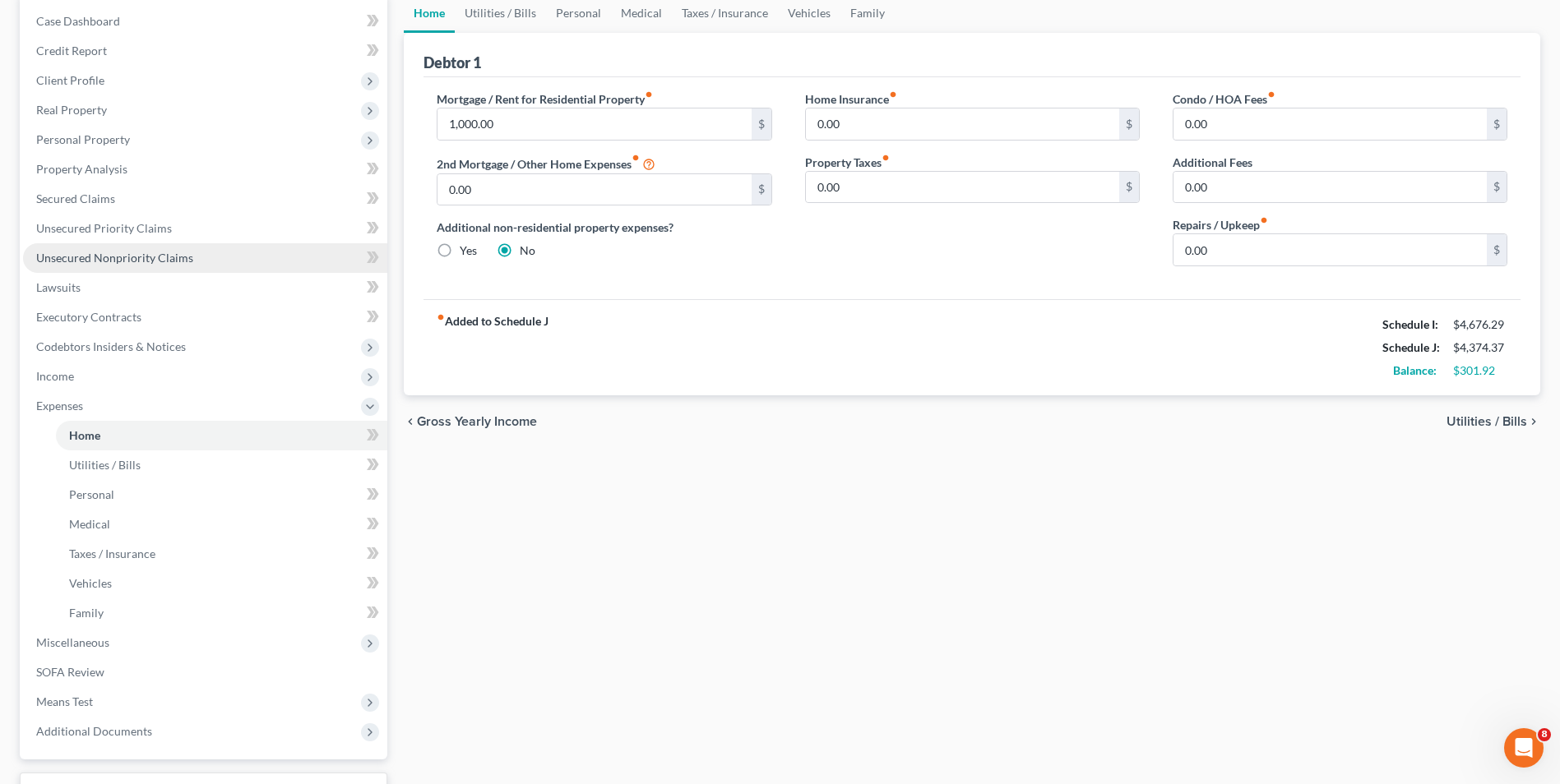
click at [130, 256] on span "Unsecured Nonpriority Claims" at bounding box center [114, 258] width 157 height 14
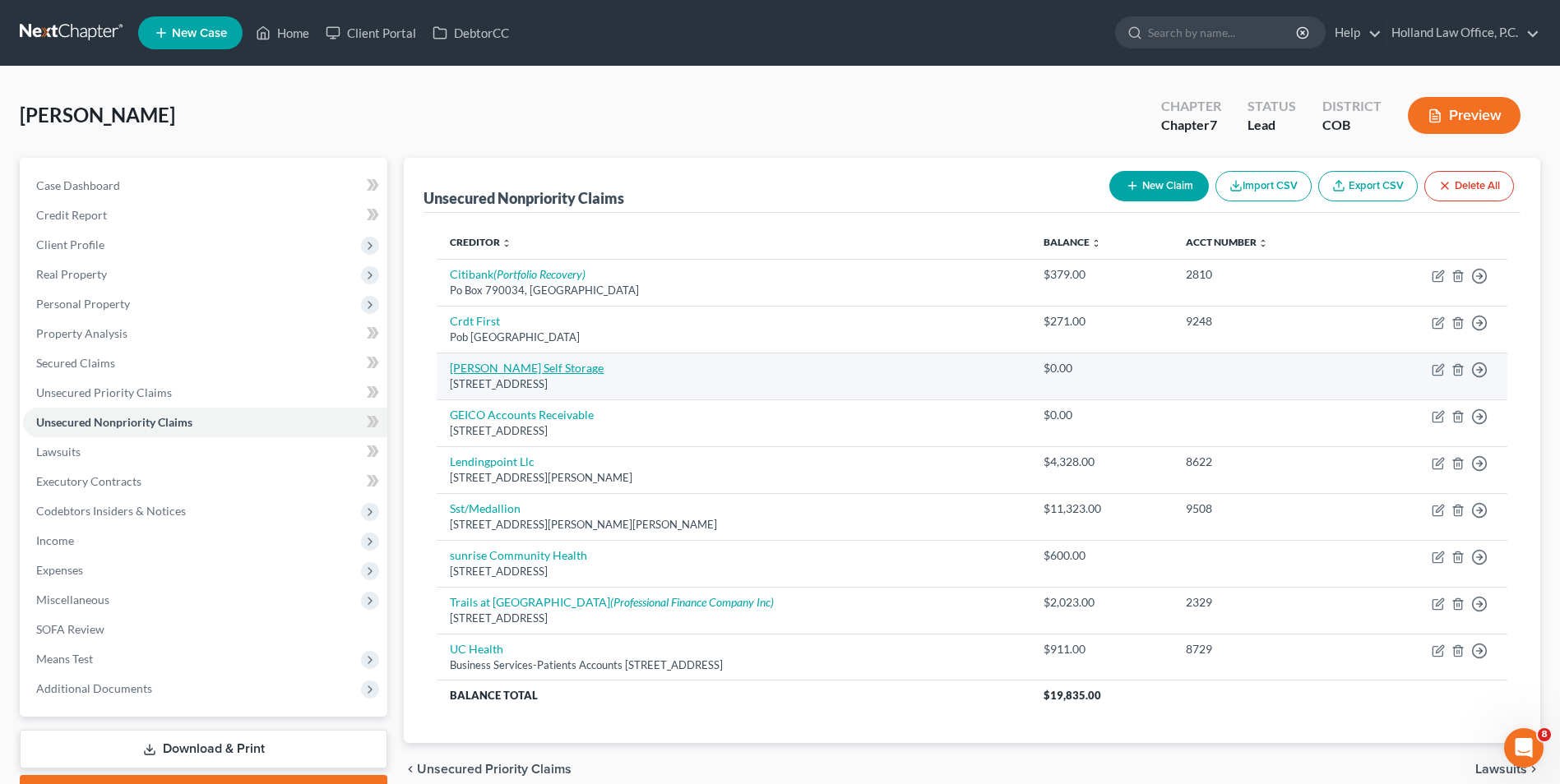
click at [521, 362] on link "[PERSON_NAME] Self Storage" at bounding box center [526, 368] width 153 height 14
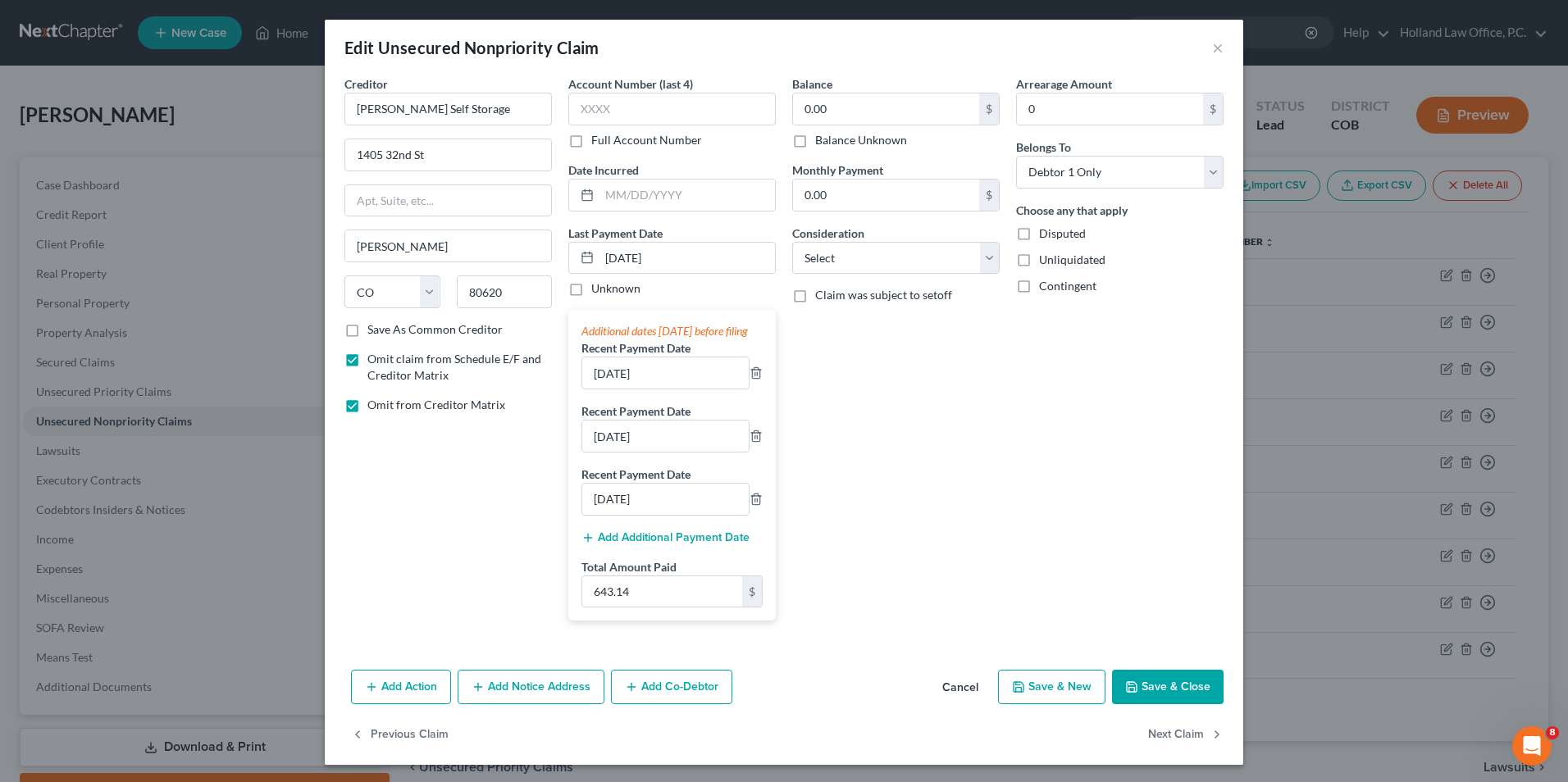
click at [765, 448] on div "Additional dates [DATE] before filing Recent Payment Date [DATE] Recent Payment…" at bounding box center [672, 464] width 208 height 310
click at [756, 443] on icon "button" at bounding box center [756, 436] width 13 height 13
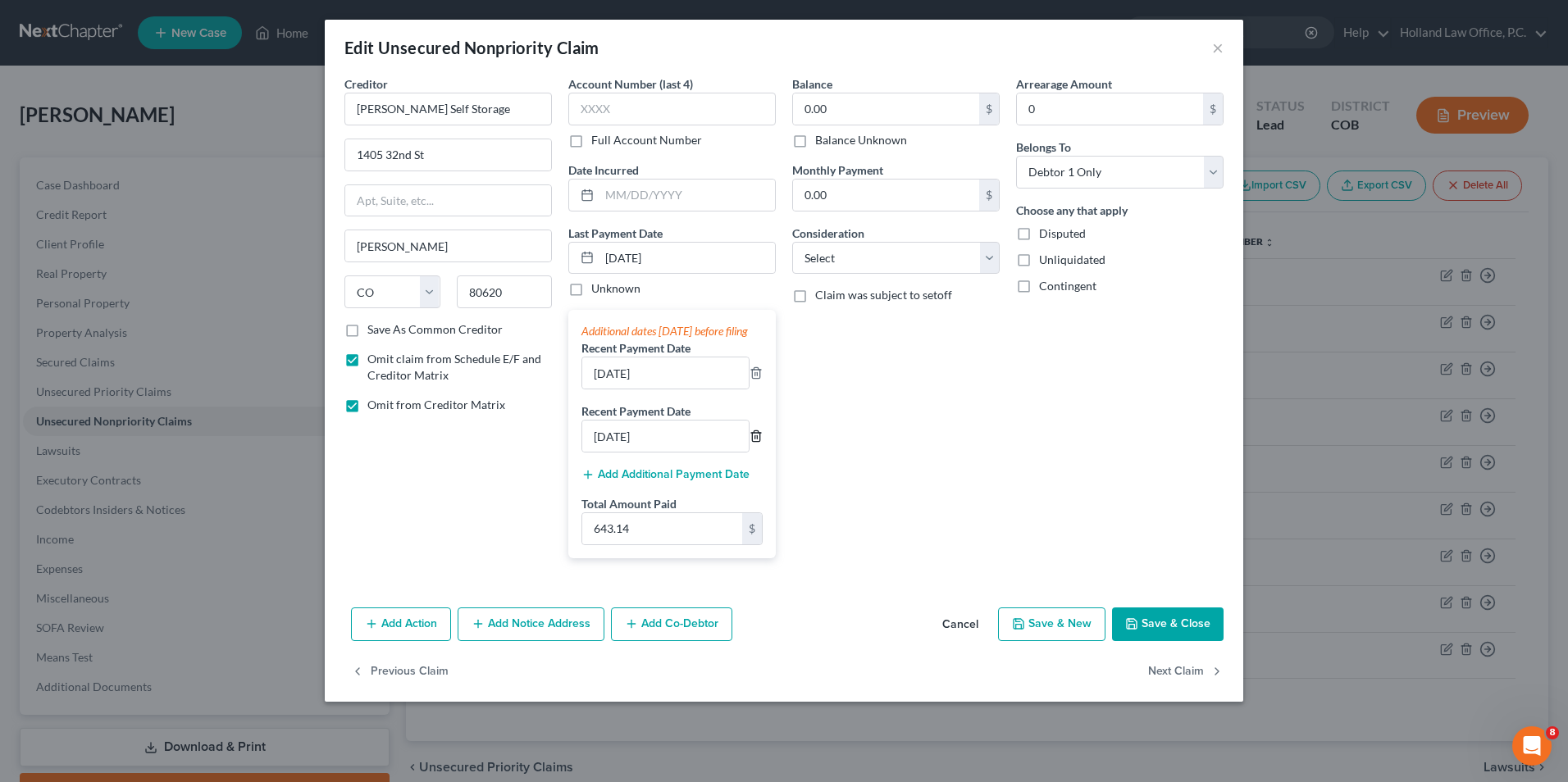
click at [756, 443] on icon "button" at bounding box center [756, 436] width 13 height 13
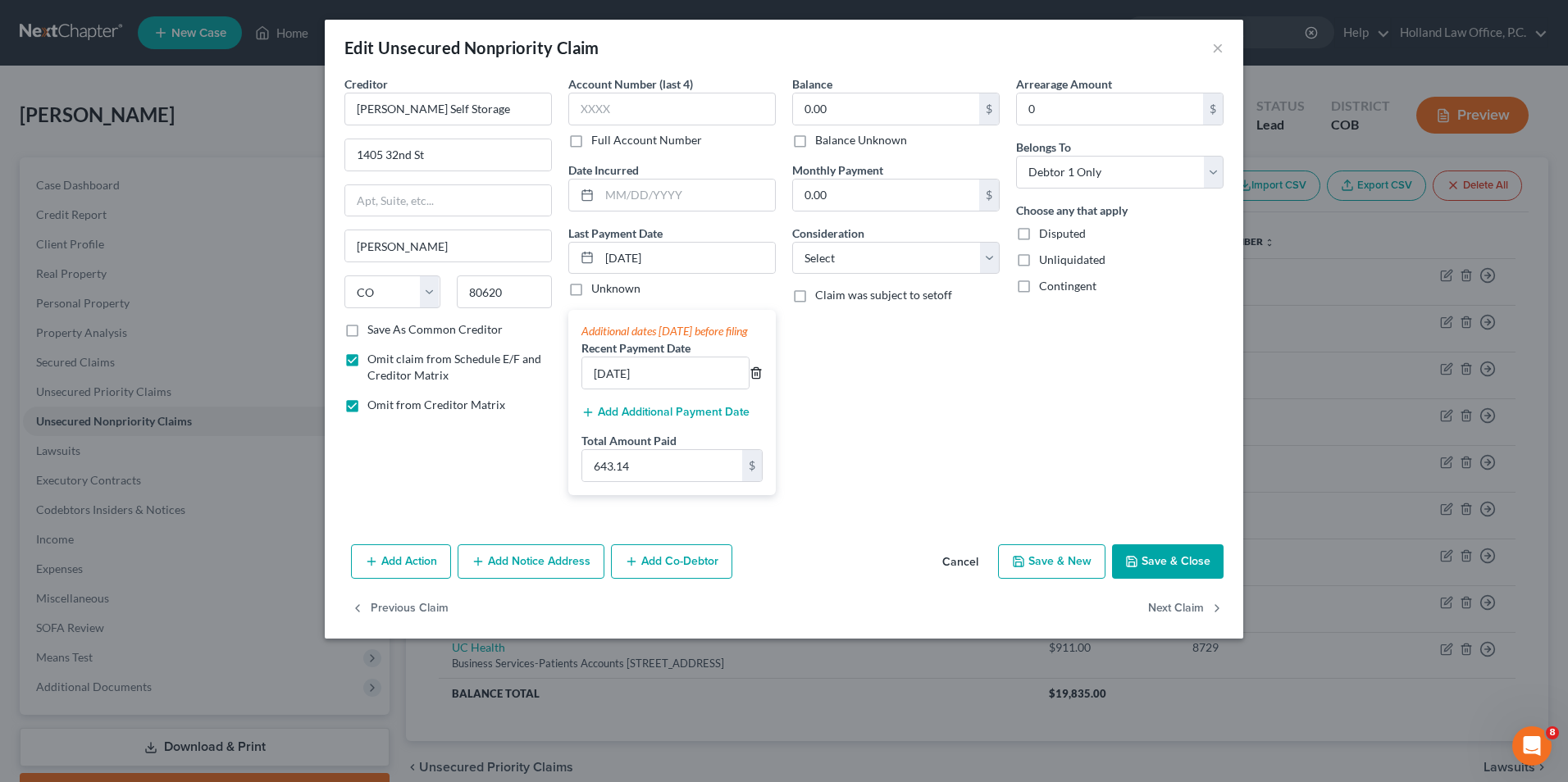
click at [759, 379] on icon "button" at bounding box center [756, 373] width 13 height 13
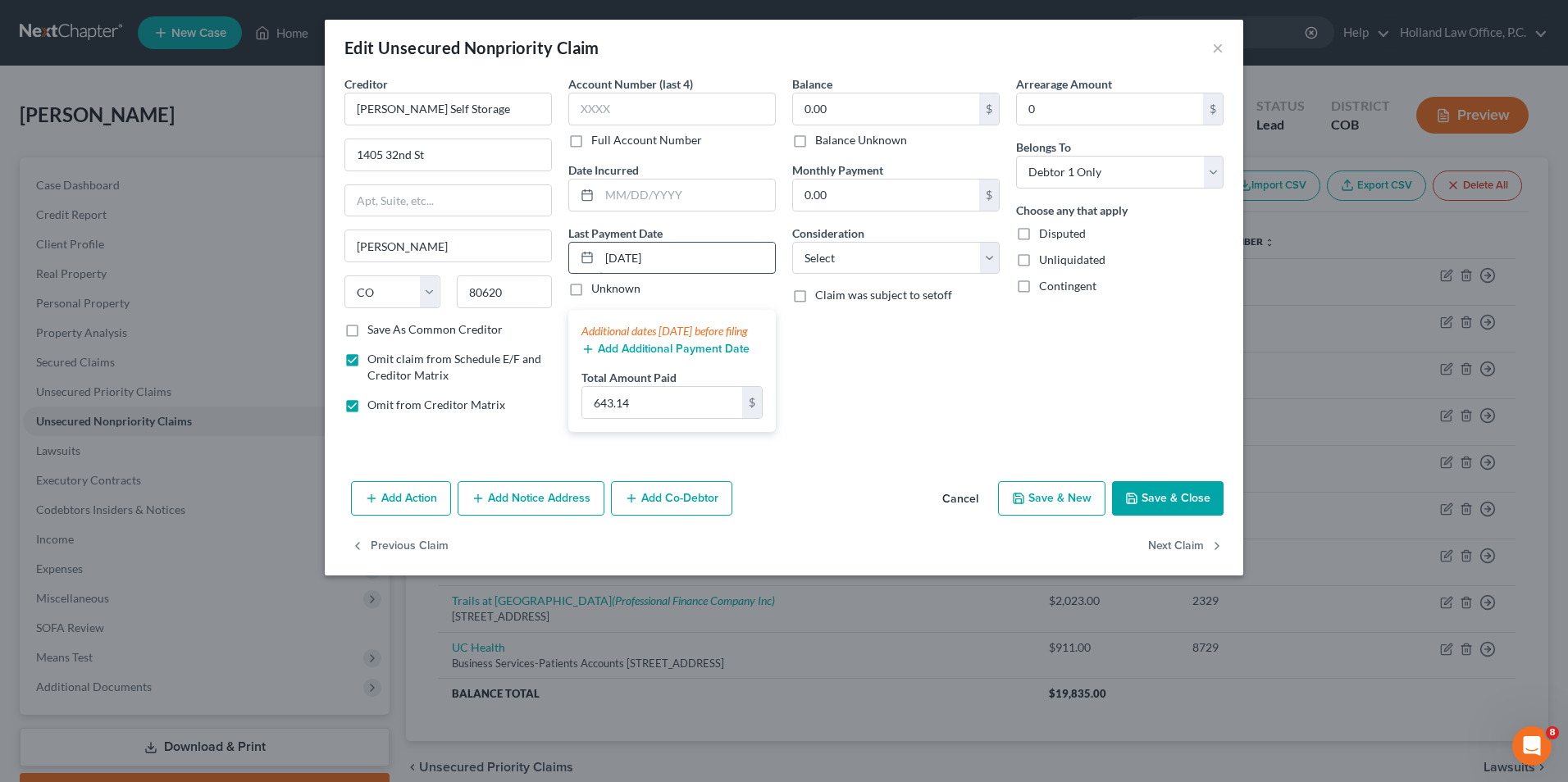
click at [689, 253] on input "[DATE]" at bounding box center [687, 258] width 175 height 31
drag, startPoint x: 688, startPoint y: 259, endPoint x: 586, endPoint y: 254, distance: 102.1
click at [586, 254] on div "[DATE]" at bounding box center [672, 258] width 208 height 33
click at [649, 417] on input "643.14" at bounding box center [662, 403] width 160 height 31
click at [895, 396] on div "Balance 0.00 $ Balance Unknown Balance Undetermined 0.00 $ Balance Unknown Mont…" at bounding box center [896, 259] width 224 height 370
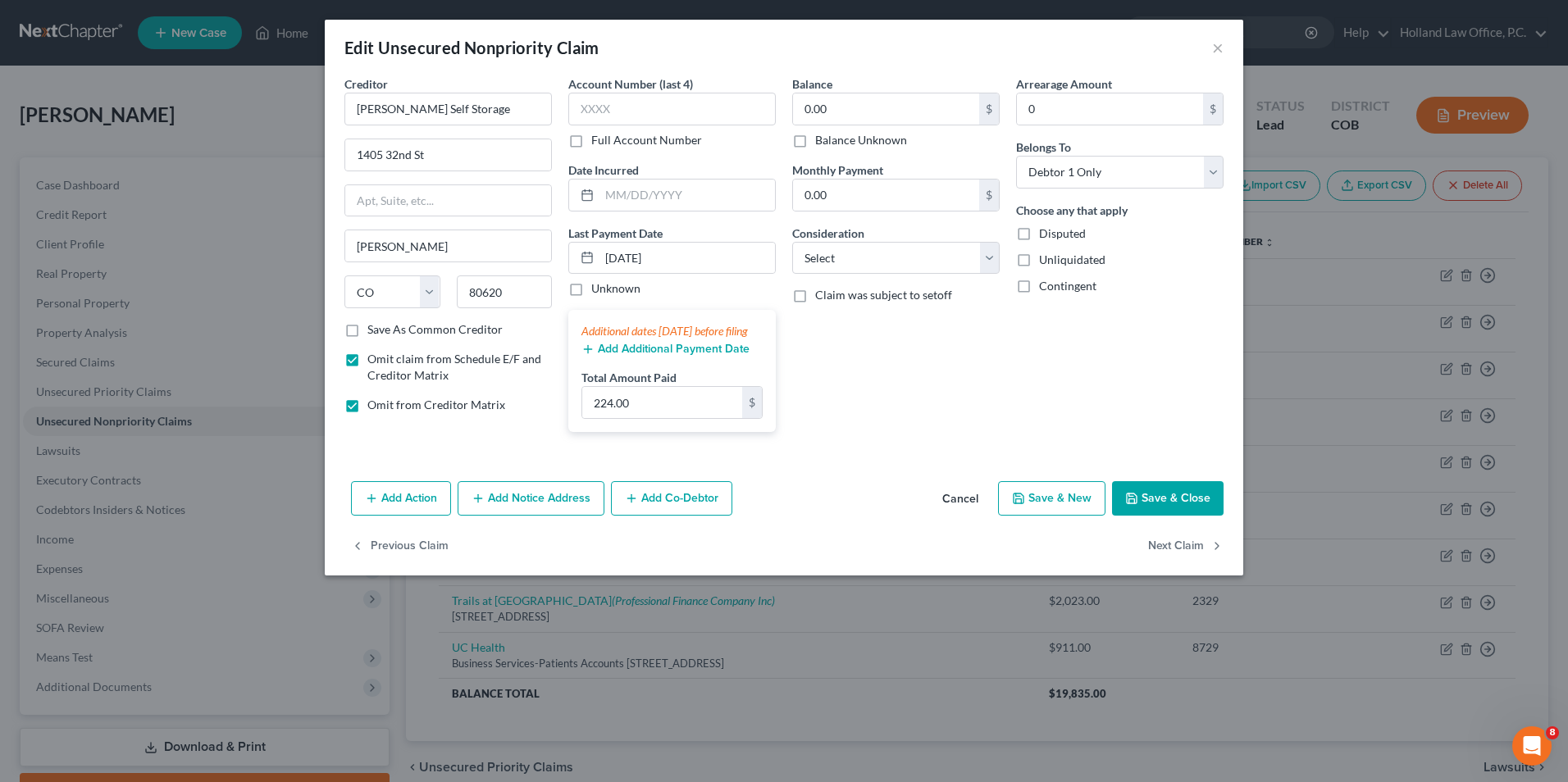
click at [1155, 529] on div "Add Action Add Notice Address Add Co-Debtor Cancel Save & New Save & Close" at bounding box center [784, 502] width 919 height 54
click at [1165, 503] on button "Save & Close" at bounding box center [1168, 498] width 112 height 34
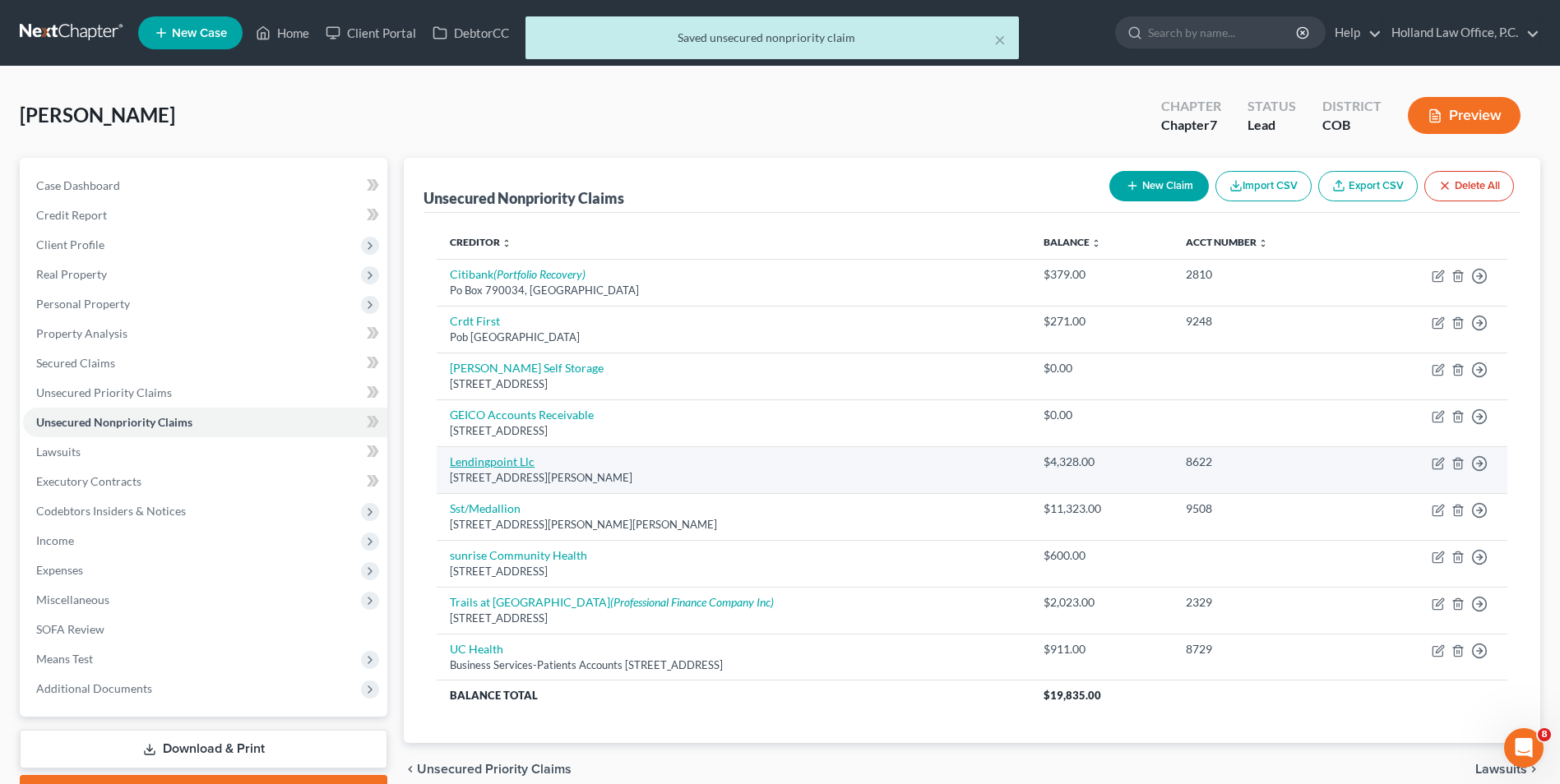
click at [513, 457] on link "Lendingpoint Llc" at bounding box center [492, 462] width 84 height 14
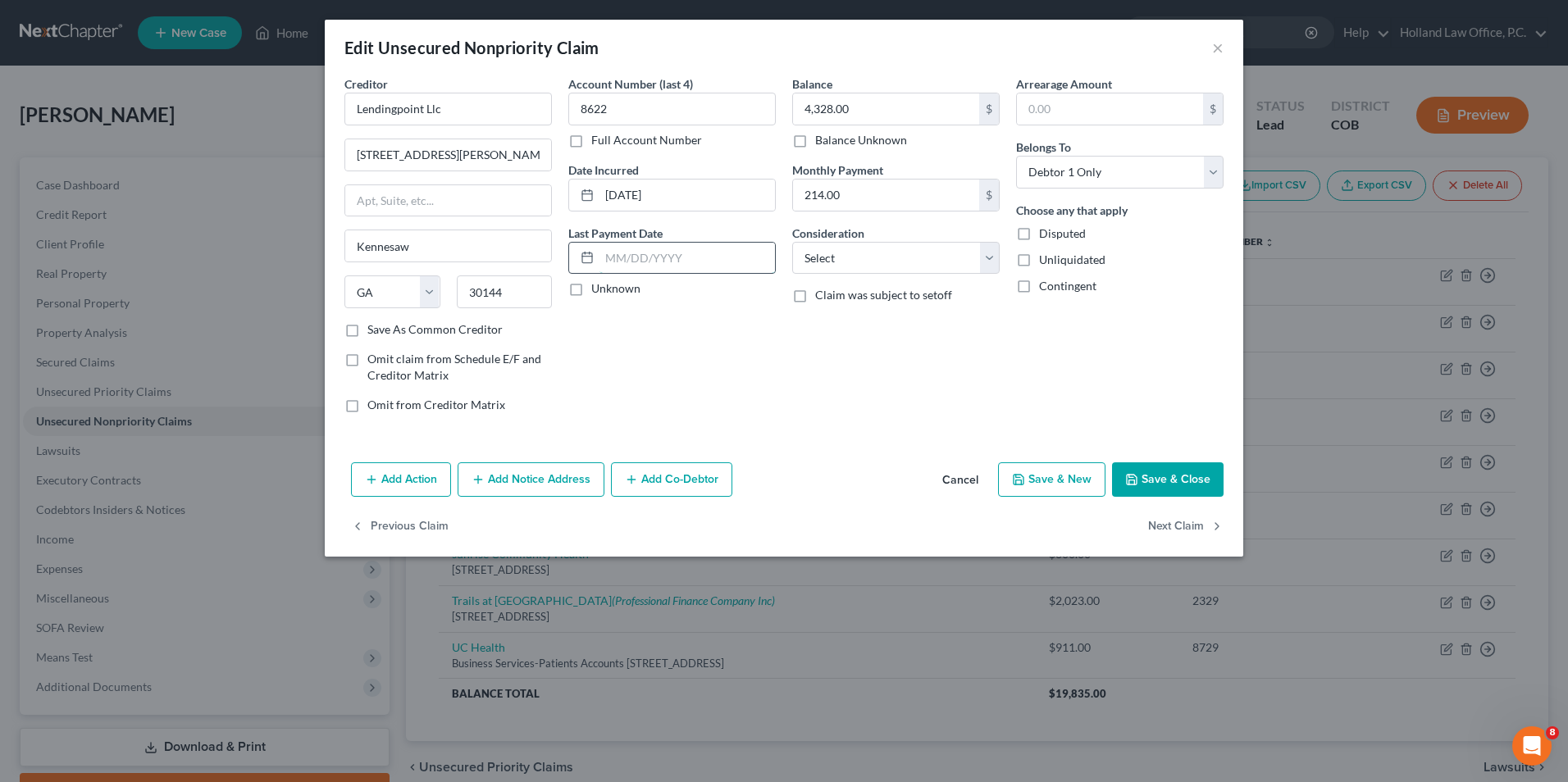
click at [677, 250] on input "text" at bounding box center [687, 258] width 175 height 31
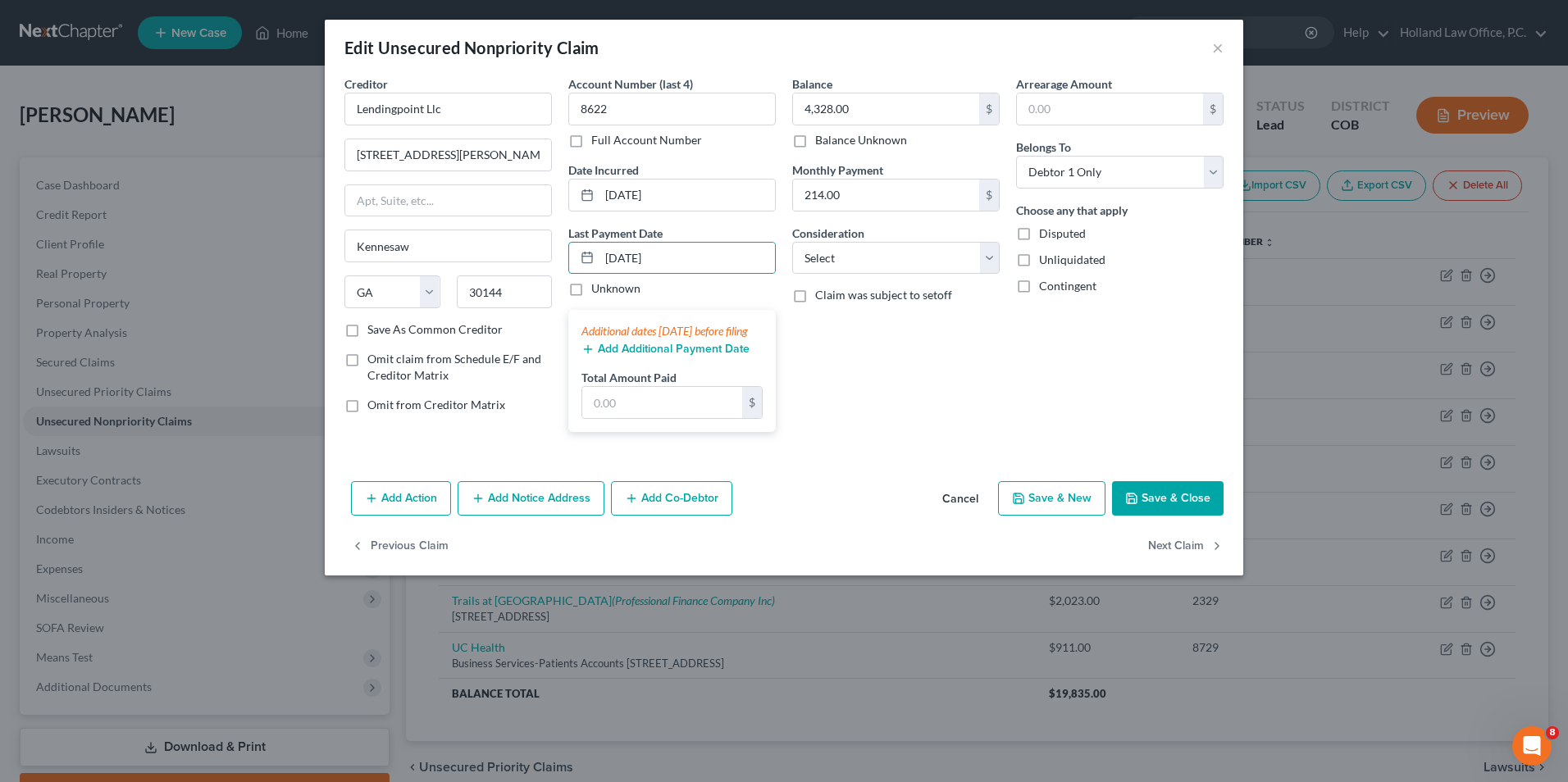
click at [629, 356] on button "Add Additional Payment Date" at bounding box center [666, 349] width 168 height 13
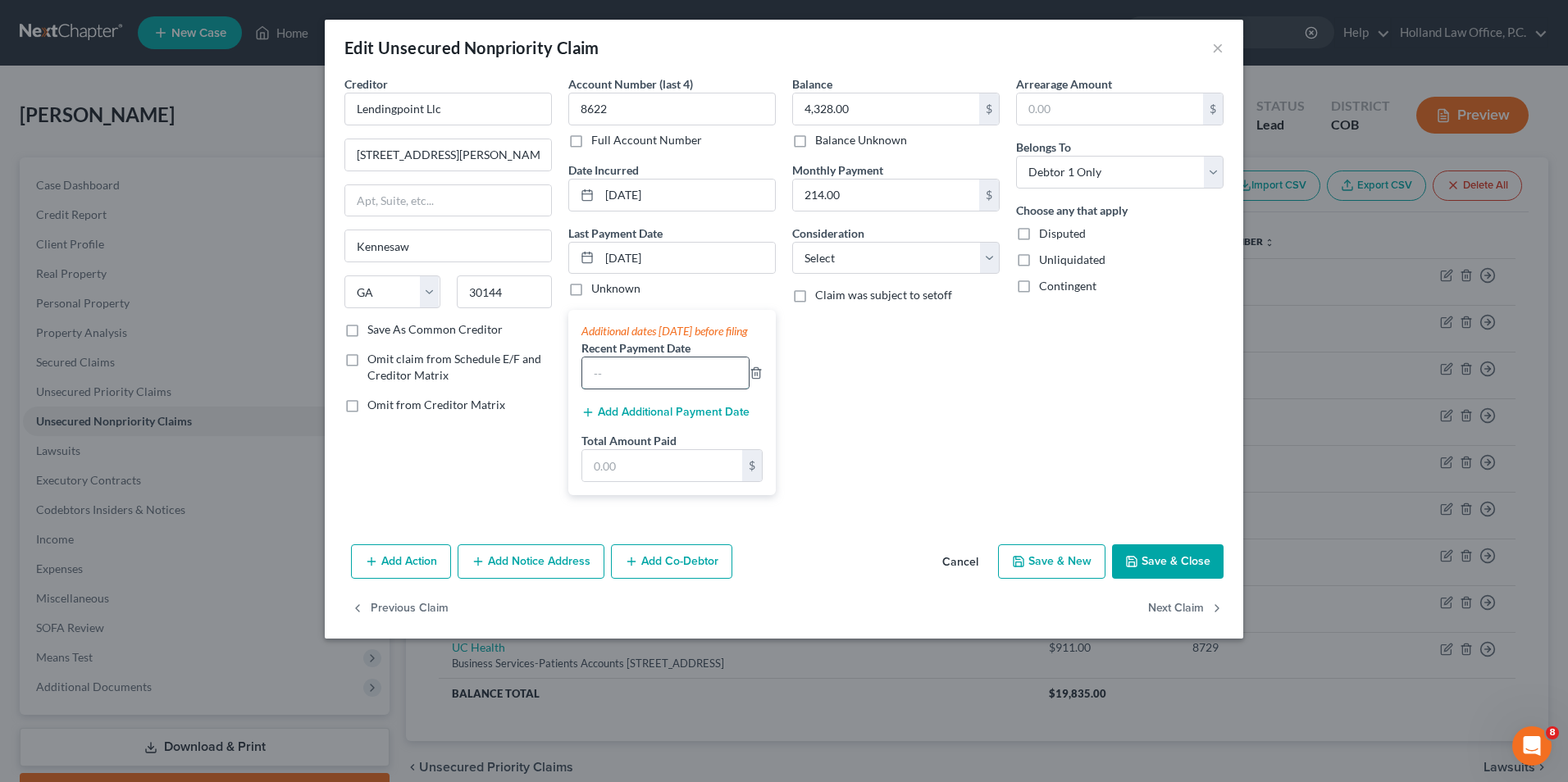
click at [628, 388] on input "text" at bounding box center [666, 373] width 166 height 31
click at [599, 419] on button "Add Additional Payment Date" at bounding box center [666, 412] width 168 height 13
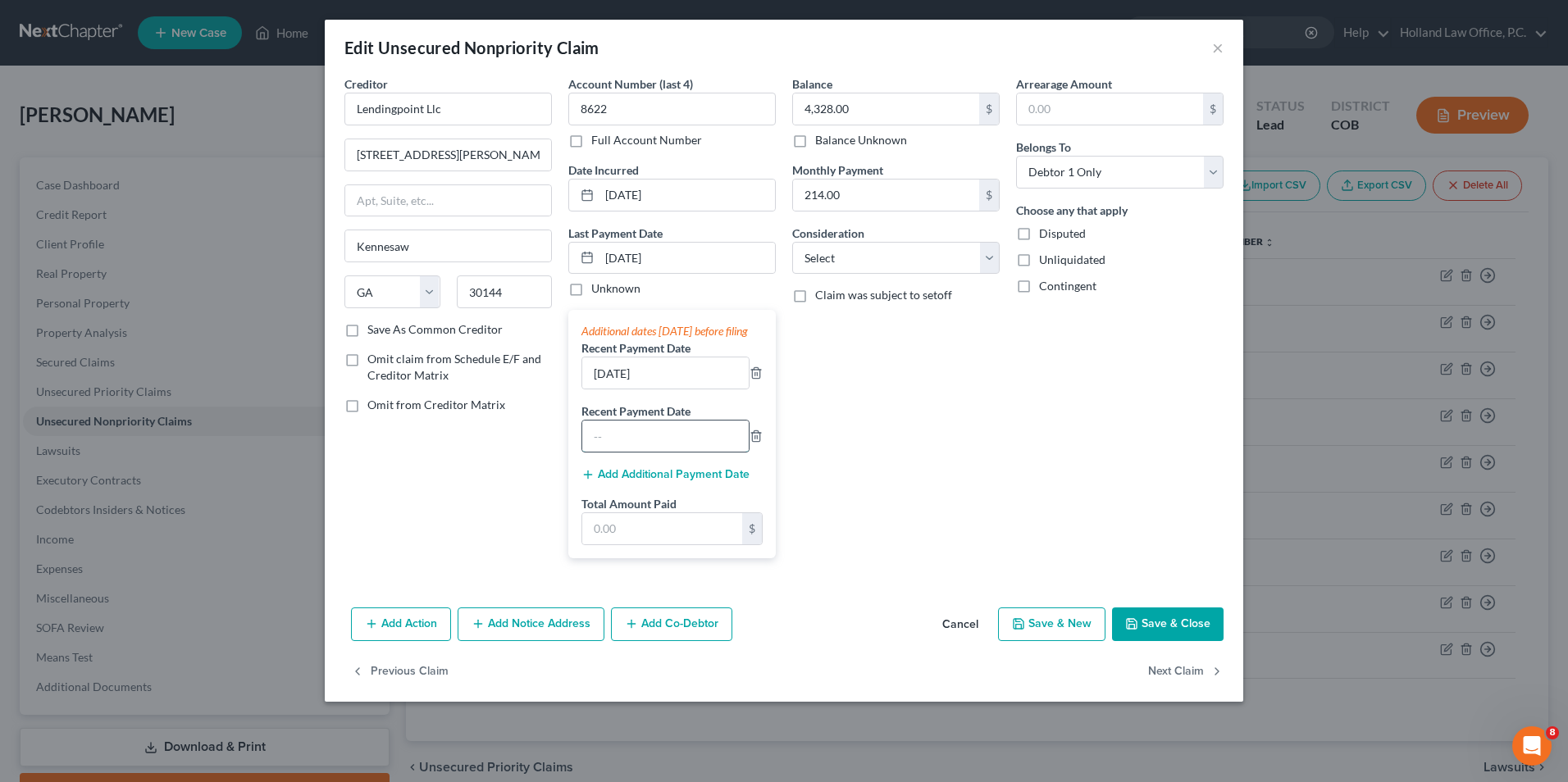
click at [627, 452] on input "text" at bounding box center [666, 436] width 166 height 31
click at [669, 535] on input "text" at bounding box center [662, 529] width 160 height 31
click at [1155, 633] on button "Save & Close" at bounding box center [1168, 625] width 112 height 34
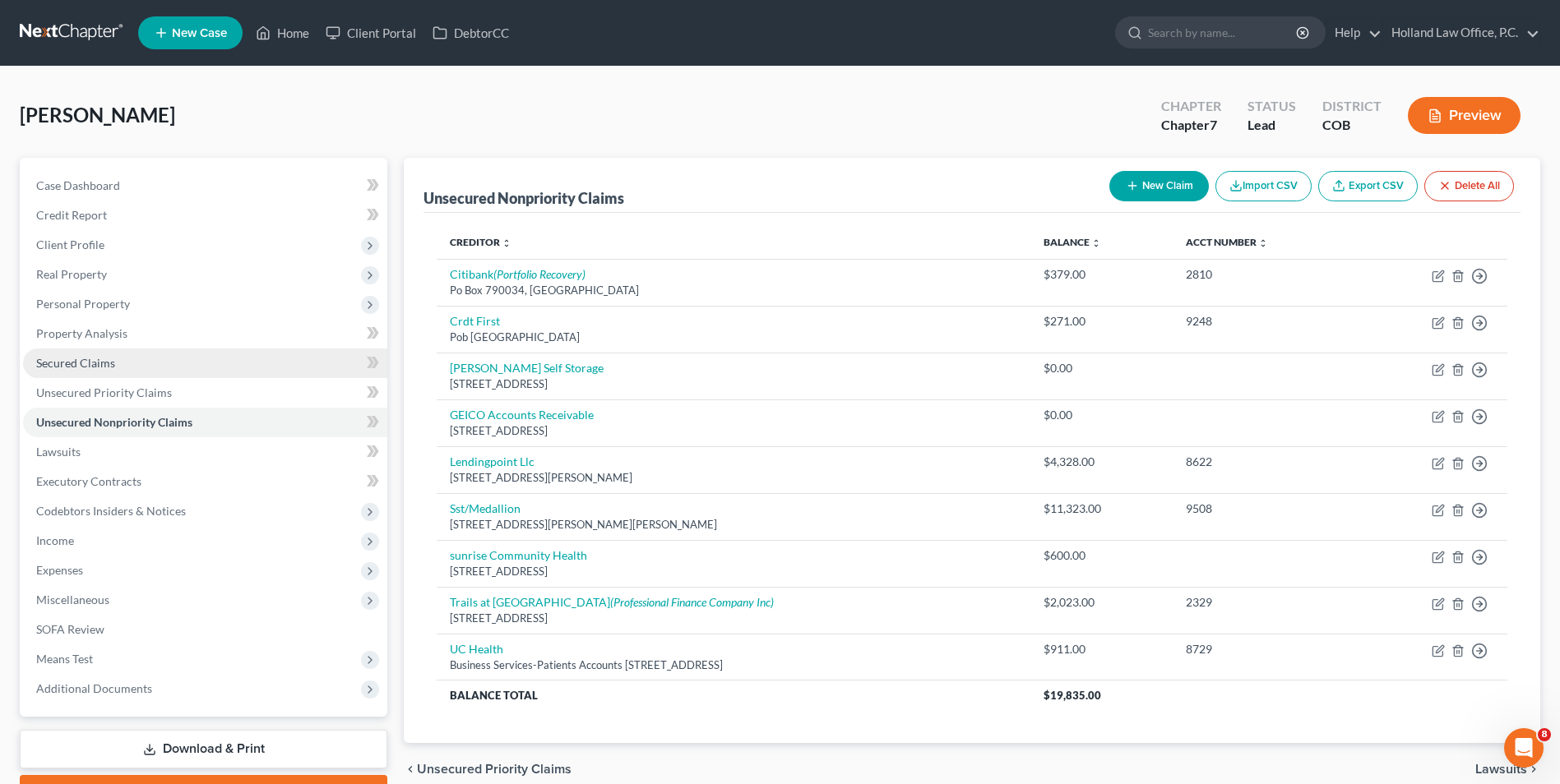
drag, startPoint x: 131, startPoint y: 374, endPoint x: 182, endPoint y: 355, distance: 54.4
click at [131, 374] on link "Secured Claims" at bounding box center [205, 363] width 364 height 30
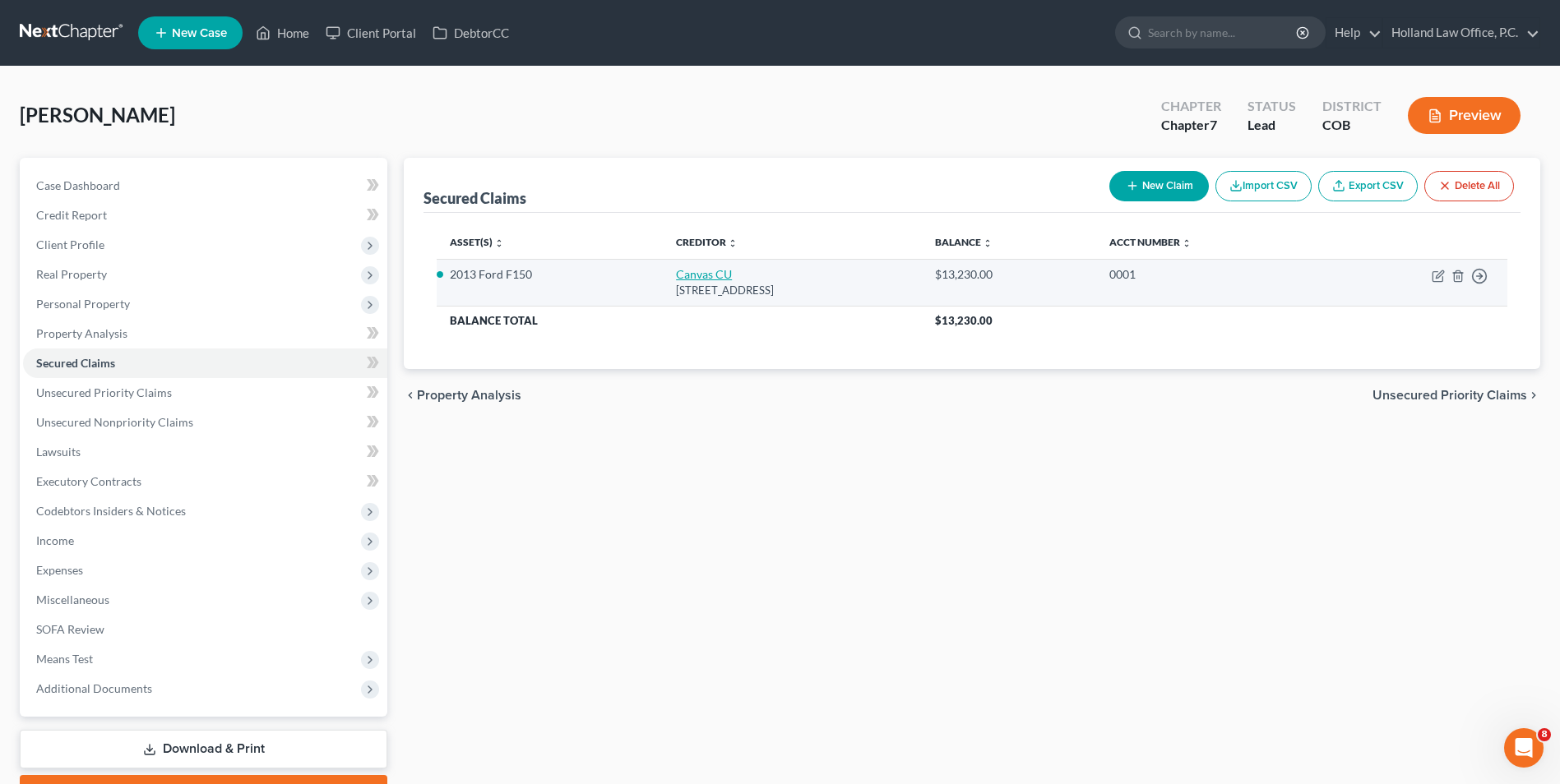
click at [691, 280] on link "Canvas CU" at bounding box center [703, 274] width 56 height 14
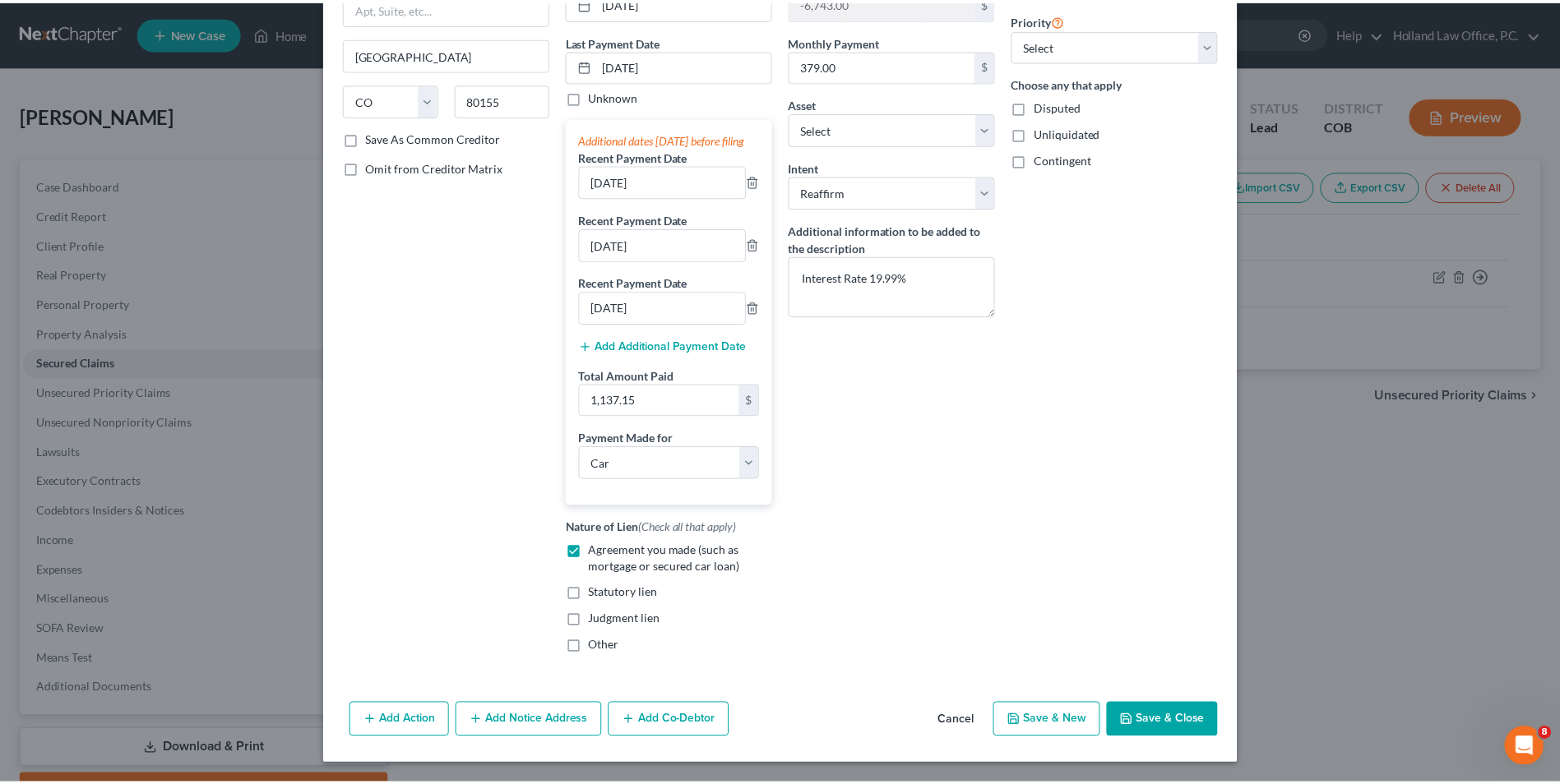
scroll to position [210, 0]
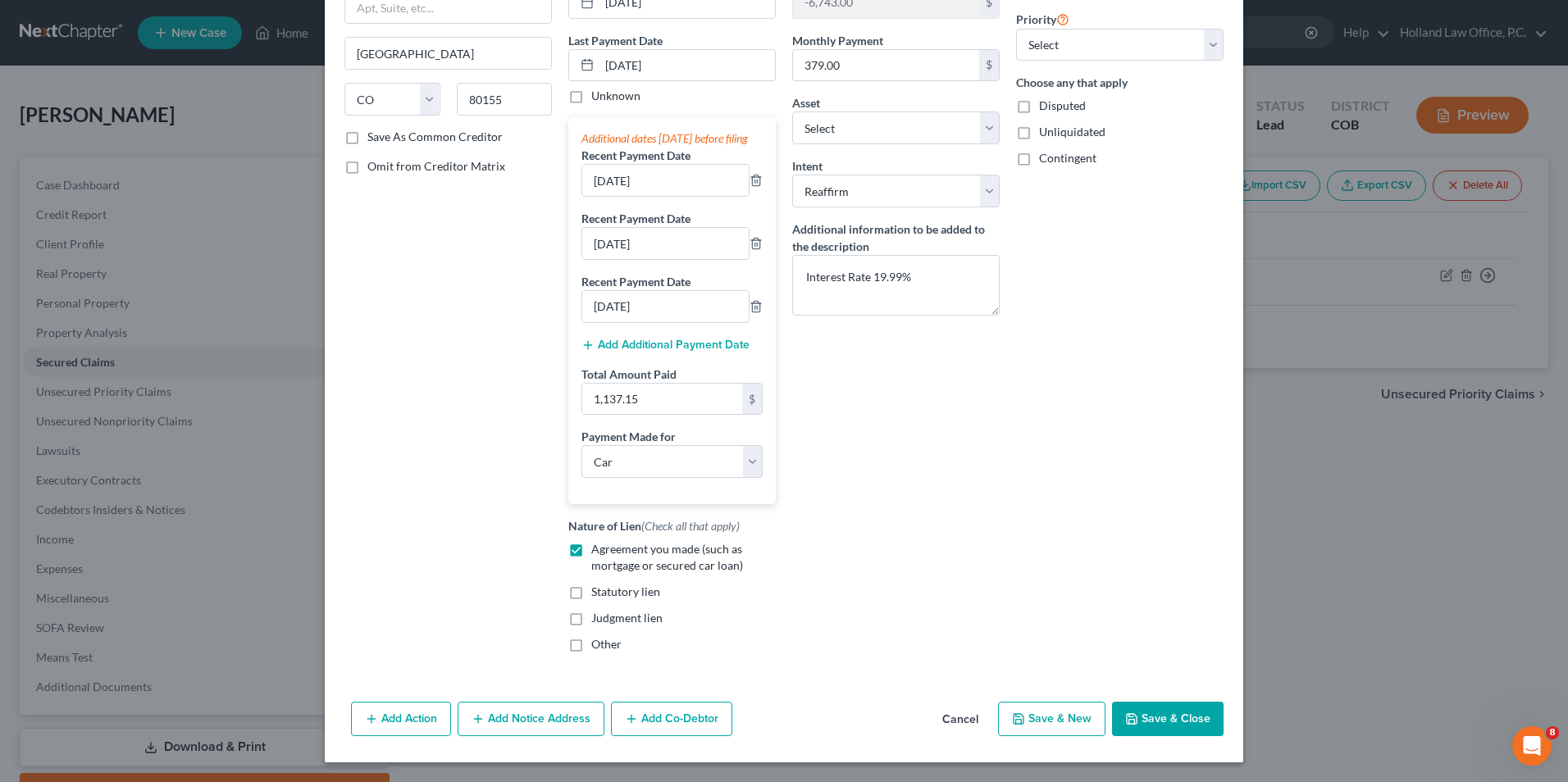
click at [1192, 722] on button "Save & Close" at bounding box center [1168, 719] width 112 height 34
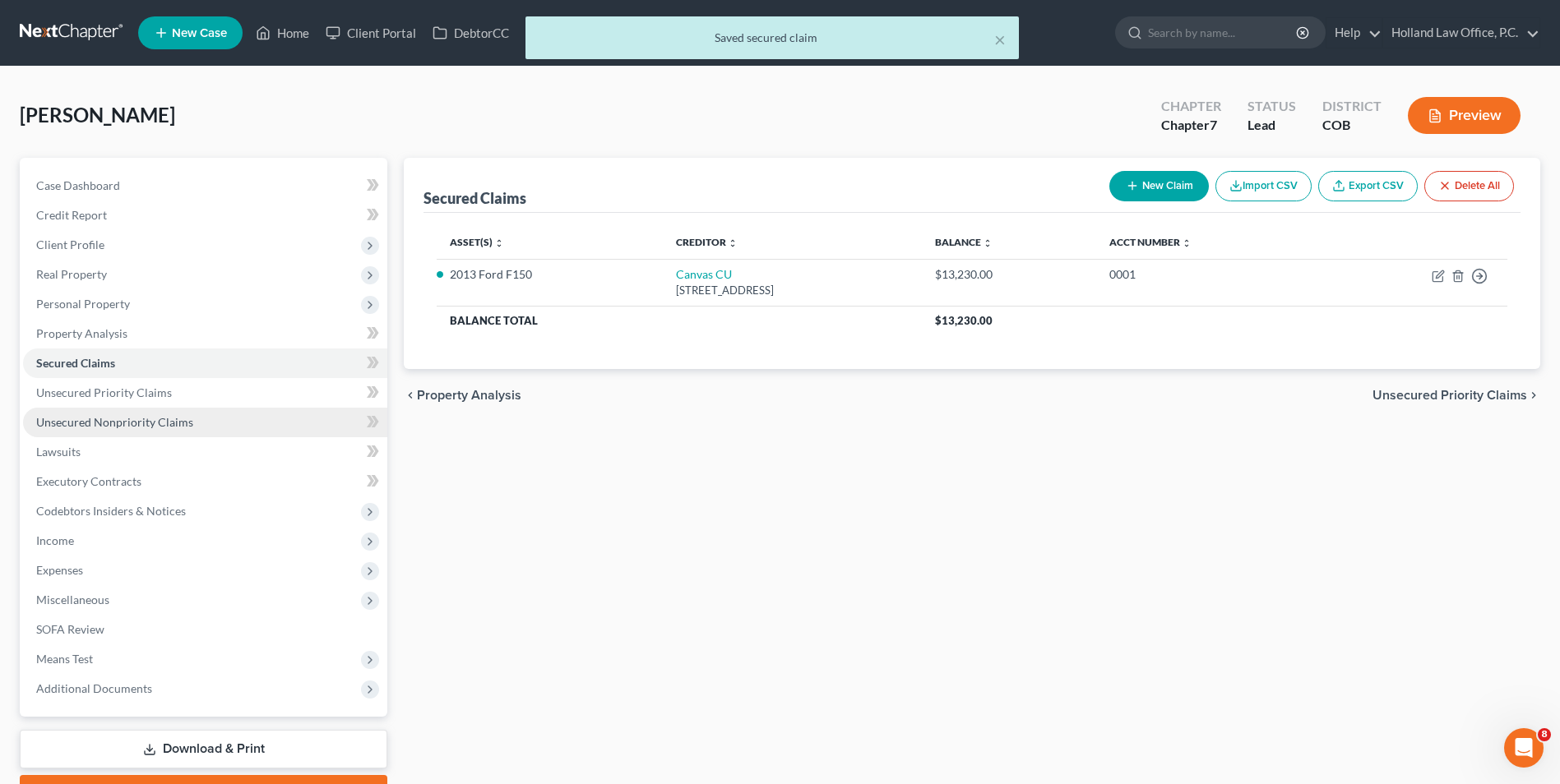
click at [162, 422] on span "Unsecured Nonpriority Claims" at bounding box center [114, 422] width 157 height 14
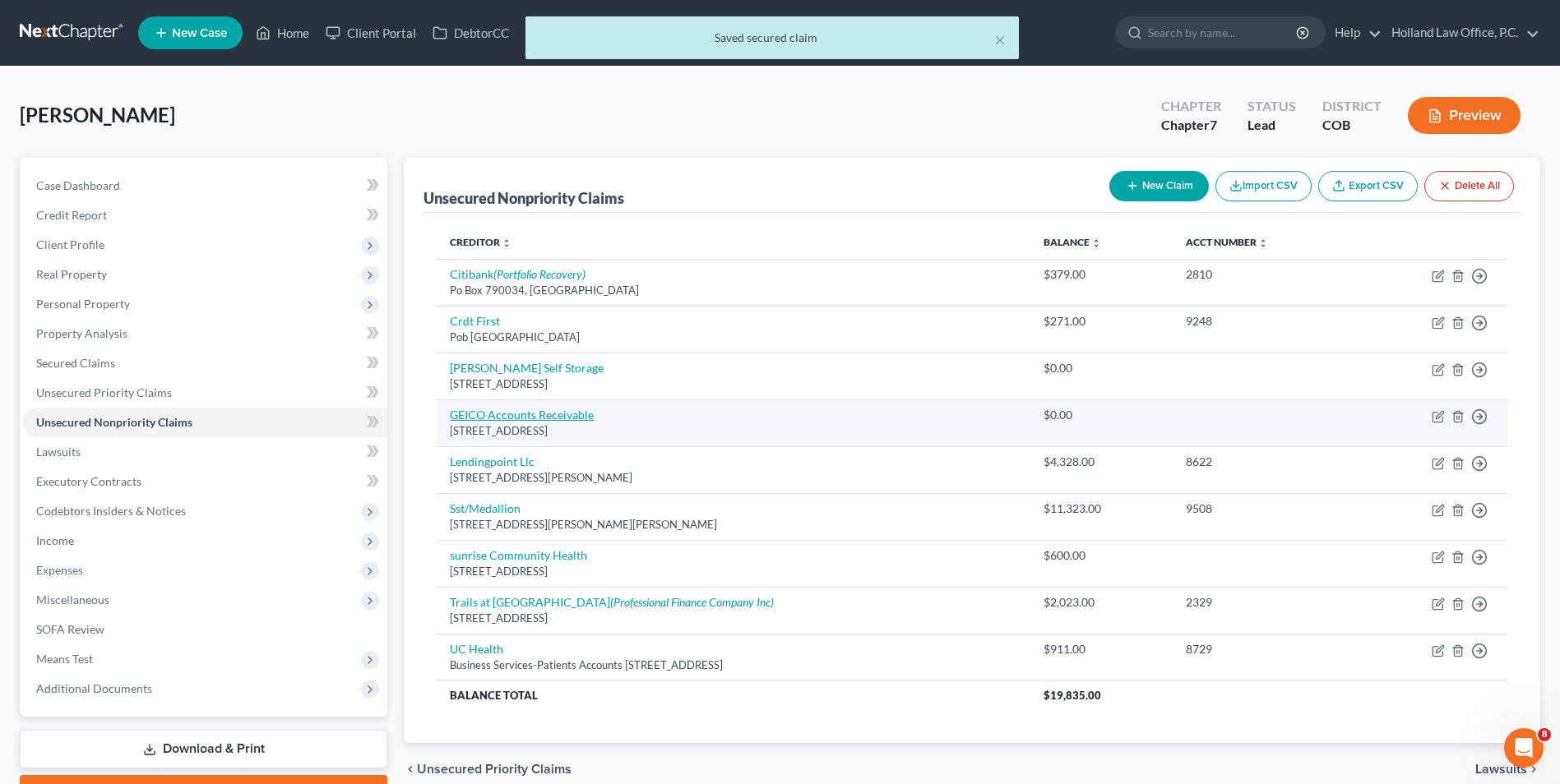
click at [507, 416] on link "GEICO Accounts Receivable" at bounding box center [521, 415] width 144 height 14
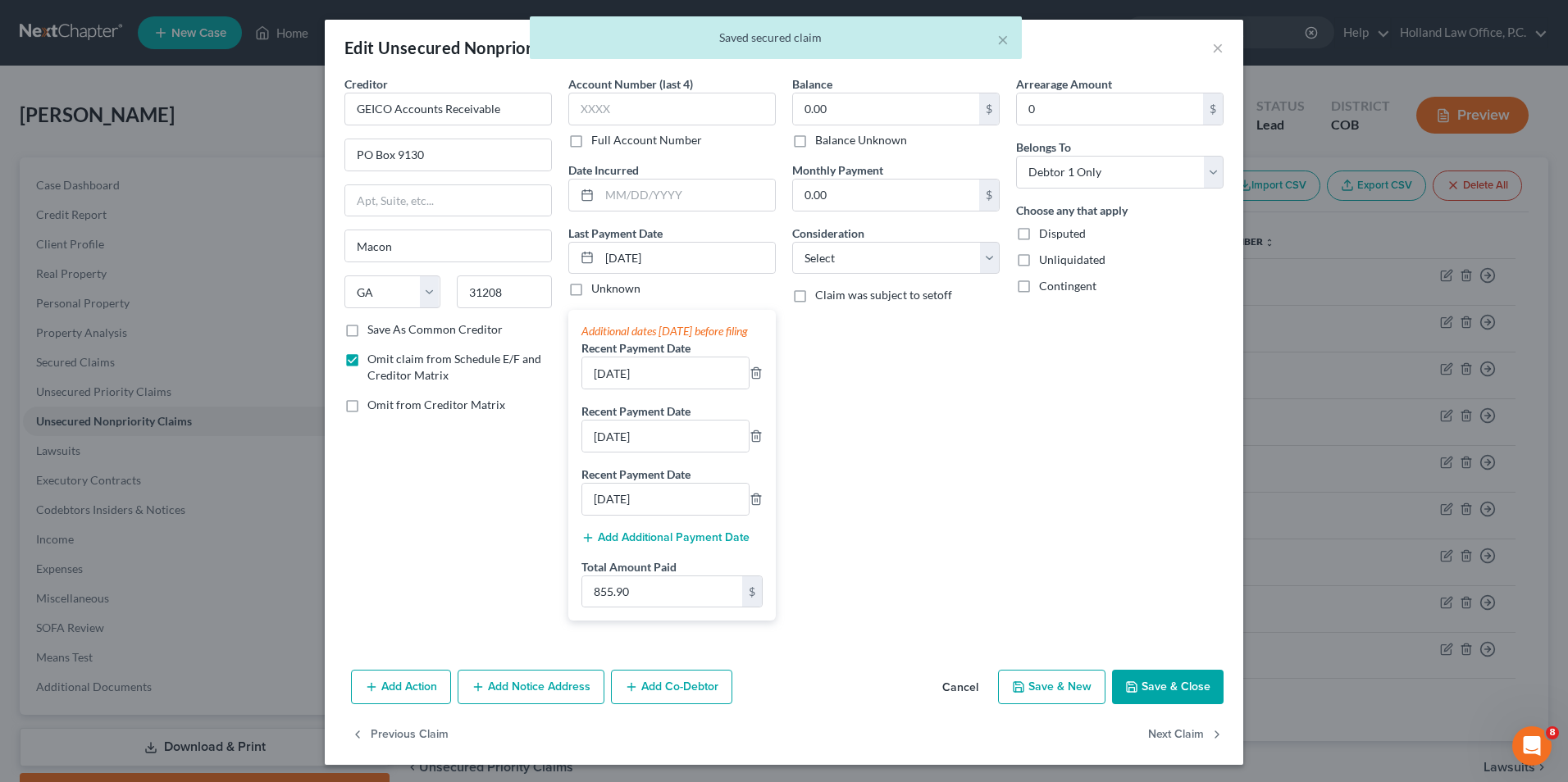
click at [428, 404] on span "Omit from Creditor Matrix" at bounding box center [437, 405] width 138 height 14
click at [385, 404] on input "Omit from Creditor Matrix" at bounding box center [379, 403] width 11 height 11
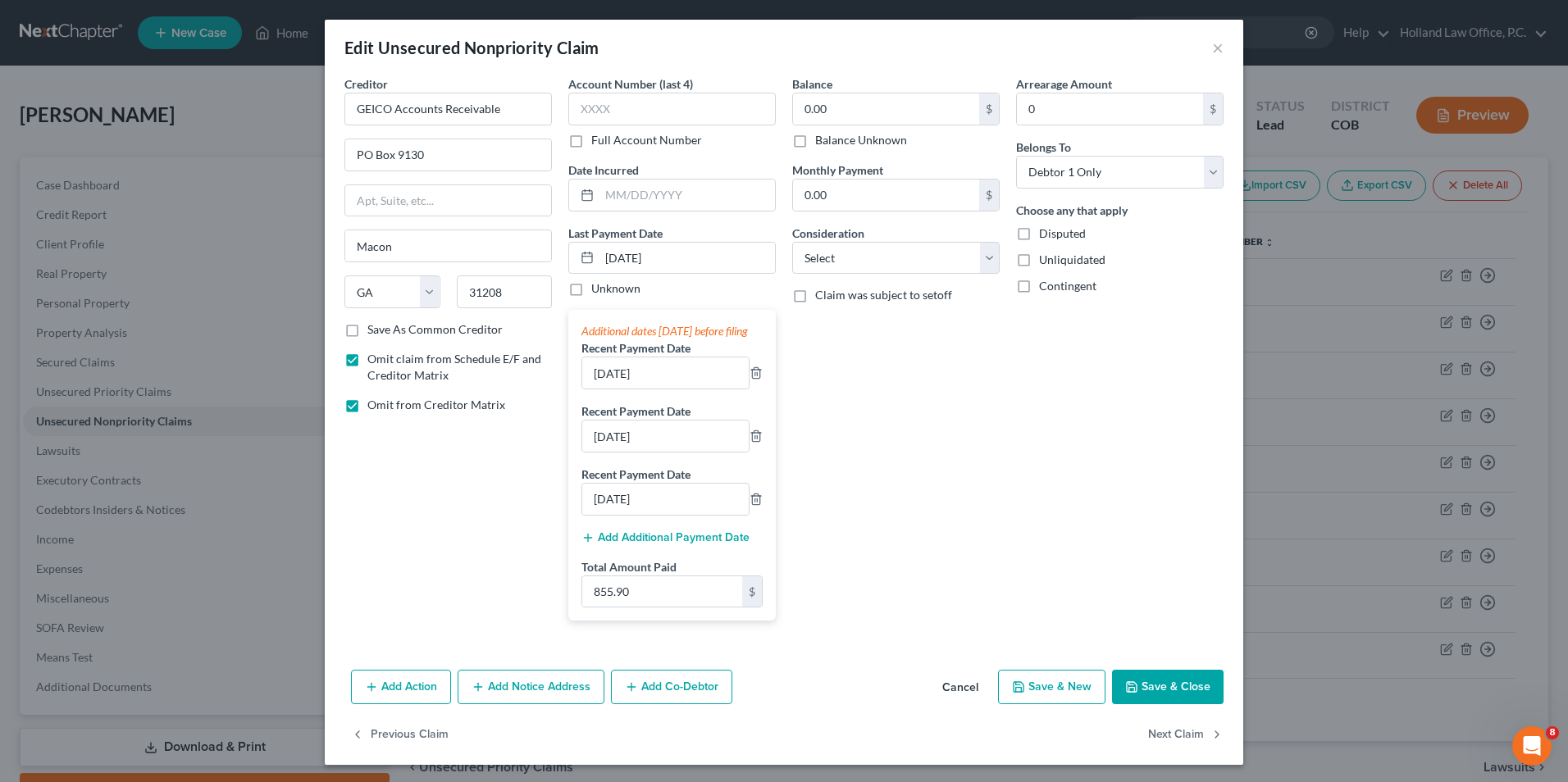
click at [1140, 704] on button "Save & Close" at bounding box center [1168, 687] width 112 height 34
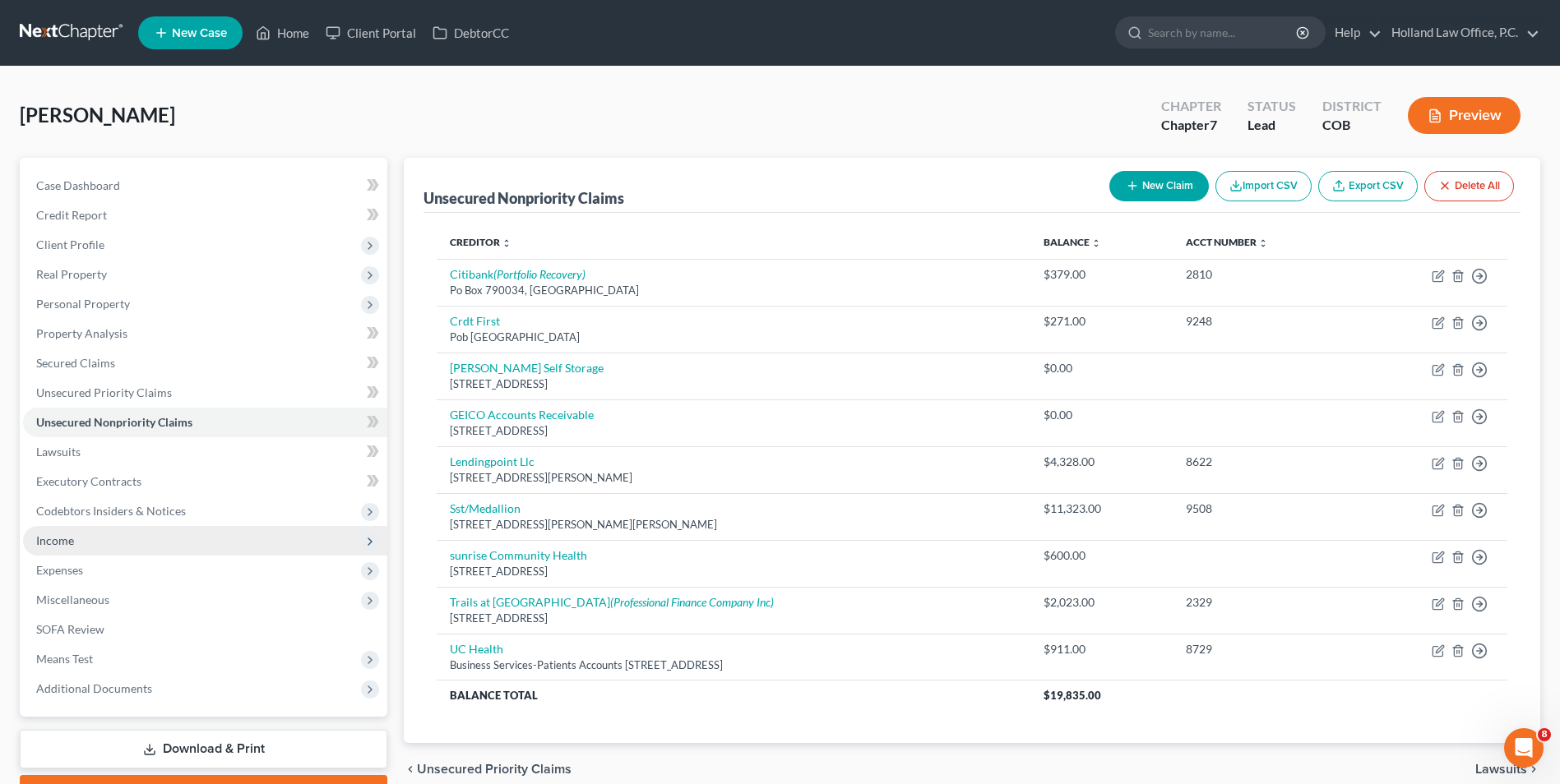
drag, startPoint x: 95, startPoint y: 601, endPoint x: 155, endPoint y: 542, distance: 84.1
click at [95, 601] on span "Miscellaneous" at bounding box center [73, 600] width 74 height 14
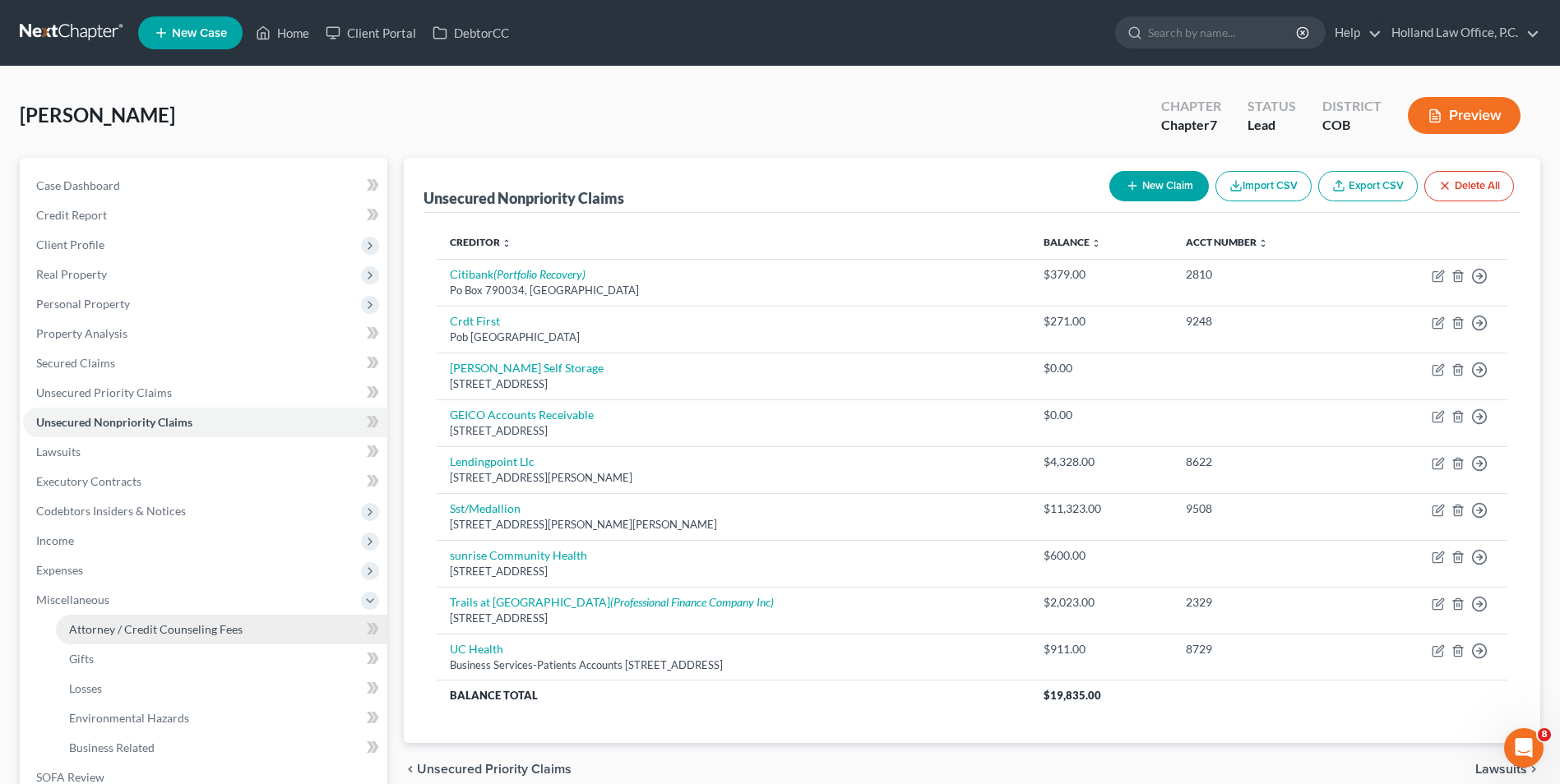
click at [142, 634] on span "Attorney / Credit Counseling Fees" at bounding box center [155, 630] width 173 height 14
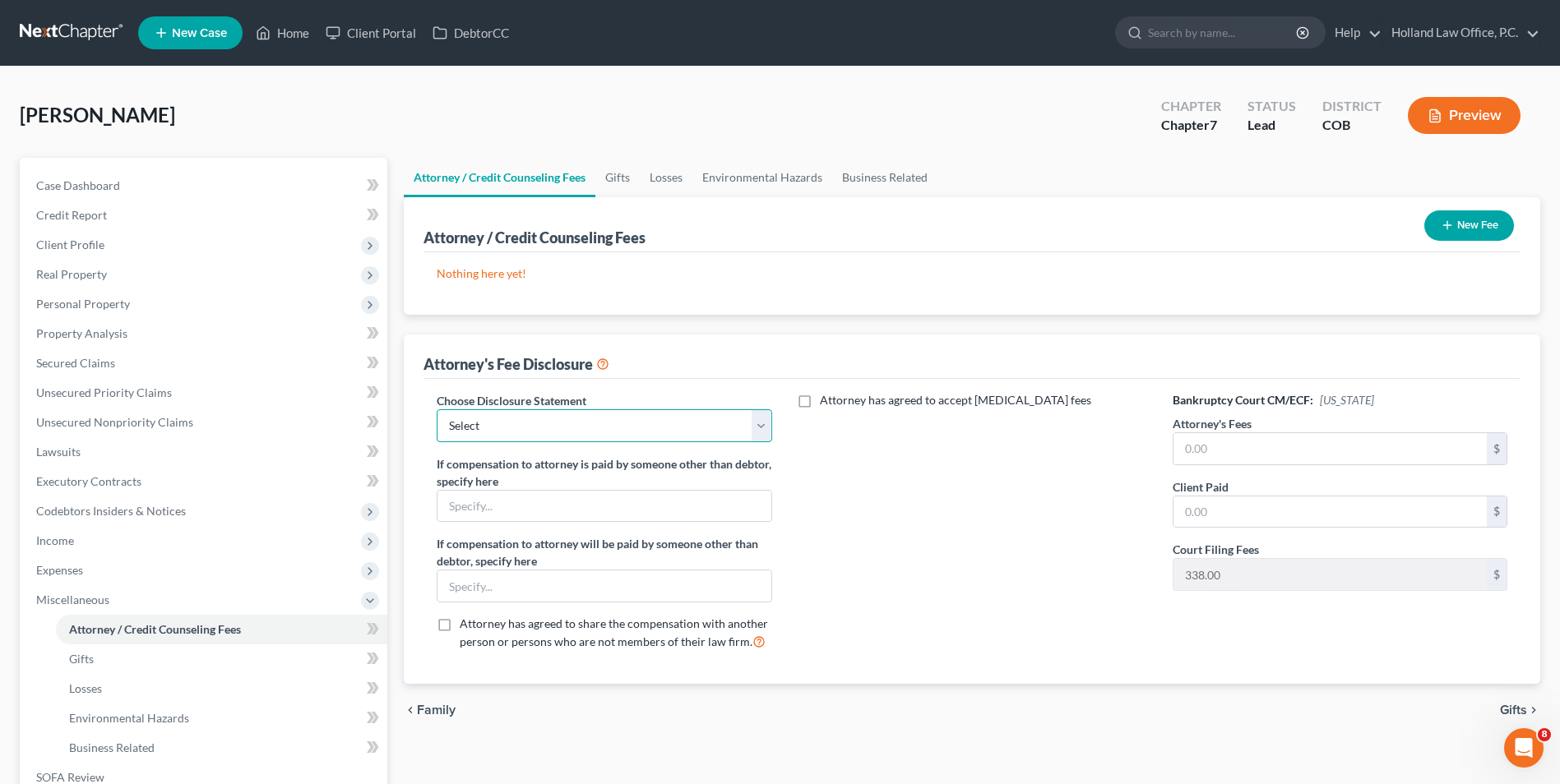
drag, startPoint x: 667, startPoint y: 431, endPoint x: 659, endPoint y: 444, distance: 15.3
click at [667, 431] on select "Select Disclosure" at bounding box center [604, 425] width 335 height 33
click at [437, 409] on select "Select Disclosure" at bounding box center [604, 425] width 335 height 33
drag, startPoint x: 596, startPoint y: 409, endPoint x: 488, endPoint y: 347, distance: 124.5
click at [488, 347] on div "Attorney's Fee Disclosure" at bounding box center [972, 356] width 1097 height 44
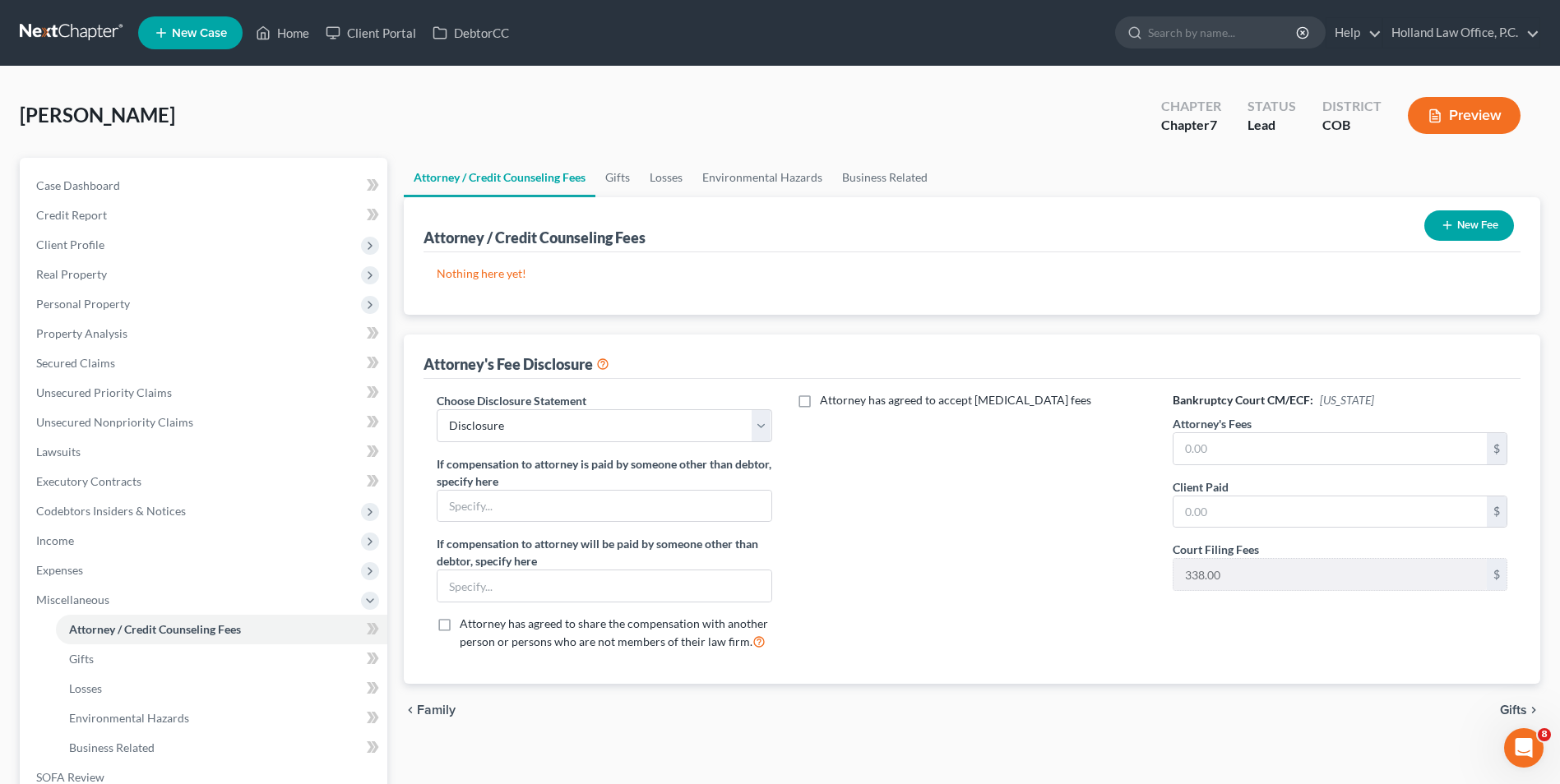
click at [1450, 222] on icon "button" at bounding box center [1447, 225] width 13 height 13
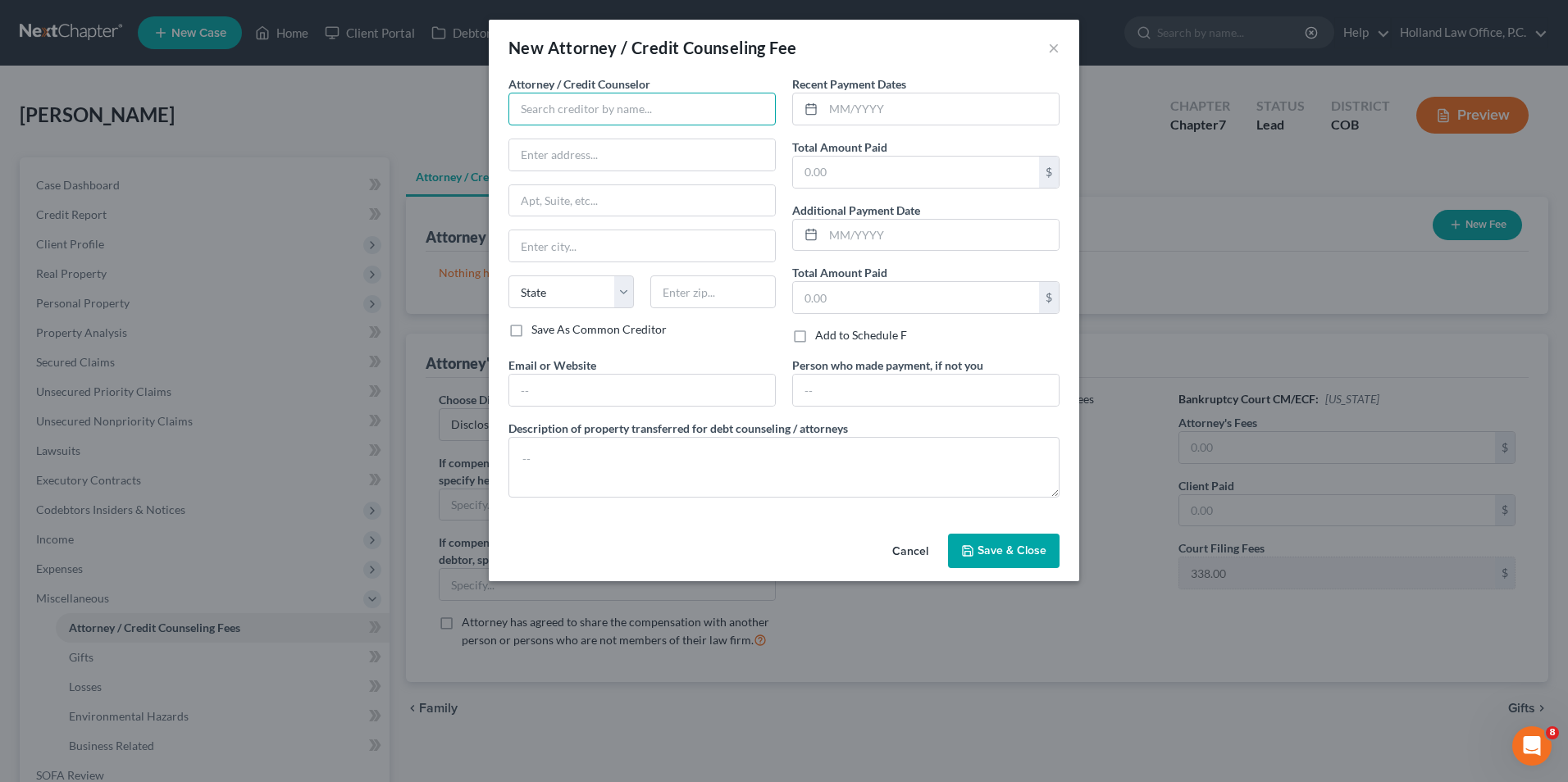
click at [592, 117] on input "text" at bounding box center [642, 109] width 268 height 33
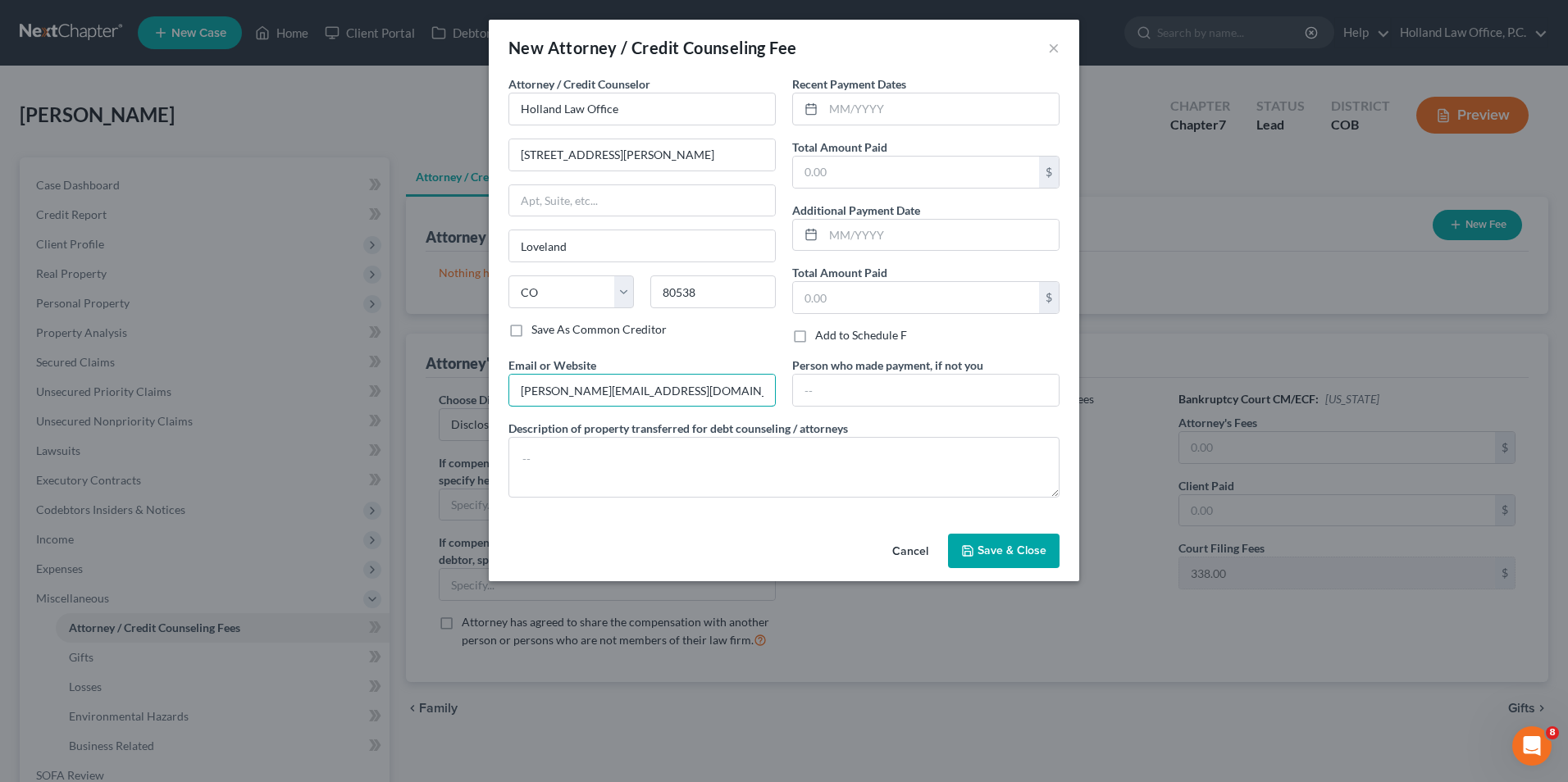
drag, startPoint x: 689, startPoint y: 397, endPoint x: 471, endPoint y: 378, distance: 218.8
click at [471, 378] on div "New Attorney / Credit Counseling Fee × Attorney / Credit Counselor * Holland La…" at bounding box center [784, 391] width 1568 height 782
click at [713, 358] on div "Email or Website" at bounding box center [642, 382] width 284 height 50
click at [899, 387] on input "text" at bounding box center [925, 390] width 266 height 31
click at [611, 455] on textarea at bounding box center [784, 468] width 551 height 61
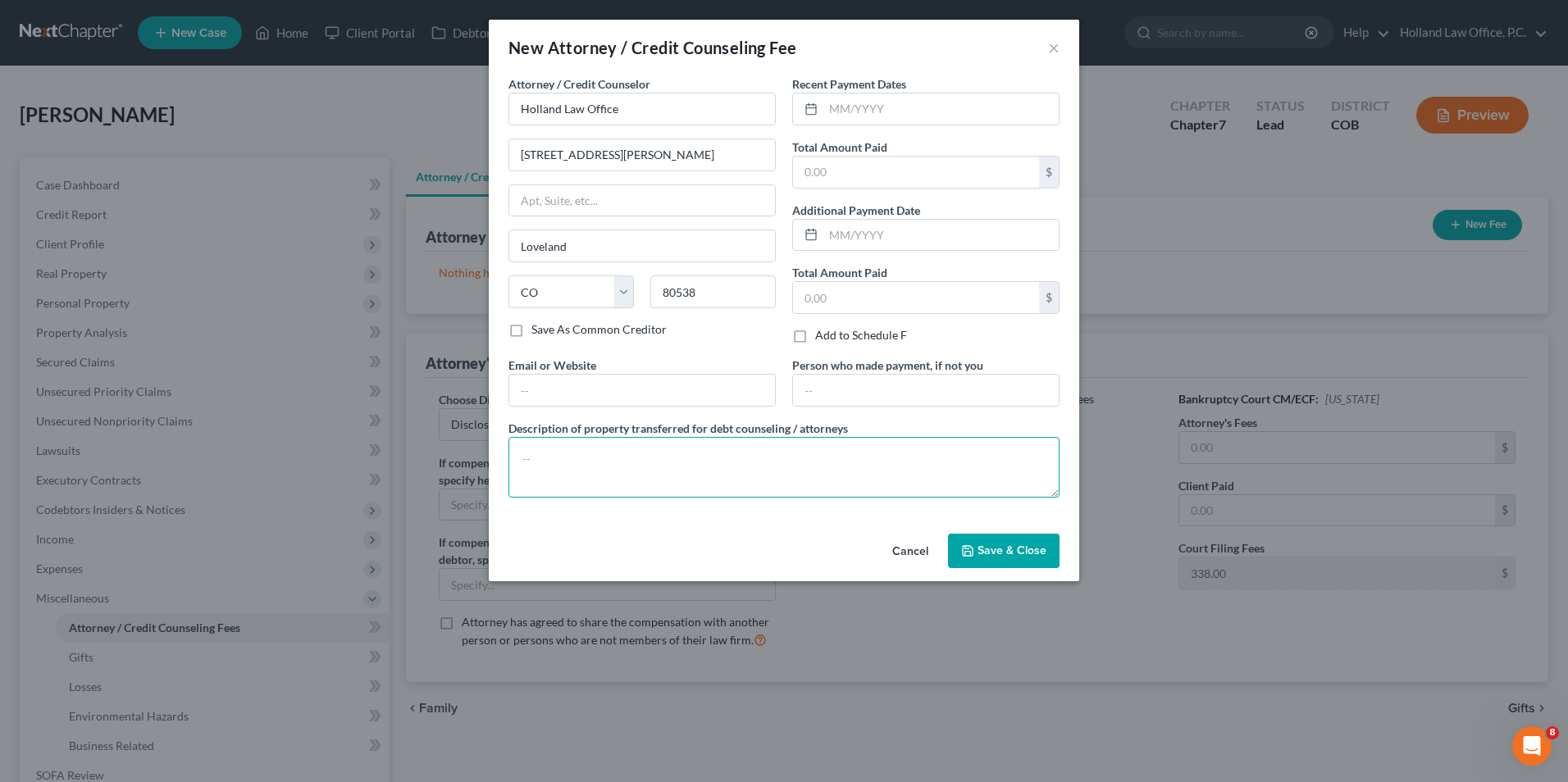
paste textarea "Filing Fee $338, Credit Report $40, Credit Counseling $20, Financial Education …"
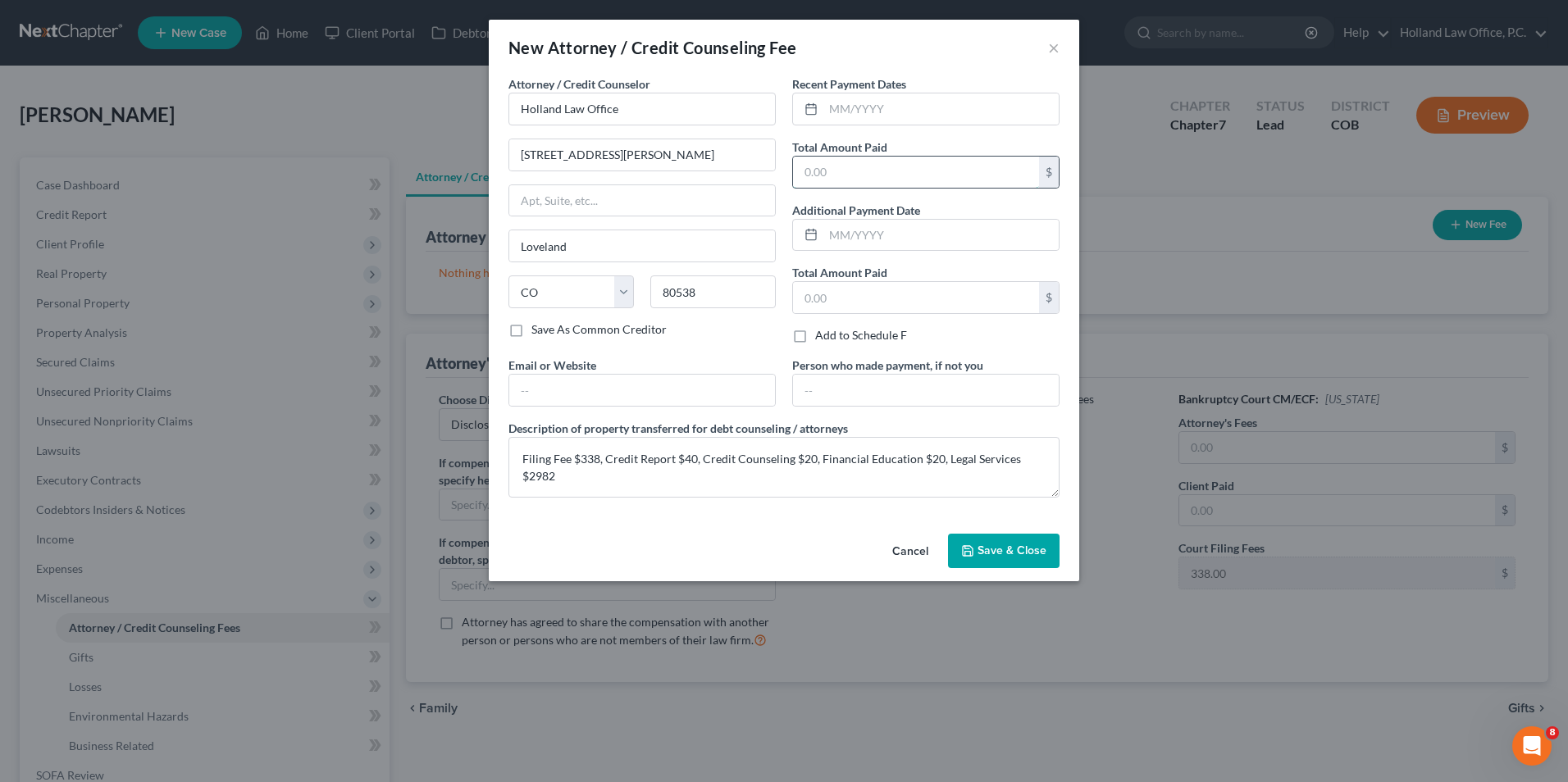
click at [906, 181] on input "text" at bounding box center [916, 172] width 246 height 31
click at [863, 110] on input "text" at bounding box center [941, 108] width 235 height 31
click at [973, 554] on icon "button" at bounding box center [967, 551] width 13 height 13
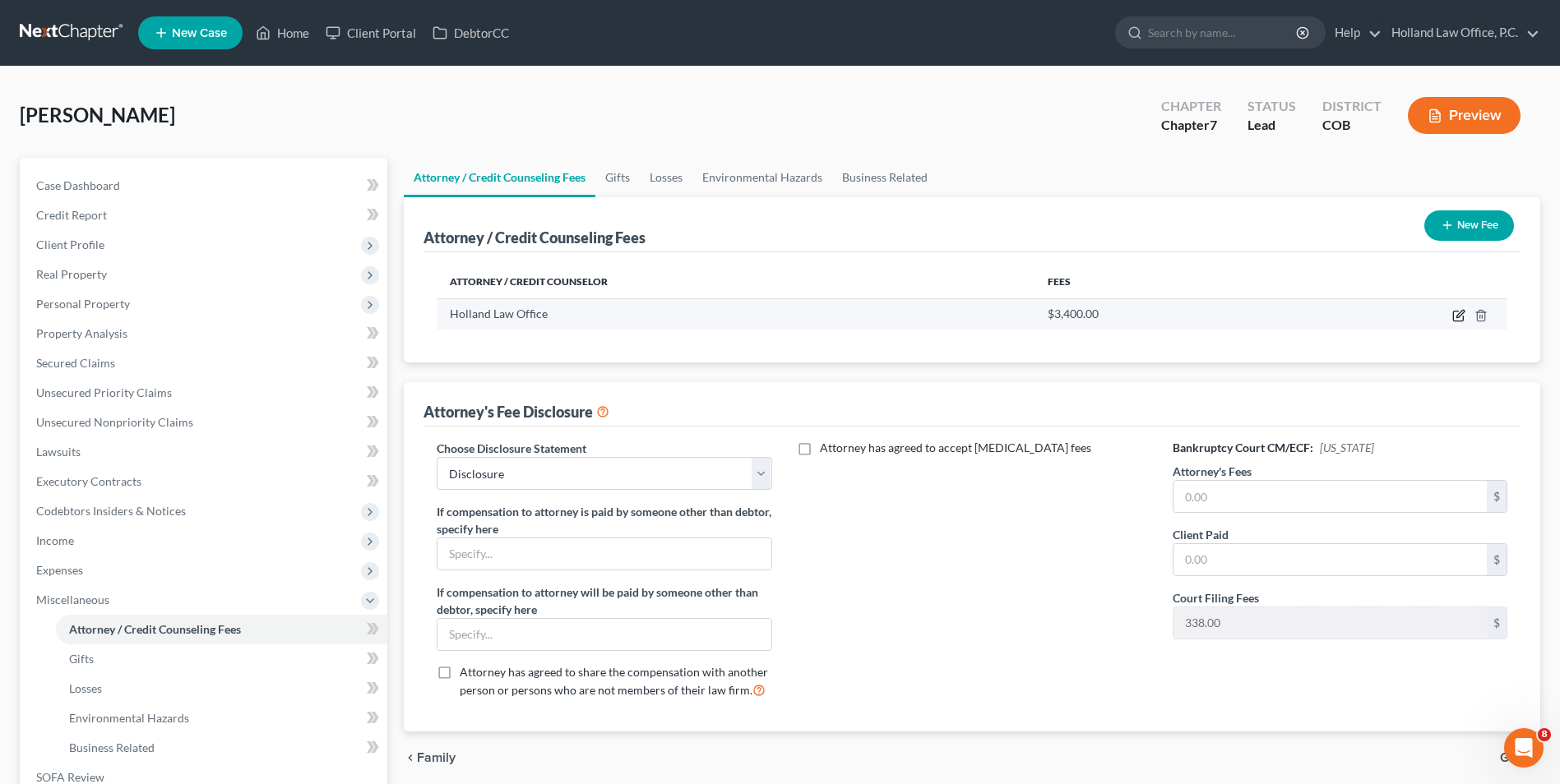
click at [1464, 316] on icon "button" at bounding box center [1459, 316] width 13 height 13
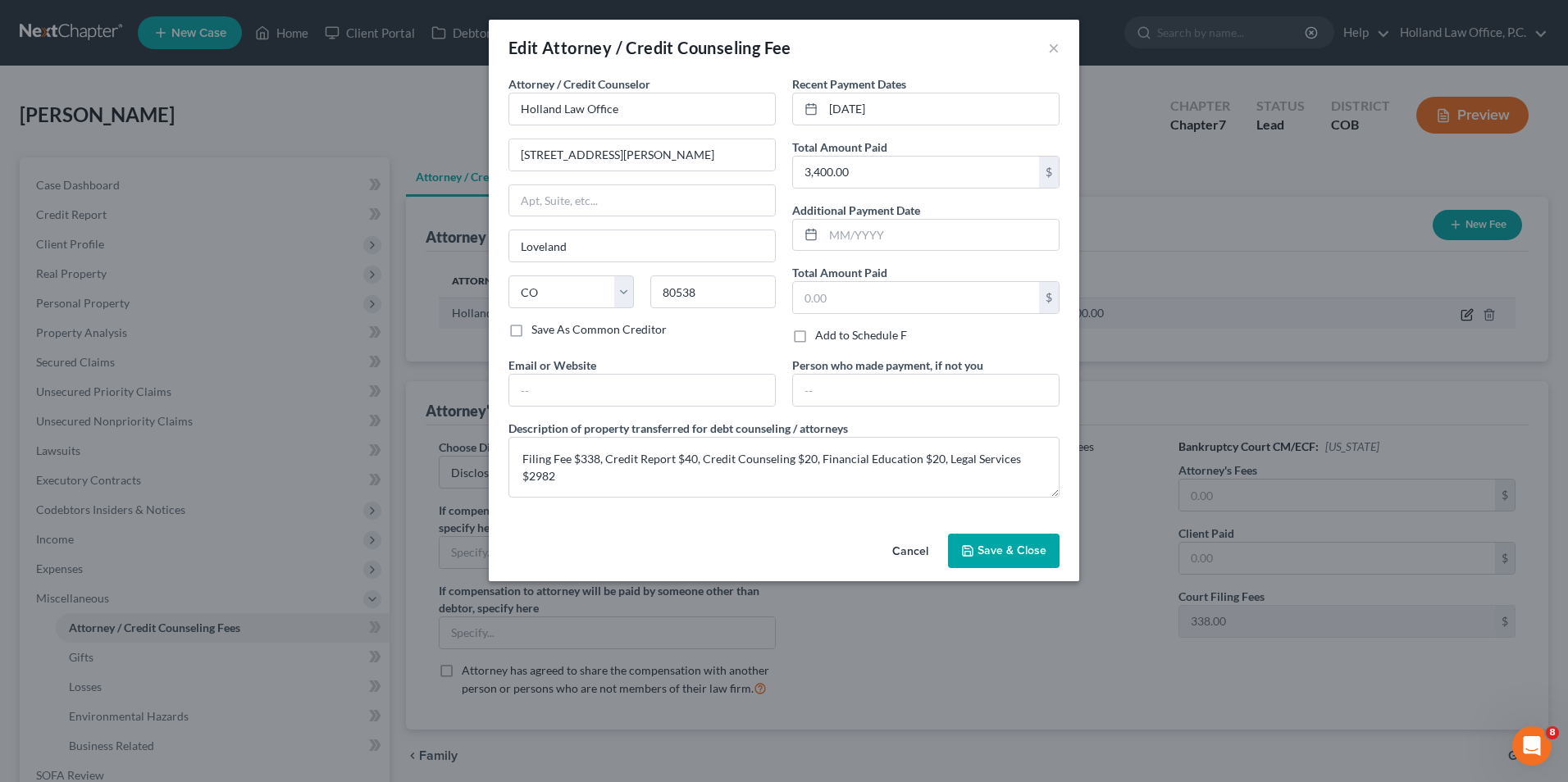
click at [1456, 316] on div "Edit Attorney / Credit Counseling Fee × Attorney / Credit Counselor * Holland L…" at bounding box center [784, 391] width 1568 height 782
click at [1035, 548] on span "Save & Close" at bounding box center [1012, 551] width 69 height 14
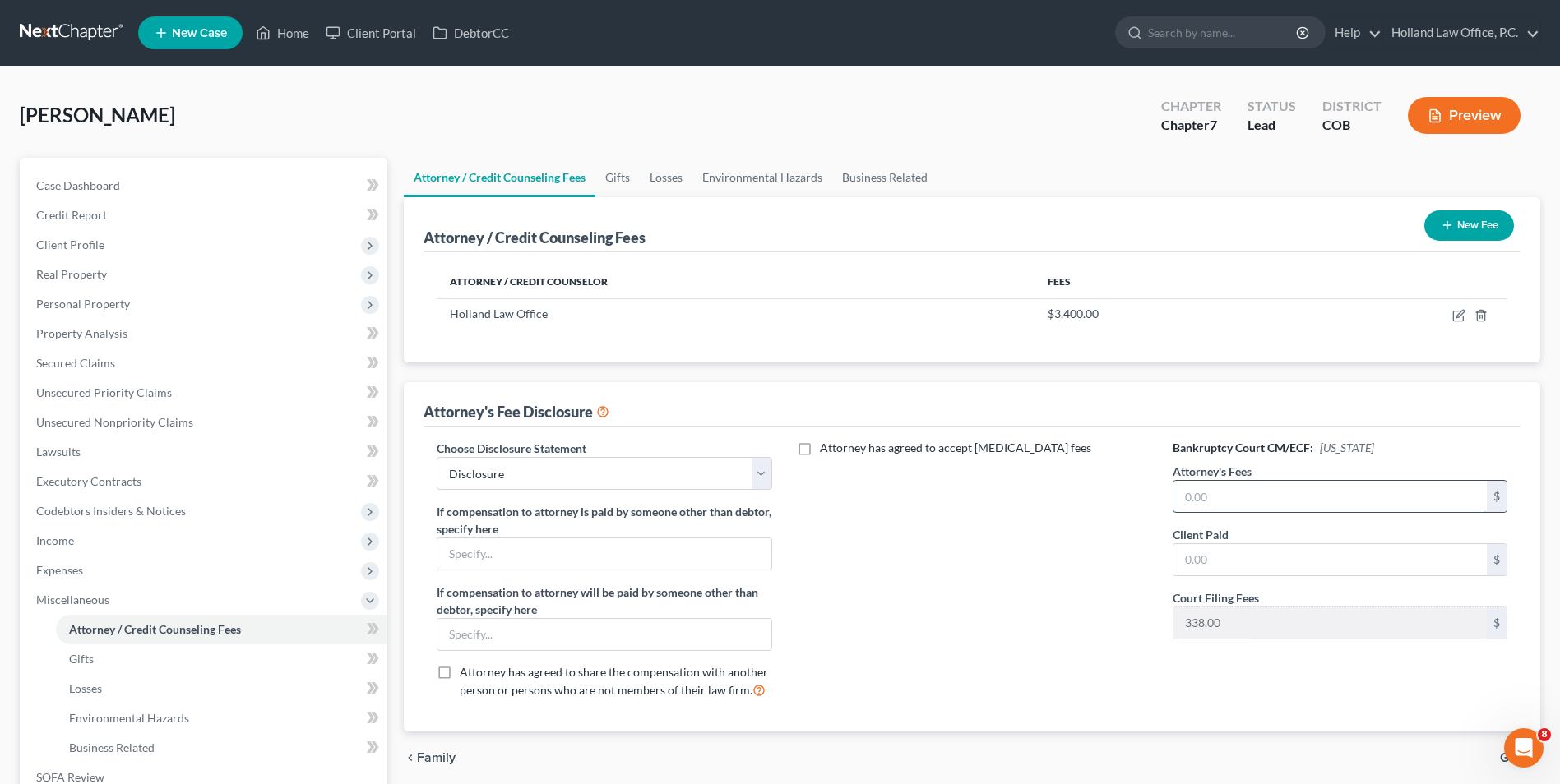
click at [1264, 485] on input "text" at bounding box center [1329, 496] width 313 height 31
click at [1195, 498] on input "25,982.00" at bounding box center [1329, 496] width 313 height 31
click at [1272, 502] on input "2,982.00" at bounding box center [1329, 496] width 313 height 31
click at [1121, 416] on div "Attorney's Fee Disclosure" at bounding box center [972, 404] width 1097 height 44
click at [665, 179] on link "Losses" at bounding box center [666, 178] width 53 height 39
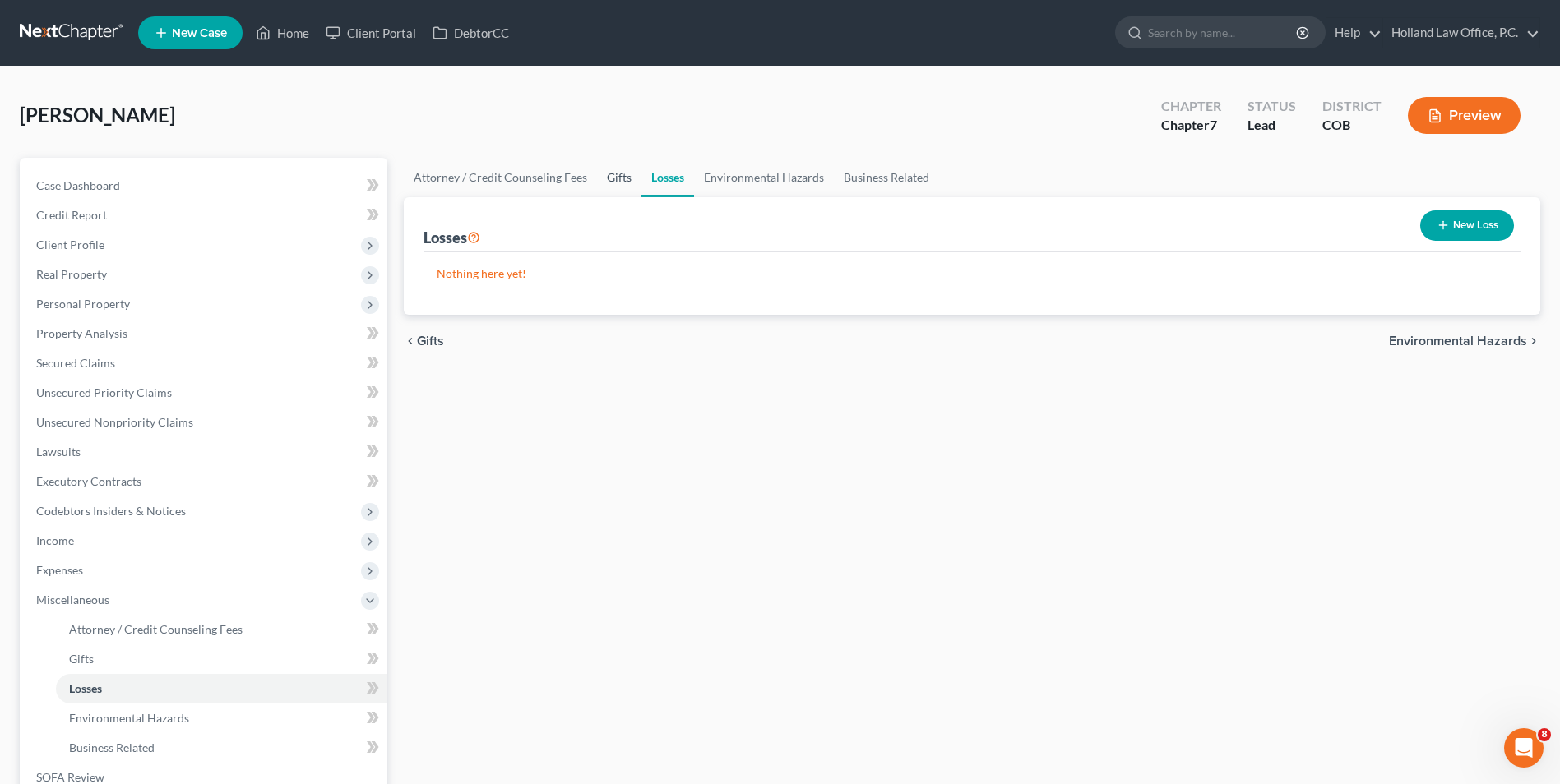
click at [625, 179] on link "Gifts" at bounding box center [618, 178] width 44 height 39
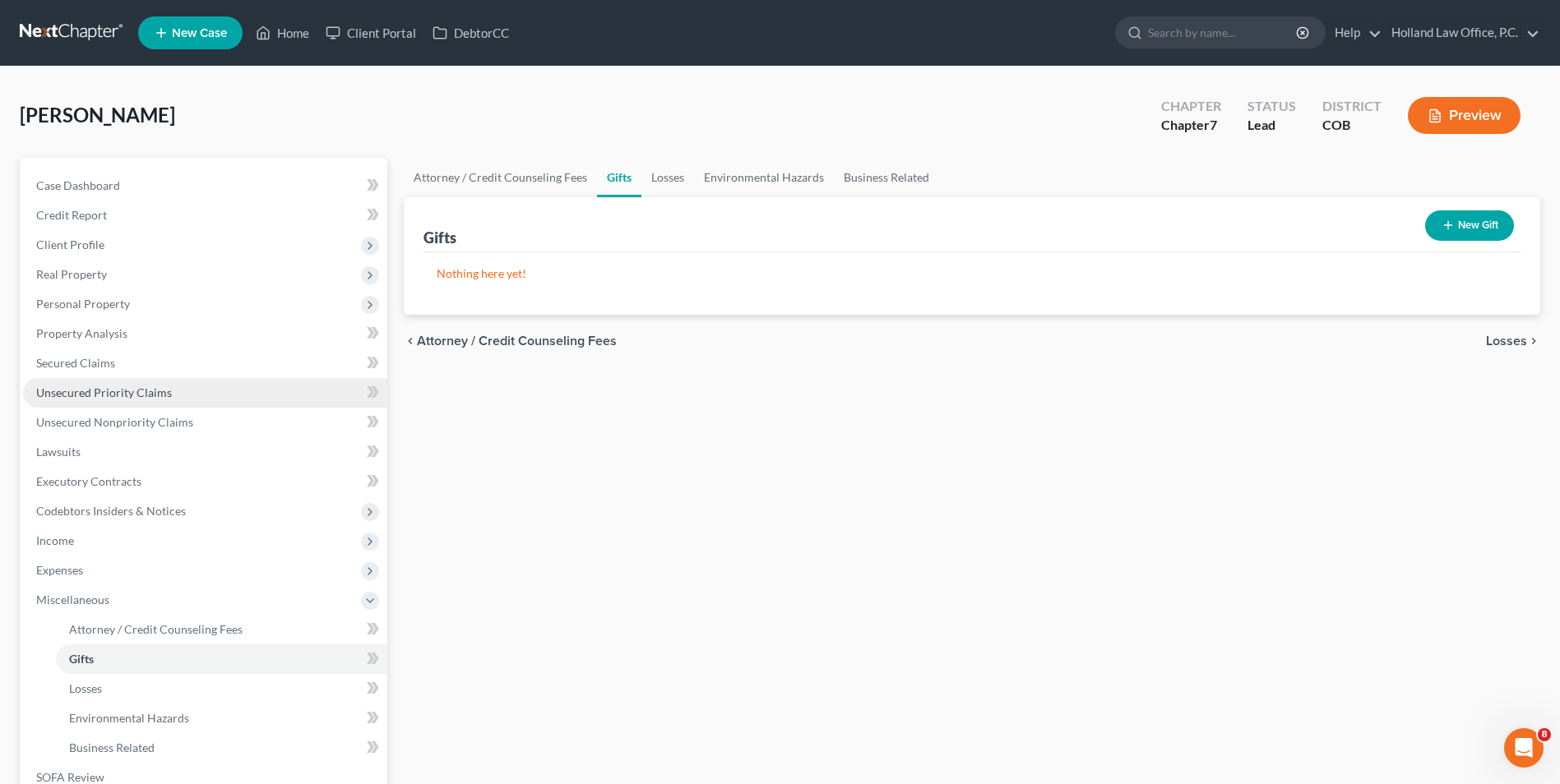
click at [99, 386] on span "Unsecured Priority Claims" at bounding box center [103, 393] width 135 height 14
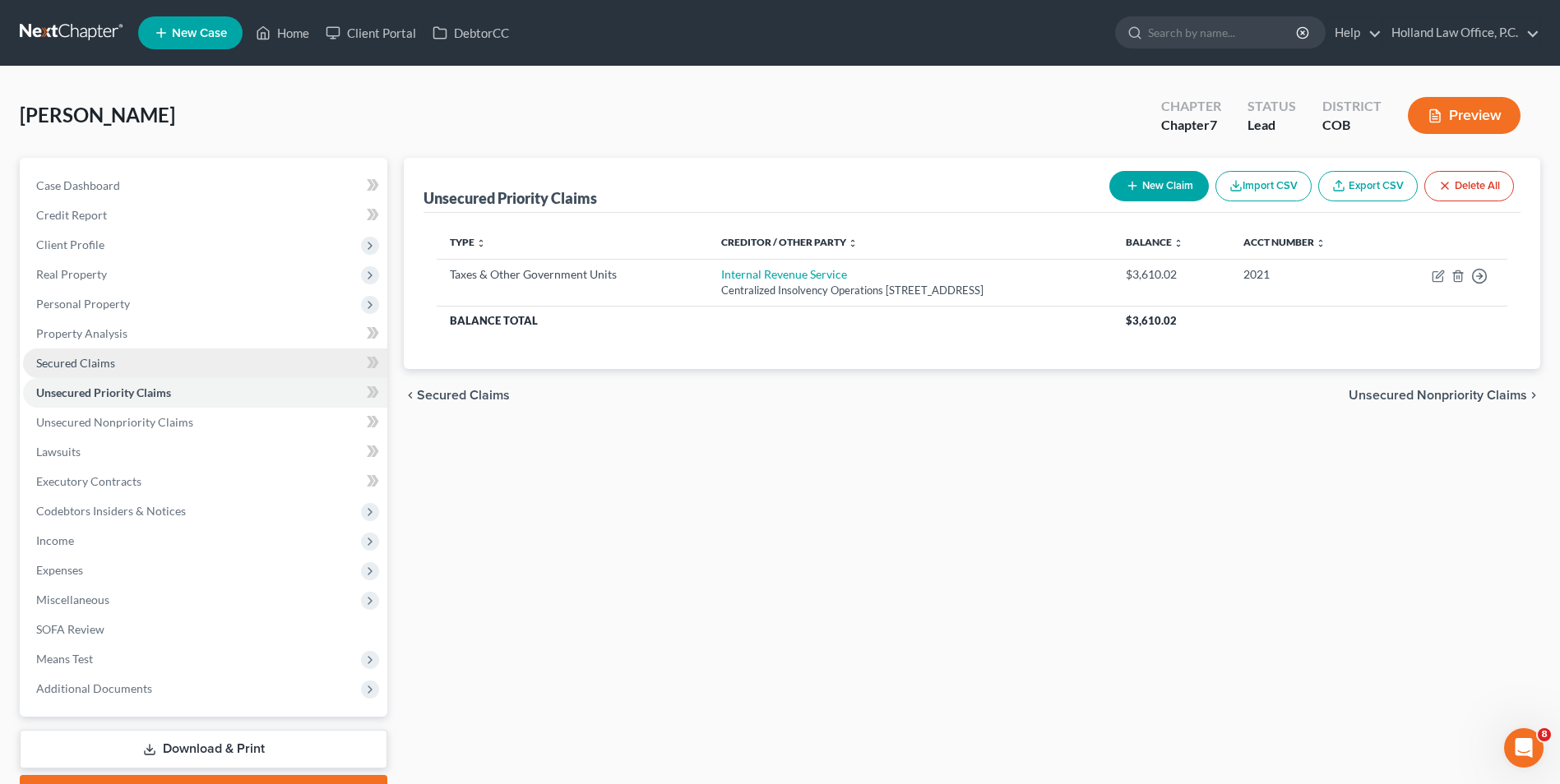
click at [104, 362] on span "Secured Claims" at bounding box center [75, 363] width 79 height 14
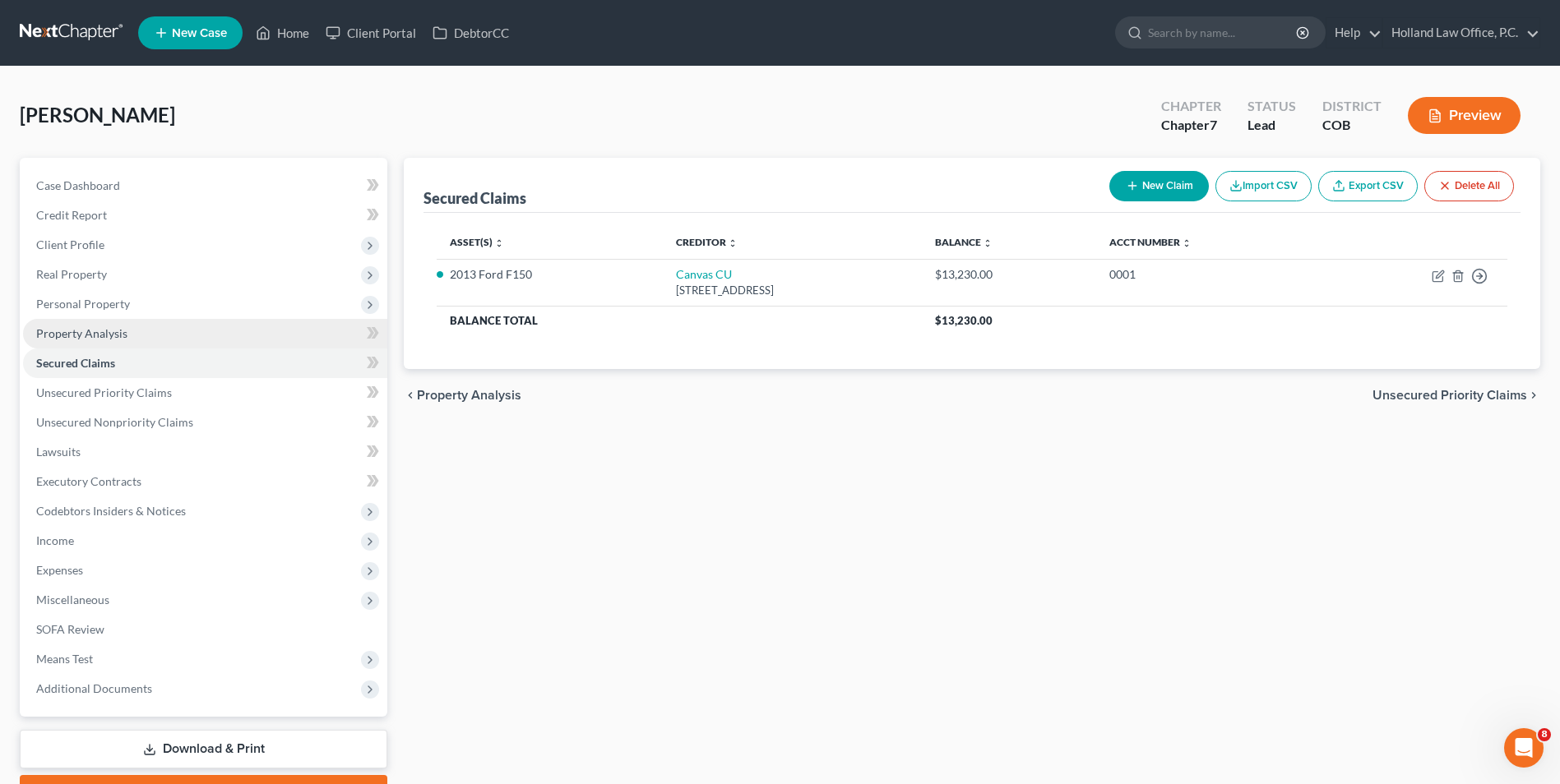
click at [143, 331] on link "Property Analysis" at bounding box center [205, 334] width 364 height 30
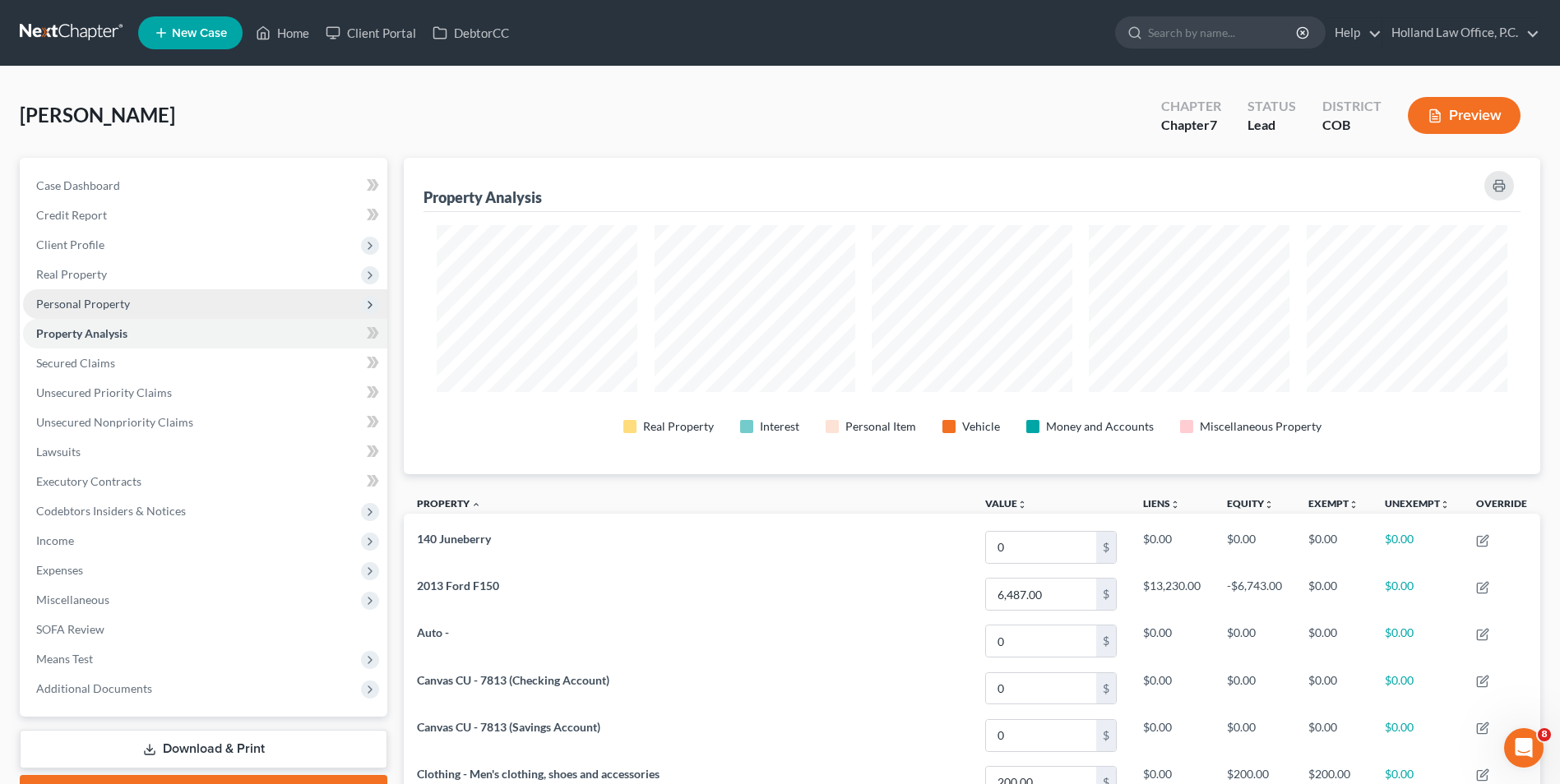
scroll to position [317, 1137]
click at [143, 306] on span "Personal Property" at bounding box center [205, 304] width 364 height 30
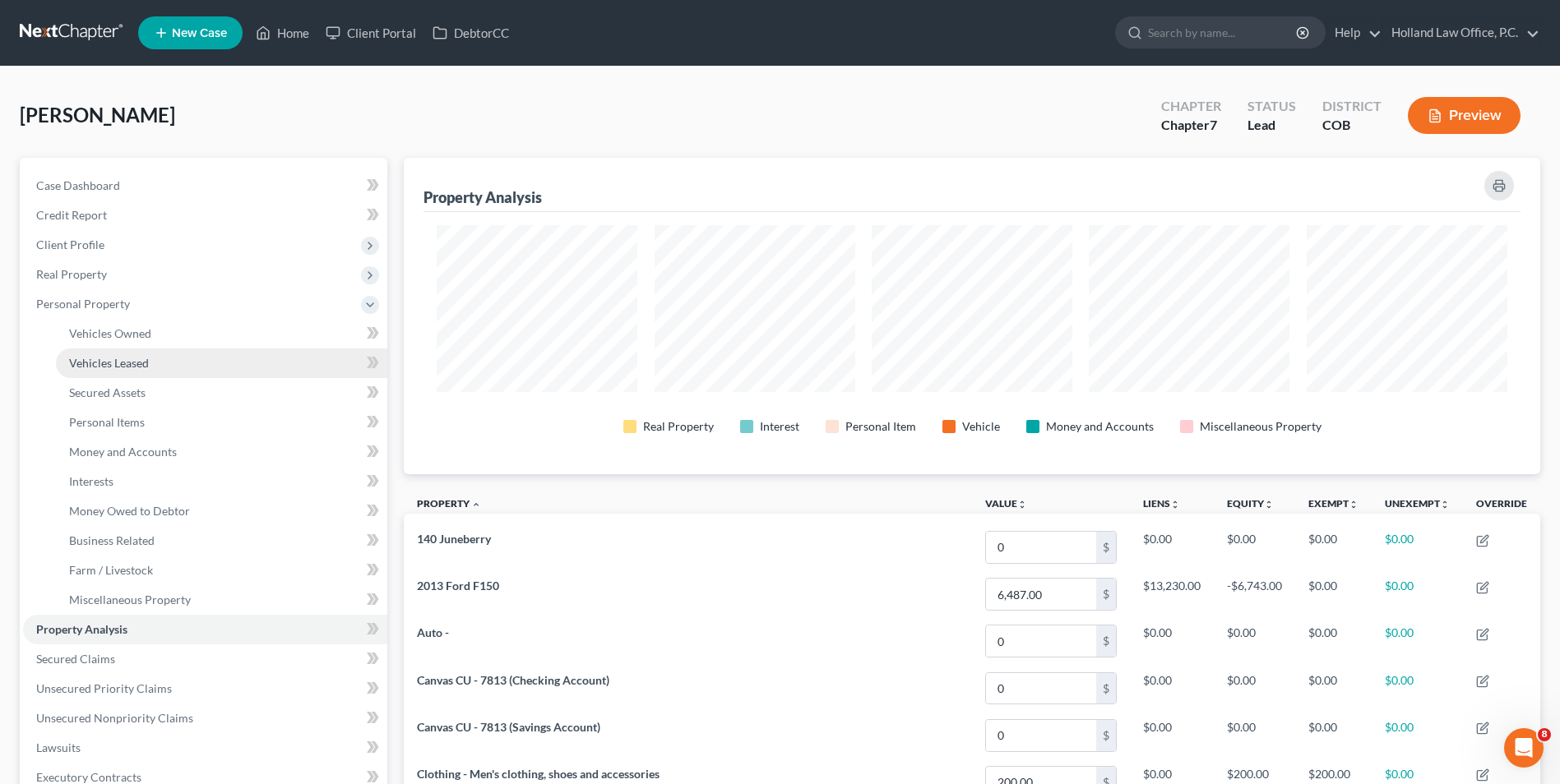
click at [133, 352] on link "Vehicles Leased" at bounding box center [221, 363] width 331 height 30
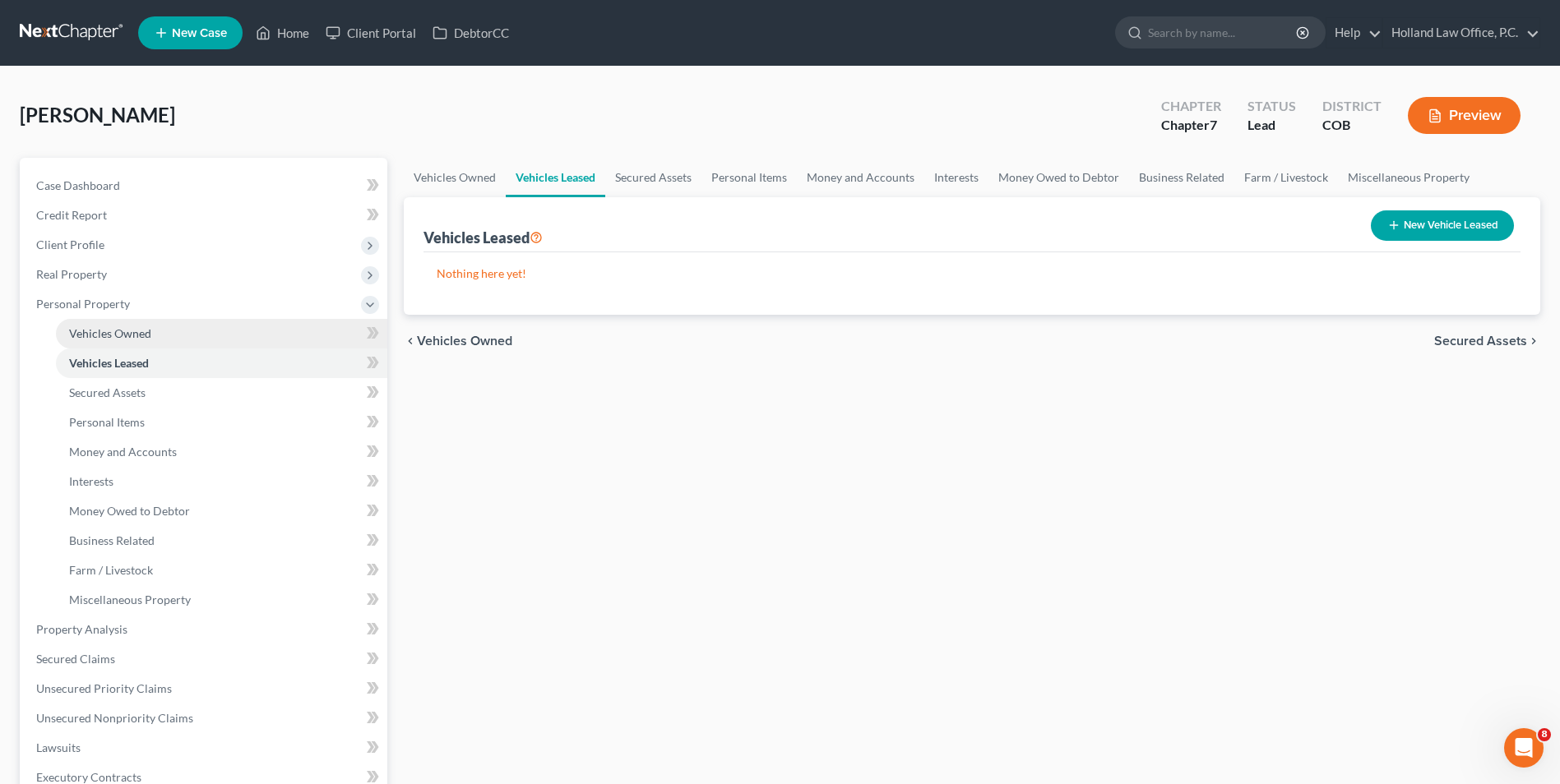
click at [133, 332] on span "Vehicles Owned" at bounding box center [110, 334] width 83 height 14
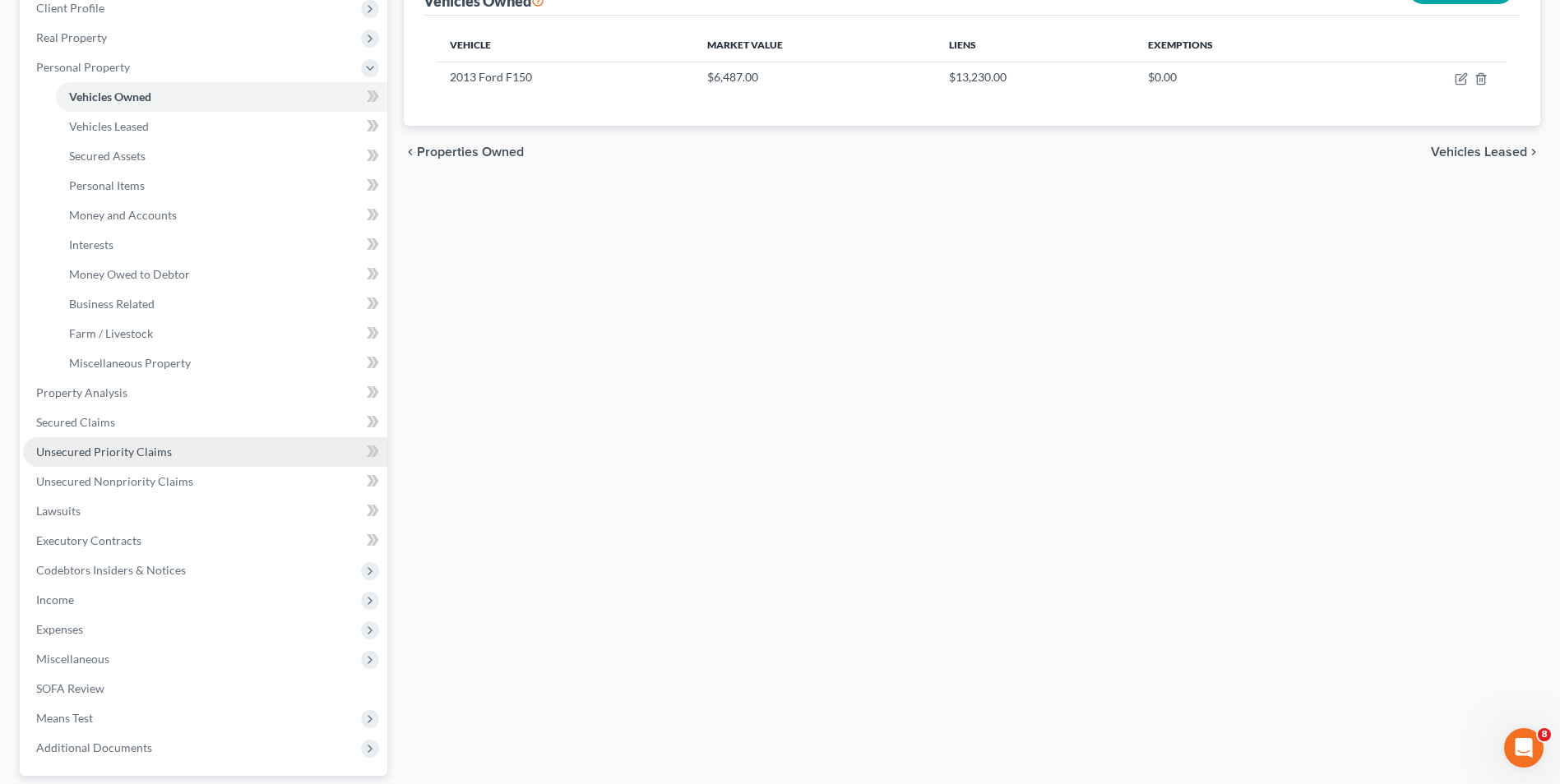
scroll to position [247, 0]
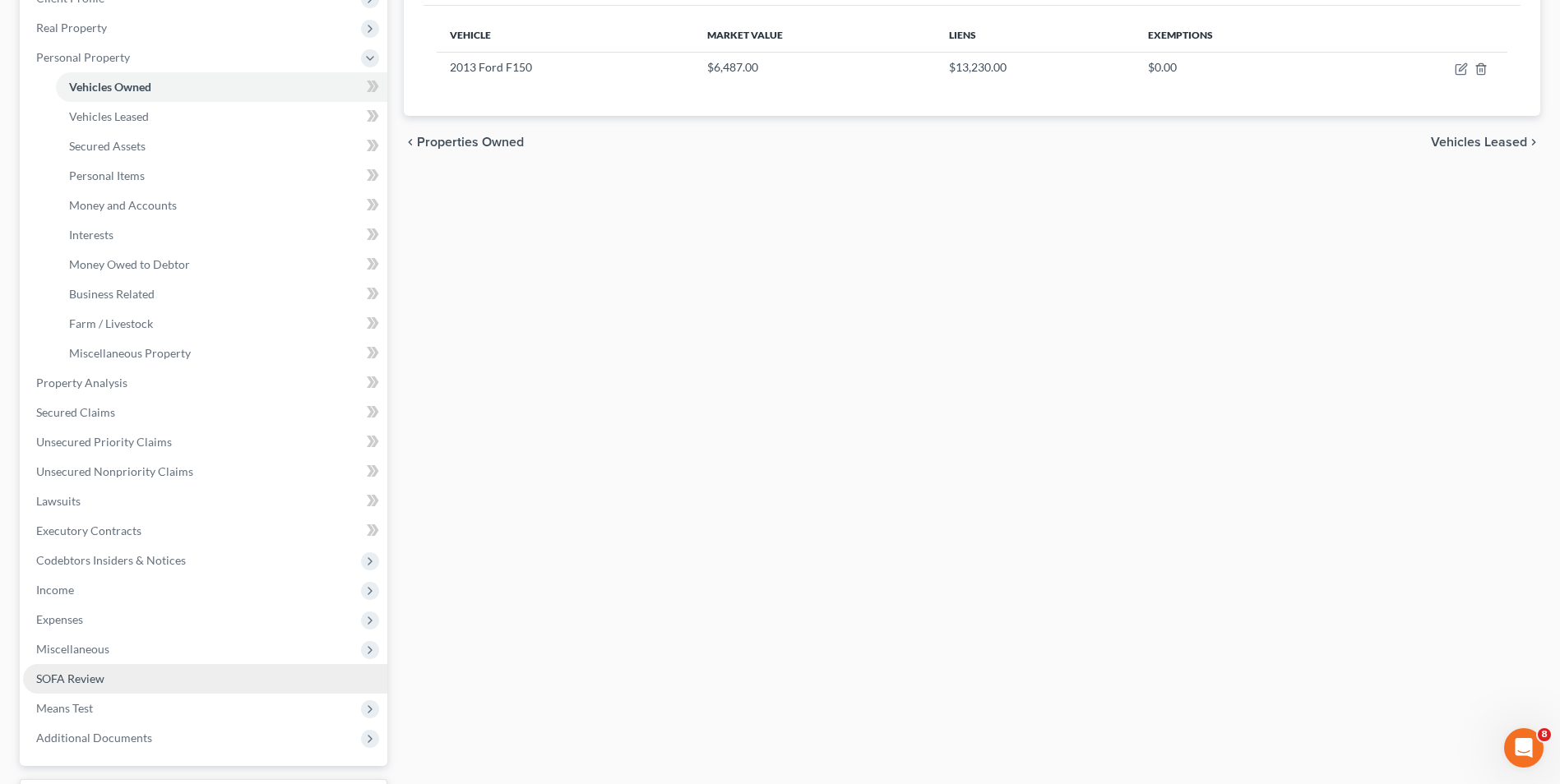
click at [66, 679] on span "SOFA Review" at bounding box center [70, 679] width 68 height 14
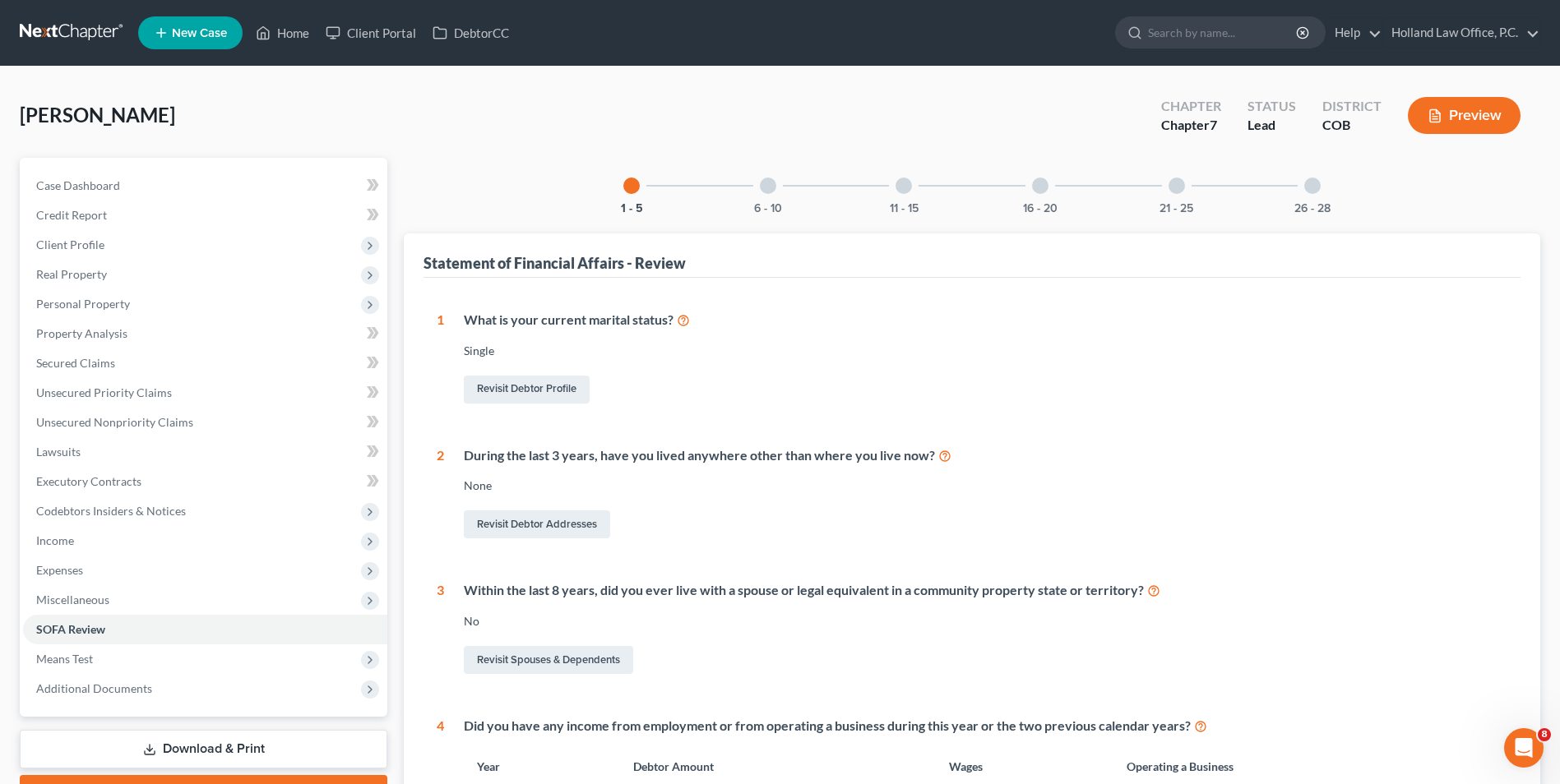
click at [1156, 182] on div "21 - 25" at bounding box center [1176, 186] width 56 height 56
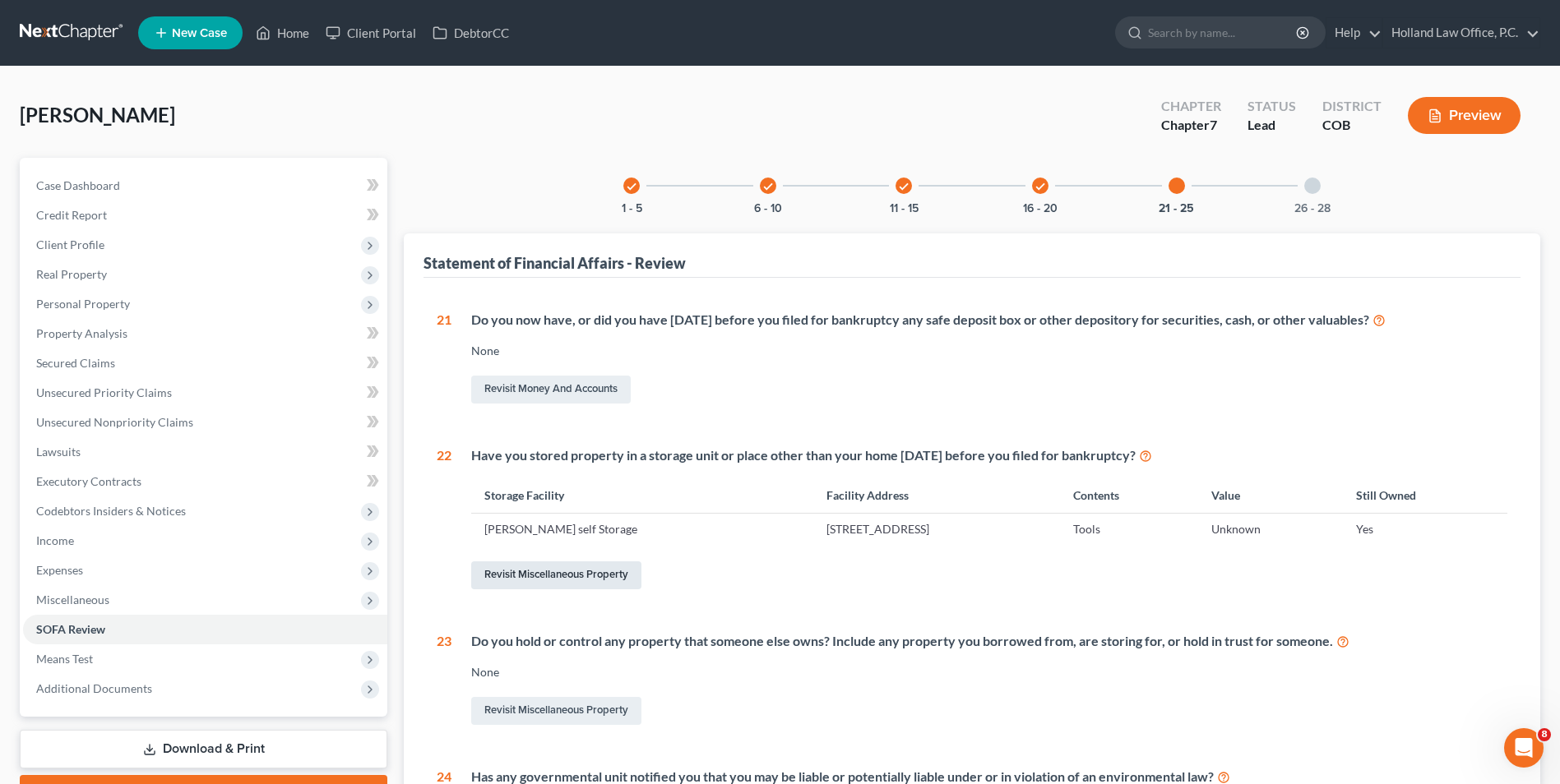
click at [562, 572] on link "Revisit Miscellaneous Property" at bounding box center [556, 575] width 170 height 28
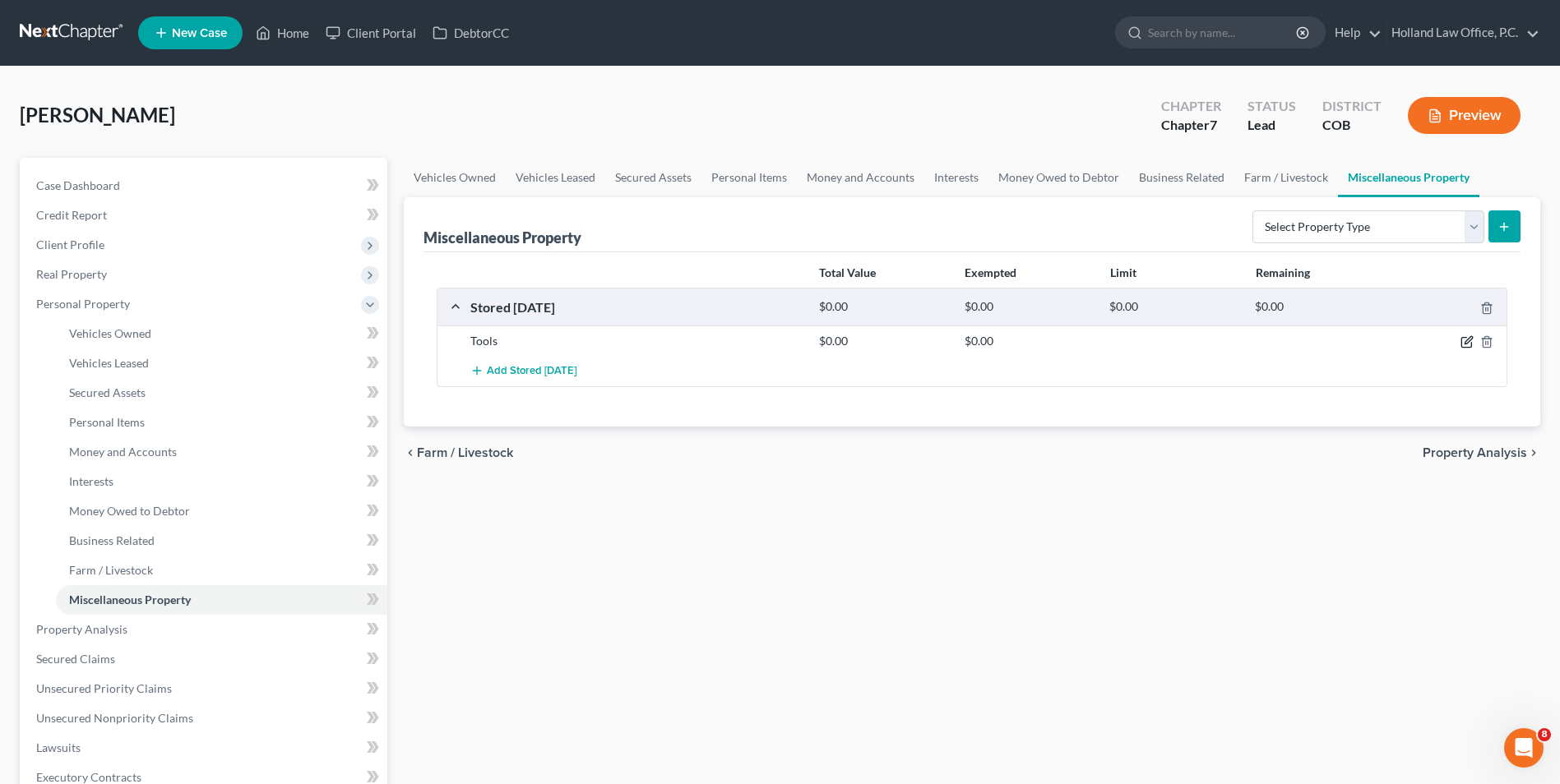
click at [1463, 343] on icon "button" at bounding box center [1467, 342] width 13 height 13
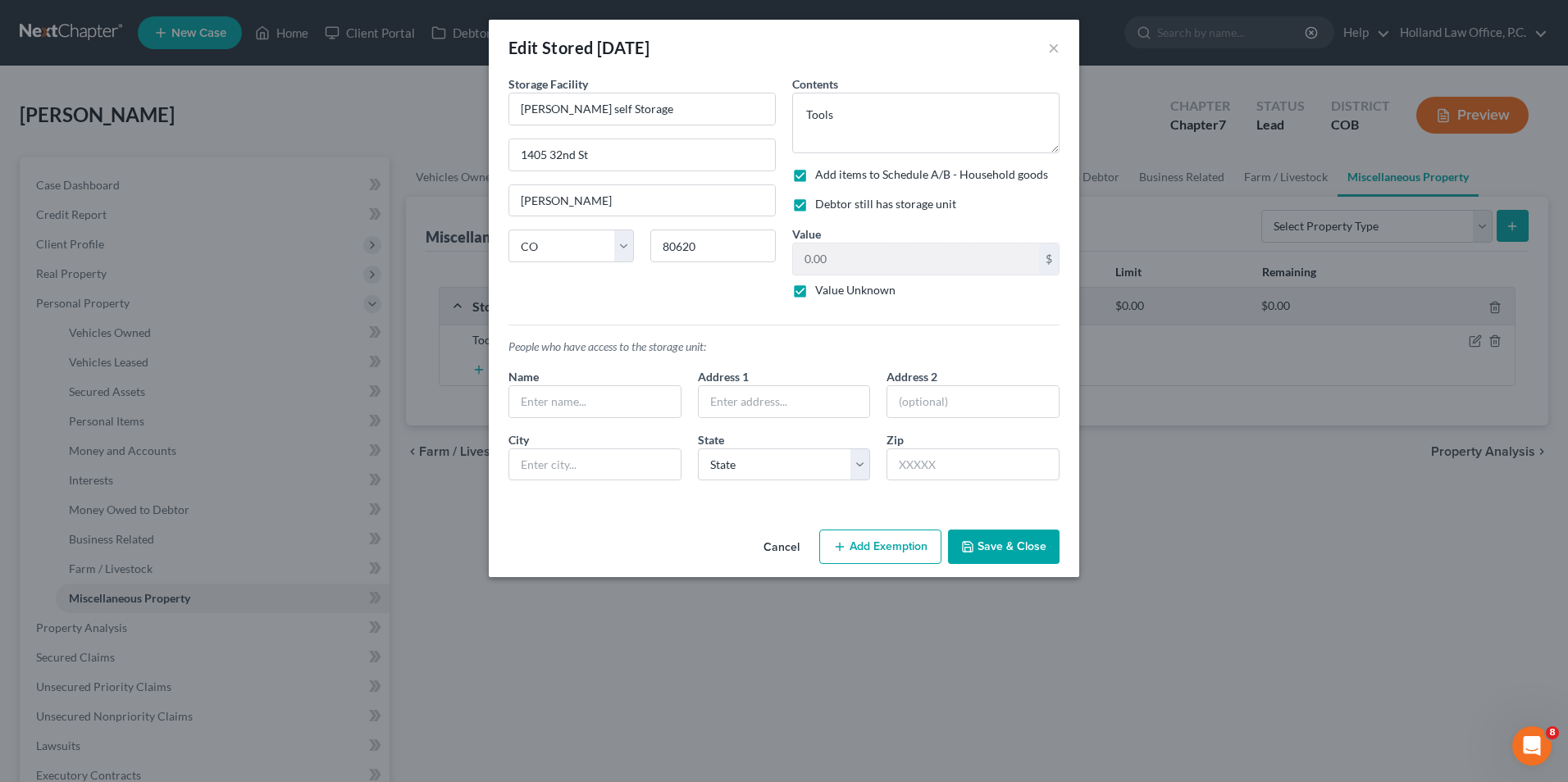
click at [820, 292] on label "Value Unknown" at bounding box center [856, 290] width 81 height 16
click at [822, 292] on input "Value Unknown" at bounding box center [827, 287] width 11 height 11
click at [839, 260] on input "0.00" at bounding box center [916, 259] width 246 height 31
click at [974, 550] on icon "button" at bounding box center [967, 547] width 13 height 13
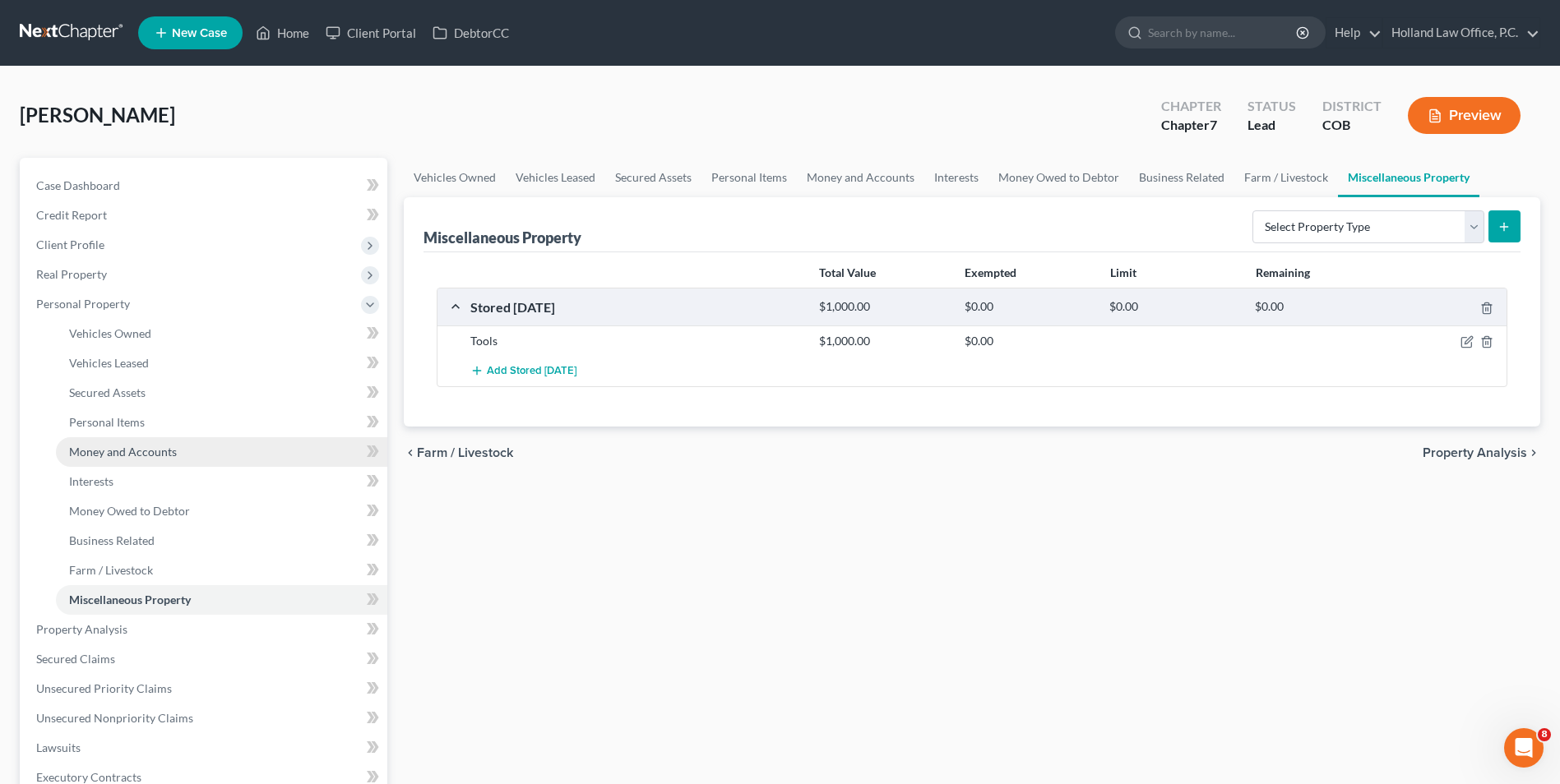
drag, startPoint x: 107, startPoint y: 446, endPoint x: 118, endPoint y: 445, distance: 11.0
click at [107, 446] on span "Money and Accounts" at bounding box center [123, 452] width 108 height 14
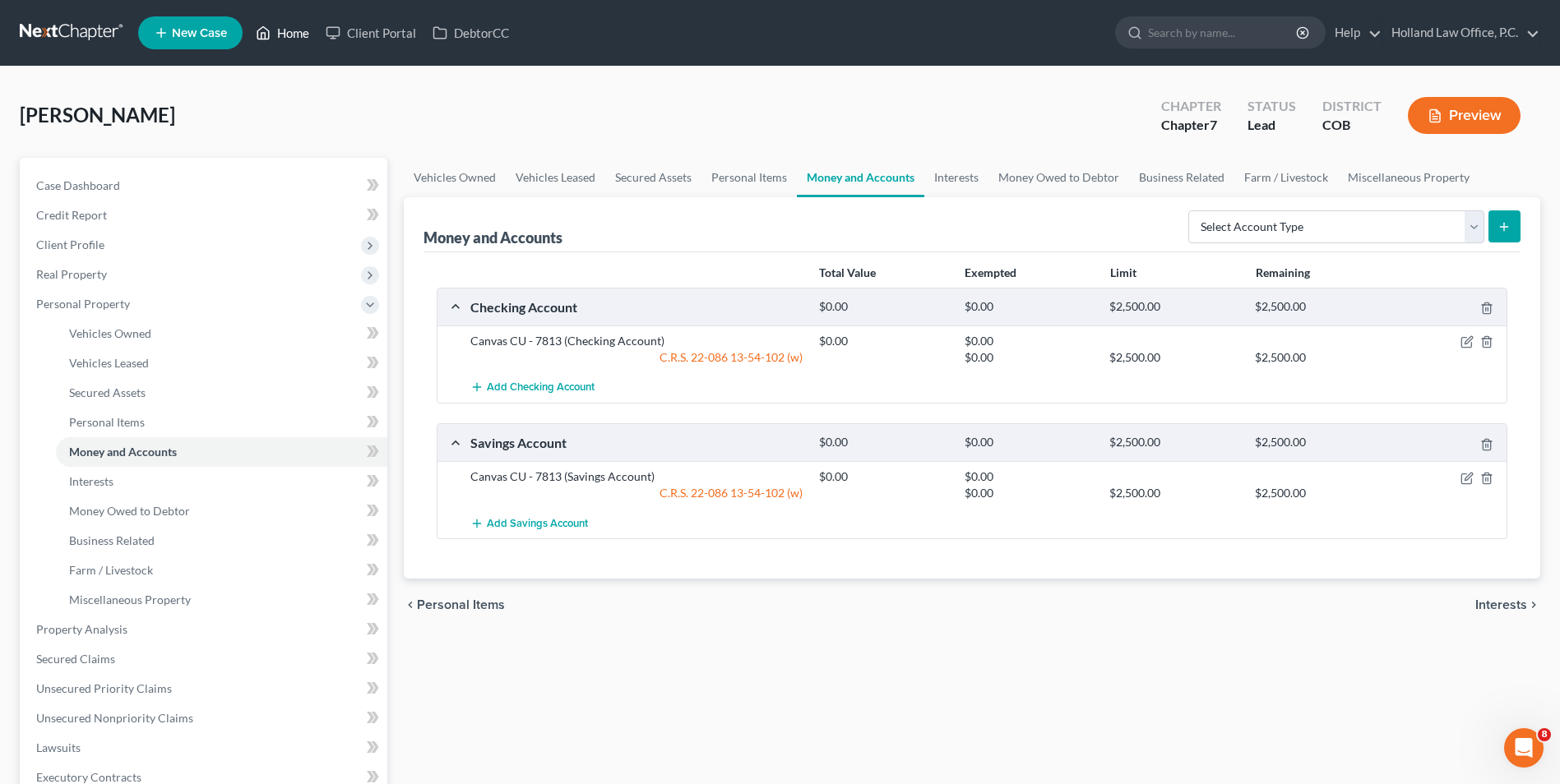
drag, startPoint x: 289, startPoint y: 39, endPoint x: 314, endPoint y: 43, distance: 25.3
click at [289, 39] on link "Home" at bounding box center [283, 32] width 70 height 30
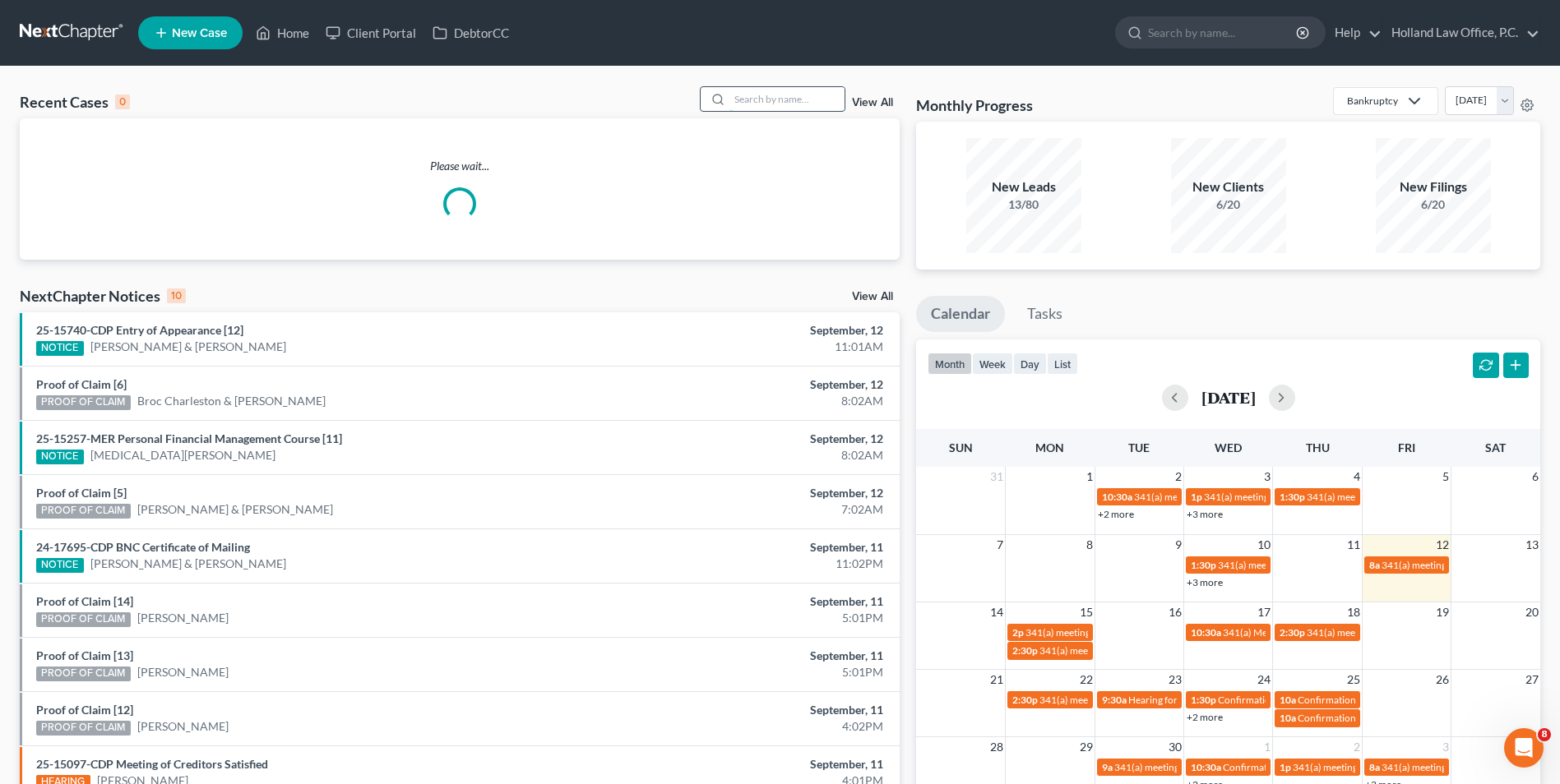
drag, startPoint x: 759, startPoint y: 102, endPoint x: 735, endPoint y: 93, distance: 25.6
click at [746, 102] on input "search" at bounding box center [787, 99] width 115 height 24
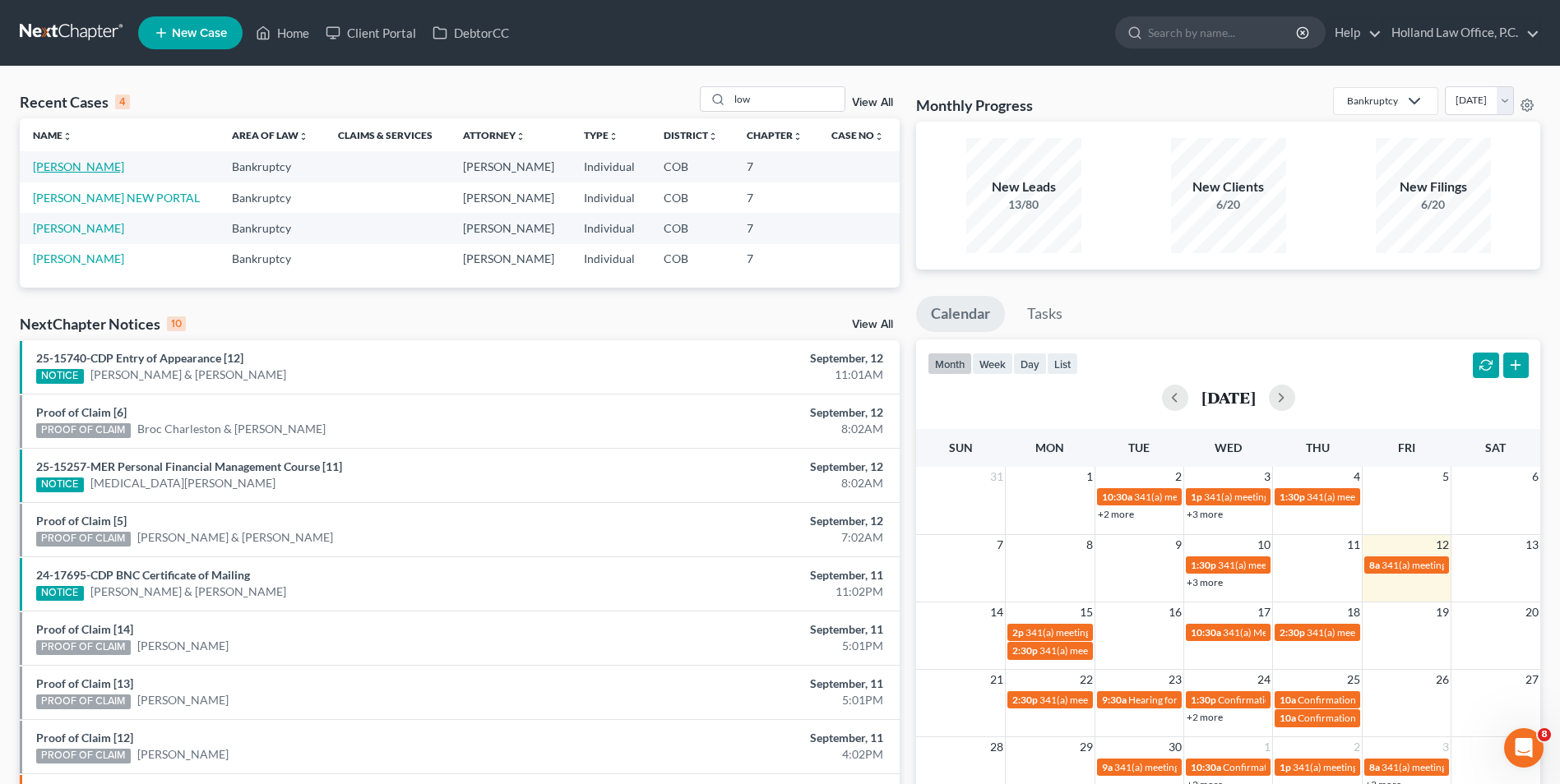
click at [74, 166] on link "[PERSON_NAME]" at bounding box center [79, 167] width 92 height 14
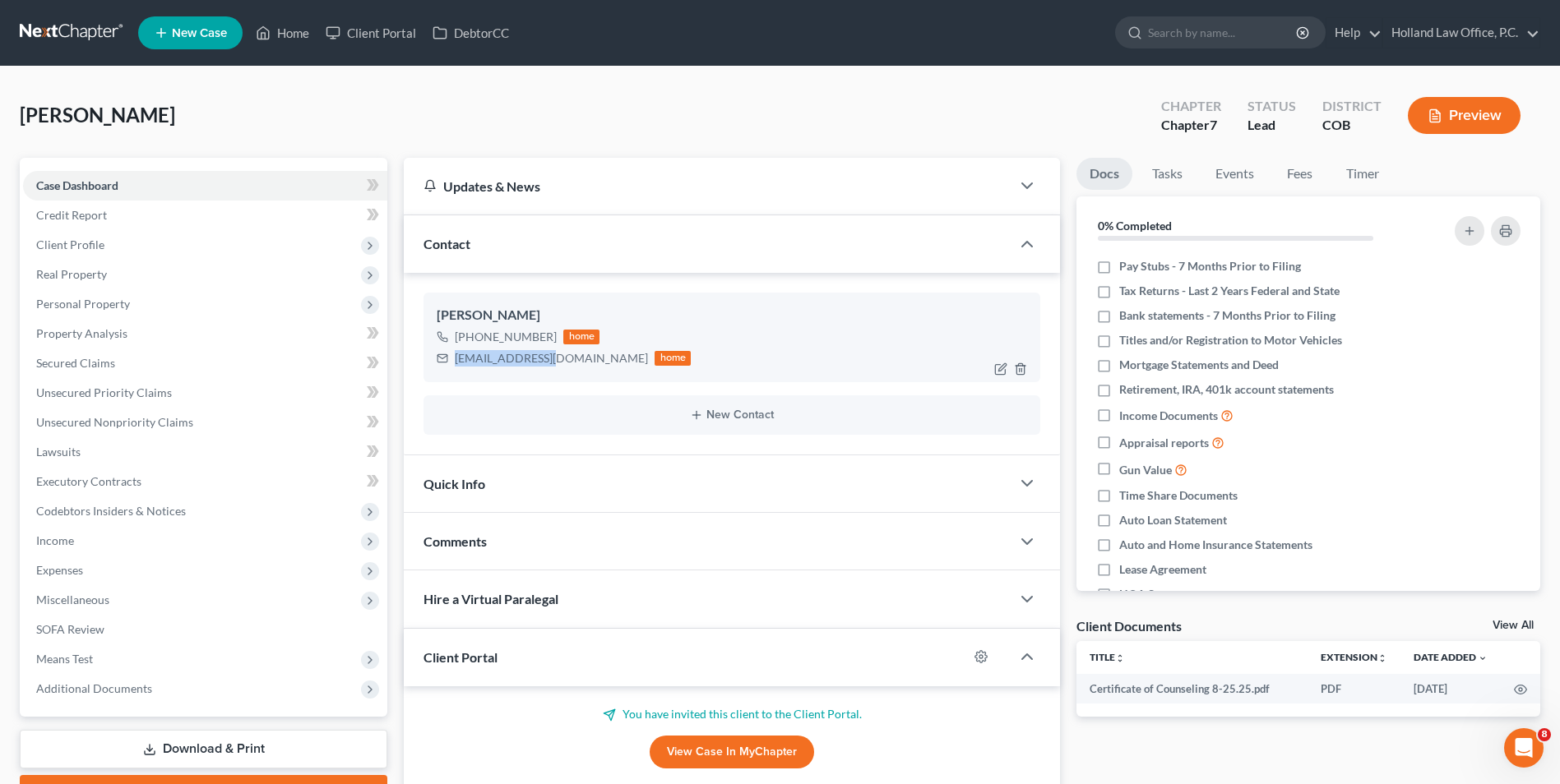
drag, startPoint x: 531, startPoint y: 361, endPoint x: 453, endPoint y: 369, distance: 78.4
click at [453, 369] on div "[EMAIL_ADDRESS][DOMAIN_NAME] home" at bounding box center [563, 359] width 254 height 22
drag, startPoint x: 288, startPoint y: 31, endPoint x: 521, endPoint y: 122, distance: 250.1
click at [288, 31] on link "Home" at bounding box center [283, 32] width 70 height 30
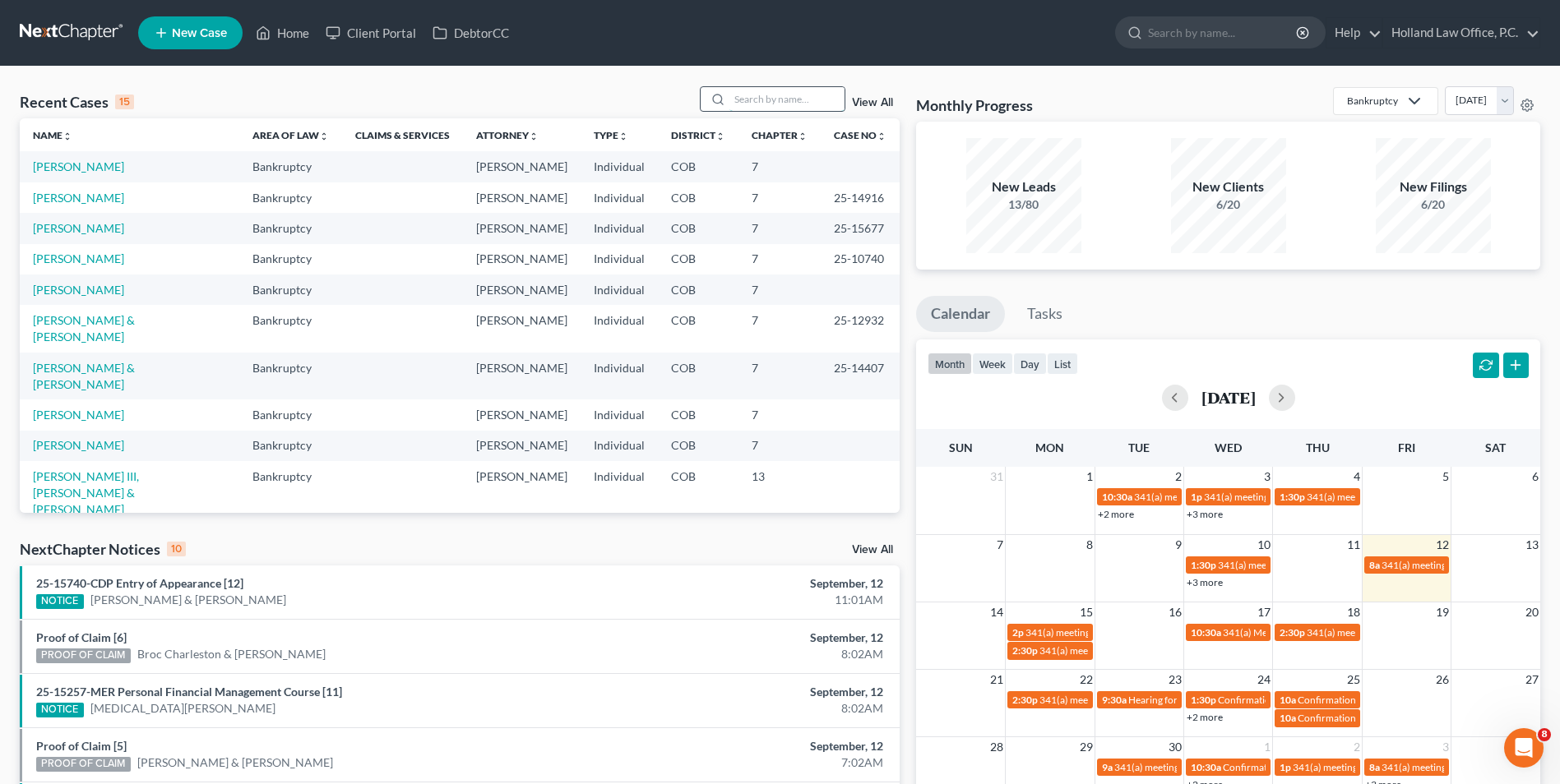
click at [798, 107] on input "search" at bounding box center [787, 99] width 115 height 24
click at [77, 287] on link "[PERSON_NAME]" at bounding box center [79, 290] width 92 height 14
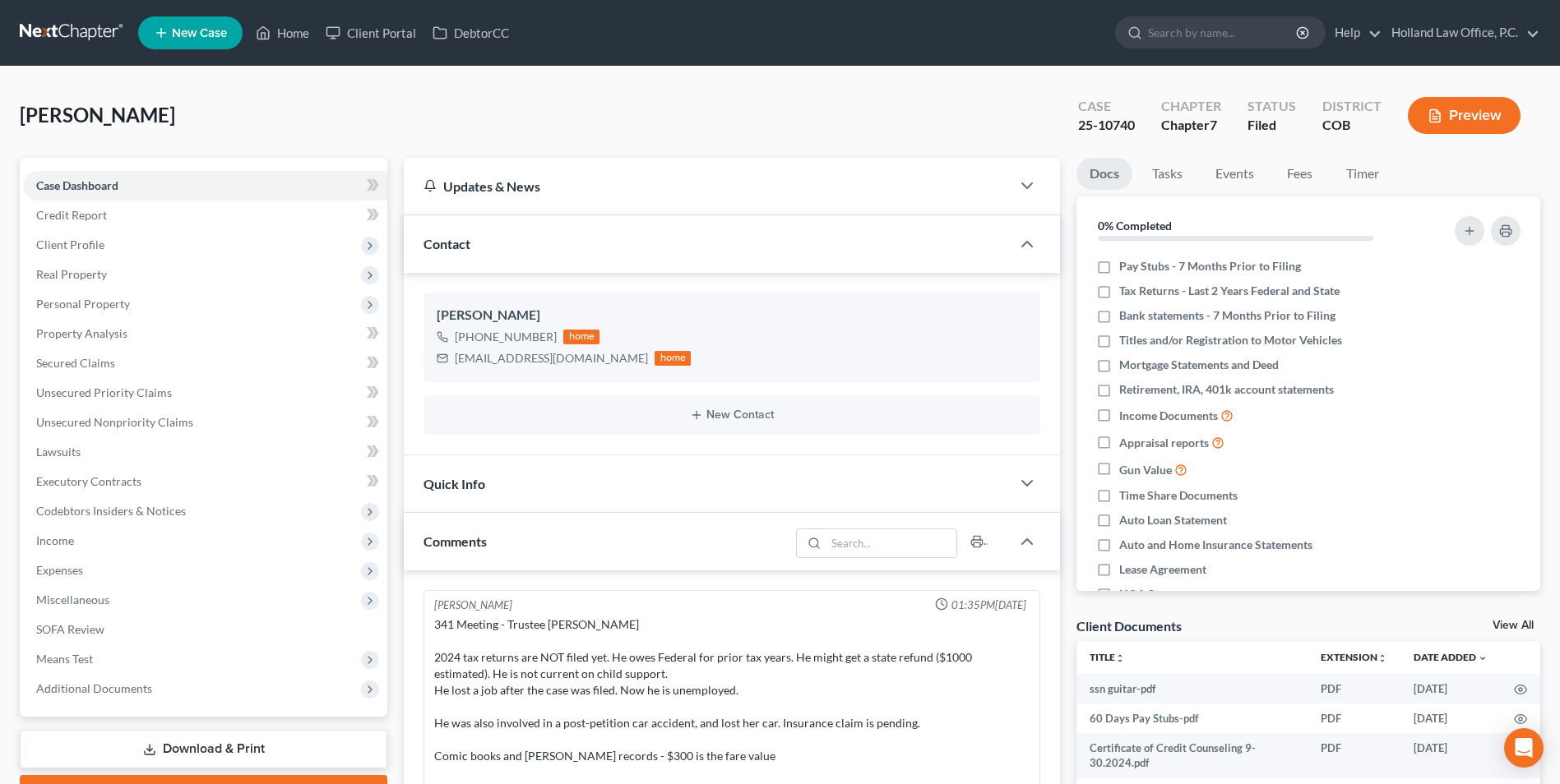
scroll to position [21, 0]
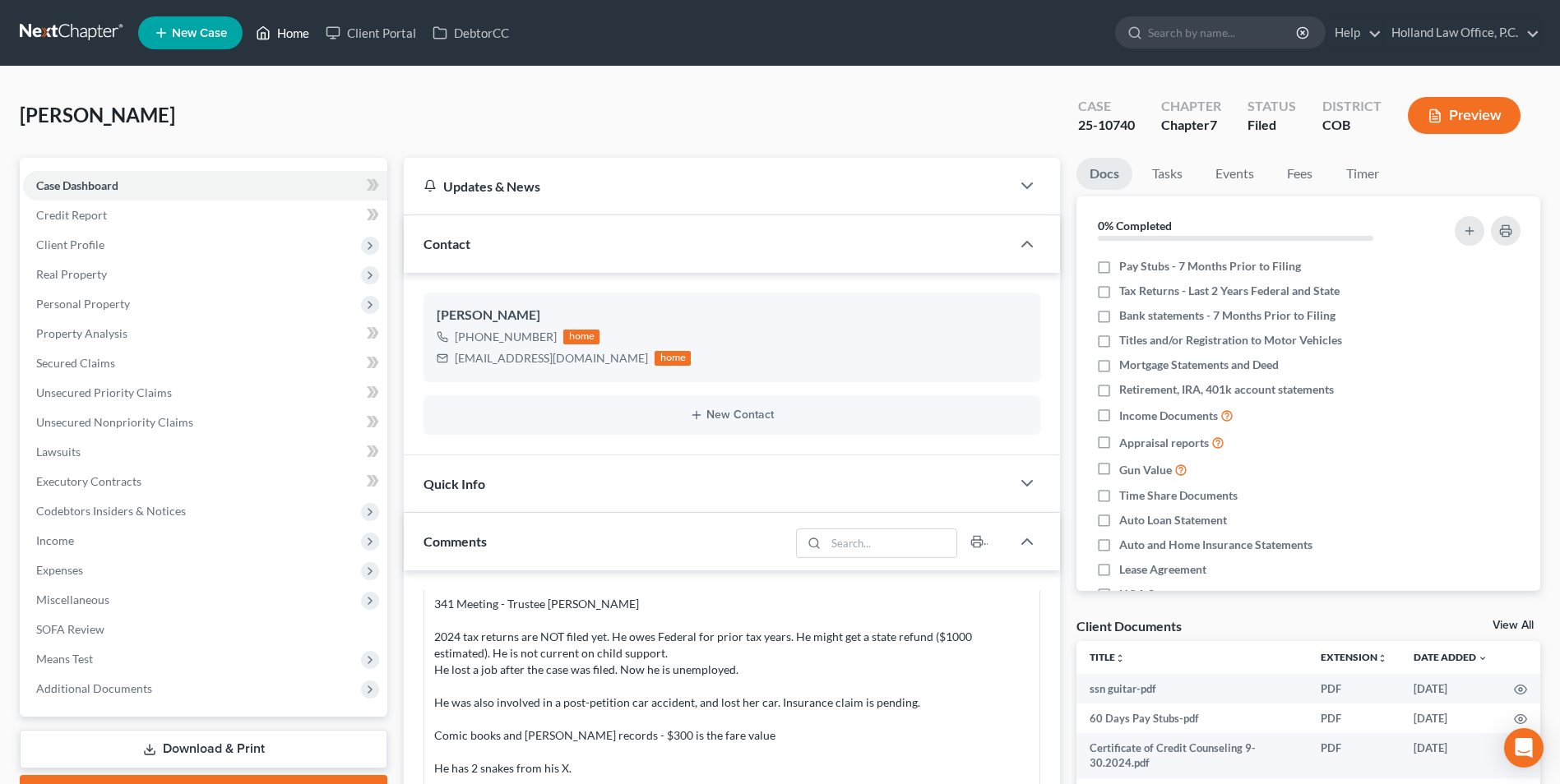
click at [308, 34] on link "Home" at bounding box center [283, 32] width 70 height 30
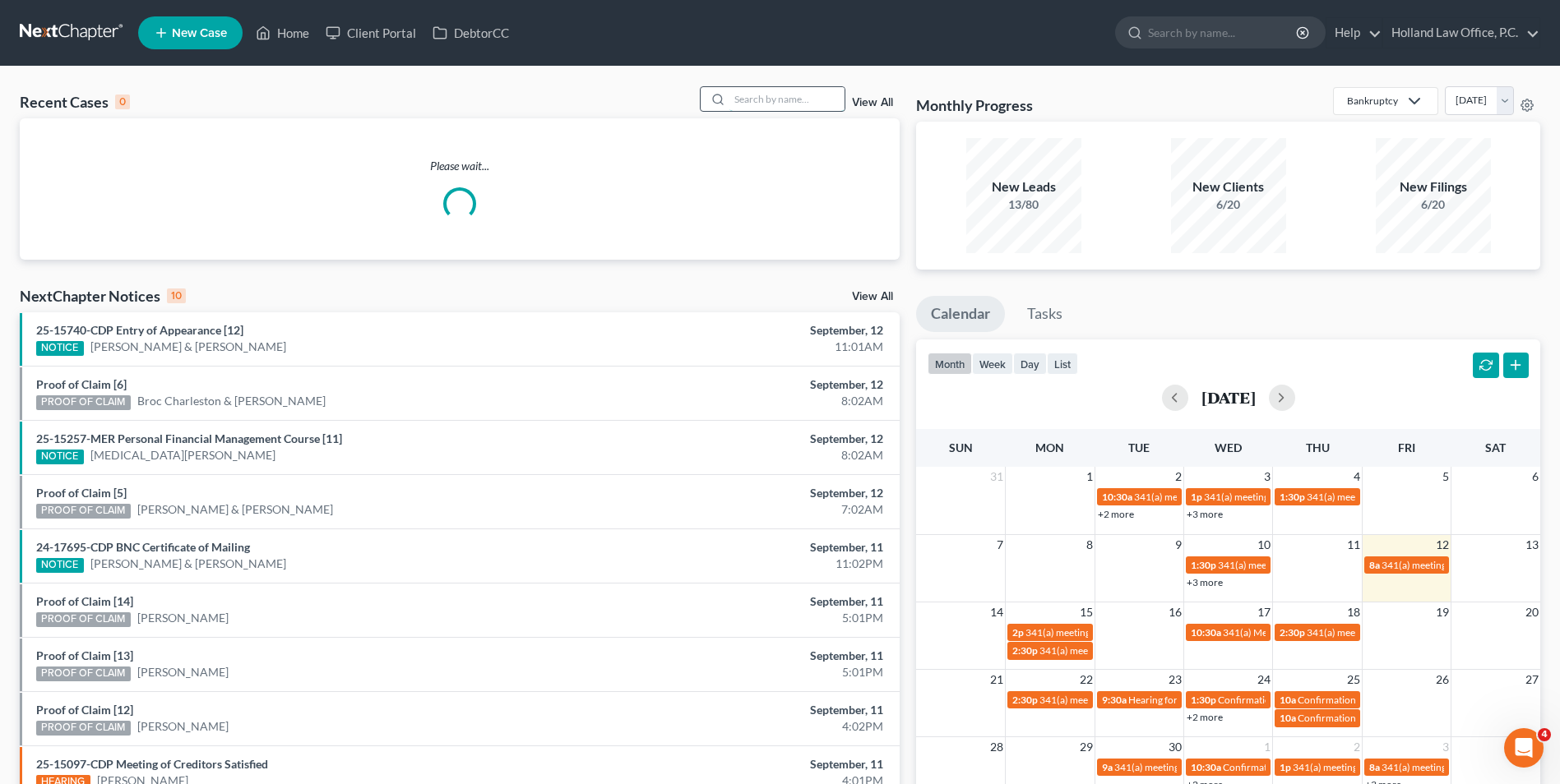
click at [781, 107] on input "search" at bounding box center [787, 99] width 115 height 24
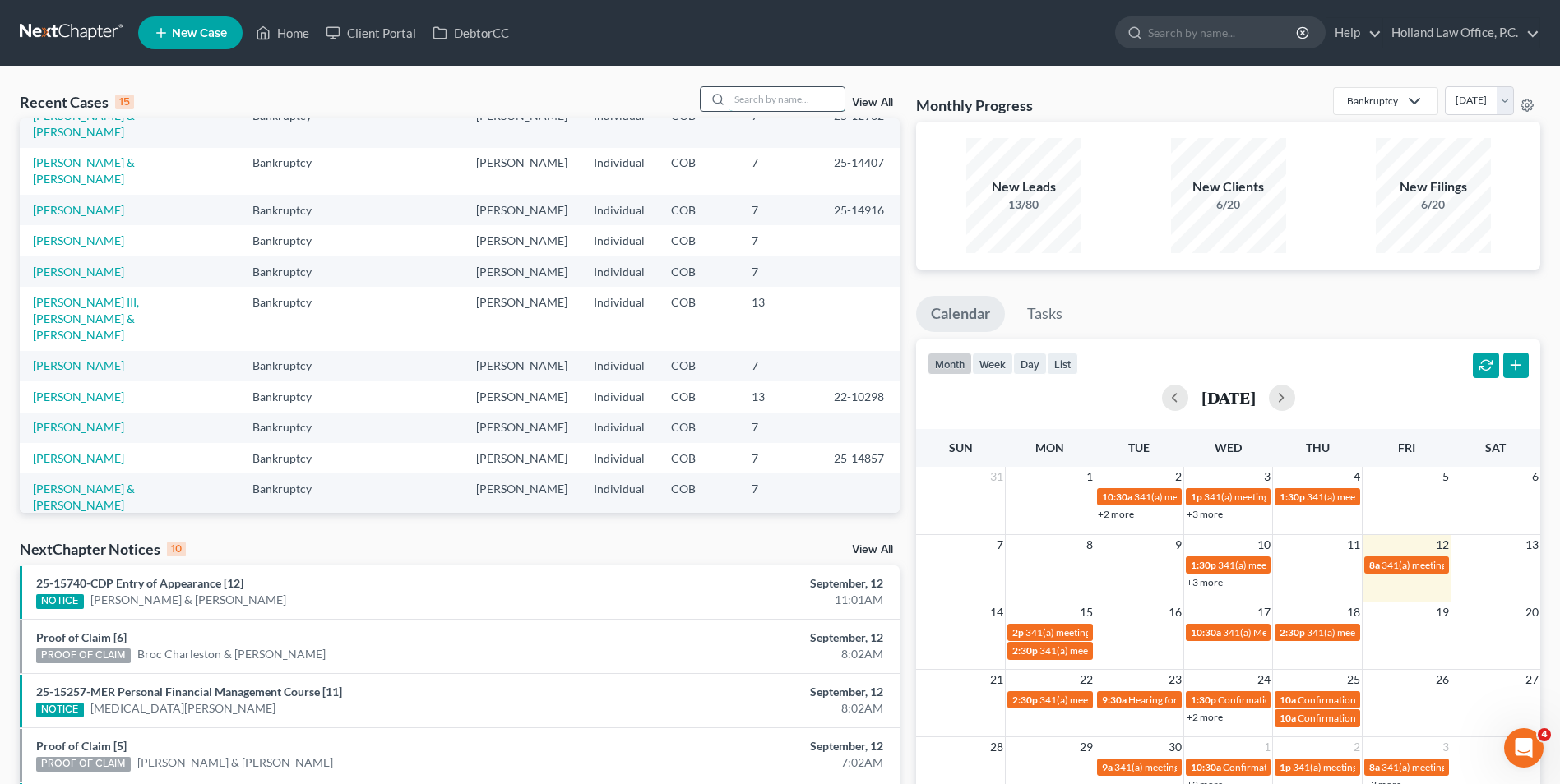
click at [764, 96] on input "search" at bounding box center [787, 99] width 115 height 24
type input "arias"
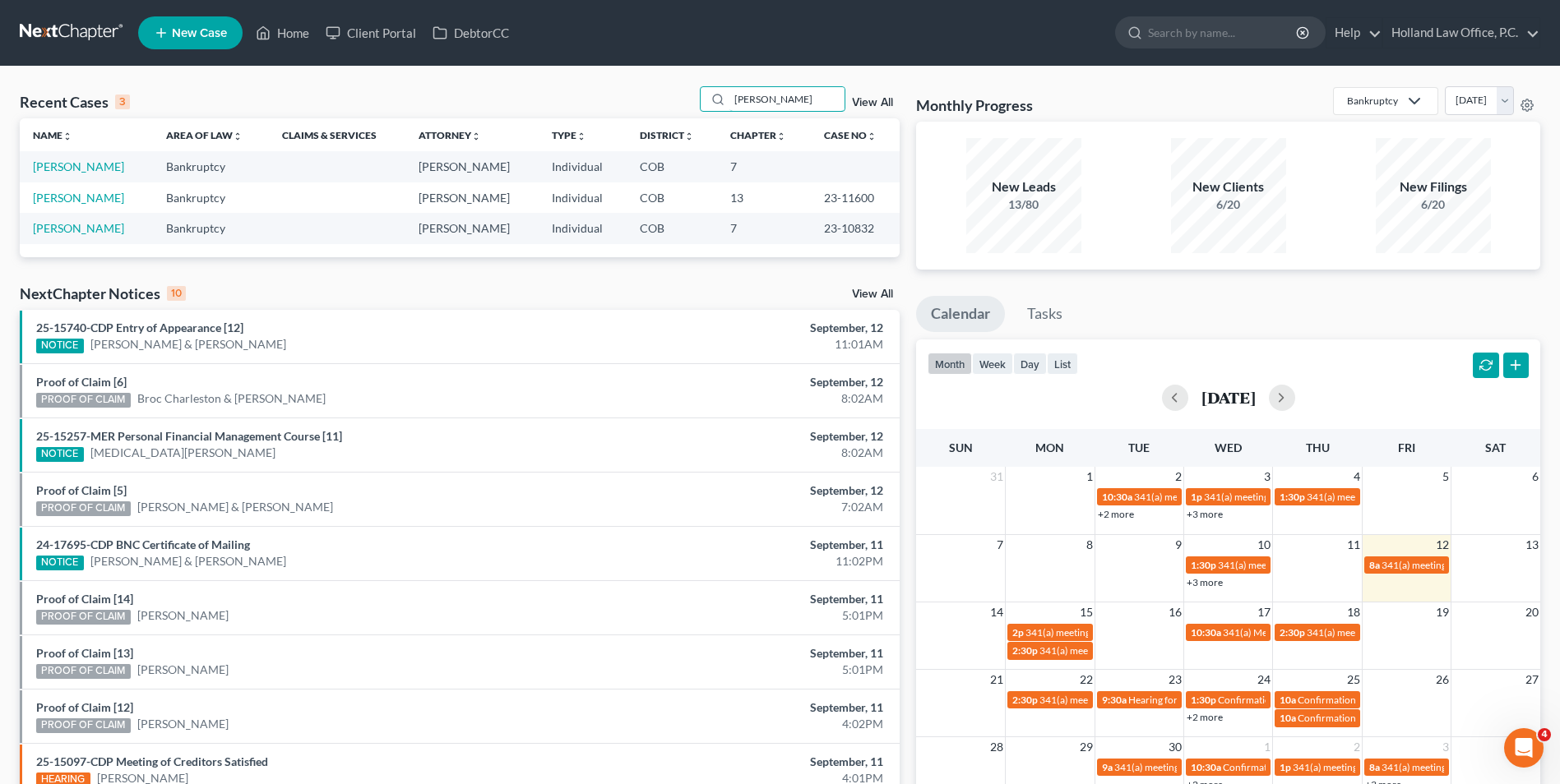
drag, startPoint x: 719, startPoint y: 88, endPoint x: 651, endPoint y: 84, distance: 68.1
click at [651, 84] on div "Recent Cases 3 arias View All Name unfold_more expand_more expand_less Area of …" at bounding box center [780, 492] width 1560 height 853
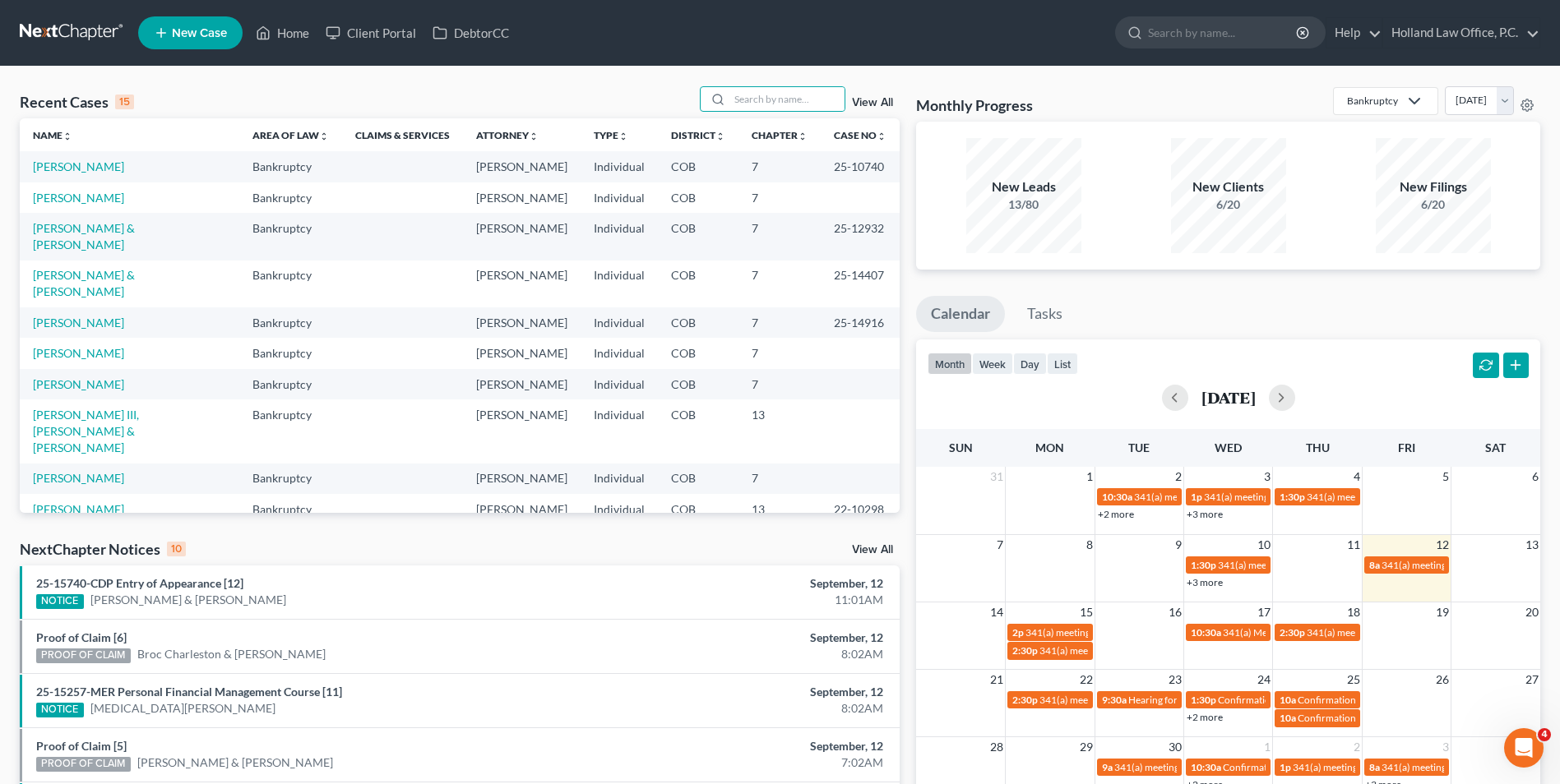
click at [881, 96] on div "View All" at bounding box center [800, 99] width 201 height 25
click at [878, 101] on link "View All" at bounding box center [873, 102] width 41 height 12
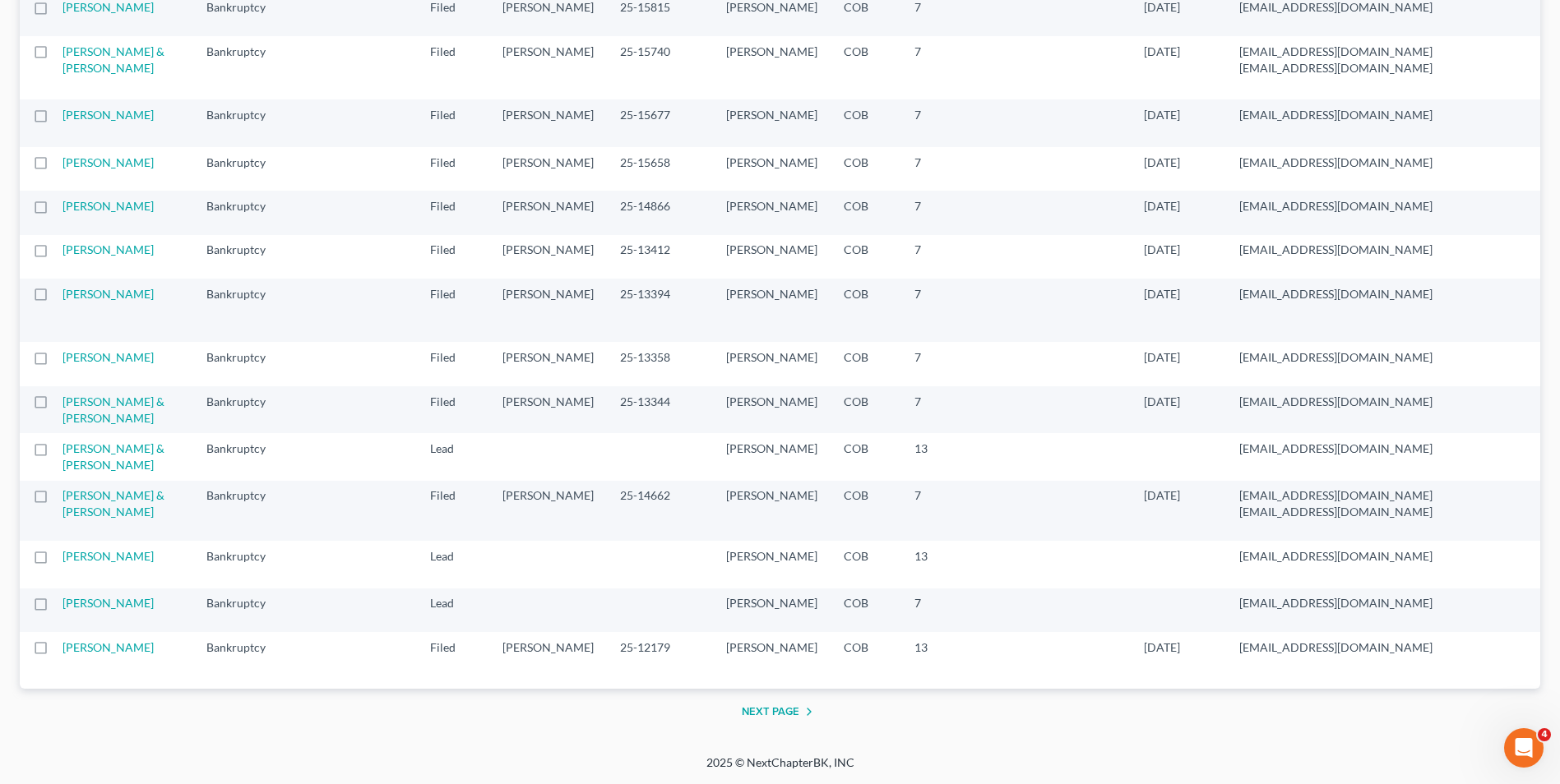
scroll to position [2714, 0]
click at [102, 122] on link "[PERSON_NAME]" at bounding box center [109, 115] width 92 height 14
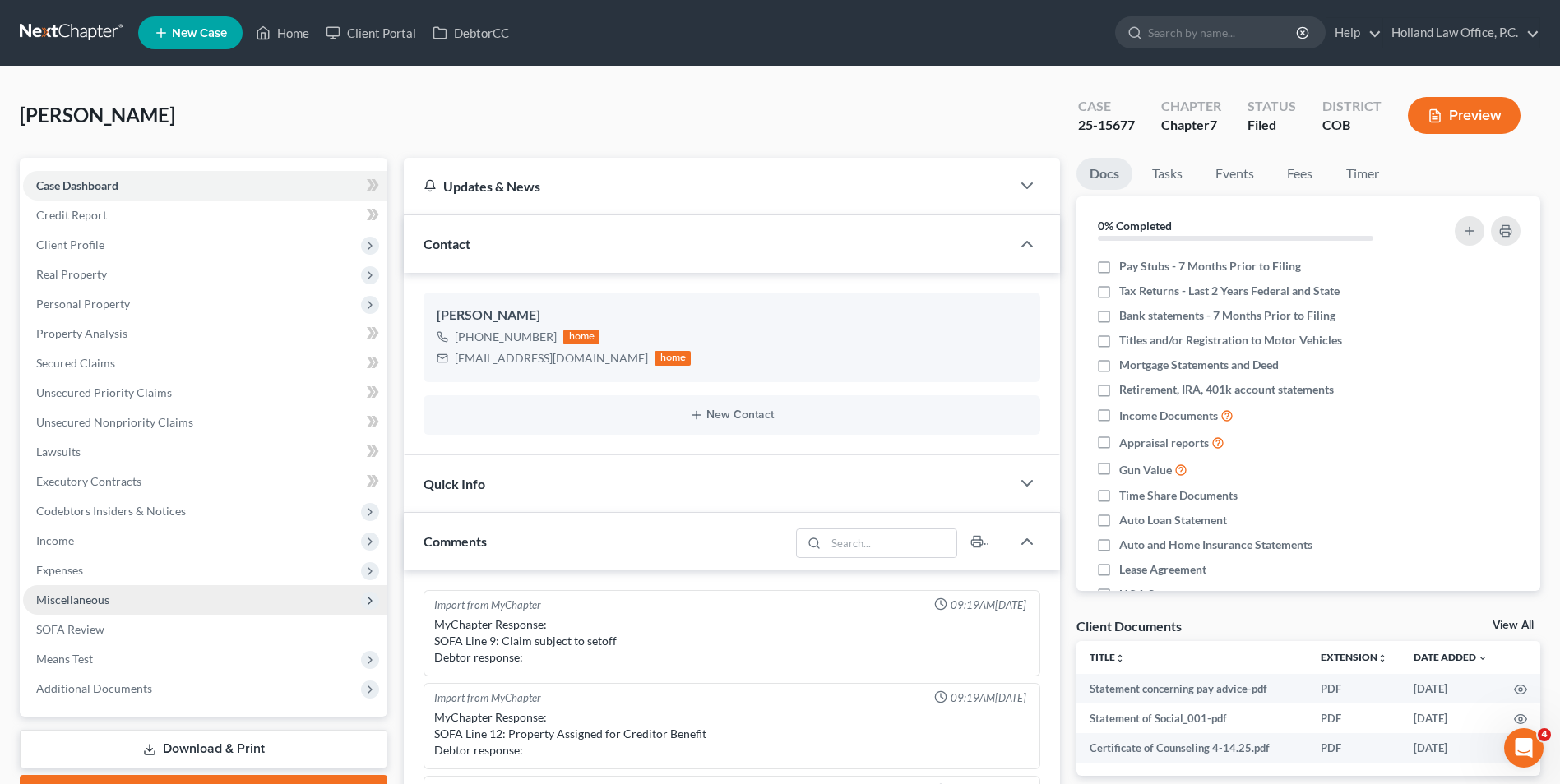
scroll to position [362, 0]
click at [83, 598] on span "Miscellaneous" at bounding box center [73, 600] width 74 height 14
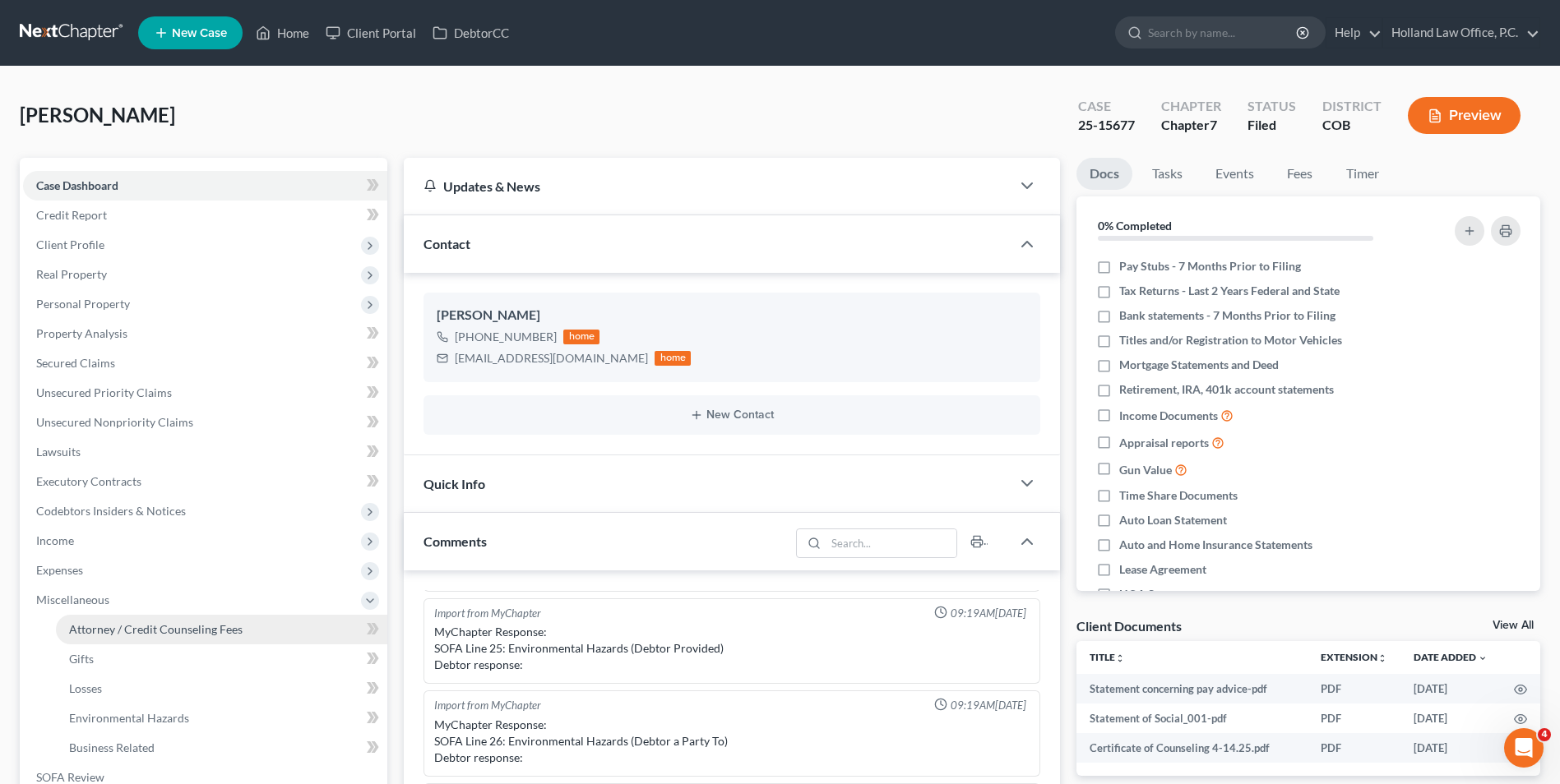
click at [142, 631] on span "Attorney / Credit Counseling Fees" at bounding box center [155, 630] width 173 height 14
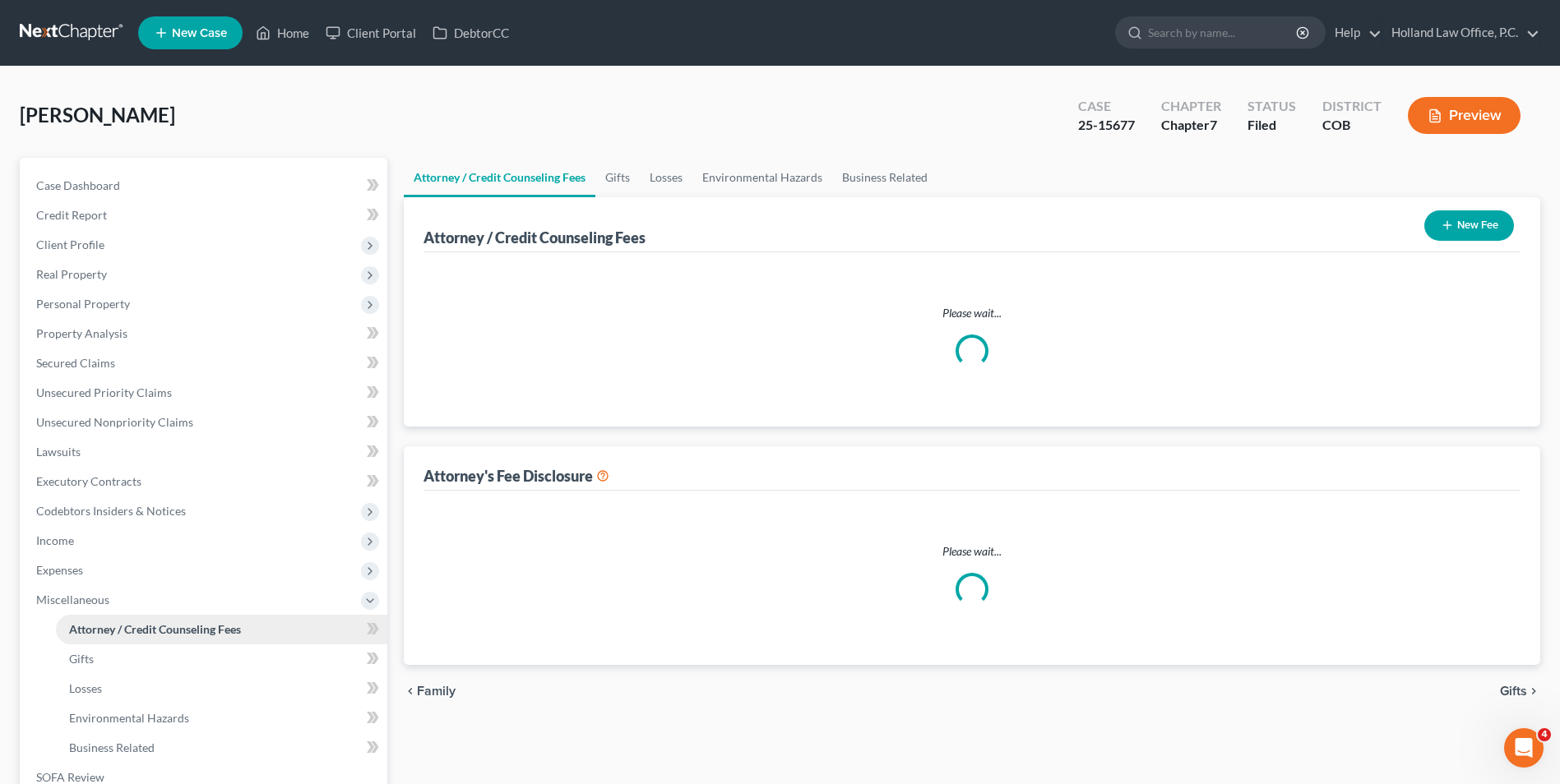
select select "0"
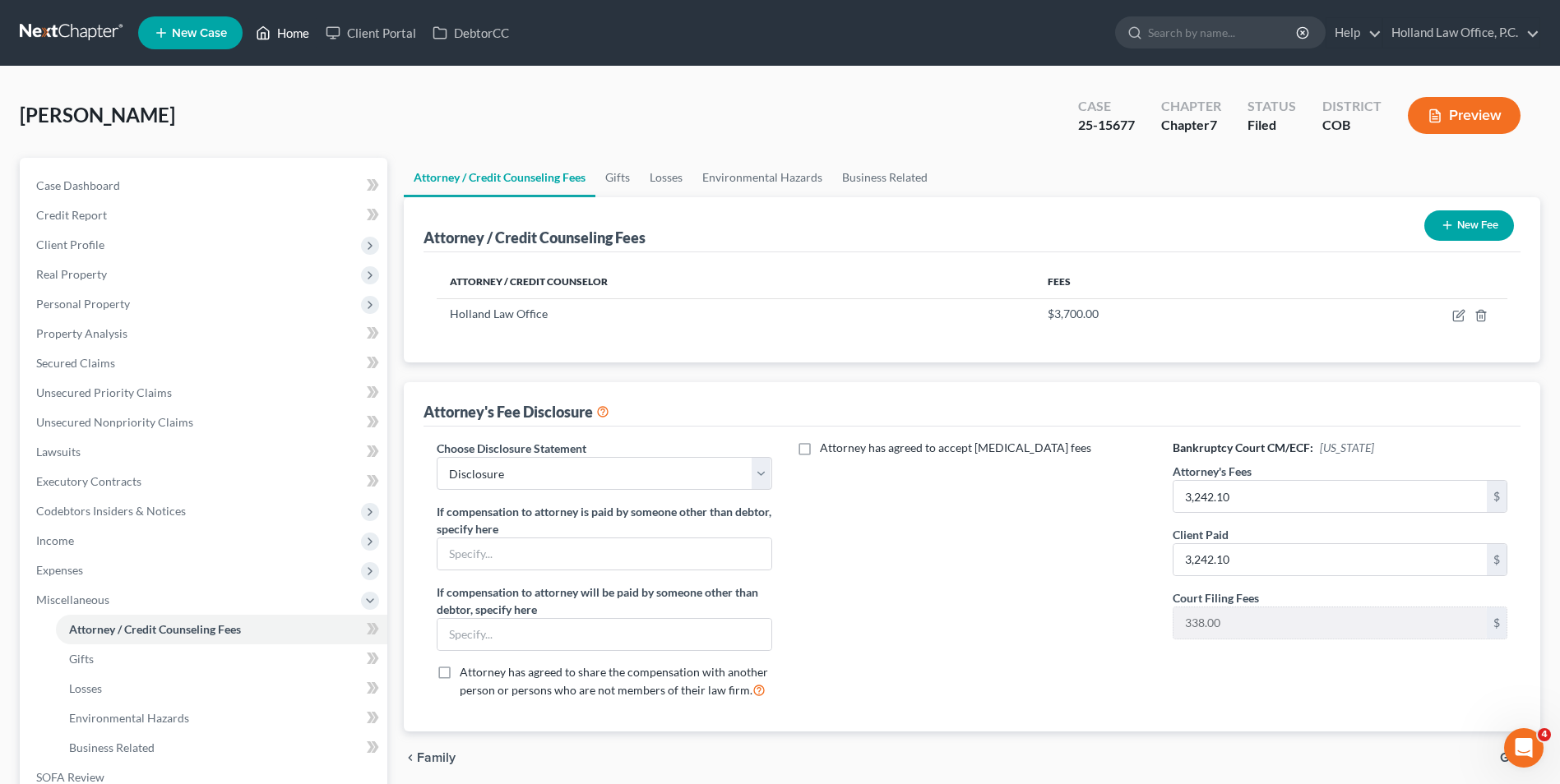
click at [282, 20] on link "Home" at bounding box center [283, 32] width 70 height 30
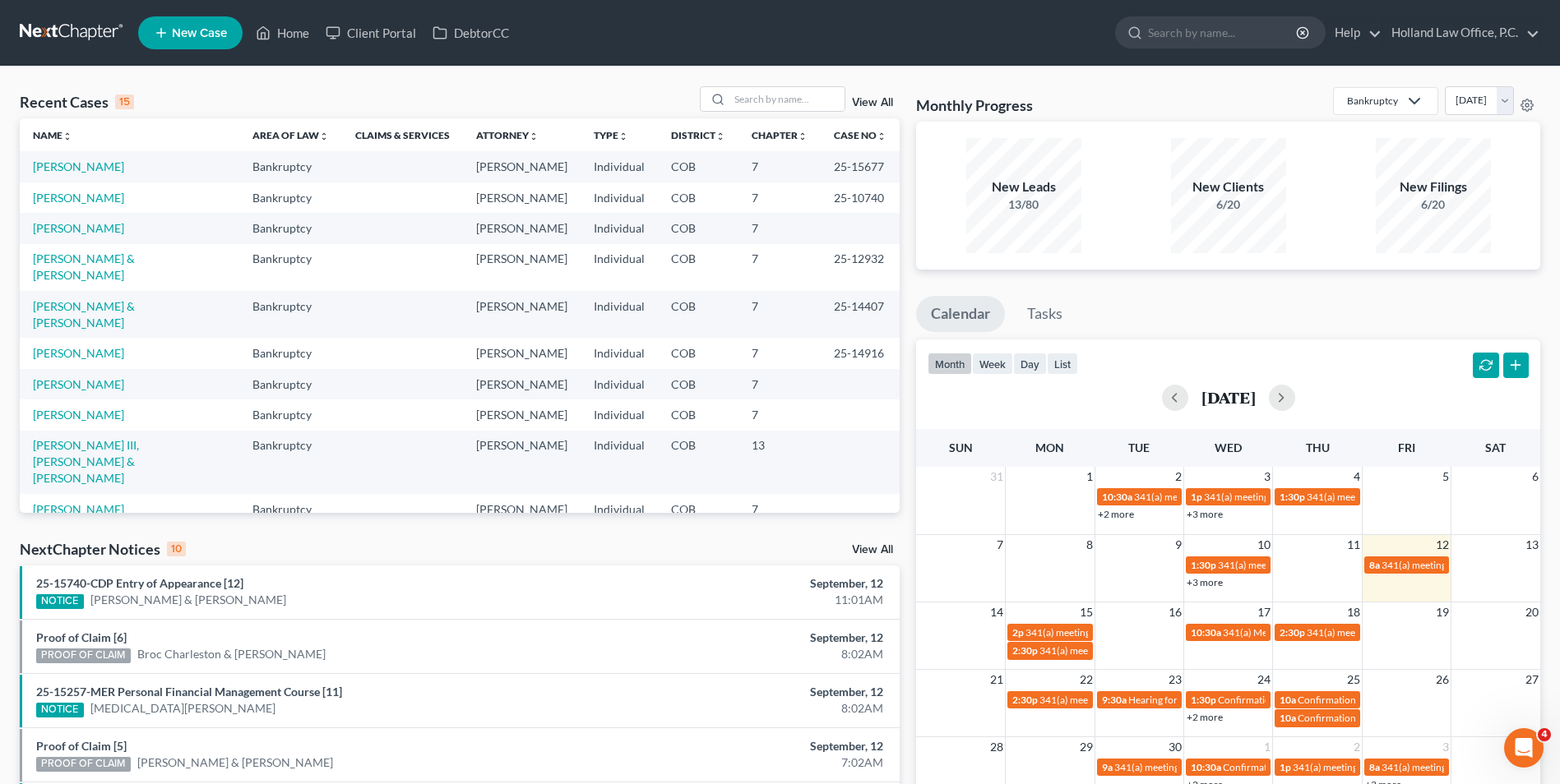
click at [859, 100] on link "View All" at bounding box center [873, 102] width 41 height 12
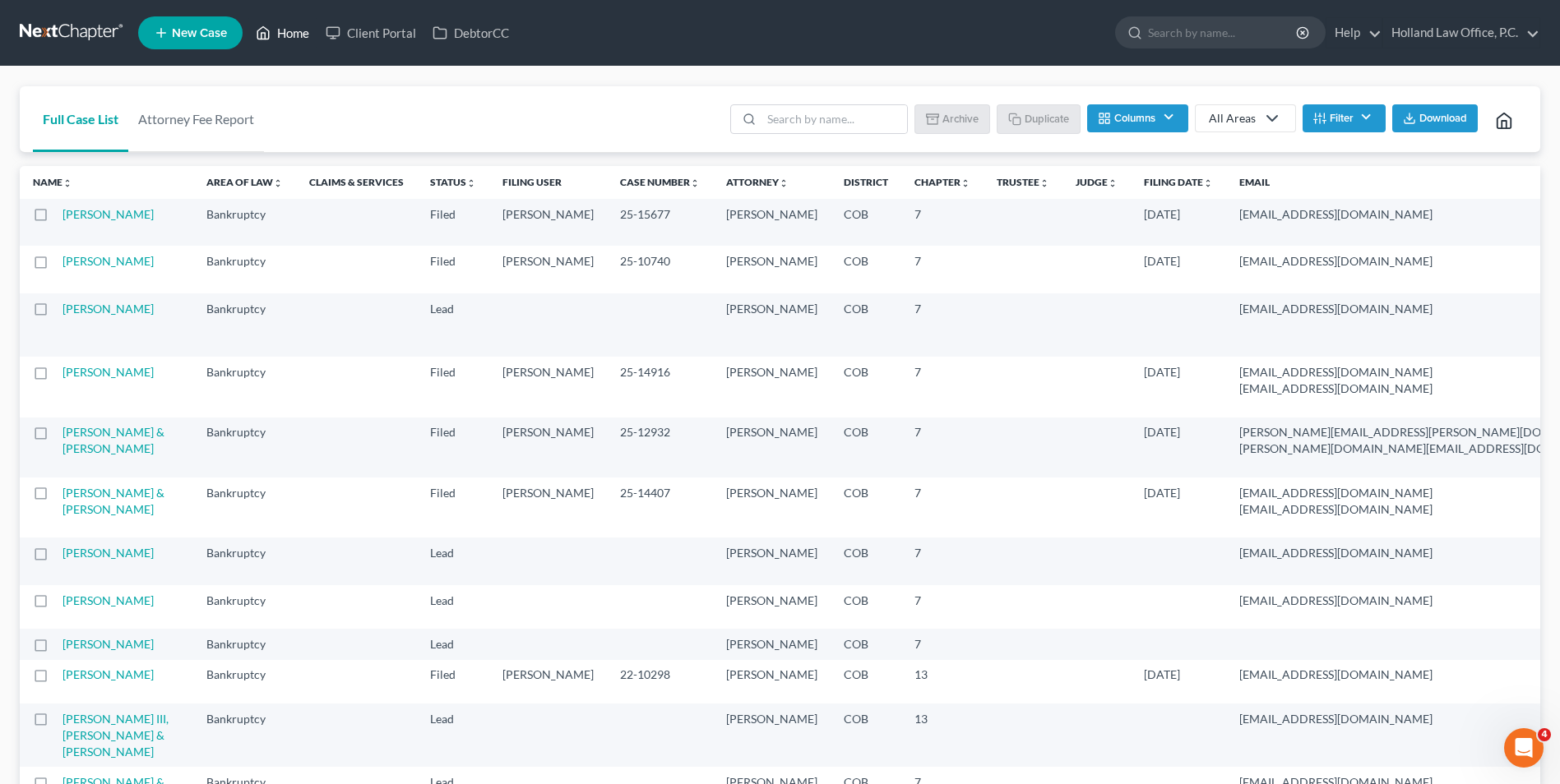
click at [271, 35] on link "Home" at bounding box center [283, 32] width 70 height 30
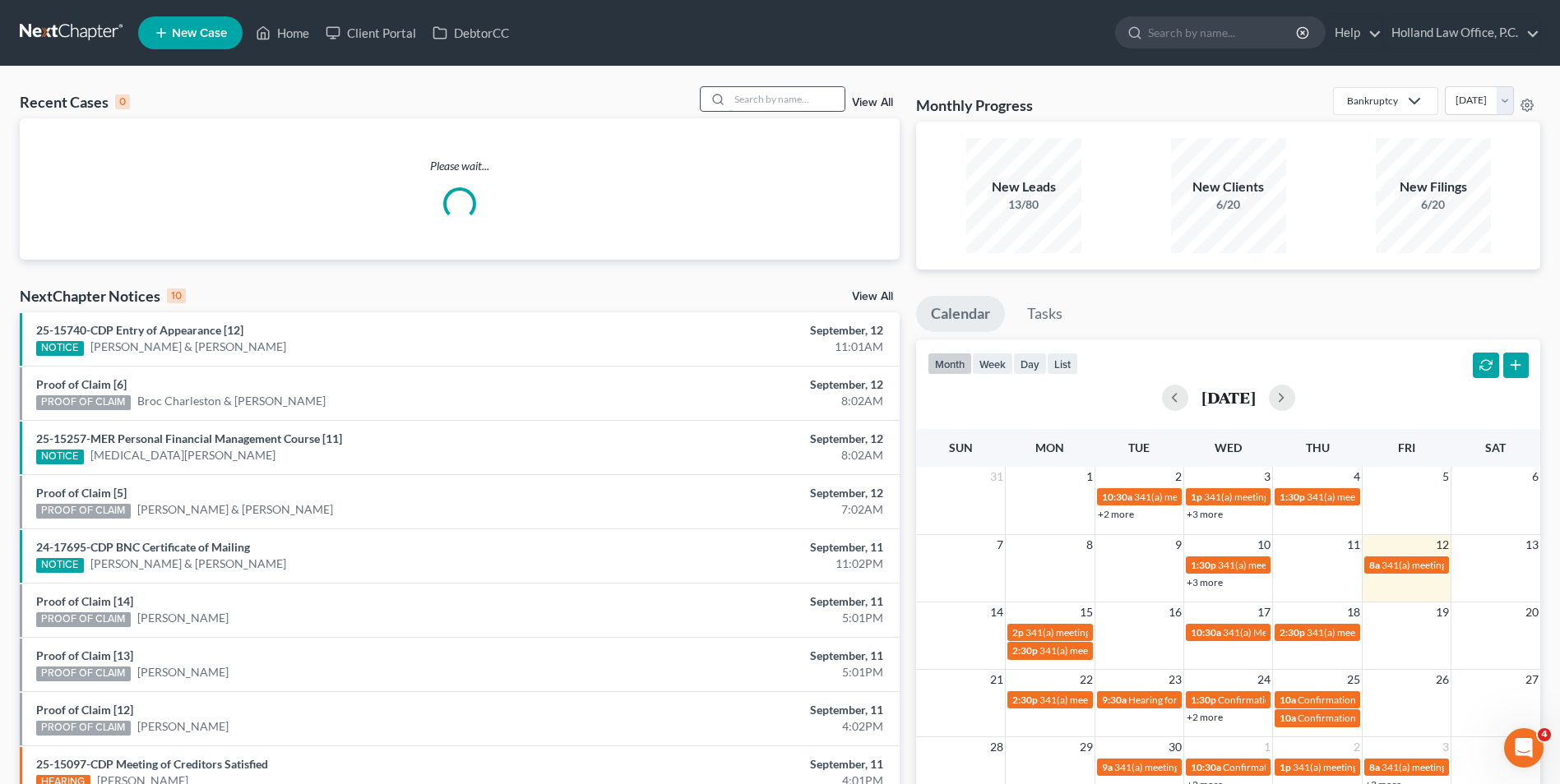
click at [777, 100] on input "search" at bounding box center [787, 99] width 115 height 24
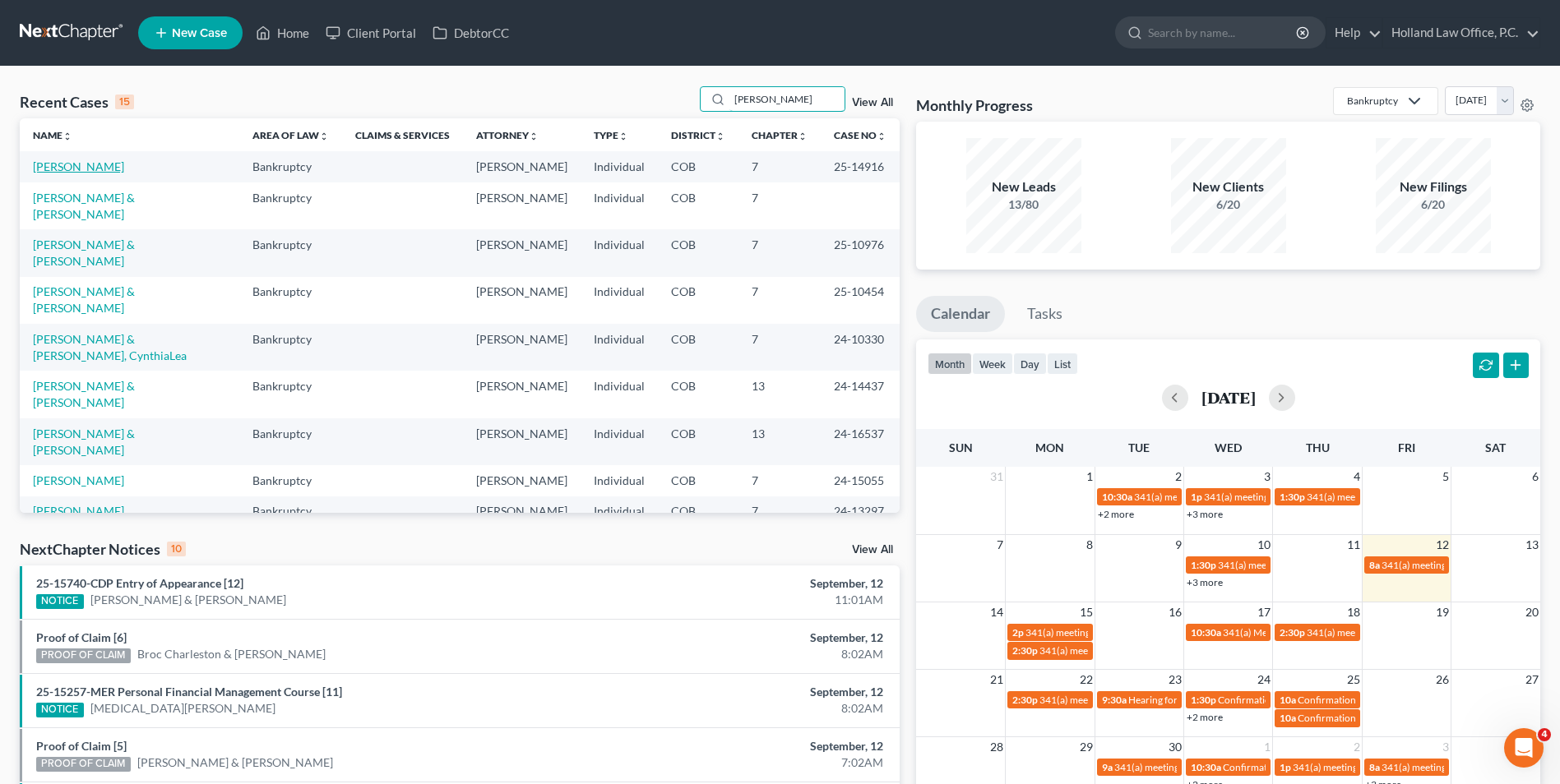
type input "michelle"
click at [112, 168] on link "[PERSON_NAME]" at bounding box center [79, 167] width 92 height 14
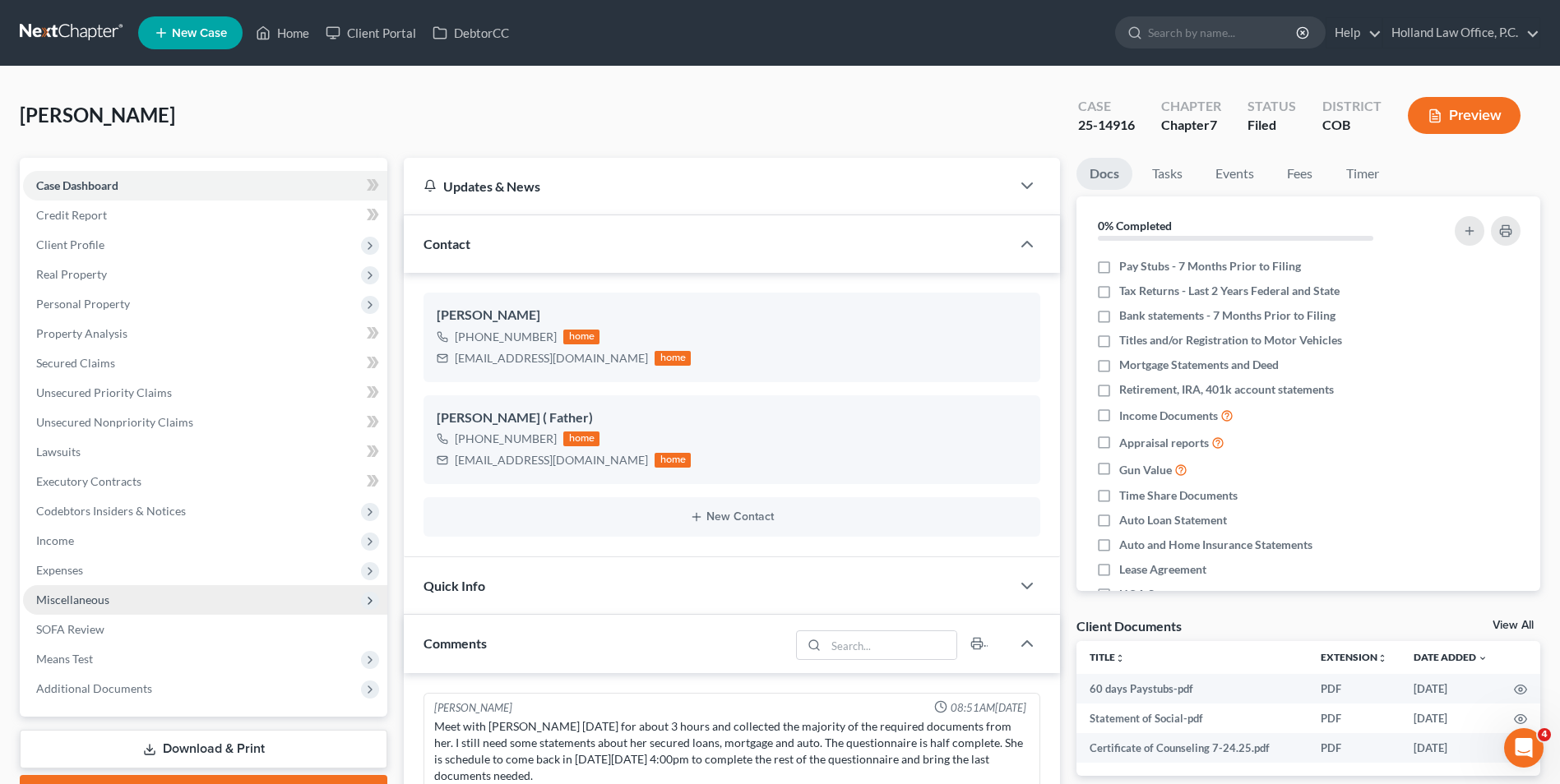
scroll to position [150, 0]
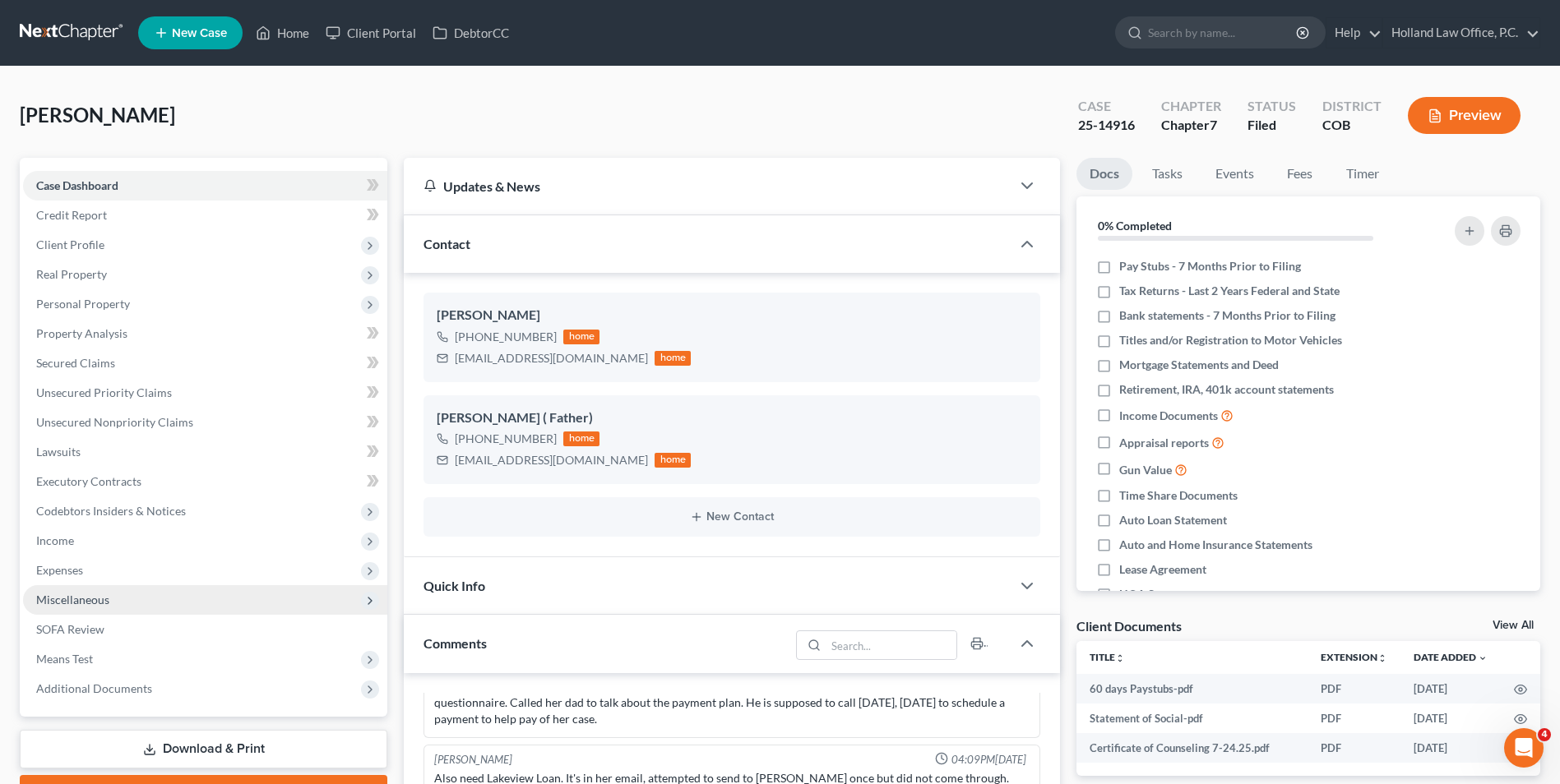
click at [74, 599] on span "Miscellaneous" at bounding box center [73, 600] width 74 height 14
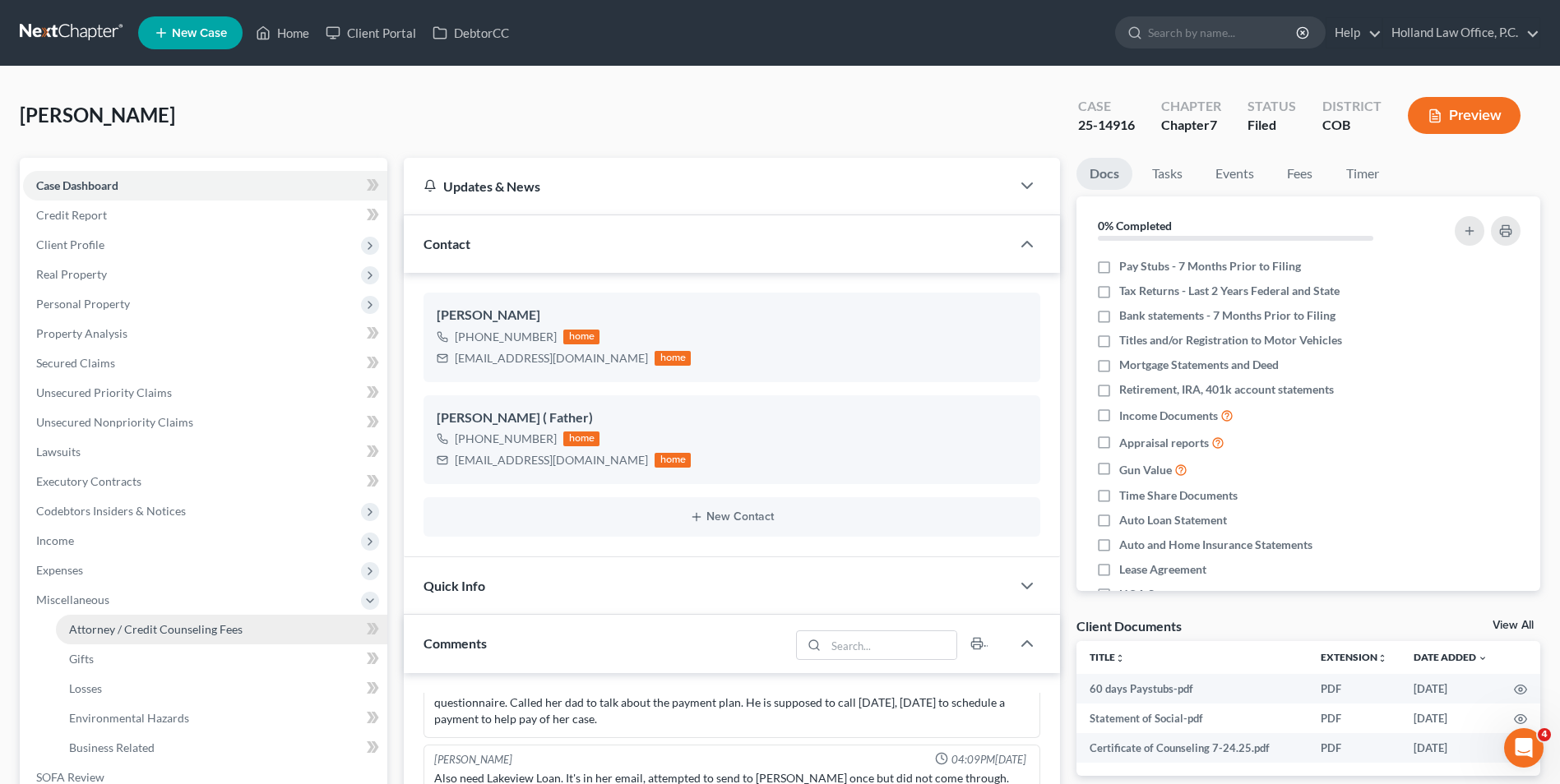
click at [131, 626] on span "Attorney / Credit Counseling Fees" at bounding box center [155, 630] width 173 height 14
select select "0"
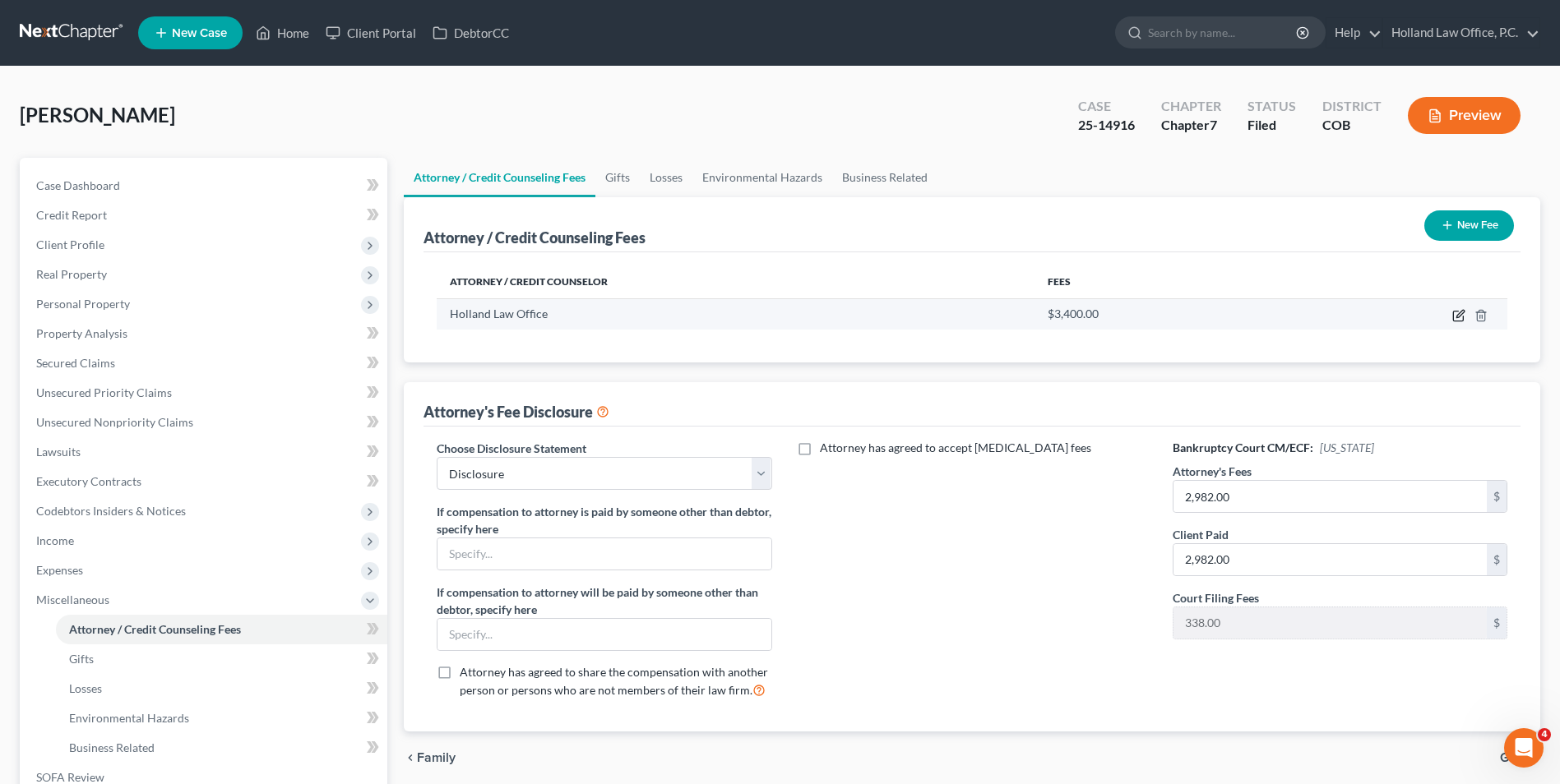
click at [1460, 317] on icon "button" at bounding box center [1460, 314] width 7 height 7
select select "5"
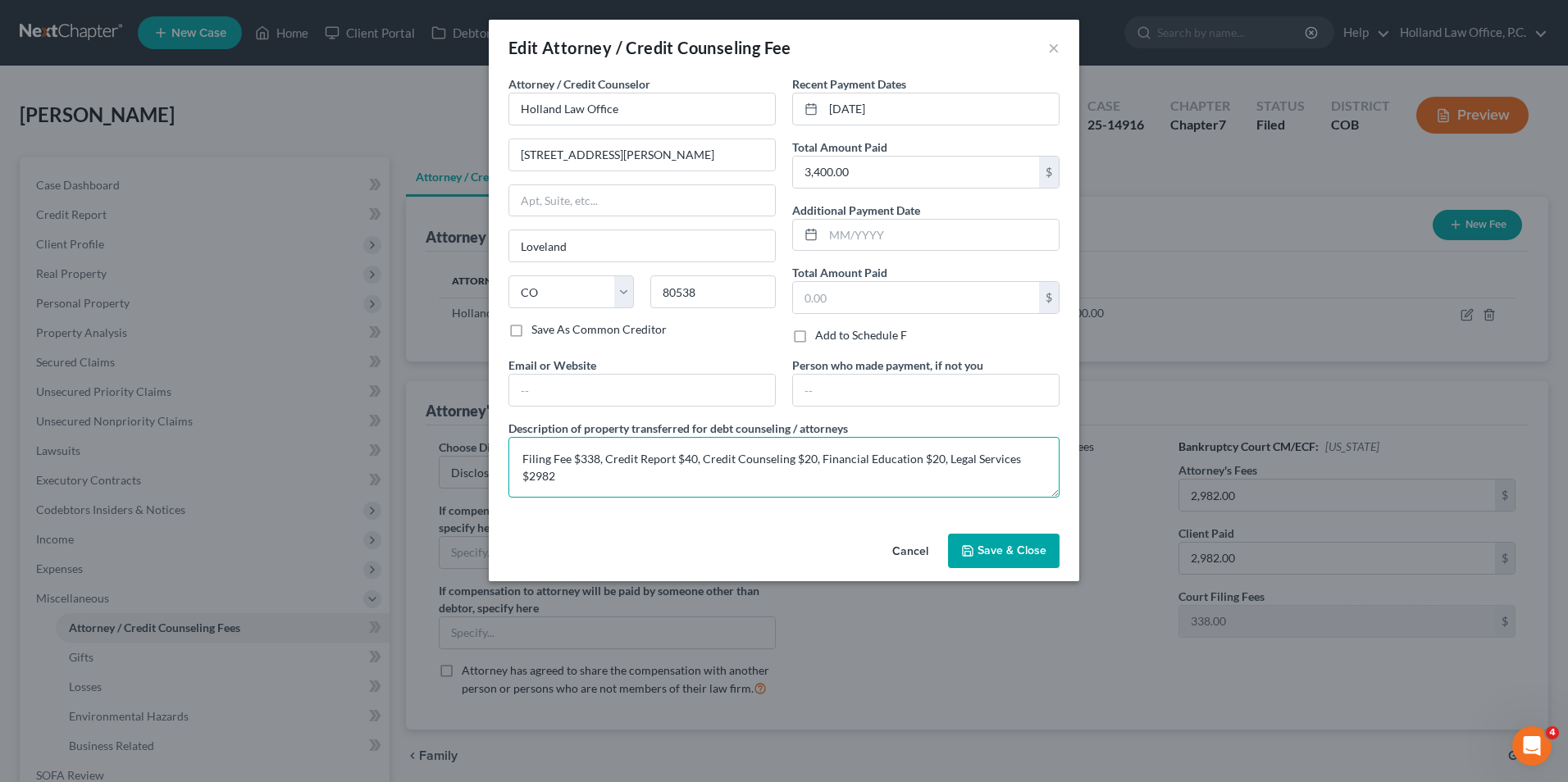
drag, startPoint x: 717, startPoint y: 488, endPoint x: 422, endPoint y: 417, distance: 303.4
click at [422, 417] on div "Edit Attorney / Credit Counseling Fee × Attorney / Credit Counselor * Holland L…" at bounding box center [784, 391] width 1568 height 782
paste textarea "[STREET_ADDRESS]"
type textarea "Filing Fee $338, Credit Report $40, Credit Counseling $20, Financial Education …"
click at [601, 472] on textarea "Filing Fee $338, Credit Report $40, Credit Counseling $20, Financial Education …" at bounding box center [784, 468] width 551 height 61
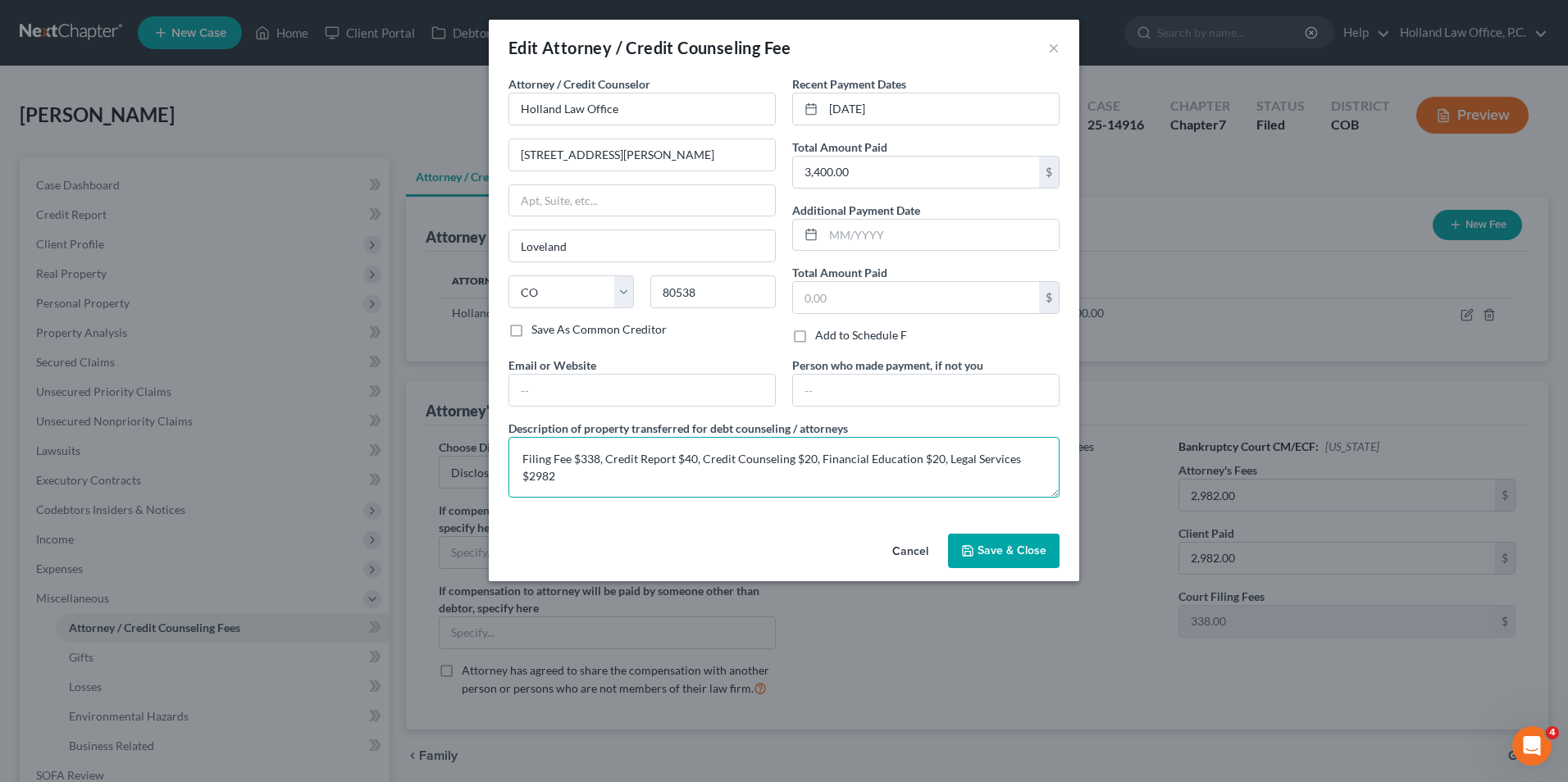
drag, startPoint x: 574, startPoint y: 477, endPoint x: 481, endPoint y: 442, distance: 99.4
click at [481, 442] on div "Edit Attorney / Credit Counseling Fee × Attorney / Credit Counselor * Holland L…" at bounding box center [784, 391] width 1568 height 782
click at [1010, 551] on span "Save & Close" at bounding box center [1012, 551] width 69 height 14
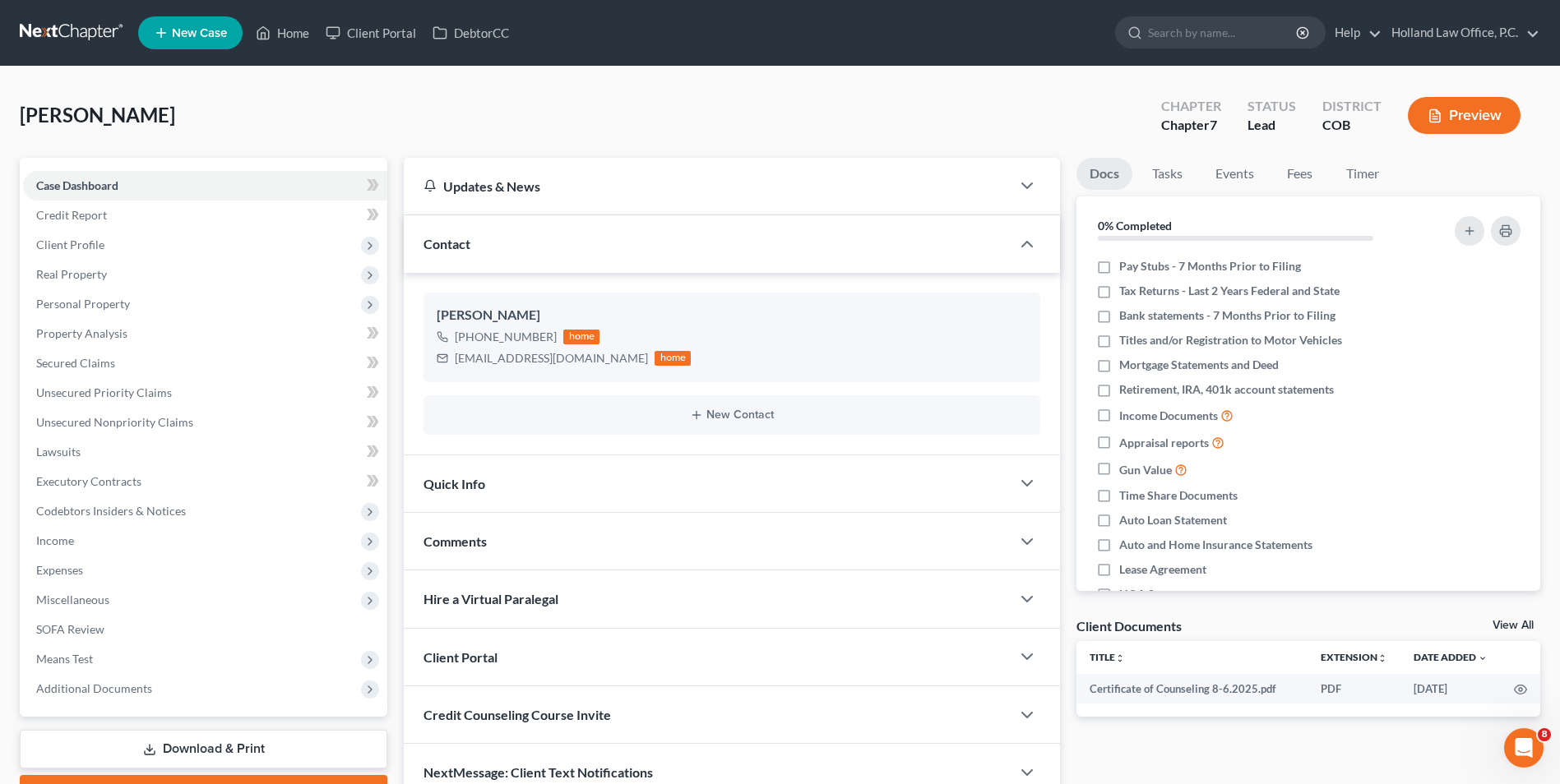
scroll to position [3, 0]
click at [76, 546] on span "Income" at bounding box center [205, 541] width 364 height 30
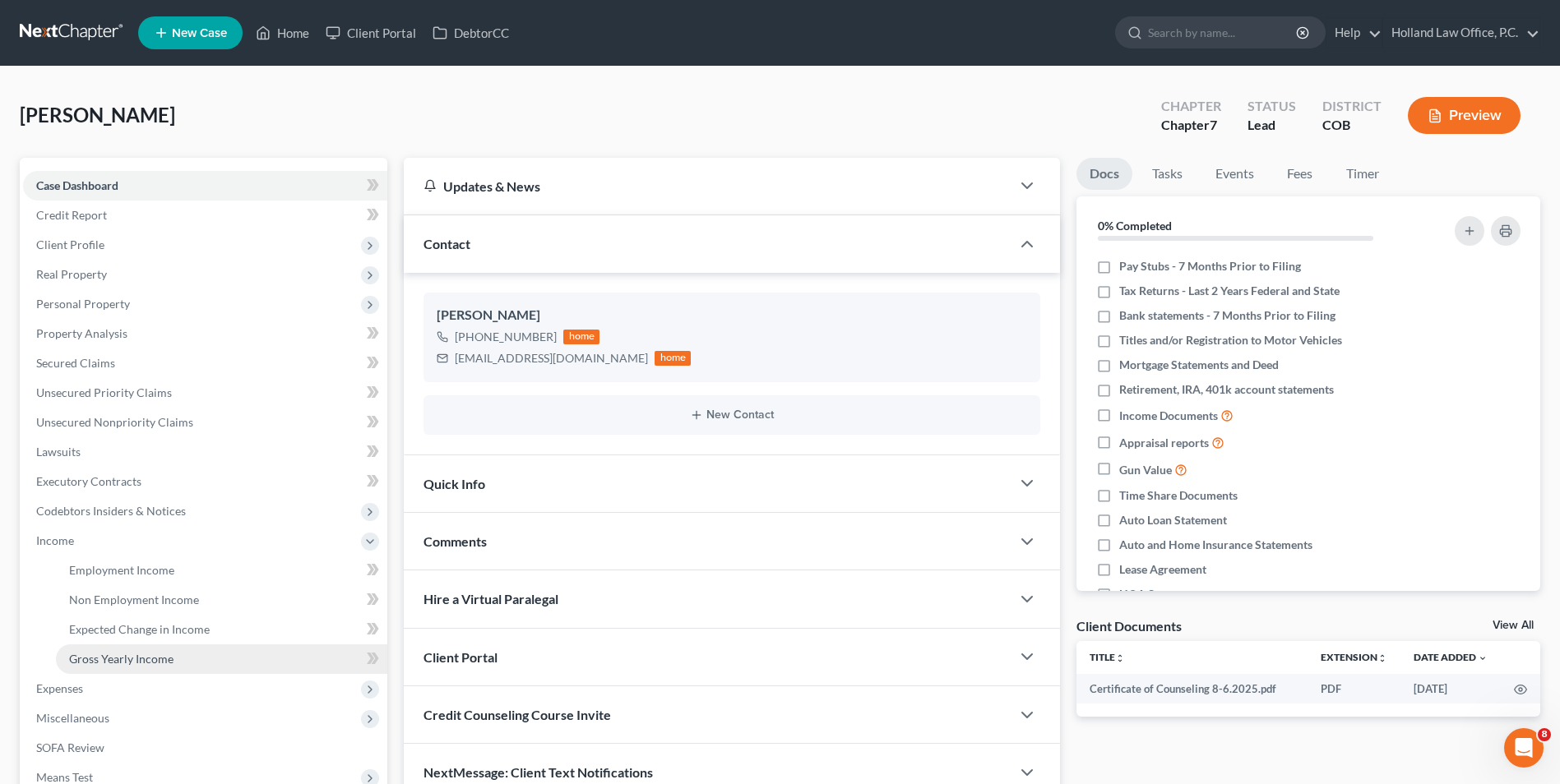
click at [133, 657] on span "Gross Yearly Income" at bounding box center [121, 659] width 104 height 14
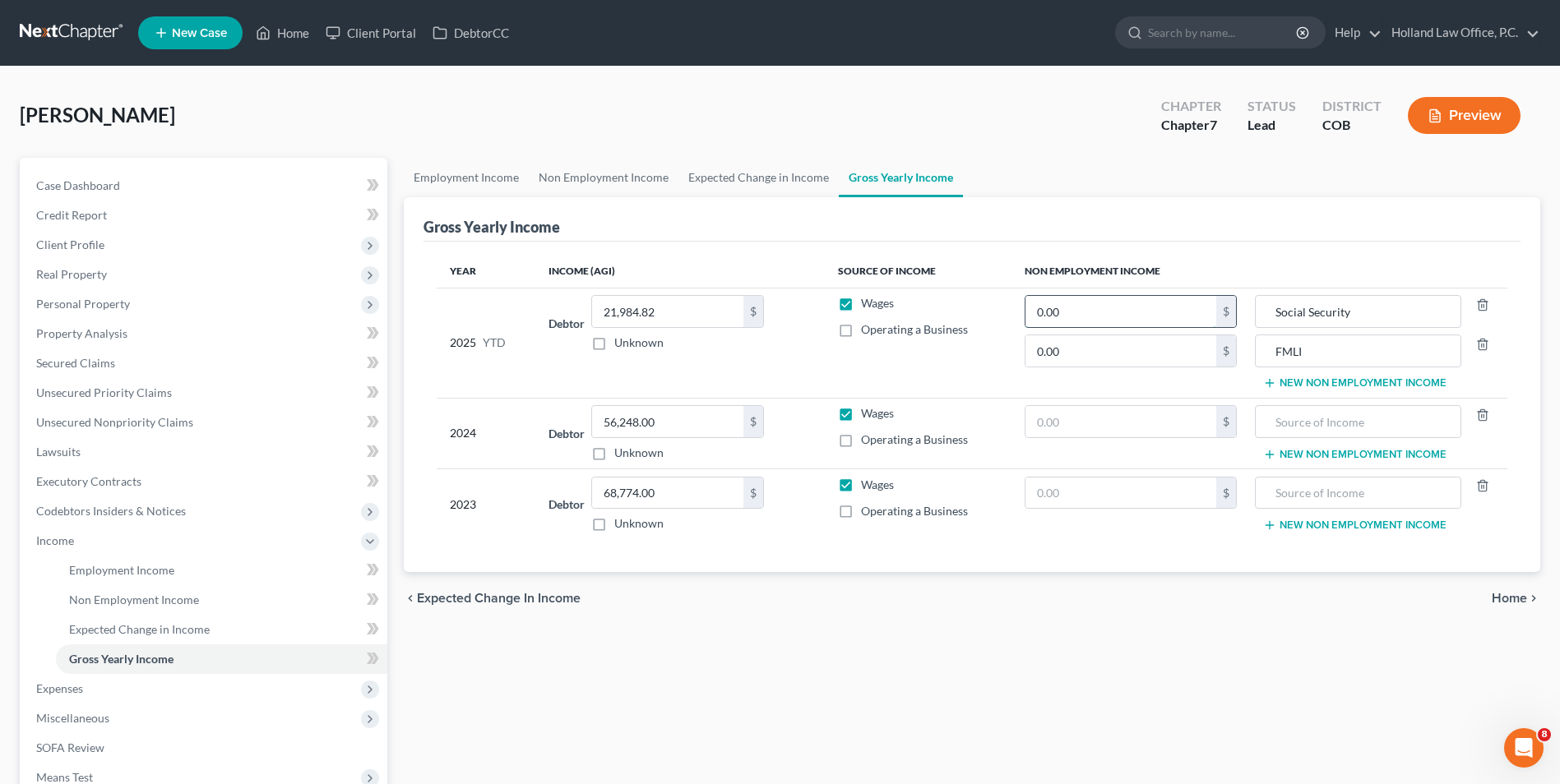
click at [1111, 309] on input "0.00" at bounding box center [1120, 311] width 191 height 31
click at [1123, 320] on input "0.00" at bounding box center [1120, 311] width 191 height 31
drag, startPoint x: 1078, startPoint y: 318, endPoint x: 1034, endPoint y: 320, distance: 44.0
click at [1039, 327] on input "02" at bounding box center [1120, 311] width 191 height 31
type input "21,464.10"
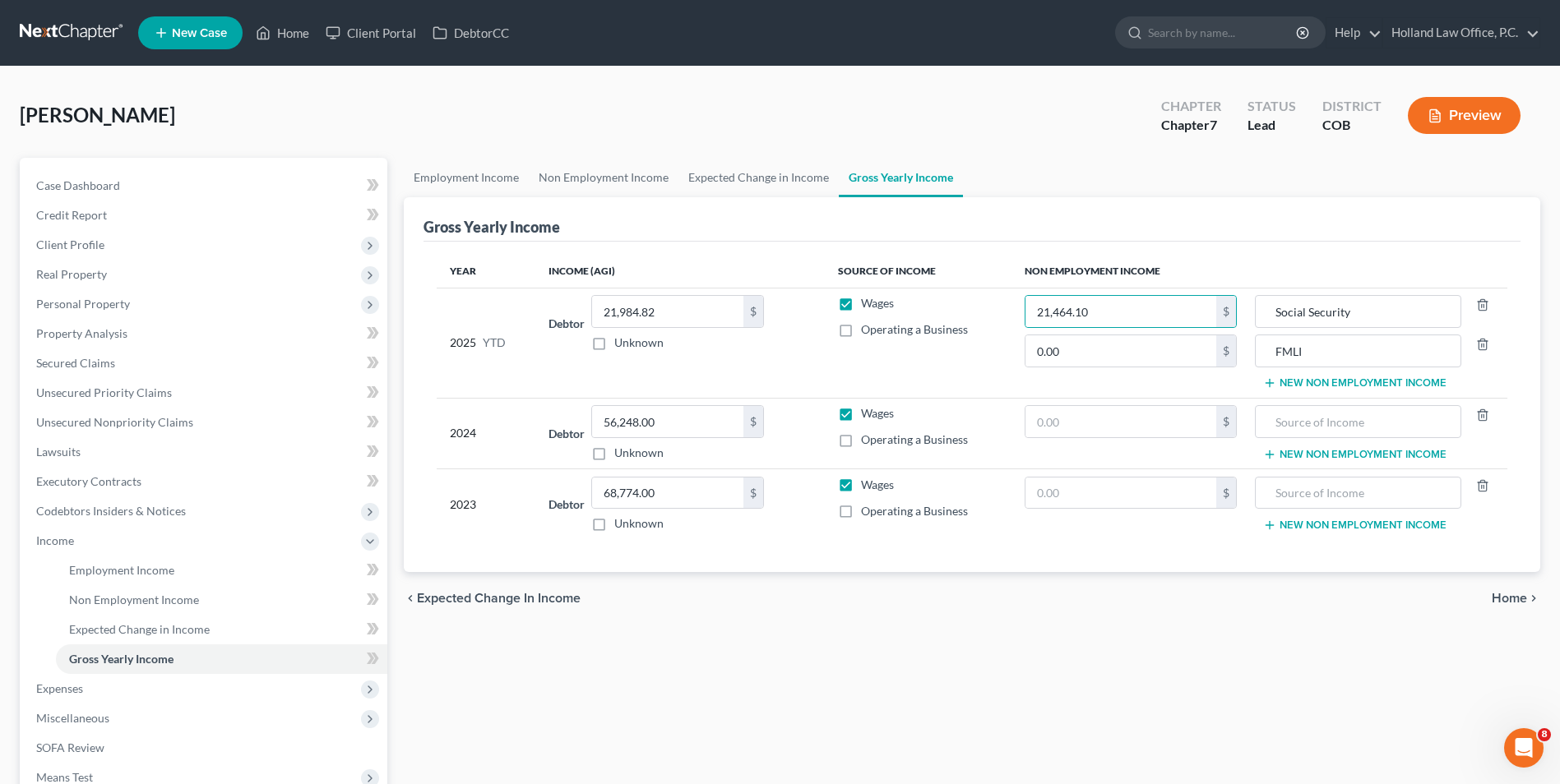
click at [1146, 206] on div "Gross Yearly Income" at bounding box center [972, 219] width 1097 height 44
drag, startPoint x: 76, startPoint y: 318, endPoint x: 93, endPoint y: 302, distance: 23.3
click at [76, 319] on link "Property Analysis" at bounding box center [205, 334] width 364 height 30
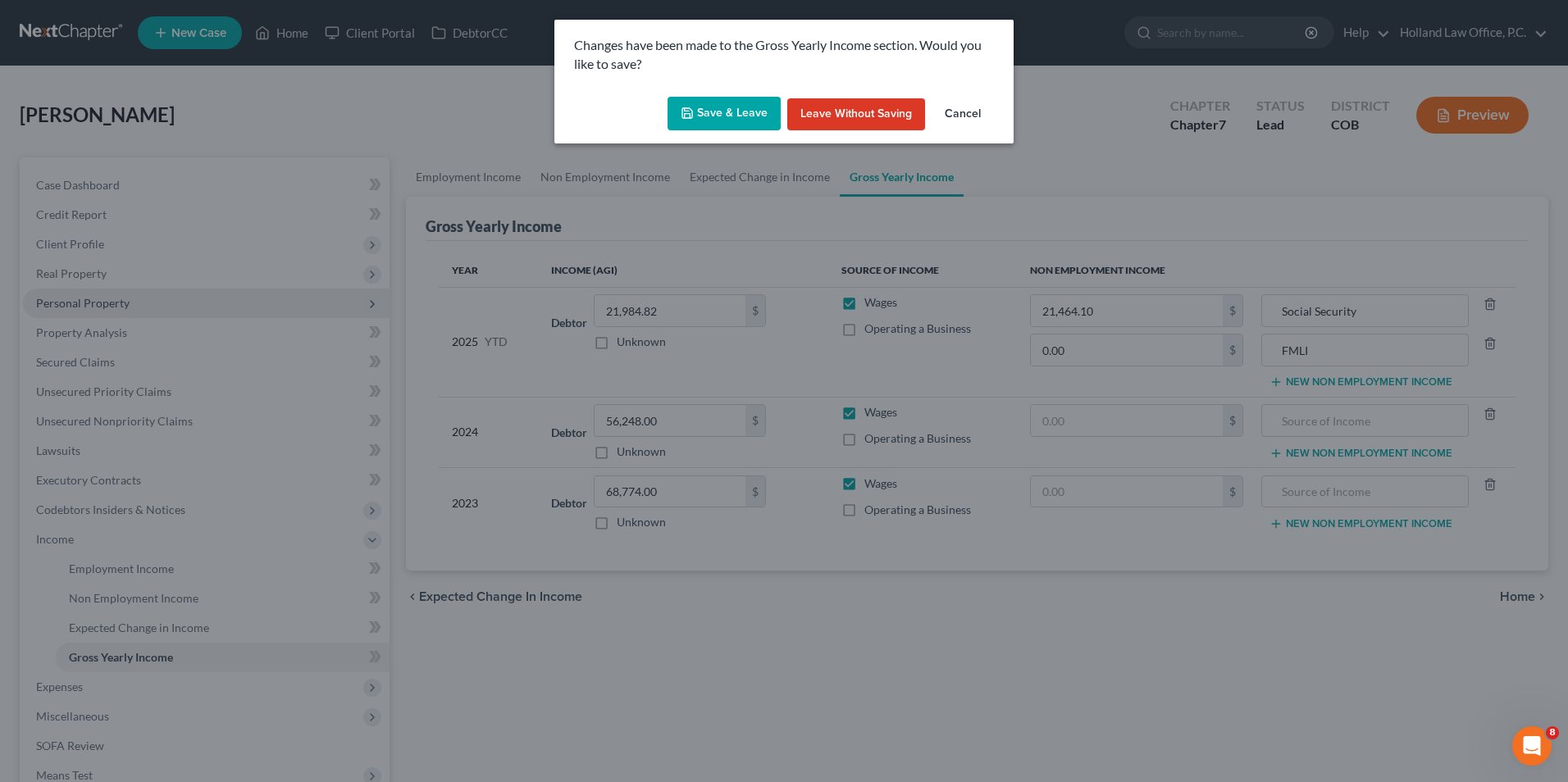
click at [93, 301] on div "Changes have been made to the Gross Yearly Income section. Would you like to sa…" at bounding box center [784, 391] width 1568 height 782
click at [691, 115] on polyline "button" at bounding box center [687, 115] width 5 height 4
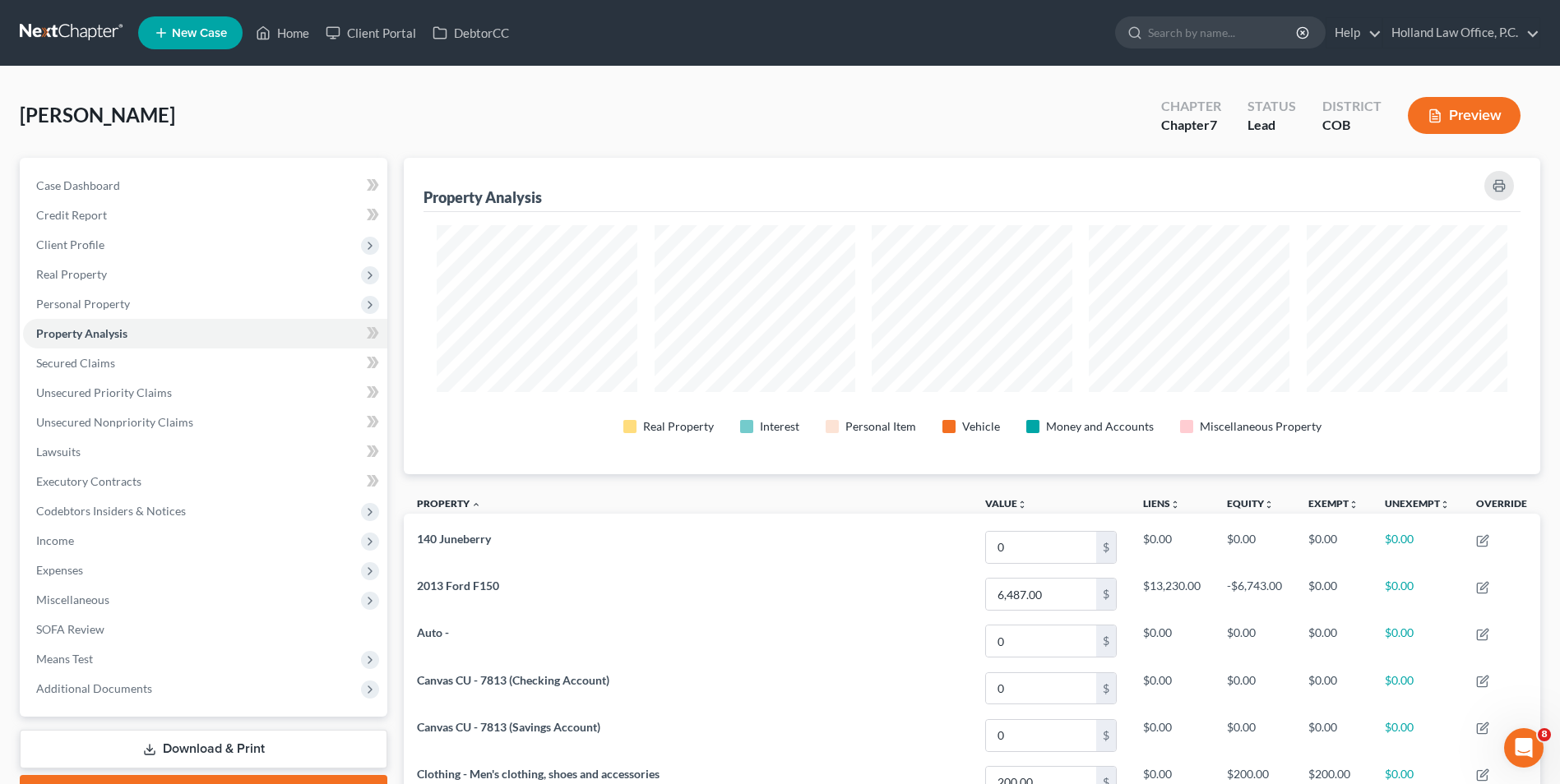
scroll to position [317, 1137]
click at [122, 367] on link "Secured Claims" at bounding box center [205, 363] width 364 height 30
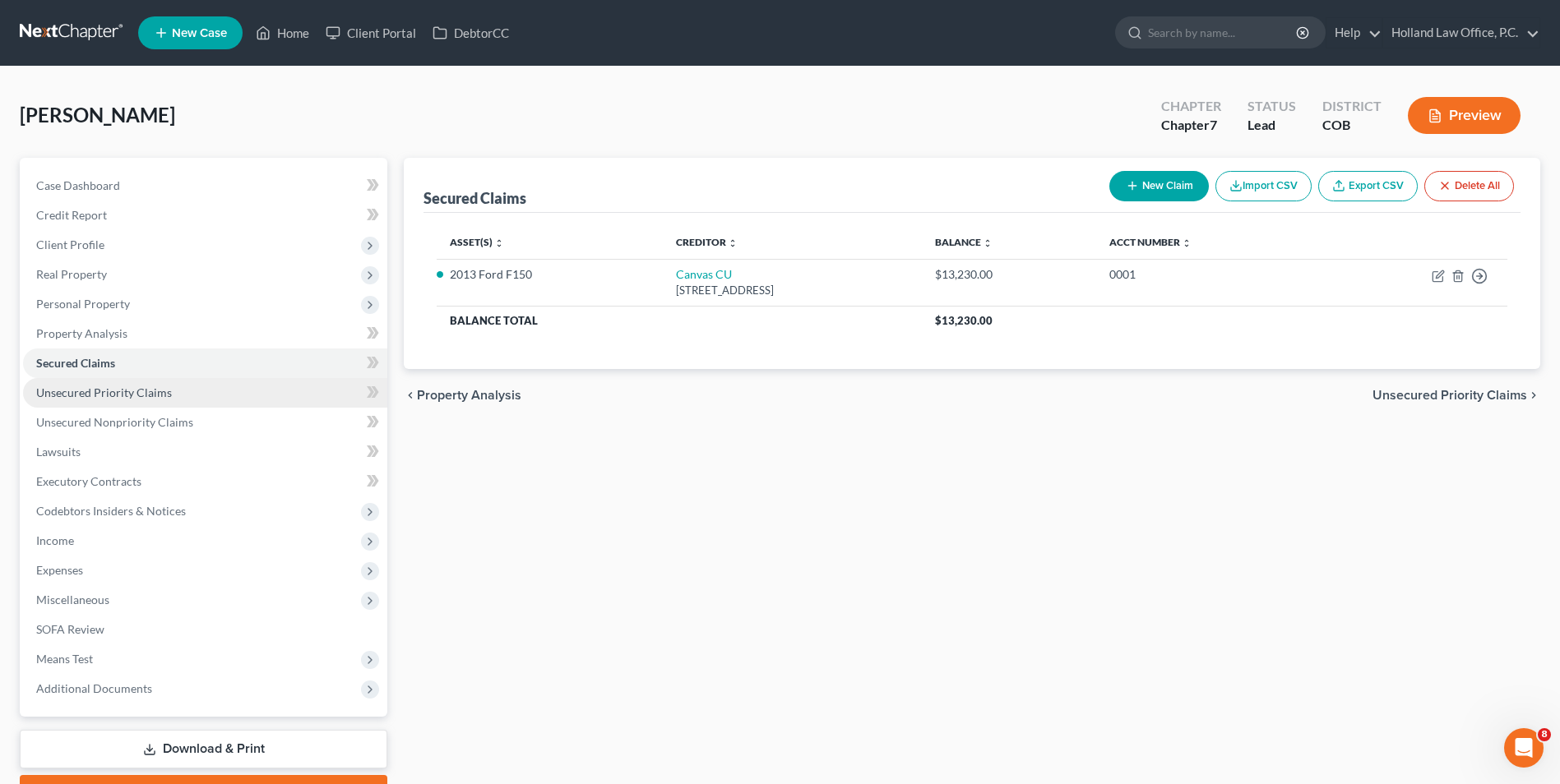
click at [107, 396] on span "Unsecured Priority Claims" at bounding box center [103, 393] width 135 height 14
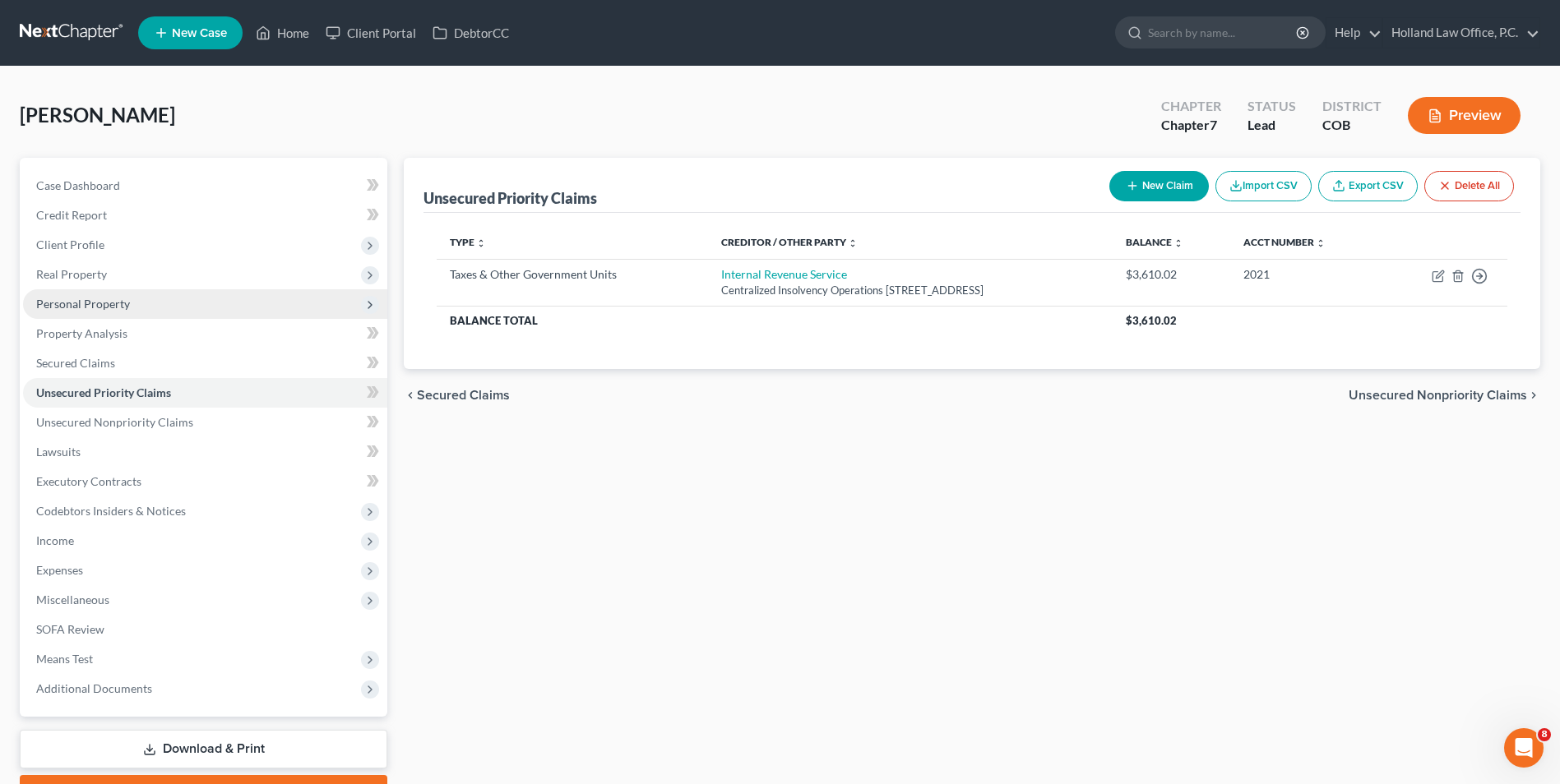
click at [108, 310] on span "Personal Property" at bounding box center [205, 304] width 364 height 30
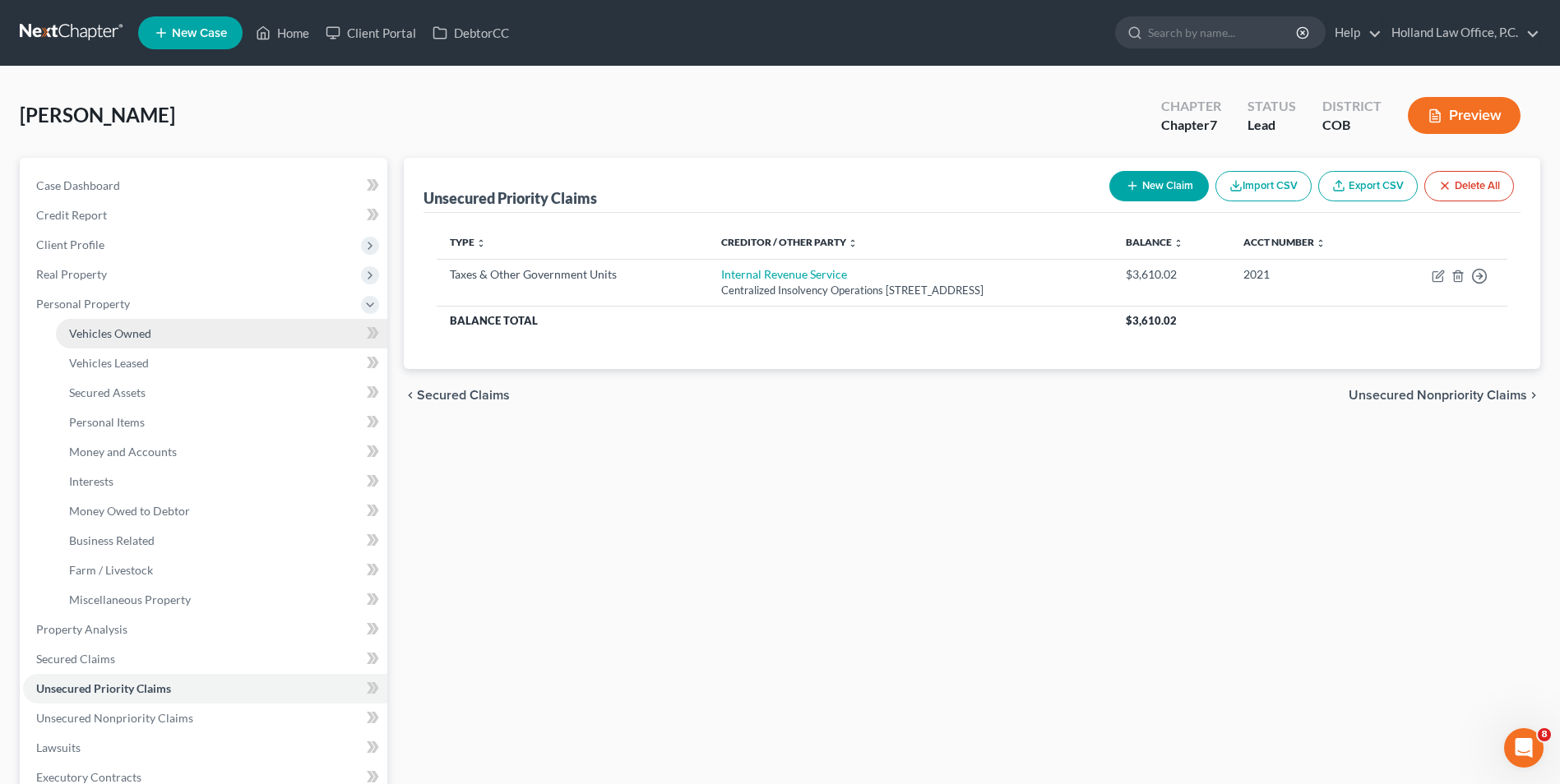
click at [127, 327] on span "Vehicles Owned" at bounding box center [110, 334] width 83 height 14
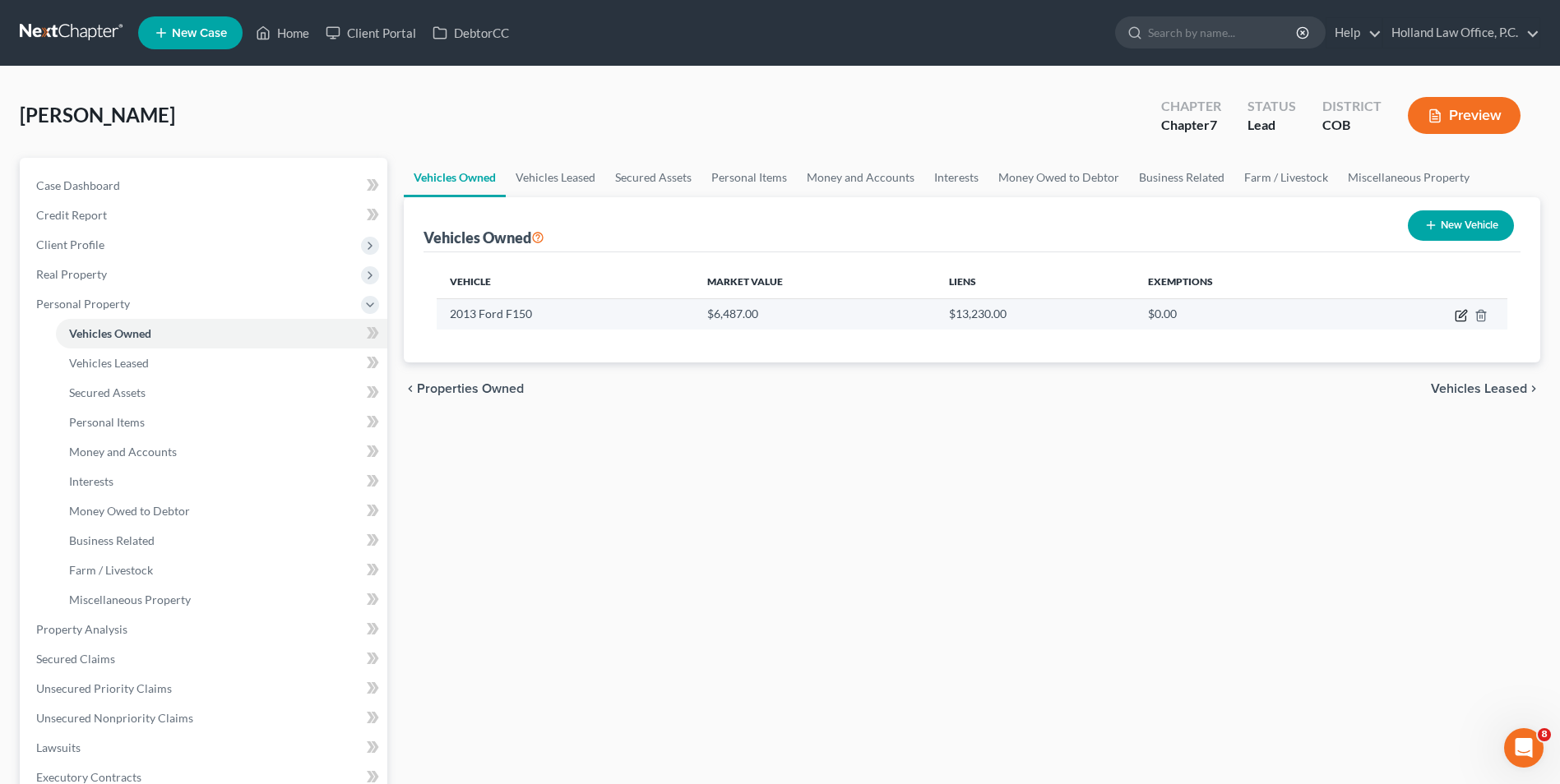
click at [1460, 311] on icon "button" at bounding box center [1460, 316] width 10 height 10
select select "0"
select select "13"
select select "2"
select select "0"
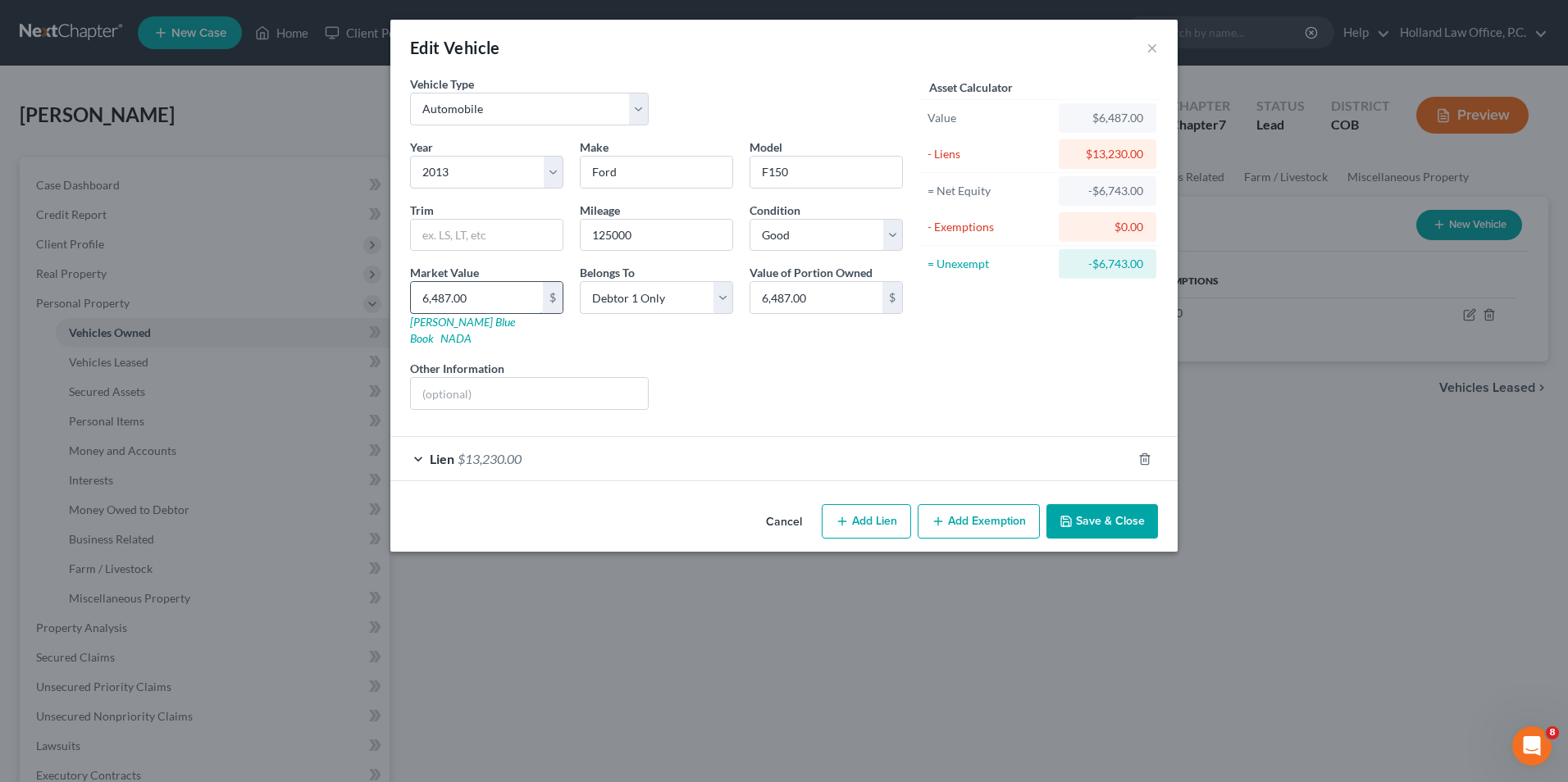
click at [487, 305] on input "6,487.00" at bounding box center [477, 297] width 132 height 31
type input "6"
type input "6.00"
type input "62"
type input "62.00"
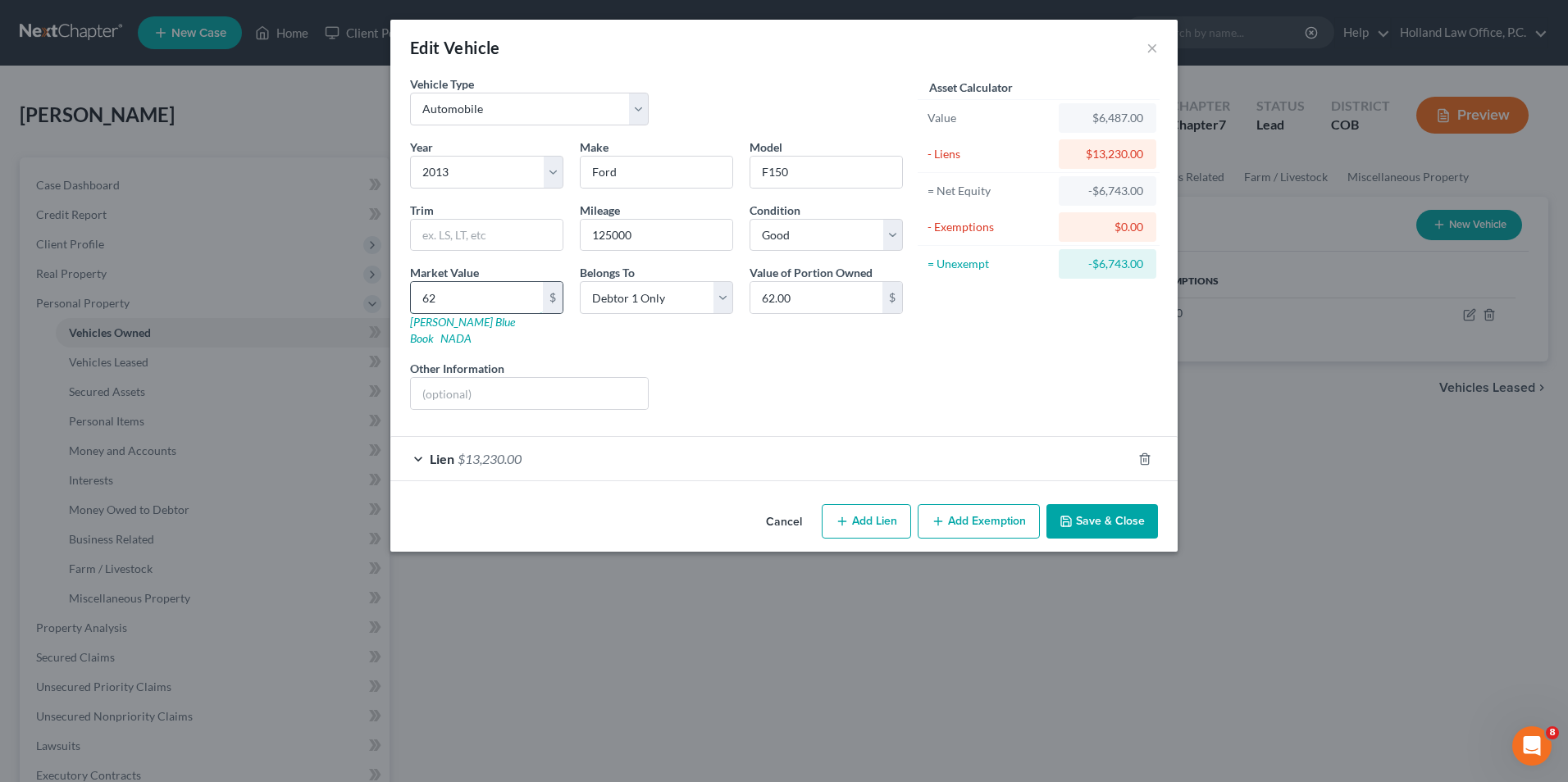
type input "620"
type input "620.00"
type input "6203"
type input "6,203.00"
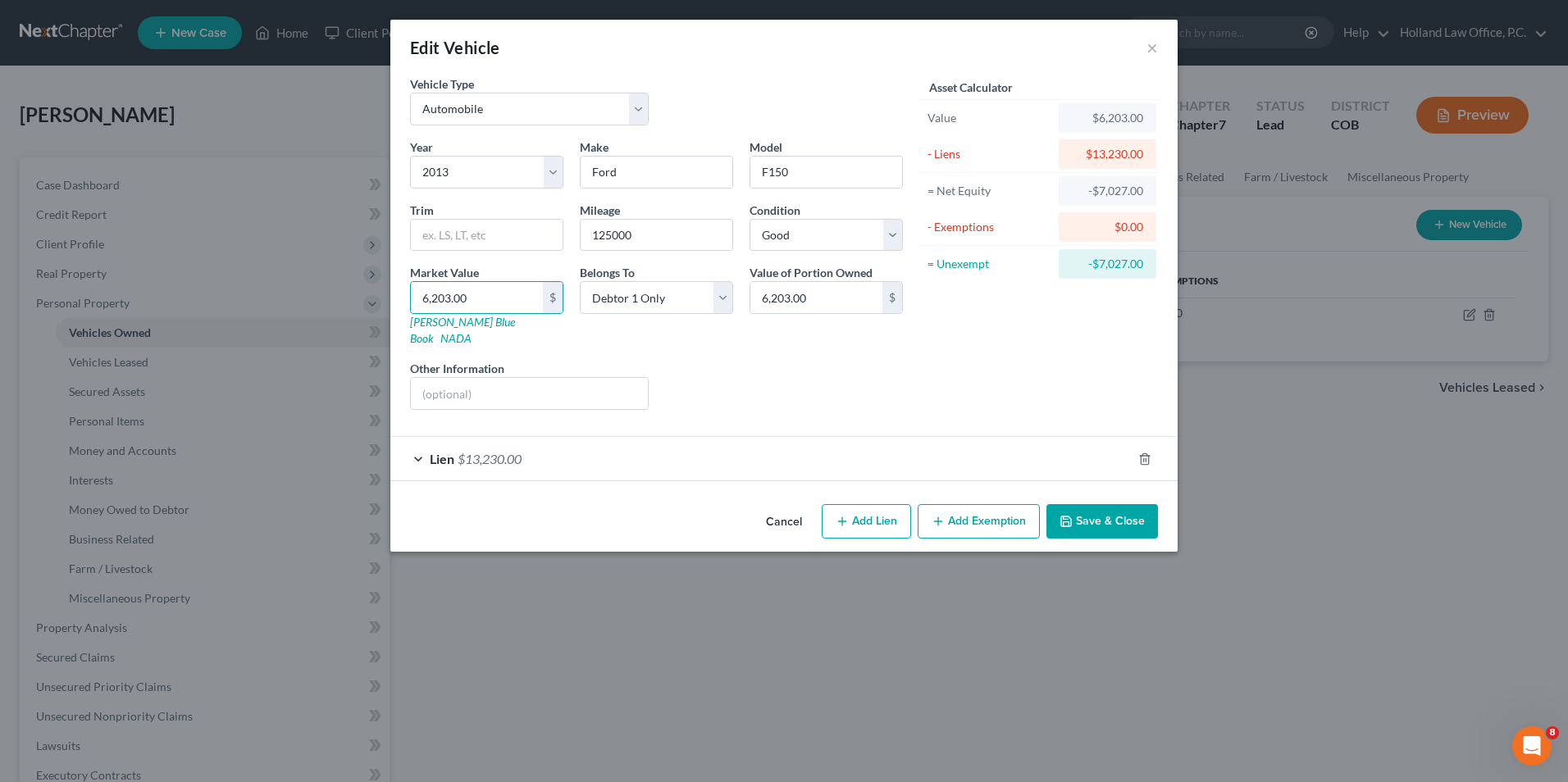
drag, startPoint x: 823, startPoint y: 341, endPoint x: 901, endPoint y: 508, distance: 184.3
click at [824, 341] on div "Year Select 2026 2025 2024 2023 2022 2021 2020 2019 2018 2017 2016 2015 2014 20…" at bounding box center [656, 281] width 509 height 285
click at [1108, 505] on button "Save & Close" at bounding box center [1102, 522] width 112 height 34
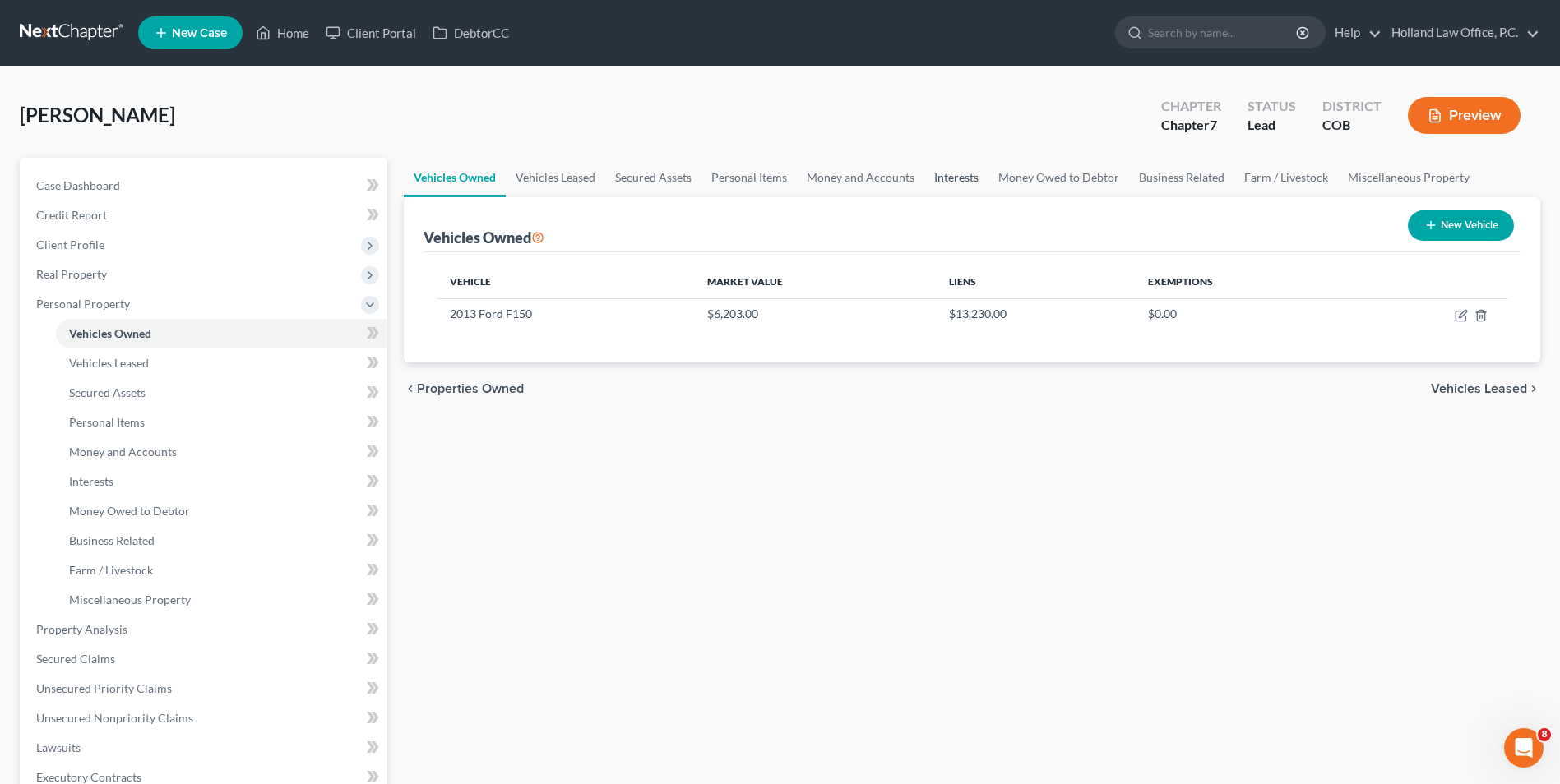
click at [980, 183] on link "Interests" at bounding box center [955, 178] width 64 height 39
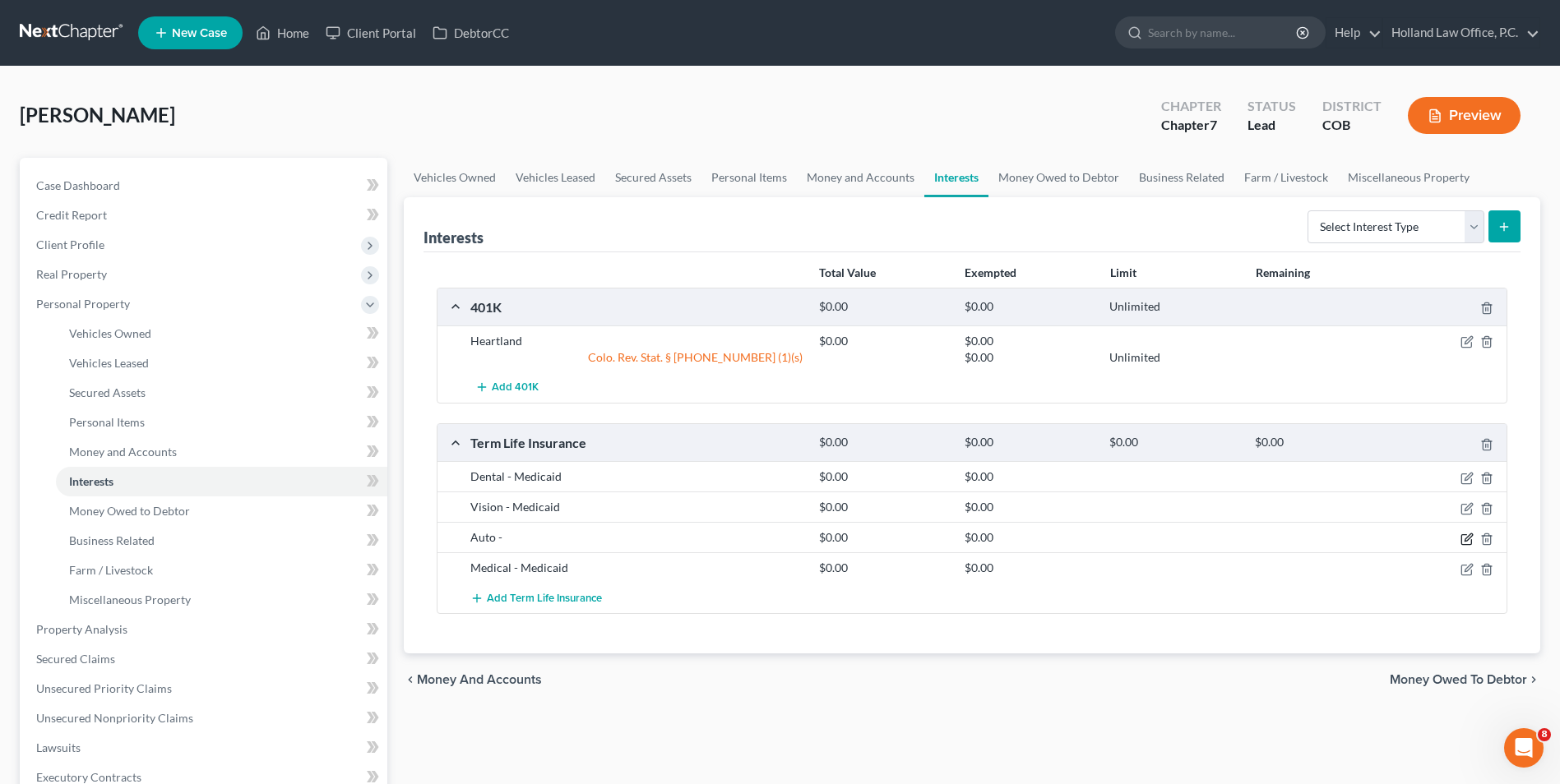
drag, startPoint x: 1468, startPoint y: 541, endPoint x: 715, endPoint y: 281, distance: 796.6
click at [1468, 541] on icon "button" at bounding box center [1467, 539] width 13 height 13
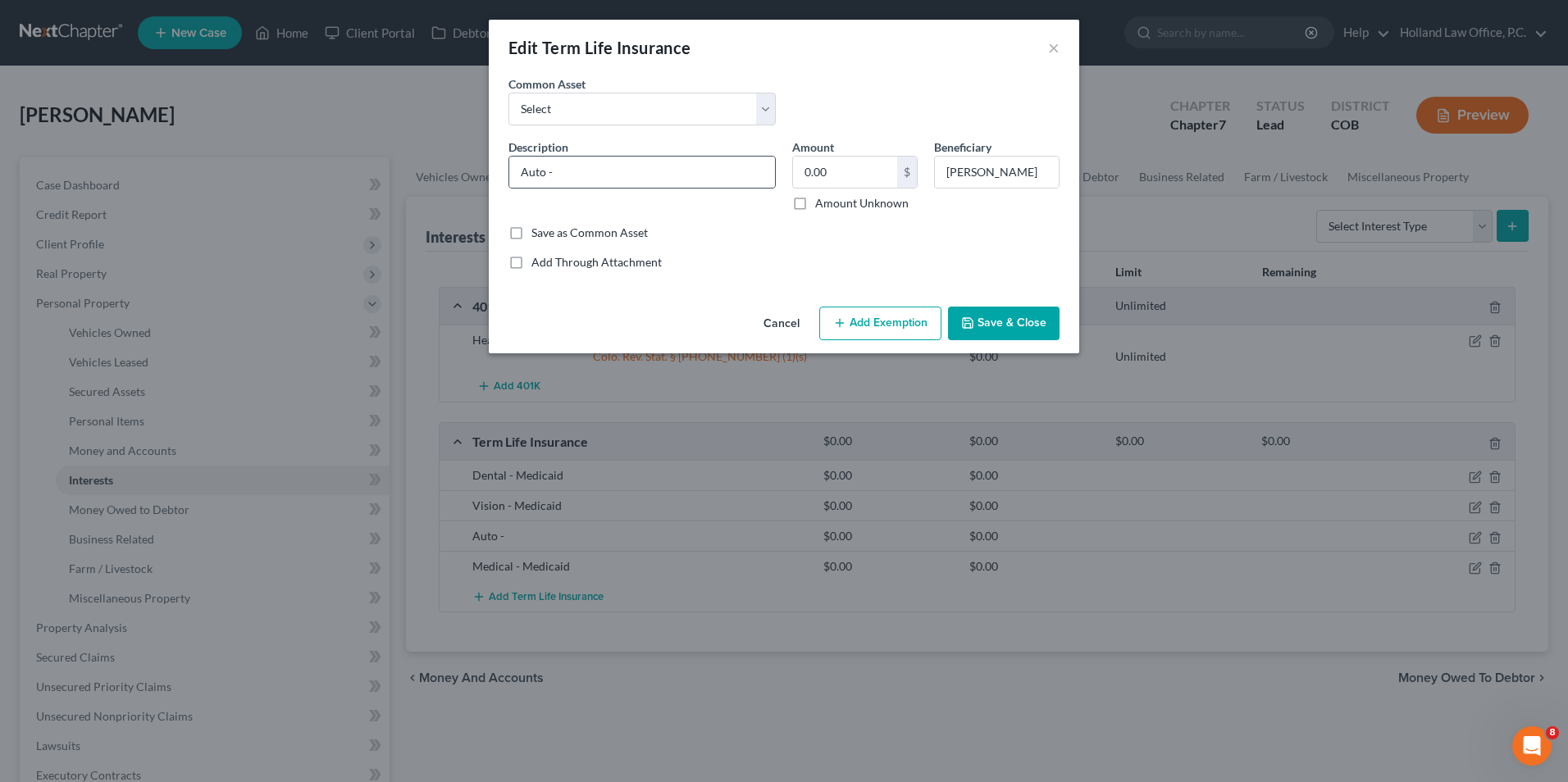
click at [621, 156] on div "Auto -" at bounding box center [642, 172] width 268 height 33
click at [620, 161] on input "Auto -" at bounding box center [642, 172] width 266 height 31
type input "Auto - Geico"
click at [987, 331] on button "Save & Close" at bounding box center [1004, 324] width 112 height 34
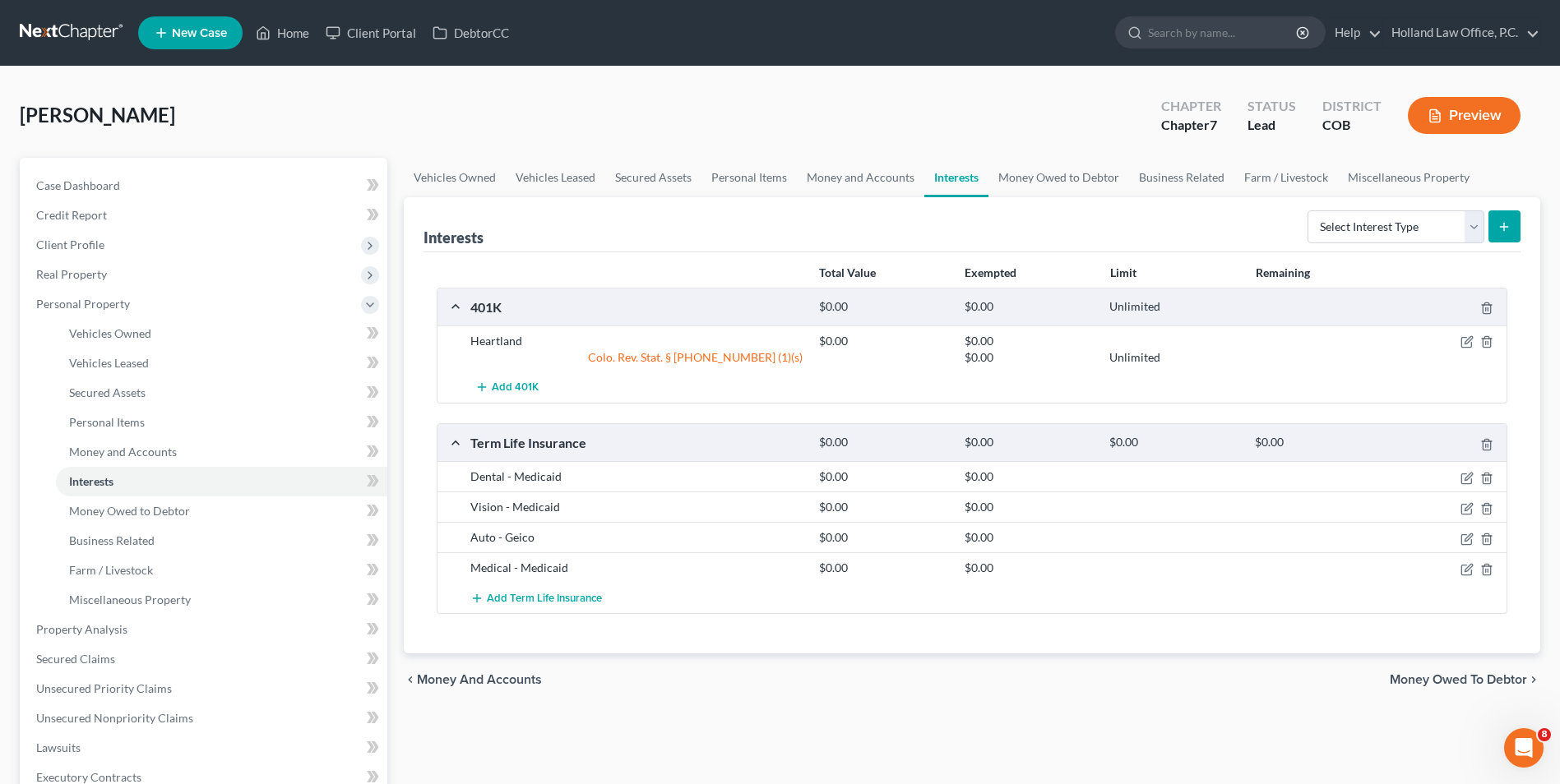
click at [488, 357] on div "Colo. Rev. Stat. § [PHONE_NUMBER] (1)(s)" at bounding box center [636, 358] width 349 height 16
click at [109, 711] on span "Unsecured Nonpriority Claims" at bounding box center [114, 719] width 157 height 14
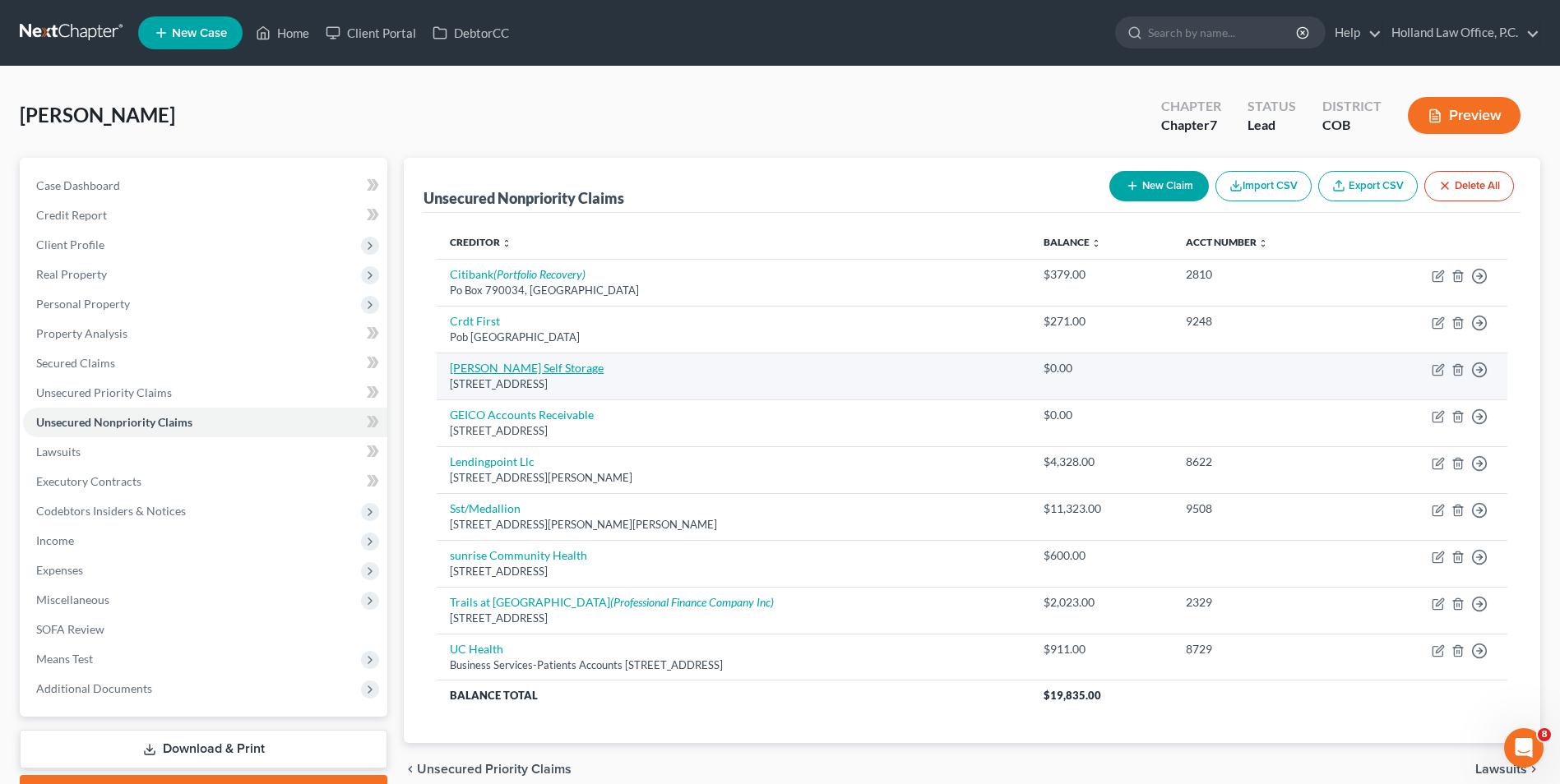
click at [502, 365] on link "[PERSON_NAME] Self Storage" at bounding box center [526, 368] width 153 height 14
select select "5"
select select "0"
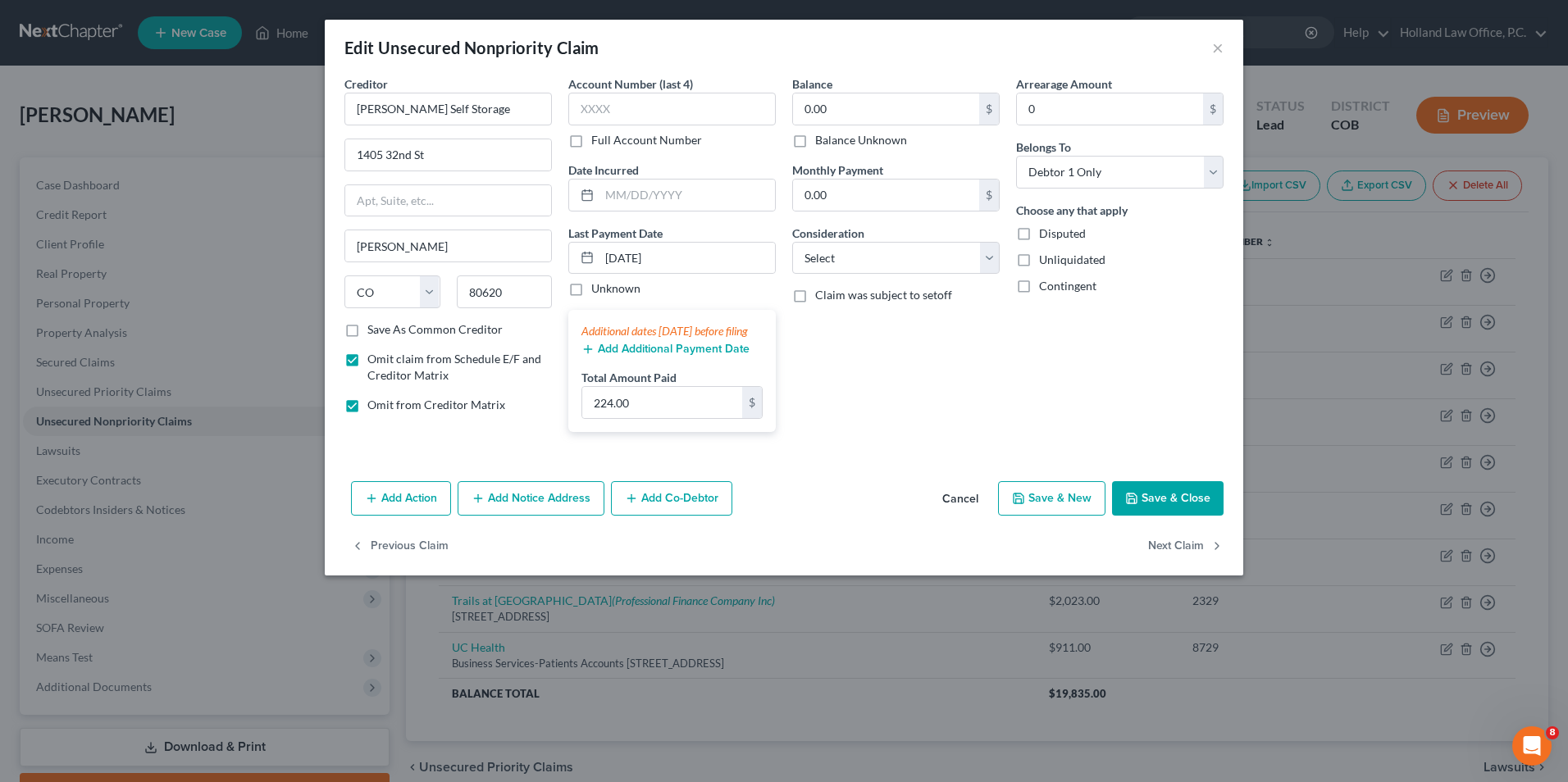
click at [1163, 515] on button "Save & Close" at bounding box center [1168, 498] width 112 height 34
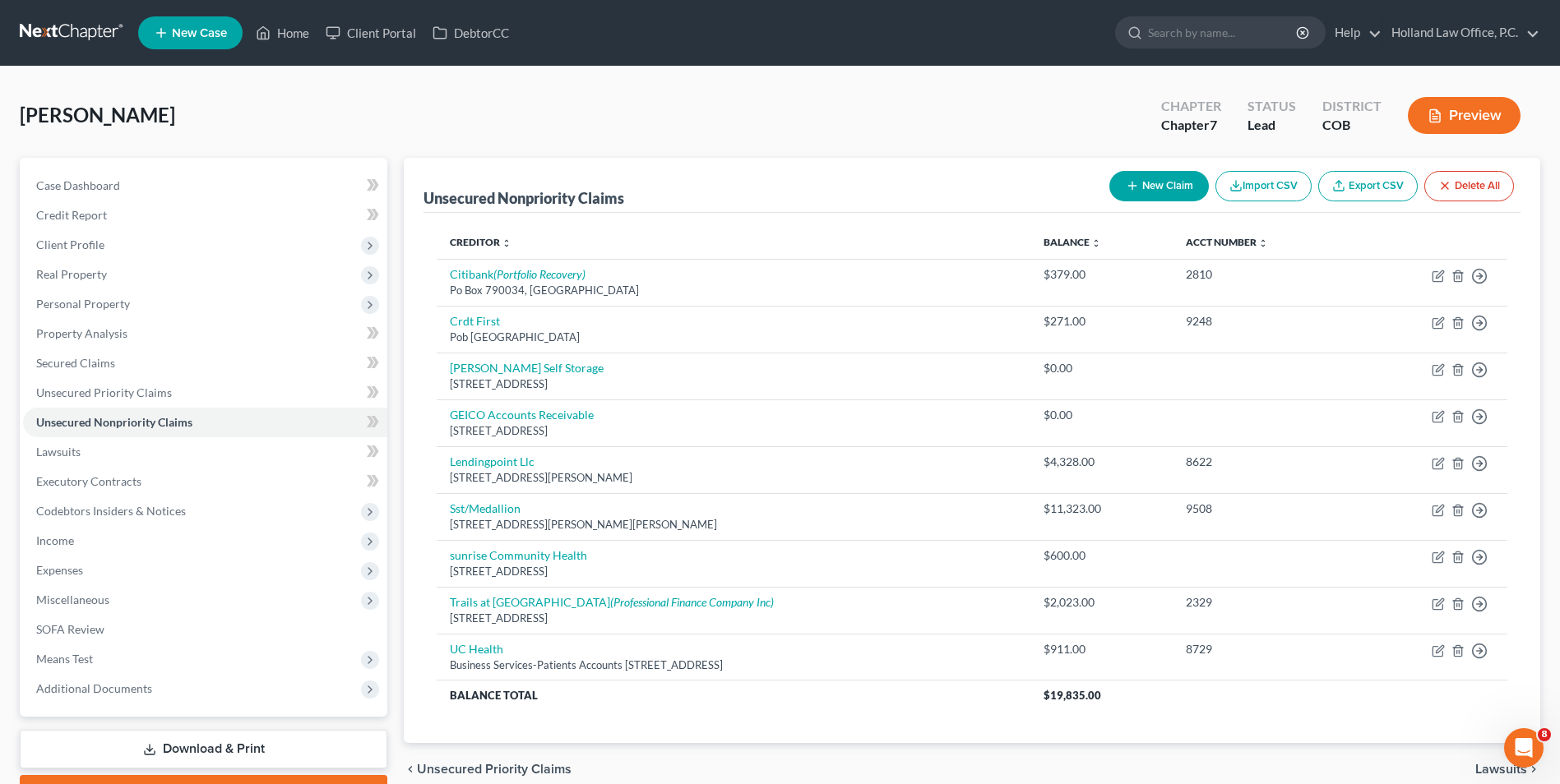
click at [1122, 171] on button "New Claim" at bounding box center [1158, 187] width 100 height 30
select select "0"
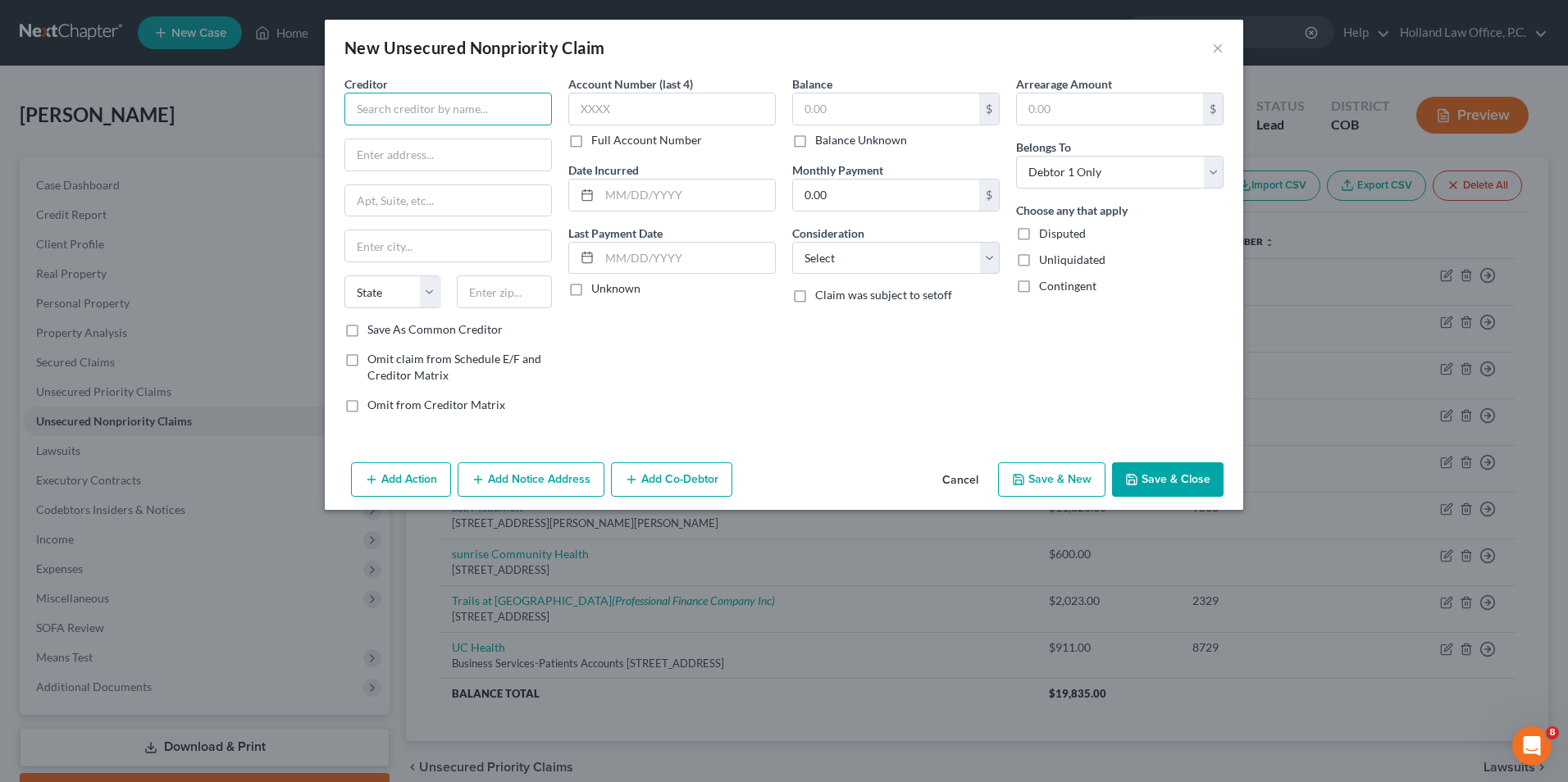
click at [451, 104] on input "text" at bounding box center [448, 109] width 208 height 33
type input "Tires Plus/Bridgestone"
click at [443, 157] on input "text" at bounding box center [448, 155] width 206 height 31
type input "200 4th Avenue S"
click at [497, 318] on div "State [US_STATE] AK AR AZ CA CO CT DE DC [GEOGRAPHIC_DATA] [GEOGRAPHIC_DATA] GU…" at bounding box center [448, 298] width 224 height 46
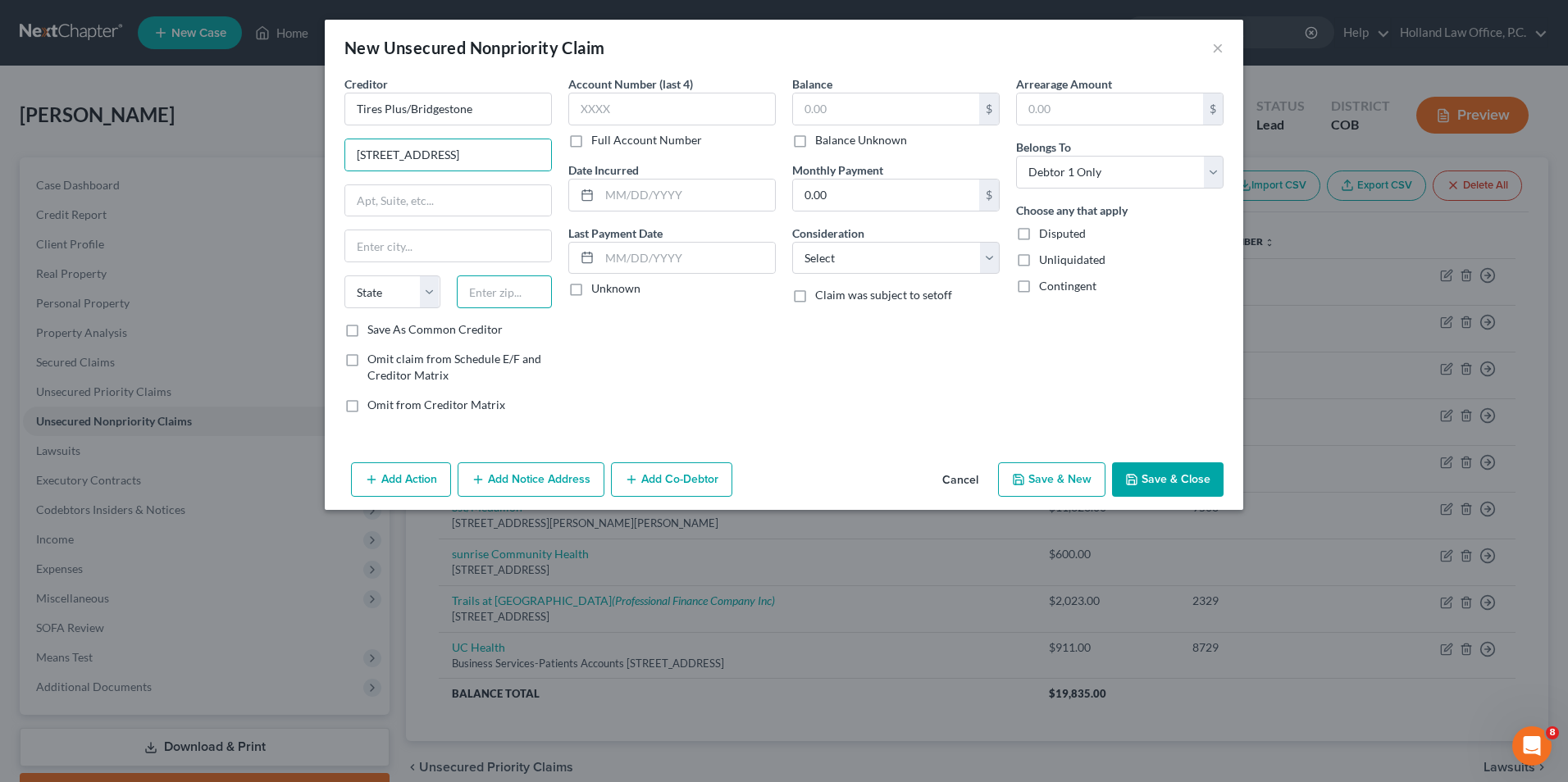
click at [498, 290] on input "text" at bounding box center [505, 292] width 96 height 33
type input "37201"
click at [600, 403] on div "Account Number (last 4) Full Account Number Date Incurred Last Payment Date Unk…" at bounding box center [672, 251] width 224 height 351
drag, startPoint x: 504, startPoint y: 248, endPoint x: 488, endPoint y: 255, distance: 17.5
click at [491, 253] on input "text" at bounding box center [448, 246] width 206 height 31
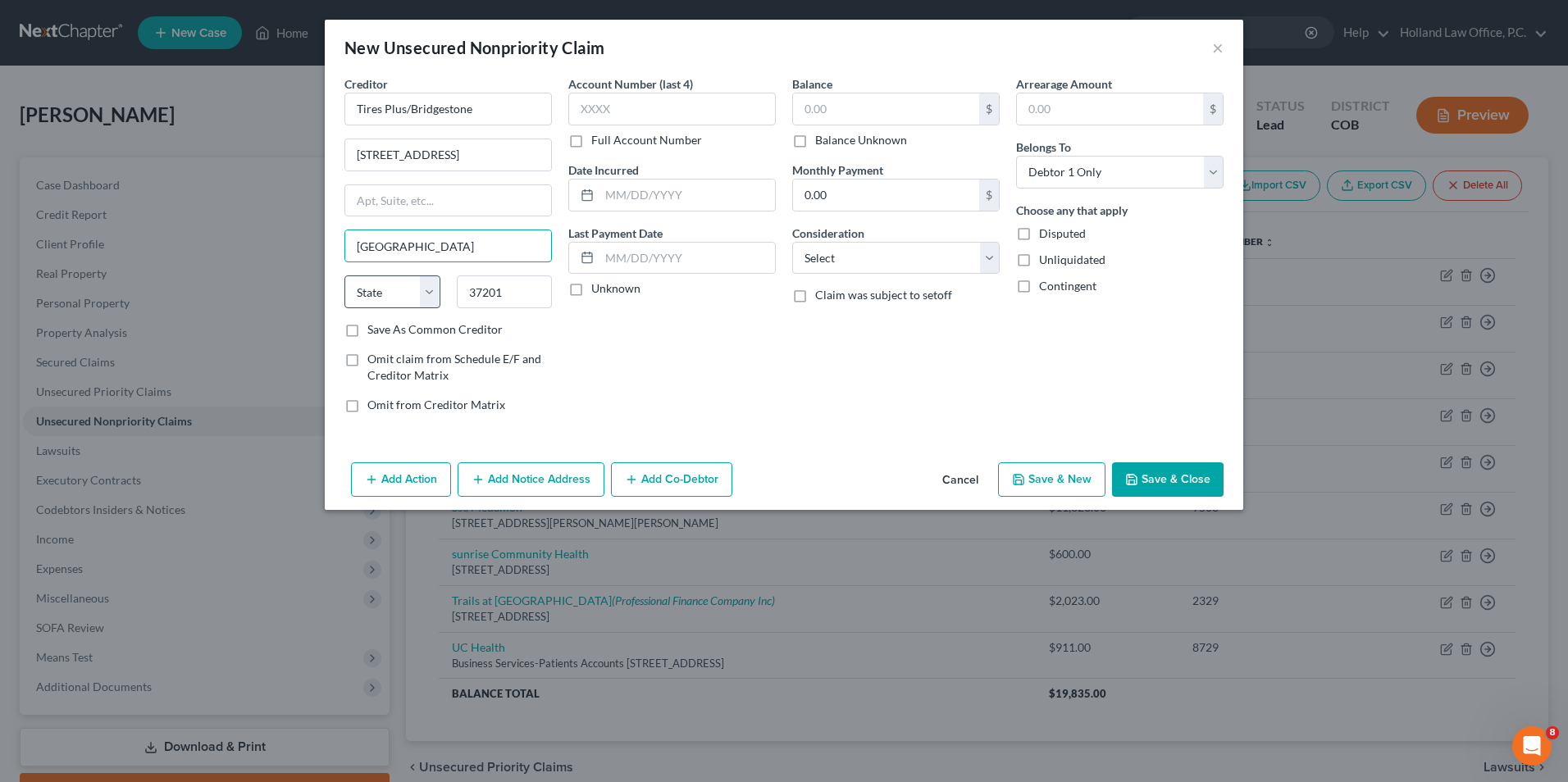
type input "Nashville"
drag, startPoint x: 389, startPoint y: 288, endPoint x: 398, endPoint y: 307, distance: 21.0
click at [389, 288] on select "State [US_STATE] AK AR AZ CA CO CT DE DC [GEOGRAPHIC_DATA] [GEOGRAPHIC_DATA] GU…" at bounding box center [392, 292] width 96 height 33
select select "44"
click at [345, 276] on select "State [US_STATE] AK AR AZ CA CO CT DE DC [GEOGRAPHIC_DATA] [GEOGRAPHIC_DATA] GU…" at bounding box center [392, 292] width 96 height 33
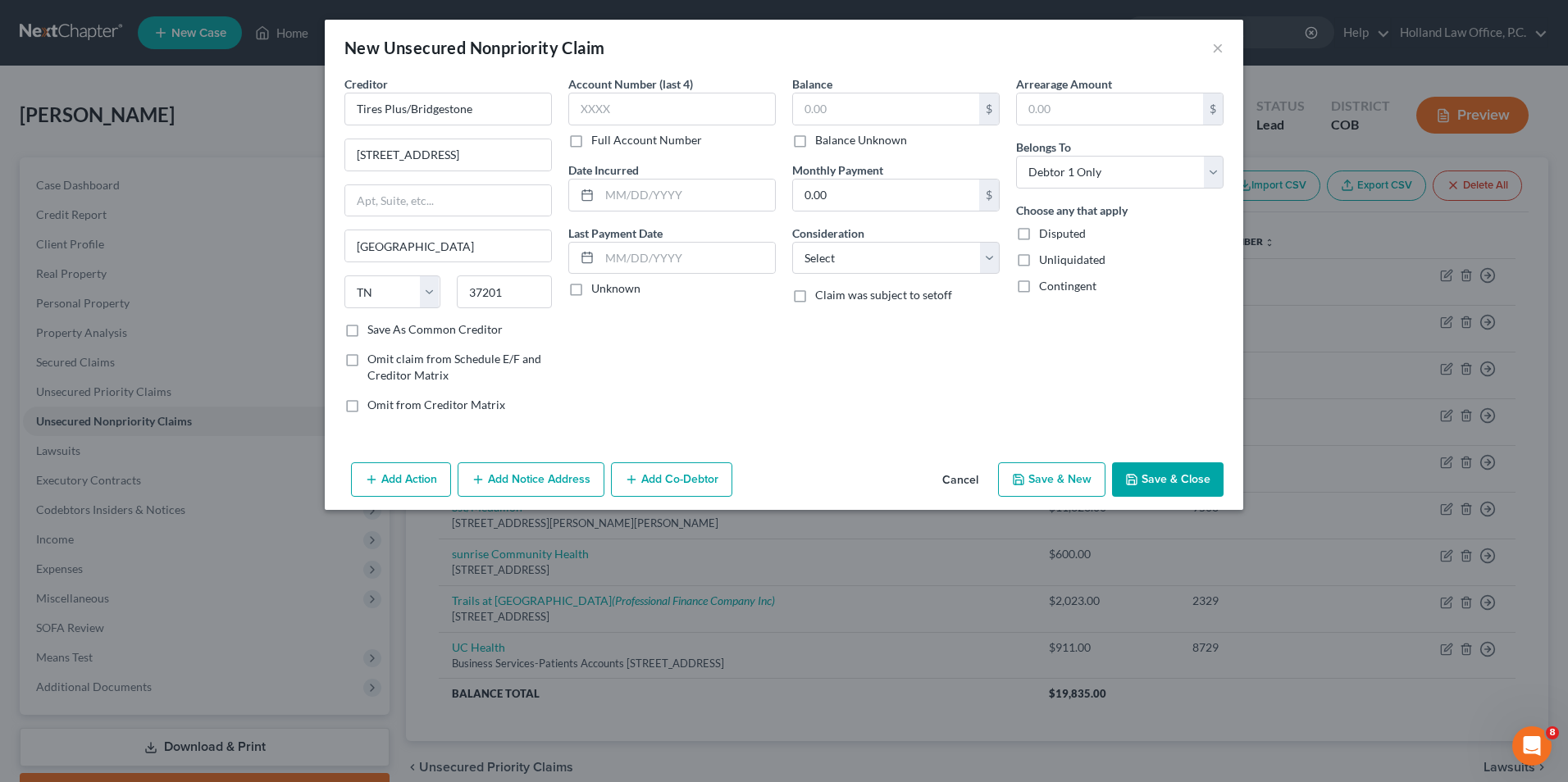
click at [699, 303] on div "Account Number (last 4) Full Account Number Date Incurred Last Payment Date Unk…" at bounding box center [672, 251] width 224 height 351
click at [883, 119] on input "text" at bounding box center [886, 108] width 186 height 31
click at [814, 138] on div "Balance Unknown" at bounding box center [896, 140] width 208 height 16
click at [815, 135] on label "Balance Unknown" at bounding box center [861, 140] width 92 height 16
click at [822, 135] on input "Balance Unknown" at bounding box center [827, 138] width 11 height 11
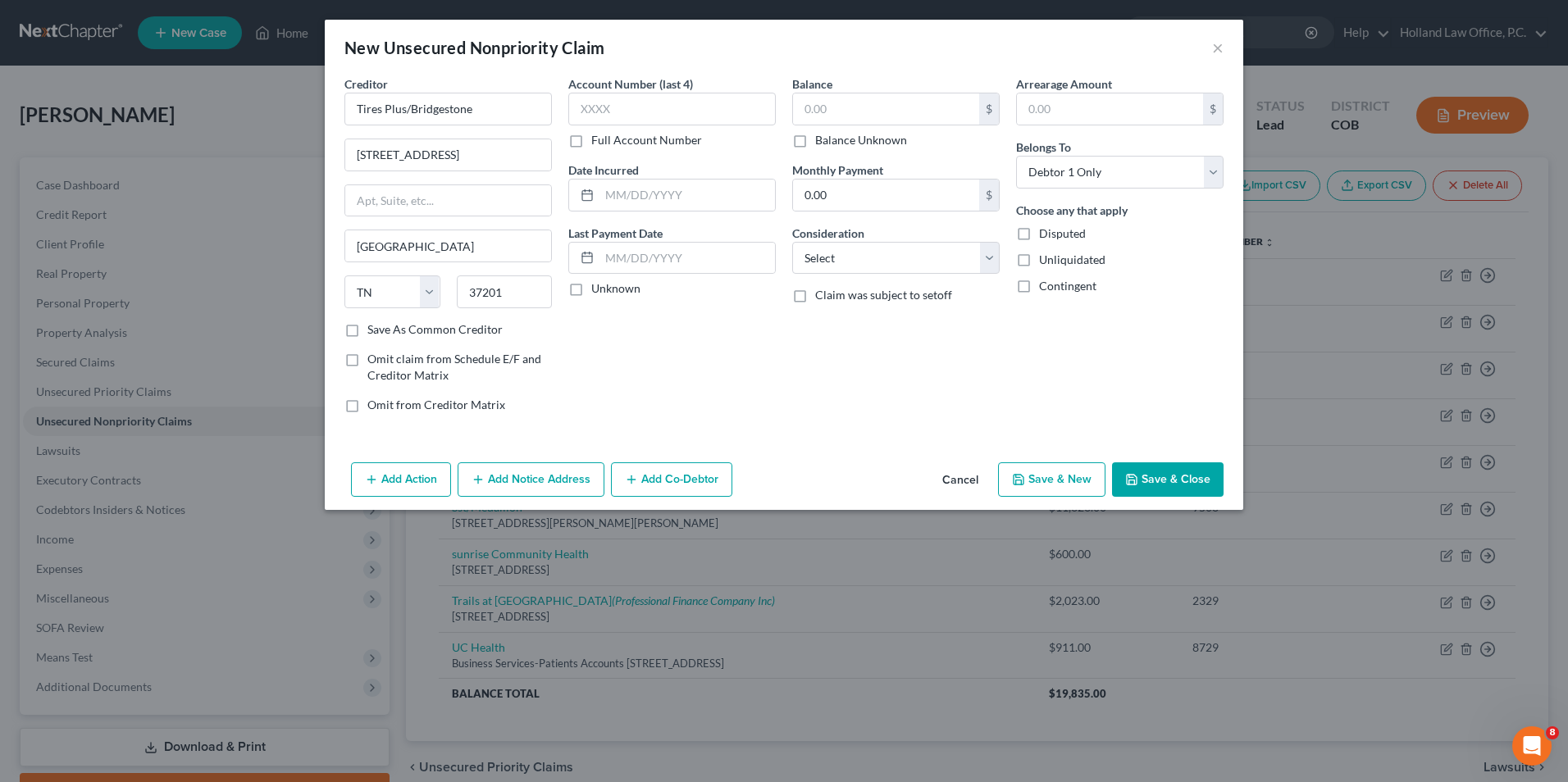
checkbox input "true"
type input "0.00"
click at [643, 82] on label "Account Number (last 4)" at bounding box center [630, 83] width 124 height 17
click at [643, 99] on input "text" at bounding box center [672, 109] width 208 height 33
type input "9848"
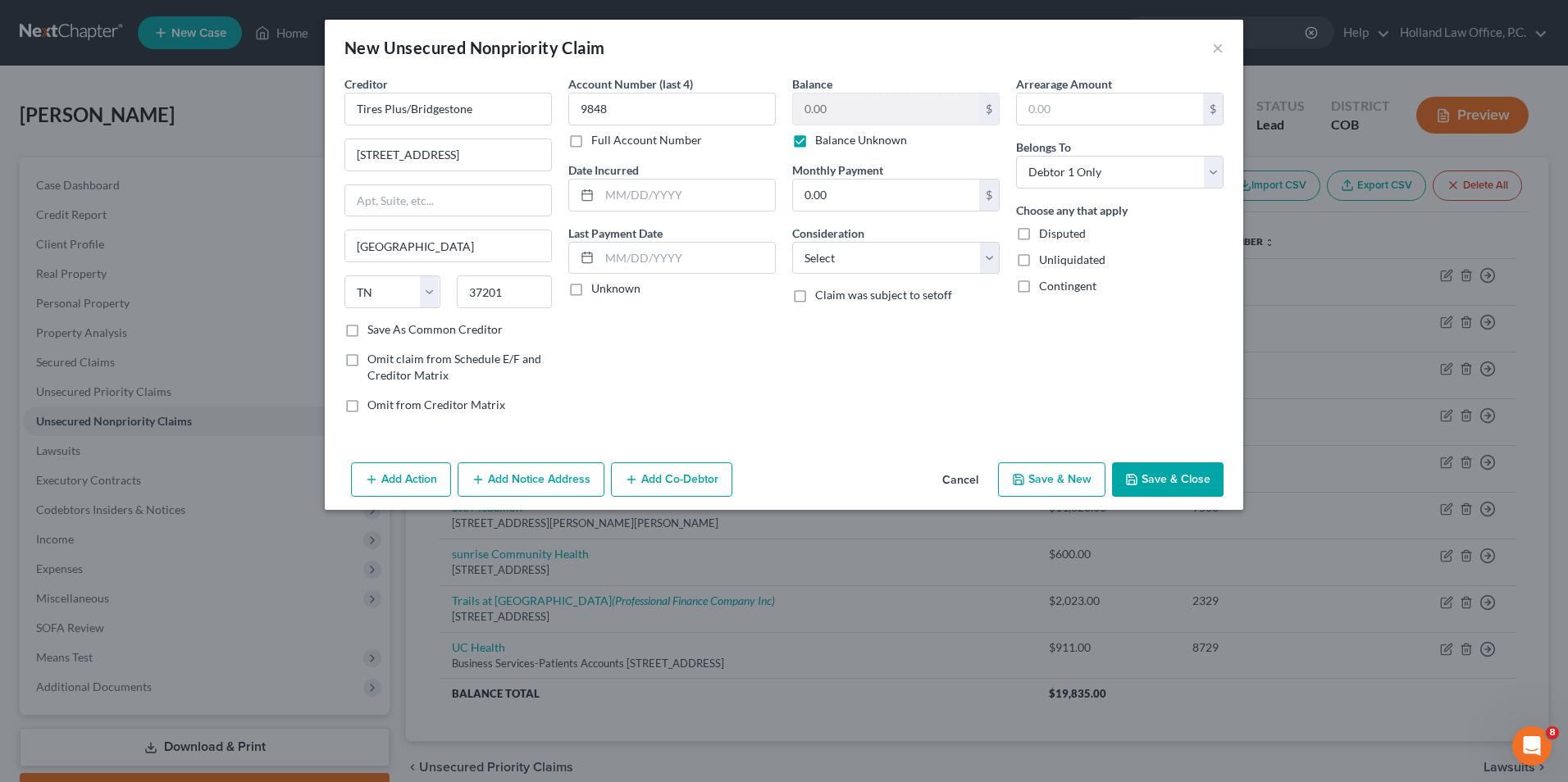
click at [841, 379] on div "Balance 0.00 $ Balance Unknown Balance Undetermined 0.00 $ Balance Unknown Mont…" at bounding box center [896, 251] width 224 height 351
click at [1155, 475] on button "Save & Close" at bounding box center [1168, 480] width 112 height 34
